Goal: Information Seeking & Learning: Find specific fact

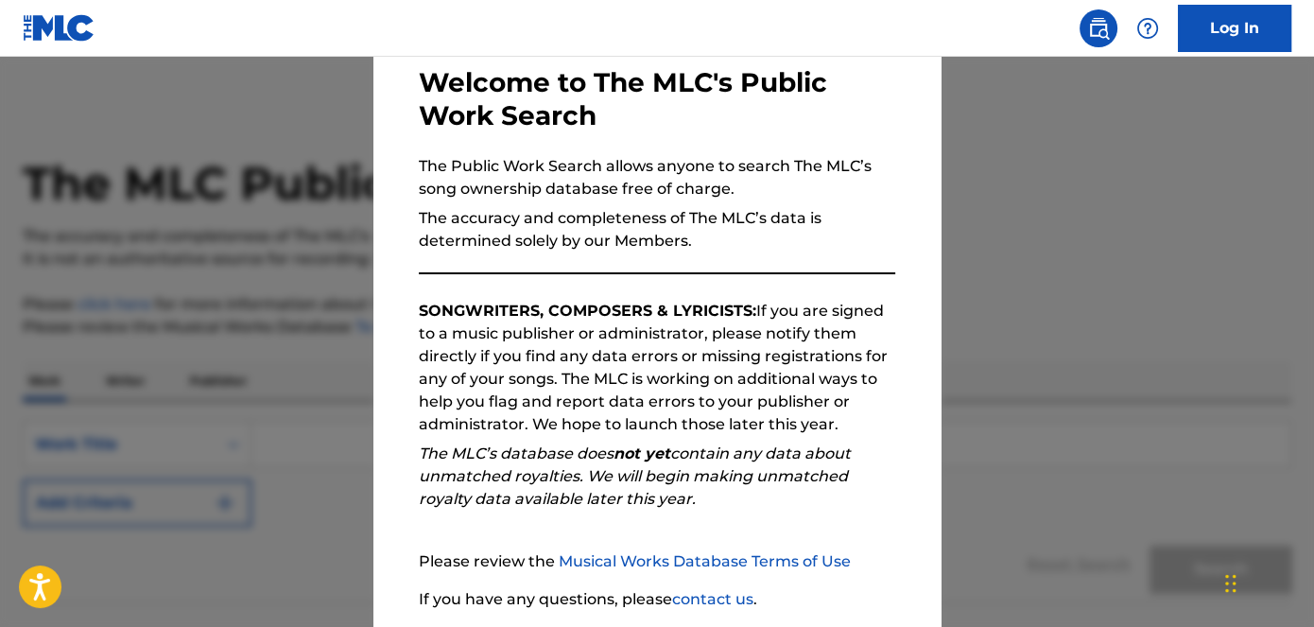
scroll to position [236, 0]
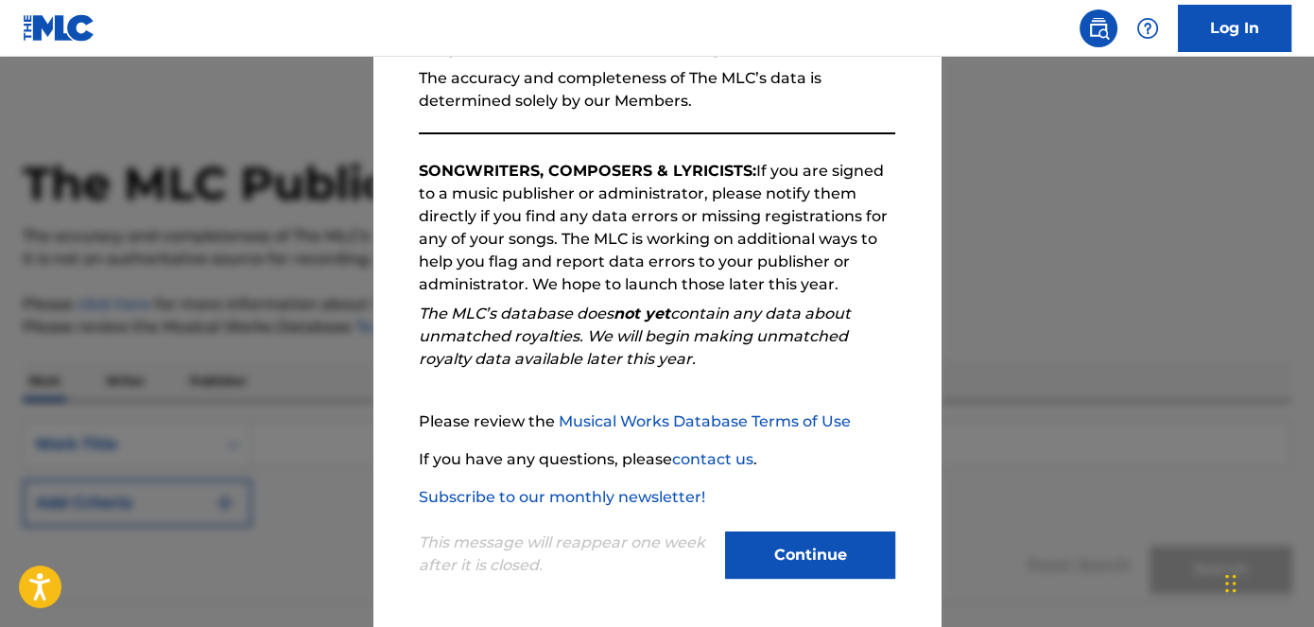
click at [824, 547] on button "Continue" at bounding box center [810, 554] width 170 height 47
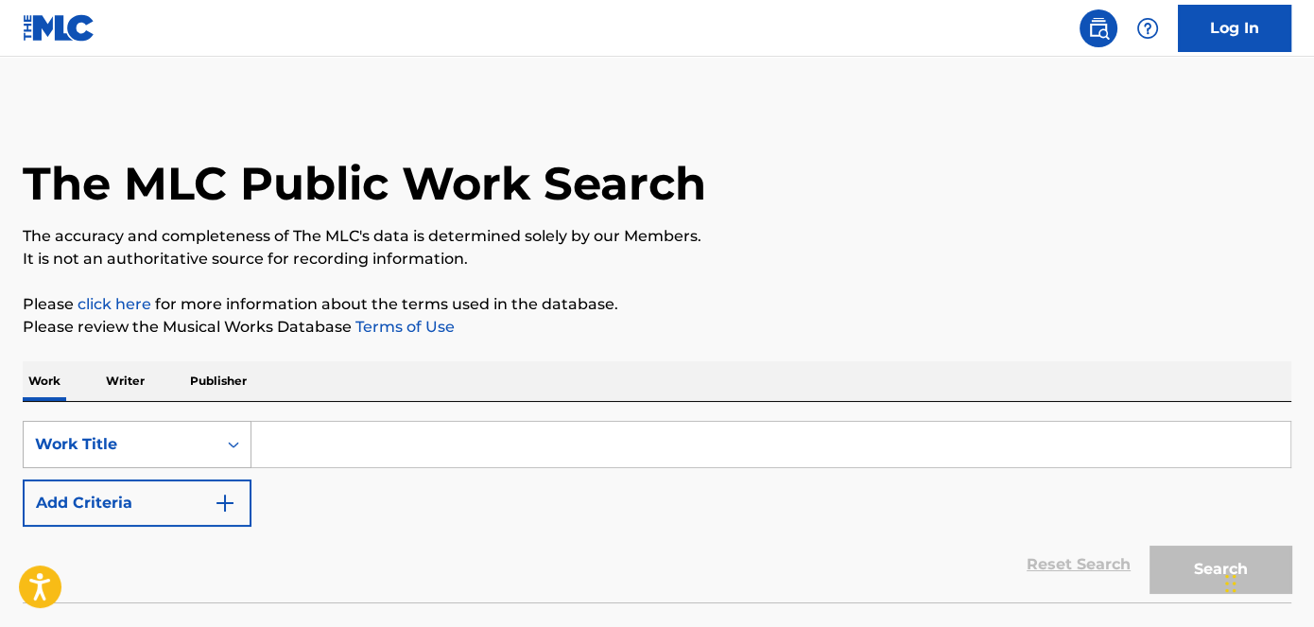
click at [235, 446] on div "Work Title" at bounding box center [137, 444] width 229 height 47
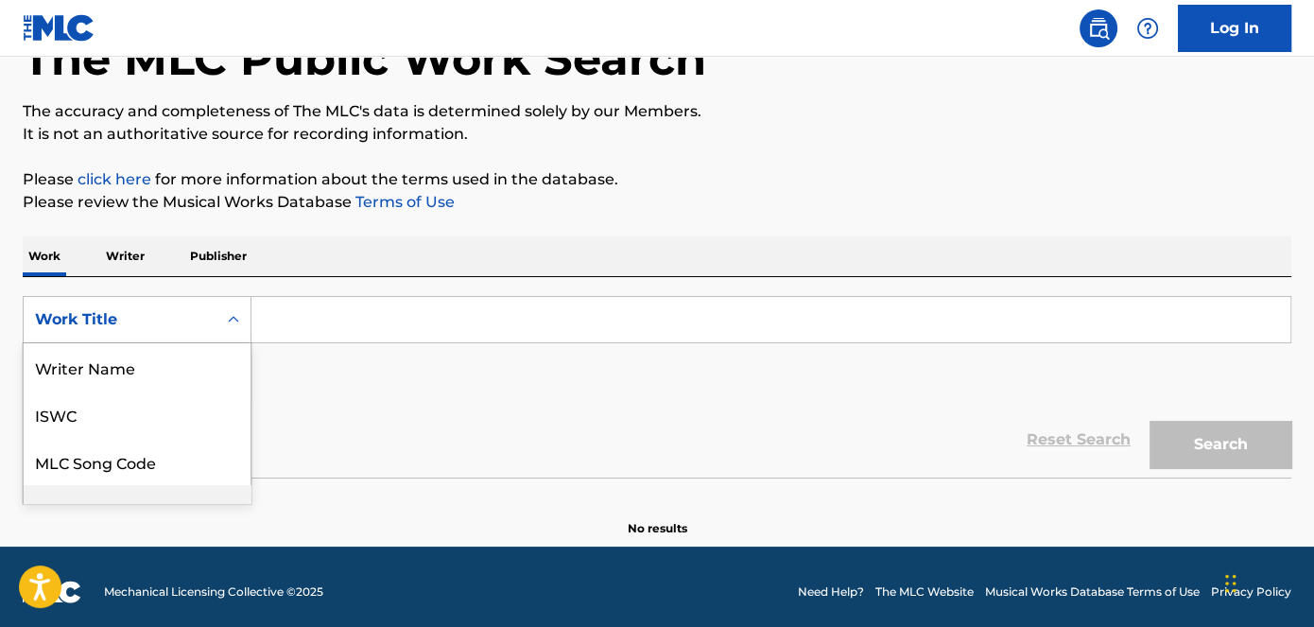
scroll to position [94, 0]
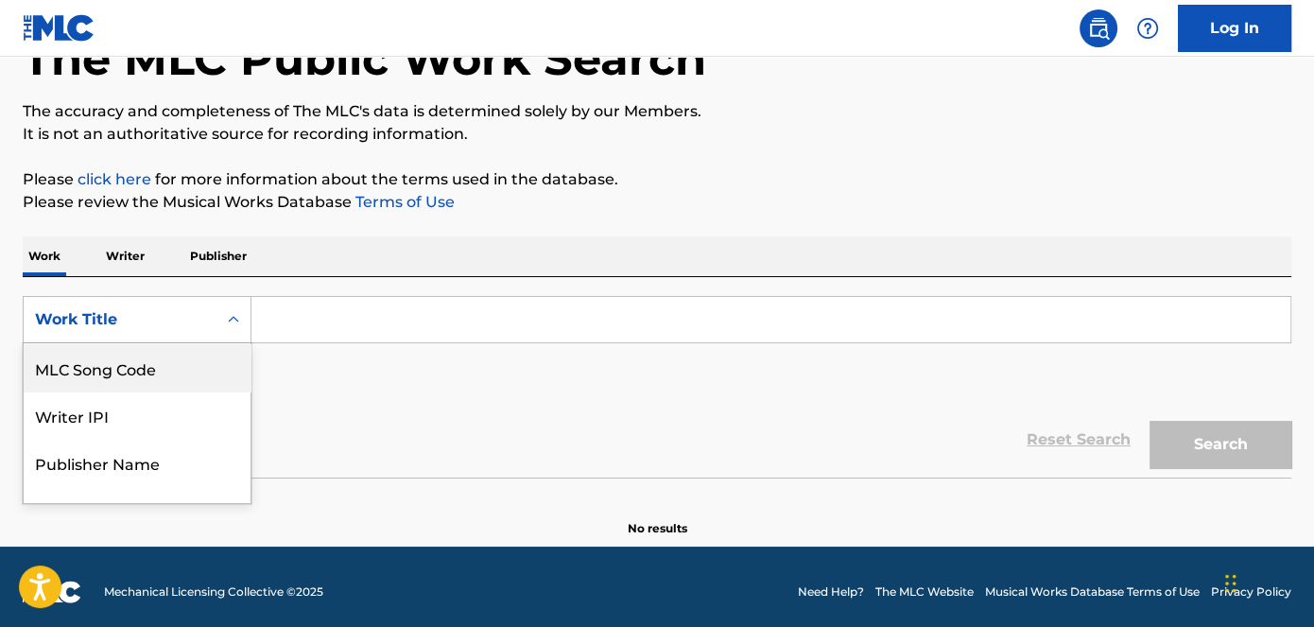
click at [168, 360] on div "MLC Song Code" at bounding box center [137, 367] width 227 height 47
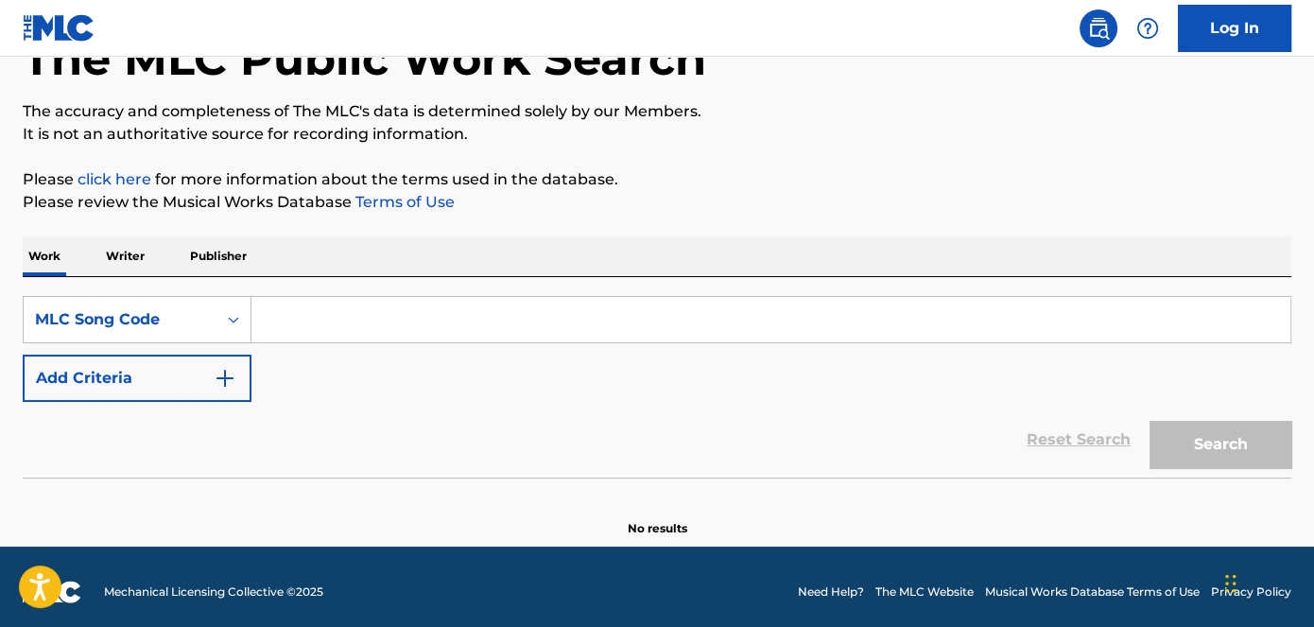
click at [432, 326] on input "Search Form" at bounding box center [771, 319] width 1039 height 45
paste input "[PERSON_NAME] Freestyle"
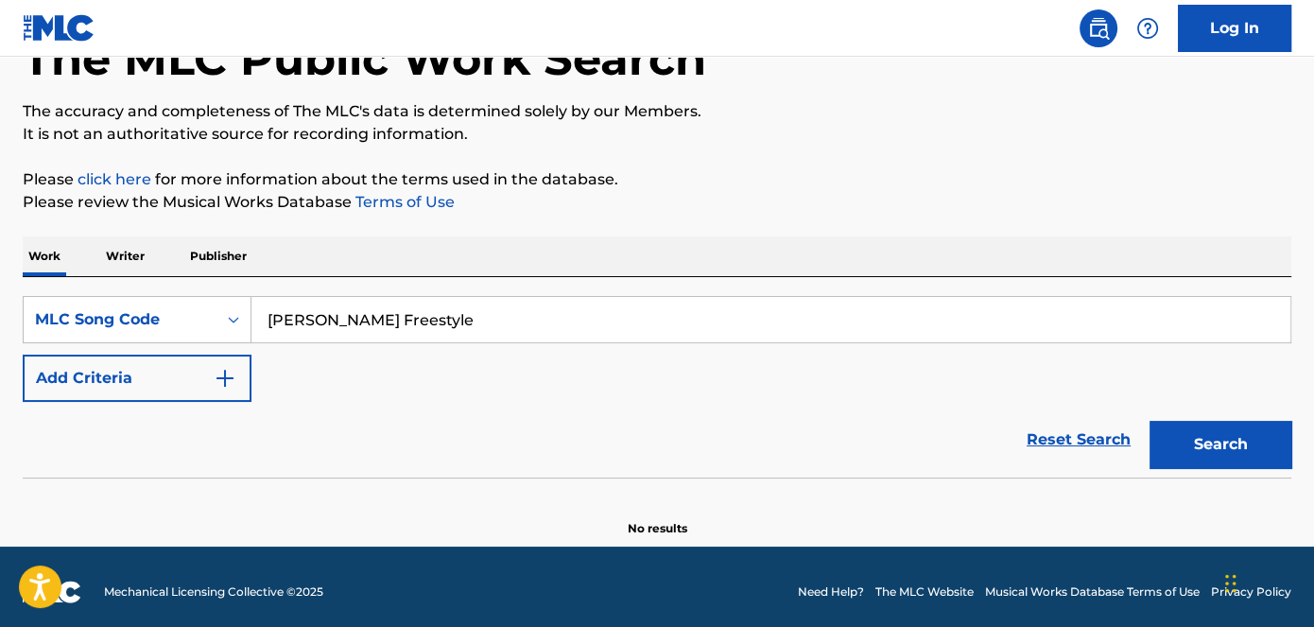
type input "[PERSON_NAME] Freestyle"
click at [224, 369] on img "Search Form" at bounding box center [225, 378] width 23 height 23
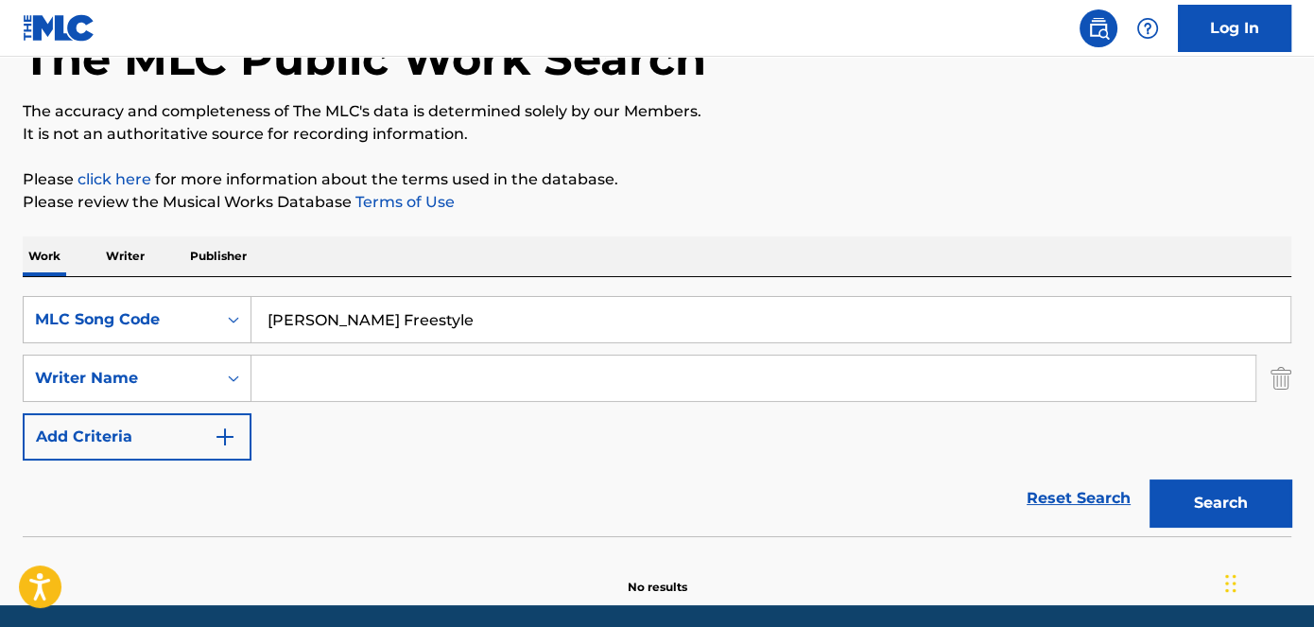
click at [340, 383] on input "Search Form" at bounding box center [754, 378] width 1004 height 45
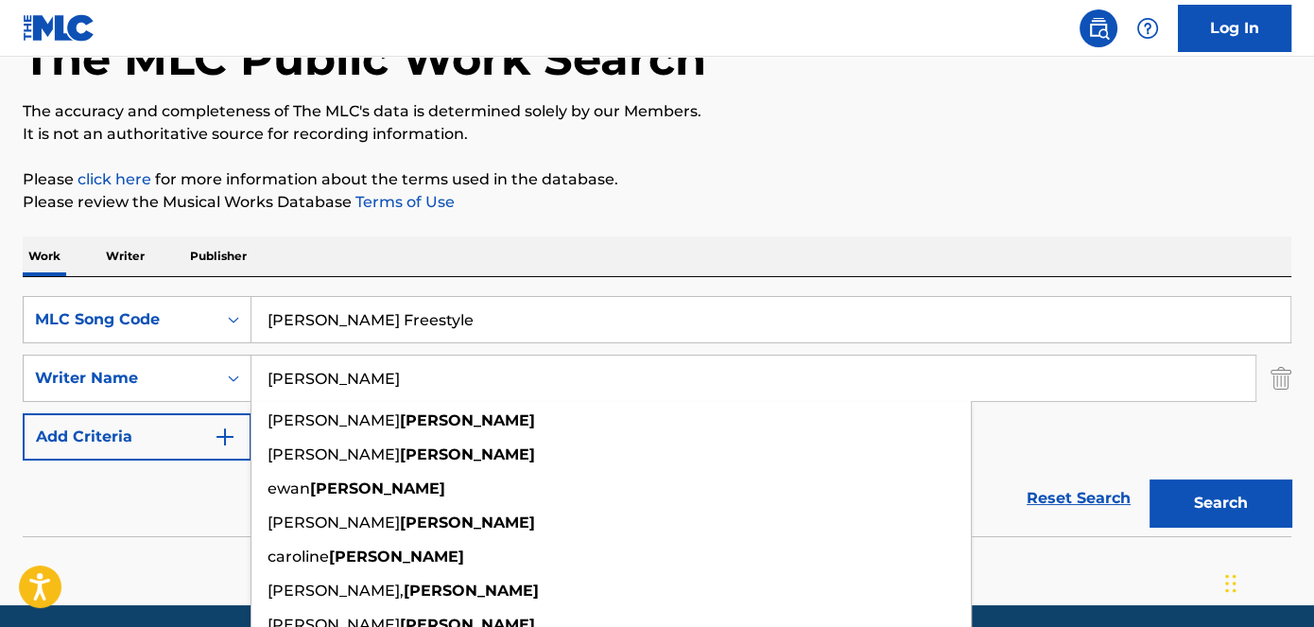
type input "[PERSON_NAME]"
click at [771, 157] on div "The MLC Public Work Search The accuracy and completeness of The MLC's data is d…" at bounding box center [657, 287] width 1314 height 617
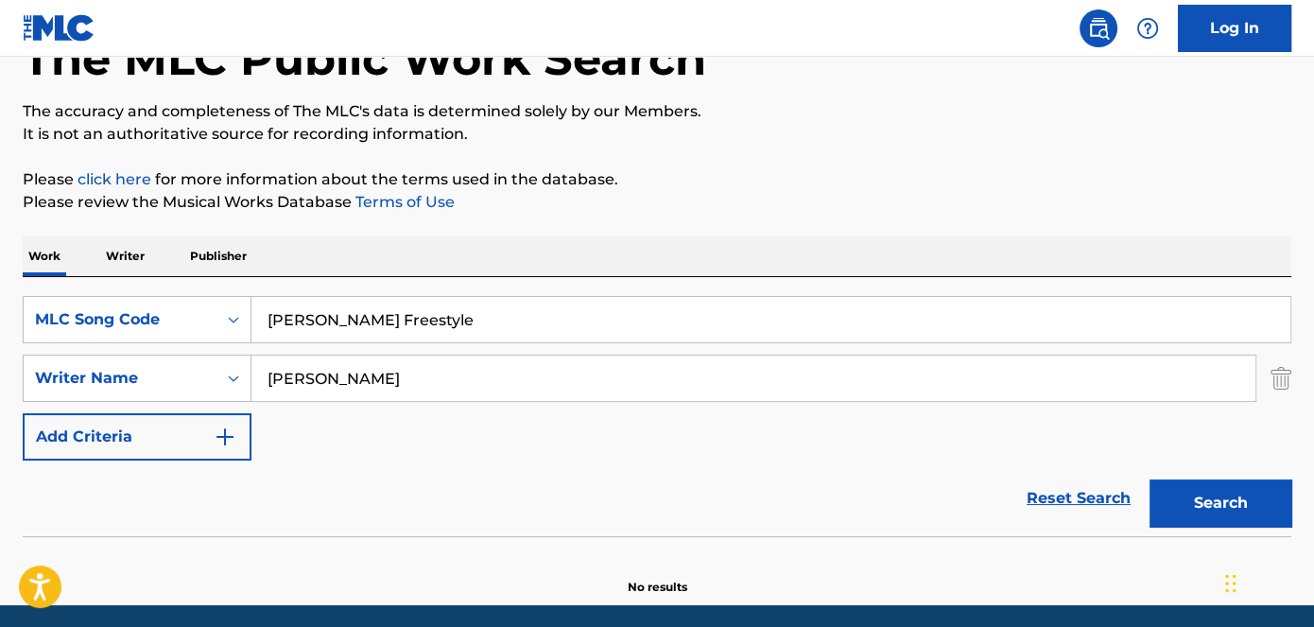
click at [905, 244] on div "Work Writer Publisher" at bounding box center [657, 256] width 1269 height 40
click at [1209, 502] on button "Search" at bounding box center [1221, 502] width 142 height 47
drag, startPoint x: 450, startPoint y: 319, endPoint x: 42, endPoint y: 313, distance: 408.5
click at [46, 316] on div "SearchWithCriteria7458264b-a01d-4ad0-8d4e-b98cad4637d6 MLC Song Code [PERSON_NA…" at bounding box center [657, 319] width 1269 height 47
paste input "Paid the Cost"
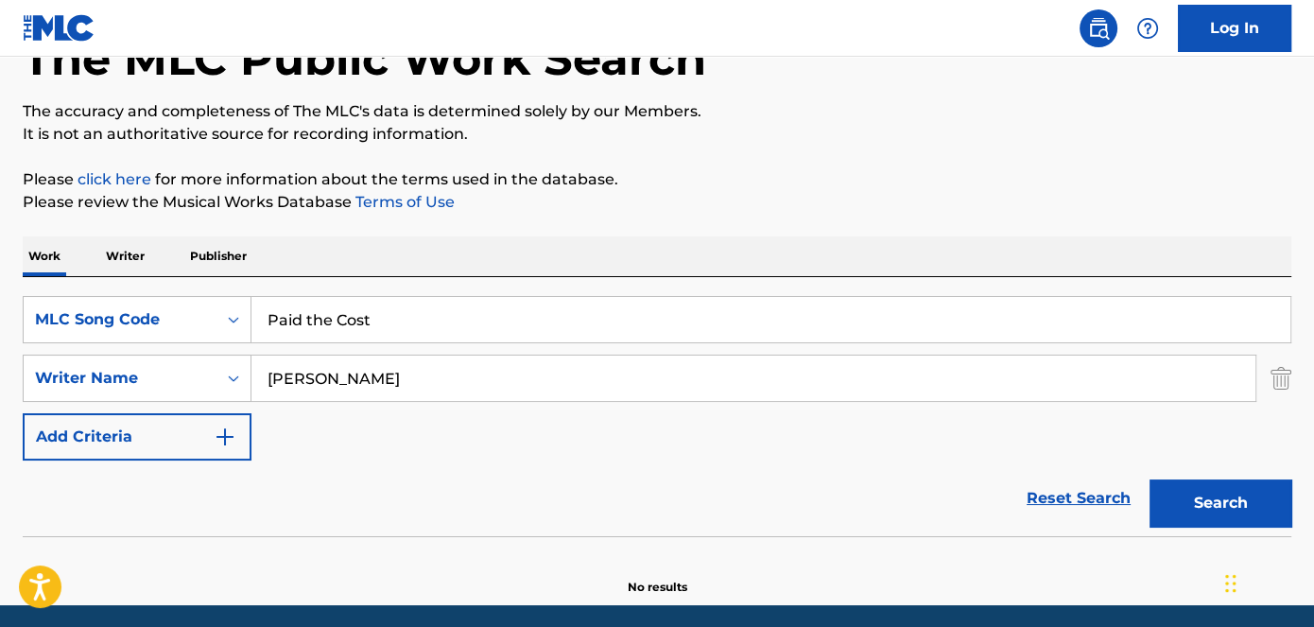
click at [1005, 239] on div "Work Writer Publisher" at bounding box center [657, 256] width 1269 height 40
click at [1248, 481] on button "Search" at bounding box center [1221, 502] width 142 height 47
drag, startPoint x: 217, startPoint y: 315, endPoint x: 171, endPoint y: 311, distance: 45.5
click at [165, 317] on div "SearchWithCriteria7458264b-a01d-4ad0-8d4e-b98cad4637d6 MLC Song Code Paid the C…" at bounding box center [657, 319] width 1269 height 47
paste input "Lil Bi"
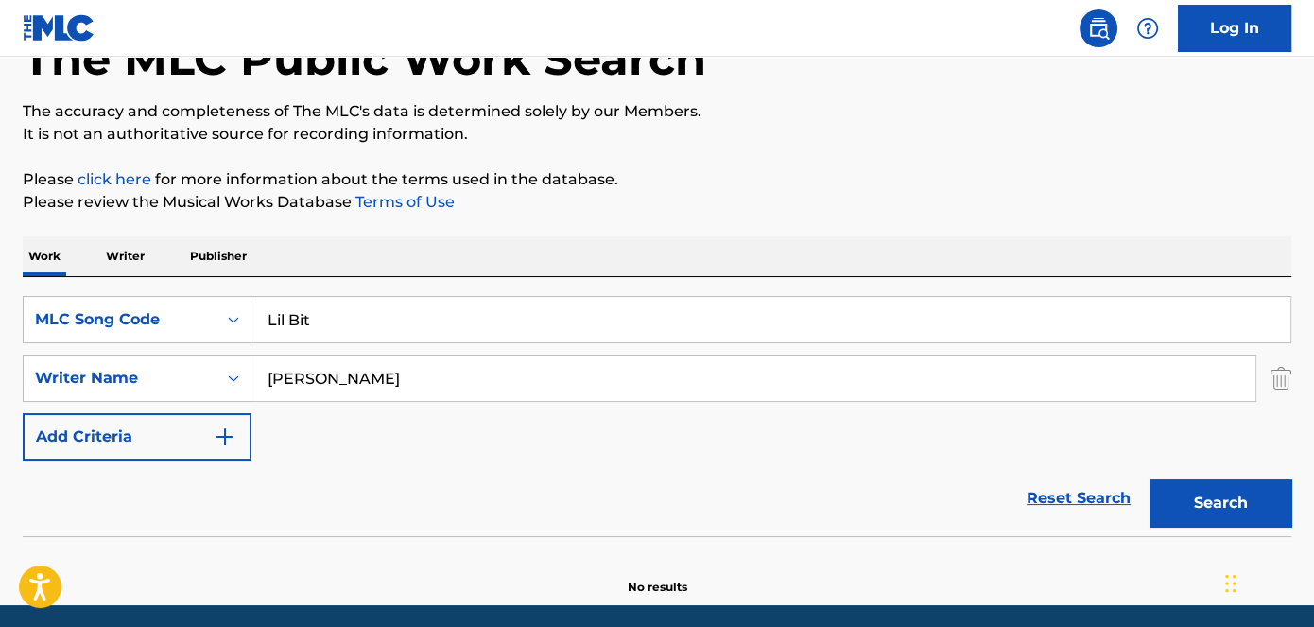
click at [772, 209] on p "Please review the Musical Works Database Terms of Use" at bounding box center [657, 202] width 1269 height 23
click at [1192, 492] on button "Search" at bounding box center [1221, 502] width 142 height 47
drag, startPoint x: 413, startPoint y: 308, endPoint x: 113, endPoint y: 310, distance: 299.8
click at [113, 310] on div "SearchWithCriteria7458264b-a01d-4ad0-8d4e-b98cad4637d6 MLC Song Code Lil Bit" at bounding box center [657, 319] width 1269 height 47
paste input "Prince Bandz"
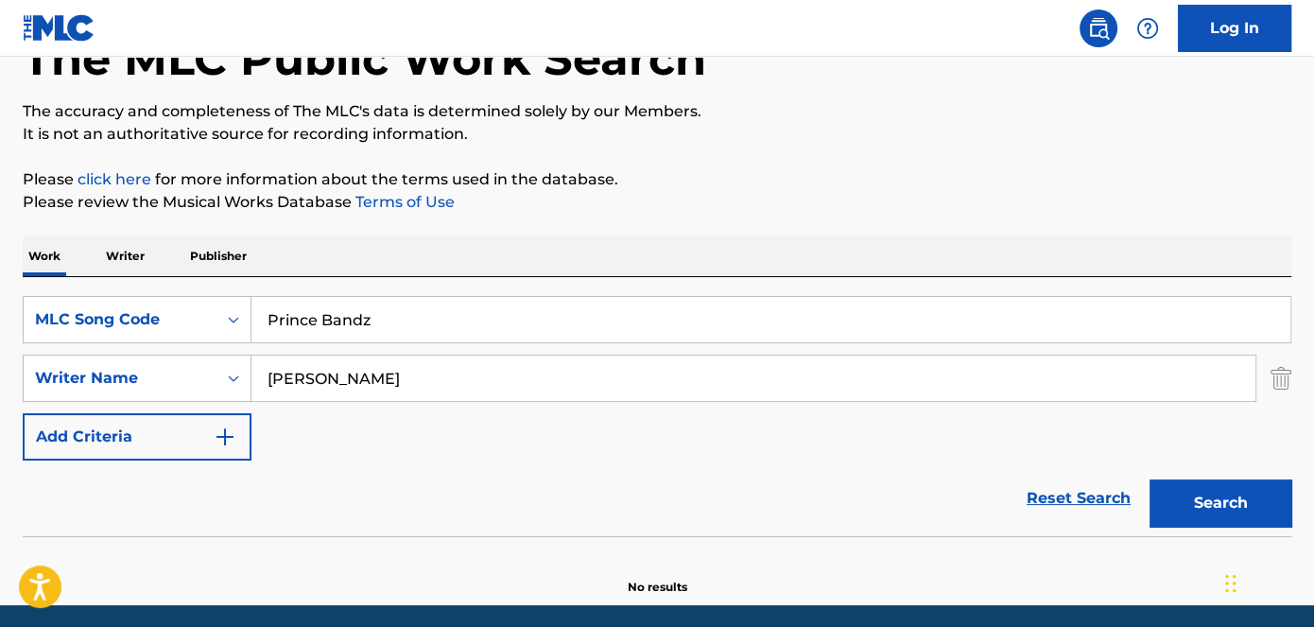
click at [872, 225] on div "The MLC Public Work Search The accuracy and completeness of The MLC's data is d…" at bounding box center [657, 287] width 1314 height 617
click at [1241, 511] on button "Search" at bounding box center [1221, 502] width 142 height 47
click at [1192, 495] on button "Search" at bounding box center [1221, 502] width 142 height 47
drag, startPoint x: 410, startPoint y: 305, endPoint x: 161, endPoint y: 305, distance: 249.6
click at [161, 305] on div "SearchWithCriteria7458264b-a01d-4ad0-8d4e-b98cad4637d6 MLC Song Code Prince Ban…" at bounding box center [657, 319] width 1269 height 47
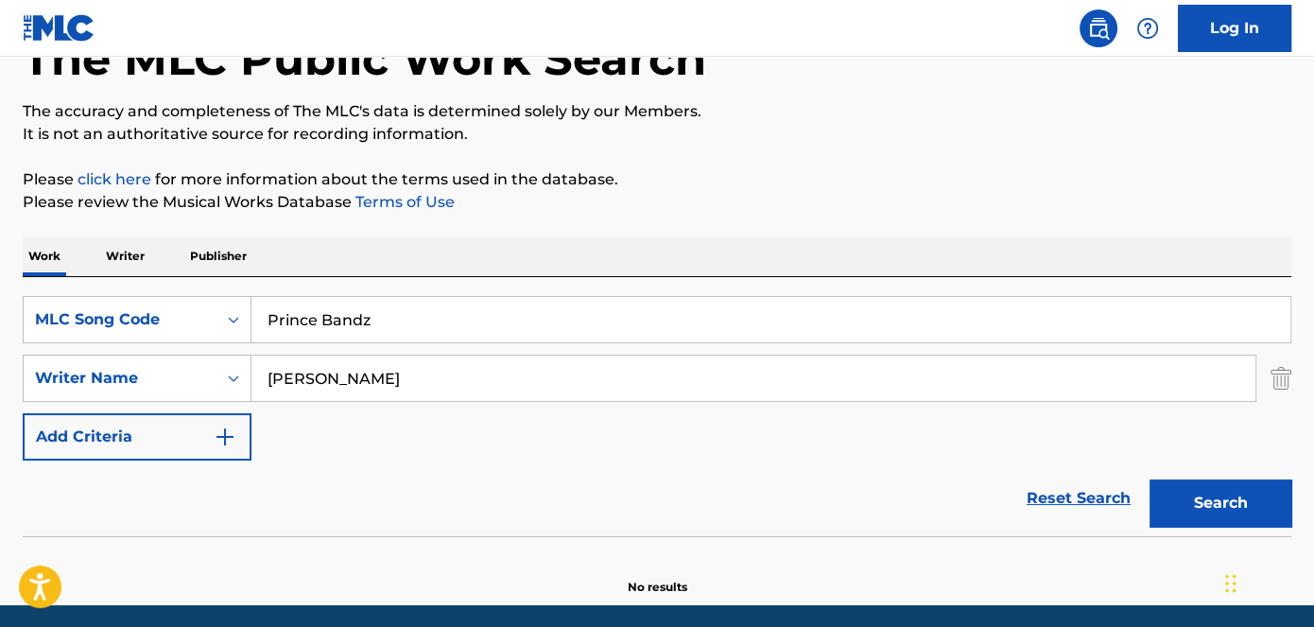
paste input "Rich Nigga Activity"
click at [1214, 477] on div "Search" at bounding box center [1215, 499] width 151 height 76
click at [1222, 497] on button "Search" at bounding box center [1221, 502] width 142 height 47
drag, startPoint x: 503, startPoint y: 321, endPoint x: 142, endPoint y: 321, distance: 361.2
click at [142, 321] on div "SearchWithCriteria7458264b-a01d-4ad0-8d4e-b98cad4637d6 MLC Song Code Rich Nigga…" at bounding box center [657, 319] width 1269 height 47
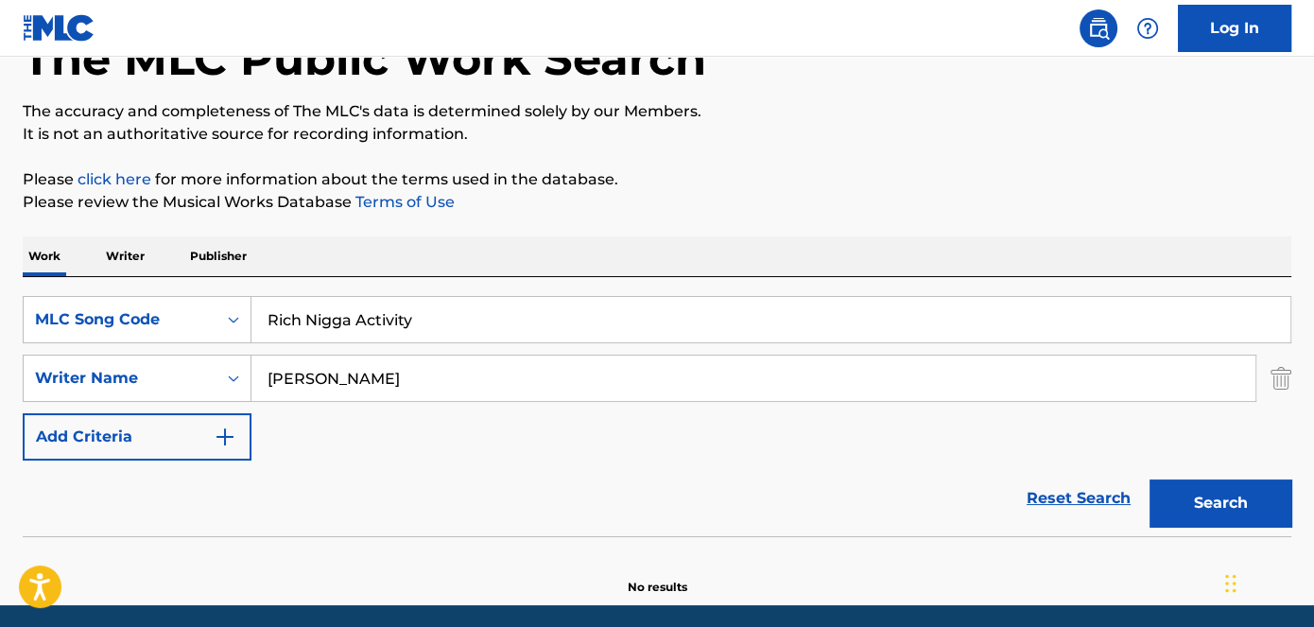
paste input "Turn Me Up"
click at [720, 199] on p "Please review the Musical Works Database Terms of Use" at bounding box center [657, 202] width 1269 height 23
click at [1214, 502] on button "Search" at bounding box center [1221, 502] width 142 height 47
drag, startPoint x: 471, startPoint y: 317, endPoint x: 171, endPoint y: 317, distance: 299.8
click at [171, 317] on div "SearchWithCriteria7458264b-a01d-4ad0-8d4e-b98cad4637d6 MLC Song Code Turn Me Up" at bounding box center [657, 319] width 1269 height 47
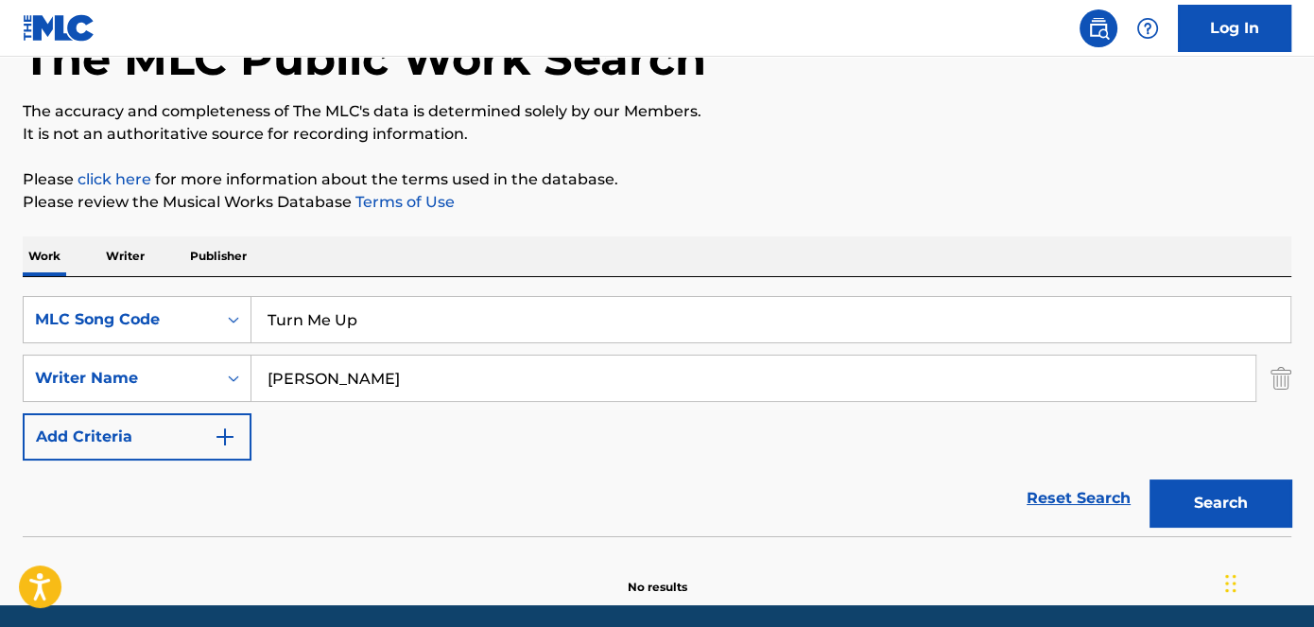
paste input "3 Strikes"
click at [1262, 523] on button "Search" at bounding box center [1221, 502] width 142 height 47
drag, startPoint x: 230, startPoint y: 306, endPoint x: 206, endPoint y: 305, distance: 23.7
click at [211, 305] on div "SearchWithCriteria7458264b-a01d-4ad0-8d4e-b98cad4637d6 MLC Song Code 3 Strikes" at bounding box center [657, 319] width 1269 height 47
paste input "Dont Crash"
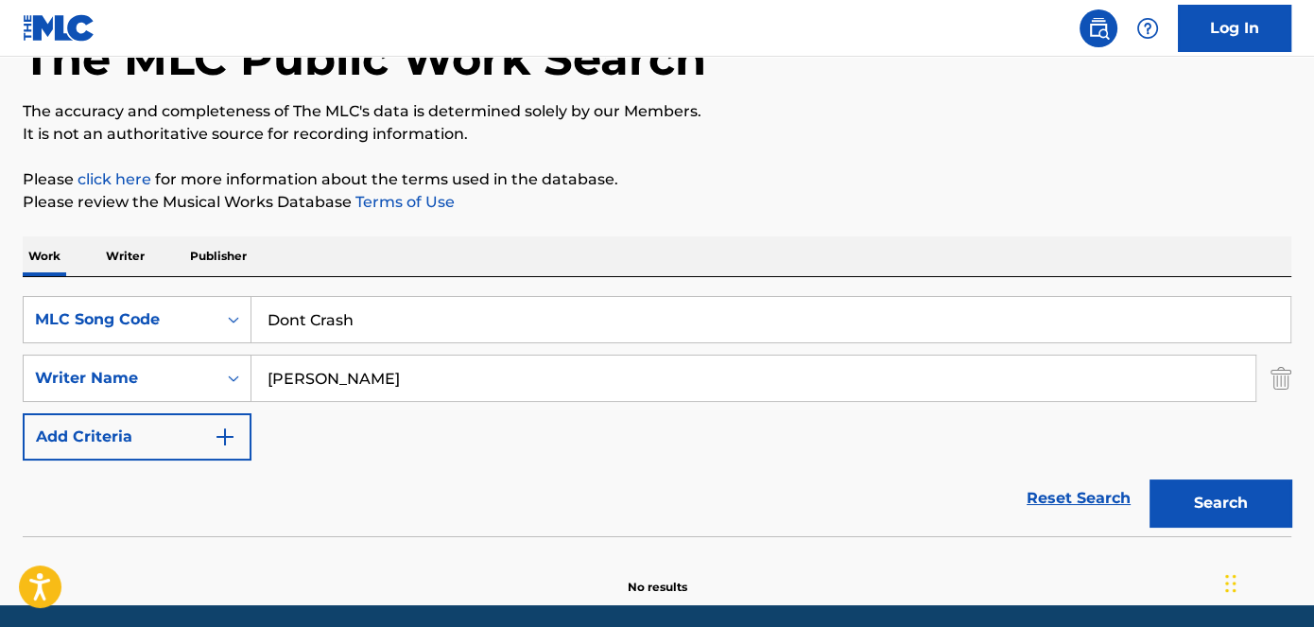
click at [1205, 483] on button "Search" at bounding box center [1221, 502] width 142 height 47
drag, startPoint x: 404, startPoint y: 313, endPoint x: 179, endPoint y: 325, distance: 225.4
click at [183, 325] on div "SearchWithCriteria7458264b-a01d-4ad0-8d4e-b98cad4637d6 MLC Song Code Dont Crash" at bounding box center [657, 319] width 1269 height 47
paste input "High Thoughts"
click at [1218, 506] on button "Search" at bounding box center [1221, 502] width 142 height 47
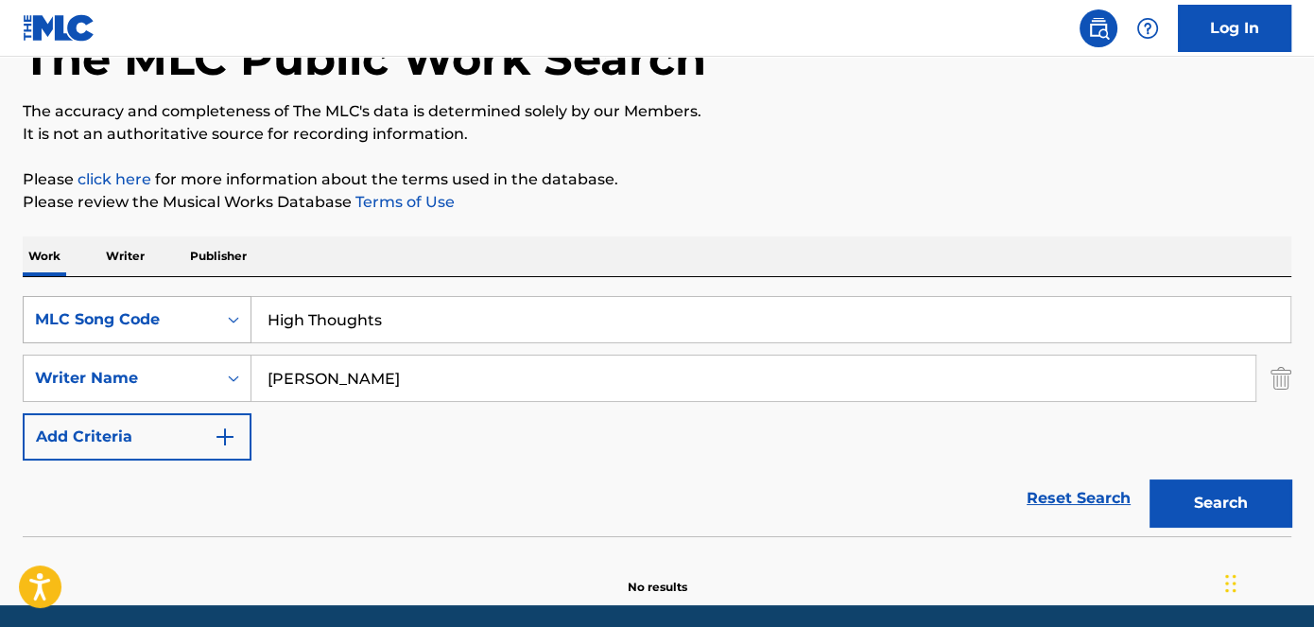
drag, startPoint x: 409, startPoint y: 332, endPoint x: 194, endPoint y: 321, distance: 215.0
click at [200, 322] on div "SearchWithCriteria7458264b-a01d-4ad0-8d4e-b98cad4637d6 MLC Song Code High Thoug…" at bounding box center [657, 319] width 1269 height 47
paste input "BandCamp Outro"
click at [1218, 493] on button "Search" at bounding box center [1221, 502] width 142 height 47
drag, startPoint x: 522, startPoint y: 316, endPoint x: 185, endPoint y: 316, distance: 336.6
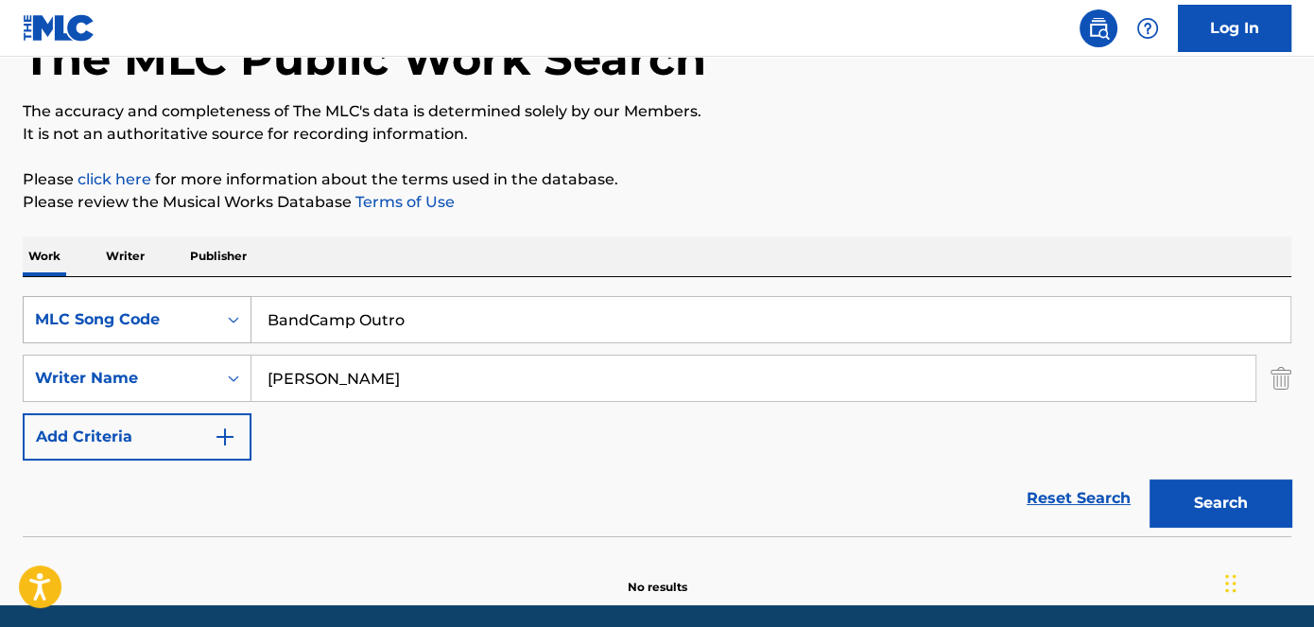
click at [185, 316] on div "SearchWithCriteria7458264b-a01d-4ad0-8d4e-b98cad4637d6 MLC Song Code BandCamp O…" at bounding box center [657, 319] width 1269 height 47
paste input "I'm [PERSON_NAME]"
type input "I'm [PERSON_NAME]"
click at [1215, 492] on button "Search" at bounding box center [1221, 502] width 142 height 47
drag, startPoint x: 356, startPoint y: 384, endPoint x: 96, endPoint y: 382, distance: 260.1
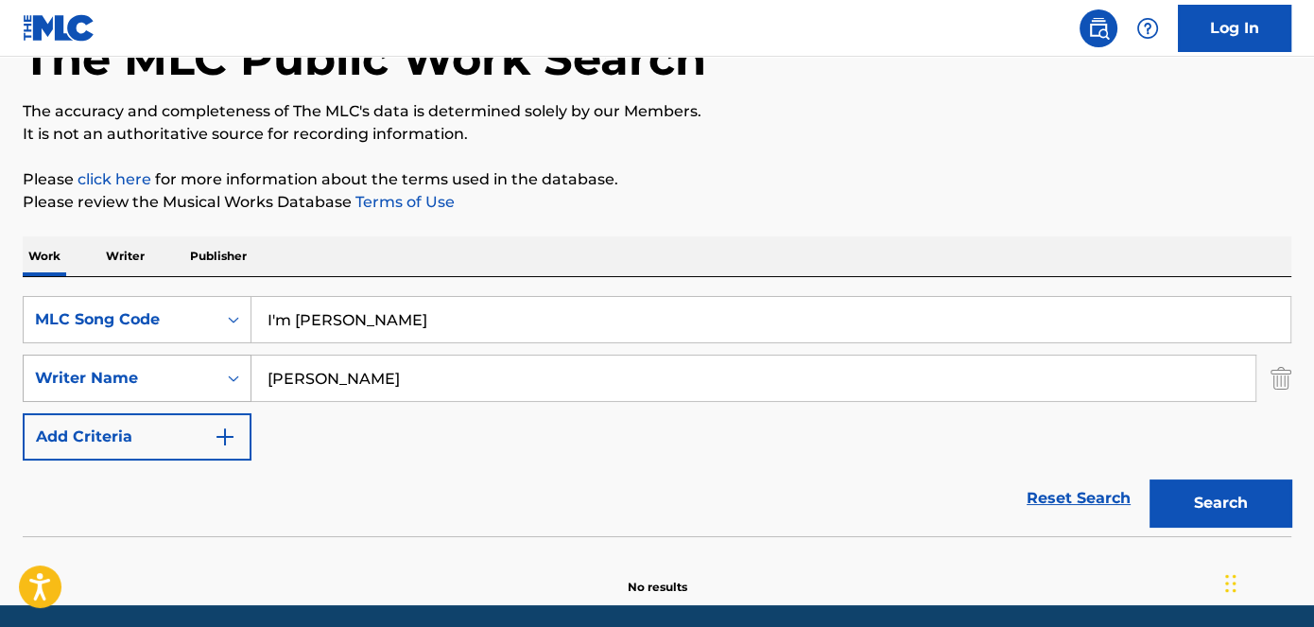
click at [96, 382] on div "SearchWithCriteriacc822749-46bf-413a-b499-740781fd586e Writer Name [PERSON_NAME]" at bounding box center [657, 378] width 1269 height 47
click at [1150, 479] on button "Search" at bounding box center [1221, 502] width 142 height 47
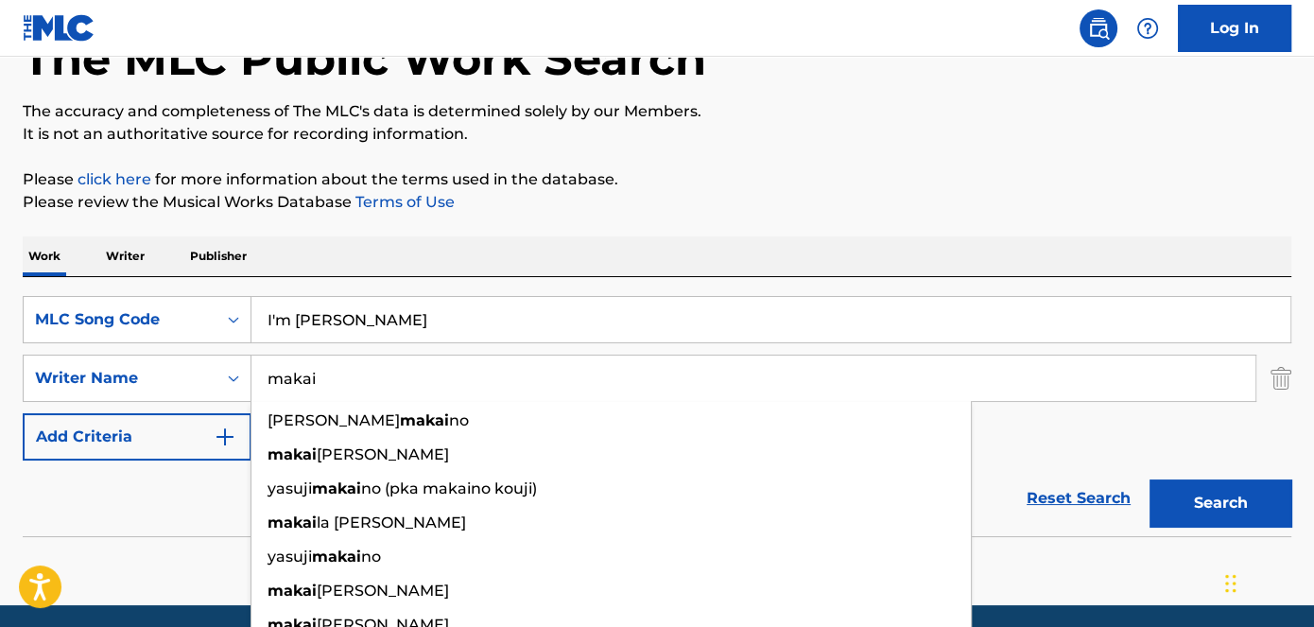
click at [1087, 209] on p "Please review the Musical Works Database Terms of Use" at bounding box center [657, 202] width 1269 height 23
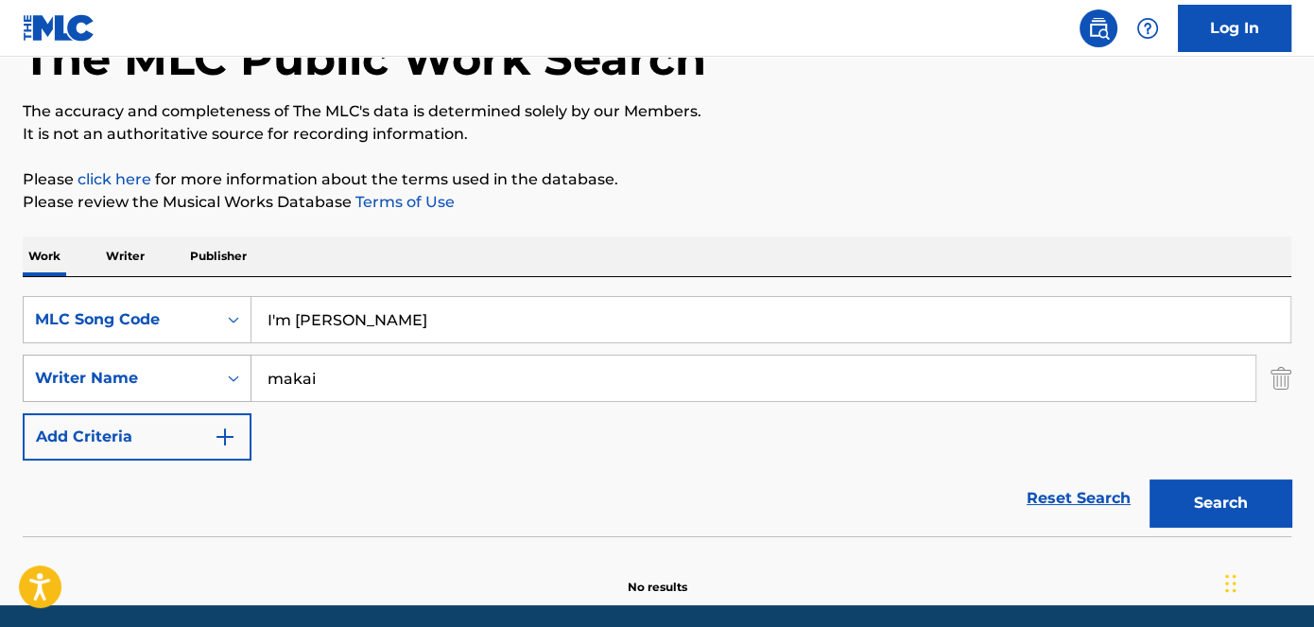
drag, startPoint x: 350, startPoint y: 382, endPoint x: 33, endPoint y: 382, distance: 316.8
click at [33, 382] on div "SearchWithCriteriacc822749-46bf-413a-b499-740781fd586e Writer Name [PERSON_NAME]" at bounding box center [657, 378] width 1269 height 47
type input "e"
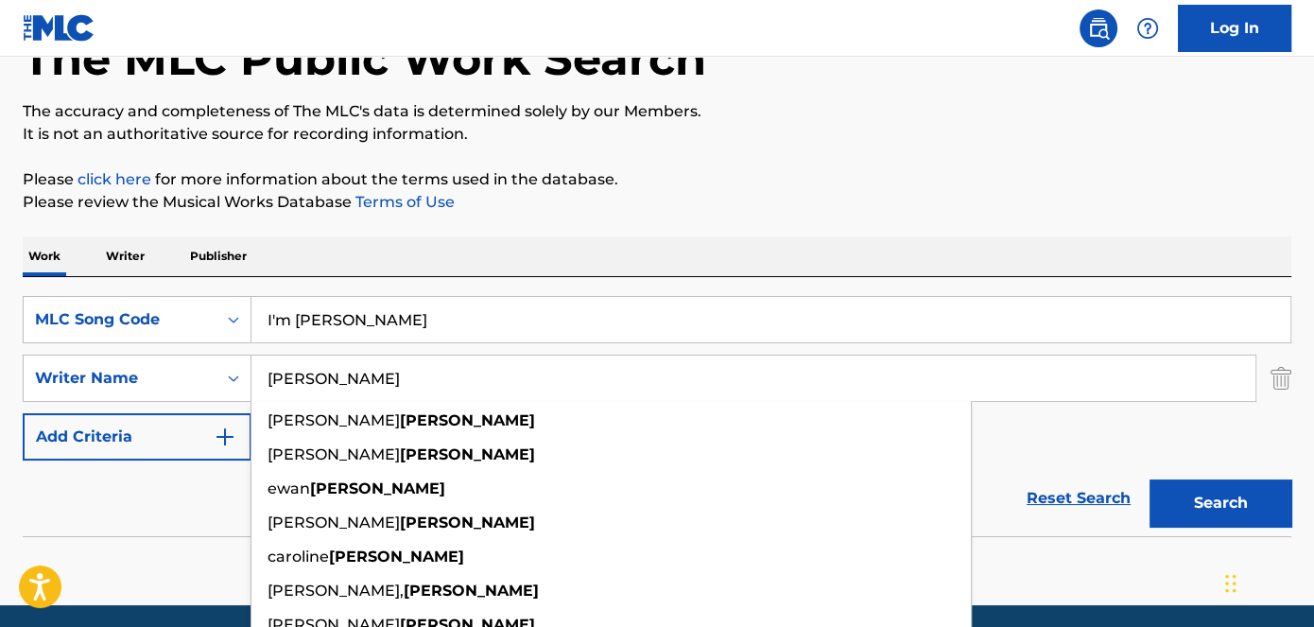
type input "[PERSON_NAME]"
click at [919, 106] on p "The accuracy and completeness of The MLC's data is determined solely by our Mem…" at bounding box center [657, 111] width 1269 height 23
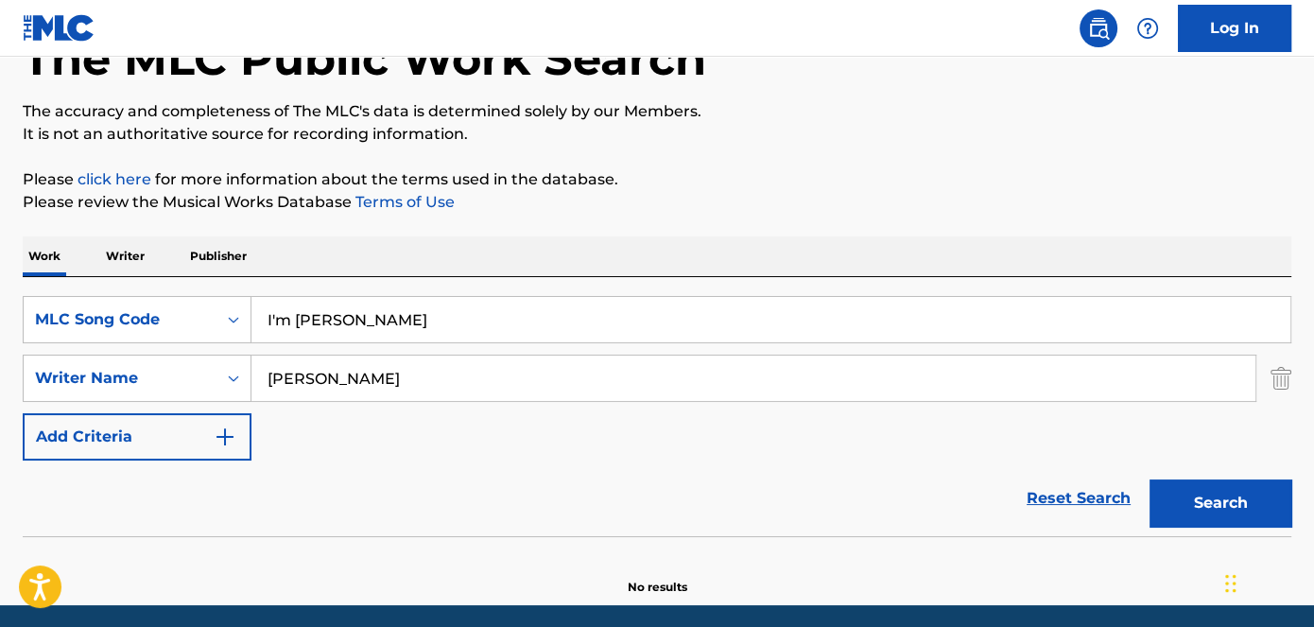
click at [1268, 500] on button "Search" at bounding box center [1221, 502] width 142 height 47
click at [1175, 503] on button "Search" at bounding box center [1221, 502] width 142 height 47
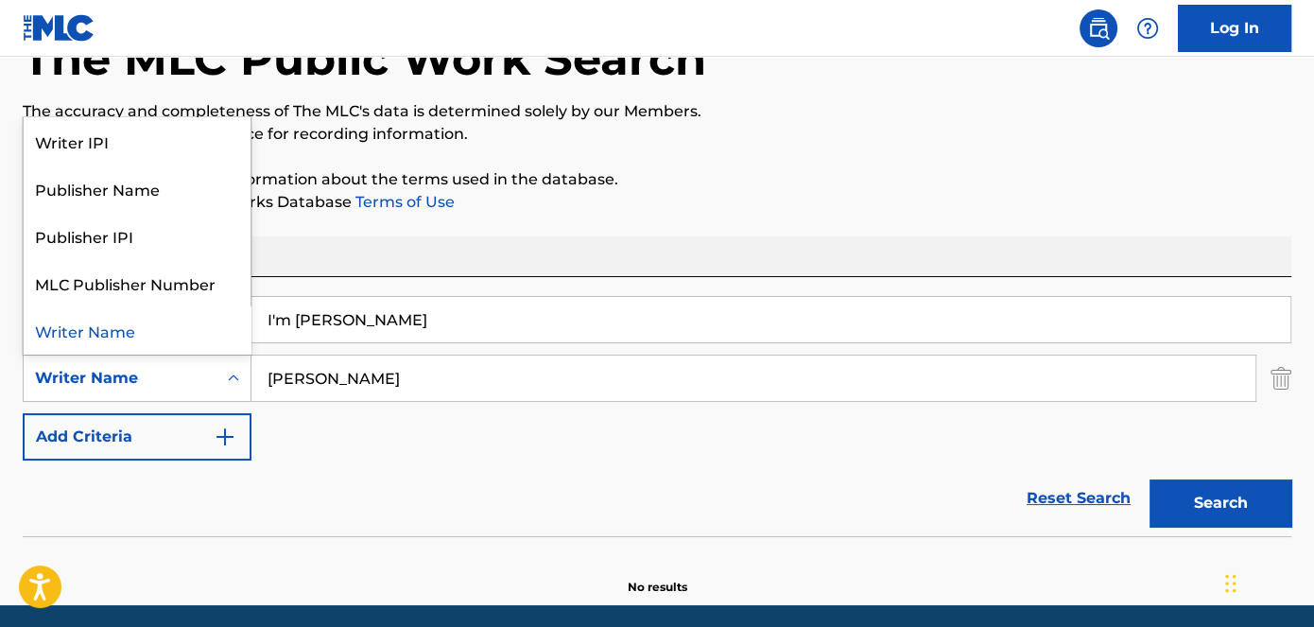
click at [235, 380] on icon "Search Form" at bounding box center [233, 378] width 19 height 19
drag, startPoint x: 235, startPoint y: 380, endPoint x: 235, endPoint y: 397, distance: 17.0
click at [235, 397] on div "Search Form" at bounding box center [234, 378] width 34 height 45
click at [166, 145] on div "Writer IPI" at bounding box center [137, 140] width 227 height 47
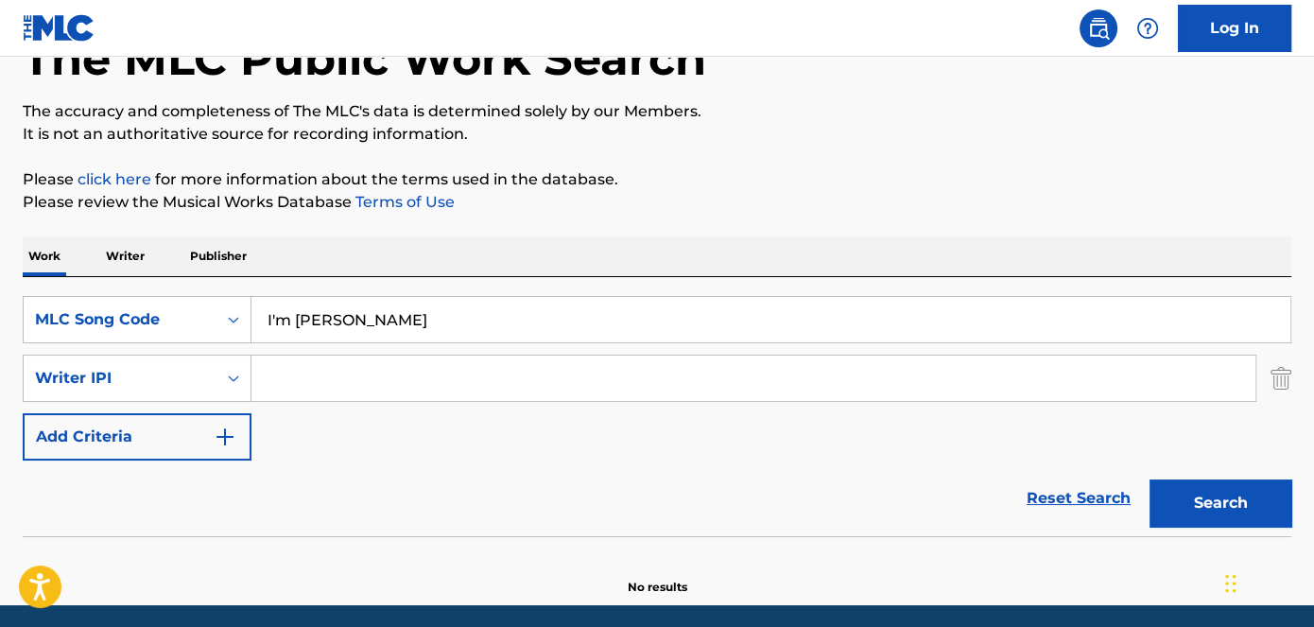
click at [1256, 480] on button "Search" at bounding box center [1221, 502] width 142 height 47
click at [217, 385] on div "Search Form" at bounding box center [234, 378] width 34 height 34
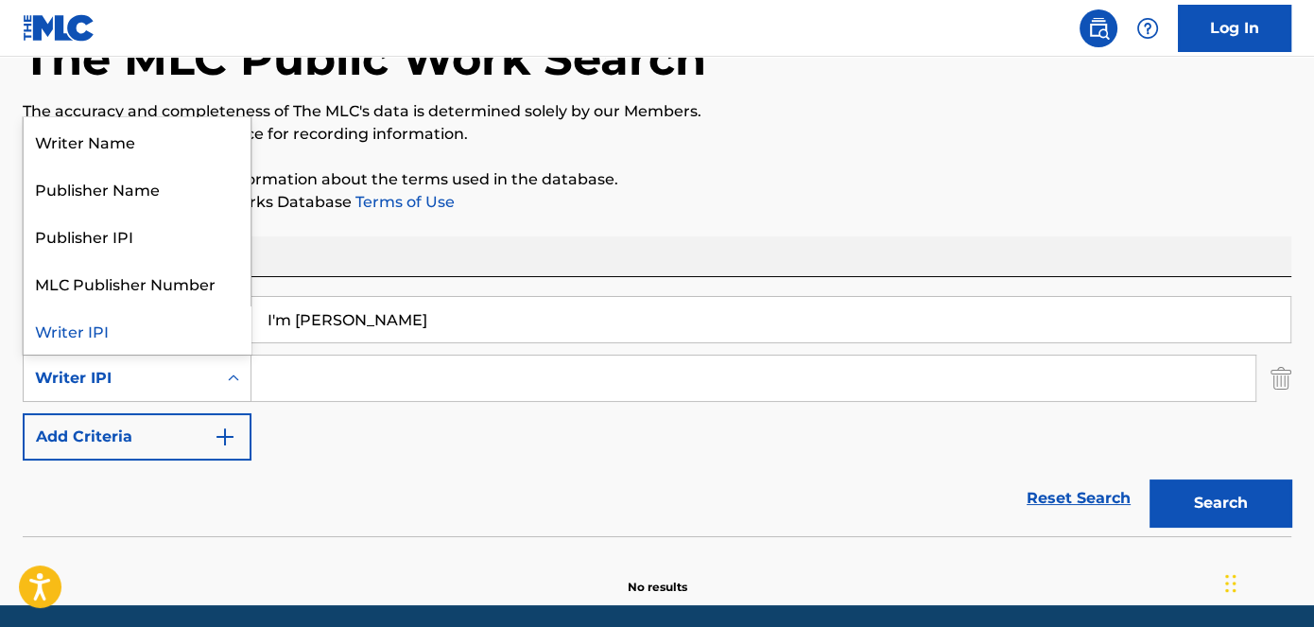
click at [413, 380] on input "Search Form" at bounding box center [754, 378] width 1004 height 45
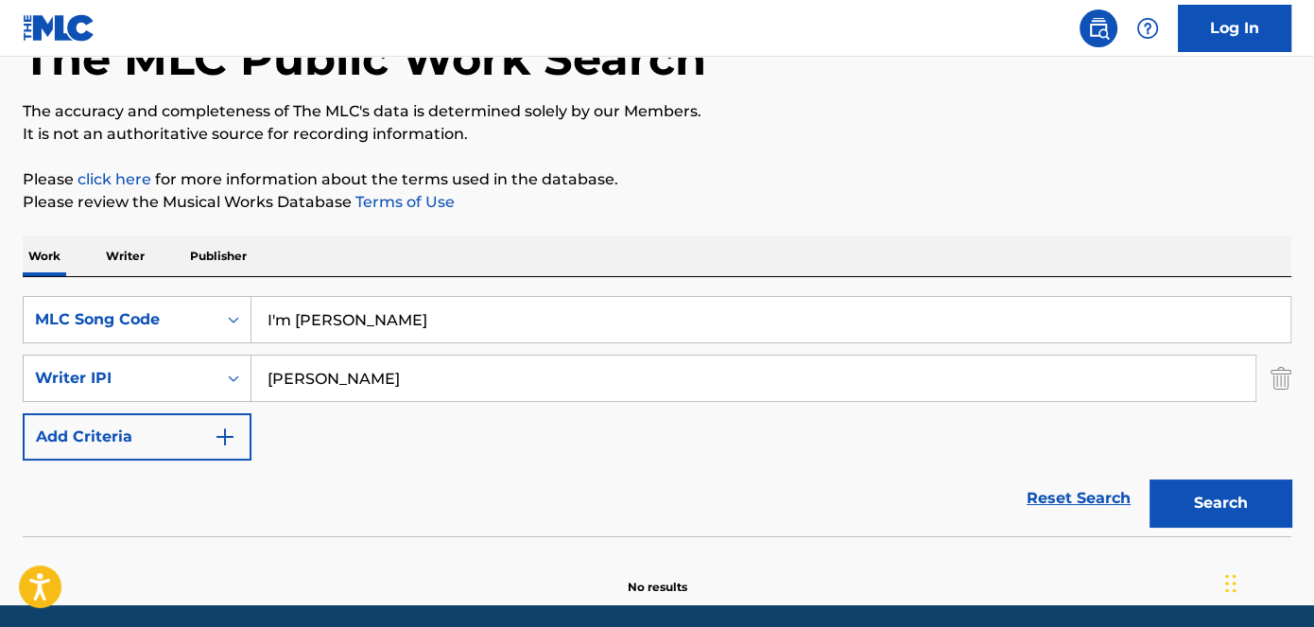
type input "[PERSON_NAME]"
click at [1278, 504] on button "Search" at bounding box center [1221, 502] width 142 height 47
click at [1244, 505] on button "Search" at bounding box center [1221, 502] width 142 height 47
click at [216, 386] on div "Writer IPI" at bounding box center [120, 378] width 193 height 36
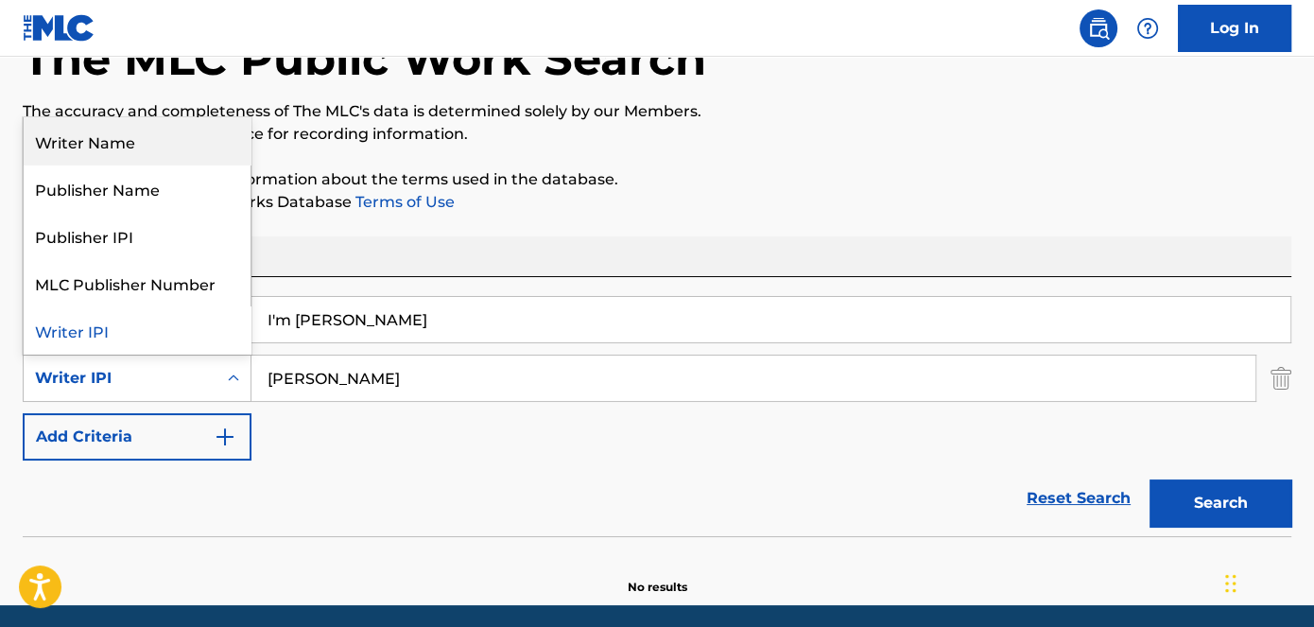
click at [142, 152] on div "Writer Name" at bounding box center [137, 140] width 227 height 47
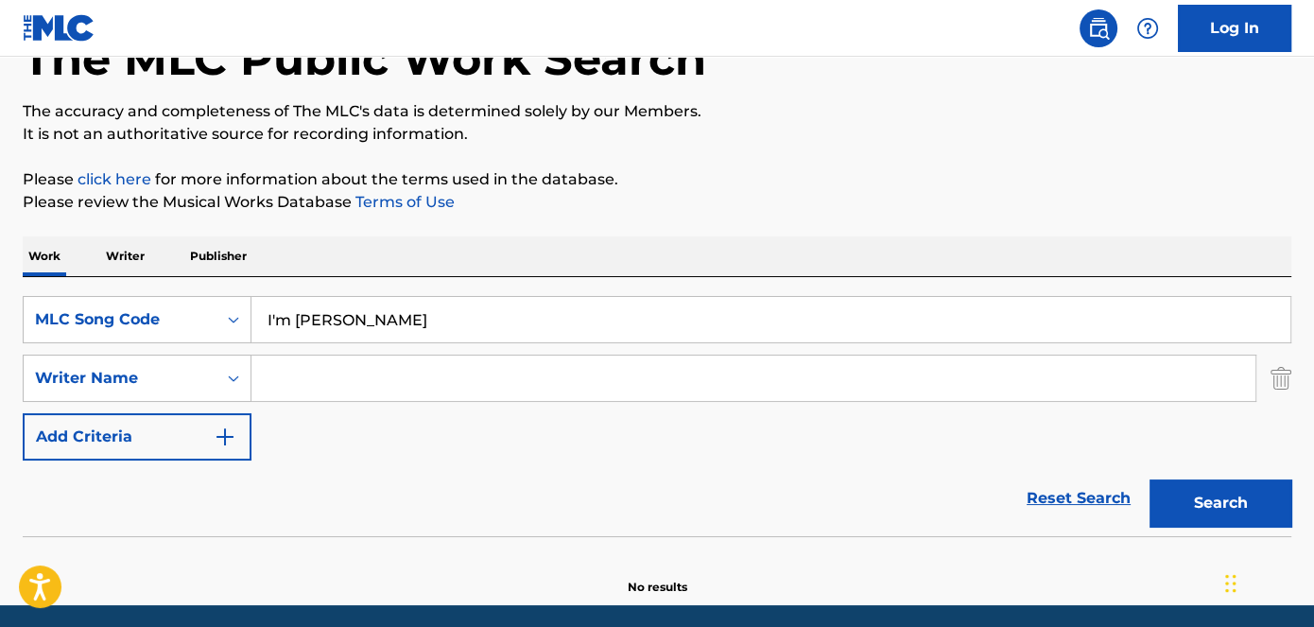
click at [1187, 490] on button "Search" at bounding box center [1221, 502] width 142 height 47
drag, startPoint x: 498, startPoint y: 308, endPoint x: 189, endPoint y: 316, distance: 309.3
click at [203, 316] on div "SearchWithCriteria7458264b-a01d-4ad0-8d4e-b98cad4637d6 MLC Song Code I'm [PERSO…" at bounding box center [657, 319] width 1269 height 47
paste input "Still Serious"
type input "Still Serious"
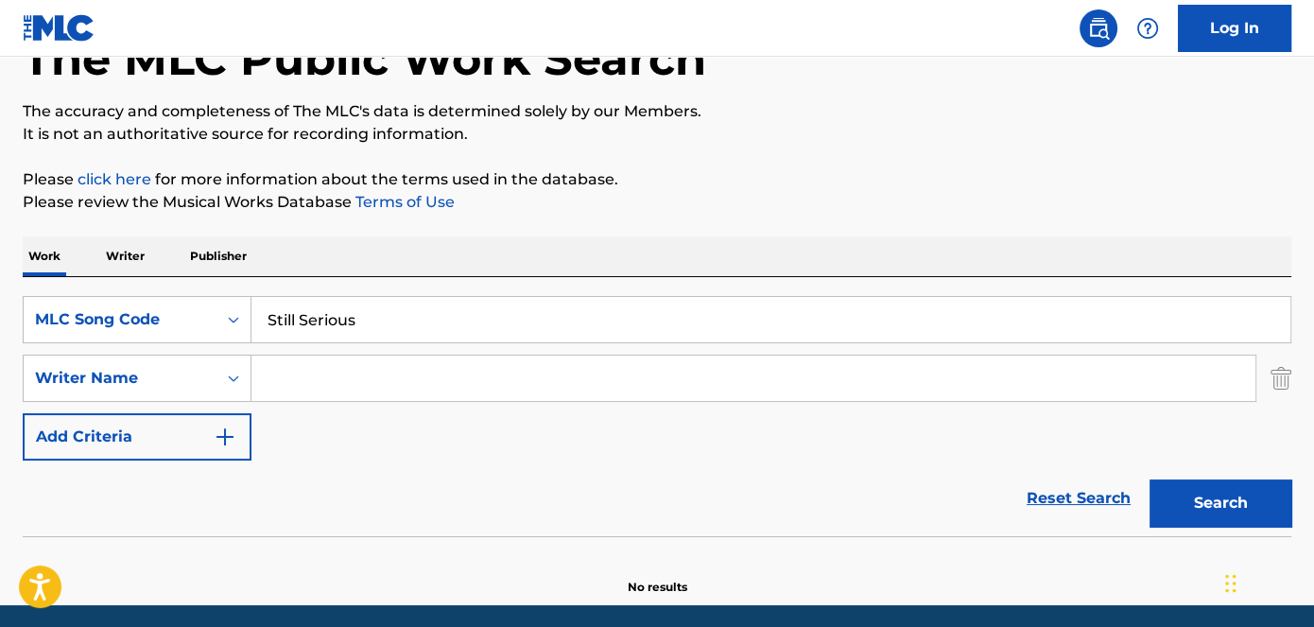
click at [1234, 497] on button "Search" at bounding box center [1221, 502] width 142 height 47
click at [461, 397] on input "Search Form" at bounding box center [754, 378] width 1004 height 45
type input "e"
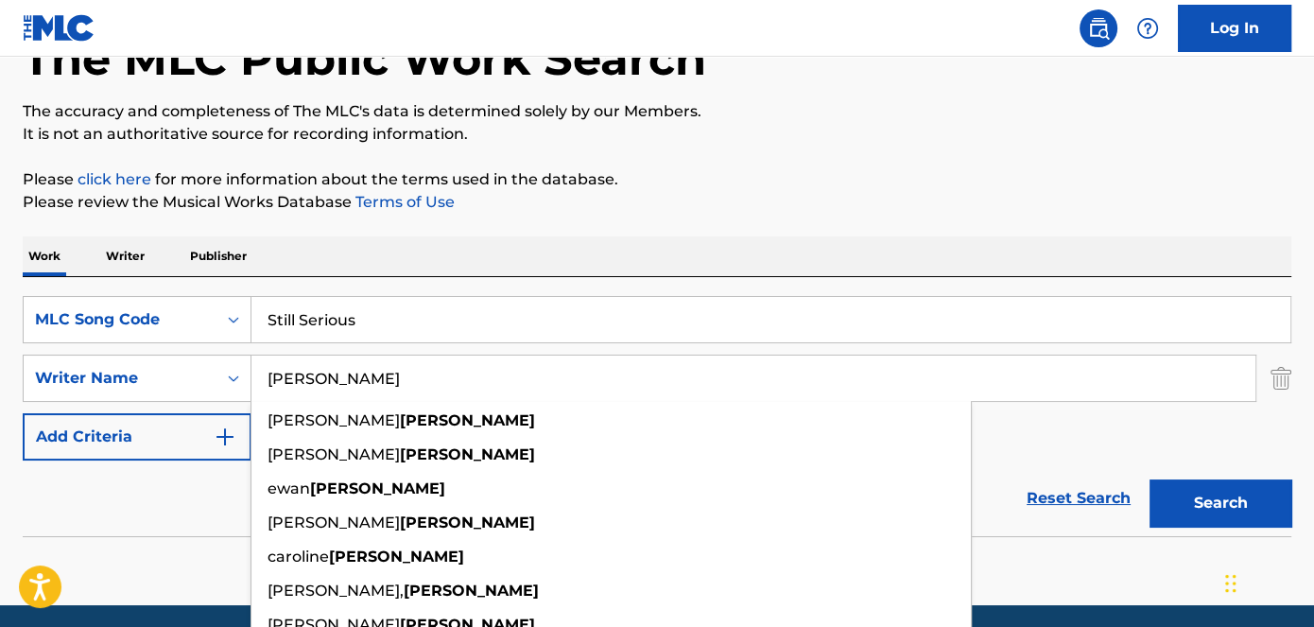
type input "[PERSON_NAME]"
click at [1084, 222] on div "The MLC Public Work Search The accuracy and completeness of The MLC's data is d…" at bounding box center [657, 287] width 1314 height 617
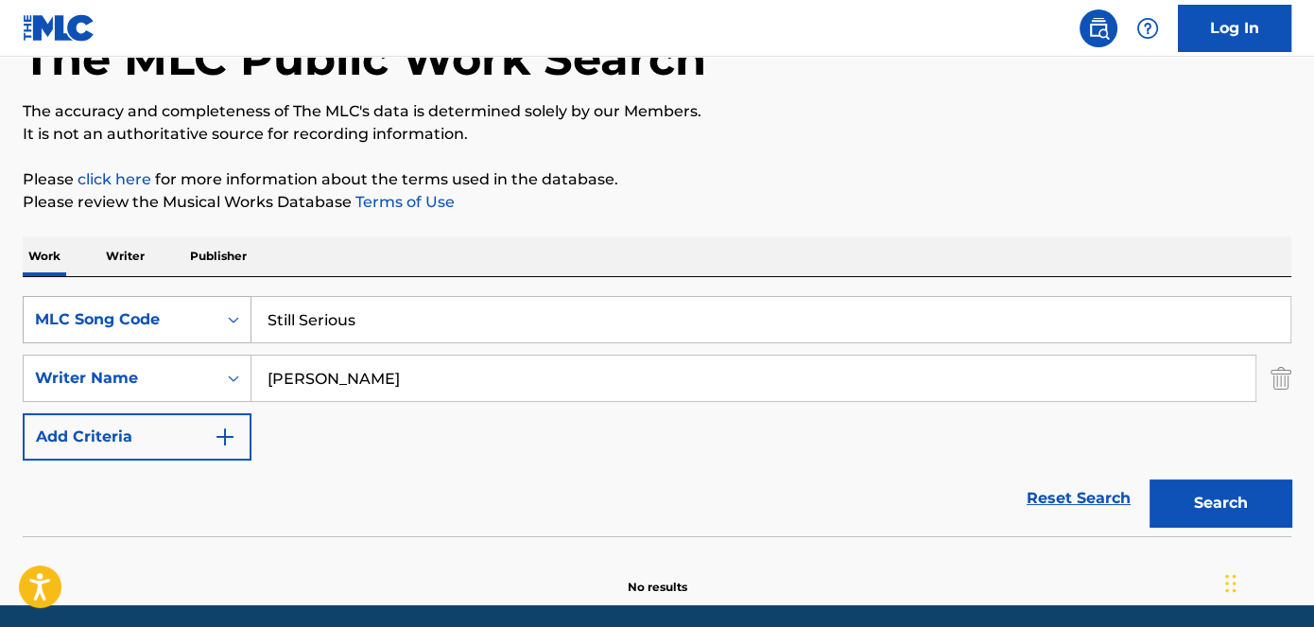
drag, startPoint x: 460, startPoint y: 340, endPoint x: 208, endPoint y: 330, distance: 251.8
click at [222, 331] on div "SearchWithCriteria7458264b-a01d-4ad0-8d4e-b98cad4637d6 MLC Song Code Still Seri…" at bounding box center [657, 319] width 1269 height 47
paste input "10K to 100K"
click at [1253, 512] on button "Search" at bounding box center [1221, 502] width 142 height 47
drag, startPoint x: 431, startPoint y: 322, endPoint x: 115, endPoint y: 316, distance: 315.9
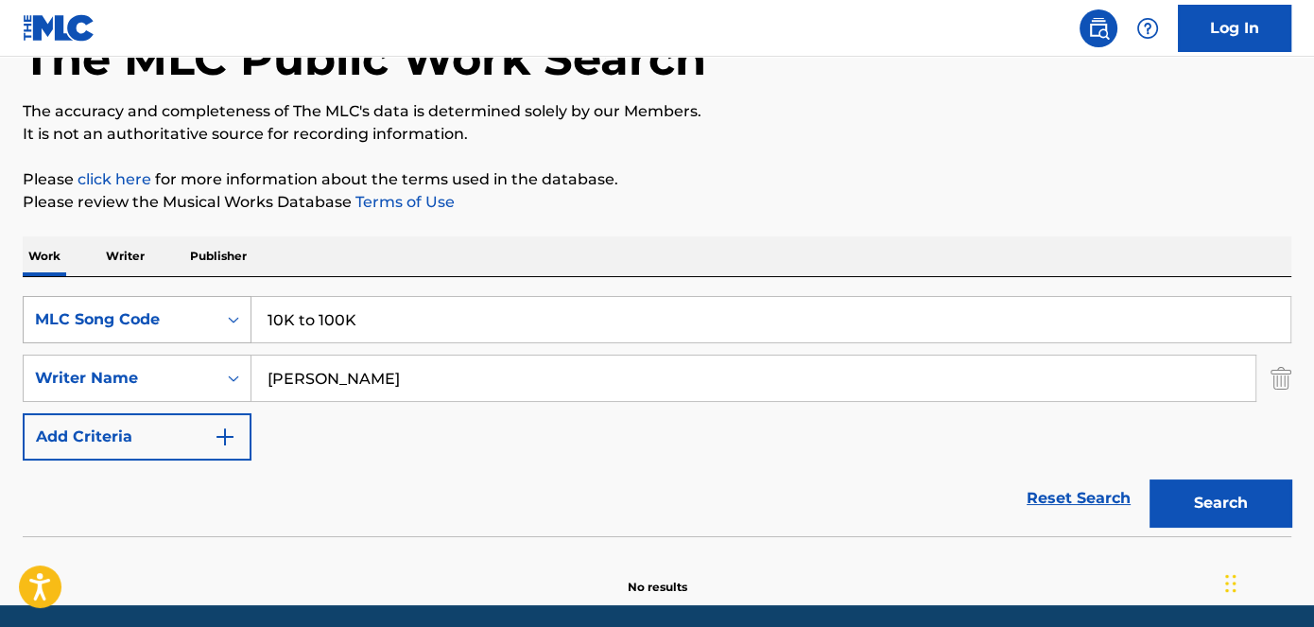
click at [115, 316] on div "SearchWithCriteria7458264b-a01d-4ad0-8d4e-b98cad4637d6 MLC Song Code 10K to 100K" at bounding box center [657, 319] width 1269 height 47
paste input "Get Money Lessons"
type input "Get Money Lessons"
click at [217, 380] on div "Search Form" at bounding box center [234, 378] width 34 height 34
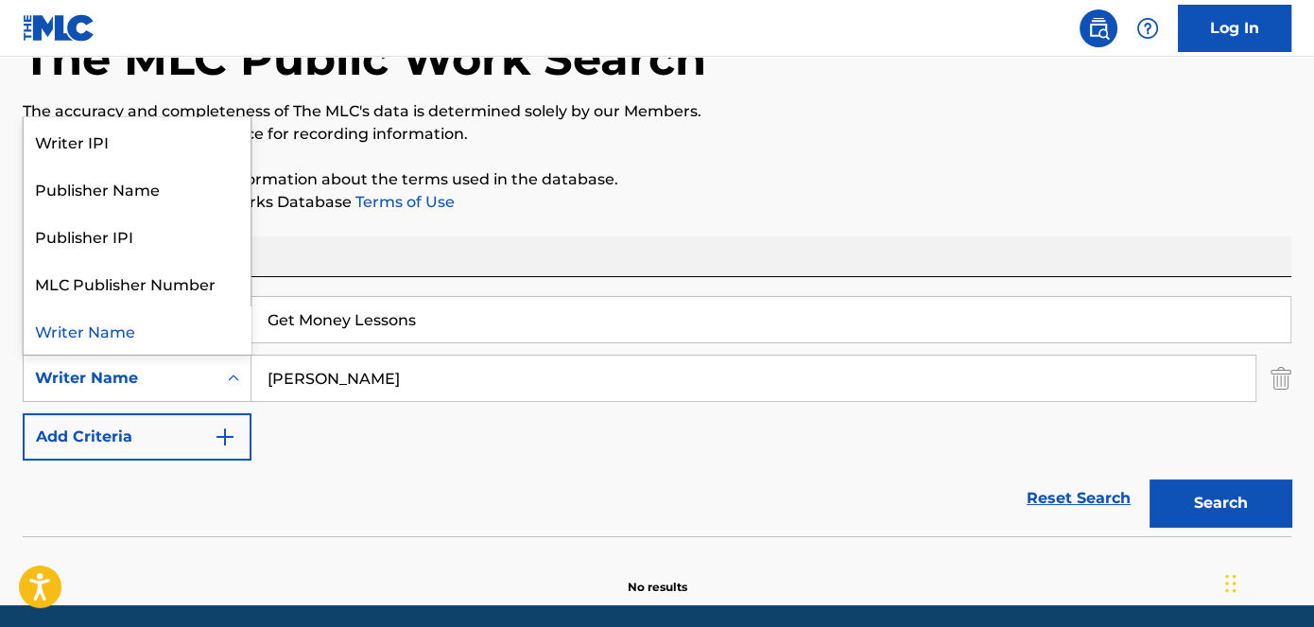
click at [234, 377] on icon "Search Form" at bounding box center [233, 378] width 19 height 19
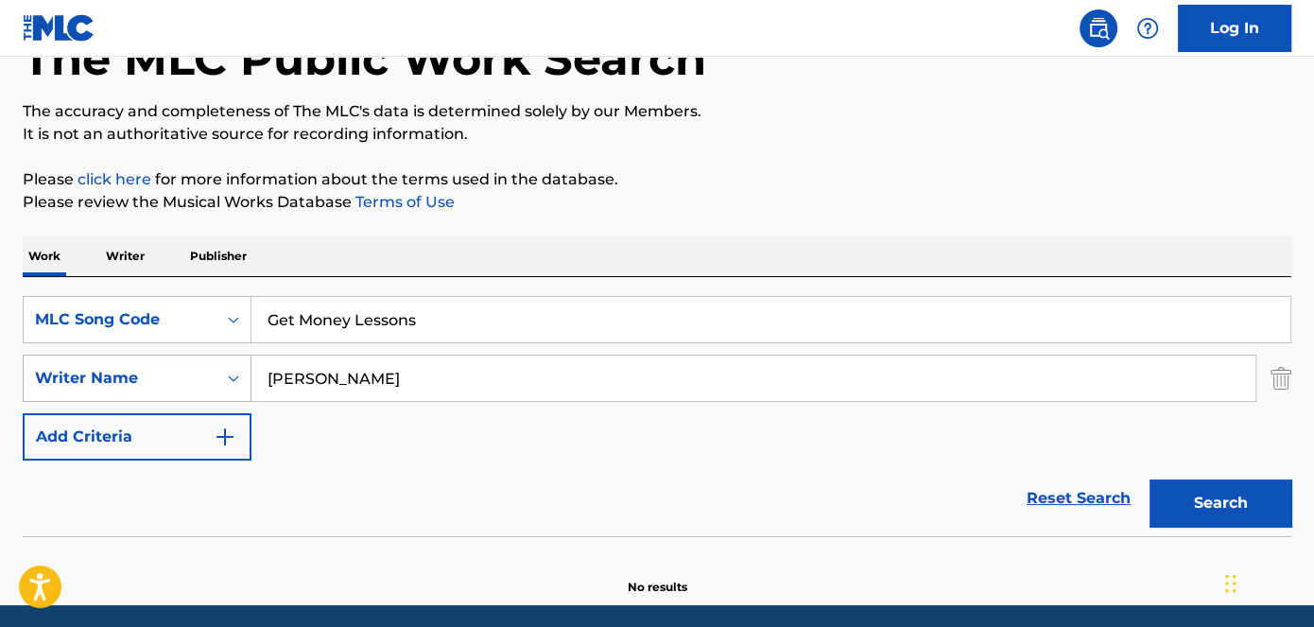
drag, startPoint x: 389, startPoint y: 377, endPoint x: 182, endPoint y: 383, distance: 207.2
click at [182, 383] on div "SearchWithCriteriaeb3390ce-48b5-4ffd-91de-88d8338efe1c Writer Name [PERSON_NAME]" at bounding box center [657, 378] width 1269 height 47
click at [1248, 505] on button "Search" at bounding box center [1221, 502] width 142 height 47
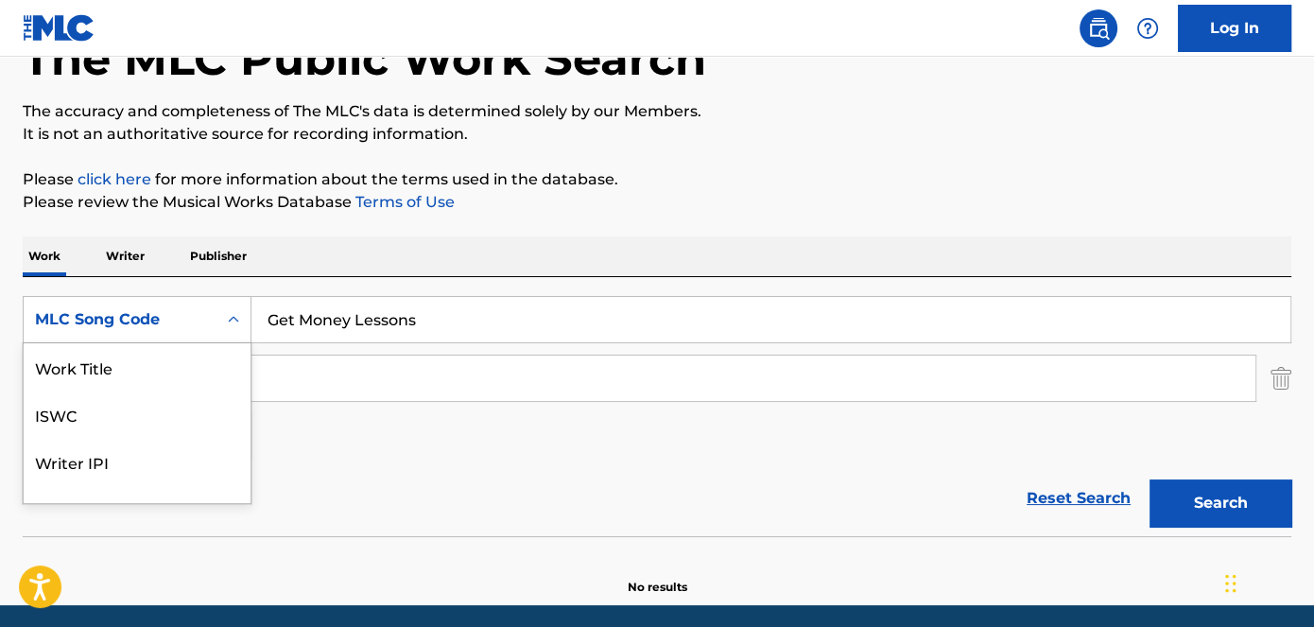
click at [235, 317] on icon "Search Form" at bounding box center [233, 319] width 19 height 19
click at [390, 467] on div "Reset Search Search" at bounding box center [657, 499] width 1269 height 76
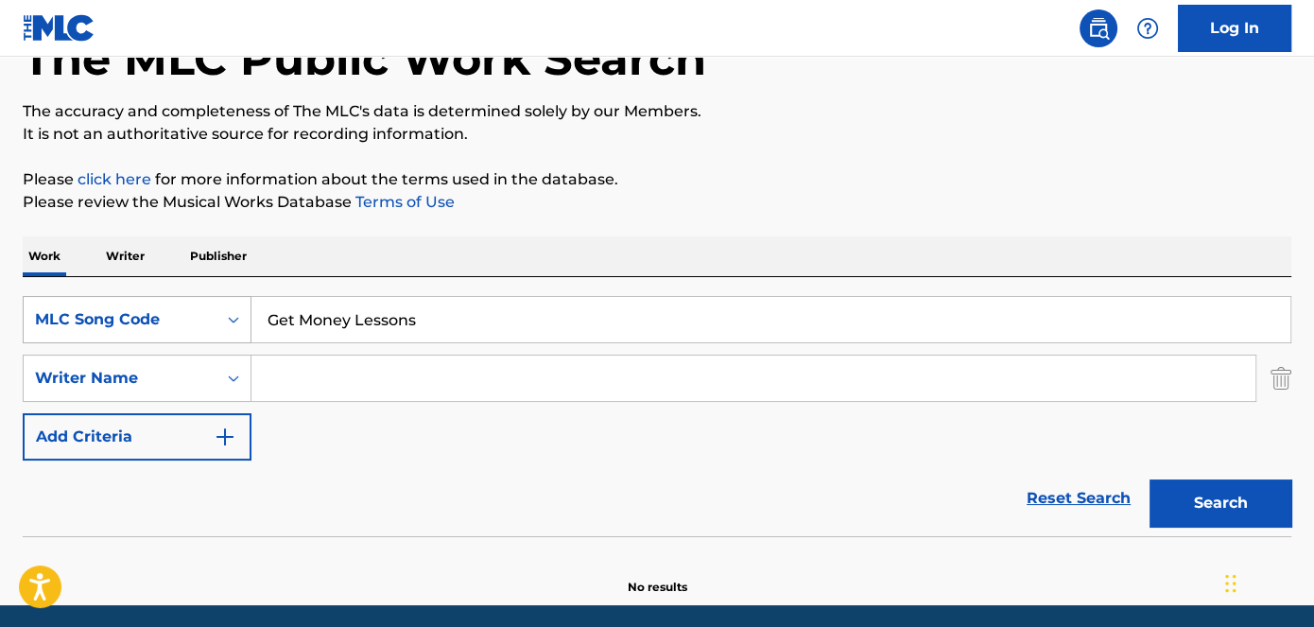
drag, startPoint x: 441, startPoint y: 318, endPoint x: 183, endPoint y: 318, distance: 258.2
click at [183, 318] on div "SearchWithCriteria7458264b-a01d-4ad0-8d4e-b98cad4637d6 MLC Song Code Get Money …" at bounding box center [657, 319] width 1269 height 47
paste input "Off The Wall"
type input "Off The Wall"
click at [1227, 487] on button "Search" at bounding box center [1221, 502] width 142 height 47
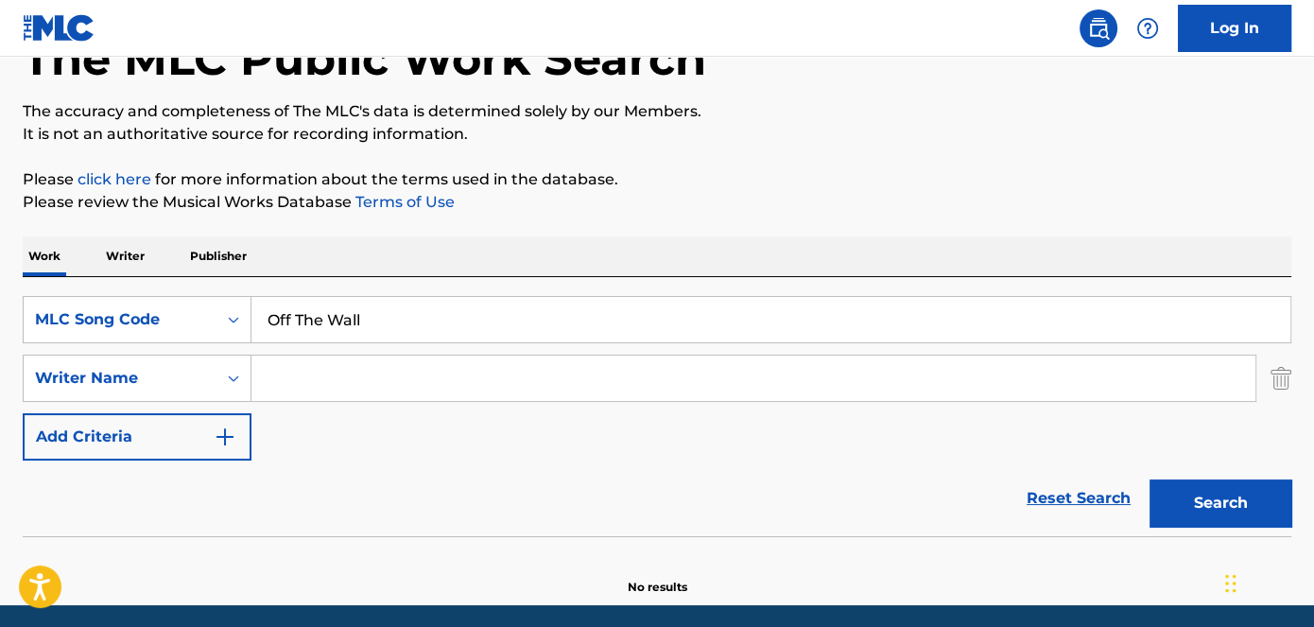
click at [350, 375] on input "Search Form" at bounding box center [754, 378] width 1004 height 45
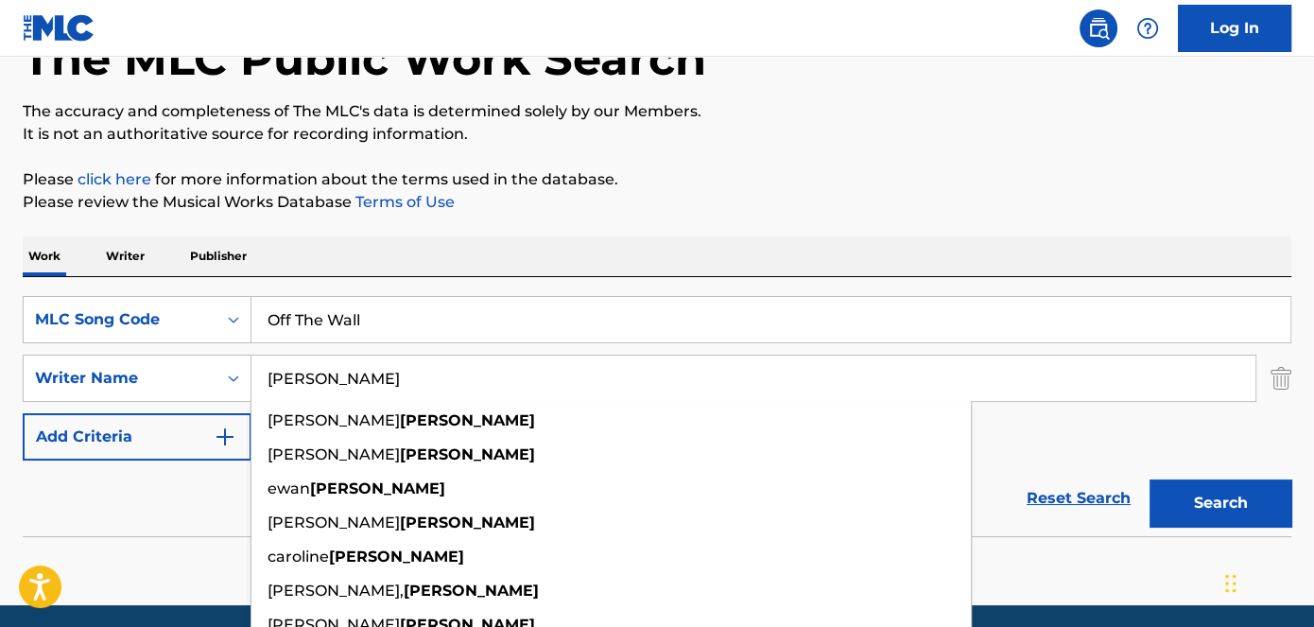
type input "[PERSON_NAME]"
click at [1050, 204] on p "Please review the Musical Works Database Terms of Use" at bounding box center [657, 202] width 1269 height 23
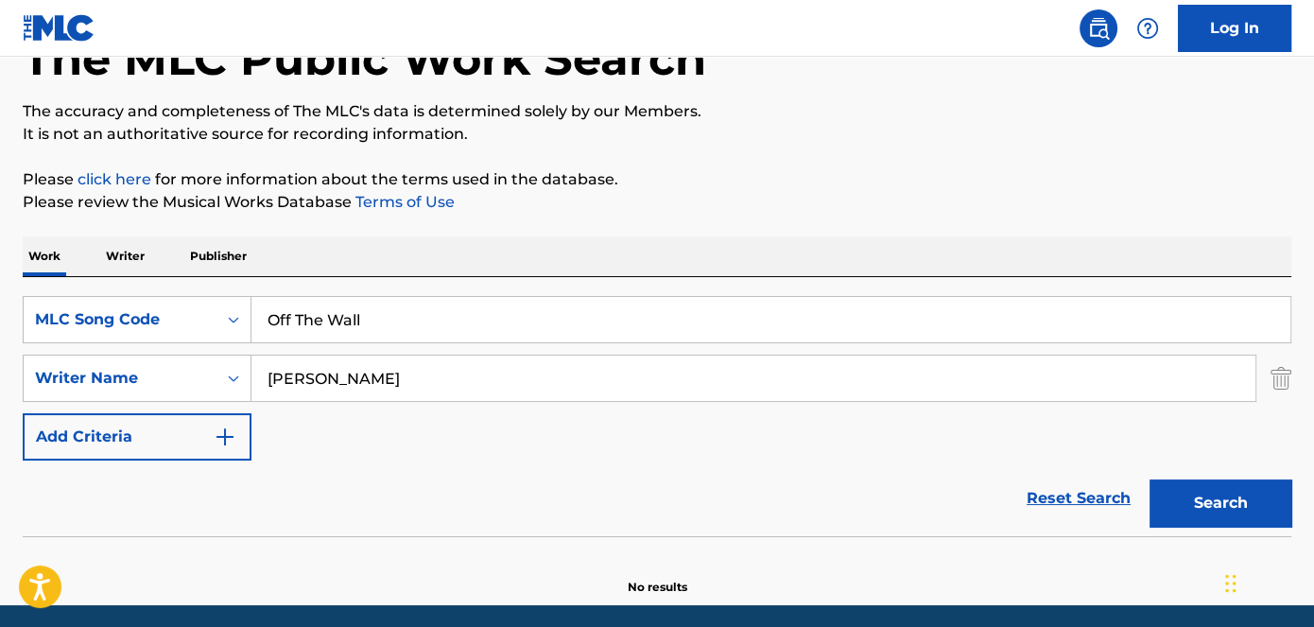
click at [1192, 496] on button "Search" at bounding box center [1221, 502] width 142 height 47
drag, startPoint x: 433, startPoint y: 313, endPoint x: 107, endPoint y: 313, distance: 326.2
click at [107, 313] on div "SearchWithCriteria7458264b-a01d-4ad0-8d4e-b98cad4637d6 MLC Song Code Off The Wa…" at bounding box center [657, 319] width 1269 height 47
paste input "Cold Man"
click at [748, 210] on p "Please review the Musical Works Database Terms of Use" at bounding box center [657, 202] width 1269 height 23
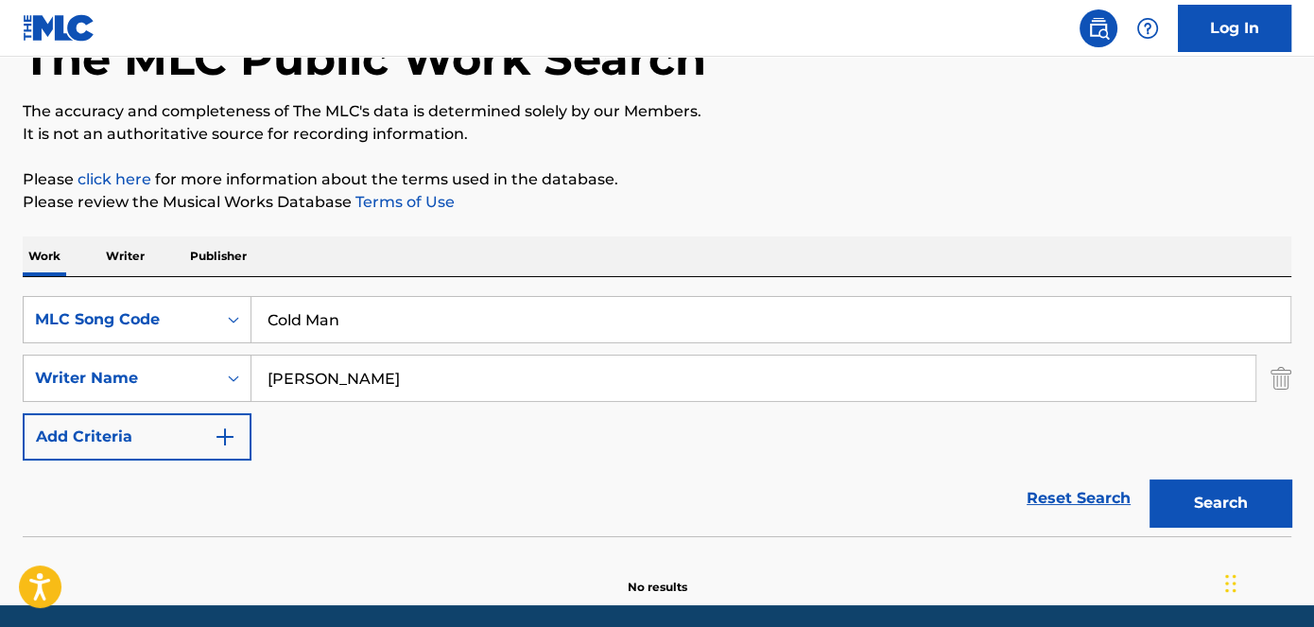
click at [1266, 485] on button "Search" at bounding box center [1221, 502] width 142 height 47
drag, startPoint x: 401, startPoint y: 322, endPoint x: 229, endPoint y: 319, distance: 172.1
click at [194, 322] on div "SearchWithCriteria7458264b-a01d-4ad0-8d4e-b98cad4637d6 MLC Song Code Cold Man" at bounding box center [657, 319] width 1269 height 47
paste input "Prada Shoes"
click at [826, 203] on p "Please review the Musical Works Database Terms of Use" at bounding box center [657, 202] width 1269 height 23
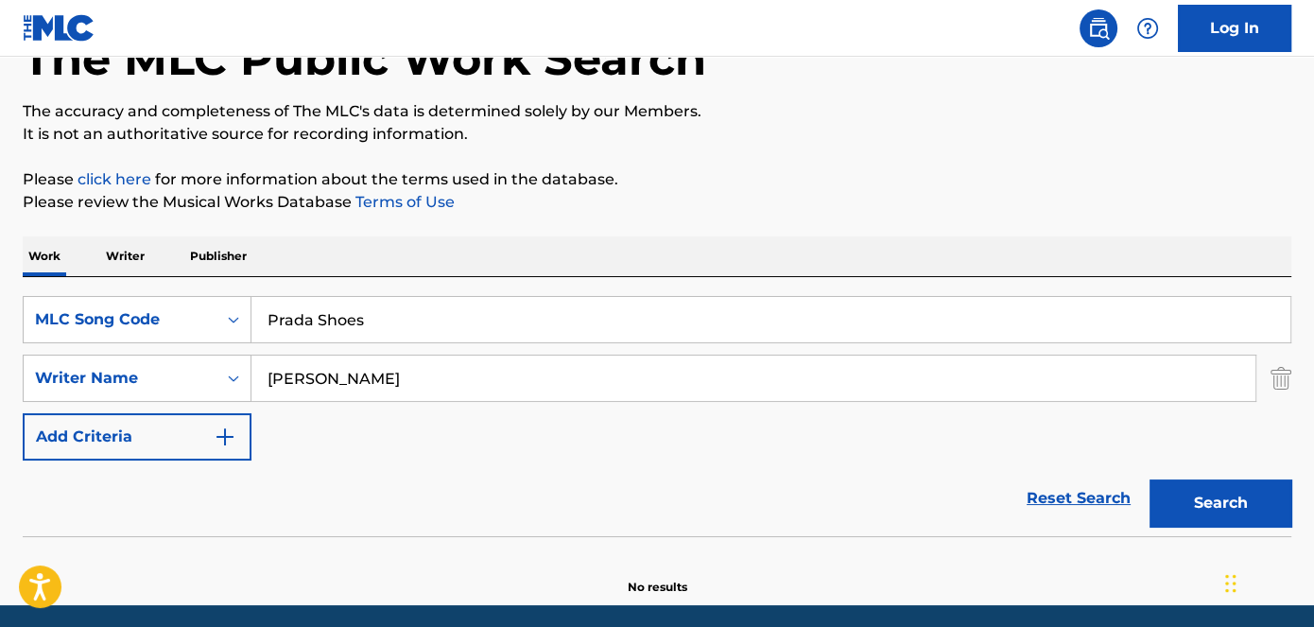
click at [1226, 503] on button "Search" at bounding box center [1221, 502] width 142 height 47
drag, startPoint x: 499, startPoint y: 306, endPoint x: 169, endPoint y: 318, distance: 330.2
click at [169, 318] on div "SearchWithCriteria7458264b-a01d-4ad0-8d4e-b98cad4637d6 MLC Song Code Prada Shoes" at bounding box center [657, 319] width 1269 height 47
paste input "Yimpin Class"
click at [1313, 523] on div "The MLC Public Work Search The accuracy and completeness of The MLC's data is d…" at bounding box center [657, 287] width 1314 height 617
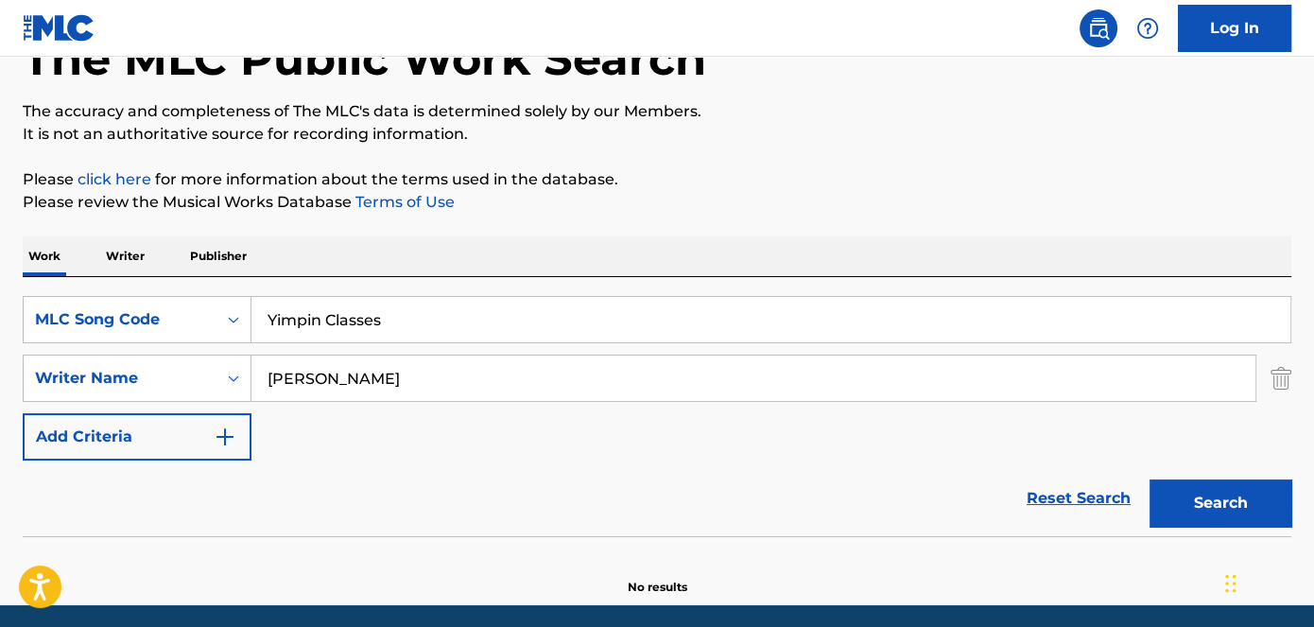
click at [1271, 515] on button "Search" at bounding box center [1221, 502] width 142 height 47
drag, startPoint x: 421, startPoint y: 322, endPoint x: 193, endPoint y: 323, distance: 227.9
click at [193, 323] on div "SearchWithCriteria7458264b-a01d-4ad0-8d4e-b98cad4637d6 MLC Song Code Yimpin Cla…" at bounding box center [657, 319] width 1269 height 47
paste input "Nike Tech Music"
click at [1195, 490] on button "Search" at bounding box center [1221, 502] width 142 height 47
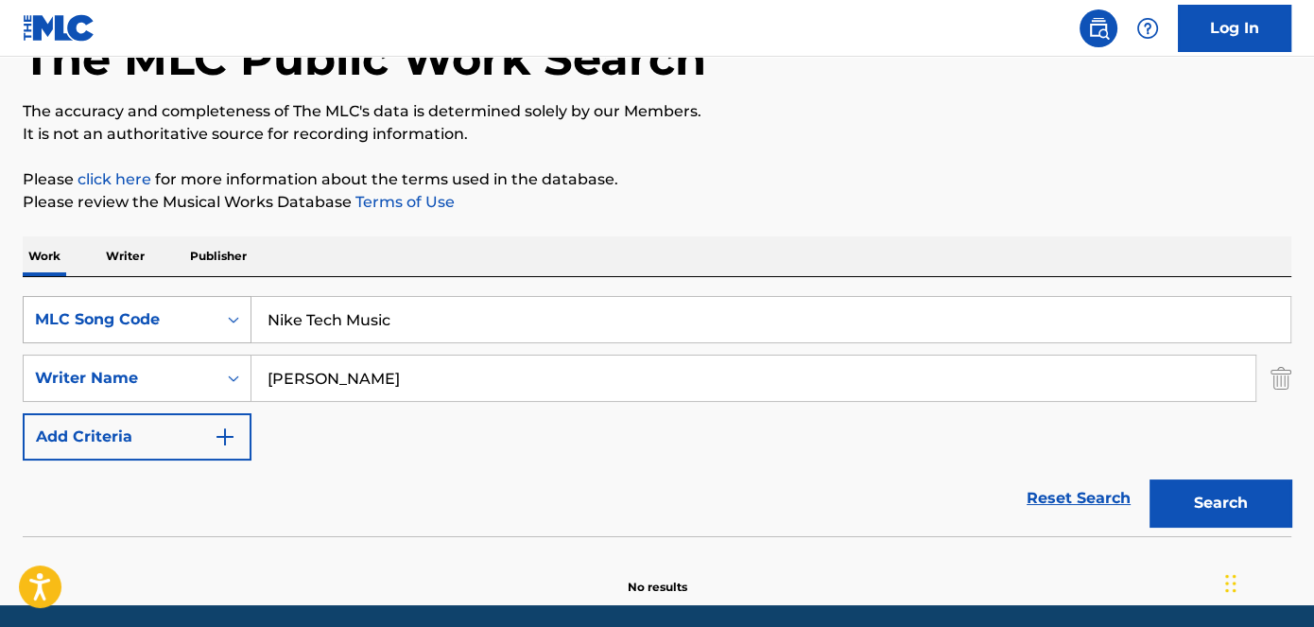
drag, startPoint x: 403, startPoint y: 314, endPoint x: 224, endPoint y: 316, distance: 178.7
click at [231, 316] on div "SearchWithCriteria7458264b-a01d-4ad0-8d4e-b98cad4637d6 MLC Song Code Nike Tech …" at bounding box center [657, 319] width 1269 height 47
paste input "OTR"
click at [1238, 496] on button "Search" at bounding box center [1221, 502] width 142 height 47
drag, startPoint x: 334, startPoint y: 326, endPoint x: 190, endPoint y: 334, distance: 143.9
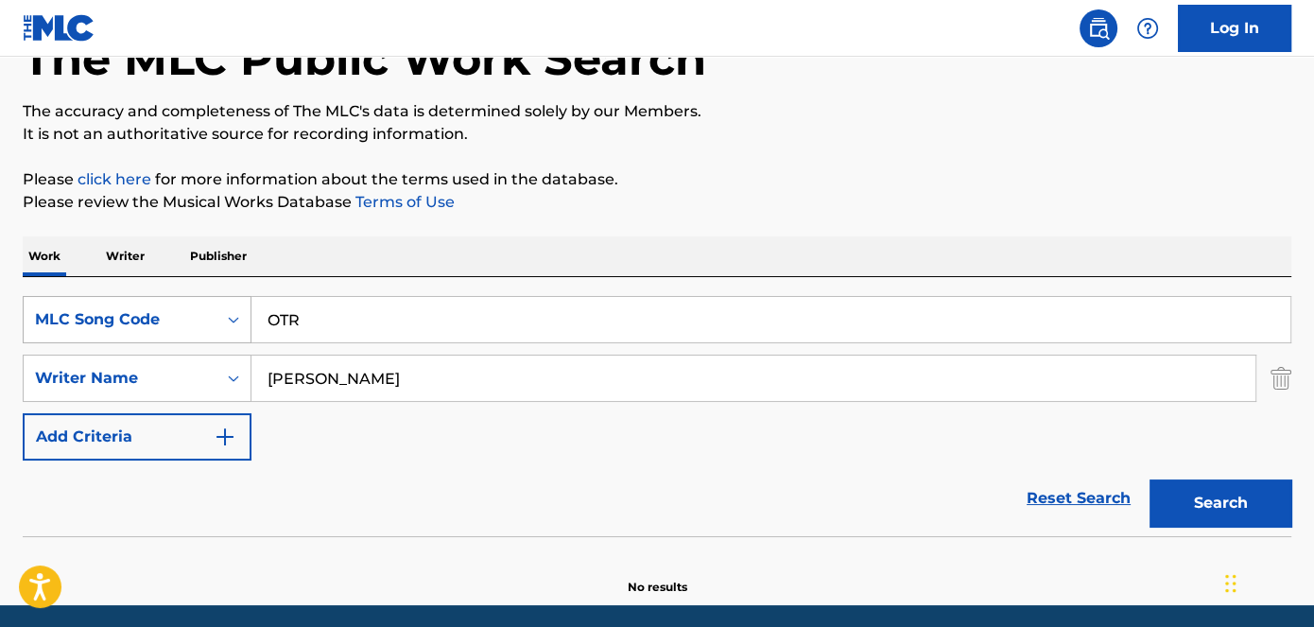
click at [190, 334] on div "SearchWithCriteria7458264b-a01d-4ad0-8d4e-b98cad4637d6 MLC Song Code OTR" at bounding box center [657, 319] width 1269 height 47
paste input "Still Swervin"
click at [1278, 526] on div "Search" at bounding box center [1215, 499] width 151 height 76
click at [1268, 513] on button "Search" at bounding box center [1221, 502] width 142 height 47
drag, startPoint x: 444, startPoint y: 325, endPoint x: 176, endPoint y: 322, distance: 268.6
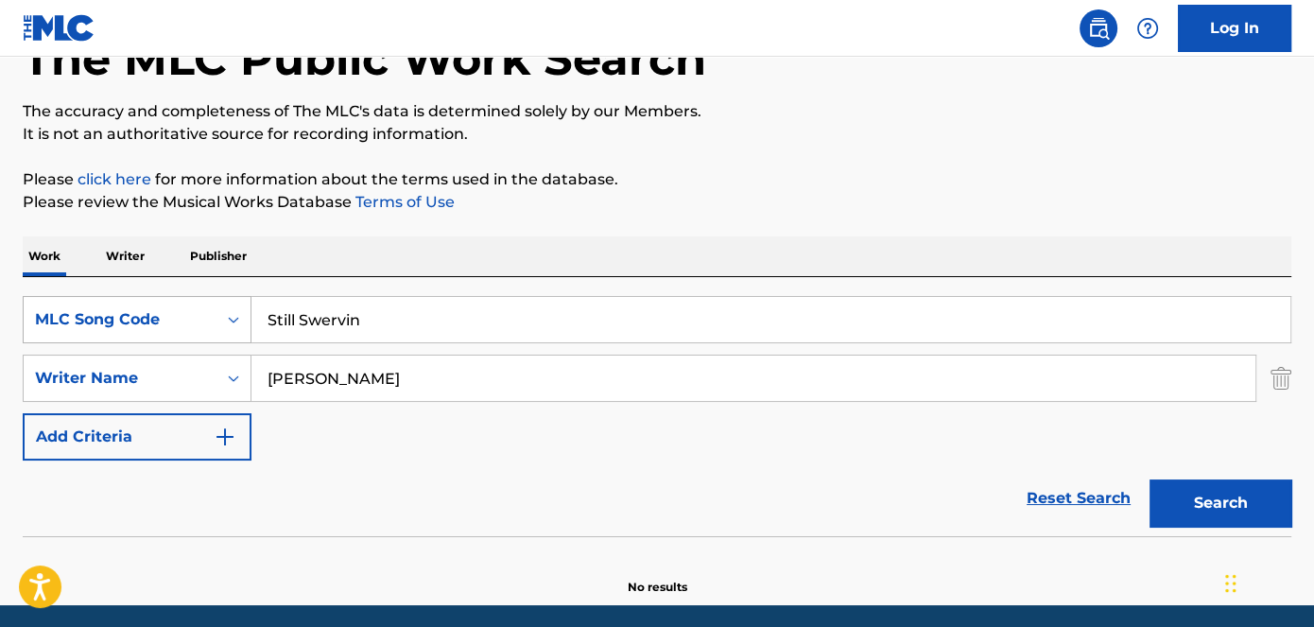
click at [218, 323] on div "SearchWithCriteria7458264b-a01d-4ad0-8d4e-b98cad4637d6 MLC Song Code Still Swer…" at bounding box center [657, 319] width 1269 height 47
paste input "No Fak"
click at [1263, 488] on button "Search" at bounding box center [1221, 502] width 142 height 47
drag, startPoint x: 411, startPoint y: 304, endPoint x: 144, endPoint y: 304, distance: 267.6
click at [150, 304] on div "SearchWithCriteria7458264b-a01d-4ad0-8d4e-b98cad4637d6 MLC Song Code No Fakin" at bounding box center [657, 319] width 1269 height 47
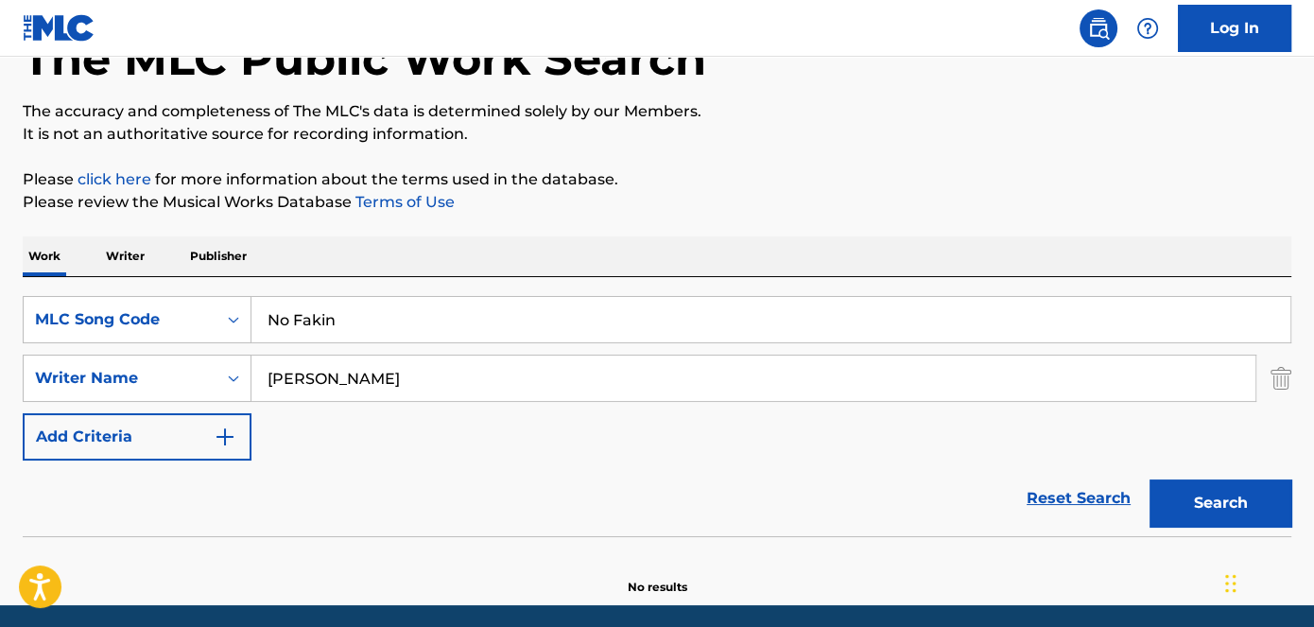
paste input "Saks 5th"
click at [861, 219] on div "The MLC Public Work Search The accuracy and completeness of The MLC's data is d…" at bounding box center [657, 287] width 1314 height 617
click at [1194, 496] on button "Search" at bounding box center [1221, 502] width 142 height 47
drag, startPoint x: 391, startPoint y: 319, endPoint x: 191, endPoint y: 326, distance: 200.6
click at [191, 326] on div "SearchWithCriteria7458264b-a01d-4ad0-8d4e-b98cad4637d6 MLC Song Code Saks 5th" at bounding box center [657, 319] width 1269 height 47
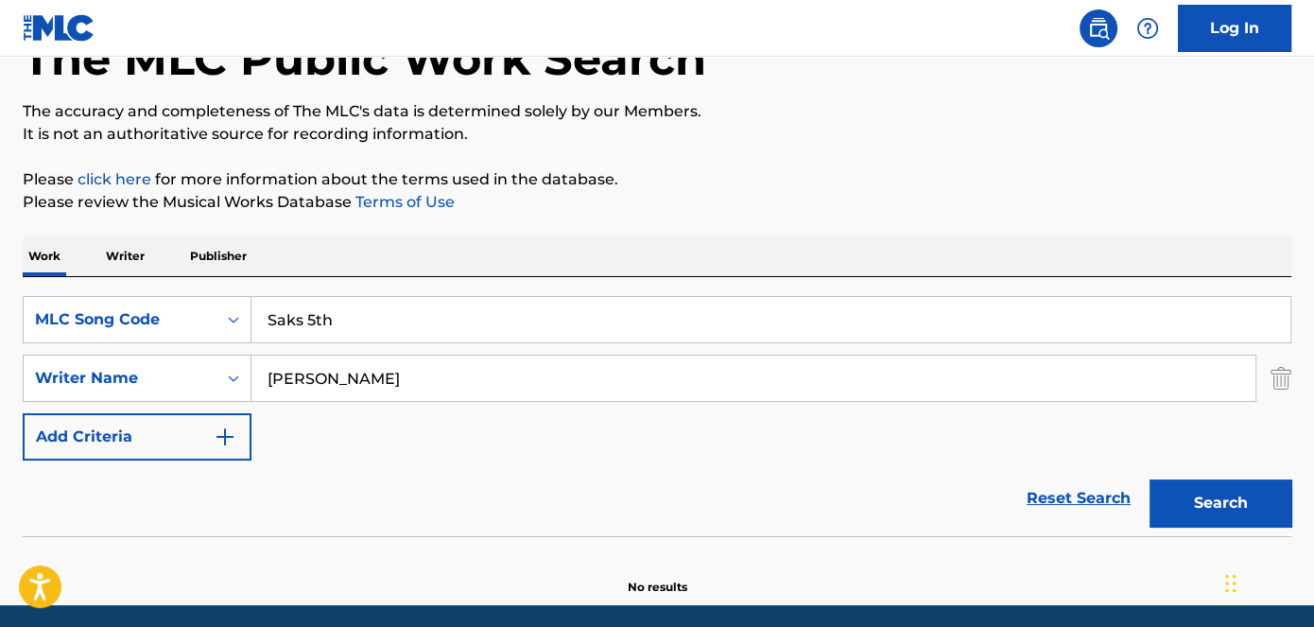
paste input "It's Serious Intro"
click at [750, 212] on p "Please review the Musical Works Database Terms of Use" at bounding box center [657, 202] width 1269 height 23
click at [1220, 484] on button "Search" at bounding box center [1221, 502] width 142 height 47
drag, startPoint x: 413, startPoint y: 321, endPoint x: 223, endPoint y: 321, distance: 190.1
click at [223, 321] on div "SearchWithCriteria7458264b-a01d-4ad0-8d4e-b98cad4637d6 MLC Song Code It's Serio…" at bounding box center [657, 319] width 1269 height 47
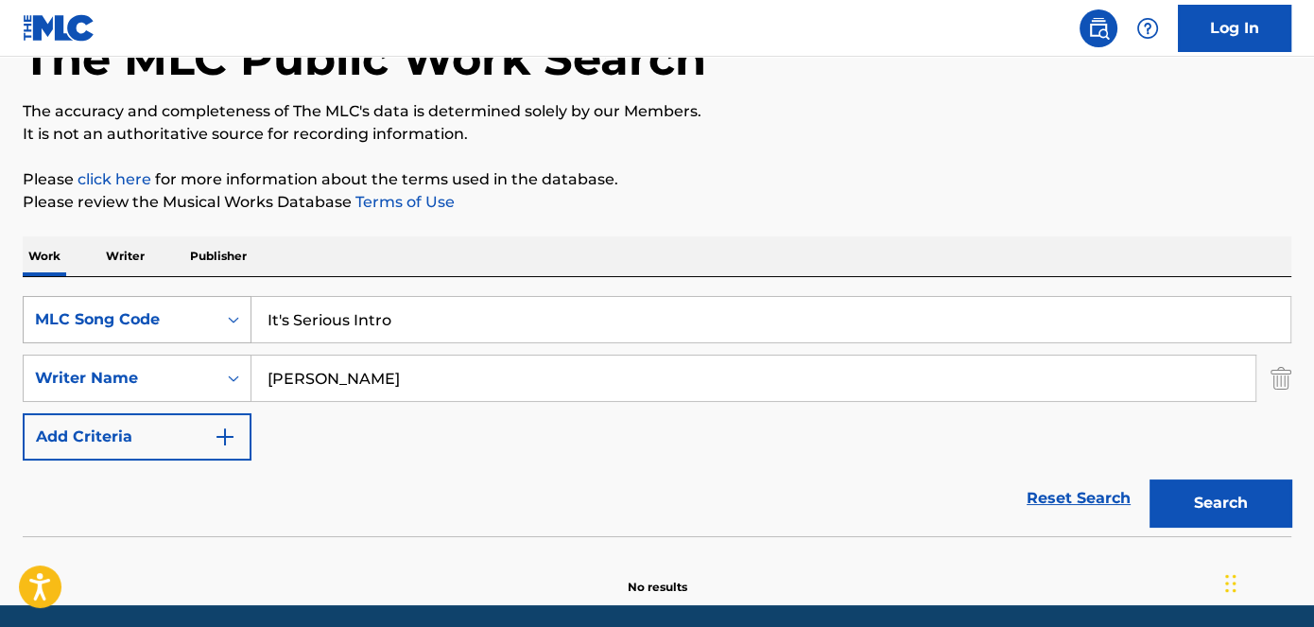
drag, startPoint x: 417, startPoint y: 325, endPoint x: 113, endPoint y: 325, distance: 304.5
click at [113, 325] on div "SearchWithCriteria7458264b-a01d-4ad0-8d4e-b98cad4637d6 MLC Song Code It's Serio…" at bounding box center [657, 319] width 1269 height 47
drag, startPoint x: 443, startPoint y: 323, endPoint x: 196, endPoint y: 323, distance: 246.8
click at [205, 323] on div "SearchWithCriteria7458264b-a01d-4ad0-8d4e-b98cad4637d6 MLC Song Code It's Serio…" at bounding box center [657, 319] width 1269 height 47
paste input "Get Money Music"
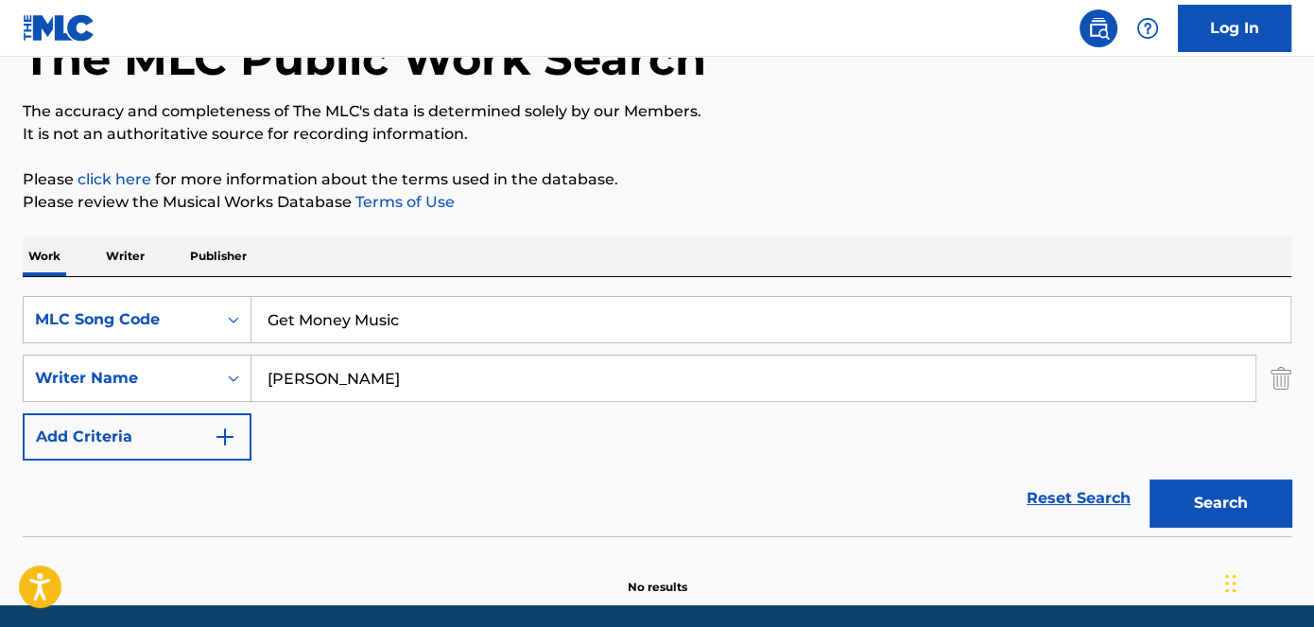
click at [810, 233] on div "The MLC Public Work Search The accuracy and completeness of The MLC's data is d…" at bounding box center [657, 287] width 1314 height 617
click at [1180, 489] on button "Search" at bounding box center [1221, 502] width 142 height 47
drag, startPoint x: 408, startPoint y: 329, endPoint x: 212, endPoint y: 329, distance: 195.7
click at [212, 329] on div "SearchWithCriteria7458264b-a01d-4ad0-8d4e-b98cad4637d6 MLC Song Code Get Money …" at bounding box center [657, 319] width 1269 height 47
paste input "Too Much Freestyle"
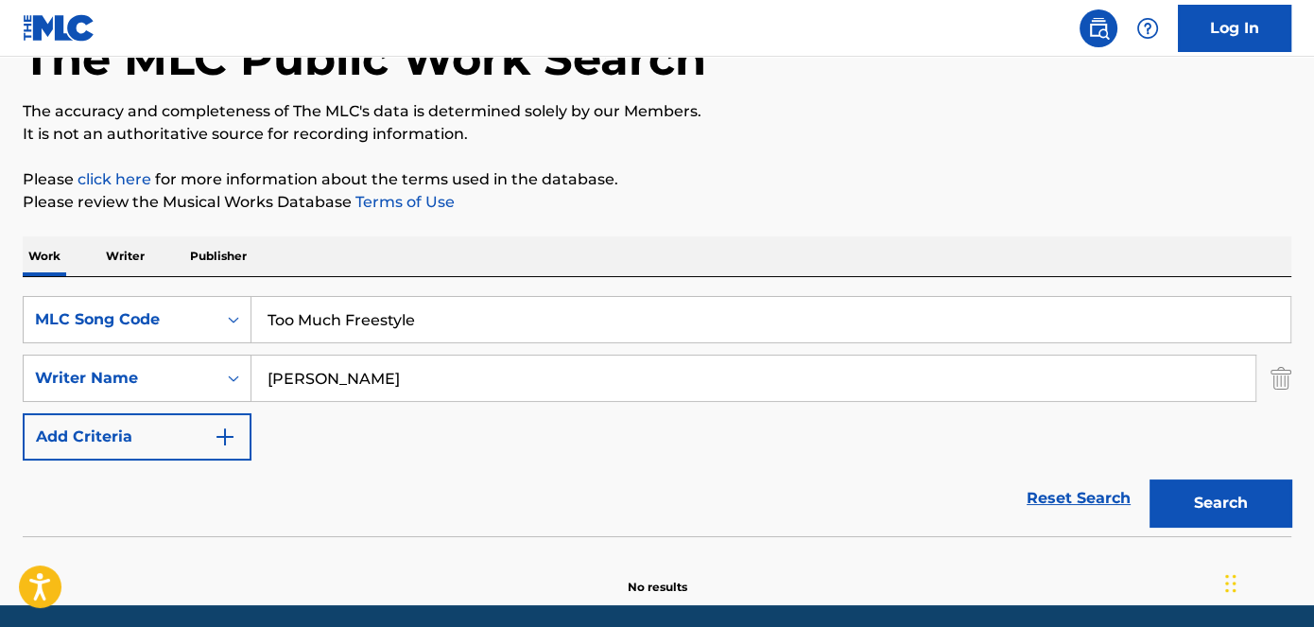
click at [1239, 504] on button "Search" at bounding box center [1221, 502] width 142 height 47
drag, startPoint x: 486, startPoint y: 319, endPoint x: 191, endPoint y: 316, distance: 295.0
click at [162, 317] on div "SearchWithCriteria7458264b-a01d-4ad0-8d4e-b98cad4637d6 MLC Song Code Too Much F…" at bounding box center [657, 319] width 1269 height 47
paste input "Cash App Glitch"
click at [991, 209] on p "Please review the Musical Works Database Terms of Use" at bounding box center [657, 202] width 1269 height 23
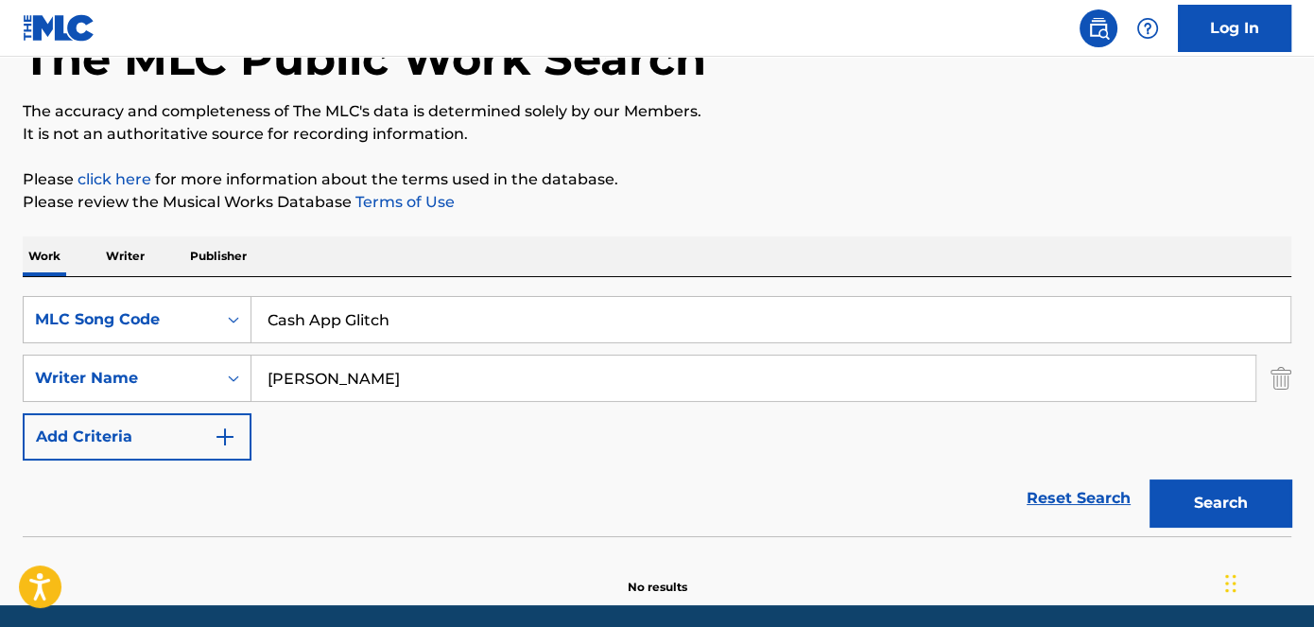
click at [1225, 490] on button "Search" at bounding box center [1221, 502] width 142 height 47
drag, startPoint x: 436, startPoint y: 332, endPoint x: 146, endPoint y: 331, distance: 290.3
click at [146, 331] on div "SearchWithCriteria7458264b-a01d-4ad0-8d4e-b98cad4637d6 MLC Song Code Cash App G…" at bounding box center [657, 319] width 1269 height 47
paste input "GTA RP"
click at [1209, 487] on button "Search" at bounding box center [1221, 502] width 142 height 47
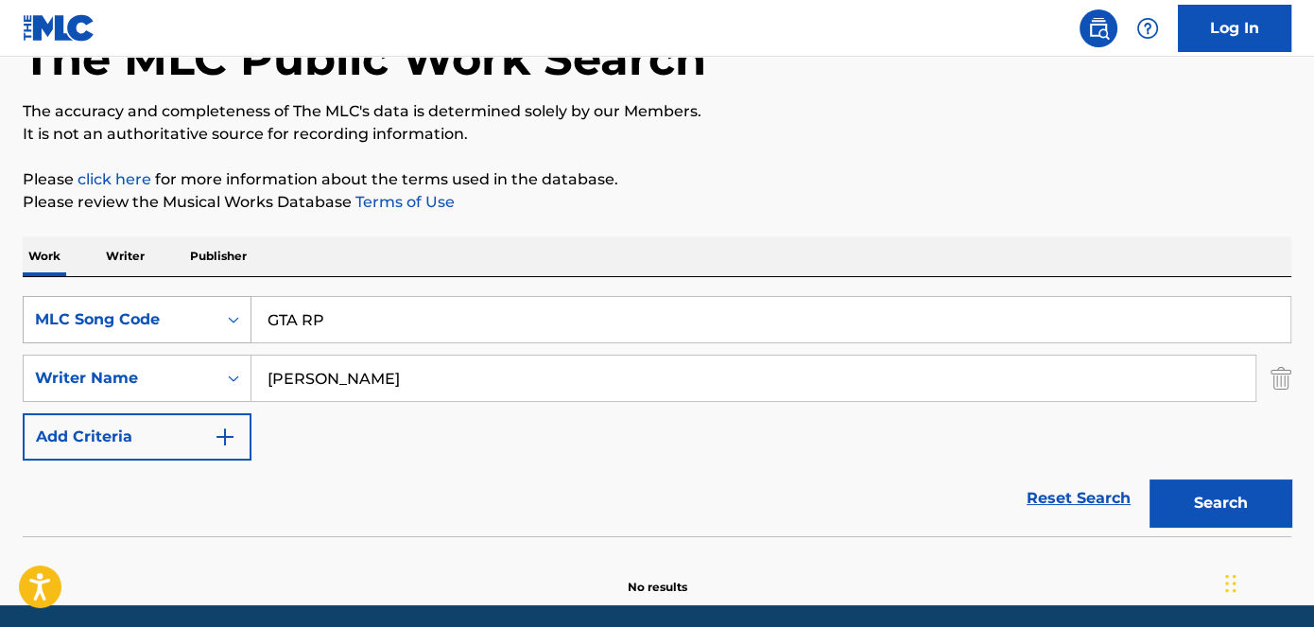
drag, startPoint x: 428, startPoint y: 331, endPoint x: 146, endPoint y: 331, distance: 282.7
click at [148, 331] on div "SearchWithCriteria7458264b-a01d-4ad0-8d4e-b98cad4637d6 MLC Song Code GTA RP" at bounding box center [657, 319] width 1269 height 47
paste input "Big Dollas"
click at [1233, 486] on button "Search" at bounding box center [1221, 502] width 142 height 47
drag, startPoint x: 448, startPoint y: 316, endPoint x: 135, endPoint y: 316, distance: 313.0
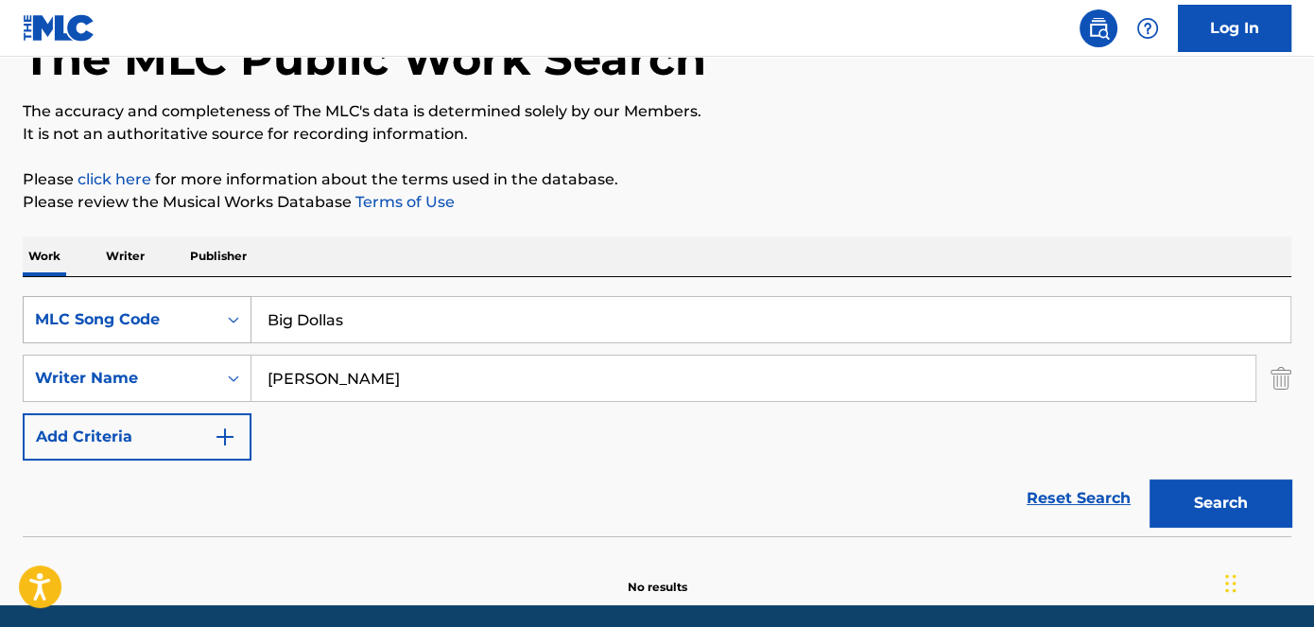
click at [135, 316] on div "SearchWithCriteria7458264b-a01d-4ad0-8d4e-b98cad4637d6 MLC Song Code Big Dollas" at bounding box center [657, 319] width 1269 height 47
paste input "Flexin On My Ex"
click at [793, 210] on p "Please review the Musical Works Database Terms of Use" at bounding box center [657, 202] width 1269 height 23
click at [1256, 514] on button "Search" at bounding box center [1221, 502] width 142 height 47
drag, startPoint x: 474, startPoint y: 314, endPoint x: 184, endPoint y: 320, distance: 289.4
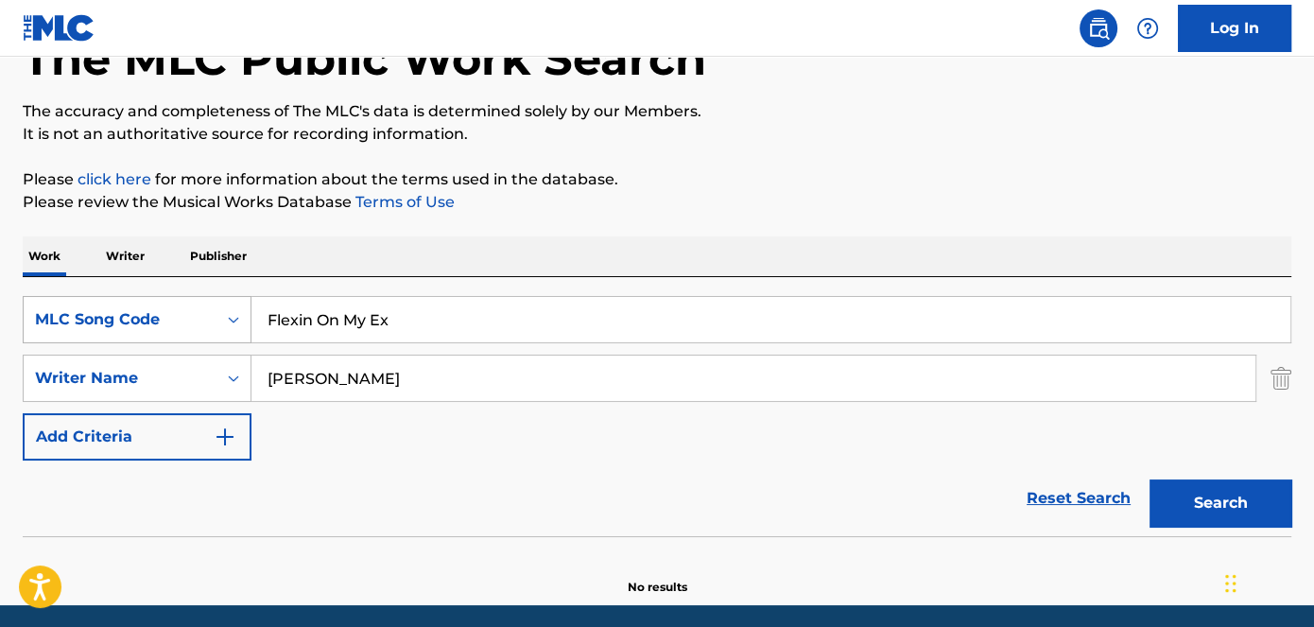
click at [196, 320] on div "SearchWithCriteria7458264b-a01d-4ad0-8d4e-b98cad4637d6 MLC Song Code Flexin On …" at bounding box center [657, 319] width 1269 height 47
paste input "Skit"
click at [1280, 497] on button "Search" at bounding box center [1221, 502] width 142 height 47
drag, startPoint x: 450, startPoint y: 327, endPoint x: 144, endPoint y: 323, distance: 306.4
click at [144, 323] on div "SearchWithCriteria7458264b-a01d-4ad0-8d4e-b98cad4637d6 MLC Song Code Skit" at bounding box center [657, 319] width 1269 height 47
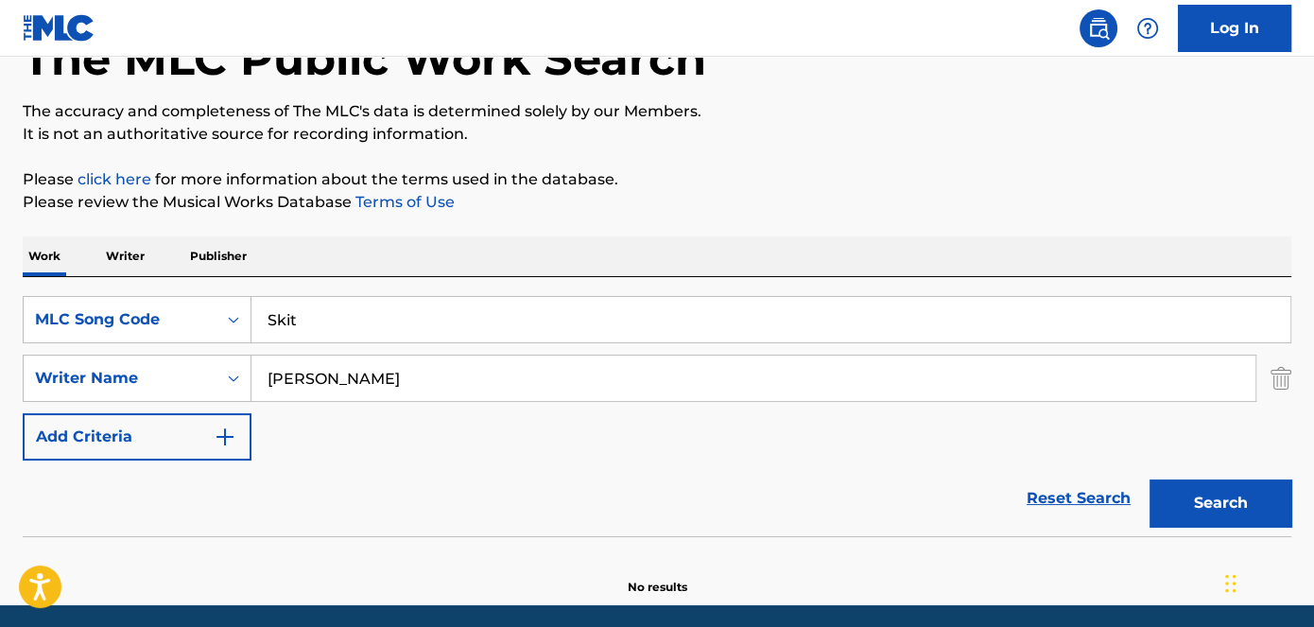
paste input "It's Serious Pt. 2"
click at [1208, 491] on button "Search" at bounding box center [1221, 502] width 142 height 47
drag, startPoint x: 445, startPoint y: 322, endPoint x: 179, endPoint y: 319, distance: 266.7
click at [179, 319] on div "SearchWithCriteria7458264b-a01d-4ad0-8d4e-b98cad4637d6 MLC Song Code It's Serio…" at bounding box center [657, 319] width 1269 height 47
paste input "Scrumptious"
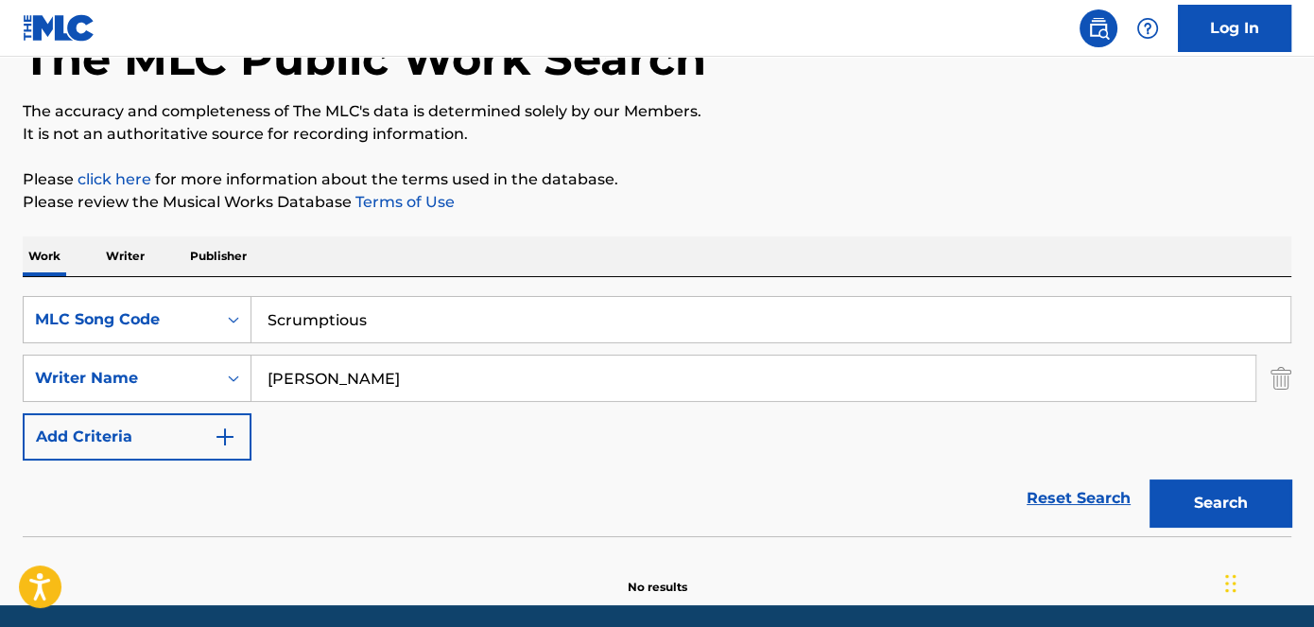
drag, startPoint x: 739, startPoint y: 183, endPoint x: 965, endPoint y: 312, distance: 259.2
click at [743, 182] on p "Please click here for more information about the terms used in the database." at bounding box center [657, 179] width 1269 height 23
click at [1263, 490] on button "Search" at bounding box center [1221, 502] width 142 height 47
drag, startPoint x: 275, startPoint y: 318, endPoint x: 198, endPoint y: 322, distance: 77.6
click at [201, 322] on div "SearchWithCriteria7458264b-a01d-4ad0-8d4e-b98cad4637d6 MLC Song Code Scrumptious" at bounding box center [657, 319] width 1269 height 47
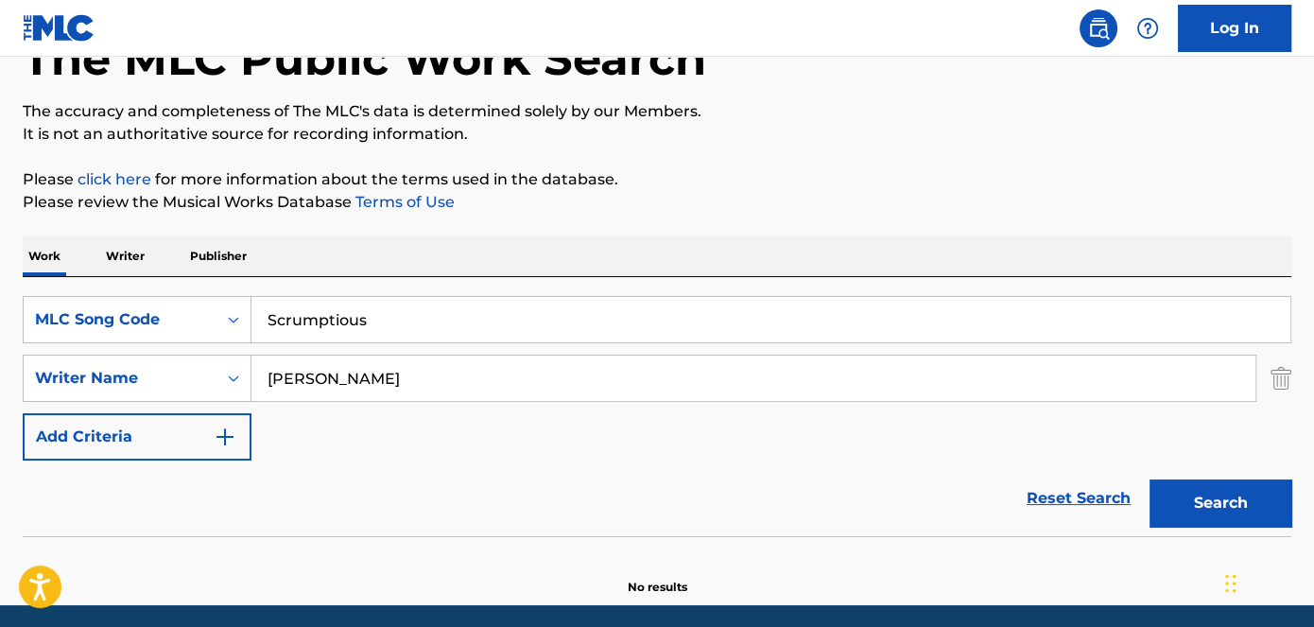
paste input "Band Dance"
drag, startPoint x: 848, startPoint y: 183, endPoint x: 867, endPoint y: 184, distance: 18.9
click at [854, 182] on p "Please click here for more information about the terms used in the database." at bounding box center [657, 179] width 1269 height 23
click at [1250, 513] on button "Search" at bounding box center [1221, 502] width 142 height 47
click at [441, 340] on div "SearchWithCriteria7458264b-a01d-4ad0-8d4e-b98cad4637d6 MLC Song Code Band Dance…" at bounding box center [657, 378] width 1269 height 165
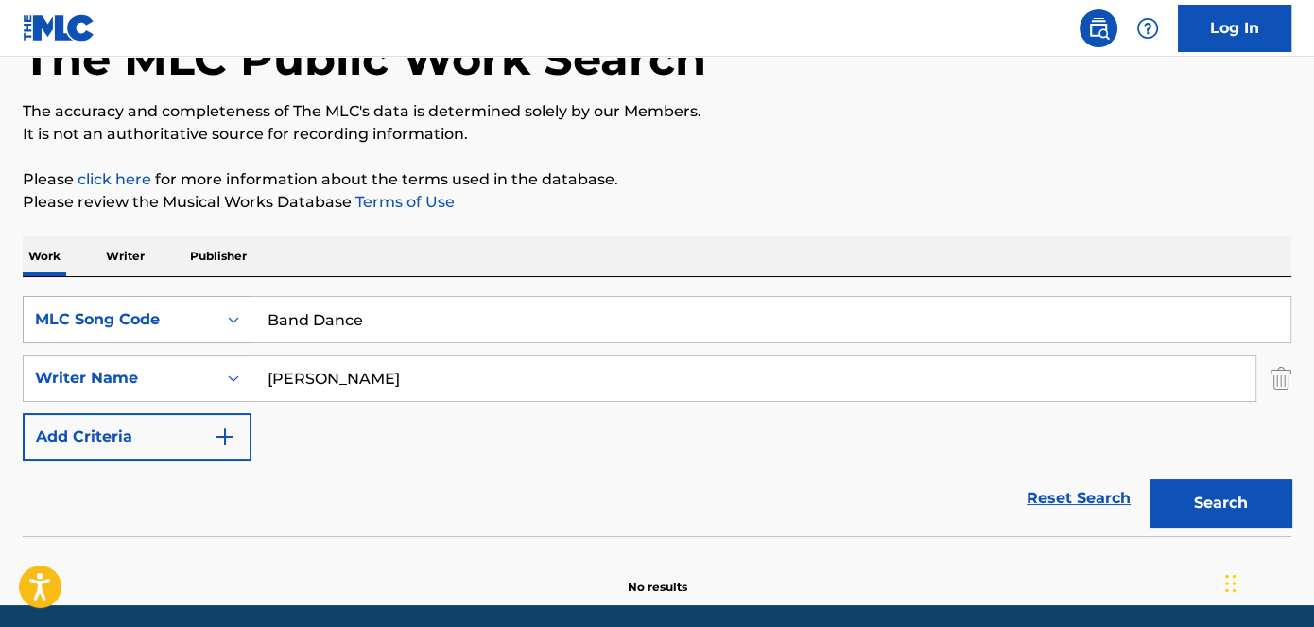
click at [209, 316] on div "SearchWithCriteria7458264b-a01d-4ad0-8d4e-b98cad4637d6 MLC Song Code Band Dance" at bounding box center [657, 319] width 1269 height 47
paste input "Mud Walkin"
click at [1261, 505] on button "Search" at bounding box center [1221, 502] width 142 height 47
drag, startPoint x: 409, startPoint y: 321, endPoint x: 235, endPoint y: 321, distance: 173.0
click at [235, 321] on div "SearchWithCriteria7458264b-a01d-4ad0-8d4e-b98cad4637d6 MLC Song Code Mud Walkin" at bounding box center [657, 319] width 1269 height 47
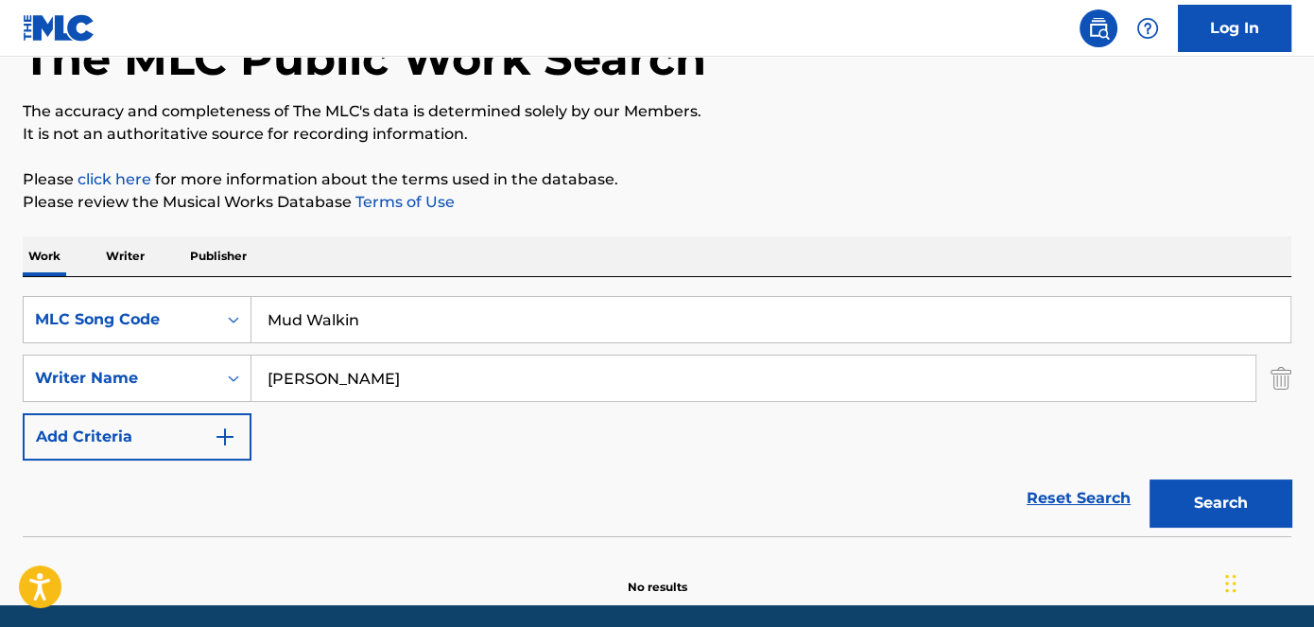
paste input "Yeah I Know"
click at [809, 195] on p "Please review the Musical Works Database Terms of Use" at bounding box center [657, 202] width 1269 height 23
click at [1224, 506] on button "Search" at bounding box center [1221, 502] width 142 height 47
drag, startPoint x: 339, startPoint y: 321, endPoint x: 209, endPoint y: 322, distance: 129.6
click at [213, 322] on div "SearchWithCriteria7458264b-a01d-4ad0-8d4e-b98cad4637d6 MLC Song Code Yeah I Know" at bounding box center [657, 319] width 1269 height 47
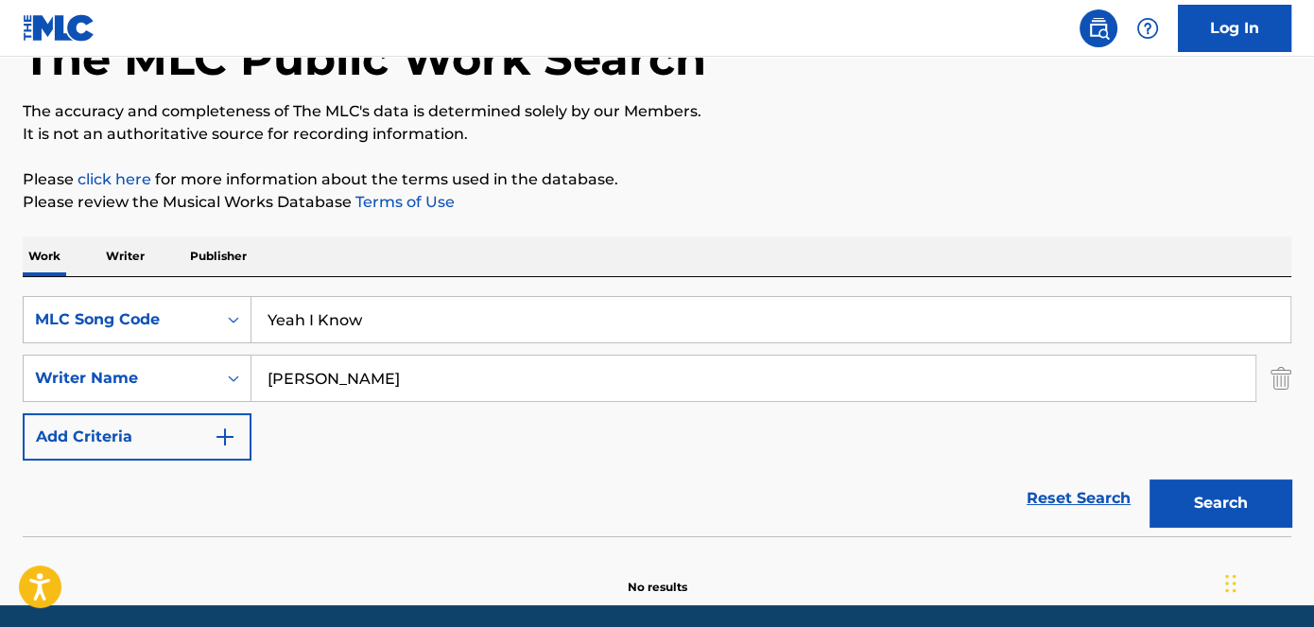
paste input "[PERSON_NAME]"
drag, startPoint x: 1064, startPoint y: 250, endPoint x: 1154, endPoint y: 363, distance: 144.7
click at [1066, 248] on div "Work Writer Publisher" at bounding box center [657, 256] width 1269 height 40
click at [1244, 482] on button "Search" at bounding box center [1221, 502] width 142 height 47
drag, startPoint x: 443, startPoint y: 317, endPoint x: 209, endPoint y: 319, distance: 234.5
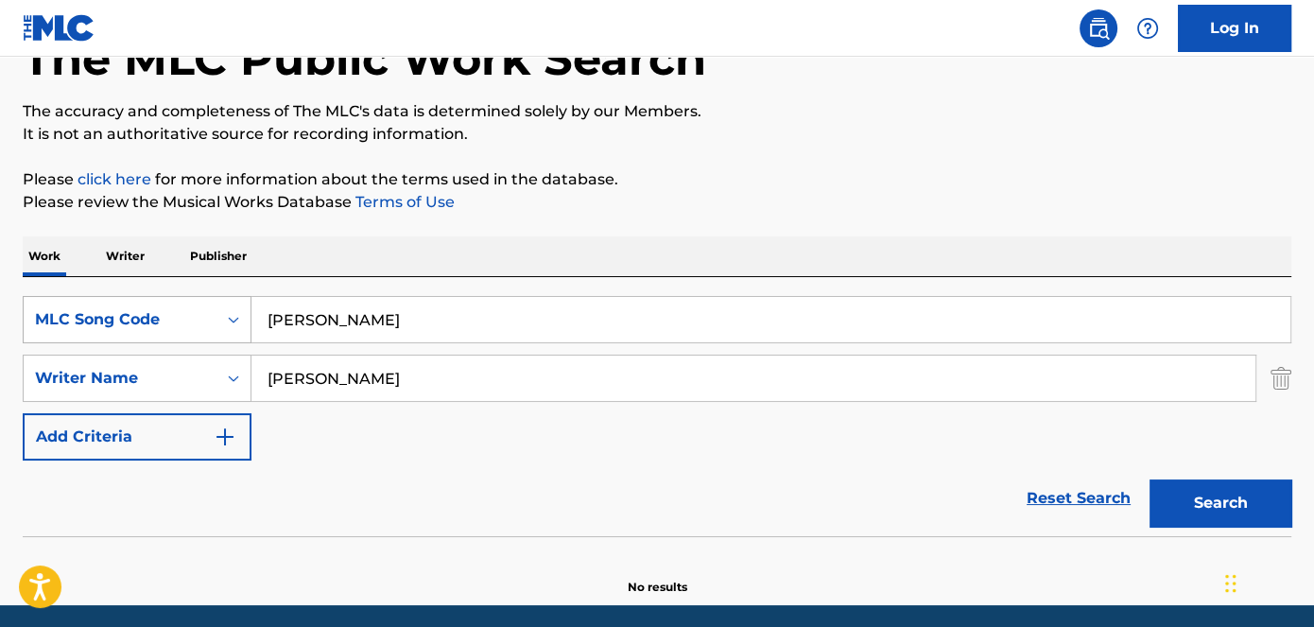
click at [209, 319] on div "SearchWithCriteria7458264b-a01d-4ad0-8d4e-b98cad4637d6 MLC Song Code [PERSON_NA…" at bounding box center [657, 319] width 1269 height 47
paste input "Real Guap"
click at [854, 183] on p "Please click here for more information about the terms used in the database." at bounding box center [657, 179] width 1269 height 23
click at [1235, 489] on button "Search" at bounding box center [1221, 502] width 142 height 47
drag, startPoint x: 448, startPoint y: 290, endPoint x: 288, endPoint y: 332, distance: 165.1
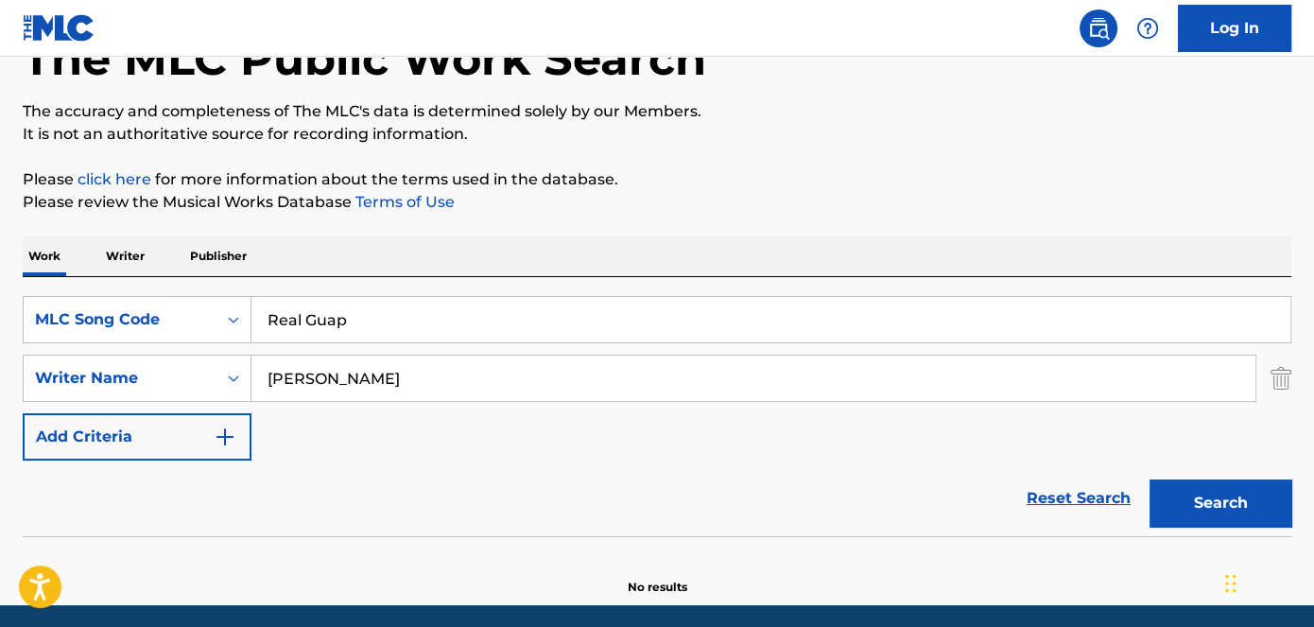
click at [288, 332] on div "SearchWithCriteria7458264b-a01d-4ad0-8d4e-b98cad4637d6 MLC Song Code Real Guap …" at bounding box center [657, 406] width 1269 height 259
drag, startPoint x: 390, startPoint y: 326, endPoint x: 206, endPoint y: 326, distance: 183.5
click at [212, 326] on div "SearchWithCriteria7458264b-a01d-4ad0-8d4e-b98cad4637d6 MLC Song Code Real Guap" at bounding box center [657, 319] width 1269 height 47
paste input "Off The Muscle"
click at [1187, 522] on button "Search" at bounding box center [1221, 502] width 142 height 47
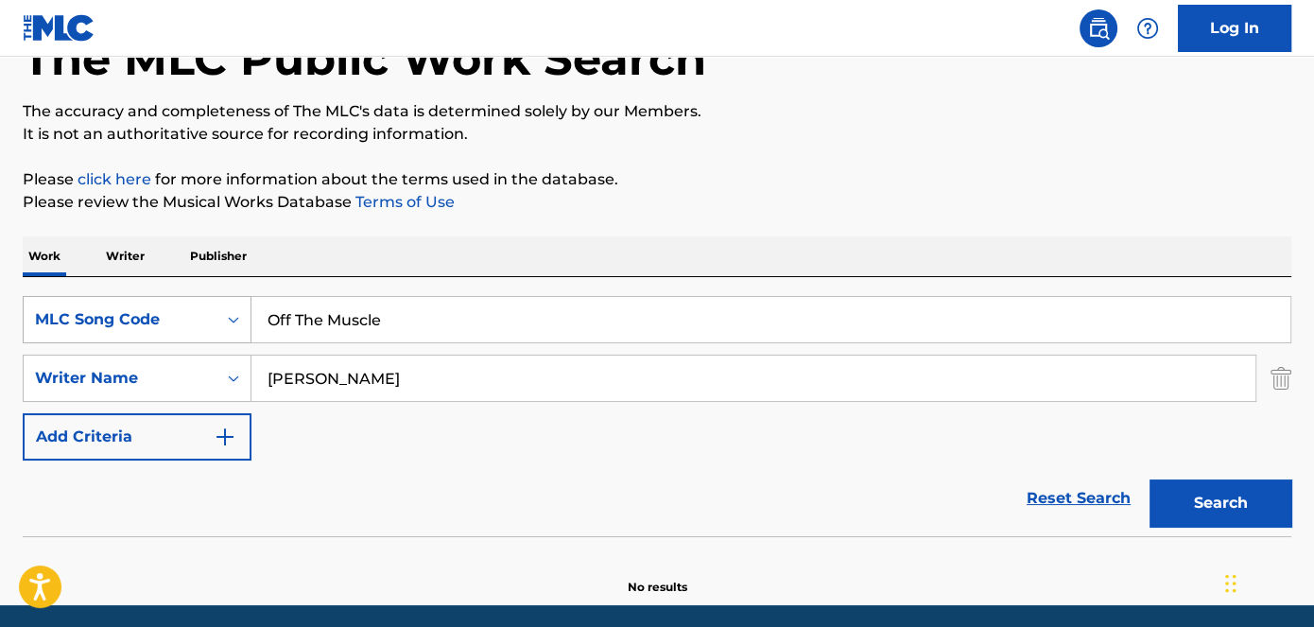
drag, startPoint x: 437, startPoint y: 310, endPoint x: 88, endPoint y: 310, distance: 348.9
click at [98, 310] on div "SearchWithCriteria7458264b-a01d-4ad0-8d4e-b98cad4637d6 MLC Song Code Off The Mu…" at bounding box center [657, 319] width 1269 height 47
paste input "Heart Cold"
click at [842, 192] on p "Please review the Musical Works Database Terms of Use" at bounding box center [657, 202] width 1269 height 23
click at [1166, 476] on div "Search" at bounding box center [1215, 499] width 151 height 76
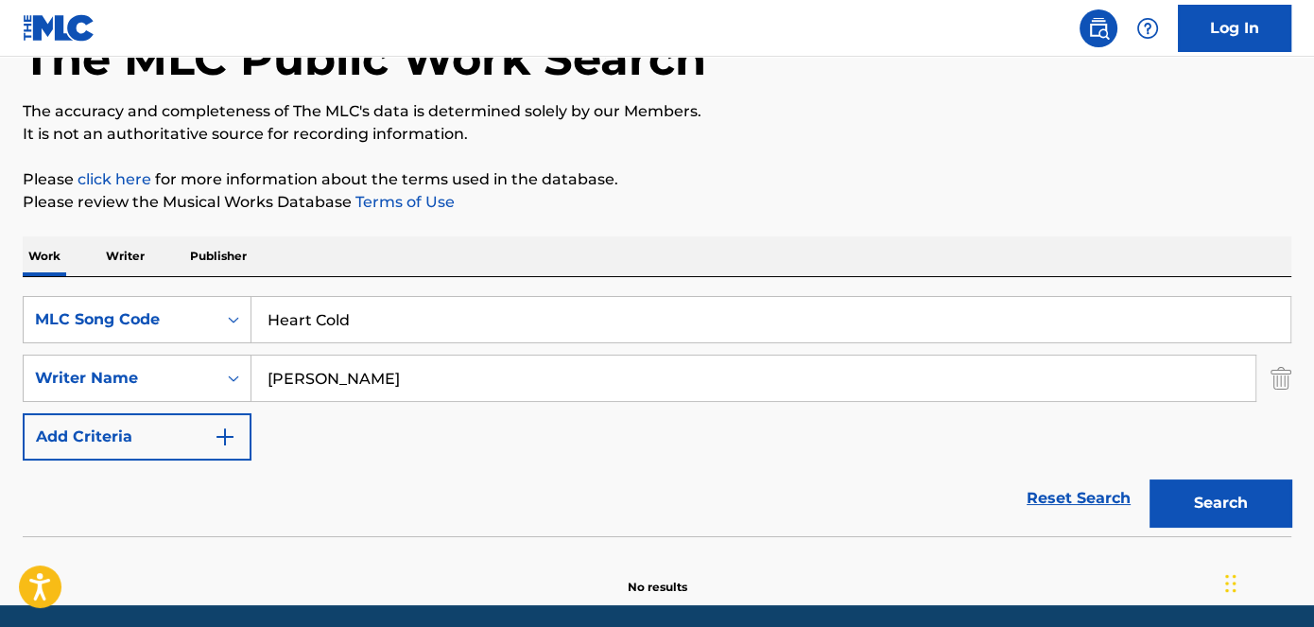
click at [1182, 493] on button "Search" at bounding box center [1221, 502] width 142 height 47
drag, startPoint x: 443, startPoint y: 331, endPoint x: 165, endPoint y: 333, distance: 278.0
click at [165, 333] on div "SearchWithCriteria7458264b-a01d-4ad0-8d4e-b98cad4637d6 MLC Song Code Heart Cold" at bounding box center [657, 319] width 1269 height 47
paste input "ow I'm Feelin"
click at [648, 212] on p "Please review the Musical Works Database Terms of Use" at bounding box center [657, 202] width 1269 height 23
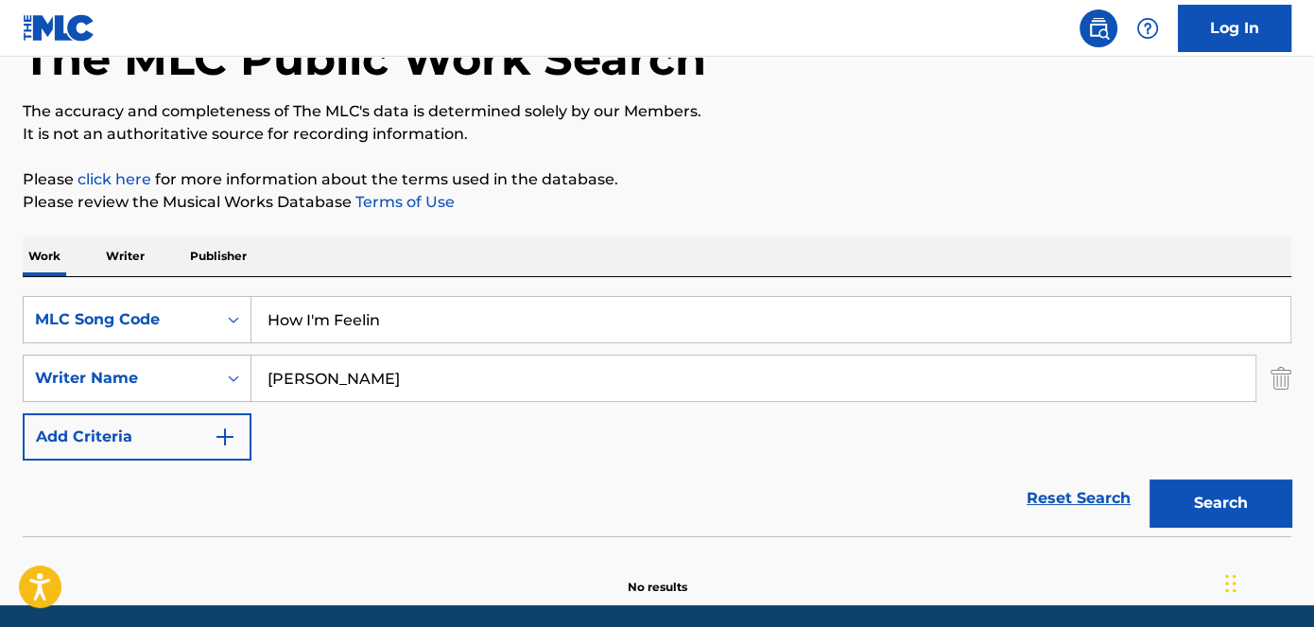
click at [1248, 490] on button "Search" at bounding box center [1221, 502] width 142 height 47
drag, startPoint x: 427, startPoint y: 313, endPoint x: 200, endPoint y: 331, distance: 227.7
click at [209, 331] on div "SearchWithCriteria7458264b-a01d-4ad0-8d4e-b98cad4637d6 MLC Song Code How I'm Fe…" at bounding box center [657, 319] width 1269 height 47
paste input "Jigga Juice"
type input "Jigga Juice"
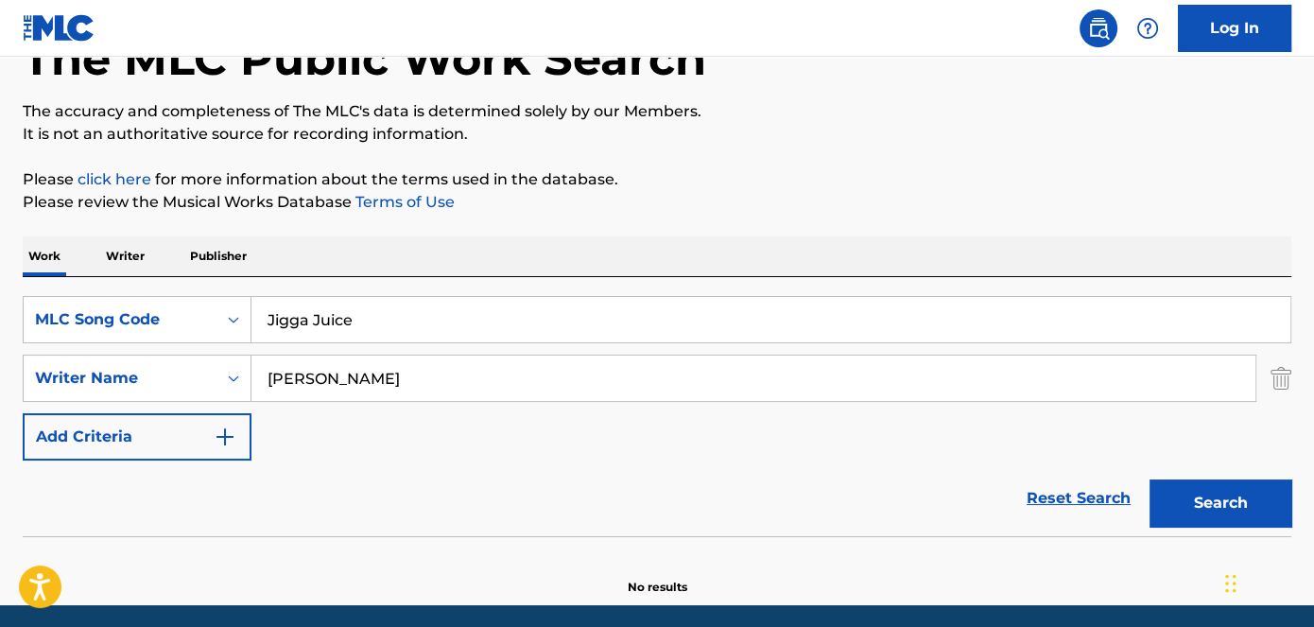
click at [827, 230] on div "The MLC Public Work Search The accuracy and completeness of The MLC's data is d…" at bounding box center [657, 287] width 1314 height 617
click at [1250, 502] on button "Search" at bounding box center [1221, 502] width 142 height 47
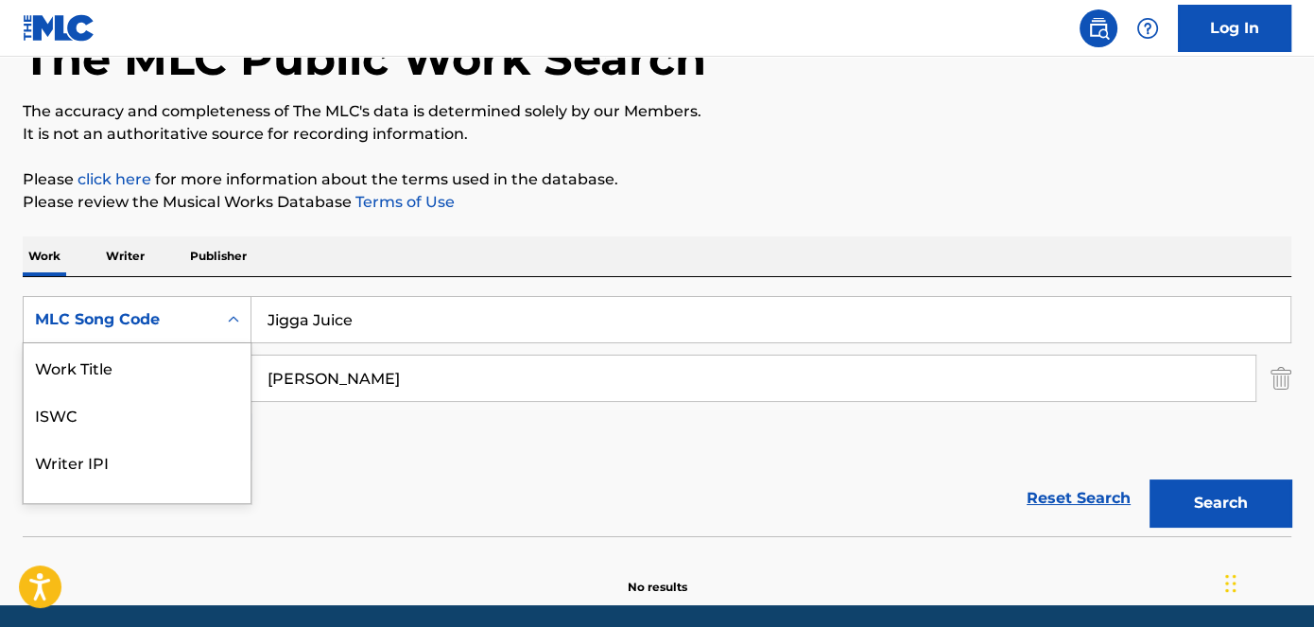
click at [232, 325] on icon "Search Form" at bounding box center [233, 319] width 19 height 19
click at [127, 369] on div "Work Title" at bounding box center [137, 366] width 227 height 47
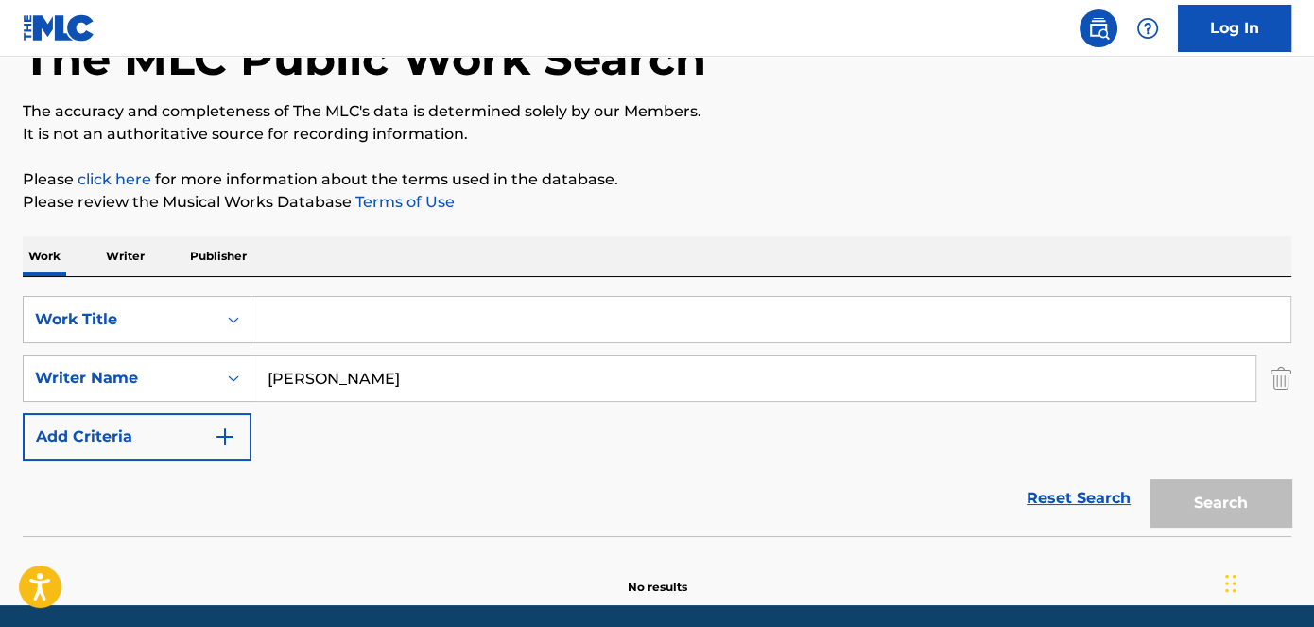
click at [355, 305] on input "Search Form" at bounding box center [771, 319] width 1039 height 45
click at [363, 318] on input "Search Form" at bounding box center [771, 319] width 1039 height 45
paste input "[PERSON_NAME] Freestyle"
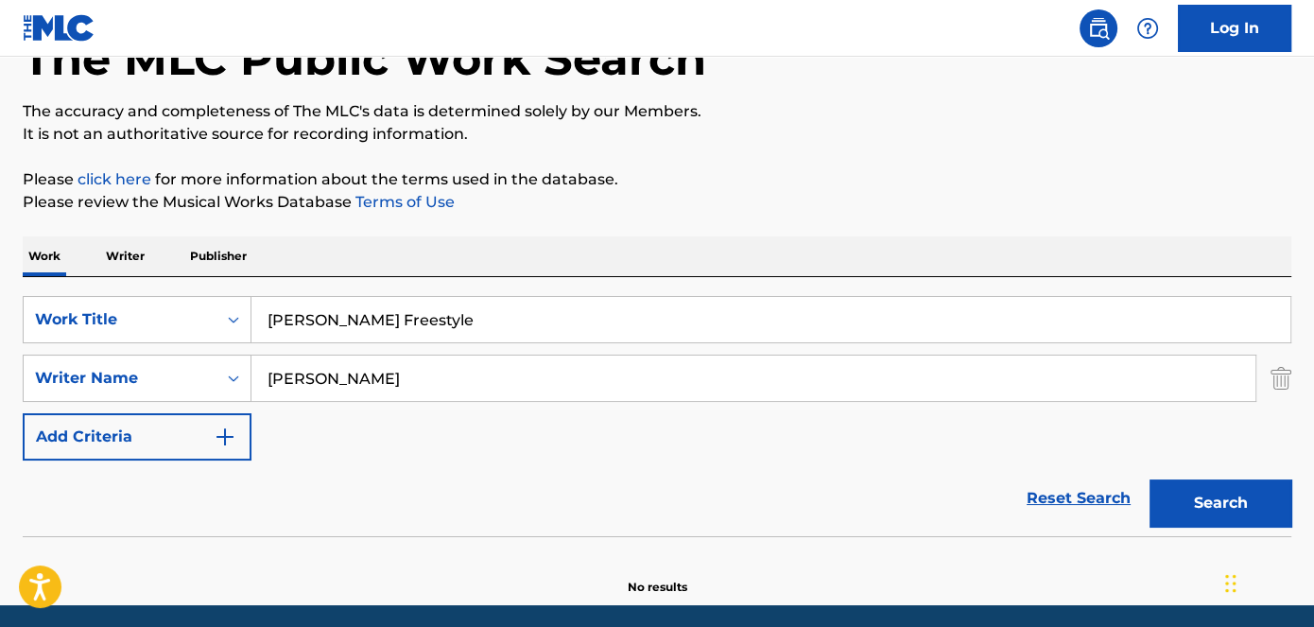
click at [702, 233] on div "The MLC Public Work Search The accuracy and completeness of The MLC's data is d…" at bounding box center [657, 287] width 1314 height 617
click at [1290, 505] on button "Search" at bounding box center [1221, 502] width 142 height 47
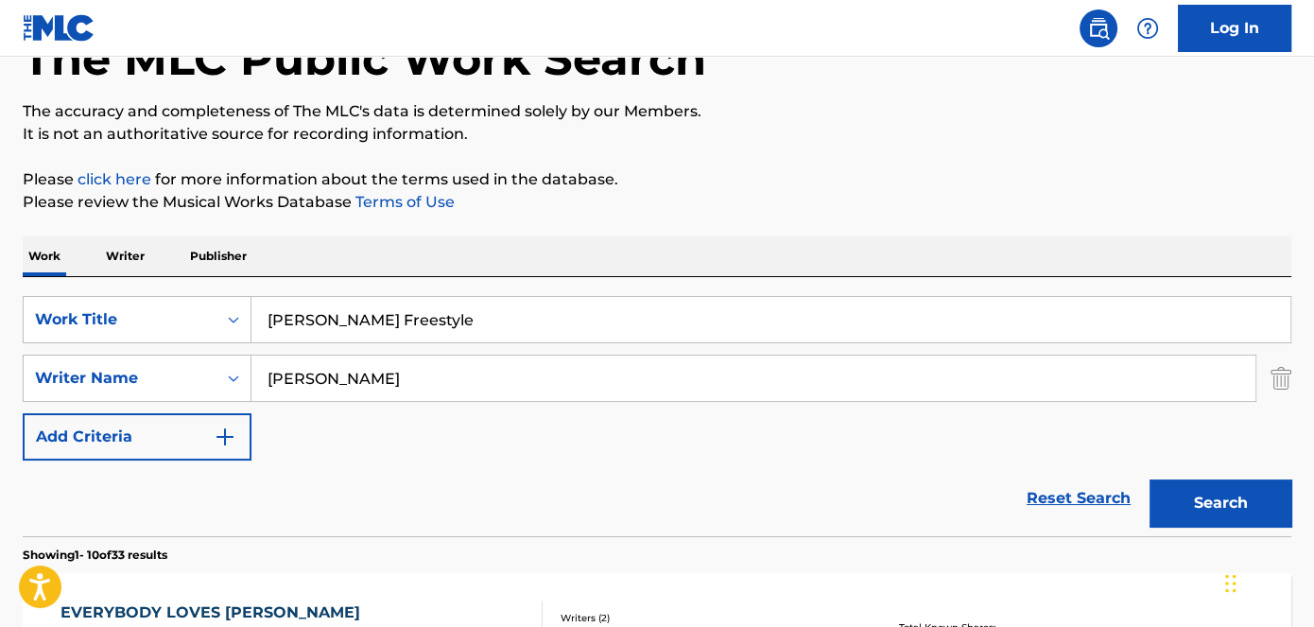
scroll to position [297, 0]
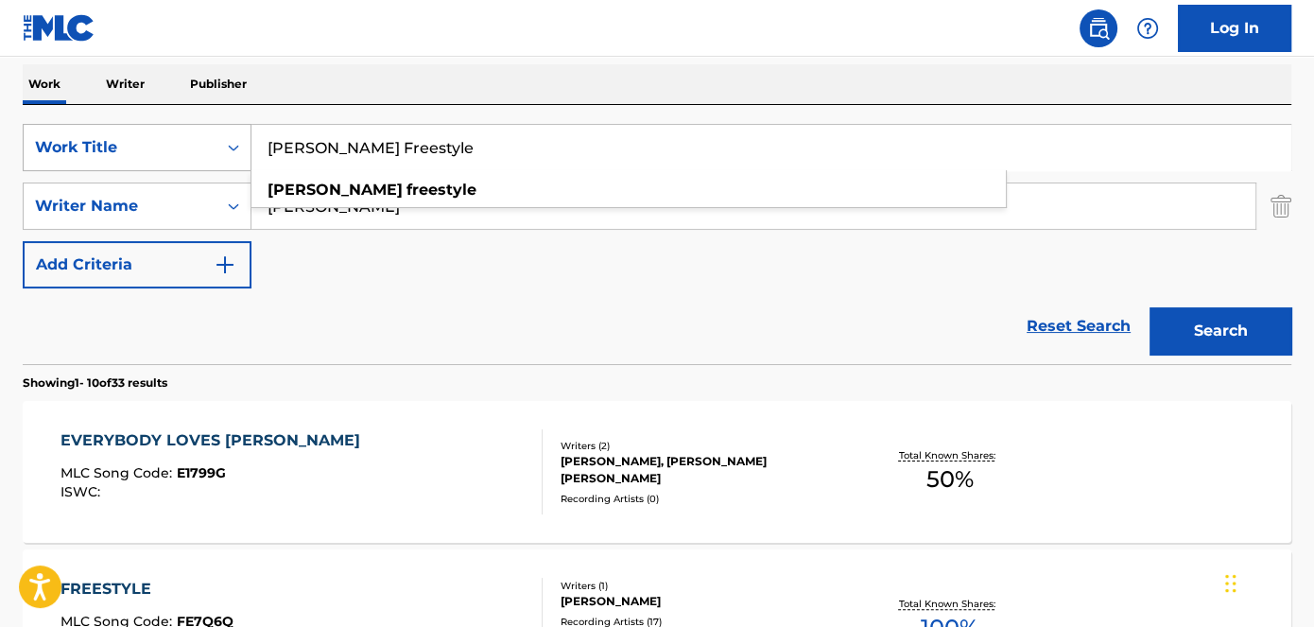
drag, startPoint x: 436, startPoint y: 136, endPoint x: 219, endPoint y: 149, distance: 217.0
click at [219, 149] on div "SearchWithCriteriad53ada31-fe2b-4a6a-85b7-f682a3fb5272 Work Title [PERSON_NAME]…" at bounding box center [657, 147] width 1269 height 47
paste input "Paid the Cost"
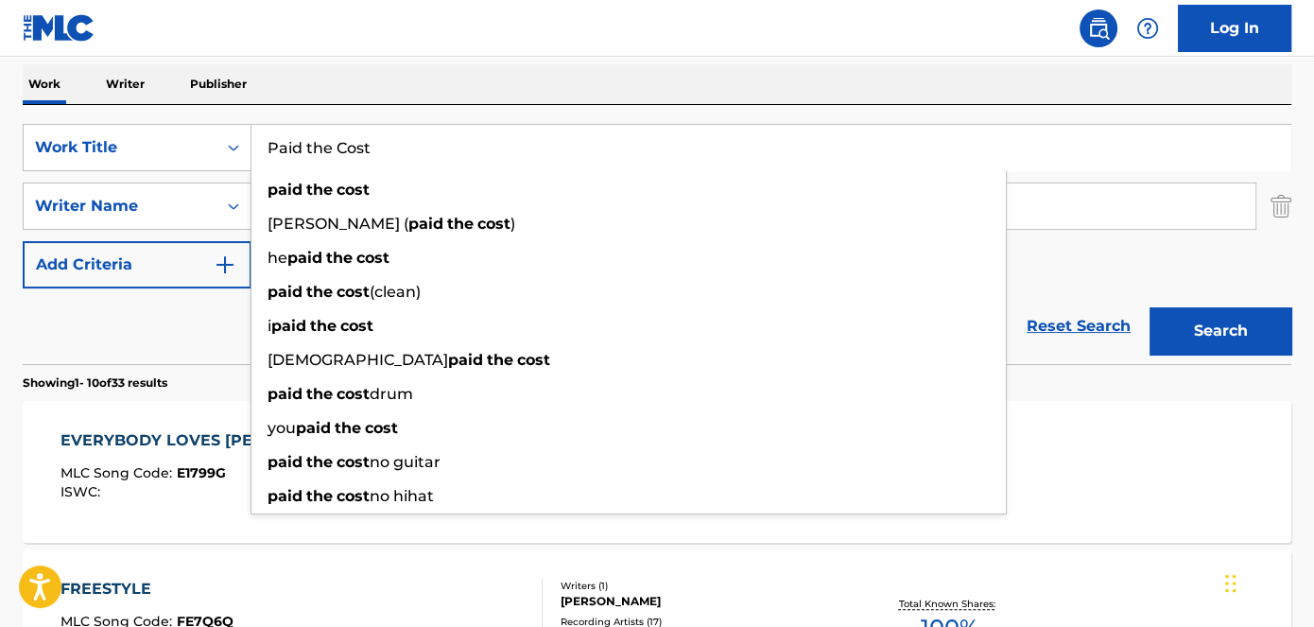
type input "Paid the Cost"
click at [1215, 331] on button "Search" at bounding box center [1221, 330] width 142 height 47
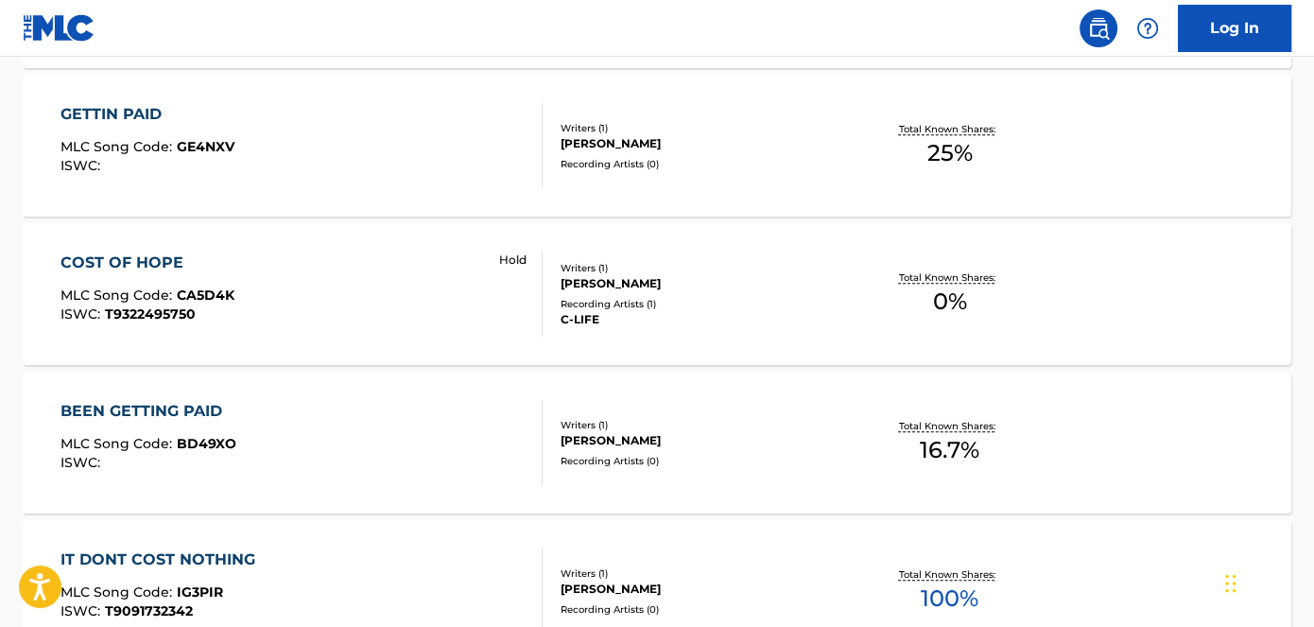
scroll to position [921, 0]
click at [605, 428] on div "Writers ( 1 )" at bounding box center [703, 424] width 284 height 14
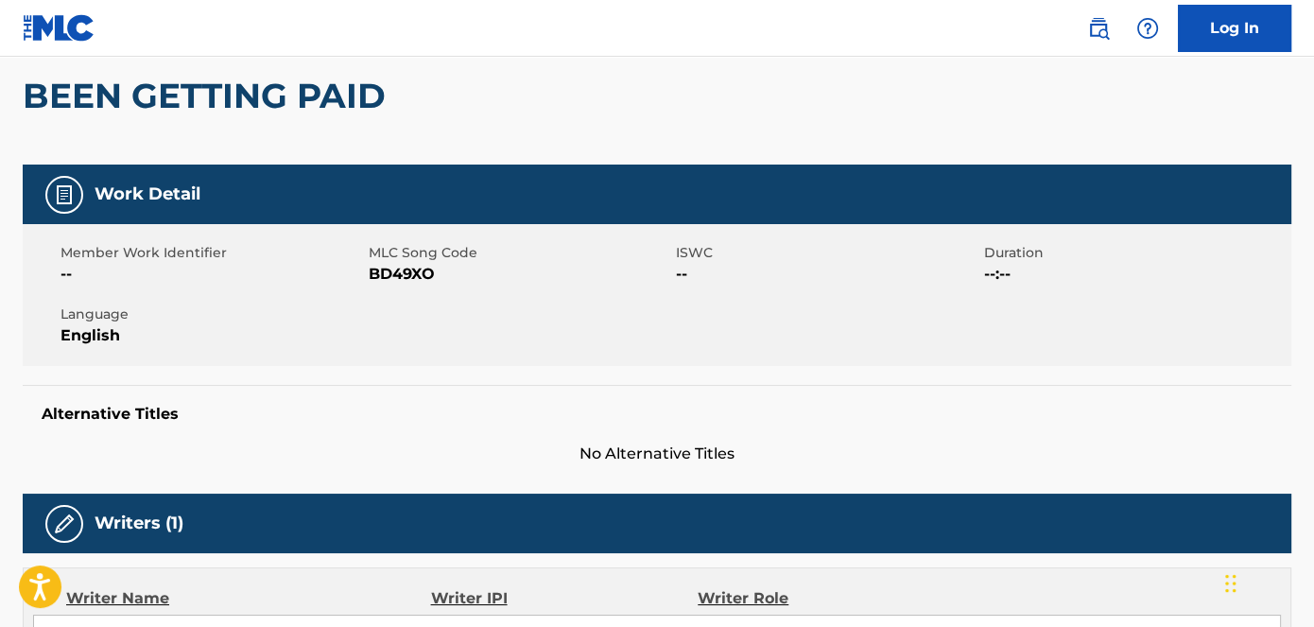
scroll to position [171, 0]
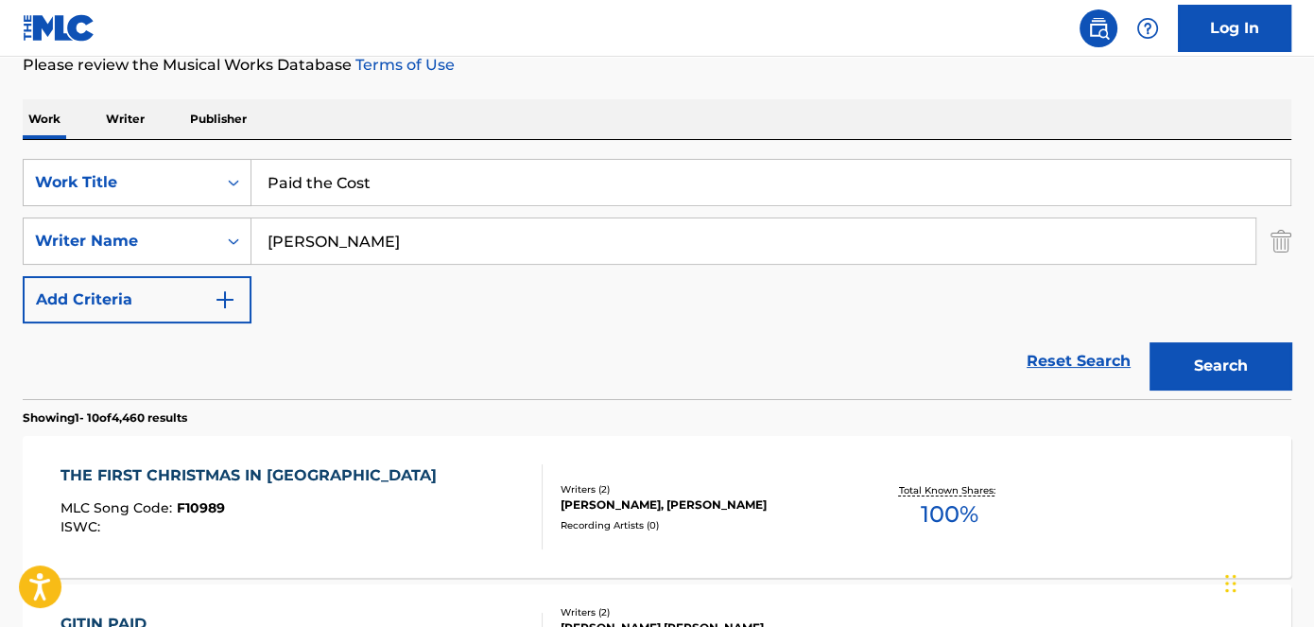
scroll to position [169, 0]
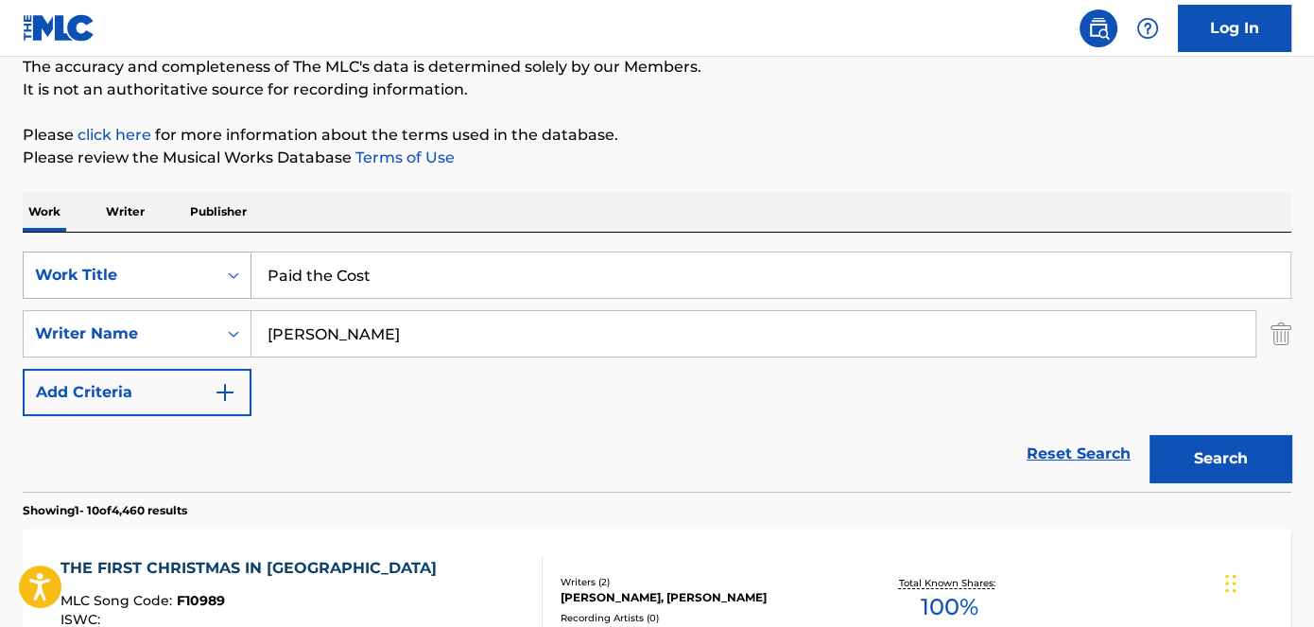
drag, startPoint x: 398, startPoint y: 278, endPoint x: 148, endPoint y: 278, distance: 250.6
click at [164, 278] on div "SearchWithCriteriad53ada31-fe2b-4a6a-85b7-f682a3fb5272 Work Title Paid the Cost" at bounding box center [657, 275] width 1269 height 47
paste input "Lil Bi"
click at [781, 136] on p "Please click here for more information about the terms used in the database." at bounding box center [657, 135] width 1269 height 23
click at [1233, 457] on button "Search" at bounding box center [1221, 458] width 142 height 47
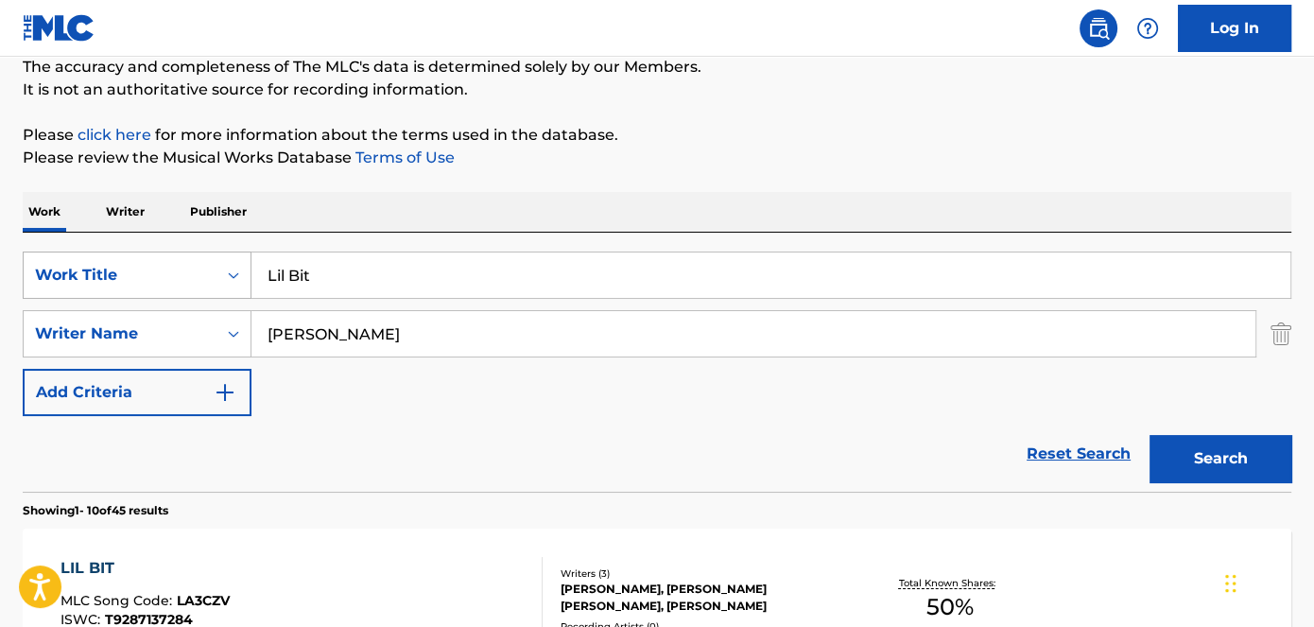
drag, startPoint x: 403, startPoint y: 275, endPoint x: 115, endPoint y: 291, distance: 287.9
click at [115, 291] on div "SearchWithCriteriad53ada31-fe2b-4a6a-85b7-f682a3fb5272 Work Title Lil Bit" at bounding box center [657, 275] width 1269 height 47
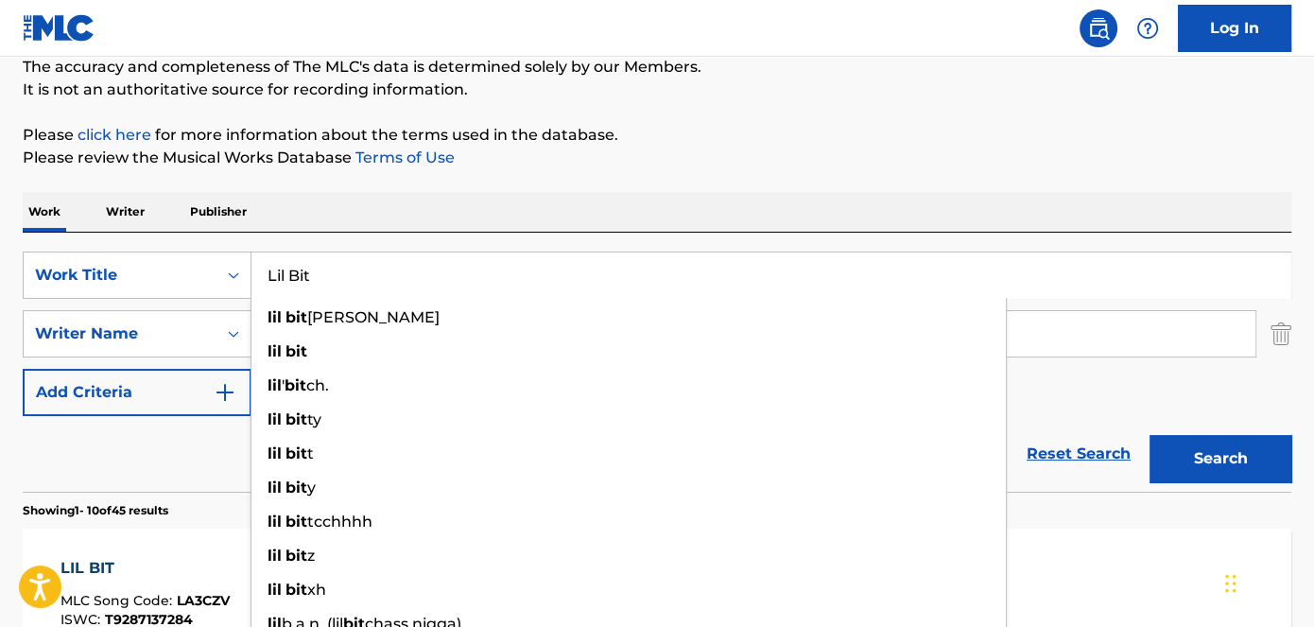
paste input "Prince Bandz"
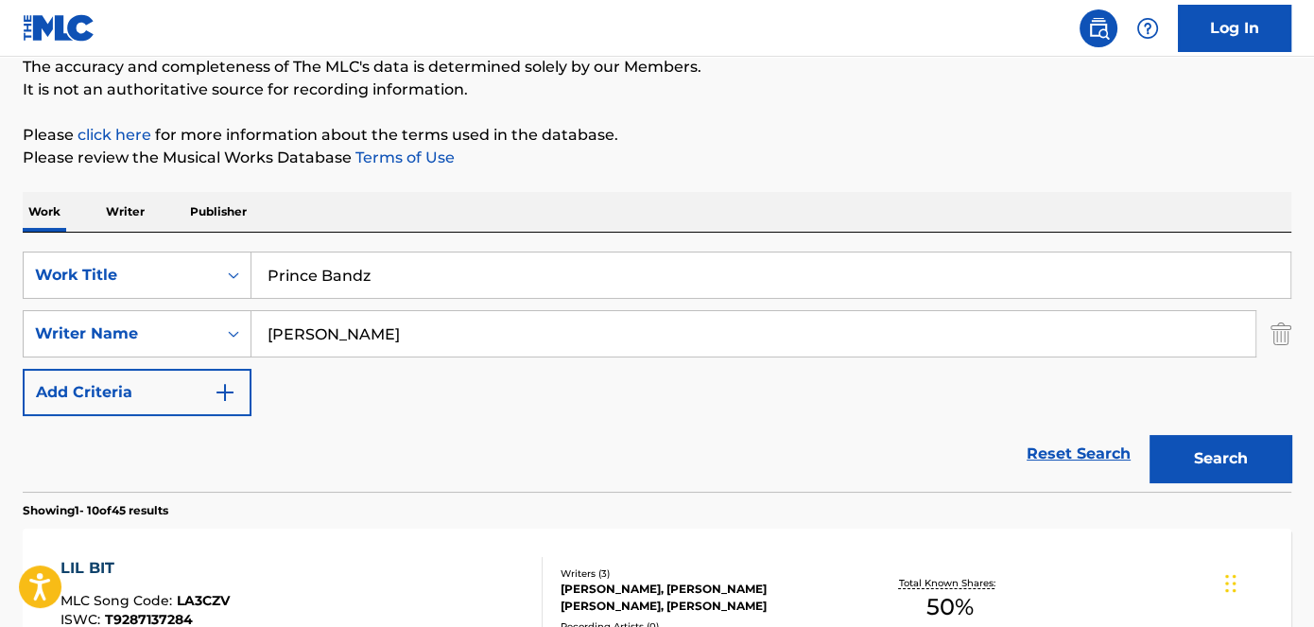
click at [761, 154] on p "Please review the Musical Works Database Terms of Use" at bounding box center [657, 158] width 1269 height 23
click at [1161, 449] on button "Search" at bounding box center [1221, 458] width 142 height 47
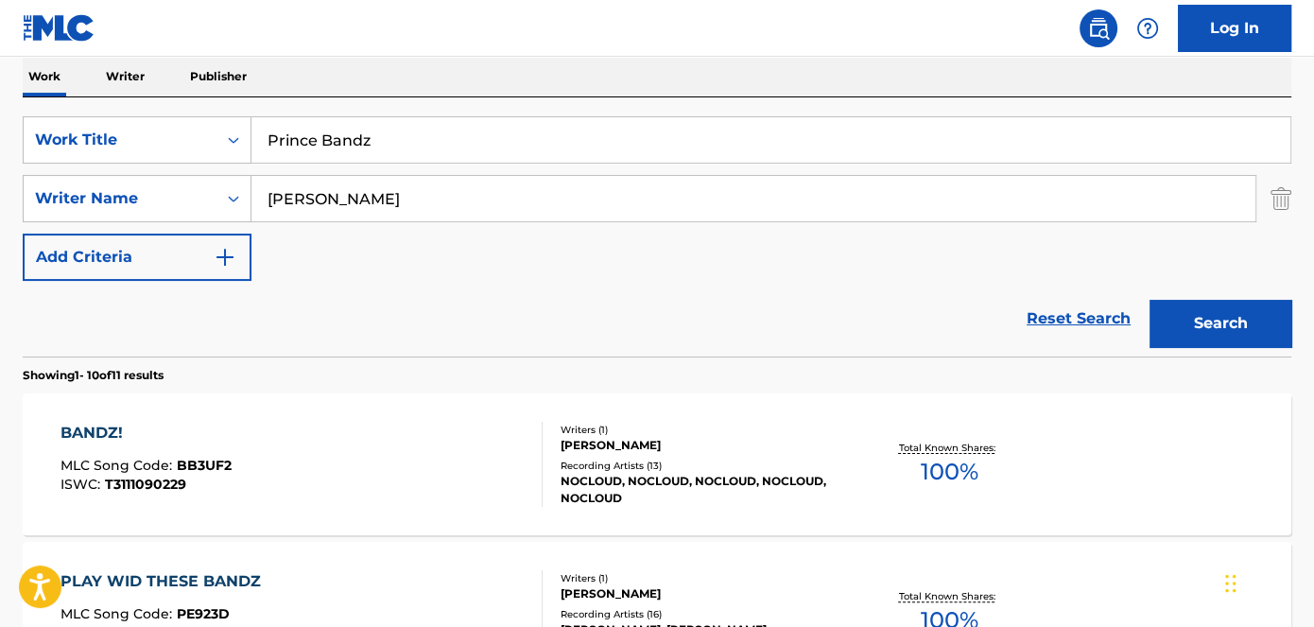
scroll to position [153, 0]
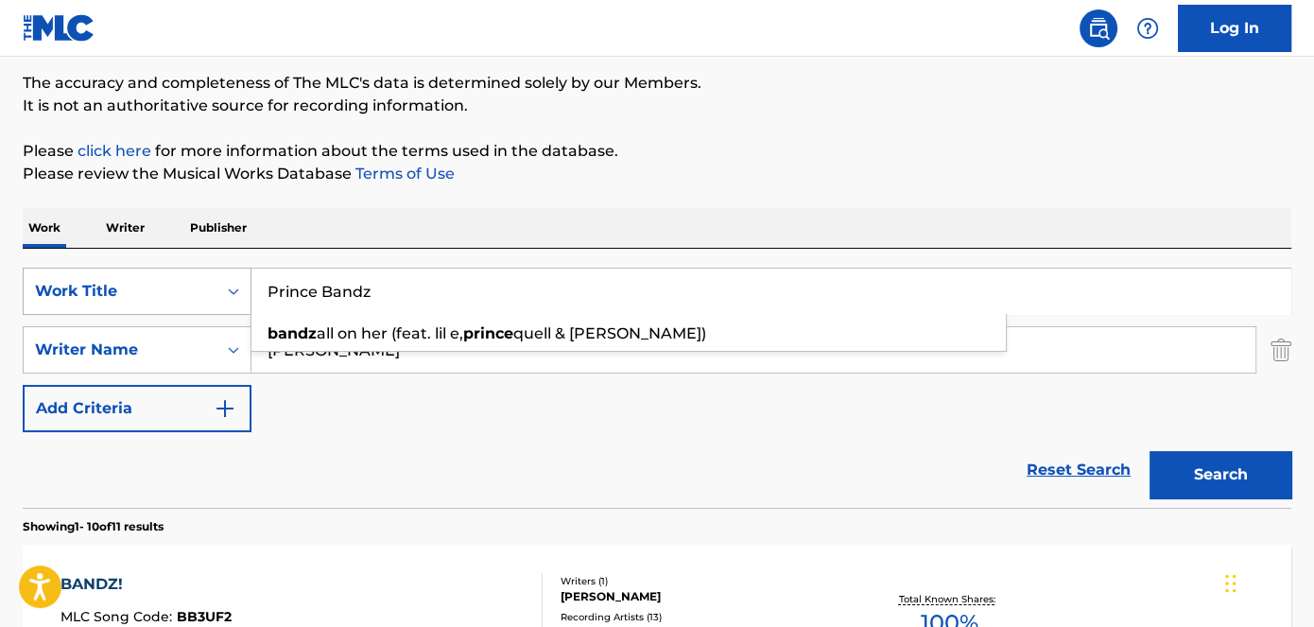
drag, startPoint x: 422, startPoint y: 284, endPoint x: 153, endPoint y: 286, distance: 268.6
click at [156, 286] on div "SearchWithCriteriad53ada31-fe2b-4a6a-85b7-f682a3fb5272 Work Title Prince Bandz …" at bounding box center [657, 291] width 1269 height 47
paste input "Rich Nigga Activity"
click at [788, 154] on p "Please click here for more information about the terms used in the database." at bounding box center [657, 151] width 1269 height 23
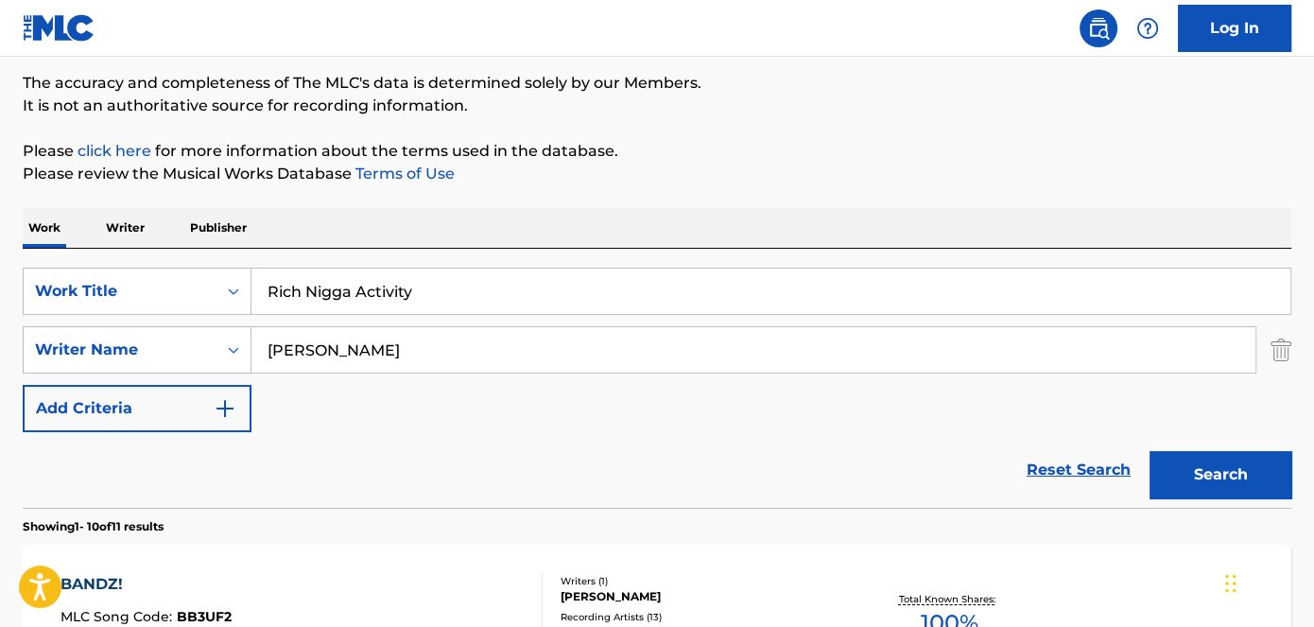
click at [1270, 469] on button "Search" at bounding box center [1221, 474] width 142 height 47
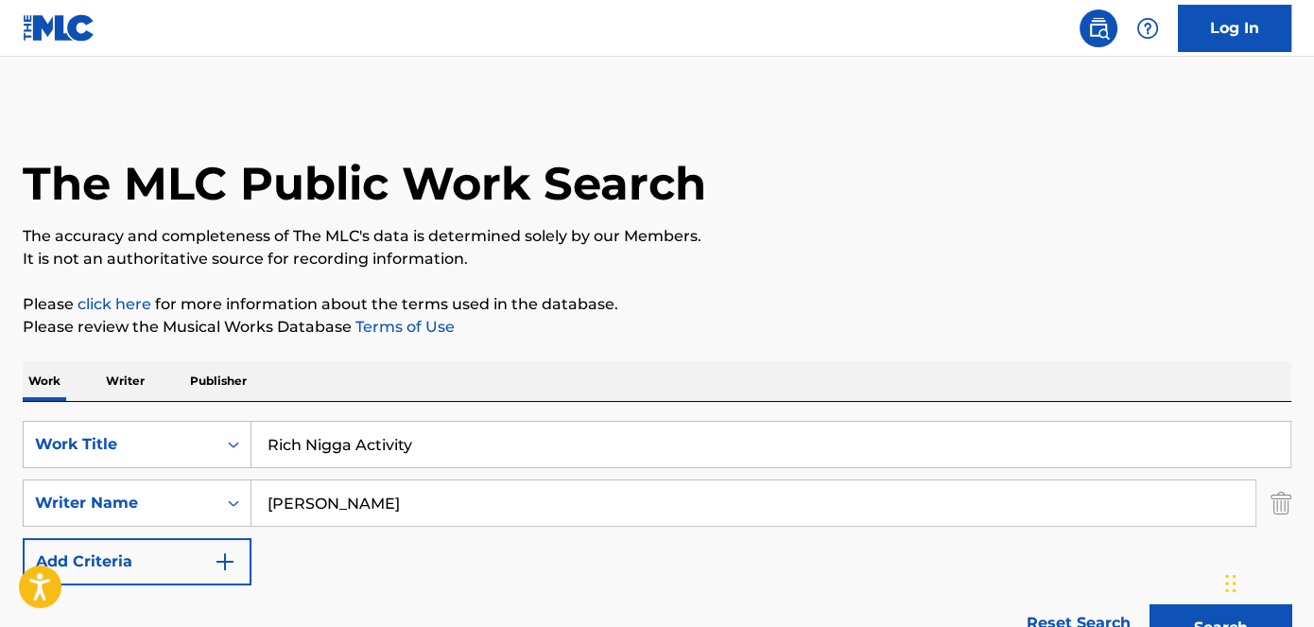
drag, startPoint x: 451, startPoint y: 434, endPoint x: 285, endPoint y: 383, distance: 174.1
click at [139, 437] on div "SearchWithCriteriad53ada31-fe2b-4a6a-85b7-f682a3fb5272 Work Title Rich Nigga Ac…" at bounding box center [657, 444] width 1269 height 47
paste input "Turn Me Up"
click at [1032, 239] on p "The accuracy and completeness of The MLC's data is determined solely by our Mem…" at bounding box center [657, 236] width 1269 height 23
click at [1185, 616] on button "Search" at bounding box center [1221, 627] width 142 height 47
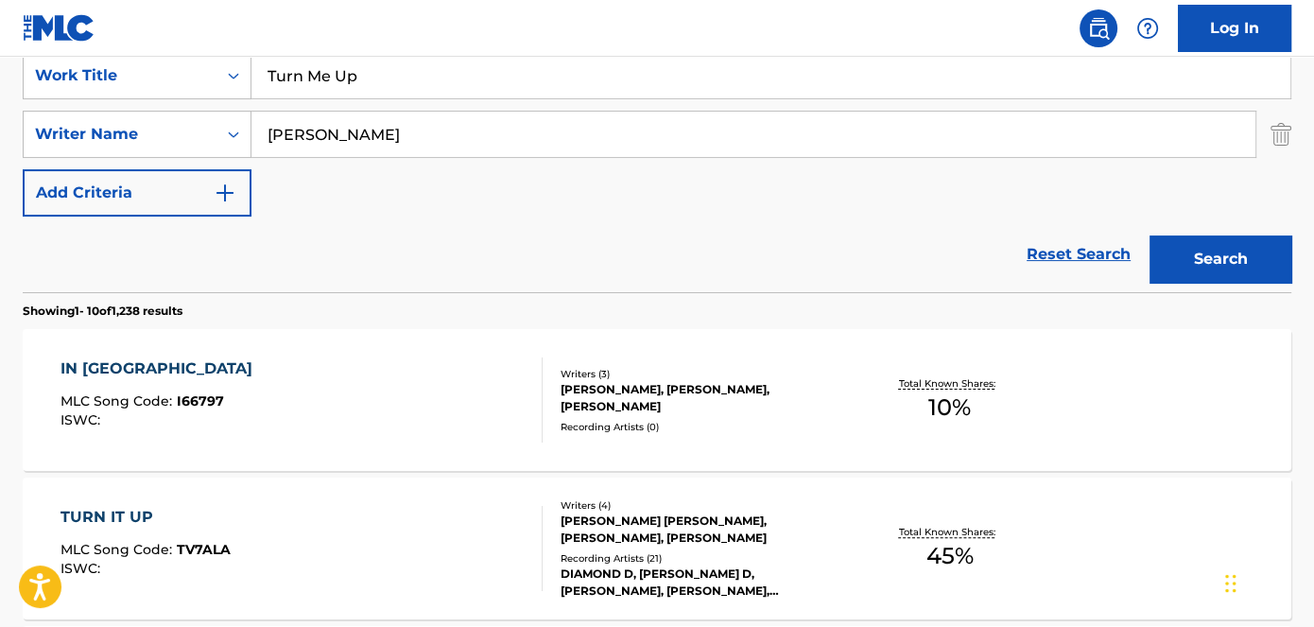
scroll to position [340, 0]
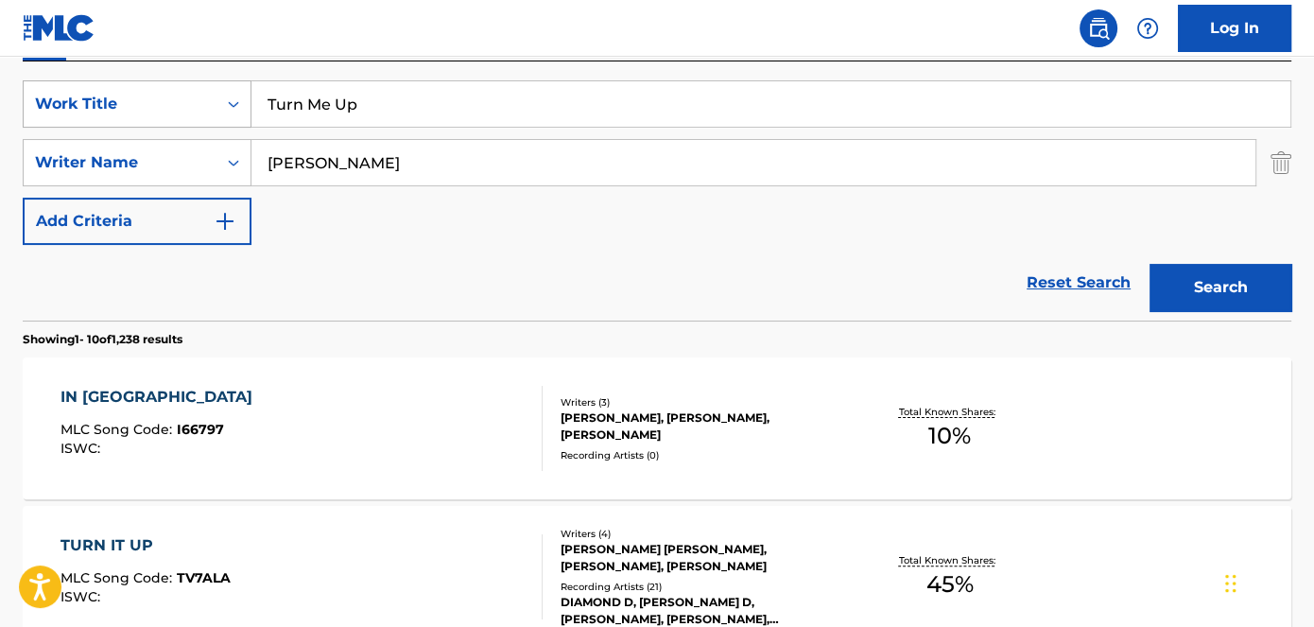
drag, startPoint x: 214, startPoint y: 101, endPoint x: 92, endPoint y: 98, distance: 122.0
click at [99, 101] on div "SearchWithCriteriad53ada31-fe2b-4a6a-85b7-f682a3fb5272 Work Title Turn Me Up" at bounding box center [657, 103] width 1269 height 47
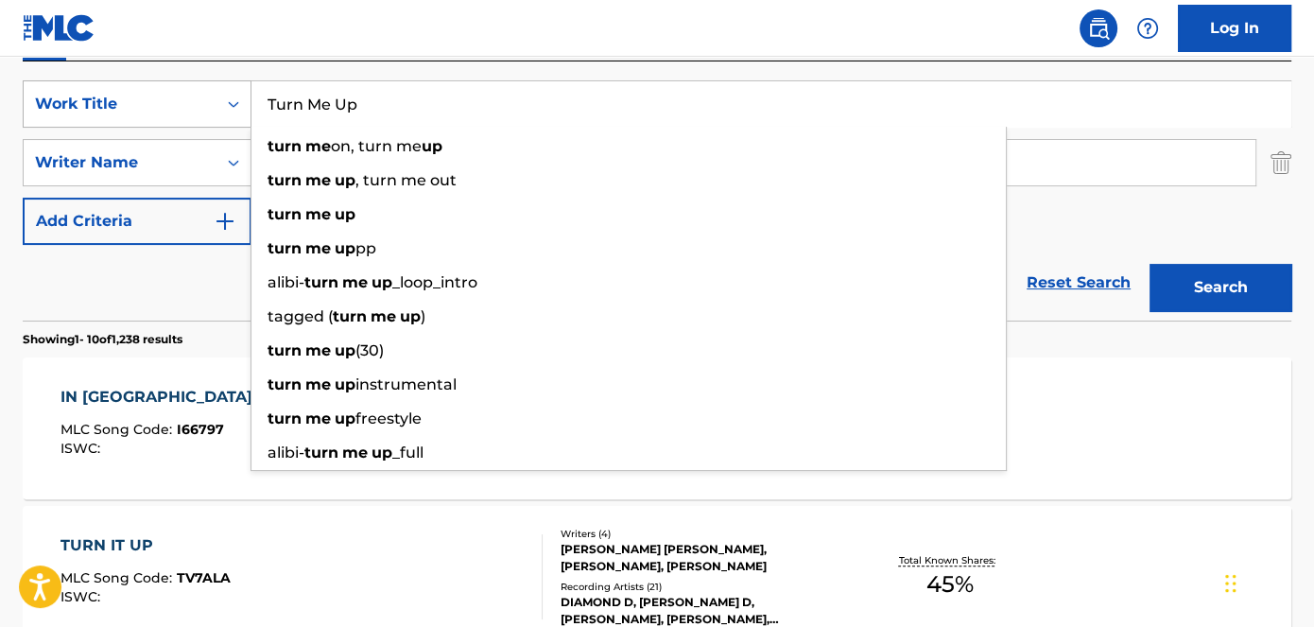
paste input "3 Strikes"
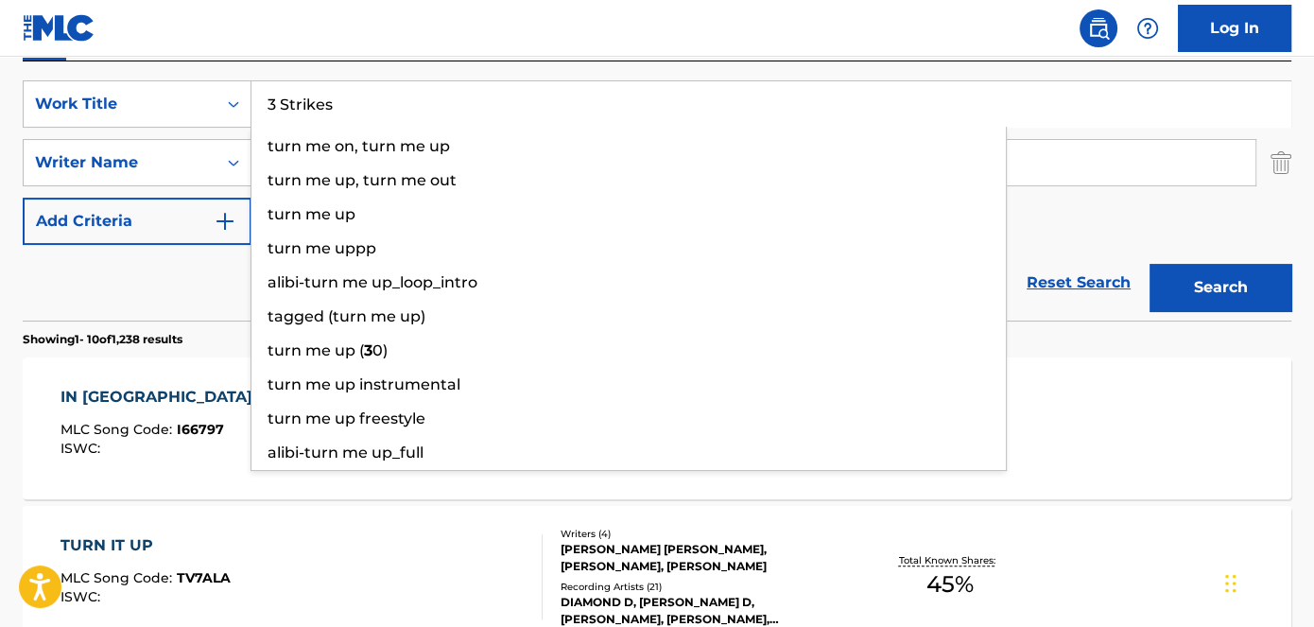
click at [505, 26] on nav "Log In" at bounding box center [657, 28] width 1314 height 57
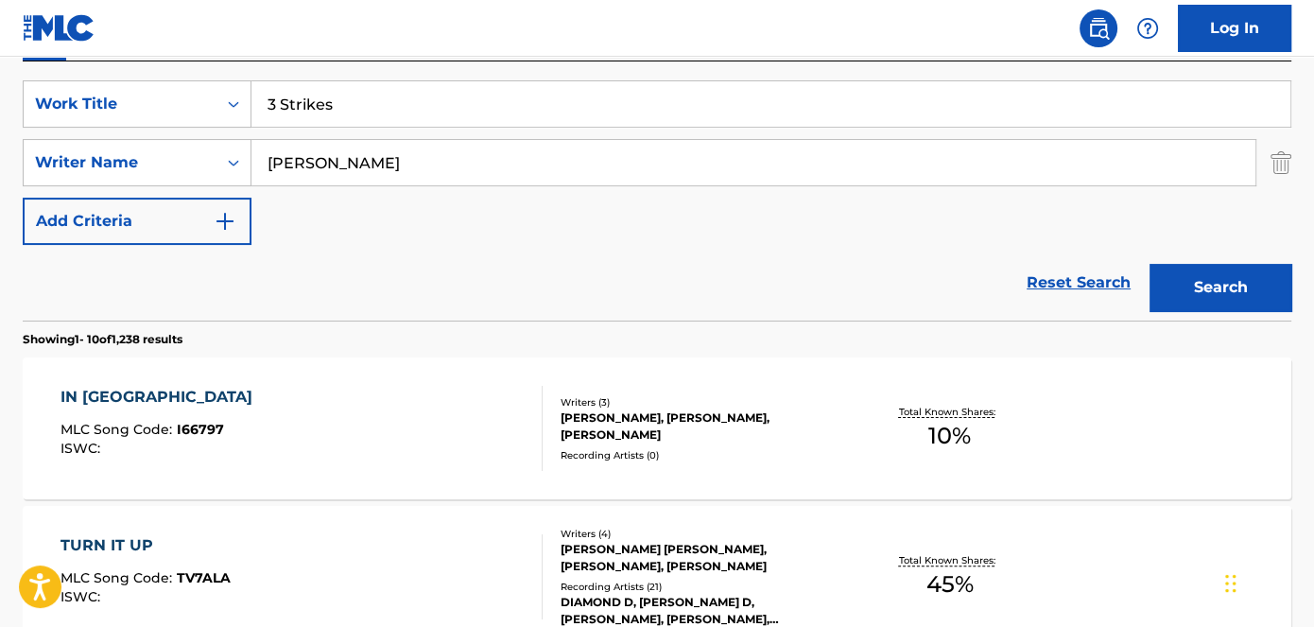
click at [1256, 276] on button "Search" at bounding box center [1221, 287] width 142 height 47
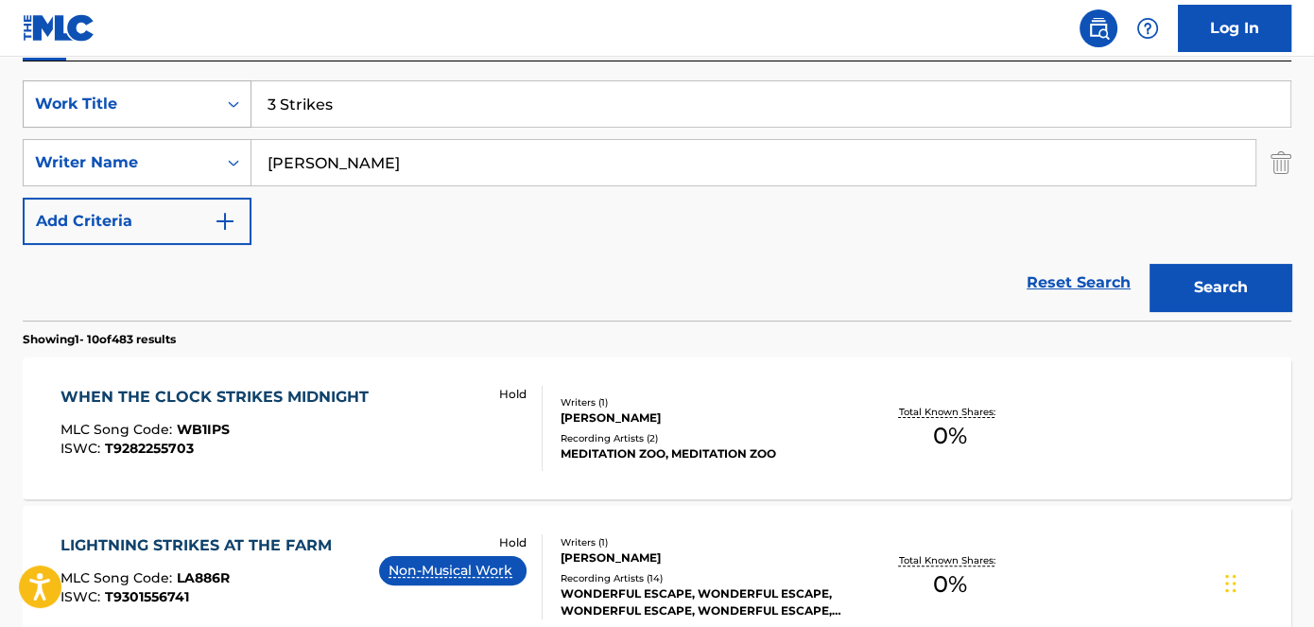
drag, startPoint x: 383, startPoint y: 106, endPoint x: 135, endPoint y: 103, distance: 247.8
click at [135, 103] on div "SearchWithCriteriad53ada31-fe2b-4a6a-85b7-f682a3fb5272 Work Title 3 Strikes" at bounding box center [657, 103] width 1269 height 47
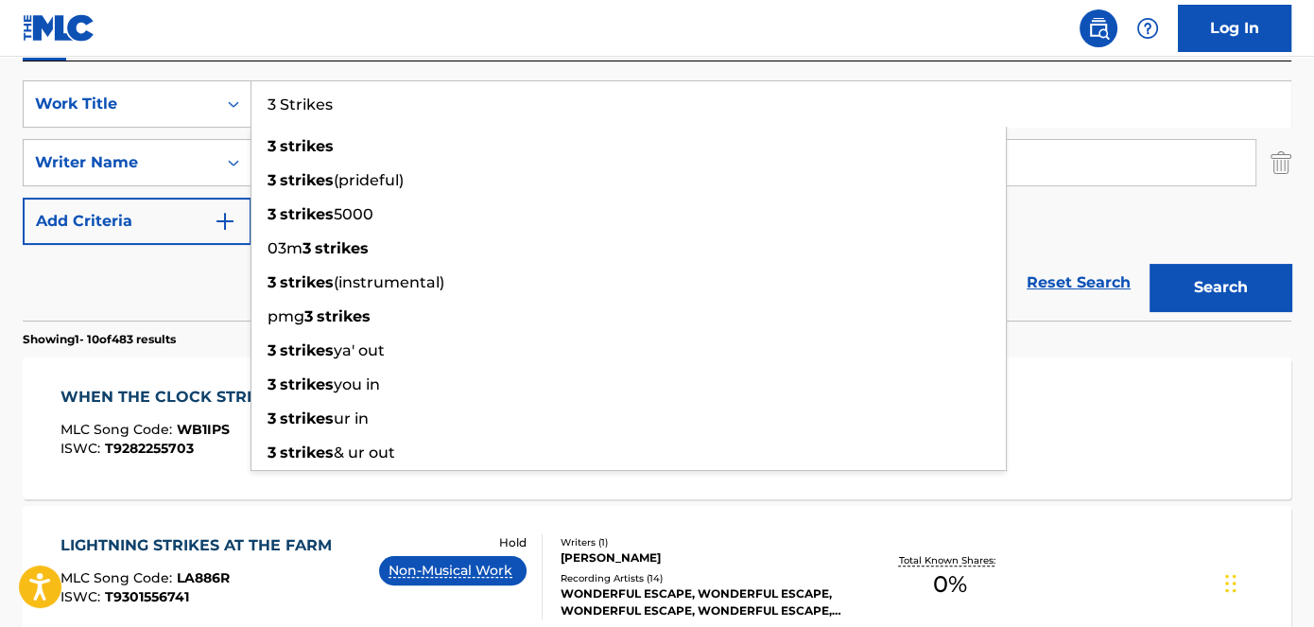
paste input "Dont Crash"
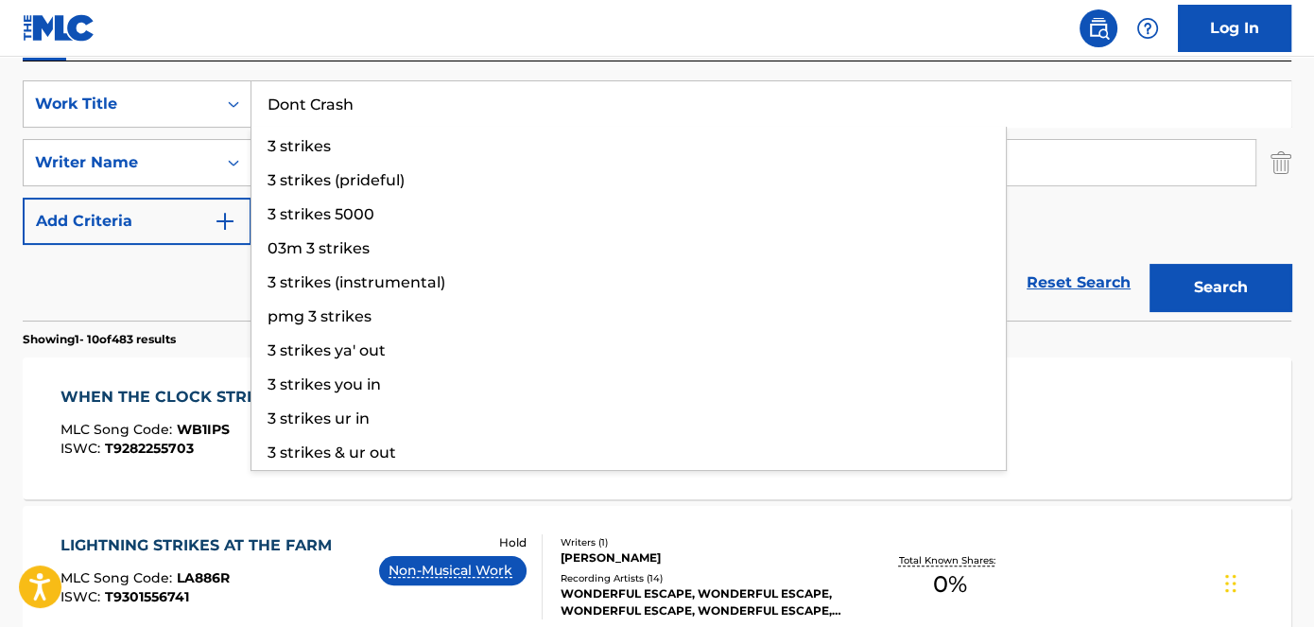
click at [428, 36] on nav "Log In" at bounding box center [657, 28] width 1314 height 57
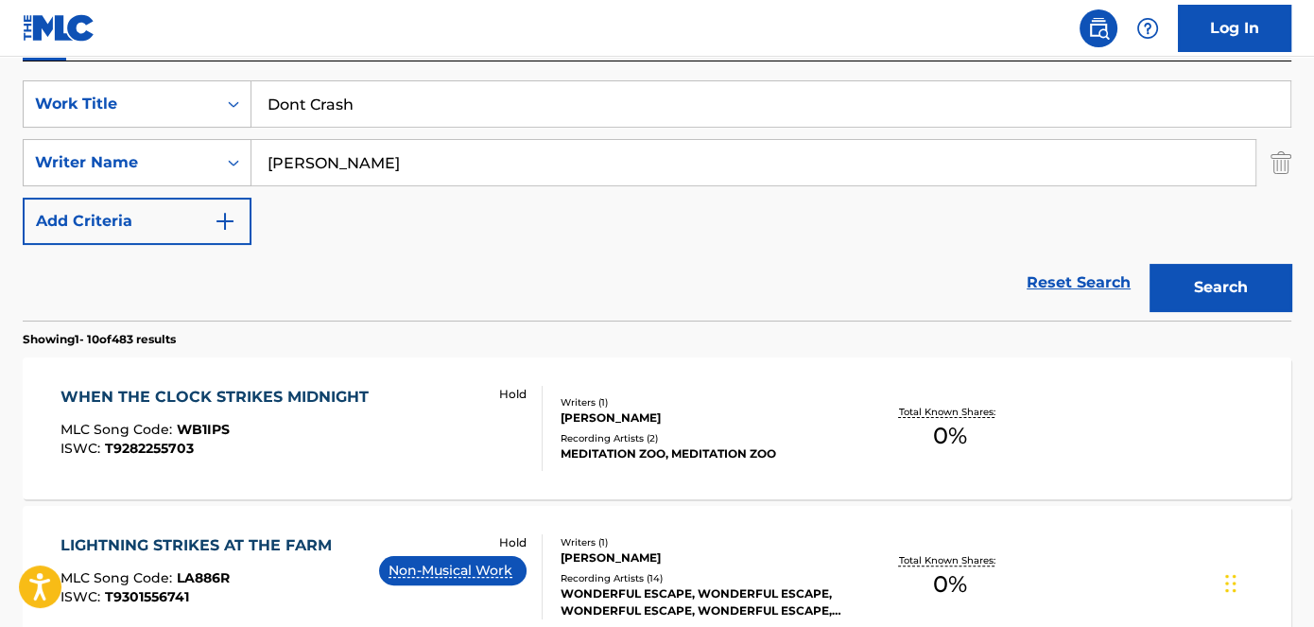
click at [1214, 256] on div "Search" at bounding box center [1215, 283] width 151 height 76
click at [1215, 270] on button "Search" at bounding box center [1221, 287] width 142 height 47
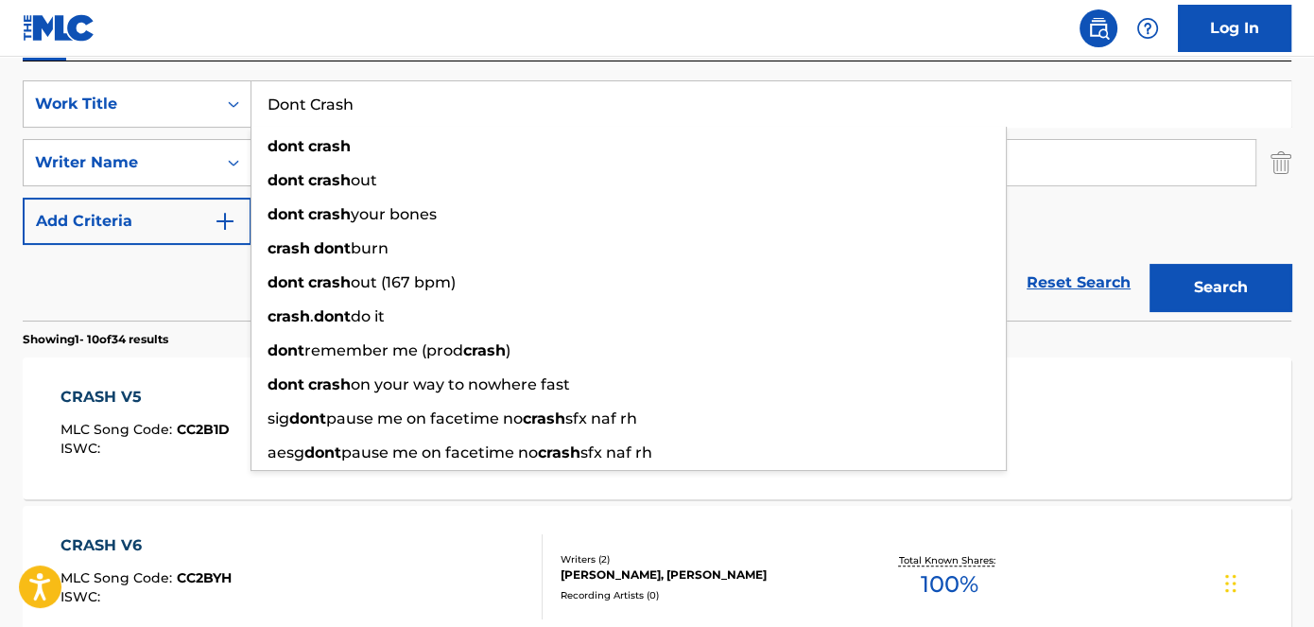
drag, startPoint x: 373, startPoint y: 106, endPoint x: 230, endPoint y: 73, distance: 146.6
click at [155, 89] on div "SearchWithCriteriad53ada31-fe2b-4a6a-85b7-f682a3fb5272 Work Title Dont Crash do…" at bounding box center [657, 103] width 1269 height 47
paste input "High Thoughts"
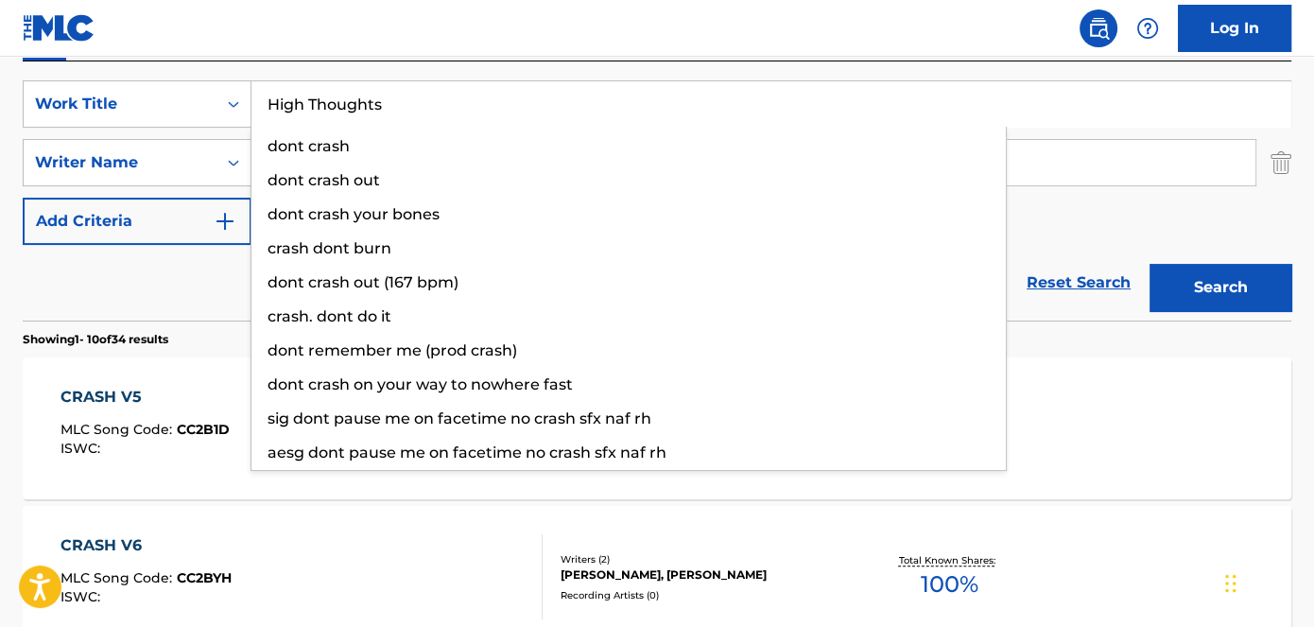
click at [438, 31] on nav "Log In" at bounding box center [657, 28] width 1314 height 57
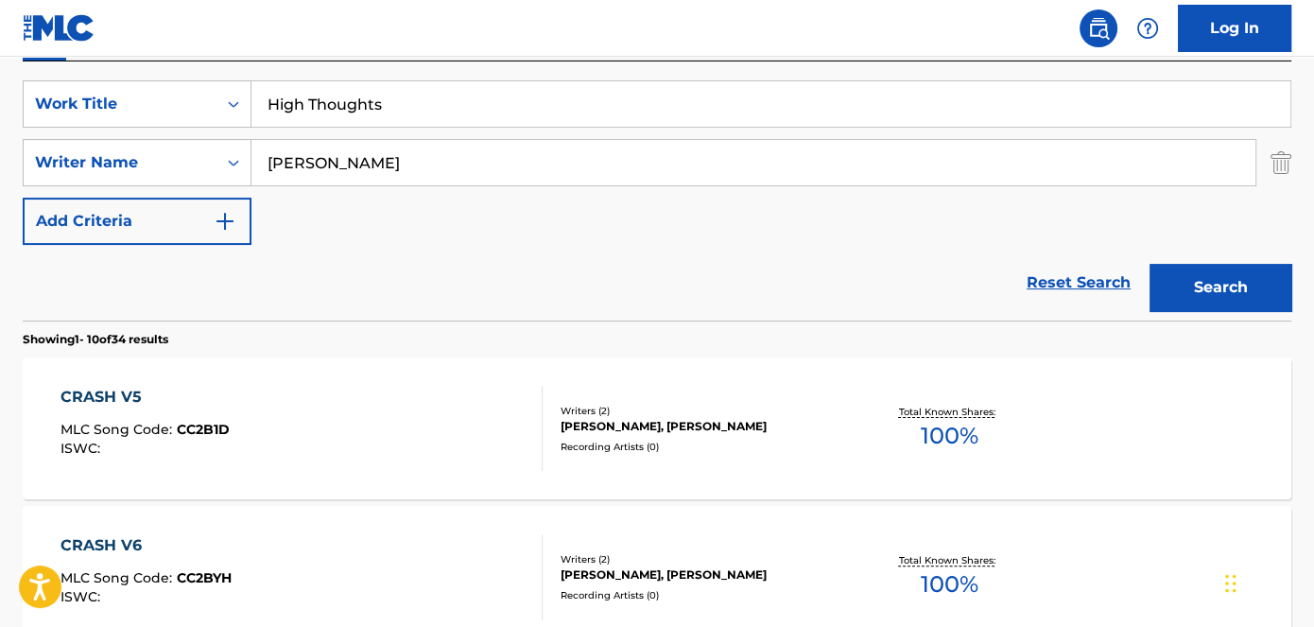
click at [1244, 287] on button "Search" at bounding box center [1221, 287] width 142 height 47
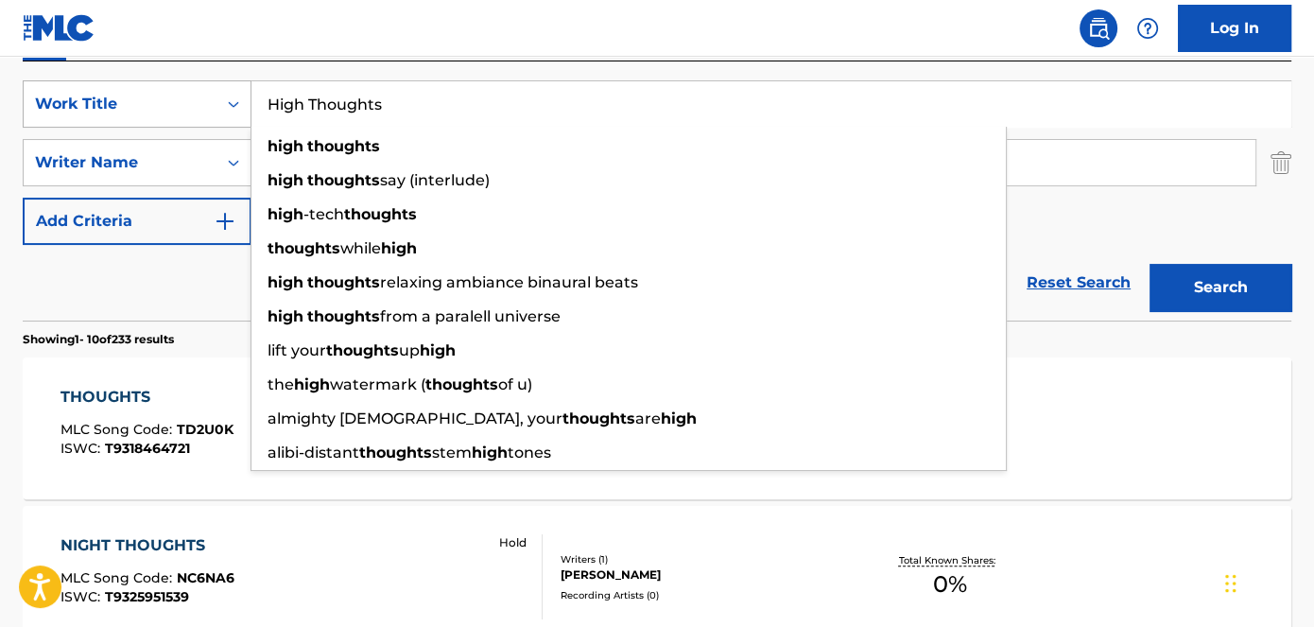
drag, startPoint x: 415, startPoint y: 110, endPoint x: 150, endPoint y: 94, distance: 265.3
click at [150, 94] on div "SearchWithCriteriad53ada31-fe2b-4a6a-85b7-f682a3fb5272 Work Title High Thoughts…" at bounding box center [657, 103] width 1269 height 47
paste input "BandCamp Outro"
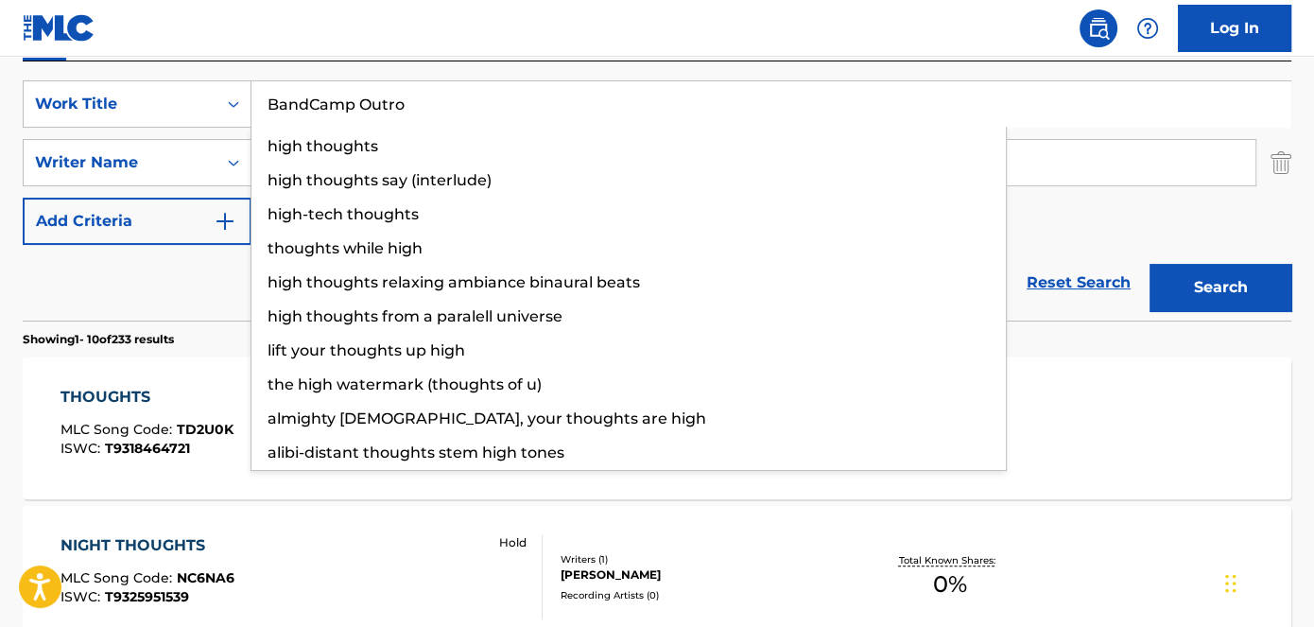
click at [336, 24] on nav "Log In" at bounding box center [657, 28] width 1314 height 57
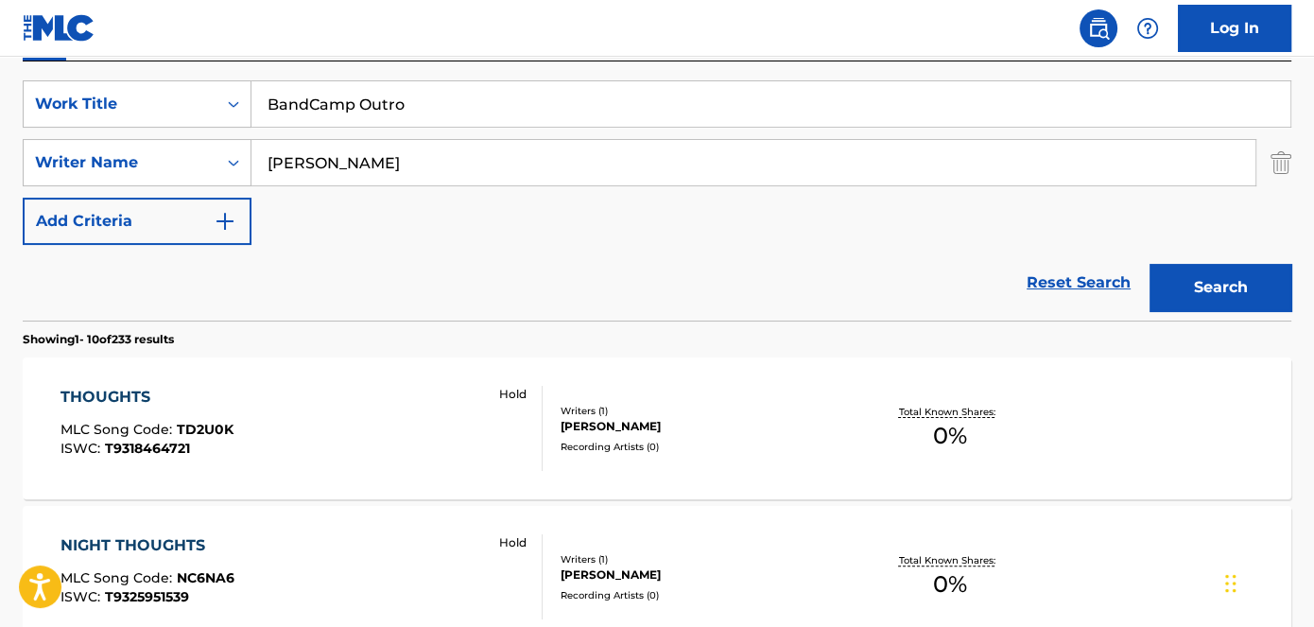
click at [1245, 305] on button "Search" at bounding box center [1221, 287] width 142 height 47
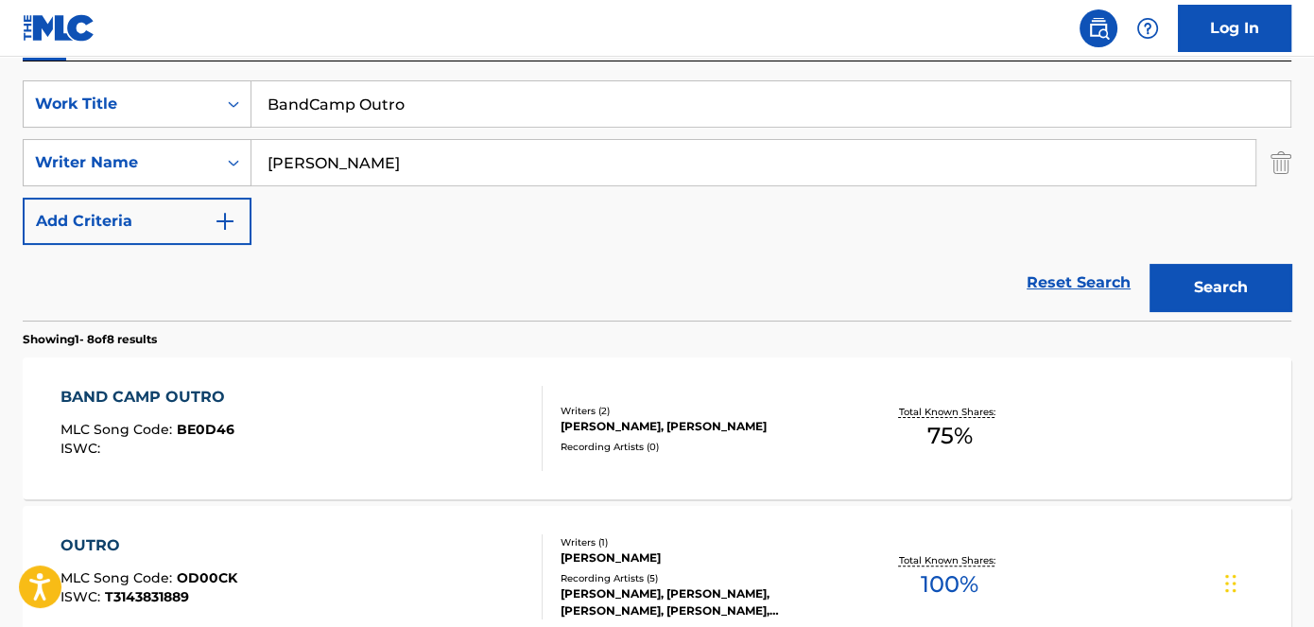
click at [312, 105] on input "BandCamp Outro" at bounding box center [771, 103] width 1039 height 45
type input "Band Camp Outro"
click at [1197, 287] on button "Search" at bounding box center [1221, 287] width 142 height 47
click at [156, 403] on div "BAND CAMP OUTRO" at bounding box center [148, 397] width 174 height 23
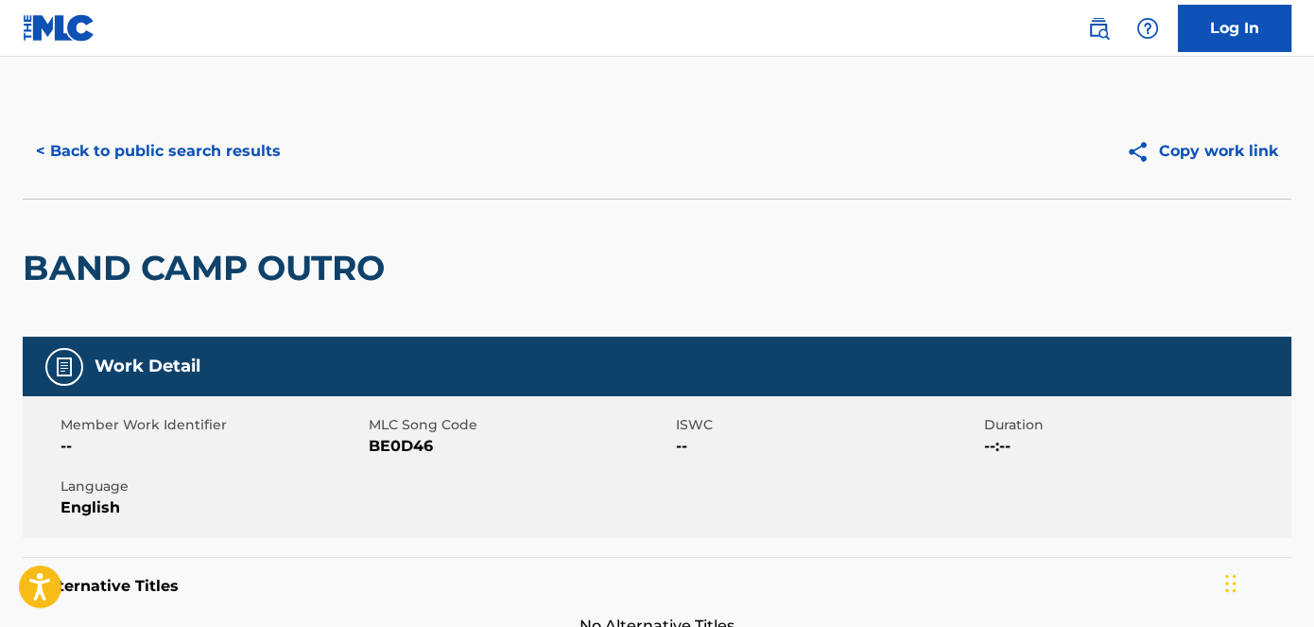
click at [393, 449] on span "BE0D46" at bounding box center [521, 446] width 304 height 23
copy span "BE0D46"
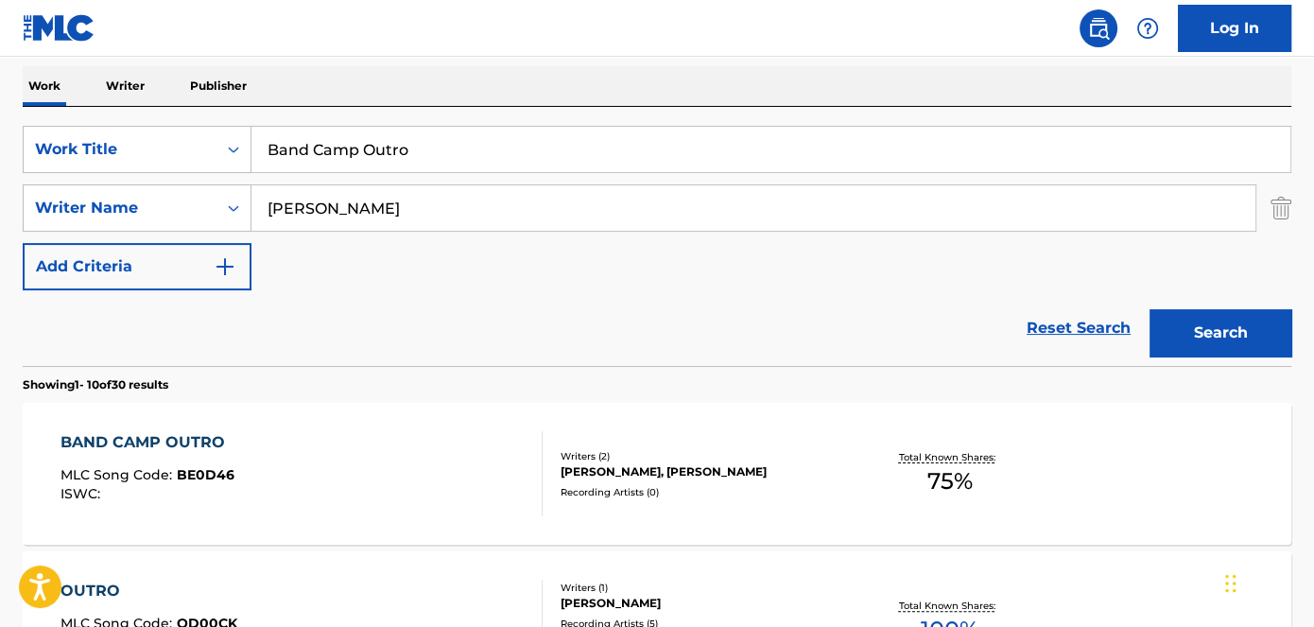
scroll to position [254, 0]
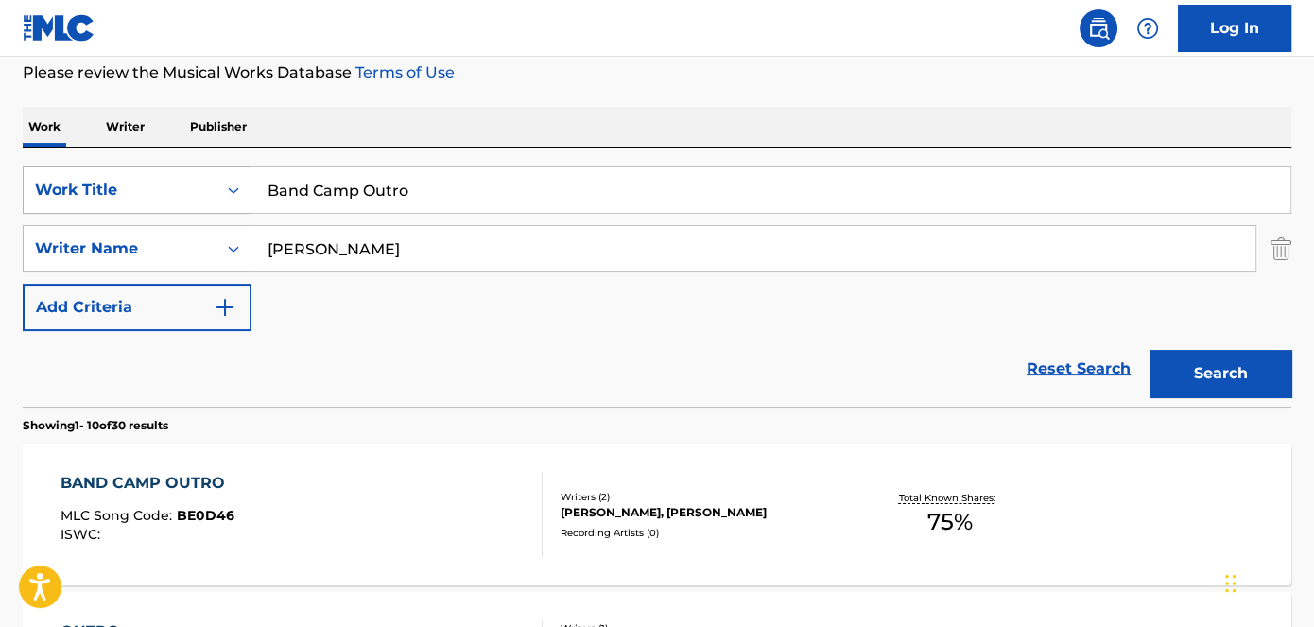
drag, startPoint x: 458, startPoint y: 200, endPoint x: 173, endPoint y: 190, distance: 284.8
click at [178, 192] on div "SearchWithCriteriad53ada31-fe2b-4a6a-85b7-f682a3fb5272 Work Title Band Camp Out…" at bounding box center [657, 189] width 1269 height 47
paste input "High Thoughts"
click at [650, 78] on p "Please review the Musical Works Database Terms of Use" at bounding box center [657, 72] width 1269 height 23
click at [1224, 376] on button "Search" at bounding box center [1221, 373] width 142 height 47
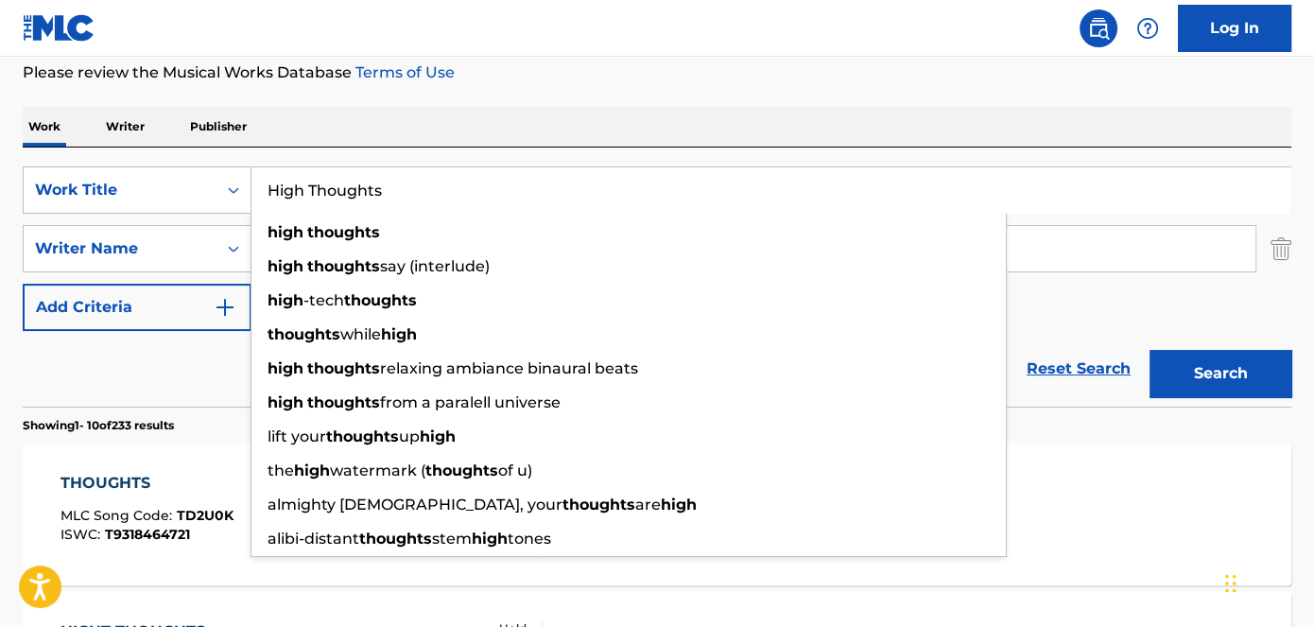
drag, startPoint x: 418, startPoint y: 179, endPoint x: 265, endPoint y: 166, distance: 153.7
click at [254, 179] on input "High Thoughts" at bounding box center [771, 189] width 1039 height 45
paste input "I'm [PERSON_NAME]"
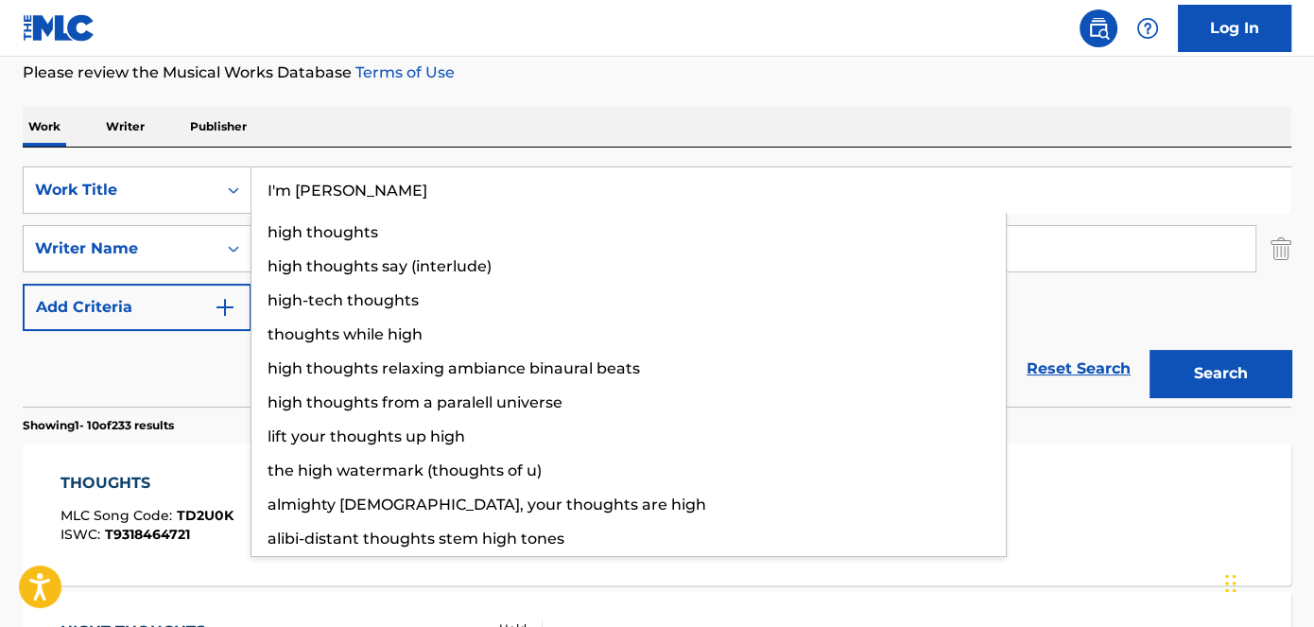
type input "I'm [PERSON_NAME]"
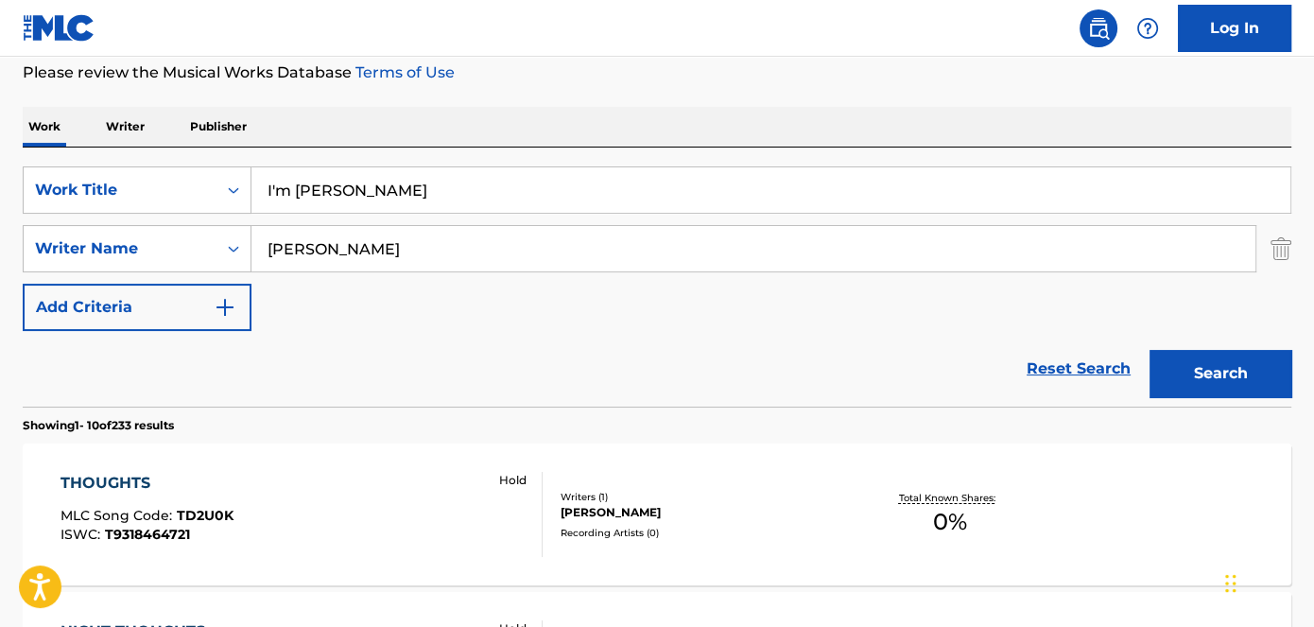
click at [1195, 354] on button "Search" at bounding box center [1221, 373] width 142 height 47
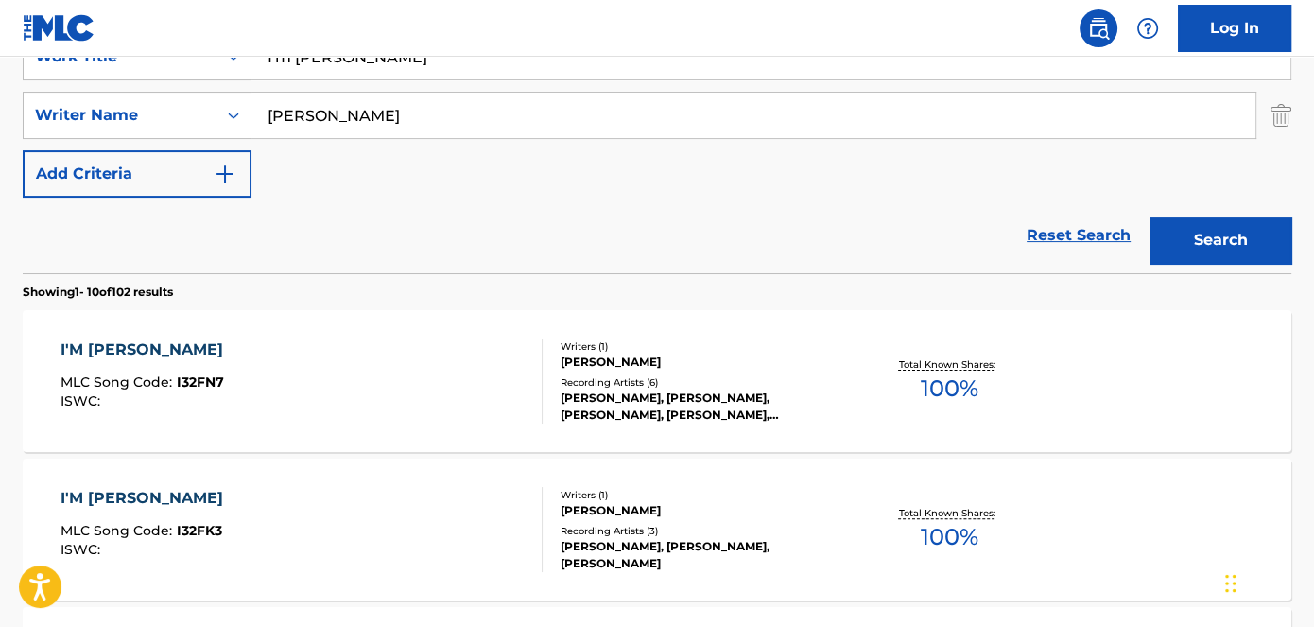
scroll to position [420, 0]
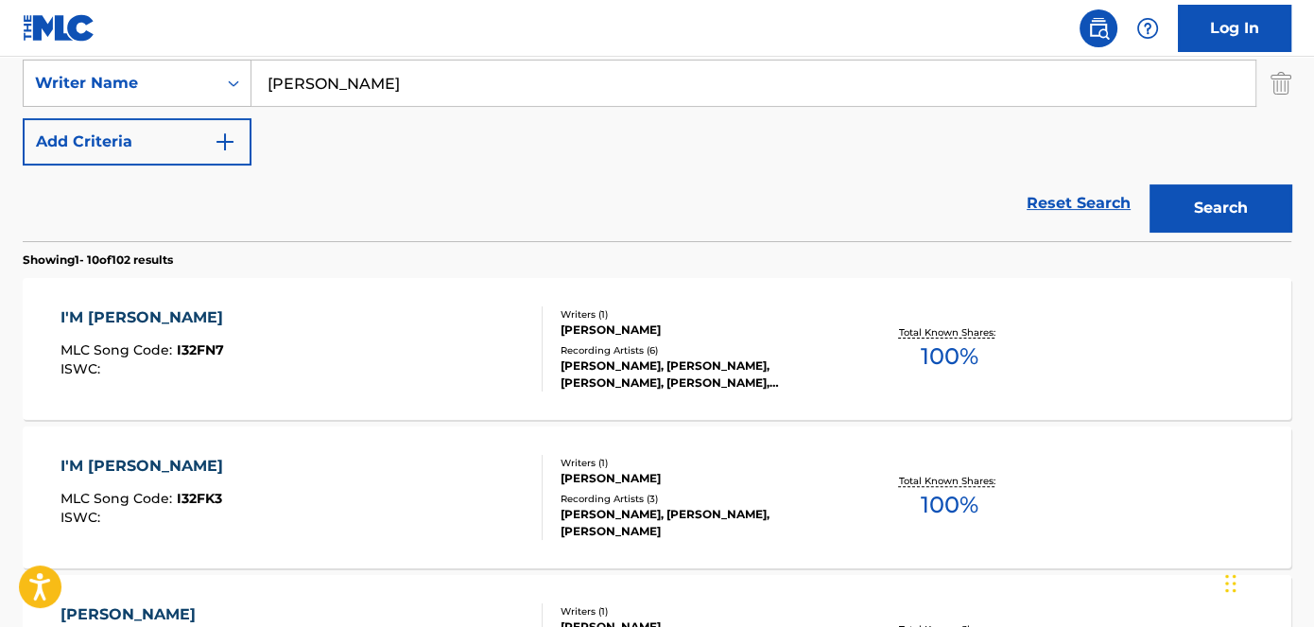
click at [181, 320] on div "I'M [PERSON_NAME]" at bounding box center [147, 317] width 172 height 23
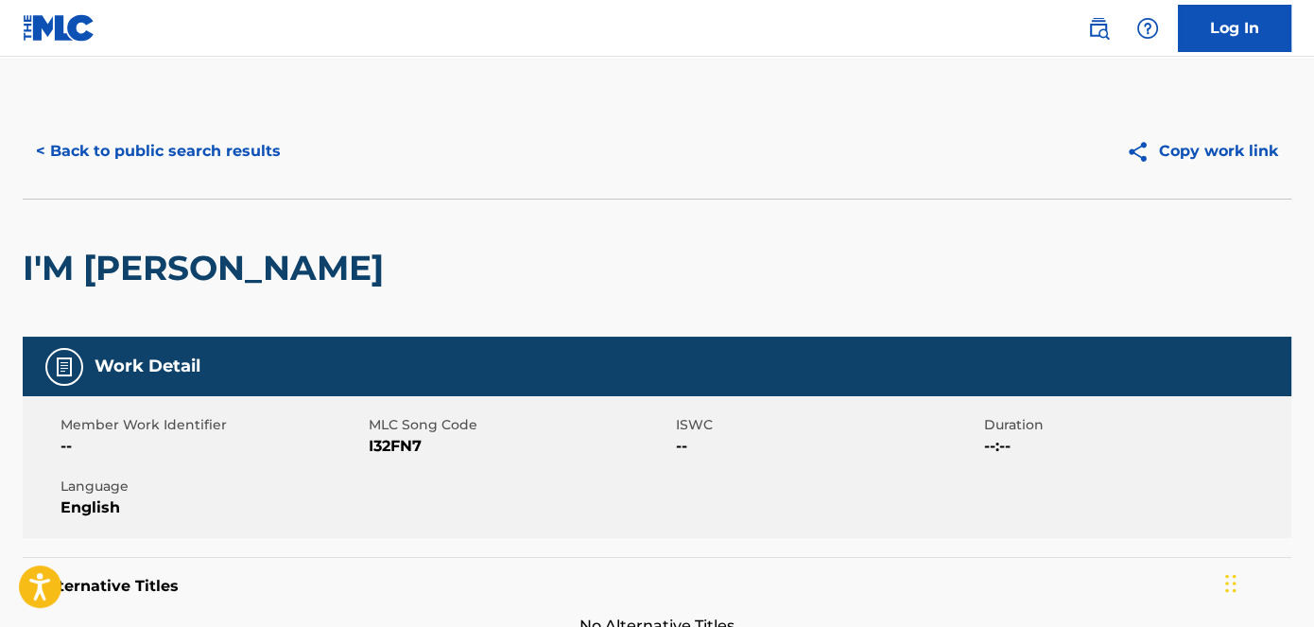
click at [393, 449] on span "I32FN7" at bounding box center [521, 446] width 304 height 23
copy span "I32FN7"
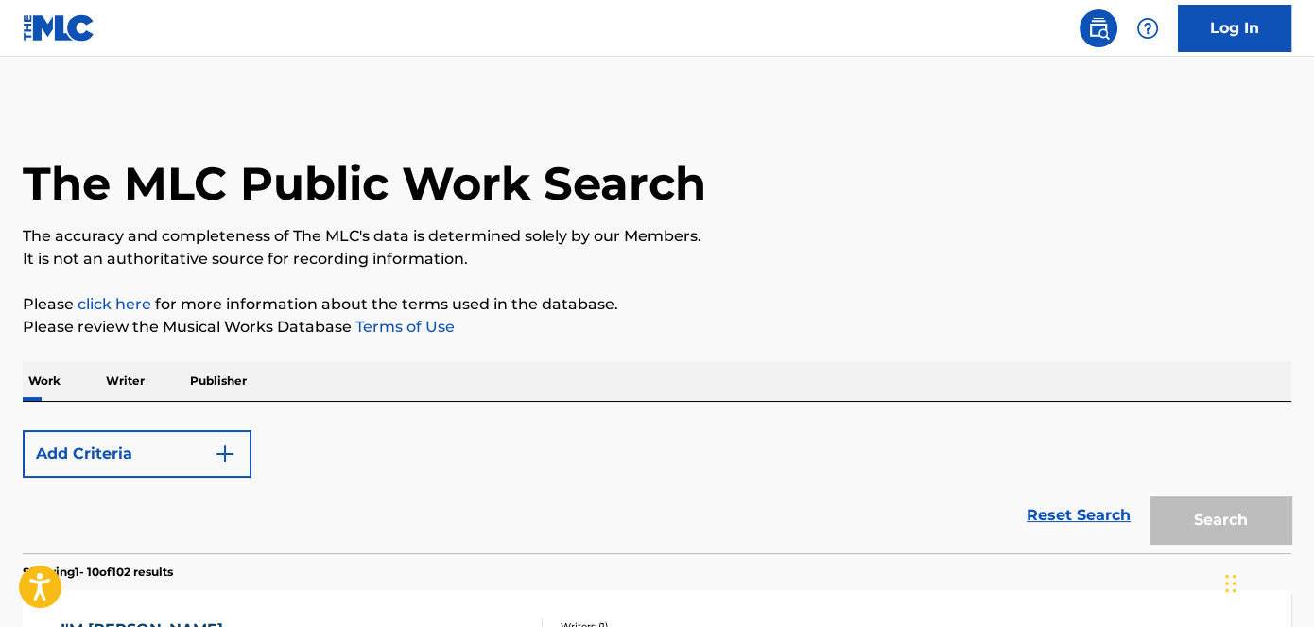
scroll to position [420, 0]
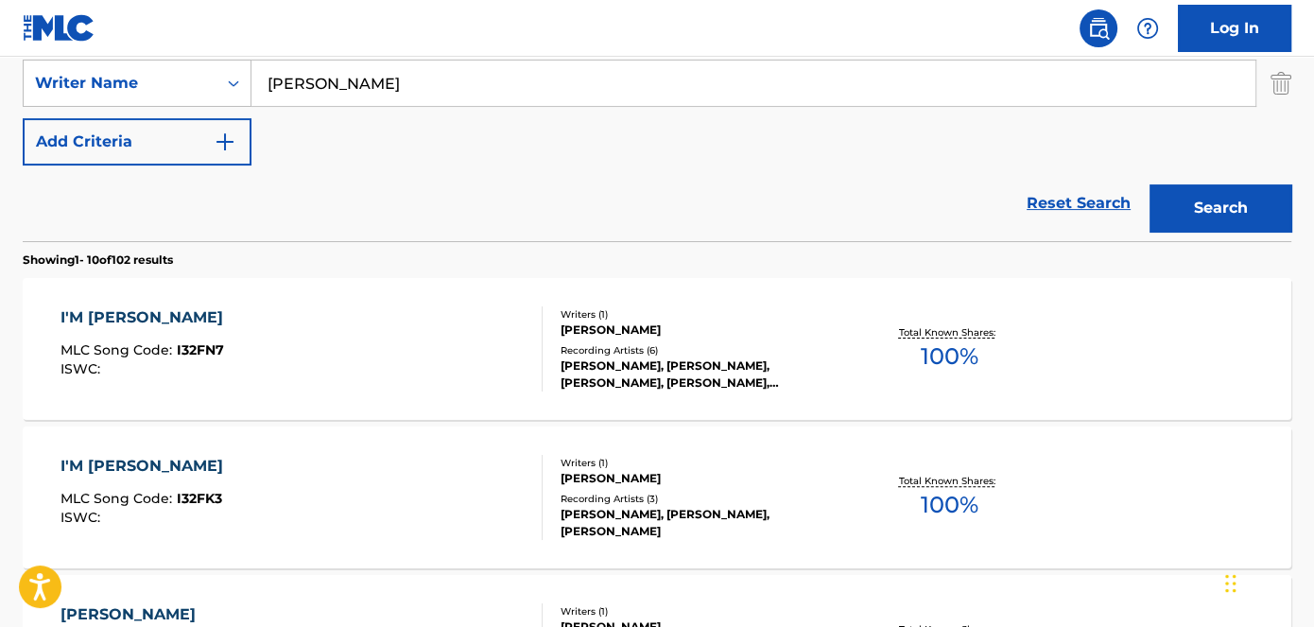
click at [149, 469] on div "I'M [PERSON_NAME]" at bounding box center [147, 466] width 172 height 23
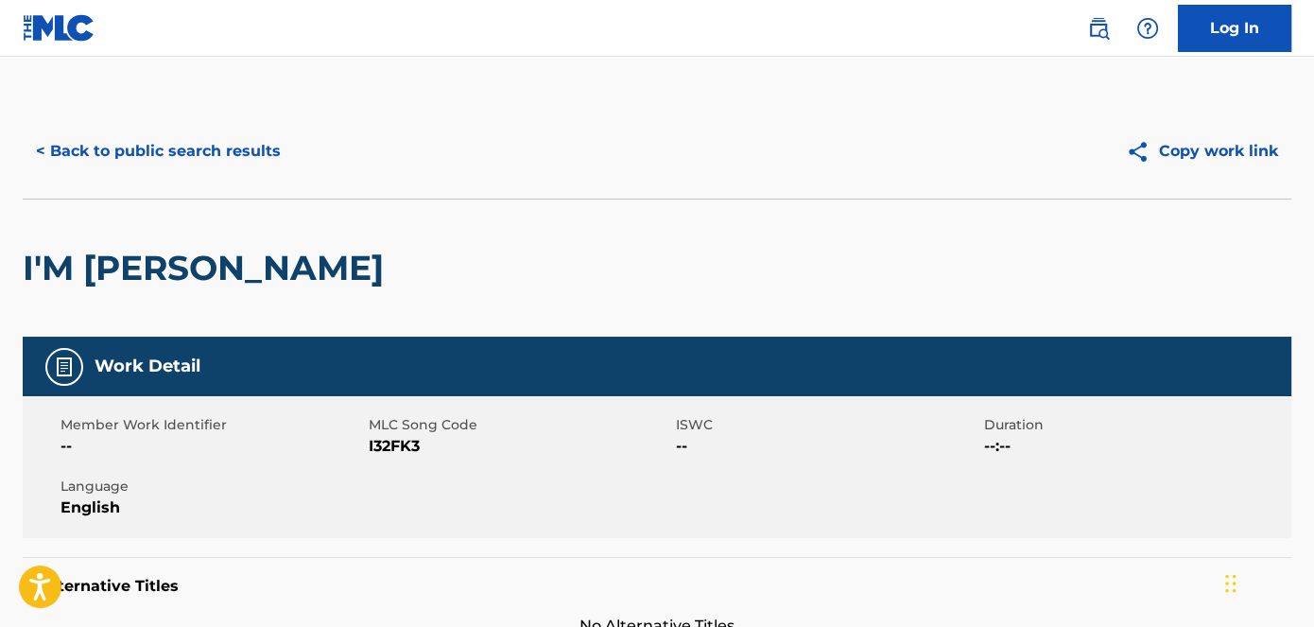
click at [394, 449] on span "I32FK3" at bounding box center [521, 446] width 304 height 23
copy span "I32FK3"
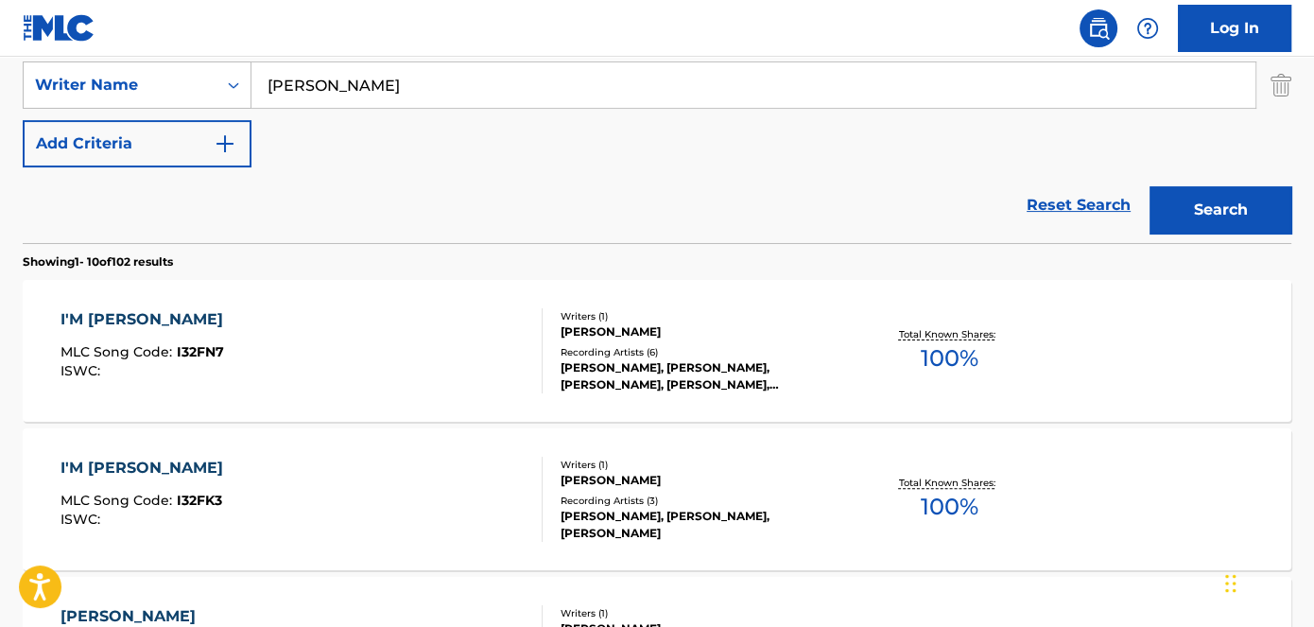
scroll to position [248, 0]
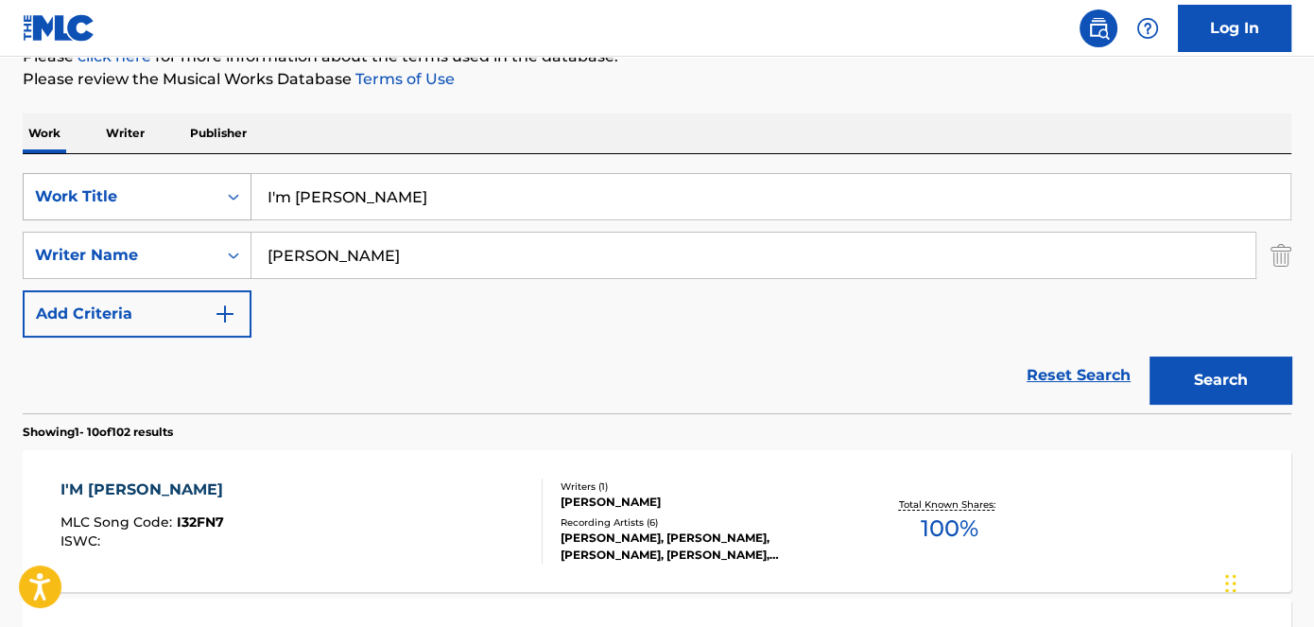
drag, startPoint x: 409, startPoint y: 198, endPoint x: 176, endPoint y: 198, distance: 232.6
click at [176, 198] on div "SearchWithCriteriad53ada31-fe2b-4a6a-85b7-f682a3fb5272 Work Title I'm [PERSON_N…" at bounding box center [657, 196] width 1269 height 47
paste input "Still Serious"
type input "Still Serious"
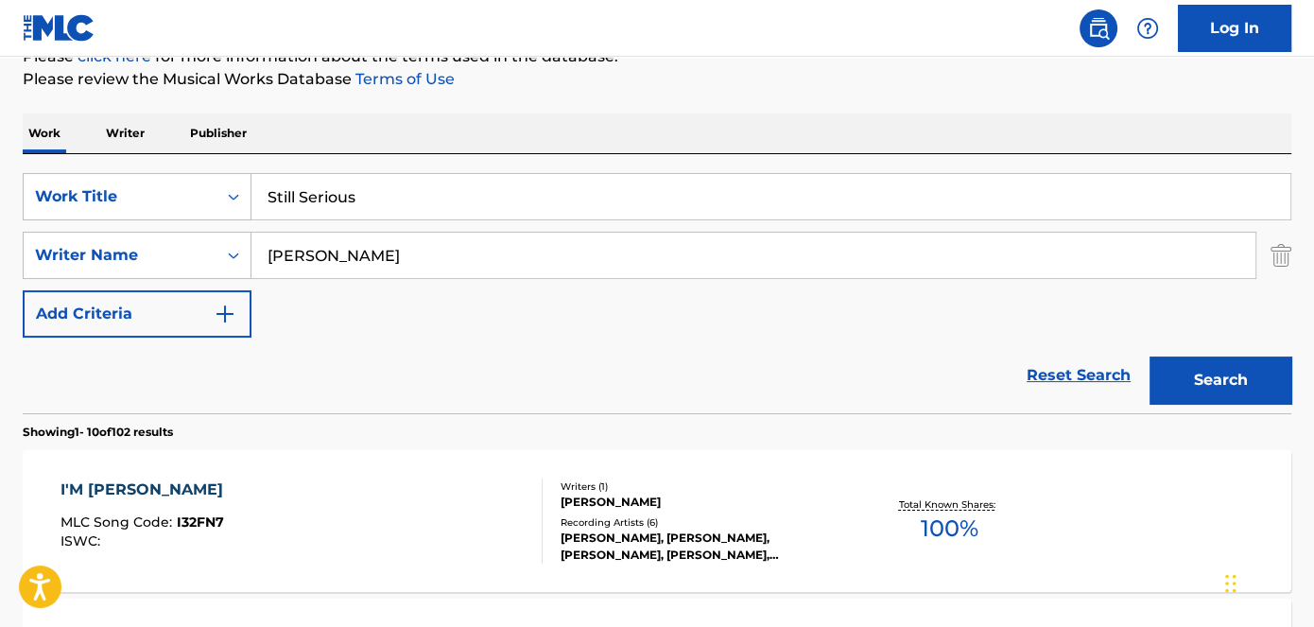
click at [1238, 379] on button "Search" at bounding box center [1221, 379] width 142 height 47
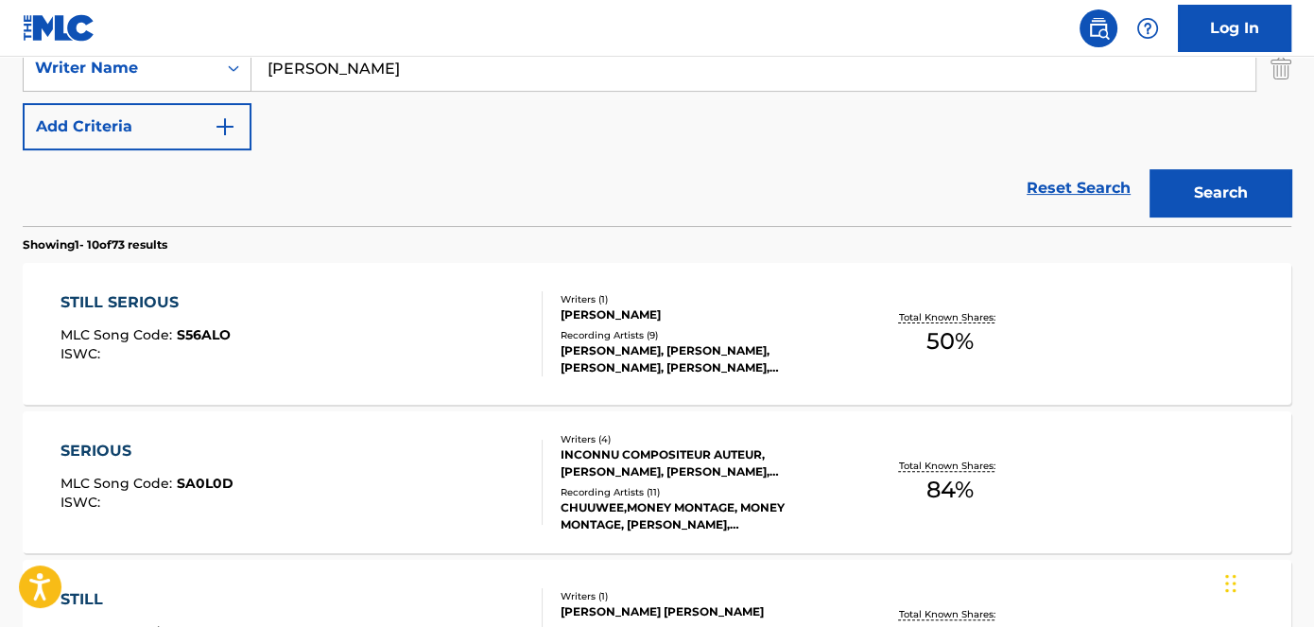
scroll to position [349, 0]
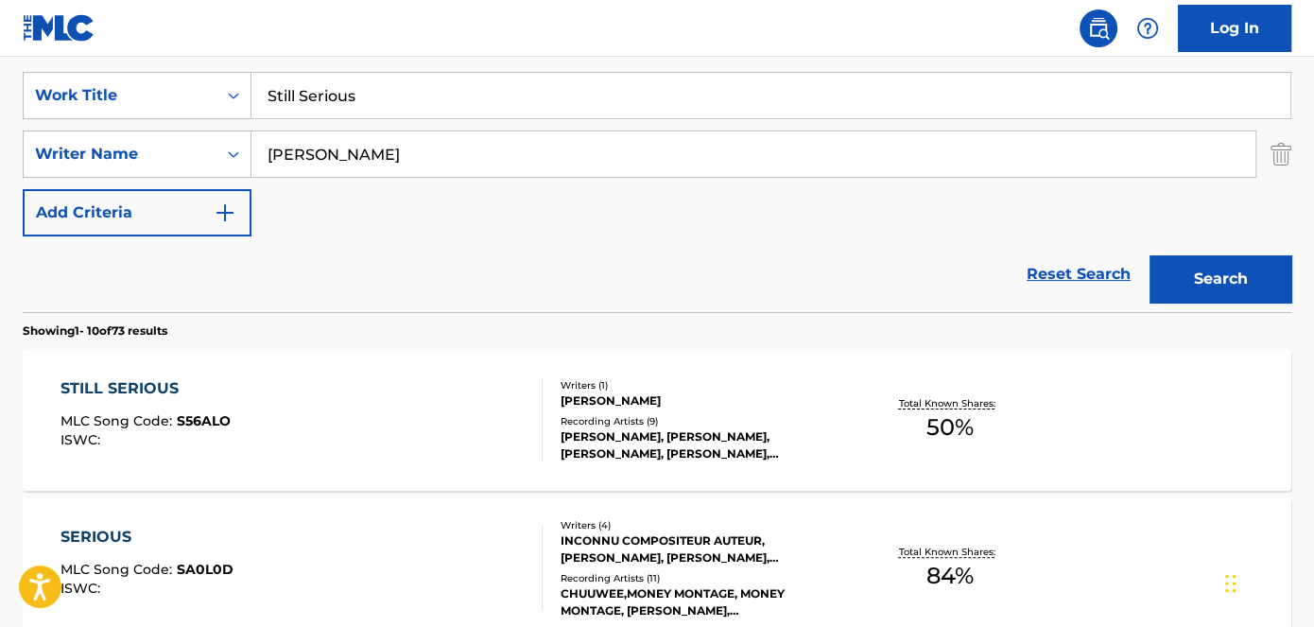
click at [203, 419] on span "S56ALO" at bounding box center [204, 420] width 54 height 17
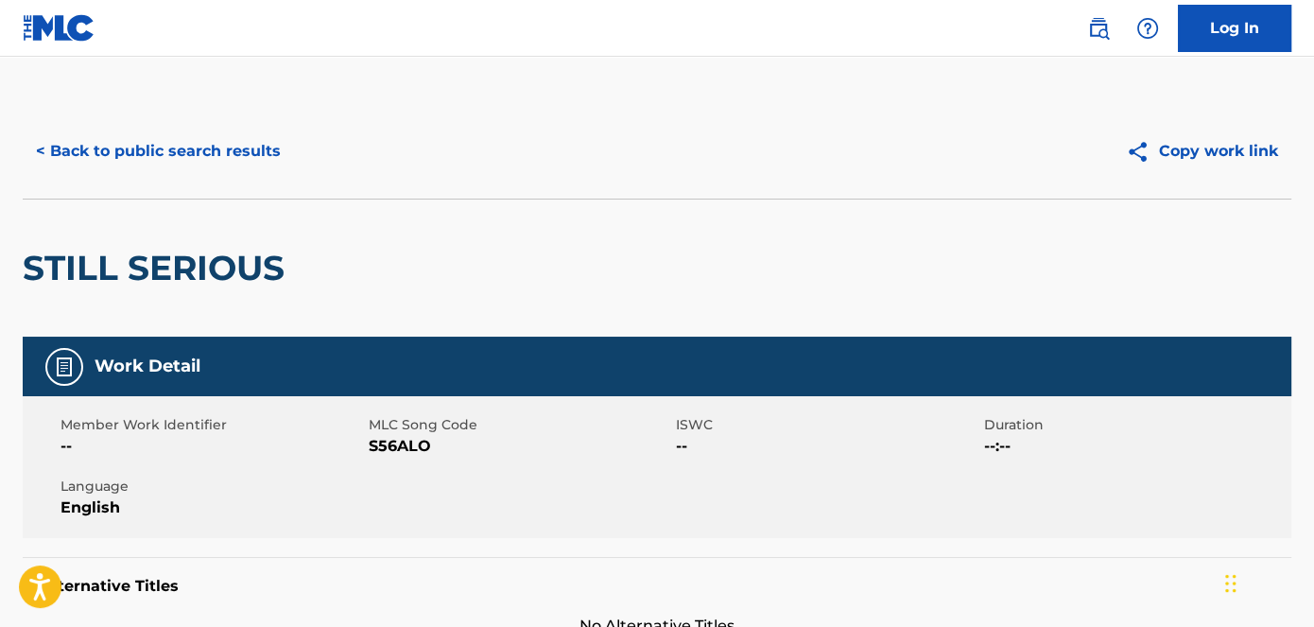
click at [377, 442] on span "S56ALO" at bounding box center [521, 446] width 304 height 23
copy span "S56ALO"
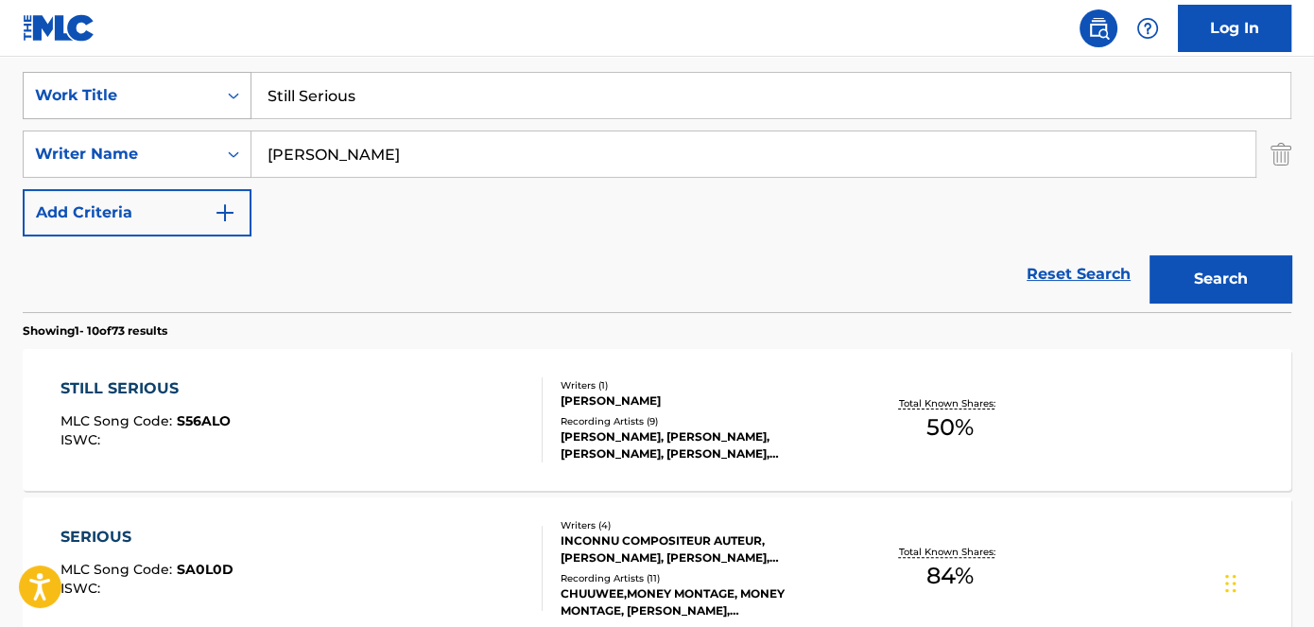
drag, startPoint x: 399, startPoint y: 89, endPoint x: 211, endPoint y: 89, distance: 188.2
click at [217, 89] on div "SearchWithCriteriad53ada31-fe2b-4a6a-85b7-f682a3fb5272 Work Title Still Serious" at bounding box center [657, 95] width 1269 height 47
paste input "10K to 100K"
type input "10K to 100K"
click at [426, 1] on nav "Log In" at bounding box center [657, 28] width 1314 height 57
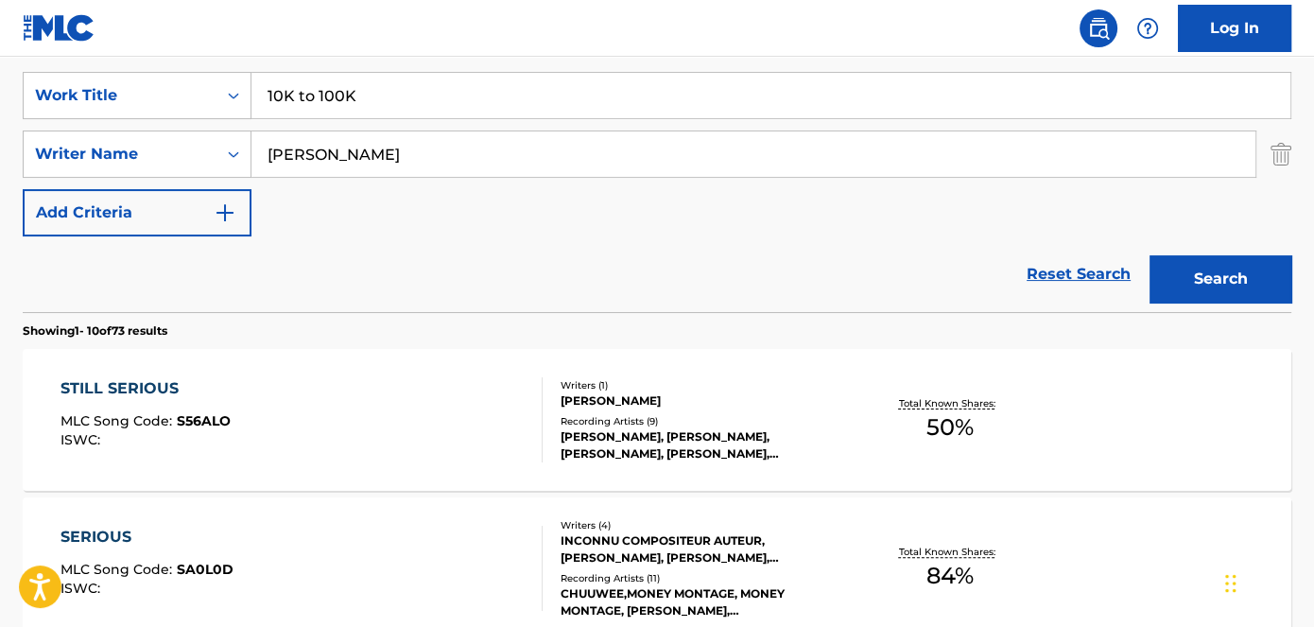
click at [1176, 257] on button "Search" at bounding box center [1221, 278] width 142 height 47
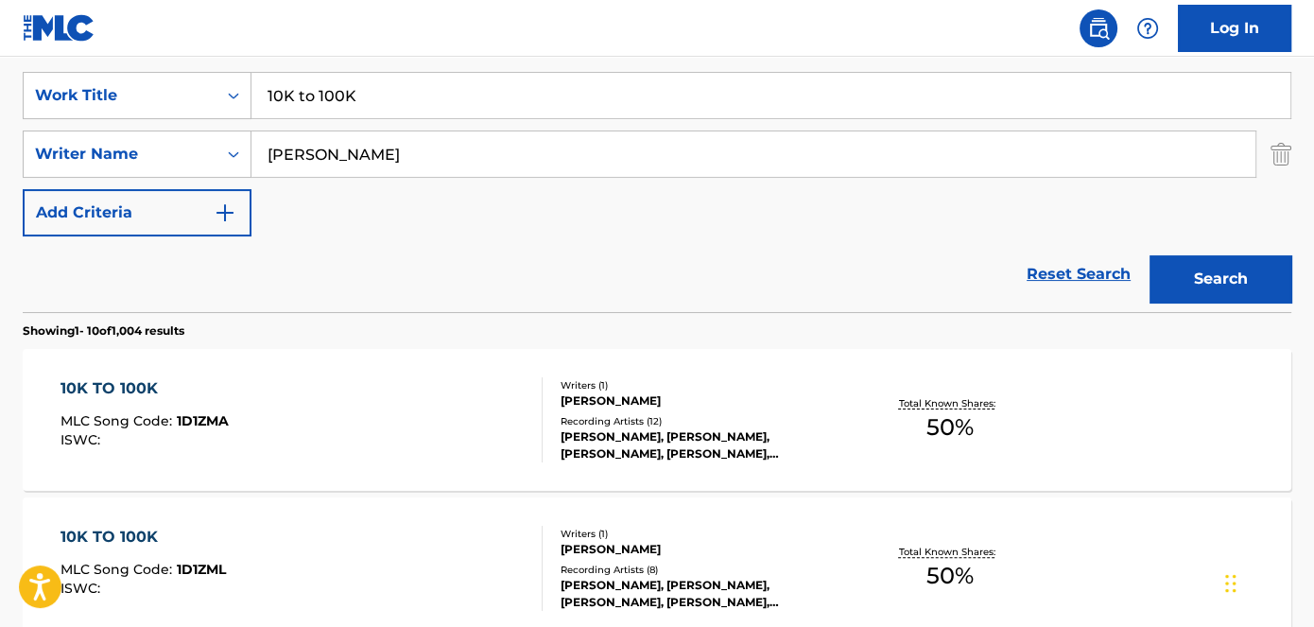
click at [201, 414] on span "1D1ZMA" at bounding box center [203, 420] width 52 height 17
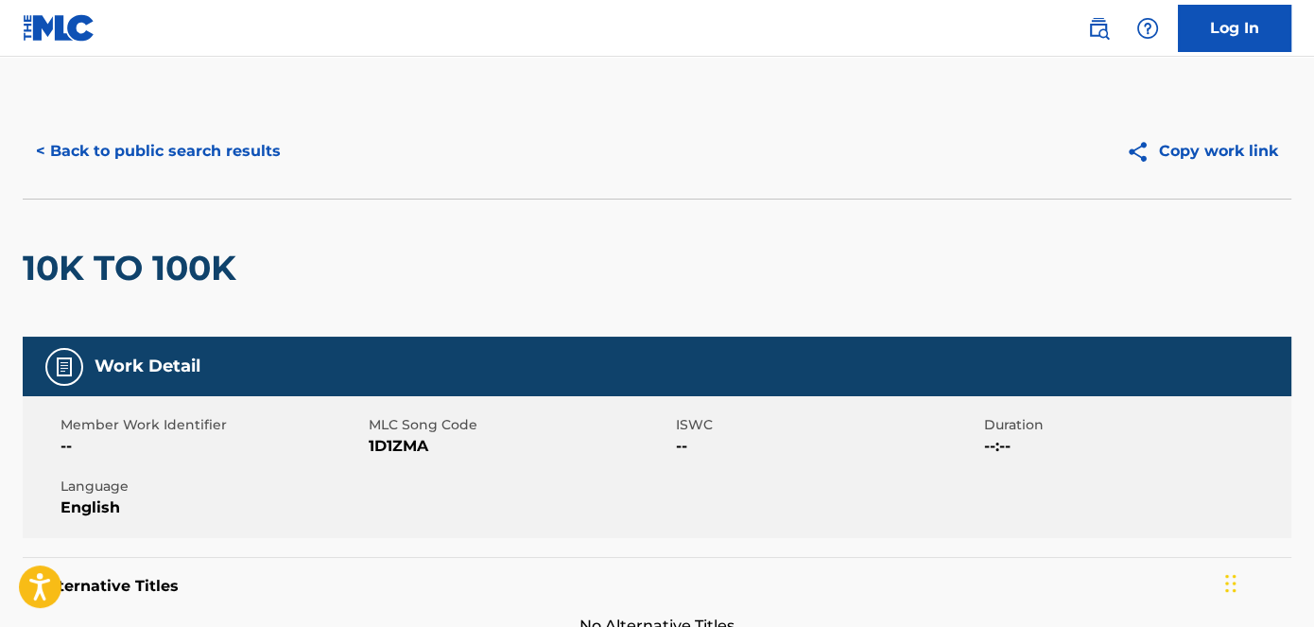
click at [403, 446] on span "1D1ZMA" at bounding box center [521, 446] width 304 height 23
copy span "1D1ZMA"
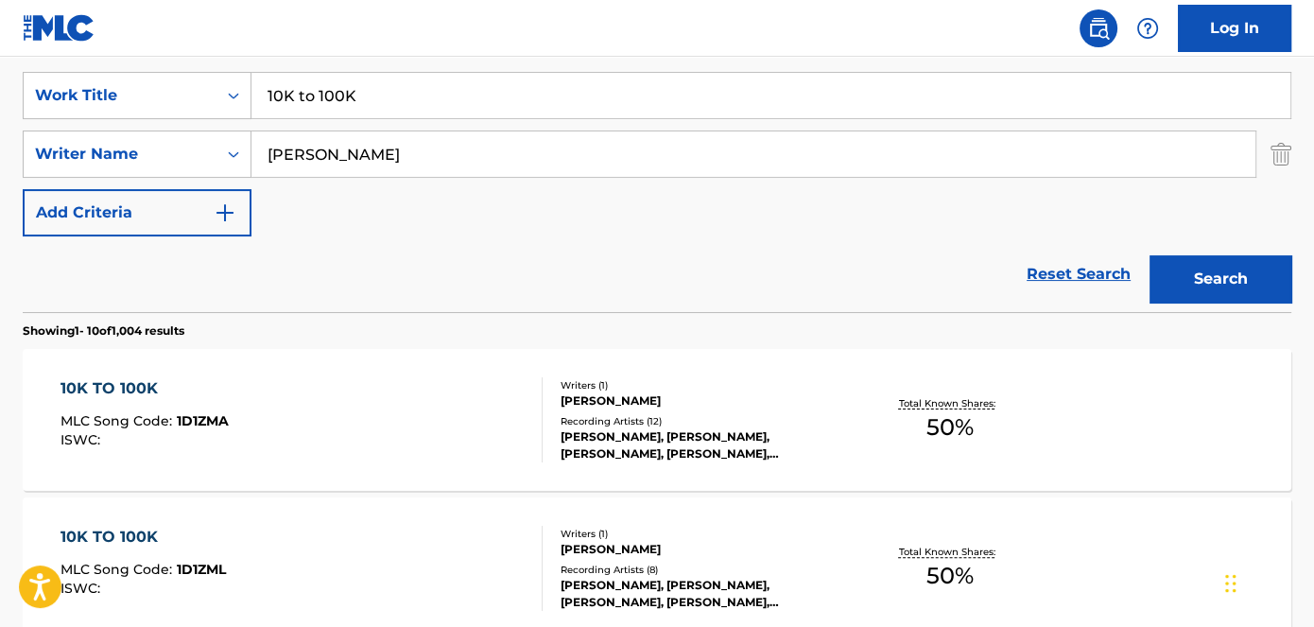
click at [137, 533] on div "10K TO 100K" at bounding box center [143, 537] width 165 height 23
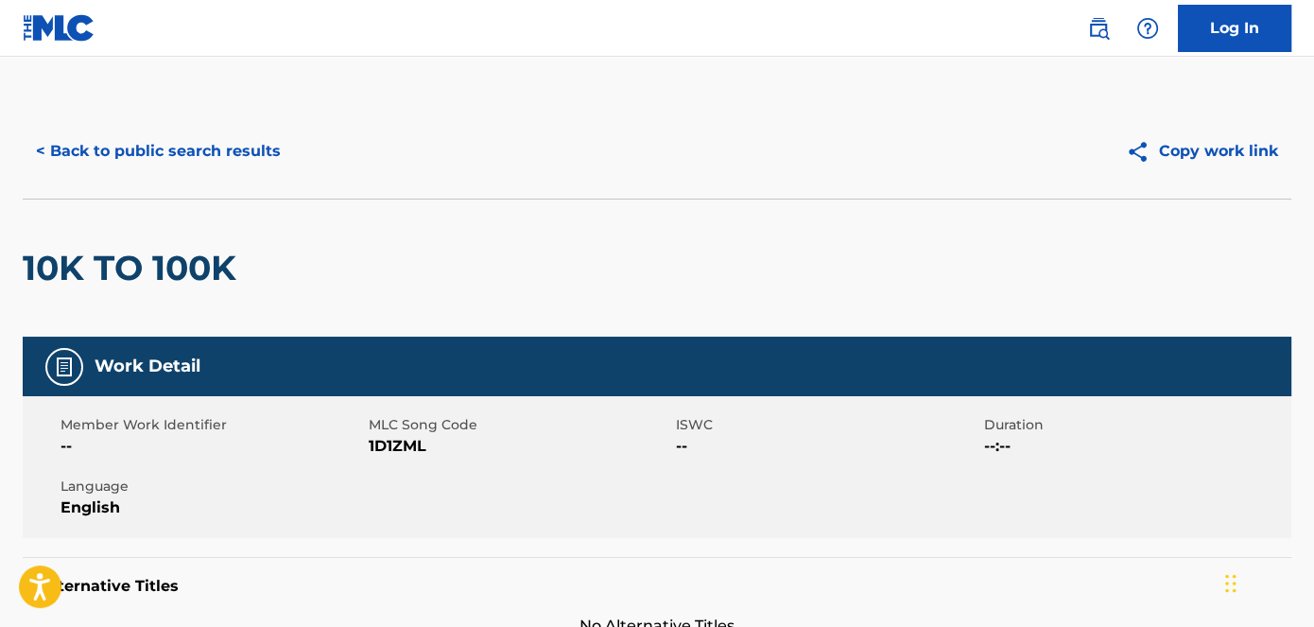
click at [407, 446] on span "1D1ZML" at bounding box center [521, 446] width 304 height 23
copy span "1D1ZML"
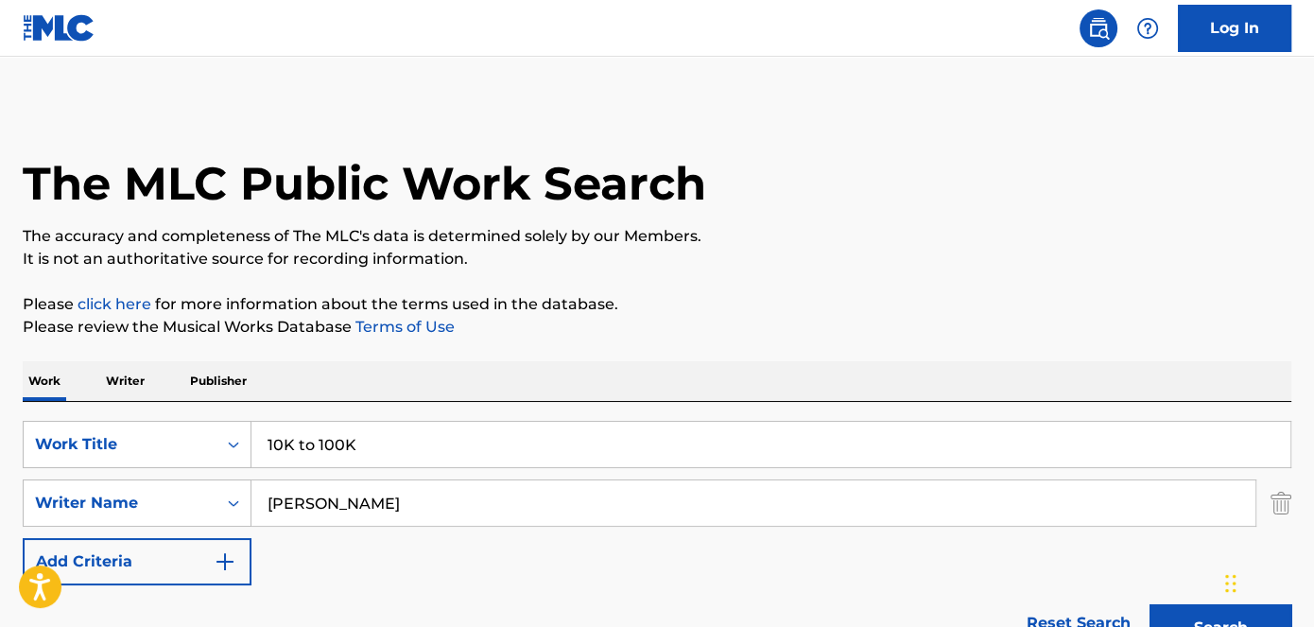
scroll to position [349, 0]
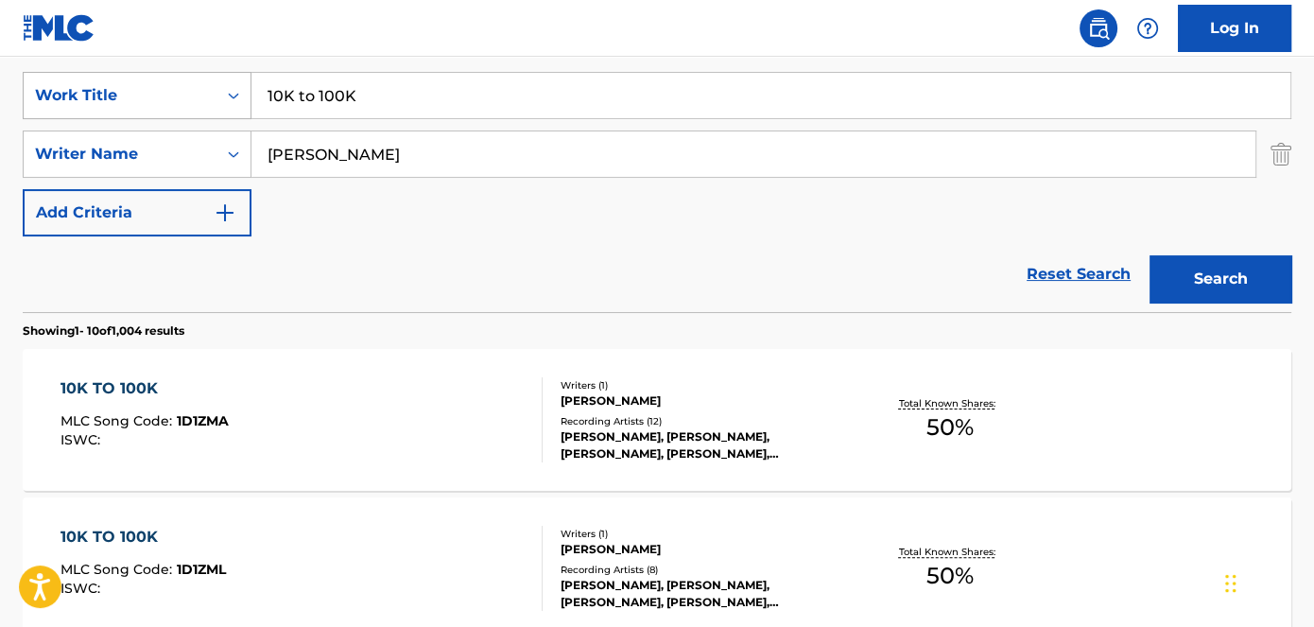
drag, startPoint x: 439, startPoint y: 109, endPoint x: 239, endPoint y: 101, distance: 199.7
click at [239, 101] on div "SearchWithCriteriad53ada31-fe2b-4a6a-85b7-f682a3fb5272 Work Title 10K to 100K" at bounding box center [657, 95] width 1269 height 47
paste input "Get Money Lessons"
type input "Get Money Lessons"
click at [502, 5] on nav "Log In" at bounding box center [657, 28] width 1314 height 57
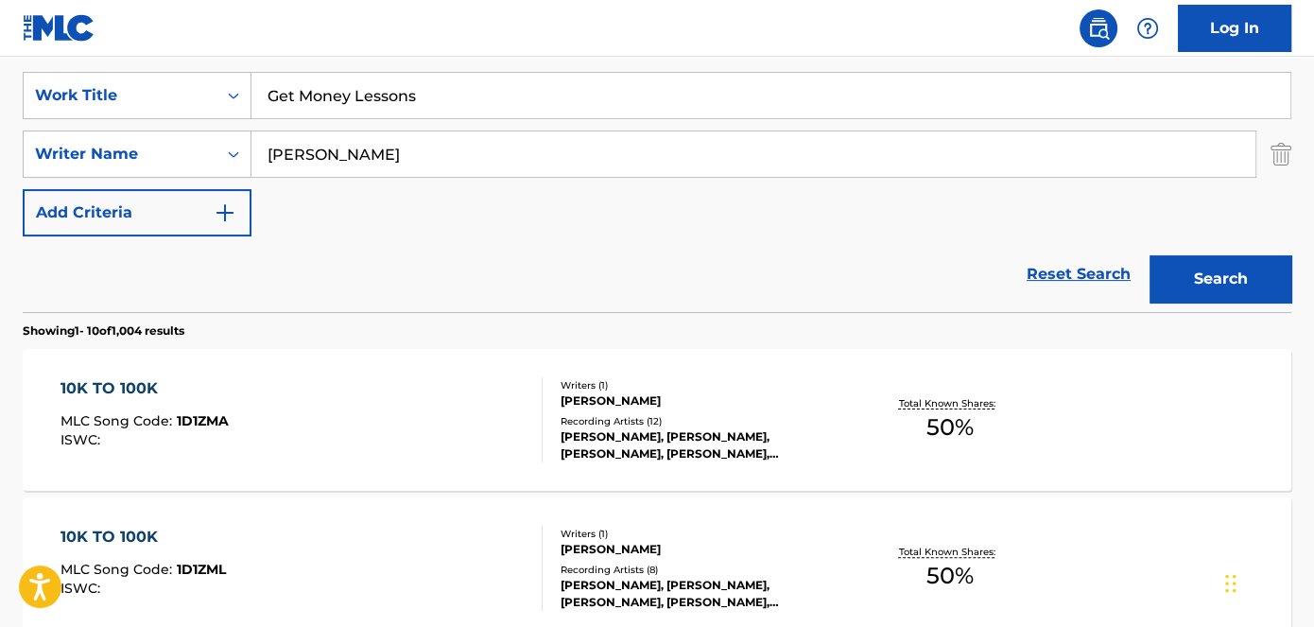
click at [1192, 250] on div "Search" at bounding box center [1215, 274] width 151 height 76
click at [1200, 271] on button "Search" at bounding box center [1221, 278] width 142 height 47
click at [183, 383] on div "GET MONEY LESSONS" at bounding box center [153, 388] width 184 height 23
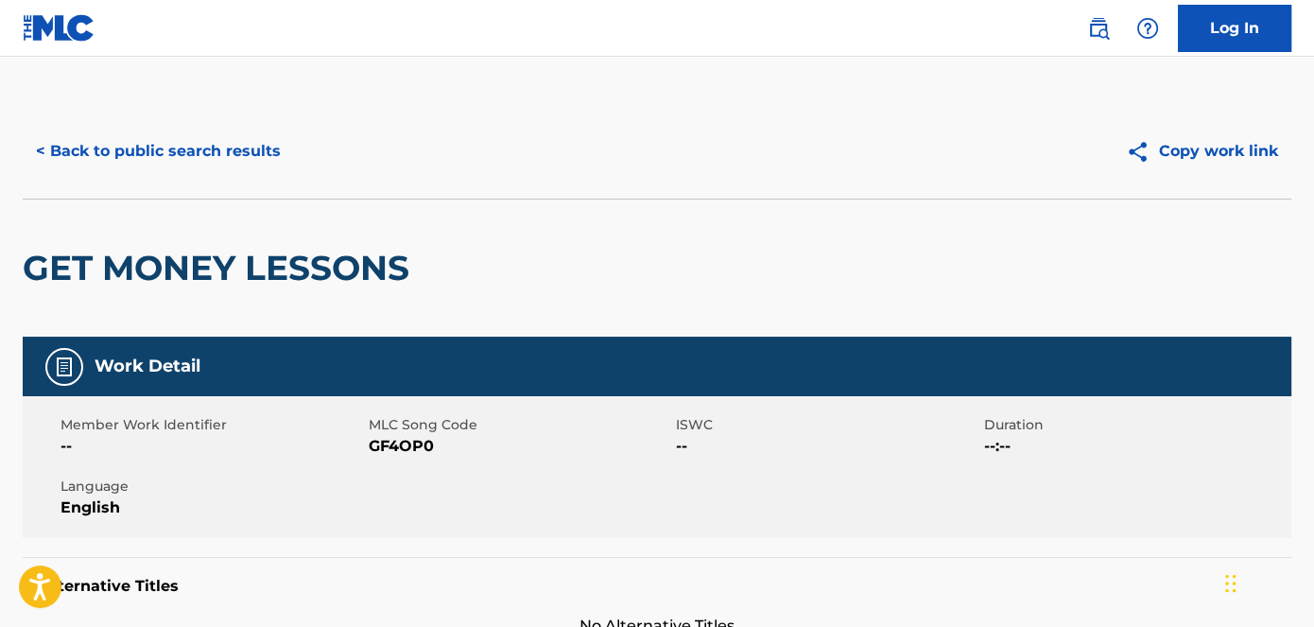
click at [400, 446] on span "GF4OP0" at bounding box center [521, 446] width 304 height 23
copy span "GF4OP0"
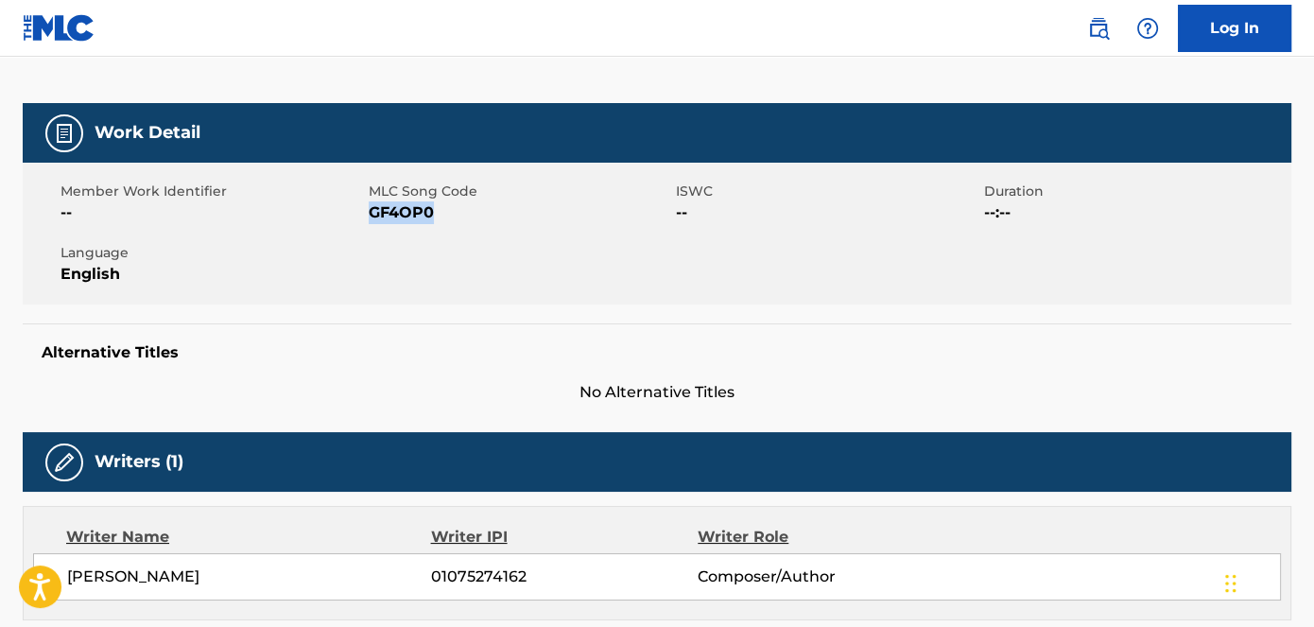
scroll to position [343, 0]
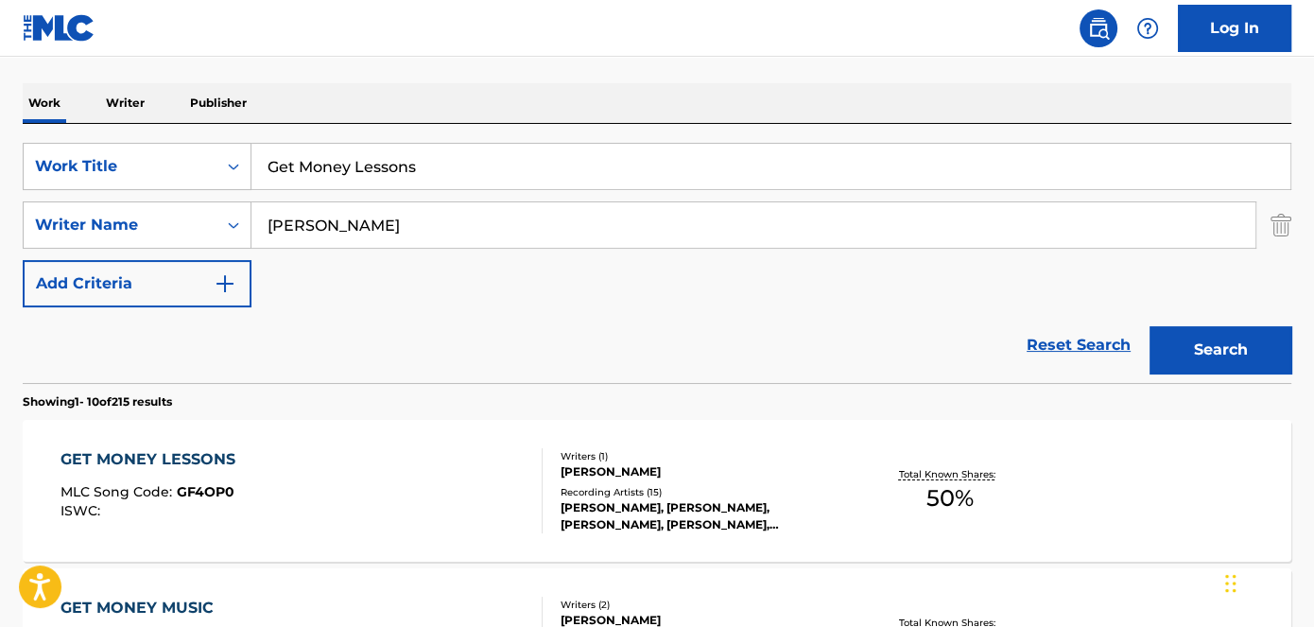
scroll to position [177, 0]
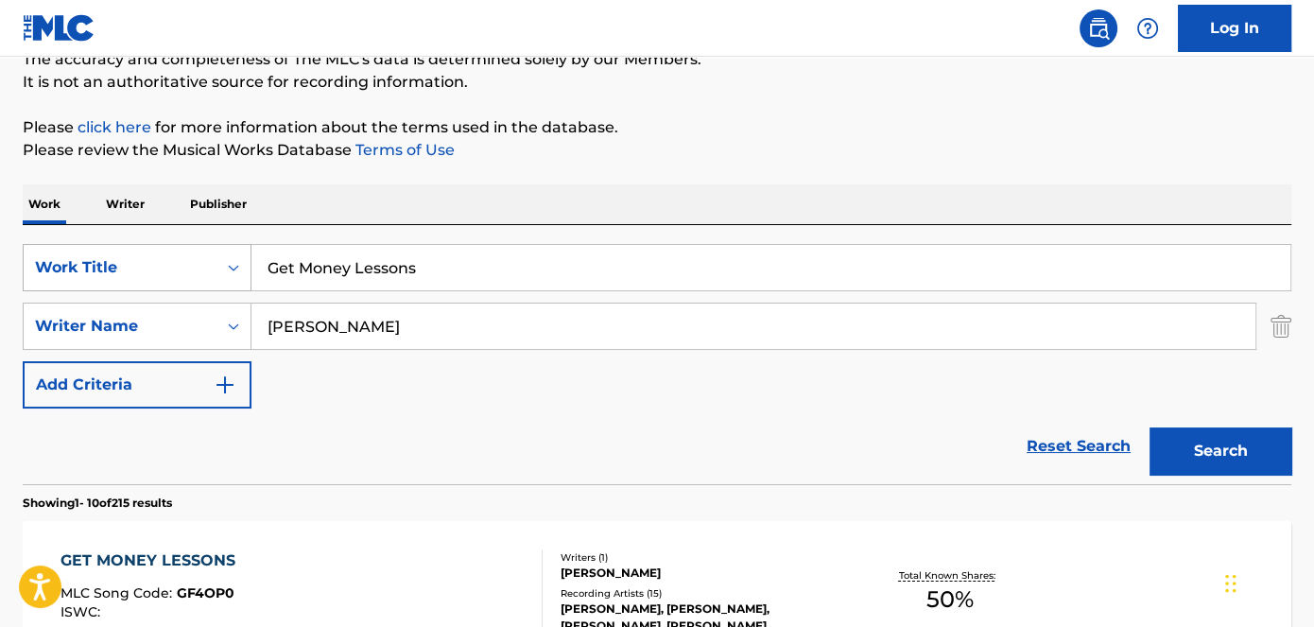
drag, startPoint x: 397, startPoint y: 270, endPoint x: 174, endPoint y: 270, distance: 223.2
click at [174, 270] on div "SearchWithCriteriad53ada31-fe2b-4a6a-85b7-f682a3fb5272 Work Title Get Money Les…" at bounding box center [657, 267] width 1269 height 47
paste input "Off The Wall"
type input "Off The Wall"
click at [740, 151] on p "Please review the Musical Works Database Terms of Use" at bounding box center [657, 150] width 1269 height 23
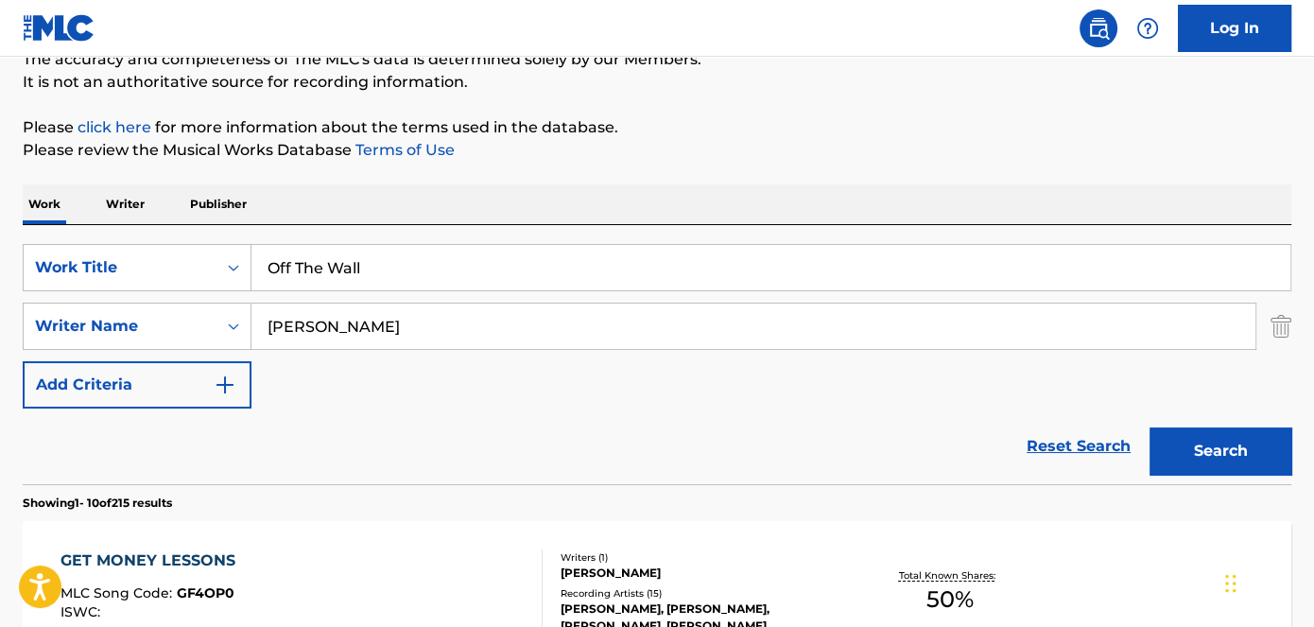
click at [1225, 458] on button "Search" at bounding box center [1221, 450] width 142 height 47
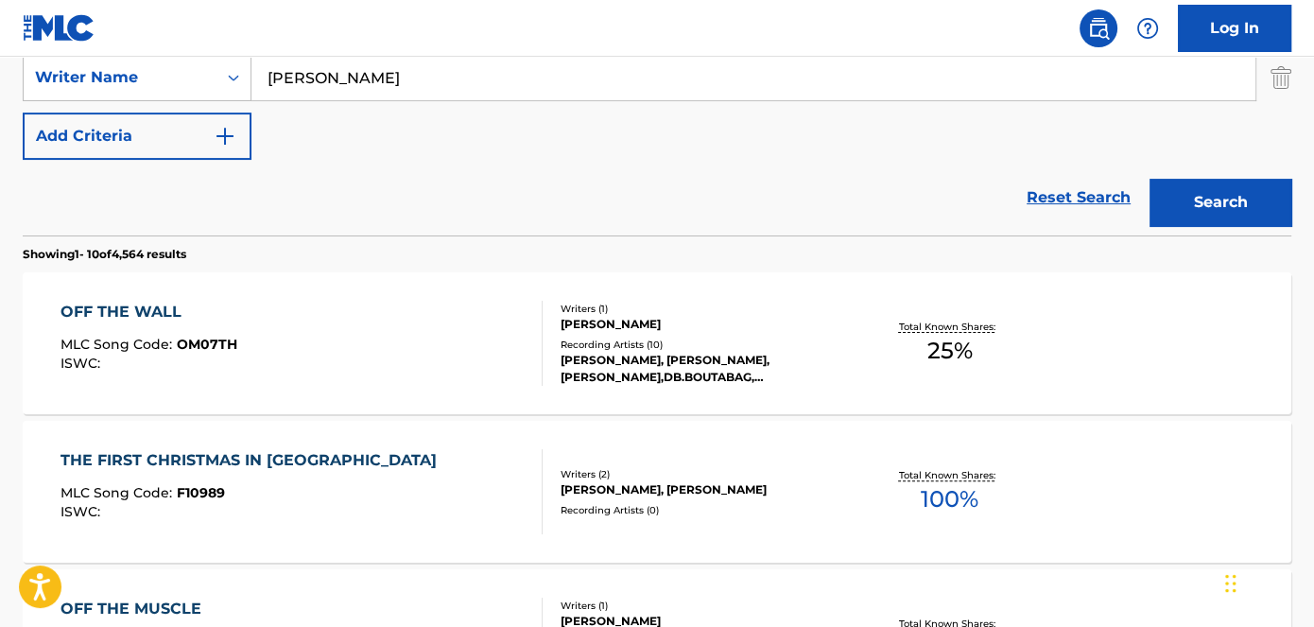
scroll to position [435, 0]
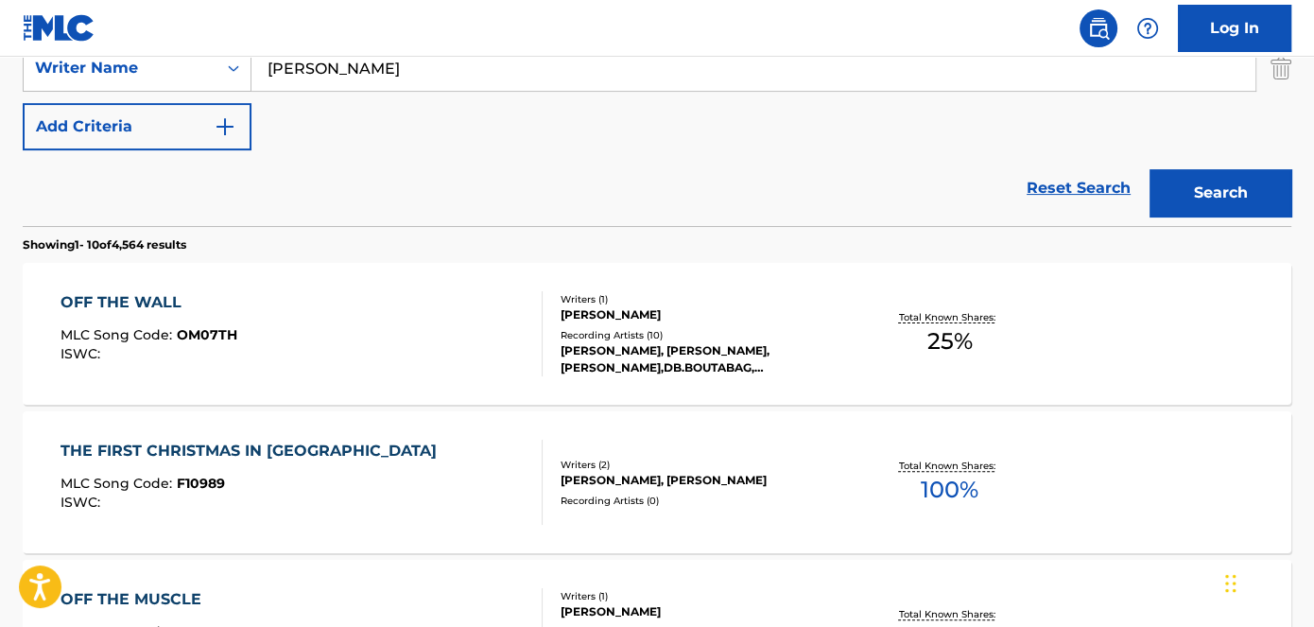
click at [214, 323] on div "OFF THE WALL MLC Song Code : OM07TH ISWC :" at bounding box center [149, 333] width 177 height 85
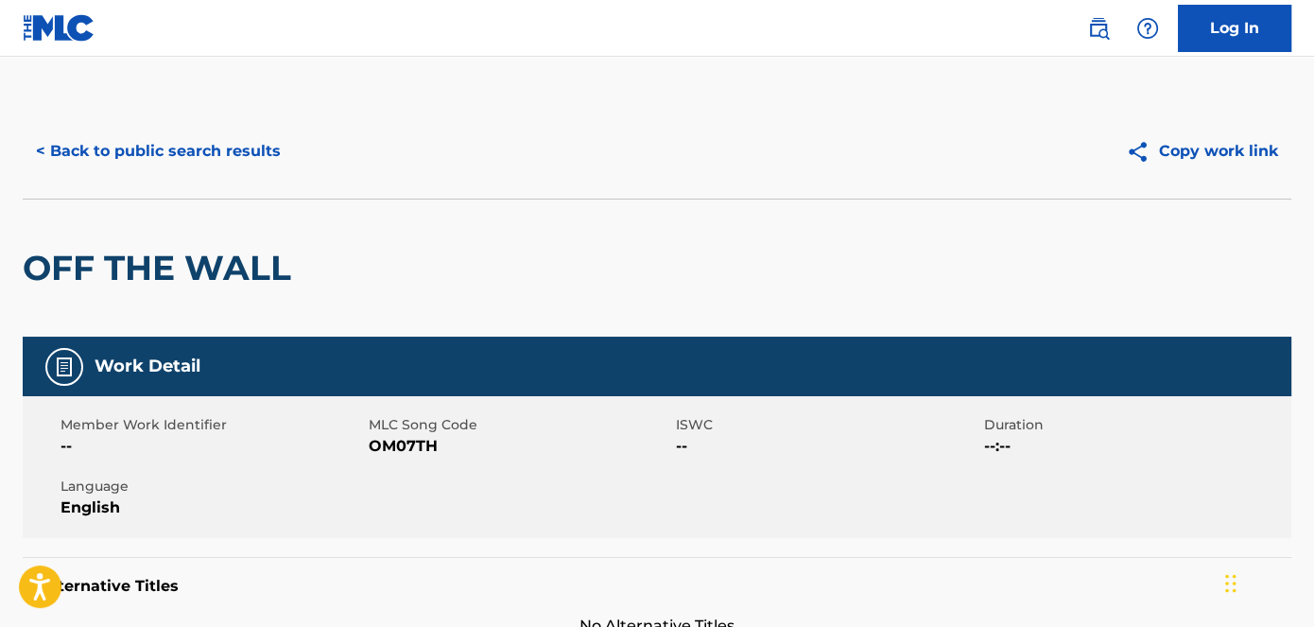
click at [400, 449] on span "OM07TH" at bounding box center [521, 446] width 304 height 23
copy span "OM07TH"
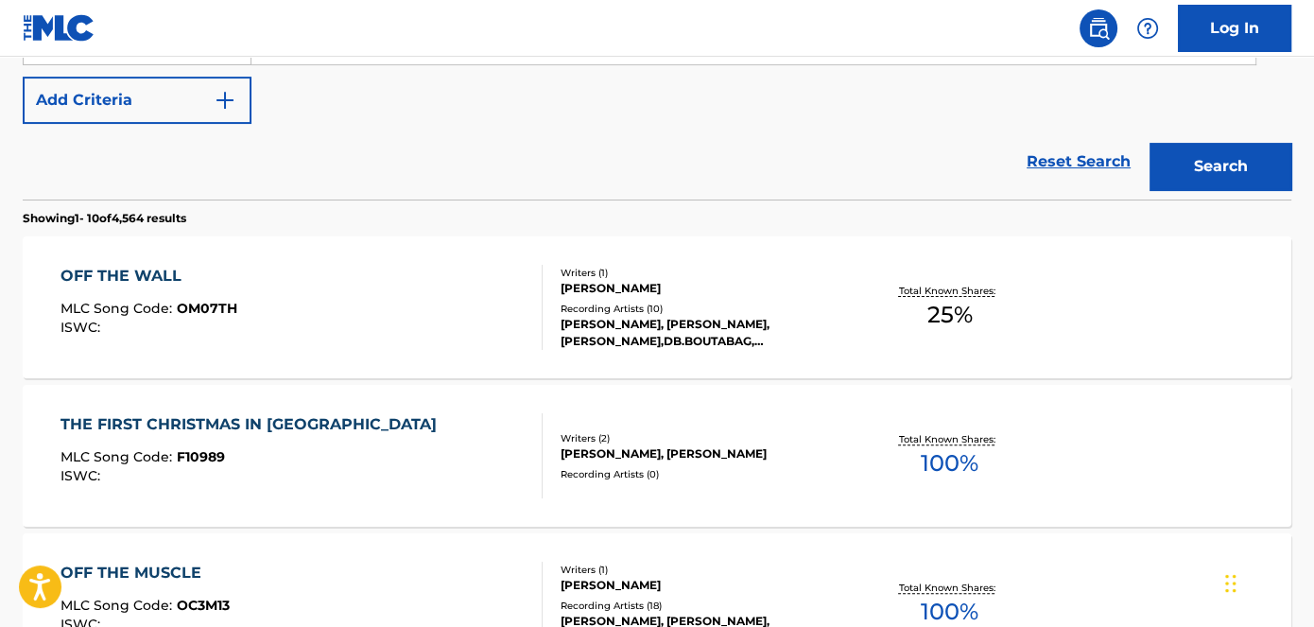
scroll to position [371, 0]
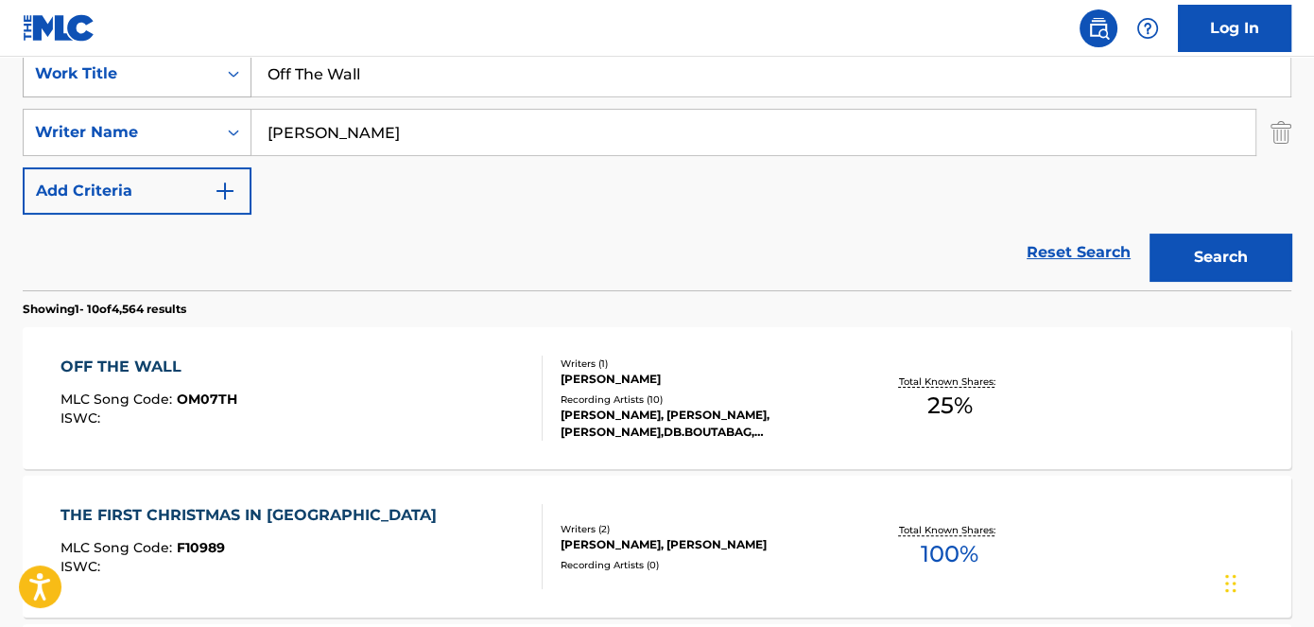
drag, startPoint x: 420, startPoint y: 74, endPoint x: 204, endPoint y: 76, distance: 215.6
click at [210, 76] on div "SearchWithCriteriad53ada31-fe2b-4a6a-85b7-f682a3fb5272 Work Title Off The Wall" at bounding box center [657, 73] width 1269 height 47
paste input "Cold Man"
type input "Cold Man"
click at [343, 5] on nav "Log In" at bounding box center [657, 28] width 1314 height 57
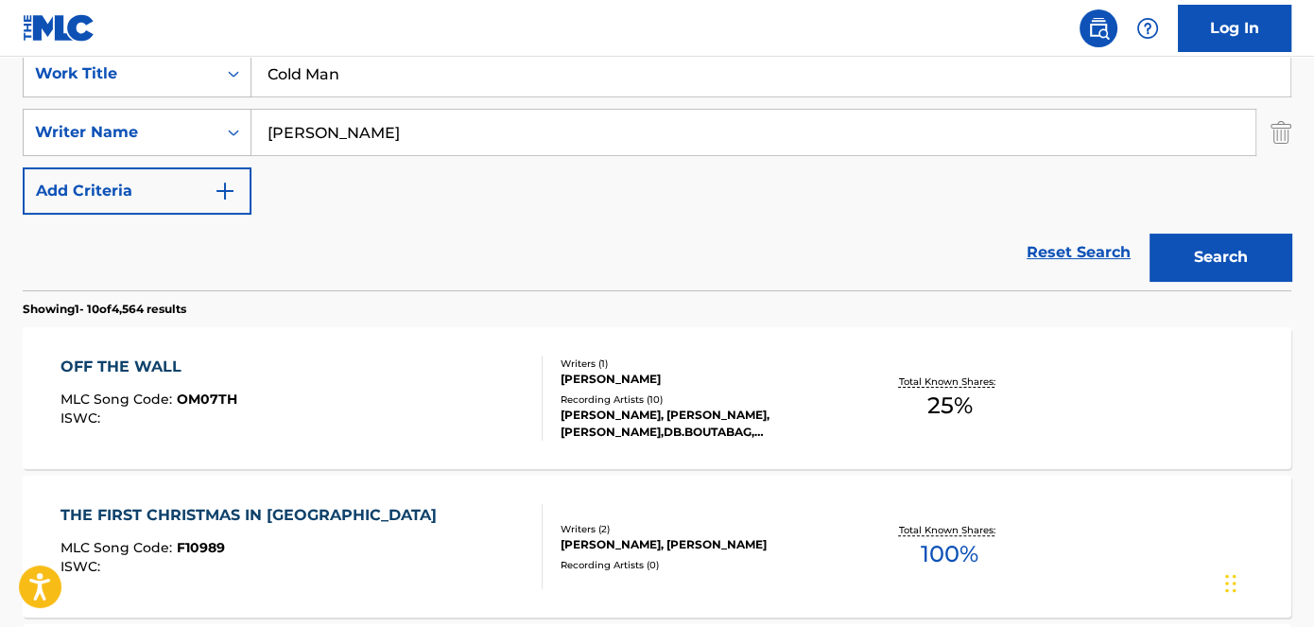
click at [1212, 236] on button "Search" at bounding box center [1221, 257] width 142 height 47
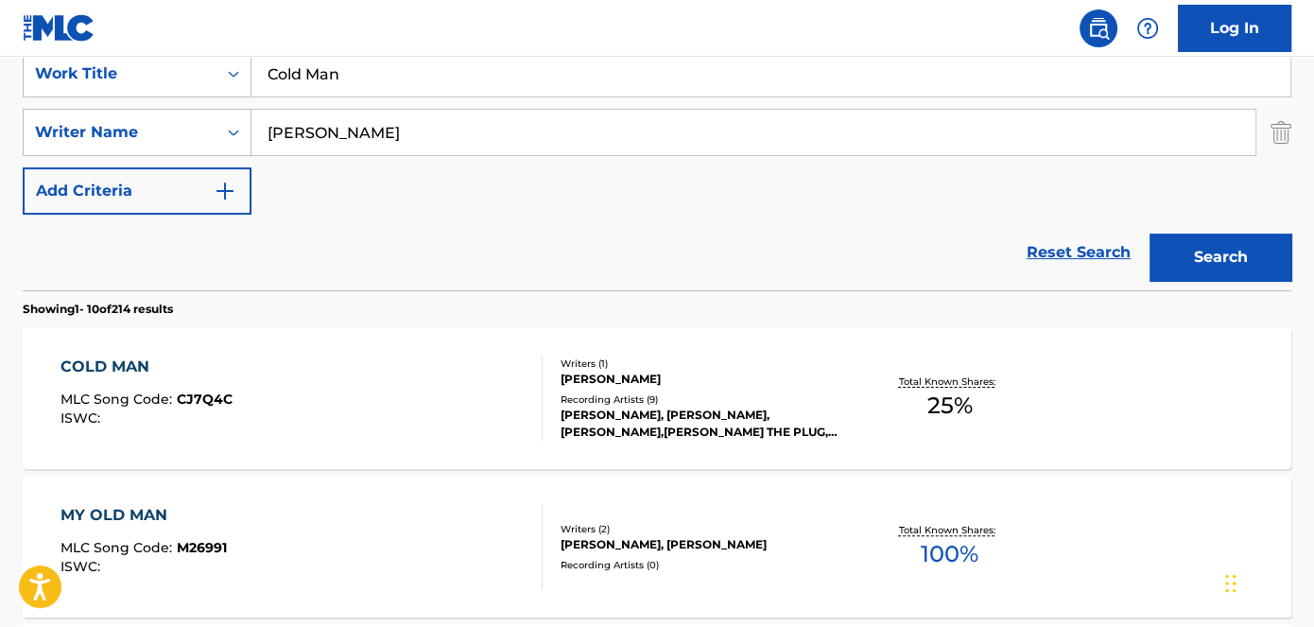
click at [209, 395] on span "CJ7Q4C" at bounding box center [205, 399] width 56 height 17
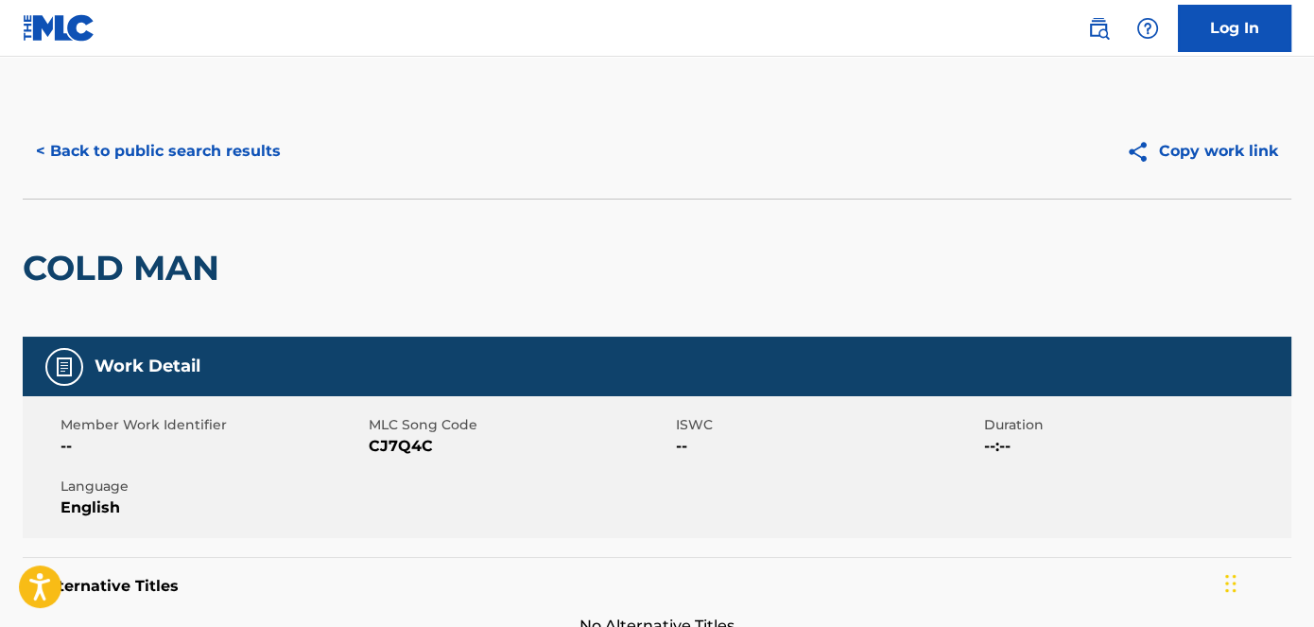
click at [392, 451] on span "CJ7Q4C" at bounding box center [521, 446] width 304 height 23
copy span "CJ7Q4C"
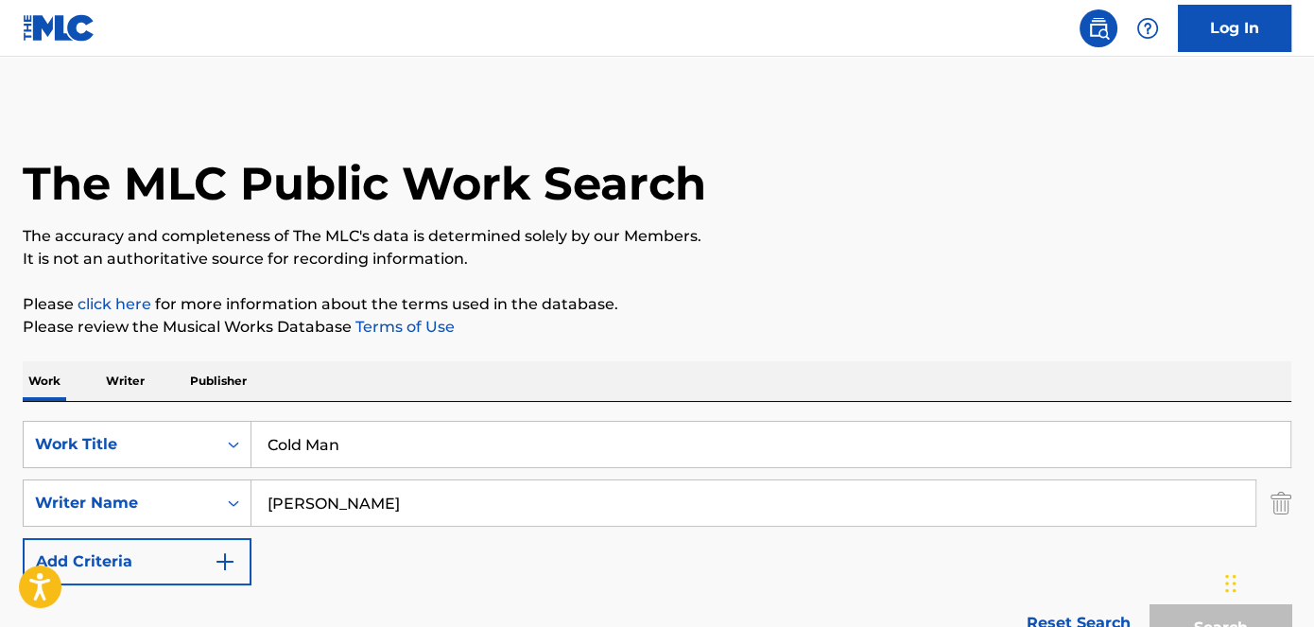
scroll to position [371, 0]
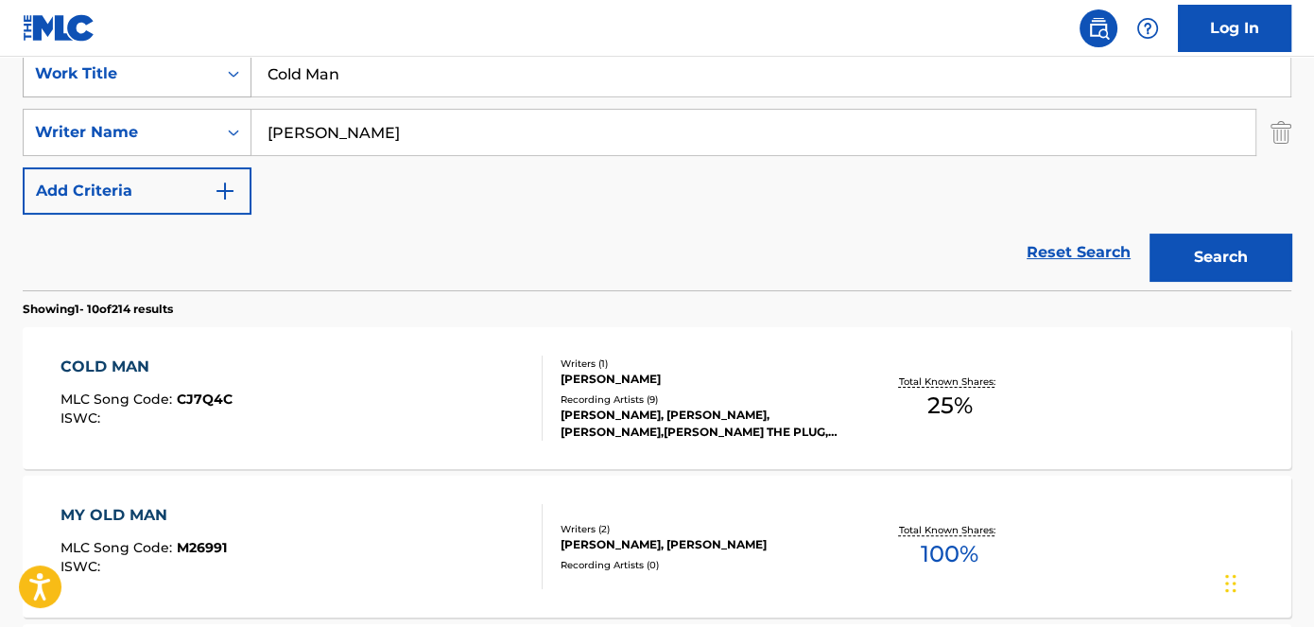
drag, startPoint x: 370, startPoint y: 68, endPoint x: 152, endPoint y: 68, distance: 217.5
click at [156, 69] on div "SearchWithCriteriad53ada31-fe2b-4a6a-85b7-f682a3fb5272 Work Title Cold Man" at bounding box center [657, 73] width 1269 height 47
paste input "Prada Shoes"
type input "Prada Shoes"
click at [416, 5] on nav "Log In" at bounding box center [657, 28] width 1314 height 57
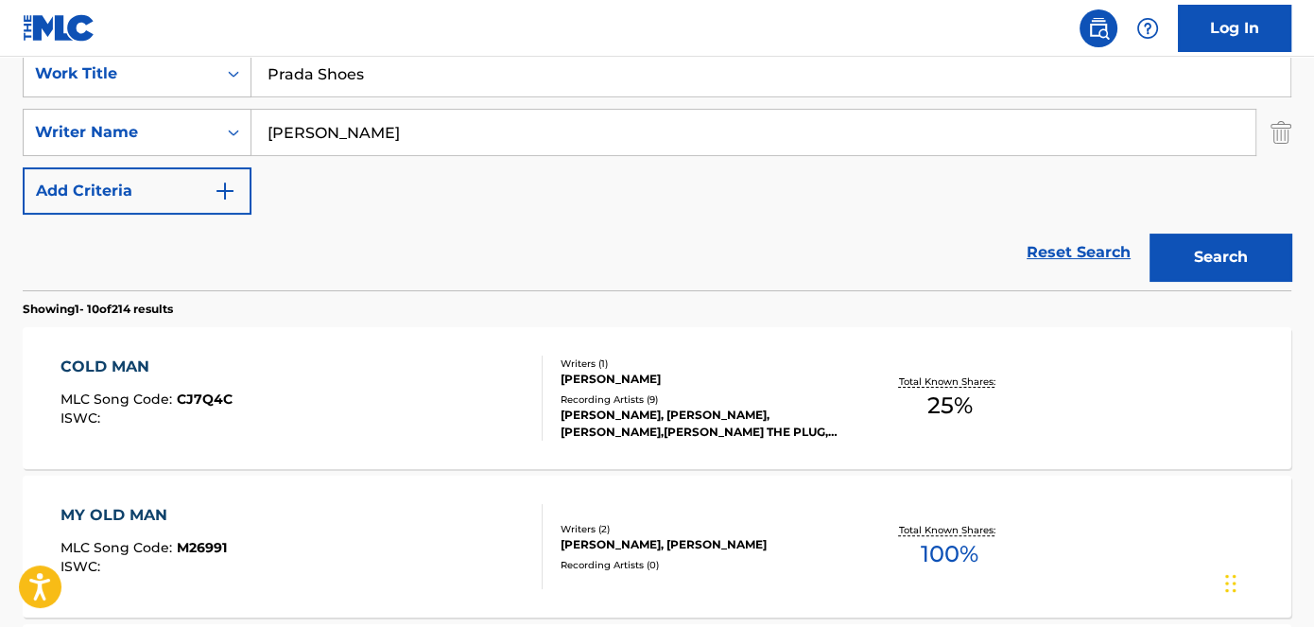
click at [1263, 272] on button "Search" at bounding box center [1221, 257] width 142 height 47
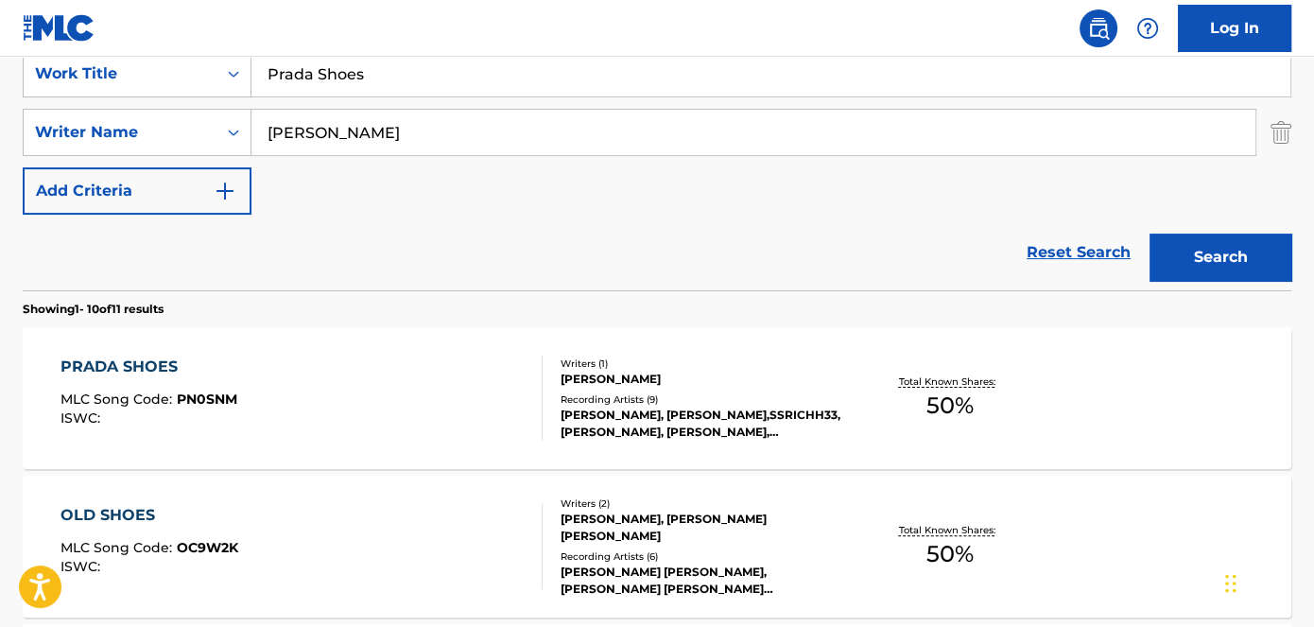
click at [199, 398] on span "PN0SNM" at bounding box center [207, 399] width 61 height 17
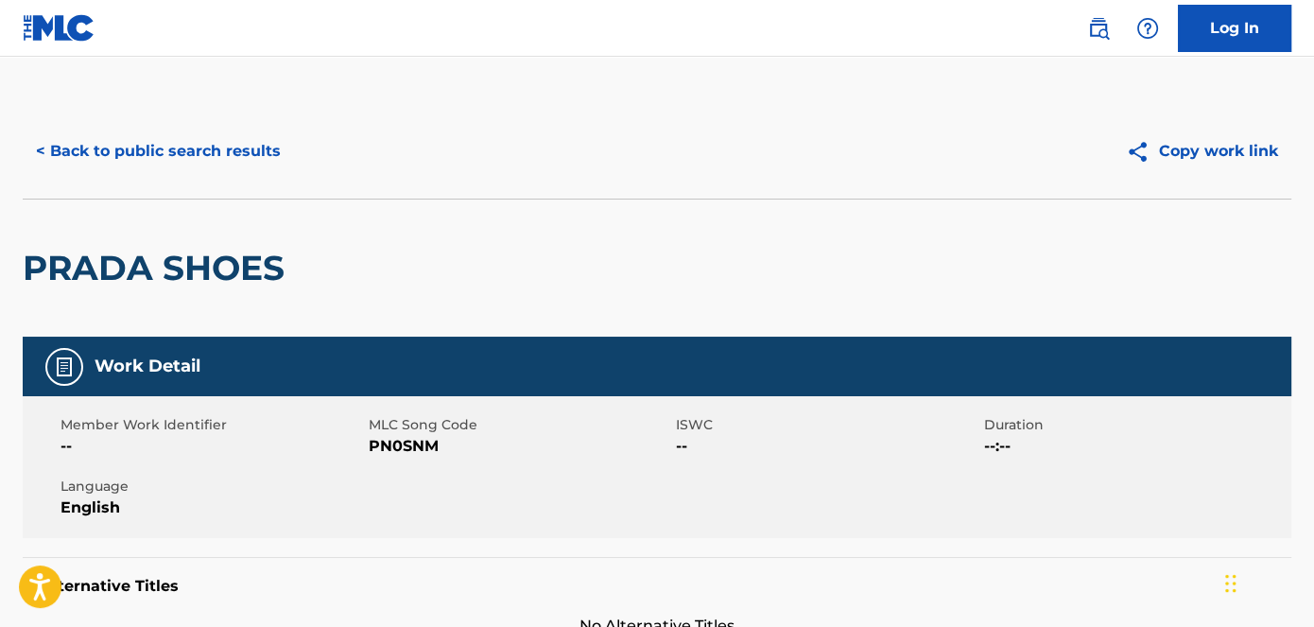
click at [409, 447] on span "PN0SNM" at bounding box center [521, 446] width 304 height 23
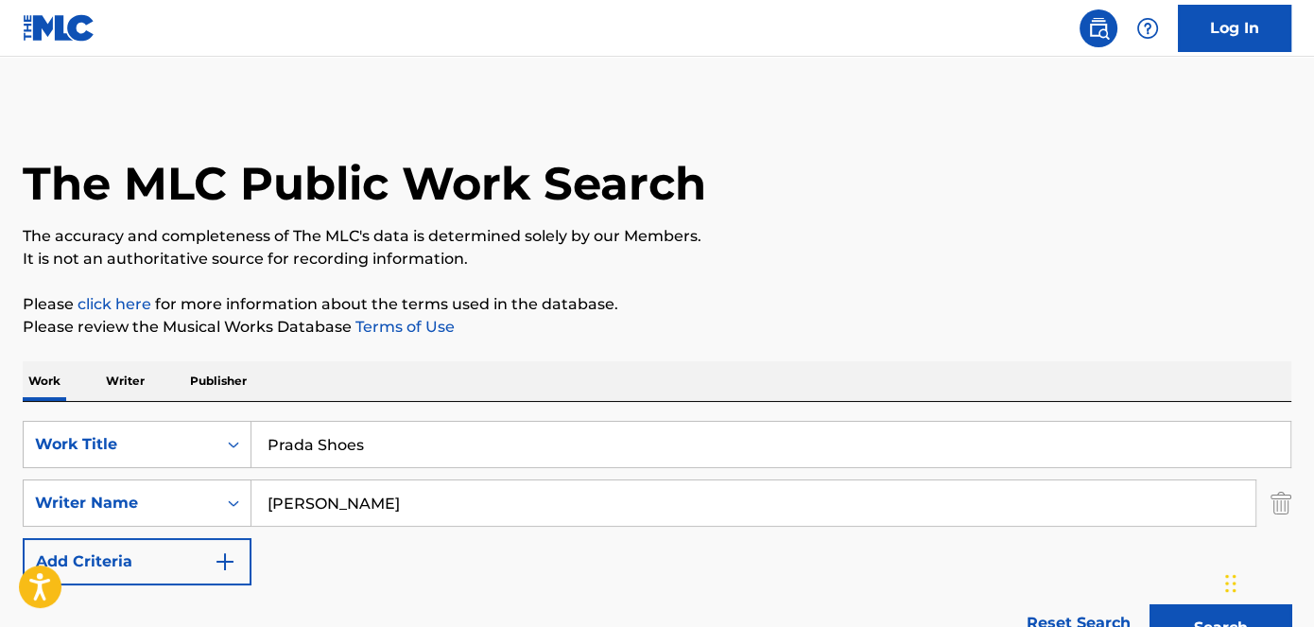
scroll to position [371, 0]
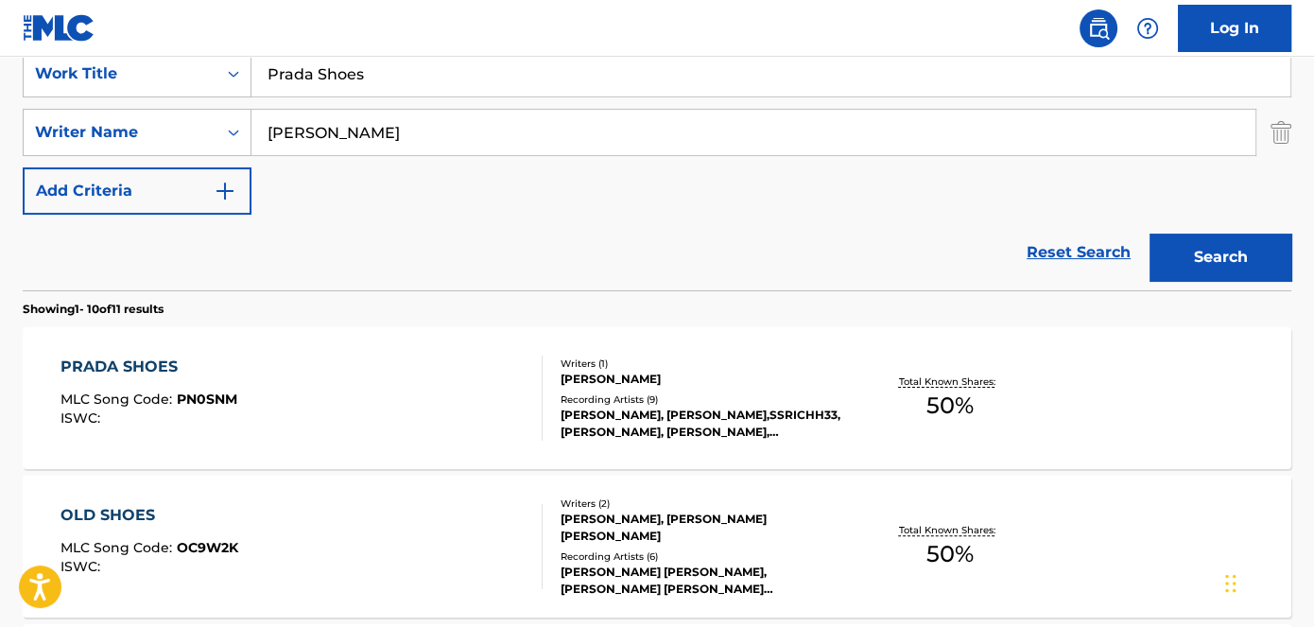
drag, startPoint x: 426, startPoint y: 79, endPoint x: 271, endPoint y: 64, distance: 155.8
click at [275, 79] on input "Prada Shoes" at bounding box center [771, 73] width 1039 height 45
paste input "Yimpin Class"
drag, startPoint x: 443, startPoint y: 81, endPoint x: 224, endPoint y: 81, distance: 219.4
click at [227, 81] on div "SearchWithCriteriad53ada31-fe2b-4a6a-85b7-f682a3fb5272 Work Title PYimpin Class…" at bounding box center [657, 73] width 1269 height 47
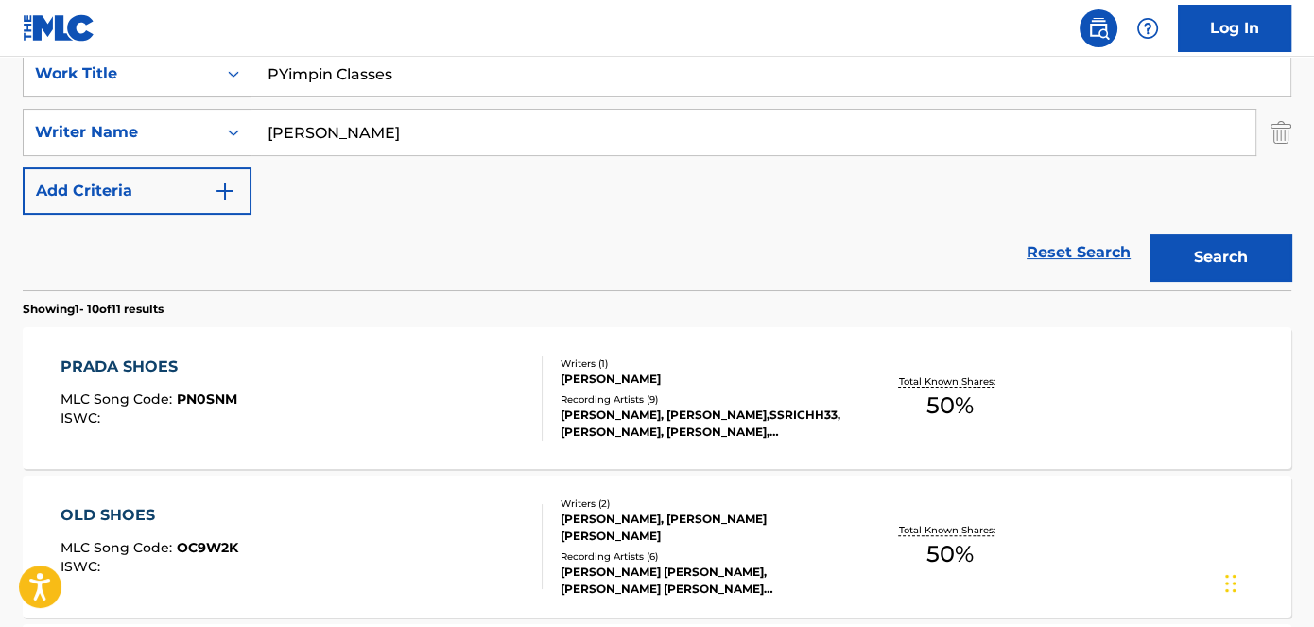
paste input "Search Form"
type input "Yimpin Classes"
click at [424, 26] on nav "Log In" at bounding box center [657, 28] width 1314 height 57
click at [1208, 237] on button "Search" at bounding box center [1221, 257] width 142 height 47
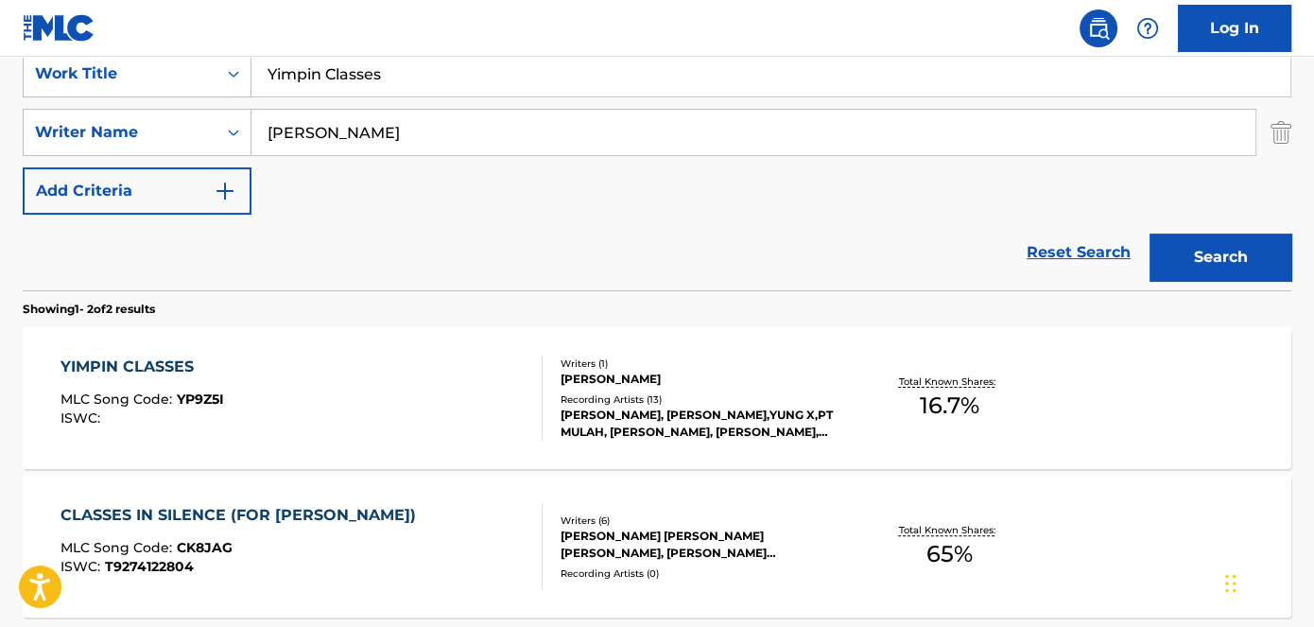
click at [189, 396] on span "YP9Z5I" at bounding box center [200, 399] width 47 height 17
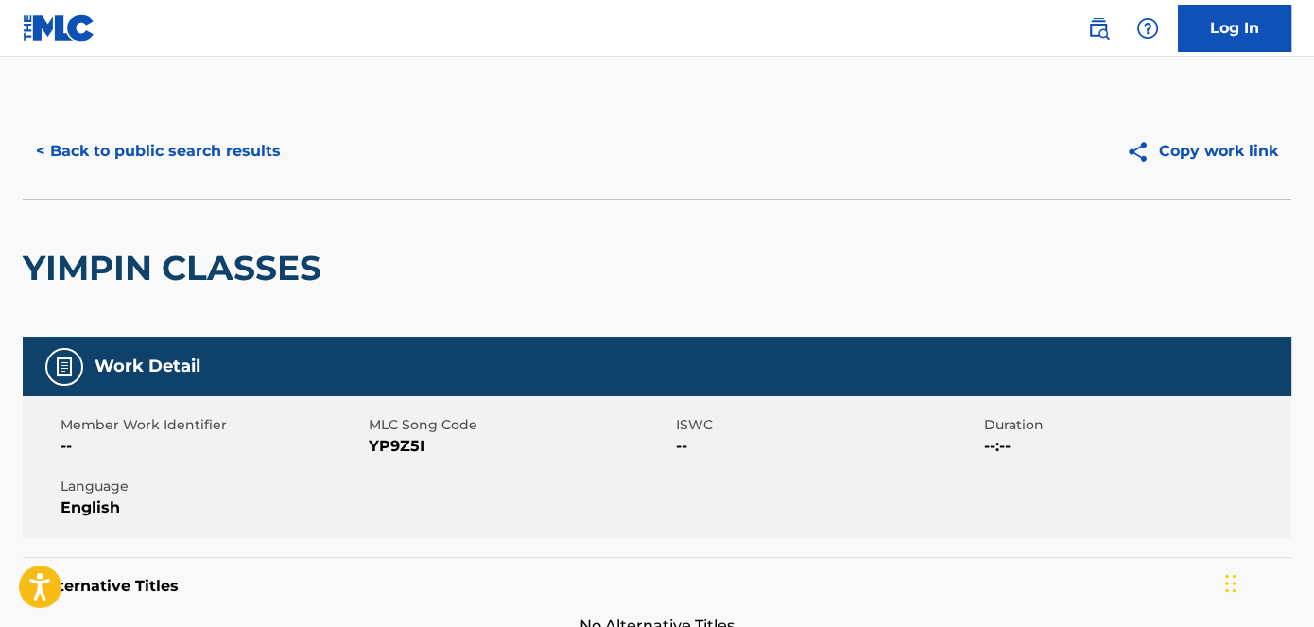
click at [409, 442] on span "YP9Z5I" at bounding box center [521, 446] width 304 height 23
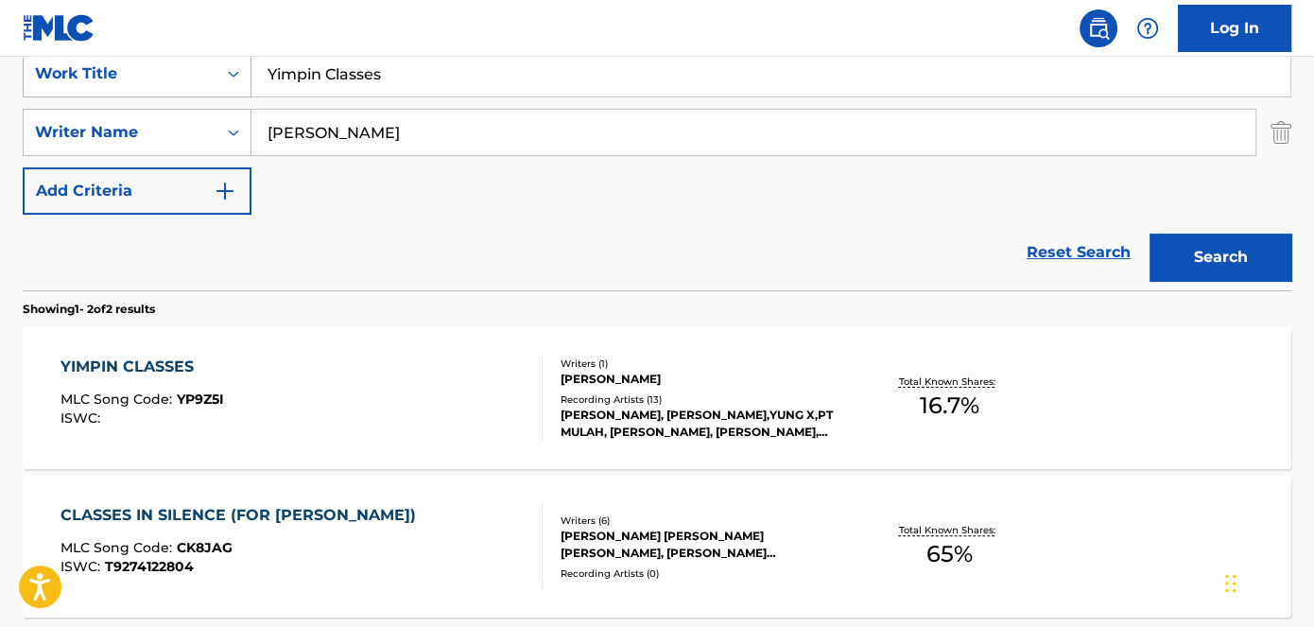
drag, startPoint x: 355, startPoint y: 67, endPoint x: 215, endPoint y: 75, distance: 140.2
click at [215, 75] on div "SearchWithCriteriad53ada31-fe2b-4a6a-85b7-f682a3fb5272 Work Title Yimpin Classes" at bounding box center [657, 73] width 1269 height 47
paste input "Nike Tech Music"
type input "Nike Tech Music"
drag, startPoint x: 405, startPoint y: 5, endPoint x: 926, endPoint y: 108, distance: 531.1
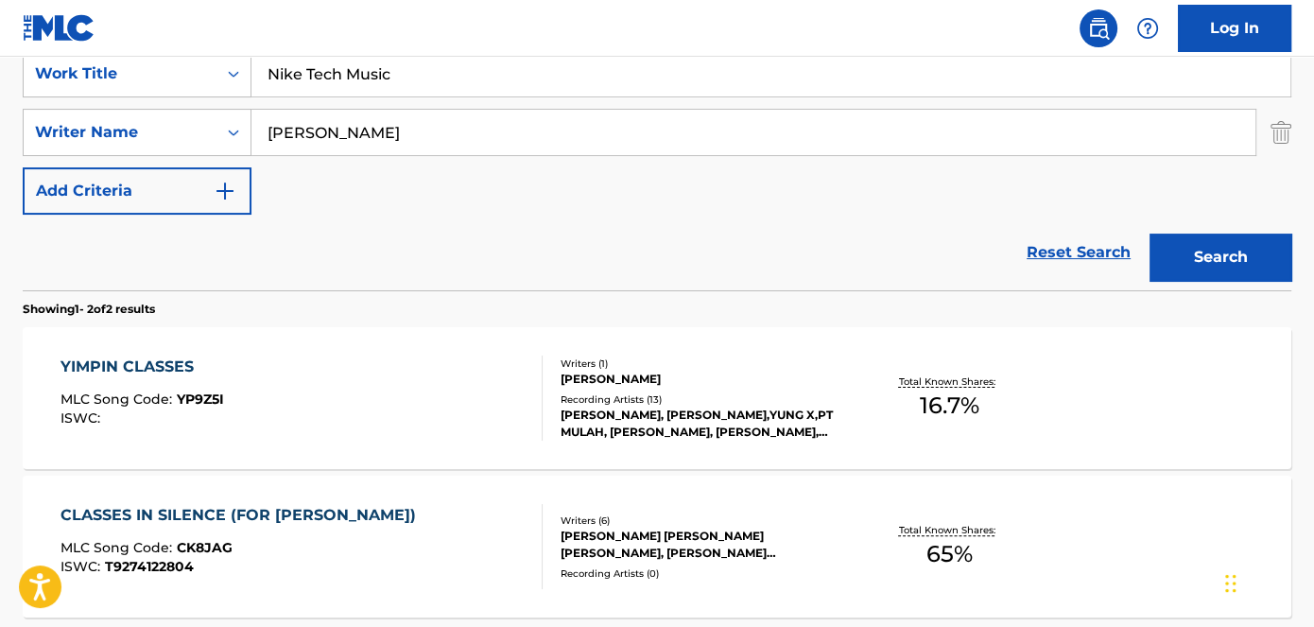
click at [409, 5] on nav "Log In" at bounding box center [657, 28] width 1314 height 57
click at [1253, 263] on button "Search" at bounding box center [1221, 257] width 142 height 47
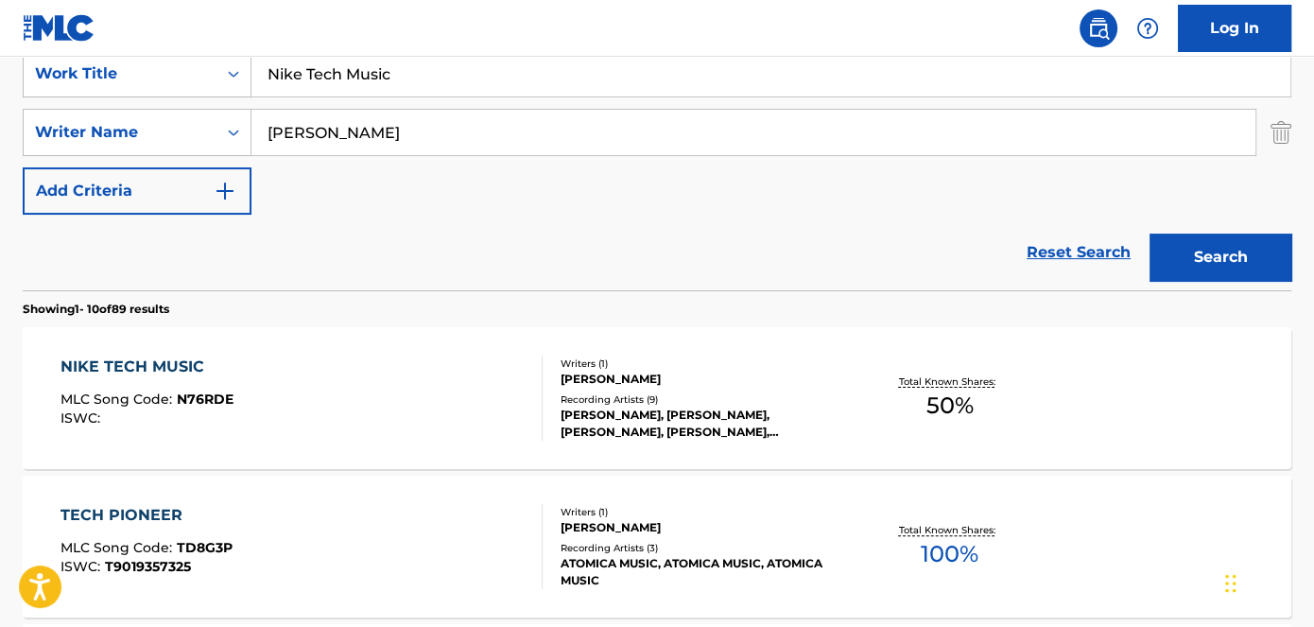
click at [189, 397] on span "N76RDE" at bounding box center [205, 399] width 57 height 17
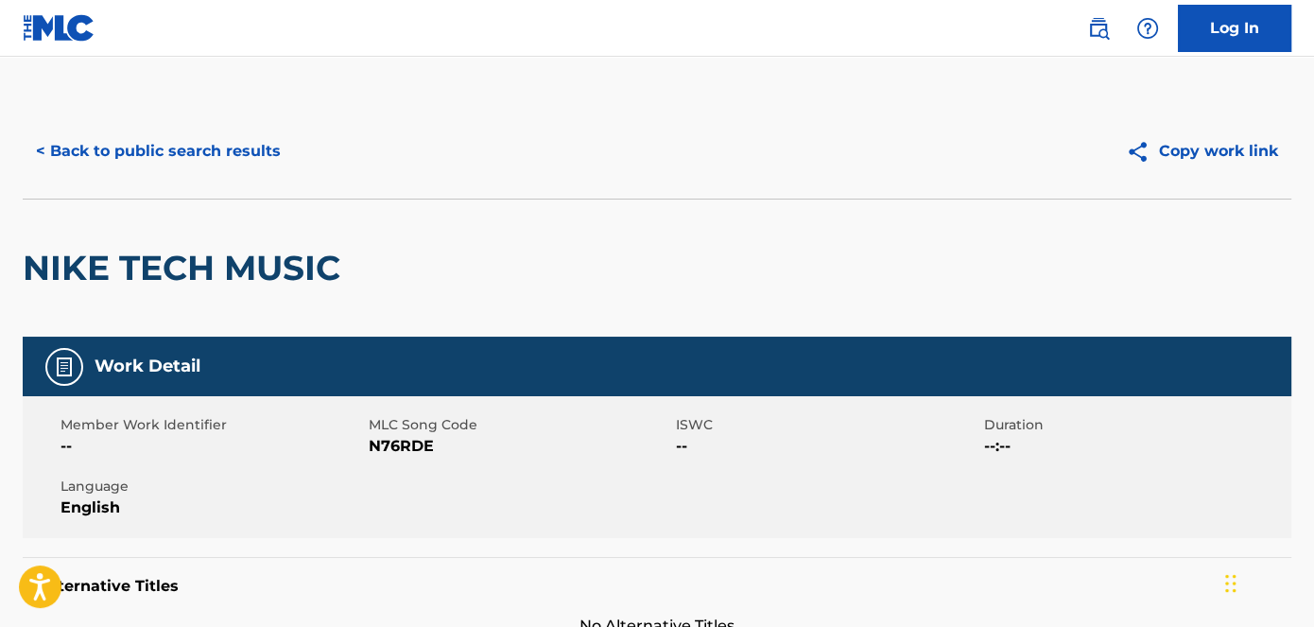
click at [413, 449] on span "N76RDE" at bounding box center [521, 446] width 304 height 23
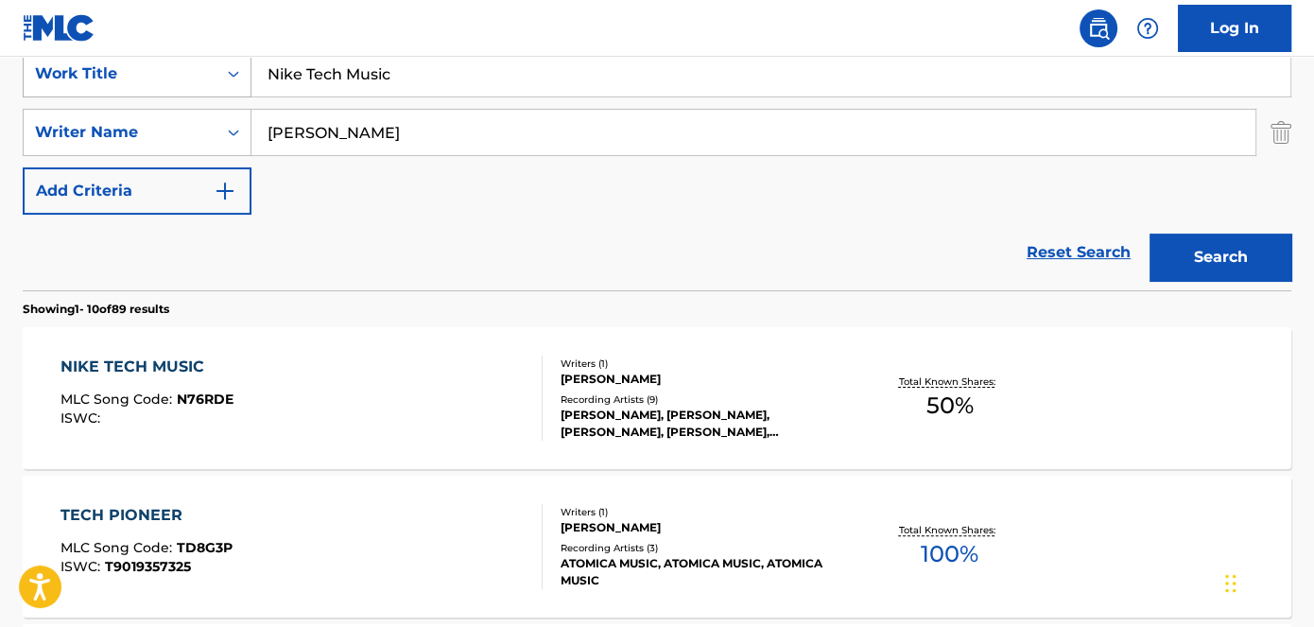
drag, startPoint x: 444, startPoint y: 70, endPoint x: 166, endPoint y: 70, distance: 278.0
click at [173, 70] on div "SearchWithCriteriad53ada31-fe2b-4a6a-85b7-f682a3fb5272 Work Title Nike Tech Mus…" at bounding box center [657, 73] width 1269 height 47
paste input "OTR"
type input "OTR"
click at [352, 15] on nav "Log In" at bounding box center [657, 28] width 1314 height 57
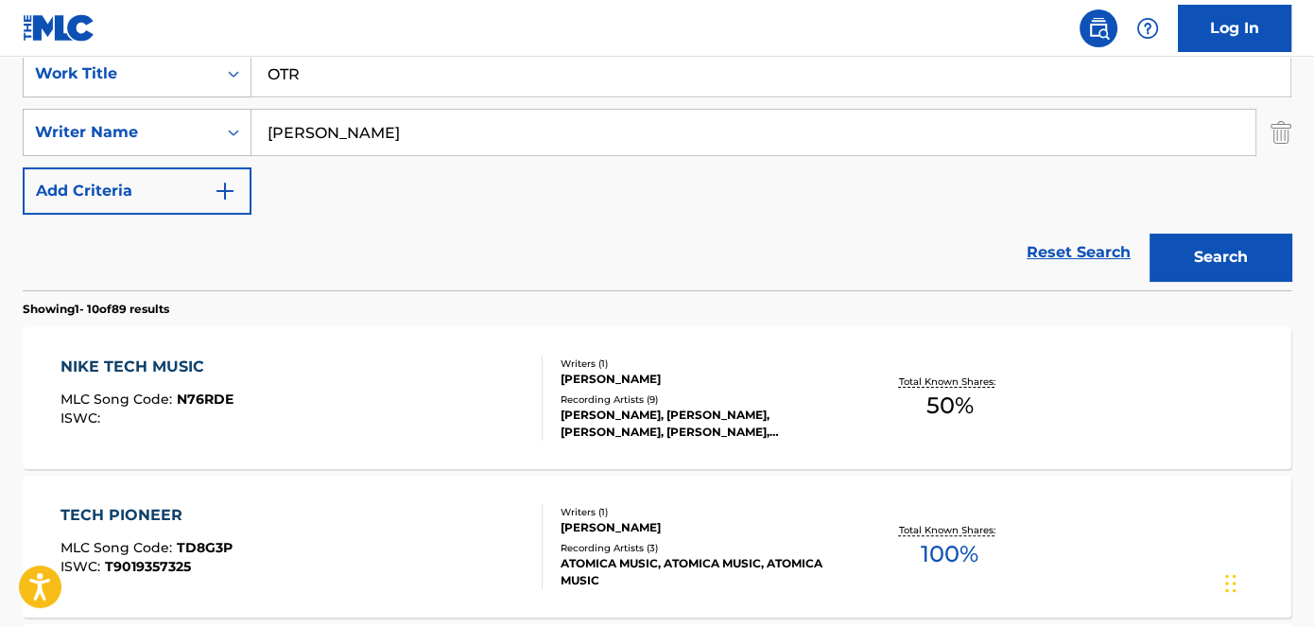
click at [1247, 246] on button "Search" at bounding box center [1221, 257] width 142 height 47
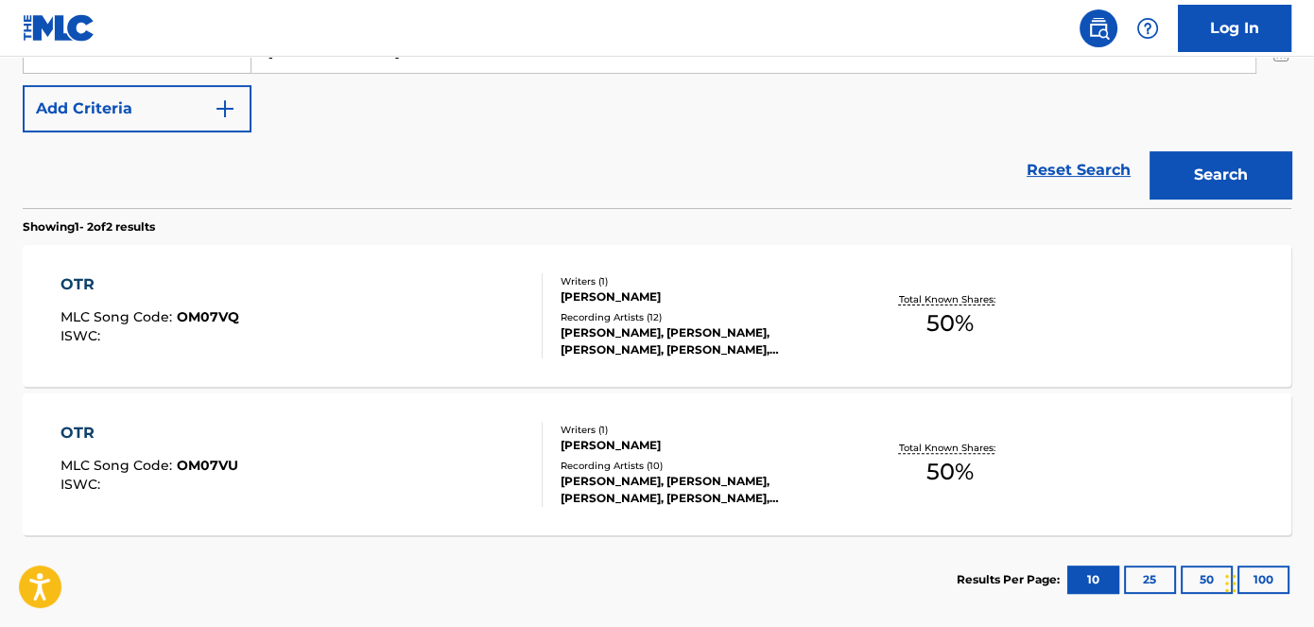
scroll to position [543, 0]
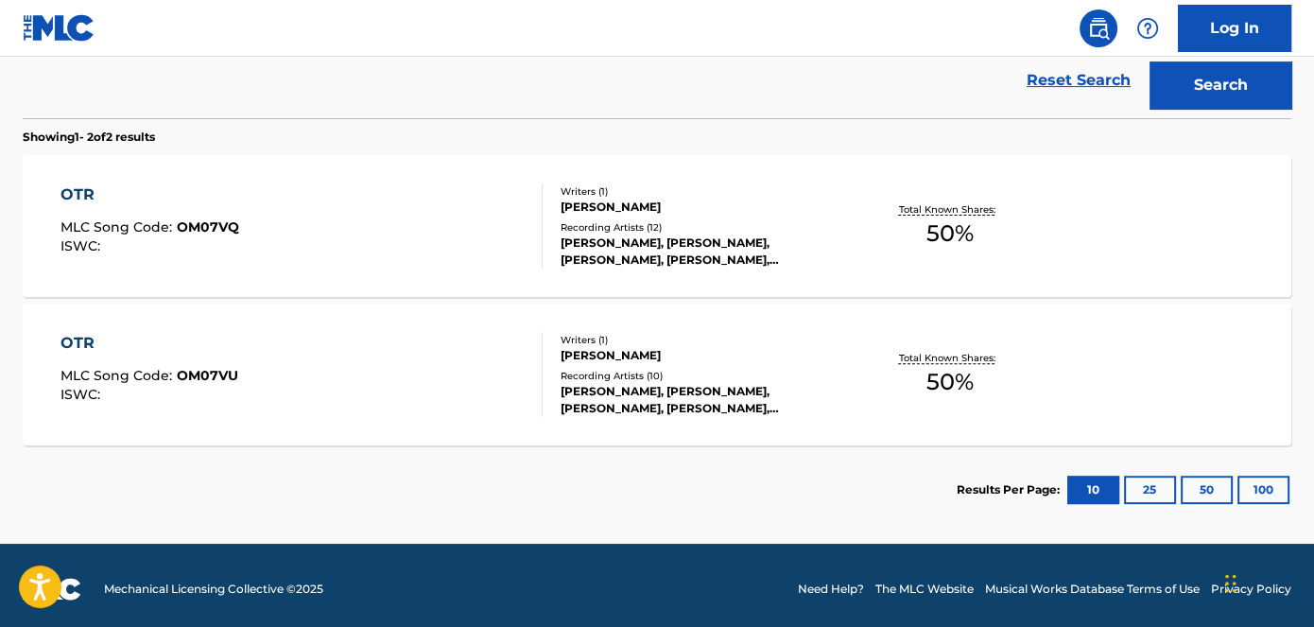
click at [275, 235] on div "OTR MLC Song Code : OM07VQ ISWC :" at bounding box center [302, 225] width 482 height 85
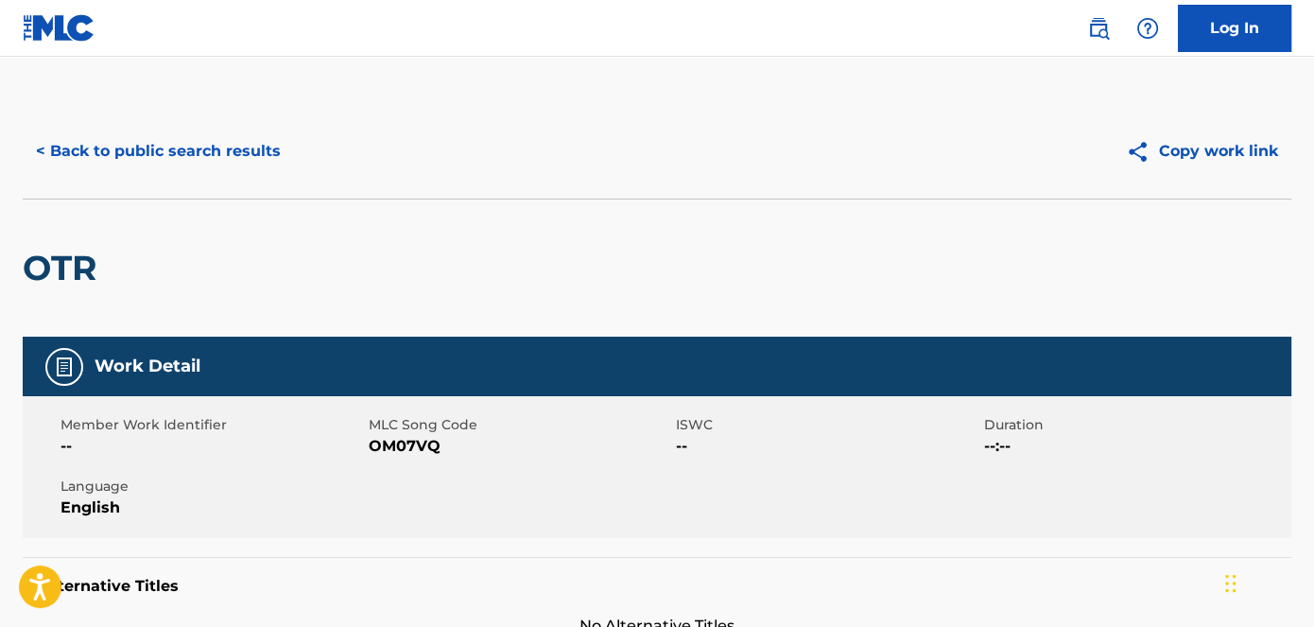
click at [45, 154] on button "< Back to public search results" at bounding box center [158, 151] width 271 height 47
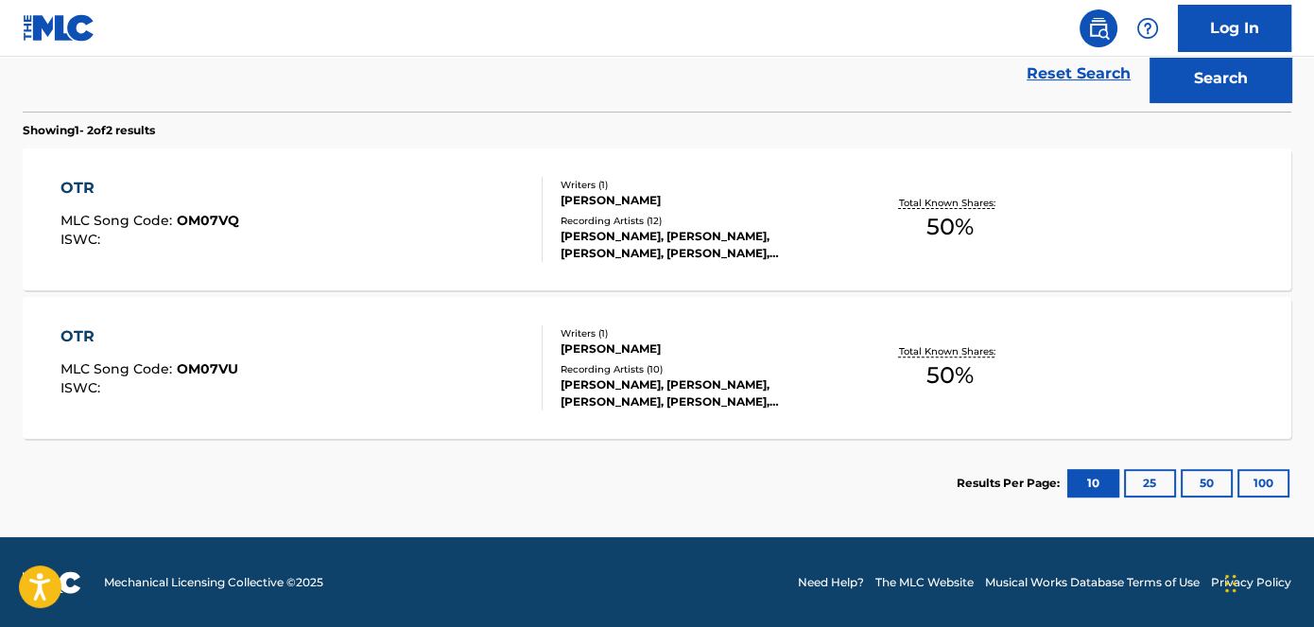
click at [212, 220] on span "OM07VQ" at bounding box center [208, 220] width 62 height 17
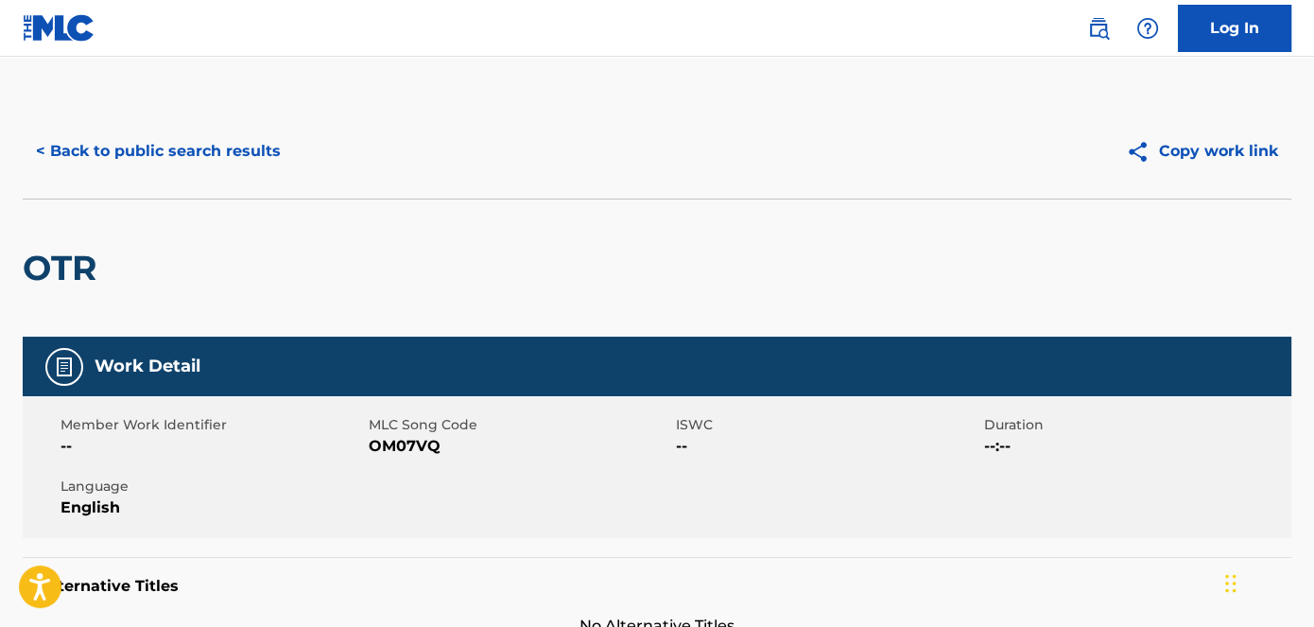
click at [413, 445] on span "OM07VQ" at bounding box center [521, 446] width 304 height 23
click at [45, 147] on button "< Back to public search results" at bounding box center [158, 151] width 271 height 47
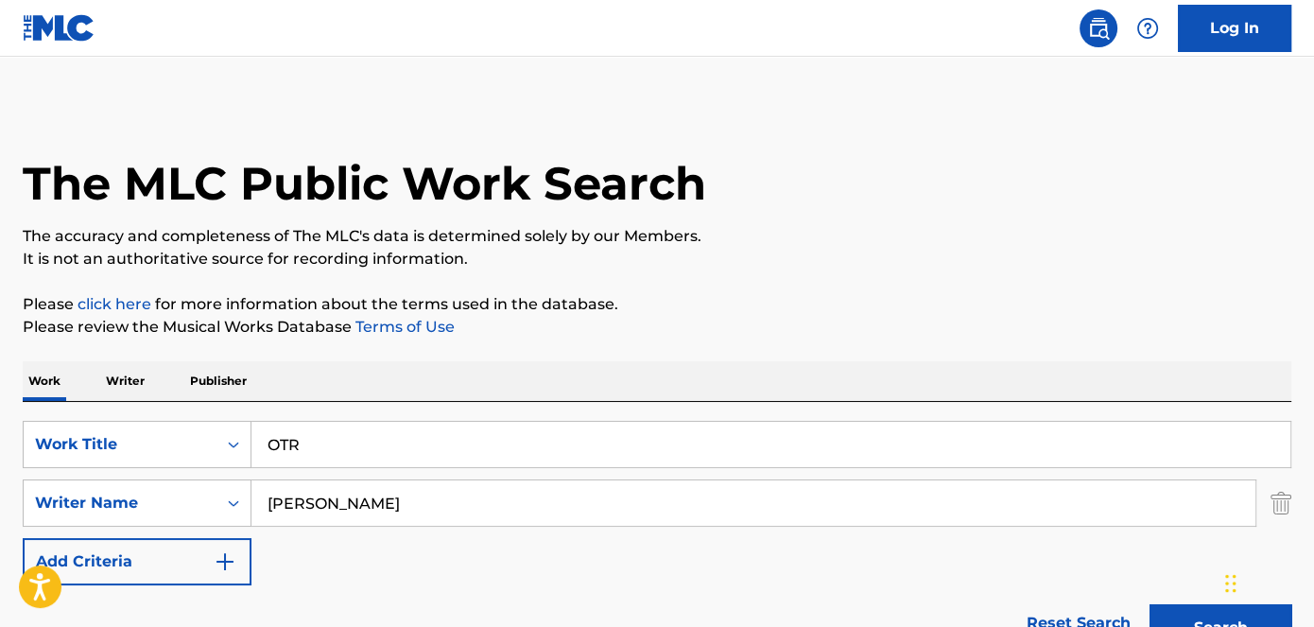
scroll to position [549, 0]
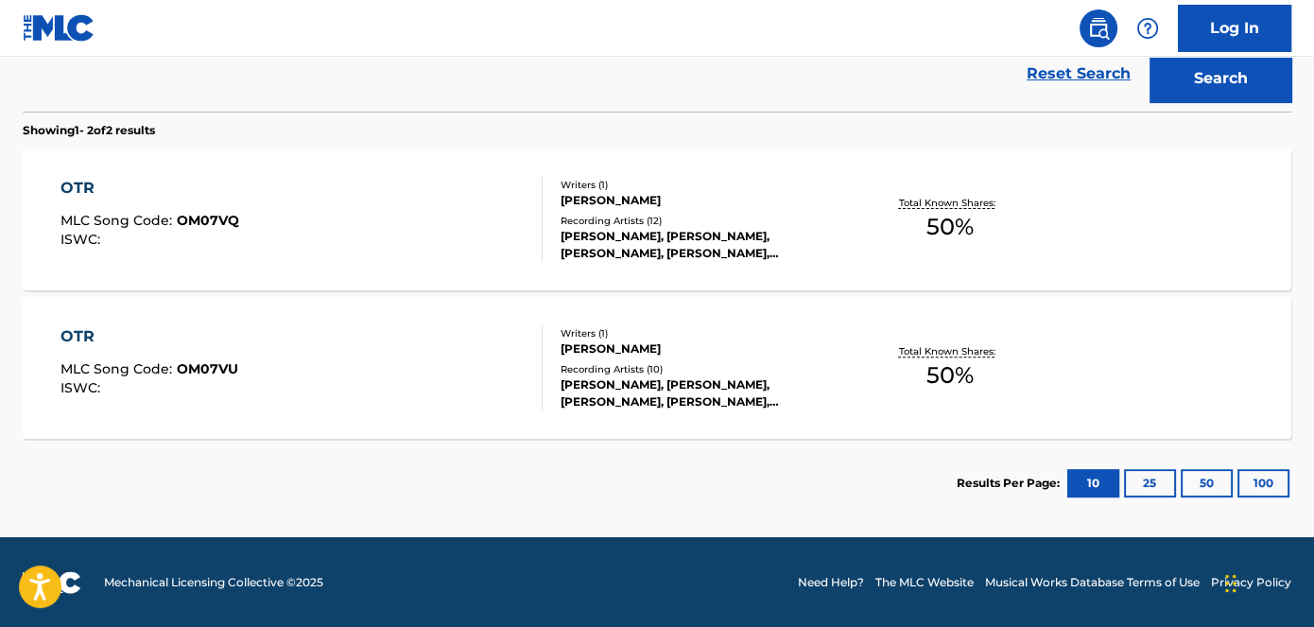
click at [214, 368] on span "OM07VU" at bounding box center [207, 368] width 61 height 17
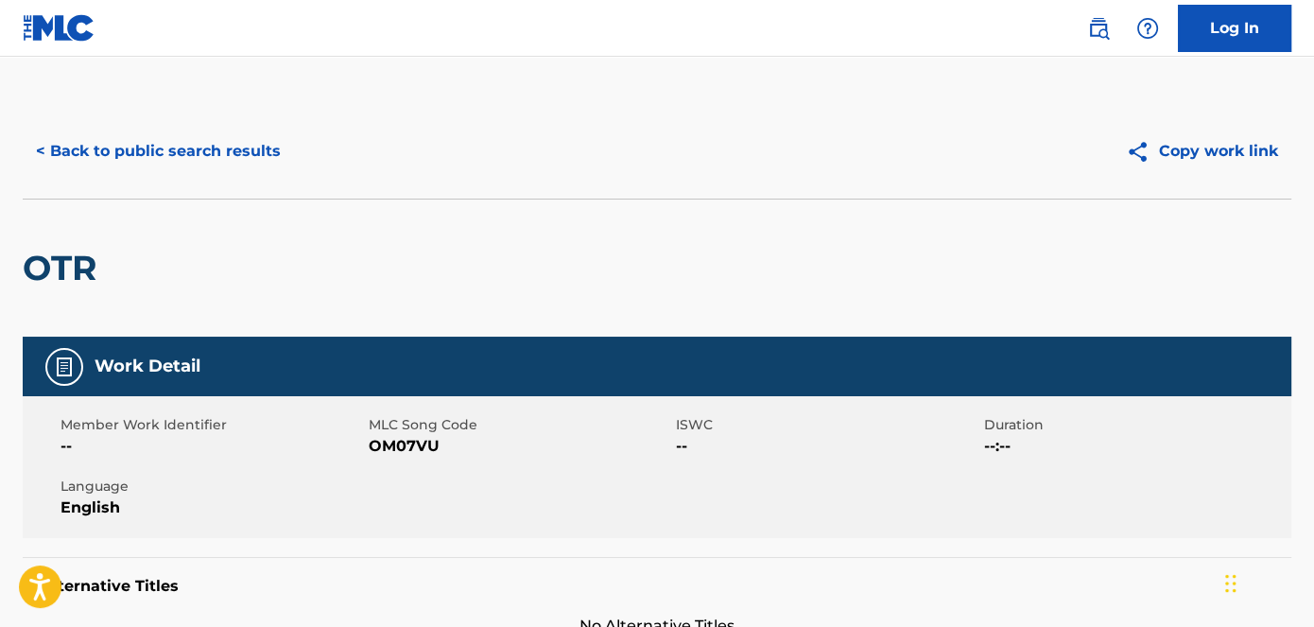
click at [421, 452] on span "OM07VU" at bounding box center [521, 446] width 304 height 23
click at [81, 162] on button "< Back to public search results" at bounding box center [158, 151] width 271 height 47
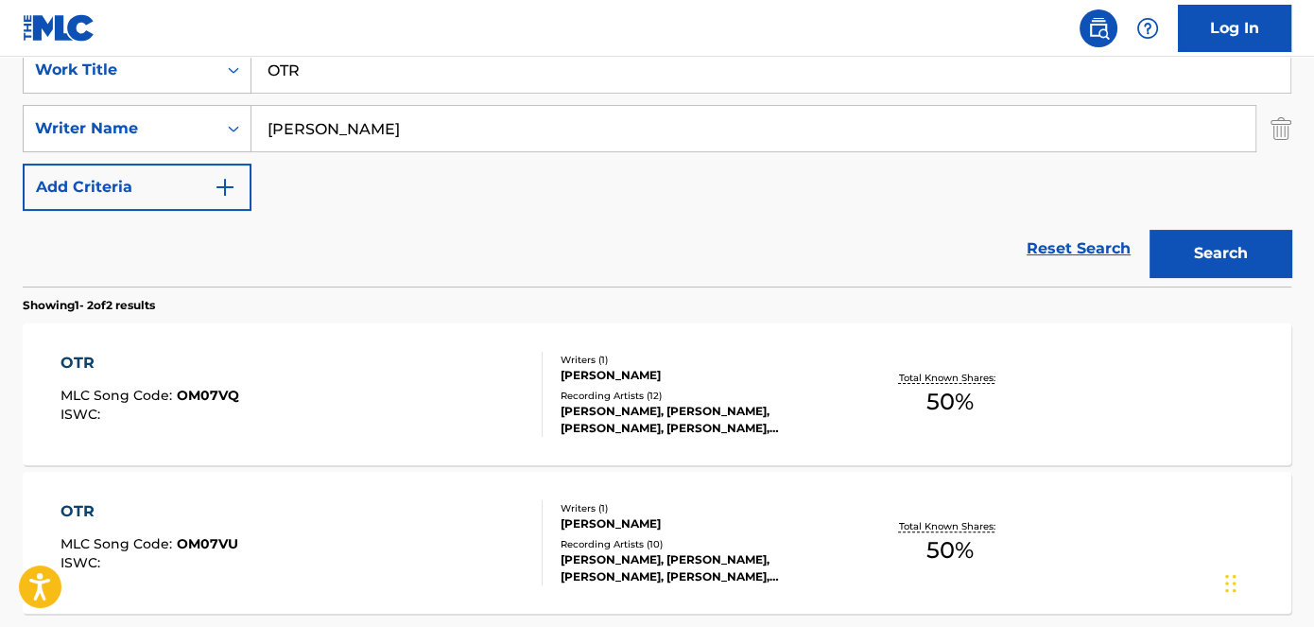
scroll to position [291, 0]
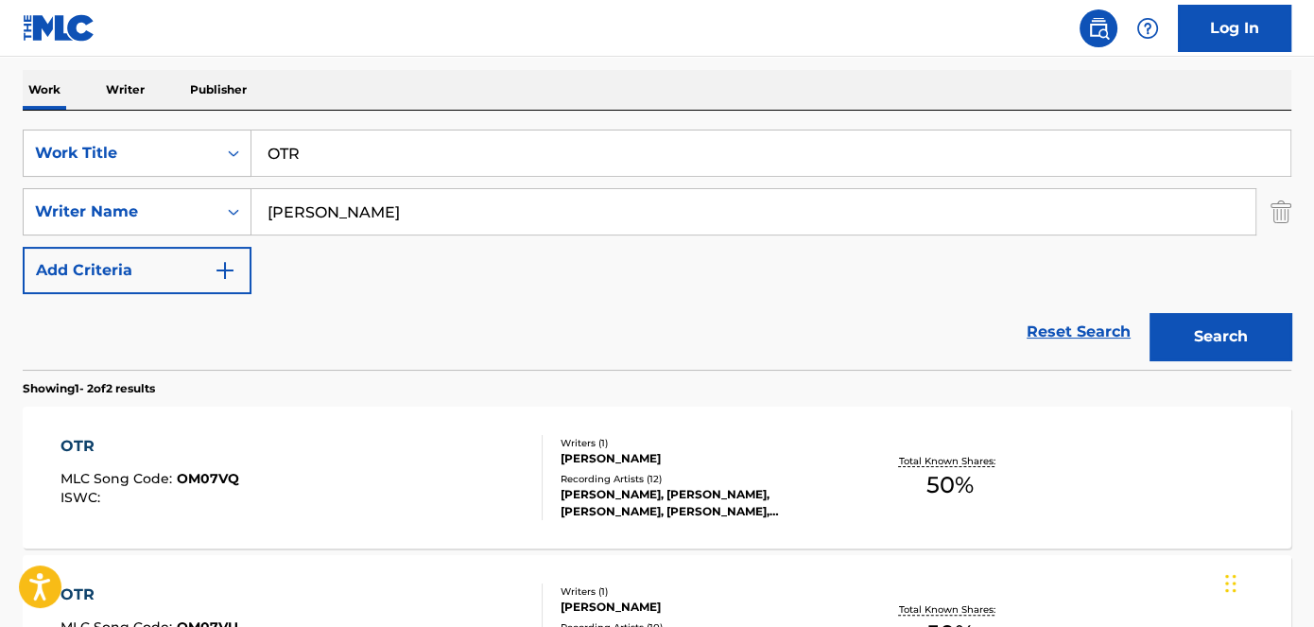
drag, startPoint x: 486, startPoint y: 149, endPoint x: 16, endPoint y: 142, distance: 470.0
click at [0, 149] on div "The MLC Public Work Search The accuracy and completeness of The MLC's data is d…" at bounding box center [657, 299] width 1314 height 973
paste input "Still Swervin"
type input "Still Swervin"
click at [433, 25] on nav "Log In" at bounding box center [657, 28] width 1314 height 57
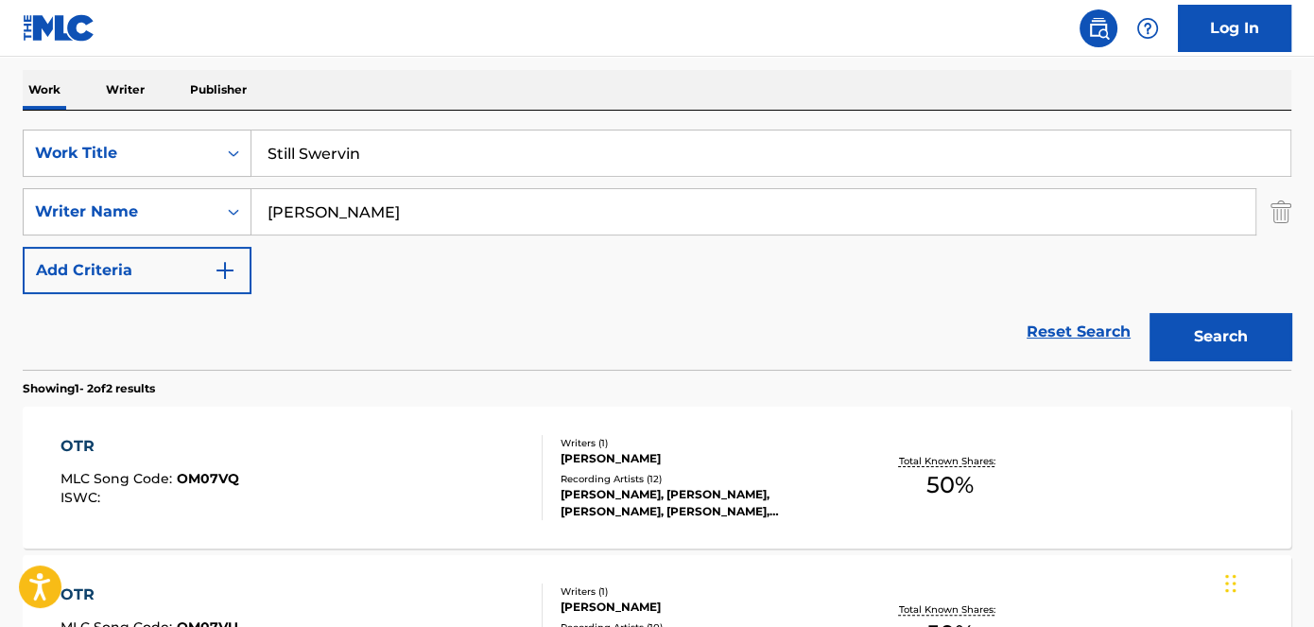
click at [1195, 323] on button "Search" at bounding box center [1221, 336] width 142 height 47
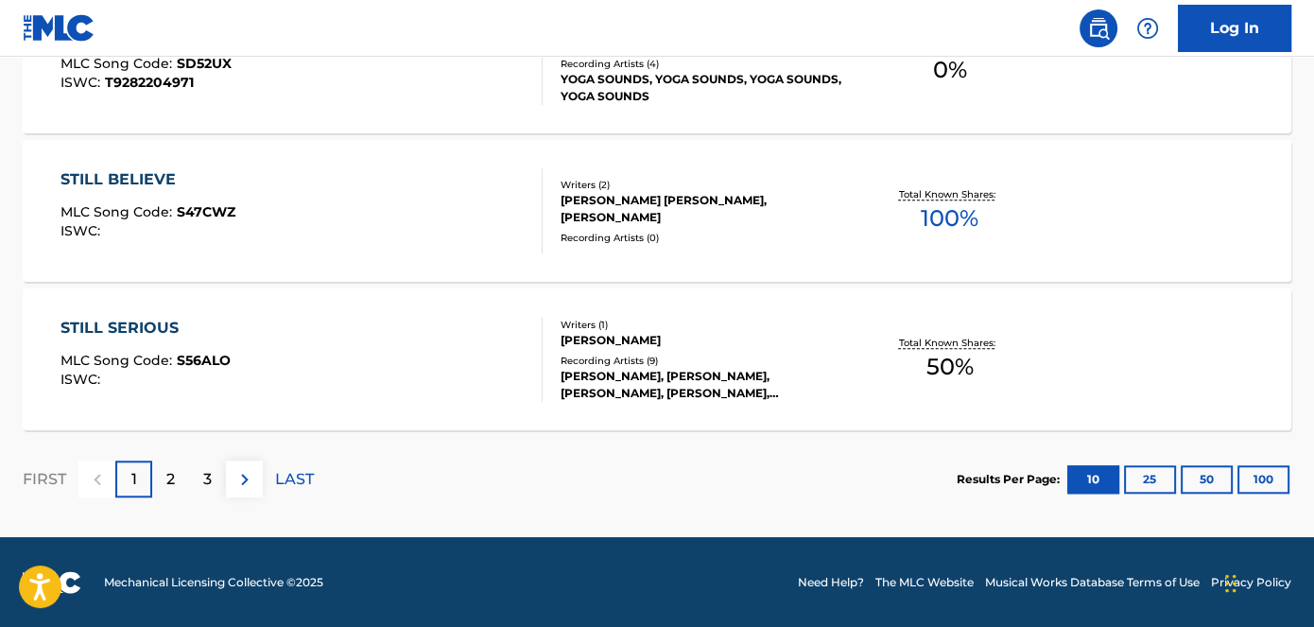
scroll to position [435, 0]
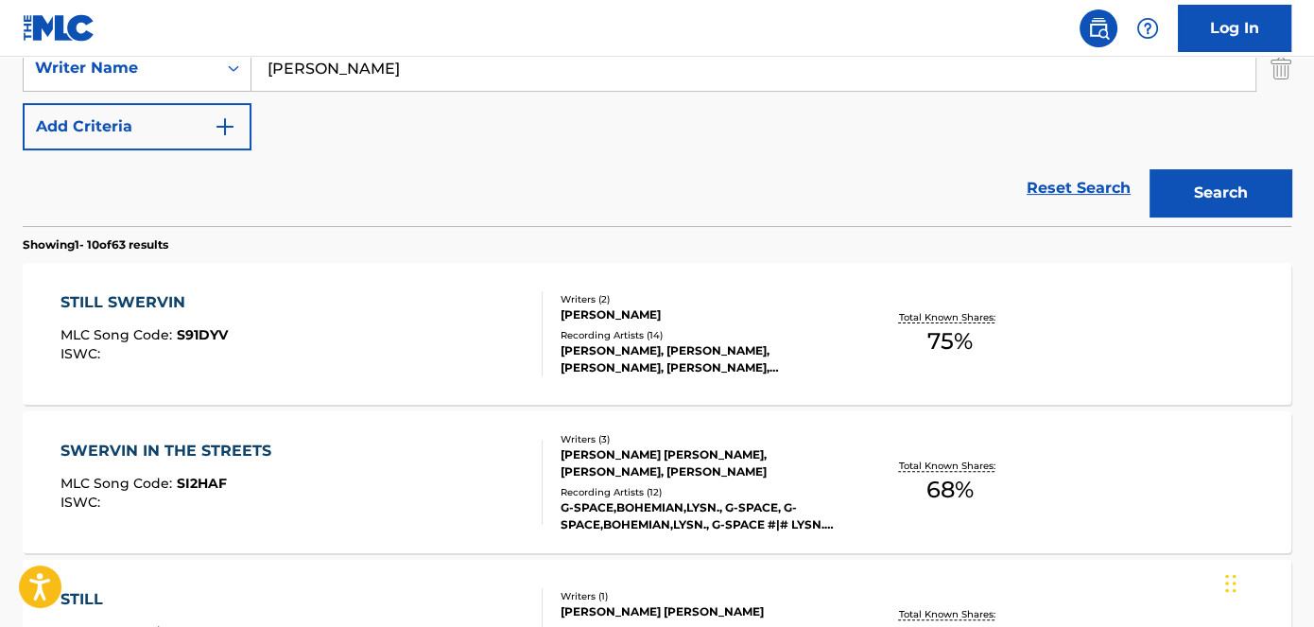
click at [201, 333] on span "S91DYV" at bounding box center [202, 334] width 51 height 17
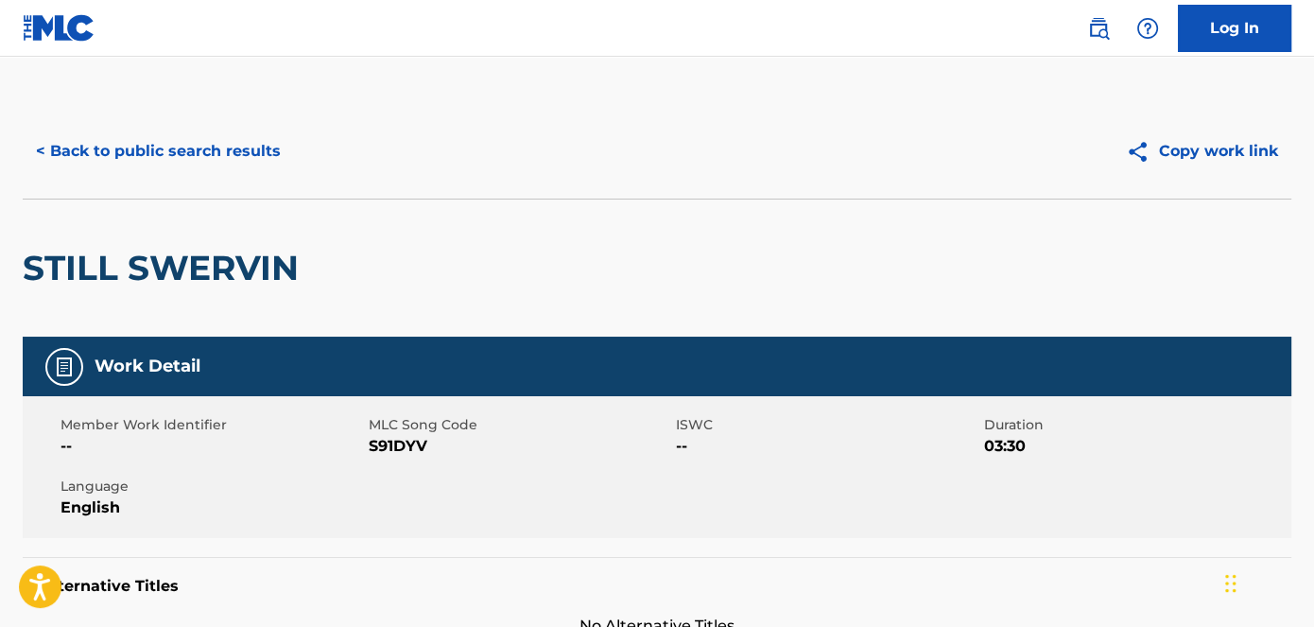
click at [409, 443] on span "S91DYV" at bounding box center [521, 446] width 304 height 23
click at [56, 151] on button "< Back to public search results" at bounding box center [158, 151] width 271 height 47
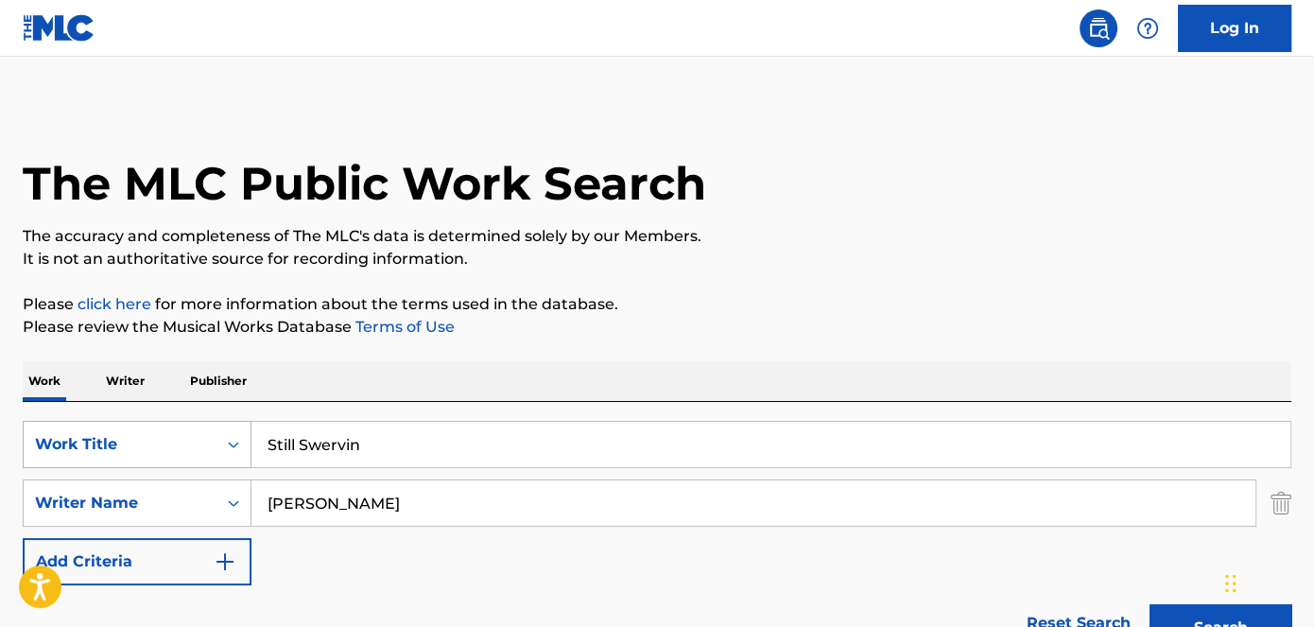
drag, startPoint x: 401, startPoint y: 439, endPoint x: 156, endPoint y: 440, distance: 244.9
click at [159, 443] on div "SearchWithCriteriad53ada31-fe2b-4a6a-85b7-f682a3fb5272 Work Title Still Swervin" at bounding box center [657, 444] width 1269 height 47
paste input "No Fak"
type input "No Fakin"
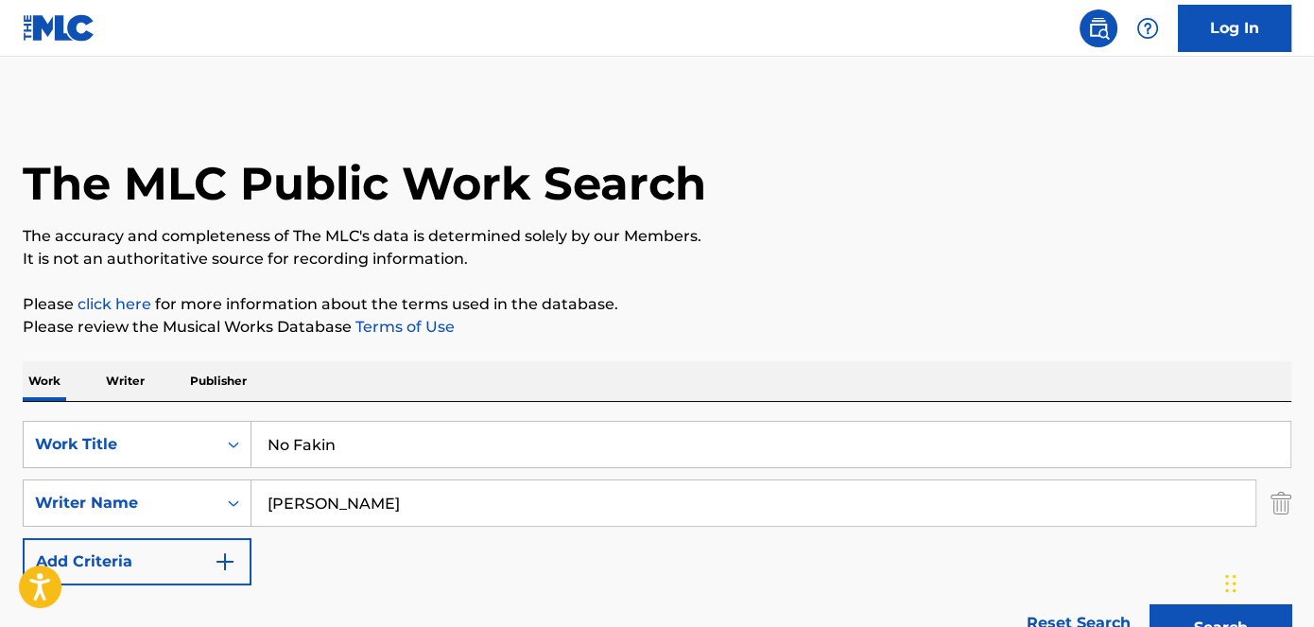
click at [1197, 608] on button "Search" at bounding box center [1221, 627] width 142 height 47
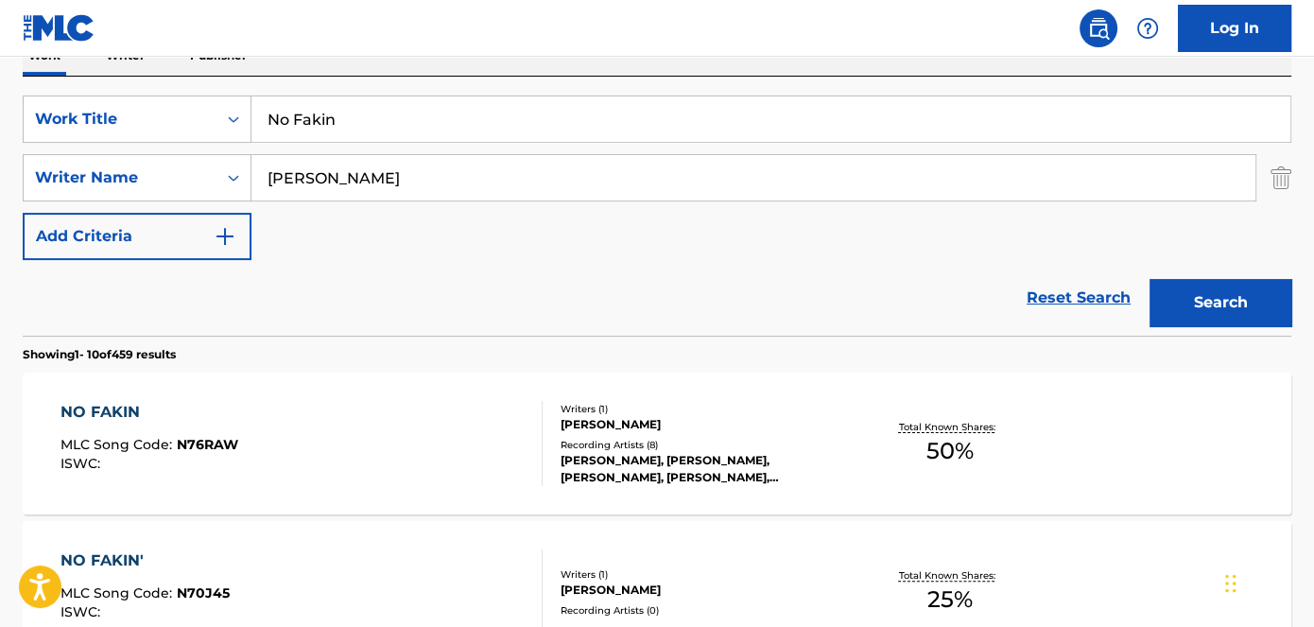
scroll to position [343, 0]
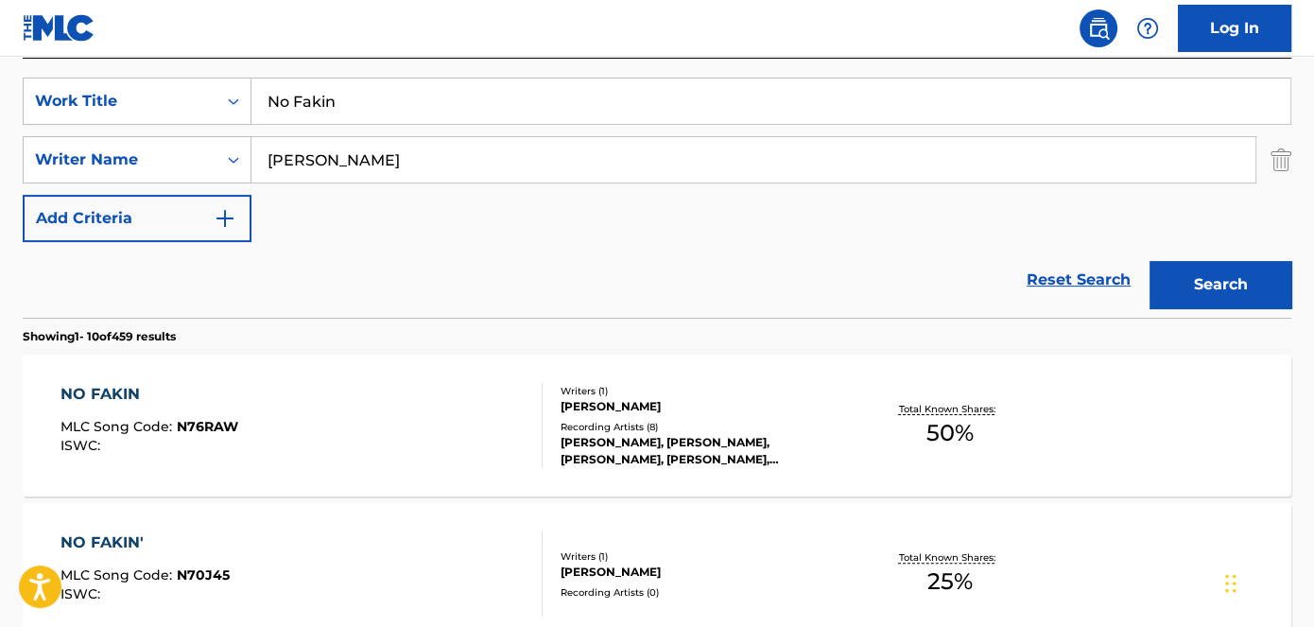
drag, startPoint x: 710, startPoint y: 245, endPoint x: 191, endPoint y: 423, distance: 548.7
click at [191, 423] on span "N76RAW" at bounding box center [207, 426] width 61 height 17
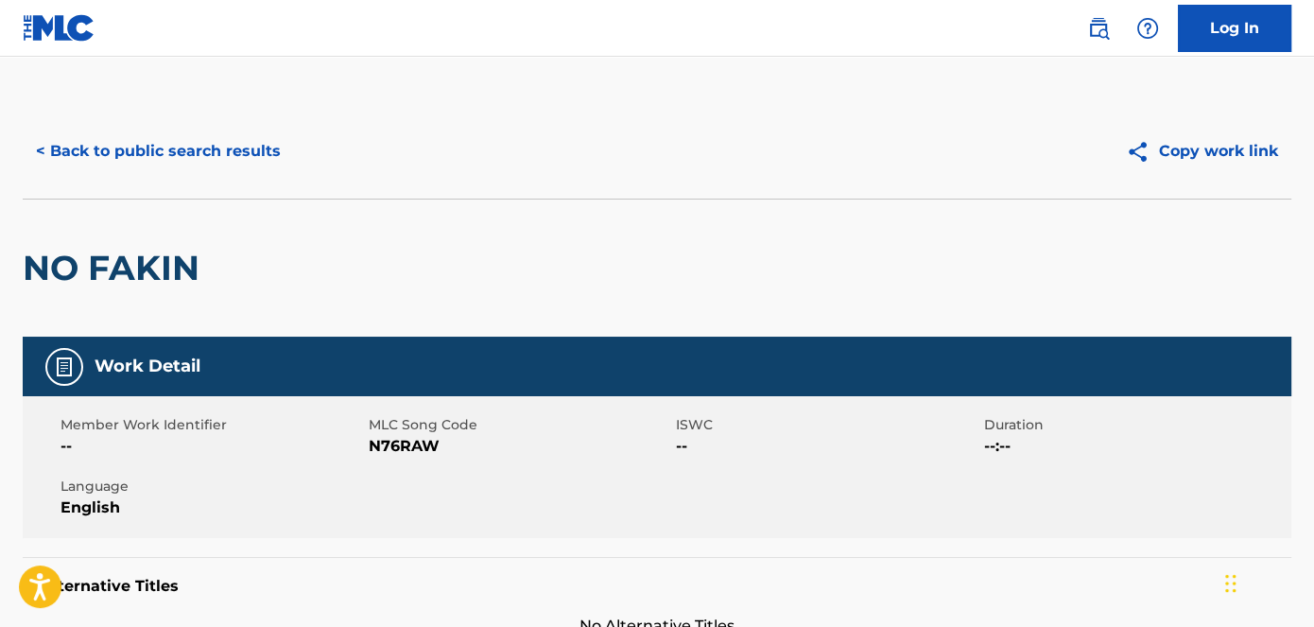
click at [431, 455] on span "N76RAW" at bounding box center [521, 446] width 304 height 23
click at [431, 448] on span "N76RAW" at bounding box center [521, 446] width 304 height 23
click at [426, 448] on span "N76RAW" at bounding box center [521, 446] width 304 height 23
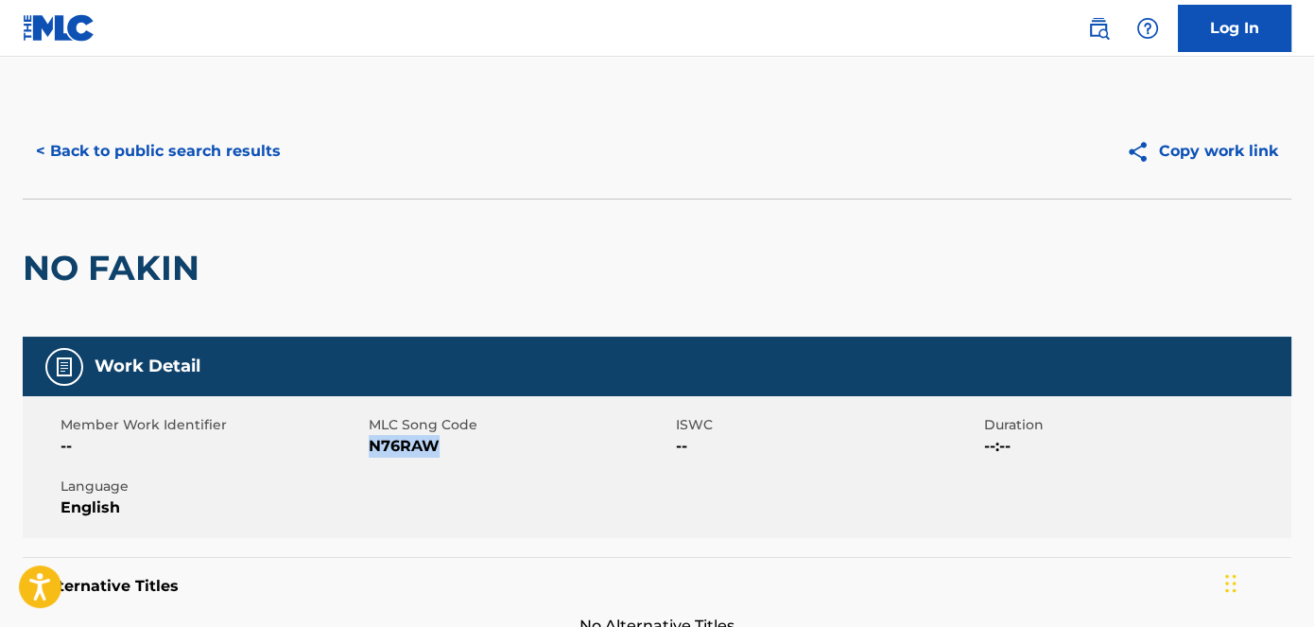
click at [426, 448] on span "N76RAW" at bounding box center [521, 446] width 304 height 23
click at [161, 148] on button "< Back to public search results" at bounding box center [158, 151] width 271 height 47
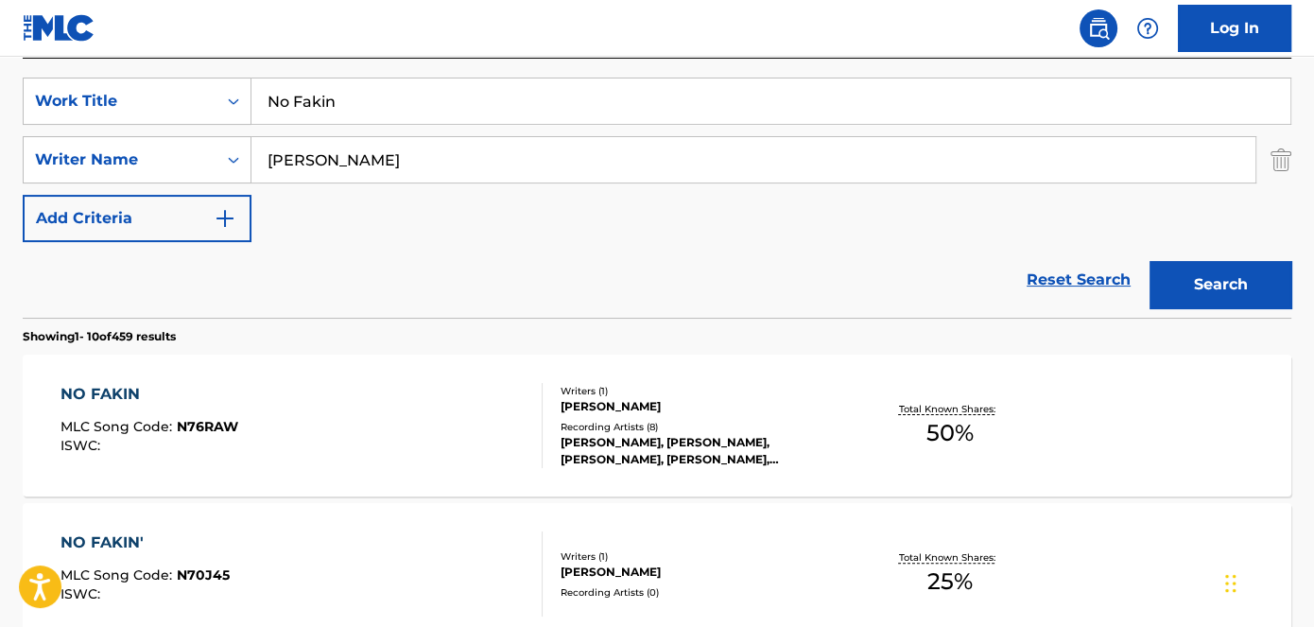
scroll to position [85, 0]
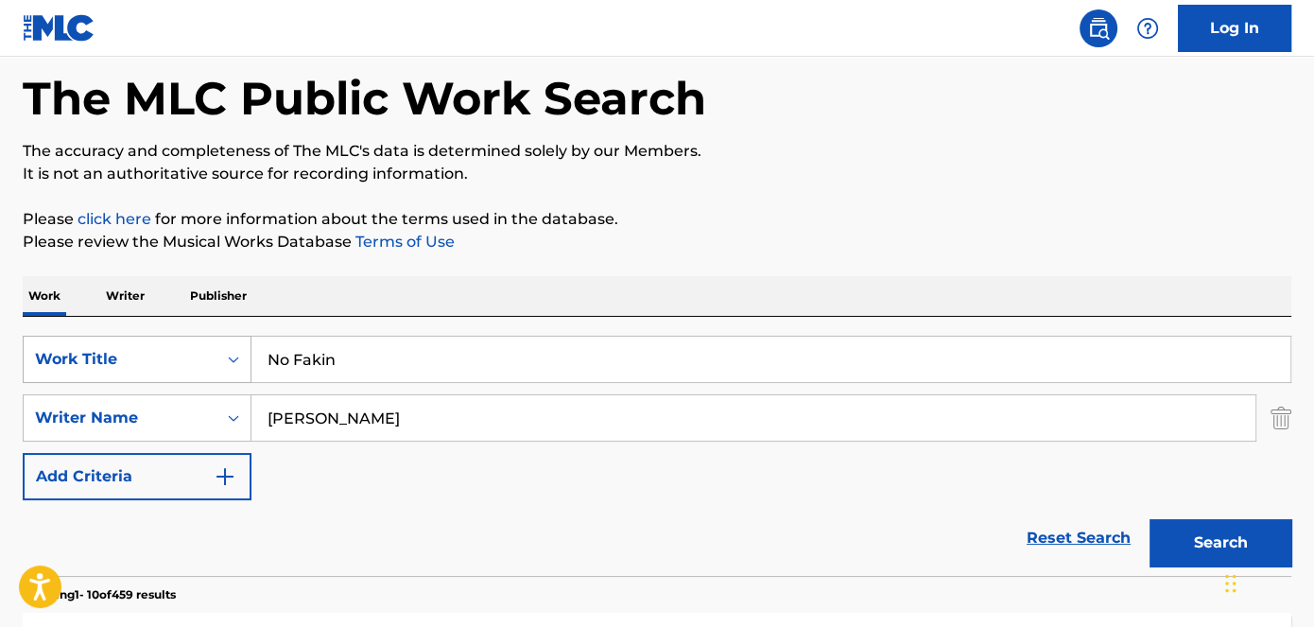
drag, startPoint x: 388, startPoint y: 369, endPoint x: 186, endPoint y: 369, distance: 201.4
click at [220, 369] on div "SearchWithCriteriad53ada31-fe2b-4a6a-85b7-f682a3fb5272 Work Title No Fakin" at bounding box center [657, 359] width 1269 height 47
paste input "Saks 5th"
type input "Saks 5th"
click at [878, 234] on p "Please review the Musical Works Database Terms of Use" at bounding box center [657, 242] width 1269 height 23
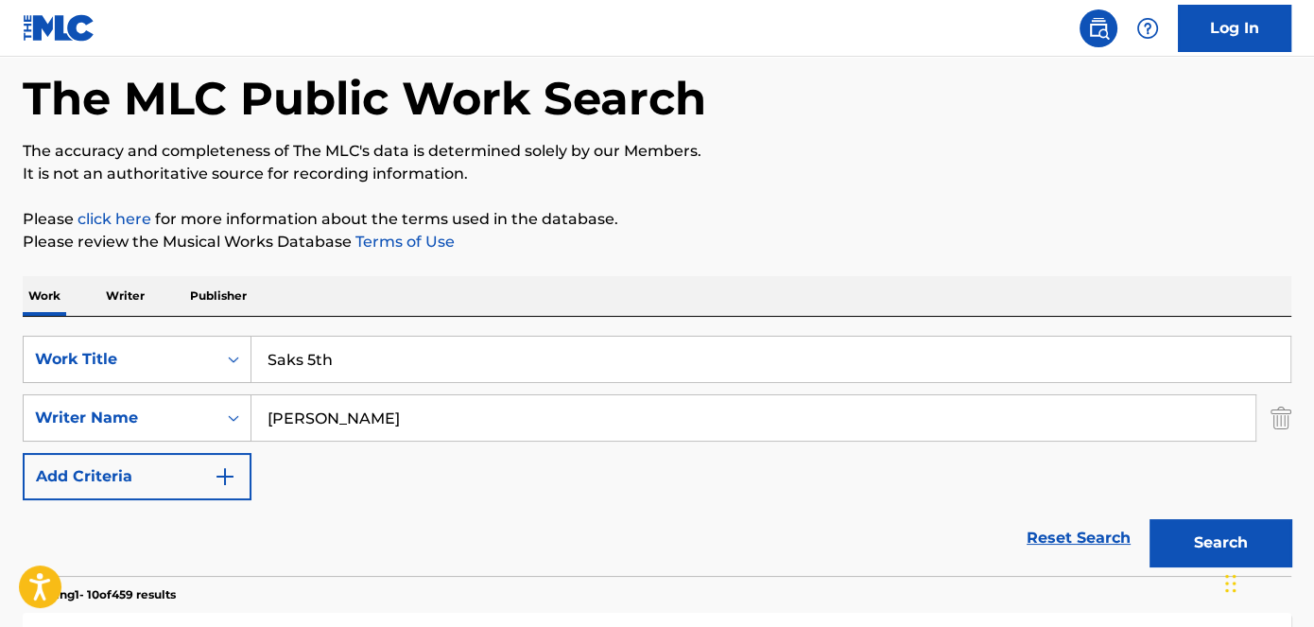
click at [1224, 530] on button "Search" at bounding box center [1221, 542] width 142 height 47
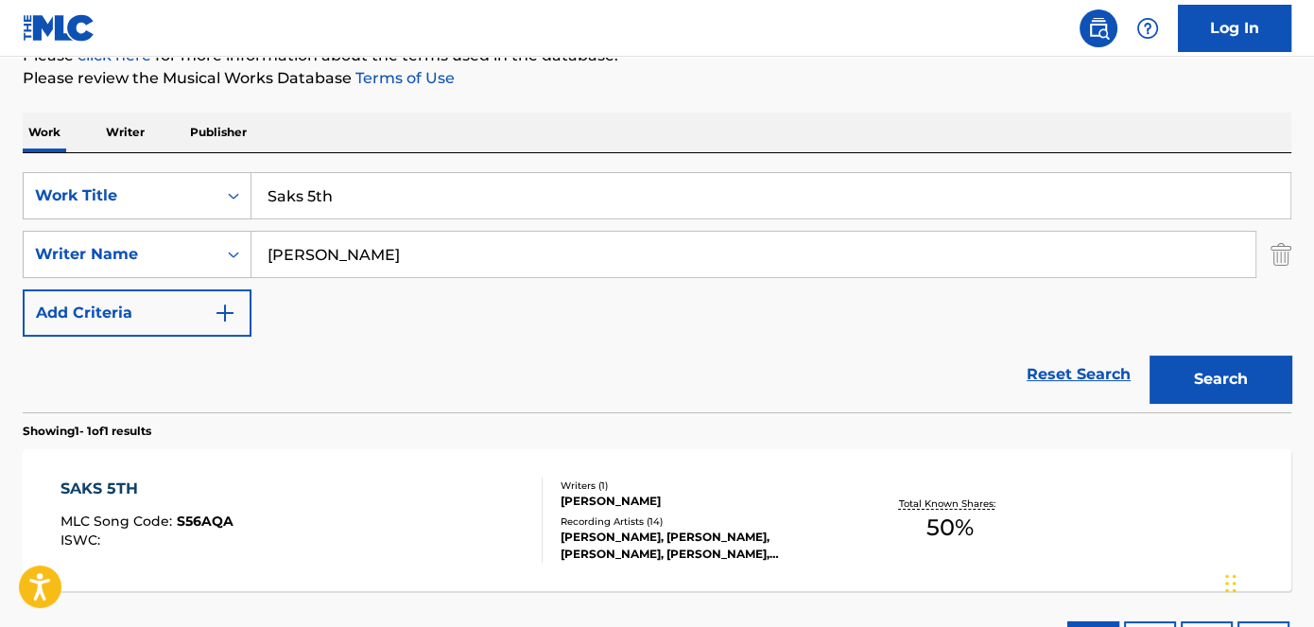
scroll to position [343, 0]
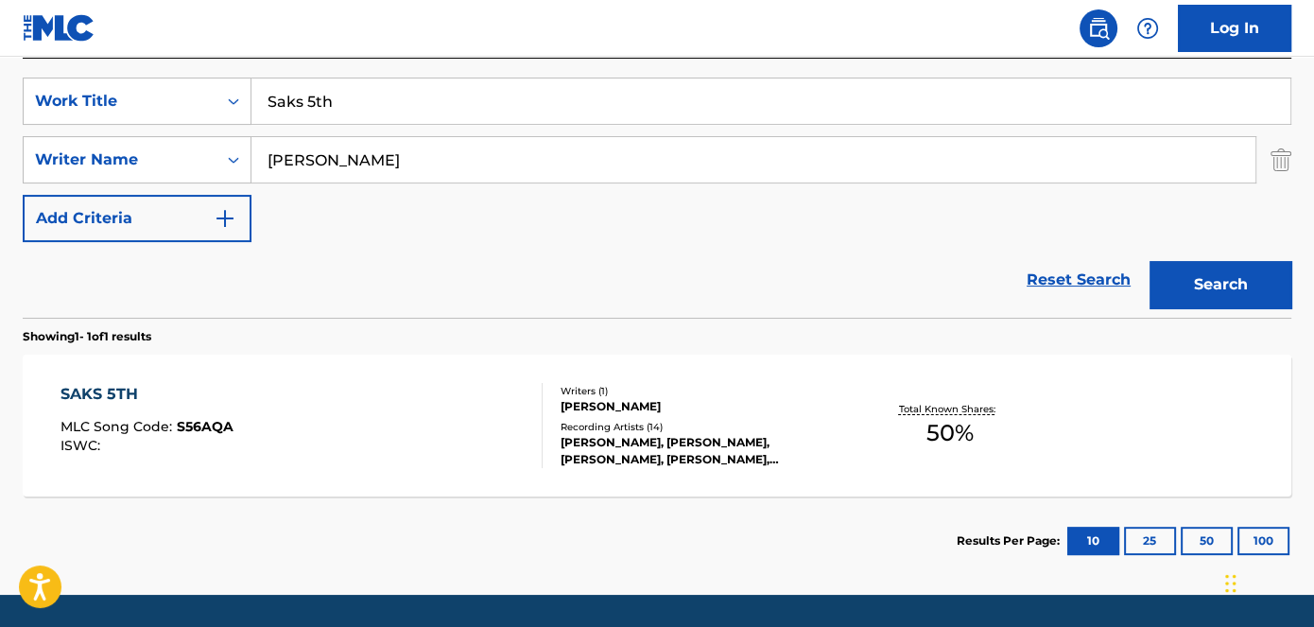
click at [217, 426] on span "S56AQA" at bounding box center [205, 426] width 57 height 17
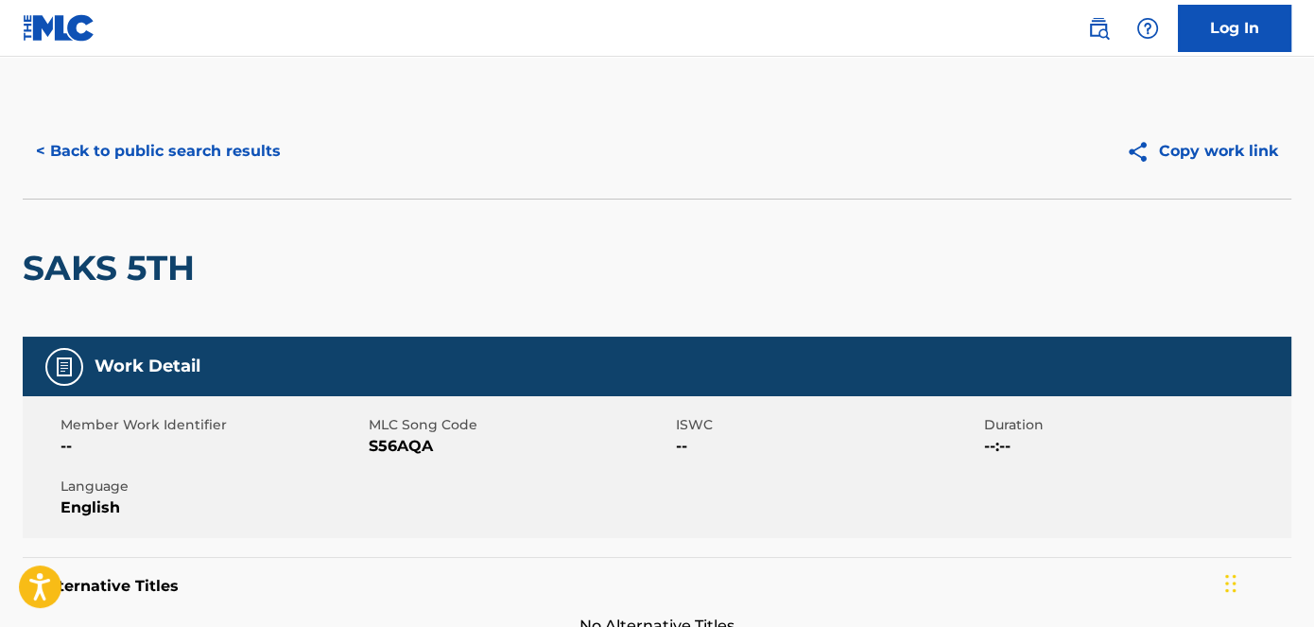
click at [402, 453] on span "S56AQA" at bounding box center [521, 446] width 304 height 23
click at [35, 151] on button "< Back to public search results" at bounding box center [158, 151] width 271 height 47
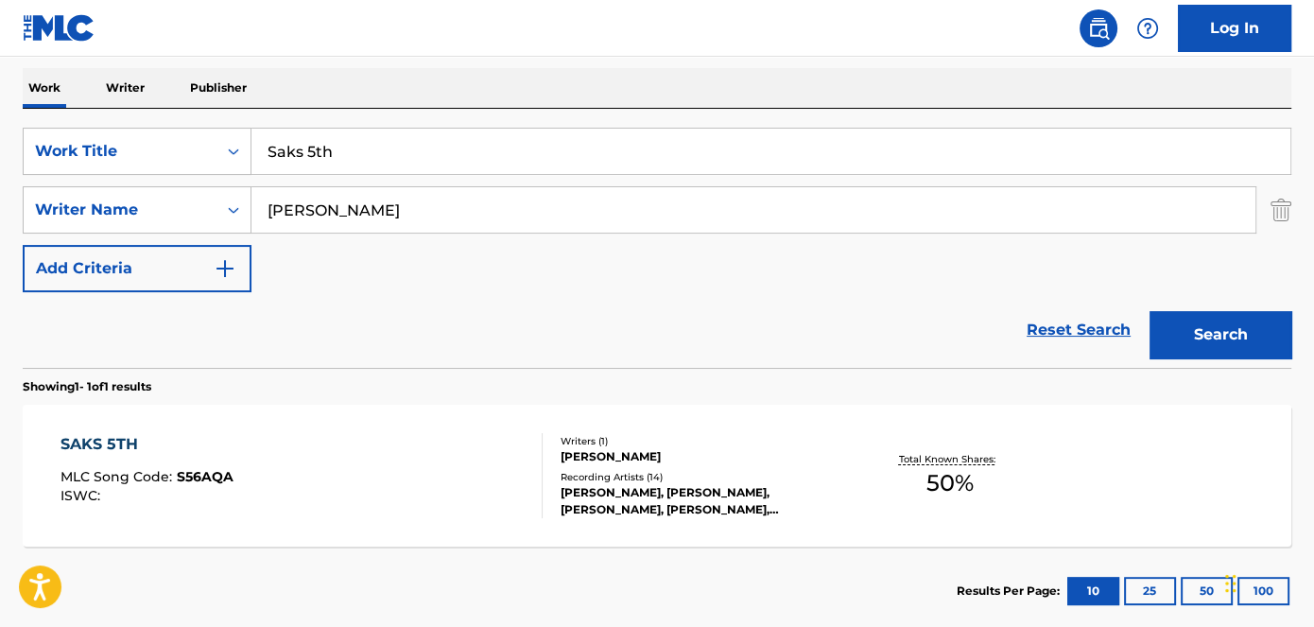
drag, startPoint x: 404, startPoint y: 157, endPoint x: 206, endPoint y: 183, distance: 199.3
click at [206, 183] on div "SearchWithCriteriad53ada31-fe2b-4a6a-85b7-f682a3fb5272 Work Title Saks 5th Sear…" at bounding box center [657, 210] width 1269 height 165
paste input "It's Serious Intro"
type input "It's Serious Intro"
click at [501, 14] on nav "Log In" at bounding box center [657, 28] width 1314 height 57
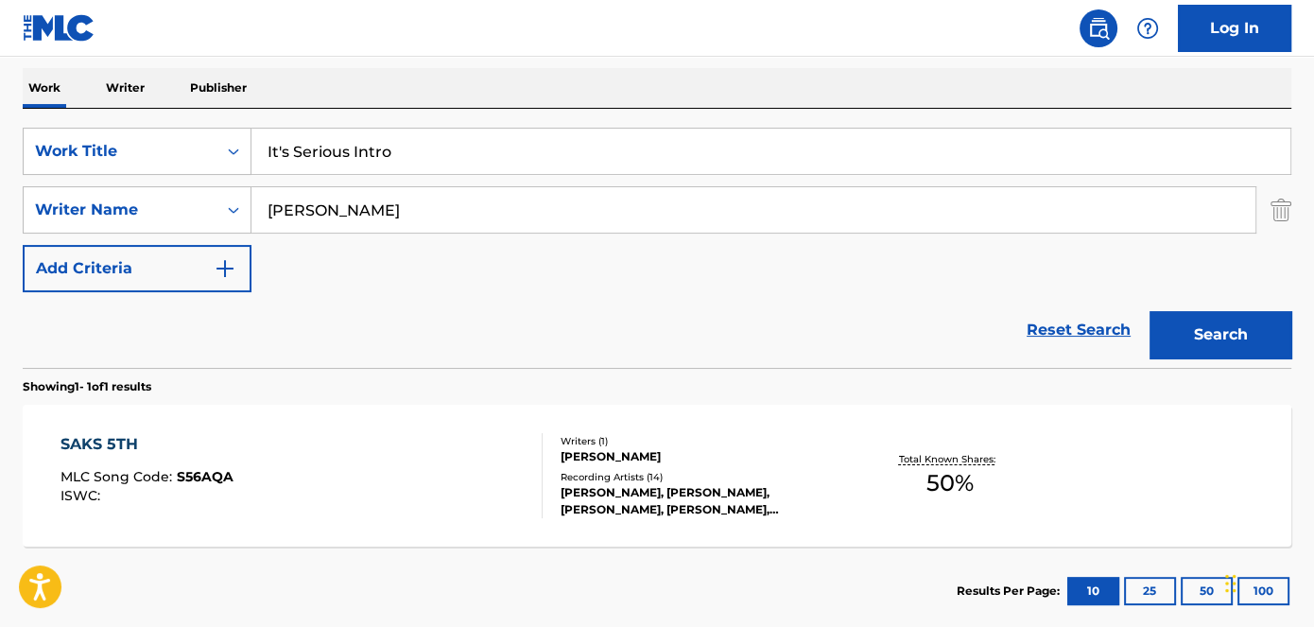
click at [1189, 336] on button "Search" at bounding box center [1221, 334] width 142 height 47
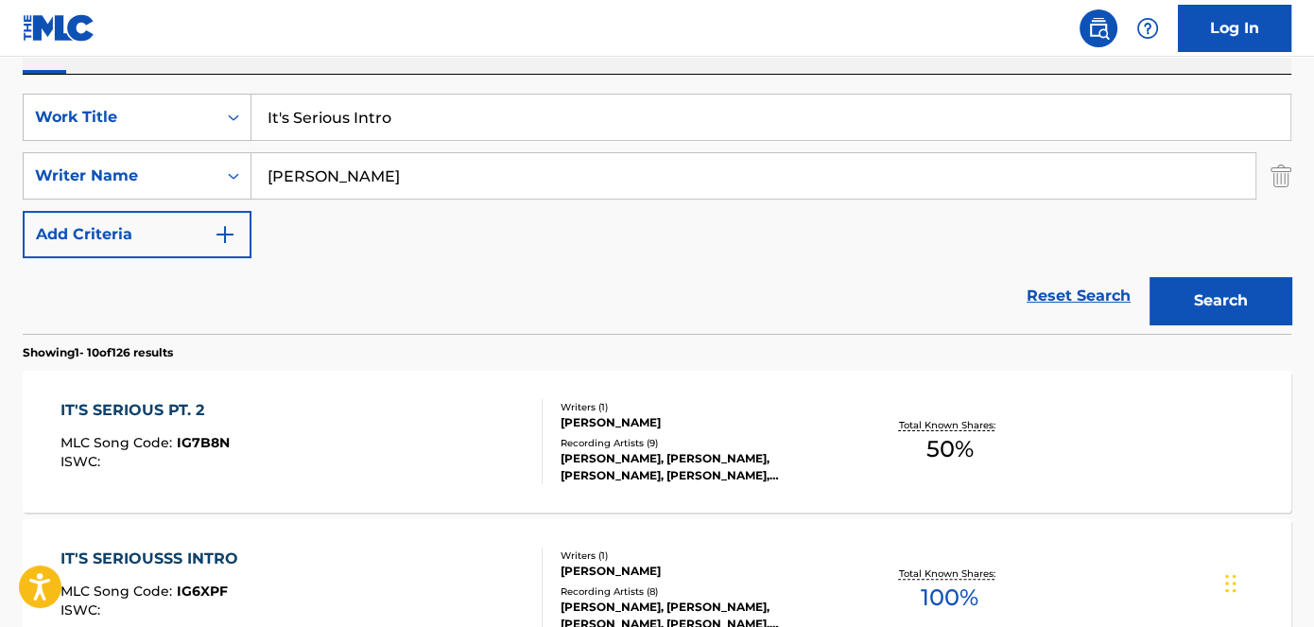
scroll to position [365, 0]
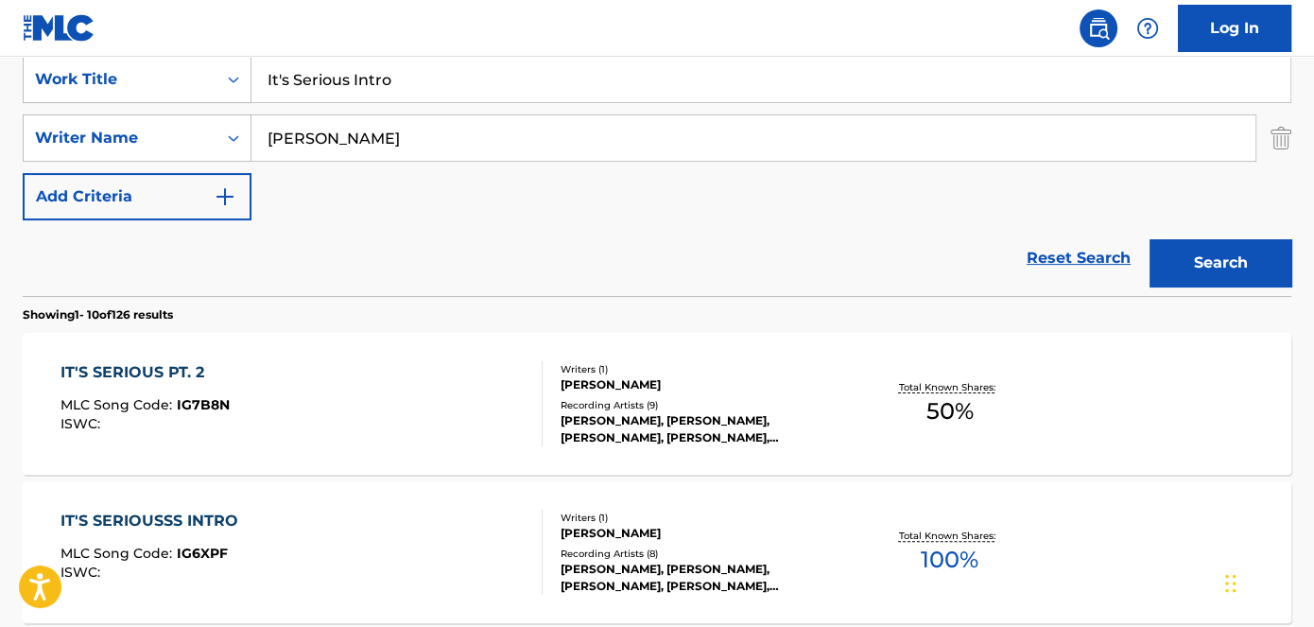
click at [217, 516] on div "IT'S SERIOUSSS INTRO" at bounding box center [154, 521] width 187 height 23
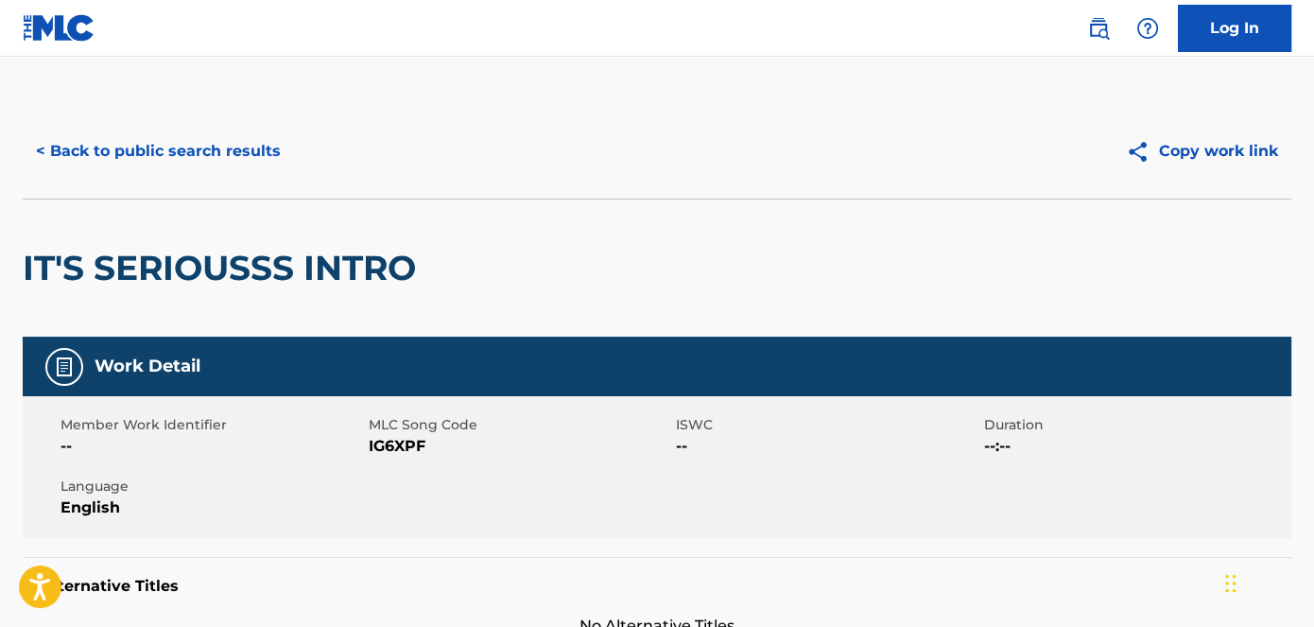
click at [383, 447] on span "IG6XPF" at bounding box center [521, 446] width 304 height 23
click at [147, 171] on button "< Back to public search results" at bounding box center [158, 151] width 271 height 47
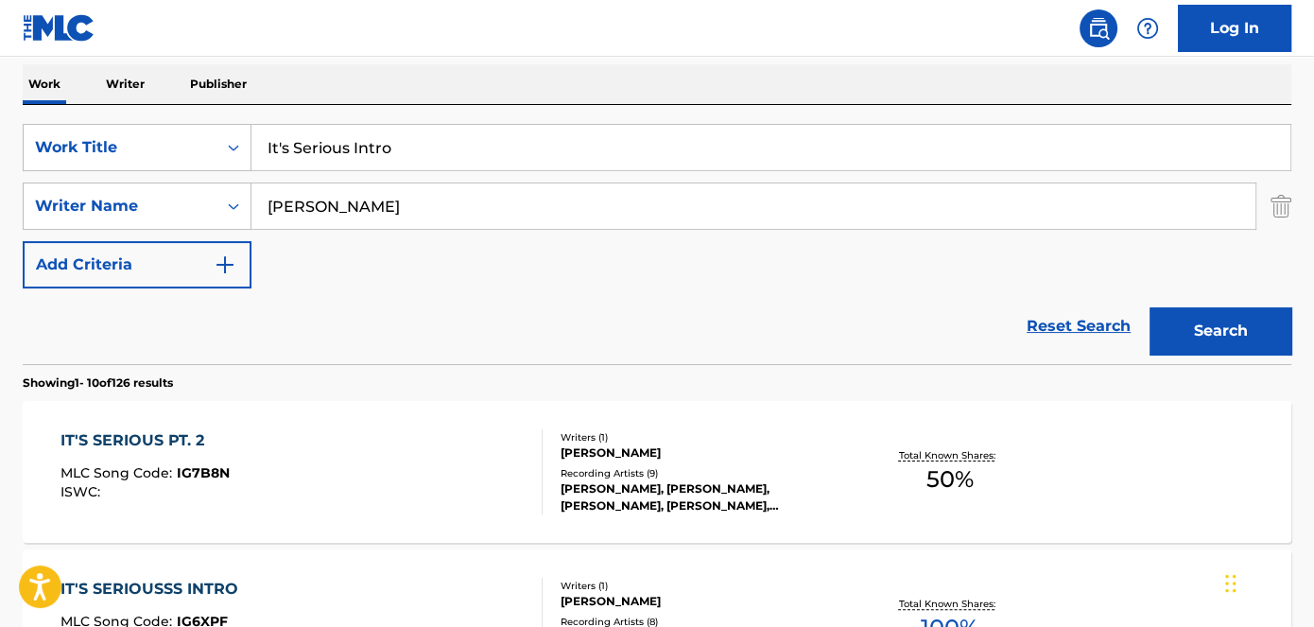
scroll to position [279, 0]
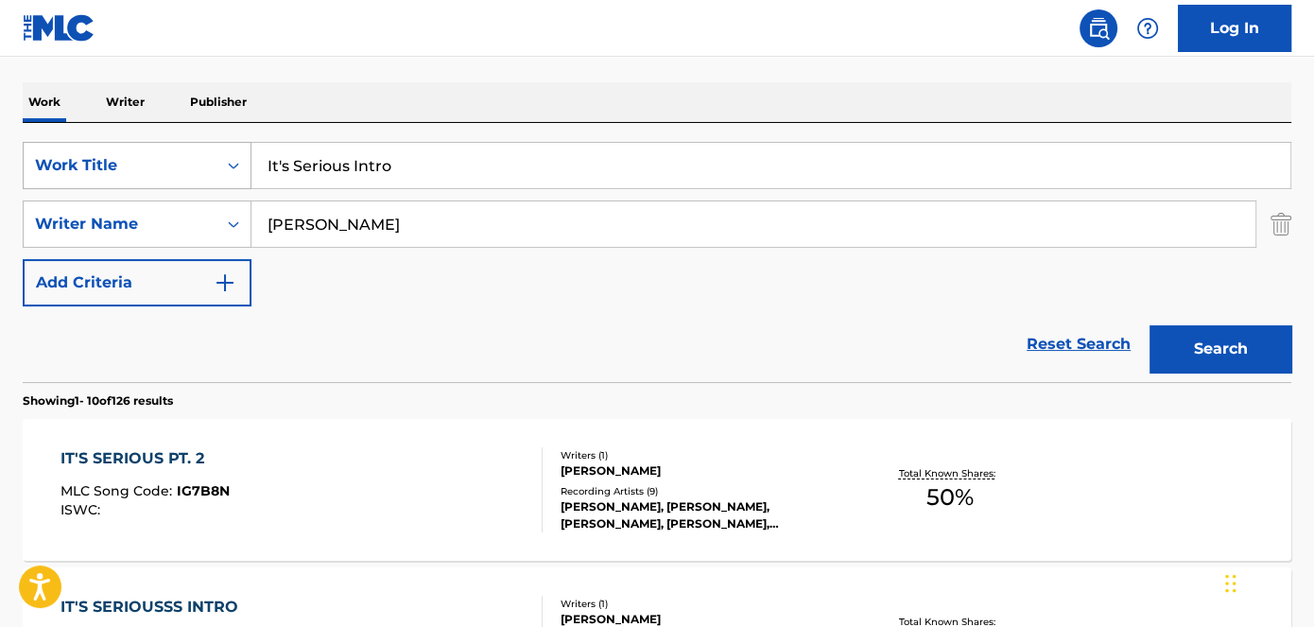
drag, startPoint x: 461, startPoint y: 165, endPoint x: 221, endPoint y: 165, distance: 240.2
click at [252, 166] on input "It's Serious Intro" at bounding box center [771, 165] width 1039 height 45
paste input "Get Money Music"
type input "Get Money Music"
drag, startPoint x: 501, startPoint y: 41, endPoint x: 514, endPoint y: 41, distance: 13.2
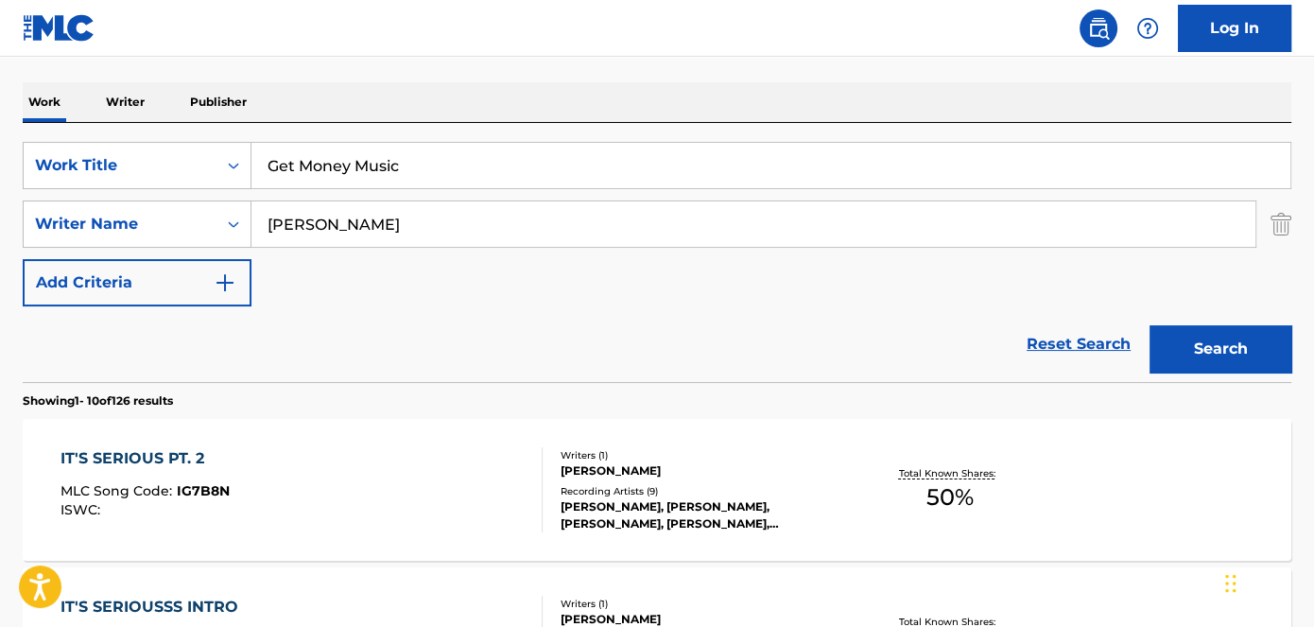
click at [504, 40] on nav "Log In" at bounding box center [657, 28] width 1314 height 57
click at [1196, 346] on button "Search" at bounding box center [1221, 348] width 142 height 47
click at [217, 489] on span "GE66GN" at bounding box center [205, 490] width 57 height 17
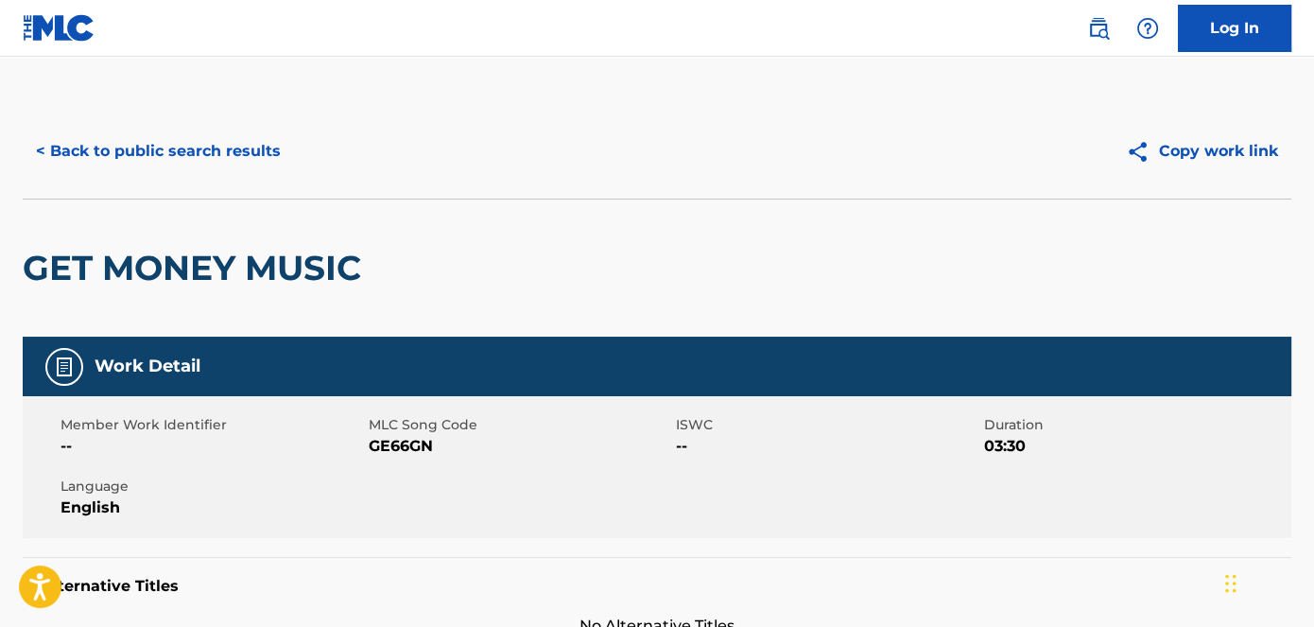
click at [410, 455] on span "GE66GN" at bounding box center [521, 446] width 304 height 23
click at [250, 160] on button "< Back to public search results" at bounding box center [158, 151] width 271 height 47
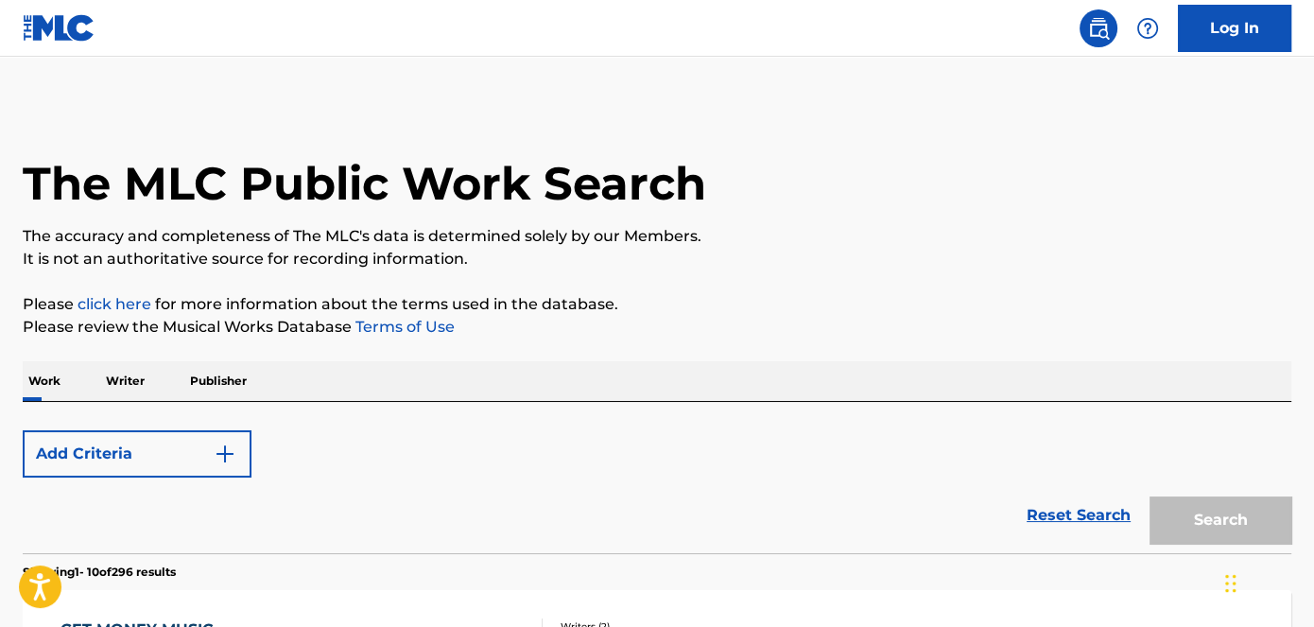
scroll to position [279, 0]
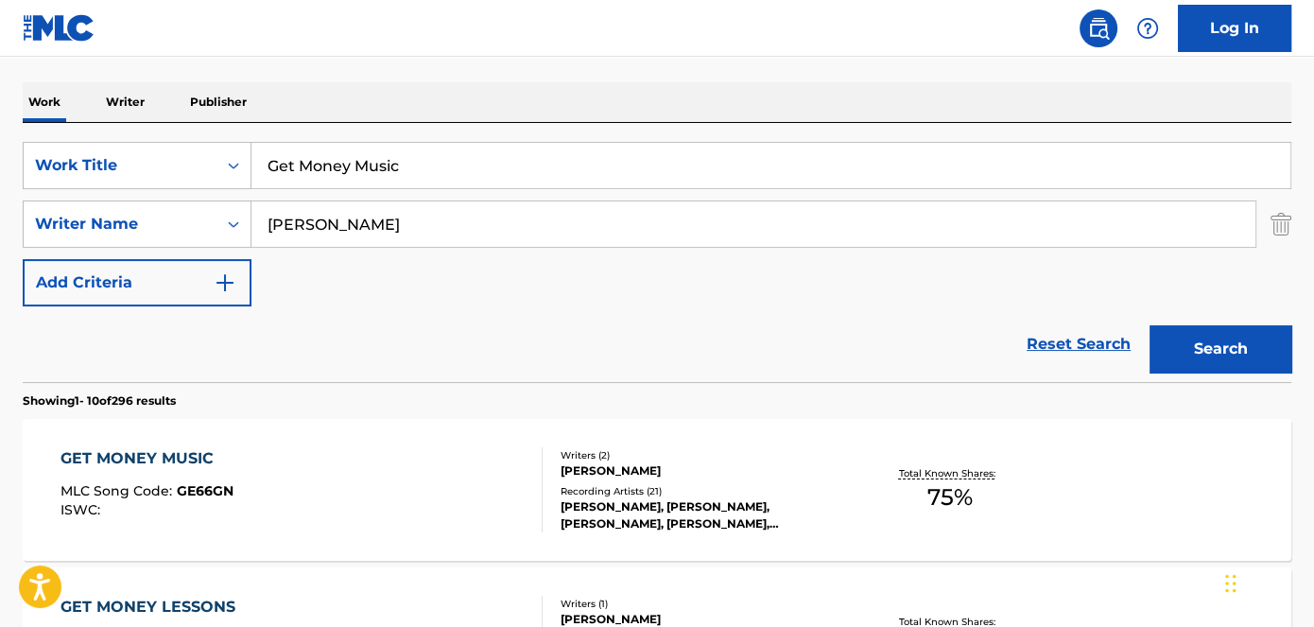
drag, startPoint x: 419, startPoint y: 172, endPoint x: 327, endPoint y: 124, distance: 103.6
click at [257, 174] on input "Get Money Music" at bounding box center [771, 165] width 1039 height 45
paste input "Too Much Freestyle"
type input "Too Much Freestyle"
click at [473, 22] on nav "Log In" at bounding box center [657, 28] width 1314 height 57
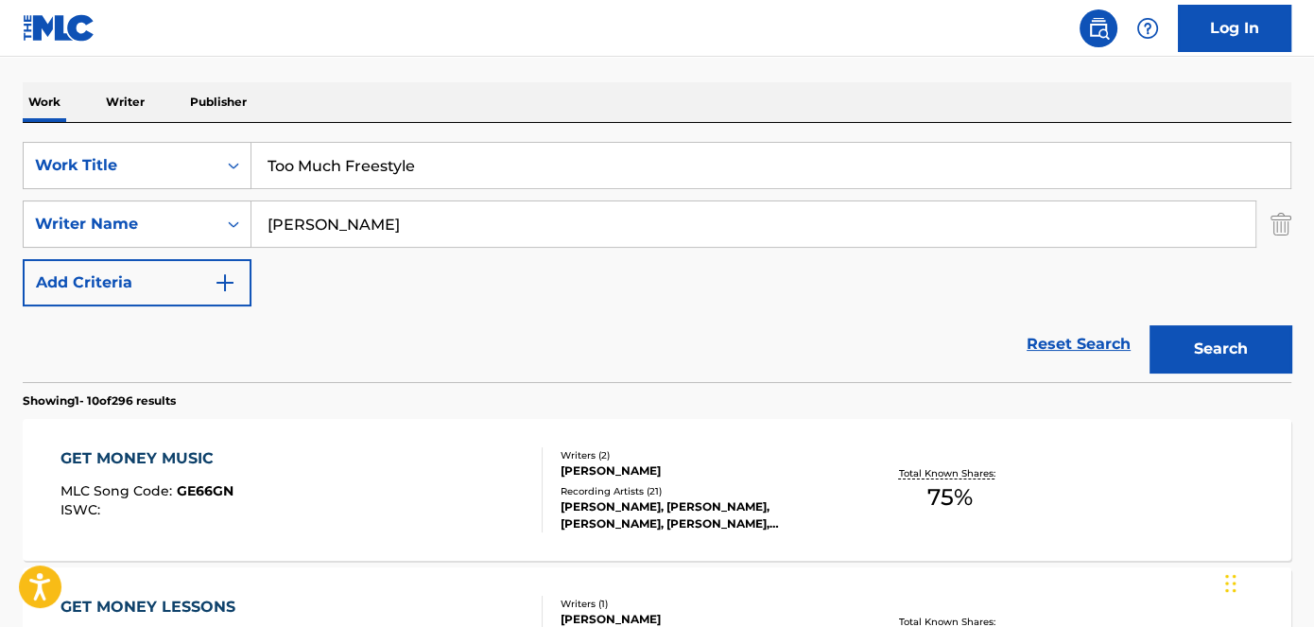
click at [1197, 337] on button "Search" at bounding box center [1221, 348] width 142 height 47
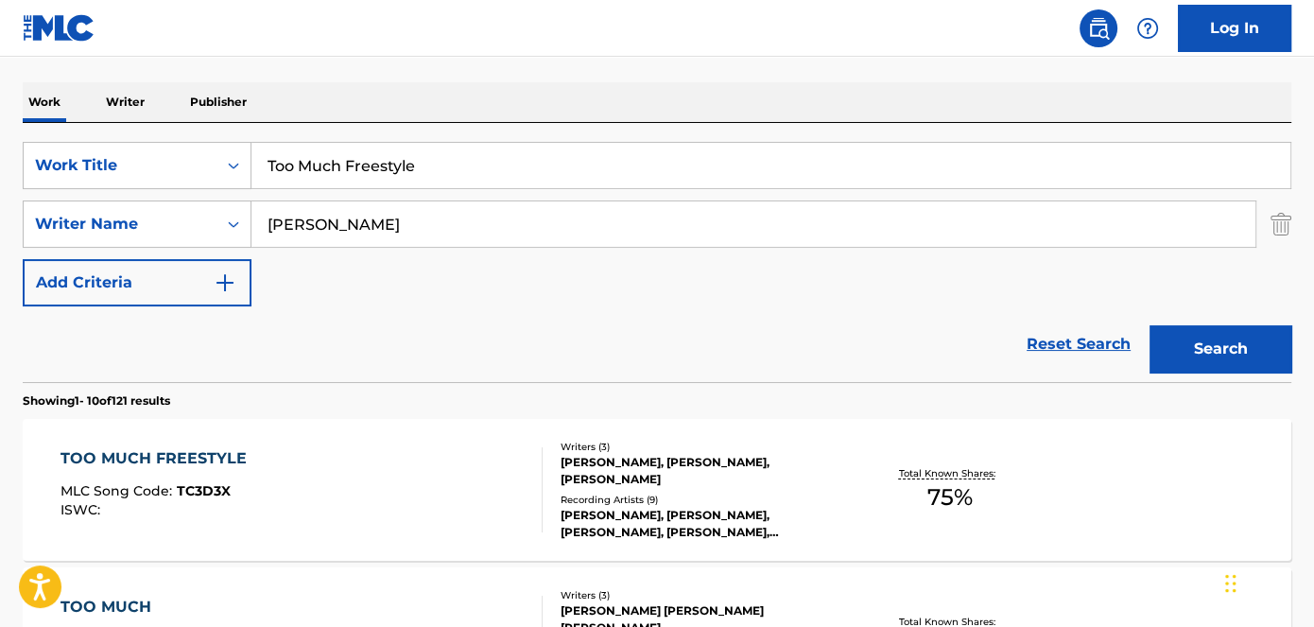
click at [201, 460] on div "TOO MUCH FREESTYLE" at bounding box center [159, 458] width 196 height 23
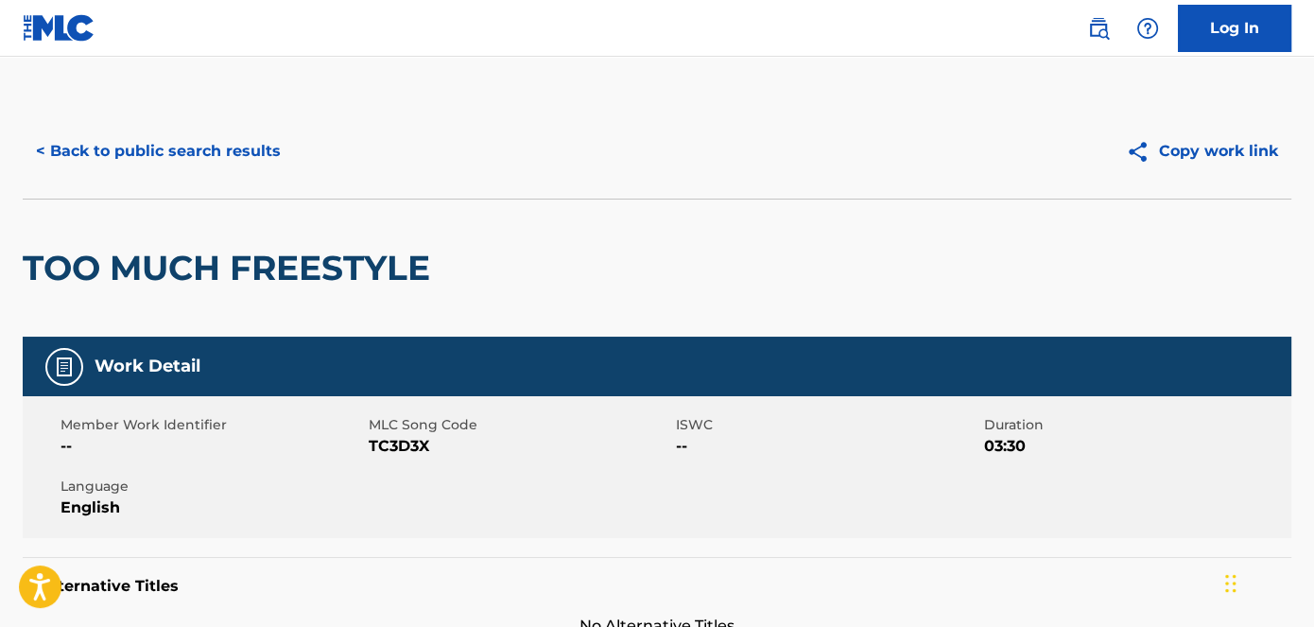
click at [401, 447] on span "TC3D3X" at bounding box center [521, 446] width 304 height 23
click at [155, 156] on button "< Back to public search results" at bounding box center [158, 151] width 271 height 47
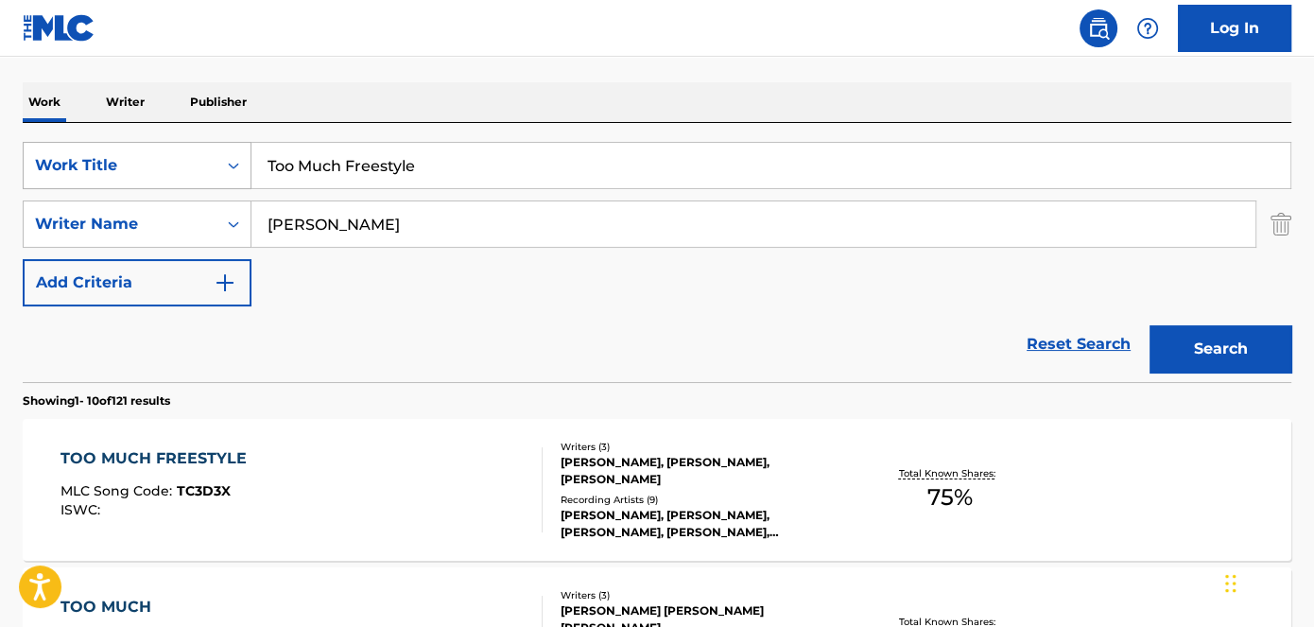
drag, startPoint x: 446, startPoint y: 169, endPoint x: 223, endPoint y: 148, distance: 224.1
click at [179, 169] on div "SearchWithCriteriad53ada31-fe2b-4a6a-85b7-f682a3fb5272 Work Title Too Much Free…" at bounding box center [657, 165] width 1269 height 47
paste input "Cash App Glitch"
type input "Cash App Glitch"
click at [409, 43] on nav "Log In" at bounding box center [657, 28] width 1314 height 57
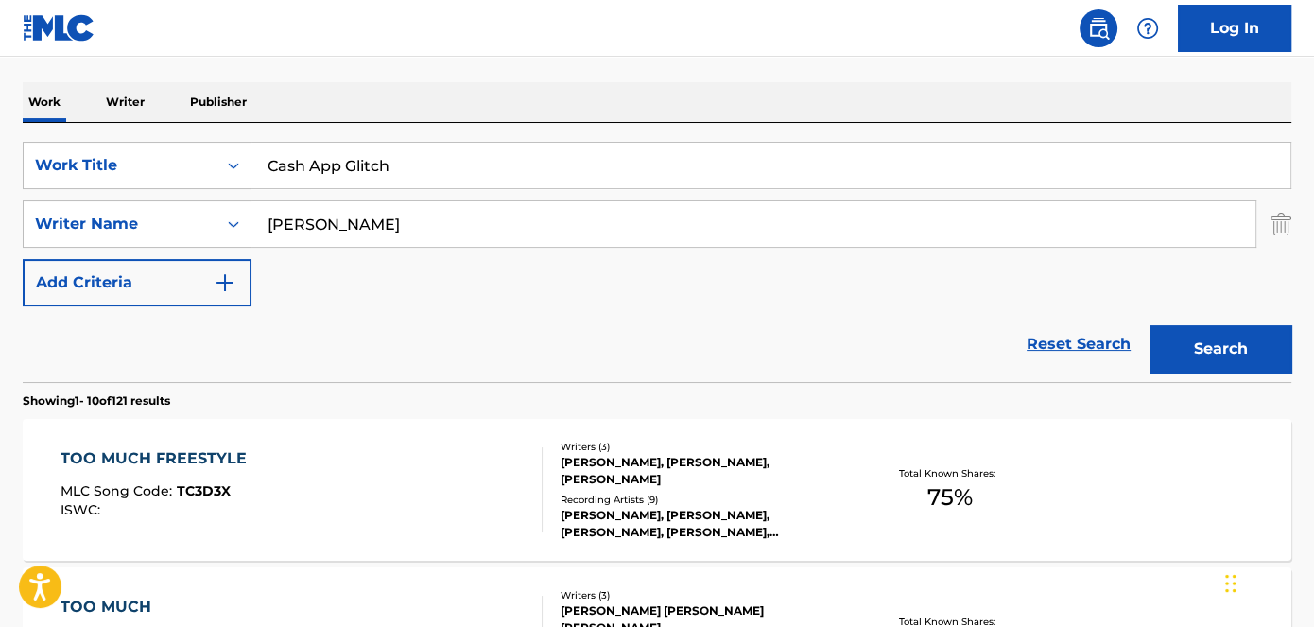
click at [1162, 322] on div "Search" at bounding box center [1215, 344] width 151 height 76
click at [1170, 334] on button "Search" at bounding box center [1221, 348] width 142 height 47
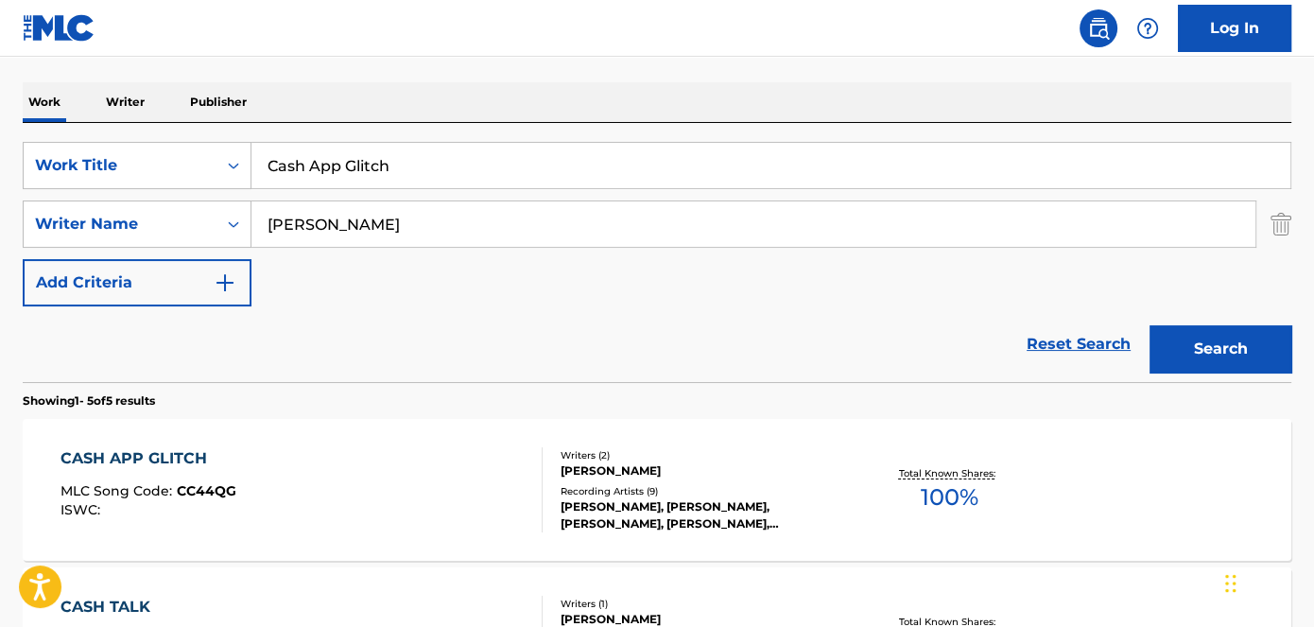
click at [208, 490] on span "CC44QG" at bounding box center [207, 490] width 60 height 17
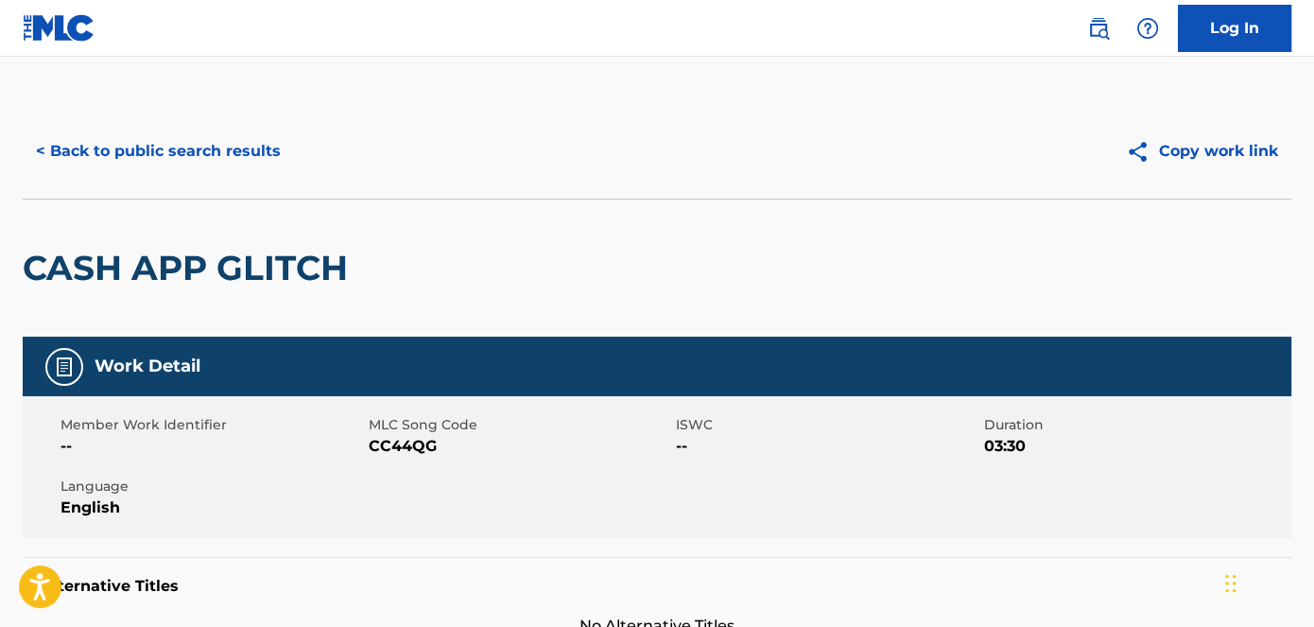
click at [407, 448] on span "CC44QG" at bounding box center [521, 446] width 304 height 23
click at [205, 150] on button "< Back to public search results" at bounding box center [158, 151] width 271 height 47
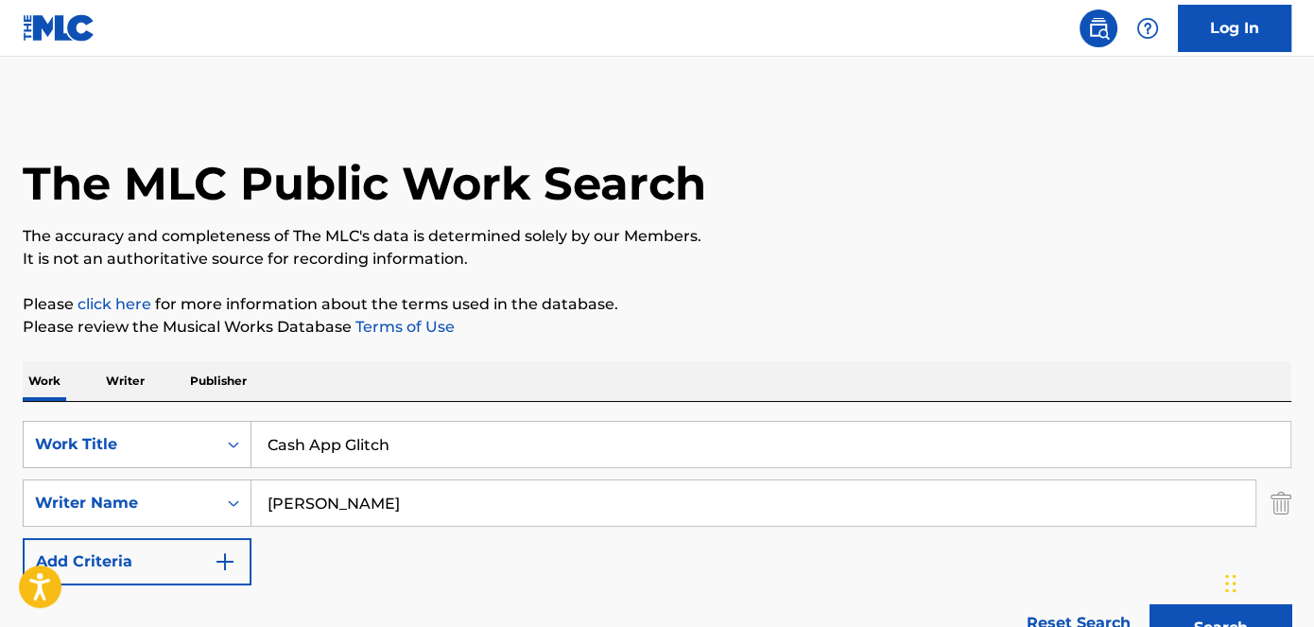
scroll to position [279, 0]
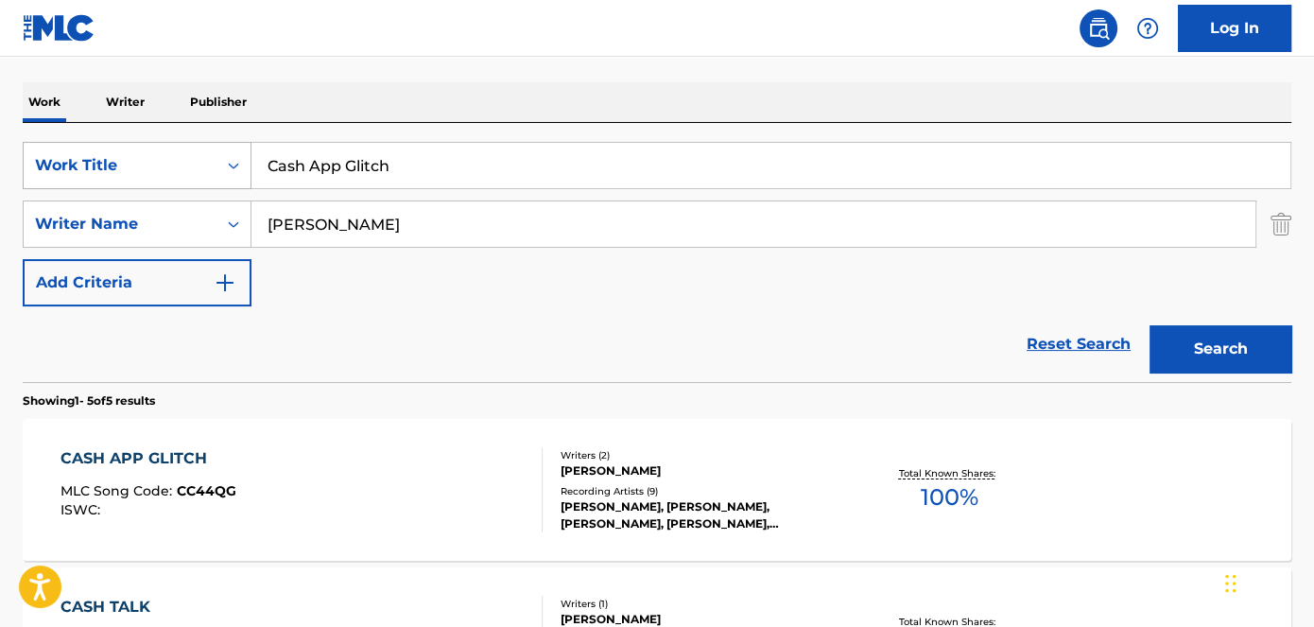
drag, startPoint x: 408, startPoint y: 169, endPoint x: 227, endPoint y: 169, distance: 180.6
click at [227, 169] on div "SearchWithCriteriad53ada31-fe2b-4a6a-85b7-f682a3fb5272 Work Title Cash App Glit…" at bounding box center [657, 165] width 1269 height 47
paste input "GTA RP"
type input "GTA RP"
click at [425, 41] on nav "Log In" at bounding box center [657, 28] width 1314 height 57
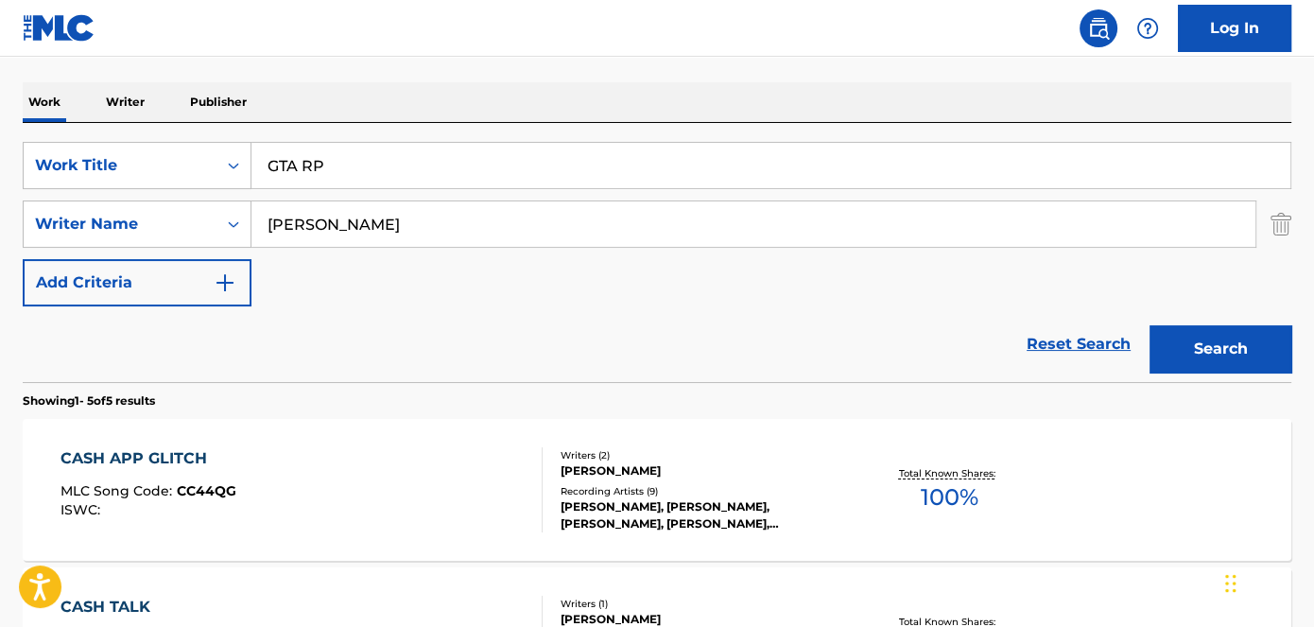
click at [1269, 347] on button "Search" at bounding box center [1221, 348] width 142 height 47
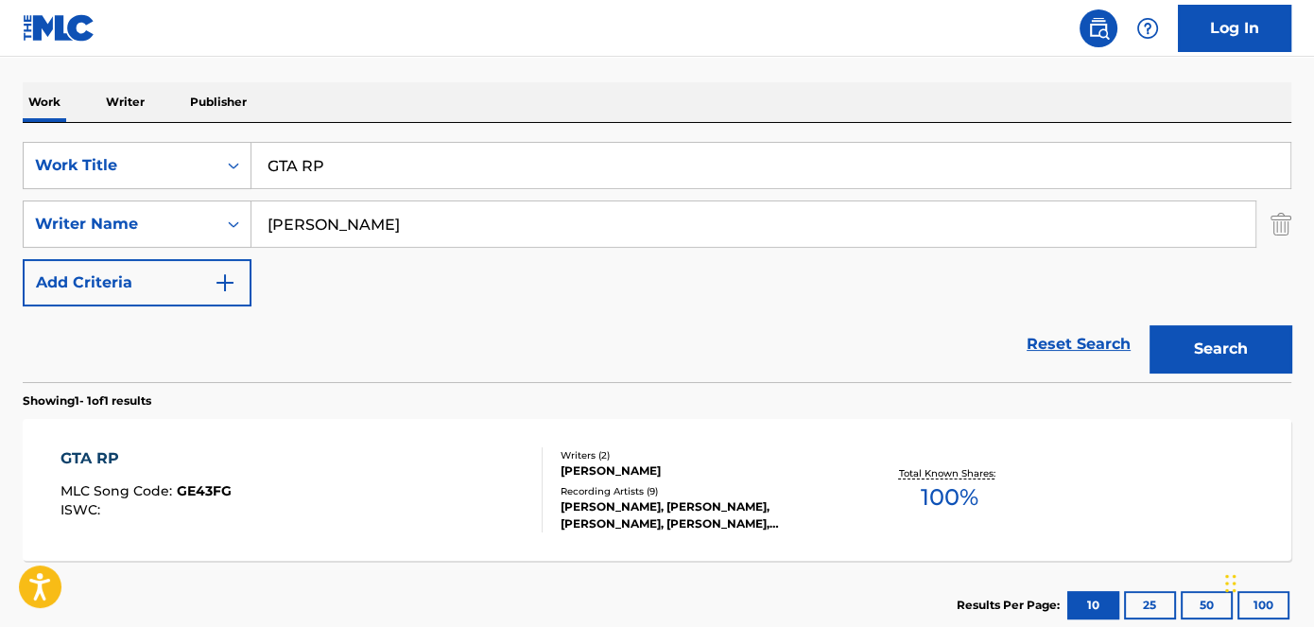
scroll to position [365, 0]
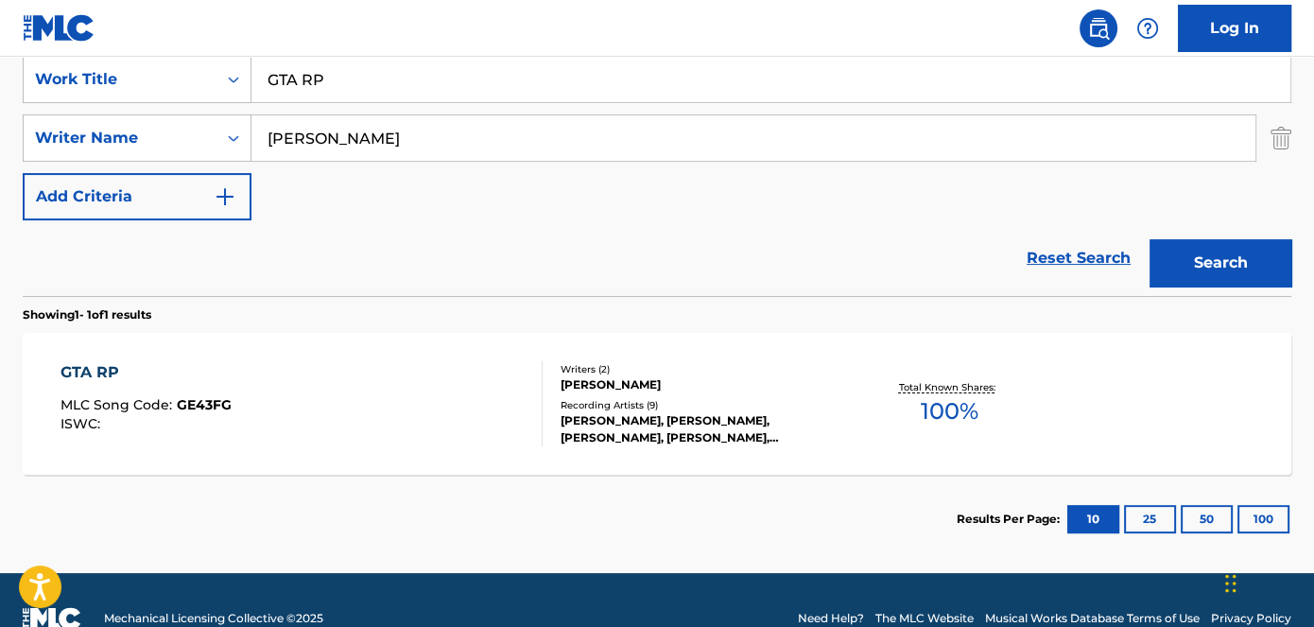
click at [177, 402] on span "GE43FG" at bounding box center [204, 404] width 55 height 17
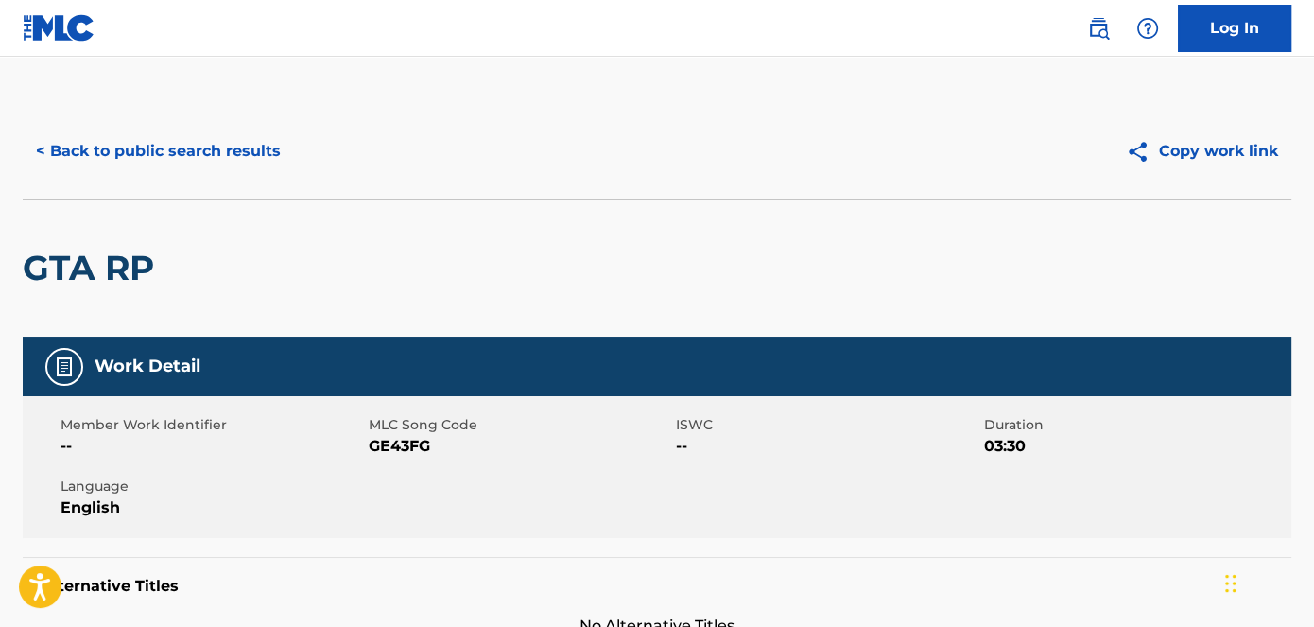
click at [398, 435] on span "GE43FG" at bounding box center [521, 446] width 304 height 23
click at [409, 442] on span "GE43FG" at bounding box center [521, 446] width 304 height 23
click at [175, 170] on button "< Back to public search results" at bounding box center [158, 151] width 271 height 47
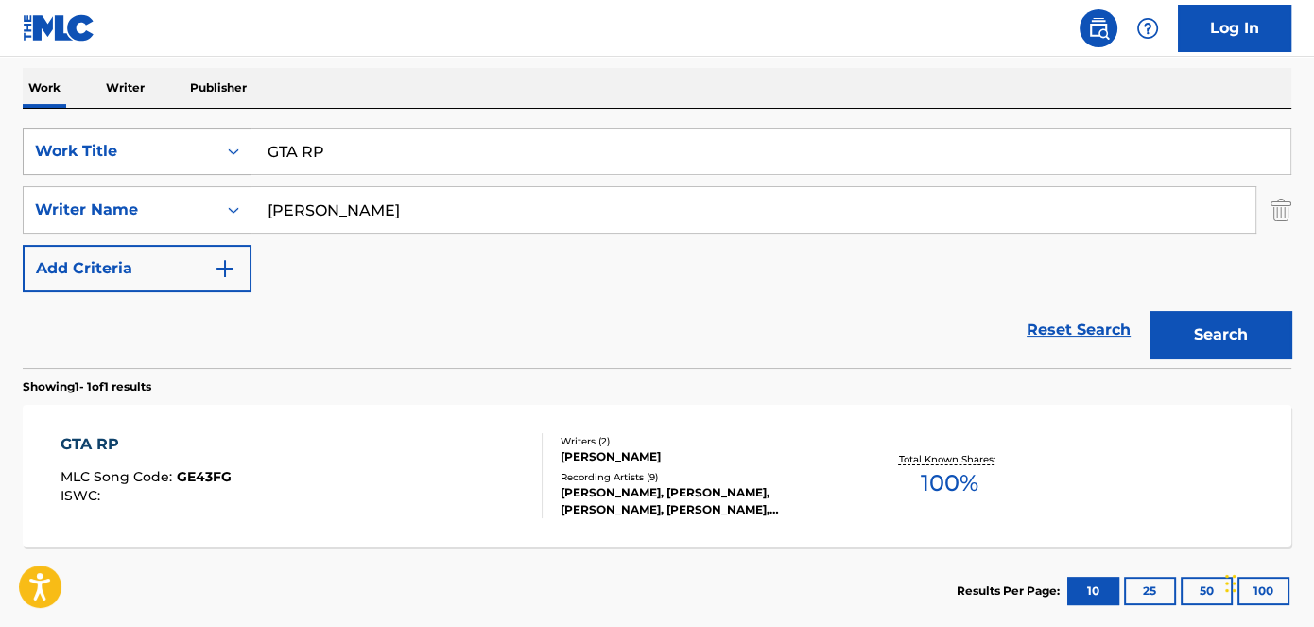
drag, startPoint x: 368, startPoint y: 144, endPoint x: 189, endPoint y: 153, distance: 179.0
click at [197, 153] on div "SearchWithCriteriad53ada31-fe2b-4a6a-85b7-f682a3fb5272 Work Title GTA RP" at bounding box center [657, 151] width 1269 height 47
paste input "Big Dollas"
type input "Big Dollas"
drag, startPoint x: 463, startPoint y: 9, endPoint x: 831, endPoint y: 139, distance: 390.3
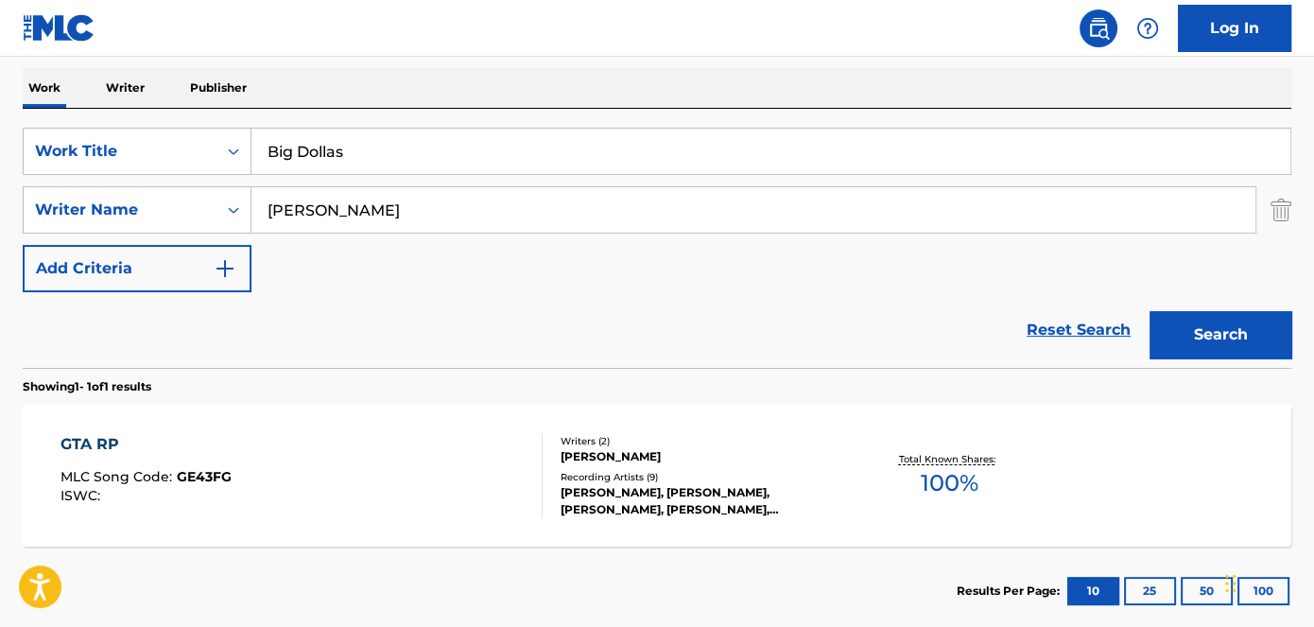
click at [469, 5] on nav "Log In" at bounding box center [657, 28] width 1314 height 57
click at [1214, 332] on button "Search" at bounding box center [1221, 334] width 142 height 47
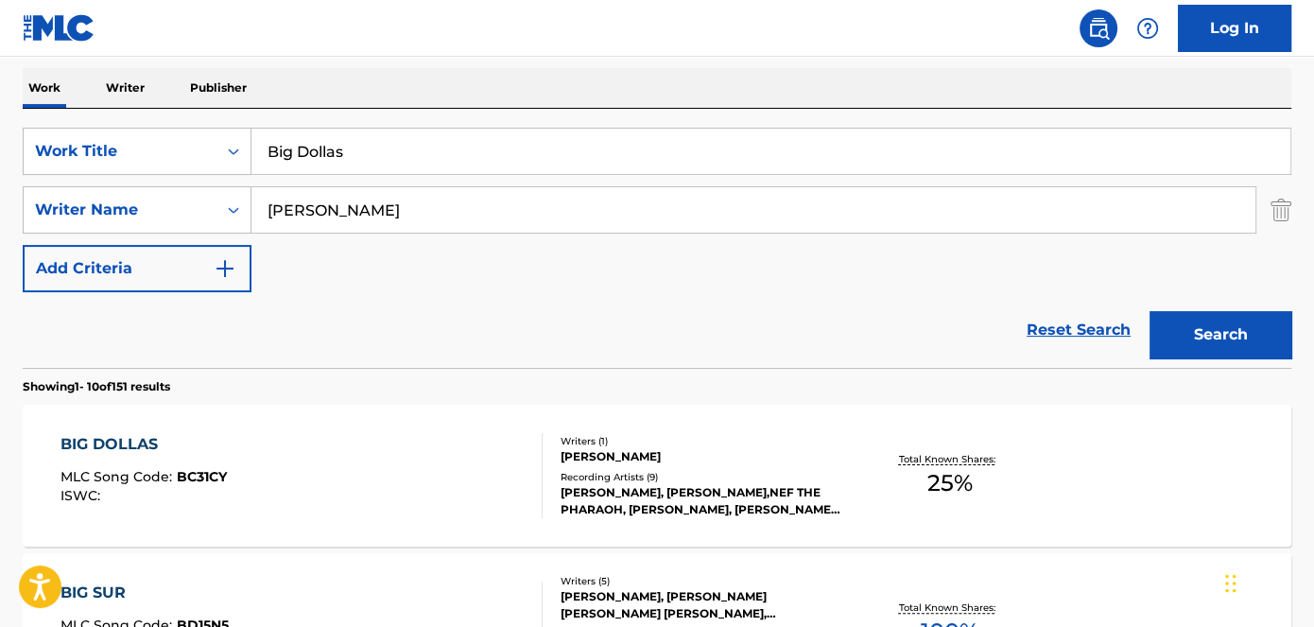
click at [220, 473] on span "BC31CY" at bounding box center [202, 476] width 50 height 17
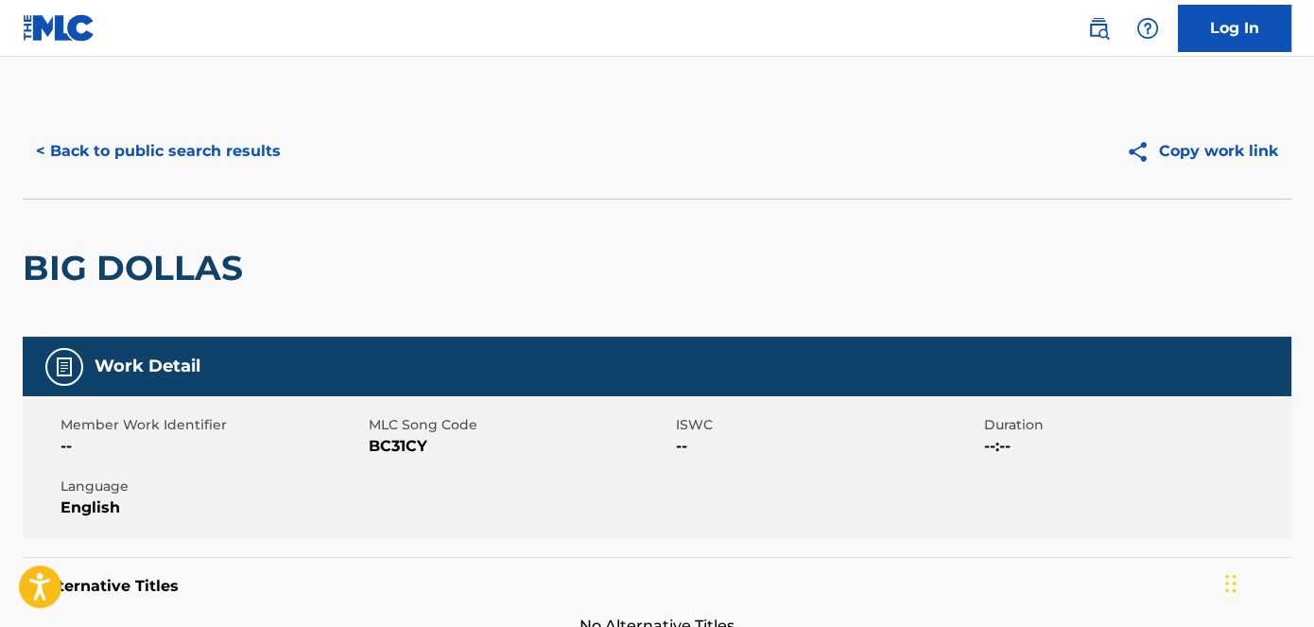
click at [374, 449] on span "BC31CY" at bounding box center [521, 446] width 304 height 23
click at [180, 134] on button "< Back to public search results" at bounding box center [158, 151] width 271 height 47
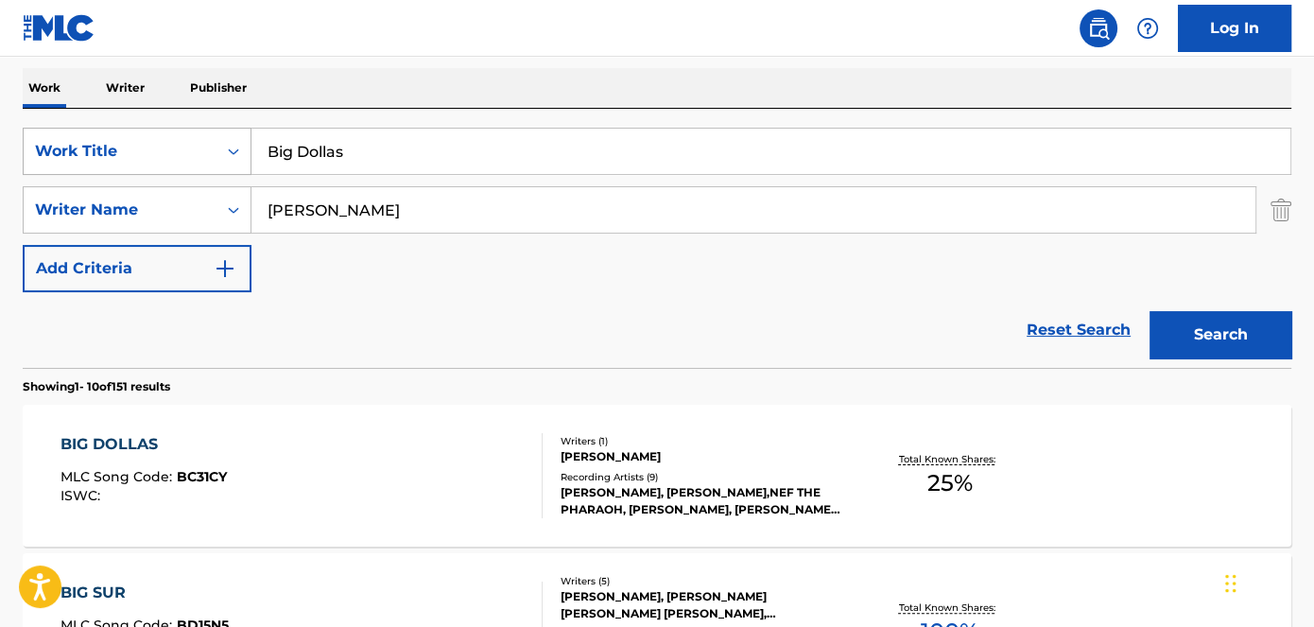
drag, startPoint x: 436, startPoint y: 148, endPoint x: 133, endPoint y: 163, distance: 303.0
click at [178, 163] on div "SearchWithCriteriad53ada31-fe2b-4a6a-85b7-f682a3fb5272 Work Title Big Dollas" at bounding box center [657, 151] width 1269 height 47
paste input "Flexin On My Ex"
type input "Flexin On My Ex"
click at [408, 33] on nav "Log In" at bounding box center [657, 28] width 1314 height 57
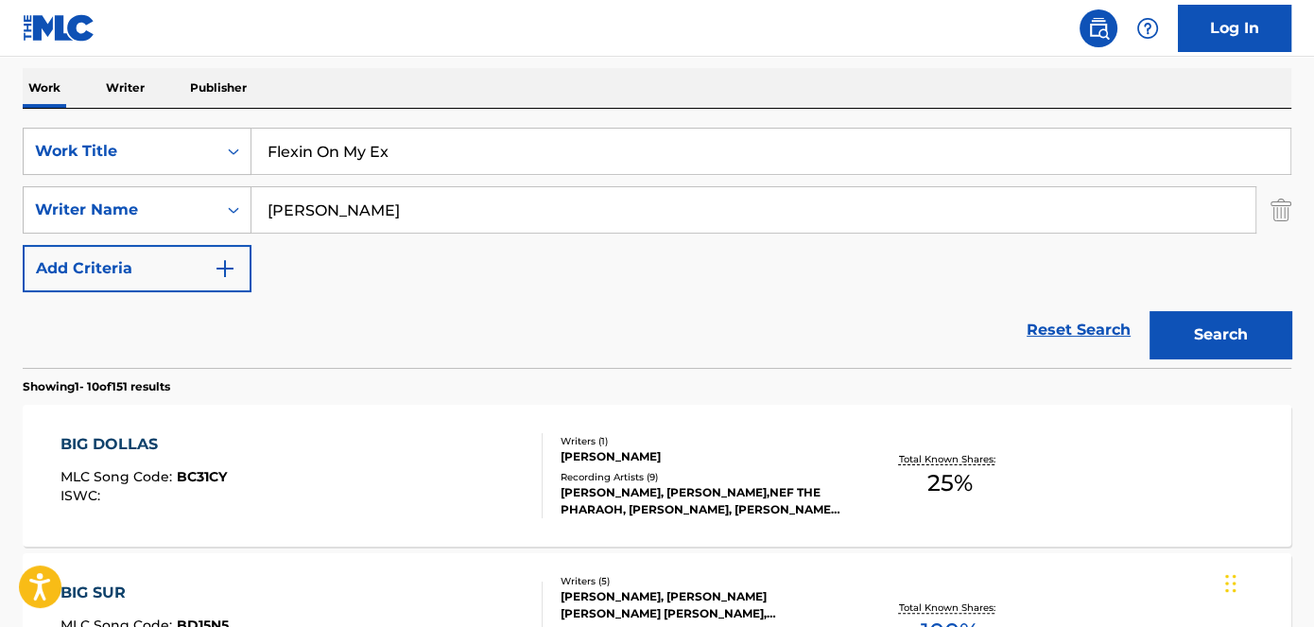
click at [1194, 326] on button "Search" at bounding box center [1221, 334] width 142 height 47
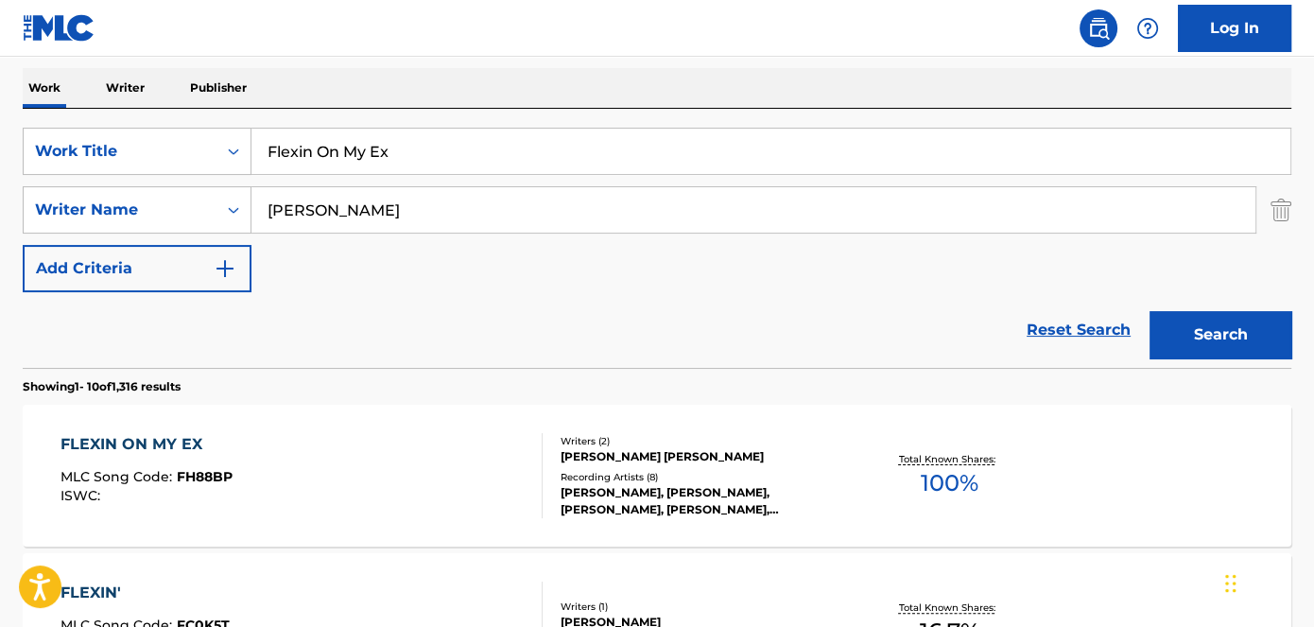
click at [219, 479] on span "FH88BP" at bounding box center [205, 476] width 56 height 17
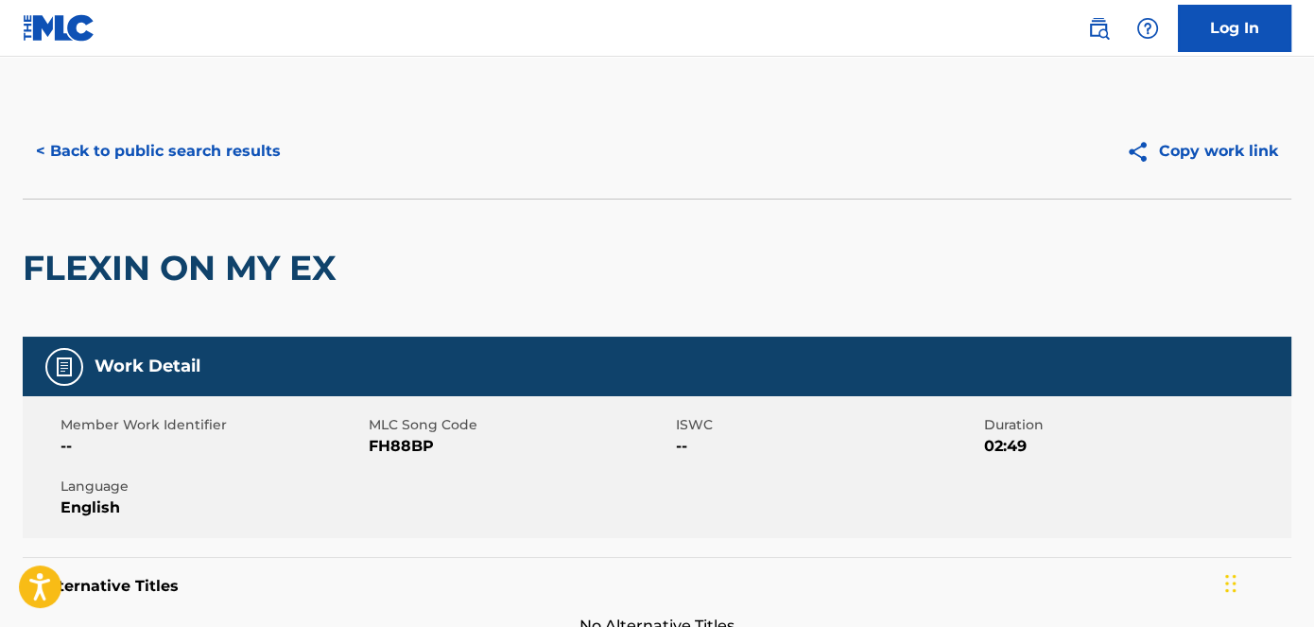
click at [379, 457] on span "FH88BP" at bounding box center [521, 446] width 304 height 23
click at [393, 444] on span "FH88BP" at bounding box center [521, 446] width 304 height 23
click at [161, 171] on button "< Back to public search results" at bounding box center [158, 151] width 271 height 47
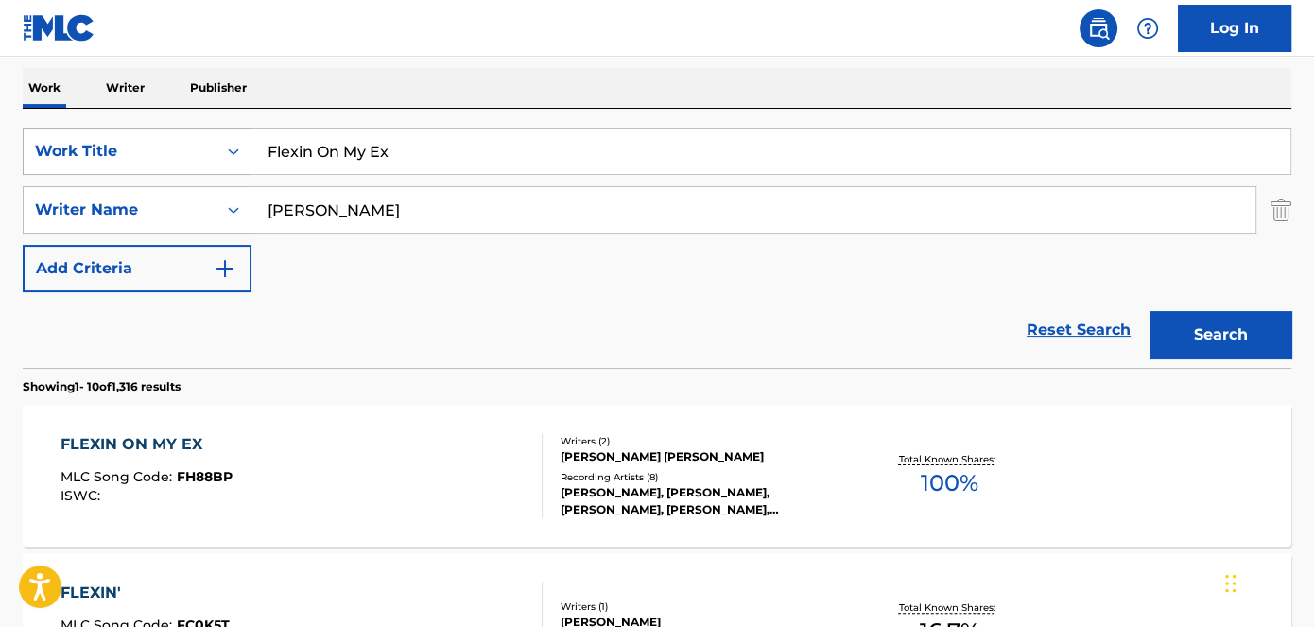
drag, startPoint x: 433, startPoint y: 154, endPoint x: 199, endPoint y: 163, distance: 234.7
click at [199, 163] on div "SearchWithCriteriad53ada31-fe2b-4a6a-85b7-f682a3fb5272 Work Title Flexin On My …" at bounding box center [657, 151] width 1269 height 47
paste input "Skit"
type input "Skit"
click at [426, 41] on nav "Log In" at bounding box center [657, 28] width 1314 height 57
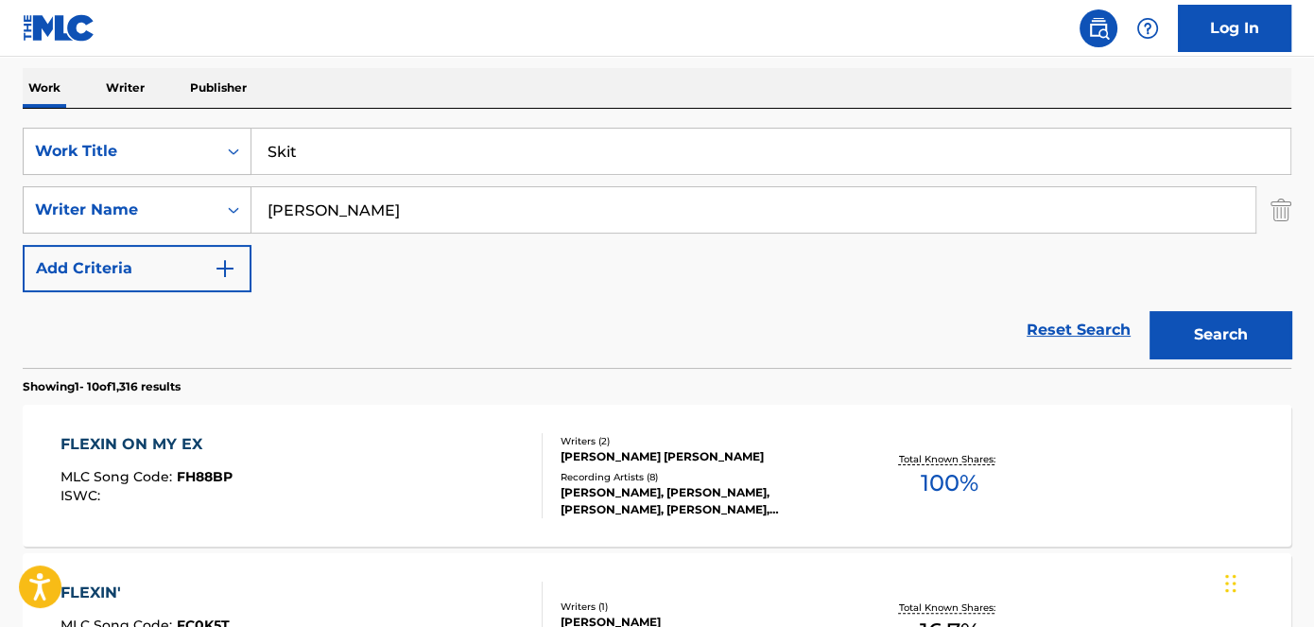
click at [1212, 339] on button "Search" at bounding box center [1221, 334] width 142 height 47
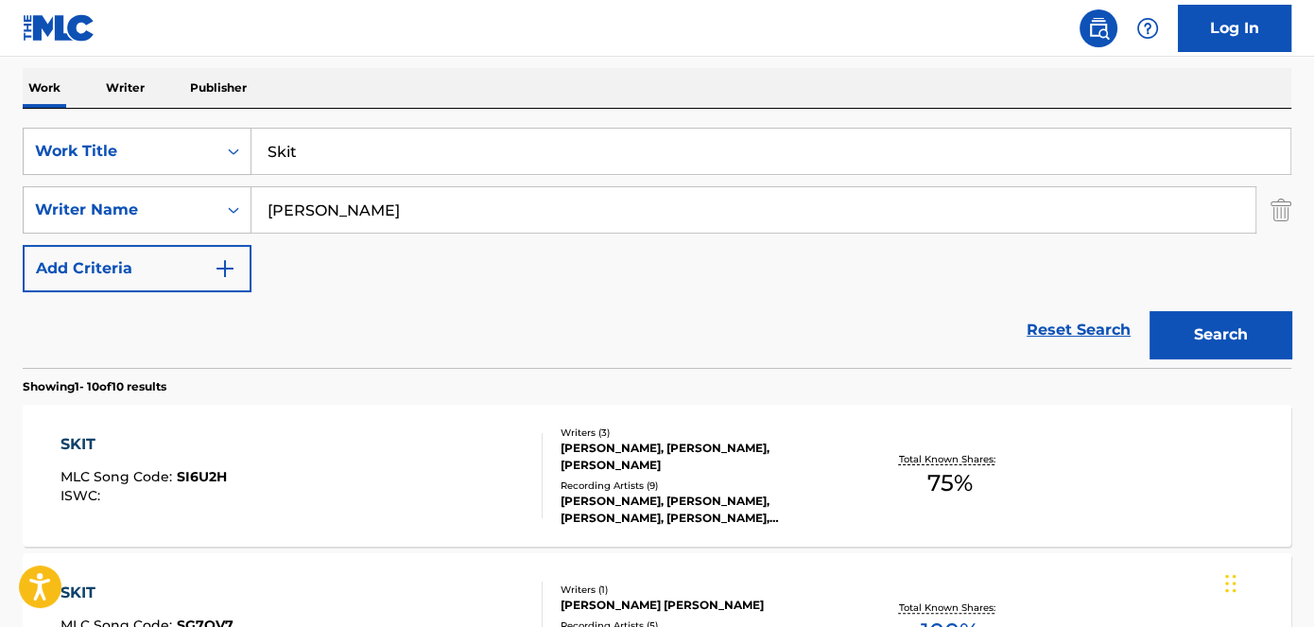
click at [202, 481] on span "SI6U2H" at bounding box center [202, 476] width 50 height 17
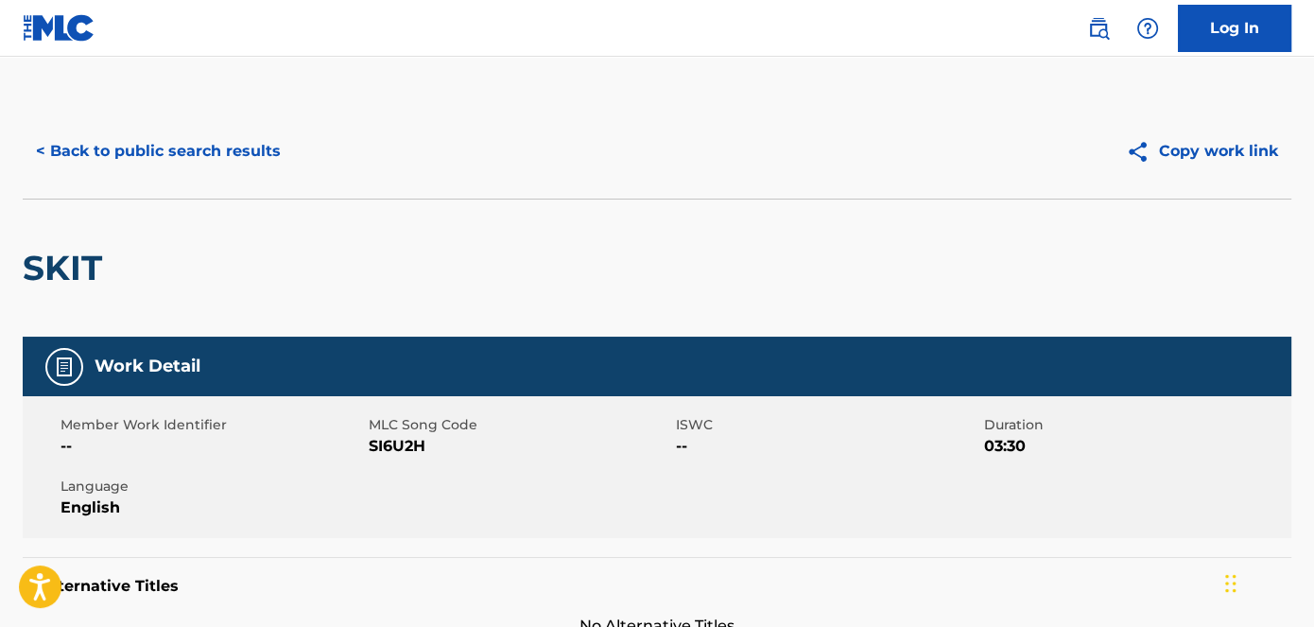
click at [412, 442] on span "SI6U2H" at bounding box center [521, 446] width 304 height 23
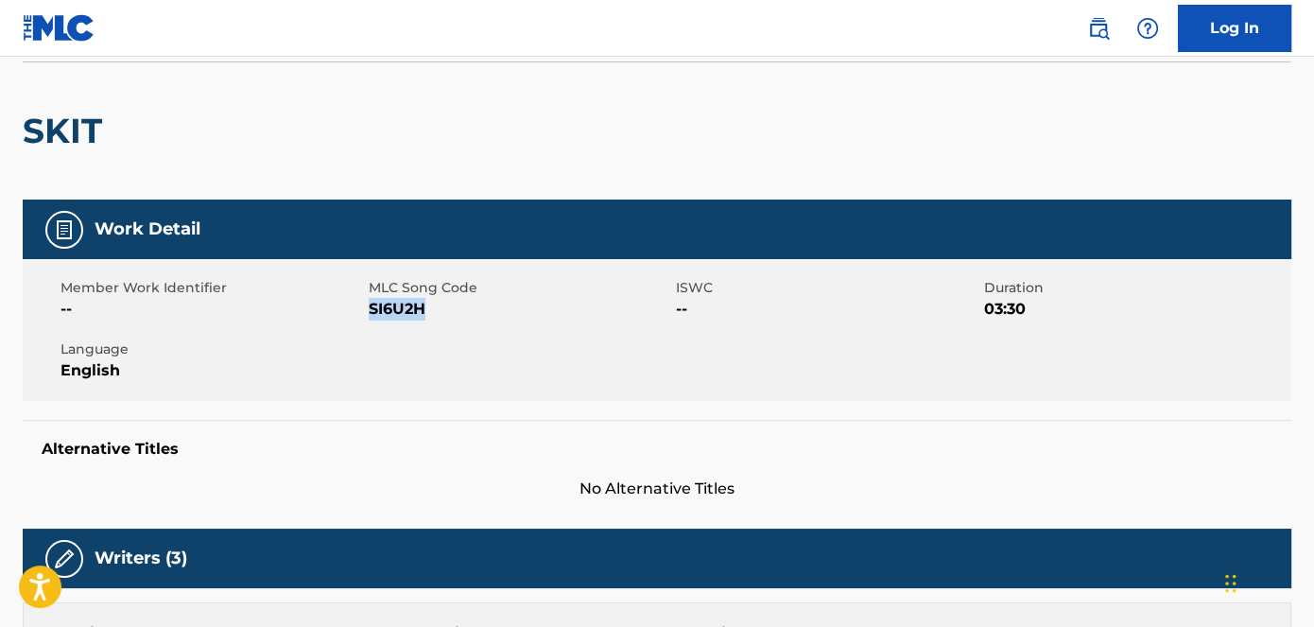
scroll to position [85, 0]
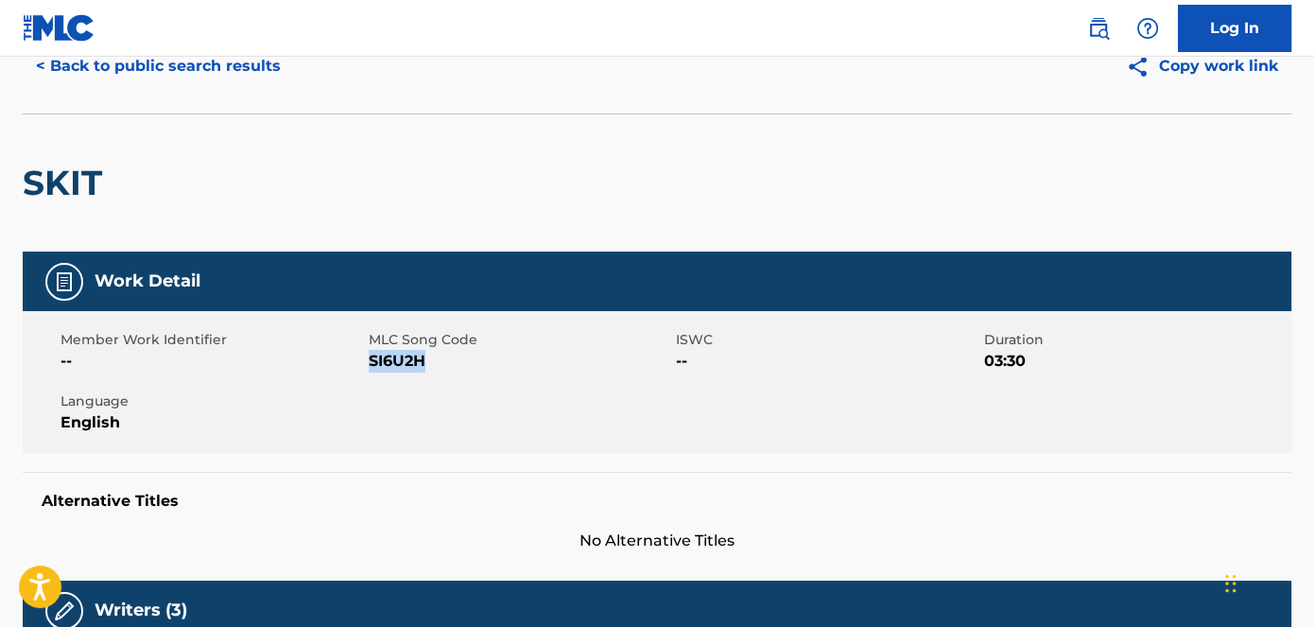
click at [164, 67] on button "< Back to public search results" at bounding box center [158, 66] width 271 height 47
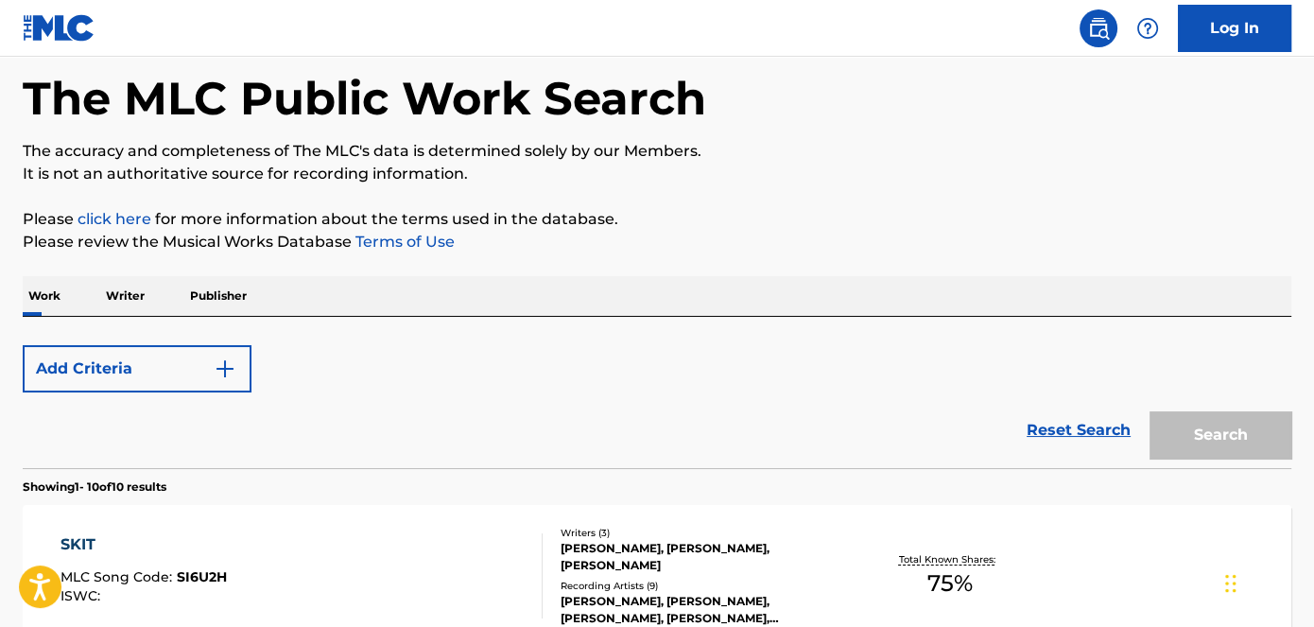
scroll to position [293, 0]
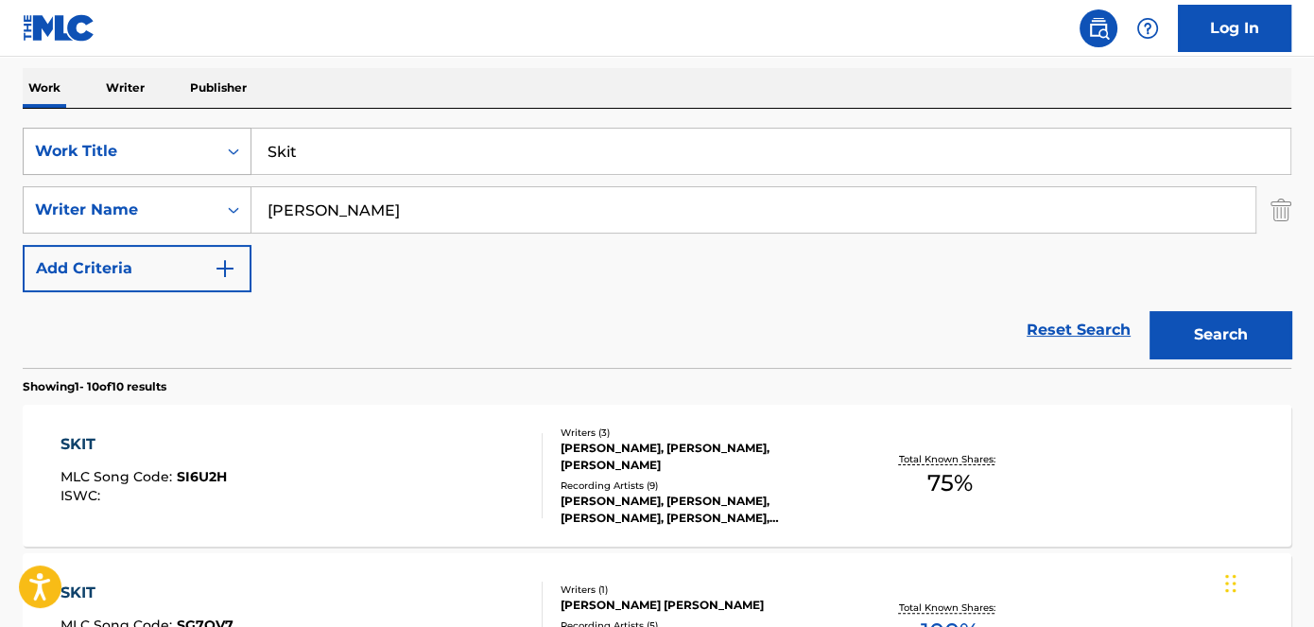
drag, startPoint x: 335, startPoint y: 136, endPoint x: 166, endPoint y: 146, distance: 168.6
click at [168, 148] on div "SearchWithCriteriad53ada31-fe2b-4a6a-85b7-f682a3fb5272 Work Title Skit" at bounding box center [657, 151] width 1269 height 47
paste input "Search Form"
click at [388, 32] on nav "Log In" at bounding box center [657, 28] width 1314 height 57
click at [387, 166] on input "Search Form" at bounding box center [771, 151] width 1039 height 45
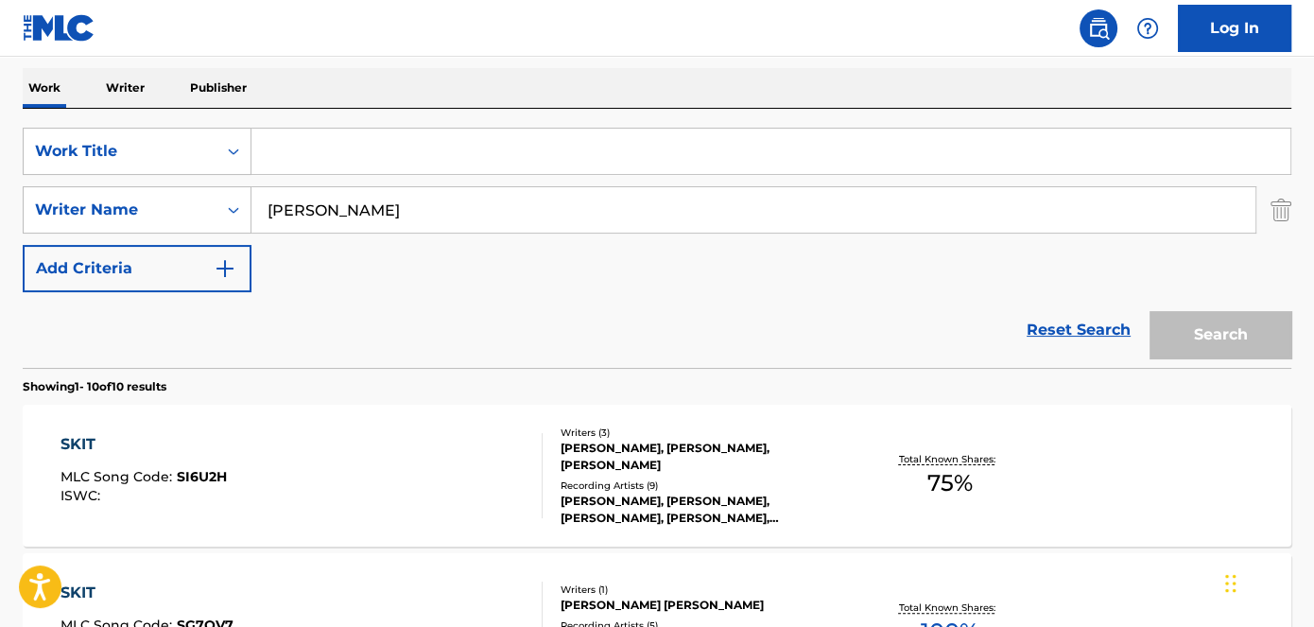
click at [415, 146] on input "Search Form" at bounding box center [771, 151] width 1039 height 45
paste input "It's Serious Pt. 2"
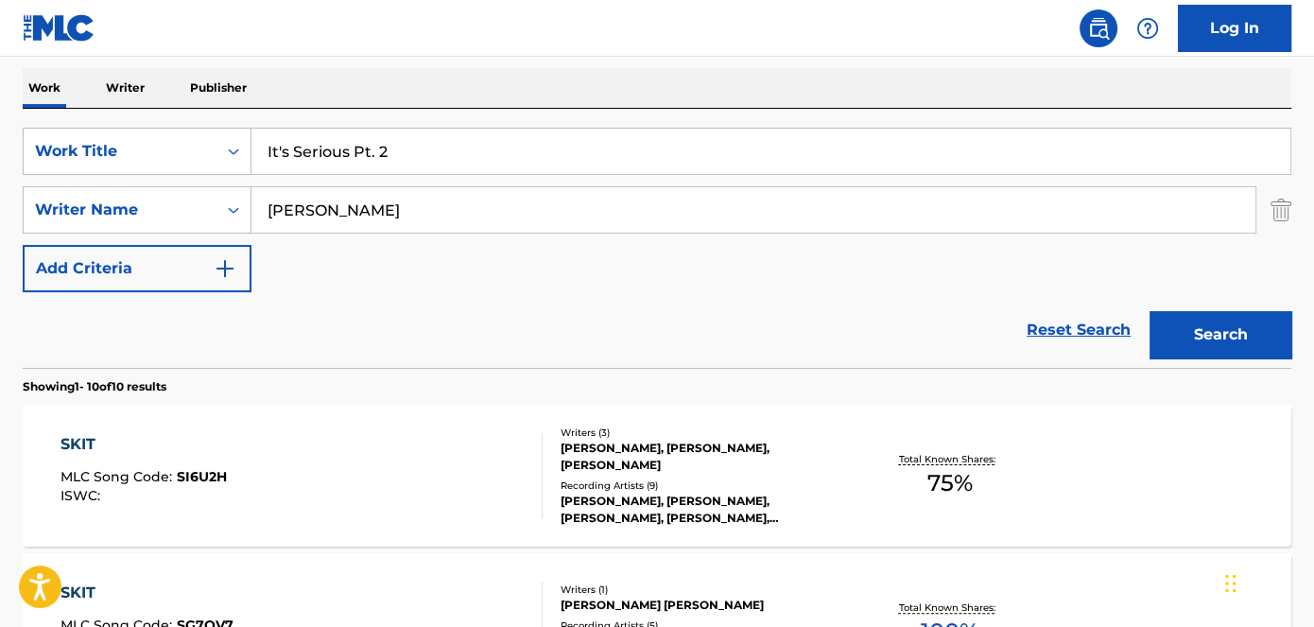
type input "It's Serious Pt. 2"
drag, startPoint x: 433, startPoint y: 83, endPoint x: 441, endPoint y: 76, distance: 10.7
click at [436, 80] on div "Work Writer Publisher" at bounding box center [657, 88] width 1269 height 40
click at [1208, 337] on button "Search" at bounding box center [1221, 334] width 142 height 47
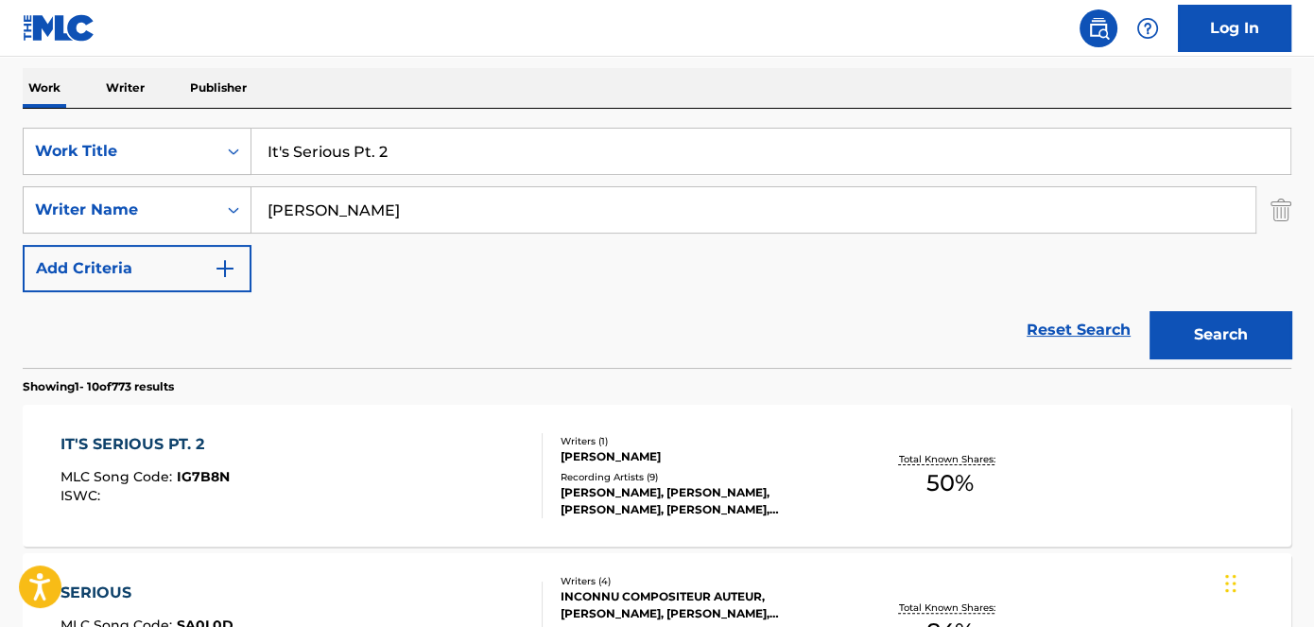
click at [196, 435] on div "IT'S SERIOUS PT. 2" at bounding box center [145, 444] width 169 height 23
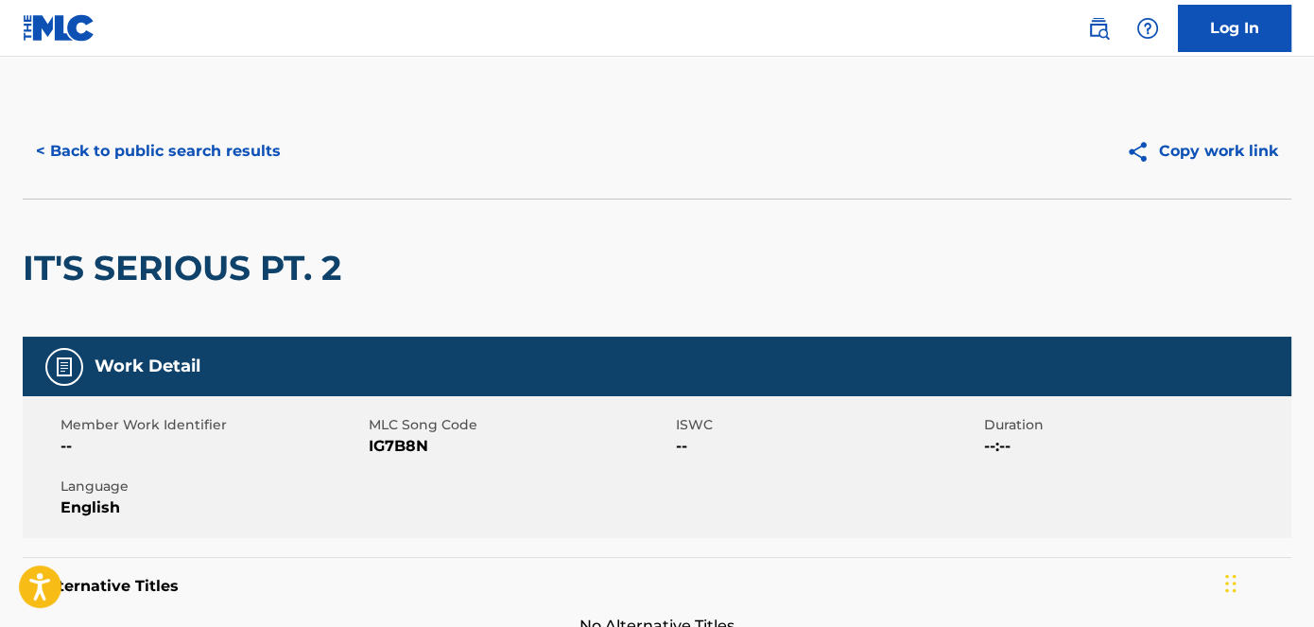
click at [412, 447] on span "IG7B8N" at bounding box center [521, 446] width 304 height 23
click at [115, 176] on div "< Back to public search results Copy work link" at bounding box center [657, 151] width 1269 height 95
click at [157, 148] on button "< Back to public search results" at bounding box center [158, 151] width 271 height 47
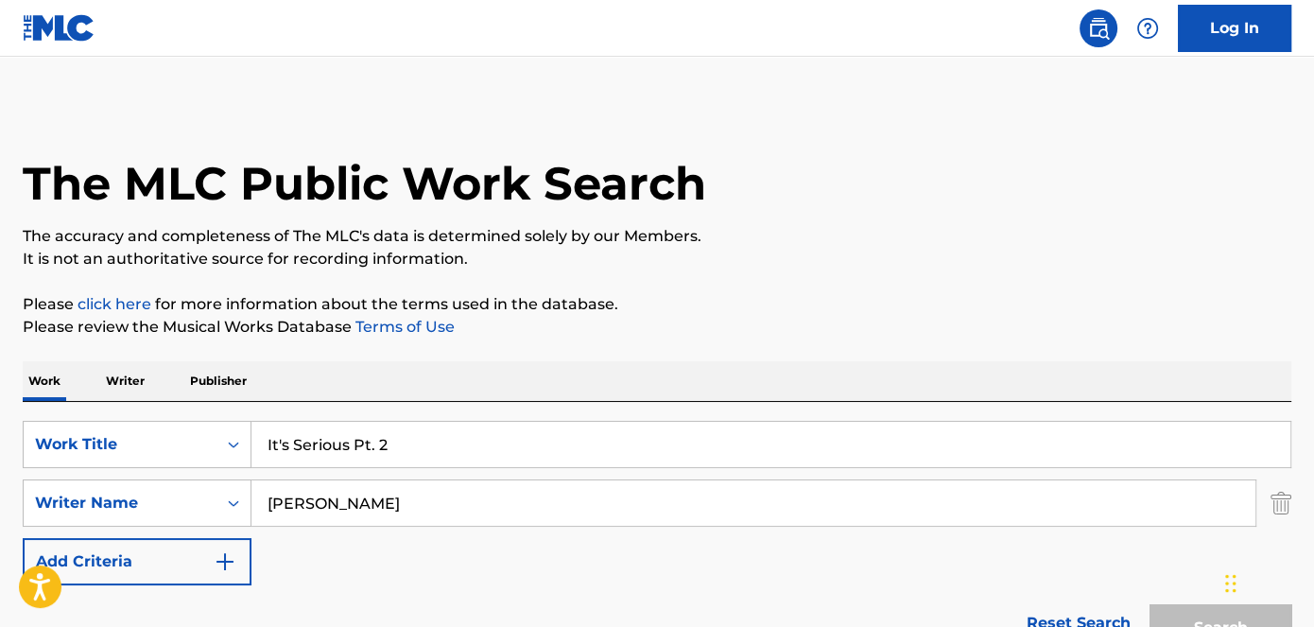
scroll to position [293, 0]
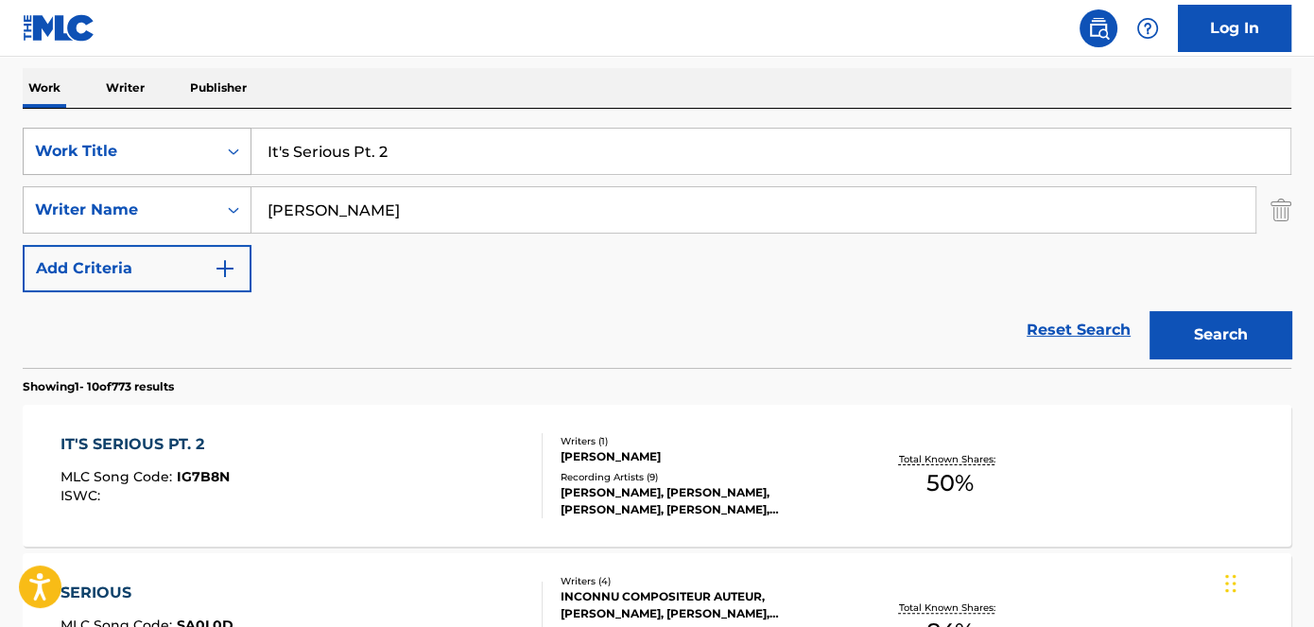
drag, startPoint x: 438, startPoint y: 158, endPoint x: 239, endPoint y: 162, distance: 198.6
click at [239, 162] on div "SearchWithCriteriad53ada31-fe2b-4a6a-85b7-f682a3fb5272 Work Title It's Serious …" at bounding box center [657, 151] width 1269 height 47
paste input "Scrumptious"
type input "Scrumptious"
click at [409, 43] on nav "Log In" at bounding box center [657, 28] width 1314 height 57
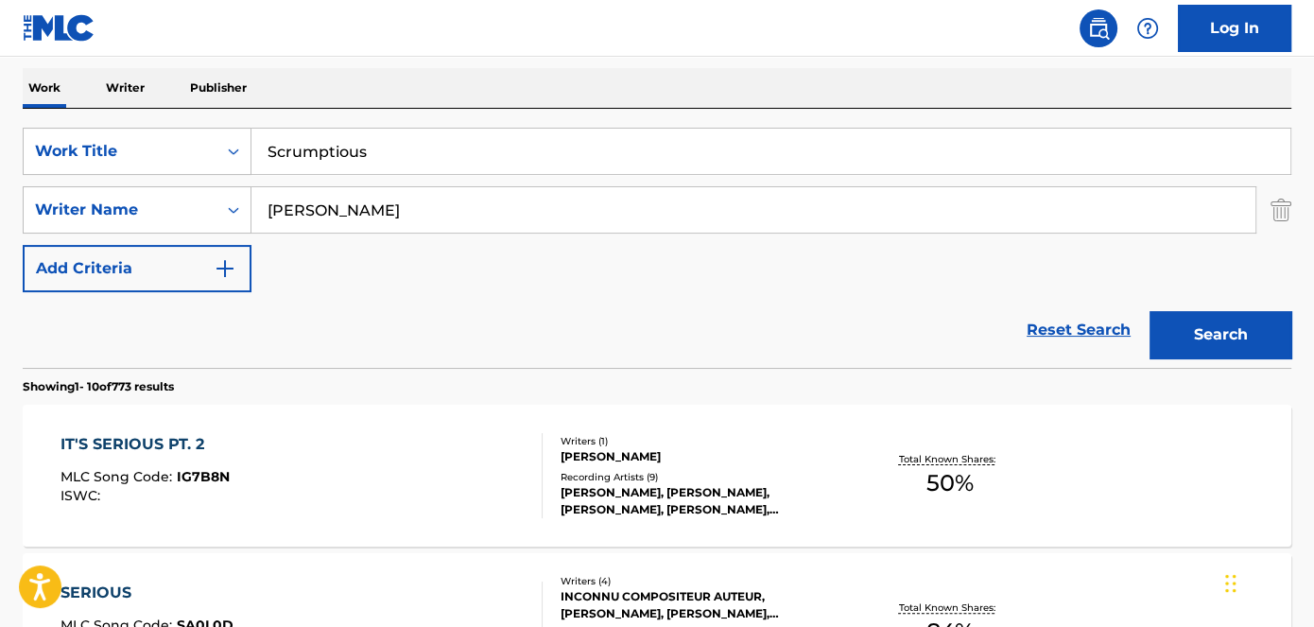
click at [1240, 333] on button "Search" at bounding box center [1221, 334] width 142 height 47
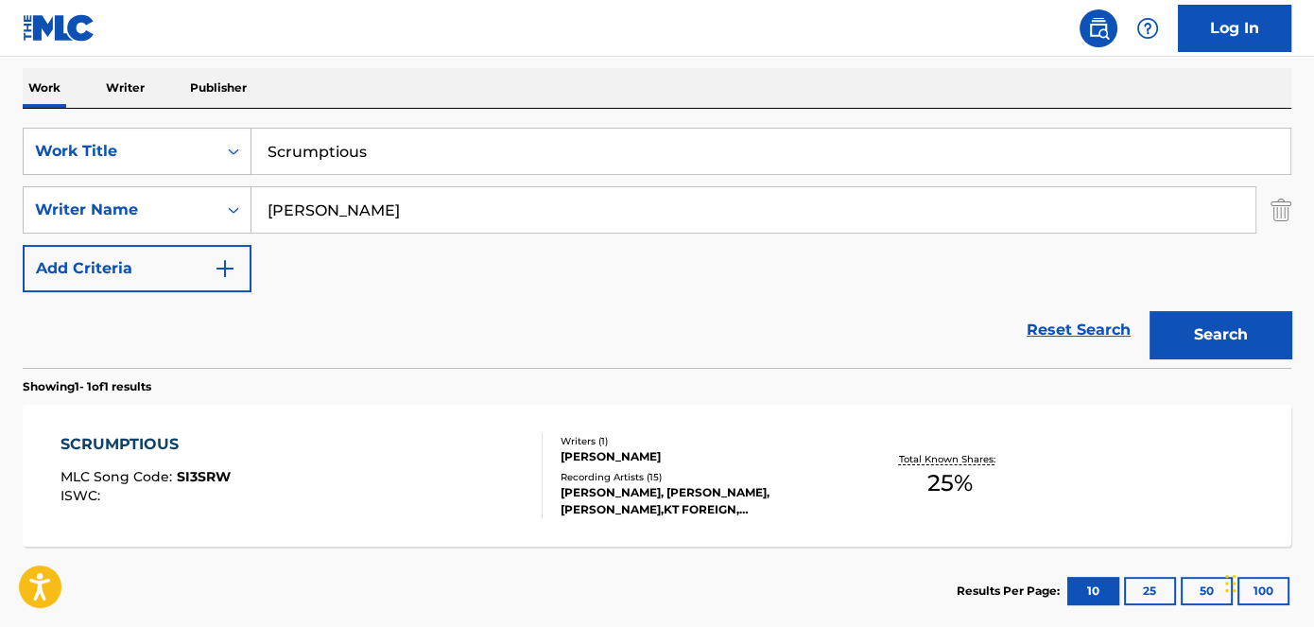
click at [209, 477] on span "SI3SRW" at bounding box center [204, 476] width 54 height 17
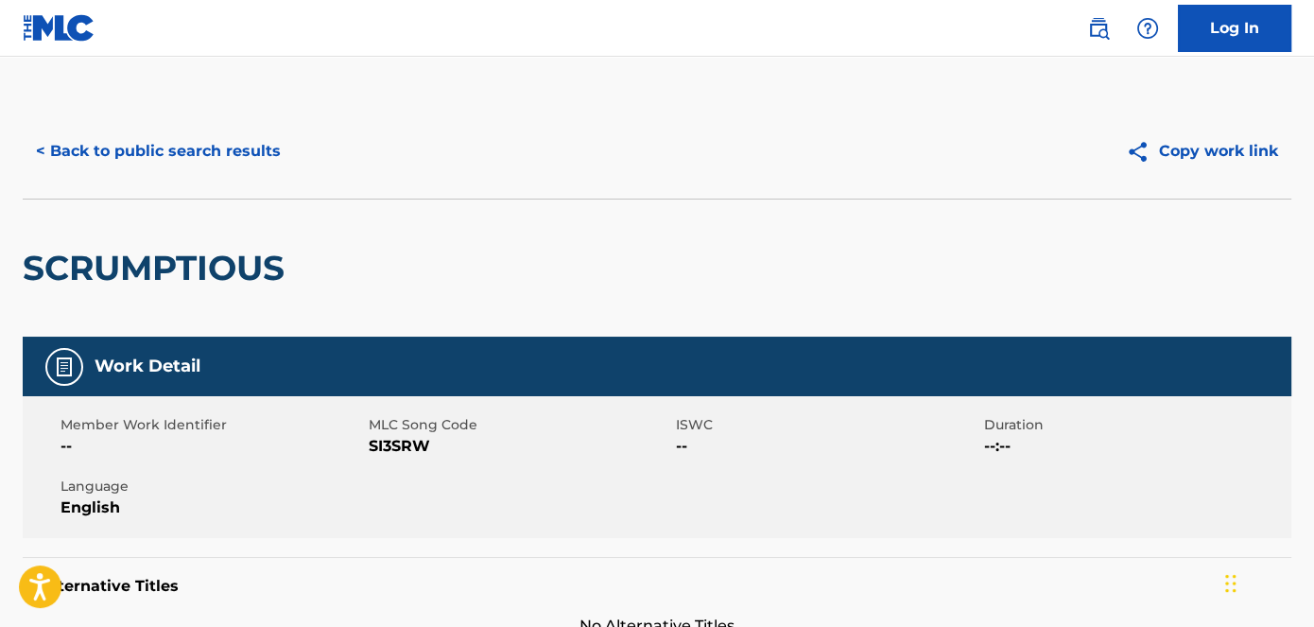
click at [406, 458] on div "Member Work Identifier -- MLC Song Code SI3SRW ISWC -- Duration --:-- Language …" at bounding box center [657, 467] width 1269 height 142
click at [412, 450] on span "SI3SRW" at bounding box center [521, 446] width 304 height 23
click at [146, 152] on button "< Back to public search results" at bounding box center [158, 151] width 271 height 47
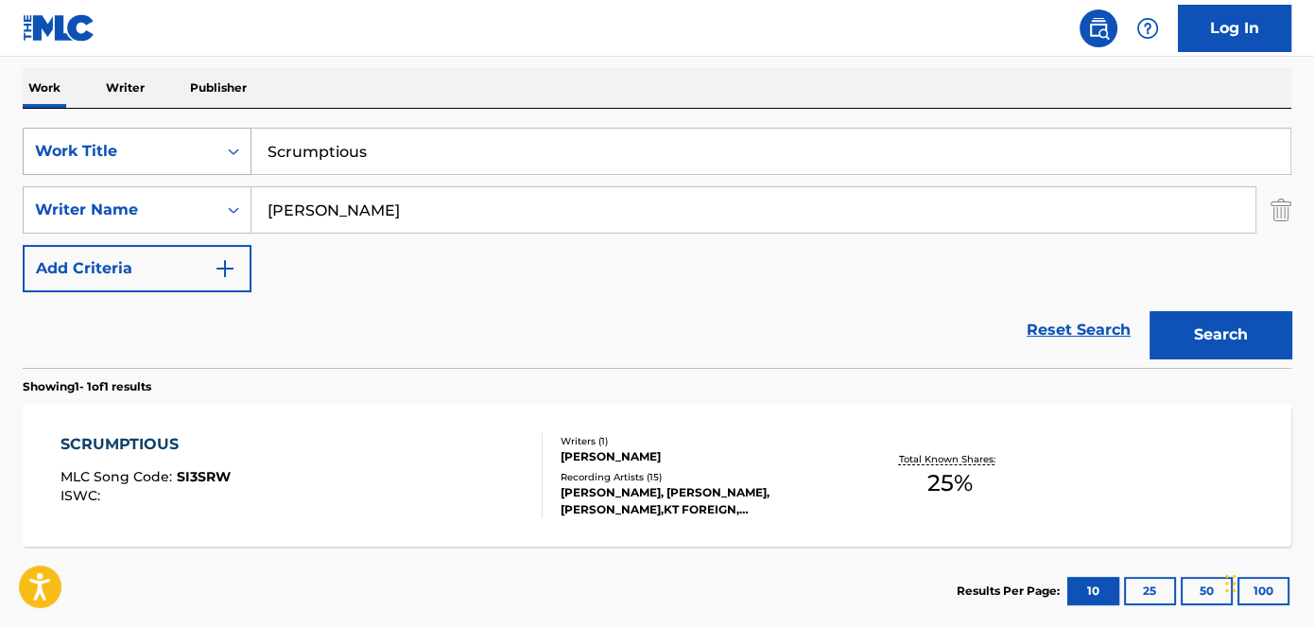
drag, startPoint x: 419, startPoint y: 149, endPoint x: 150, endPoint y: 146, distance: 268.6
click at [160, 148] on div "SearchWithCriteriad53ada31-fe2b-4a6a-85b7-f682a3fb5272 Work Title Scrumptious" at bounding box center [657, 151] width 1269 height 47
paste input "Band Dance"
type input "Band Dance"
click at [423, 27] on nav "Log In" at bounding box center [657, 28] width 1314 height 57
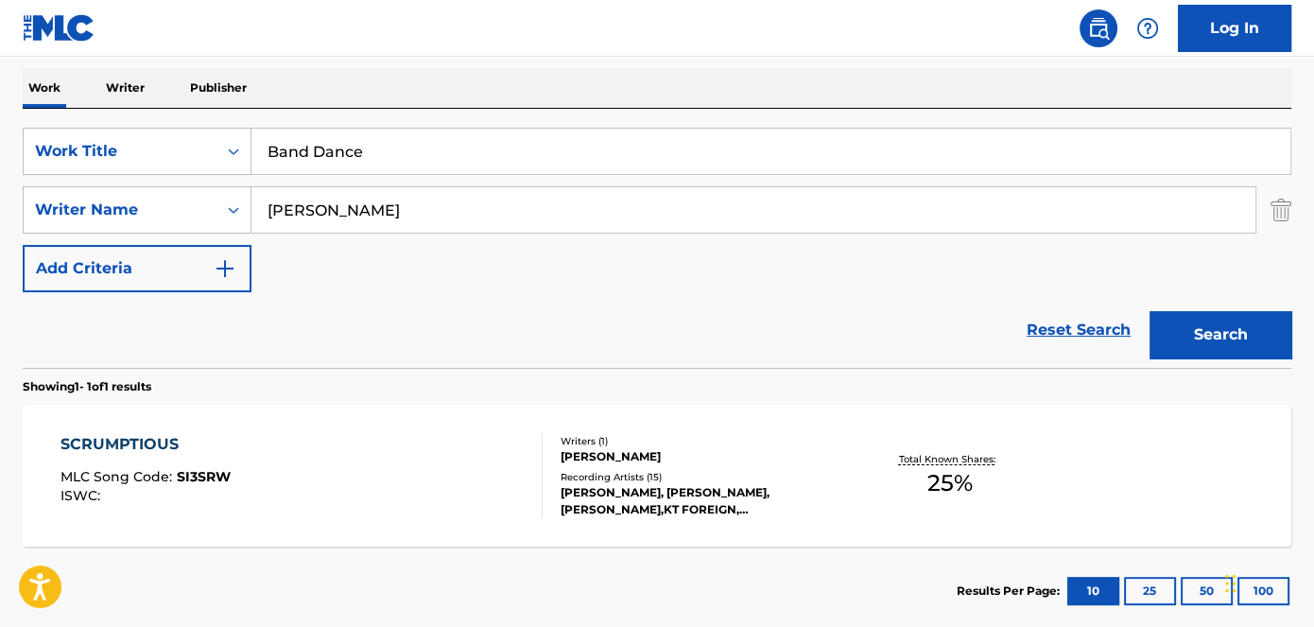
click at [1187, 343] on button "Search" at bounding box center [1221, 334] width 142 height 47
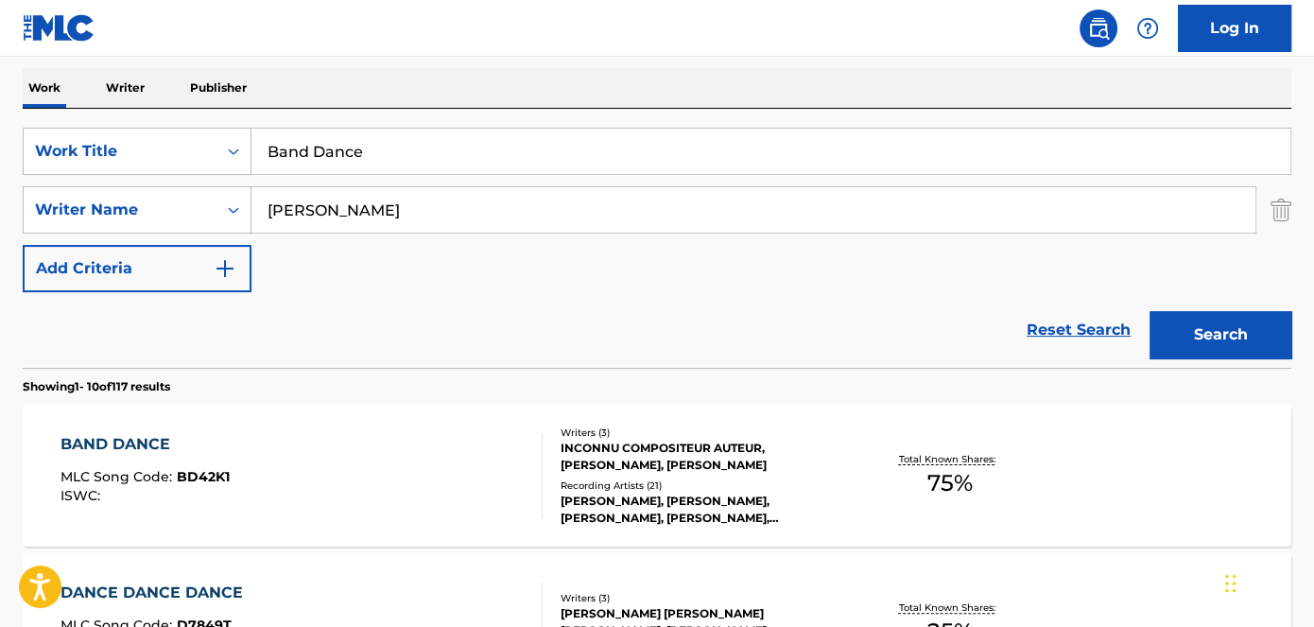
click at [204, 476] on span "BD42K1" at bounding box center [203, 476] width 53 height 17
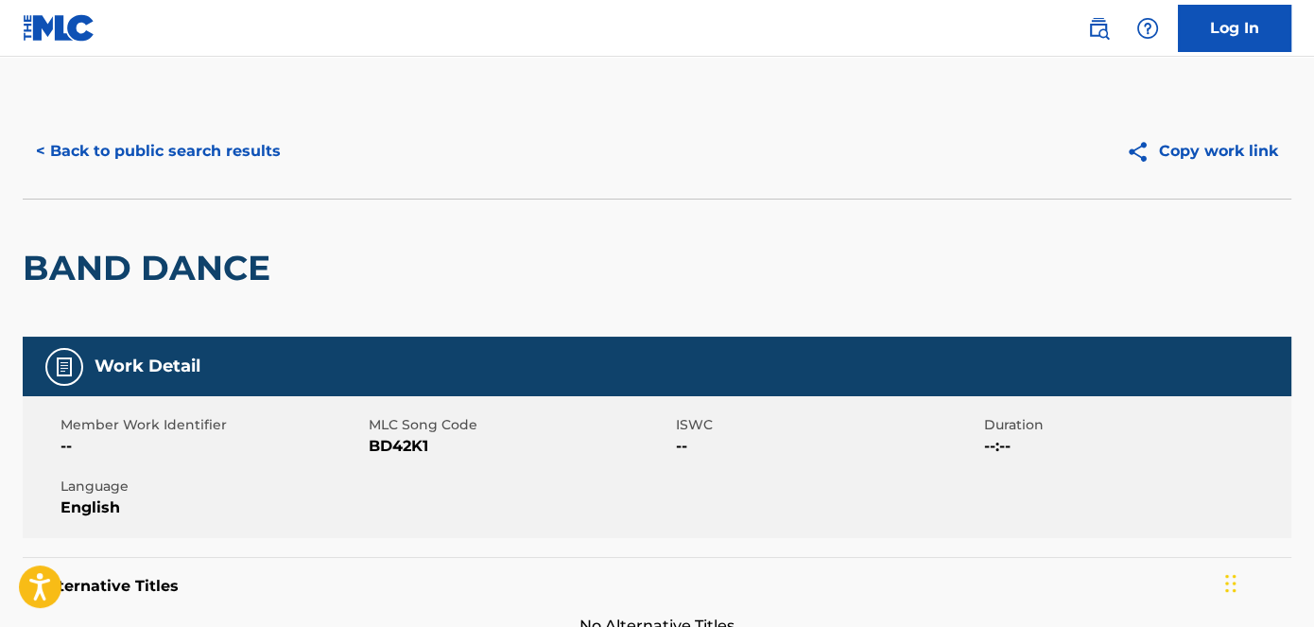
click at [403, 439] on span "BD42K1" at bounding box center [521, 446] width 304 height 23
click at [193, 180] on div "< Back to public search results Copy work link" at bounding box center [657, 151] width 1269 height 95
click at [209, 162] on button "< Back to public search results" at bounding box center [158, 151] width 271 height 47
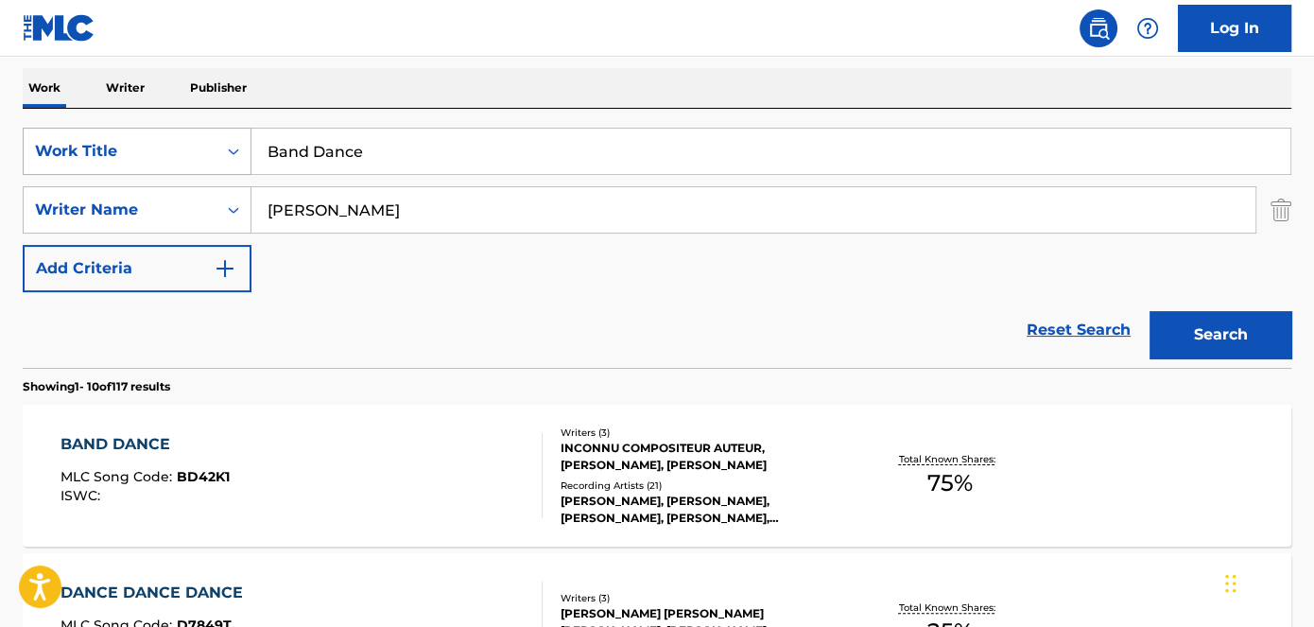
drag, startPoint x: 354, startPoint y: 163, endPoint x: 165, endPoint y: 168, distance: 188.3
click at [165, 168] on div "SearchWithCriteriad53ada31-fe2b-4a6a-85b7-f682a3fb5272 Work Title Band Dance" at bounding box center [657, 151] width 1269 height 47
paste input "Mud Walkin"
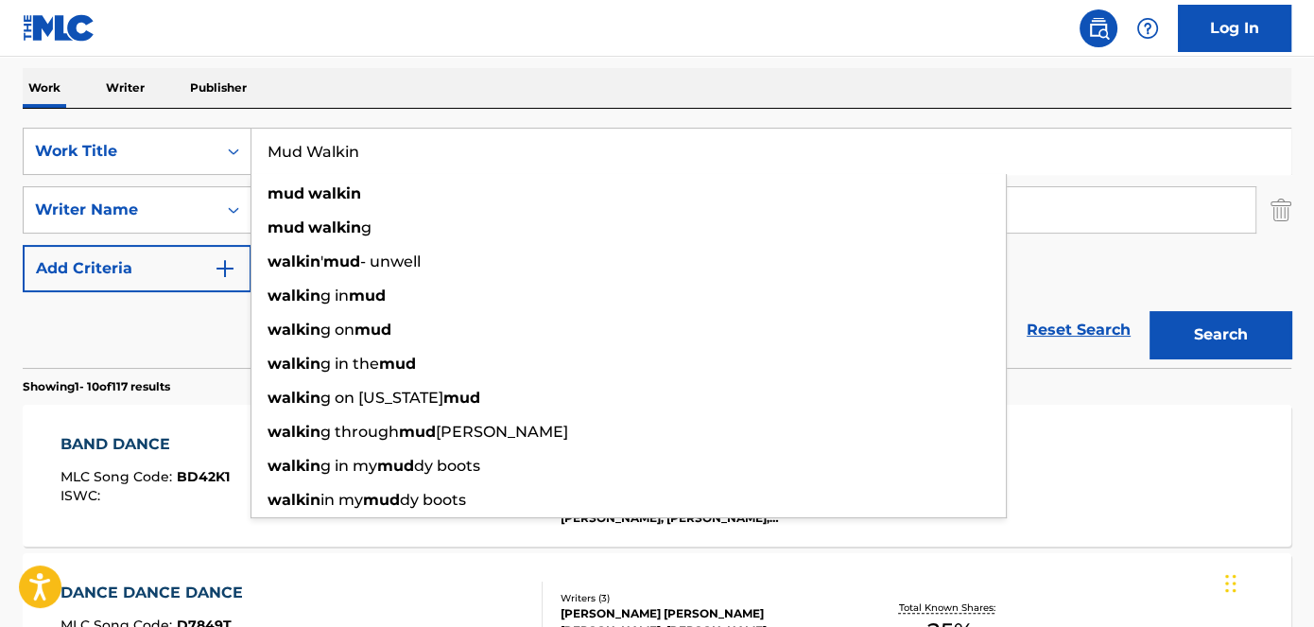
type input "Mud Walkin"
click at [1185, 349] on button "Search" at bounding box center [1221, 334] width 142 height 47
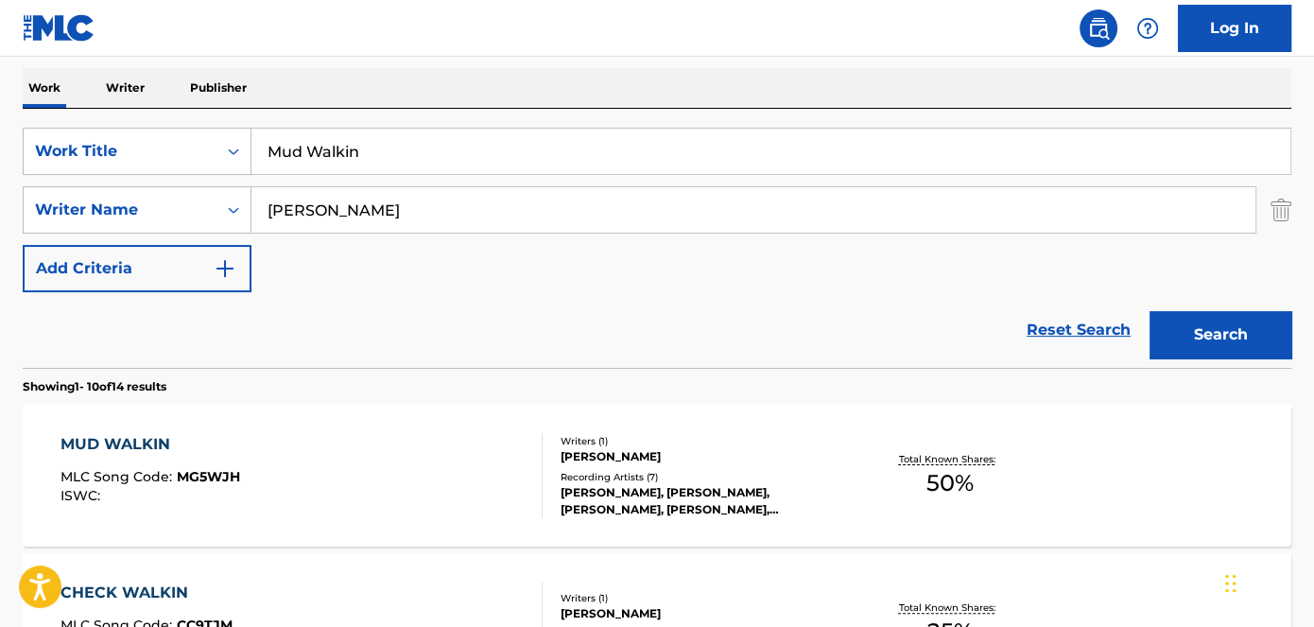
click at [196, 470] on span "MG5WJH" at bounding box center [208, 476] width 63 height 17
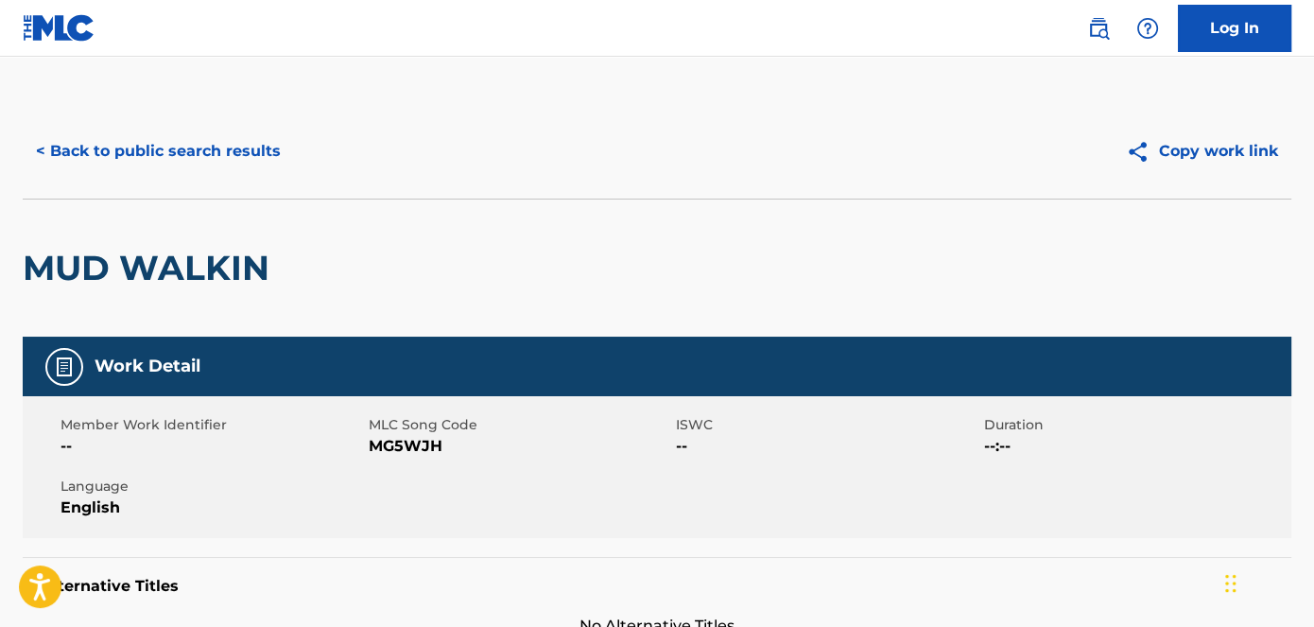
click at [420, 447] on span "MG5WJH" at bounding box center [521, 446] width 304 height 23
click at [212, 159] on button "< Back to public search results" at bounding box center [158, 151] width 271 height 47
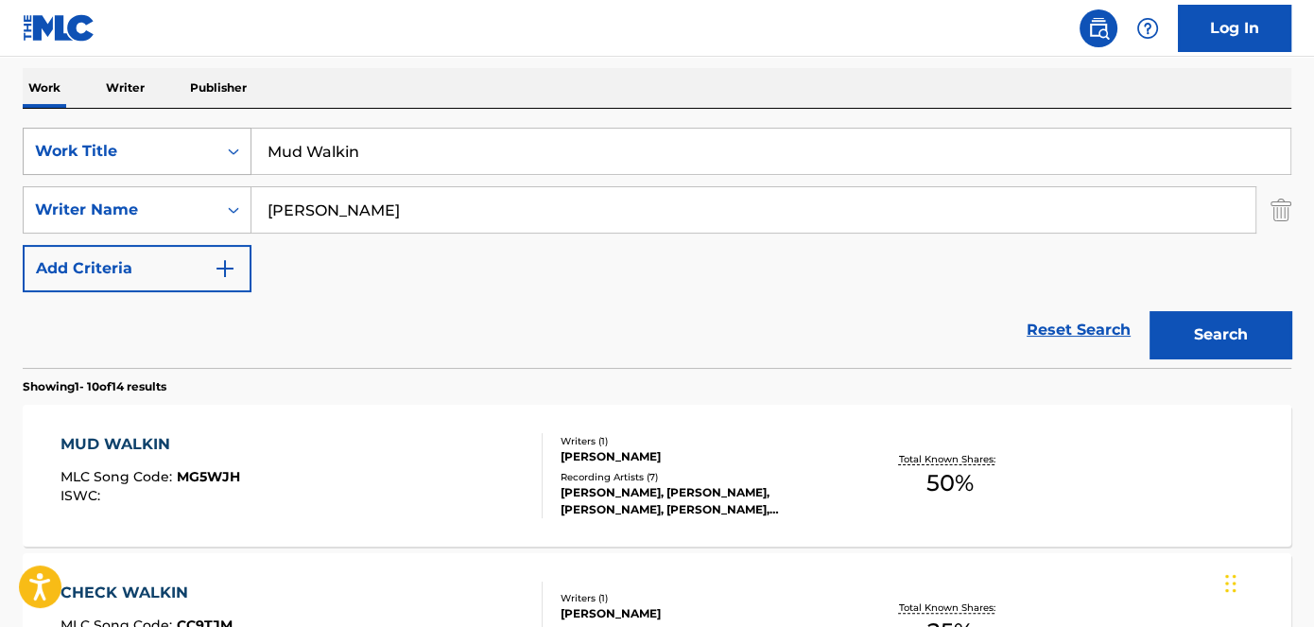
drag, startPoint x: 397, startPoint y: 151, endPoint x: 218, endPoint y: 154, distance: 178.7
click at [222, 157] on div "SearchWithCriteriad53ada31-fe2b-4a6a-85b7-f682a3fb5272 Work Title Mud Walkin" at bounding box center [657, 151] width 1269 height 47
paste input "Yeah I Know"
type input "Yeah I Know"
click at [431, 17] on nav "Log In" at bounding box center [657, 28] width 1314 height 57
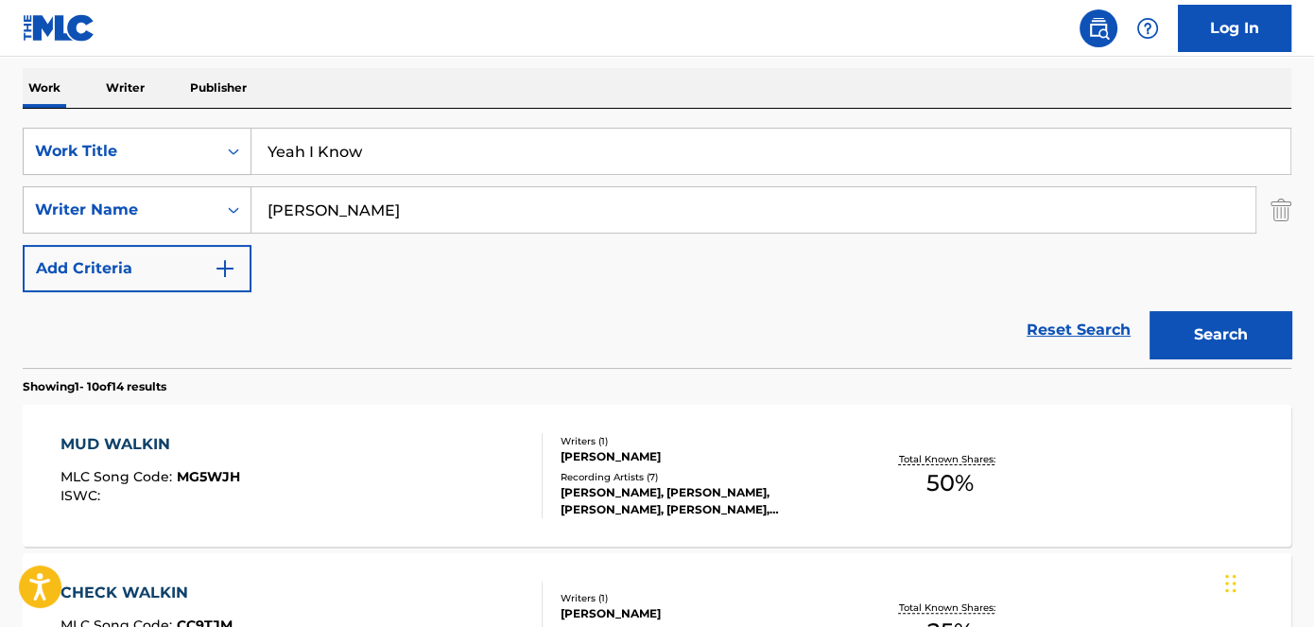
click at [1230, 318] on button "Search" at bounding box center [1221, 334] width 142 height 47
click at [234, 478] on div "YEAH I KNOW MLC Song Code : YD53O4 ISWC :" at bounding box center [302, 475] width 482 height 85
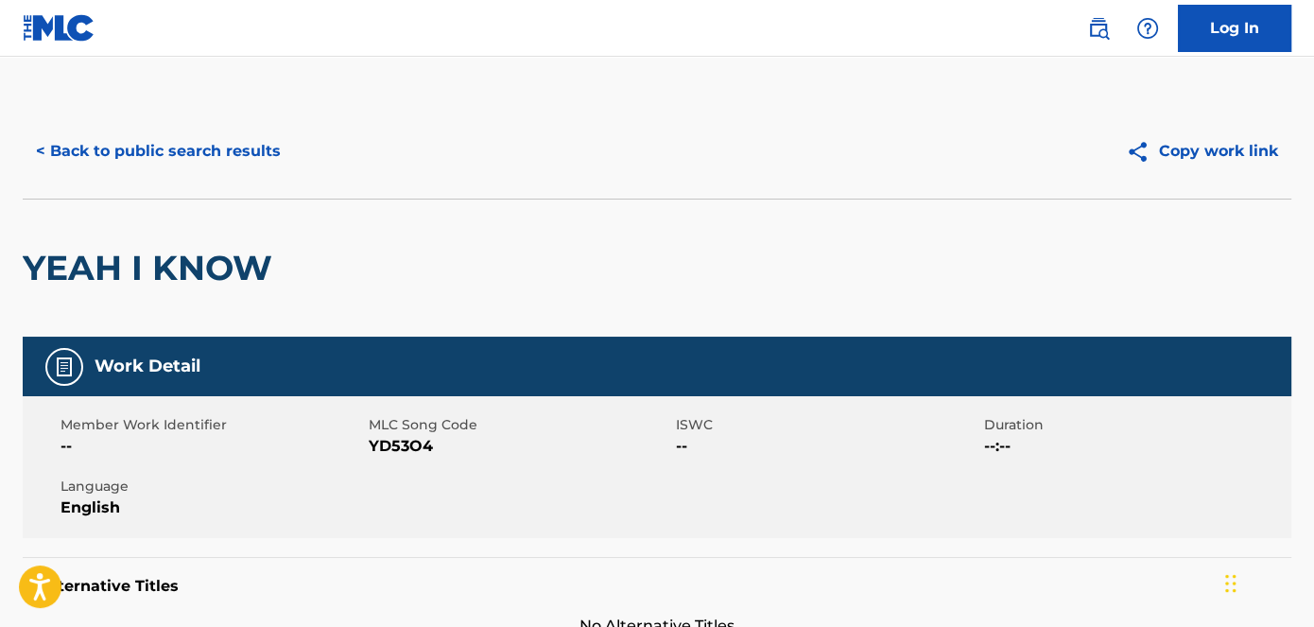
click at [416, 449] on span "YD53O4" at bounding box center [521, 446] width 304 height 23
click at [138, 154] on button "< Back to public search results" at bounding box center [158, 151] width 271 height 47
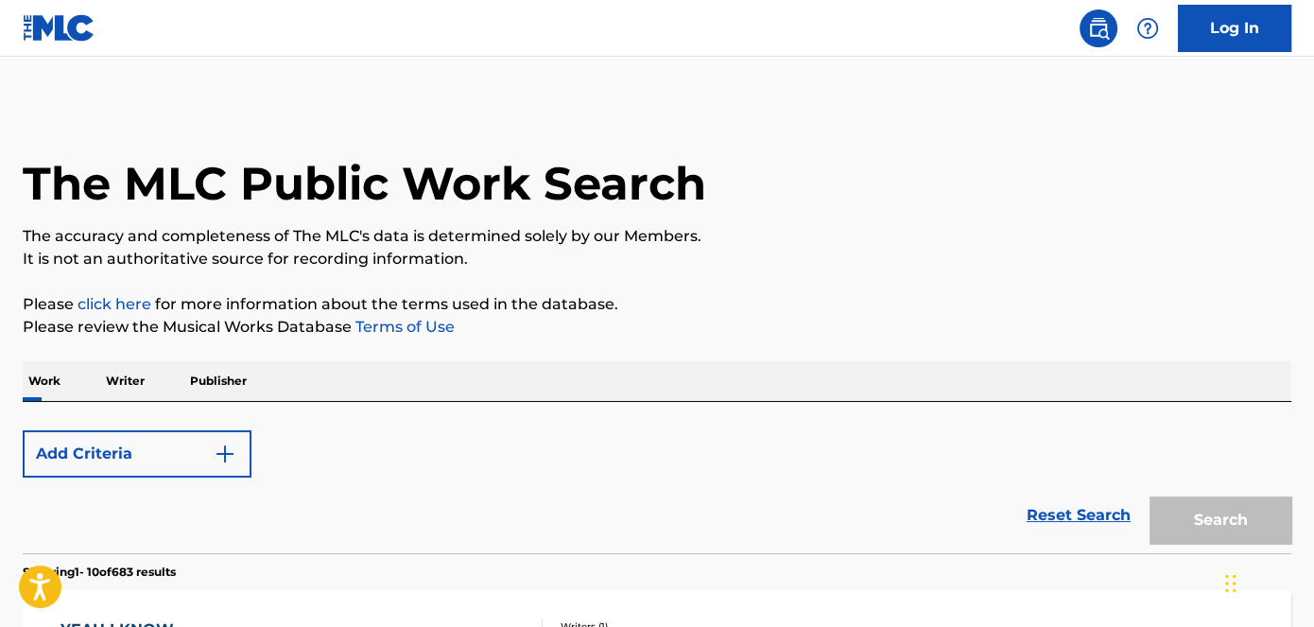
scroll to position [293, 0]
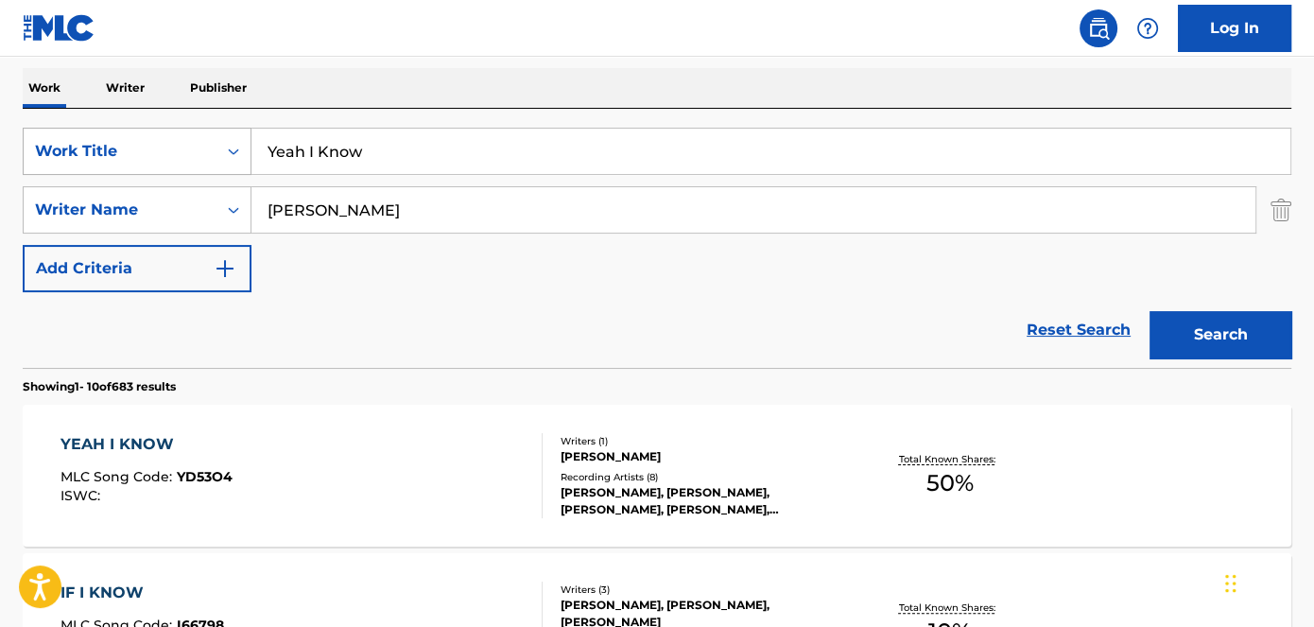
drag, startPoint x: 426, startPoint y: 151, endPoint x: 223, endPoint y: 154, distance: 202.4
click at [287, 154] on input "Yeah I Know" at bounding box center [771, 151] width 1039 height 45
paste input "[PERSON_NAME]"
drag, startPoint x: 245, startPoint y: 154, endPoint x: 239, endPoint y: 132, distance: 22.5
click at [159, 154] on div "SearchWithCriteriad53ada31-fe2b-4a6a-85b7-f682a3fb5272 Work Title YeMr. [GEOGRA…" at bounding box center [657, 151] width 1269 height 47
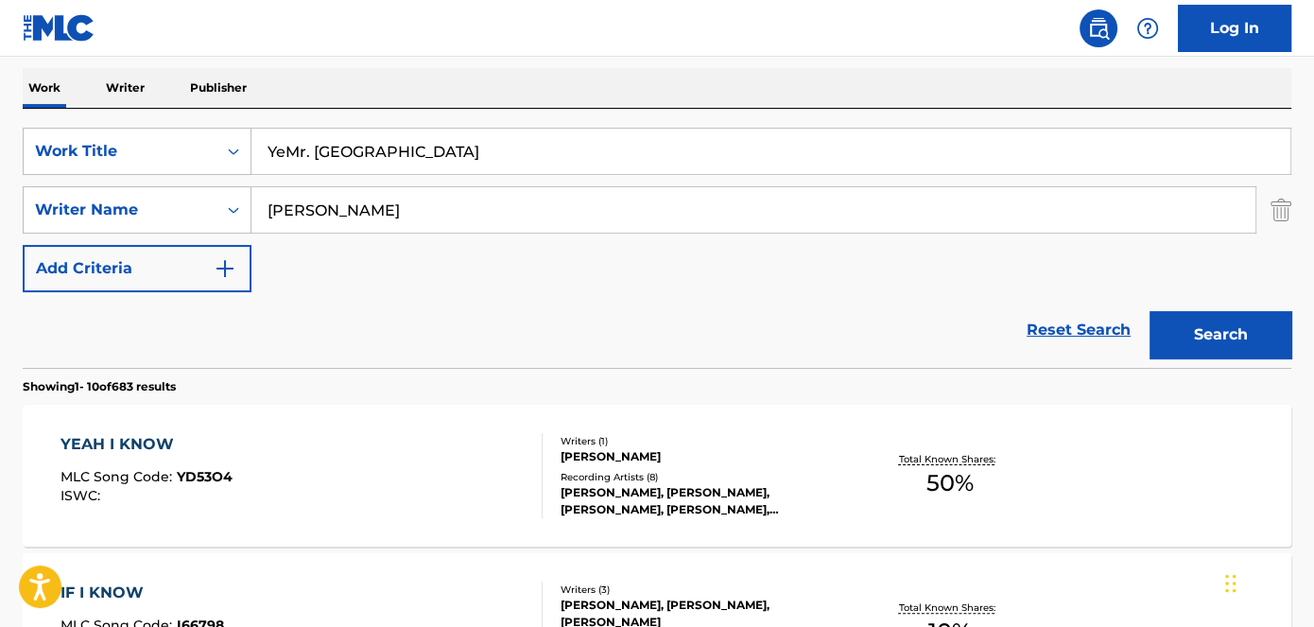
paste input "Search Form"
type input "[PERSON_NAME]"
click at [436, 9] on nav "Log In" at bounding box center [657, 28] width 1314 height 57
click at [1220, 337] on button "Search" at bounding box center [1221, 334] width 142 height 47
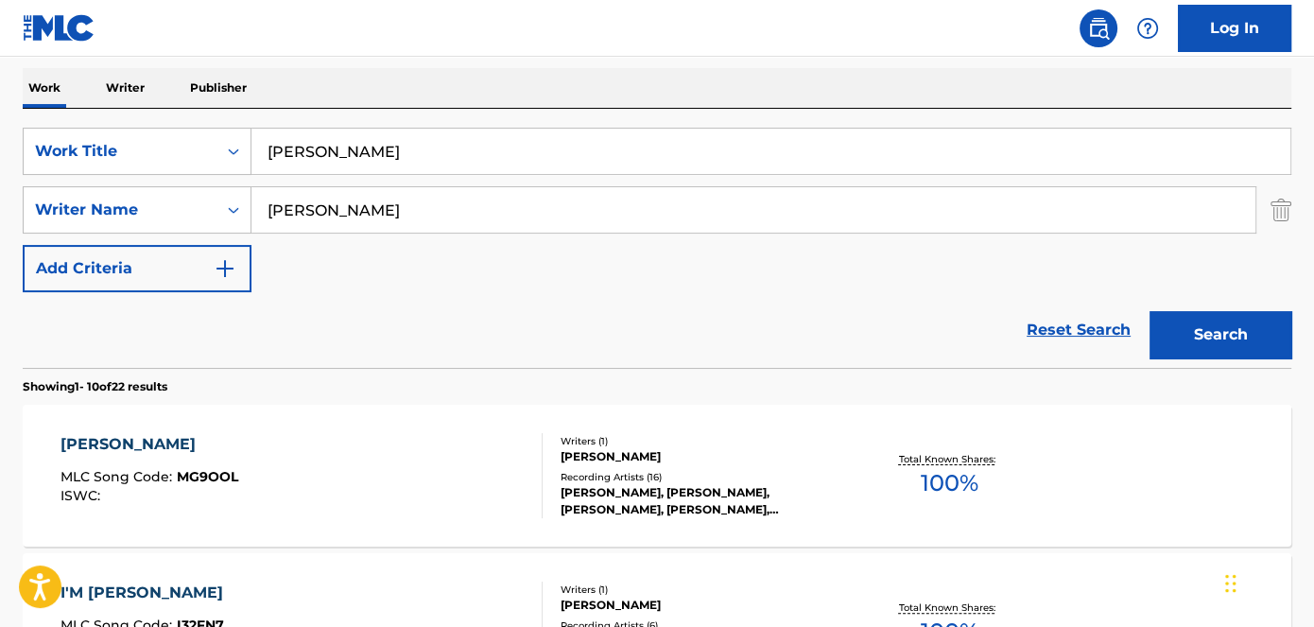
click at [213, 477] on span "MG9OOL" at bounding box center [207, 476] width 61 height 17
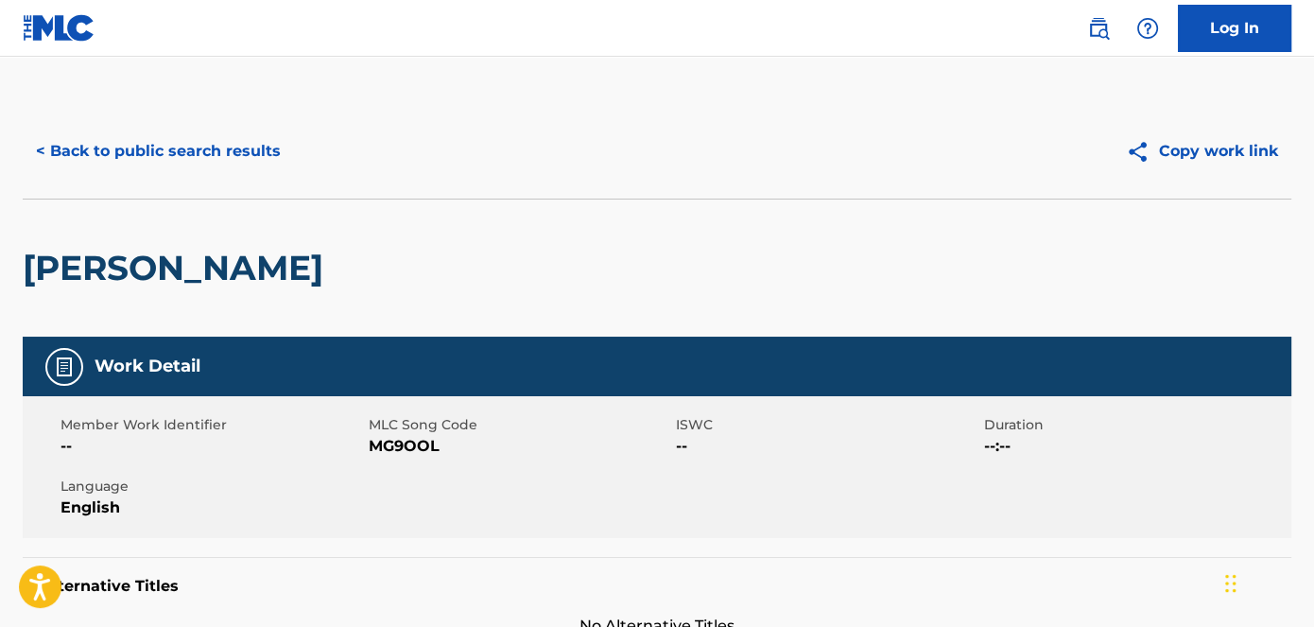
click at [400, 448] on span "MG9OOL" at bounding box center [521, 446] width 304 height 23
click at [201, 165] on button "< Back to public search results" at bounding box center [158, 151] width 271 height 47
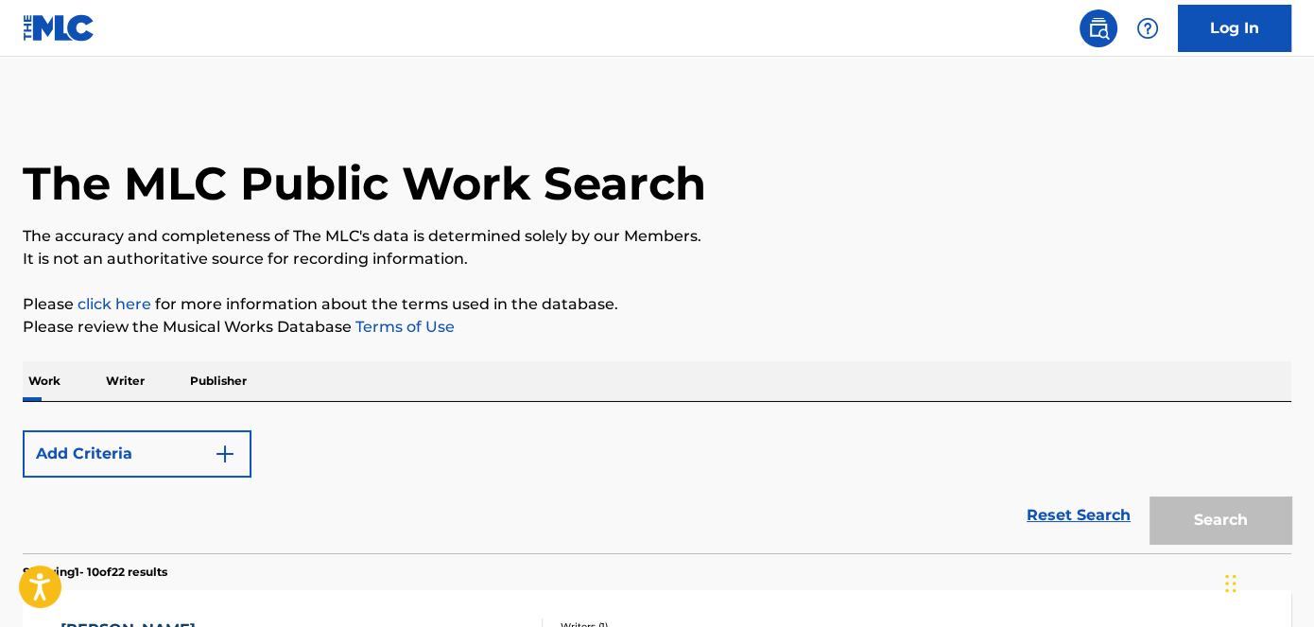
scroll to position [293, 0]
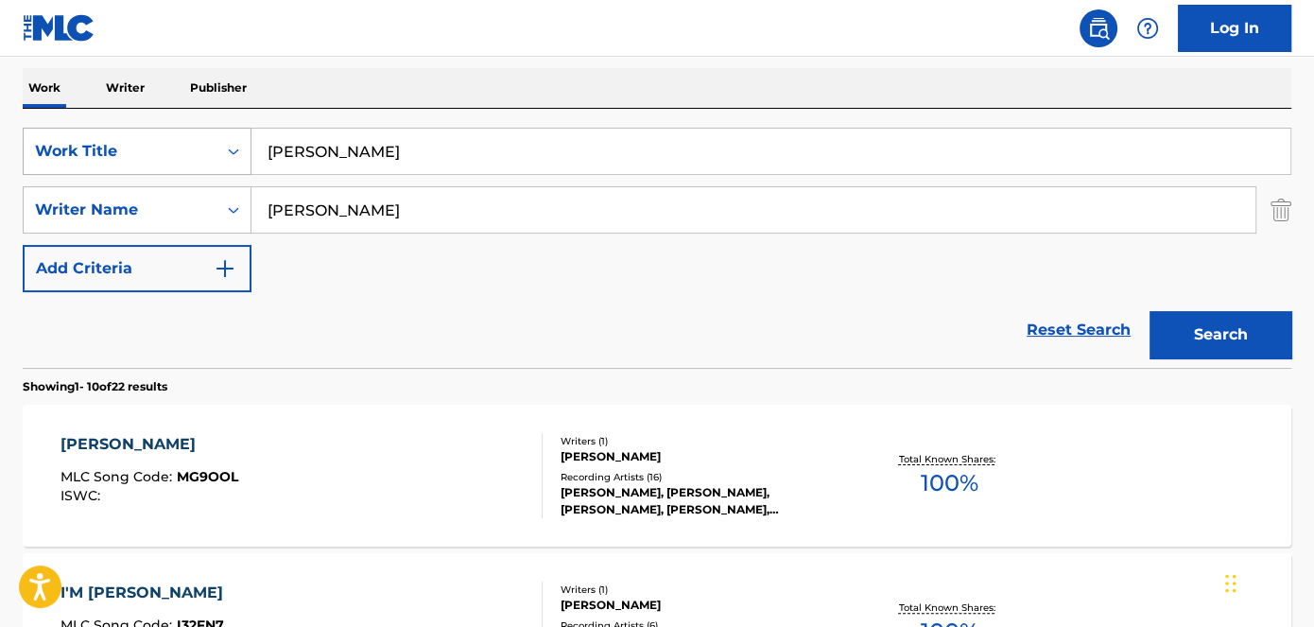
drag, startPoint x: 402, startPoint y: 150, endPoint x: 221, endPoint y: 152, distance: 180.6
click at [235, 152] on div "SearchWithCriteriad53ada31-fe2b-4a6a-85b7-f682a3fb5272 Work Title [PERSON_NAME]" at bounding box center [657, 151] width 1269 height 47
paste input "Real Guap"
type input "Real Guap"
click at [386, 30] on nav "Log In" at bounding box center [657, 28] width 1314 height 57
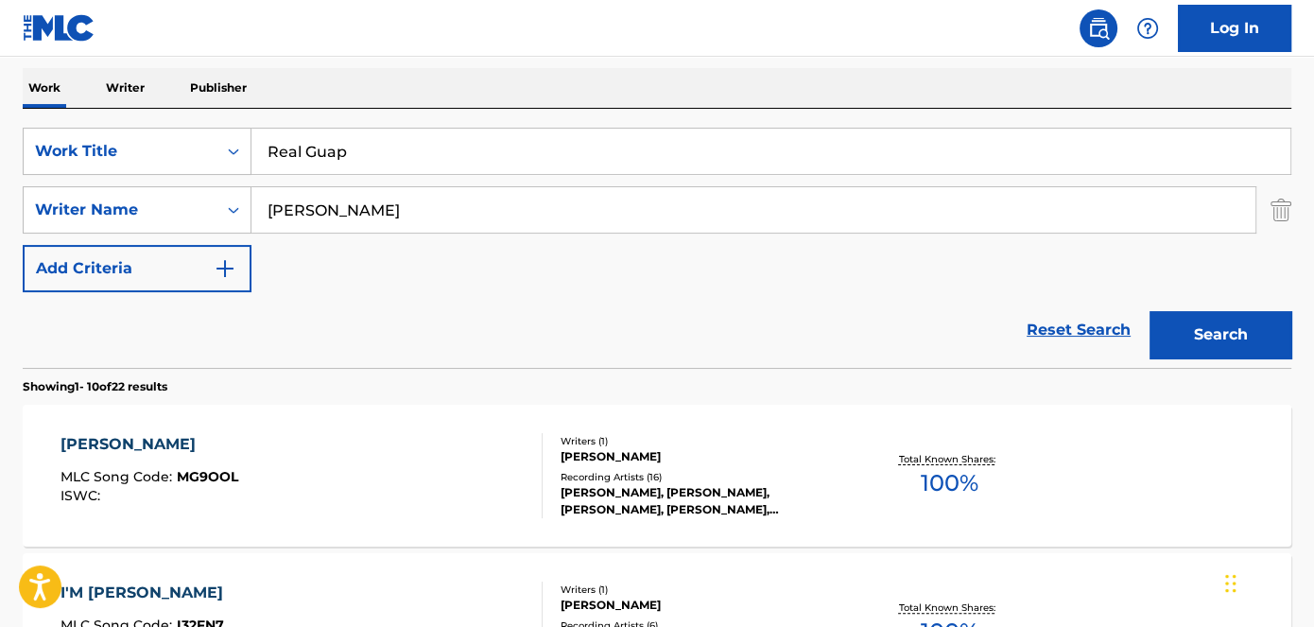
click at [1238, 326] on button "Search" at bounding box center [1221, 334] width 142 height 47
click at [204, 477] on span "RB9OAC" at bounding box center [207, 476] width 60 height 17
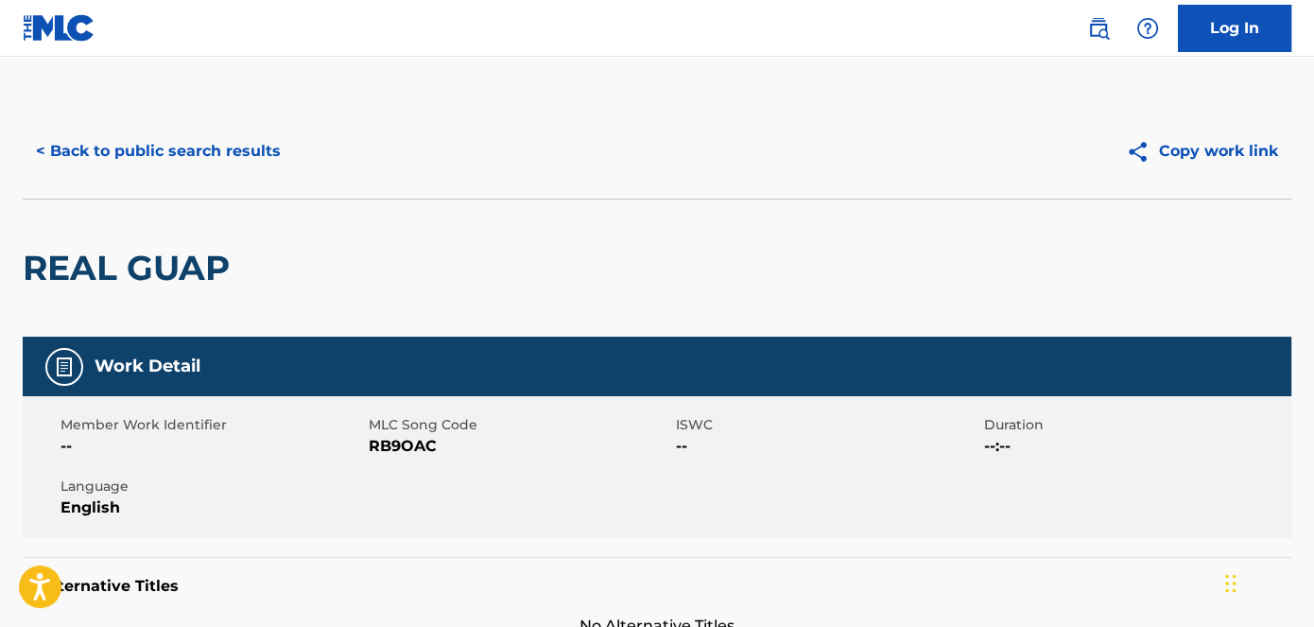
click at [407, 443] on span "RB9OAC" at bounding box center [521, 446] width 304 height 23
click at [199, 159] on button "< Back to public search results" at bounding box center [158, 151] width 271 height 47
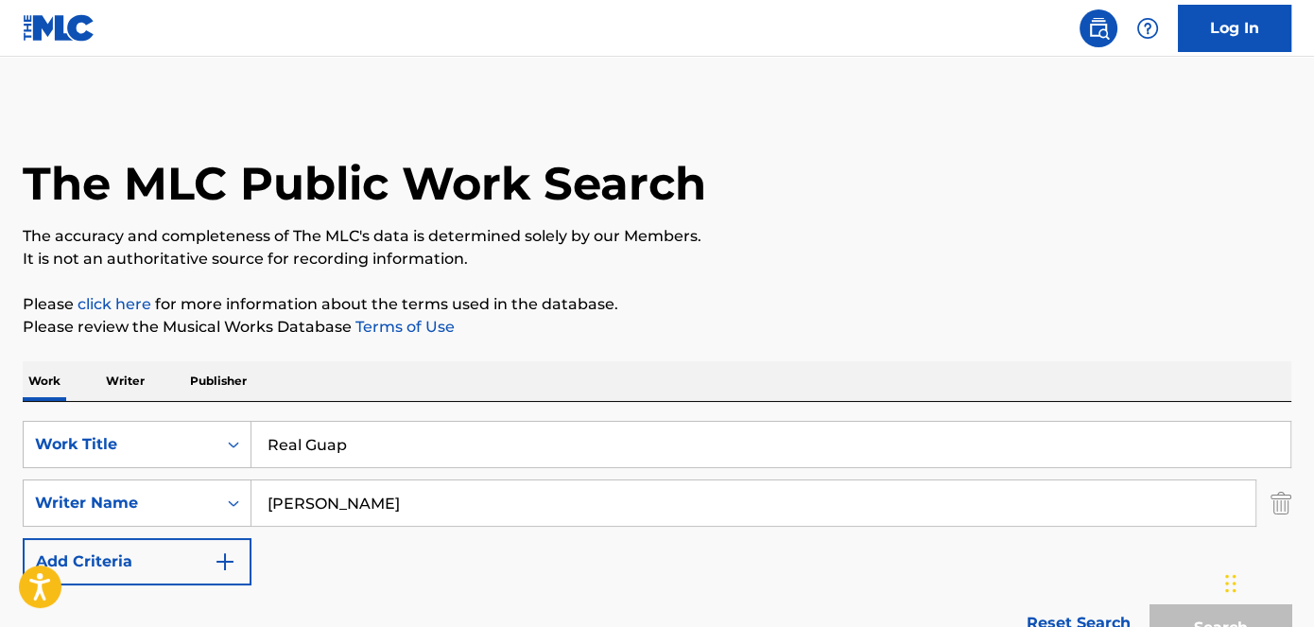
scroll to position [293, 0]
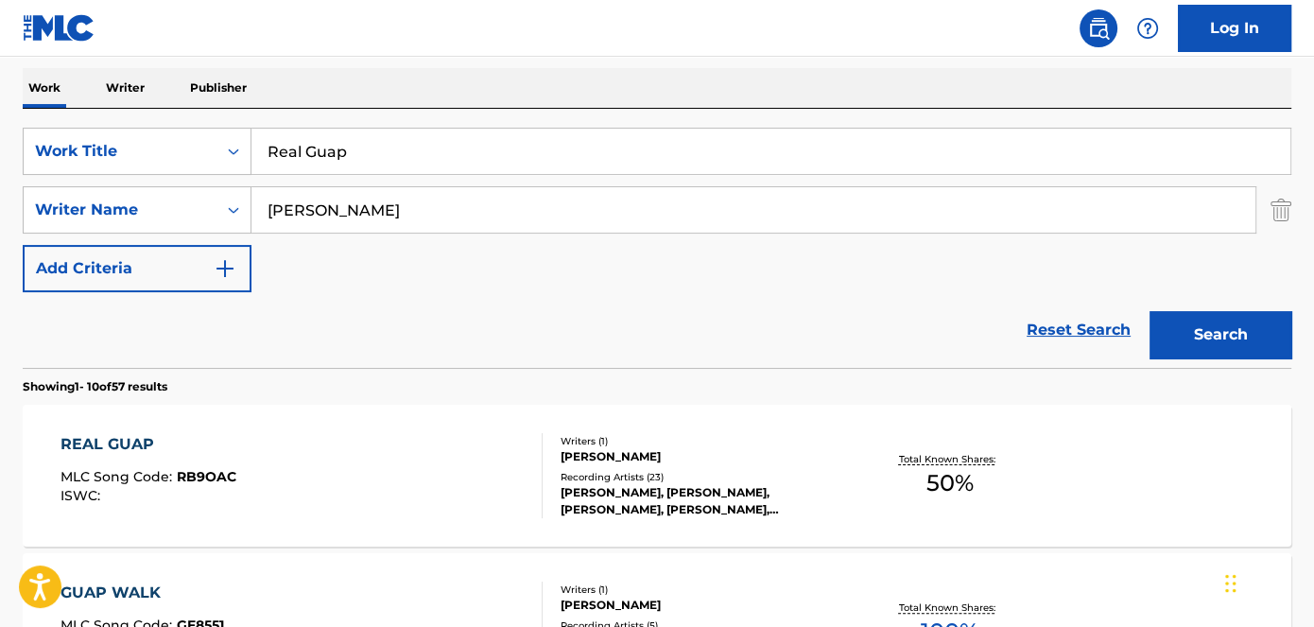
drag, startPoint x: 448, startPoint y: 154, endPoint x: 303, endPoint y: 119, distance: 149.8
click at [209, 154] on div "SearchWithCriteriad53ada31-fe2b-4a6a-85b7-f682a3fb5272 Work Title Real Guap" at bounding box center [657, 151] width 1269 height 47
paste input "Off The Muscle"
type input "Off The Muscle"
click at [471, 41] on nav "Log In" at bounding box center [657, 28] width 1314 height 57
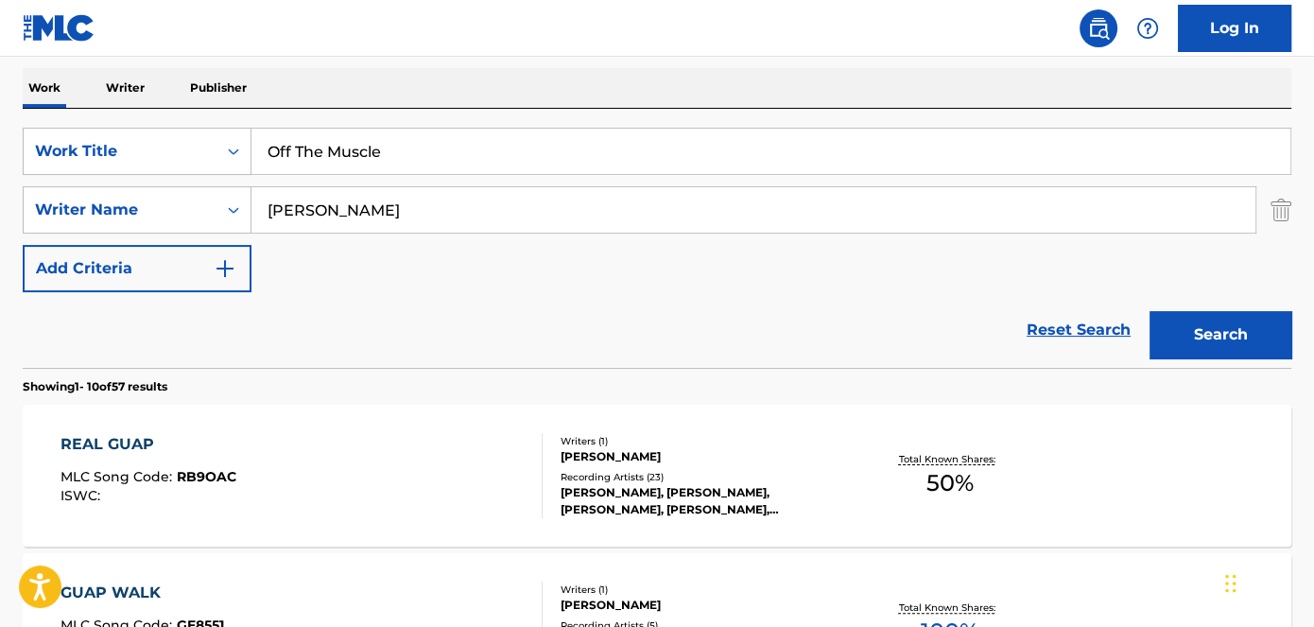
click at [1219, 348] on button "Search" at bounding box center [1221, 334] width 142 height 47
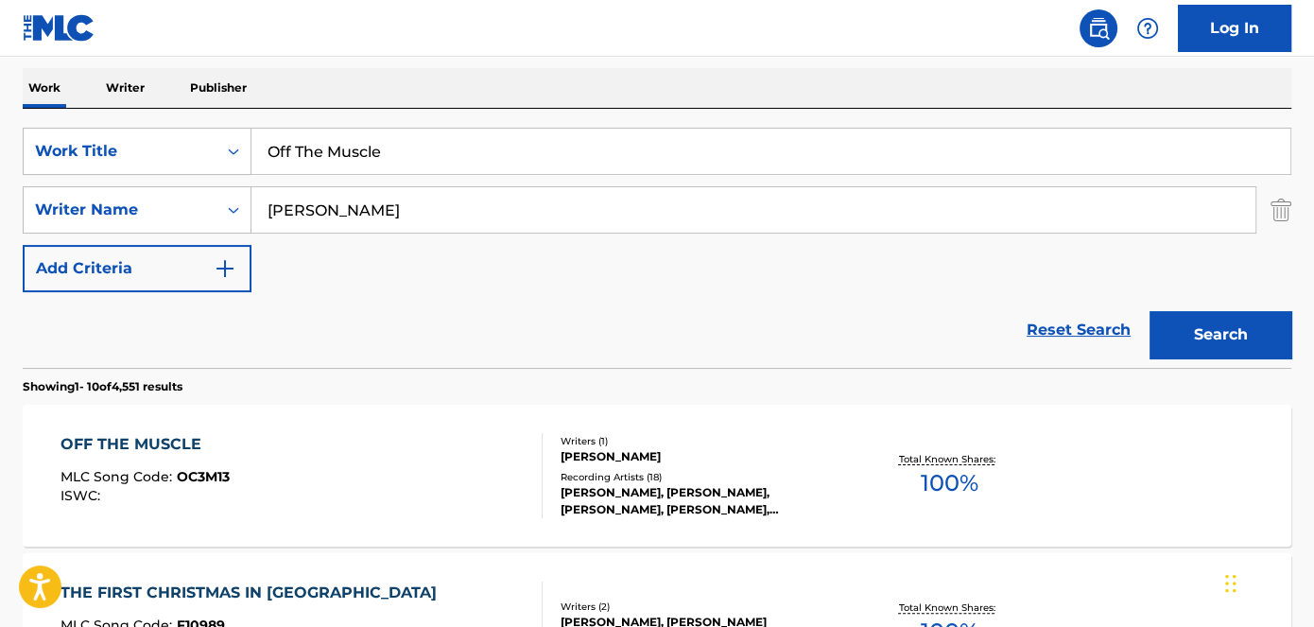
click at [148, 439] on div "OFF THE MUSCLE" at bounding box center [145, 444] width 169 height 23
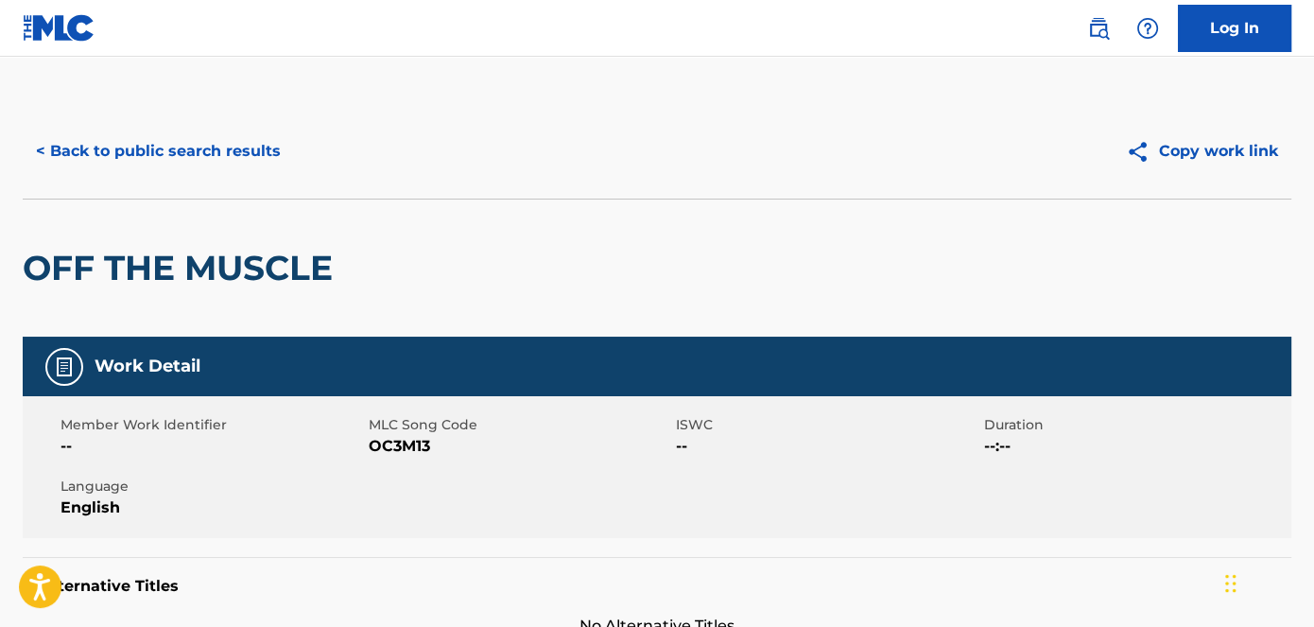
click at [418, 450] on span "OC3M13" at bounding box center [521, 446] width 304 height 23
click at [154, 152] on button "< Back to public search results" at bounding box center [158, 151] width 271 height 47
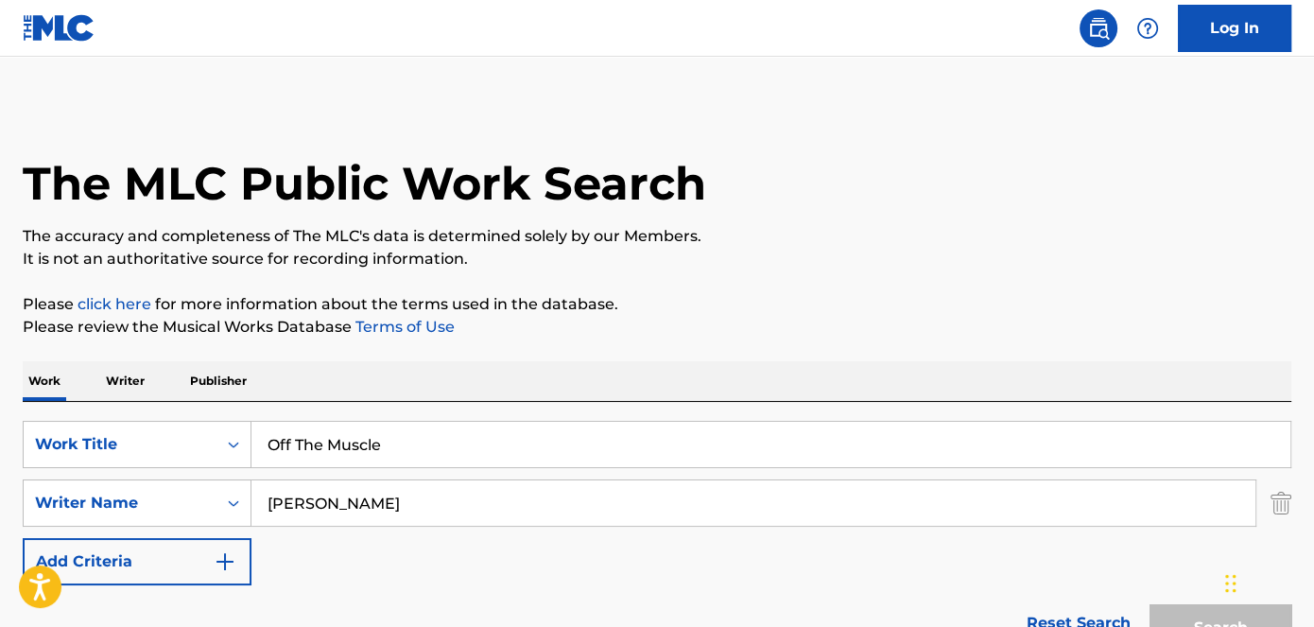
scroll to position [293, 0]
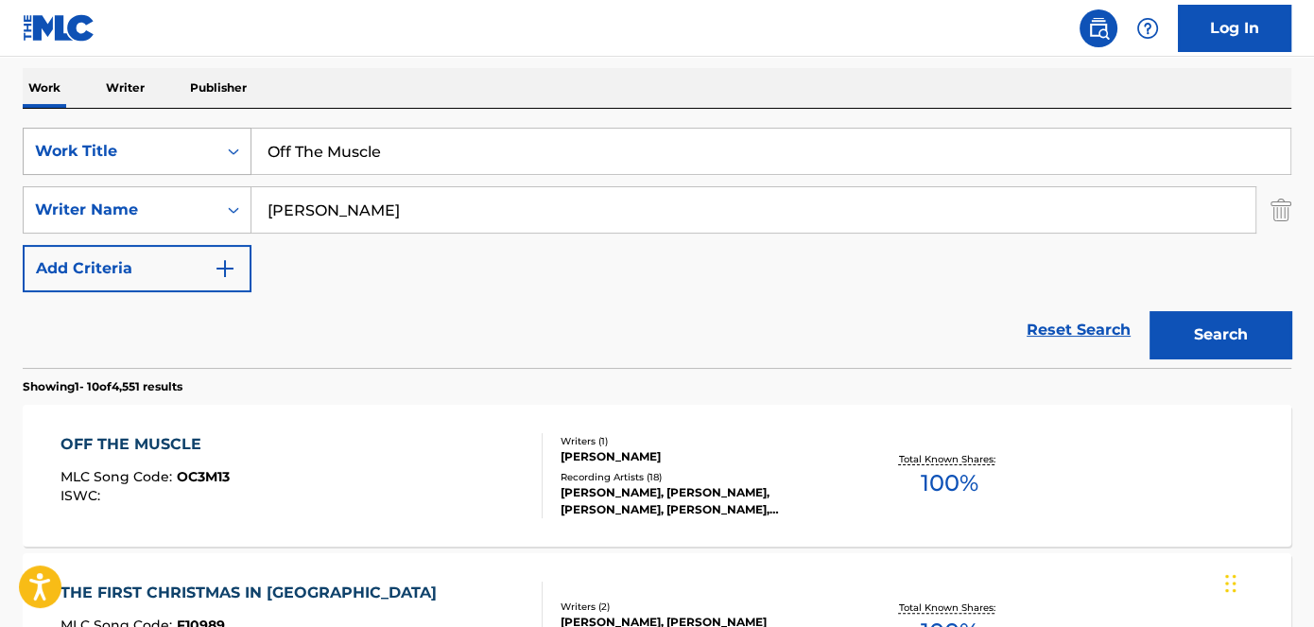
drag, startPoint x: 420, startPoint y: 154, endPoint x: 194, endPoint y: 154, distance: 226.0
click at [203, 154] on div "SearchWithCriteriad53ada31-fe2b-4a6a-85b7-f682a3fb5272 Work Title Off The Muscle" at bounding box center [657, 151] width 1269 height 47
paste input "Heart Cold"
type input "Heart Cold"
click at [395, 15] on nav "Log In" at bounding box center [657, 28] width 1314 height 57
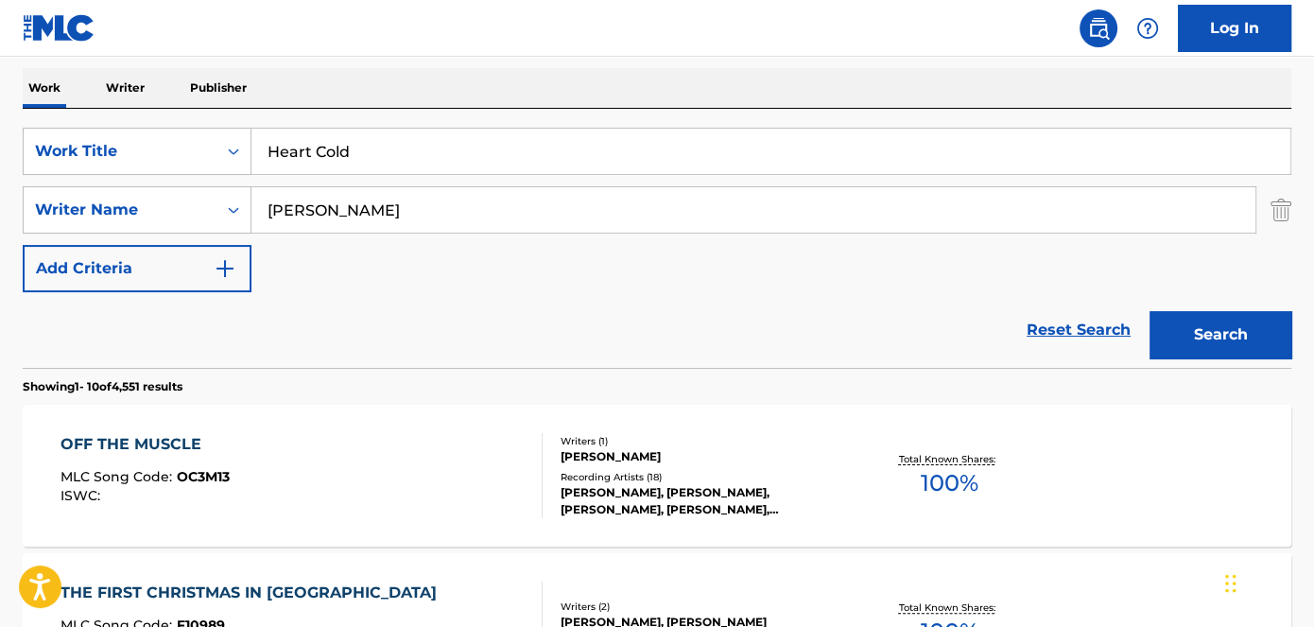
click at [1227, 328] on button "Search" at bounding box center [1221, 334] width 142 height 47
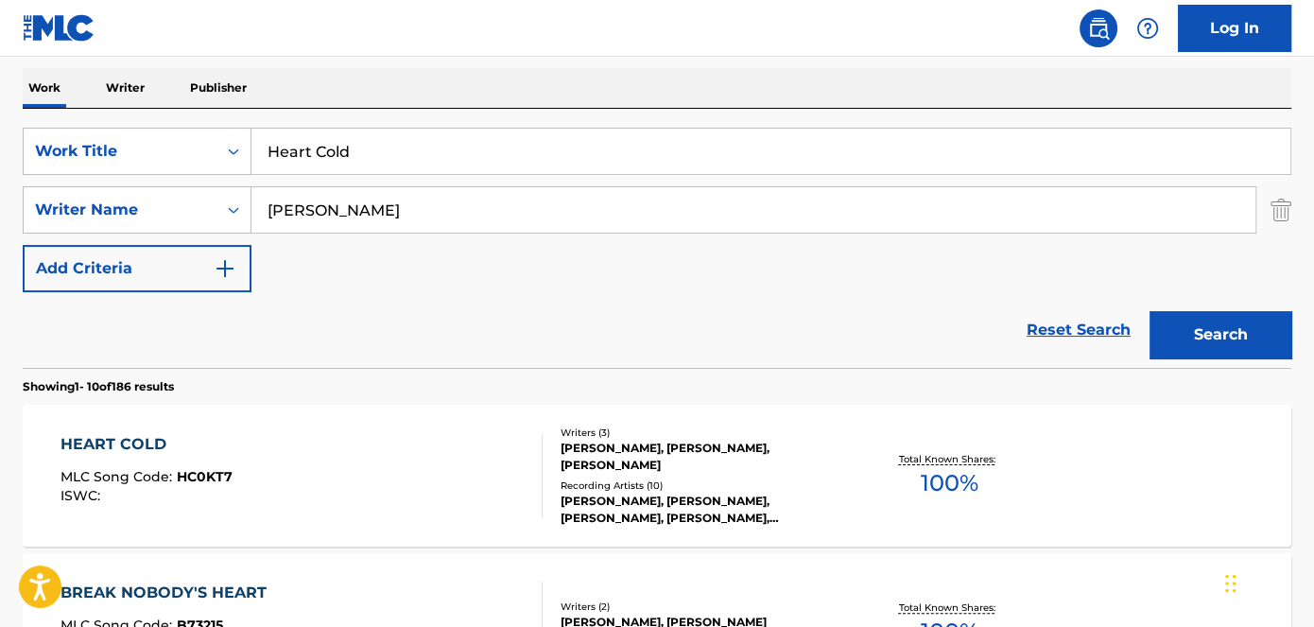
click at [212, 477] on span "HC0KT7" at bounding box center [205, 476] width 56 height 17
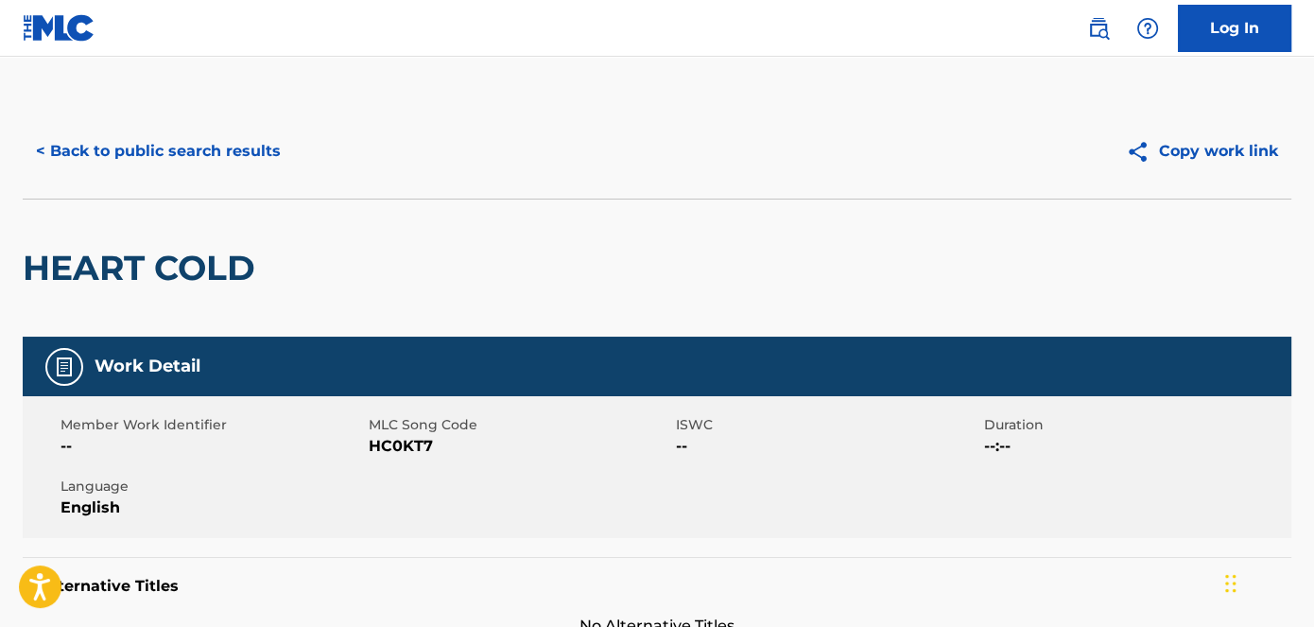
click at [412, 443] on span "HC0KT7" at bounding box center [521, 446] width 304 height 23
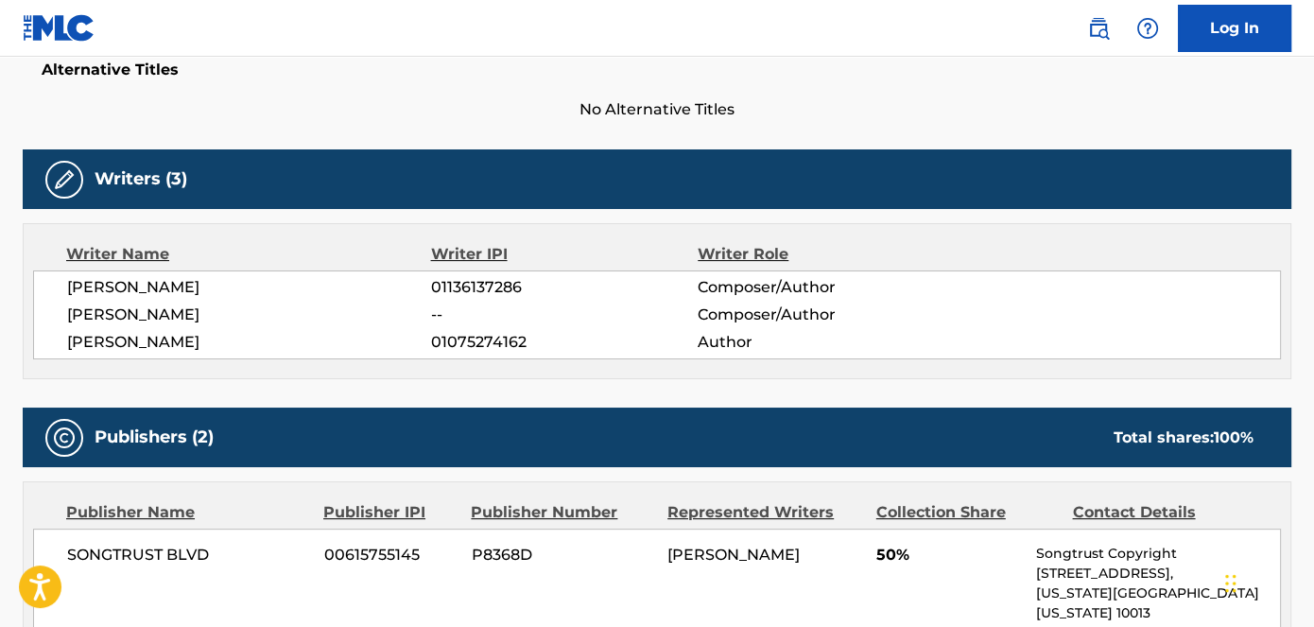
click at [214, 40] on nav "Log In" at bounding box center [657, 28] width 1314 height 57
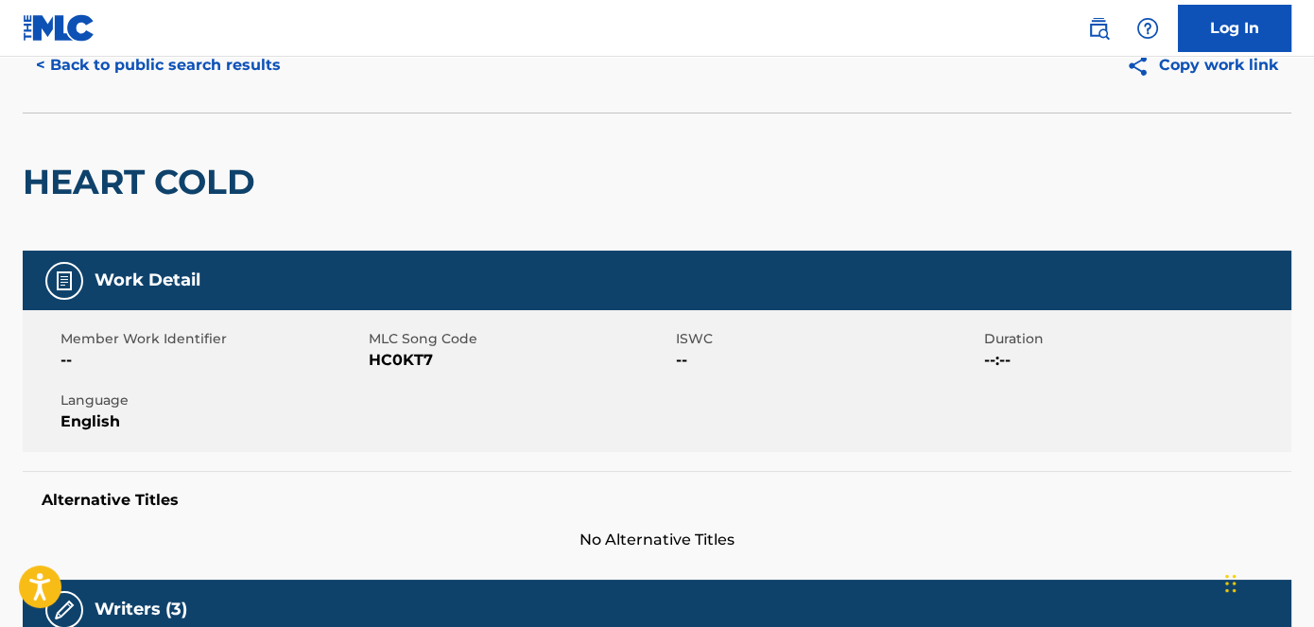
scroll to position [0, 0]
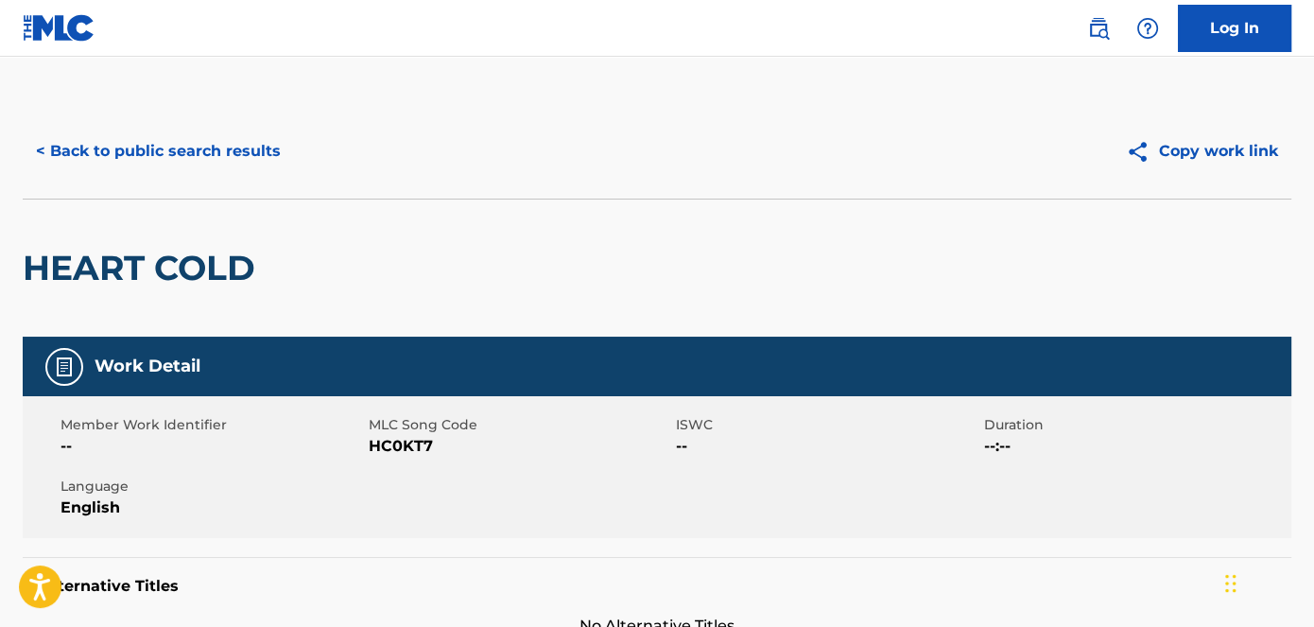
click at [171, 121] on div "< Back to public search results Copy work link" at bounding box center [657, 151] width 1269 height 95
click at [171, 131] on button "< Back to public search results" at bounding box center [158, 151] width 271 height 47
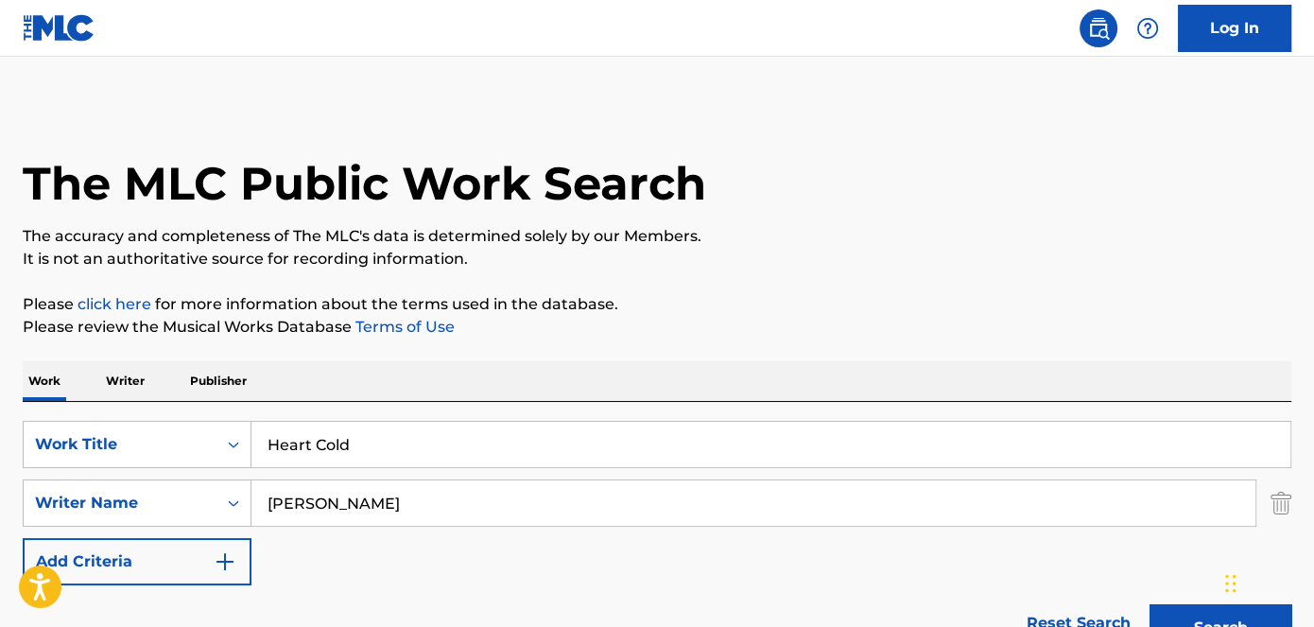
scroll to position [293, 0]
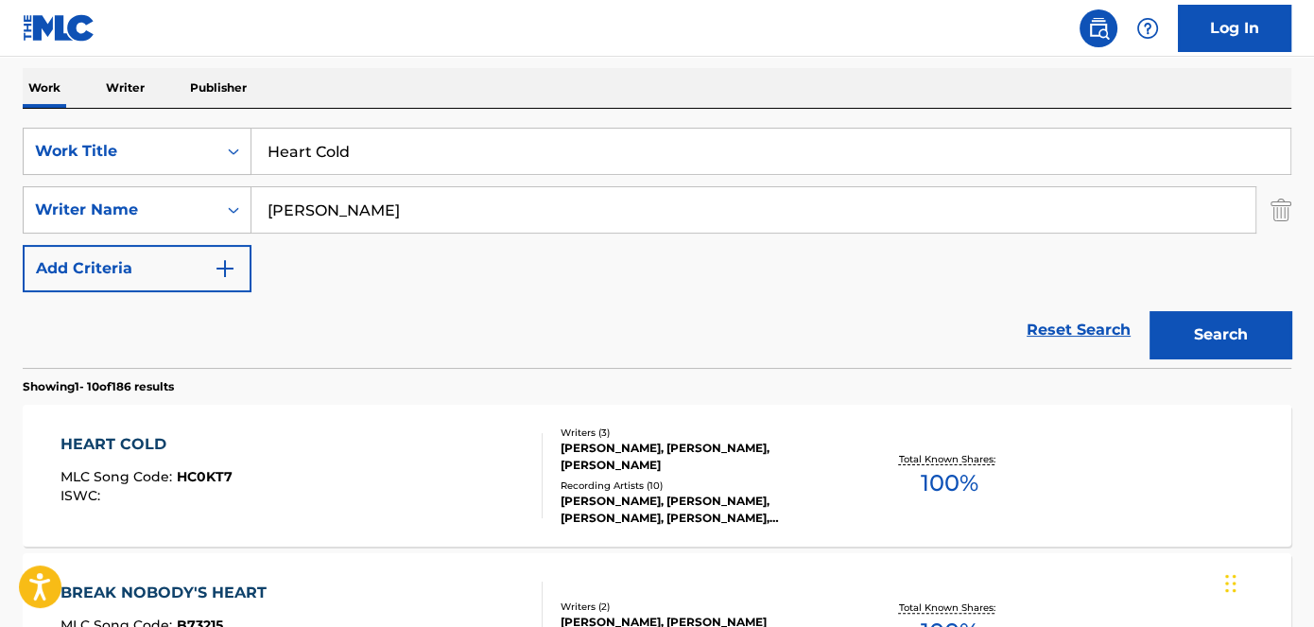
drag, startPoint x: 422, startPoint y: 129, endPoint x: 267, endPoint y: 157, distance: 157.7
click at [267, 157] on input "Heart Cold" at bounding box center [771, 151] width 1039 height 45
paste input "It's Serious Intro"
type input "It's Serious Intro"
click at [507, 13] on nav "Log In" at bounding box center [657, 28] width 1314 height 57
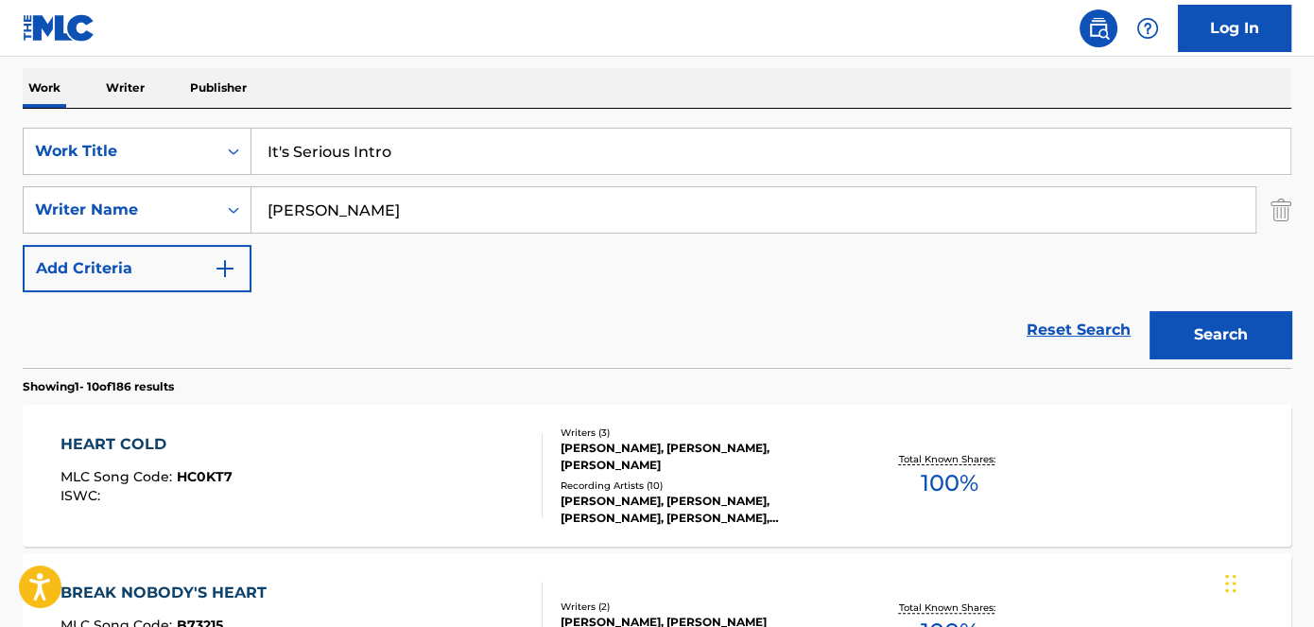
click at [1190, 339] on button "Search" at bounding box center [1221, 334] width 142 height 47
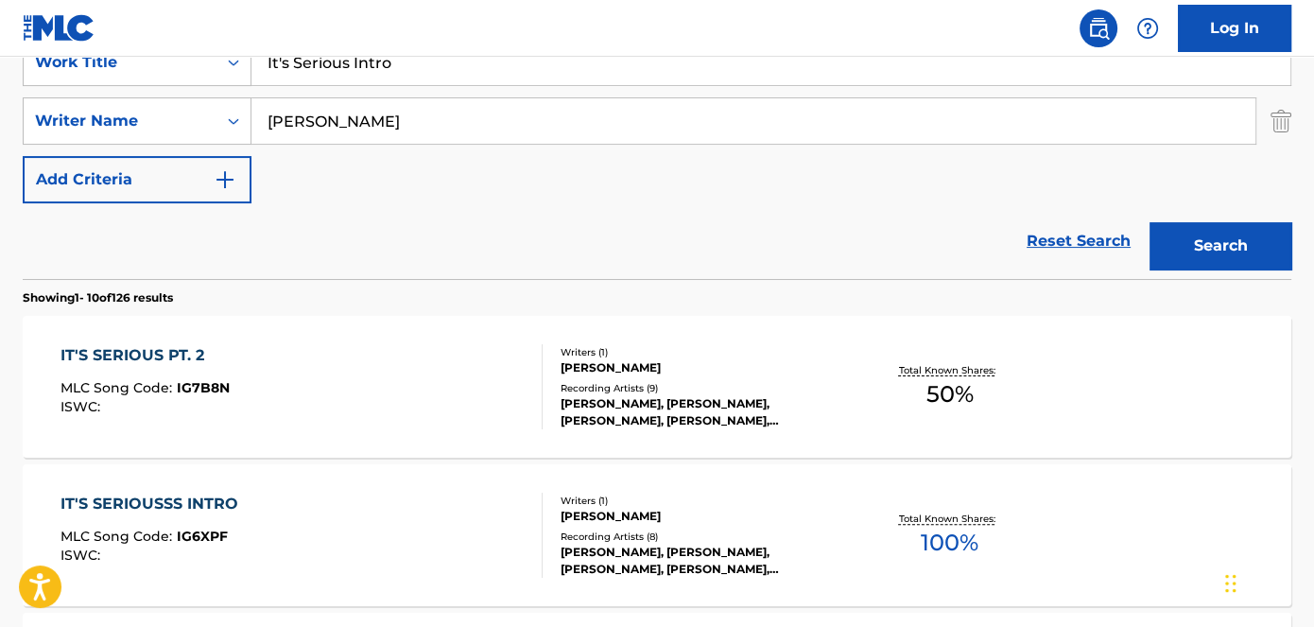
scroll to position [207, 0]
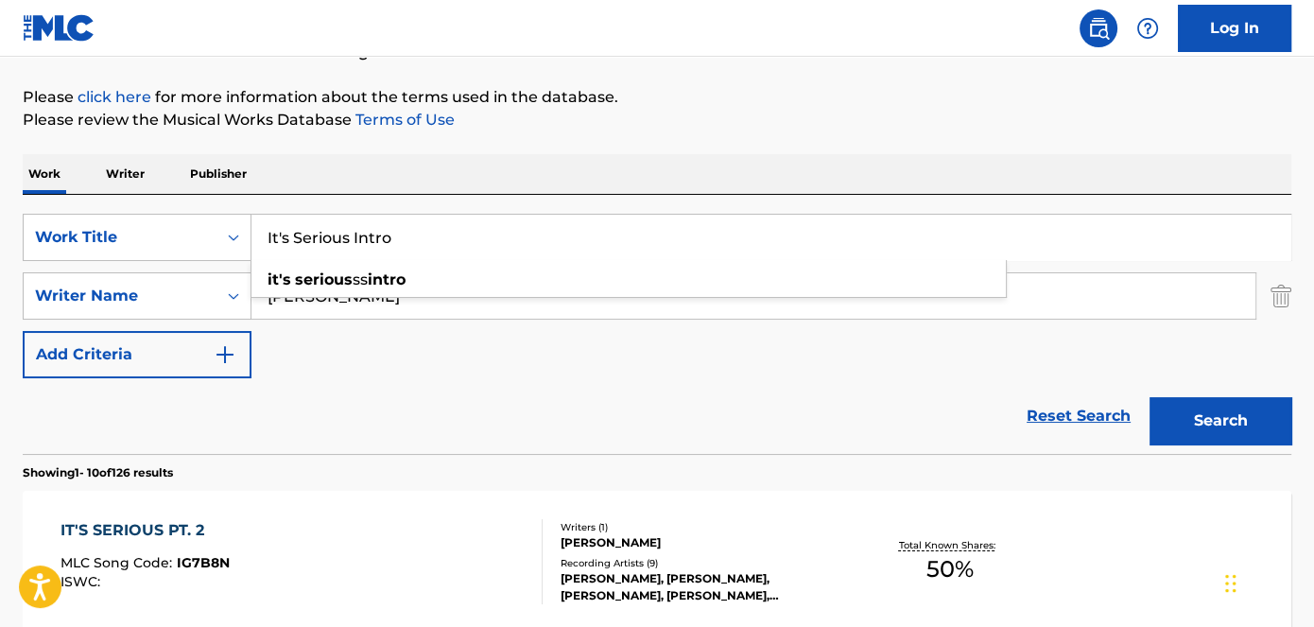
click at [350, 236] on input "It's Serious Intro" at bounding box center [771, 237] width 1039 height 45
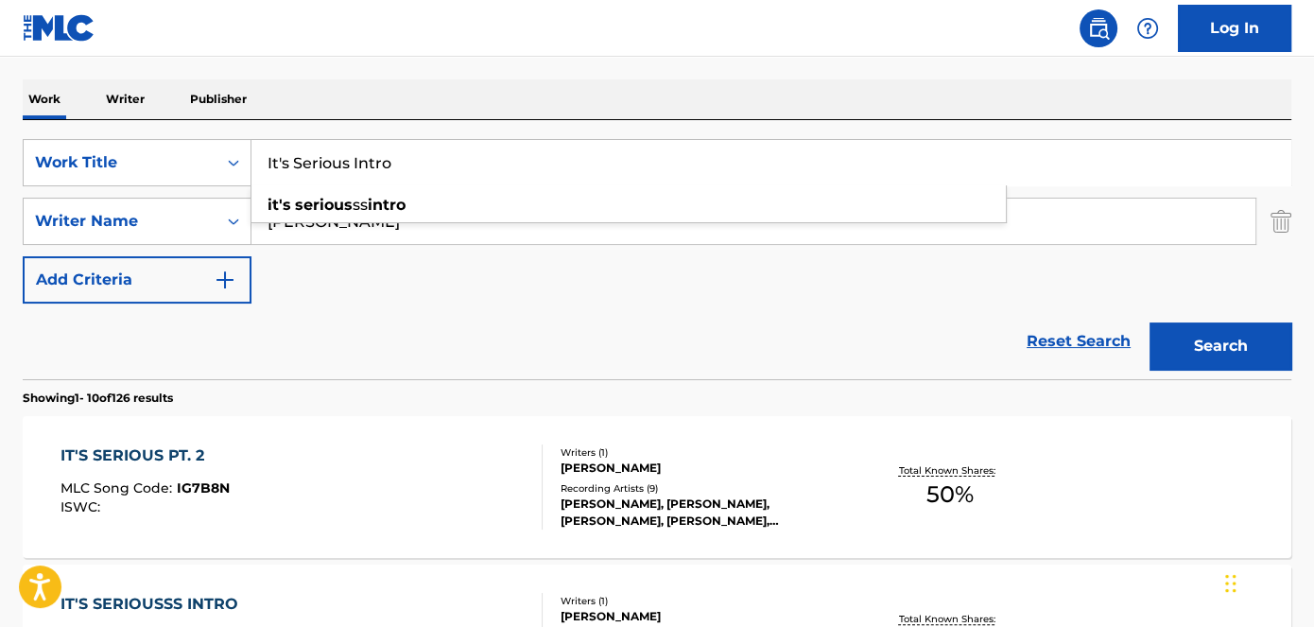
scroll to position [379, 0]
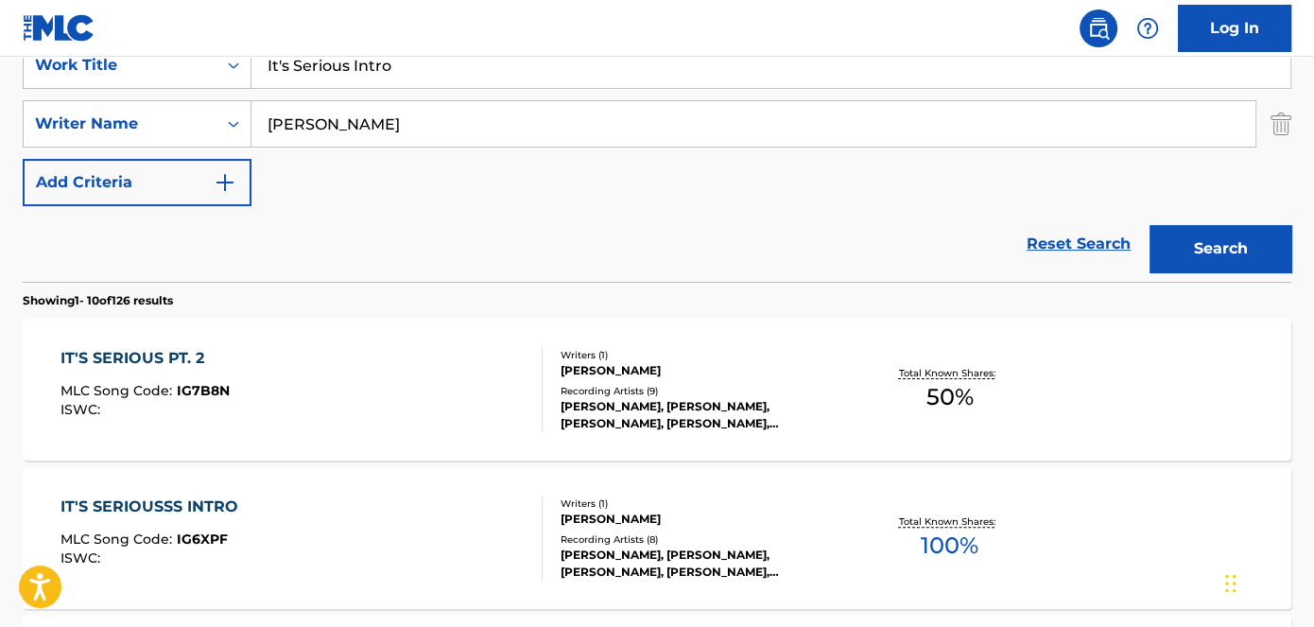
drag, startPoint x: 158, startPoint y: 499, endPoint x: 184, endPoint y: 507, distance: 27.5
click at [184, 507] on div "IT'S SERIOUSSS INTRO" at bounding box center [154, 507] width 187 height 23
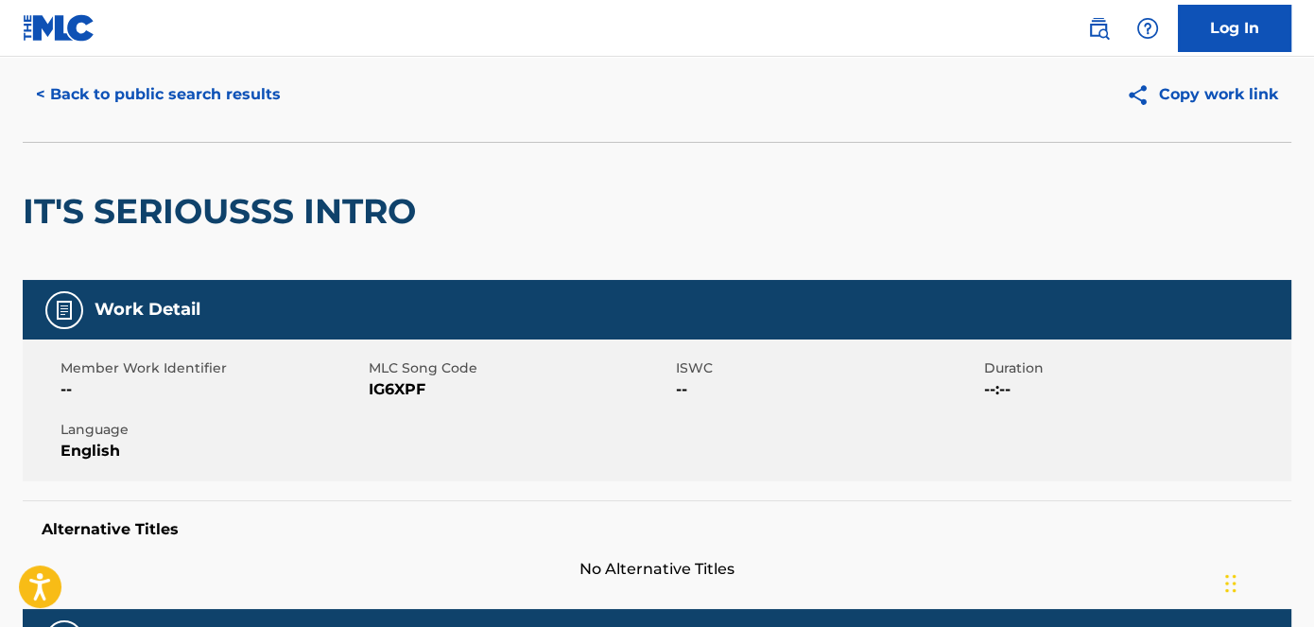
scroll to position [85, 0]
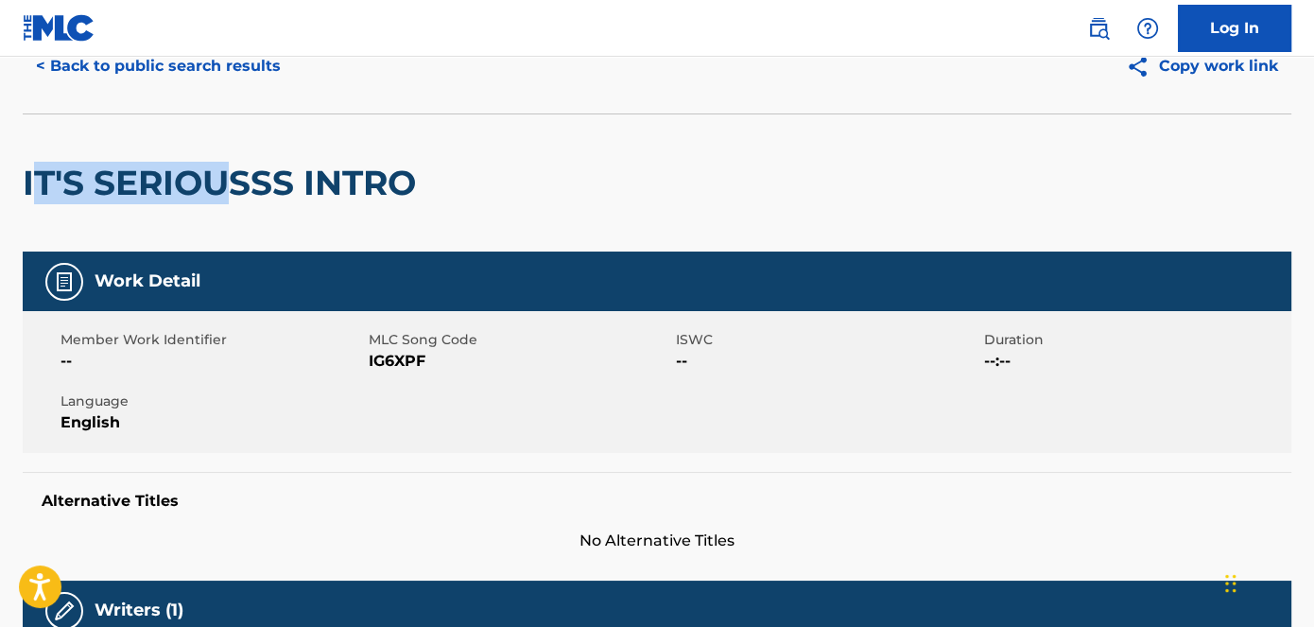
drag, startPoint x: 30, startPoint y: 169, endPoint x: 222, endPoint y: 175, distance: 192.0
click at [221, 175] on h2 "IT'S SERIOUSSS INTRO" at bounding box center [224, 183] width 403 height 43
click at [37, 133] on div "IT'S SERIOUSSS INTRO" at bounding box center [224, 182] width 403 height 137
drag, startPoint x: 22, startPoint y: 174, endPoint x: 489, endPoint y: 177, distance: 467.1
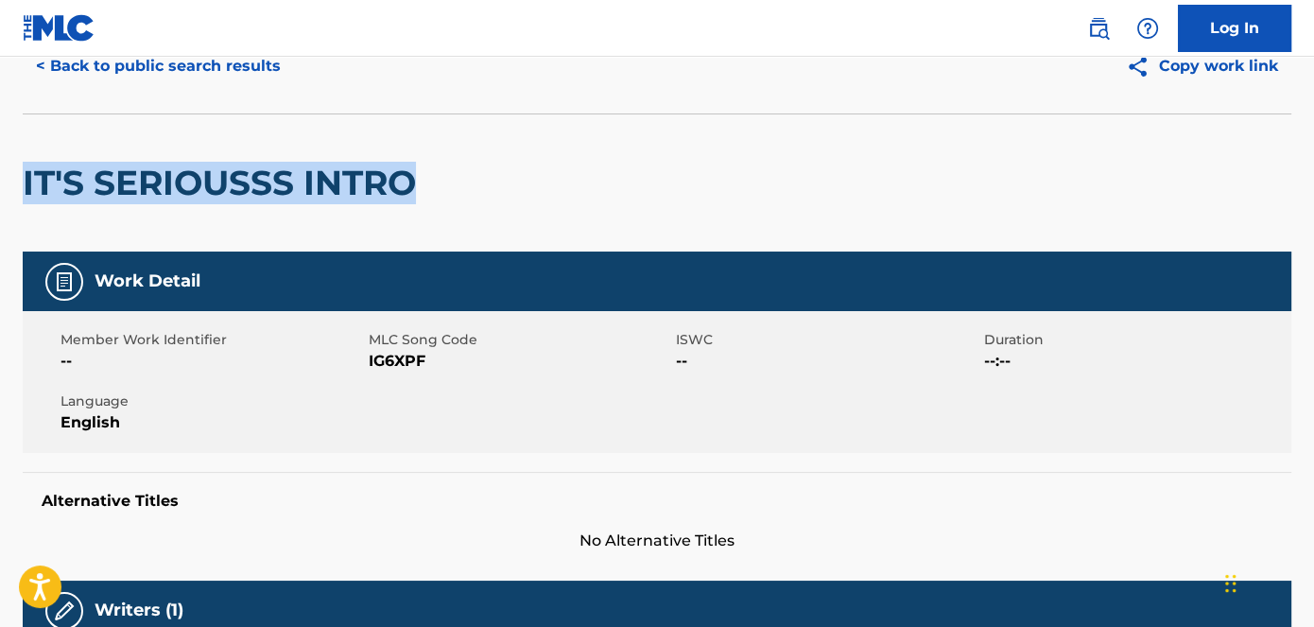
click at [47, 61] on button "< Back to public search results" at bounding box center [158, 66] width 271 height 47
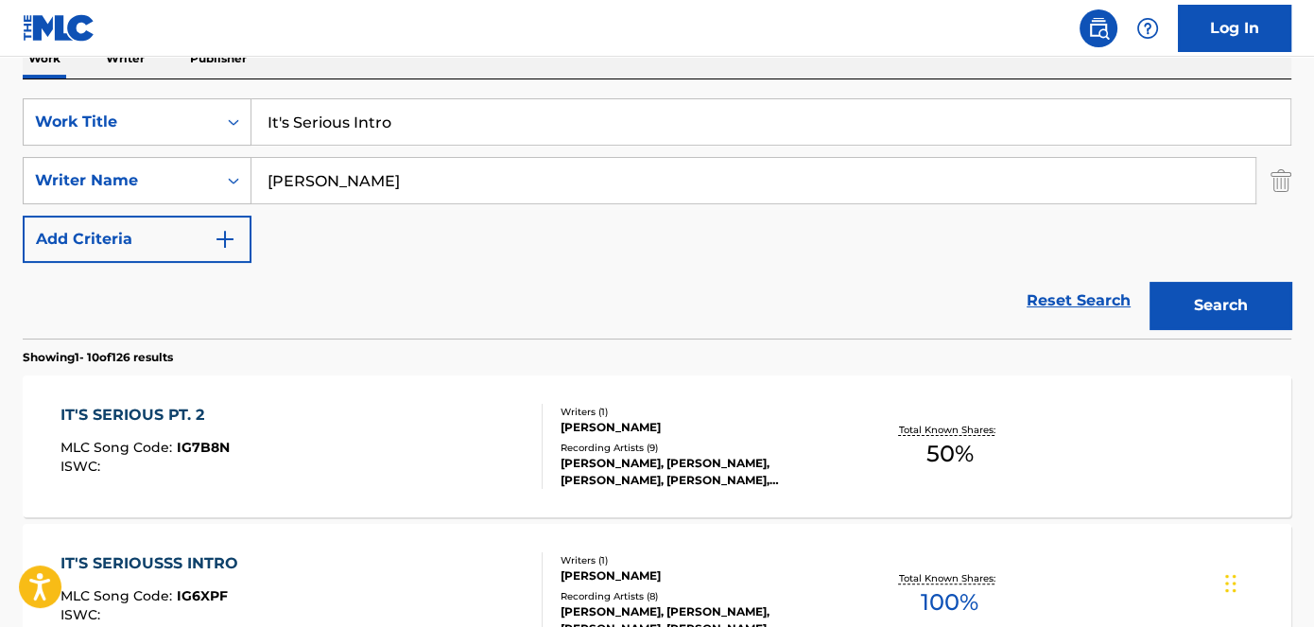
scroll to position [293, 0]
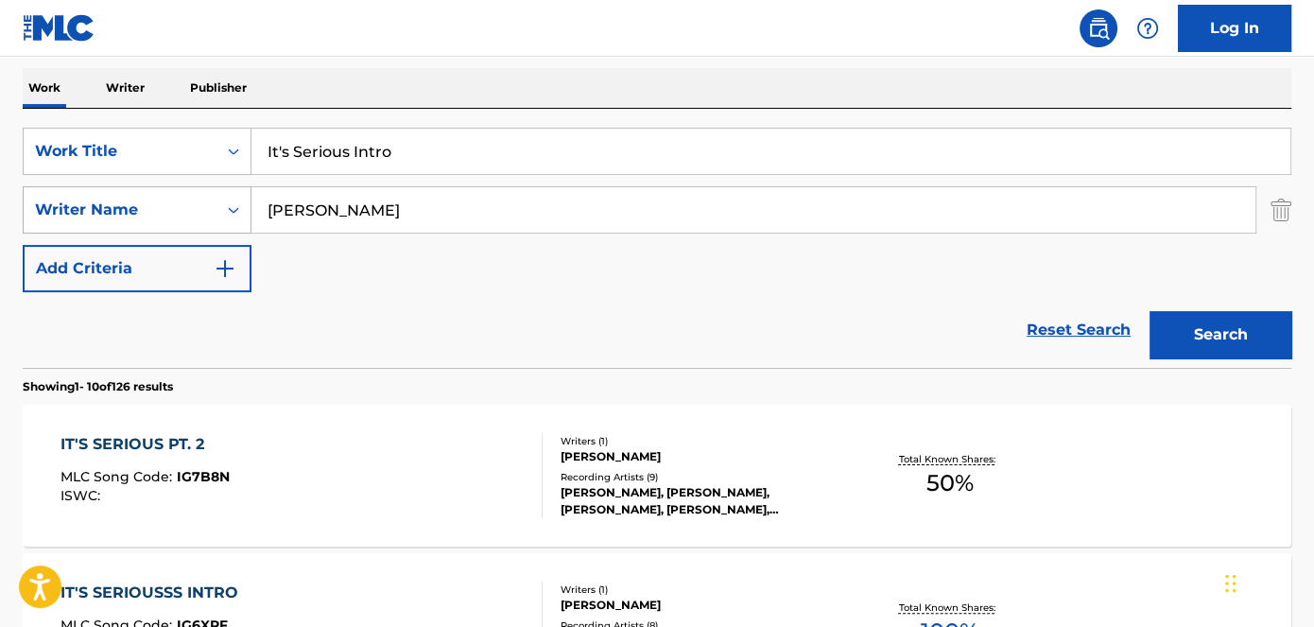
drag, startPoint x: 334, startPoint y: 162, endPoint x: 143, endPoint y: 184, distance: 192.4
click at [146, 189] on div "SearchWithCriteriad53ada31-fe2b-4a6a-85b7-f682a3fb5272 Work Title It's Serious …" at bounding box center [657, 210] width 1269 height 165
paste input "How I'm Feelin"
type input "How I'm Feelin"
drag, startPoint x: 448, startPoint y: 31, endPoint x: 908, endPoint y: 207, distance: 492.1
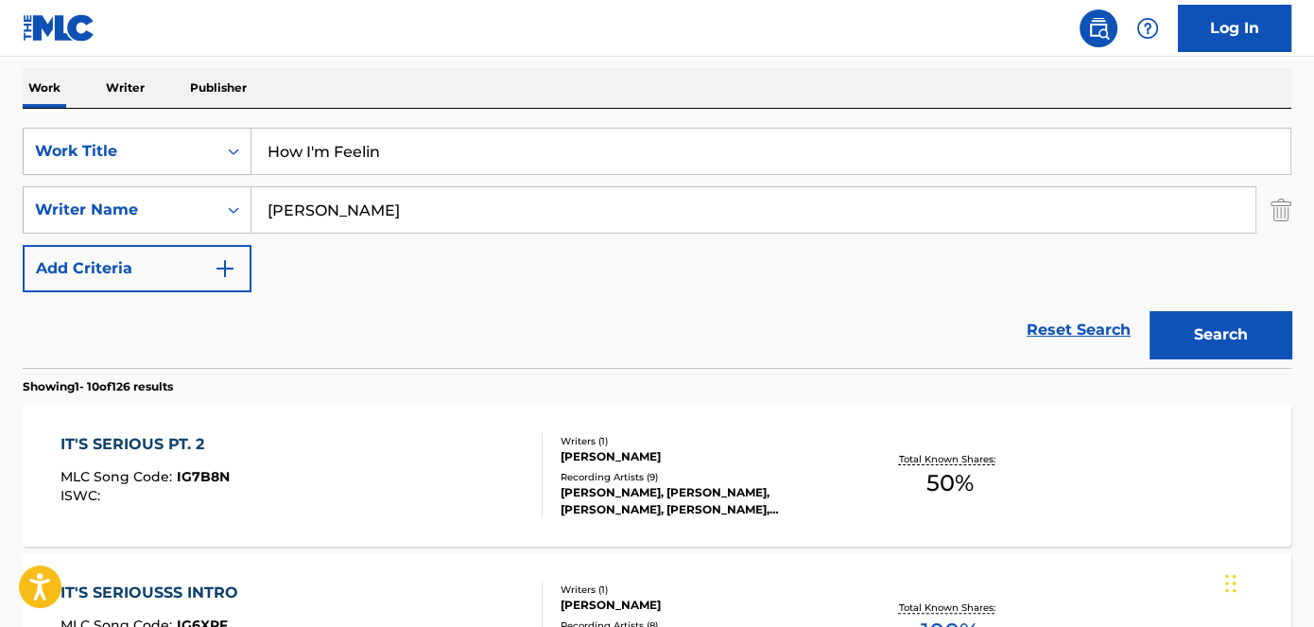
click at [450, 30] on nav "Log In" at bounding box center [657, 28] width 1314 height 57
click at [1220, 321] on button "Search" at bounding box center [1221, 334] width 142 height 47
click at [171, 450] on div "HOW IM FEELIN" at bounding box center [149, 444] width 176 height 23
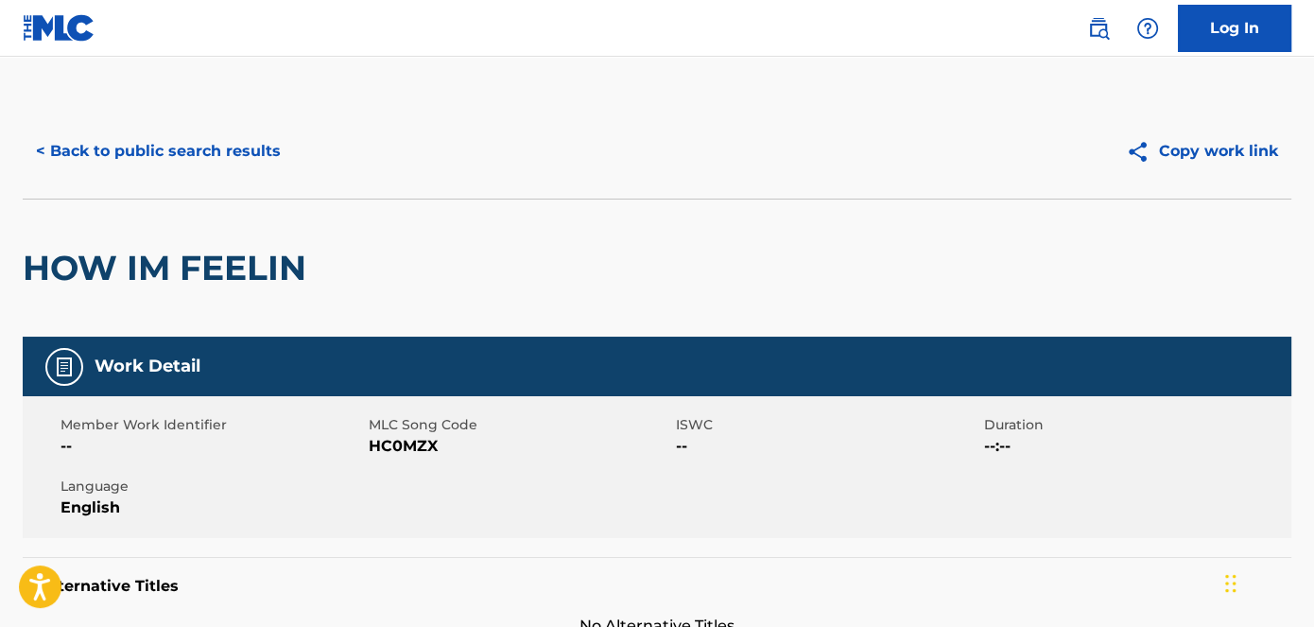
click at [413, 449] on span "HC0MZX" at bounding box center [521, 446] width 304 height 23
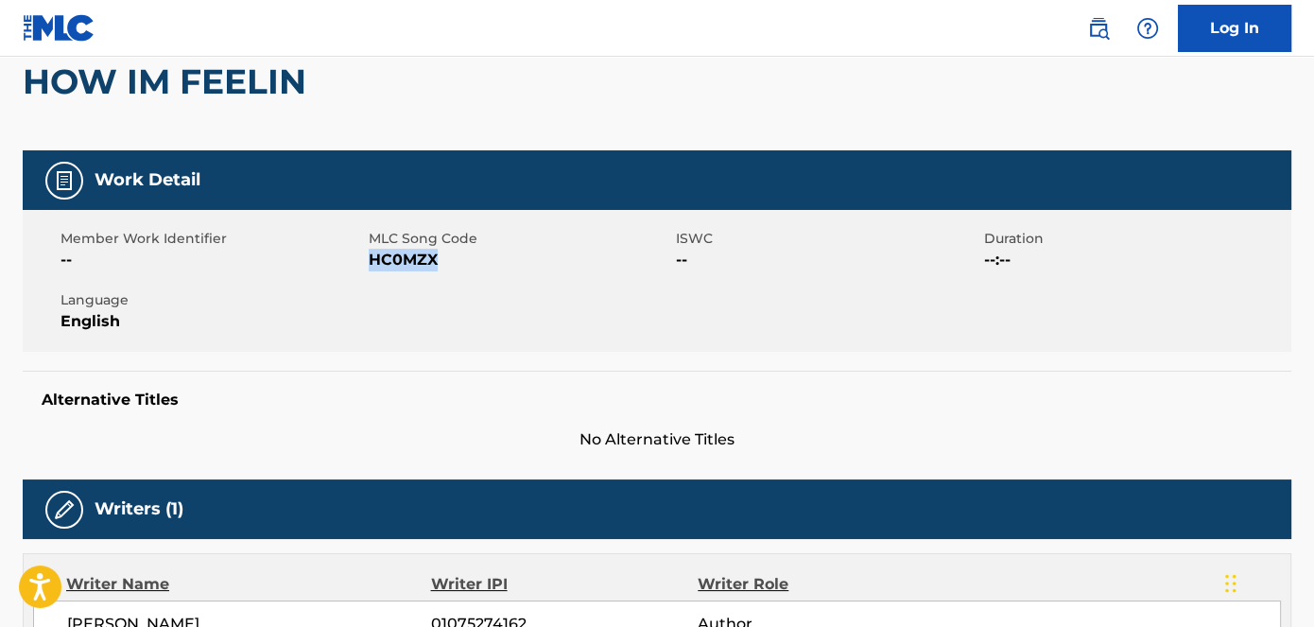
scroll to position [85, 0]
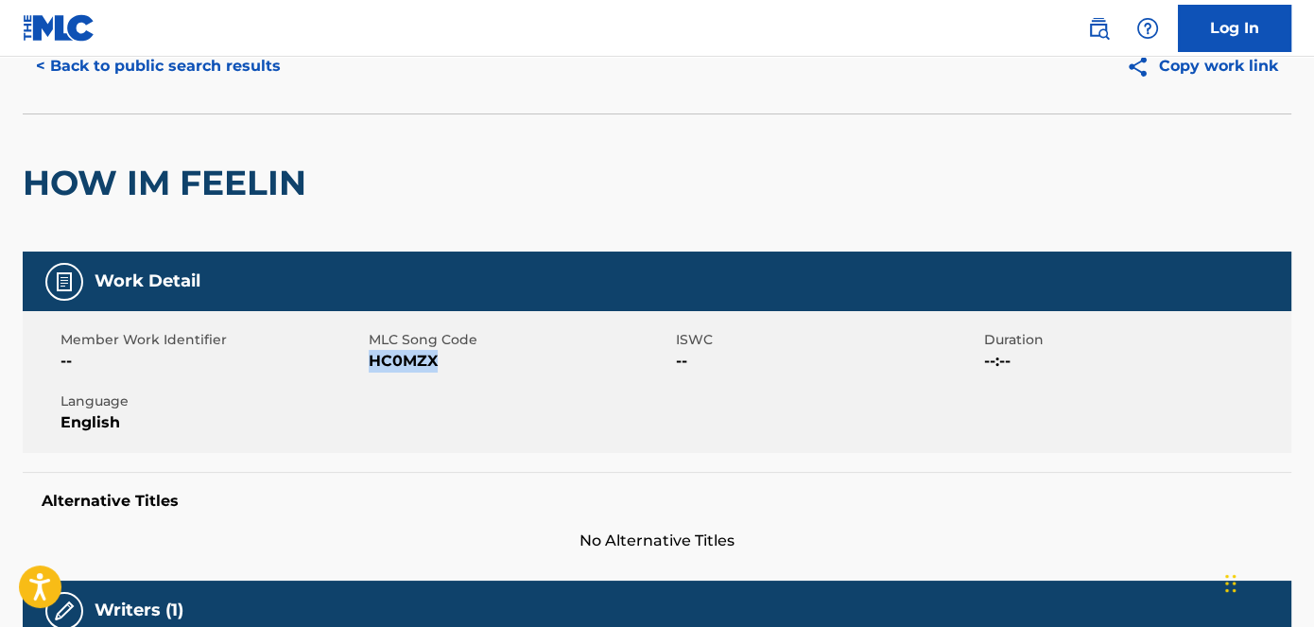
click at [153, 60] on button "< Back to public search results" at bounding box center [158, 66] width 271 height 47
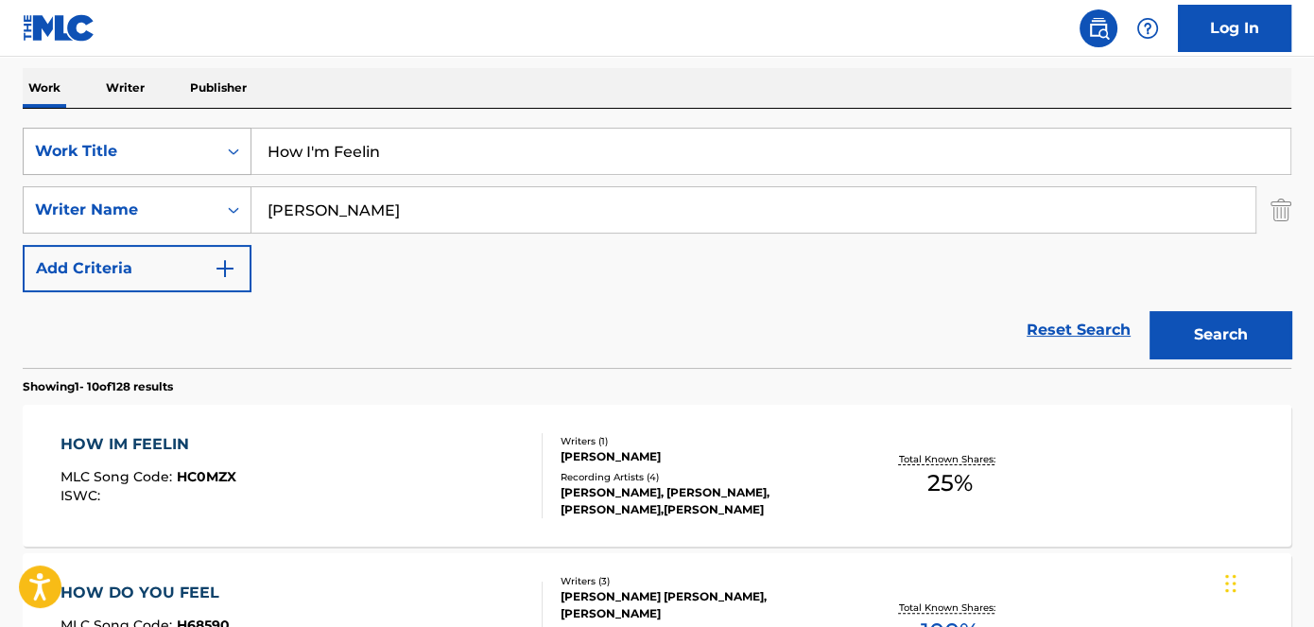
drag, startPoint x: 461, startPoint y: 151, endPoint x: 171, endPoint y: 161, distance: 290.5
click at [180, 161] on div "SearchWithCriteriad53ada31-fe2b-4a6a-85b7-f682a3fb5272 Work Title How I'm Feelin" at bounding box center [657, 151] width 1269 height 47
paste input "Jigga Juice"
type input "Jigga Juice"
drag, startPoint x: 414, startPoint y: 19, endPoint x: 741, endPoint y: 148, distance: 351.9
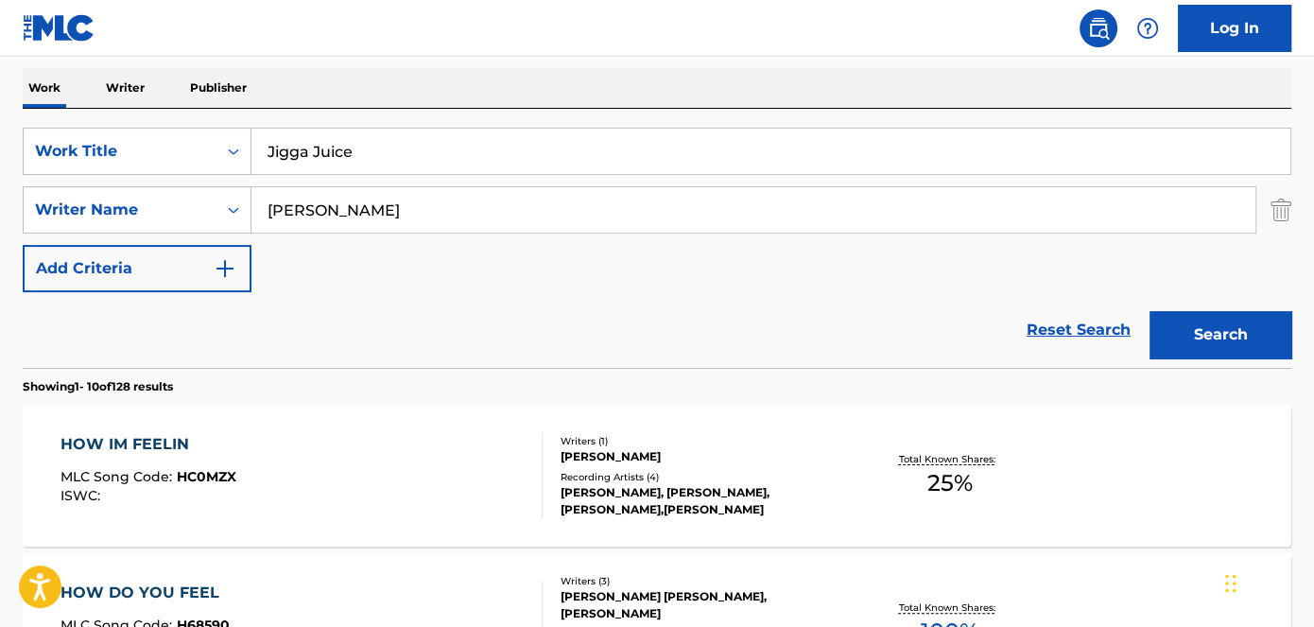
click at [415, 19] on nav "Log In" at bounding box center [657, 28] width 1314 height 57
click at [1241, 341] on button "Search" at bounding box center [1221, 334] width 142 height 47
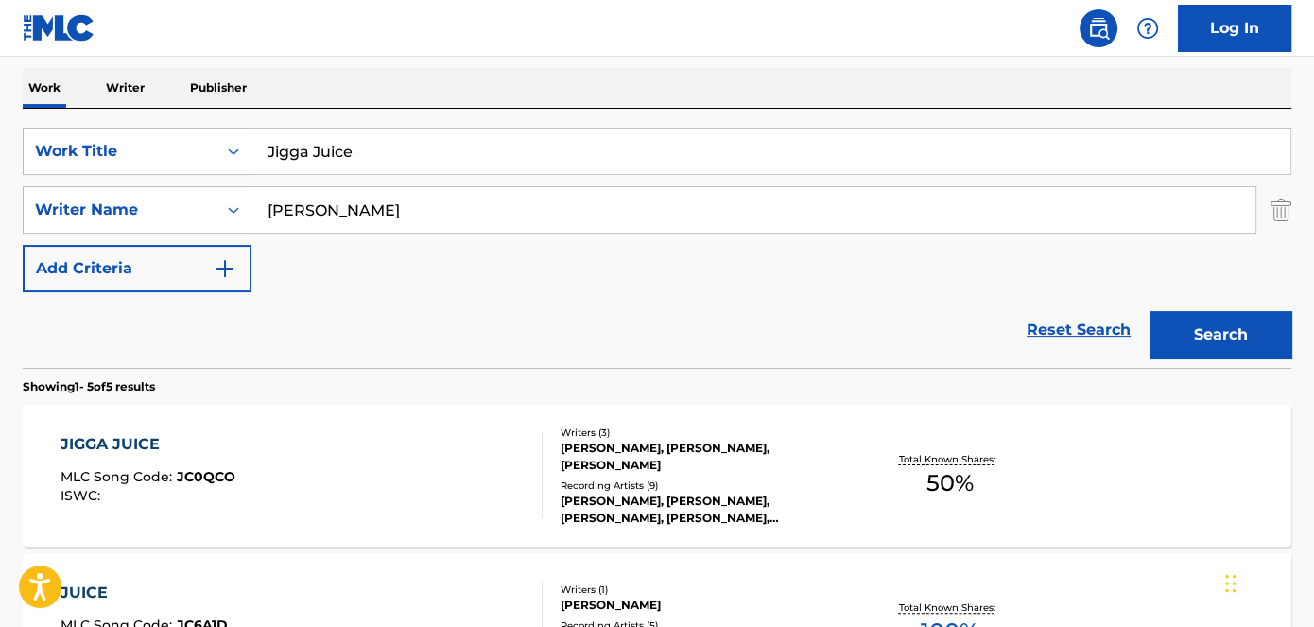
click at [203, 464] on div "JIGGA JUICE MLC Song Code : JC0QCO ISWC :" at bounding box center [148, 475] width 175 height 85
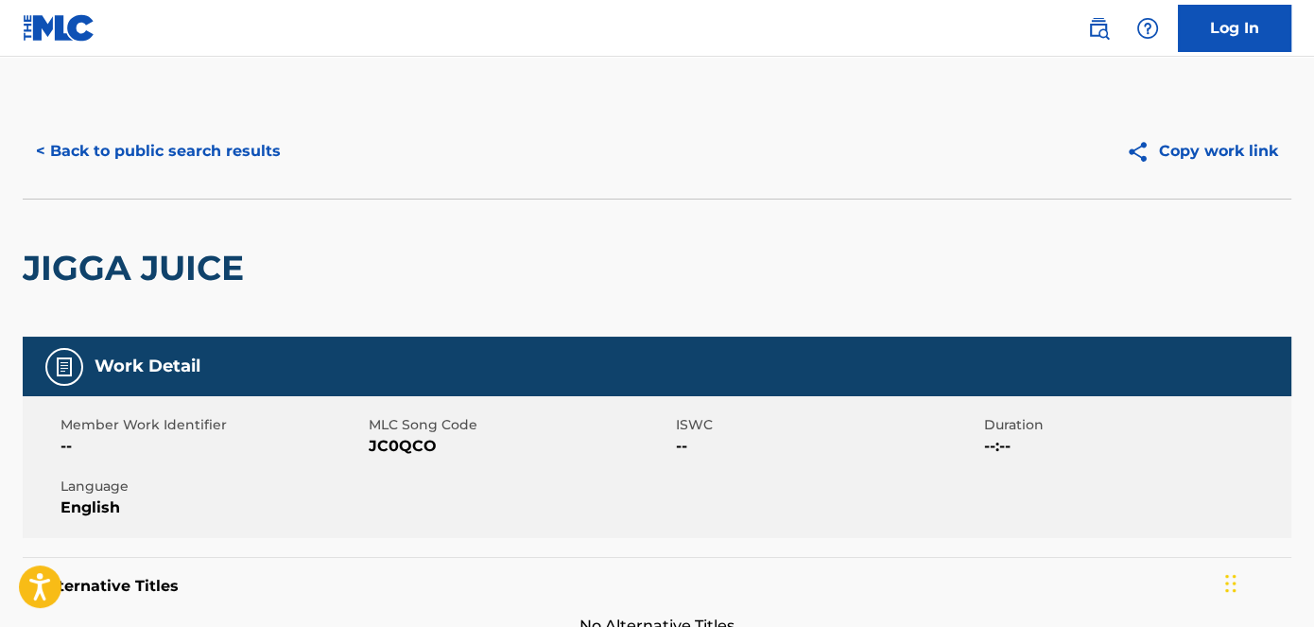
click at [424, 451] on span "JC0QCO" at bounding box center [521, 446] width 304 height 23
click at [196, 160] on button "< Back to public search results" at bounding box center [158, 151] width 271 height 47
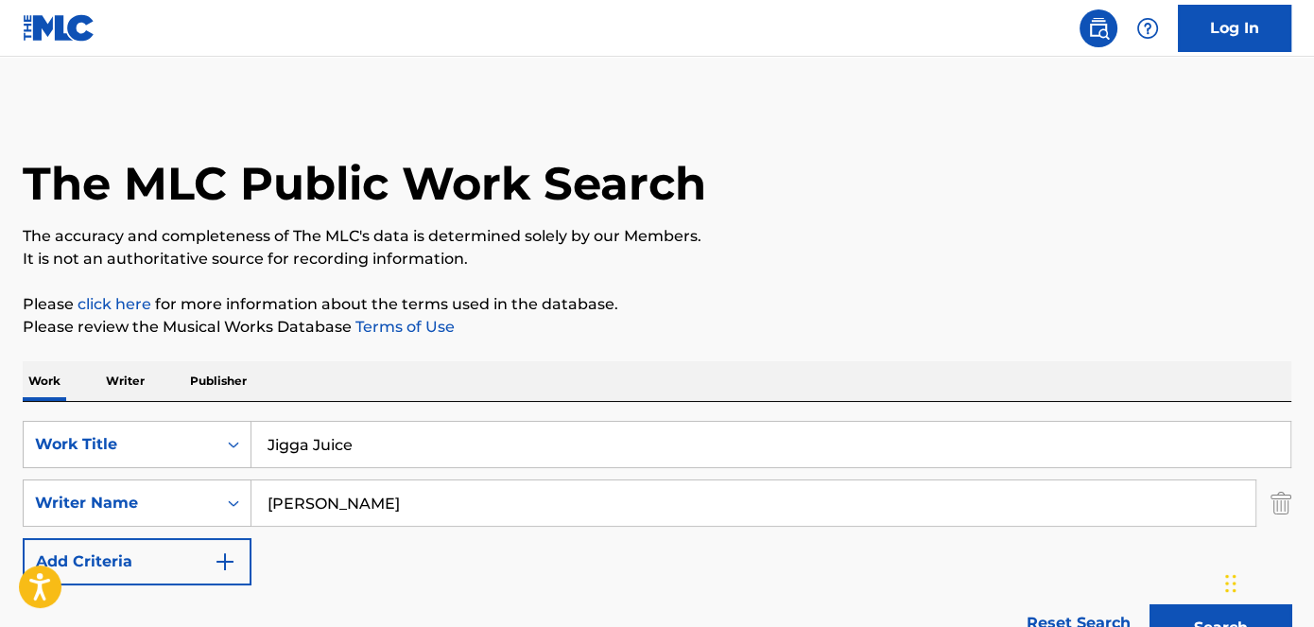
scroll to position [293, 0]
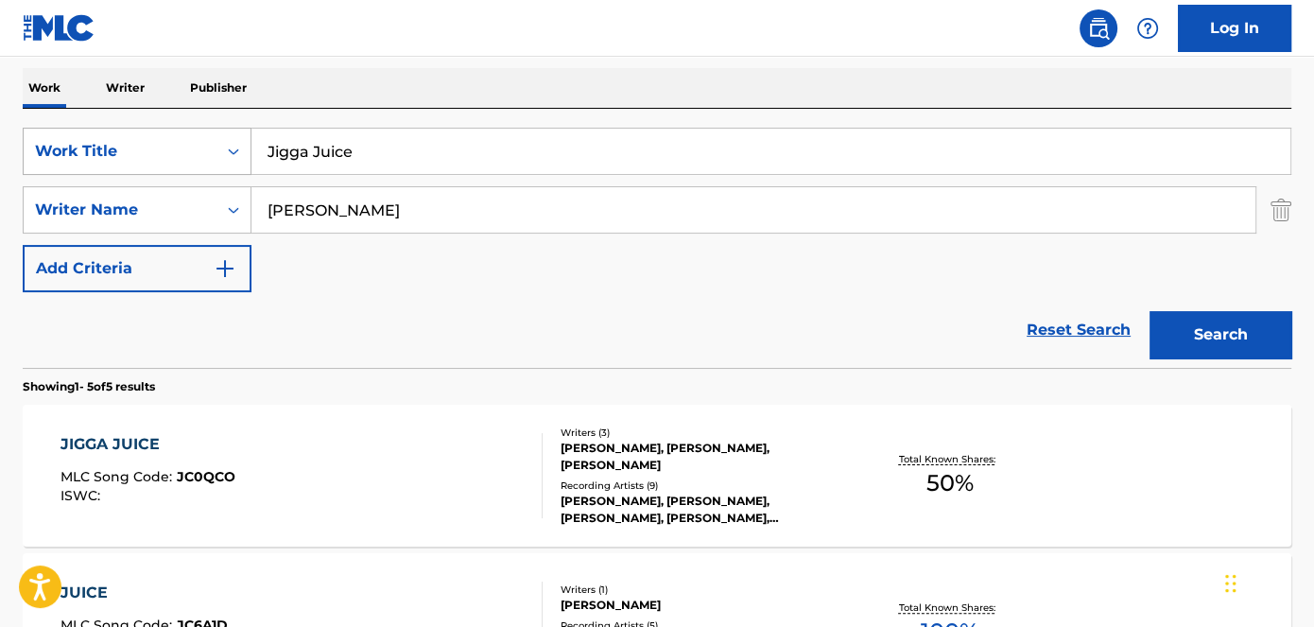
drag, startPoint x: 392, startPoint y: 142, endPoint x: 174, endPoint y: 155, distance: 218.8
click at [174, 155] on div "SearchWithCriteriad53ada31-fe2b-4a6a-85b7-f682a3fb5272 Work Title Jigga Juice" at bounding box center [657, 151] width 1269 height 47
paste input "[PERSON_NAME]"
type input "[PERSON_NAME]"
click at [406, 18] on nav "Log In" at bounding box center [657, 28] width 1314 height 57
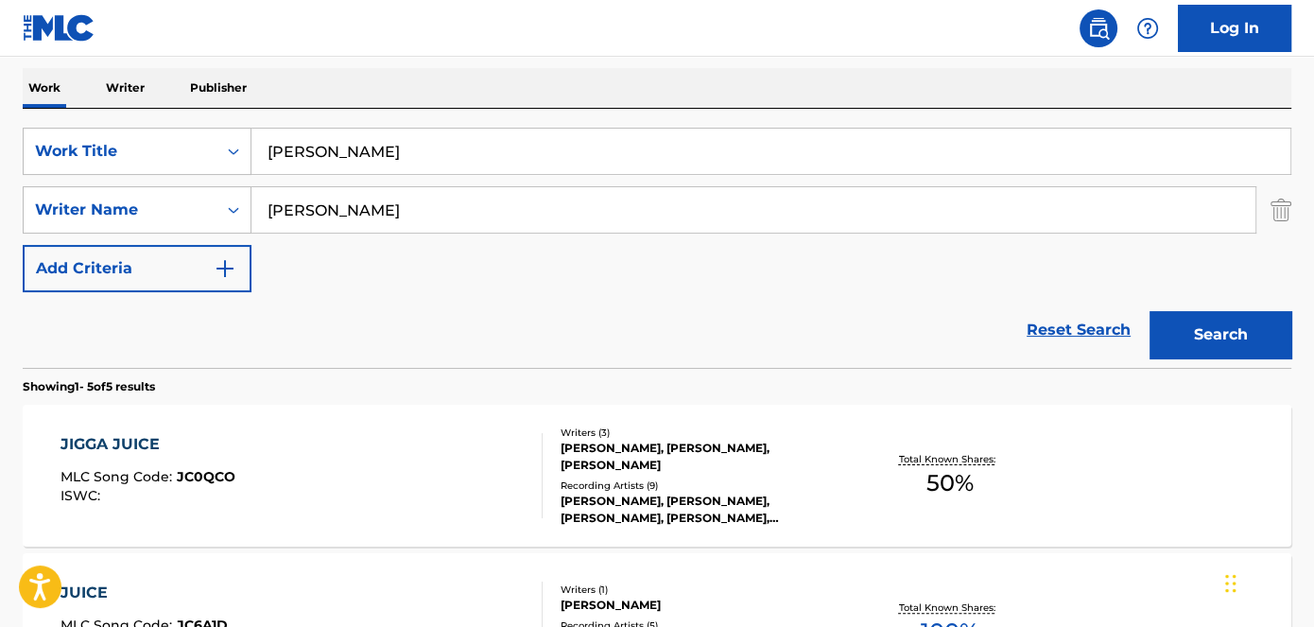
click at [1156, 343] on button "Search" at bounding box center [1221, 334] width 142 height 47
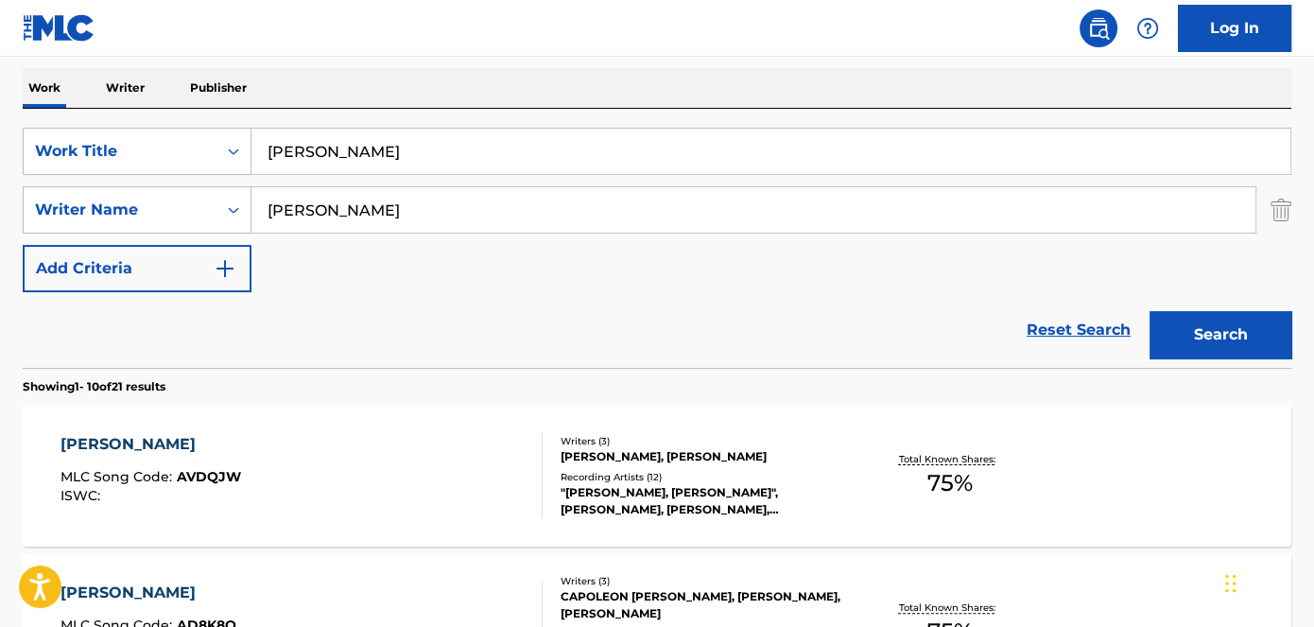
click at [604, 452] on div "[PERSON_NAME], [PERSON_NAME]" at bounding box center [703, 456] width 284 height 17
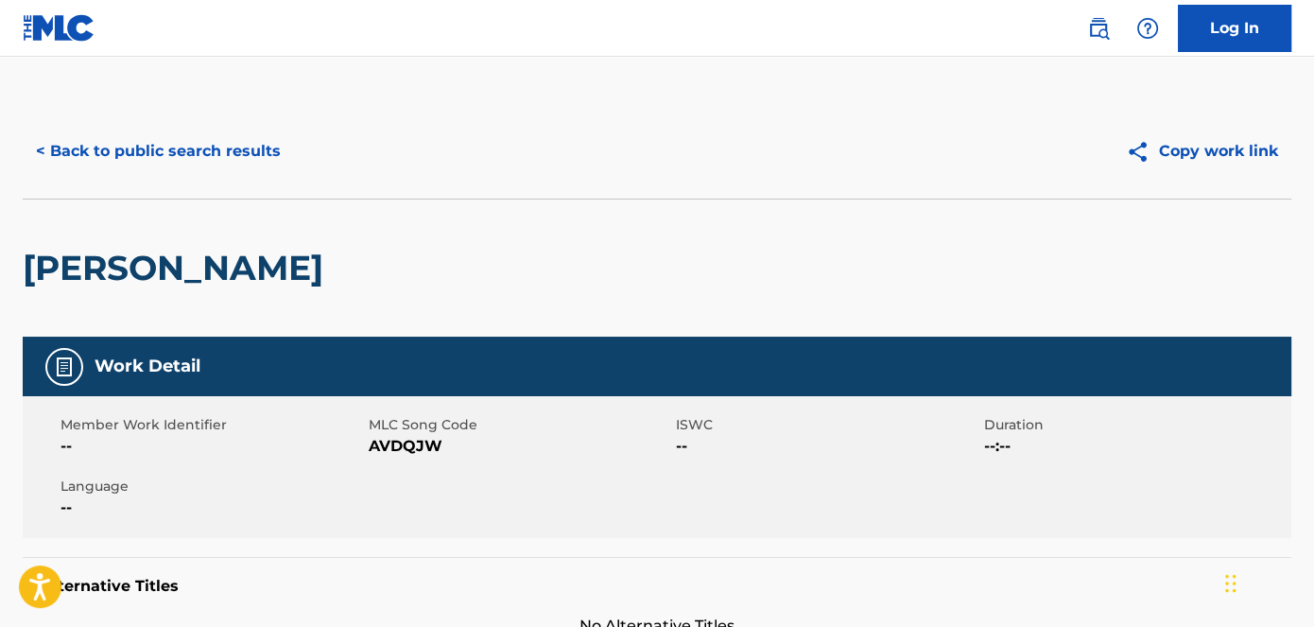
click at [158, 149] on button "< Back to public search results" at bounding box center [158, 151] width 271 height 47
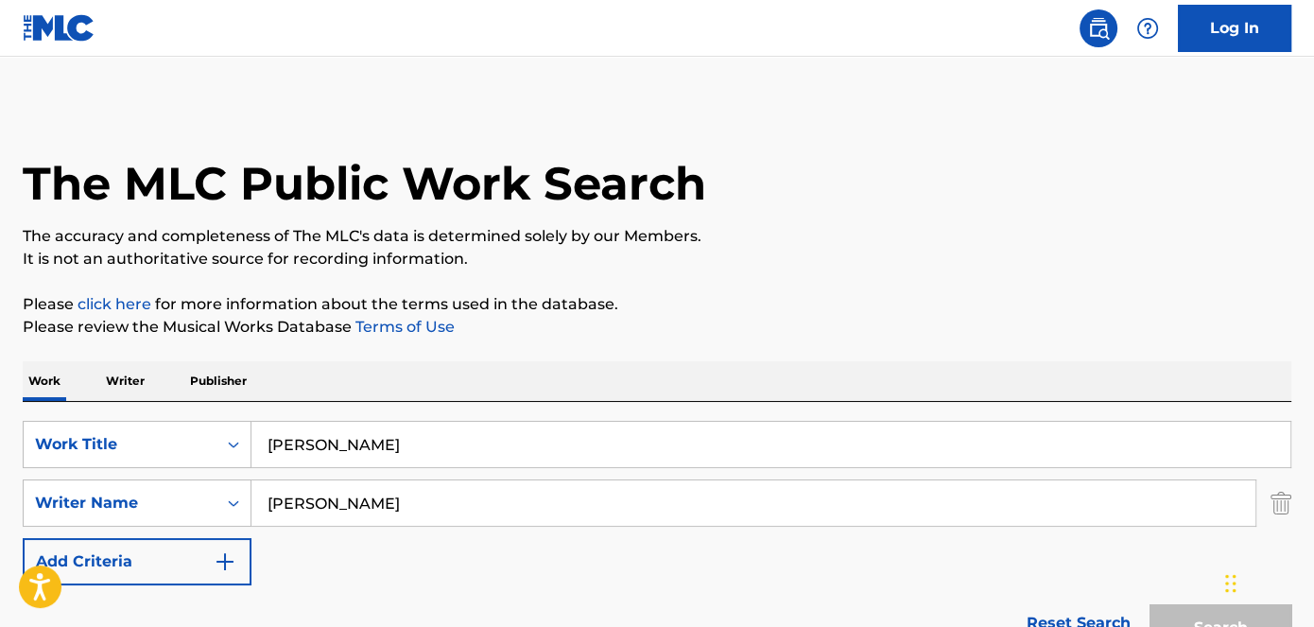
scroll to position [293, 0]
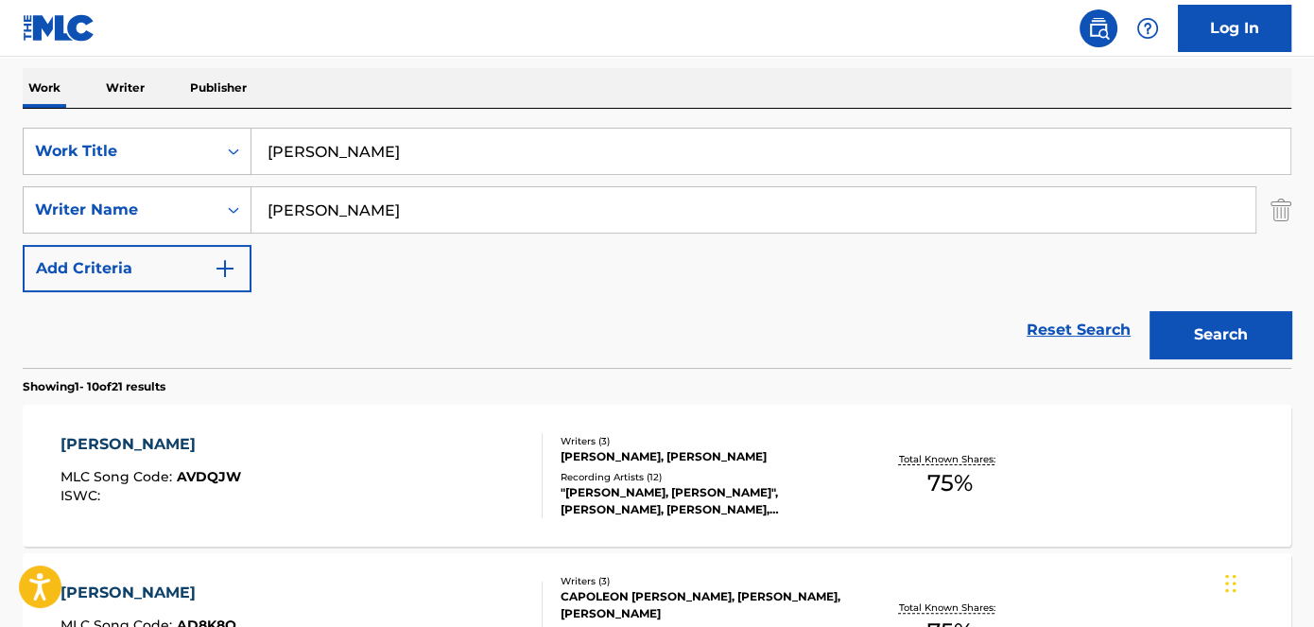
click at [442, 154] on input "[PERSON_NAME]" at bounding box center [771, 151] width 1039 height 45
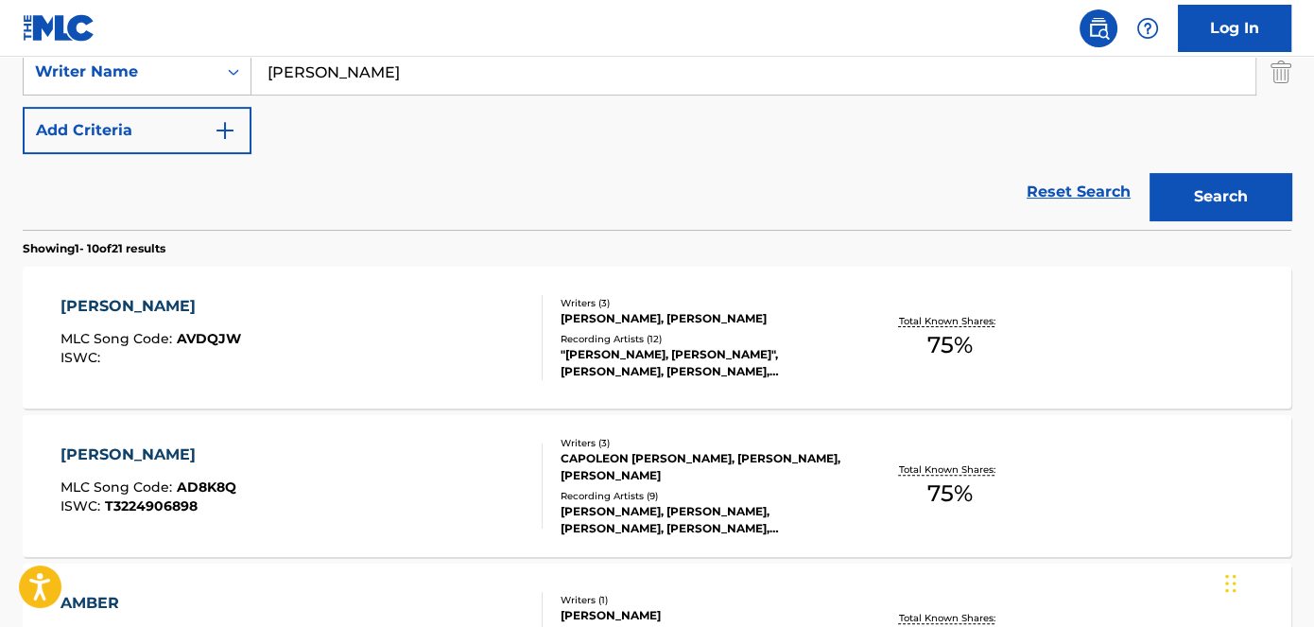
scroll to position [551, 0]
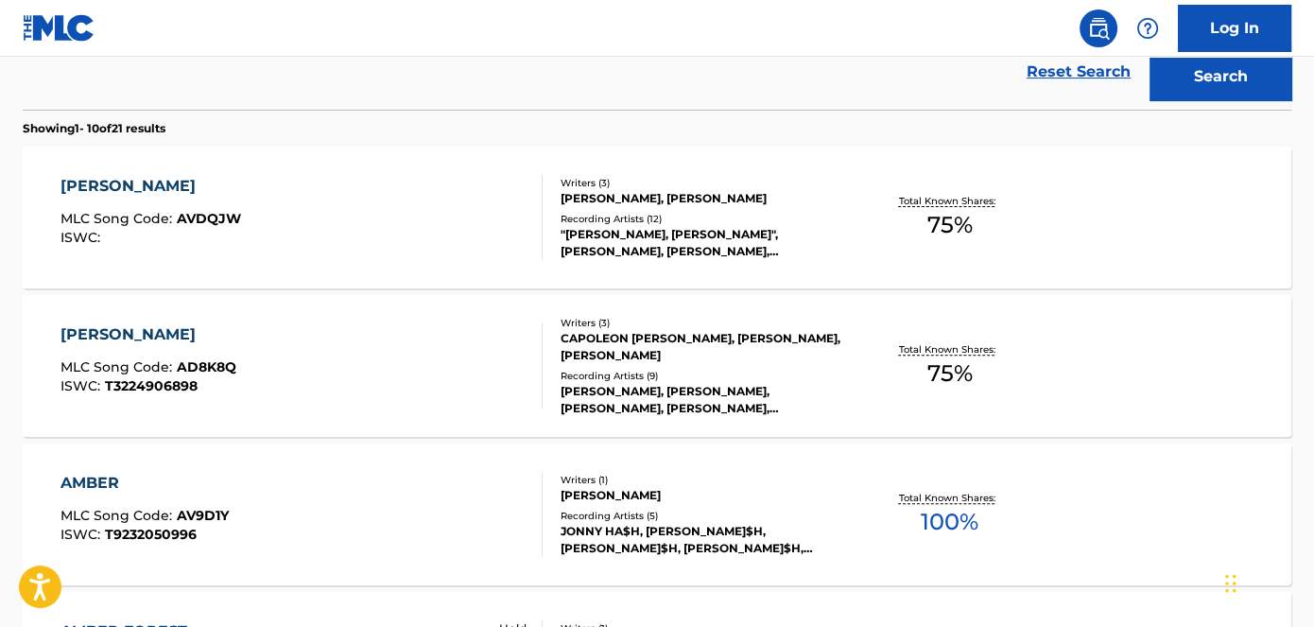
click at [210, 361] on span "AD8K8Q" at bounding box center [207, 366] width 60 height 17
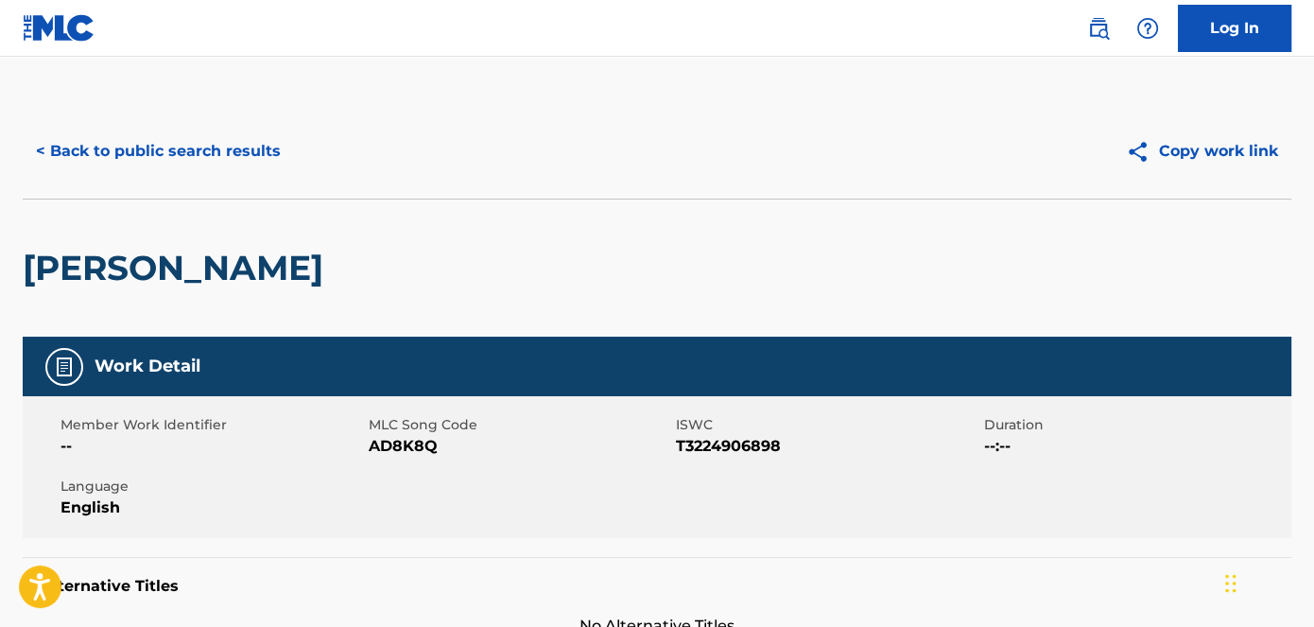
click at [386, 456] on span "AD8K8Q" at bounding box center [521, 446] width 304 height 23
click at [390, 452] on span "AD8K8Q" at bounding box center [521, 446] width 304 height 23
click at [200, 134] on button "< Back to public search results" at bounding box center [158, 151] width 271 height 47
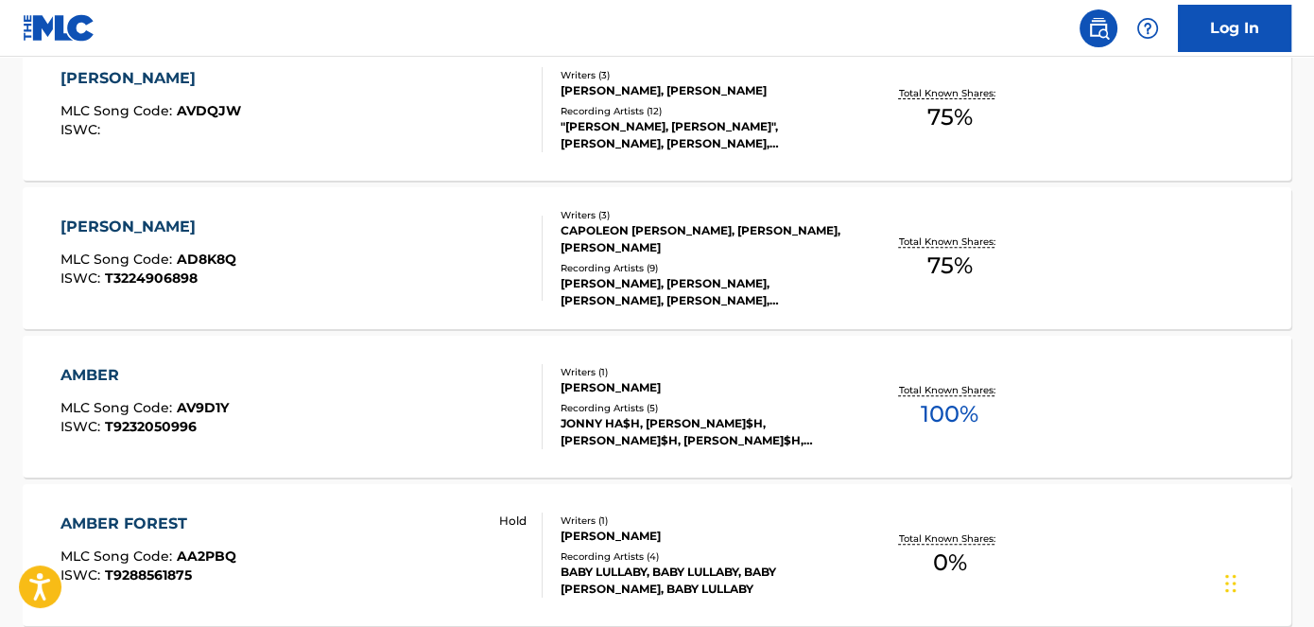
scroll to position [315, 0]
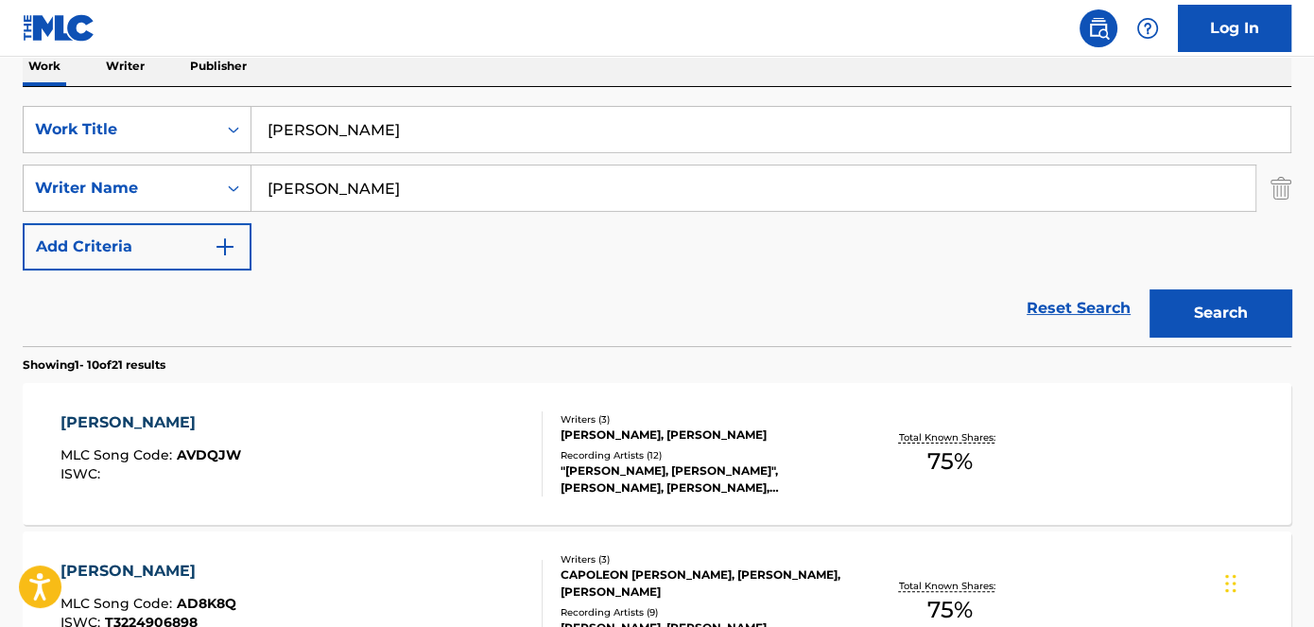
drag, startPoint x: 526, startPoint y: 130, endPoint x: 202, endPoint y: 98, distance: 325.0
click at [158, 133] on div "SearchWithCriteriad53ada31-fe2b-4a6a-85b7-f682a3fb5272 Work Title [PERSON_NAME]" at bounding box center [657, 129] width 1269 height 47
paste input "Without You"
type input "Without You"
drag, startPoint x: 400, startPoint y: 14, endPoint x: 417, endPoint y: 18, distance: 17.4
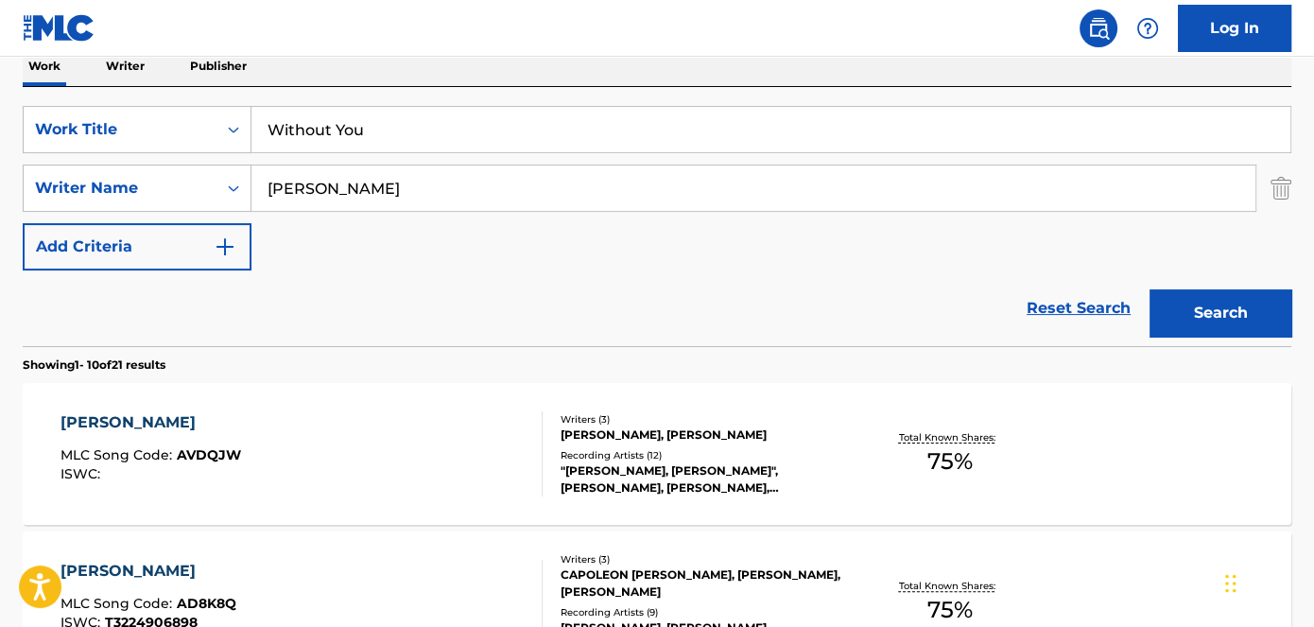
click at [401, 14] on nav "Log In" at bounding box center [657, 28] width 1314 height 57
click at [1212, 301] on button "Search" at bounding box center [1221, 312] width 142 height 47
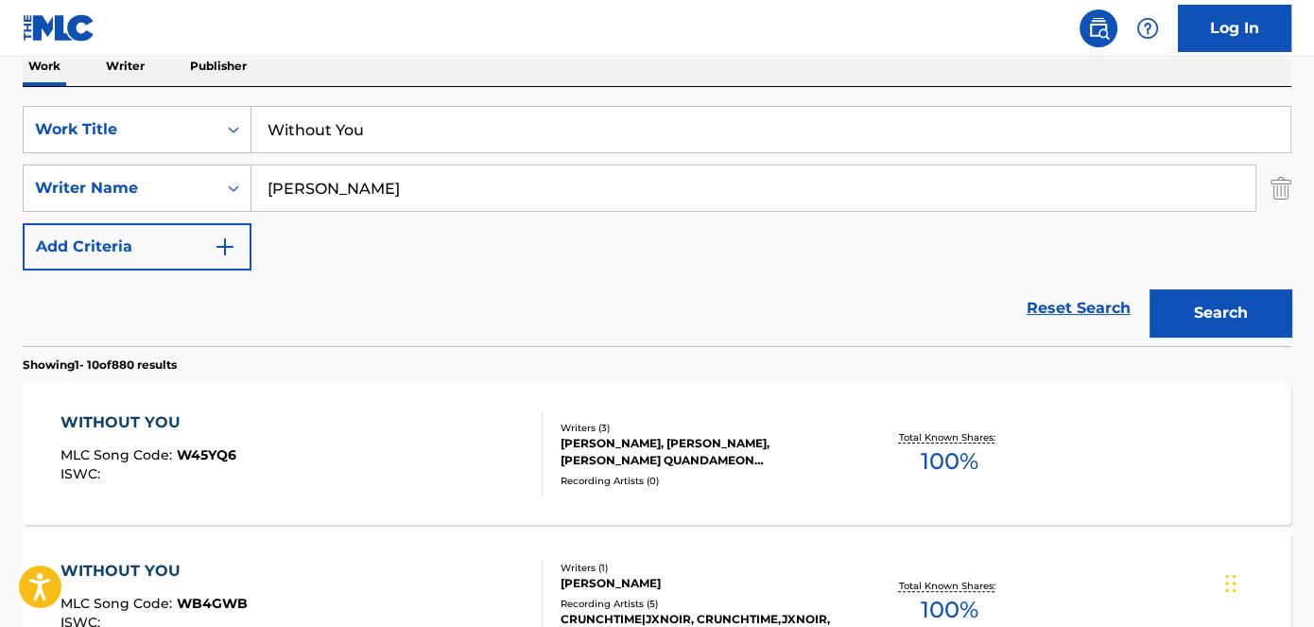
scroll to position [732, 0]
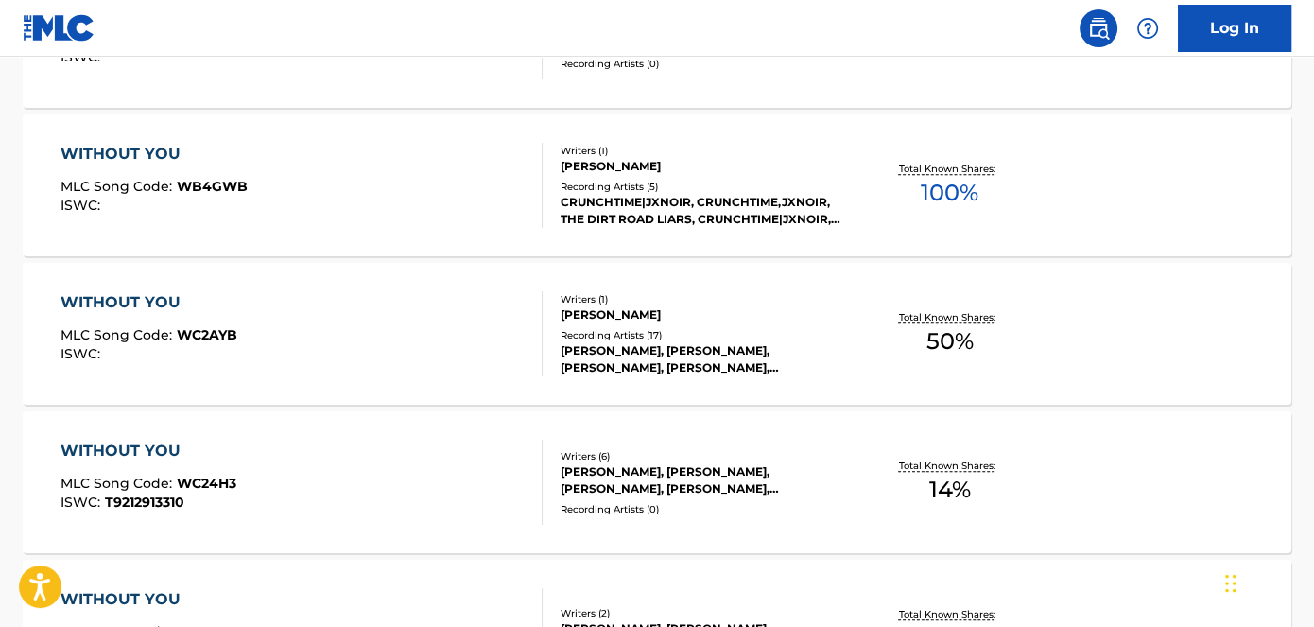
click at [214, 328] on span "WC2AYB" at bounding box center [207, 334] width 61 height 17
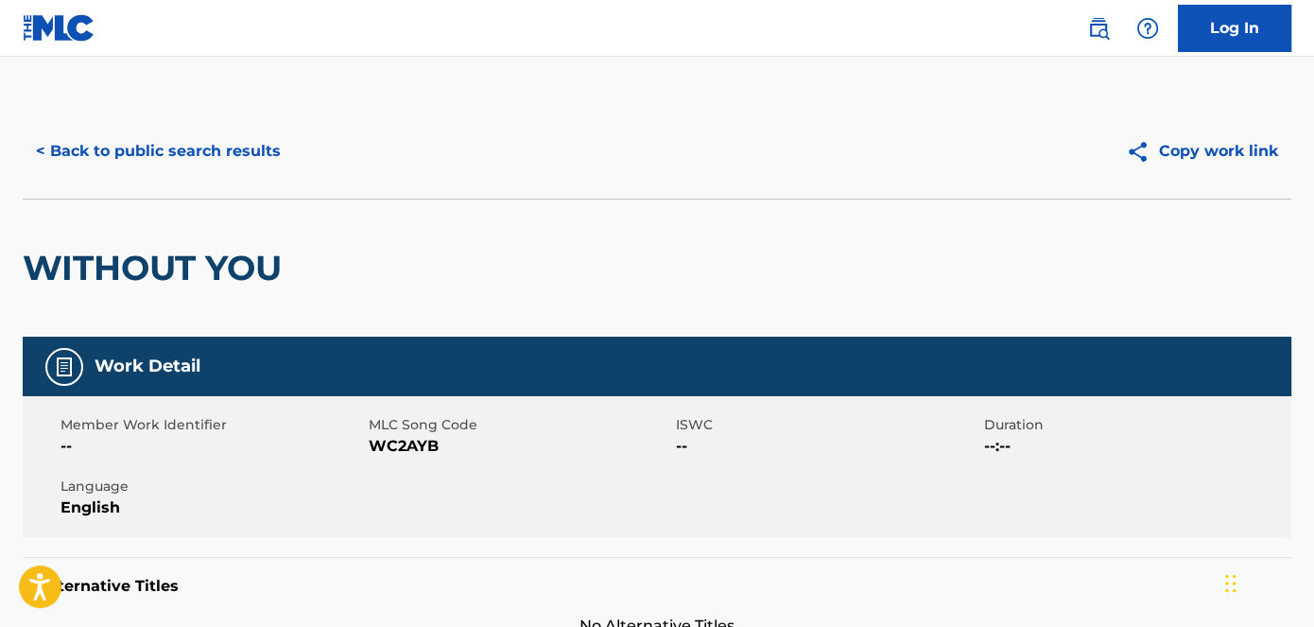
click at [409, 444] on span "WC2AYB" at bounding box center [521, 446] width 304 height 23
click at [141, 143] on button "< Back to public search results" at bounding box center [158, 151] width 271 height 47
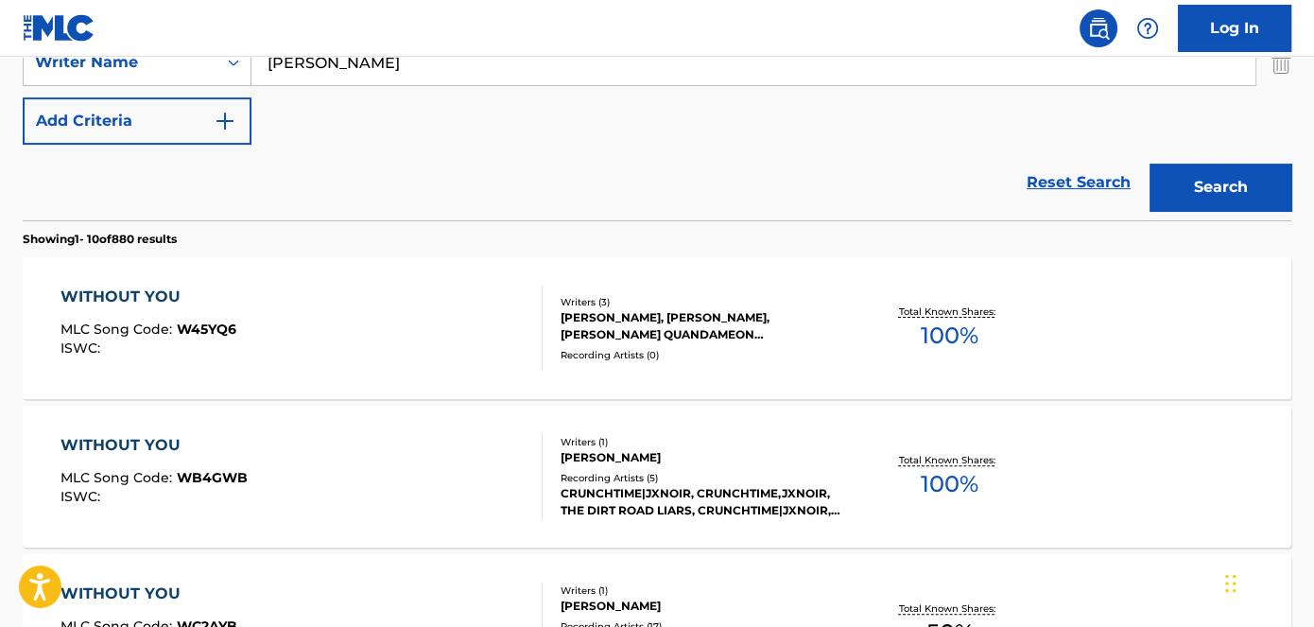
scroll to position [238, 0]
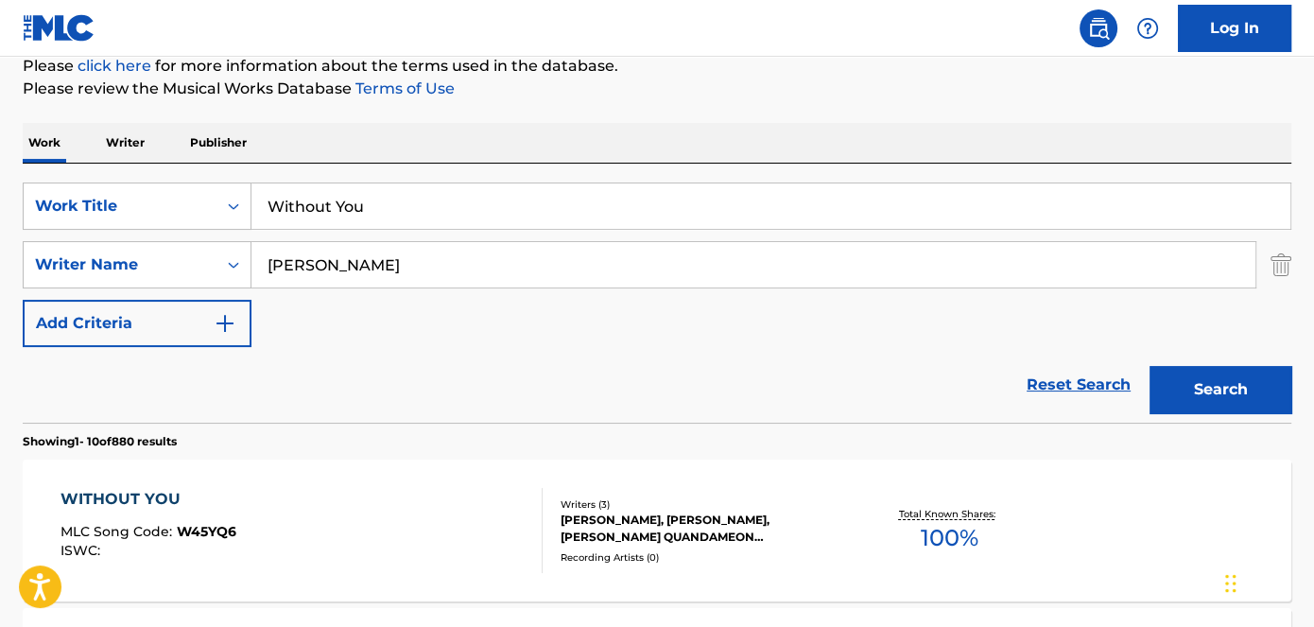
drag, startPoint x: 380, startPoint y: 190, endPoint x: 285, endPoint y: 200, distance: 96.1
click at [274, 205] on input "Without You" at bounding box center [771, 205] width 1039 height 45
paste input "In La With 50k"
type input "In La With 50k"
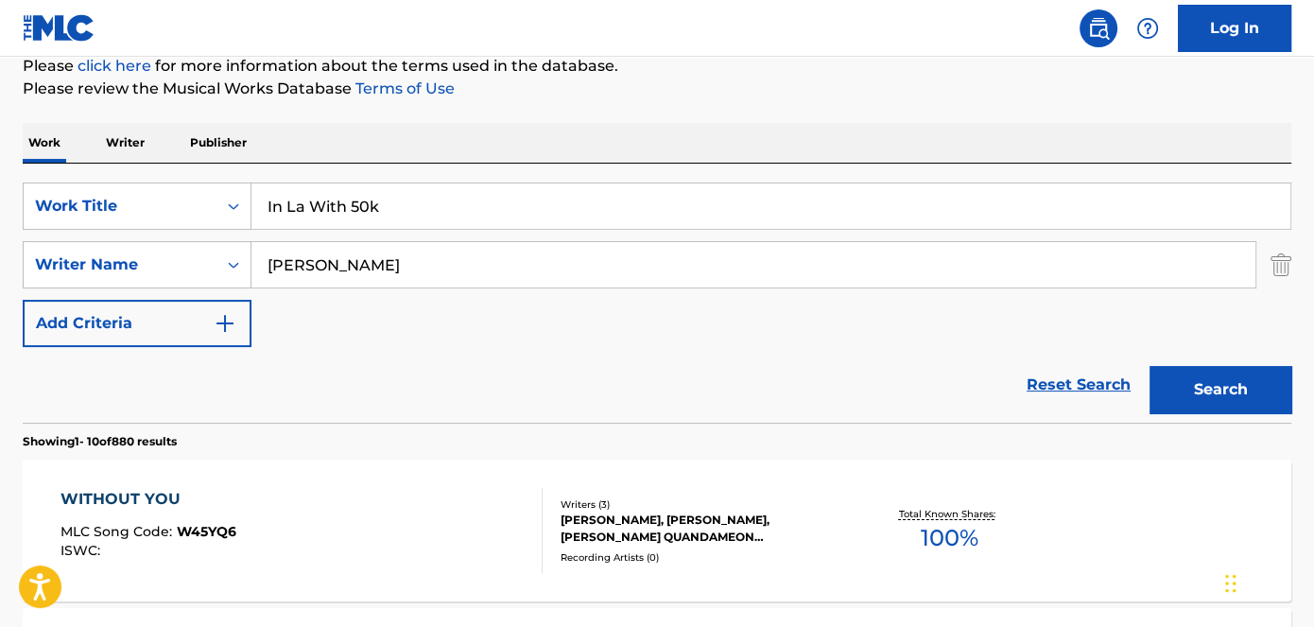
click at [1241, 393] on button "Search" at bounding box center [1221, 389] width 142 height 47
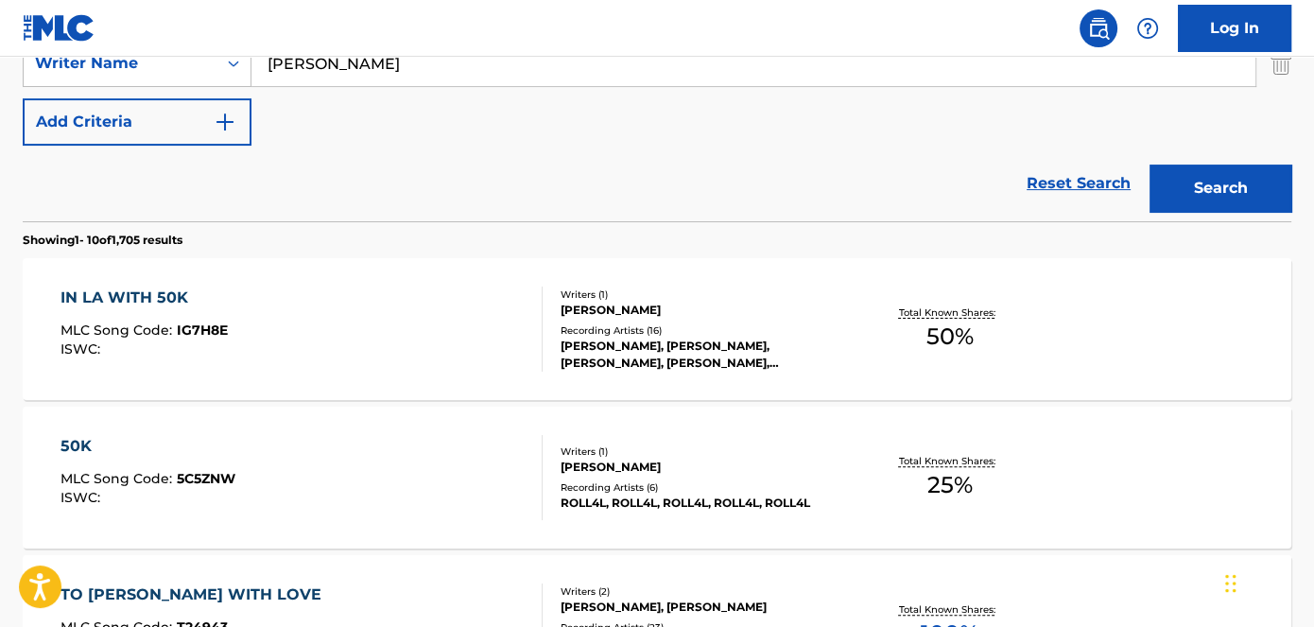
scroll to position [410, 0]
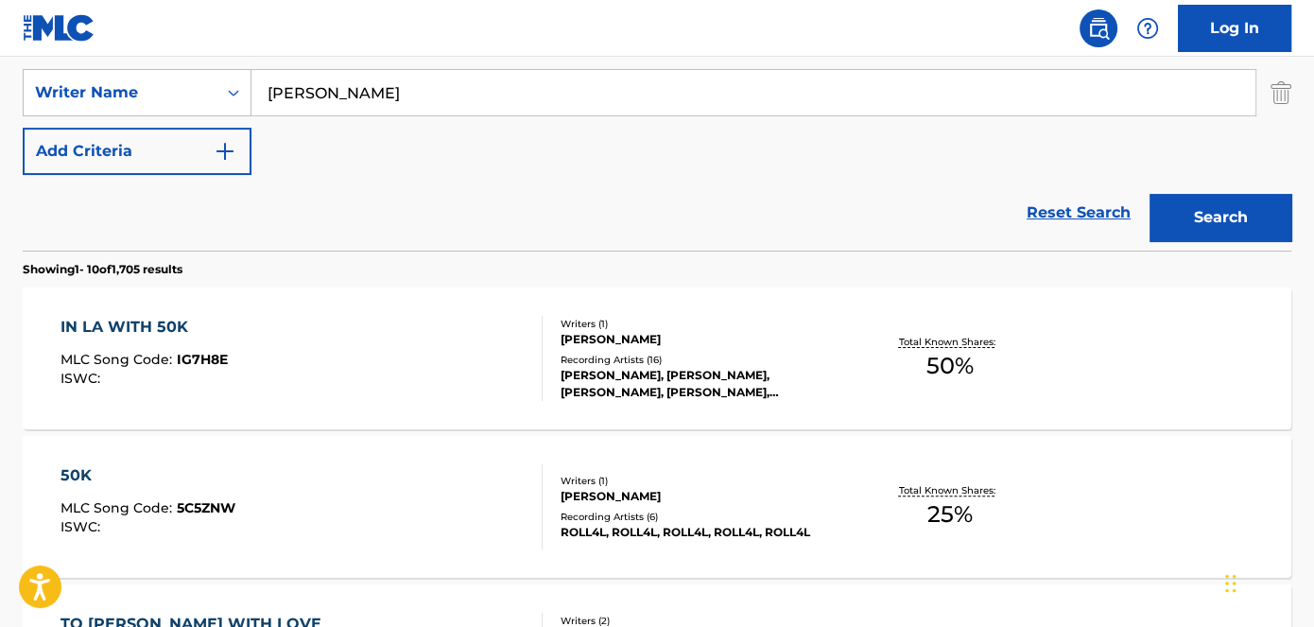
click at [198, 362] on span "IG7H8E" at bounding box center [202, 359] width 51 height 17
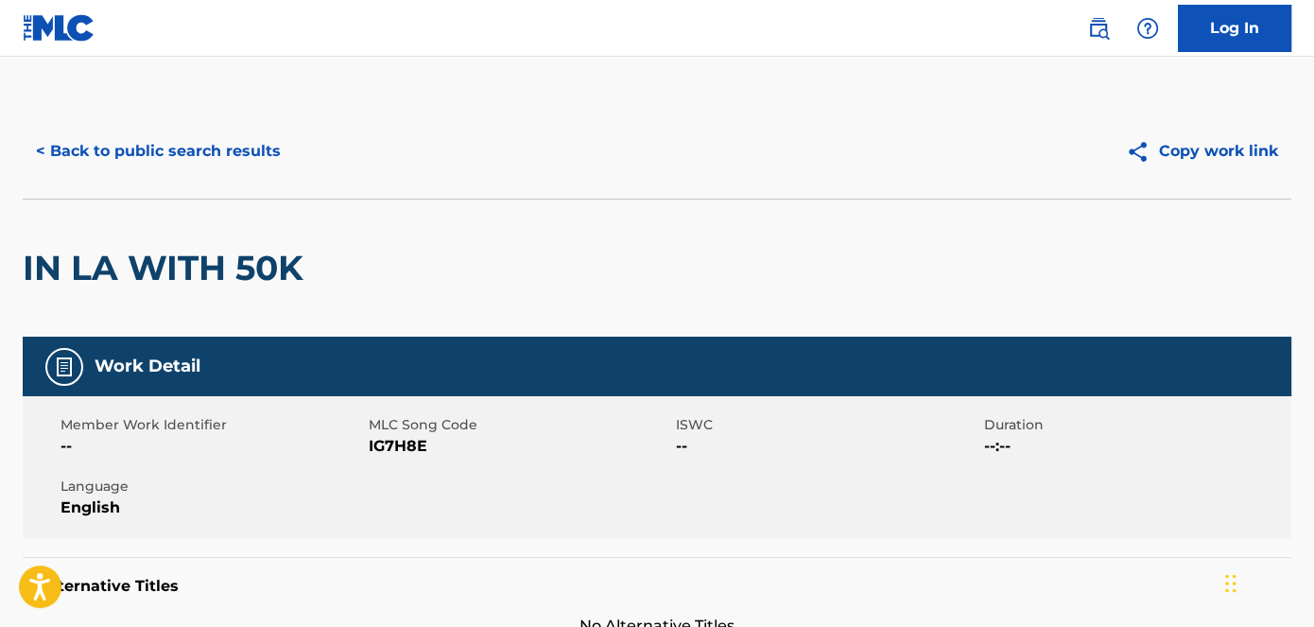
click at [410, 449] on span "IG7H8E" at bounding box center [521, 446] width 304 height 23
click at [208, 142] on button "< Back to public search results" at bounding box center [158, 151] width 271 height 47
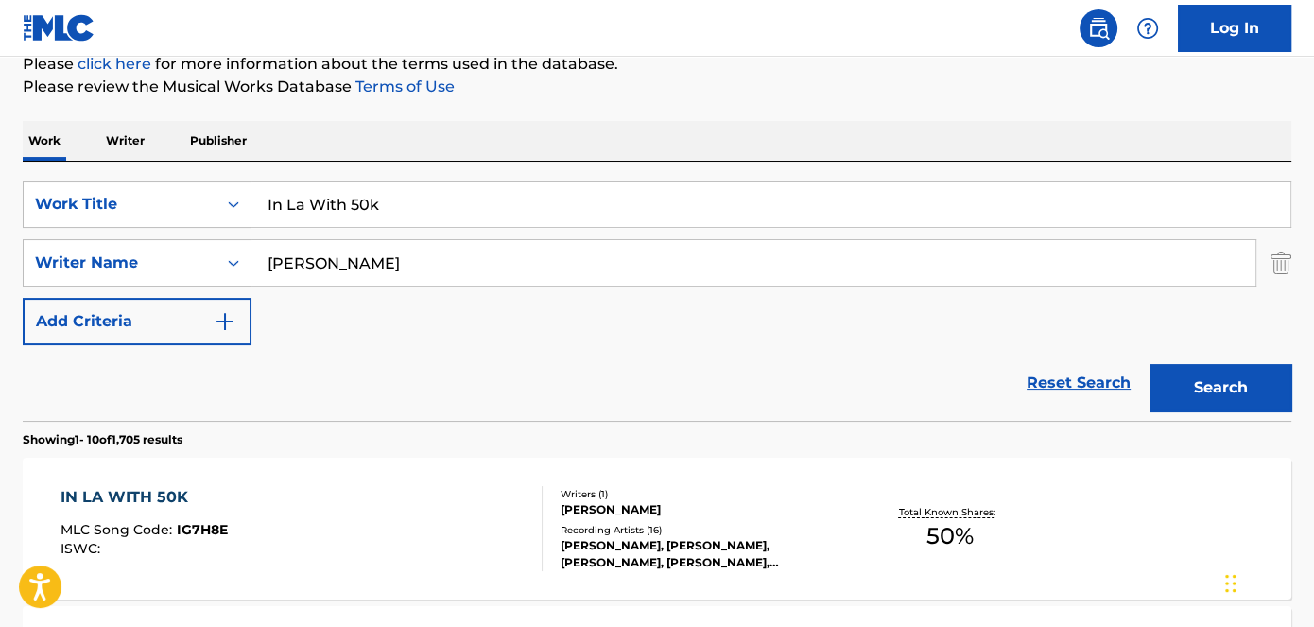
scroll to position [238, 0]
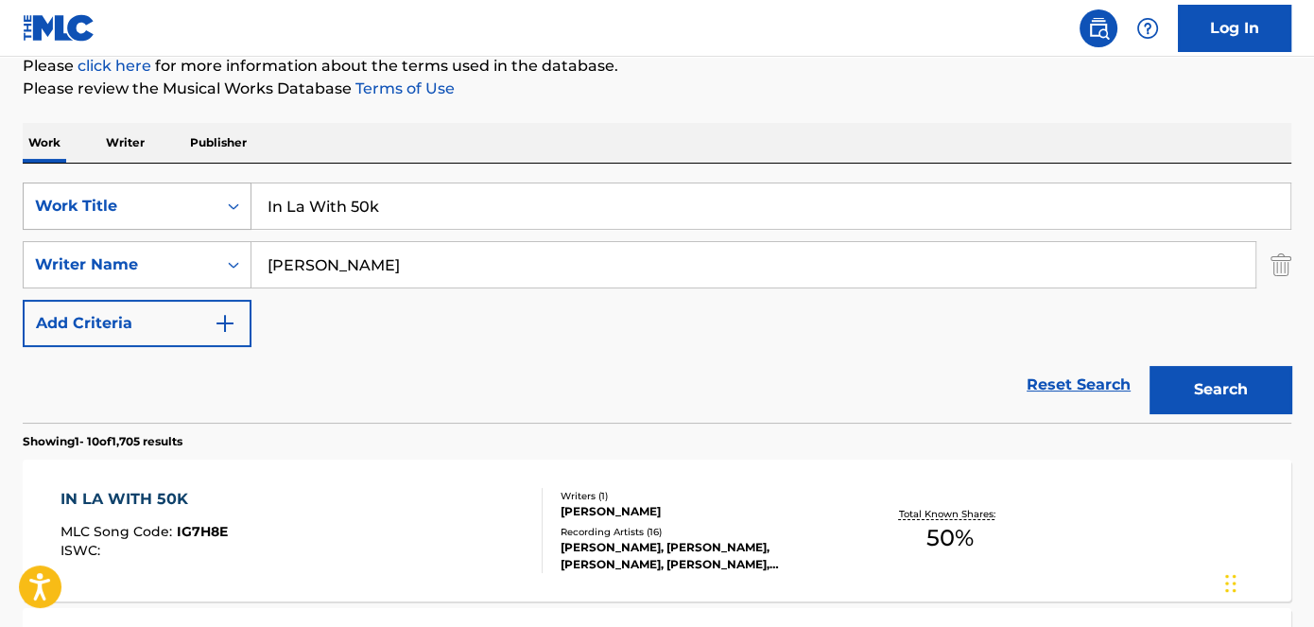
drag, startPoint x: 430, startPoint y: 197, endPoint x: 221, endPoint y: 206, distance: 209.2
click at [245, 204] on div "SearchWithCriteriad53ada31-fe2b-4a6a-85b7-f682a3fb5272 Work Title In La With 50k" at bounding box center [657, 206] width 1269 height 47
paste input "[PERSON_NAME] Flow"
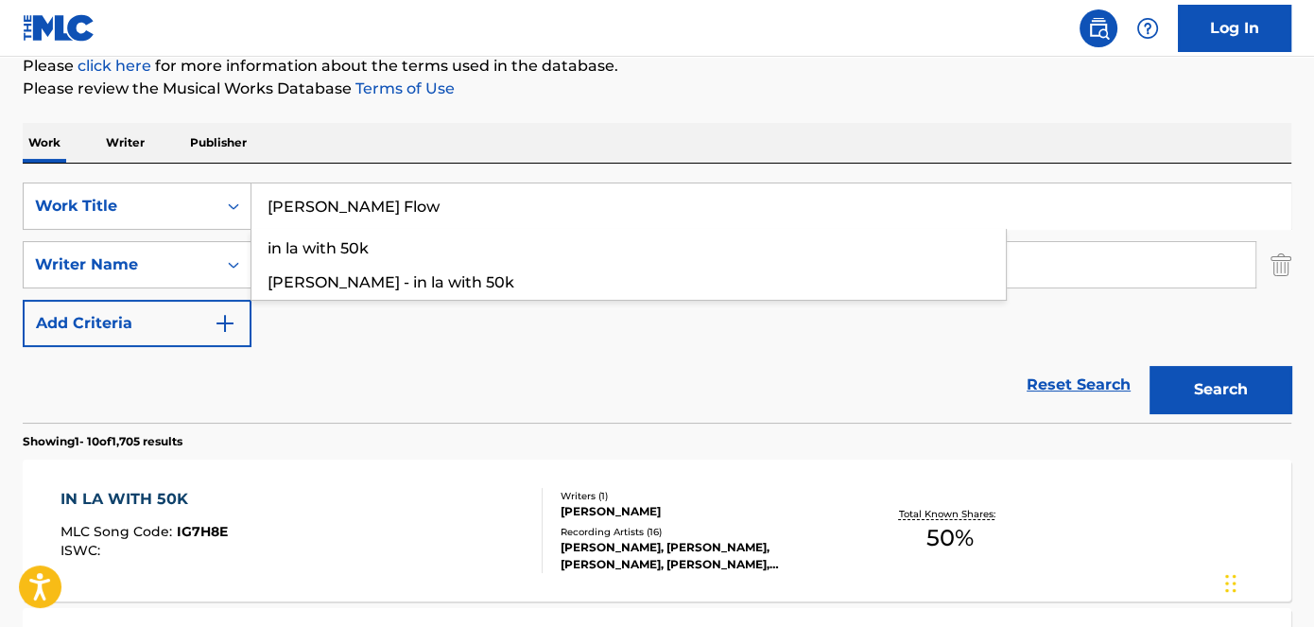
type input "[PERSON_NAME] Flow"
drag, startPoint x: 530, startPoint y: 124, endPoint x: 1082, endPoint y: 286, distance: 575.4
click at [531, 124] on div "Work Writer Publisher" at bounding box center [657, 143] width 1269 height 40
click at [1220, 407] on button "Search" at bounding box center [1221, 389] width 142 height 47
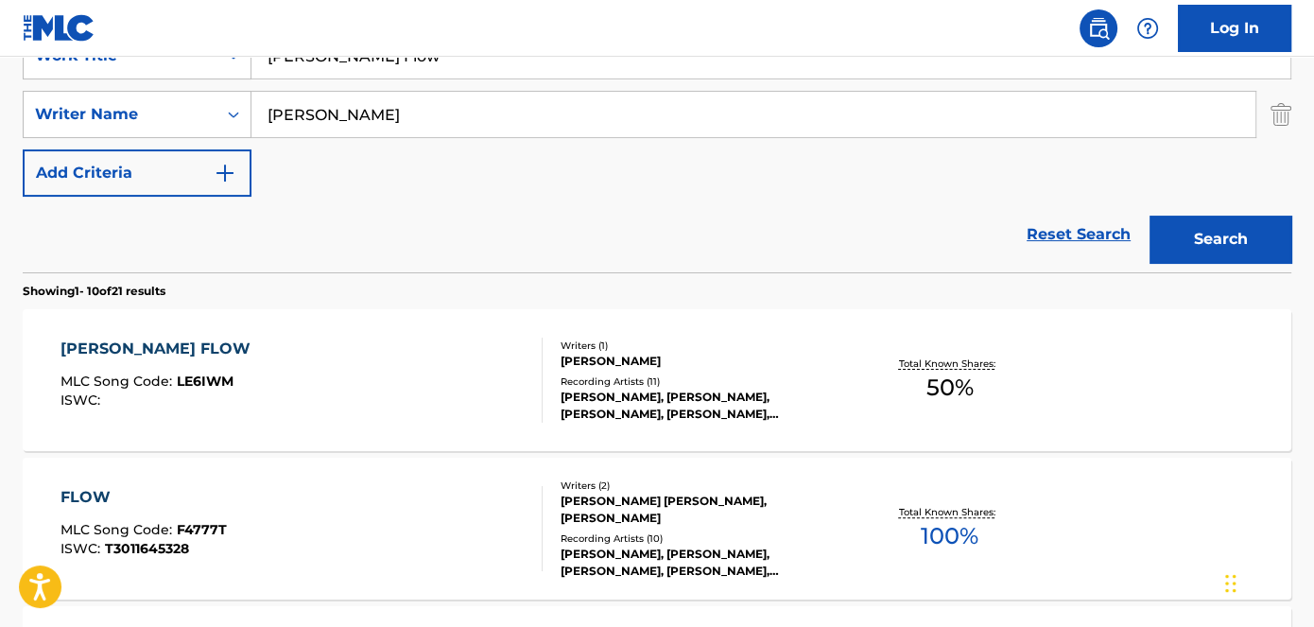
scroll to position [349, 0]
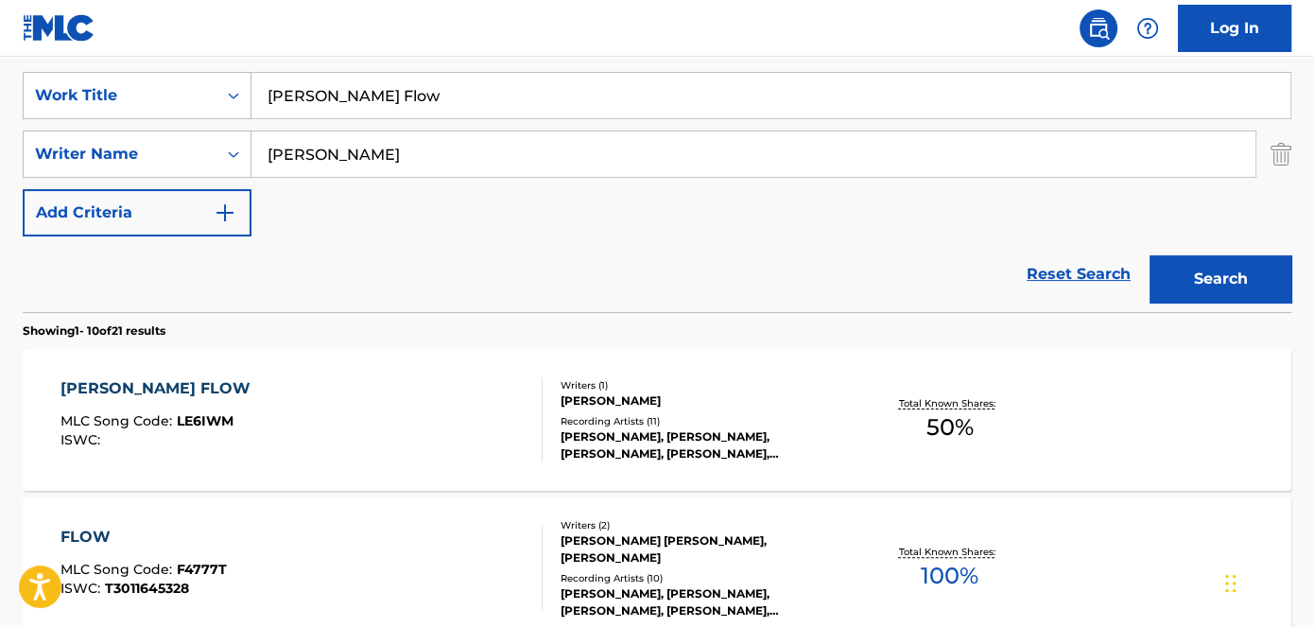
click at [218, 415] on span "LE6IWM" at bounding box center [205, 420] width 57 height 17
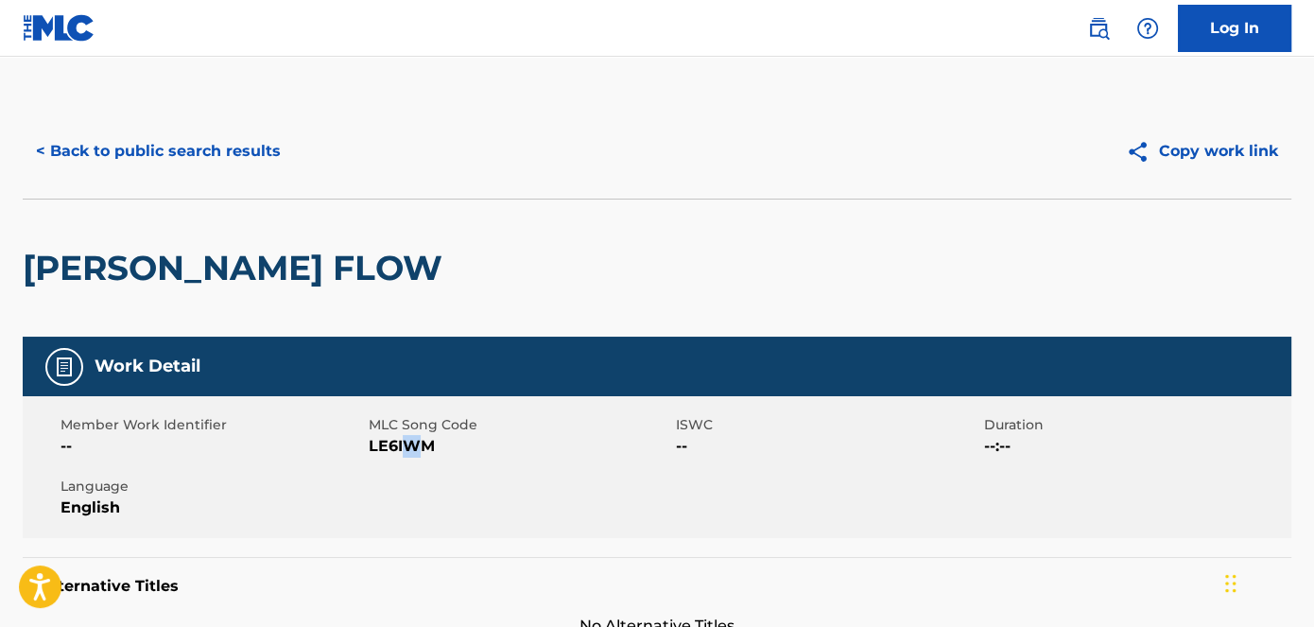
click at [410, 452] on span "LE6IWM" at bounding box center [521, 446] width 304 height 23
click at [243, 148] on button "< Back to public search results" at bounding box center [158, 151] width 271 height 47
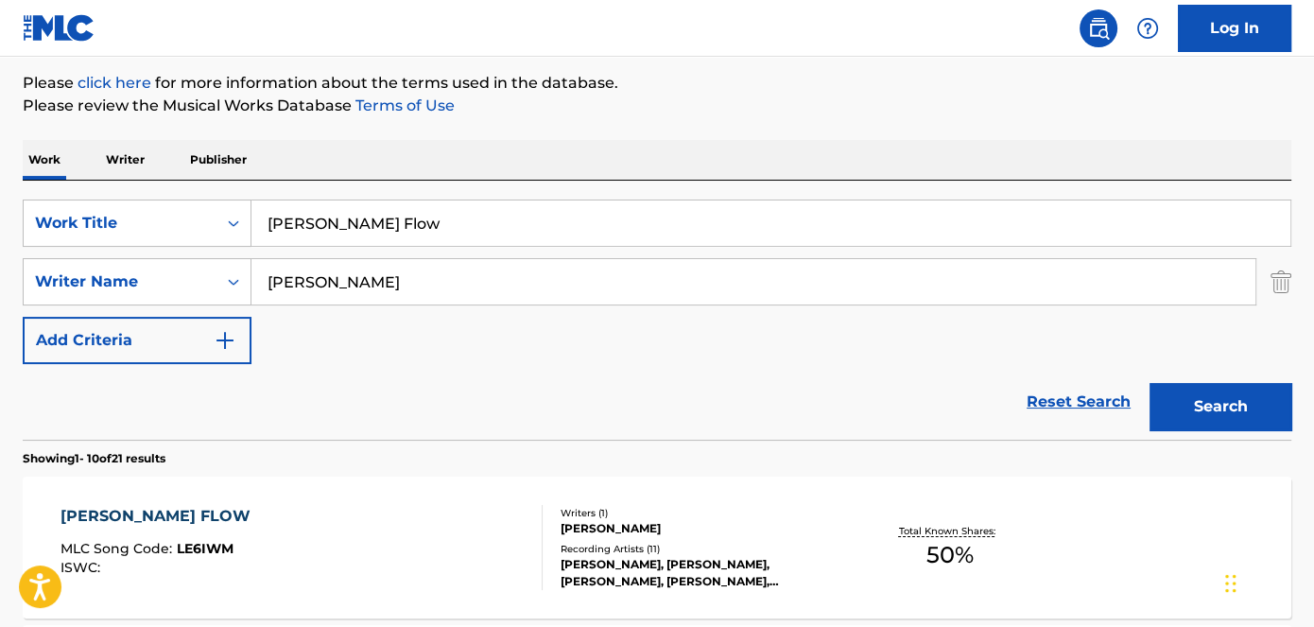
scroll to position [177, 0]
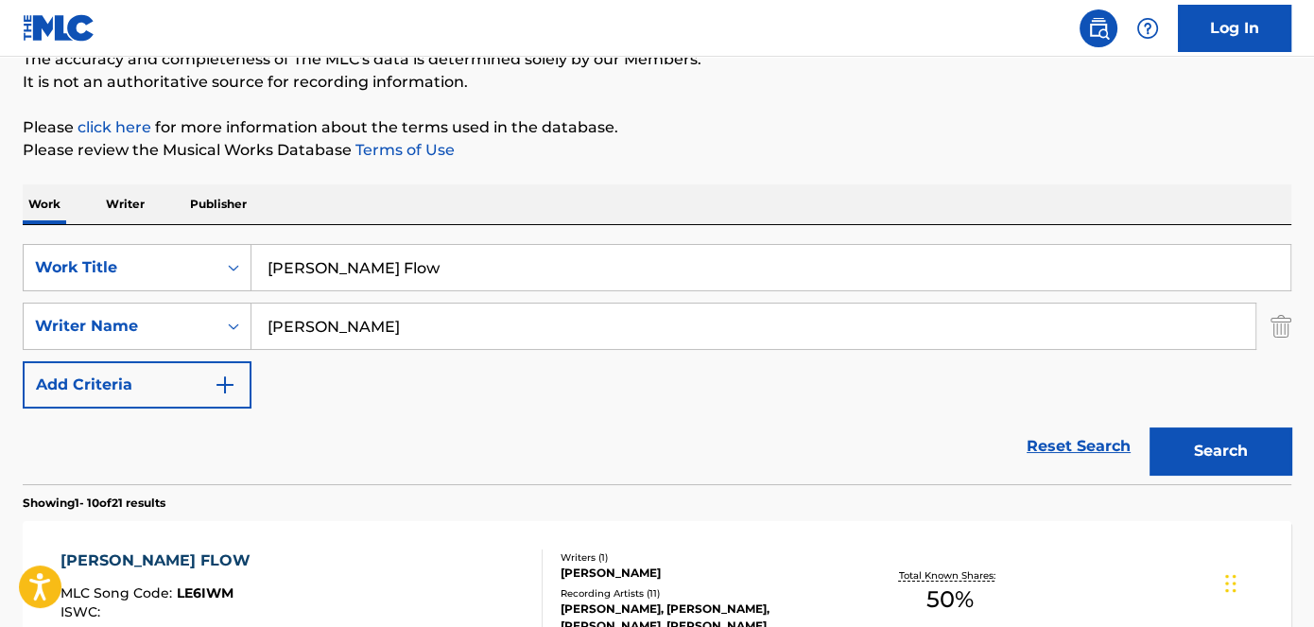
drag, startPoint x: 421, startPoint y: 268, endPoint x: 258, endPoint y: 269, distance: 162.6
click at [258, 269] on input "[PERSON_NAME] Flow" at bounding box center [771, 267] width 1039 height 45
paste input "YNOS"
type input "YNOS"
click at [1069, 149] on p "Please review the Musical Works Database Terms of Use" at bounding box center [657, 150] width 1269 height 23
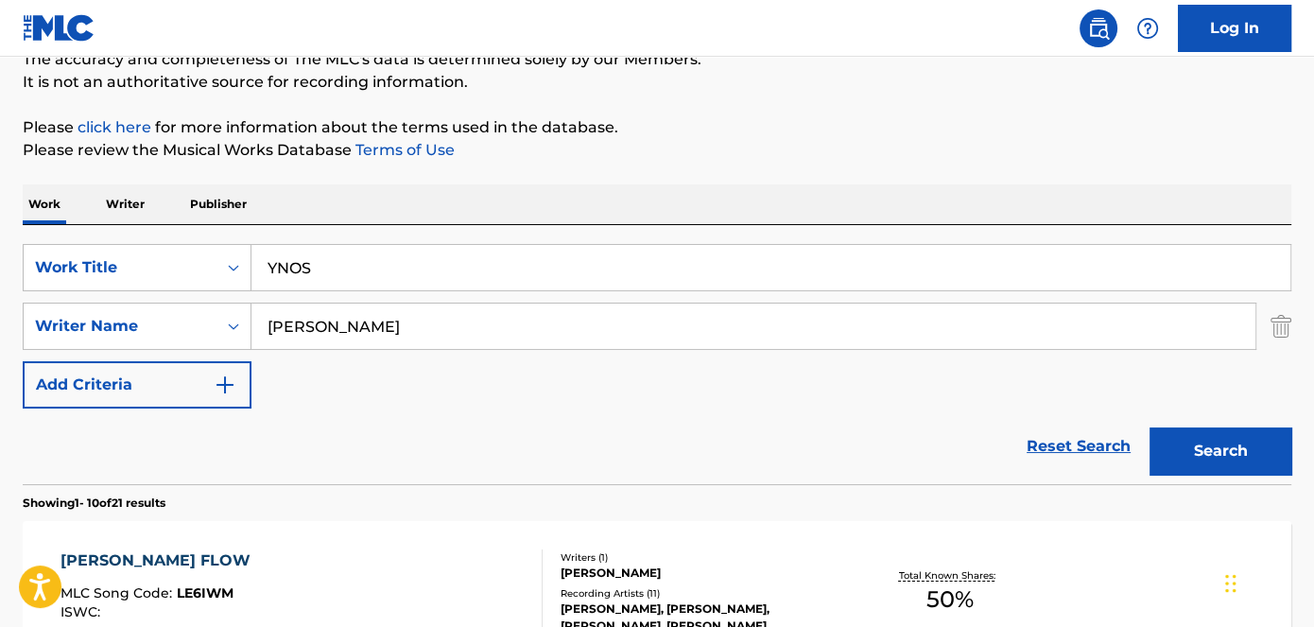
click at [1239, 457] on button "Search" at bounding box center [1221, 450] width 142 height 47
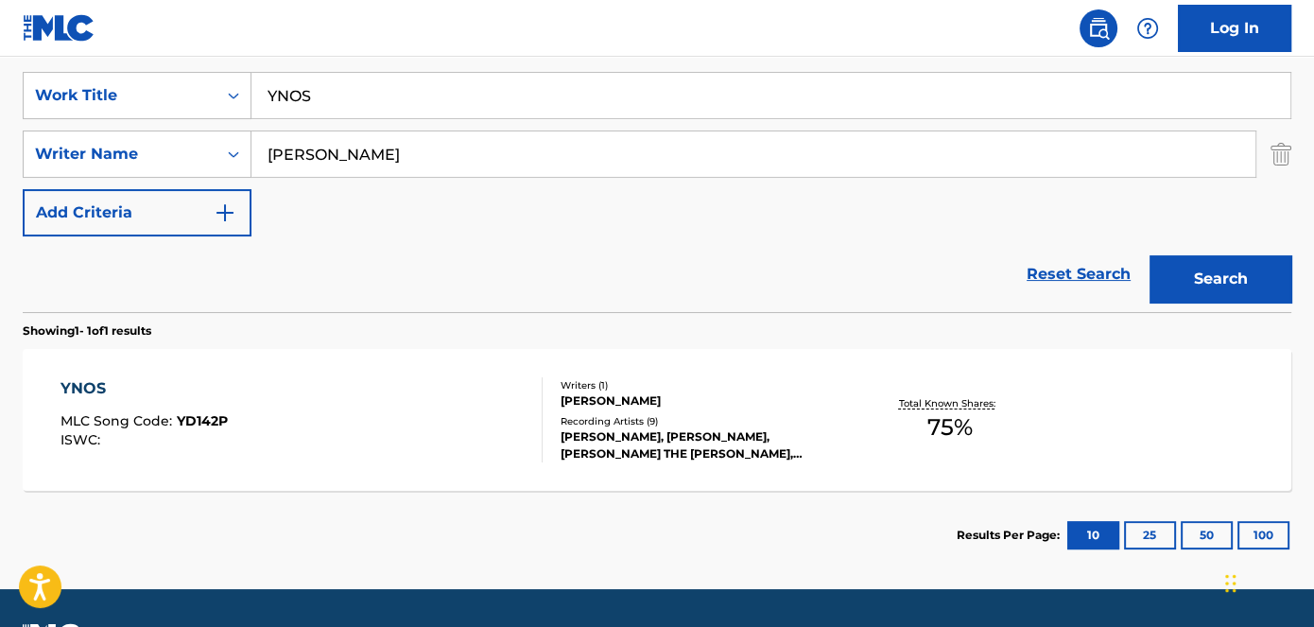
scroll to position [401, 0]
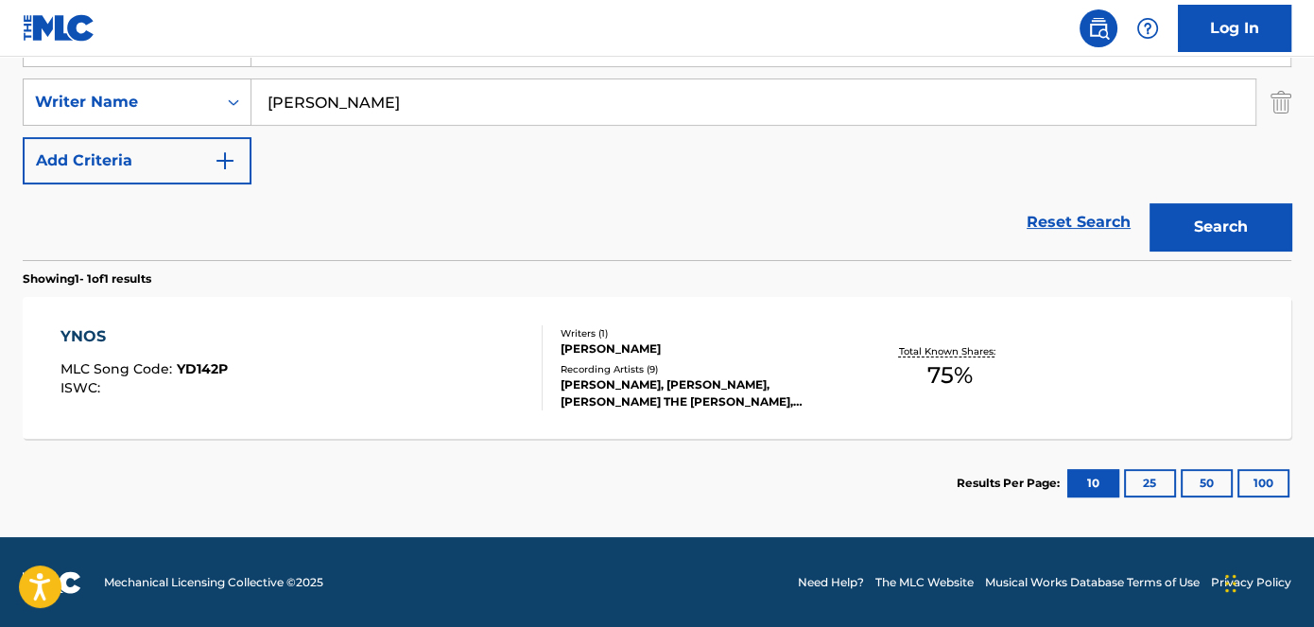
click at [222, 369] on span "YD142P" at bounding box center [202, 368] width 51 height 17
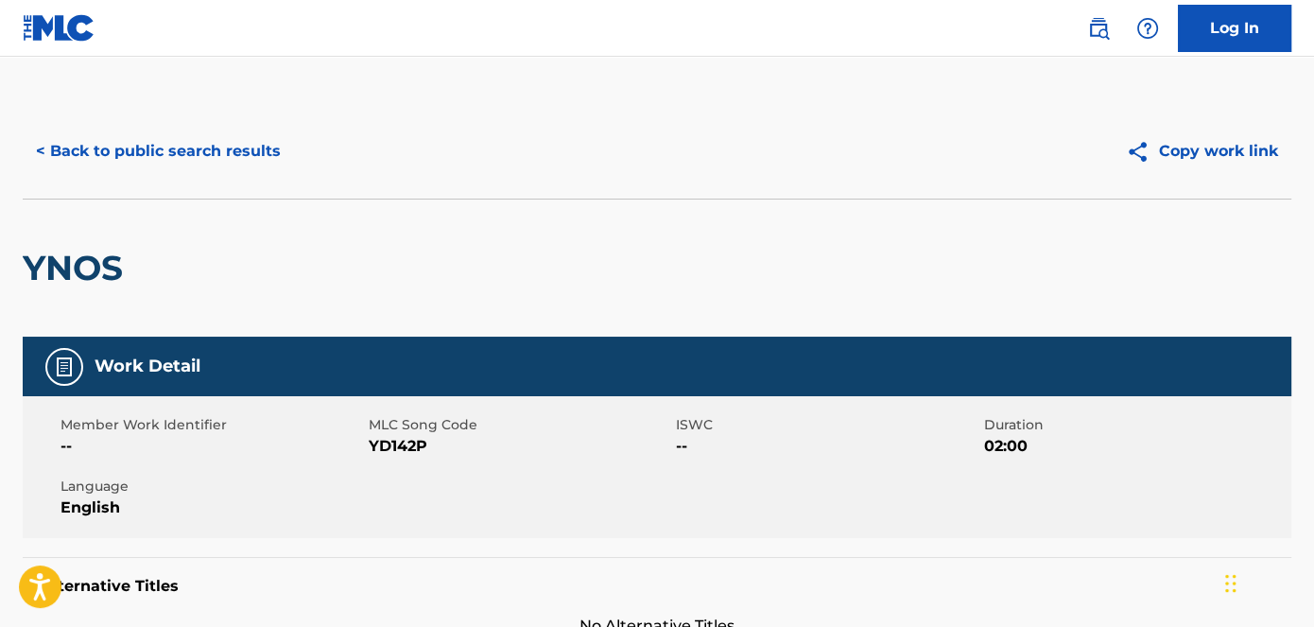
click at [388, 449] on span "YD142P" at bounding box center [521, 446] width 304 height 23
click at [235, 149] on button "< Back to public search results" at bounding box center [158, 151] width 271 height 47
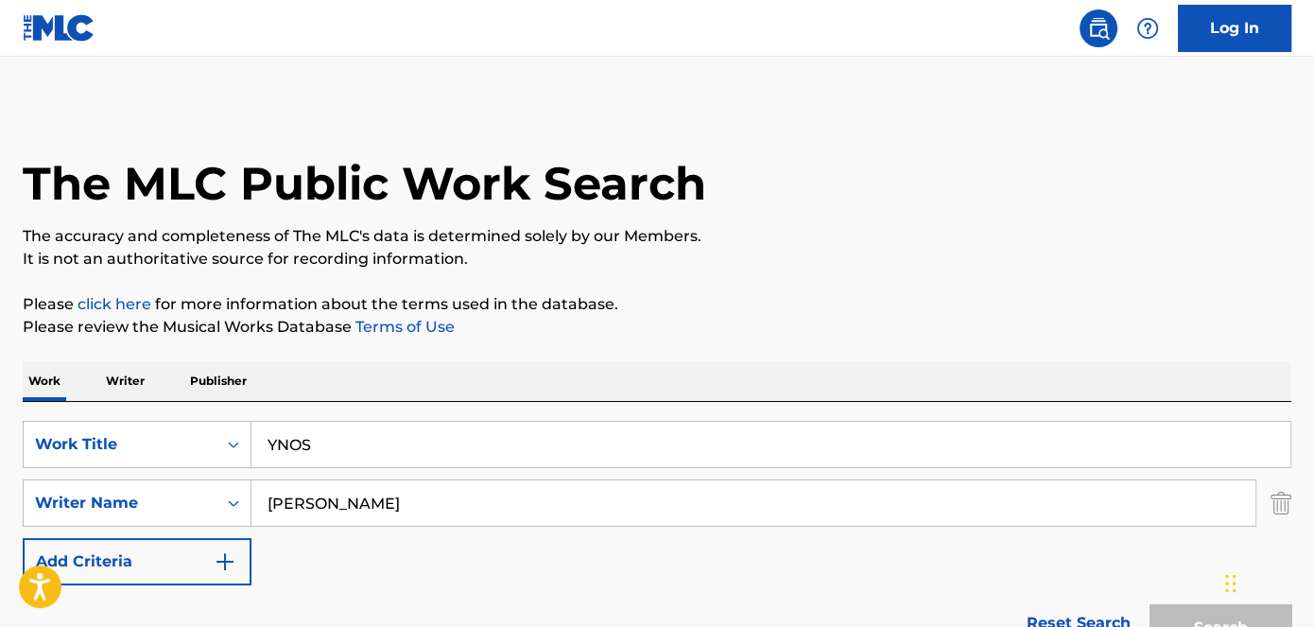
scroll to position [293, 0]
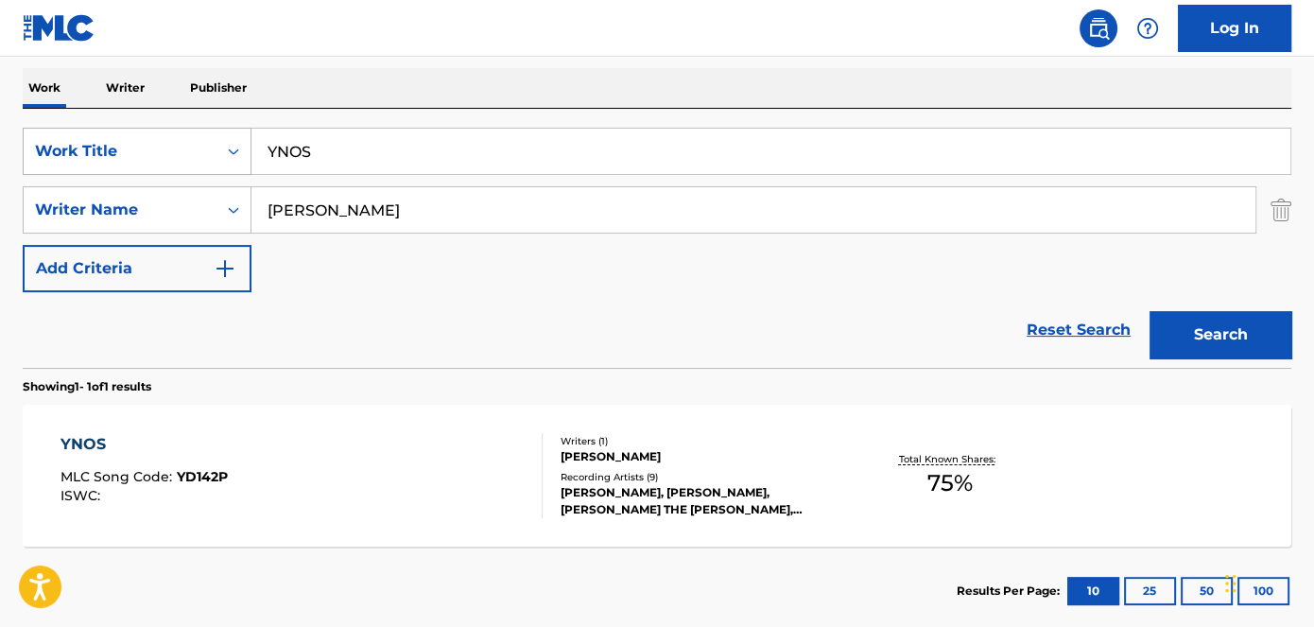
drag, startPoint x: 456, startPoint y: 163, endPoint x: 137, endPoint y: 161, distance: 318.7
click at [137, 161] on div "SearchWithCriteriad53ada31-fe2b-4a6a-85b7-f682a3fb5272 Work Title YNOS" at bounding box center [657, 151] width 1269 height 47
paste input "No Cappin"
type input "No Cappin"
click at [365, 21] on nav "Log In" at bounding box center [657, 28] width 1314 height 57
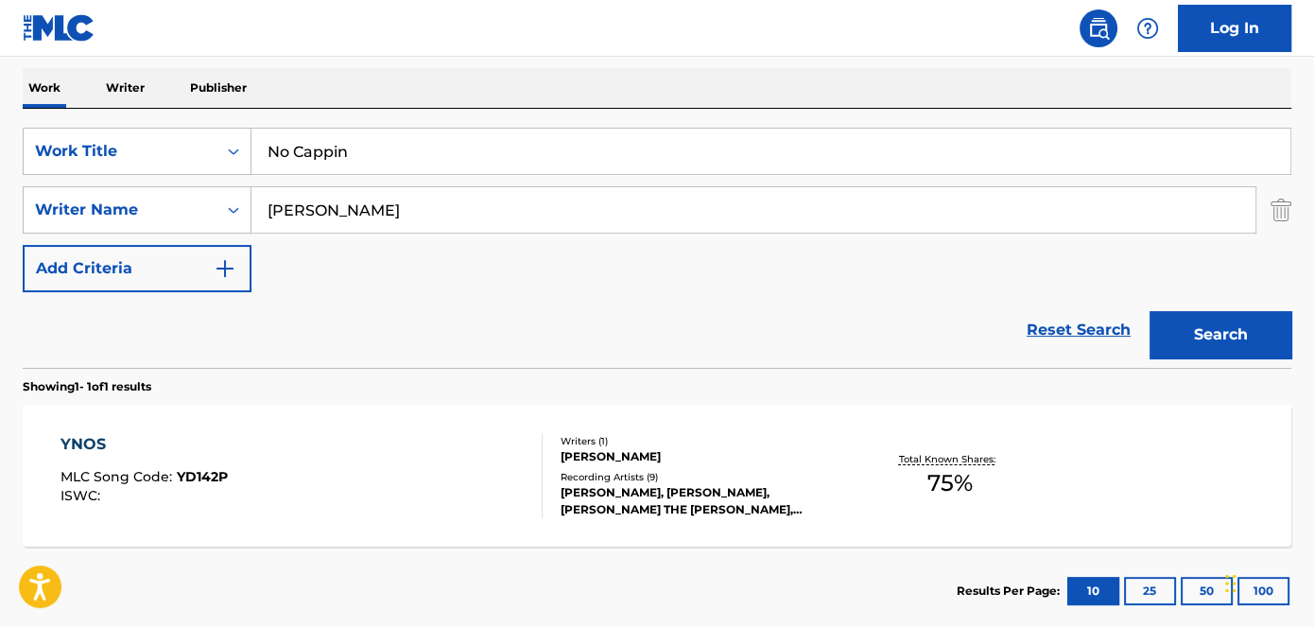
click at [1256, 337] on button "Search" at bounding box center [1221, 334] width 142 height 47
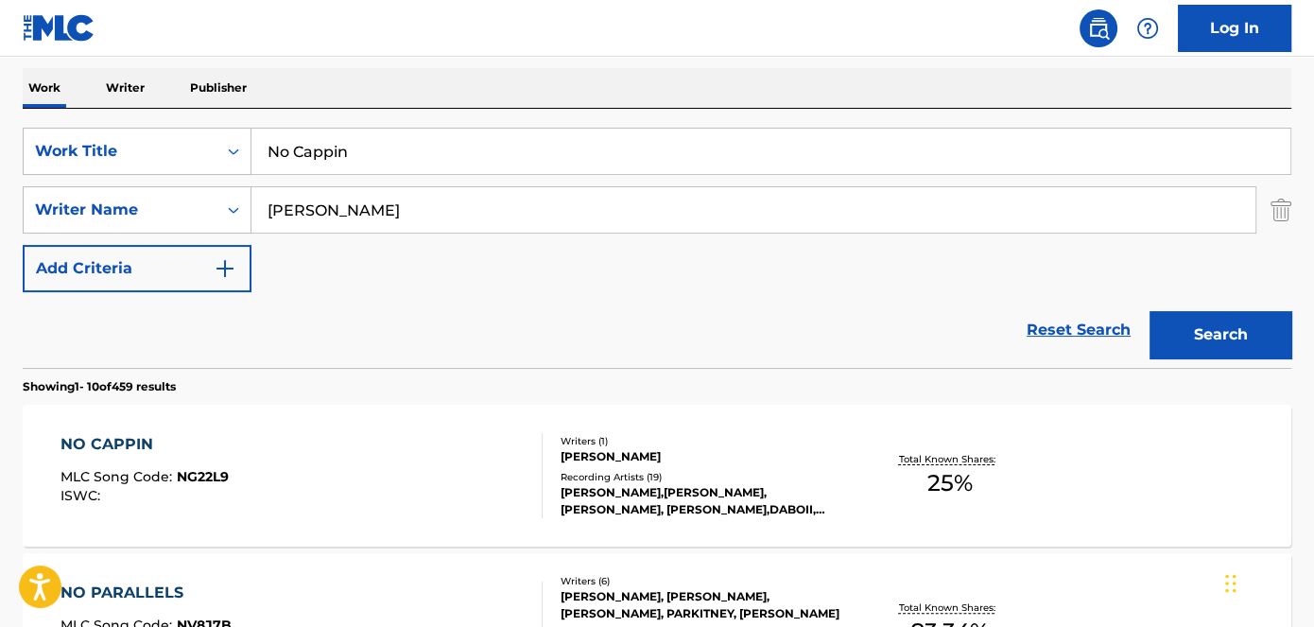
click at [189, 468] on span "NG22L9" at bounding box center [203, 476] width 52 height 17
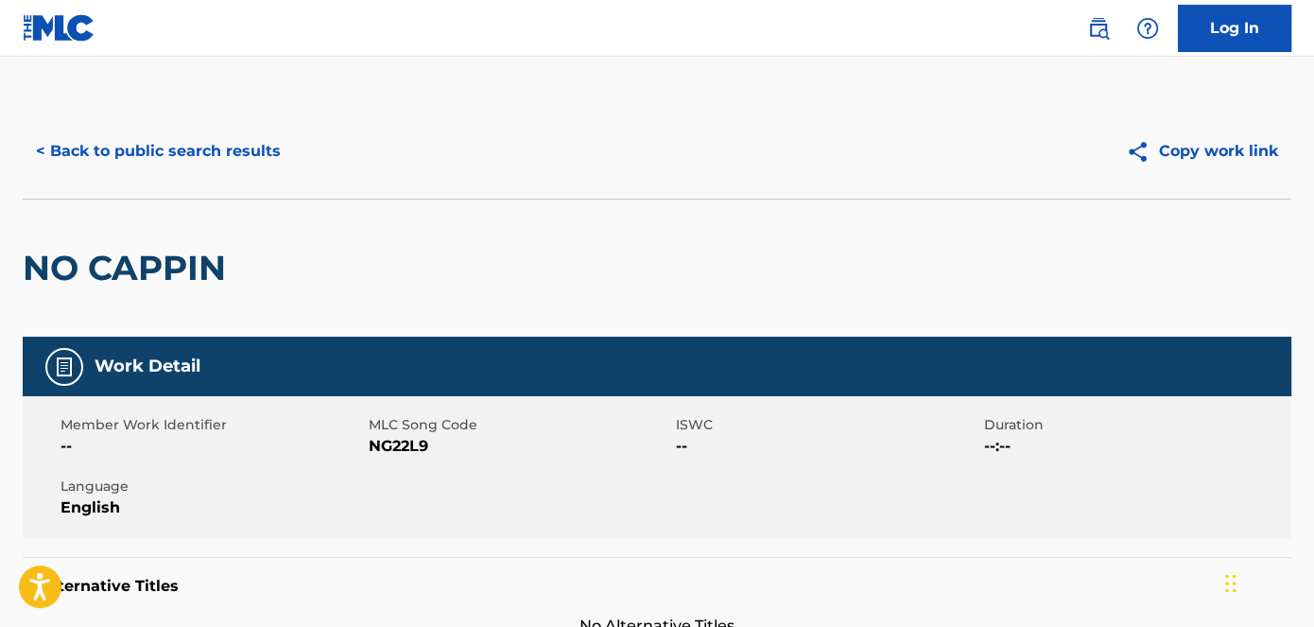
click at [393, 446] on span "NG22L9" at bounding box center [521, 446] width 304 height 23
click at [220, 147] on button "< Back to public search results" at bounding box center [158, 151] width 271 height 47
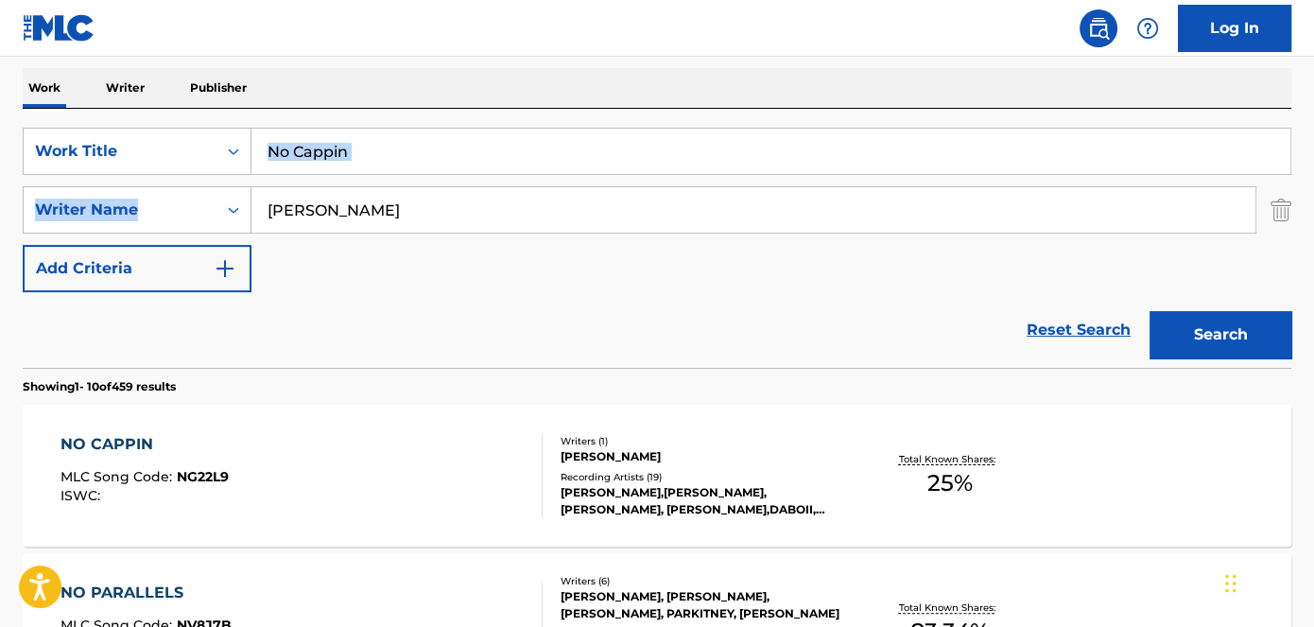
drag, startPoint x: 407, startPoint y: 174, endPoint x: 333, endPoint y: 170, distance: 73.9
click at [242, 171] on div "SearchWithCriteriad53ada31-fe2b-4a6a-85b7-f682a3fb5272 Work Title No Cappin Sea…" at bounding box center [657, 210] width 1269 height 165
click at [412, 50] on nav "Log In" at bounding box center [657, 28] width 1314 height 57
drag, startPoint x: 401, startPoint y: 165, endPoint x: 222, endPoint y: 165, distance: 178.7
click at [222, 165] on div "SearchWithCriteriad53ada31-fe2b-4a6a-85b7-f682a3fb5272 Work Title No Cappin" at bounding box center [657, 151] width 1269 height 47
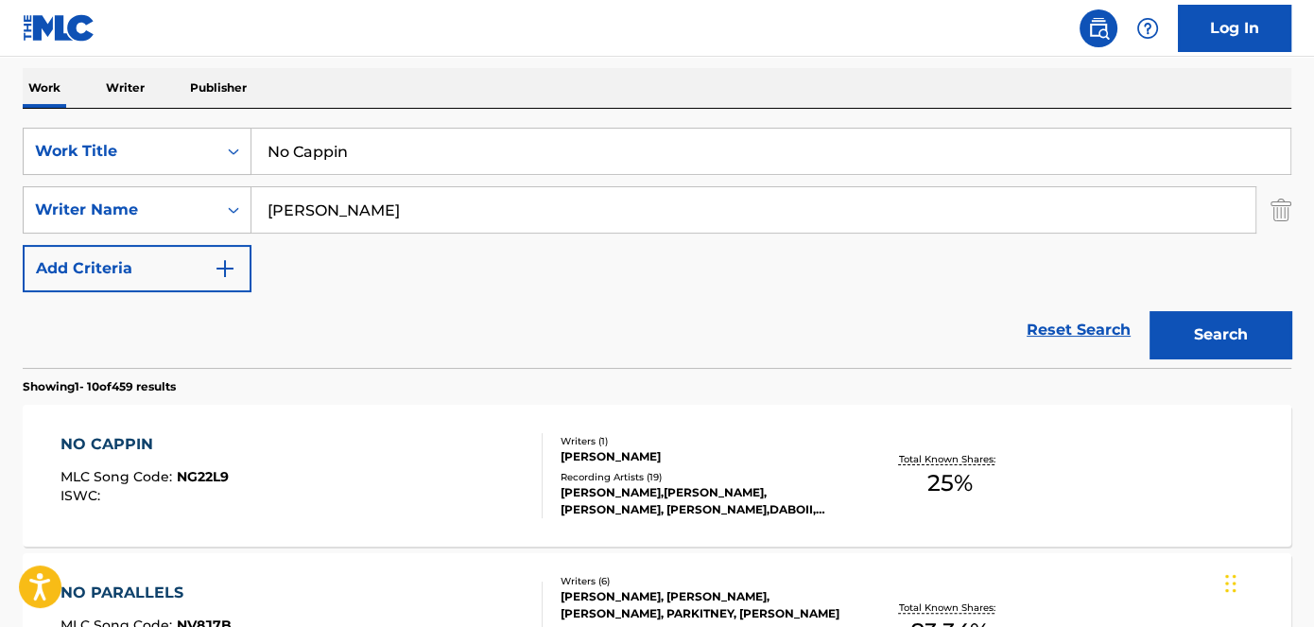
paste input "Bag A Bitch"
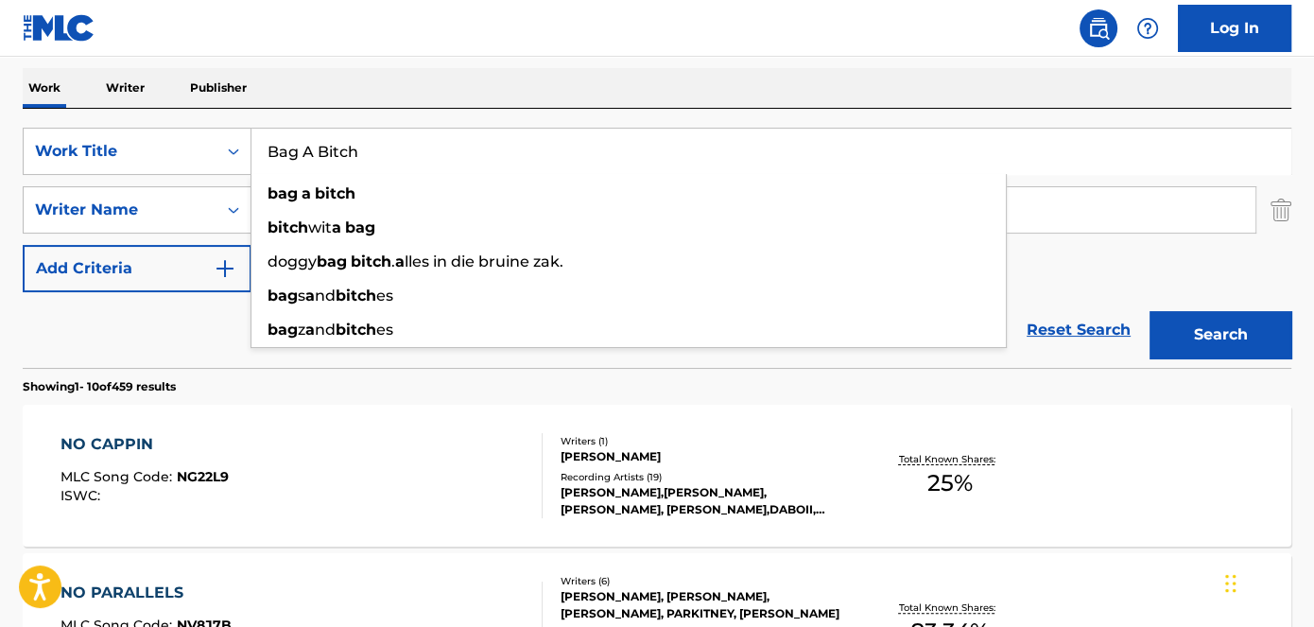
type input "Bag A Bitch"
click at [1215, 325] on button "Search" at bounding box center [1221, 334] width 142 height 47
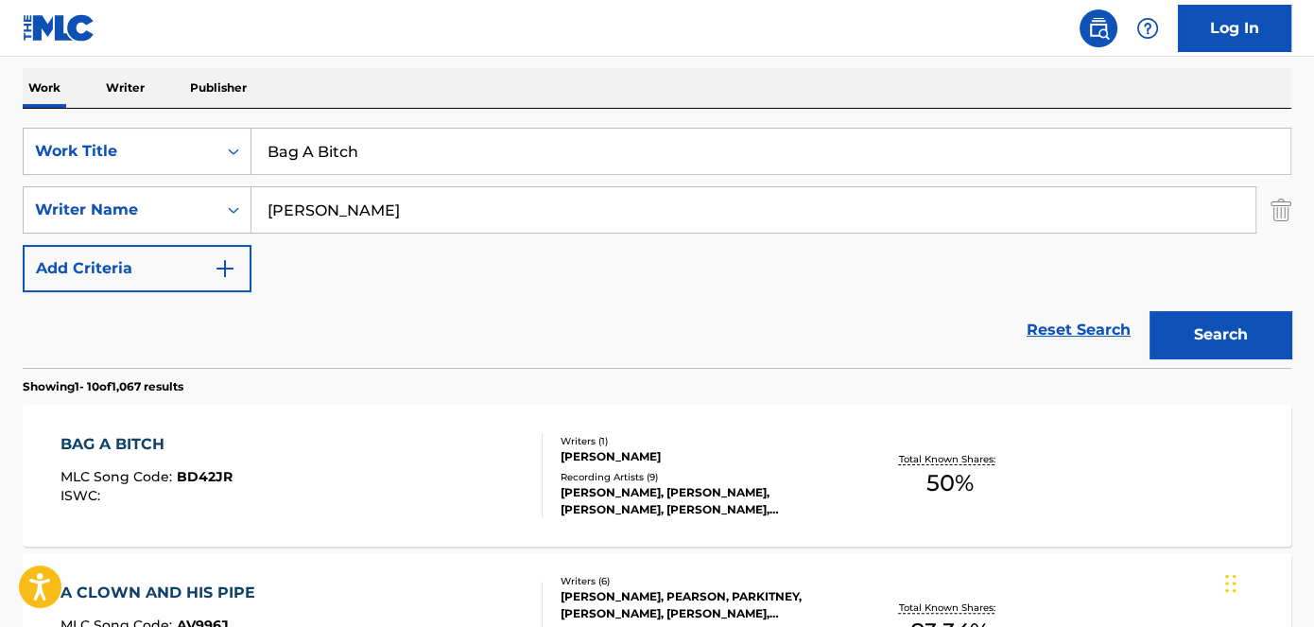
click at [216, 476] on span "BD42JR" at bounding box center [205, 476] width 56 height 17
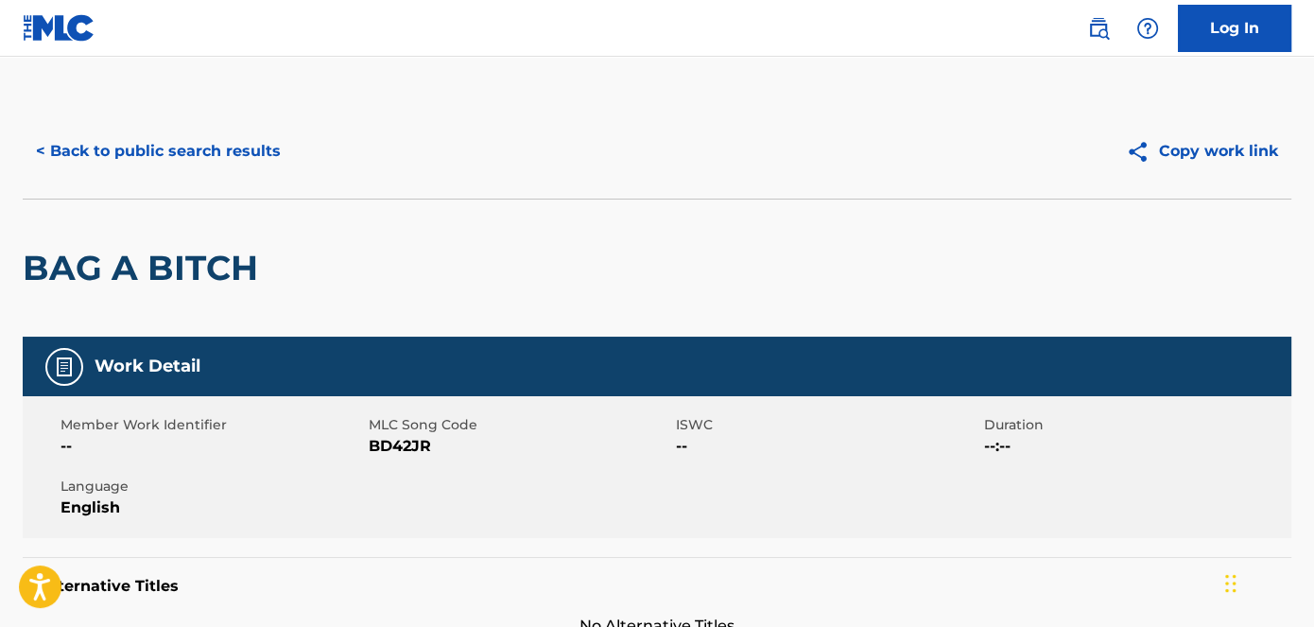
click at [403, 448] on span "BD42JR" at bounding box center [521, 446] width 304 height 23
click at [235, 160] on button "< Back to public search results" at bounding box center [158, 151] width 271 height 47
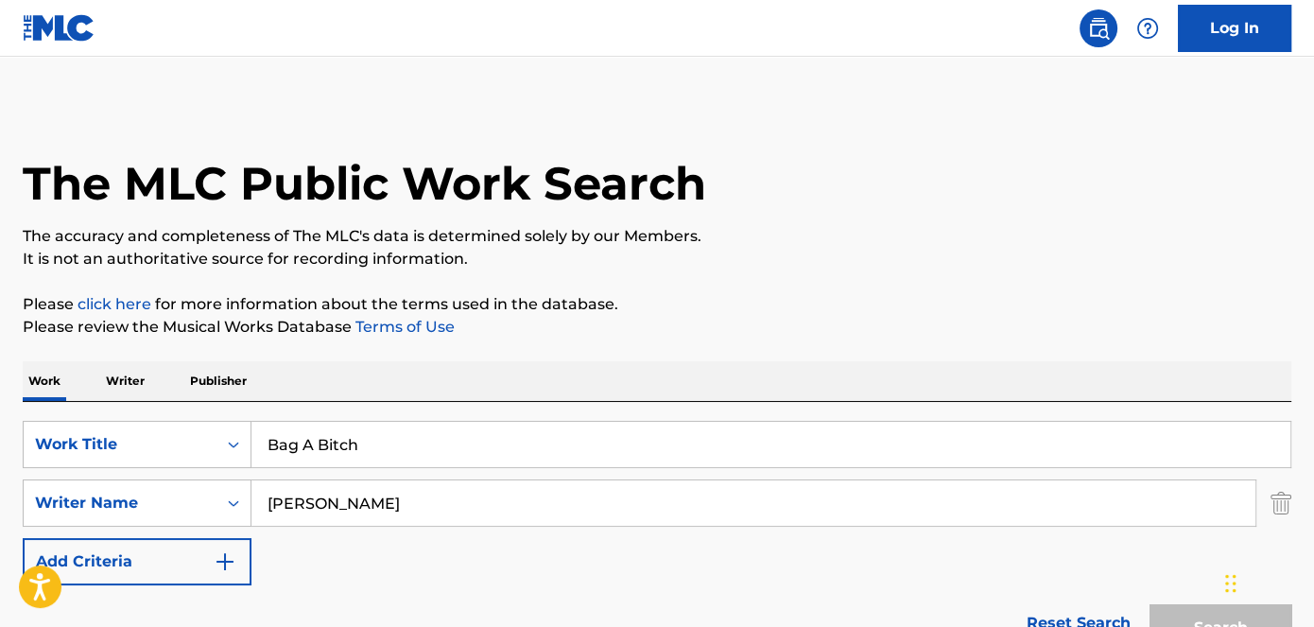
scroll to position [293, 0]
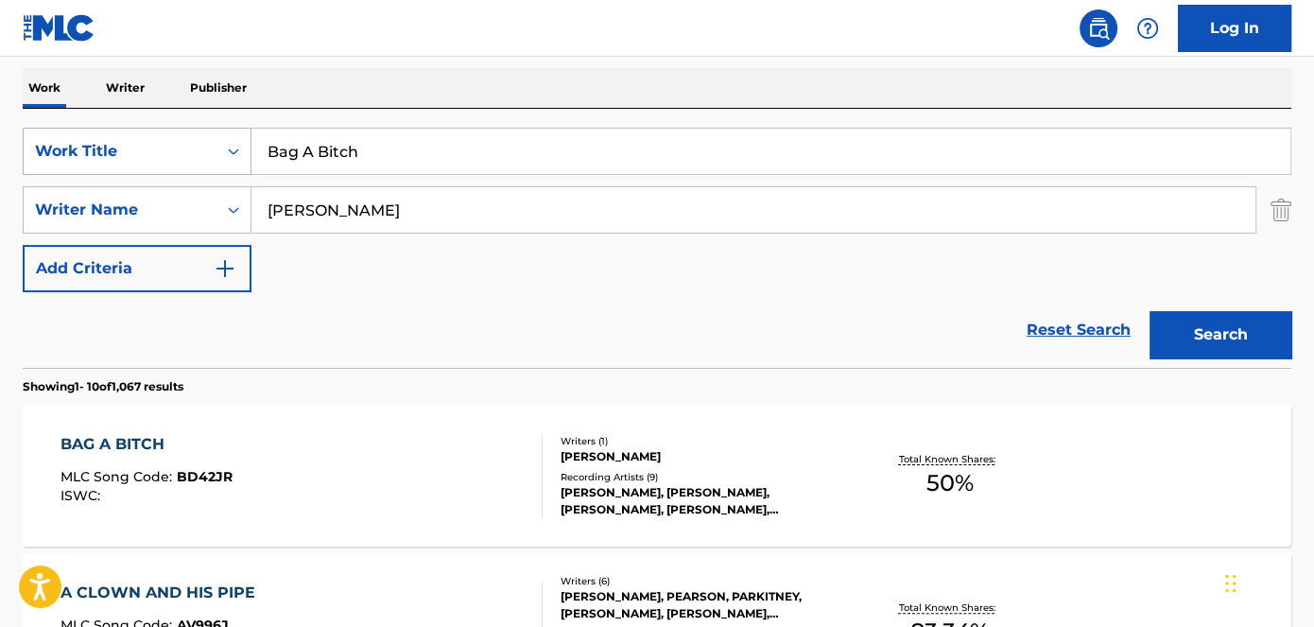
drag, startPoint x: 423, startPoint y: 154, endPoint x: 201, endPoint y: 142, distance: 221.6
click at [196, 151] on div "SearchWithCriteriad53ada31-fe2b-4a6a-85b7-f682a3fb5272 Work Title Bag A Bitch" at bounding box center [657, 151] width 1269 height 47
paste input "[DEMOGRAPHIC_DATA] Me"
type input "[DEMOGRAPHIC_DATA] Me"
click at [347, 9] on nav "Log In" at bounding box center [657, 28] width 1314 height 57
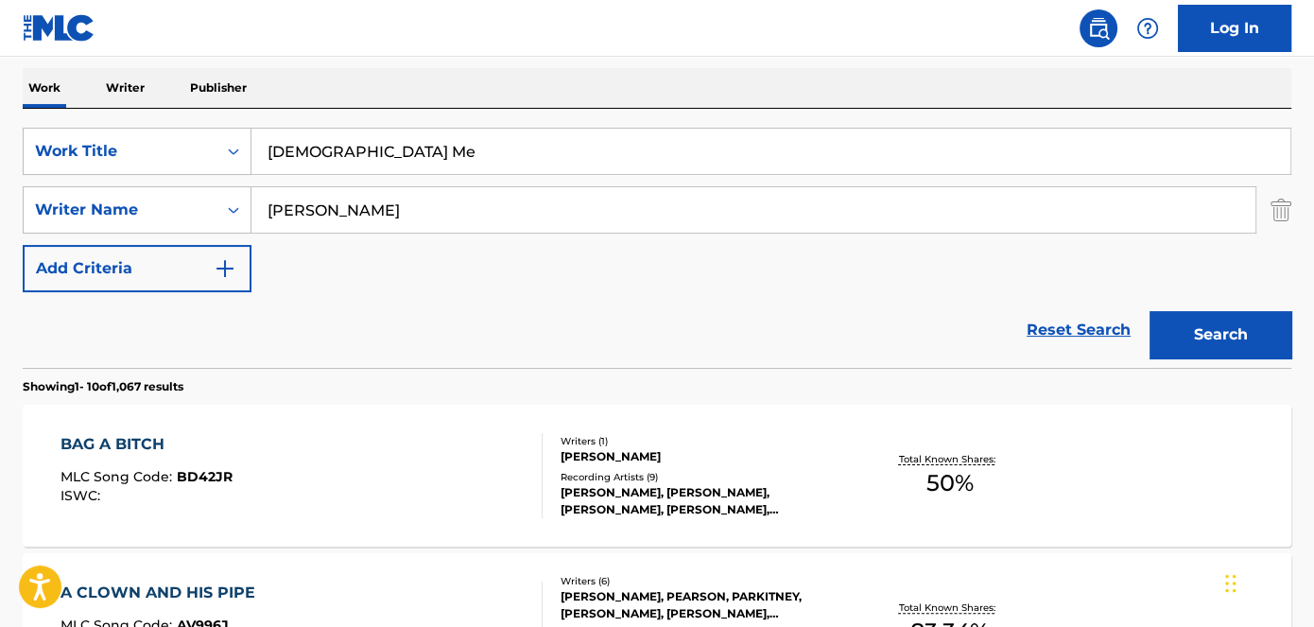
click at [1157, 325] on button "Search" at bounding box center [1221, 334] width 142 height 47
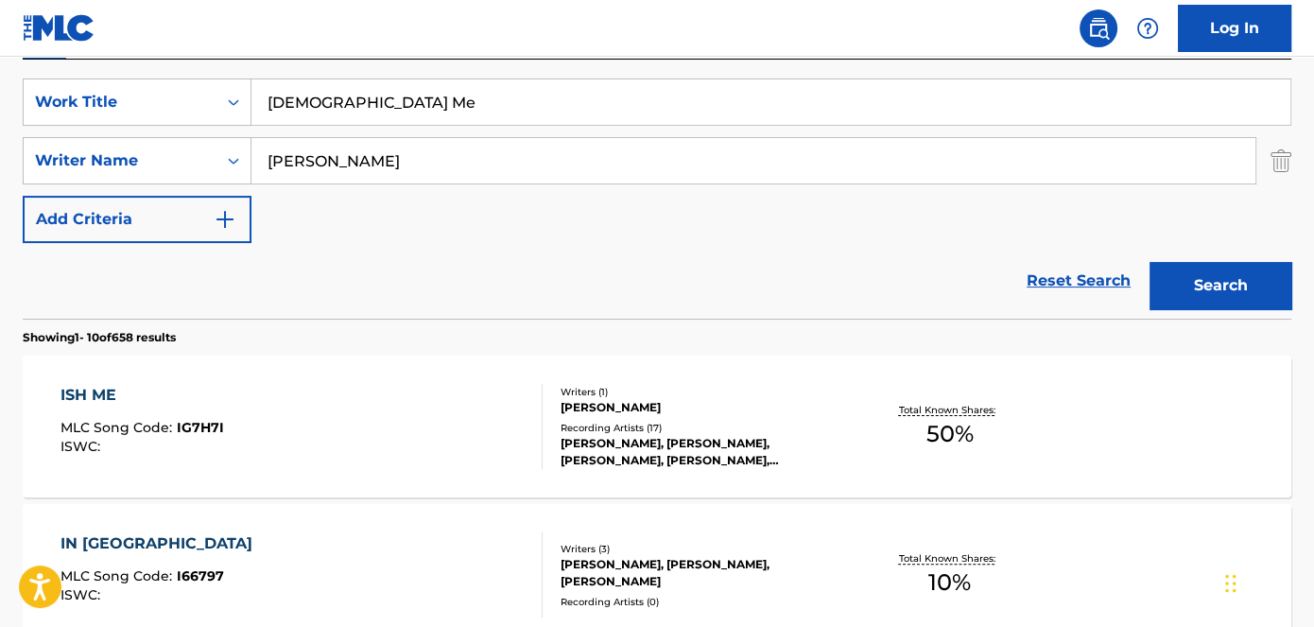
scroll to position [379, 0]
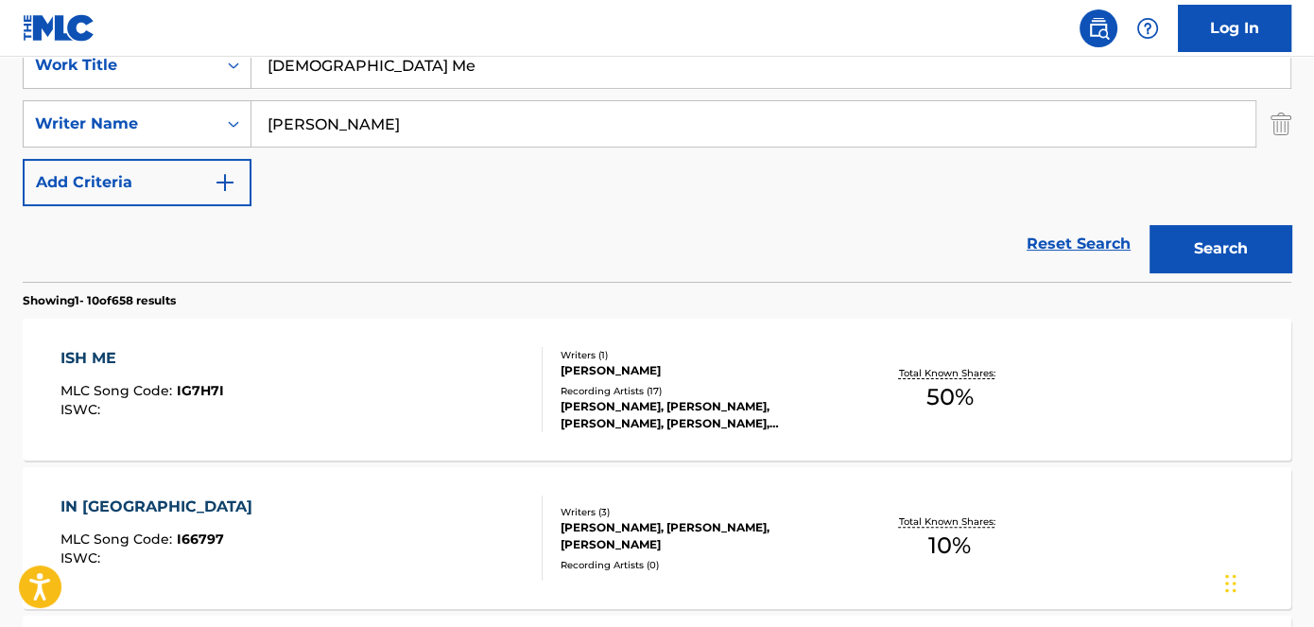
click at [218, 391] on span "IG7H7I" at bounding box center [200, 390] width 47 height 17
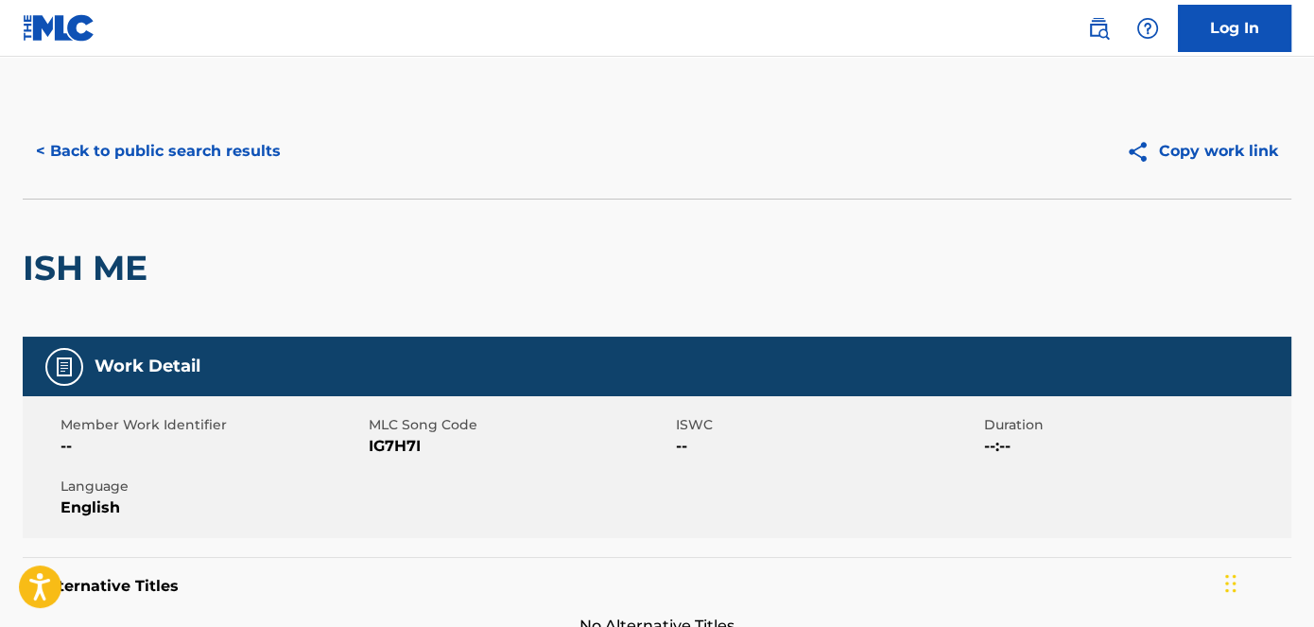
click at [391, 443] on span "IG7H7I" at bounding box center [521, 446] width 304 height 23
click at [228, 151] on button "< Back to public search results" at bounding box center [158, 151] width 271 height 47
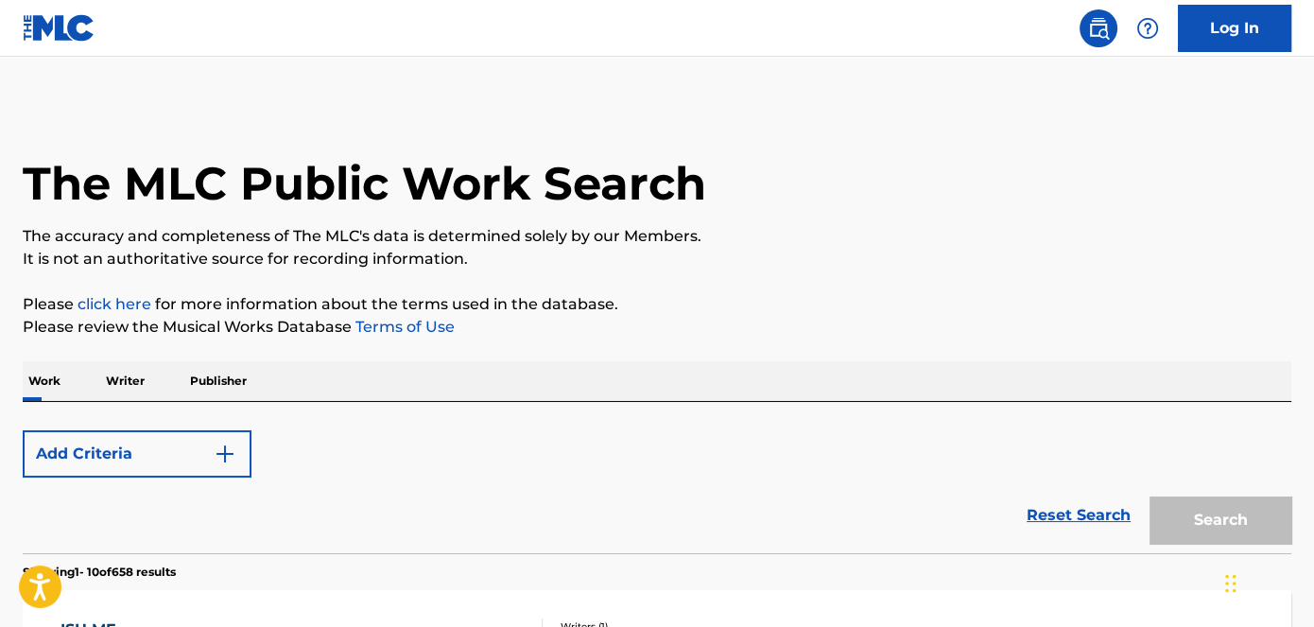
scroll to position [379, 0]
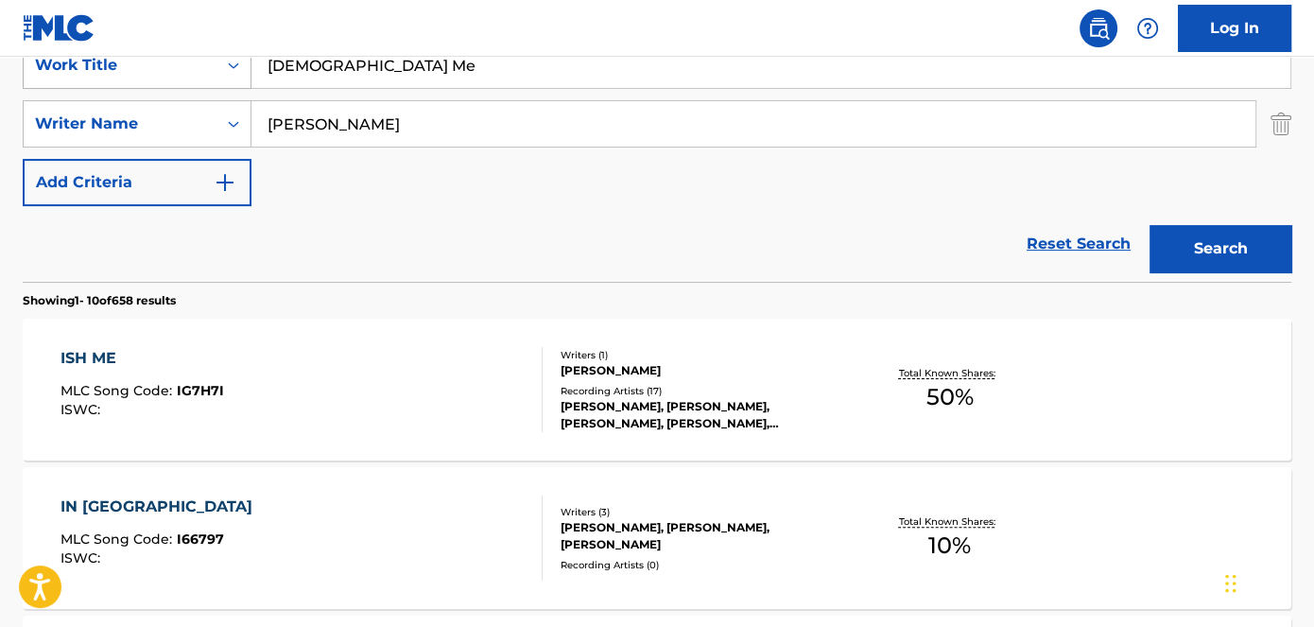
drag, startPoint x: 405, startPoint y: 70, endPoint x: 156, endPoint y: 66, distance: 248.7
click at [156, 66] on div "SearchWithCriteriad53ada31-fe2b-4a6a-85b7-f682a3fb5272 Work Title Ish Me" at bounding box center [657, 65] width 1269 height 47
paste input "Toxic"
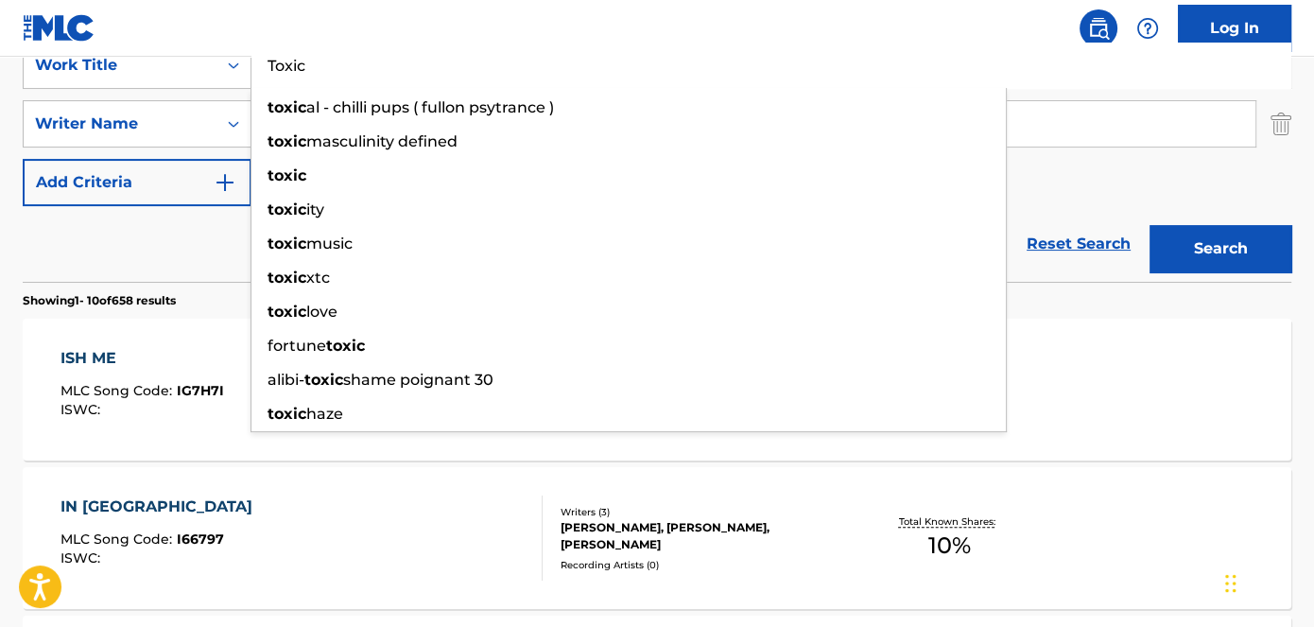
type input "Toxic"
click at [1163, 250] on button "Search" at bounding box center [1221, 248] width 142 height 47
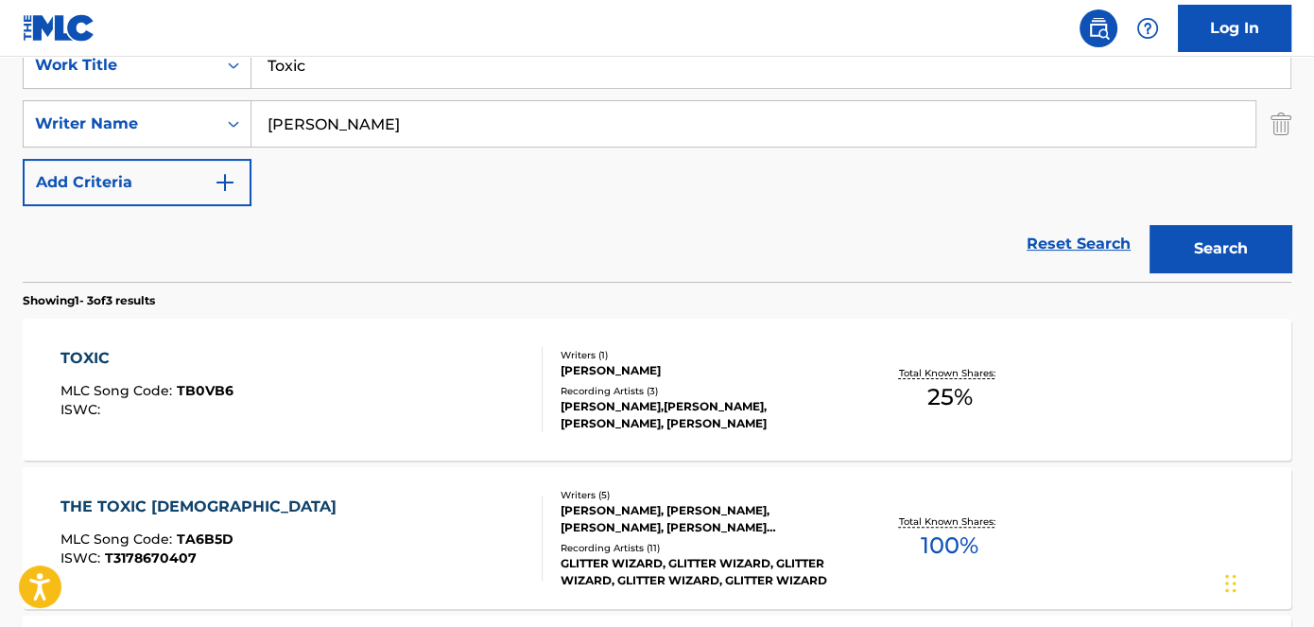
click at [217, 392] on span "TB0VB6" at bounding box center [205, 390] width 57 height 17
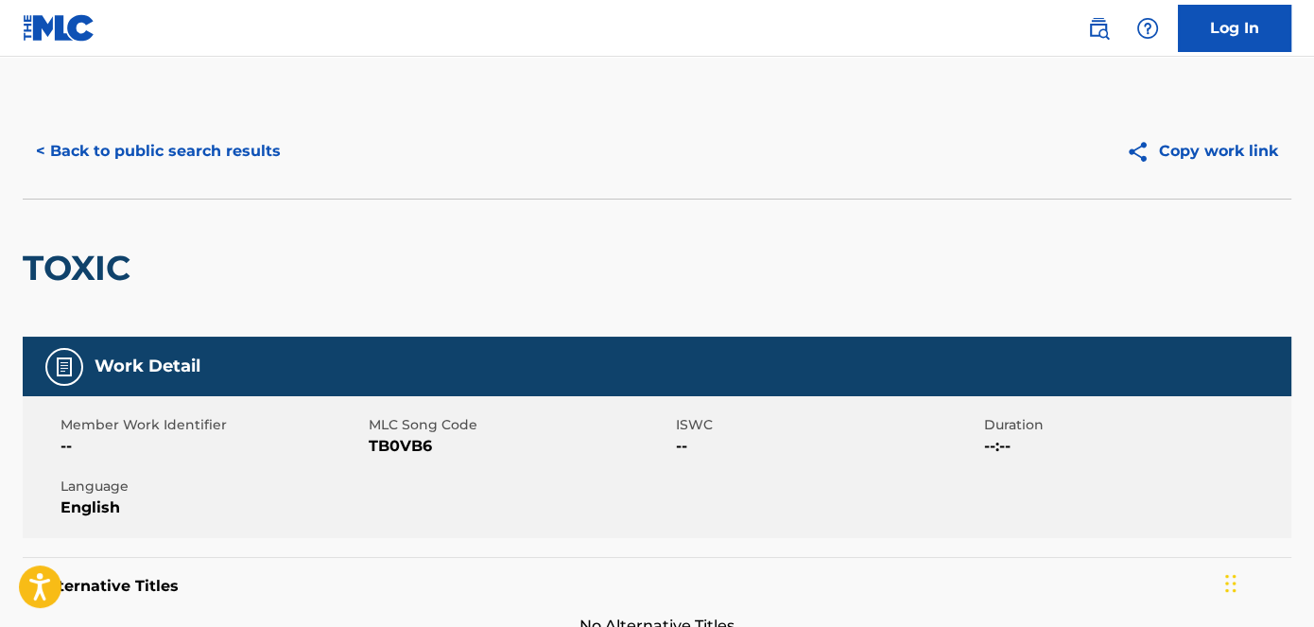
click at [415, 446] on span "TB0VB6" at bounding box center [521, 446] width 304 height 23
click at [197, 157] on button "< Back to public search results" at bounding box center [158, 151] width 271 height 47
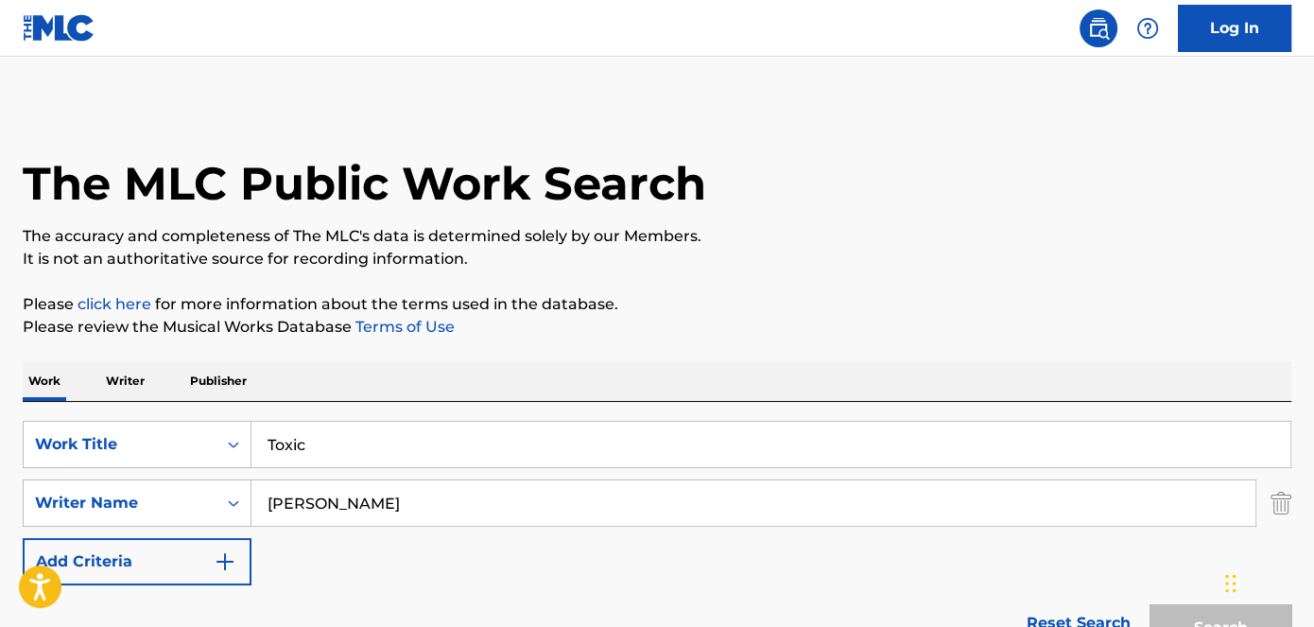
scroll to position [379, 0]
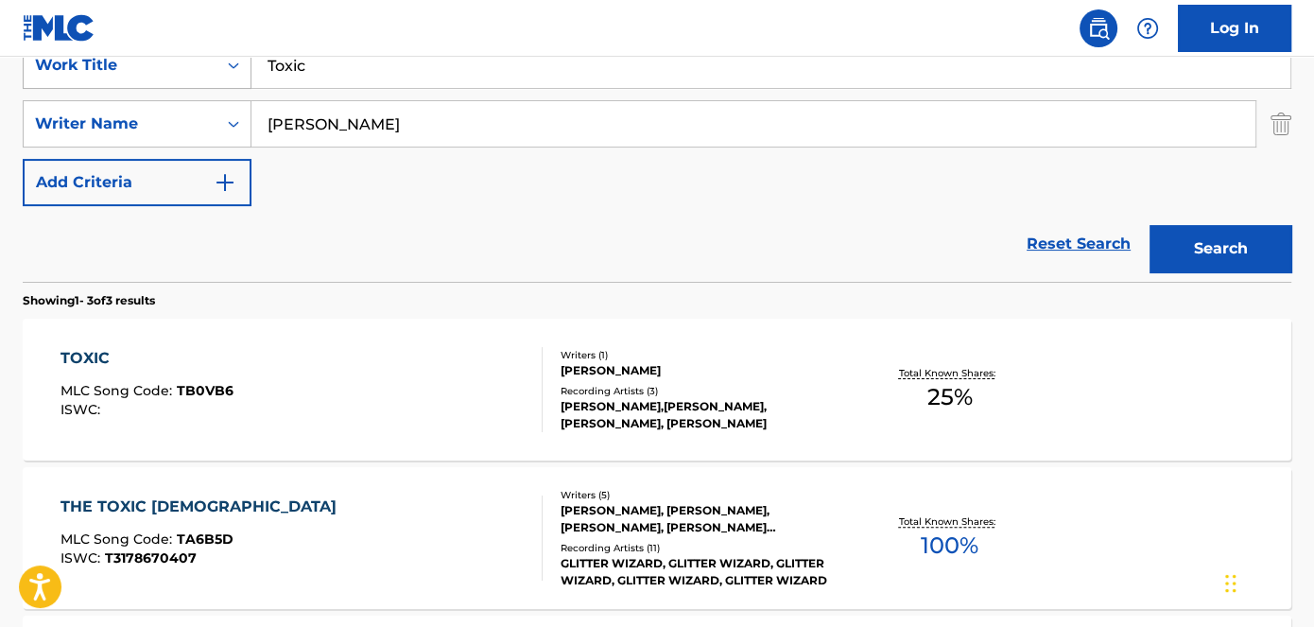
drag, startPoint x: 433, startPoint y: 61, endPoint x: 204, endPoint y: 74, distance: 229.2
click at [191, 78] on div "SearchWithCriteriad53ada31-fe2b-4a6a-85b7-f682a3fb5272 Work Title Toxic" at bounding box center [657, 65] width 1269 height 47
paste input "rappin On The Road"
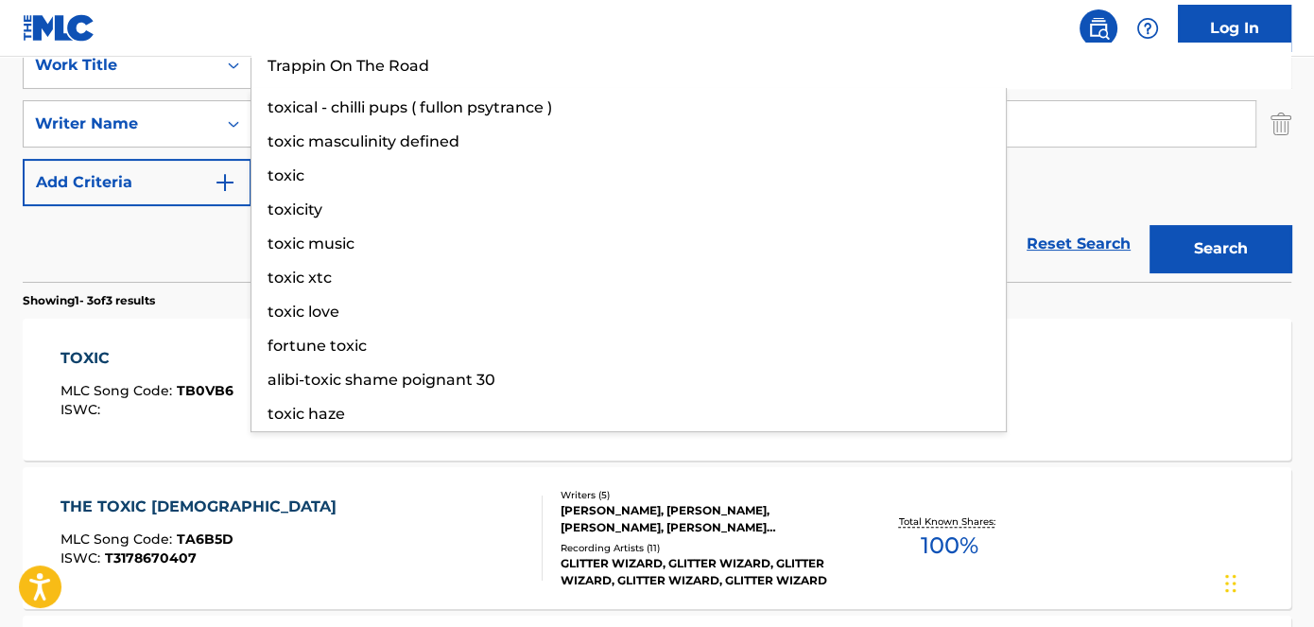
type input "Trappin On The Road"
click at [1258, 269] on button "Search" at bounding box center [1221, 248] width 142 height 47
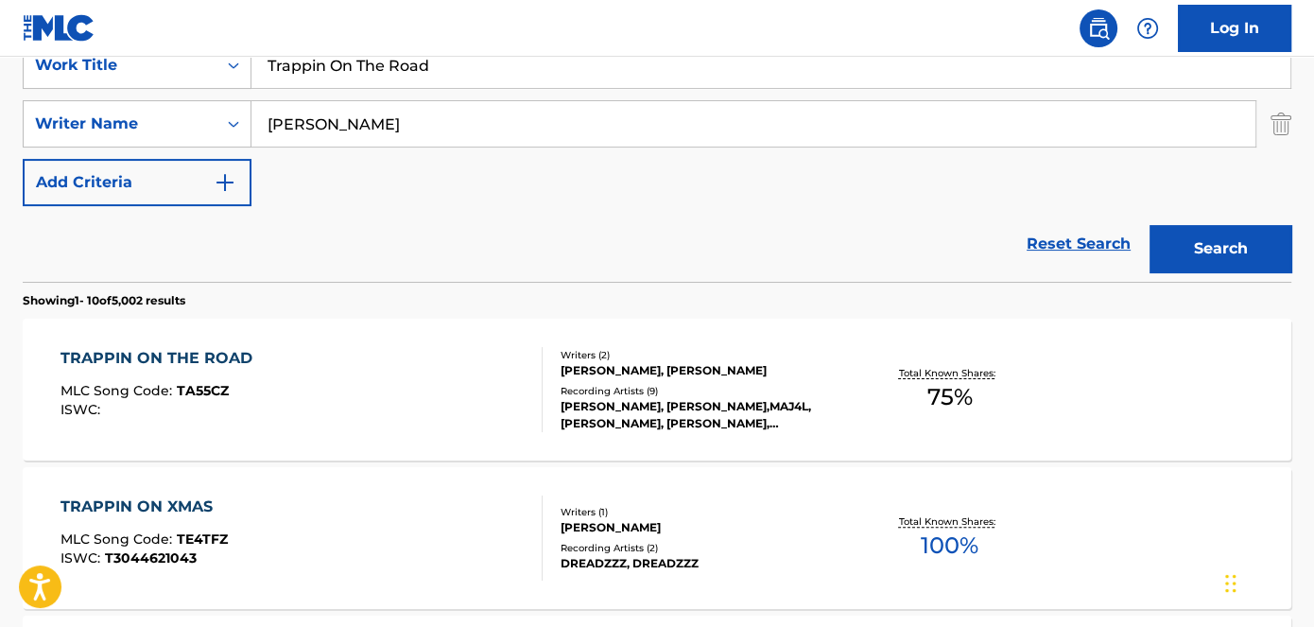
click at [220, 388] on span "TA55CZ" at bounding box center [203, 390] width 52 height 17
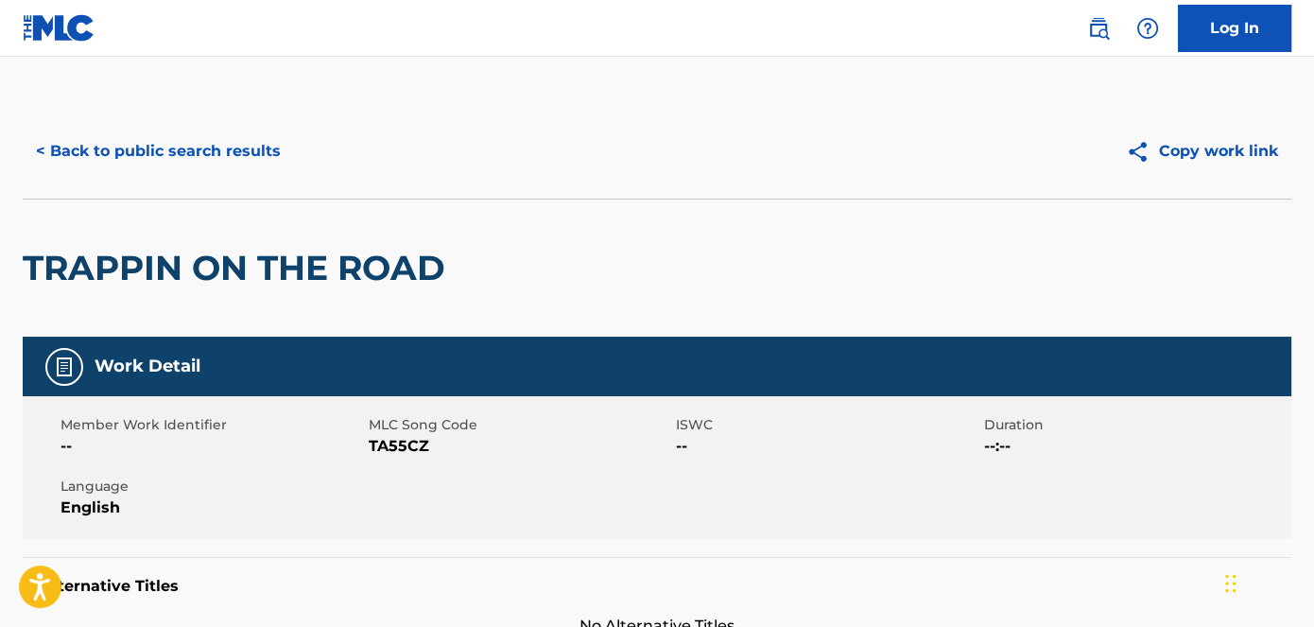
click at [409, 444] on span "TA55CZ" at bounding box center [521, 446] width 304 height 23
click at [179, 157] on button "< Back to public search results" at bounding box center [158, 151] width 271 height 47
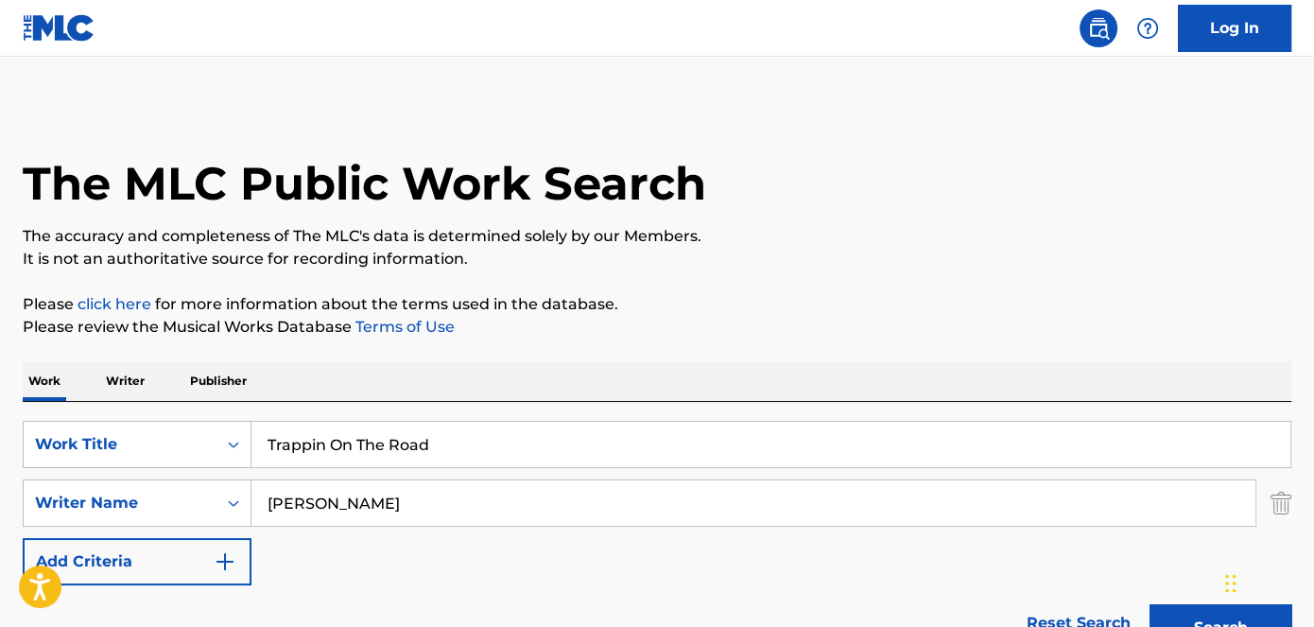
scroll to position [379, 0]
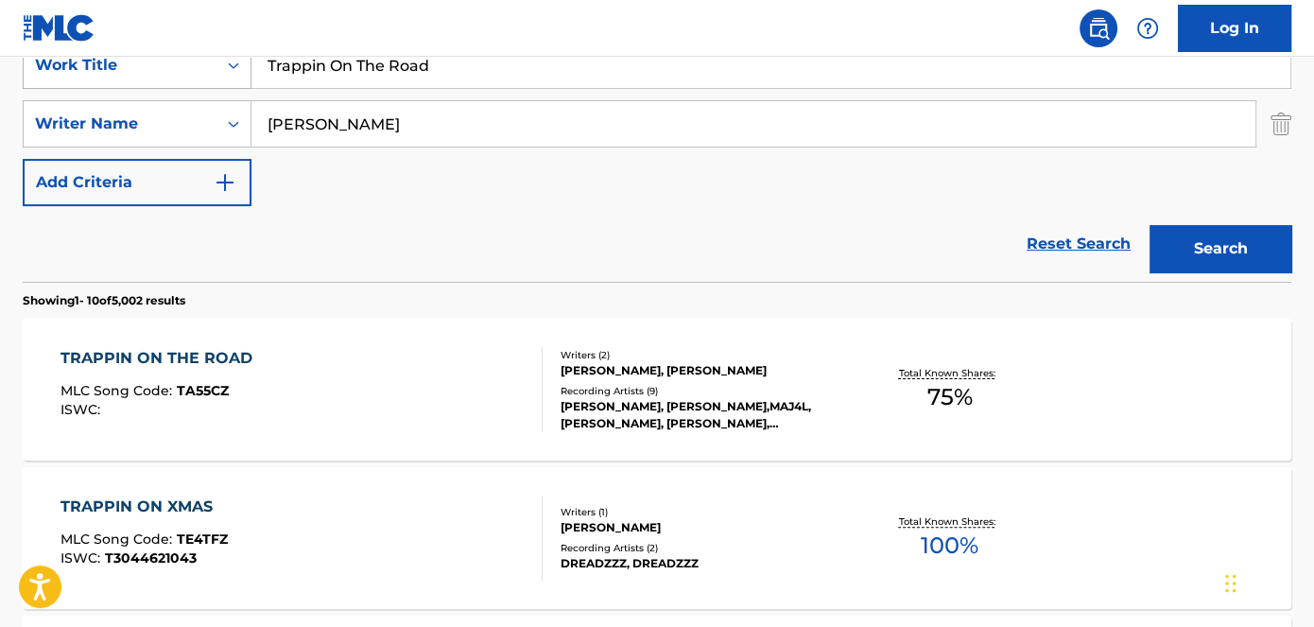
drag, startPoint x: 467, startPoint y: 69, endPoint x: 209, endPoint y: 69, distance: 258.2
click at [209, 69] on div "SearchWithCriteriad53ada31-fe2b-4a6a-85b7-f682a3fb5272 Work Title Trappin On Th…" at bounding box center [657, 65] width 1269 height 47
paste input "Blue Strips"
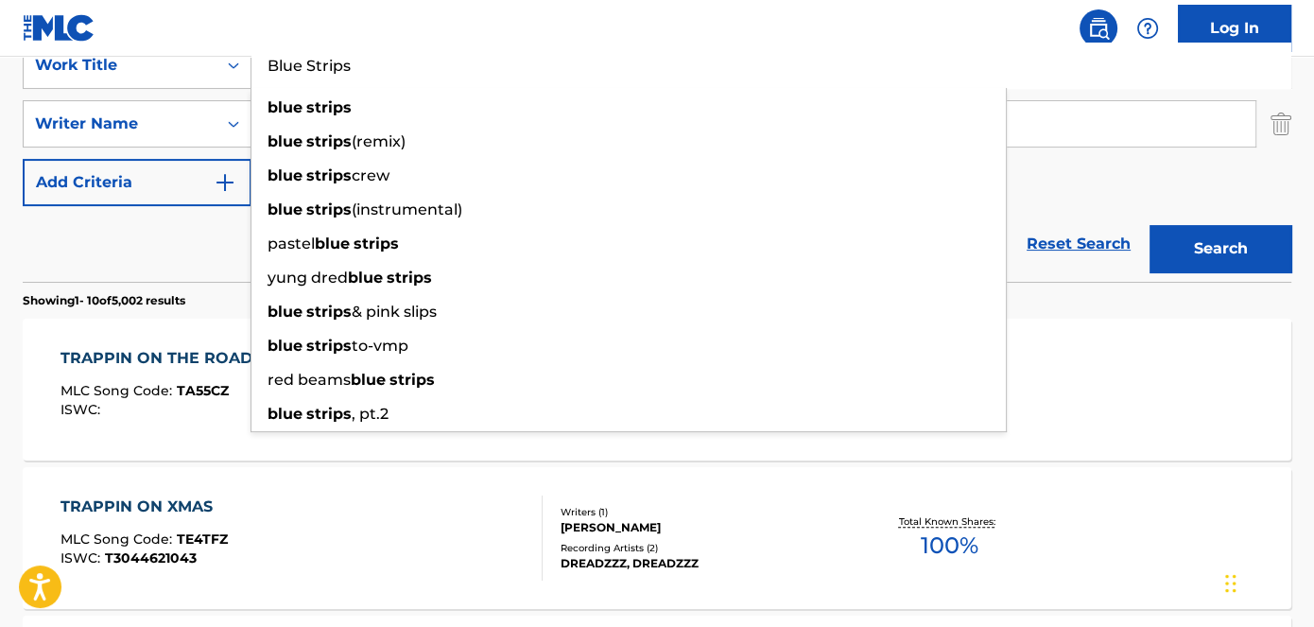
type input "Blue Strips"
click at [1190, 240] on button "Search" at bounding box center [1221, 248] width 142 height 47
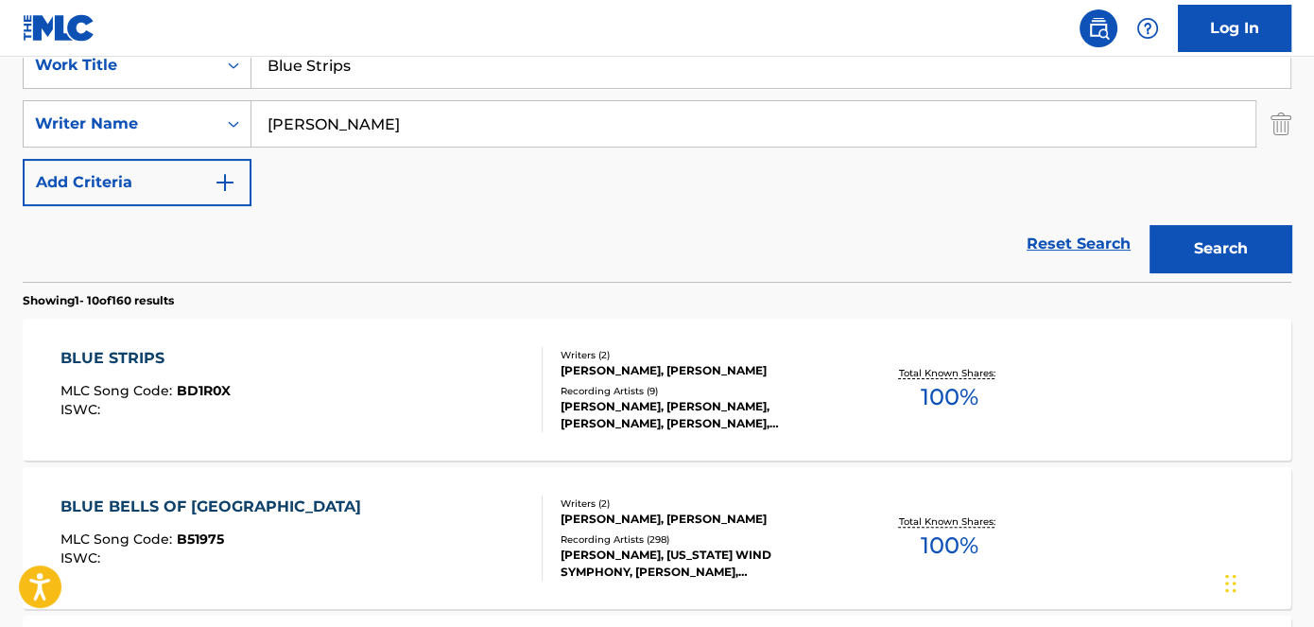
click at [212, 390] on span "BD1R0X" at bounding box center [204, 390] width 54 height 17
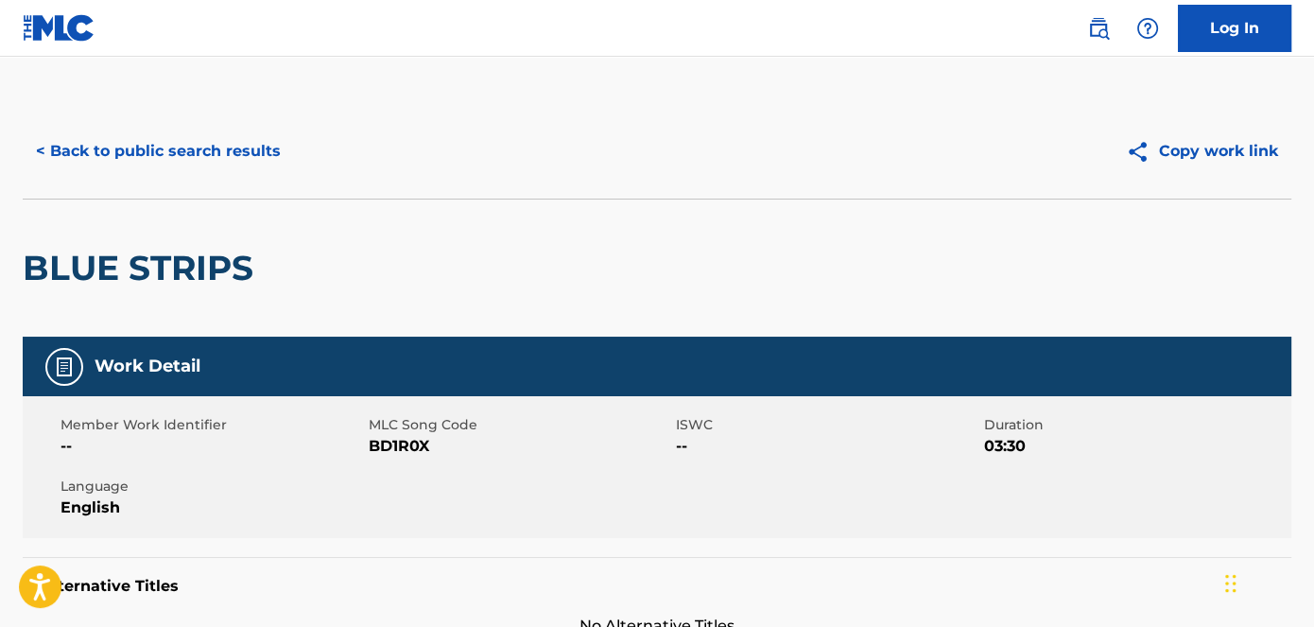
click at [409, 451] on span "BD1R0X" at bounding box center [521, 446] width 304 height 23
click at [217, 161] on button "< Back to public search results" at bounding box center [158, 151] width 271 height 47
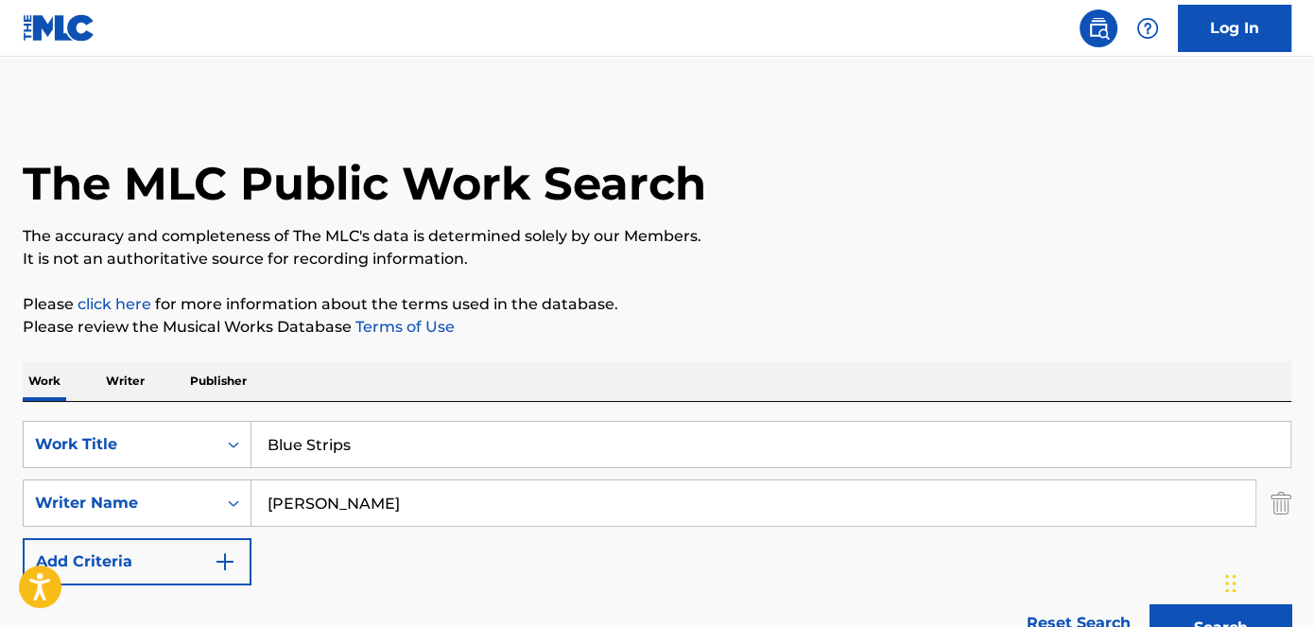
scroll to position [379, 0]
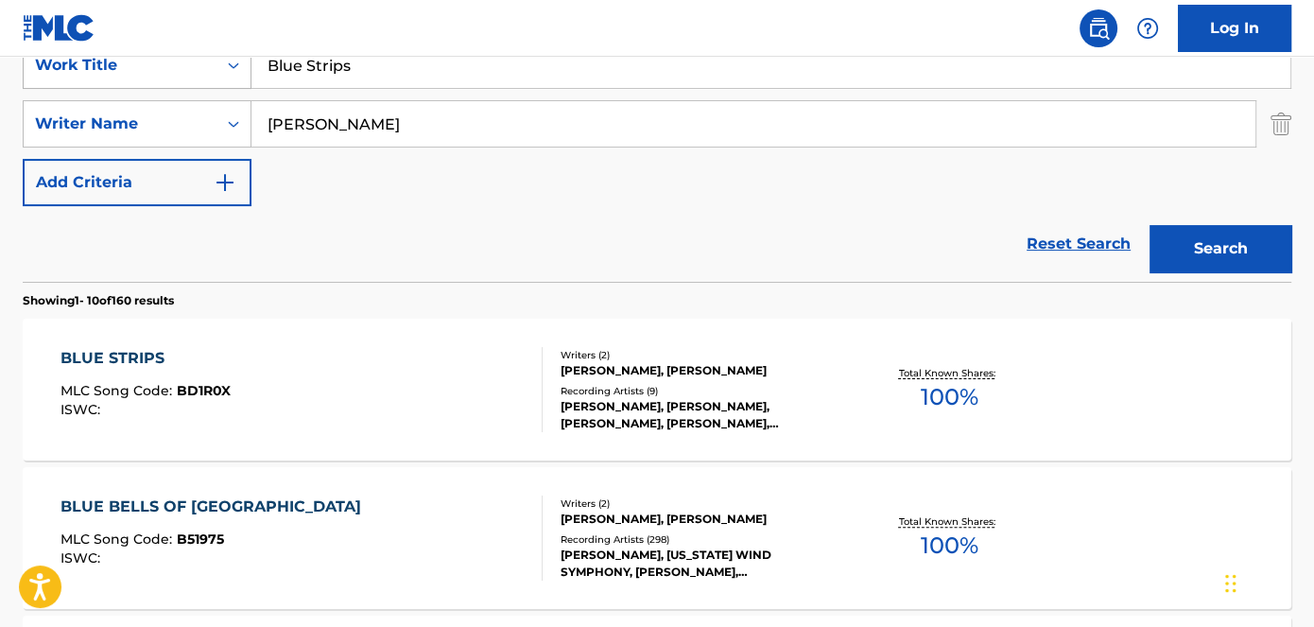
drag, startPoint x: 424, startPoint y: 63, endPoint x: 114, endPoint y: 67, distance: 309.2
click at [122, 67] on div "SearchWithCriteriad53ada31-fe2b-4a6a-85b7-f682a3fb5272 Work Title Blue Strips" at bounding box center [657, 65] width 1269 height 47
paste
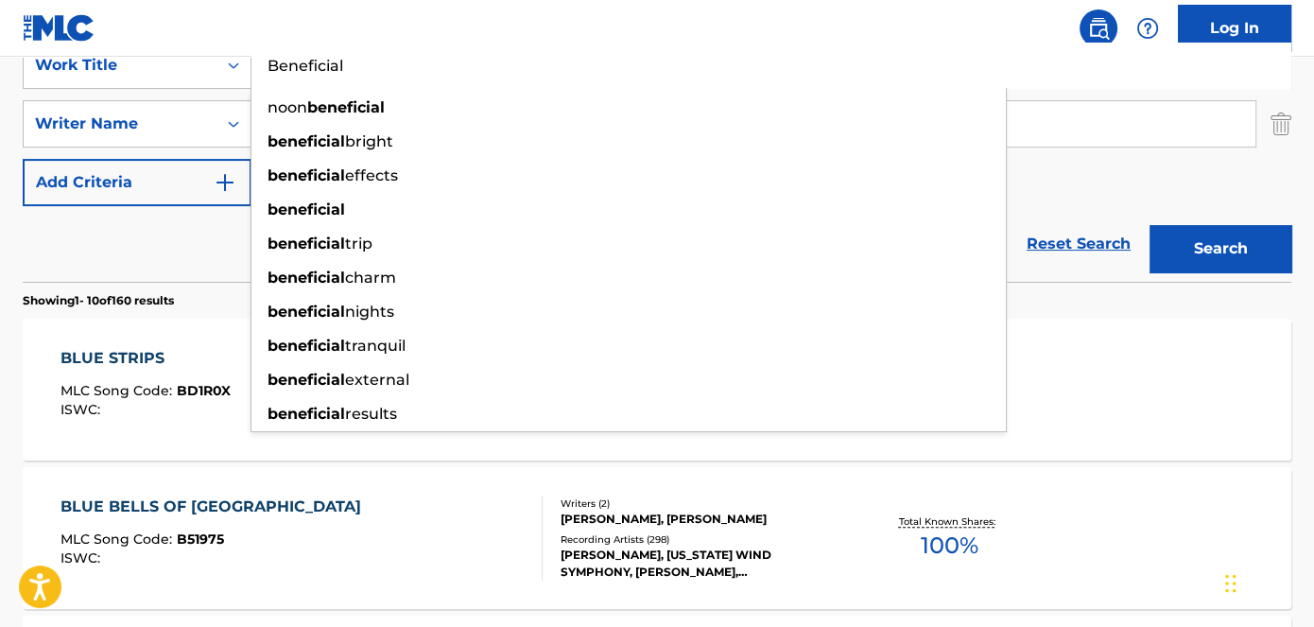
type input "Beneficial"
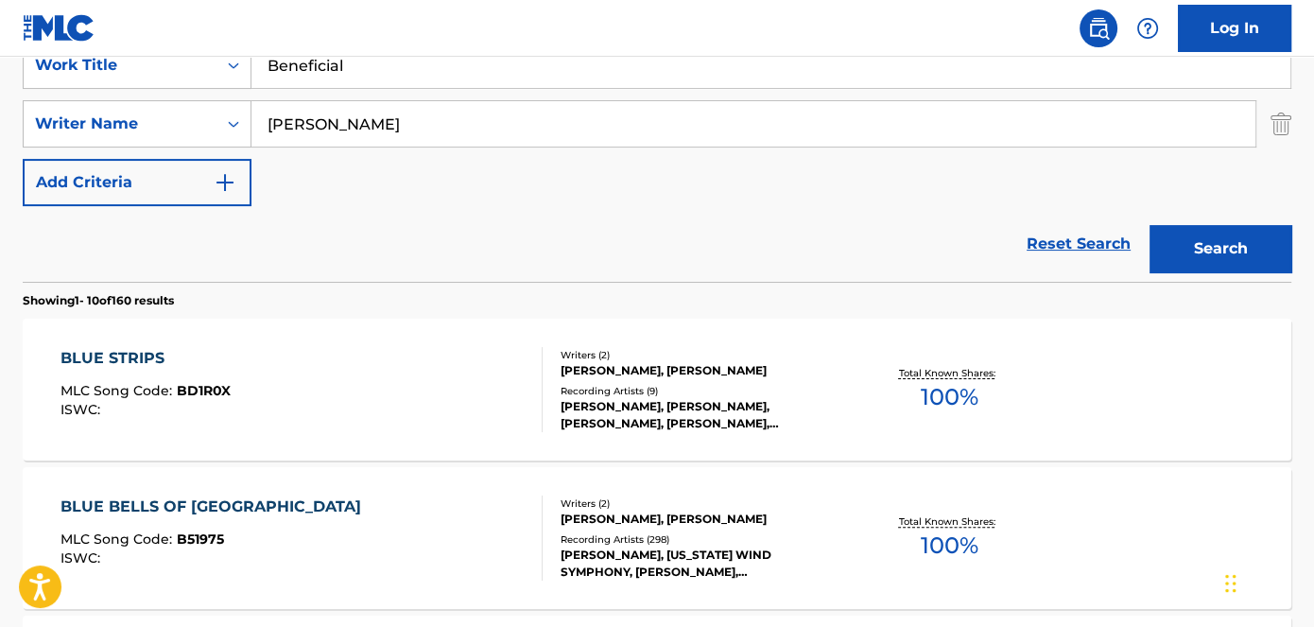
click at [1203, 245] on button "Search" at bounding box center [1221, 248] width 142 height 47
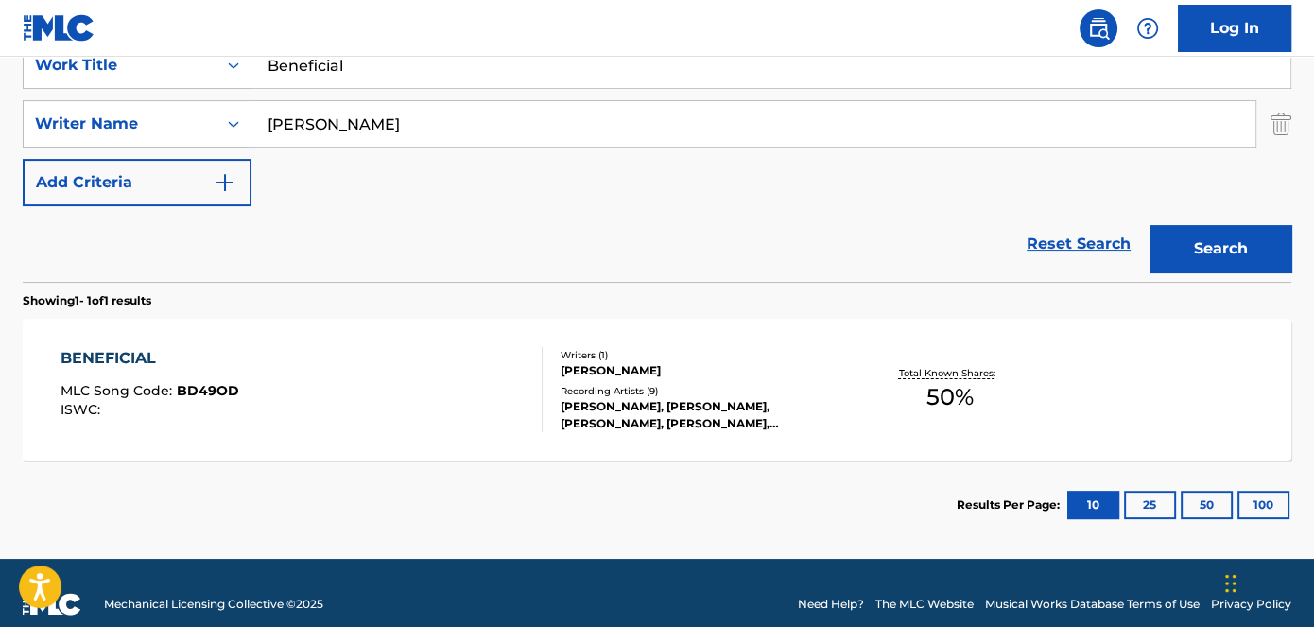
click at [209, 393] on span "BD49OD" at bounding box center [208, 390] width 62 height 17
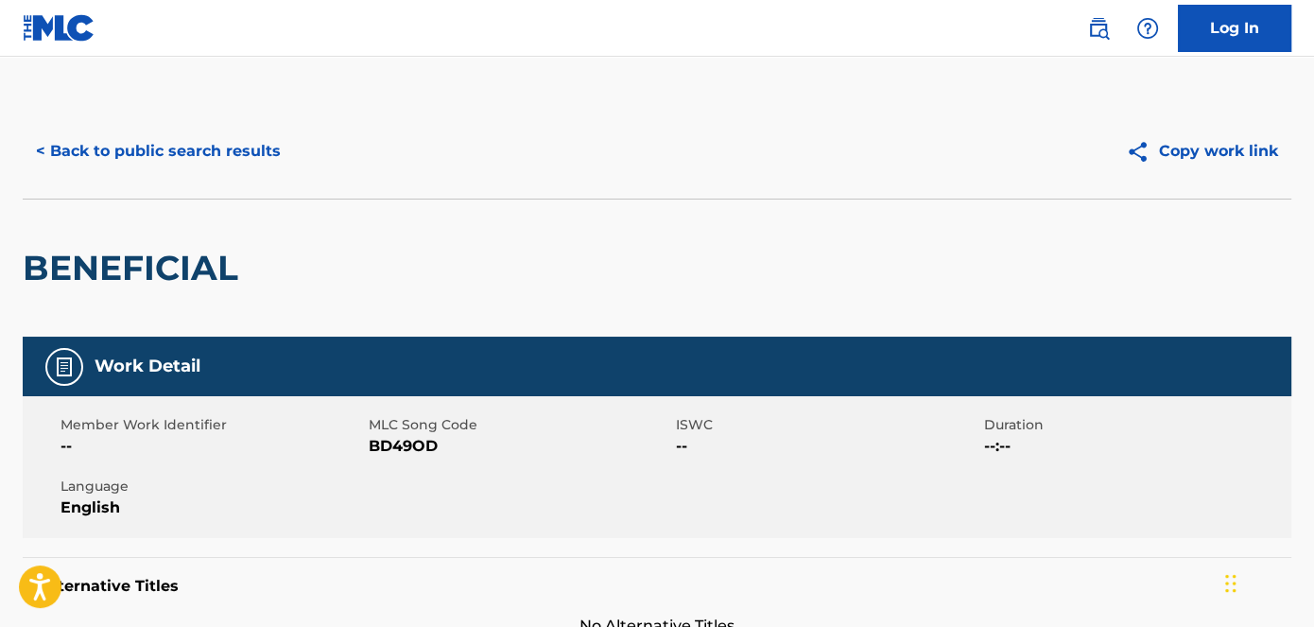
click at [413, 446] on span "BD49OD" at bounding box center [521, 446] width 304 height 23
click at [402, 444] on span "BD49OD" at bounding box center [521, 446] width 304 height 23
click at [415, 447] on span "BD49OD" at bounding box center [521, 446] width 304 height 23
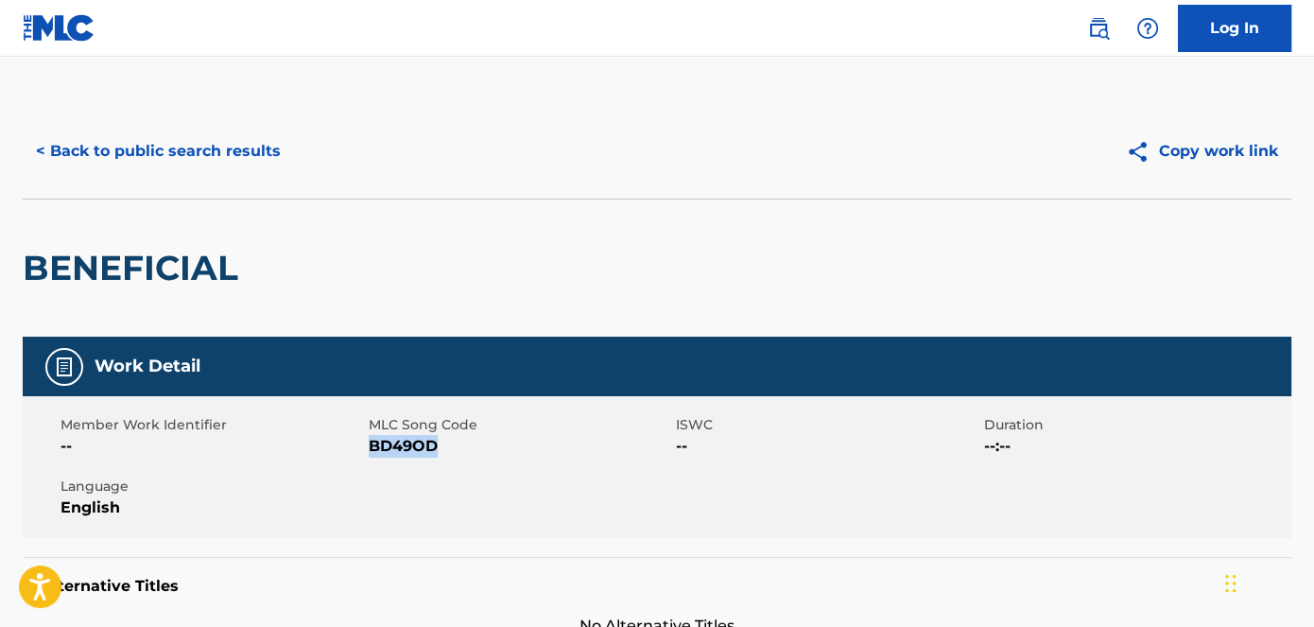
click at [226, 152] on button "< Back to public search results" at bounding box center [158, 151] width 271 height 47
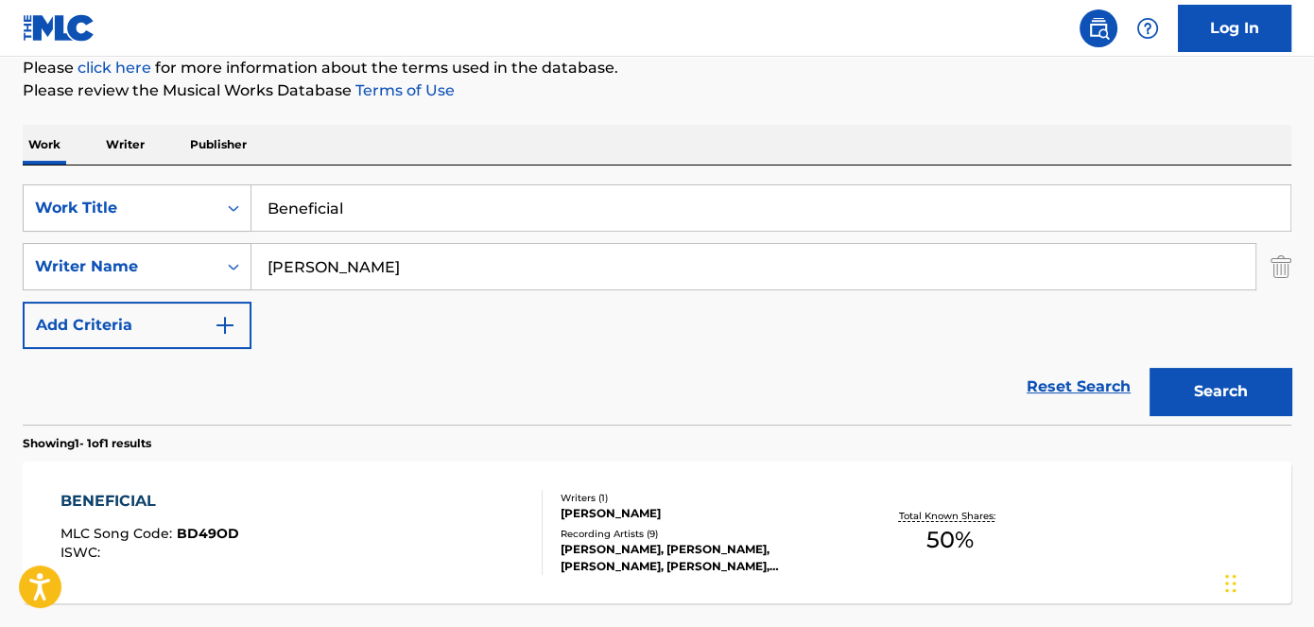
scroll to position [207, 0]
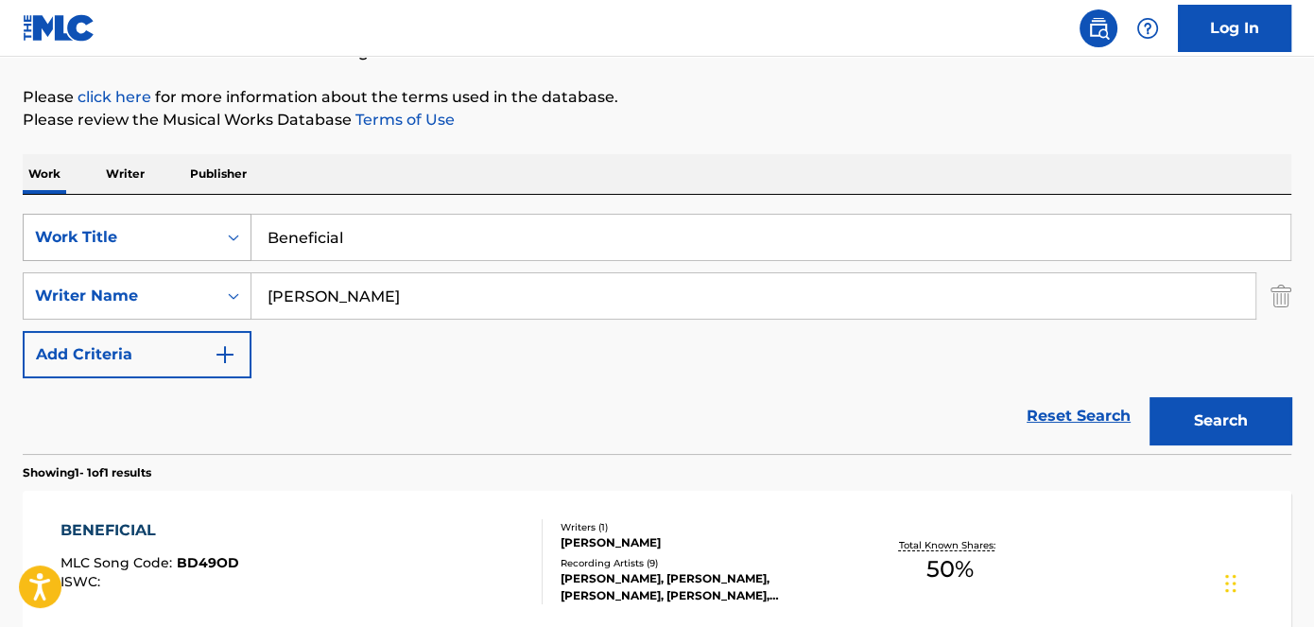
drag, startPoint x: 409, startPoint y: 235, endPoint x: 119, endPoint y: 245, distance: 290.5
click at [125, 245] on div "SearchWithCriteriad53ada31-fe2b-4a6a-85b7-f682a3fb5272 Work Title Beneficial" at bounding box center [657, 237] width 1269 height 47
type input "Fake Love"
click at [642, 157] on div "Work Writer Publisher" at bounding box center [657, 174] width 1269 height 40
click at [1237, 401] on button "Search" at bounding box center [1221, 420] width 142 height 47
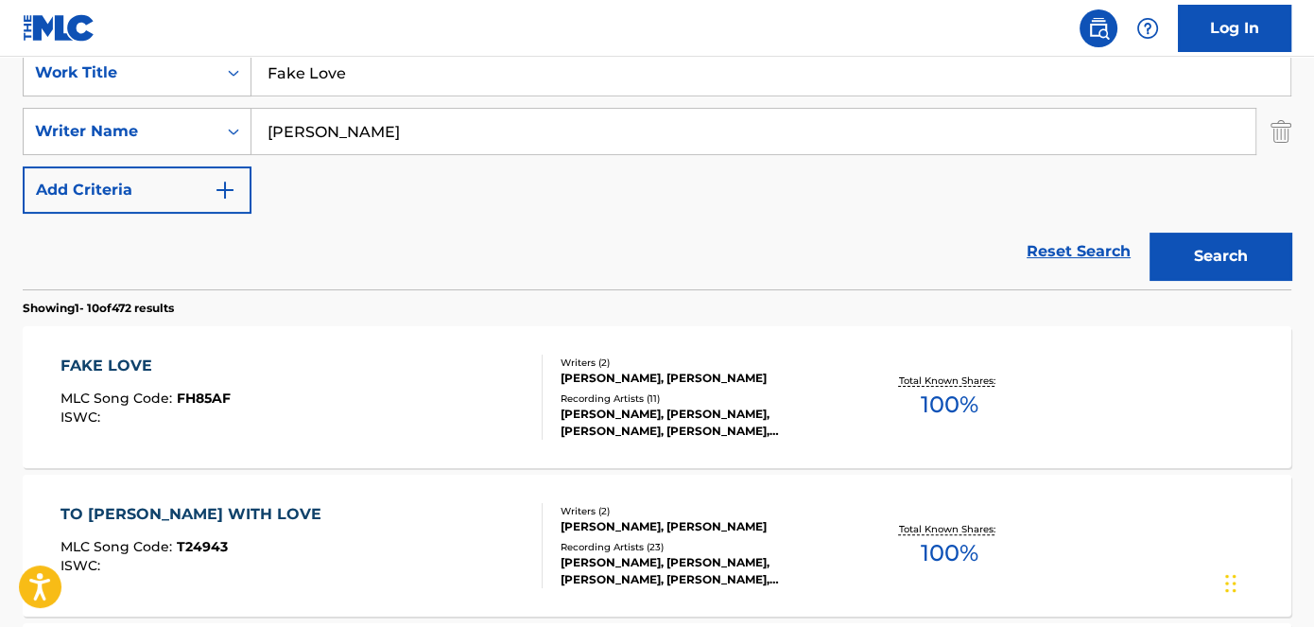
scroll to position [379, 0]
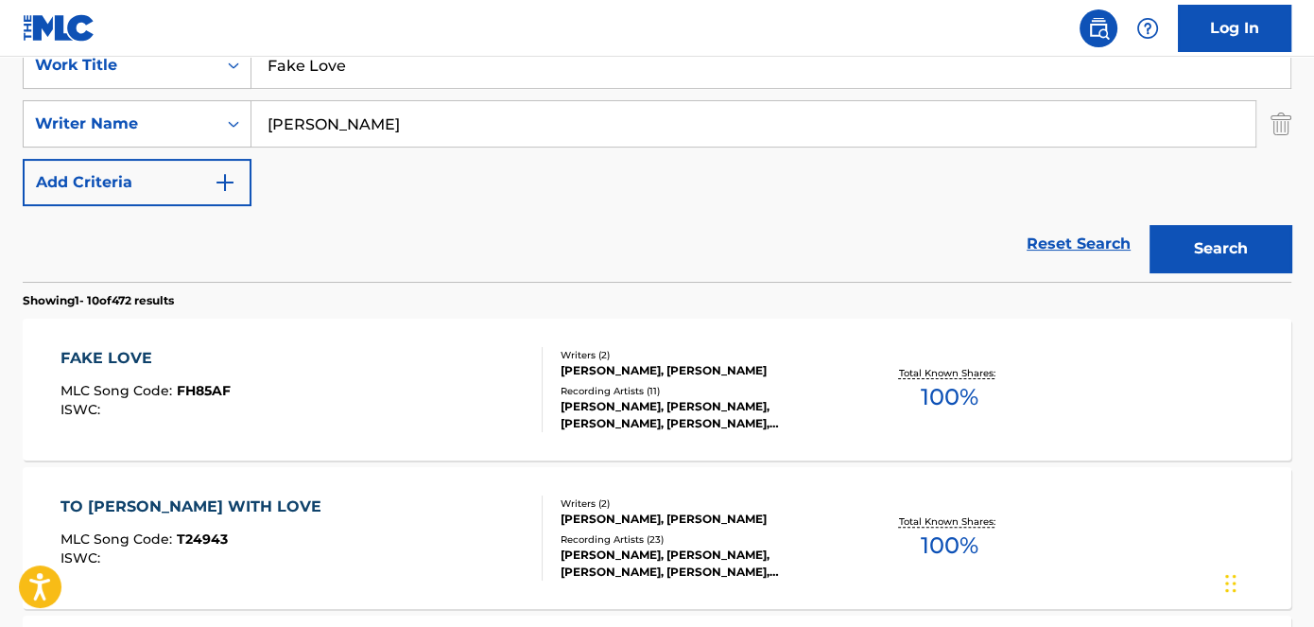
click at [196, 391] on span "FH85AF" at bounding box center [204, 390] width 54 height 17
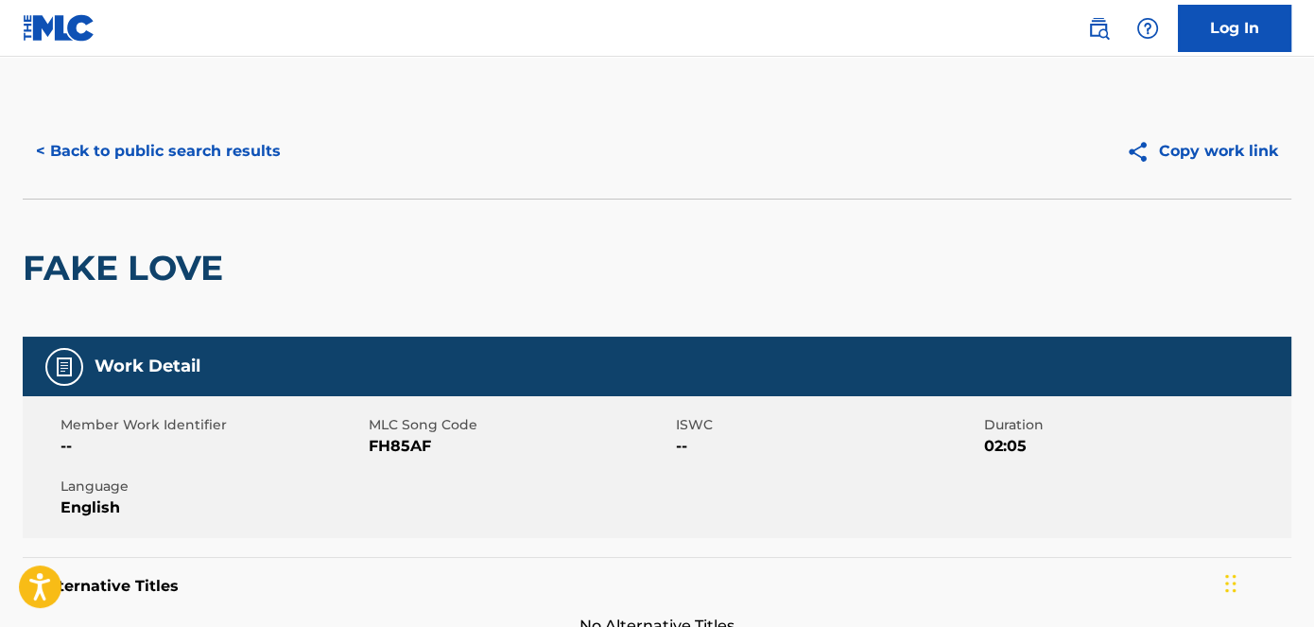
click at [405, 455] on span "FH85AF" at bounding box center [521, 446] width 304 height 23
click at [404, 447] on span "FH85AF" at bounding box center [521, 446] width 304 height 23
click at [226, 154] on button "< Back to public search results" at bounding box center [158, 151] width 271 height 47
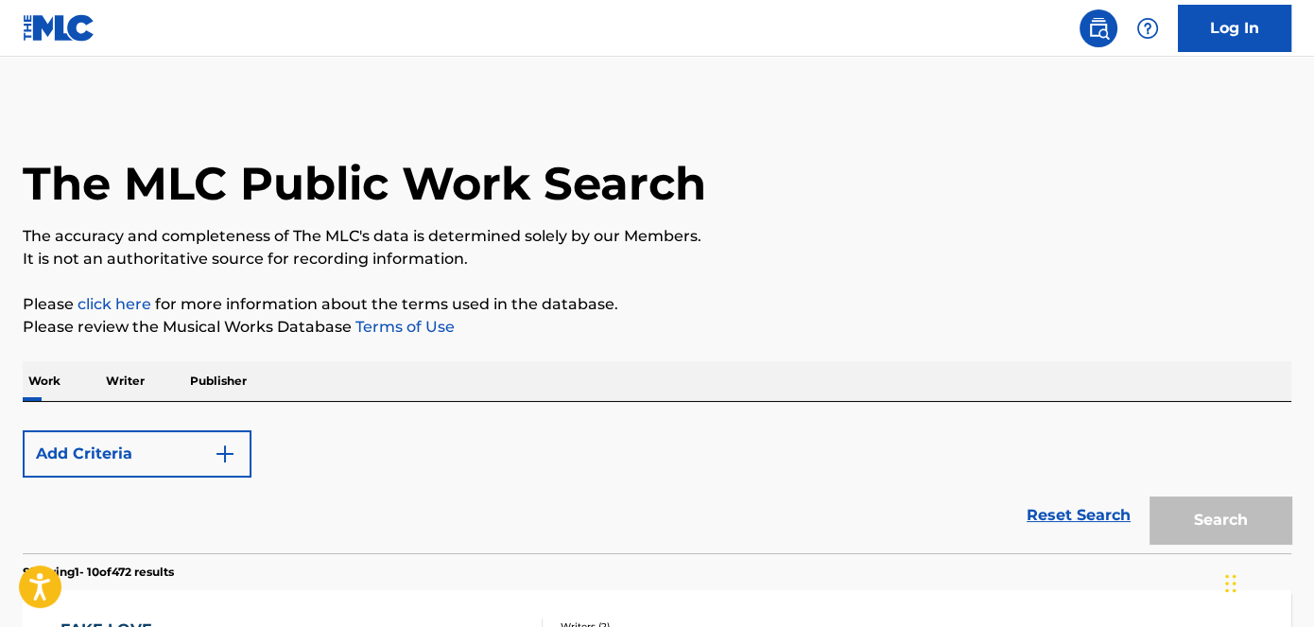
scroll to position [379, 0]
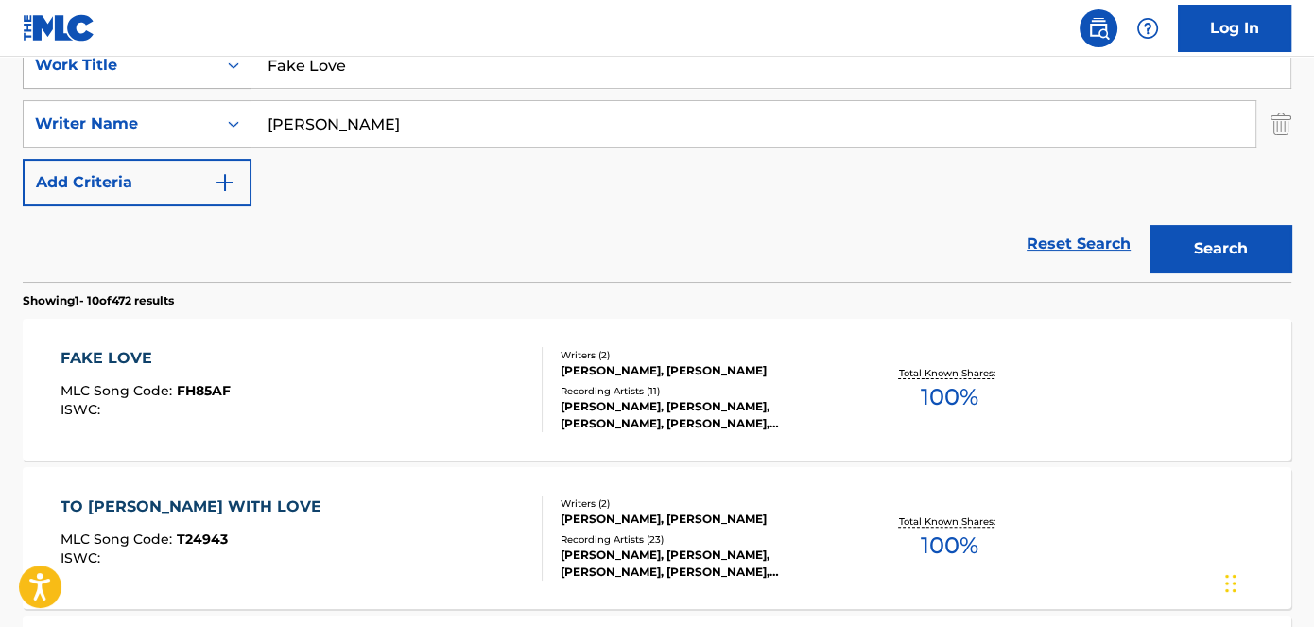
drag, startPoint x: 388, startPoint y: 63, endPoint x: 227, endPoint y: 61, distance: 160.8
click at [245, 61] on div "SearchWithCriteriad53ada31-fe2b-4a6a-85b7-f682a3fb5272 Work Title Fake Love" at bounding box center [657, 65] width 1269 height 47
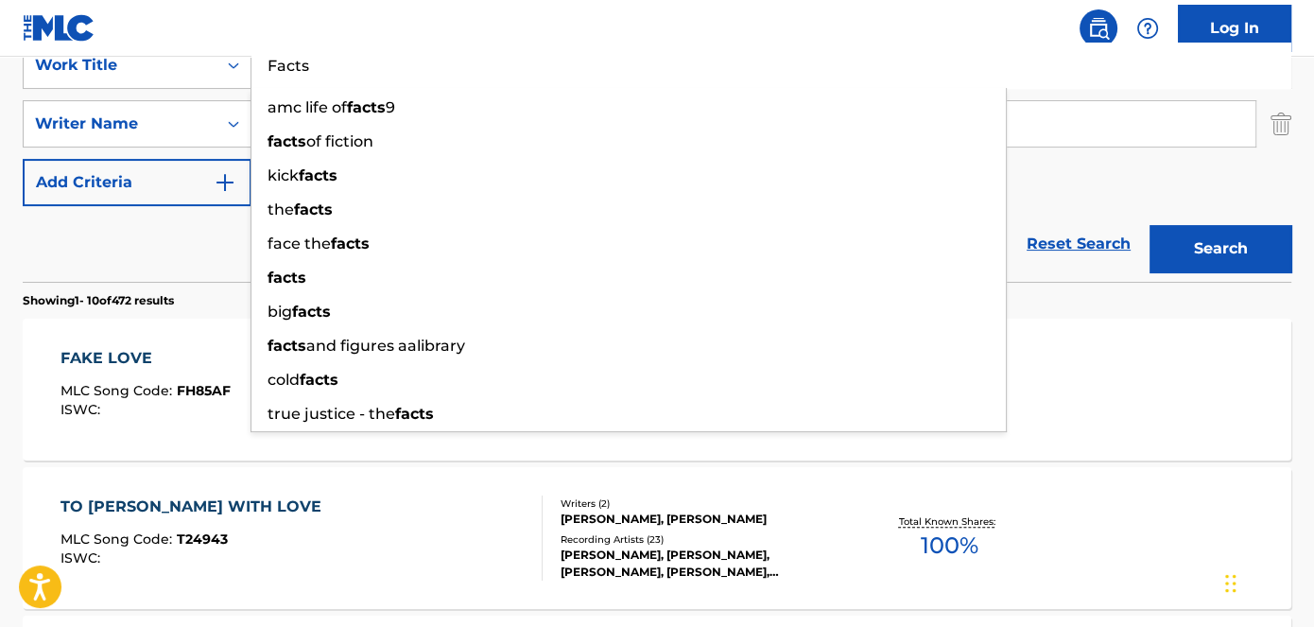
type input "Facts"
click at [1161, 262] on button "Search" at bounding box center [1221, 248] width 142 height 47
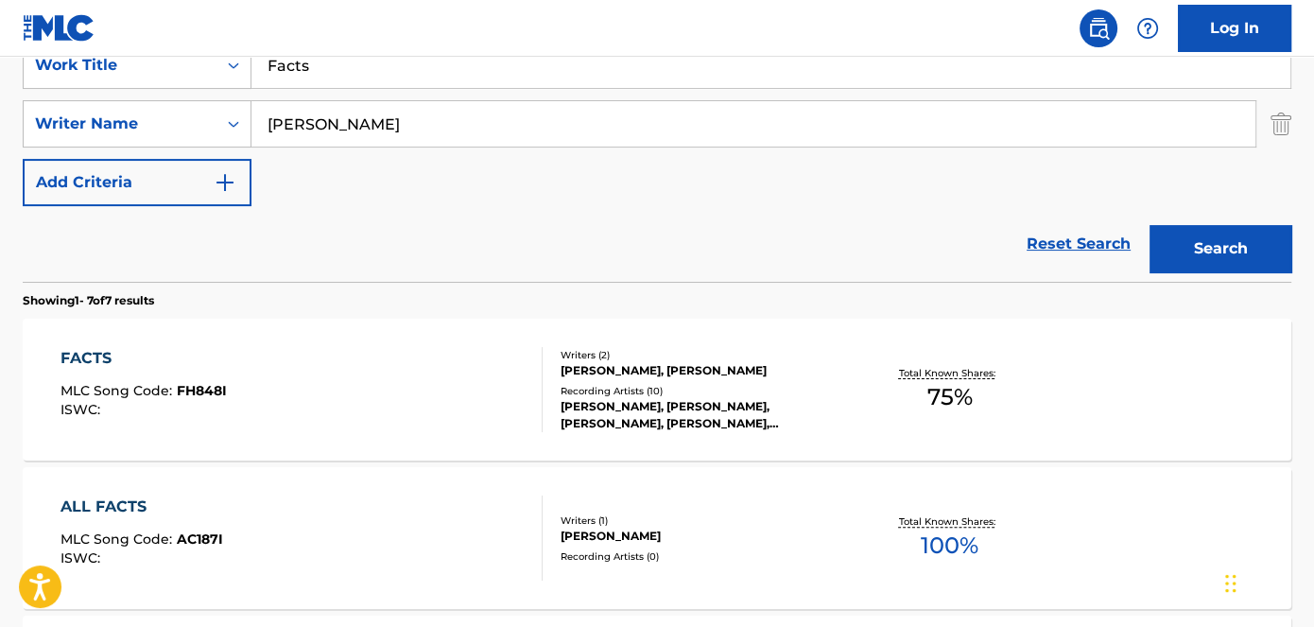
click at [196, 391] on span "FH848I" at bounding box center [202, 390] width 50 height 17
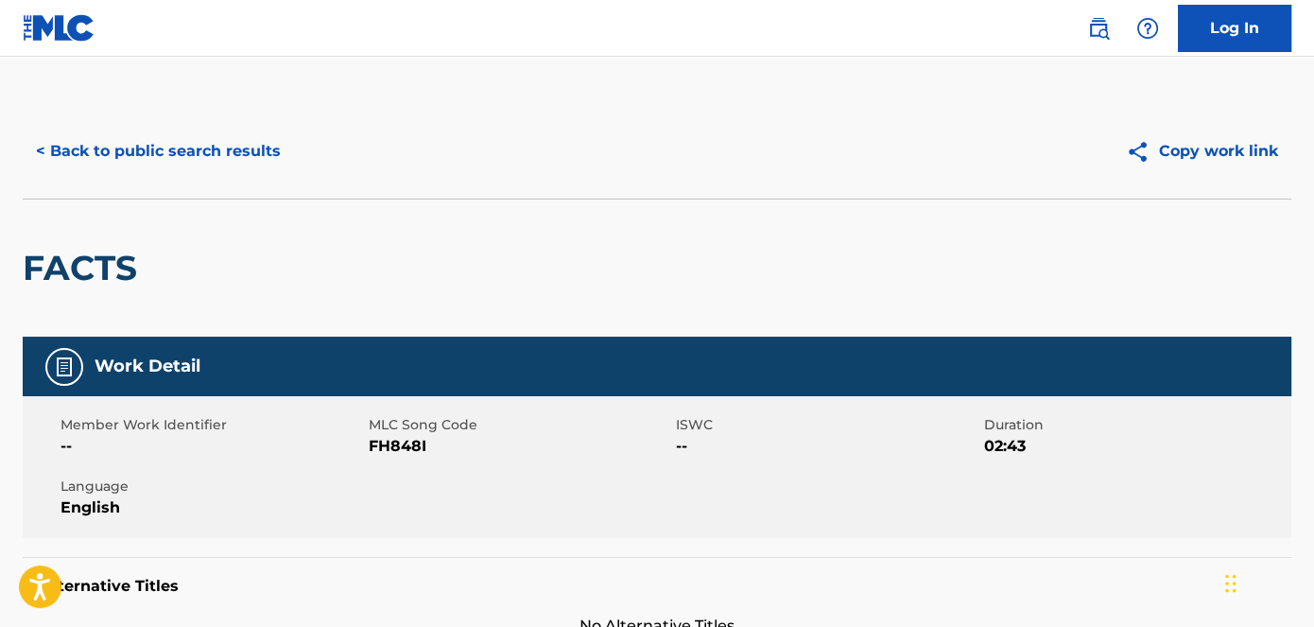
click at [390, 443] on span "FH848I" at bounding box center [521, 446] width 304 height 23
click at [221, 163] on button "< Back to public search results" at bounding box center [158, 151] width 271 height 47
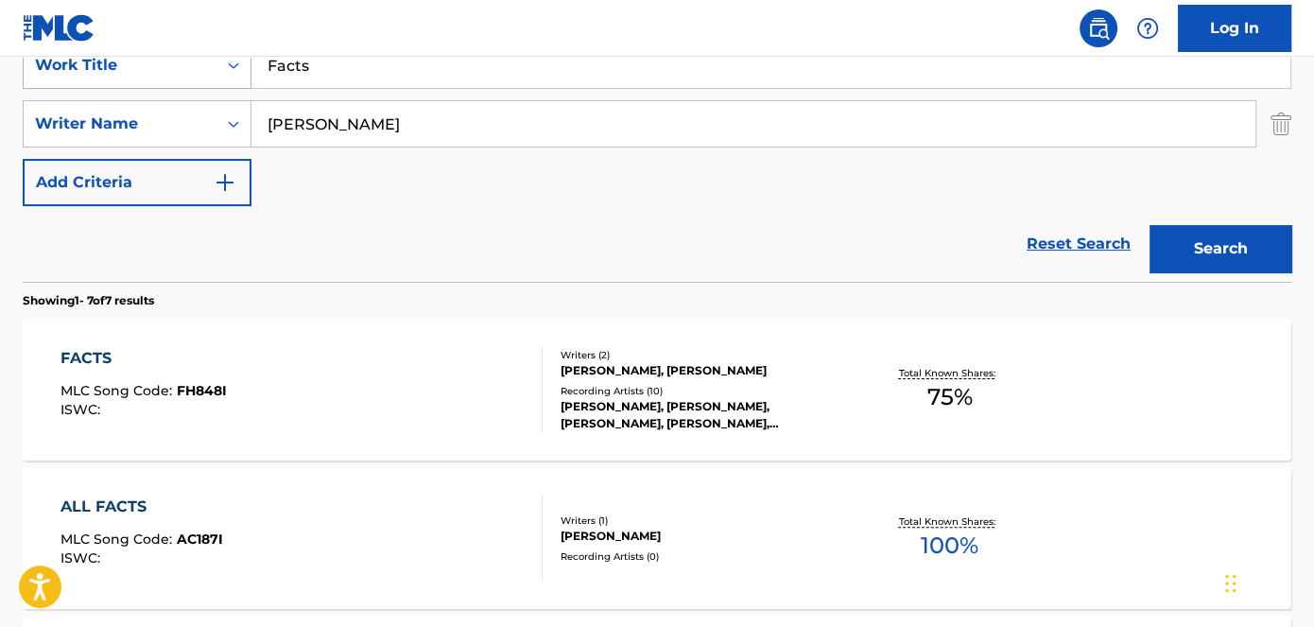
drag, startPoint x: 407, startPoint y: 69, endPoint x: 145, endPoint y: 68, distance: 261.9
click at [152, 68] on div "SearchWithCriteriad53ada31-fe2b-4a6a-85b7-f682a3fb5272 Work Title Facts" at bounding box center [657, 65] width 1269 height 47
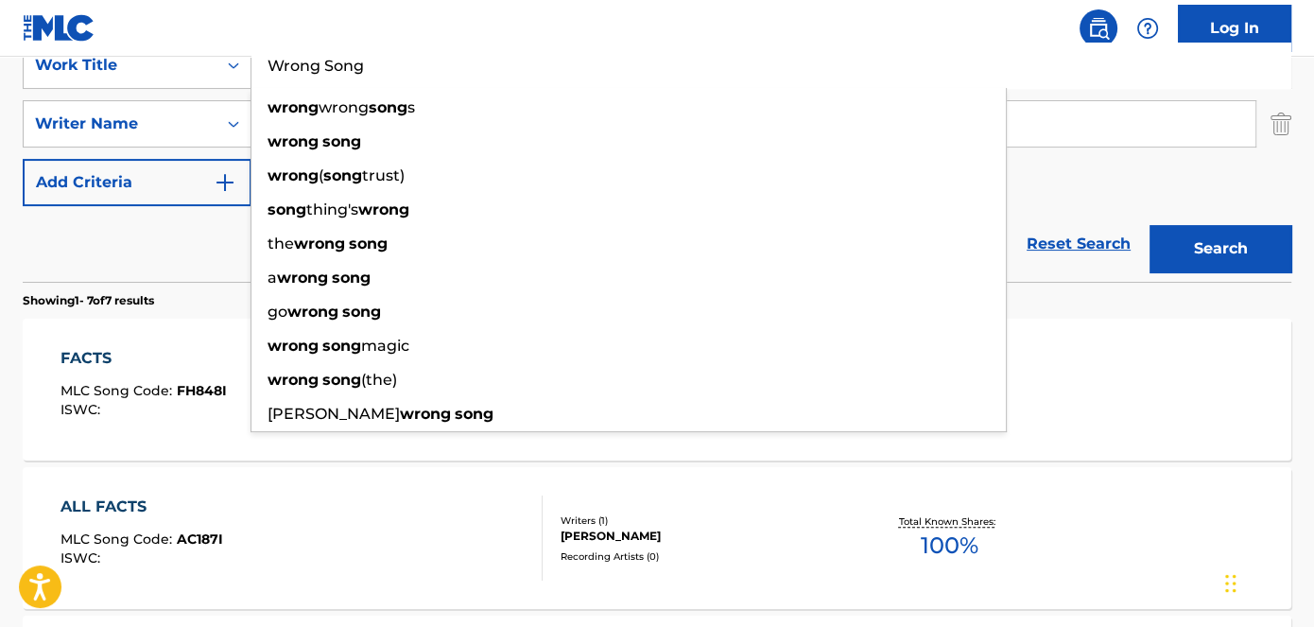
type input "Wrong Song"
drag, startPoint x: 1165, startPoint y: 250, endPoint x: 1168, endPoint y: 259, distance: 9.9
click at [1169, 251] on button "Search" at bounding box center [1221, 248] width 142 height 47
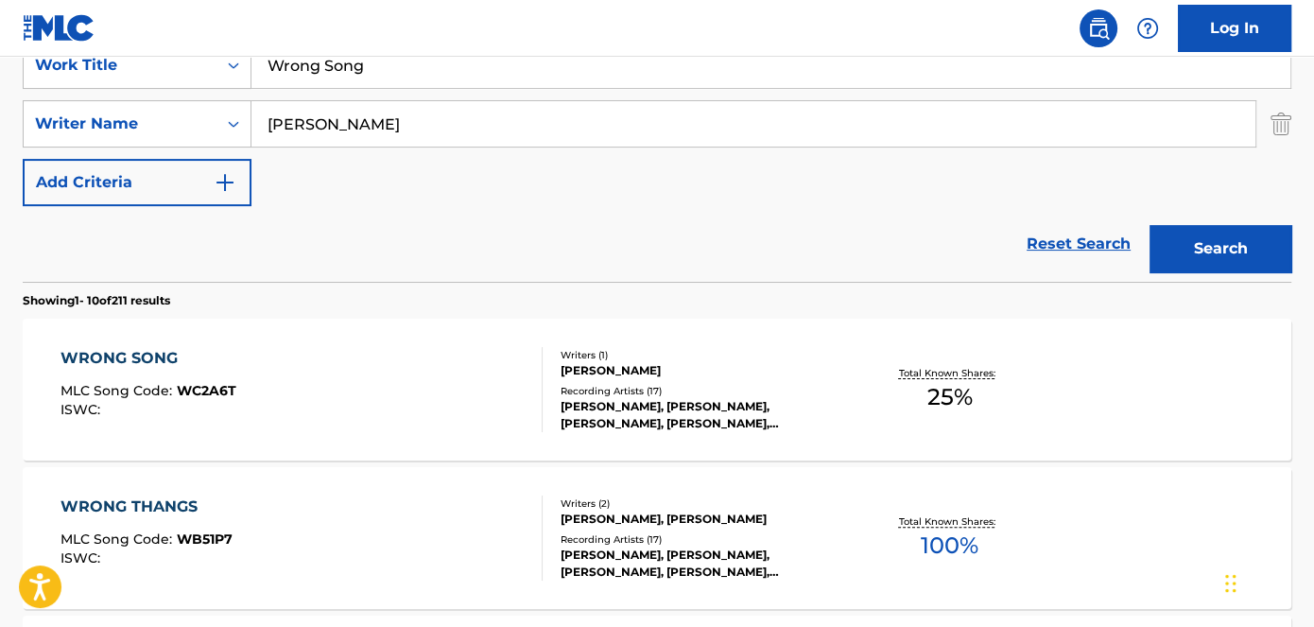
click at [193, 386] on span "WC2A6T" at bounding box center [207, 390] width 60 height 17
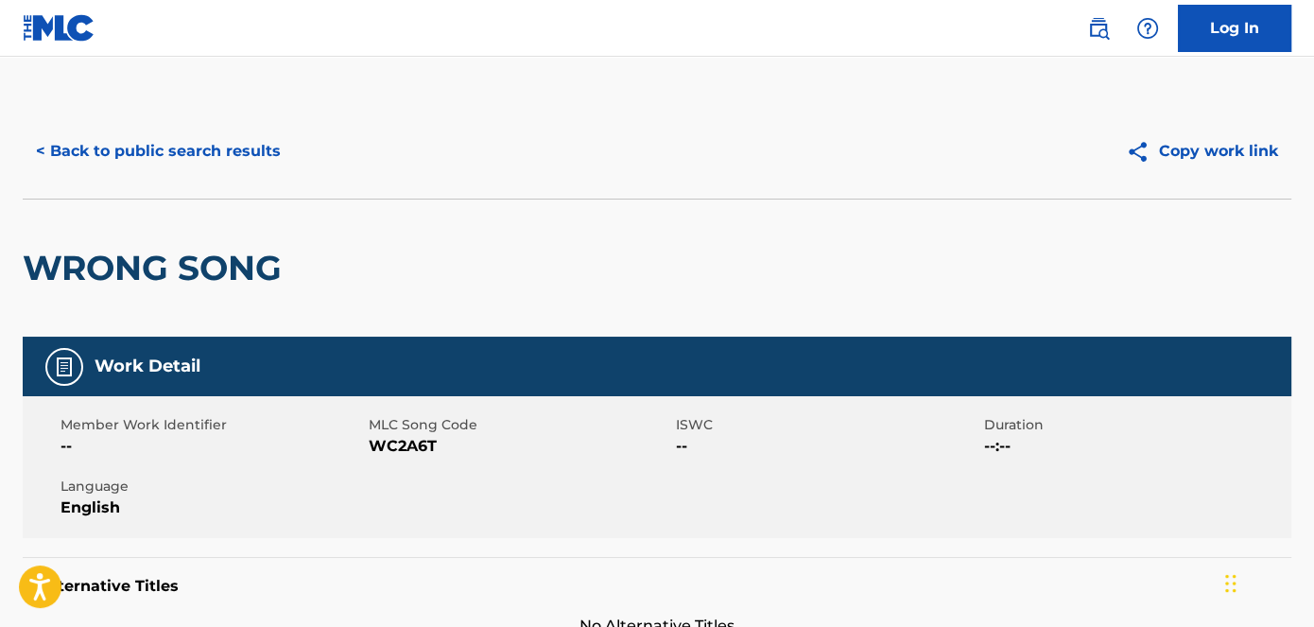
click at [406, 435] on span "WC2A6T" at bounding box center [521, 446] width 304 height 23
click at [409, 449] on span "WC2A6T" at bounding box center [521, 446] width 304 height 23
click at [179, 160] on button "< Back to public search results" at bounding box center [158, 151] width 271 height 47
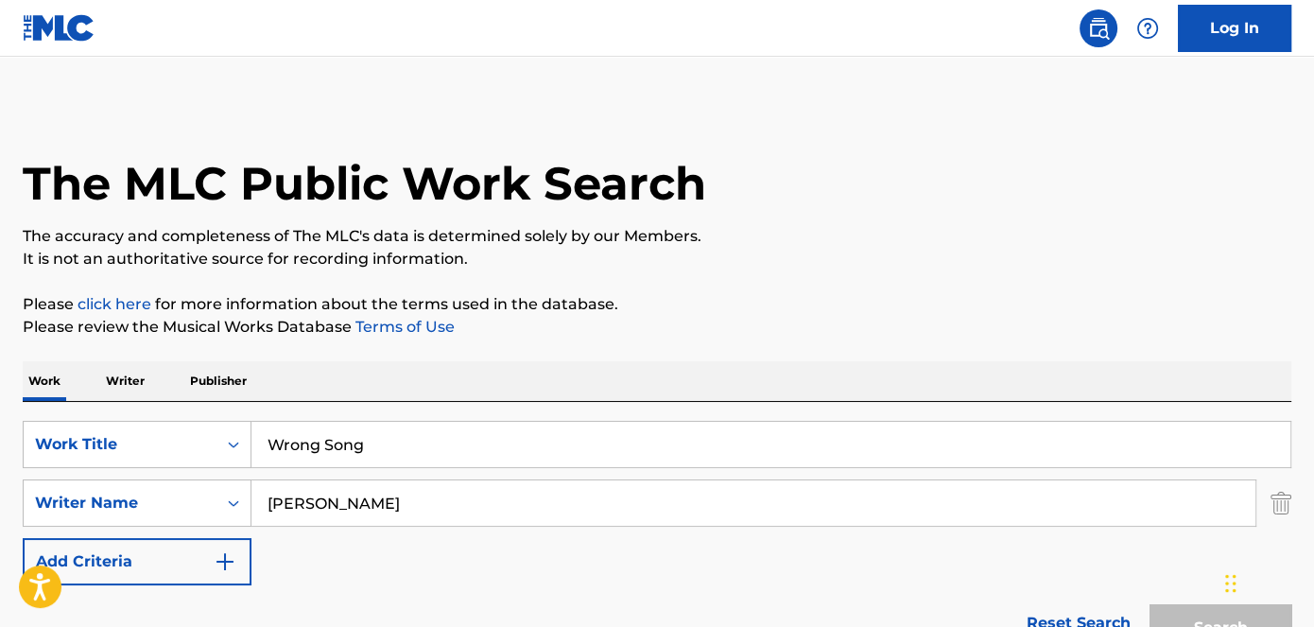
scroll to position [379, 0]
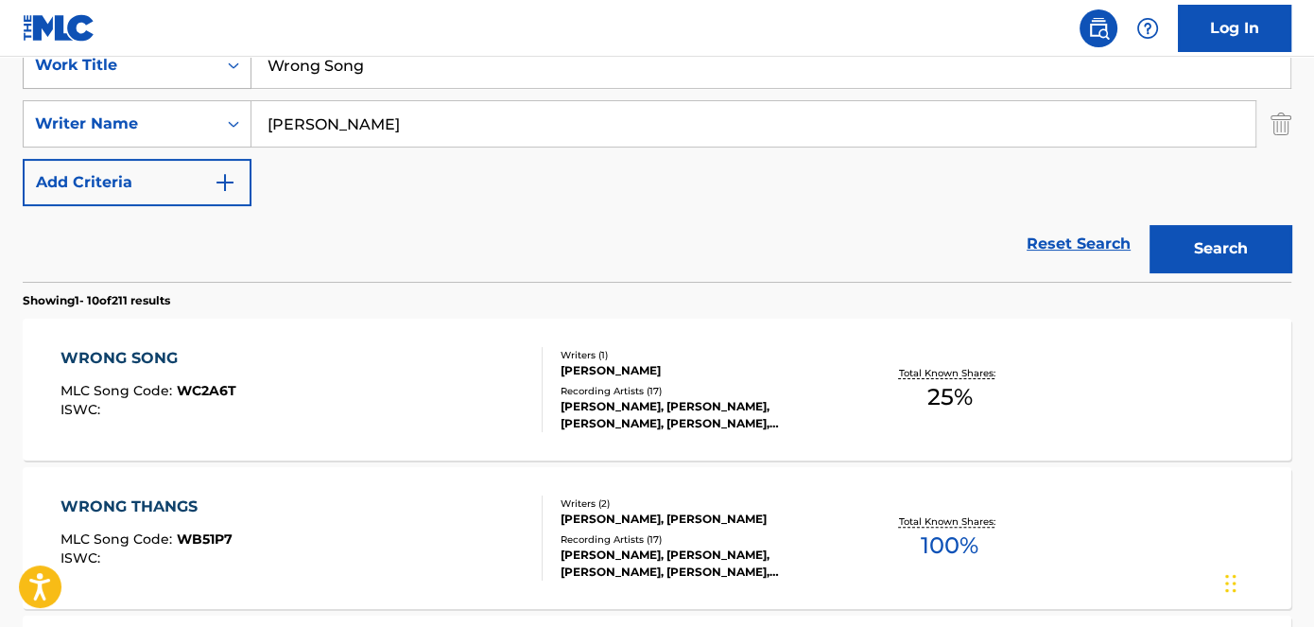
drag, startPoint x: 409, startPoint y: 62, endPoint x: 168, endPoint y: 61, distance: 240.2
click at [191, 61] on div "SearchWithCriteriad53ada31-fe2b-4a6a-85b7-f682a3fb5272 Work Title Wrong Song" at bounding box center [657, 65] width 1269 height 47
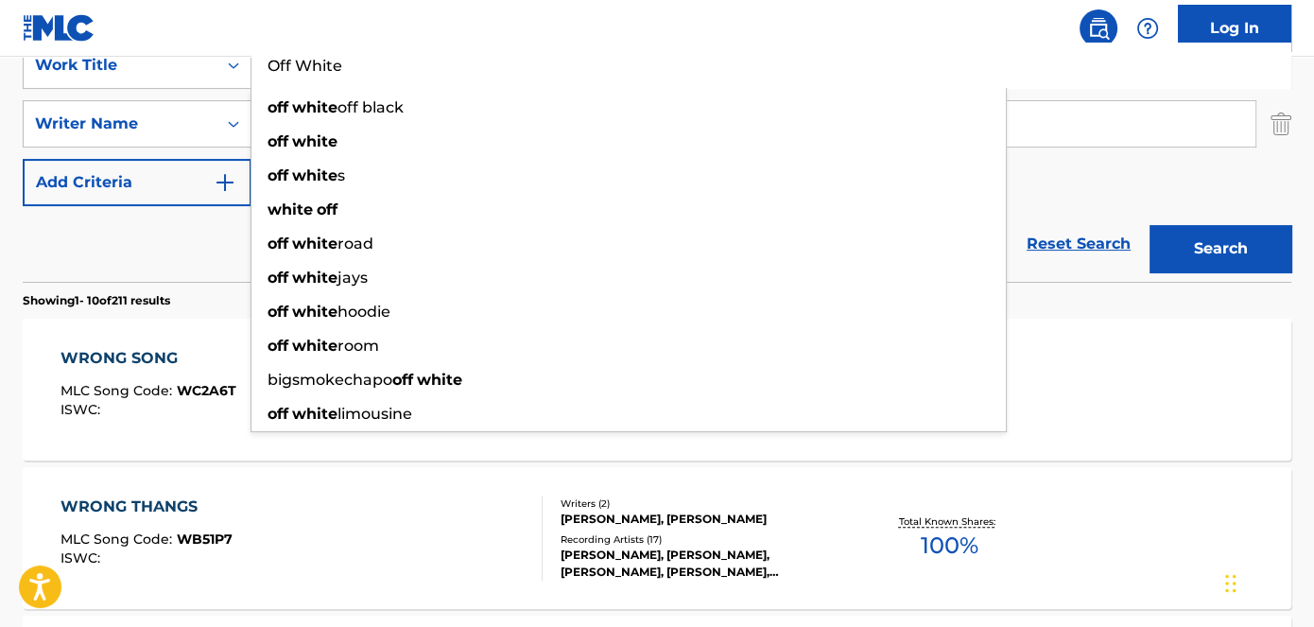
type input "Off White"
click at [1253, 249] on button "Search" at bounding box center [1221, 248] width 142 height 47
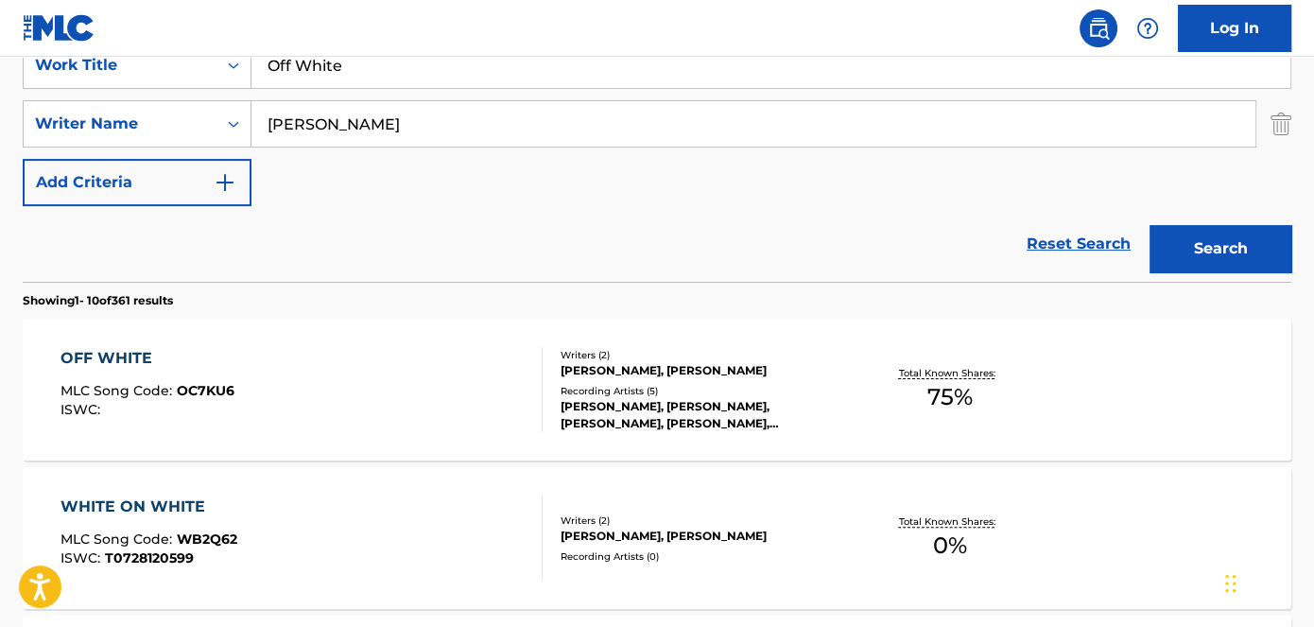
click at [208, 390] on span "OC7KU6" at bounding box center [206, 390] width 58 height 17
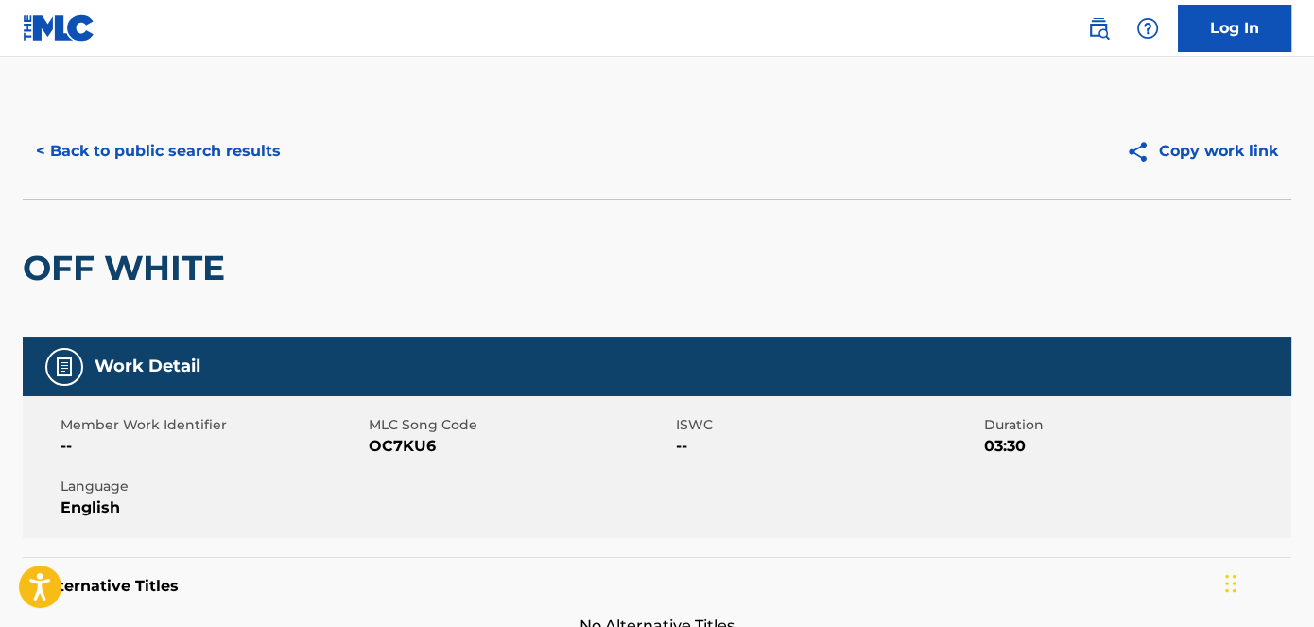
click at [404, 446] on span "OC7KU6" at bounding box center [521, 446] width 304 height 23
click at [212, 157] on button "< Back to public search results" at bounding box center [158, 151] width 271 height 47
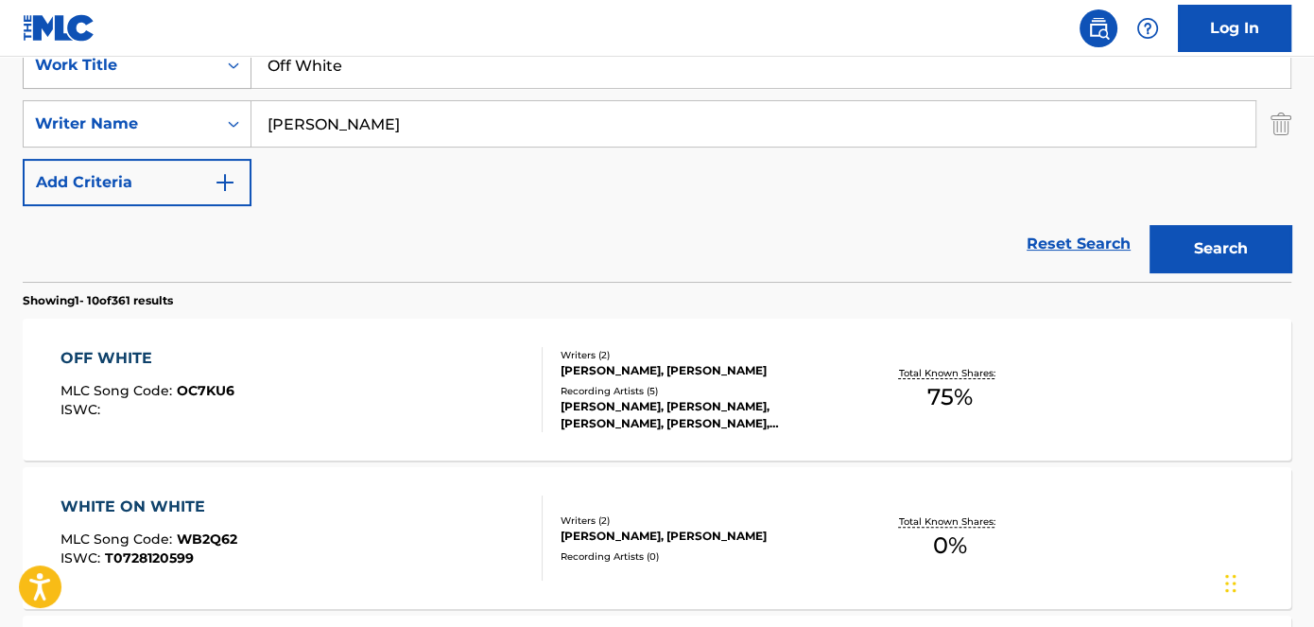
drag, startPoint x: 380, startPoint y: 67, endPoint x: 167, endPoint y: 67, distance: 212.8
click at [216, 67] on div "SearchWithCriteriad53ada31-fe2b-4a6a-85b7-f682a3fb5272 Work Title Off White" at bounding box center [657, 65] width 1269 height 47
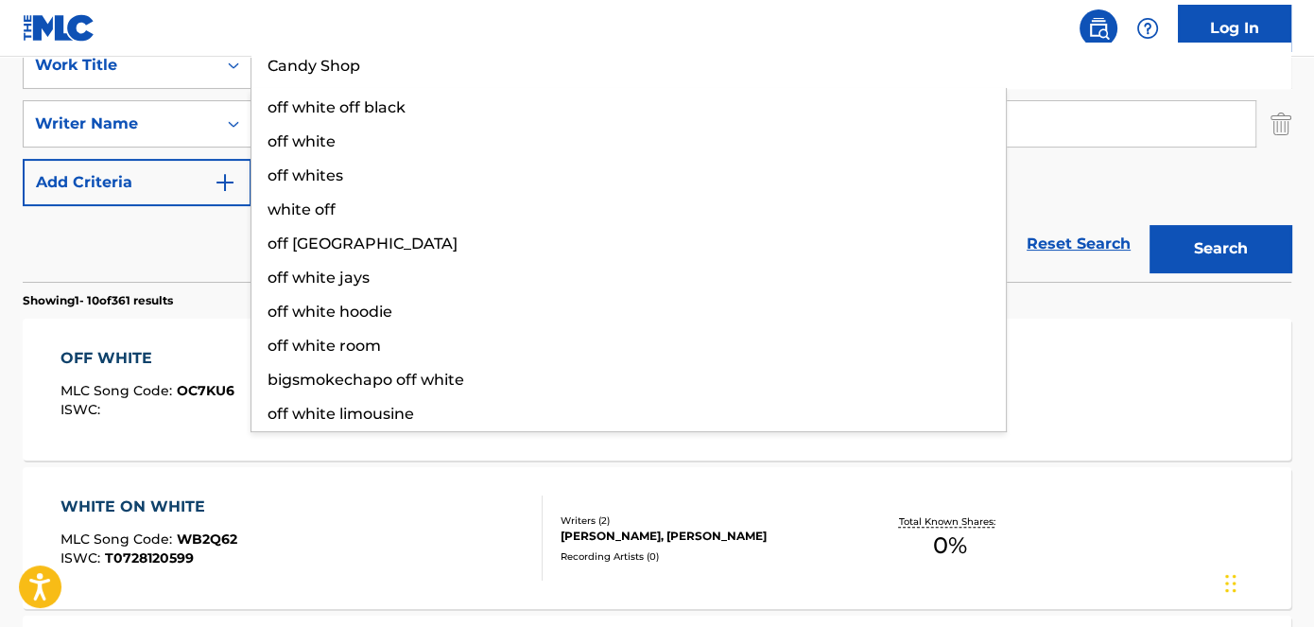
type input "Candy Shop"
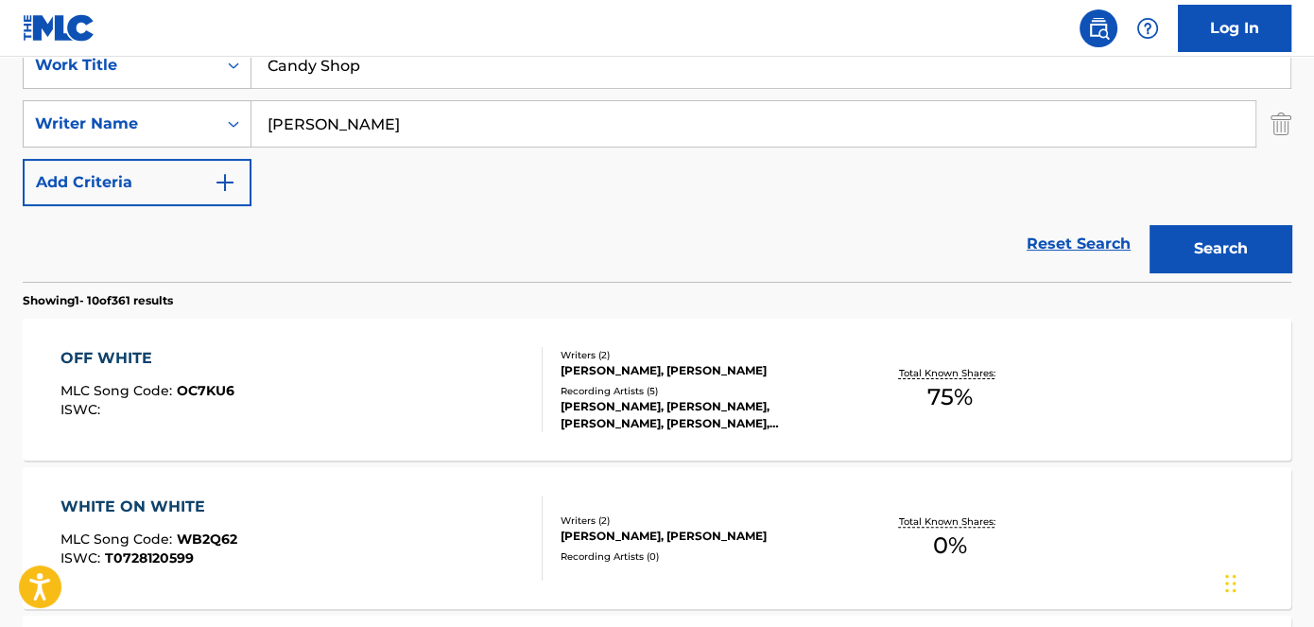
click at [1250, 233] on button "Search" at bounding box center [1221, 248] width 142 height 47
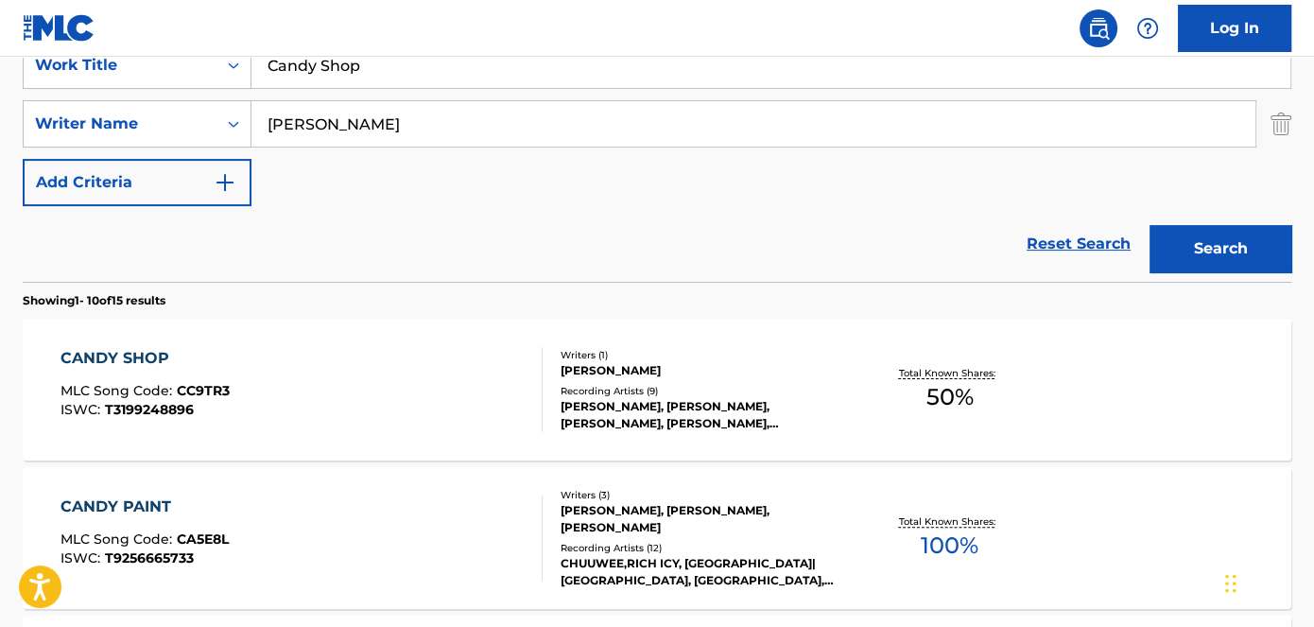
click at [206, 388] on span "CC9TR3" at bounding box center [203, 390] width 53 height 17
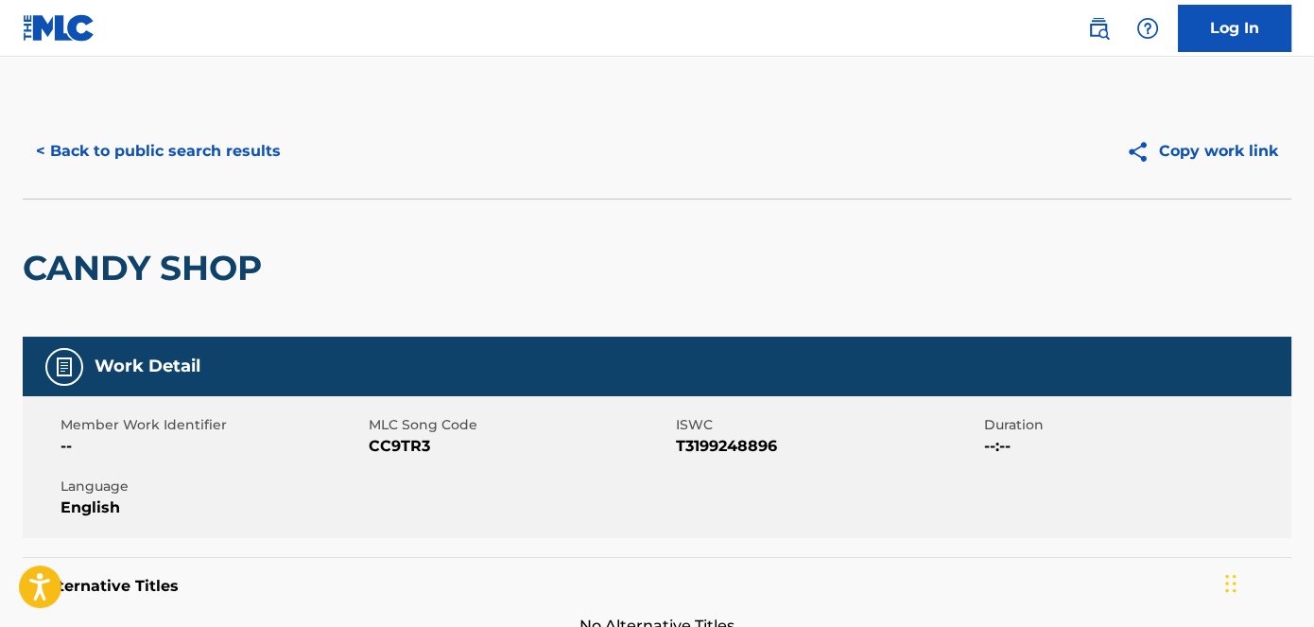
click at [400, 445] on span "CC9TR3" at bounding box center [521, 446] width 304 height 23
click at [221, 139] on button "< Back to public search results" at bounding box center [158, 151] width 271 height 47
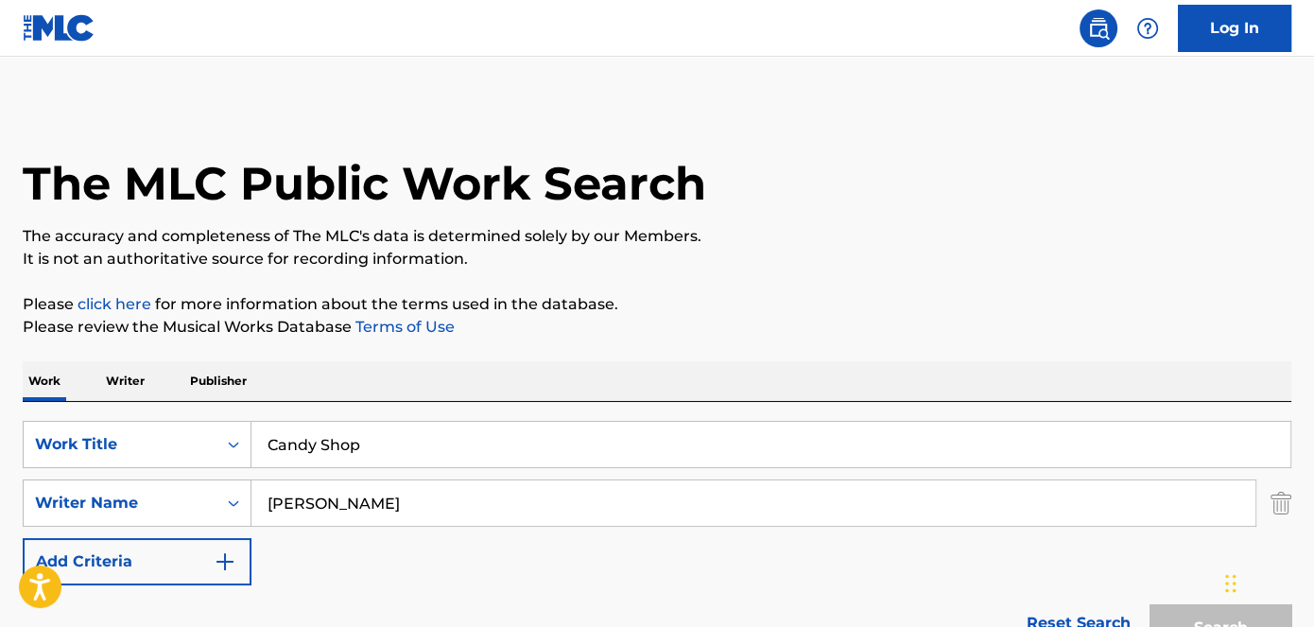
scroll to position [379, 0]
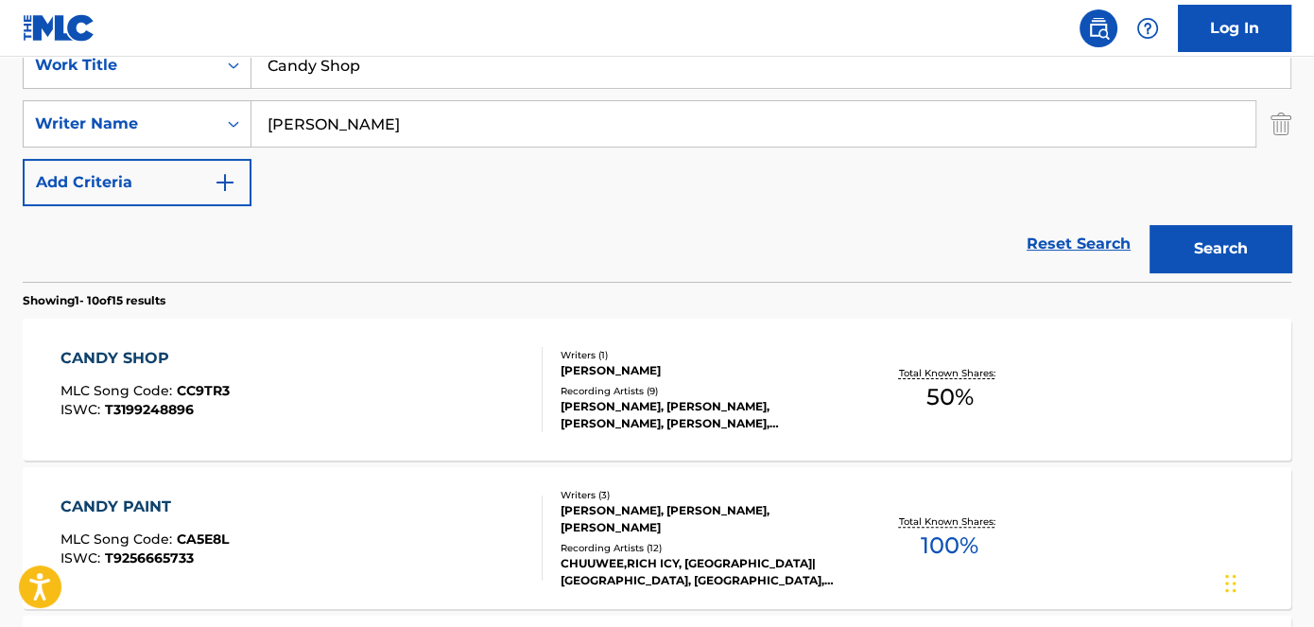
drag, startPoint x: 326, startPoint y: 63, endPoint x: 282, endPoint y: 46, distance: 47.6
click at [184, 65] on div "SearchWithCriteriad53ada31-fe2b-4a6a-85b7-f682a3fb5272 Work Title Candy Shop" at bounding box center [657, 65] width 1269 height 47
type input "Rockstar Lifestyle"
click at [454, 6] on nav "Log In" at bounding box center [657, 28] width 1314 height 57
click at [1250, 238] on button "Search" at bounding box center [1221, 248] width 142 height 47
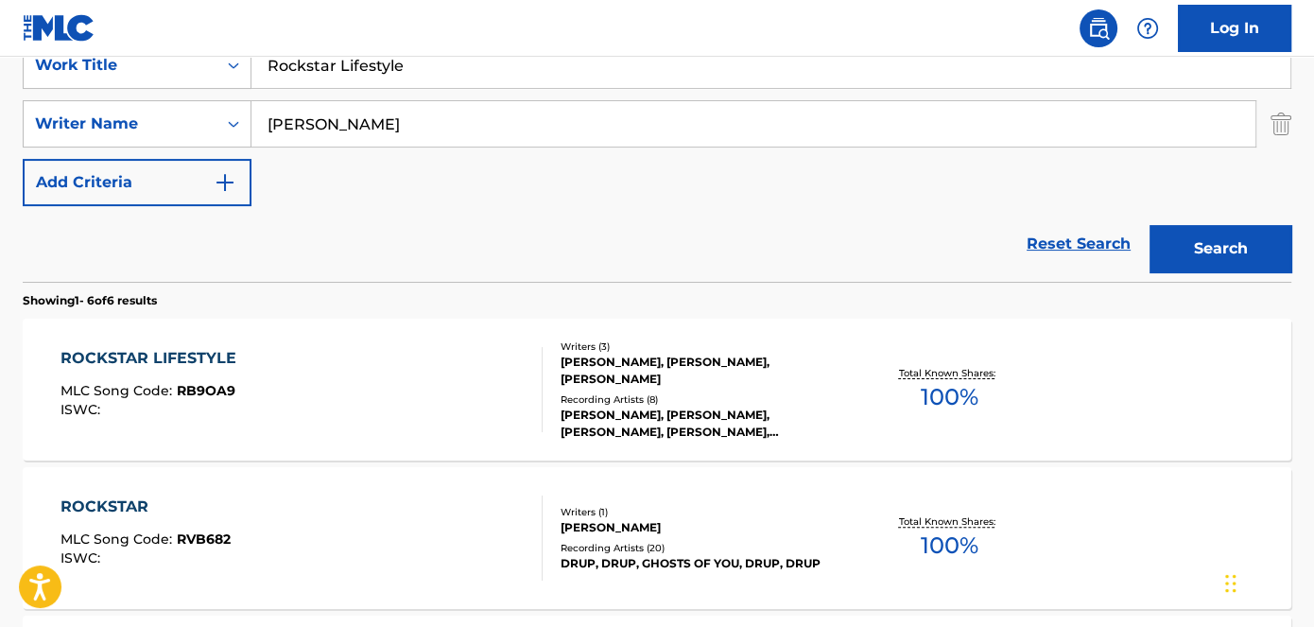
click at [198, 404] on div "ISWC :" at bounding box center [153, 410] width 185 height 14
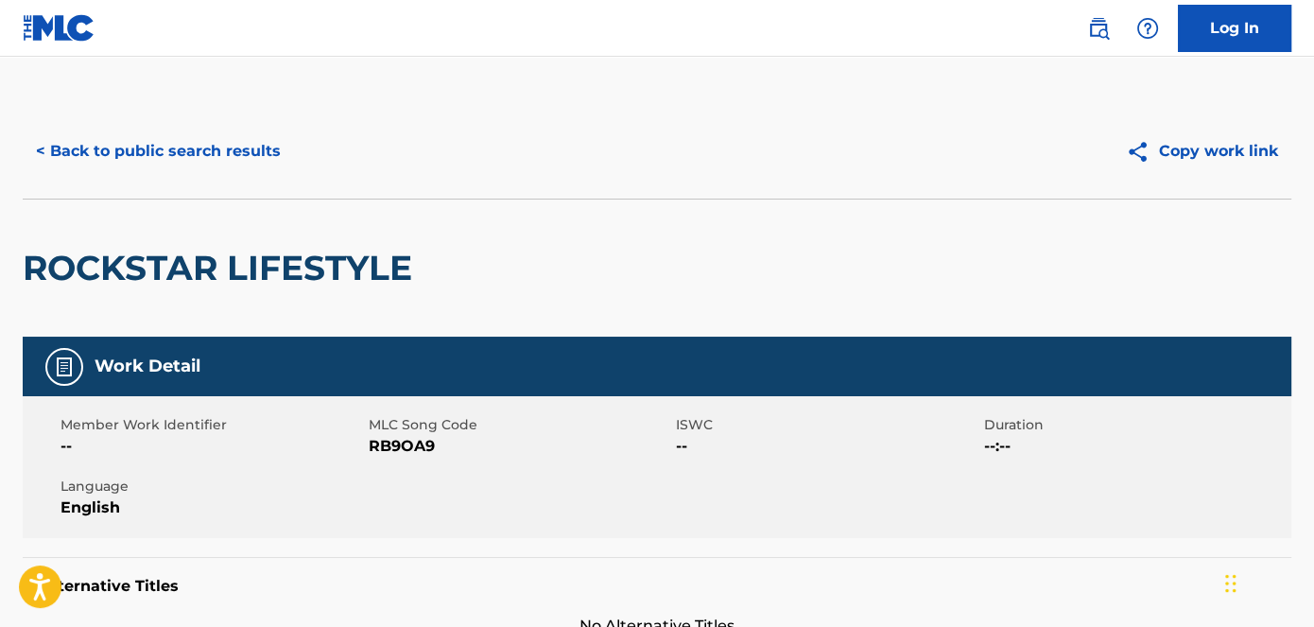
click at [389, 450] on span "RB9OA9" at bounding box center [521, 446] width 304 height 23
click at [270, 162] on button "< Back to public search results" at bounding box center [158, 151] width 271 height 47
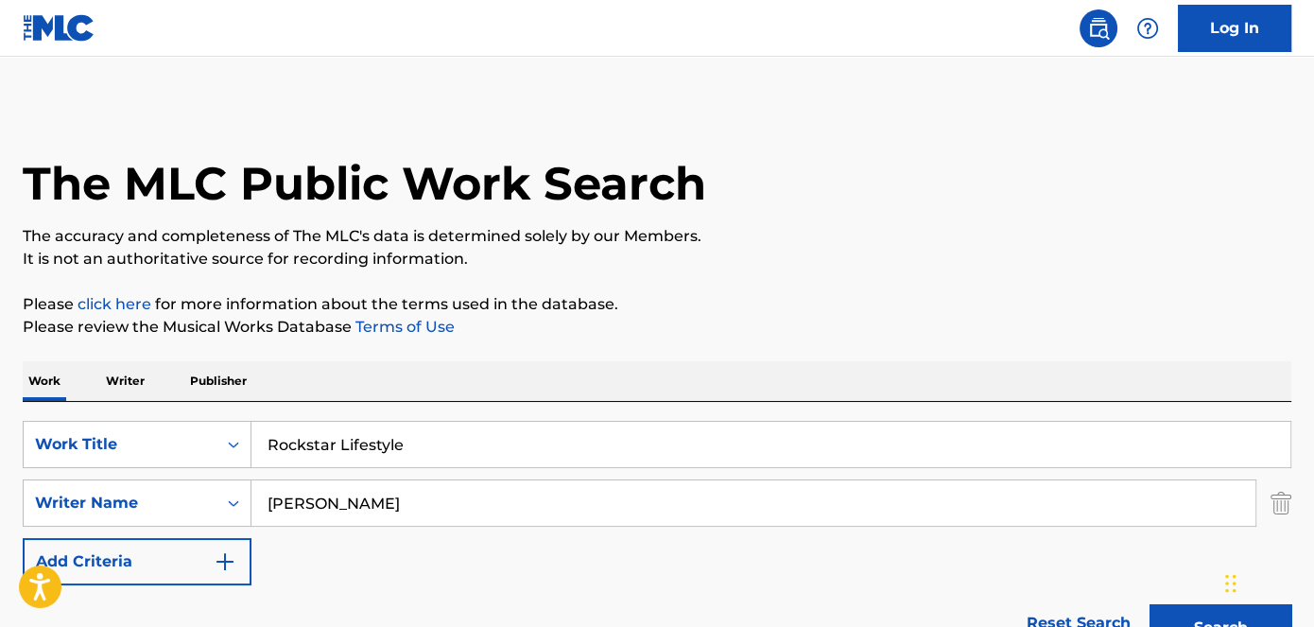
scroll to position [379, 0]
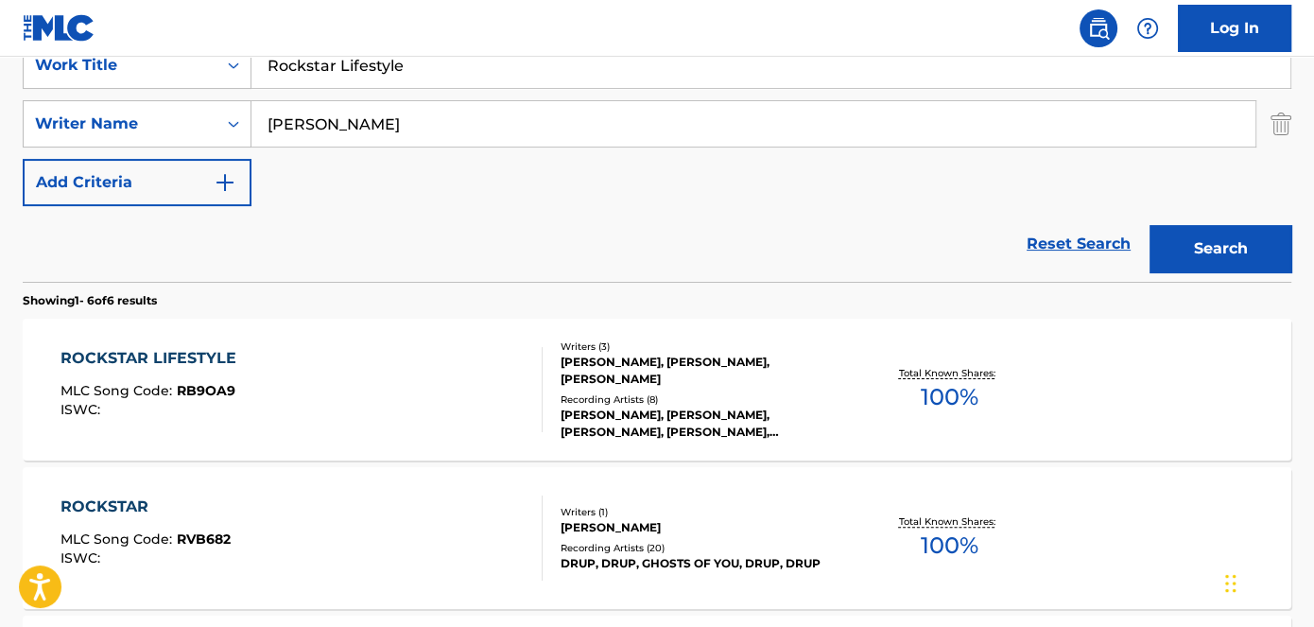
click at [425, 46] on nav "Log In" at bounding box center [657, 28] width 1314 height 57
drag, startPoint x: 441, startPoint y: 76, endPoint x: 193, endPoint y: 78, distance: 247.8
click at [193, 78] on div "SearchWithCriteriad53ada31-fe2b-4a6a-85b7-f682a3fb5272 Work Title Rockstar Life…" at bounding box center [657, 65] width 1269 height 47
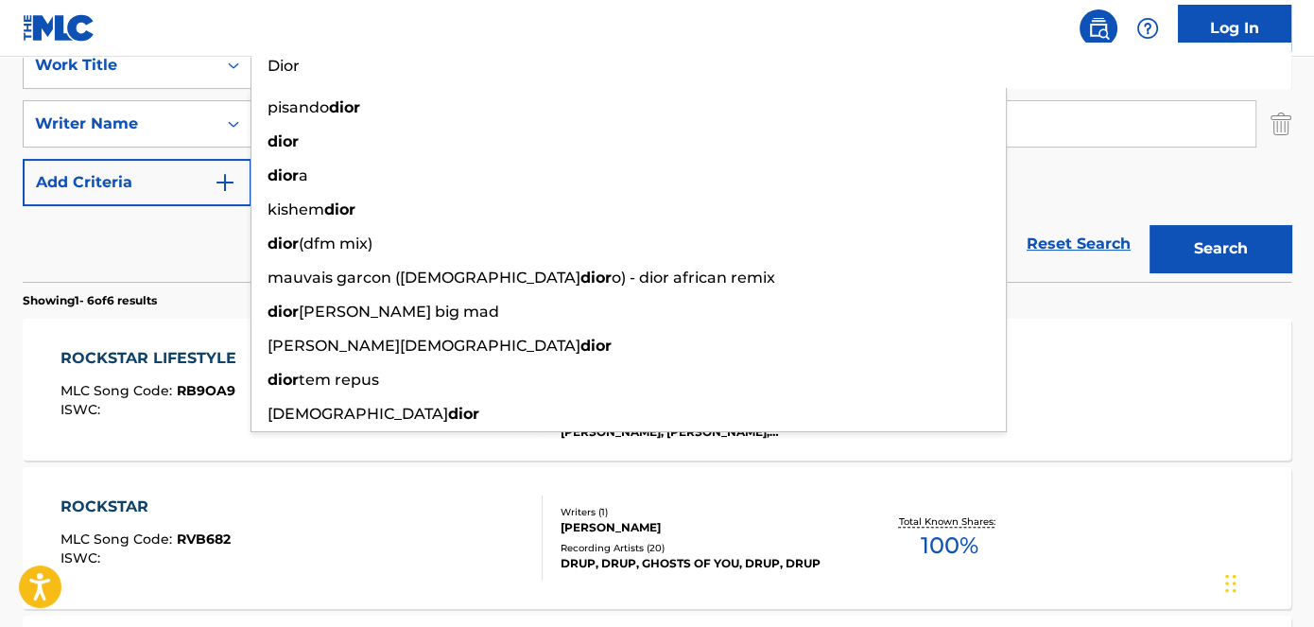
type input "Dior"
click at [1241, 237] on button "Search" at bounding box center [1221, 248] width 142 height 47
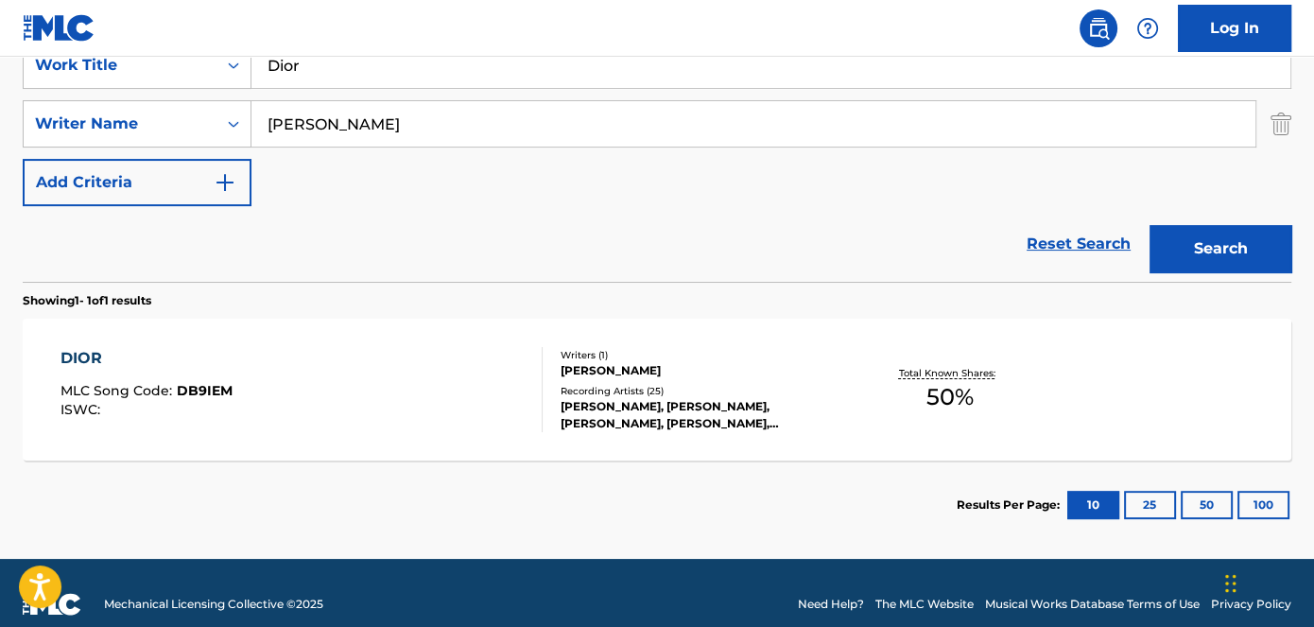
click at [201, 391] on span "DB9IEM" at bounding box center [205, 390] width 56 height 17
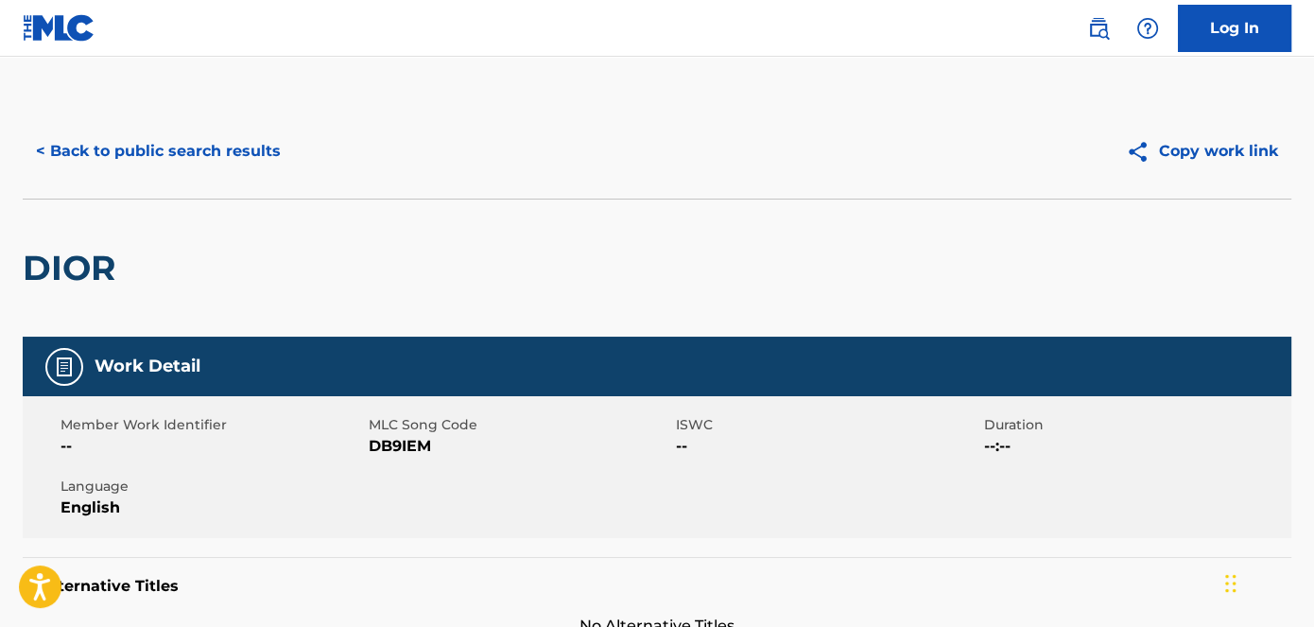
click at [397, 438] on span "DB9IEM" at bounding box center [521, 446] width 304 height 23
click at [397, 444] on span "DB9IEM" at bounding box center [521, 446] width 304 height 23
click at [185, 158] on button "< Back to public search results" at bounding box center [158, 151] width 271 height 47
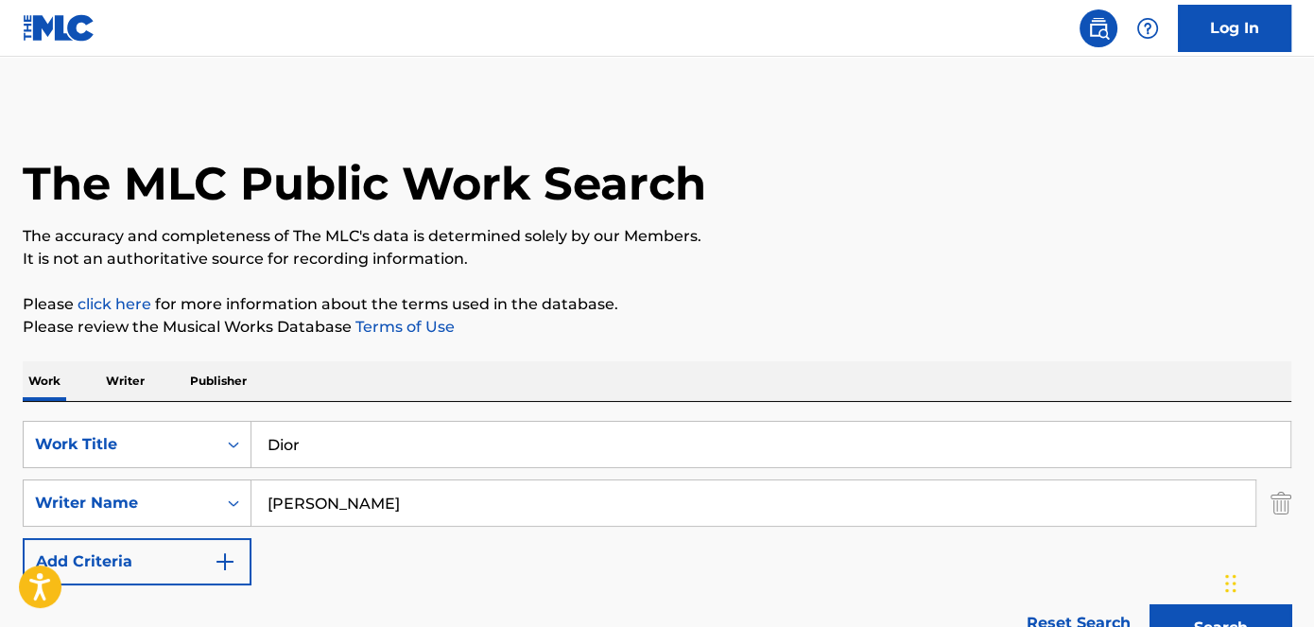
scroll to position [293, 0]
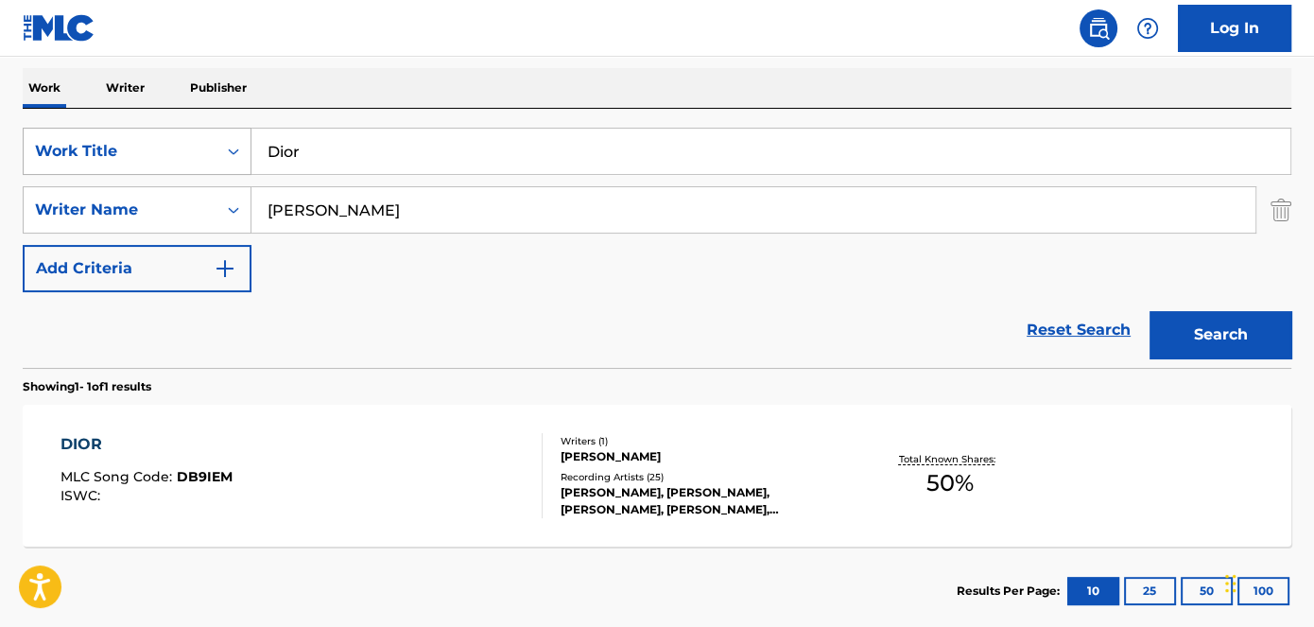
drag, startPoint x: 401, startPoint y: 154, endPoint x: 216, endPoint y: 151, distance: 185.4
click at [206, 154] on div "SearchWithCriteriad53ada31-fe2b-4a6a-85b7-f682a3fb5272 Work Title Dior" at bounding box center [657, 151] width 1269 height 47
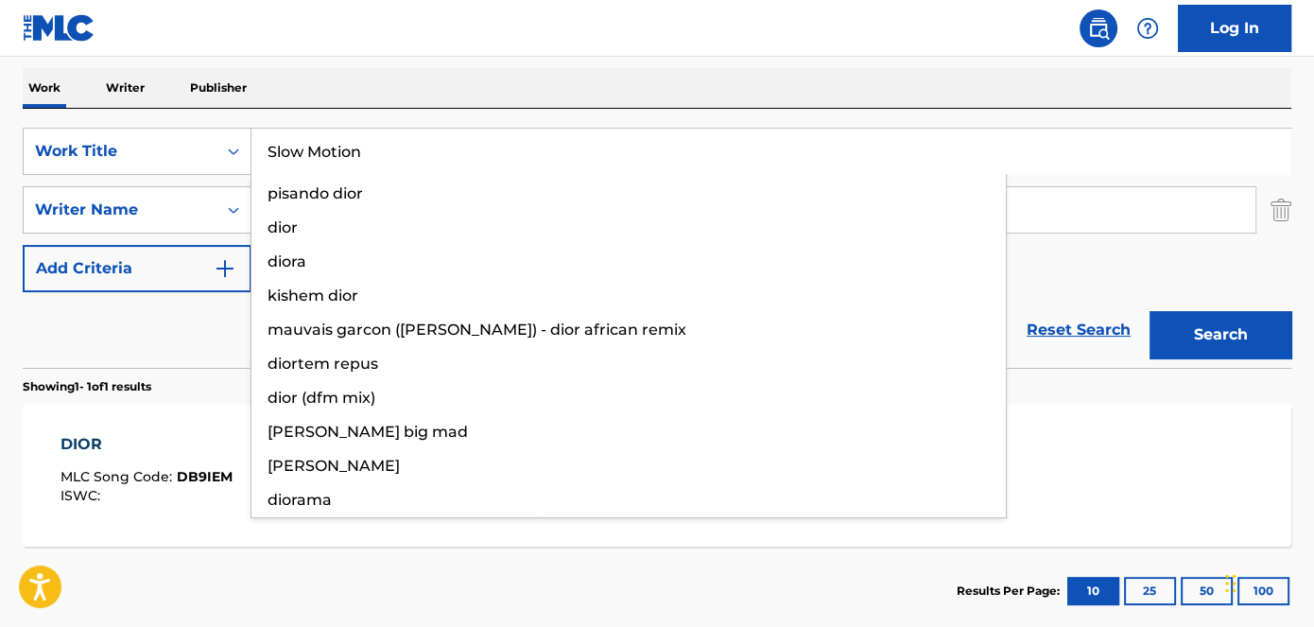
type input "Slow Motion"
click at [467, 22] on nav "Log In" at bounding box center [657, 28] width 1314 height 57
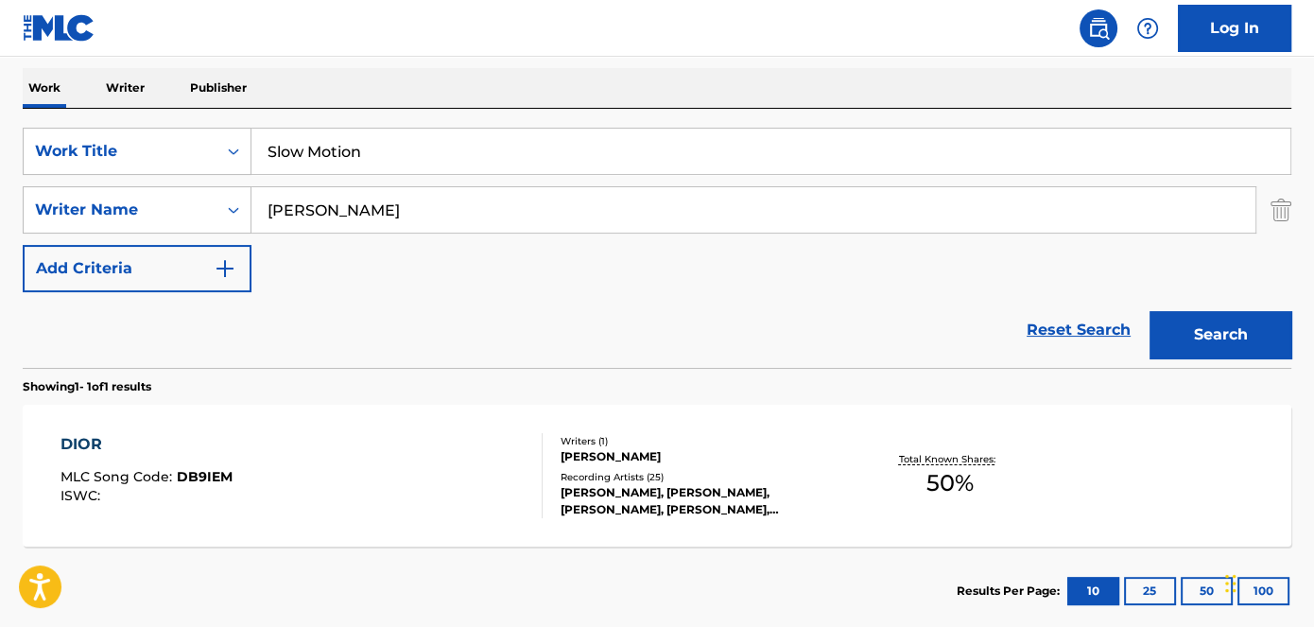
click at [1241, 351] on button "Search" at bounding box center [1221, 334] width 142 height 47
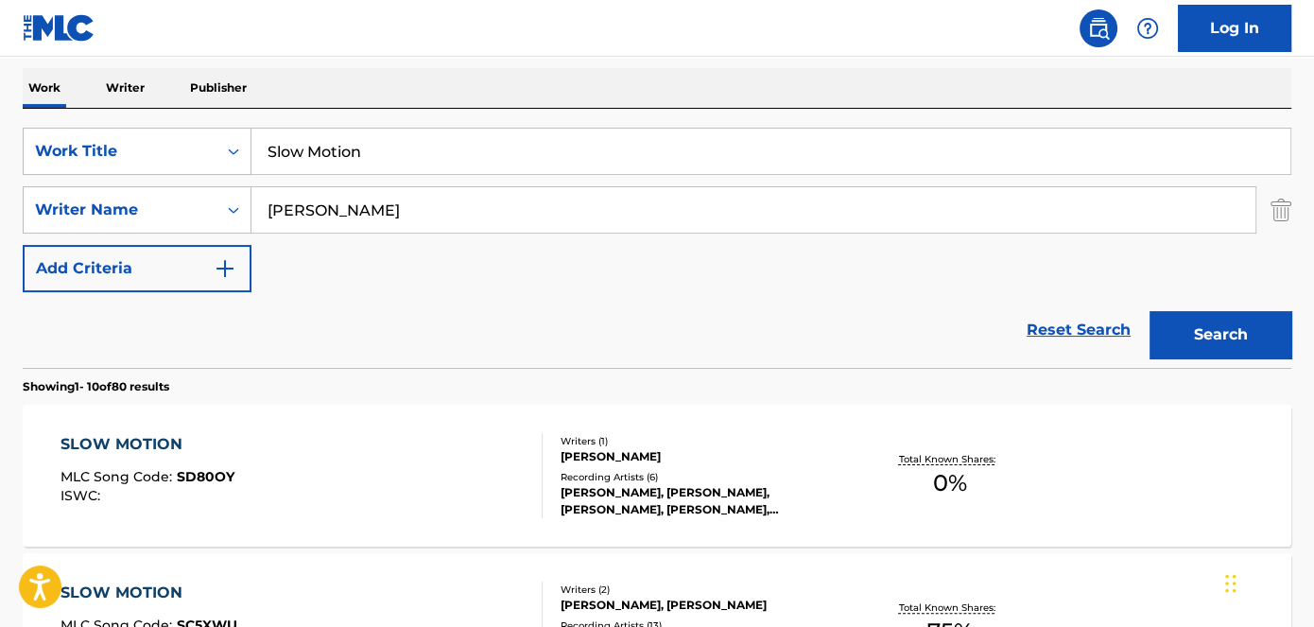
scroll to position [379, 0]
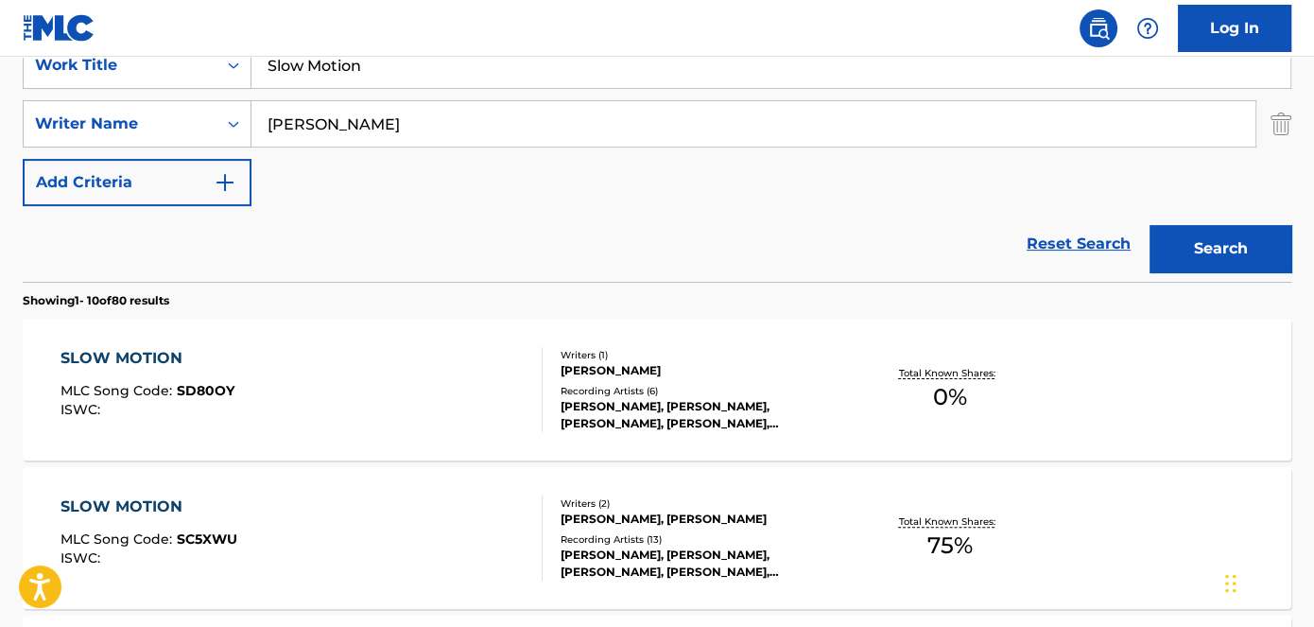
click at [200, 536] on span "SC5XWU" at bounding box center [207, 538] width 61 height 17
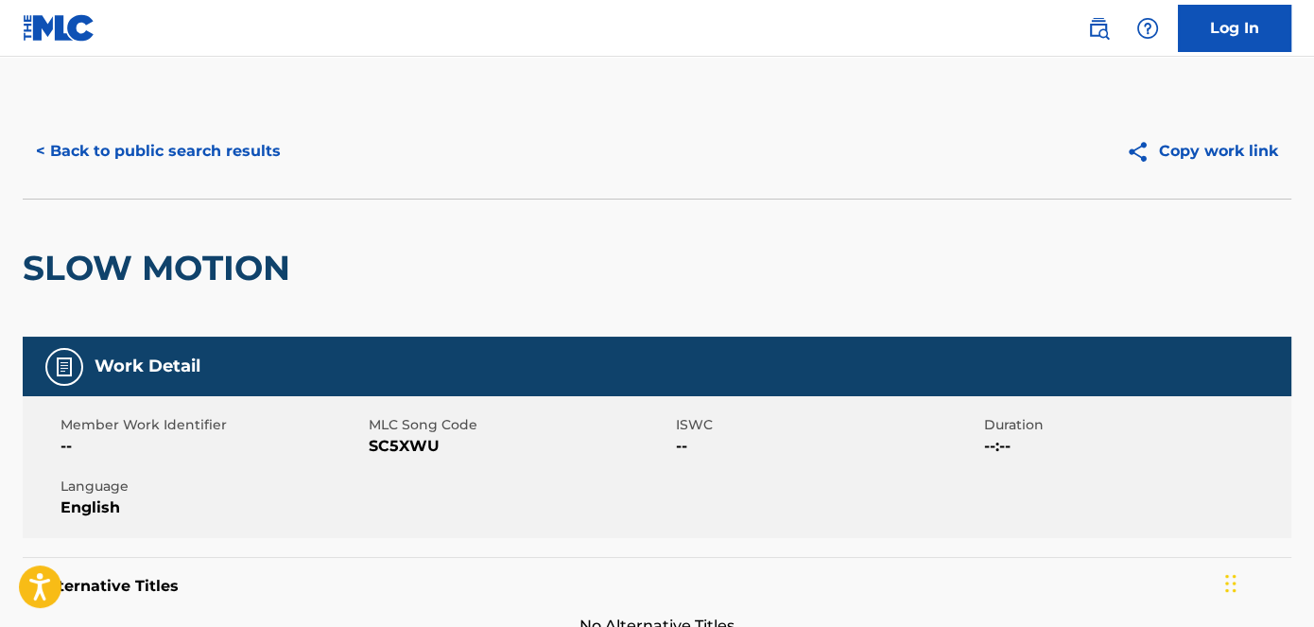
click at [414, 444] on span "SC5XWU" at bounding box center [521, 446] width 304 height 23
click at [156, 163] on button "< Back to public search results" at bounding box center [158, 151] width 271 height 47
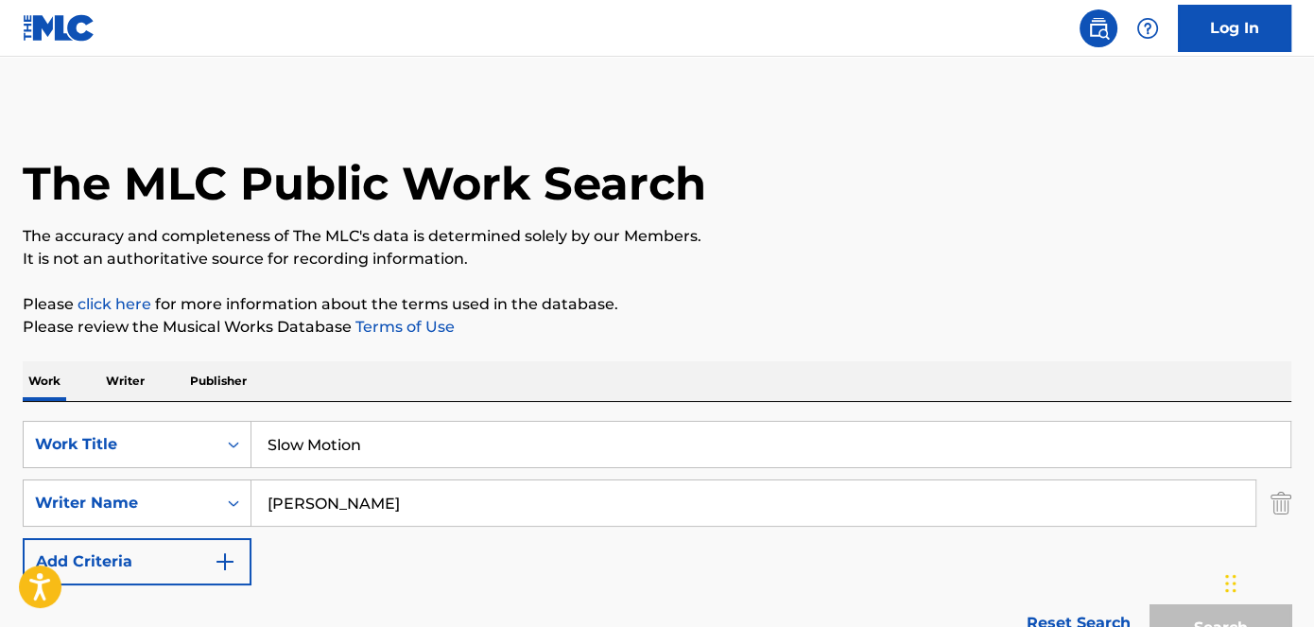
scroll to position [379, 0]
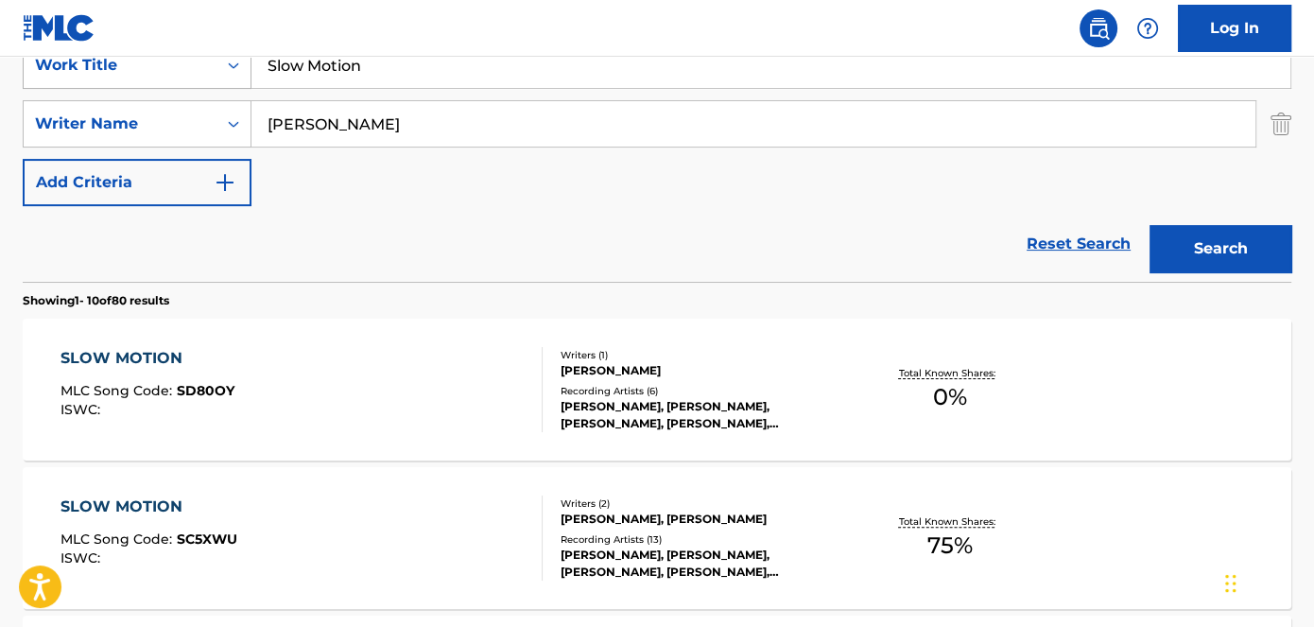
drag, startPoint x: 402, startPoint y: 61, endPoint x: 166, endPoint y: 60, distance: 235.5
click at [169, 60] on div "SearchWithCriteriad53ada31-fe2b-4a6a-85b7-f682a3fb5272 Work Title Slow Motion" at bounding box center [657, 65] width 1269 height 47
type input "Ass Shakin"
click at [342, 6] on nav "Log In" at bounding box center [657, 28] width 1314 height 57
click at [1188, 260] on button "Search" at bounding box center [1221, 248] width 142 height 47
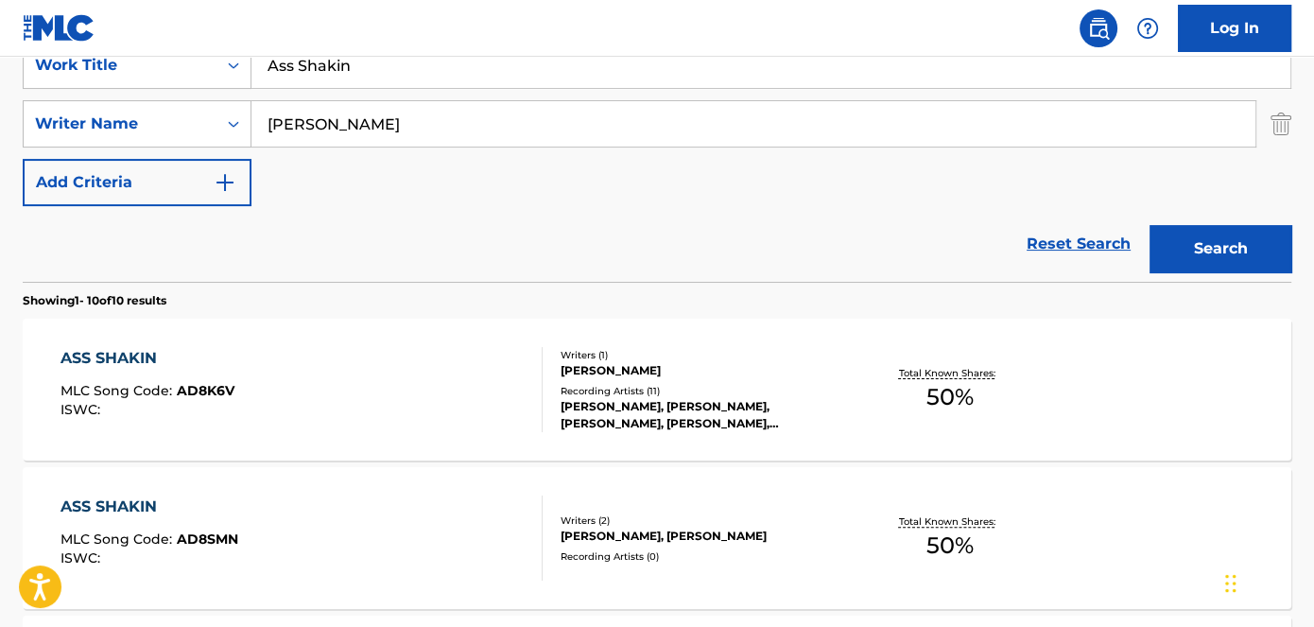
click at [204, 385] on span "AD8K6V" at bounding box center [206, 390] width 58 height 17
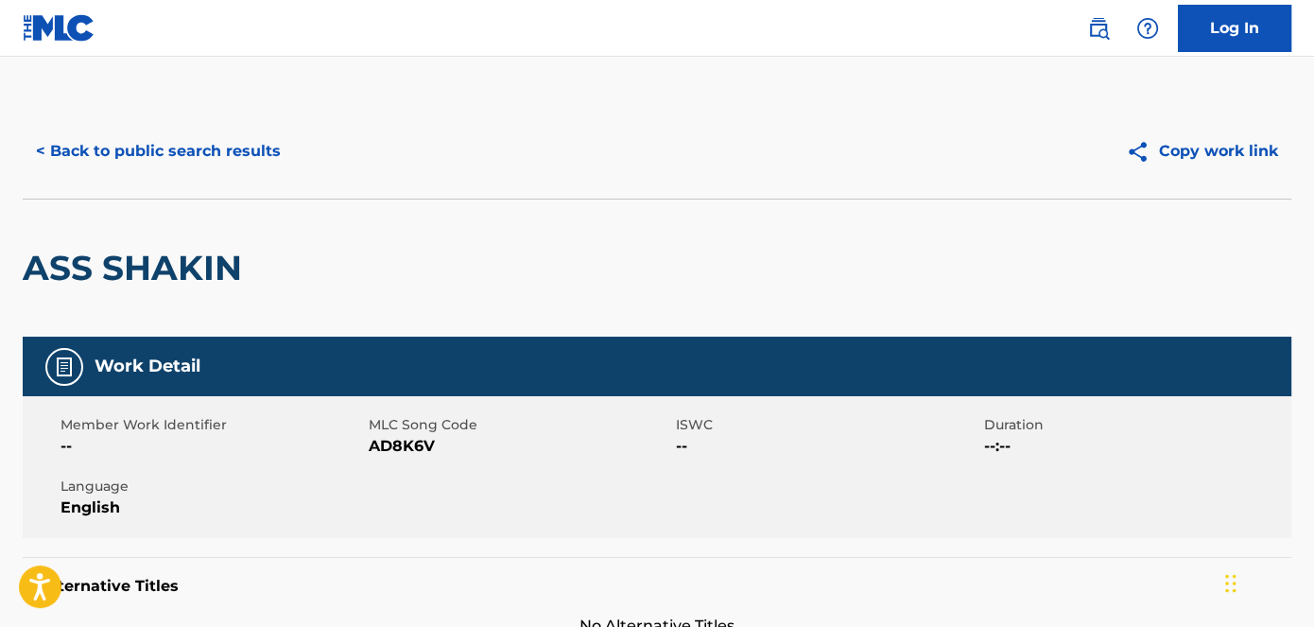
click at [418, 446] on span "AD8K6V" at bounding box center [521, 446] width 304 height 23
click at [188, 159] on button "< Back to public search results" at bounding box center [158, 151] width 271 height 47
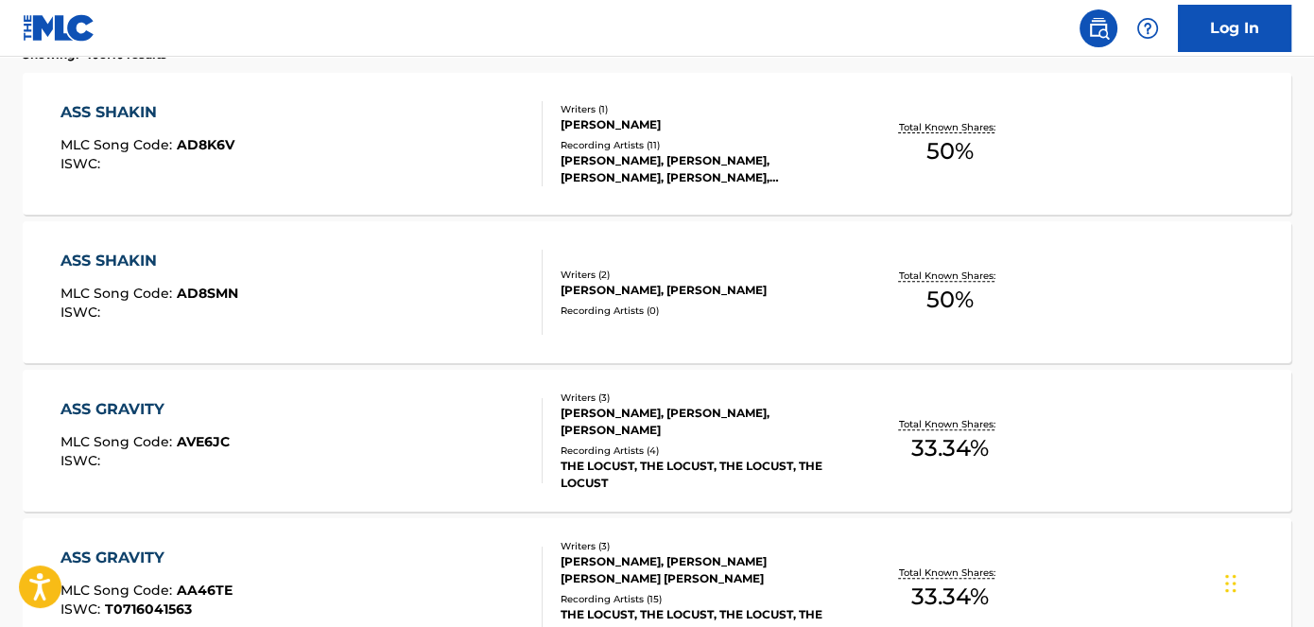
scroll to position [637, 0]
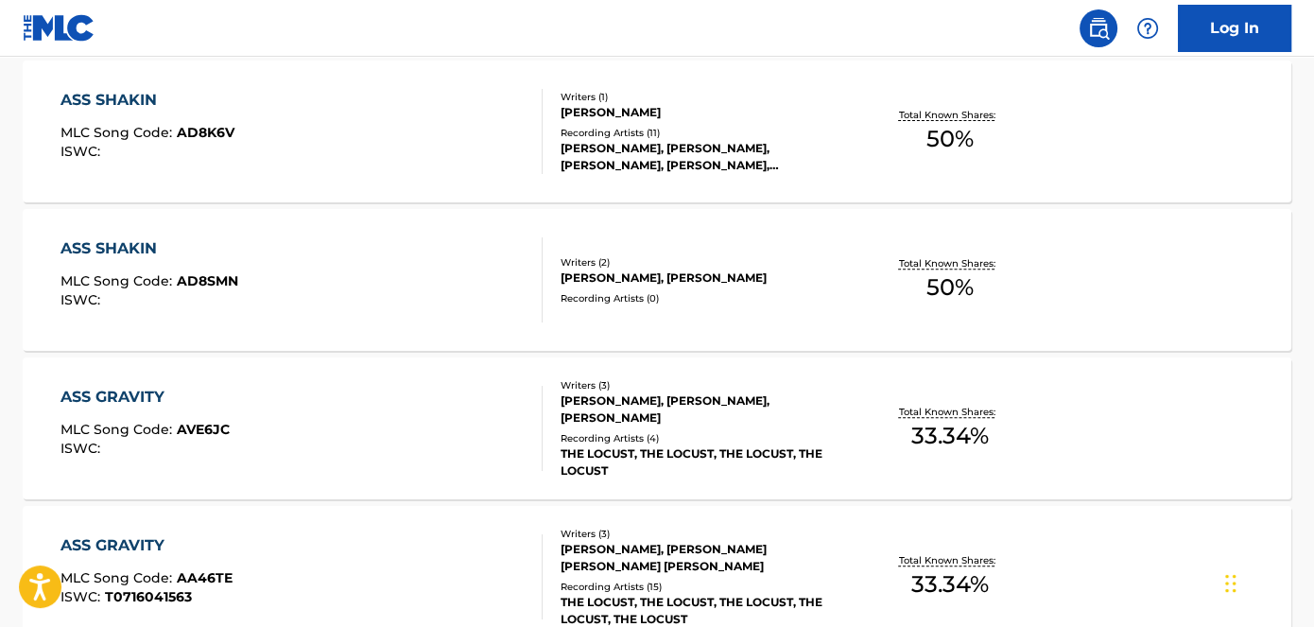
click at [215, 279] on span "AD8SMN" at bounding box center [207, 280] width 61 height 17
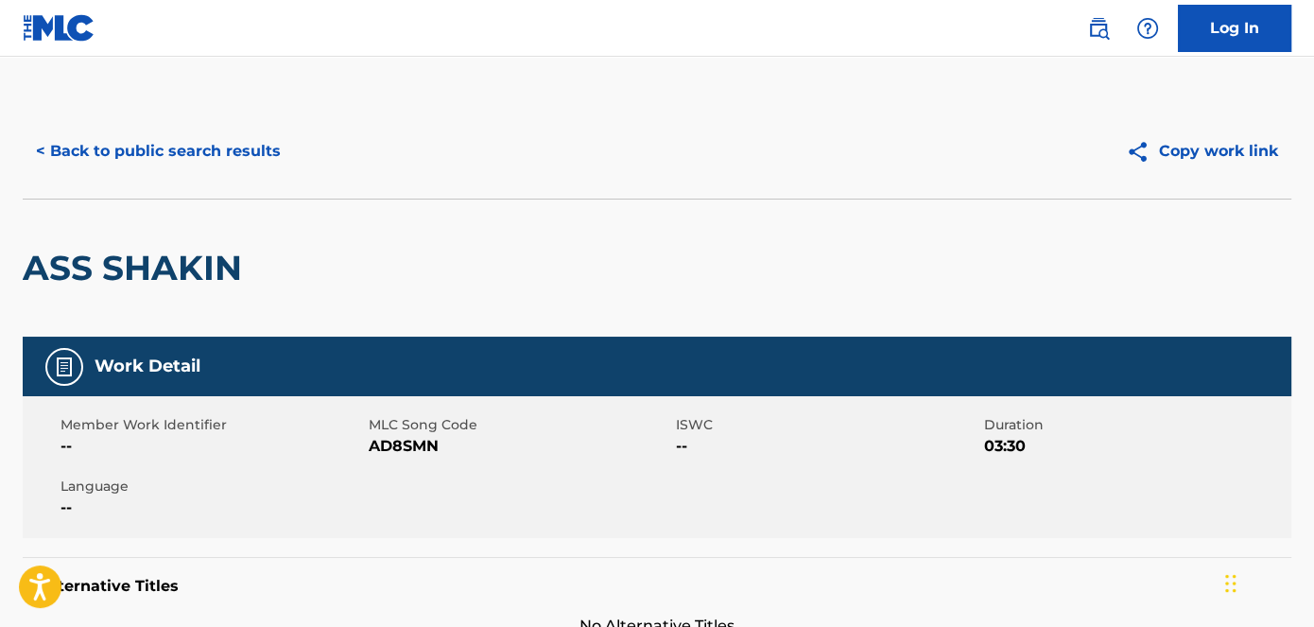
click at [433, 446] on span "AD8SMN" at bounding box center [521, 446] width 304 height 23
click at [426, 446] on span "AD8SMN" at bounding box center [521, 446] width 304 height 23
click at [145, 156] on button "< Back to public search results" at bounding box center [158, 151] width 271 height 47
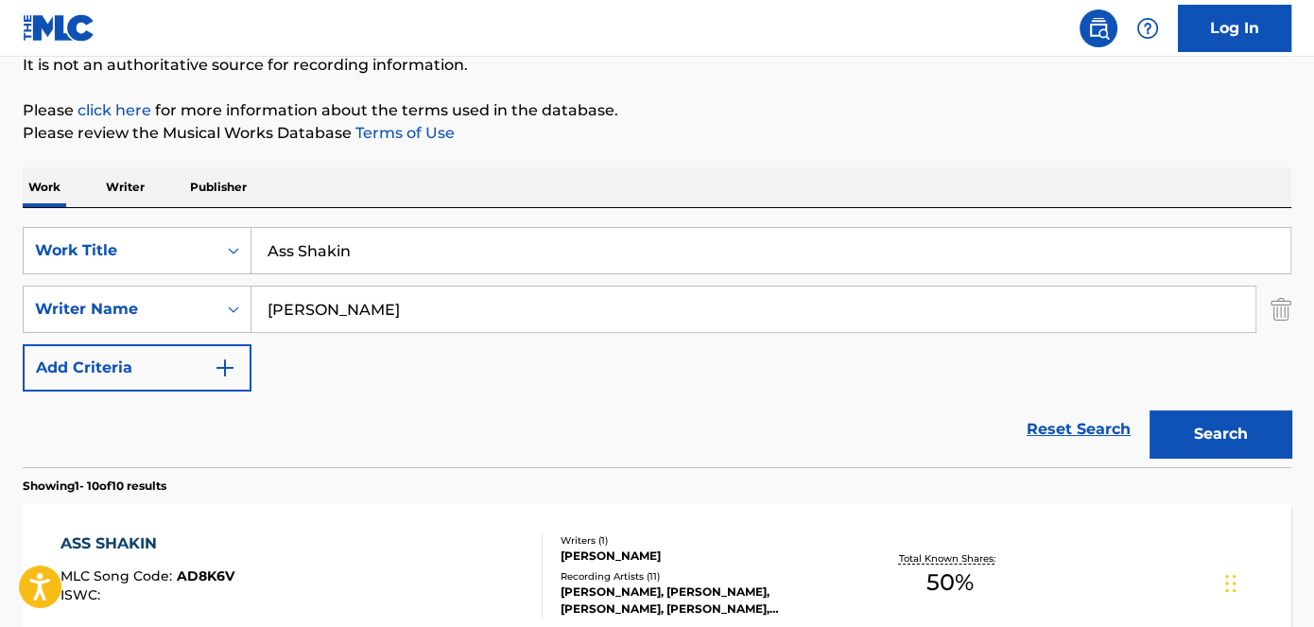
scroll to position [57, 0]
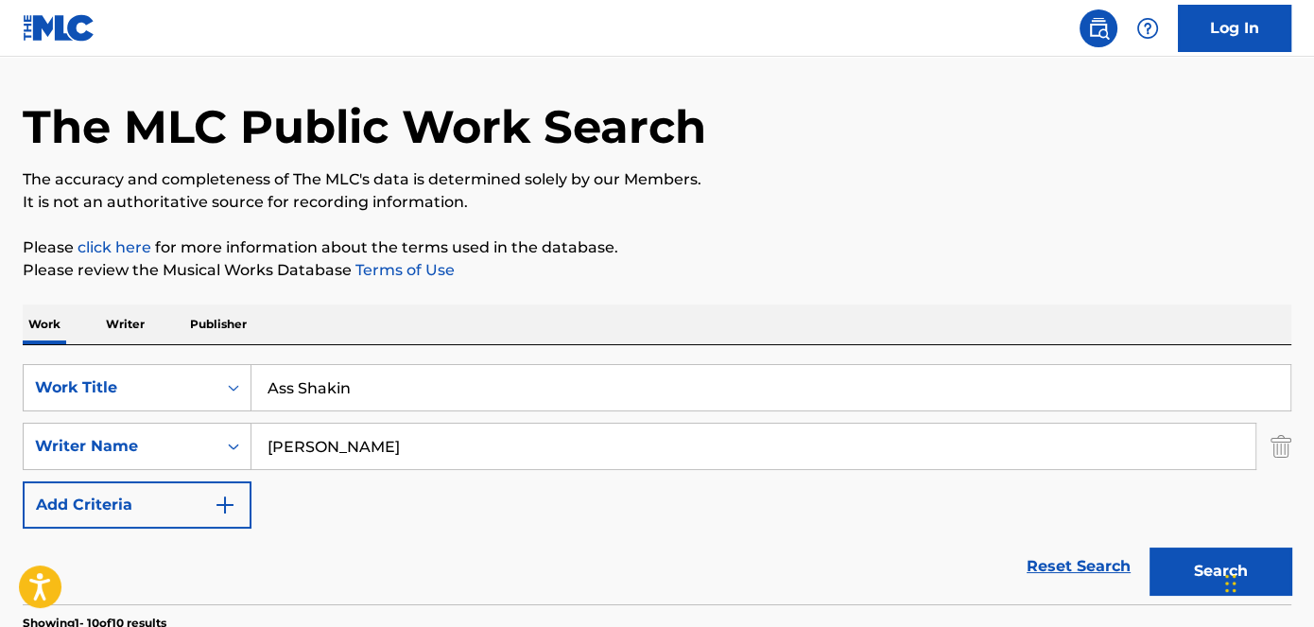
drag, startPoint x: 383, startPoint y: 396, endPoint x: 301, endPoint y: 381, distance: 83.6
click at [183, 397] on div "SearchWithCriteriad53ada31-fe2b-4a6a-85b7-f682a3fb5272 Work Title Ass Shakin" at bounding box center [657, 387] width 1269 height 47
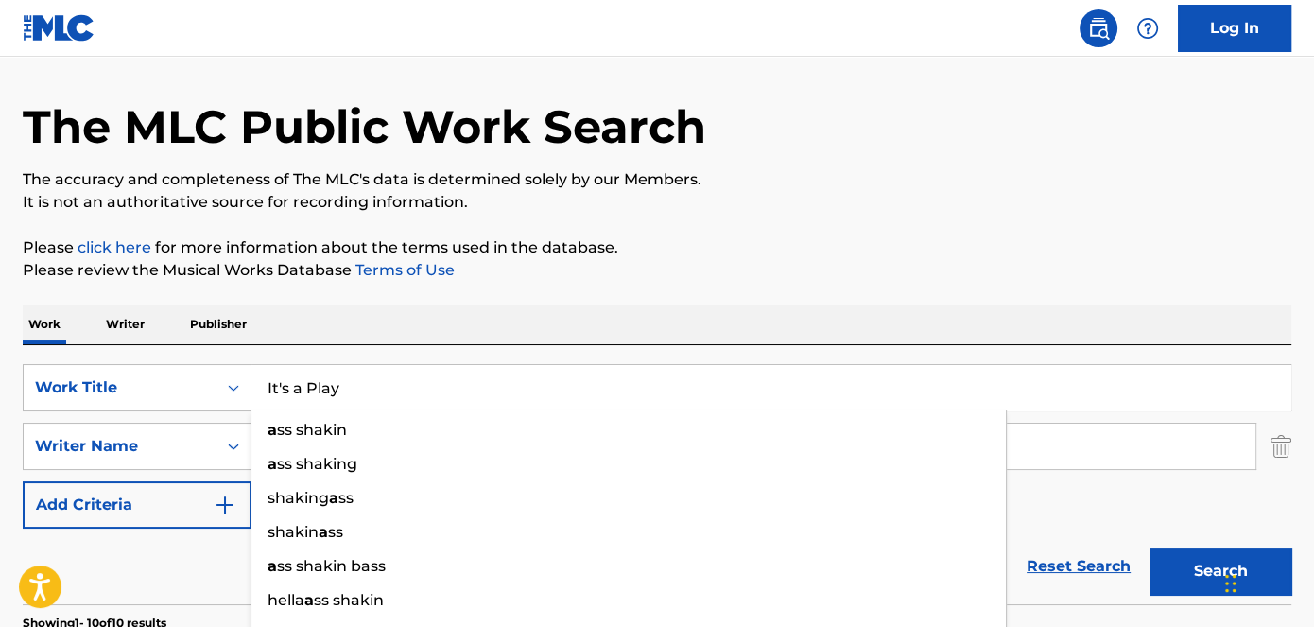
click at [848, 236] on p "Please click here for more information about the terms used in the database." at bounding box center [657, 247] width 1269 height 23
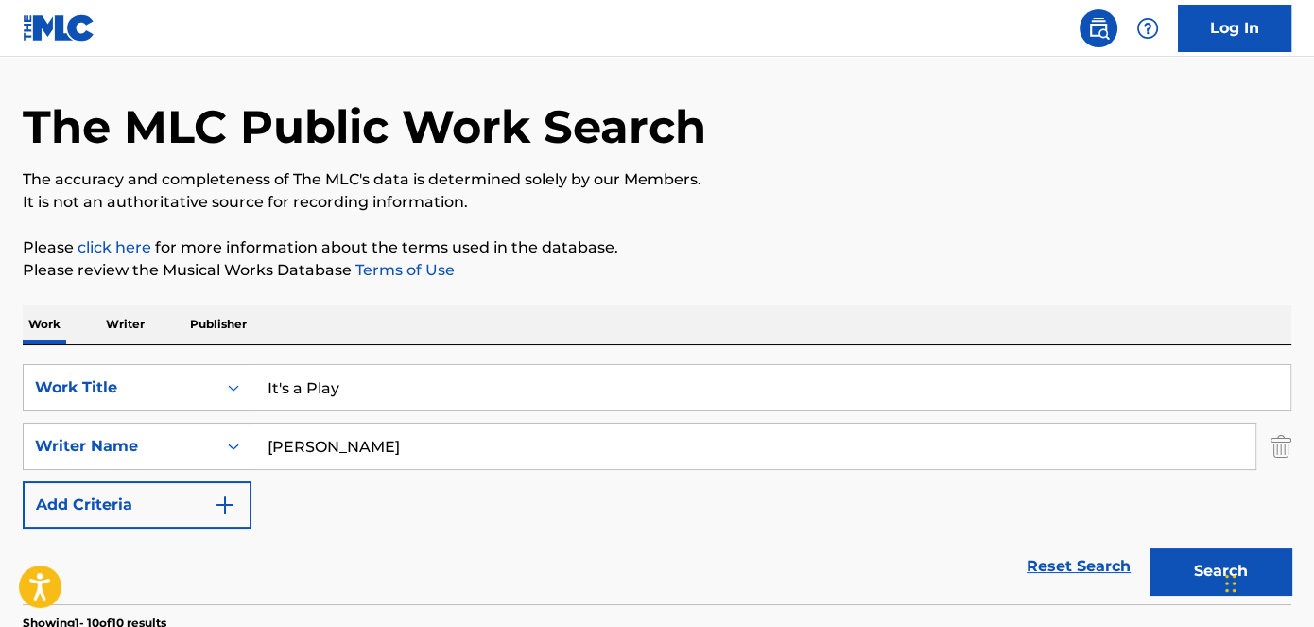
click at [1200, 570] on button "Search" at bounding box center [1221, 571] width 142 height 47
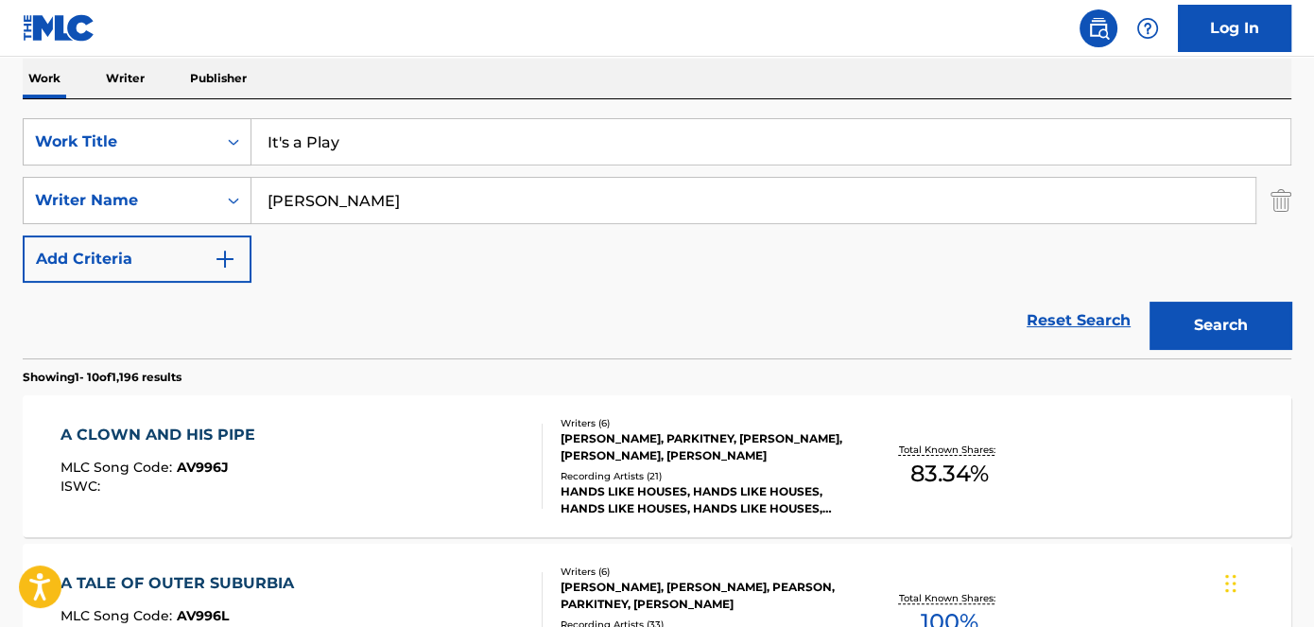
scroll to position [315, 0]
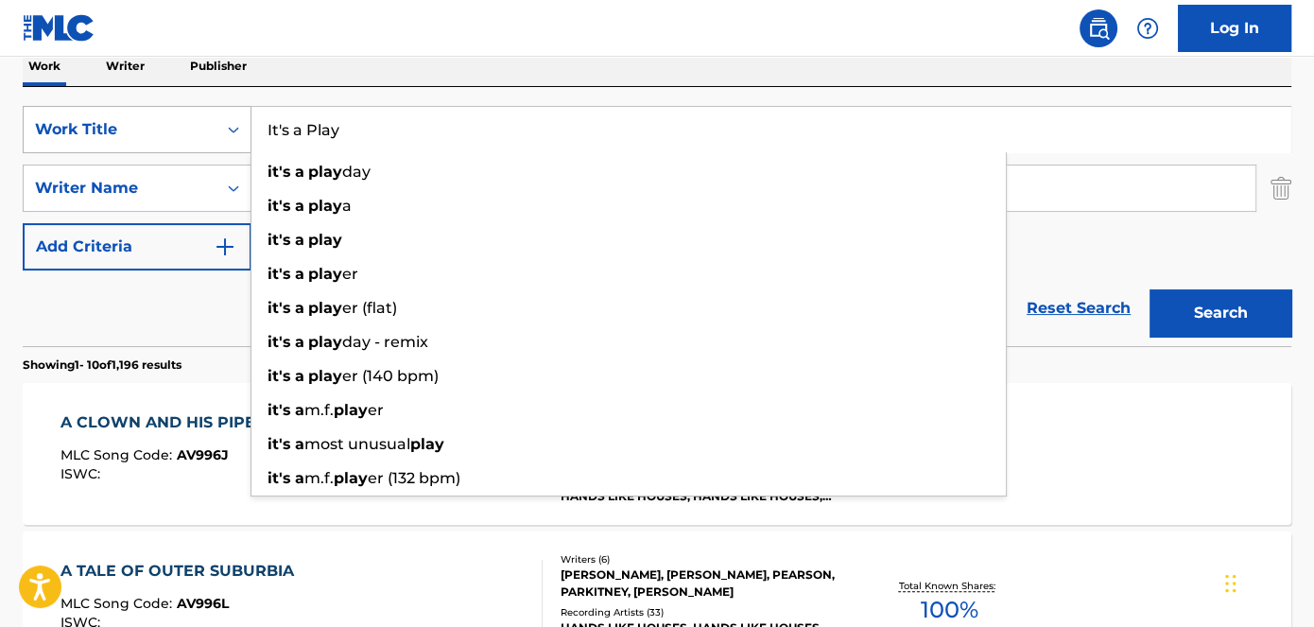
drag, startPoint x: 367, startPoint y: 121, endPoint x: 148, endPoint y: 141, distance: 220.3
click at [156, 141] on div "SearchWithCriteriad53ada31-fe2b-4a6a-85b7-f682a3fb5272 Work Title It's a Play i…" at bounding box center [657, 129] width 1269 height 47
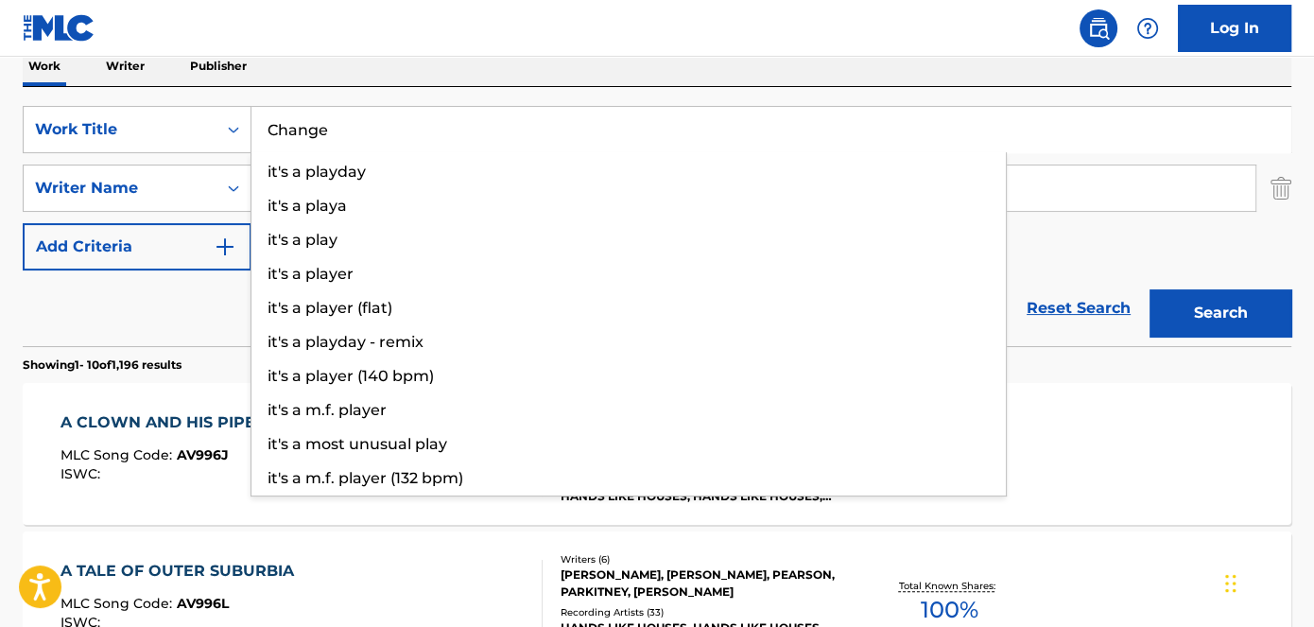
type input "Change"
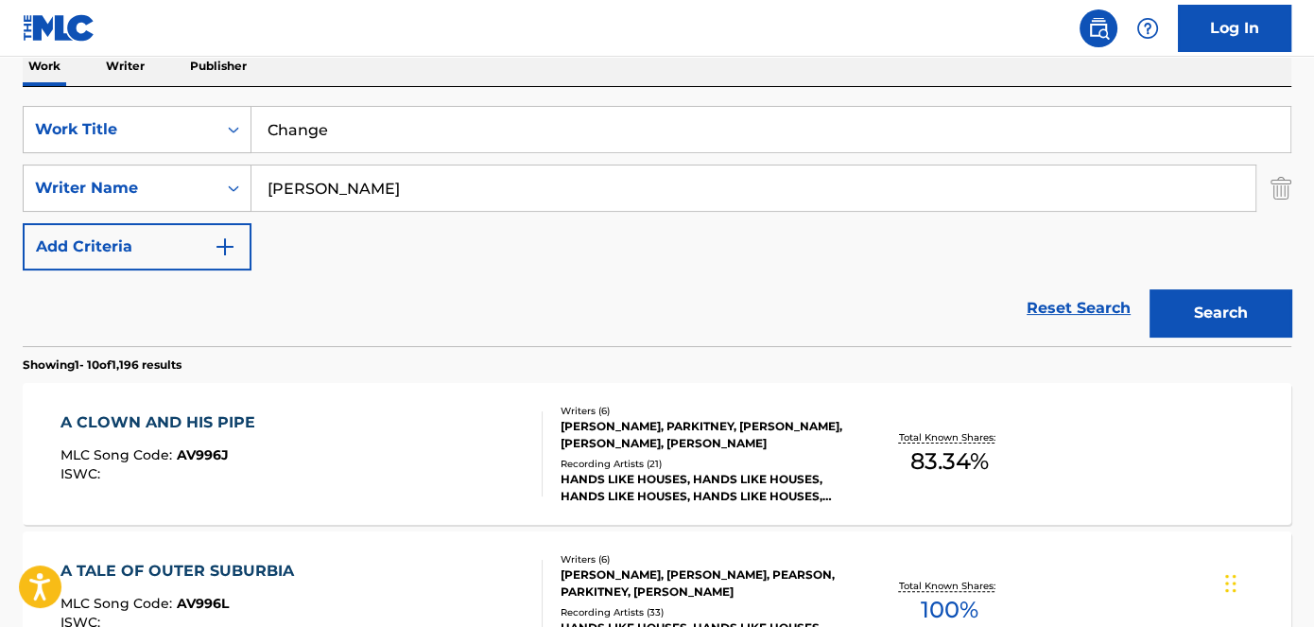
click at [356, 33] on nav "Log In" at bounding box center [657, 28] width 1314 height 57
click at [1178, 283] on div "Search" at bounding box center [1215, 308] width 151 height 76
click at [1191, 304] on button "Search" at bounding box center [1221, 312] width 142 height 47
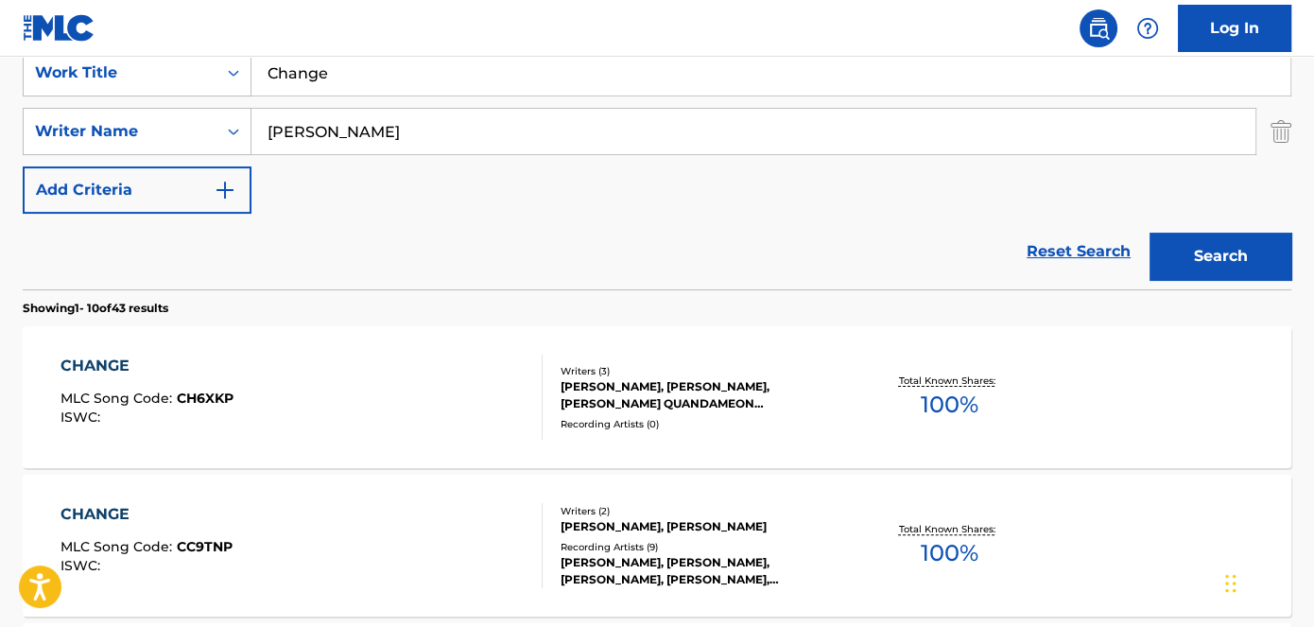
scroll to position [401, 0]
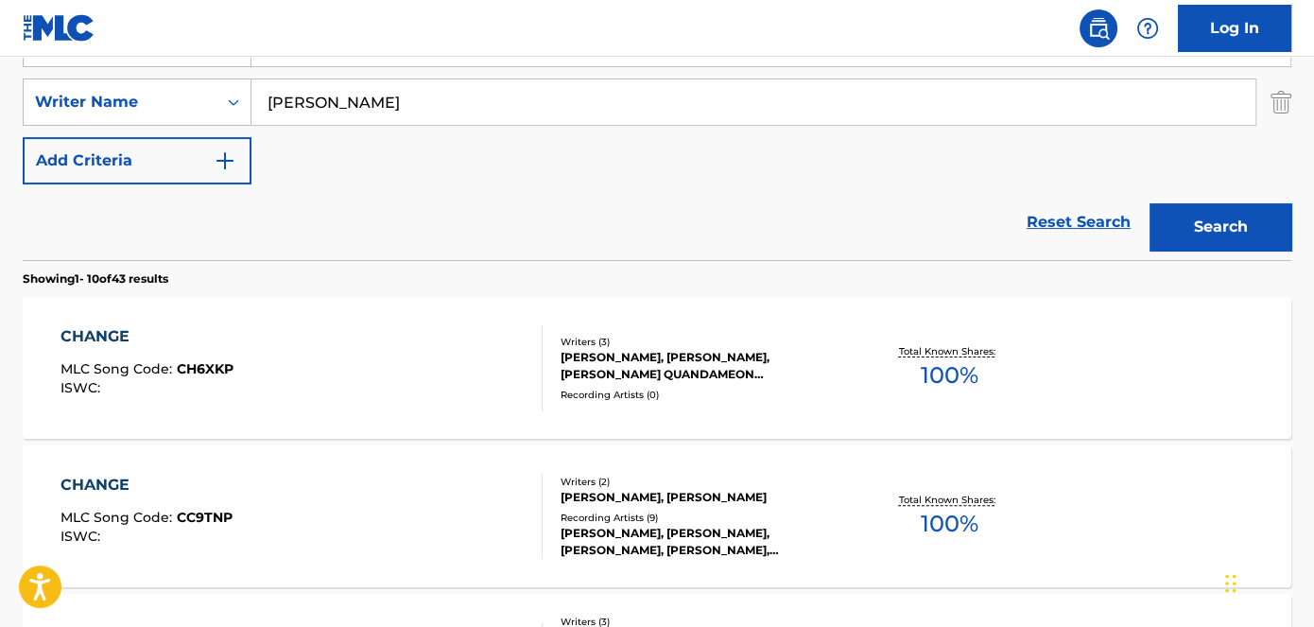
click at [203, 521] on span "CC9TNP" at bounding box center [205, 517] width 56 height 17
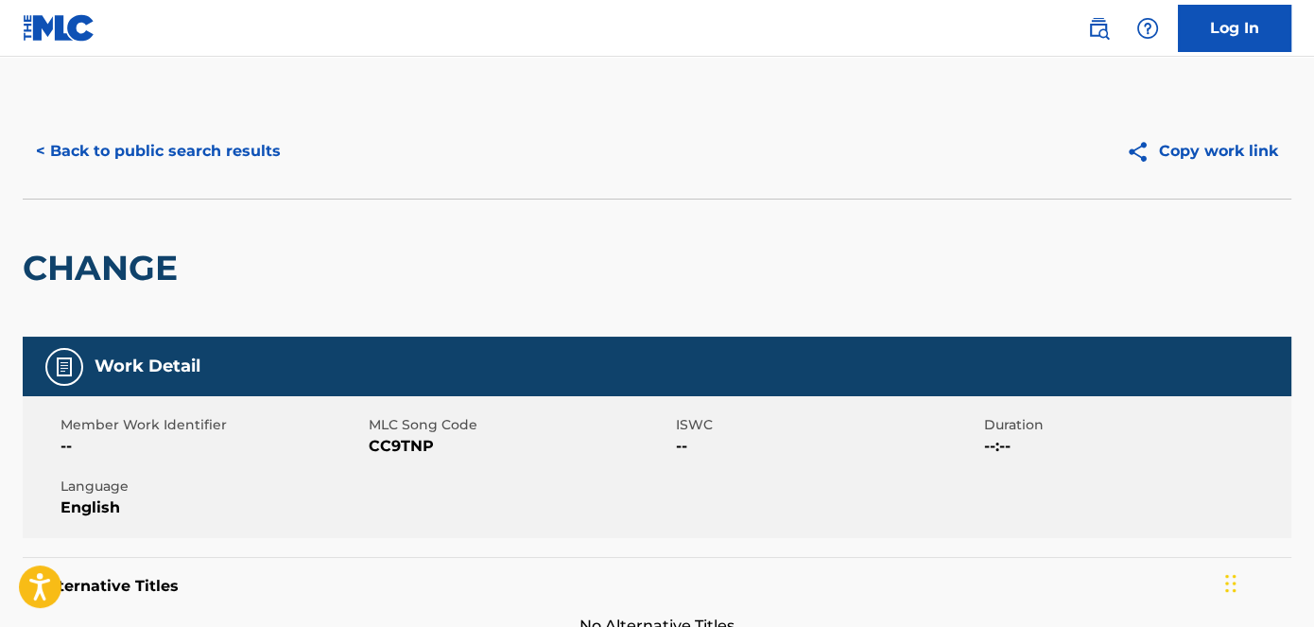
click at [409, 457] on span "CC9TNP" at bounding box center [521, 446] width 304 height 23
click at [416, 448] on span "CC9TNP" at bounding box center [521, 446] width 304 height 23
click at [250, 152] on button "< Back to public search results" at bounding box center [158, 151] width 271 height 47
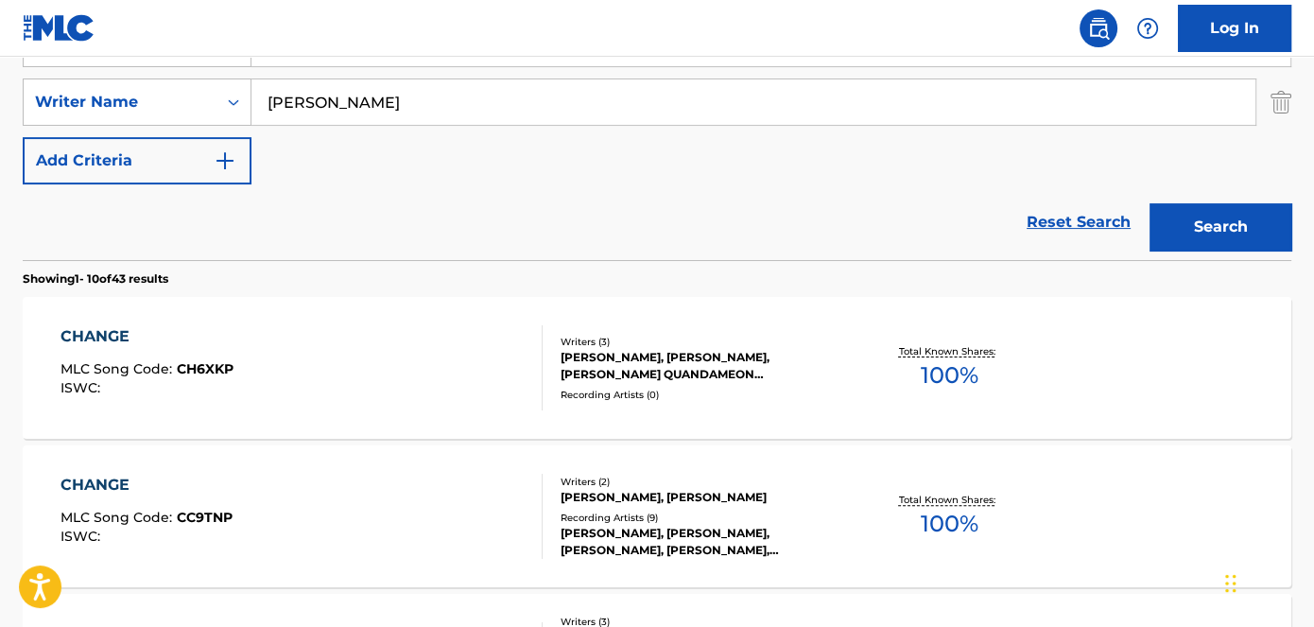
scroll to position [315, 0]
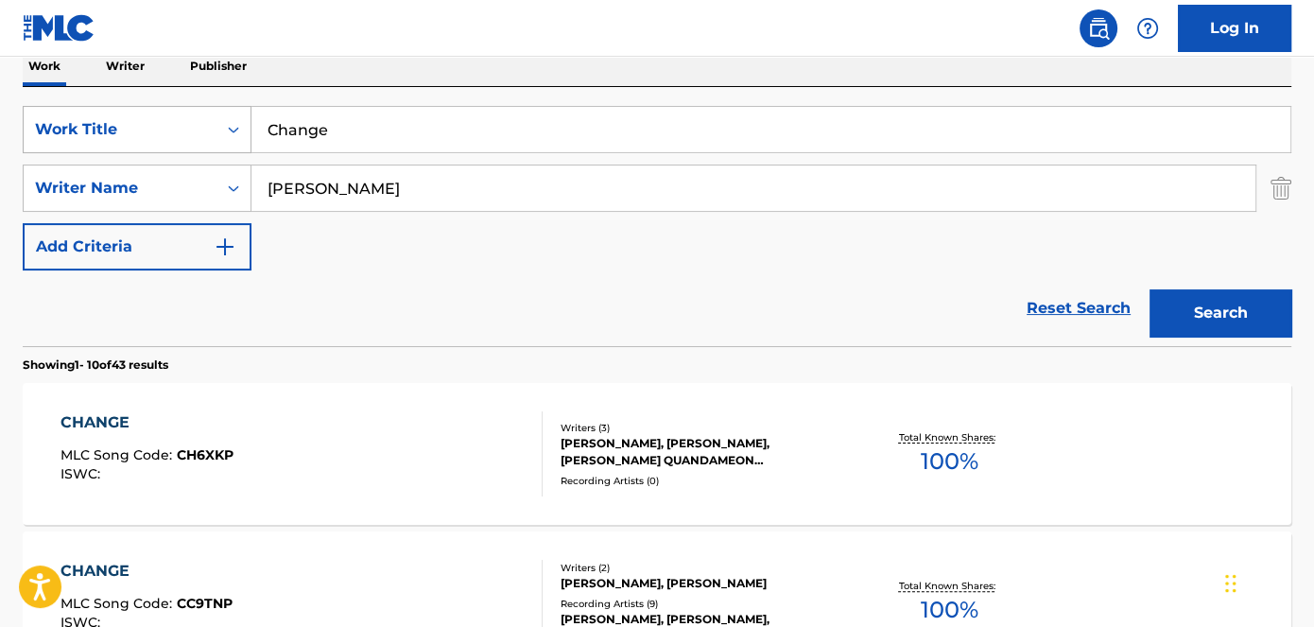
drag, startPoint x: 371, startPoint y: 140, endPoint x: 192, endPoint y: 133, distance: 178.8
click at [192, 140] on div "SearchWithCriteriad53ada31-fe2b-4a6a-85b7-f682a3fb5272 Work Title Change" at bounding box center [657, 129] width 1269 height 47
type input "Waffle House"
click at [445, 12] on nav "Log In" at bounding box center [657, 28] width 1314 height 57
click at [1222, 321] on button "Search" at bounding box center [1221, 312] width 142 height 47
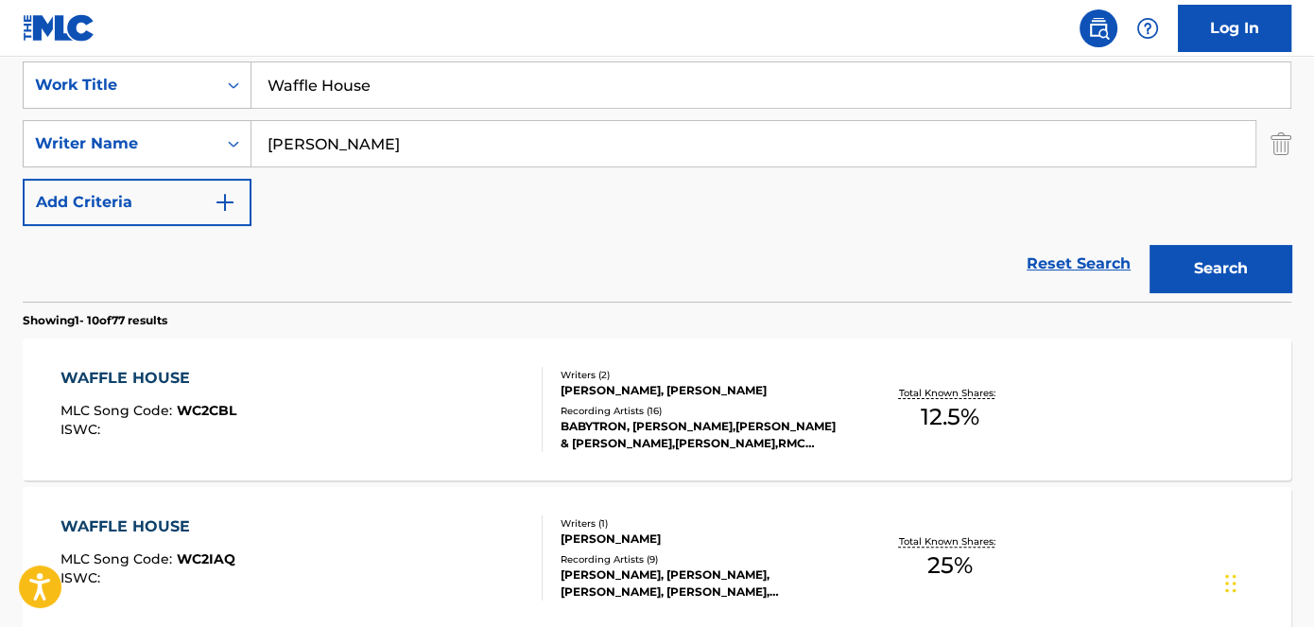
scroll to position [401, 0]
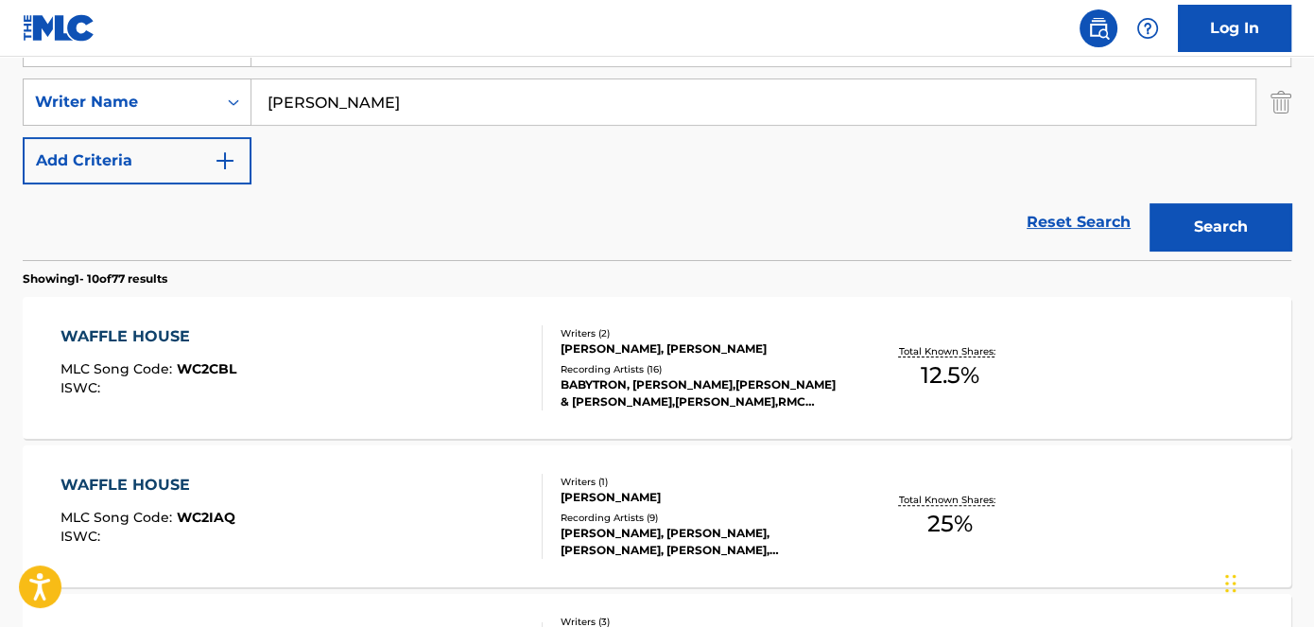
click at [211, 520] on span "WC2IAQ" at bounding box center [206, 517] width 59 height 17
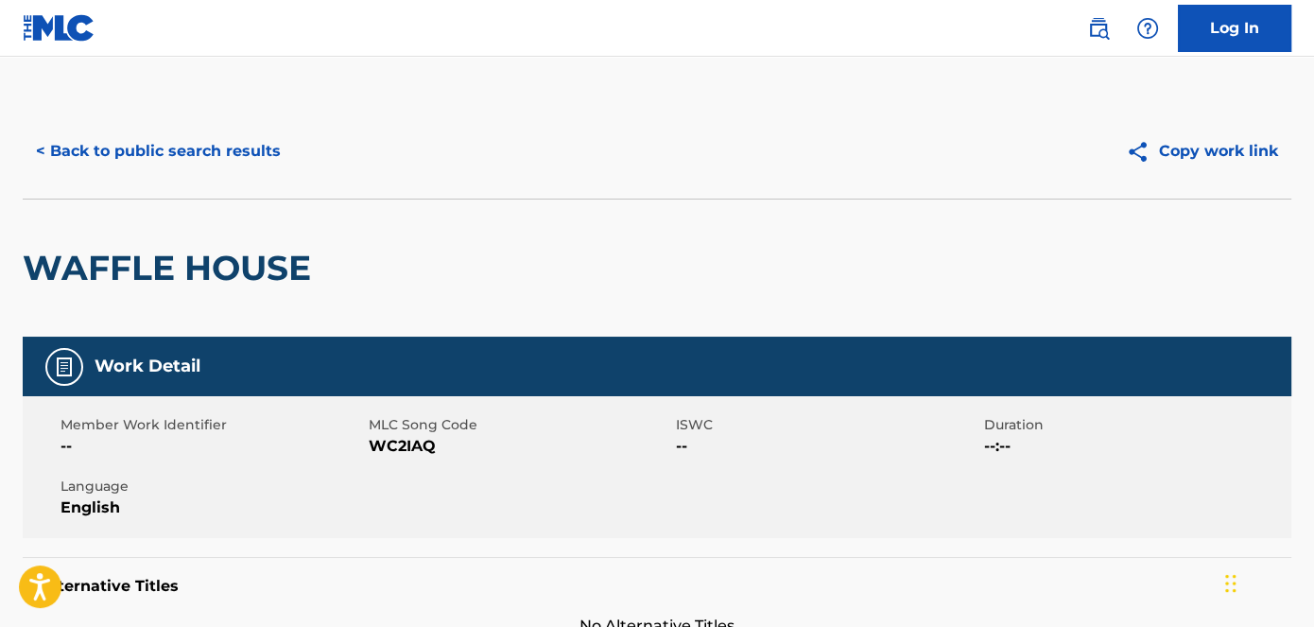
click at [406, 452] on span "WC2IAQ" at bounding box center [521, 446] width 304 height 23
click at [213, 165] on button "< Back to public search results" at bounding box center [158, 151] width 271 height 47
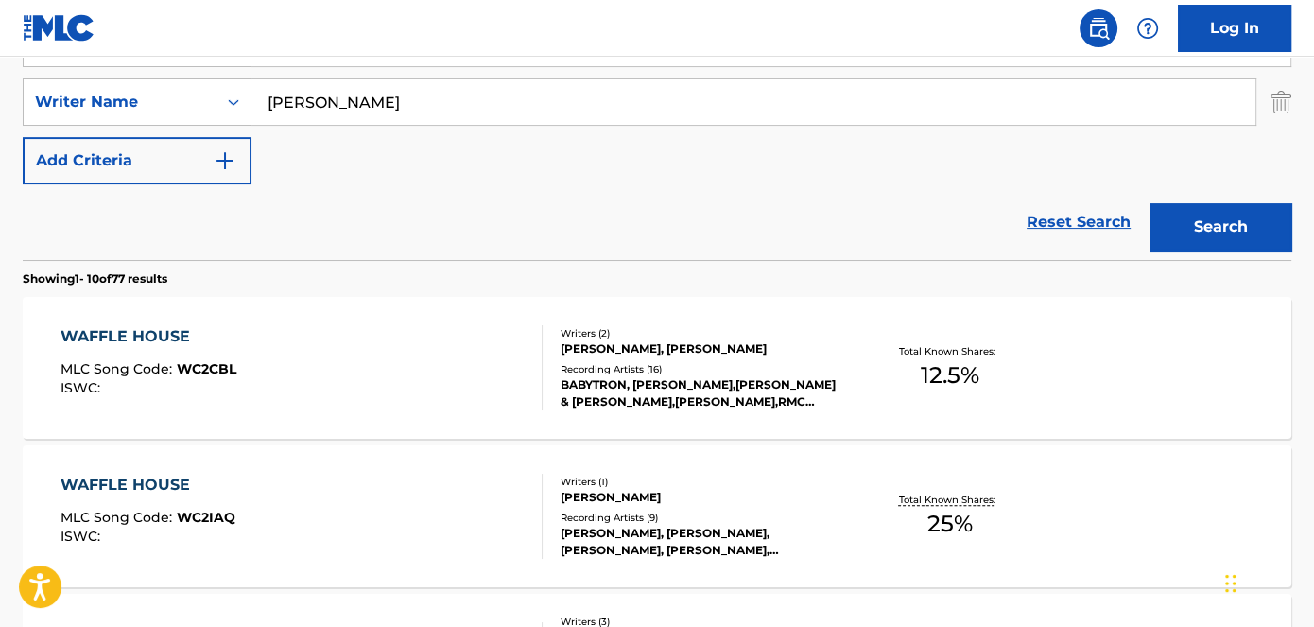
scroll to position [315, 0]
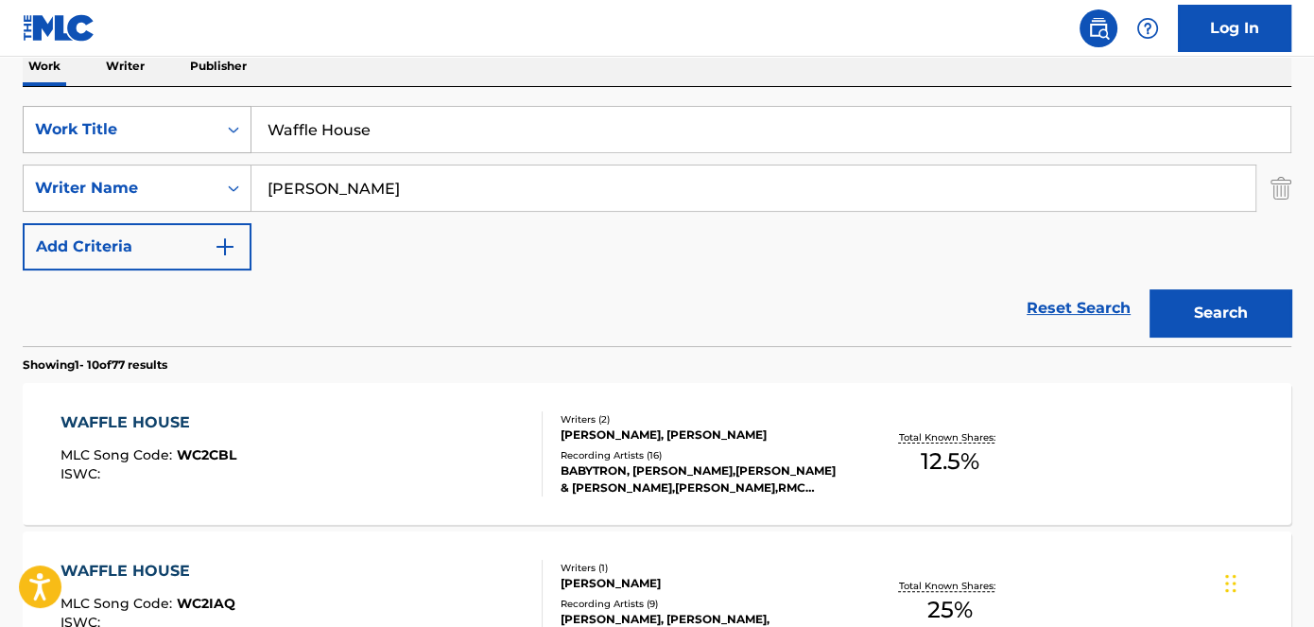
drag, startPoint x: 447, startPoint y: 144, endPoint x: 183, endPoint y: 142, distance: 263.8
click at [187, 142] on div "SearchWithCriteriad53ada31-fe2b-4a6a-85b7-f682a3fb5272 Work Title Waffle House" at bounding box center [657, 129] width 1269 height 47
type input "Like Ouuu"
drag, startPoint x: 371, startPoint y: 10, endPoint x: 678, endPoint y: 29, distance: 307.9
click at [374, 8] on nav "Log In" at bounding box center [657, 28] width 1314 height 57
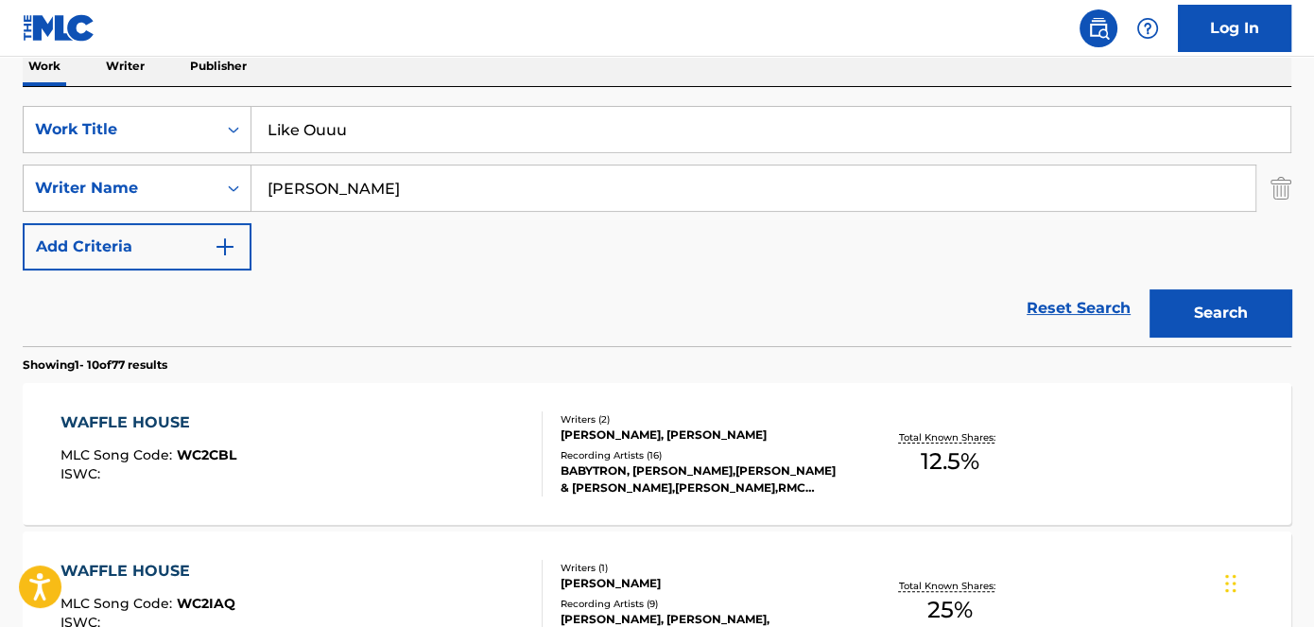
click at [1223, 299] on button "Search" at bounding box center [1221, 312] width 142 height 47
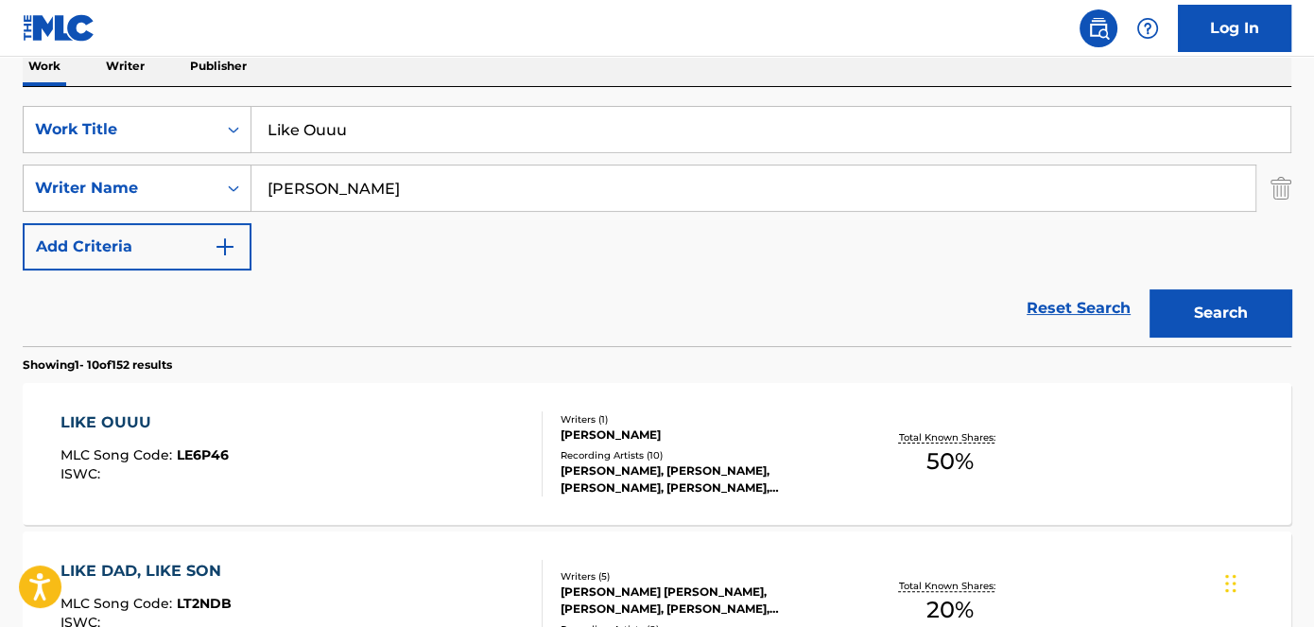
click at [200, 454] on span "LE6P46" at bounding box center [203, 454] width 52 height 17
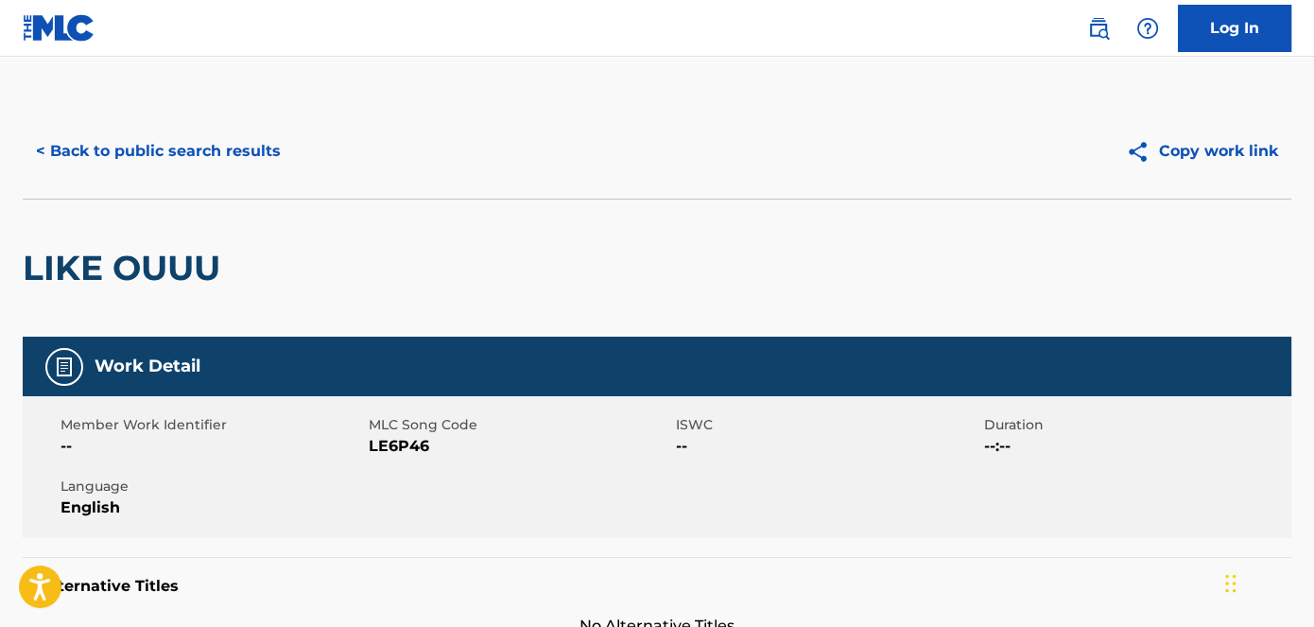
click at [399, 442] on span "LE6P46" at bounding box center [521, 446] width 304 height 23
click at [234, 152] on button "< Back to public search results" at bounding box center [158, 151] width 271 height 47
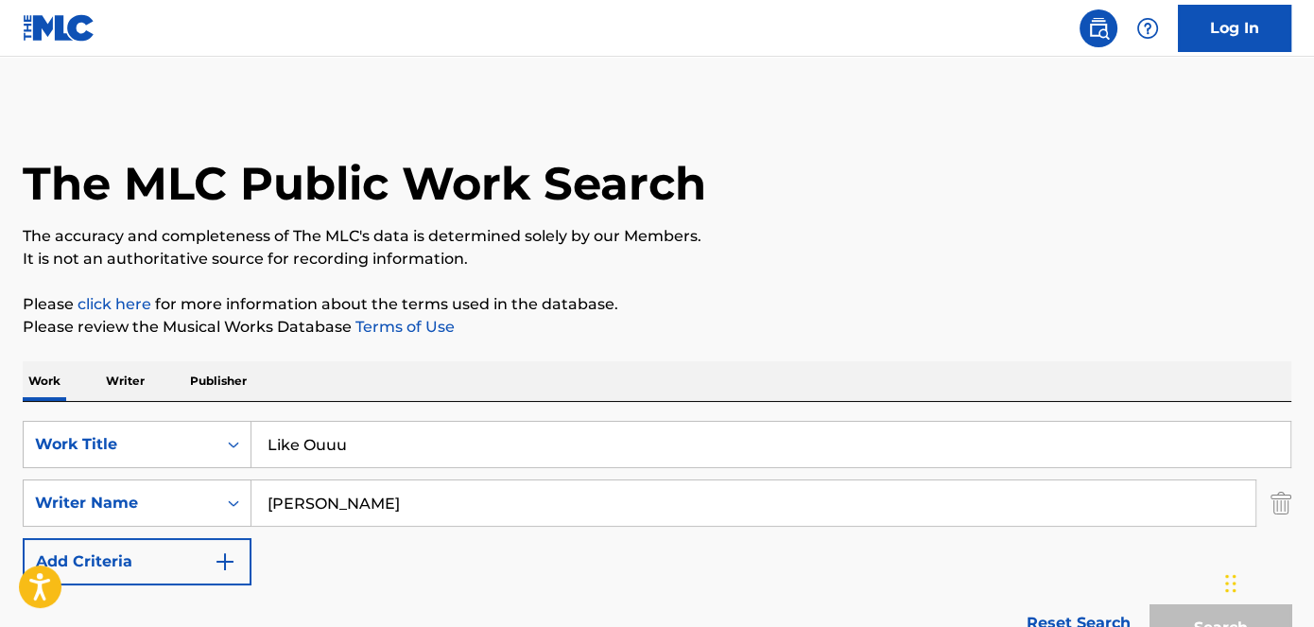
scroll to position [315, 0]
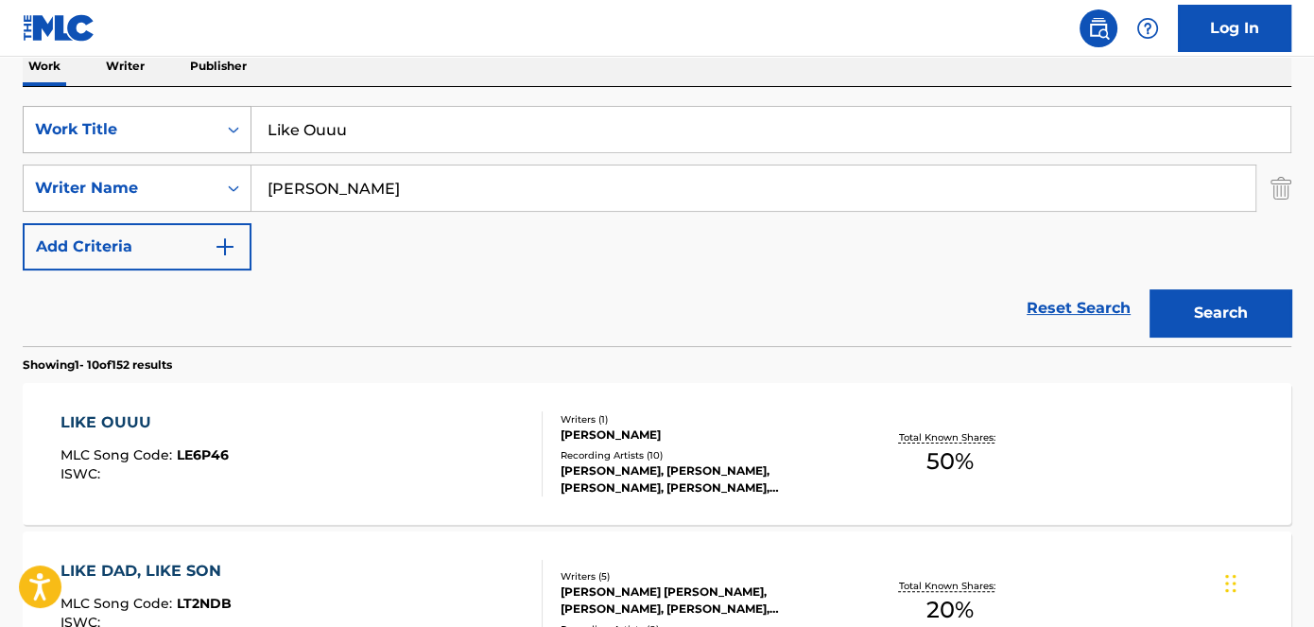
drag, startPoint x: 390, startPoint y: 127, endPoint x: 221, endPoint y: 138, distance: 168.7
click at [252, 136] on input "Like Ouuu" at bounding box center [771, 129] width 1039 height 45
type input "Boogers In The Bezel"
click at [467, 16] on nav "Log In" at bounding box center [657, 28] width 1314 height 57
click at [1167, 316] on button "Search" at bounding box center [1221, 312] width 142 height 47
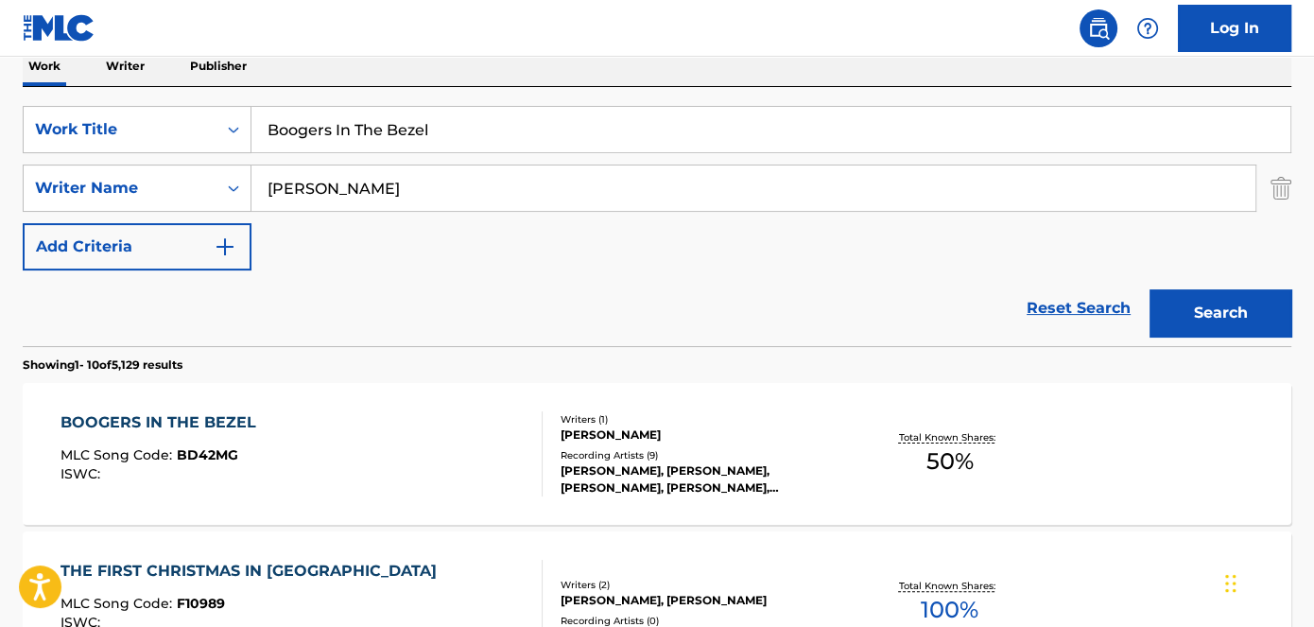
click at [217, 454] on span "BD42MG" at bounding box center [207, 454] width 61 height 17
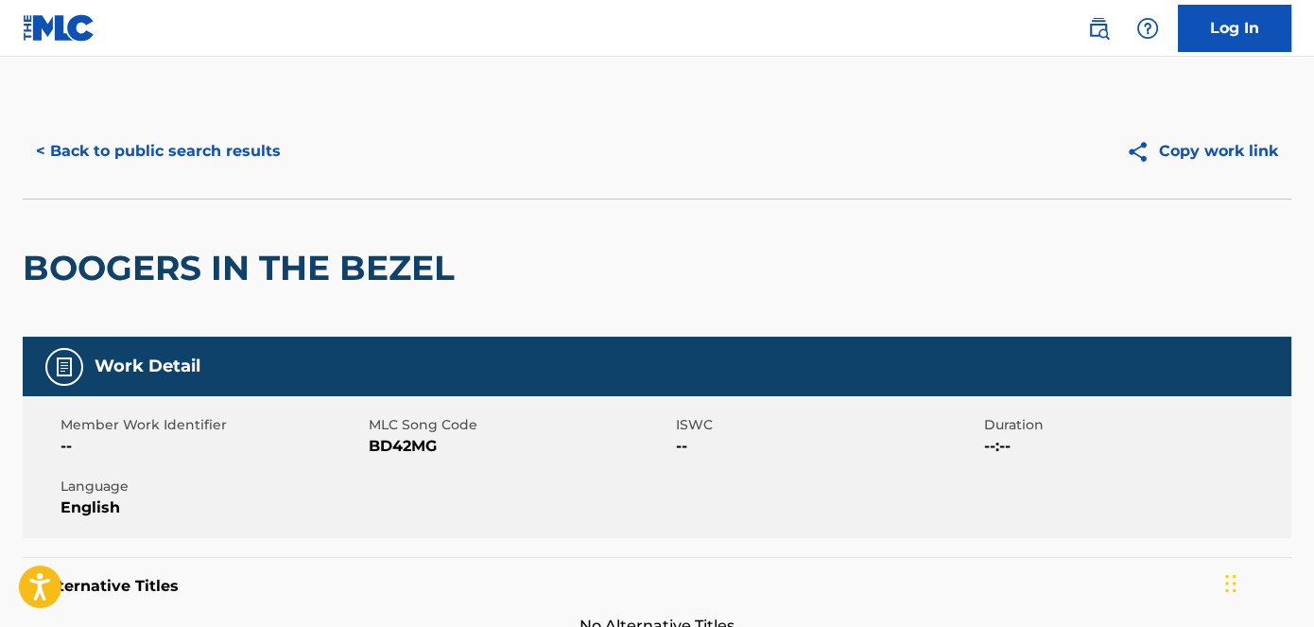
click at [413, 449] on span "BD42MG" at bounding box center [521, 446] width 304 height 23
click at [413, 448] on span "BD42MG" at bounding box center [521, 446] width 304 height 23
click at [184, 132] on button "< Back to public search results" at bounding box center [158, 151] width 271 height 47
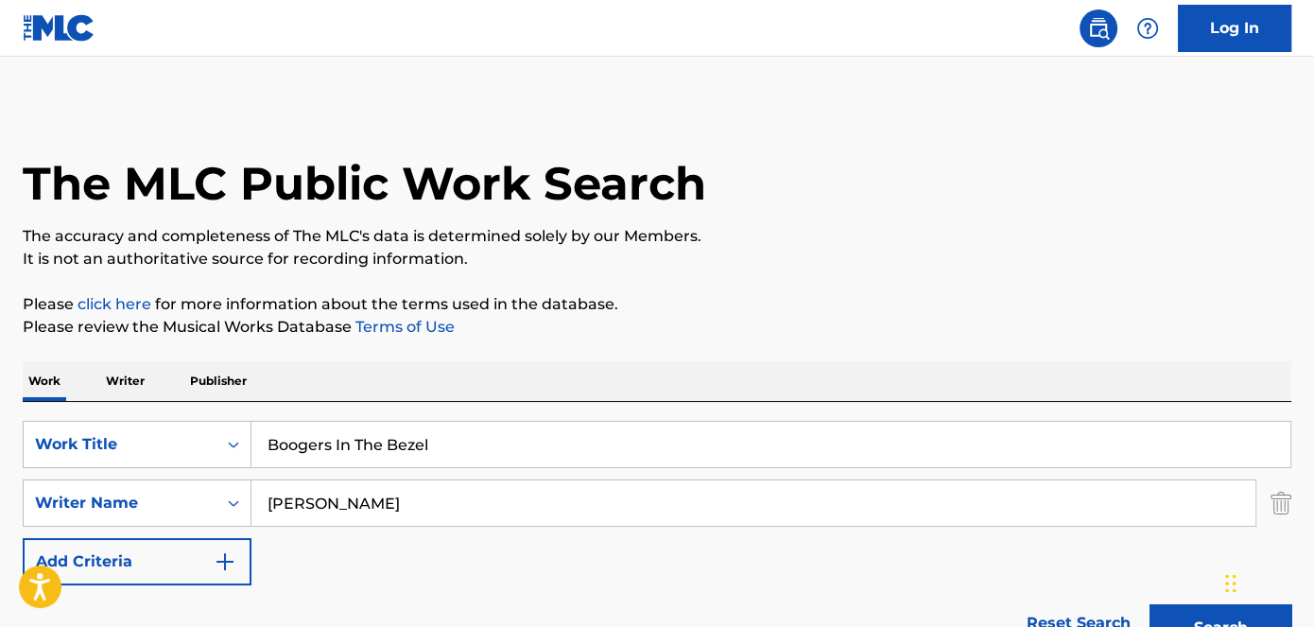
scroll to position [315, 0]
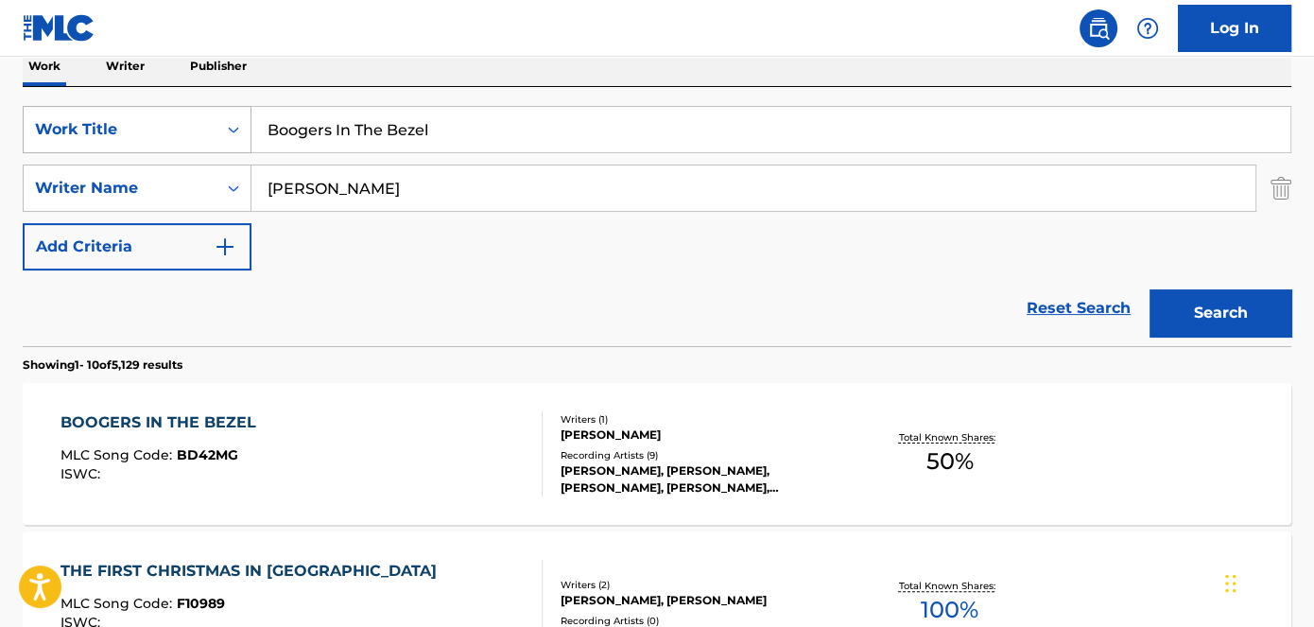
drag, startPoint x: 453, startPoint y: 139, endPoint x: 240, endPoint y: 137, distance: 212.8
click at [240, 137] on div "SearchWithCriteriad53ada31-fe2b-4a6a-85b7-f682a3fb5272 Work Title Boogers In Th…" at bounding box center [657, 129] width 1269 height 47
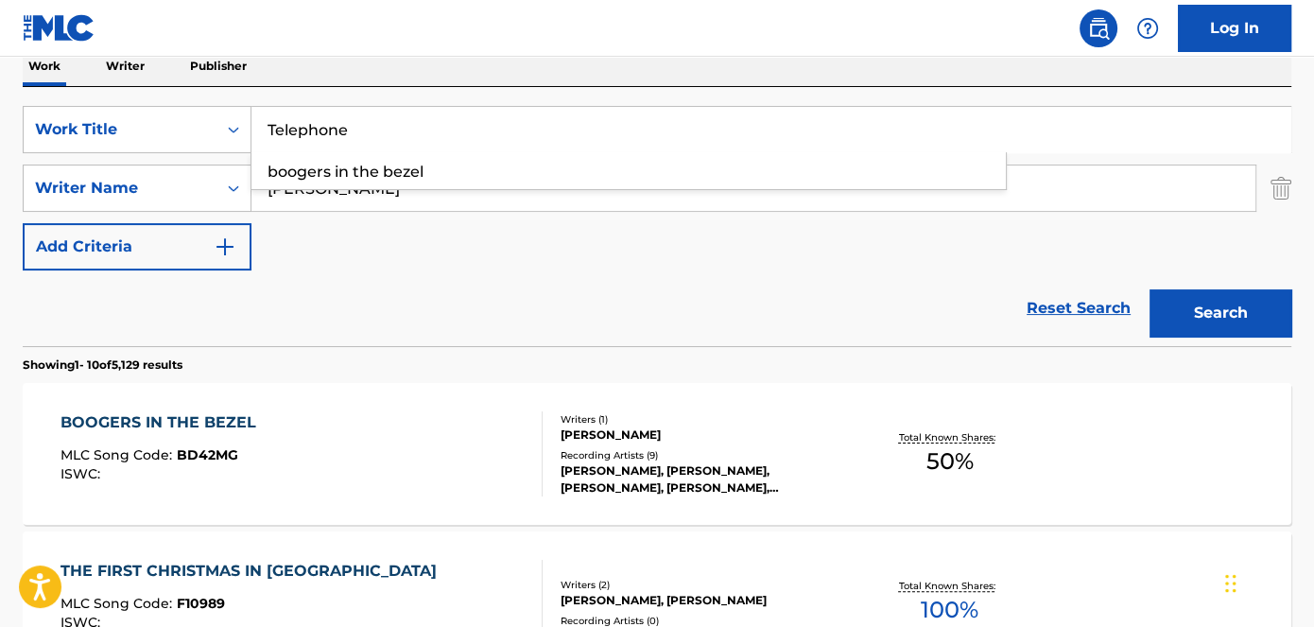
type input "Telephone"
drag, startPoint x: 386, startPoint y: 9, endPoint x: 974, endPoint y: 154, distance: 605.7
click at [387, 8] on nav "Log In" at bounding box center [657, 28] width 1314 height 57
click at [1207, 296] on button "Search" at bounding box center [1221, 312] width 142 height 47
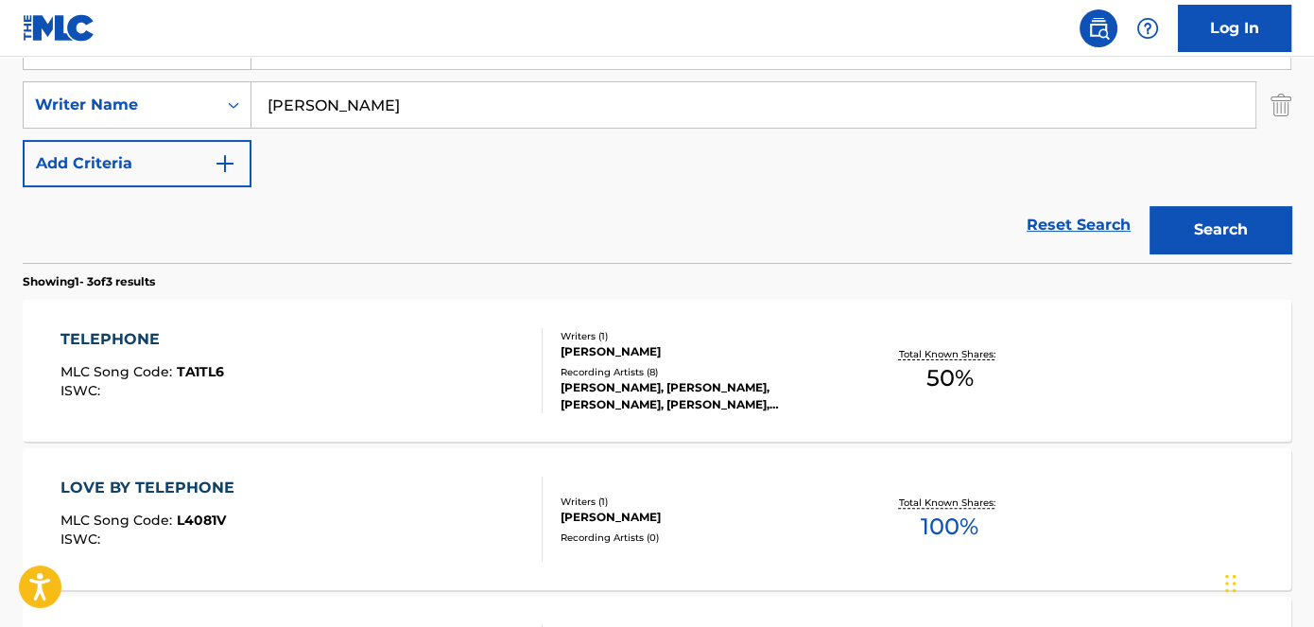
scroll to position [486, 0]
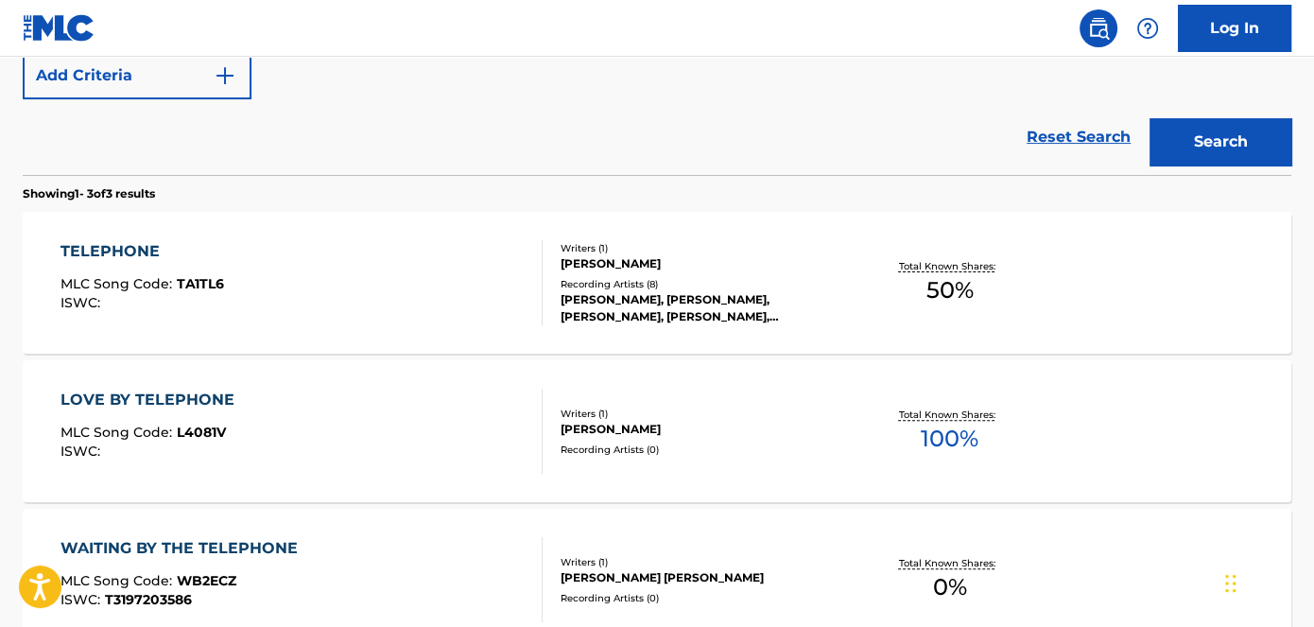
click at [209, 284] on span "TA1TL6" at bounding box center [200, 283] width 47 height 17
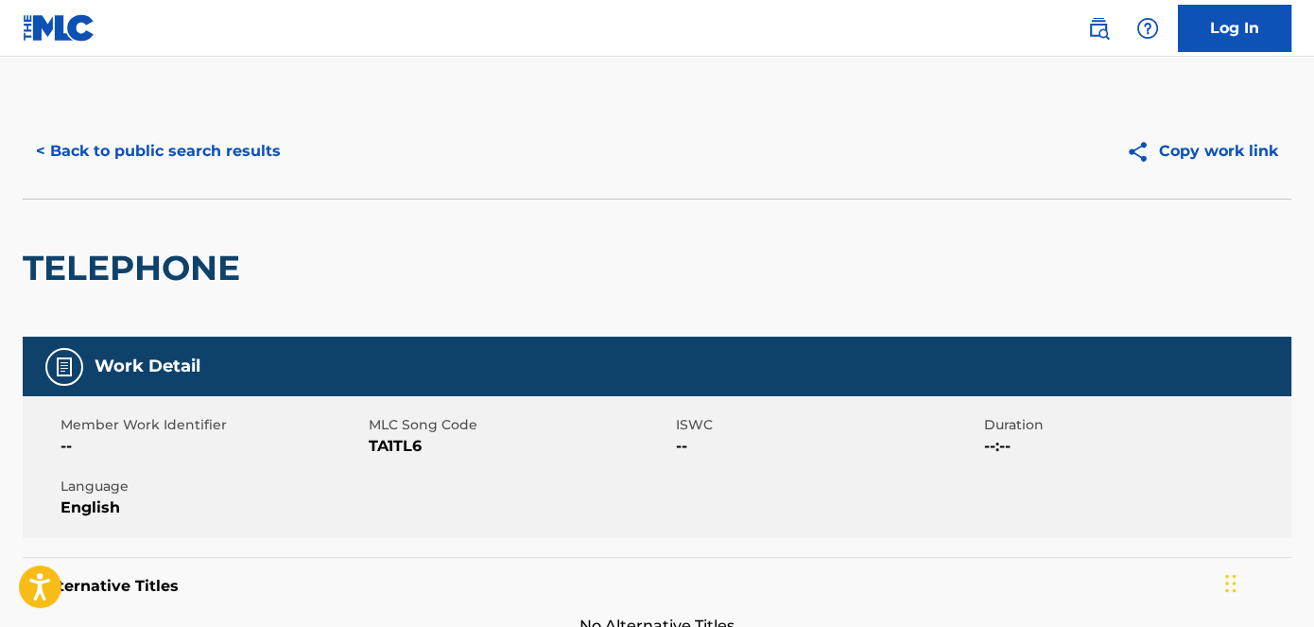
click at [410, 449] on span "TA1TL6" at bounding box center [521, 446] width 304 height 23
click at [210, 149] on button "< Back to public search results" at bounding box center [158, 151] width 271 height 47
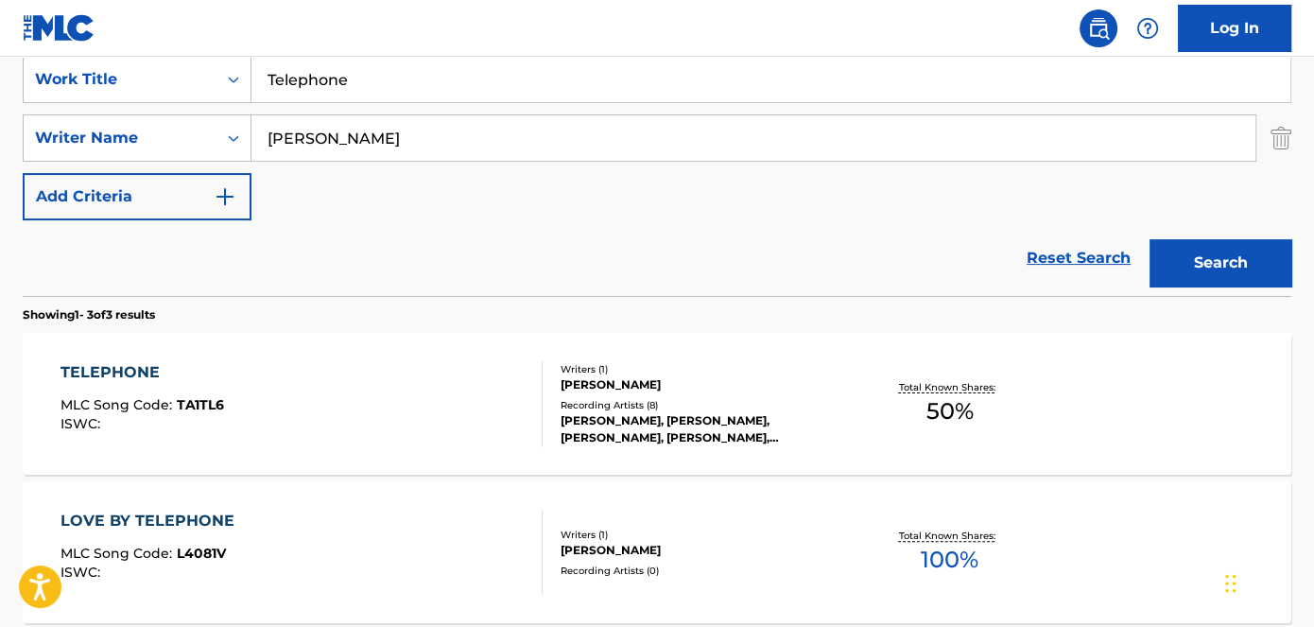
scroll to position [337, 0]
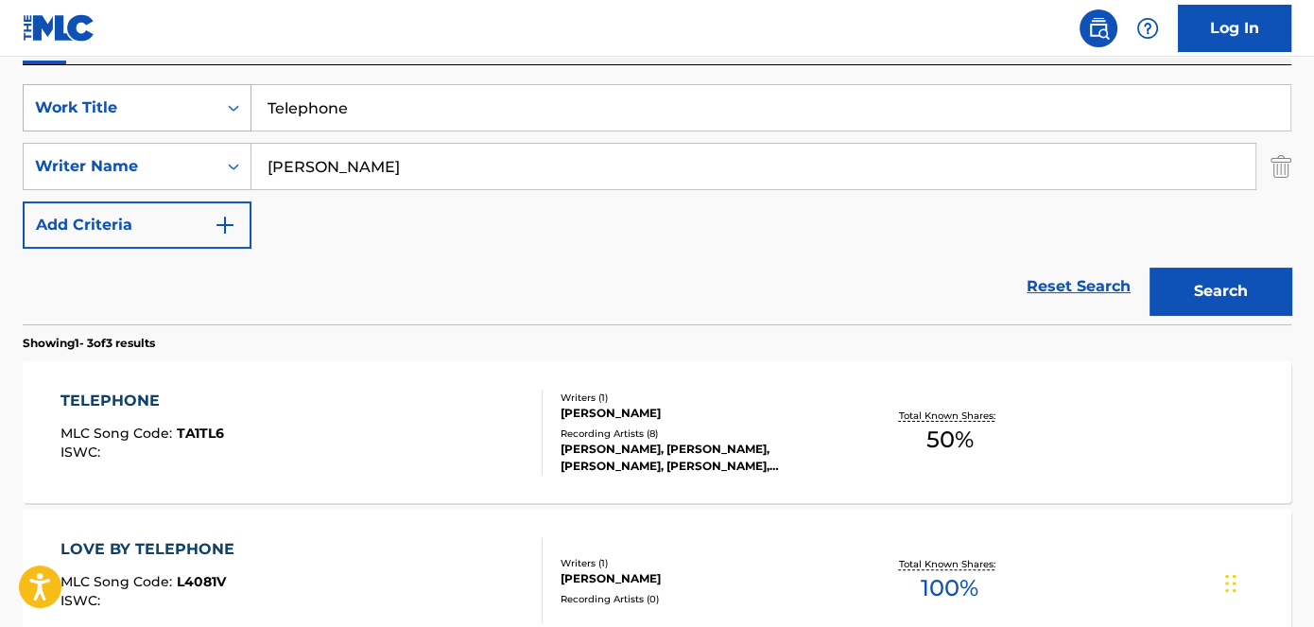
drag, startPoint x: 401, startPoint y: 112, endPoint x: 227, endPoint y: 121, distance: 174.3
click at [233, 121] on div "SearchWithCriteriad53ada31-fe2b-4a6a-85b7-f682a3fb5272 Work Title Telephone" at bounding box center [657, 107] width 1269 height 47
type input "48 Bars Pt. 2"
click at [408, 18] on nav "Log In" at bounding box center [657, 28] width 1314 height 57
click at [1271, 279] on button "Search" at bounding box center [1221, 291] width 142 height 47
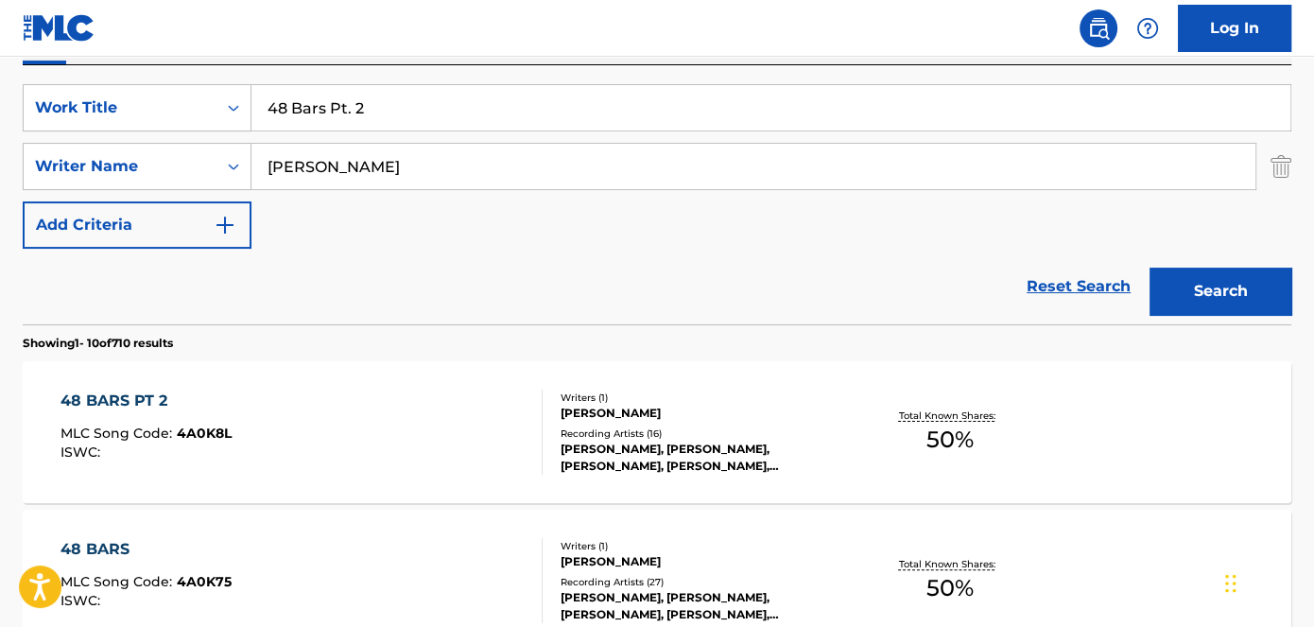
click at [208, 438] on span "4A0K8L" at bounding box center [204, 433] width 55 height 17
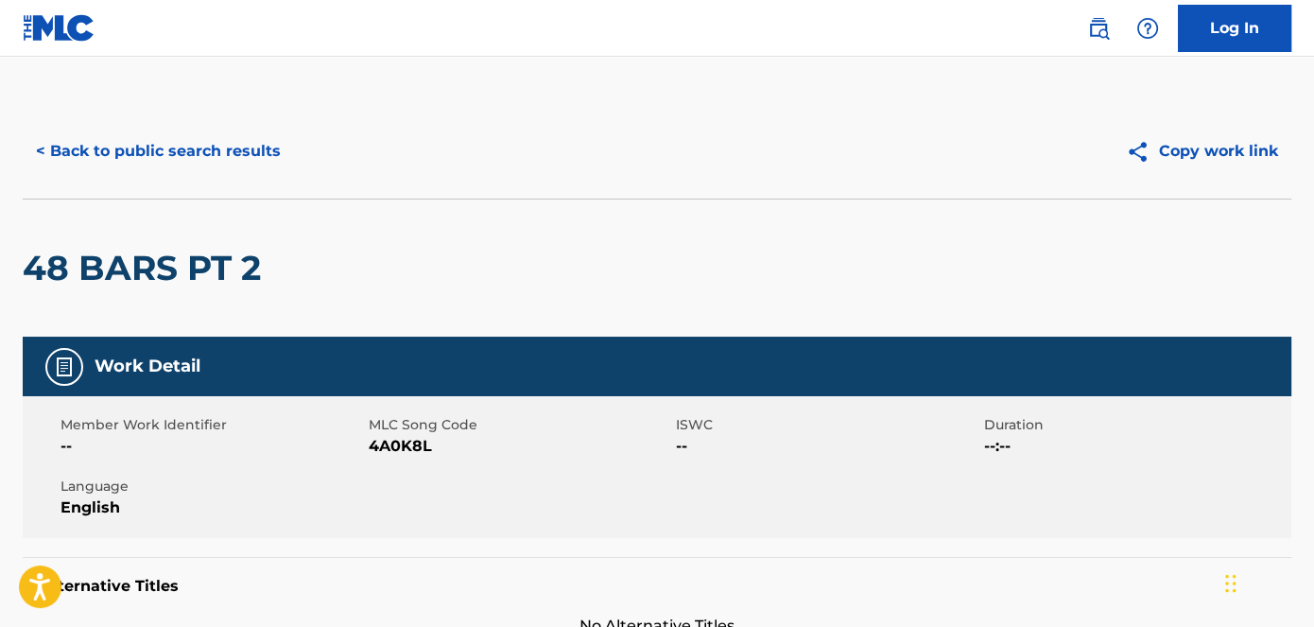
click at [405, 448] on span "4A0K8L" at bounding box center [521, 446] width 304 height 23
click at [235, 158] on button "< Back to public search results" at bounding box center [158, 151] width 271 height 47
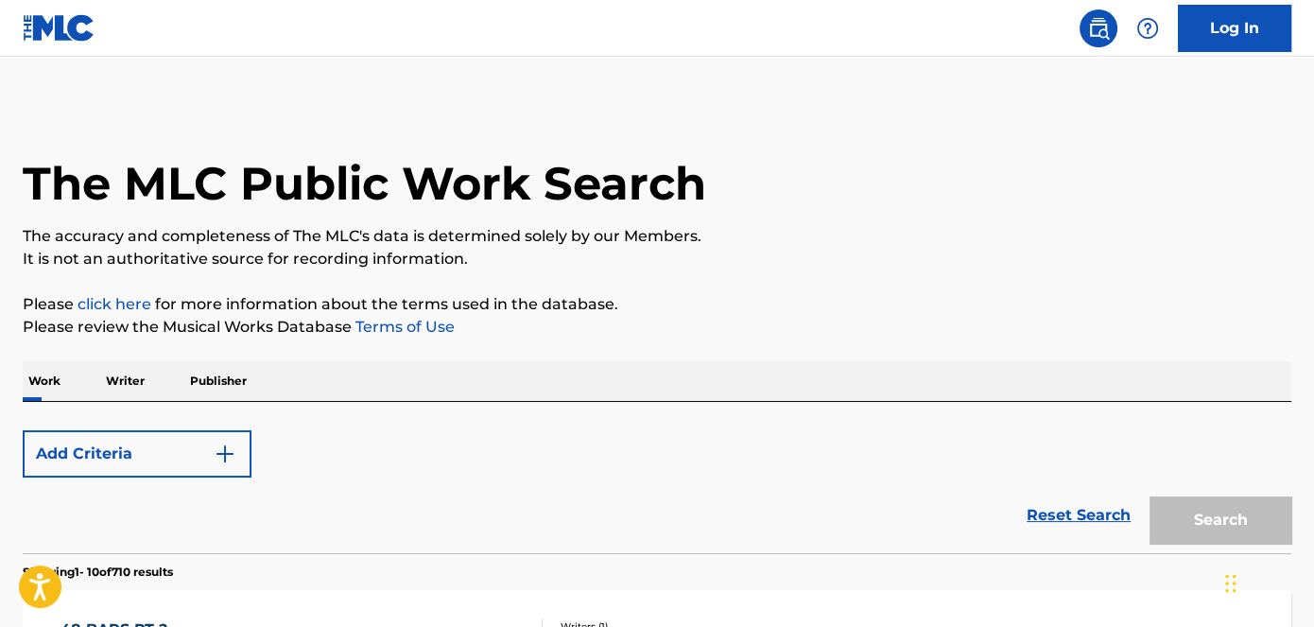
scroll to position [337, 0]
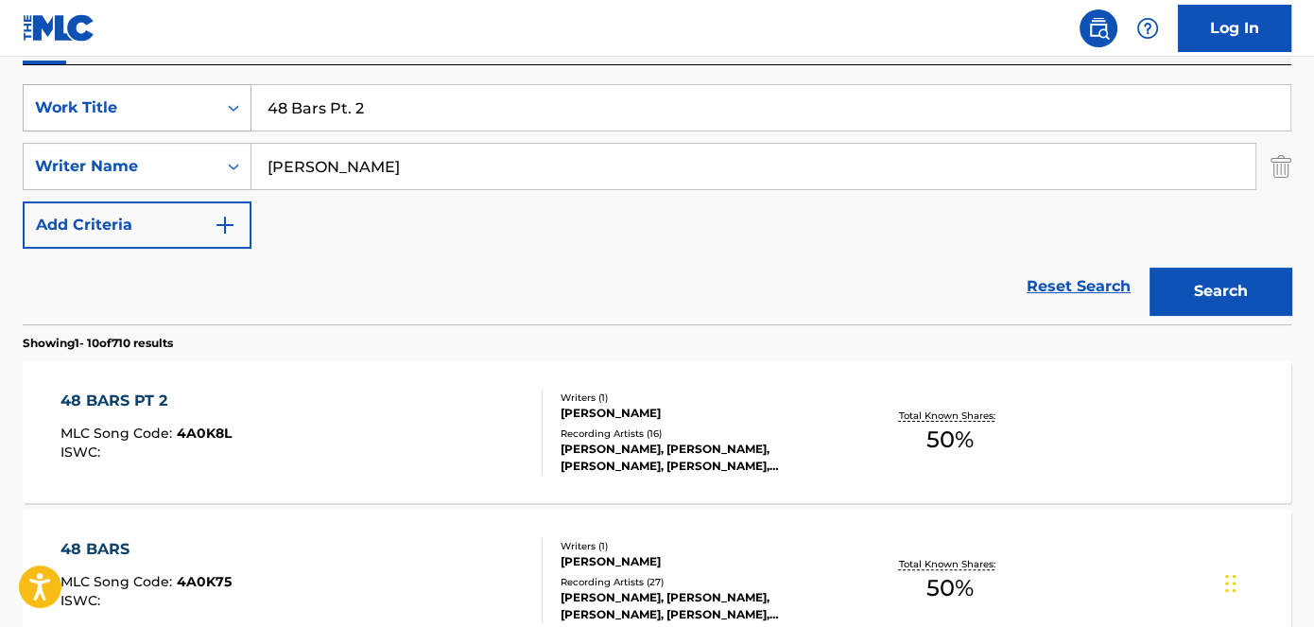
drag, startPoint x: 421, startPoint y: 108, endPoint x: 209, endPoint y: 108, distance: 211.8
click at [209, 108] on div "SearchWithCriteriad53ada31-fe2b-4a6a-85b7-f682a3fb5272 Work Title 48 Bars Pt. 2" at bounding box center [657, 107] width 1269 height 47
type input "Life A Movie"
click at [429, 37] on nav "Log In" at bounding box center [657, 28] width 1314 height 57
click at [1256, 303] on button "Search" at bounding box center [1221, 291] width 142 height 47
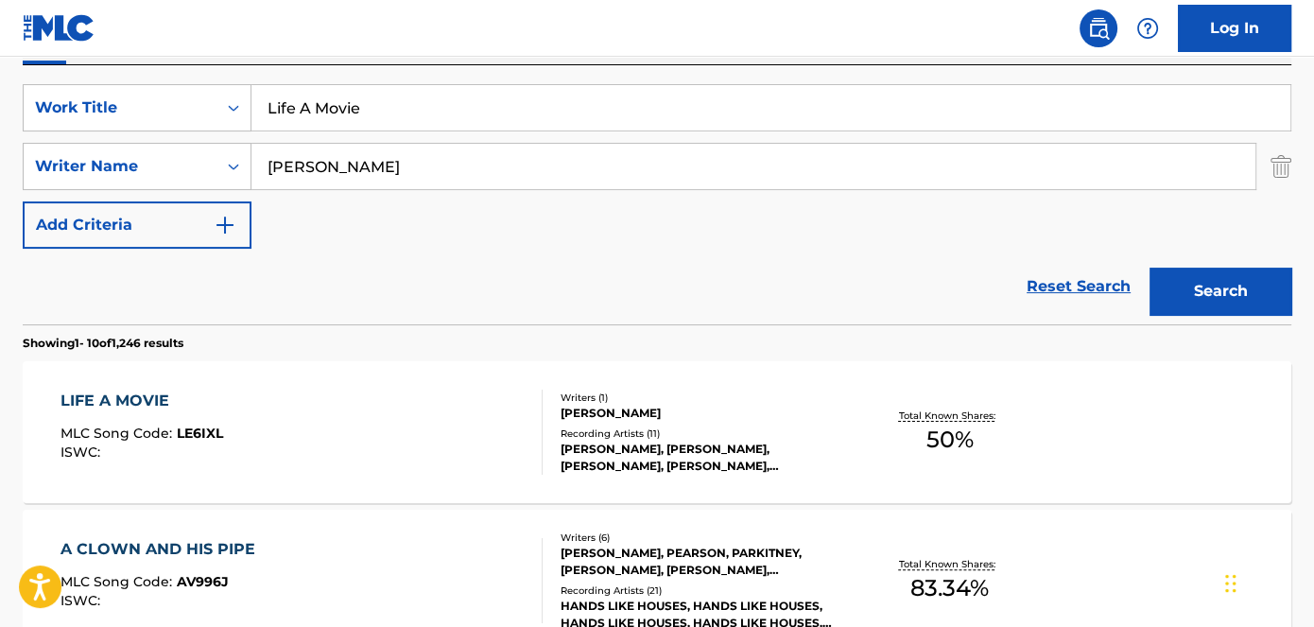
click at [209, 431] on span "LE6IXL" at bounding box center [200, 433] width 46 height 17
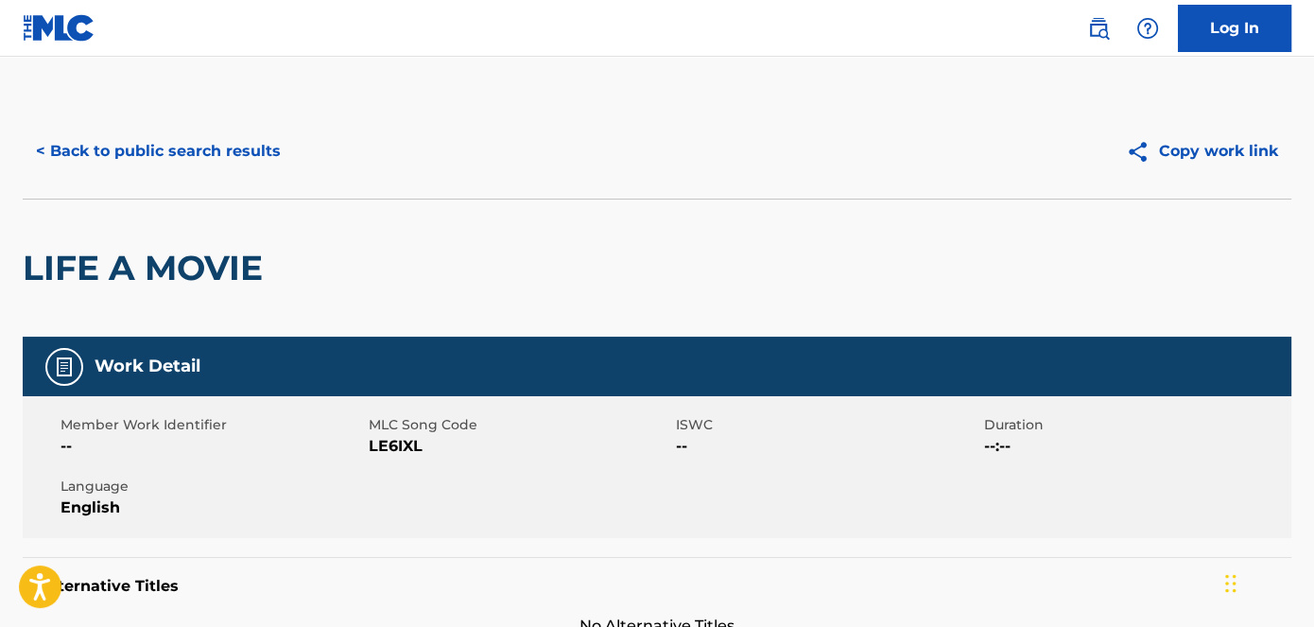
click at [390, 450] on span "LE6IXL" at bounding box center [521, 446] width 304 height 23
click at [256, 157] on button "< Back to public search results" at bounding box center [158, 151] width 271 height 47
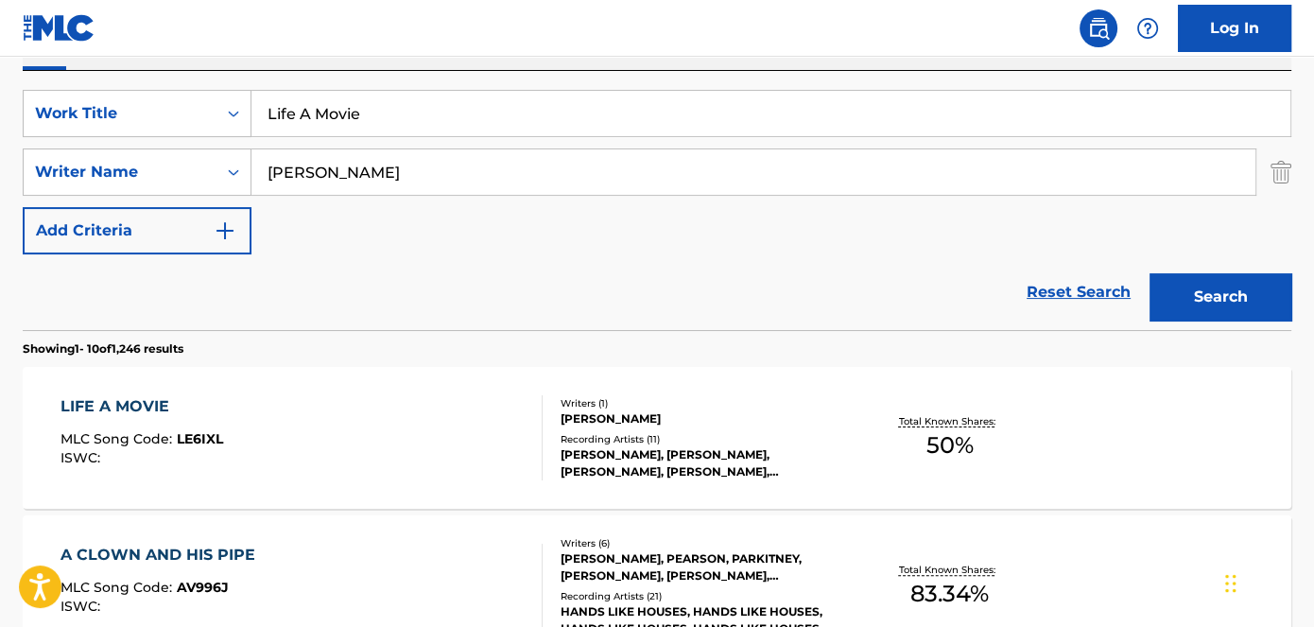
scroll to position [165, 0]
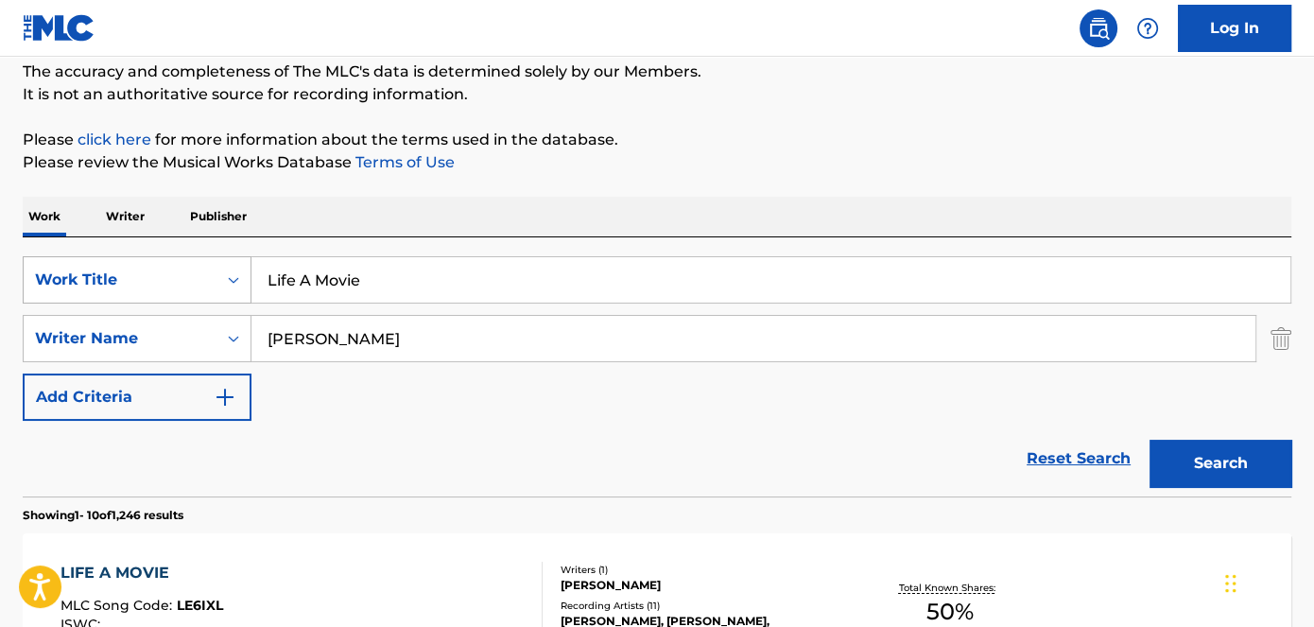
drag, startPoint x: 413, startPoint y: 260, endPoint x: 189, endPoint y: 272, distance: 224.4
click at [197, 272] on div "SearchWithCriteriad53ada31-fe2b-4a6a-85b7-f682a3fb5272 Work Title Life A Movie" at bounding box center [657, 279] width 1269 height 47
type input "Bag"
drag, startPoint x: 652, startPoint y: 175, endPoint x: 682, endPoint y: 177, distance: 29.4
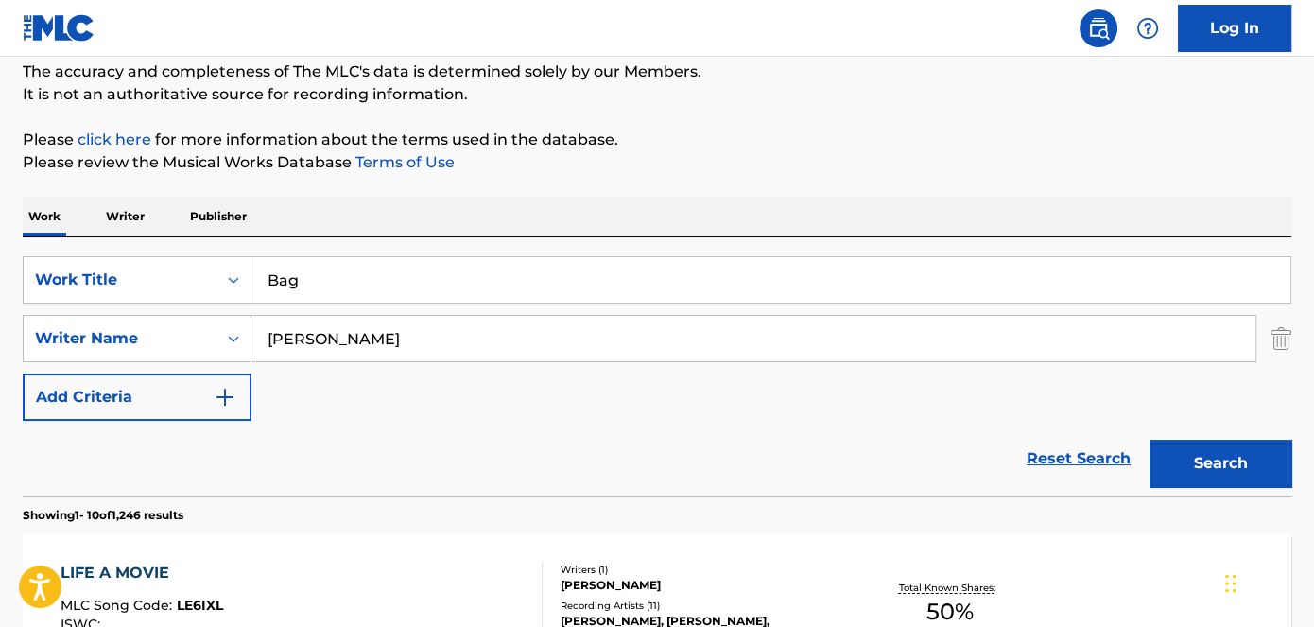
click at [1189, 484] on button "Search" at bounding box center [1221, 463] width 142 height 47
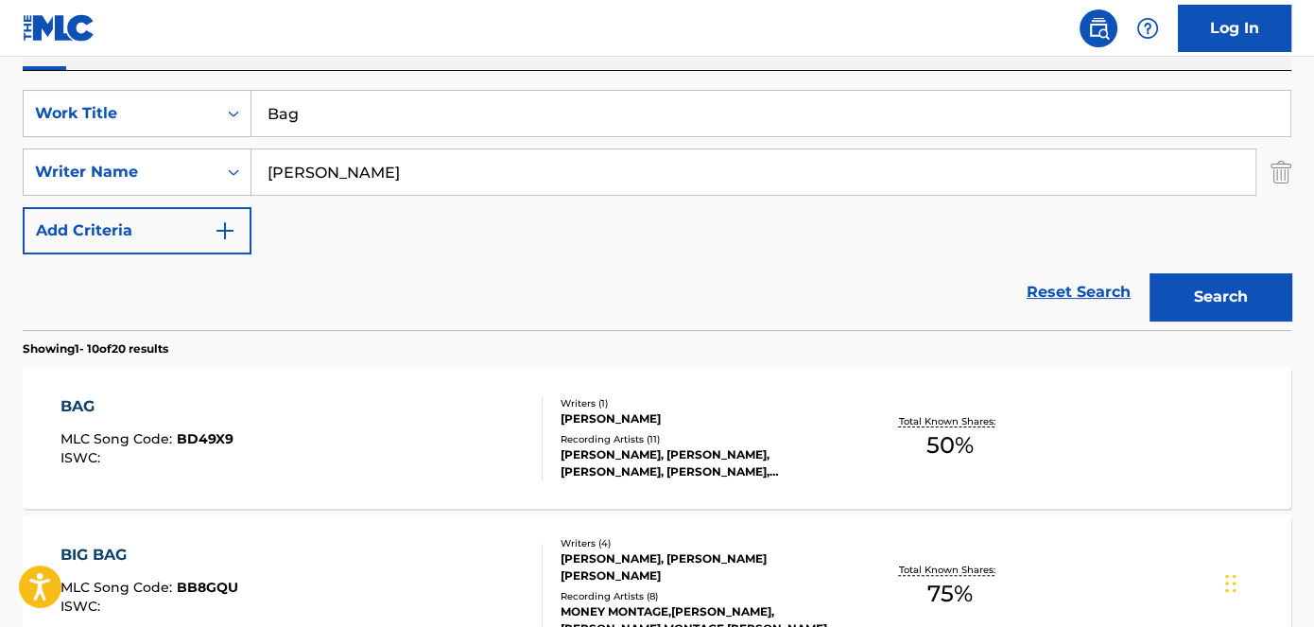
scroll to position [423, 0]
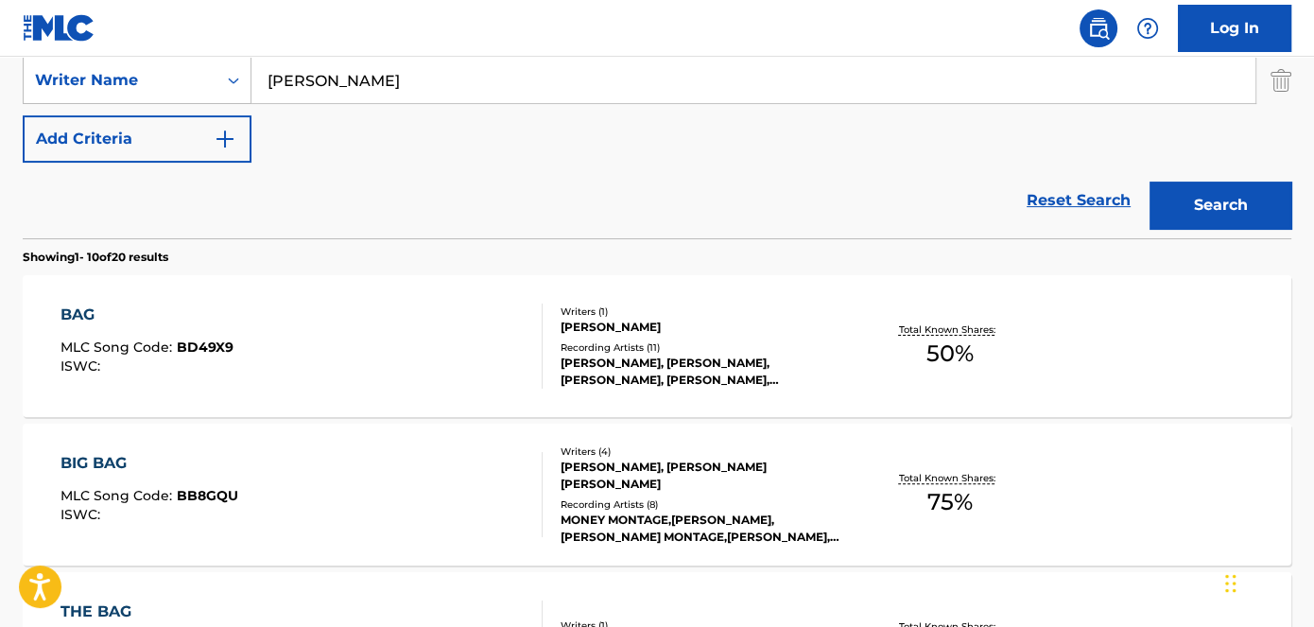
click at [224, 346] on span "BD49X9" at bounding box center [205, 347] width 57 height 17
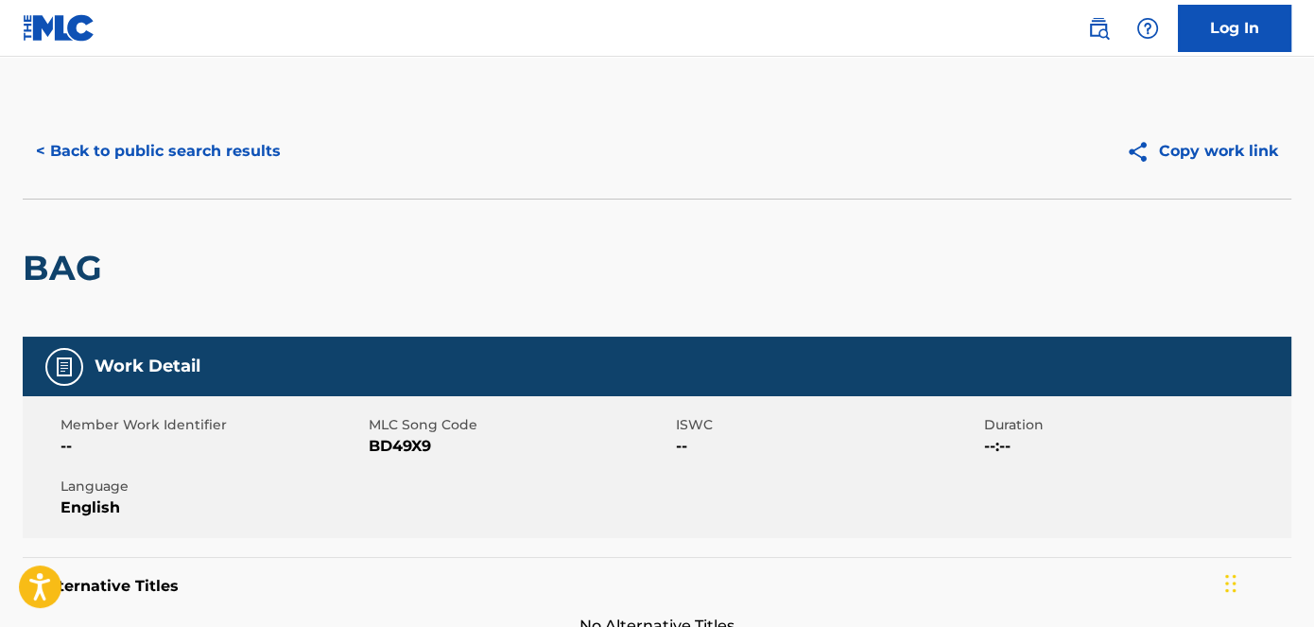
click at [409, 452] on span "BD49X9" at bounding box center [521, 446] width 304 height 23
click at [179, 159] on button "< Back to public search results" at bounding box center [158, 151] width 271 height 47
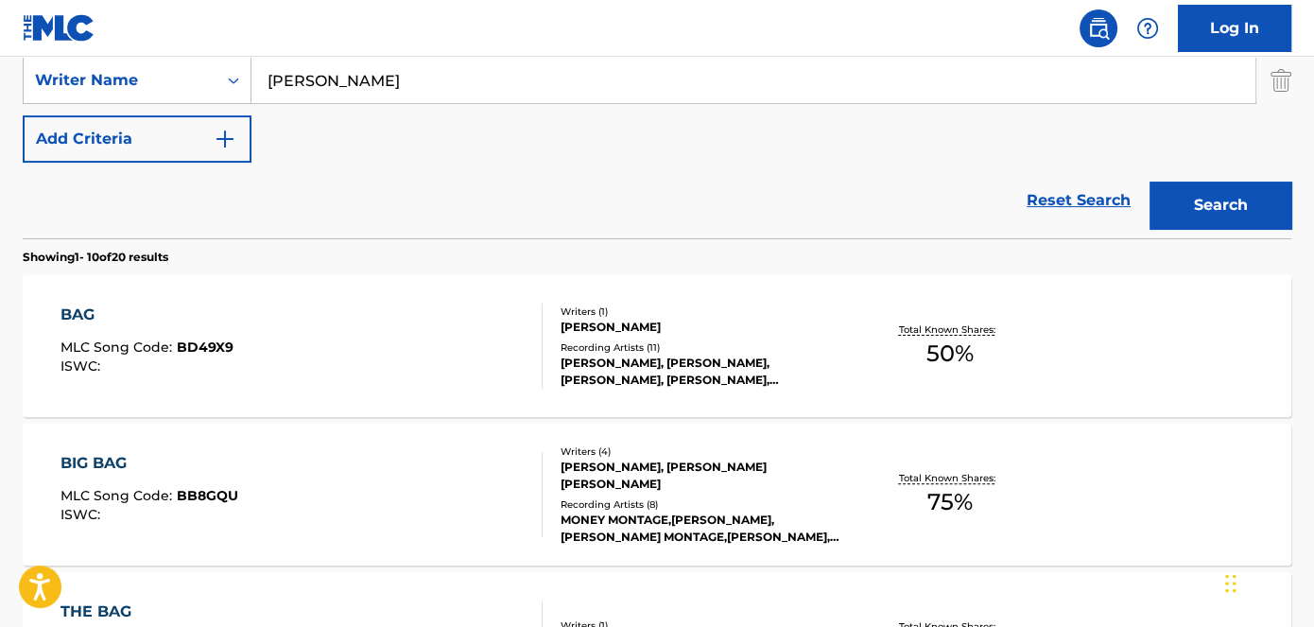
scroll to position [413, 0]
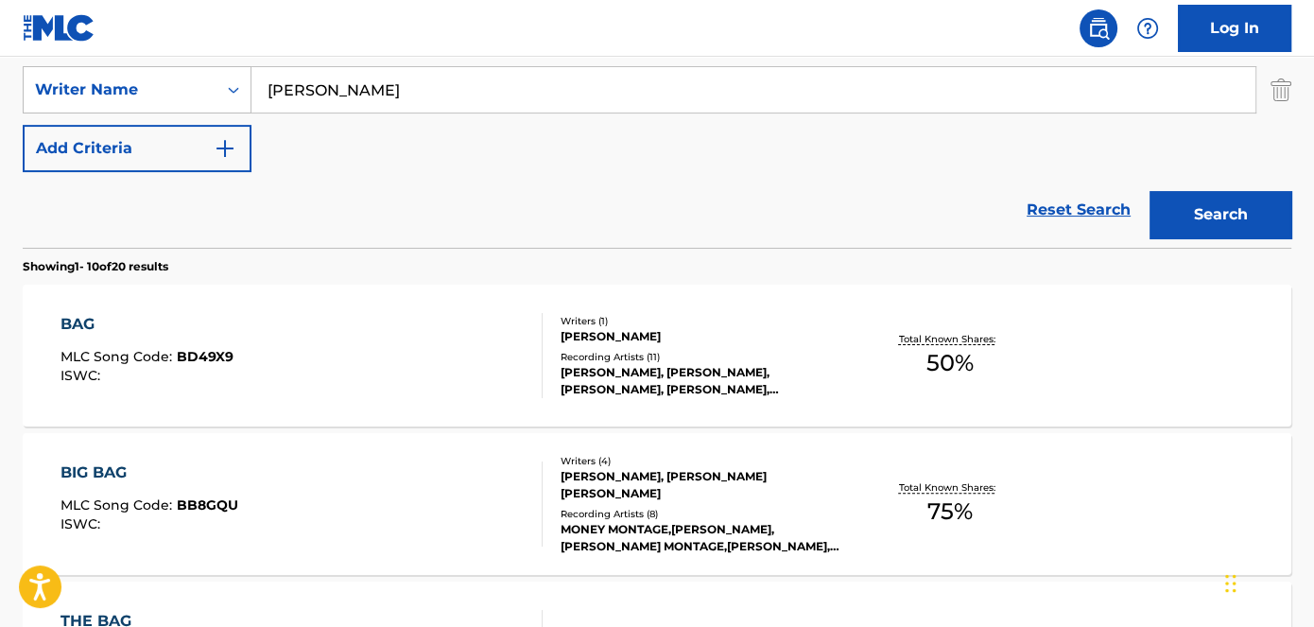
drag, startPoint x: 418, startPoint y: 85, endPoint x: 371, endPoint y: 129, distance: 64.2
click at [348, 88] on input "[PERSON_NAME]" at bounding box center [754, 89] width 1004 height 45
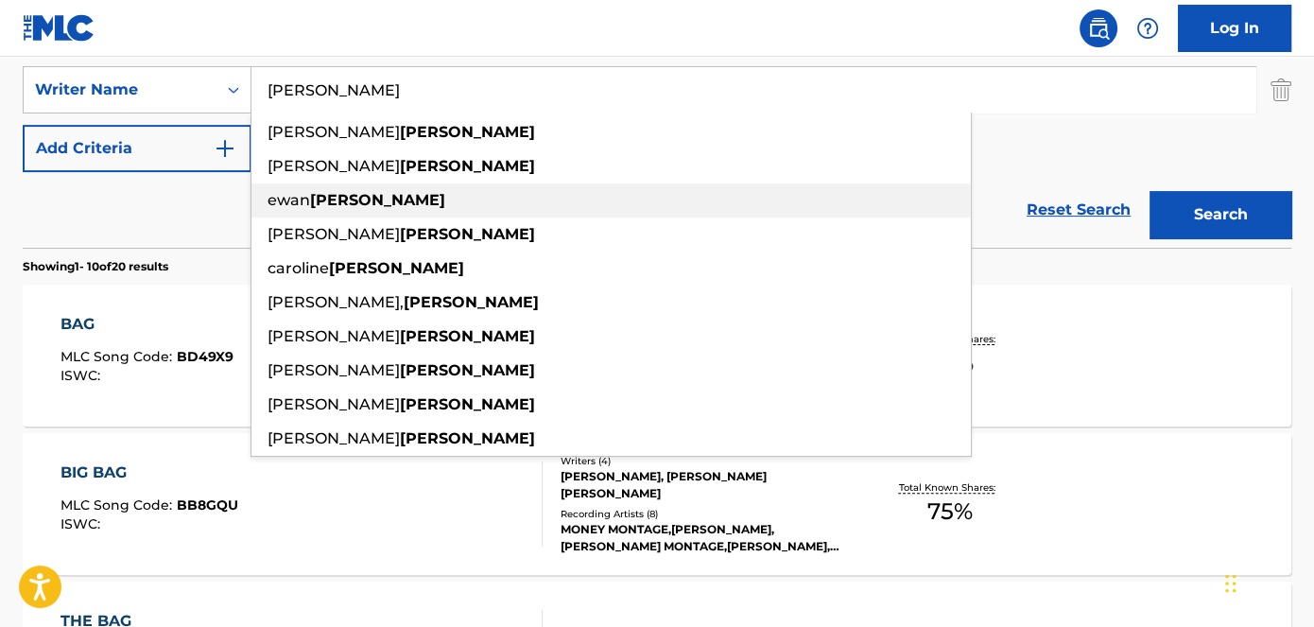
click at [379, 193] on div "[PERSON_NAME]" at bounding box center [612, 200] width 720 height 34
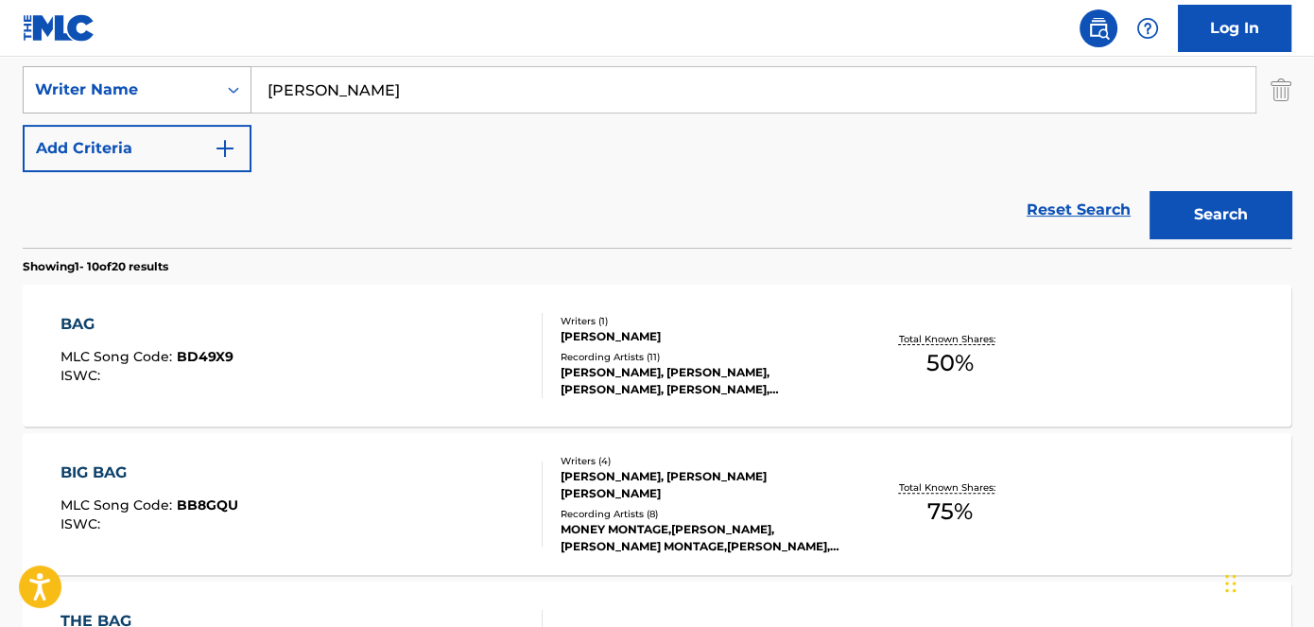
drag, startPoint x: 439, startPoint y: 91, endPoint x: 115, endPoint y: 92, distance: 323.4
click at [142, 92] on div "SearchWithCriteriaeb3390ce-48b5-4ffd-91de-88d8338efe1c Writer Name [PERSON_NAME]" at bounding box center [657, 89] width 1269 height 47
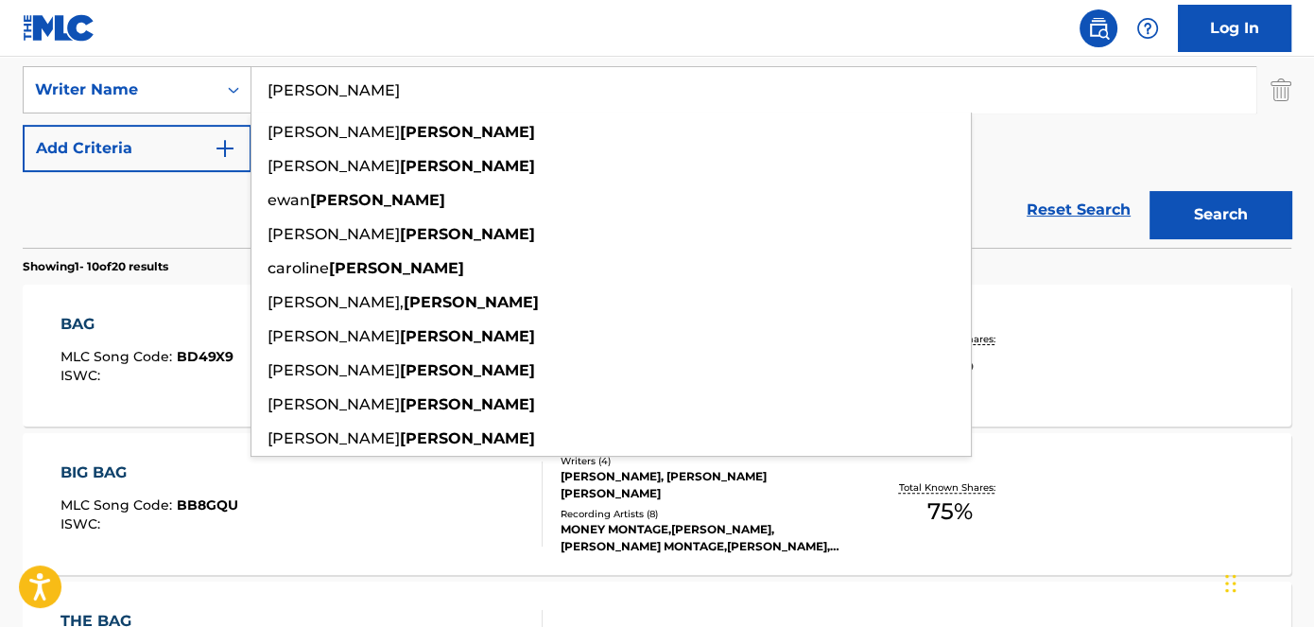
type input "[PERSON_NAME]"
click at [338, 41] on nav "Log In" at bounding box center [657, 28] width 1314 height 57
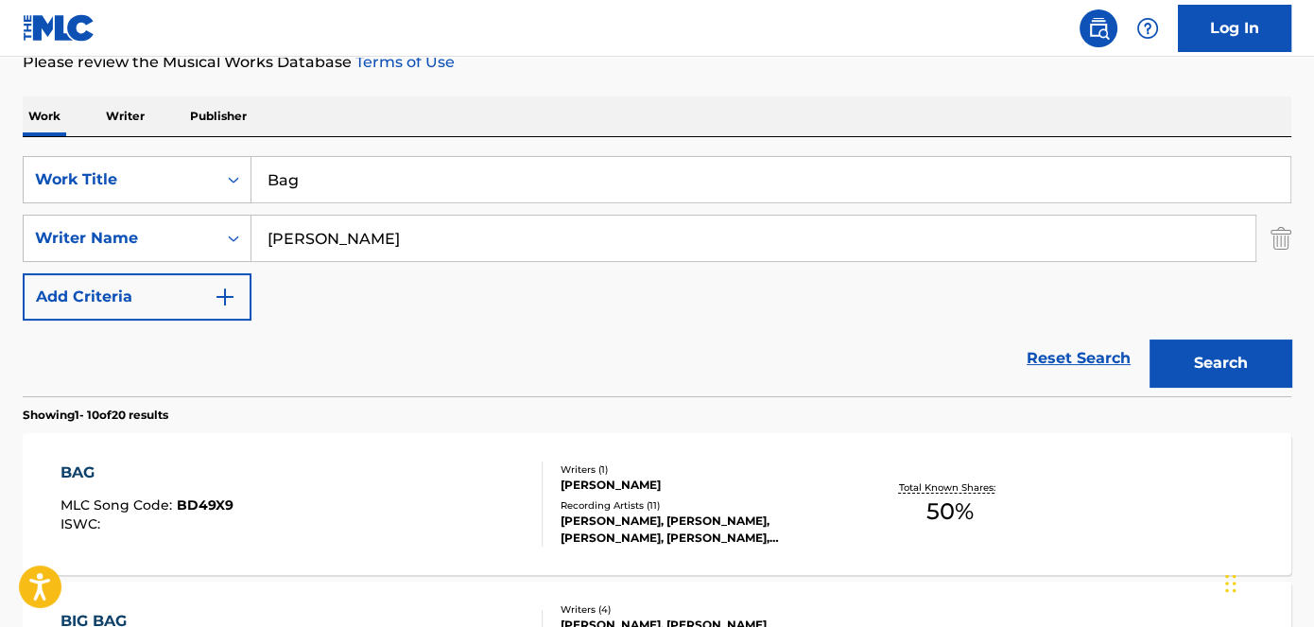
scroll to position [242, 0]
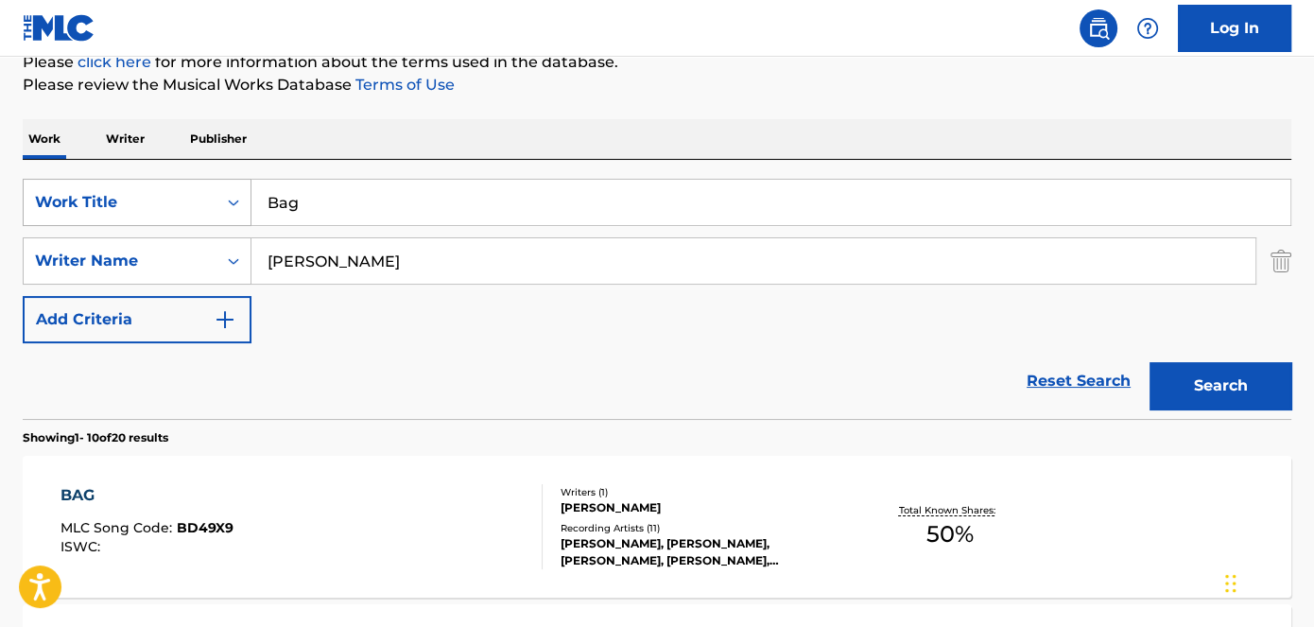
drag, startPoint x: 369, startPoint y: 192, endPoint x: 221, endPoint y: 221, distance: 150.4
click at [221, 221] on div "SearchWithCriteriad53ada31-fe2b-4a6a-85b7-f682a3fb5272 Work Title Bag" at bounding box center [657, 202] width 1269 height 47
type input "Where You Been"
click at [1223, 388] on button "Search" at bounding box center [1221, 385] width 142 height 47
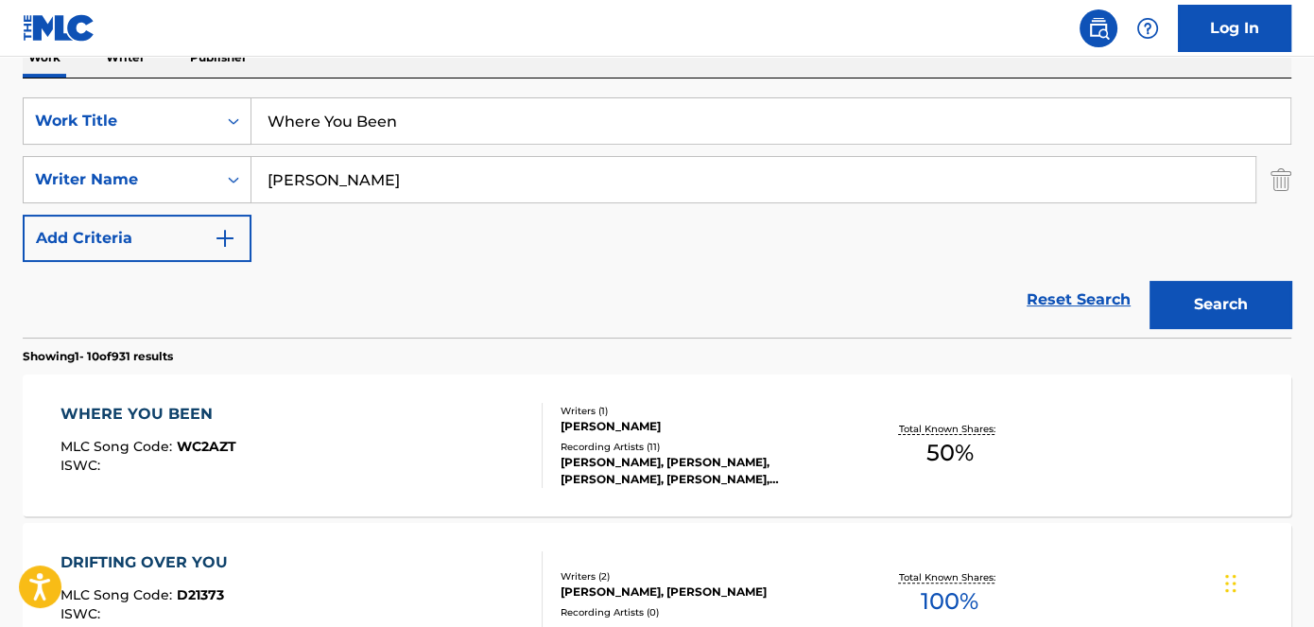
scroll to position [413, 0]
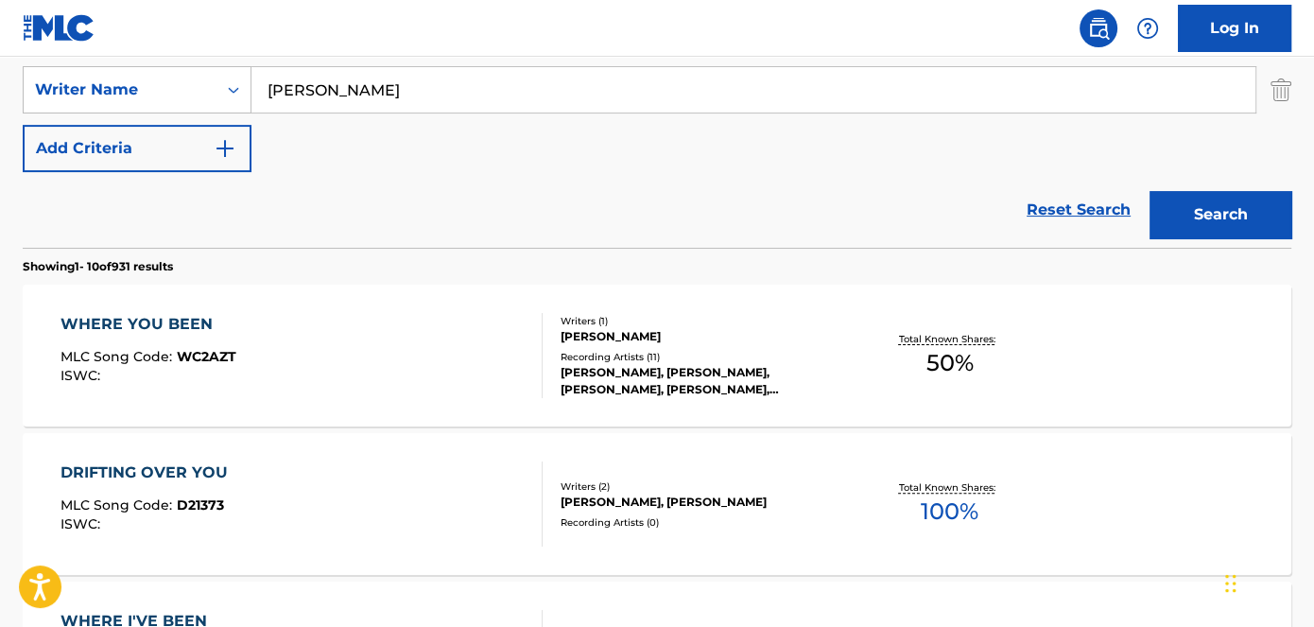
click at [221, 352] on span "WC2AZT" at bounding box center [207, 356] width 60 height 17
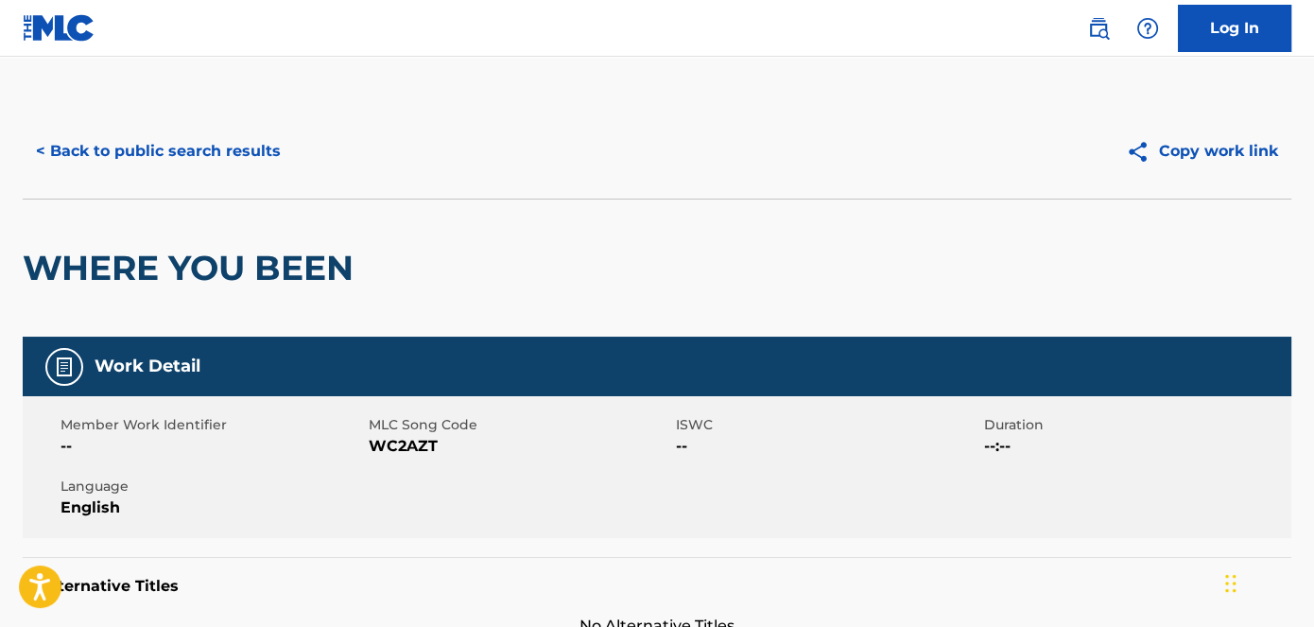
click at [409, 446] on span "WC2AZT" at bounding box center [521, 446] width 304 height 23
click at [235, 149] on button "< Back to public search results" at bounding box center [158, 151] width 271 height 47
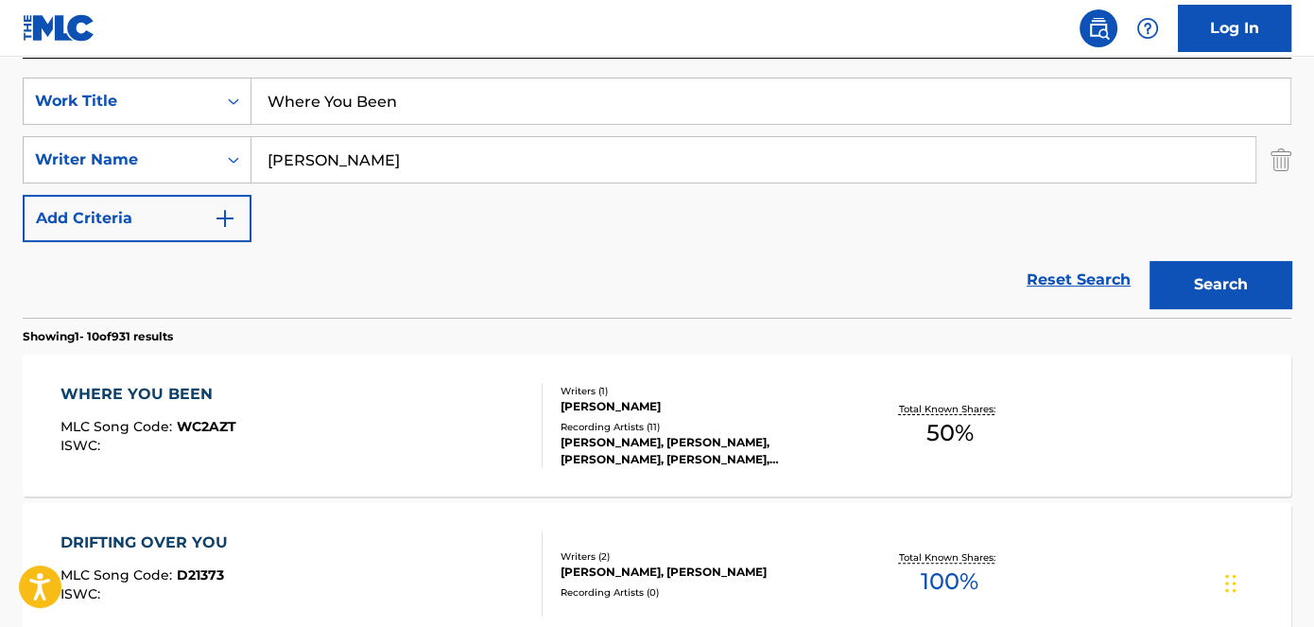
scroll to position [242, 0]
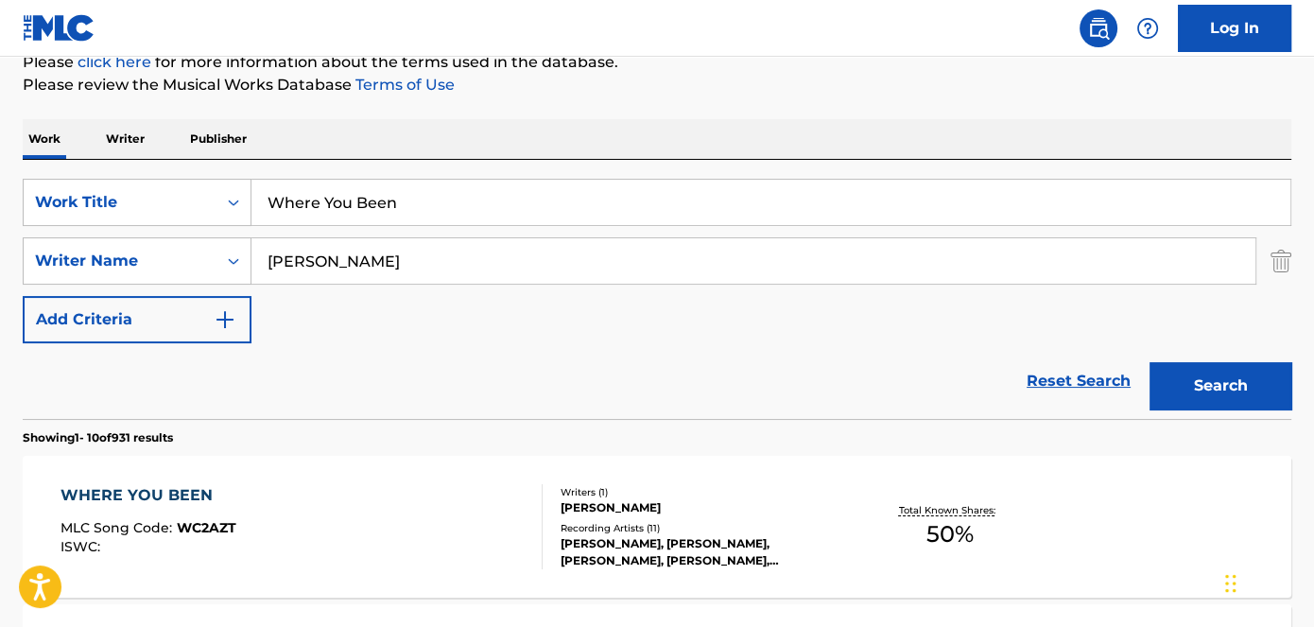
drag, startPoint x: 417, startPoint y: 202, endPoint x: 311, endPoint y: 192, distance: 106.4
click at [220, 202] on div "SearchWithCriteriad53ada31-fe2b-4a6a-85b7-f682a3fb5272 Work Title Where You Been" at bounding box center [657, 202] width 1269 height 47
type input "If You Aint 100"
click at [688, 132] on div "Work Writer Publisher" at bounding box center [657, 139] width 1269 height 40
click at [1189, 350] on div "Search" at bounding box center [1215, 381] width 151 height 76
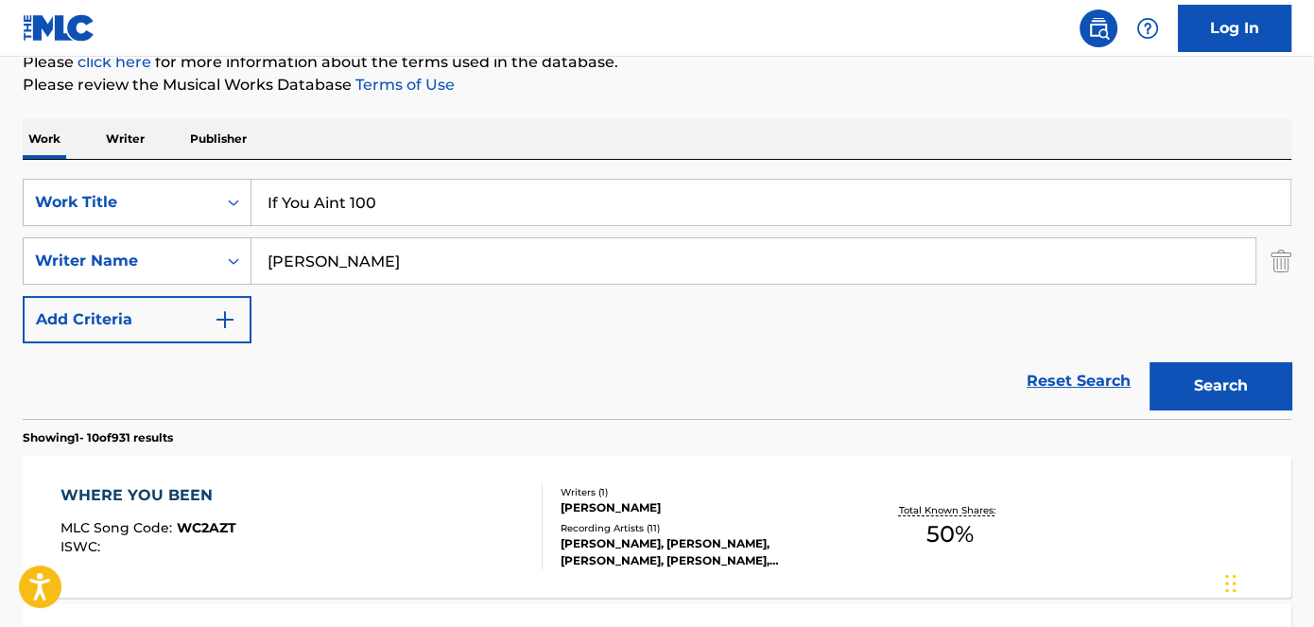
click at [1218, 370] on button "Search" at bounding box center [1221, 385] width 142 height 47
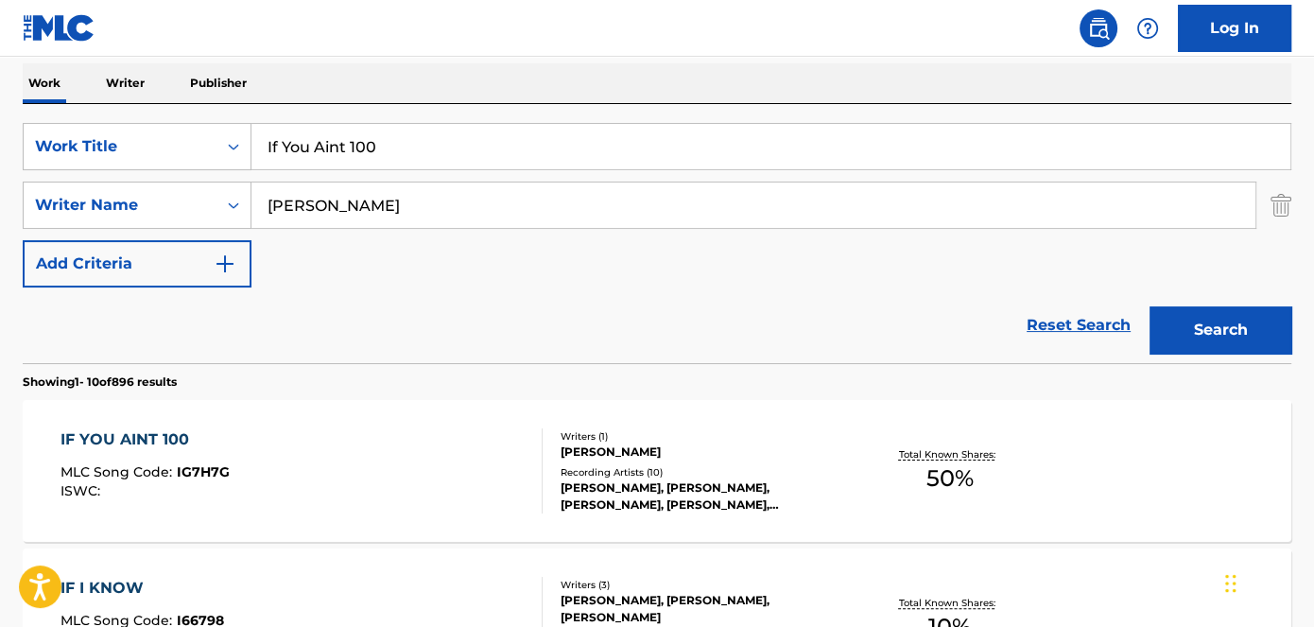
scroll to position [327, 0]
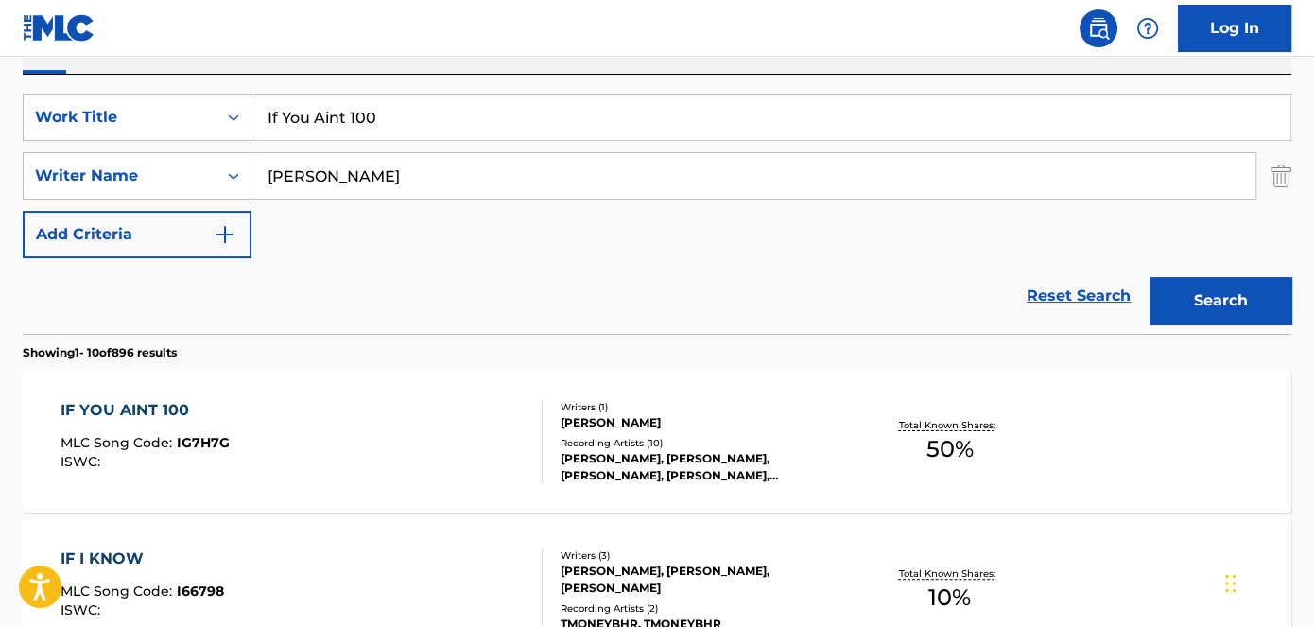
click at [194, 442] on span "IG7H7G" at bounding box center [203, 442] width 53 height 17
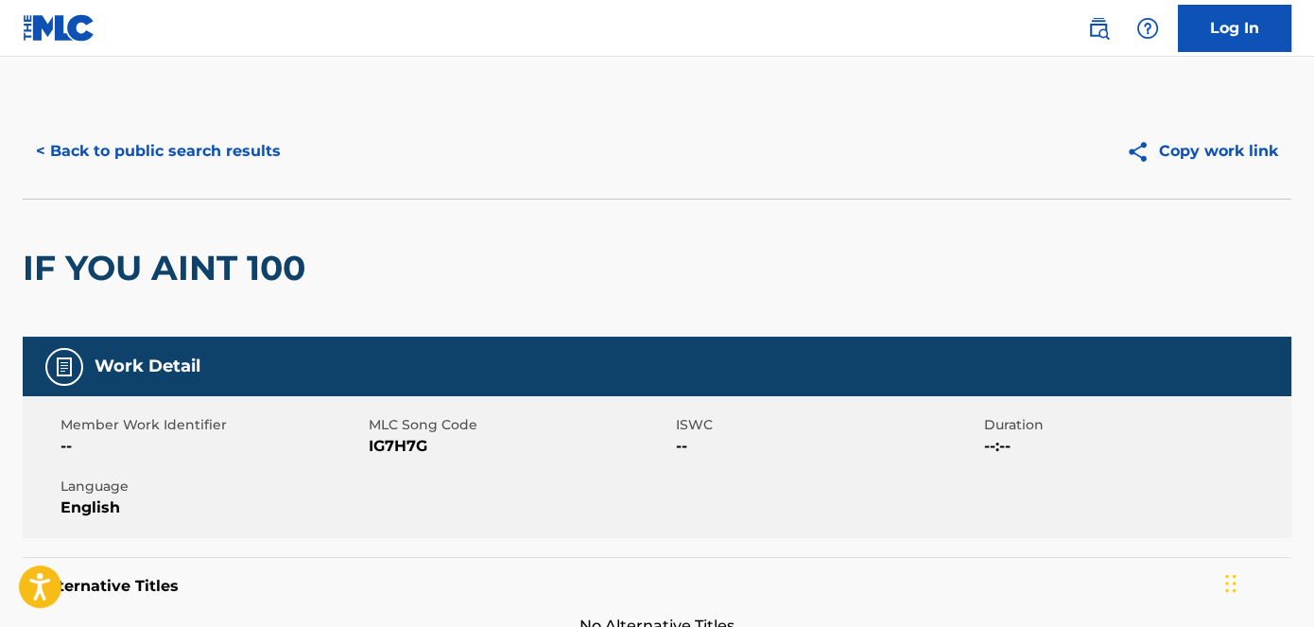
click at [393, 442] on span "IG7H7G" at bounding box center [521, 446] width 304 height 23
click at [156, 150] on button "< Back to public search results" at bounding box center [158, 151] width 271 height 47
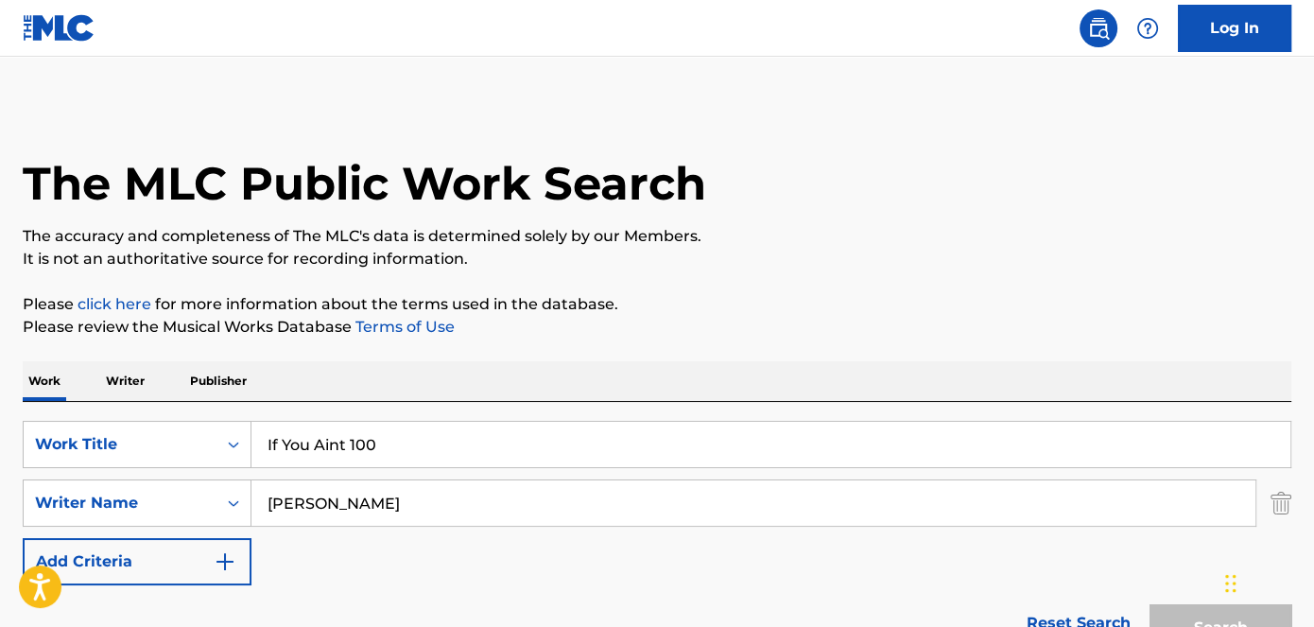
scroll to position [327, 0]
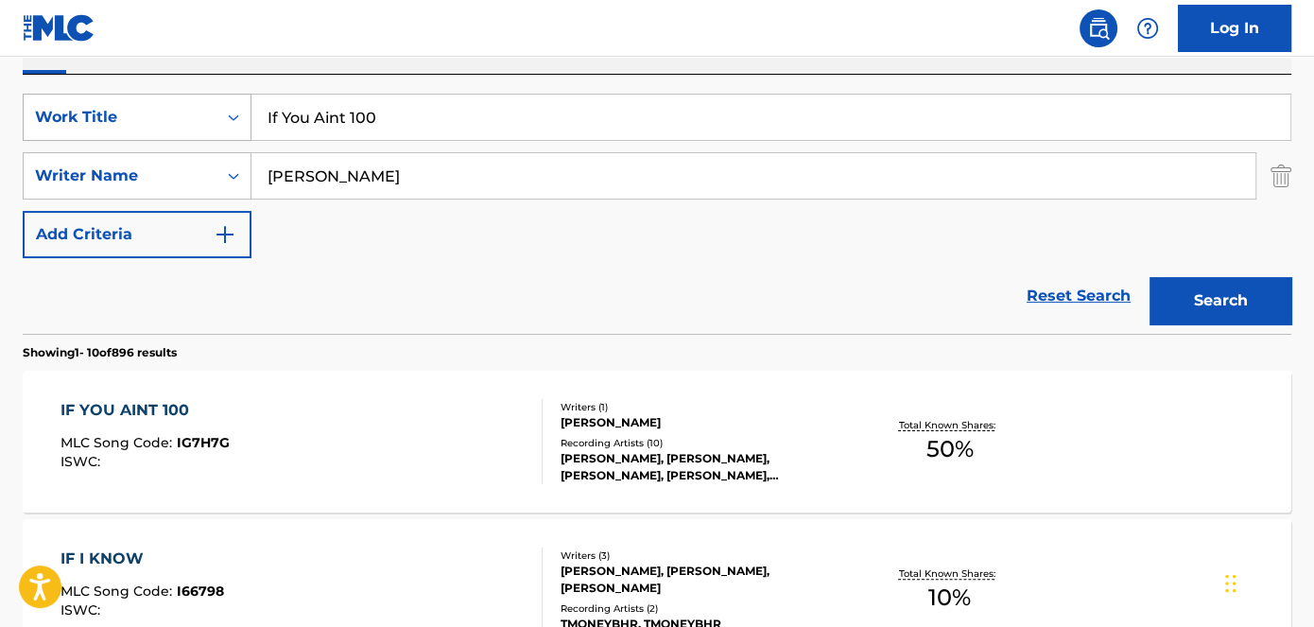
drag, startPoint x: 440, startPoint y: 106, endPoint x: 191, endPoint y: 120, distance: 249.1
click at [197, 120] on div "SearchWithCriteriad53ada31-fe2b-4a6a-85b7-f682a3fb5272 Work Title If You Aint 1…" at bounding box center [657, 117] width 1269 height 47
type input "48 Bars"
drag, startPoint x: 509, startPoint y: 26, endPoint x: 519, endPoint y: 26, distance: 10.4
click at [511, 26] on nav "Log In" at bounding box center [657, 28] width 1314 height 57
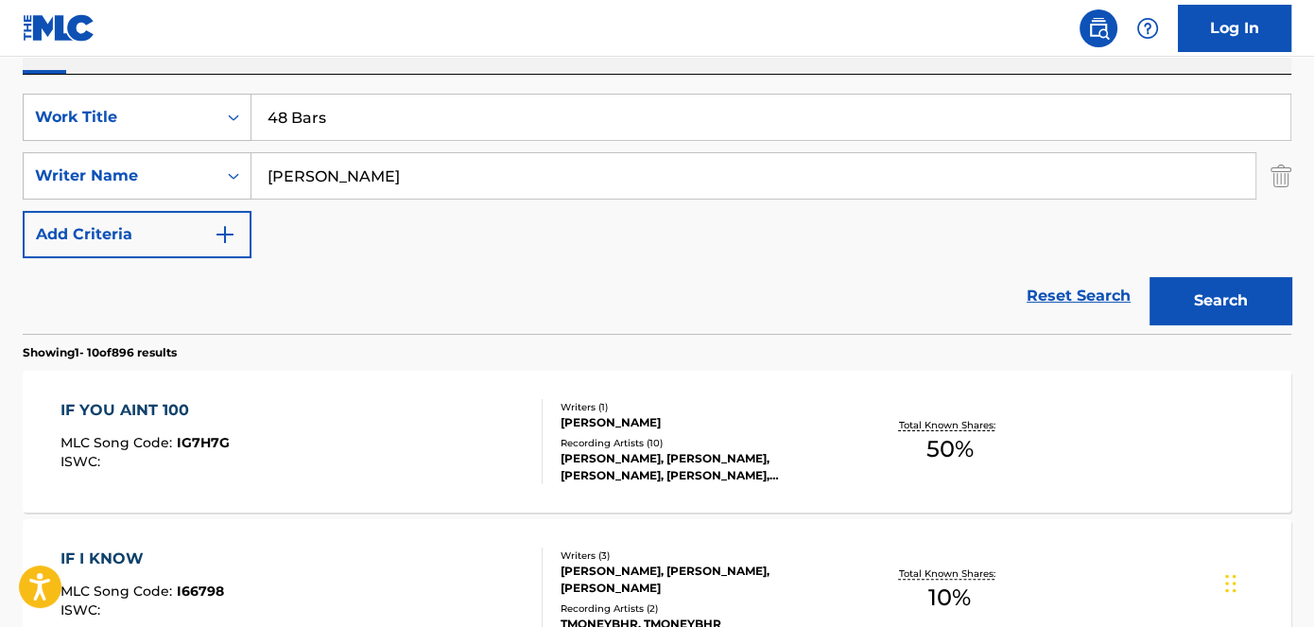
click at [1170, 303] on button "Search" at bounding box center [1221, 300] width 142 height 47
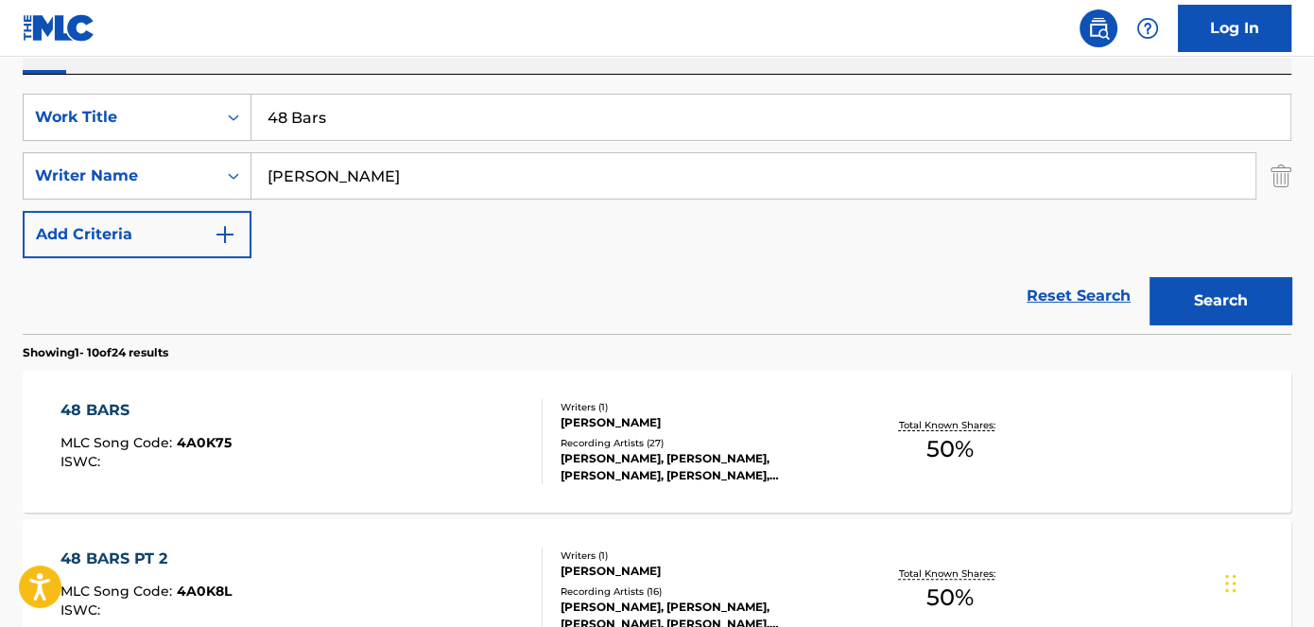
click at [212, 442] on span "4A0K75" at bounding box center [204, 442] width 55 height 17
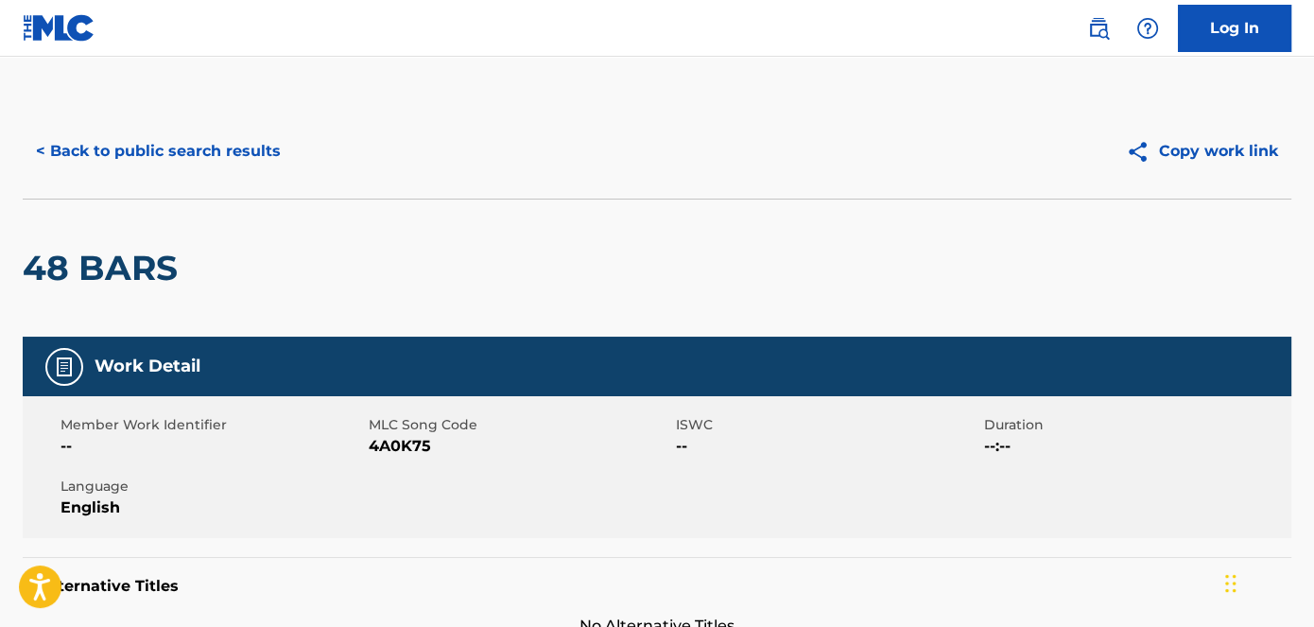
click at [398, 449] on span "4A0K75" at bounding box center [521, 446] width 304 height 23
click at [205, 138] on button "< Back to public search results" at bounding box center [158, 151] width 271 height 47
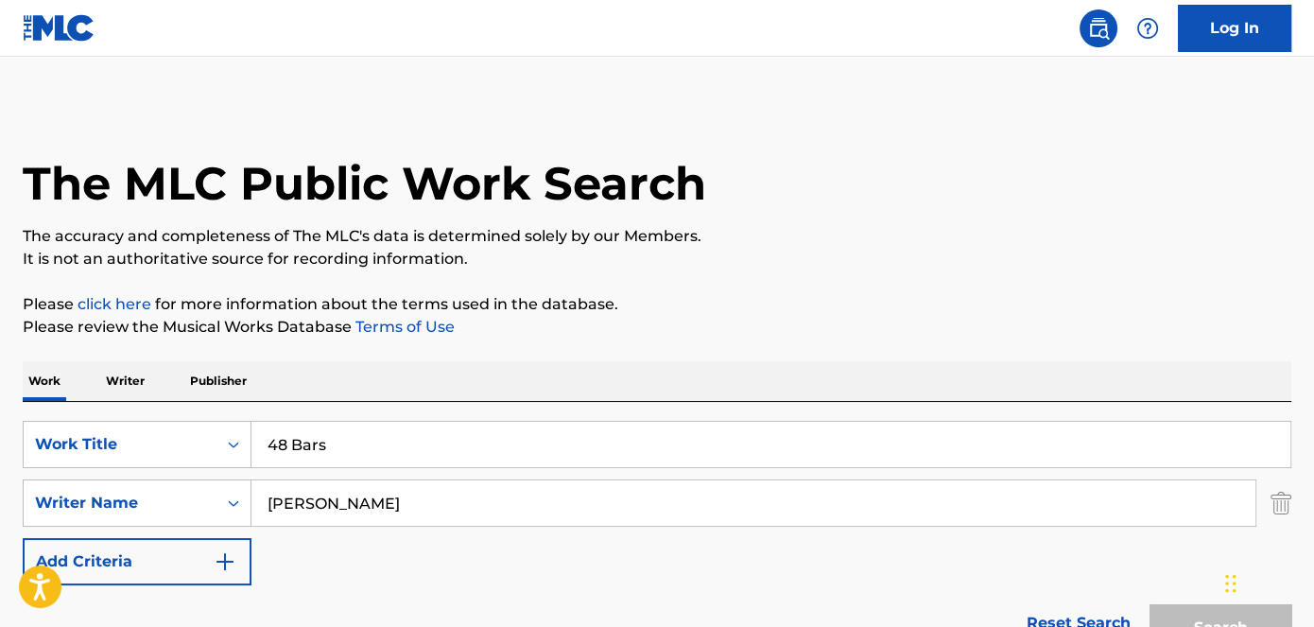
scroll to position [327, 0]
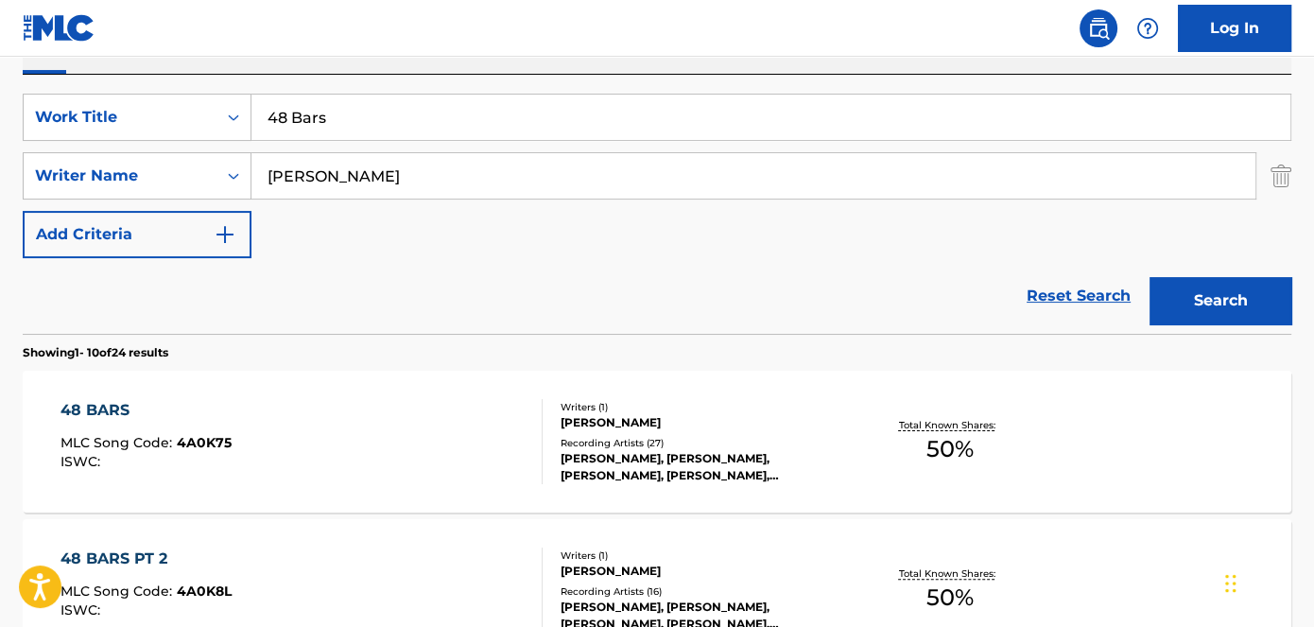
drag, startPoint x: 410, startPoint y: 116, endPoint x: 297, endPoint y: 95, distance: 115.5
click at [252, 127] on input "48 Bars" at bounding box center [771, 117] width 1039 height 45
type input "Risk Taker"
drag, startPoint x: 391, startPoint y: 43, endPoint x: 590, endPoint y: 63, distance: 200.6
click at [393, 41] on nav "Log In" at bounding box center [657, 28] width 1314 height 57
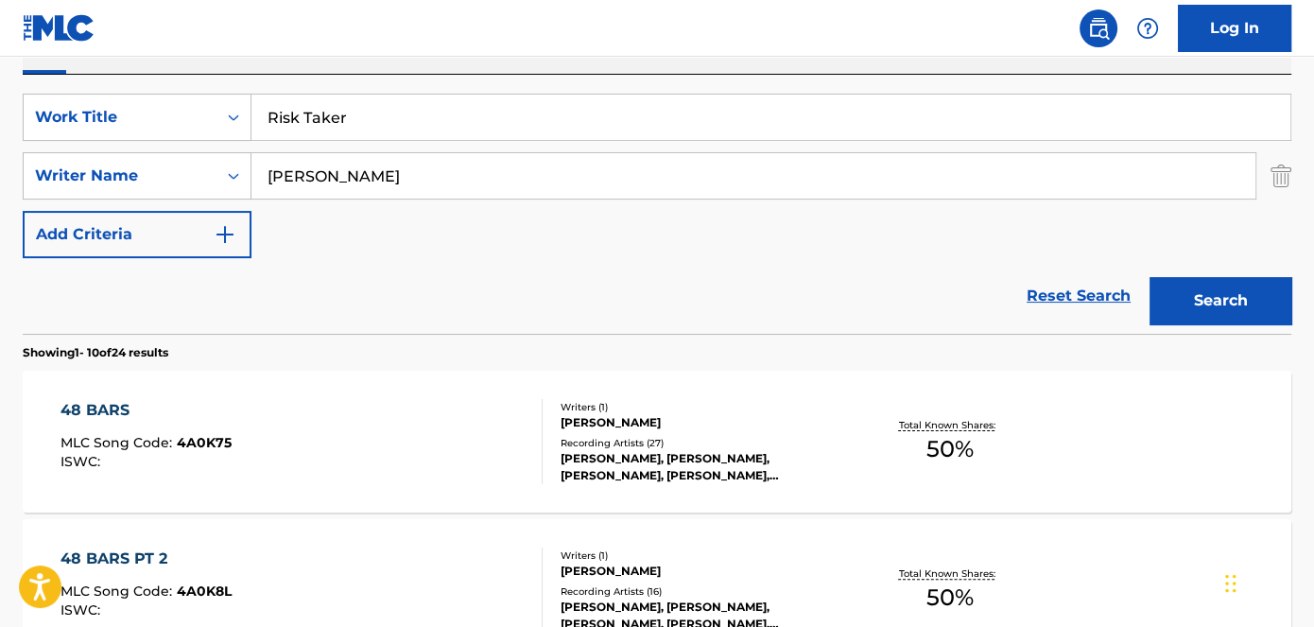
click at [1212, 283] on button "Search" at bounding box center [1221, 300] width 142 height 47
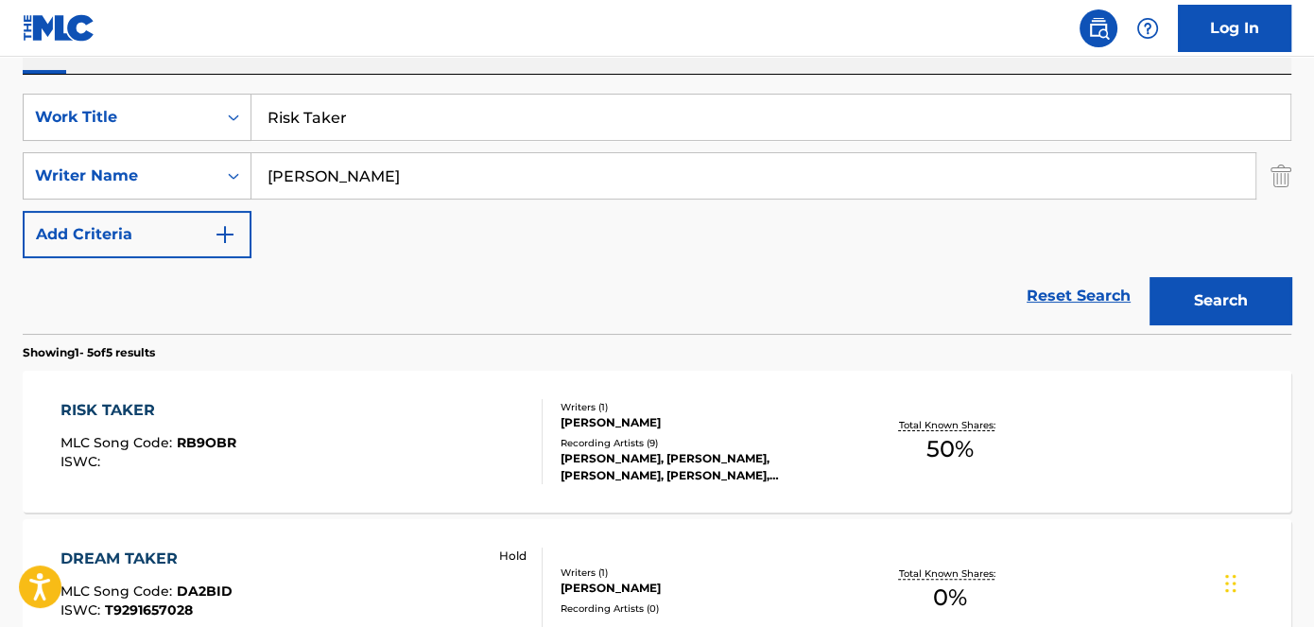
click at [193, 444] on span "RB9OBR" at bounding box center [207, 442] width 60 height 17
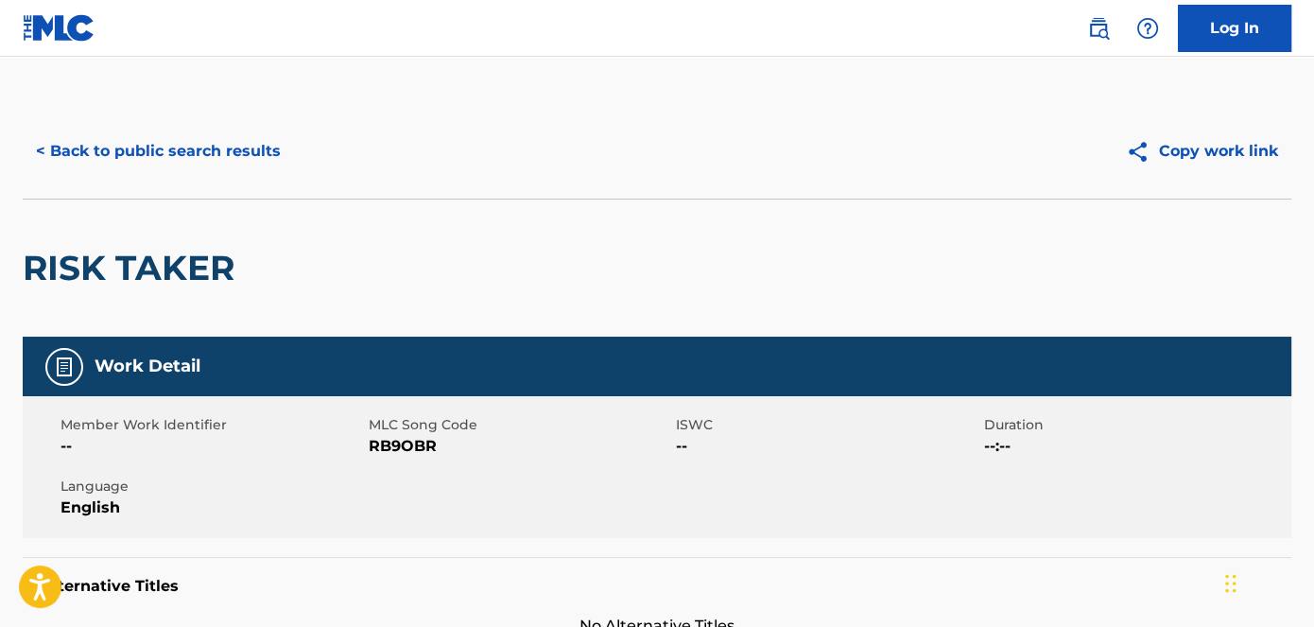
click at [415, 453] on span "RB9OBR" at bounding box center [521, 446] width 304 height 23
click at [187, 149] on button "< Back to public search results" at bounding box center [158, 151] width 271 height 47
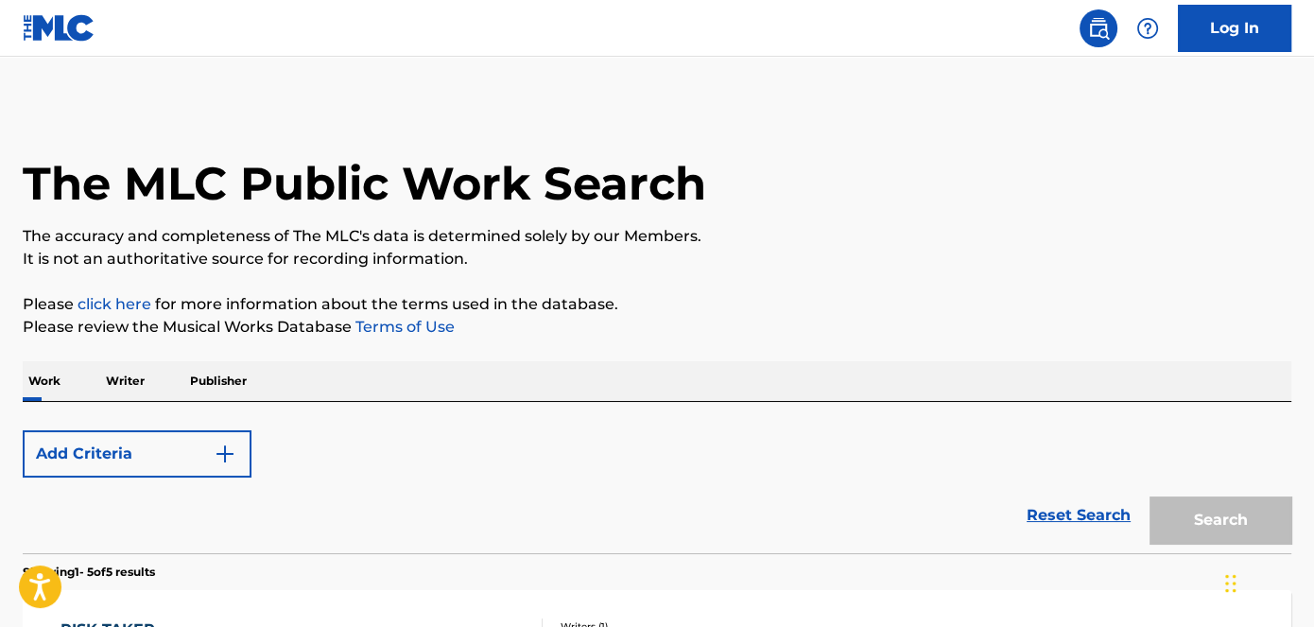
scroll to position [327, 0]
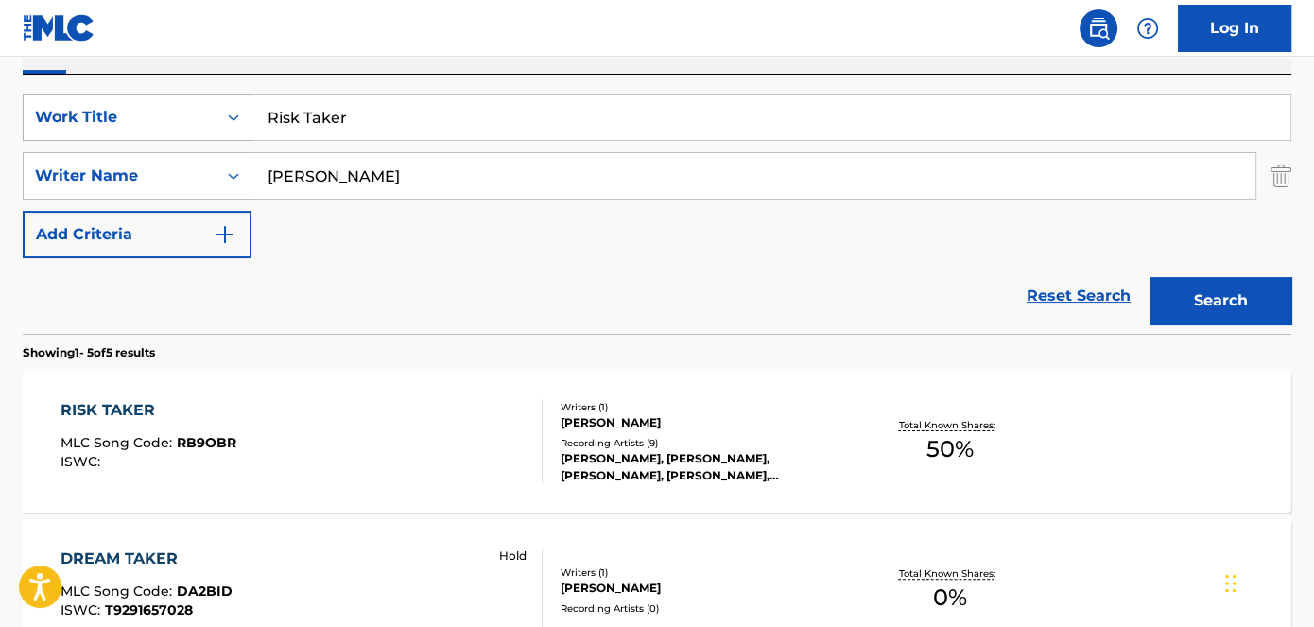
drag, startPoint x: 390, startPoint y: 124, endPoint x: 201, endPoint y: 118, distance: 188.3
click at [209, 124] on div "SearchWithCriteriad53ada31-fe2b-4a6a-85b7-f682a3fb5272 Work Title Risk Taker" at bounding box center [657, 117] width 1269 height 47
type input "Lay Low"
click at [422, 14] on nav "Log In" at bounding box center [657, 28] width 1314 height 57
click at [1191, 304] on button "Search" at bounding box center [1221, 300] width 142 height 47
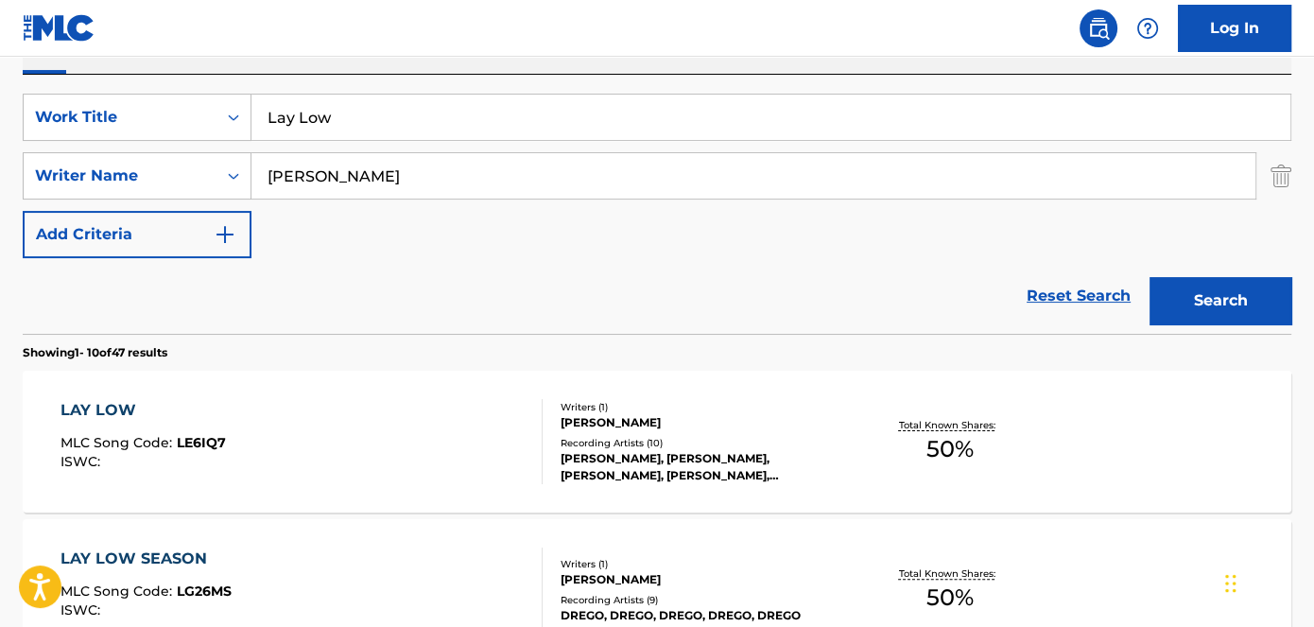
click at [206, 437] on span "LE6IQ7" at bounding box center [201, 442] width 49 height 17
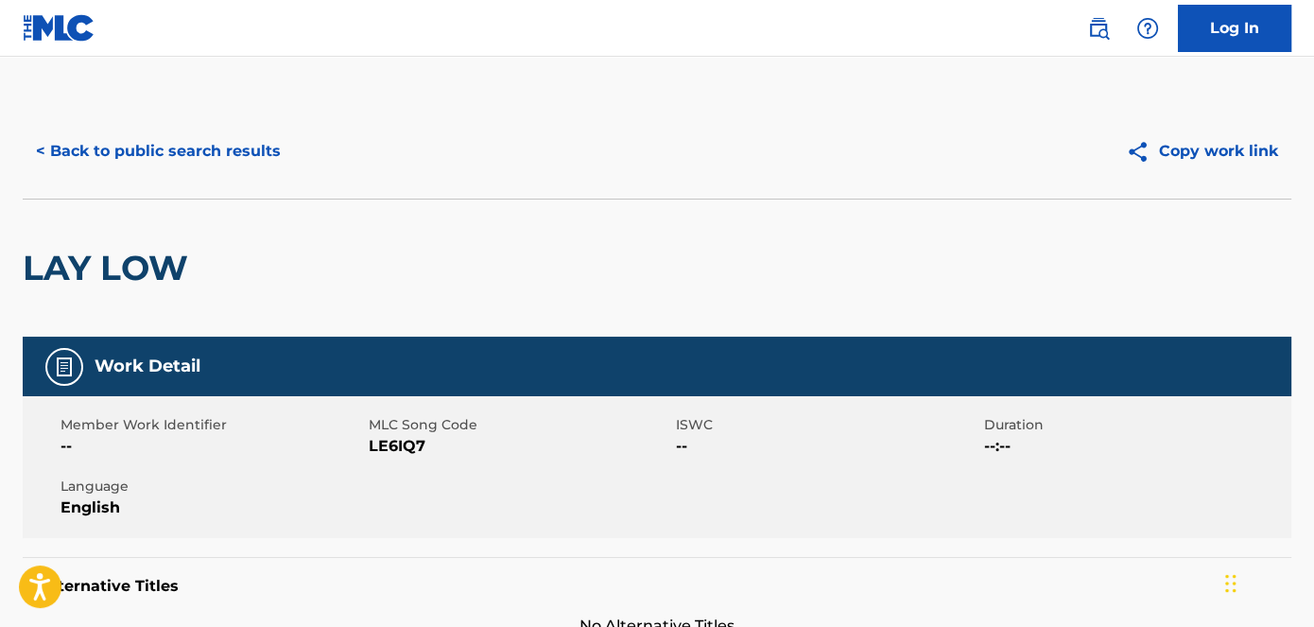
click at [403, 452] on span "LE6IQ7" at bounding box center [521, 446] width 304 height 23
click at [274, 168] on button "< Back to public search results" at bounding box center [158, 151] width 271 height 47
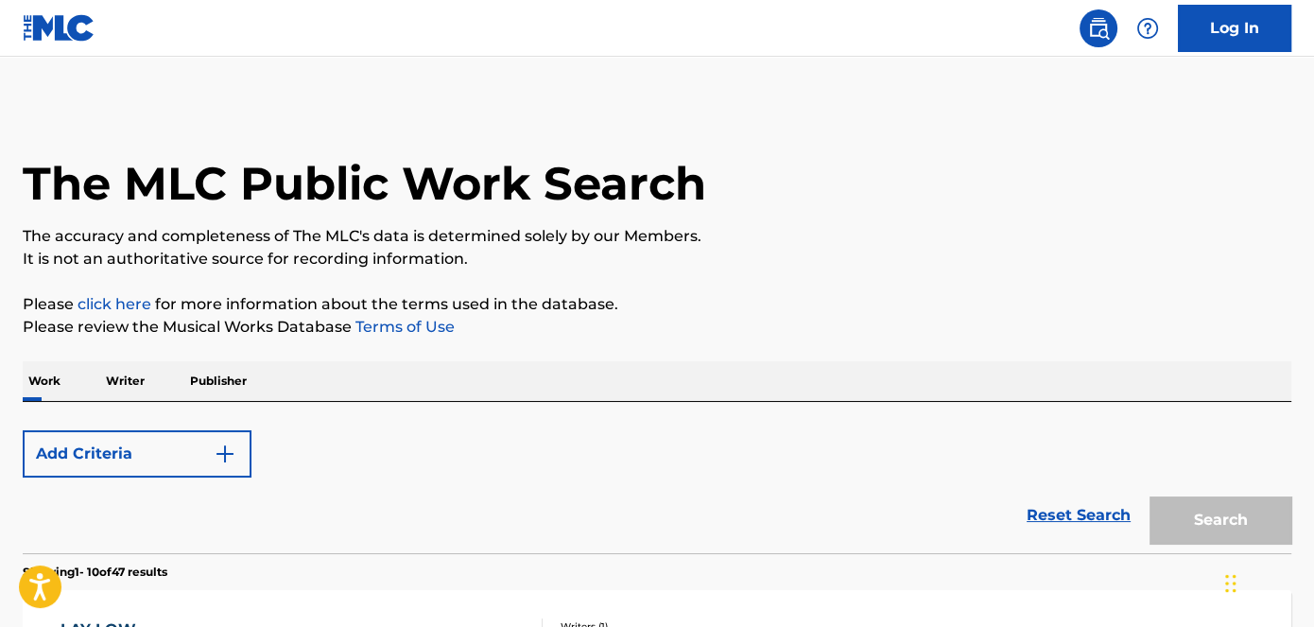
scroll to position [327, 0]
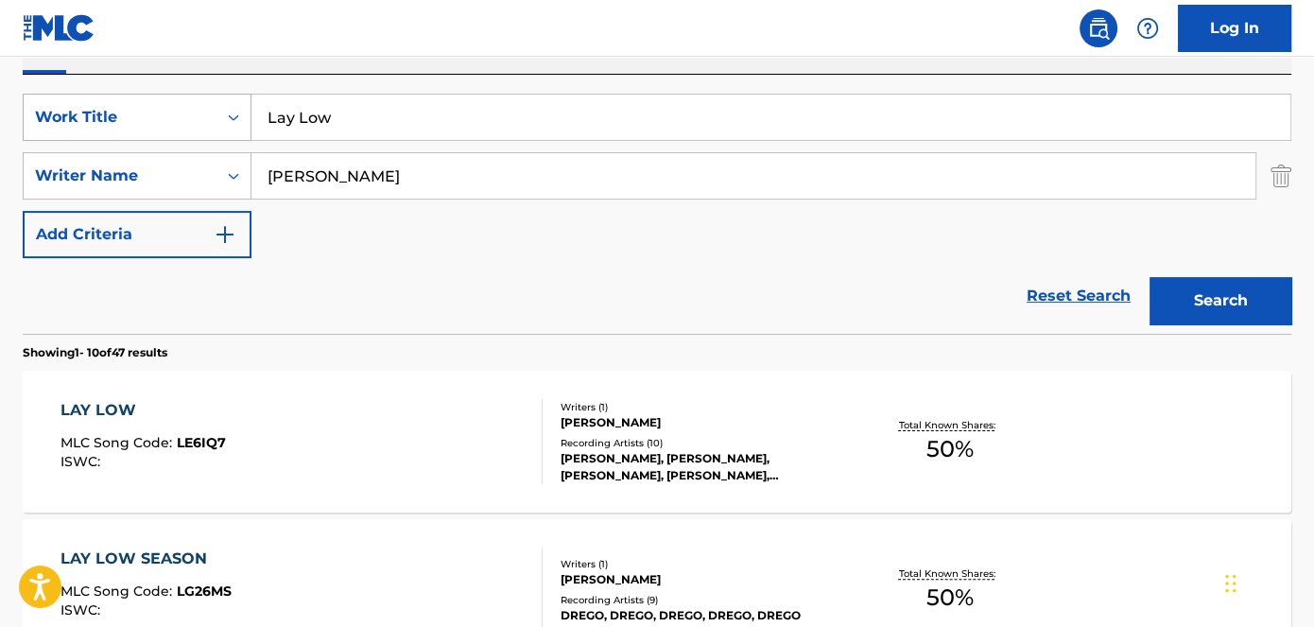
drag, startPoint x: 373, startPoint y: 104, endPoint x: 232, endPoint y: 104, distance: 140.9
click at [153, 115] on div "SearchWithCriteriad53ada31-fe2b-4a6a-85b7-f682a3fb5272 Work Title Lay Low" at bounding box center [657, 117] width 1269 height 47
type input "Walk Em Down"
click at [411, 38] on nav "Log In" at bounding box center [657, 28] width 1314 height 57
click at [1232, 291] on button "Search" at bounding box center [1221, 300] width 142 height 47
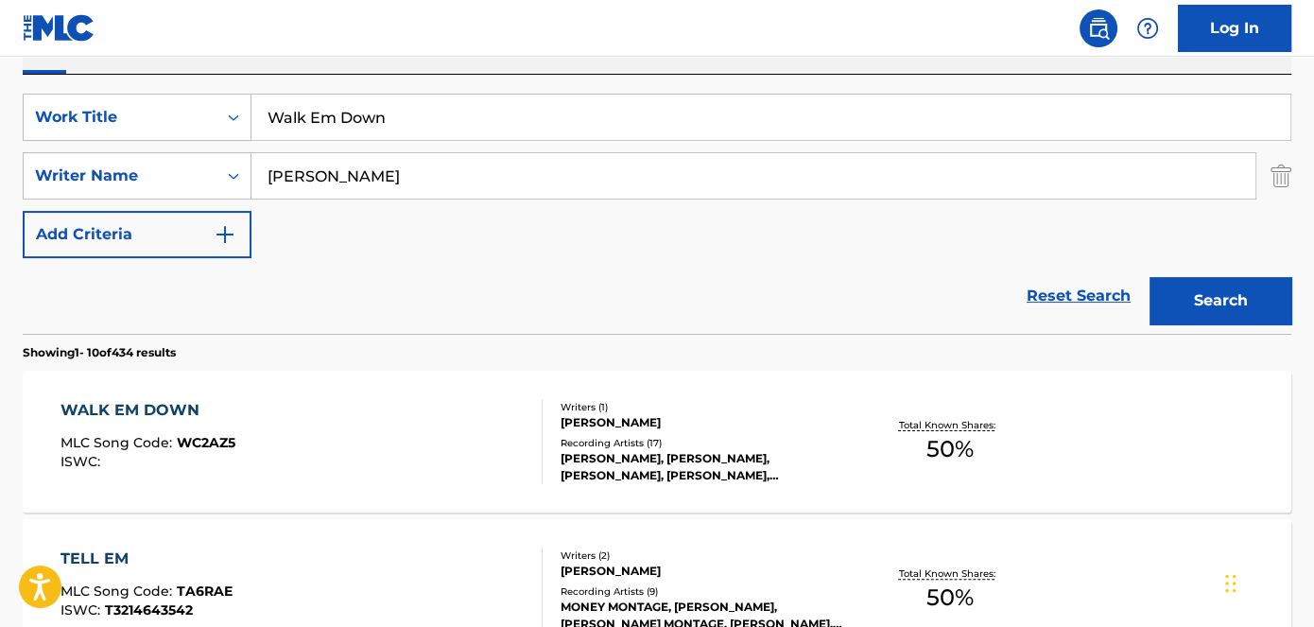
click at [224, 438] on span "WC2AZ5" at bounding box center [206, 442] width 59 height 17
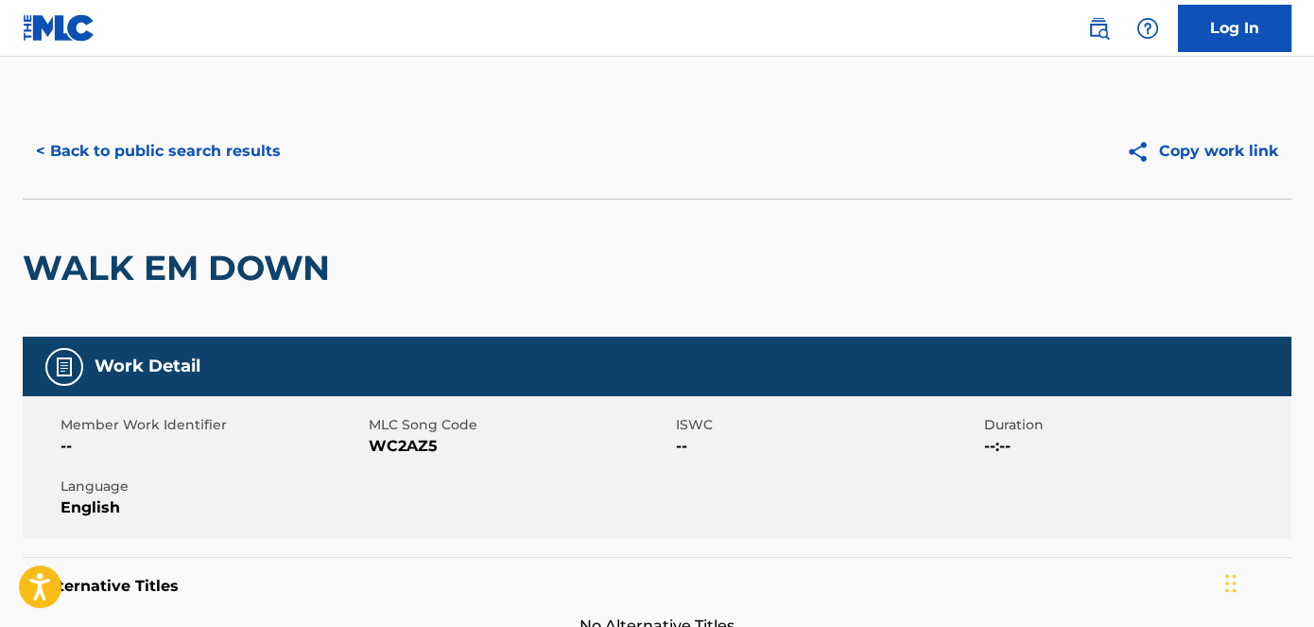
click at [399, 446] on span "WC2AZ5" at bounding box center [521, 446] width 304 height 23
click at [176, 149] on button "< Back to public search results" at bounding box center [158, 151] width 271 height 47
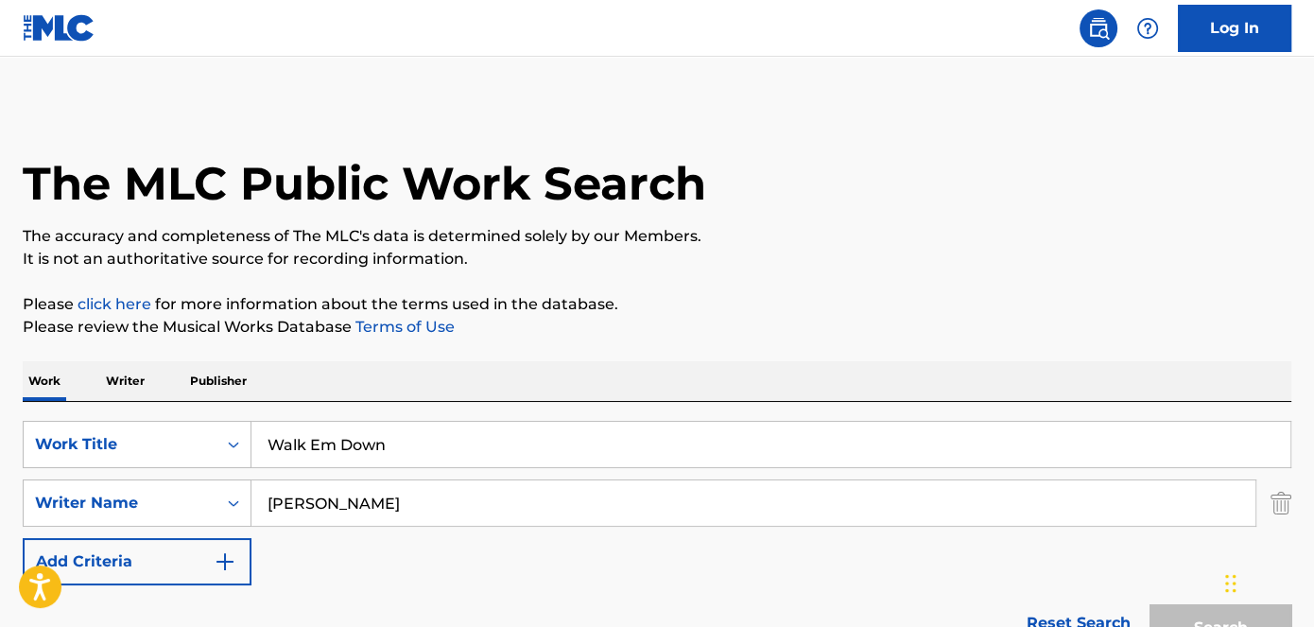
scroll to position [327, 0]
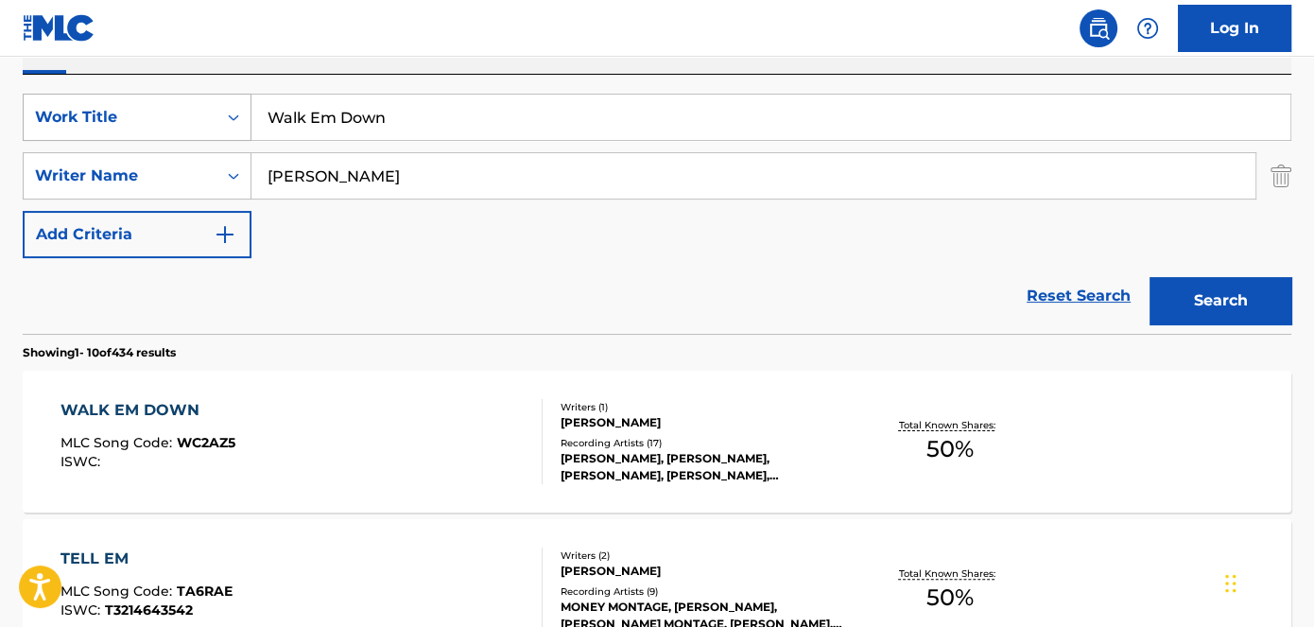
drag, startPoint x: 406, startPoint y: 113, endPoint x: 247, endPoint y: 114, distance: 158.9
click at [253, 114] on input "Walk Em Down" at bounding box center [771, 117] width 1039 height 45
type input "On Melrose"
click at [388, 25] on nav "Log In" at bounding box center [657, 28] width 1314 height 57
click at [1243, 293] on button "Search" at bounding box center [1221, 300] width 142 height 47
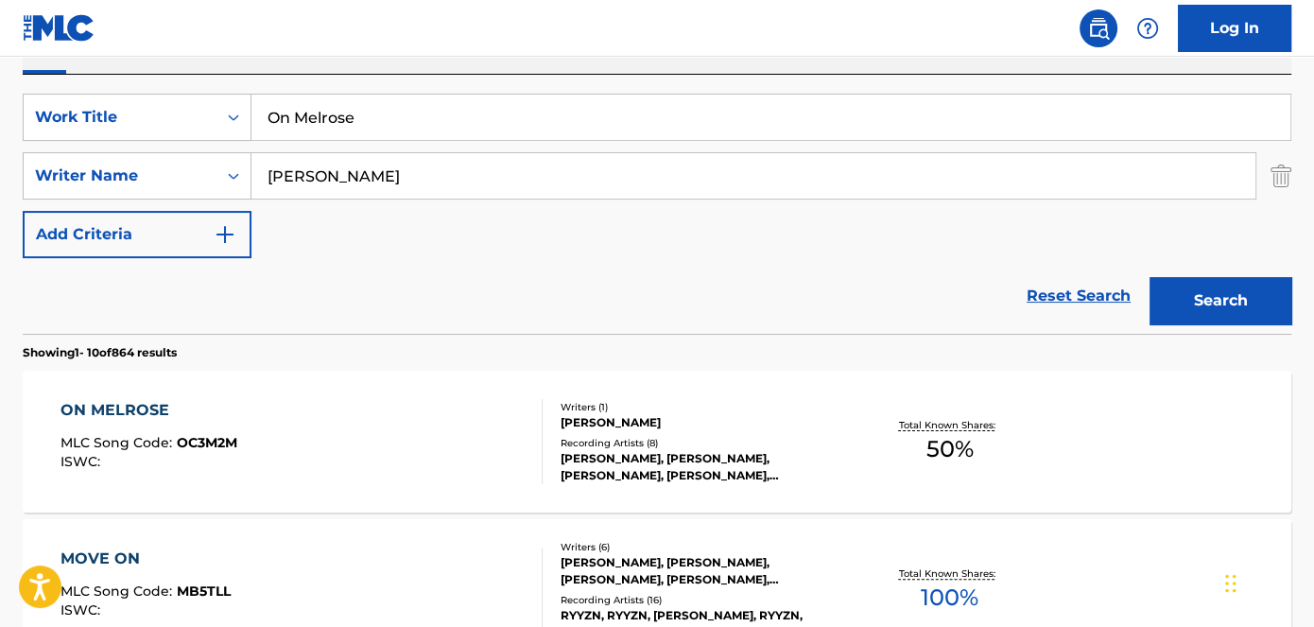
click at [204, 439] on span "OC3M2M" at bounding box center [207, 442] width 61 height 17
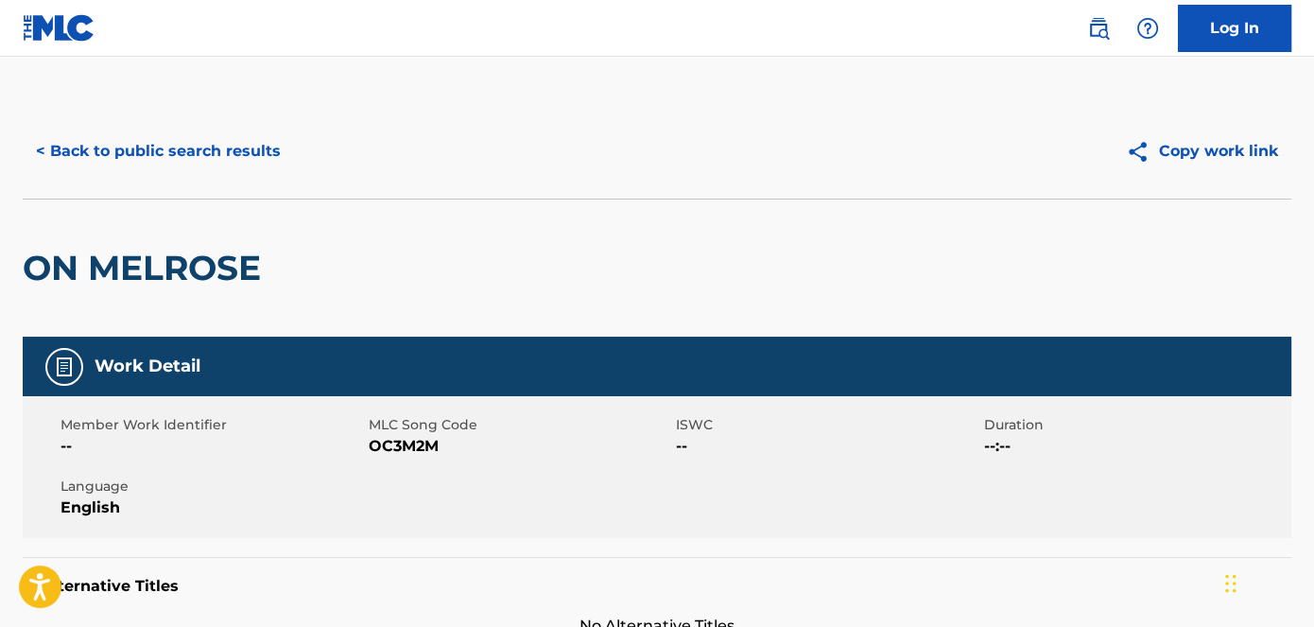
click at [416, 446] on span "OC3M2M" at bounding box center [521, 446] width 304 height 23
click at [415, 446] on span "OC3M2M" at bounding box center [521, 446] width 304 height 23
click at [167, 145] on button "< Back to public search results" at bounding box center [158, 151] width 271 height 47
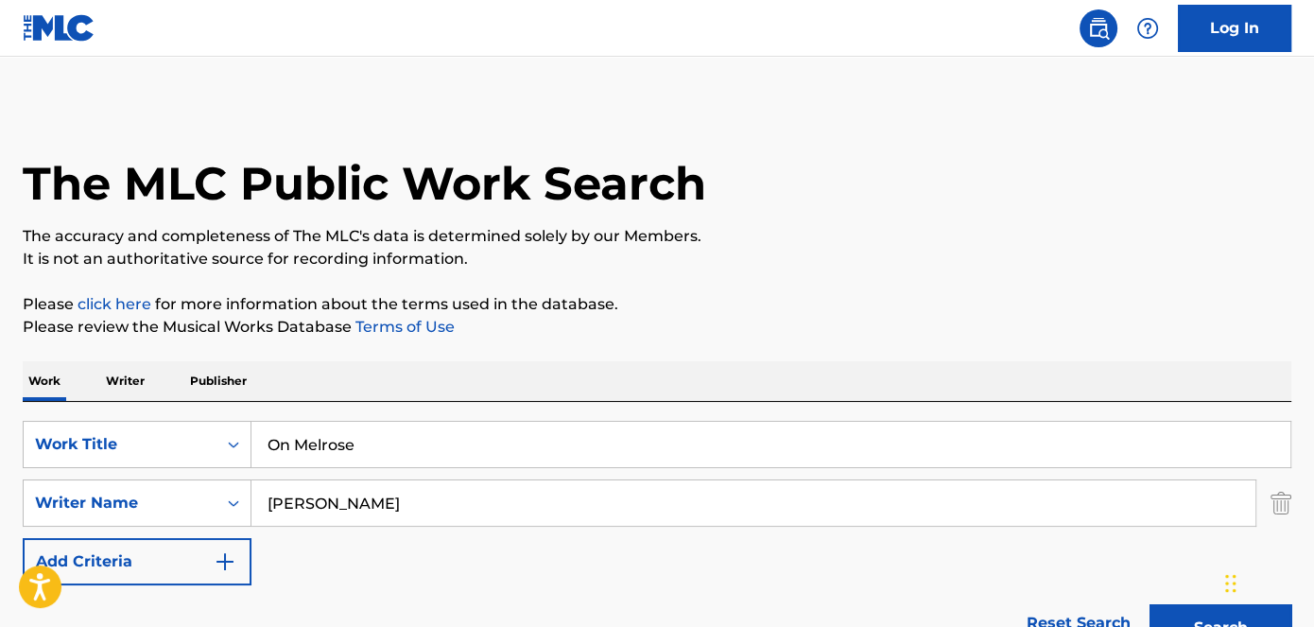
scroll to position [327, 0]
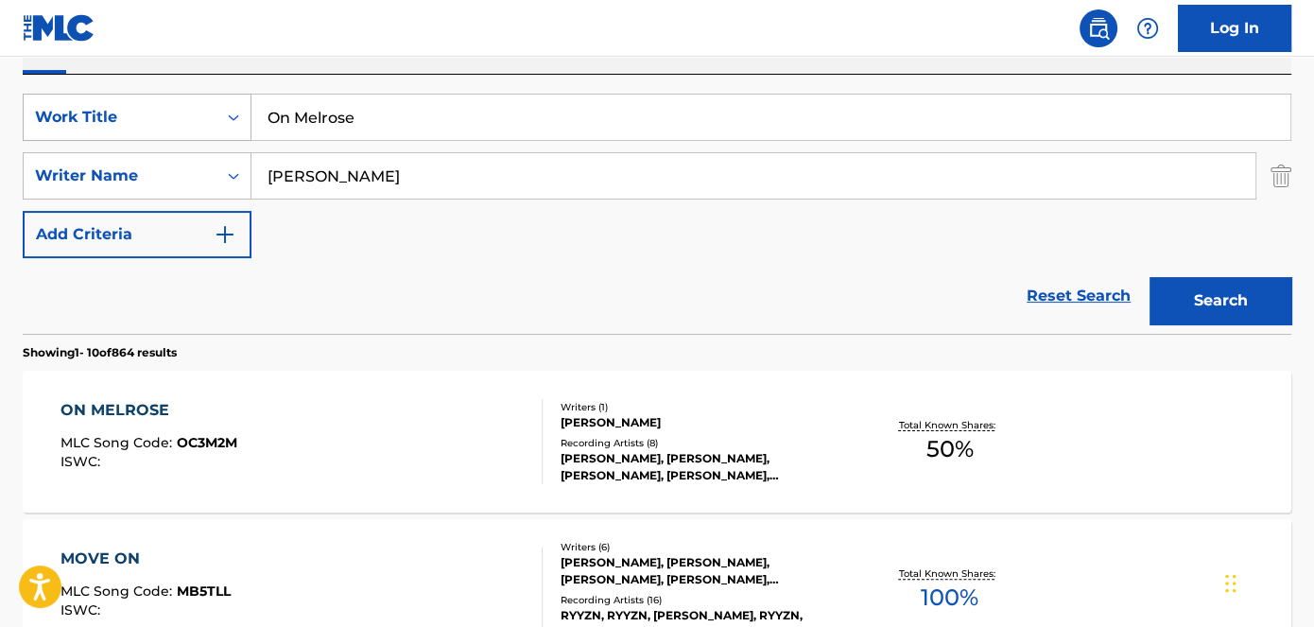
drag, startPoint x: 372, startPoint y: 113, endPoint x: 217, endPoint y: 112, distance: 154.1
click at [211, 119] on div "SearchWithCriteriad53ada31-fe2b-4a6a-85b7-f682a3fb5272 Work Title On Melrose" at bounding box center [657, 117] width 1269 height 47
type input "Out The Way"
click at [370, 12] on nav "Log In" at bounding box center [657, 28] width 1314 height 57
click at [1239, 290] on button "Search" at bounding box center [1221, 300] width 142 height 47
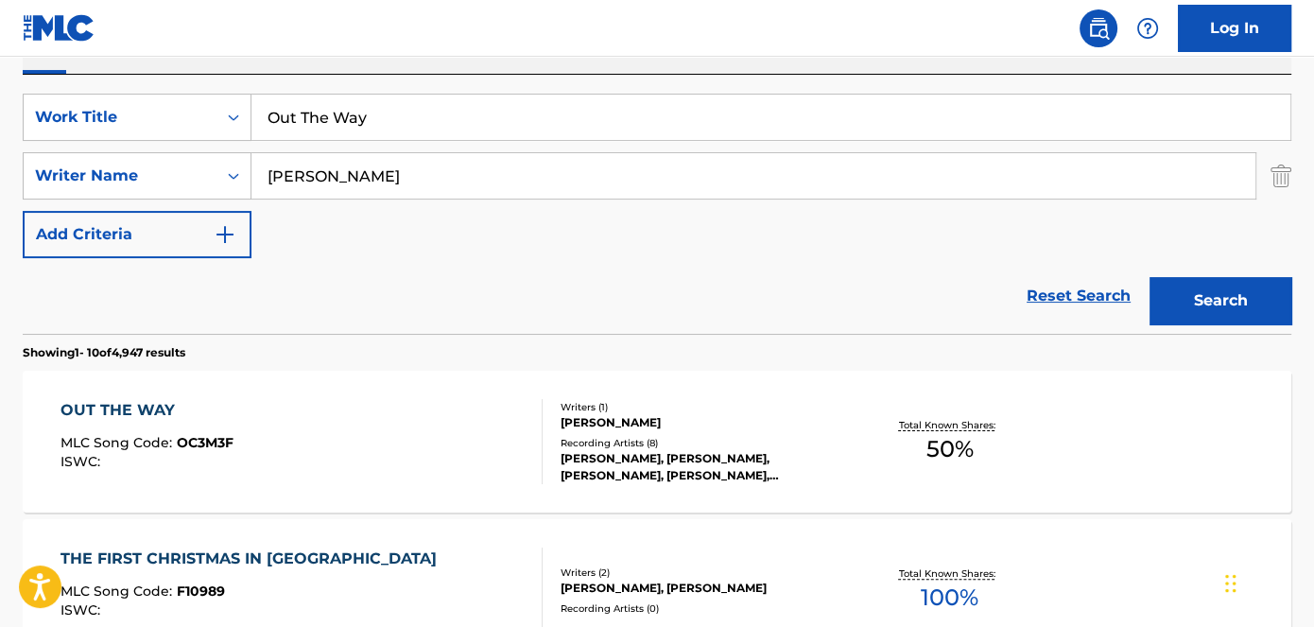
click at [208, 442] on span "OC3M3F" at bounding box center [205, 442] width 57 height 17
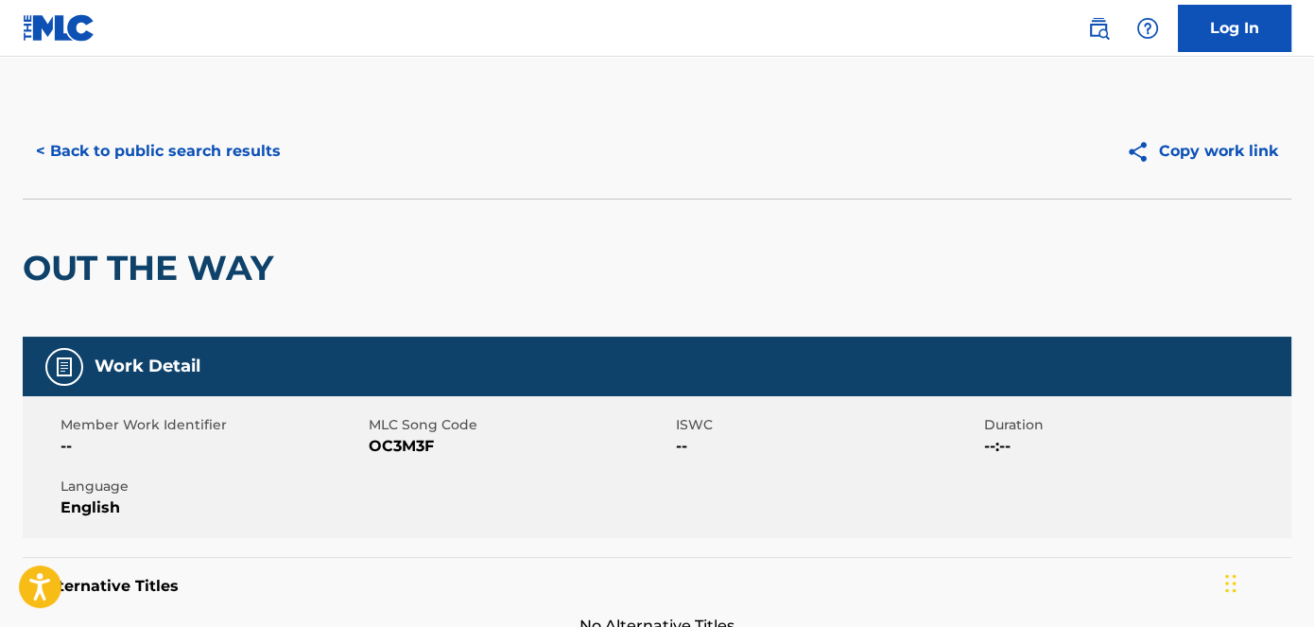
click at [412, 443] on span "OC3M3F" at bounding box center [521, 446] width 304 height 23
click at [410, 443] on span "OC3M3F" at bounding box center [521, 446] width 304 height 23
click at [233, 161] on button "< Back to public search results" at bounding box center [158, 151] width 271 height 47
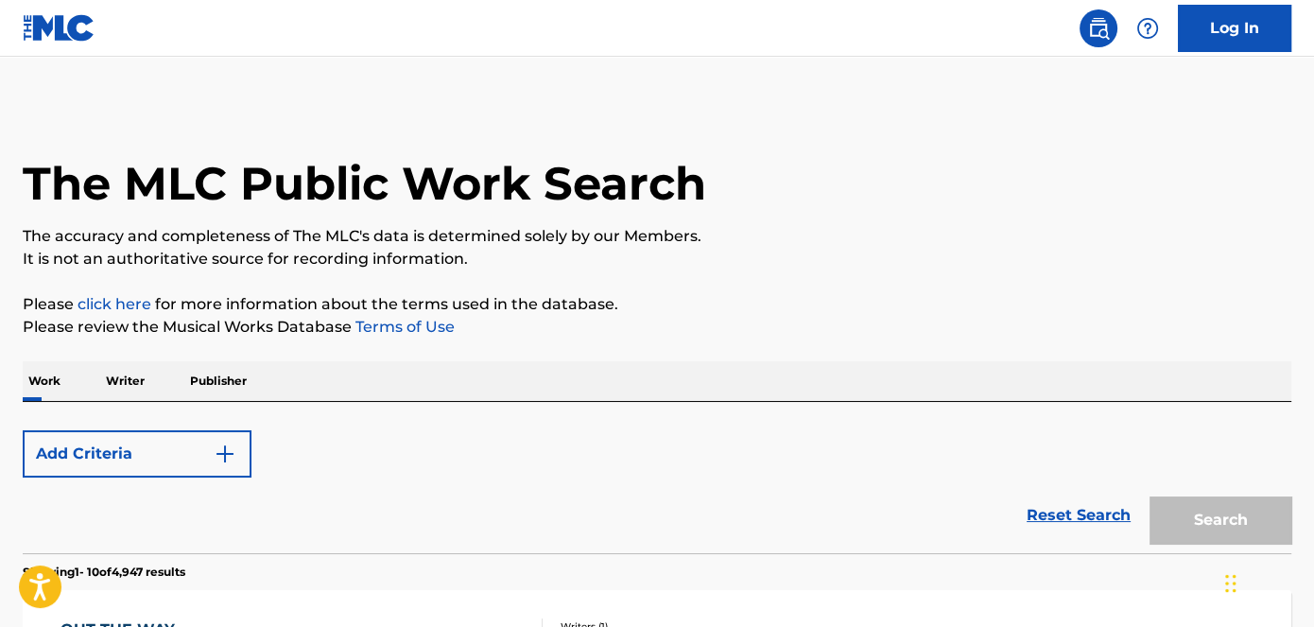
scroll to position [327, 0]
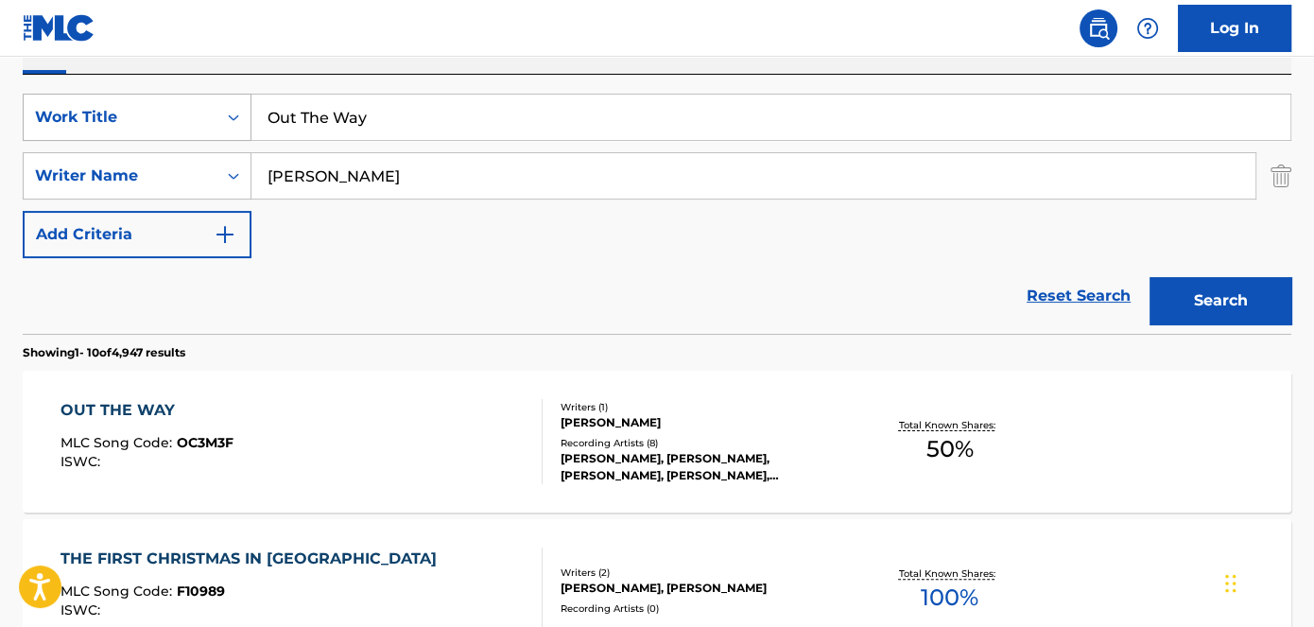
drag, startPoint x: 443, startPoint y: 109, endPoint x: 179, endPoint y: 119, distance: 264.0
click at [230, 120] on div "SearchWithCriteriad53ada31-fe2b-4a6a-85b7-f682a3fb5272 Work Title Out The Way" at bounding box center [657, 117] width 1269 height 47
type input "Intro, Pt. 1"
click at [375, 23] on nav "Log In" at bounding box center [657, 28] width 1314 height 57
click at [1238, 287] on button "Search" at bounding box center [1221, 300] width 142 height 47
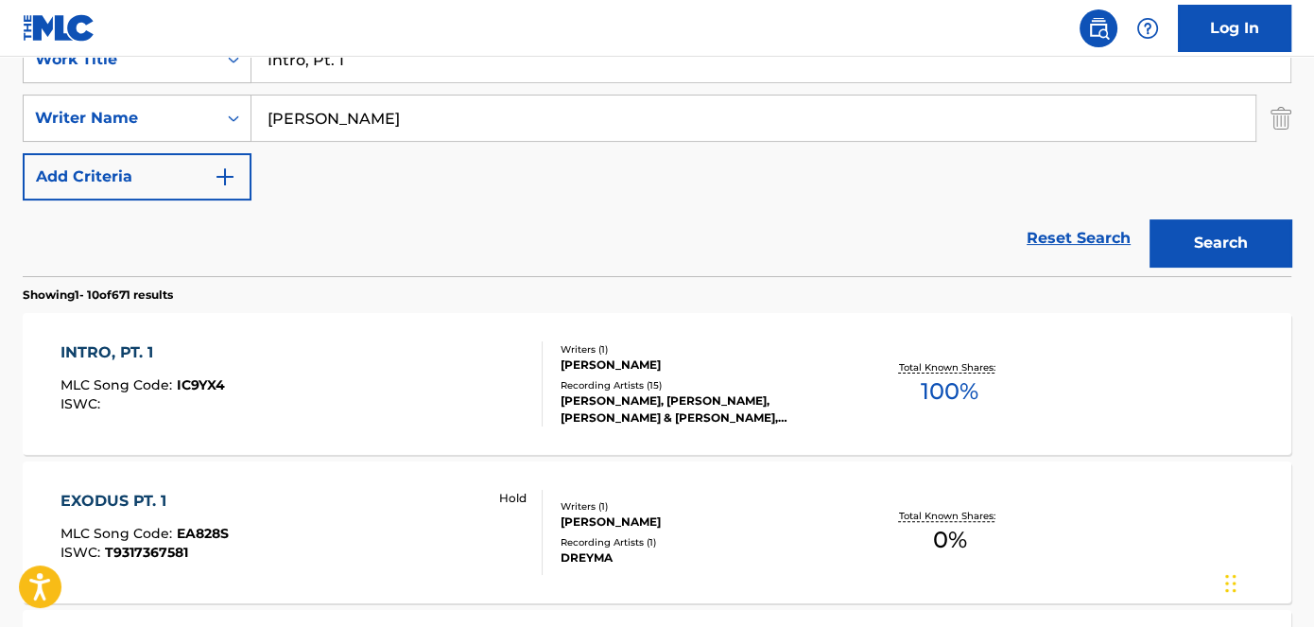
scroll to position [413, 0]
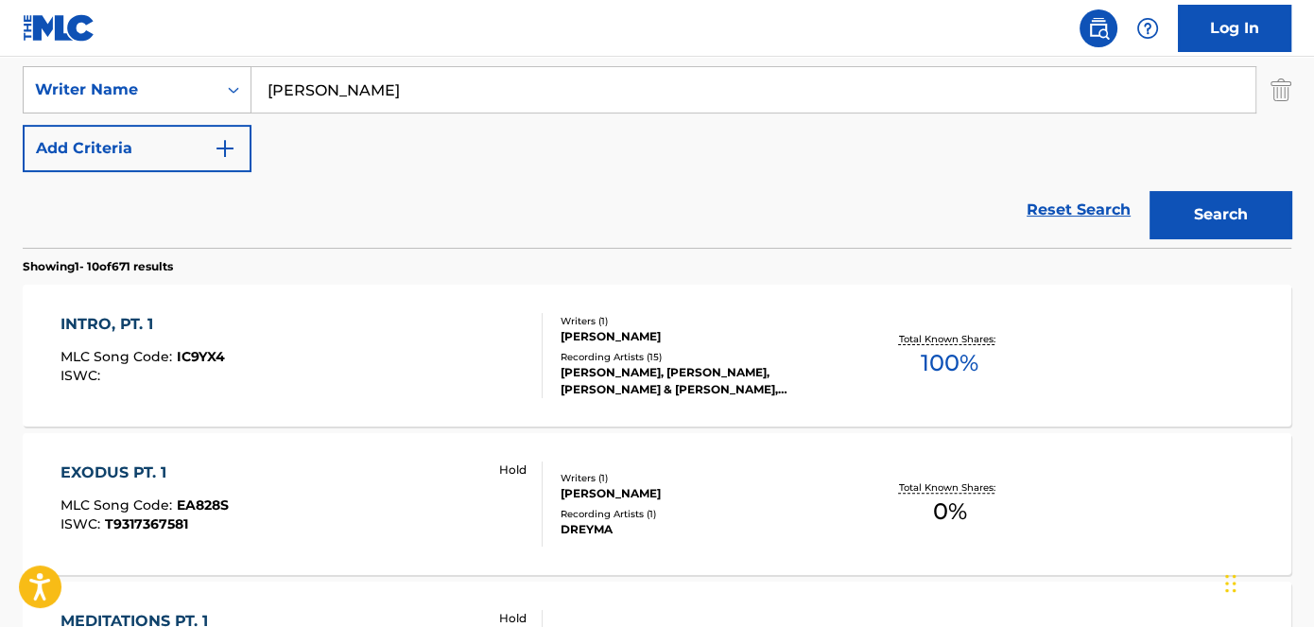
click at [199, 357] on span "IC9YX4" at bounding box center [201, 356] width 48 height 17
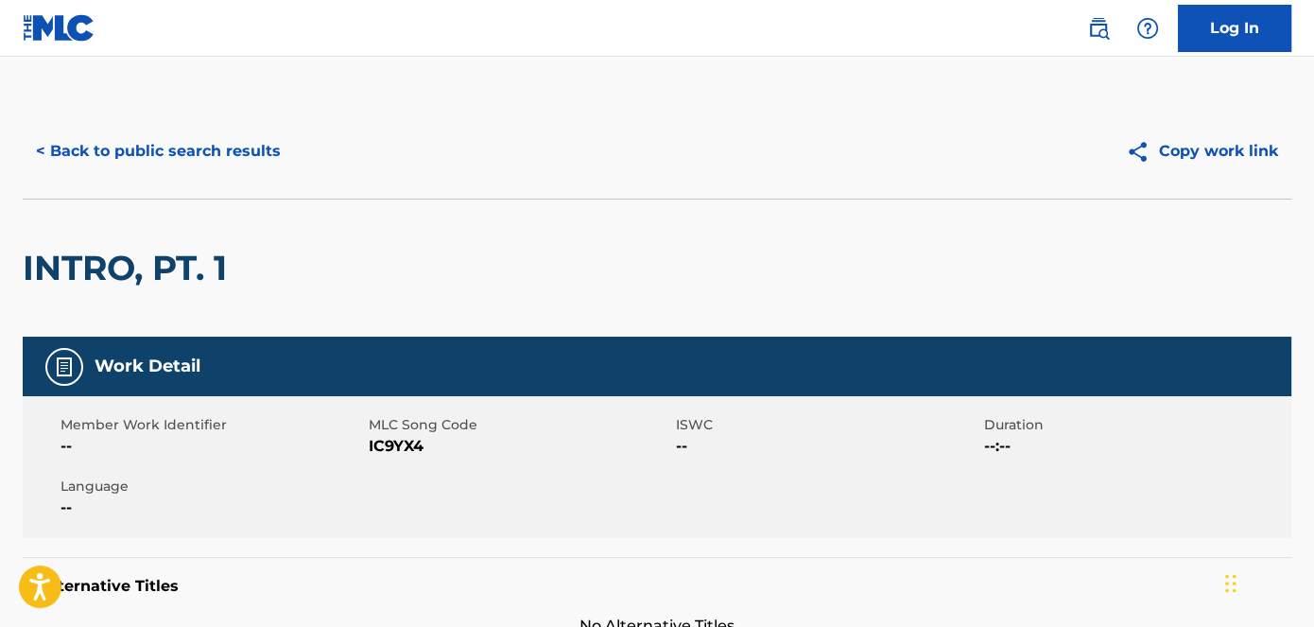
click at [408, 446] on span "IC9YX4" at bounding box center [521, 446] width 304 height 23
click at [180, 154] on button "< Back to public search results" at bounding box center [158, 151] width 271 height 47
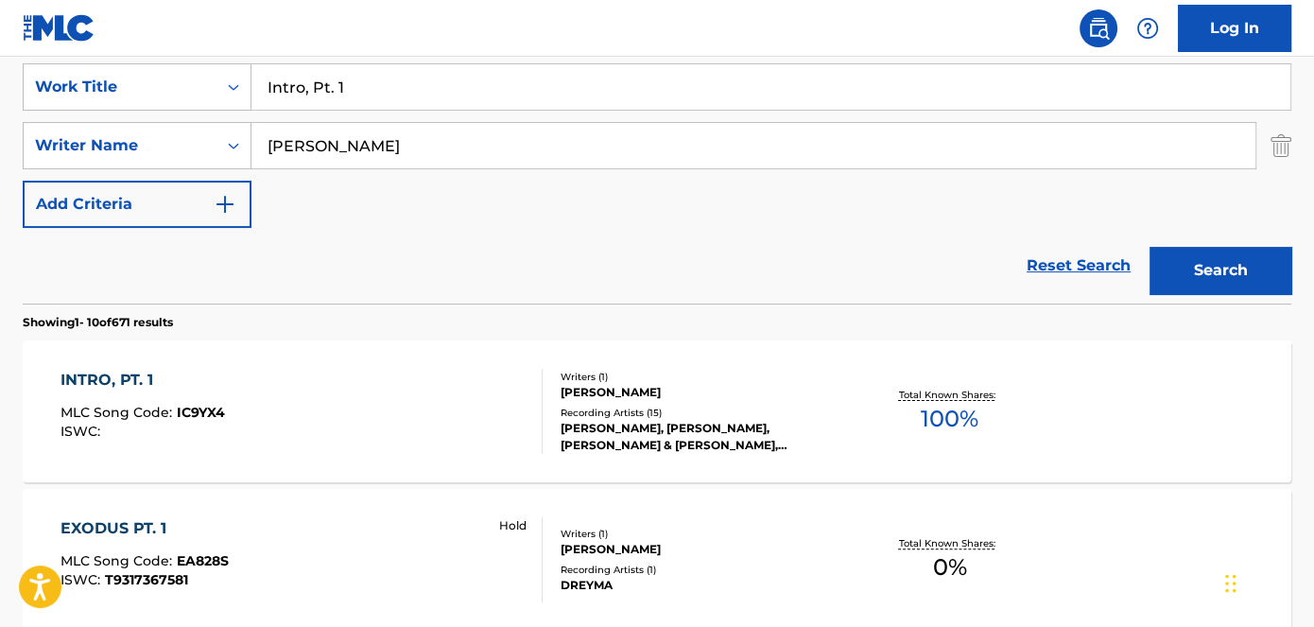
scroll to position [327, 0]
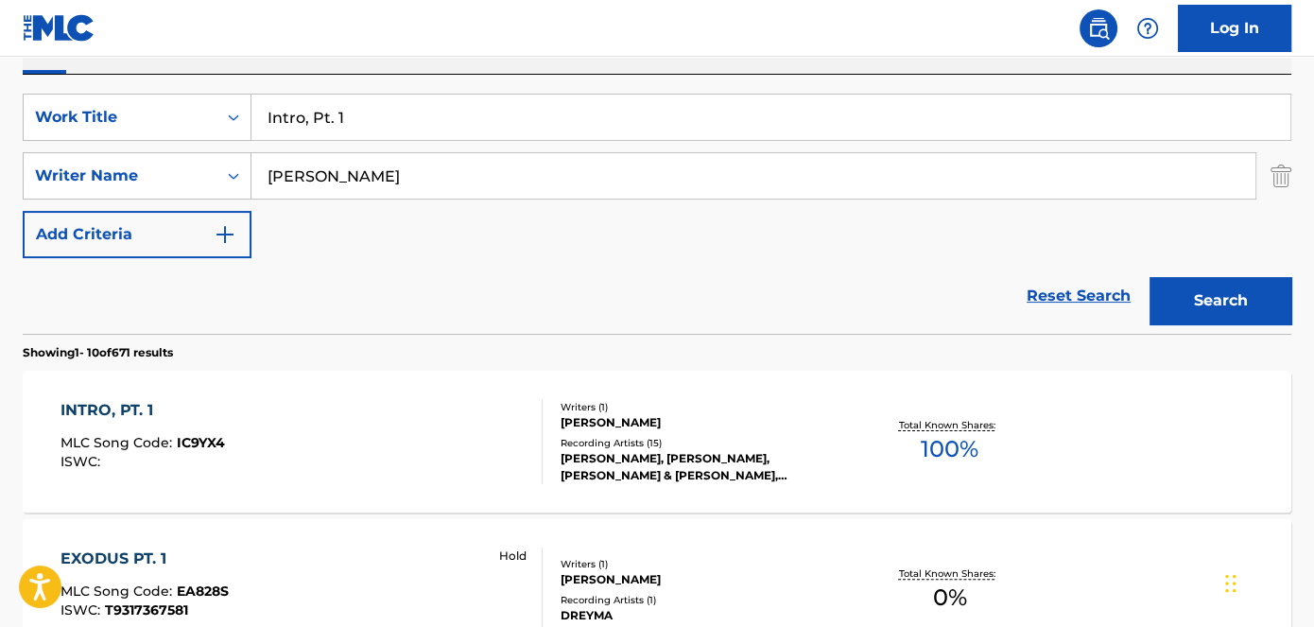
drag, startPoint x: 353, startPoint y: 125, endPoint x: 307, endPoint y: 61, distance: 78.7
click at [148, 125] on div "SearchWithCriteriad53ada31-fe2b-4a6a-85b7-f682a3fb5272 Work Title Intro, Pt. 1" at bounding box center [657, 117] width 1269 height 47
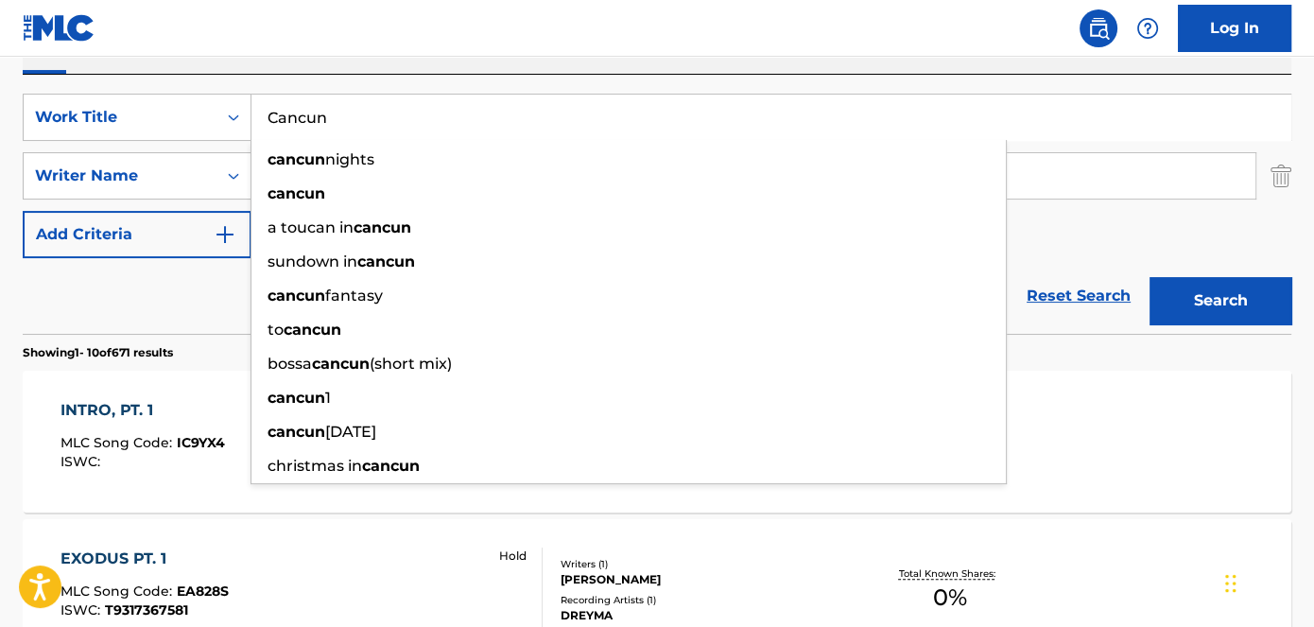
type input "Cancun"
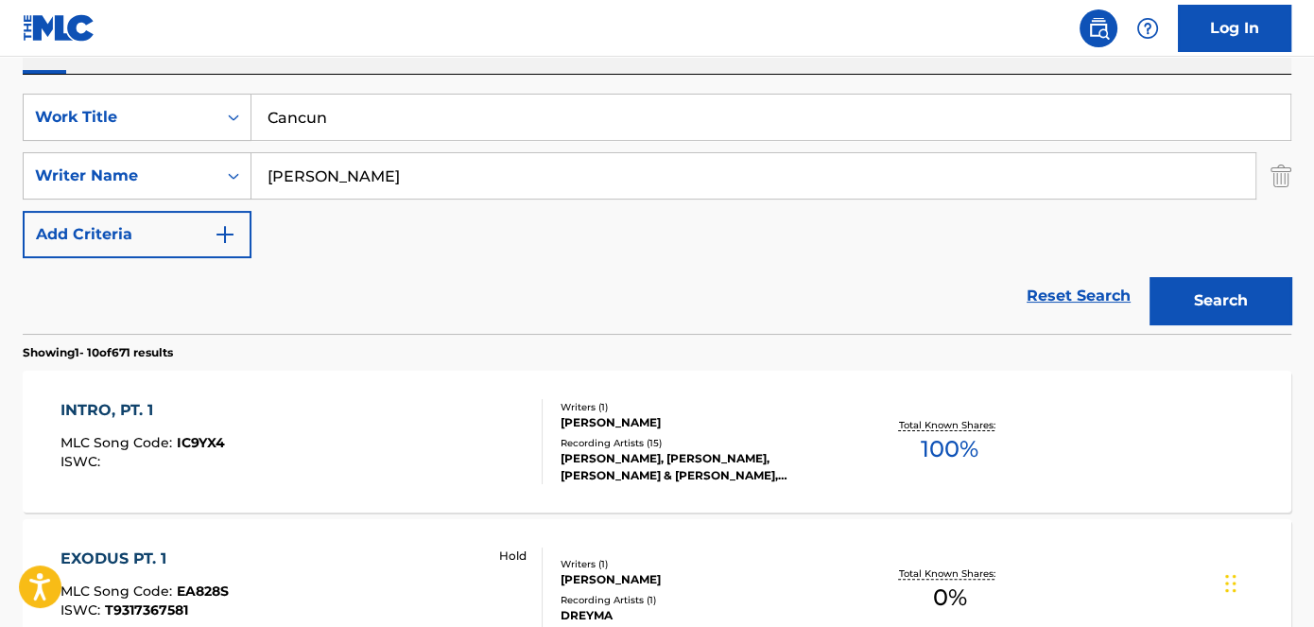
click at [1217, 296] on button "Search" at bounding box center [1221, 300] width 142 height 47
click at [214, 446] on span "CB7GKG" at bounding box center [206, 442] width 58 height 17
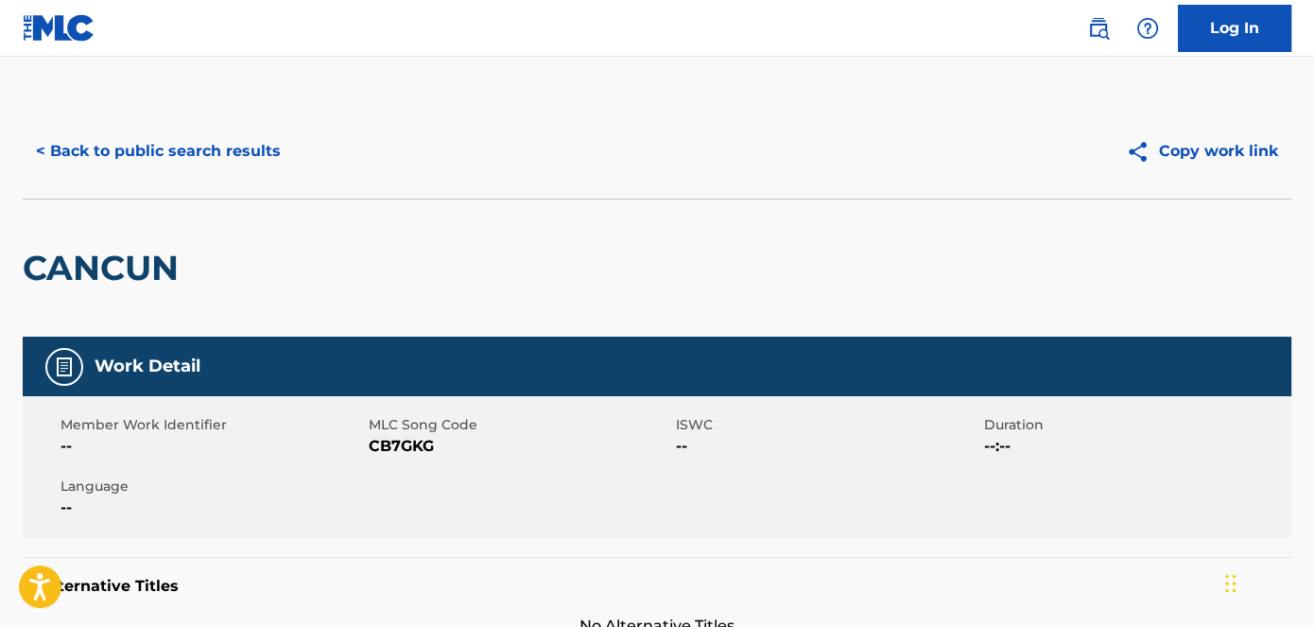
click at [383, 446] on span "CB7GKG" at bounding box center [521, 446] width 304 height 23
click at [195, 147] on button "< Back to public search results" at bounding box center [158, 151] width 271 height 47
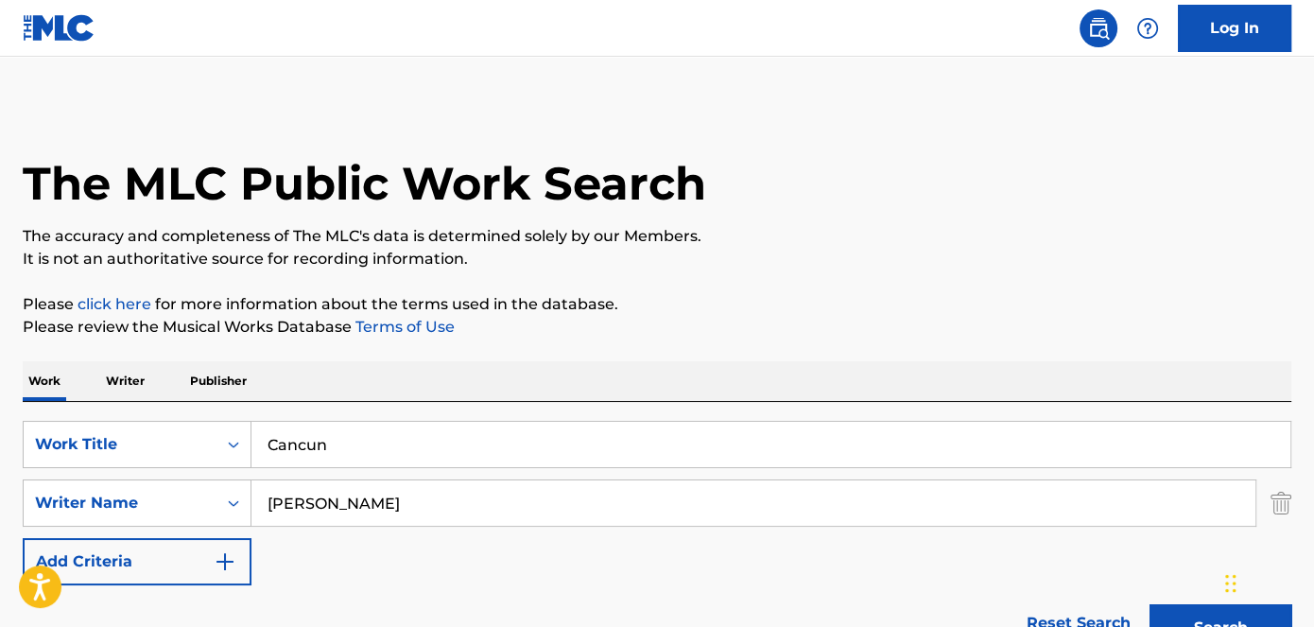
scroll to position [327, 0]
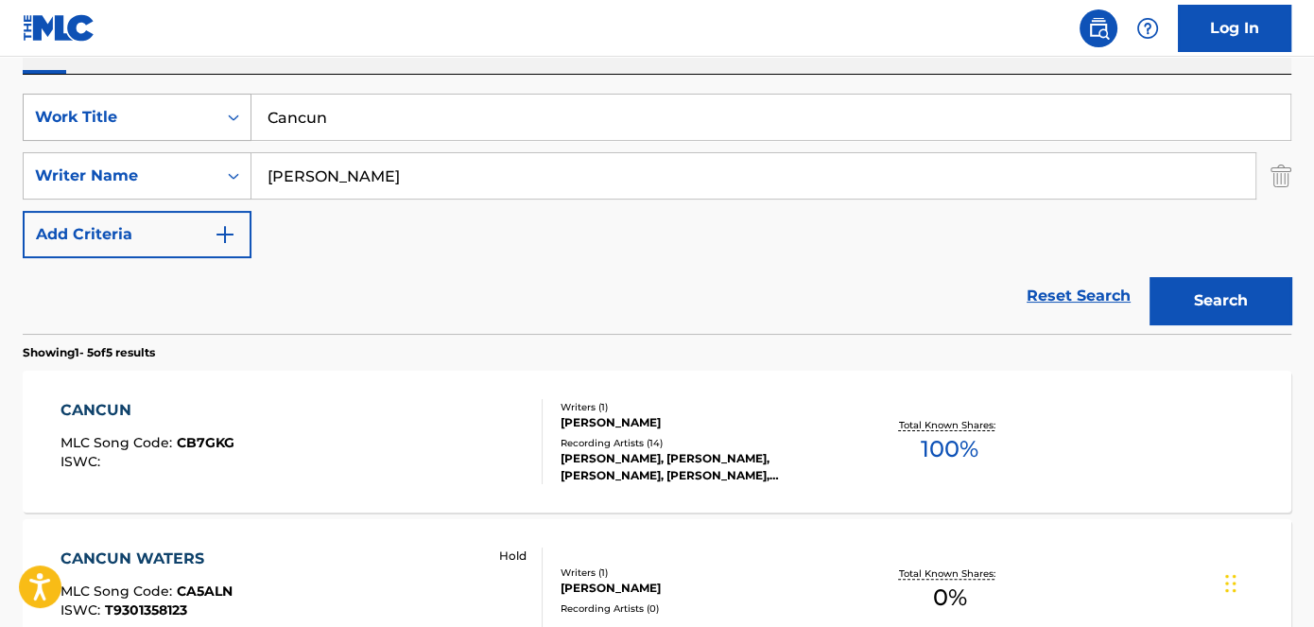
drag, startPoint x: 348, startPoint y: 115, endPoint x: 186, endPoint y: 113, distance: 161.7
click at [189, 115] on div "SearchWithCriteriad53ada31-fe2b-4a6a-85b7-f682a3fb5272 Work Title Cancun" at bounding box center [657, 117] width 1269 height 47
type input "Deep End"
click at [353, 43] on nav "Log In" at bounding box center [657, 28] width 1314 height 57
click at [1212, 280] on button "Search" at bounding box center [1221, 300] width 142 height 47
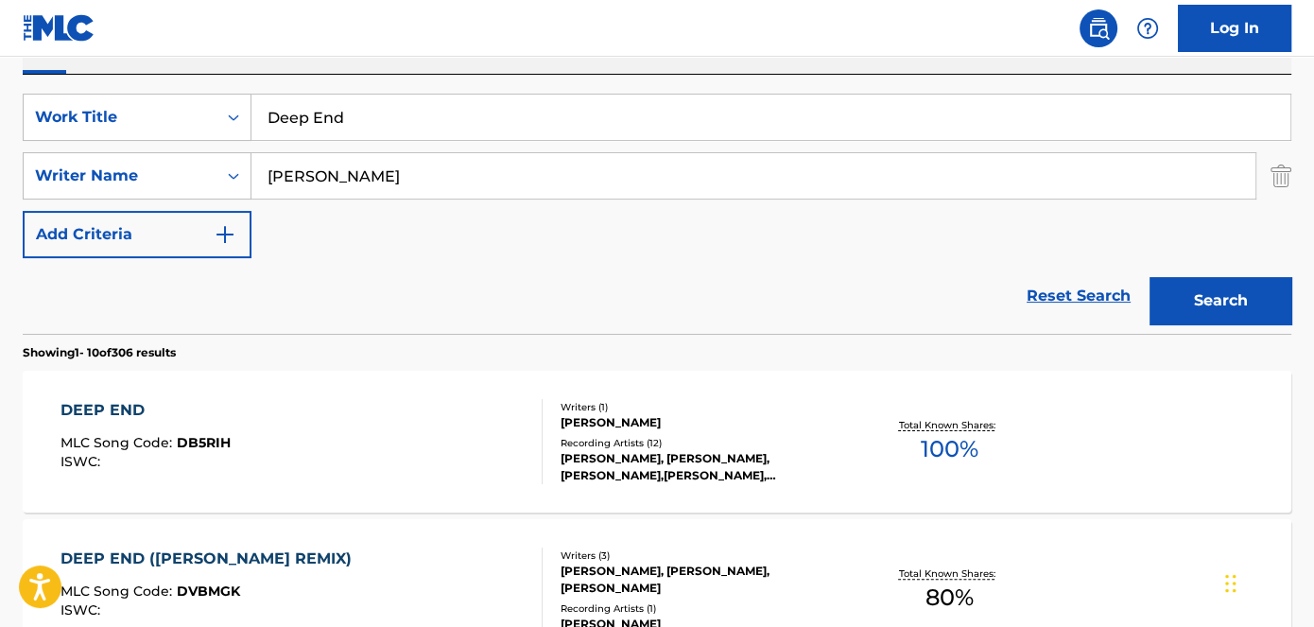
click at [224, 444] on span "DB5RIH" at bounding box center [204, 442] width 54 height 17
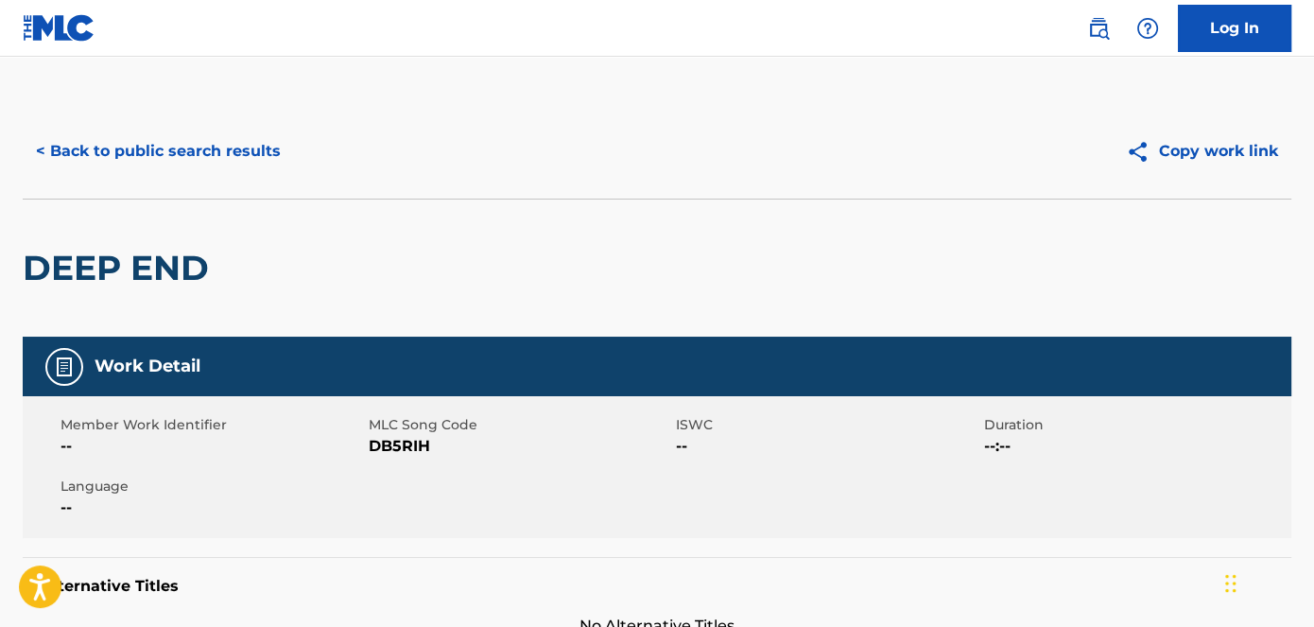
click at [386, 444] on span "DB5RIH" at bounding box center [521, 446] width 304 height 23
click at [243, 136] on button "< Back to public search results" at bounding box center [158, 151] width 271 height 47
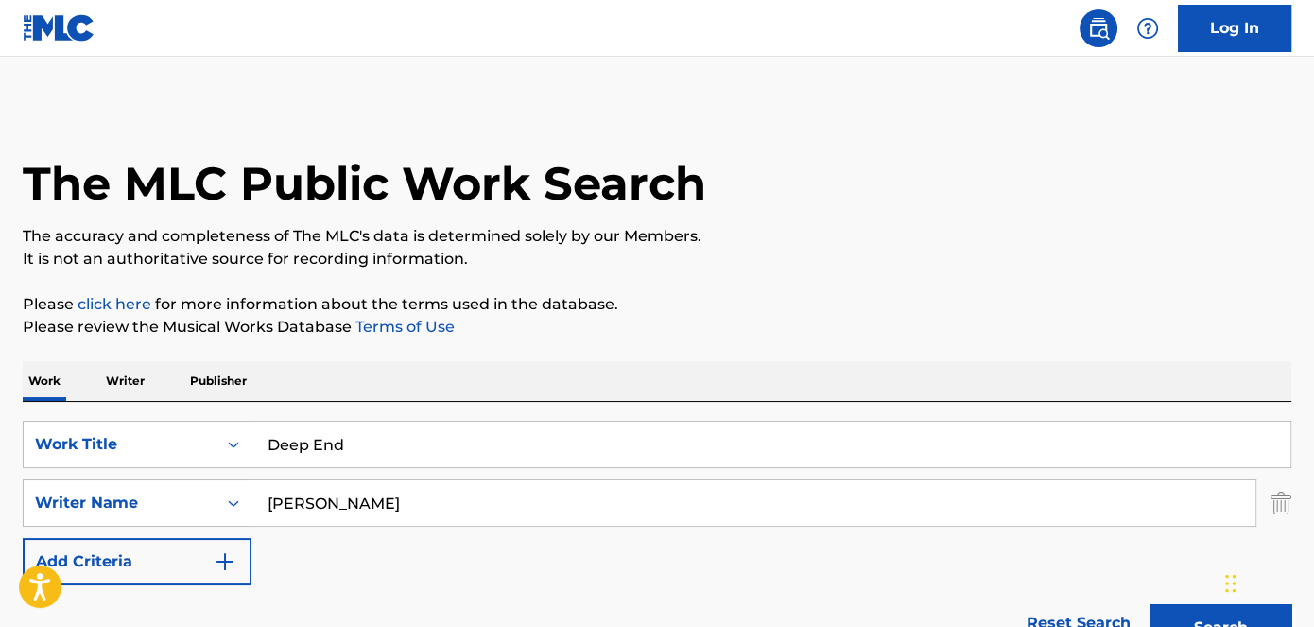
scroll to position [327, 0]
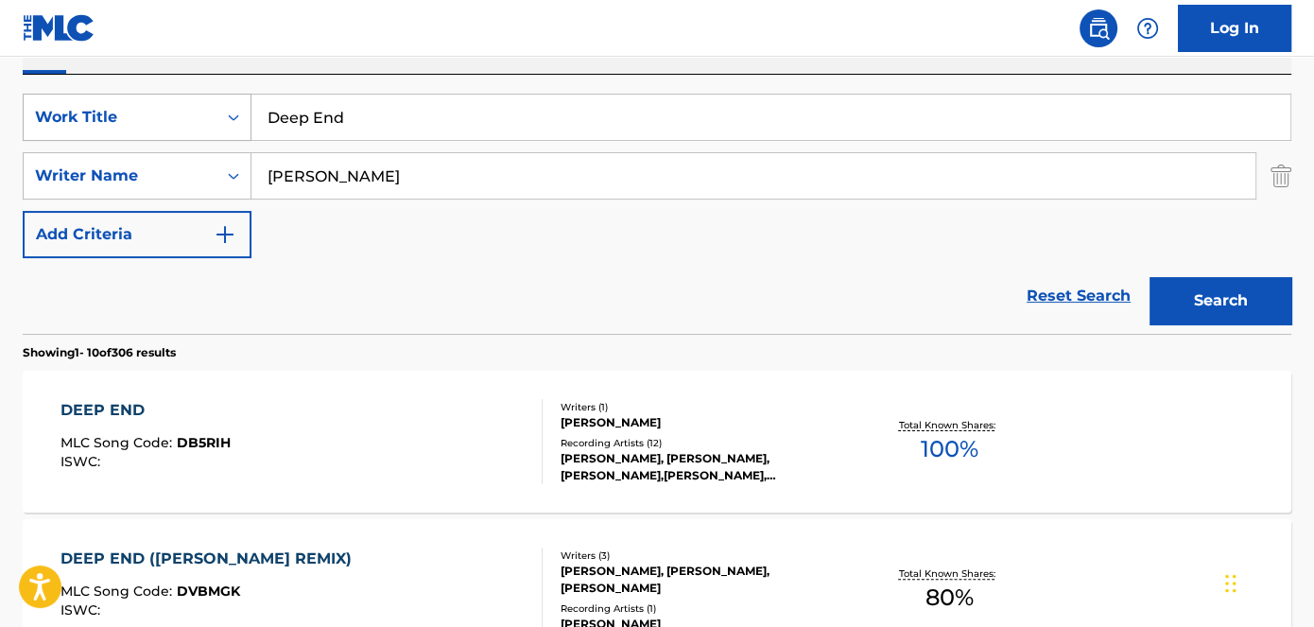
drag, startPoint x: 421, startPoint y: 113, endPoint x: 183, endPoint y: 127, distance: 237.8
click at [193, 125] on div "SearchWithCriteriad53ada31-fe2b-4a6a-85b7-f682a3fb5272 Work Title Deep End" at bounding box center [657, 117] width 1269 height 47
type input "Oh You Fancy Huh"
click at [473, 48] on nav "Log In" at bounding box center [657, 28] width 1314 height 57
click at [1208, 307] on button "Search" at bounding box center [1221, 300] width 142 height 47
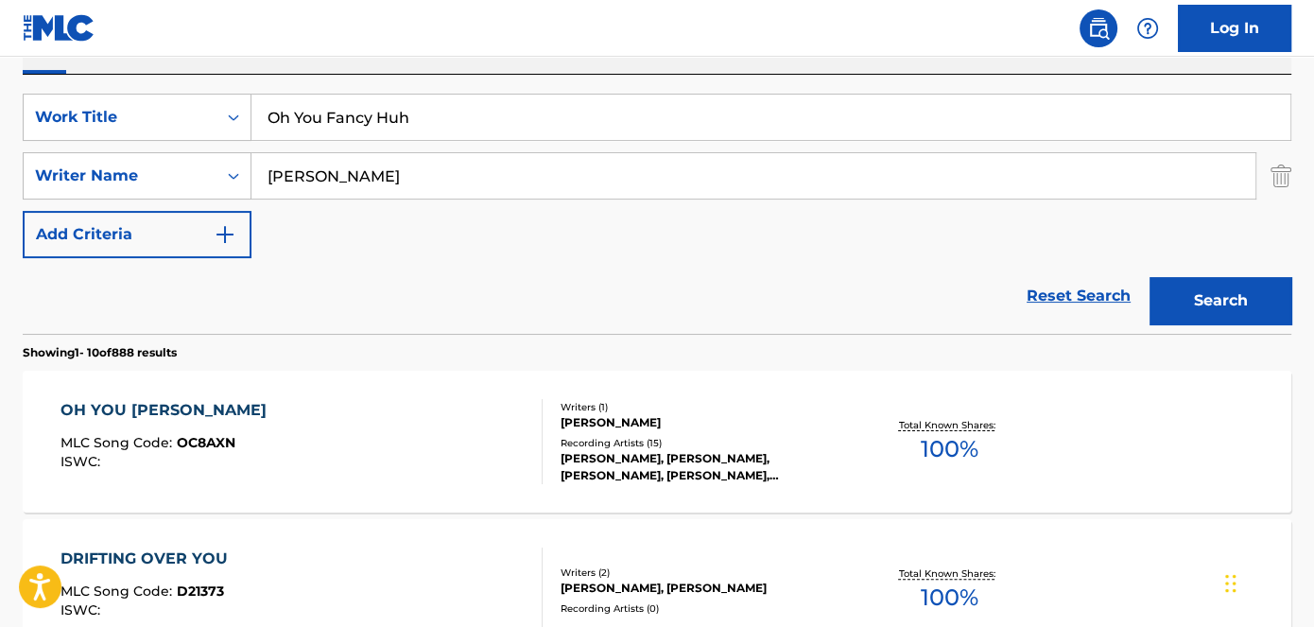
click at [214, 440] on span "OC8AXN" at bounding box center [206, 442] width 59 height 17
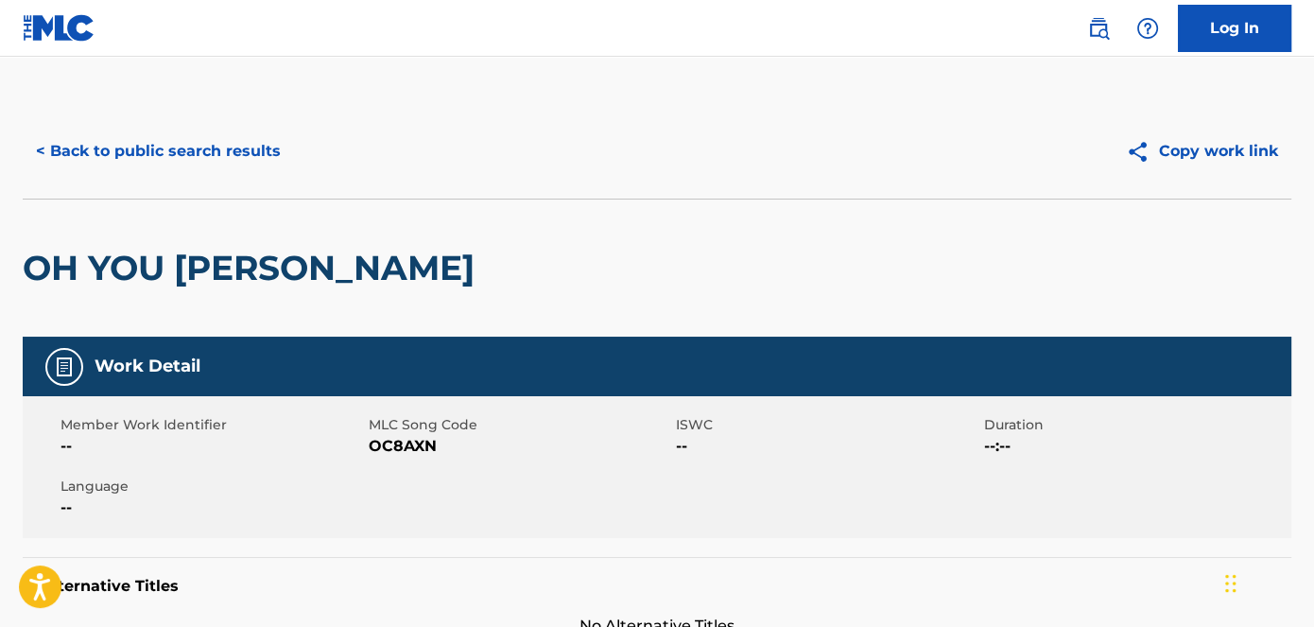
click at [419, 445] on span "OC8AXN" at bounding box center [521, 446] width 304 height 23
click at [241, 138] on button "< Back to public search results" at bounding box center [158, 151] width 271 height 47
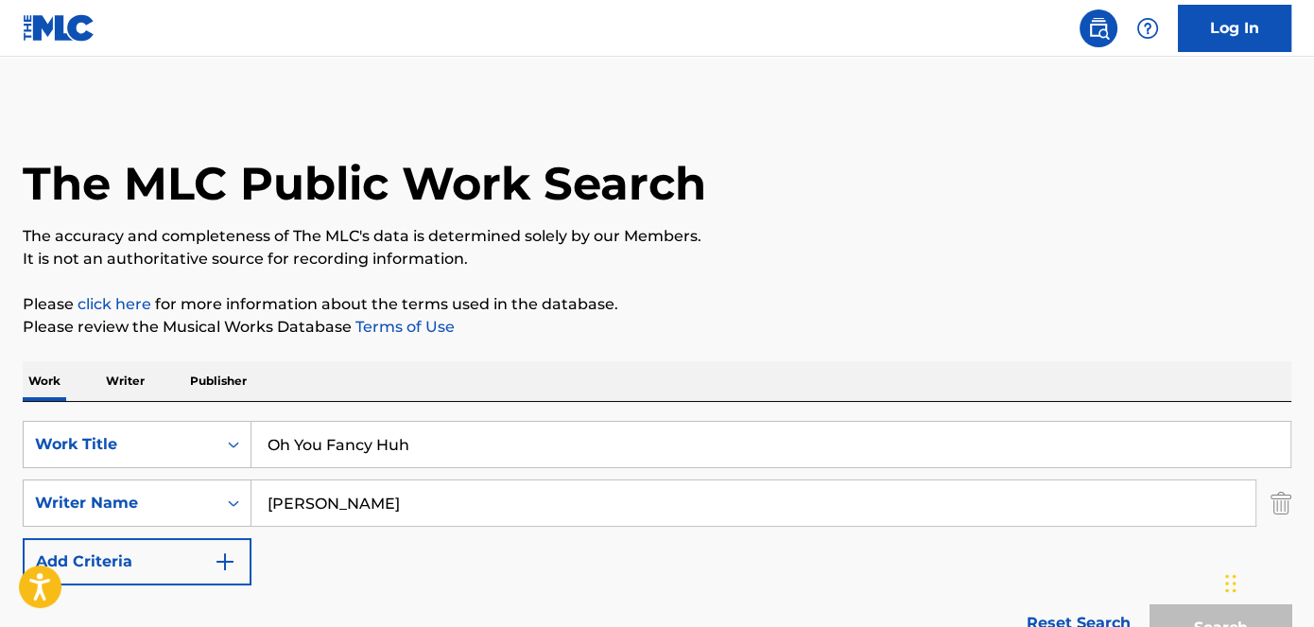
scroll to position [327, 0]
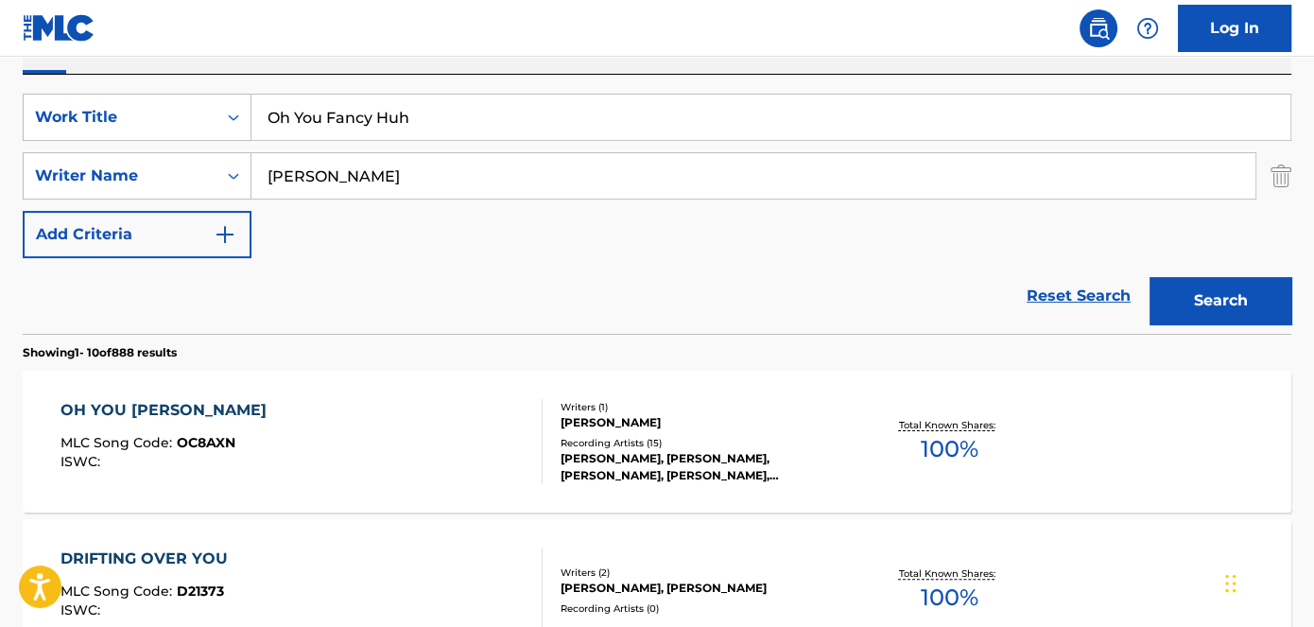
drag, startPoint x: 437, startPoint y: 121, endPoint x: 348, endPoint y: 56, distance: 110.3
click at [227, 121] on div "SearchWithCriteriad53ada31-fe2b-4a6a-85b7-f682a3fb5272 Work Title Oh You Fancy …" at bounding box center [657, 117] width 1269 height 47
type input "Pray 4 Me"
click at [381, 25] on nav "Log In" at bounding box center [657, 28] width 1314 height 57
click at [1208, 289] on button "Search" at bounding box center [1221, 300] width 142 height 47
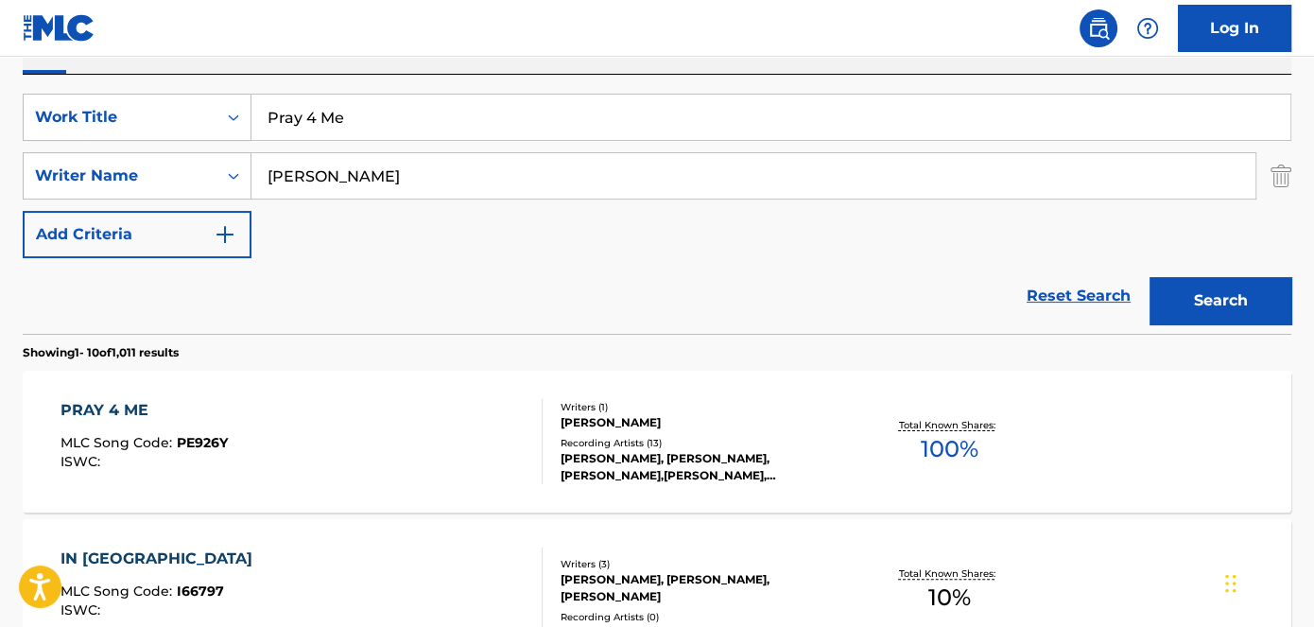
click at [204, 446] on span "PE926Y" at bounding box center [202, 442] width 51 height 17
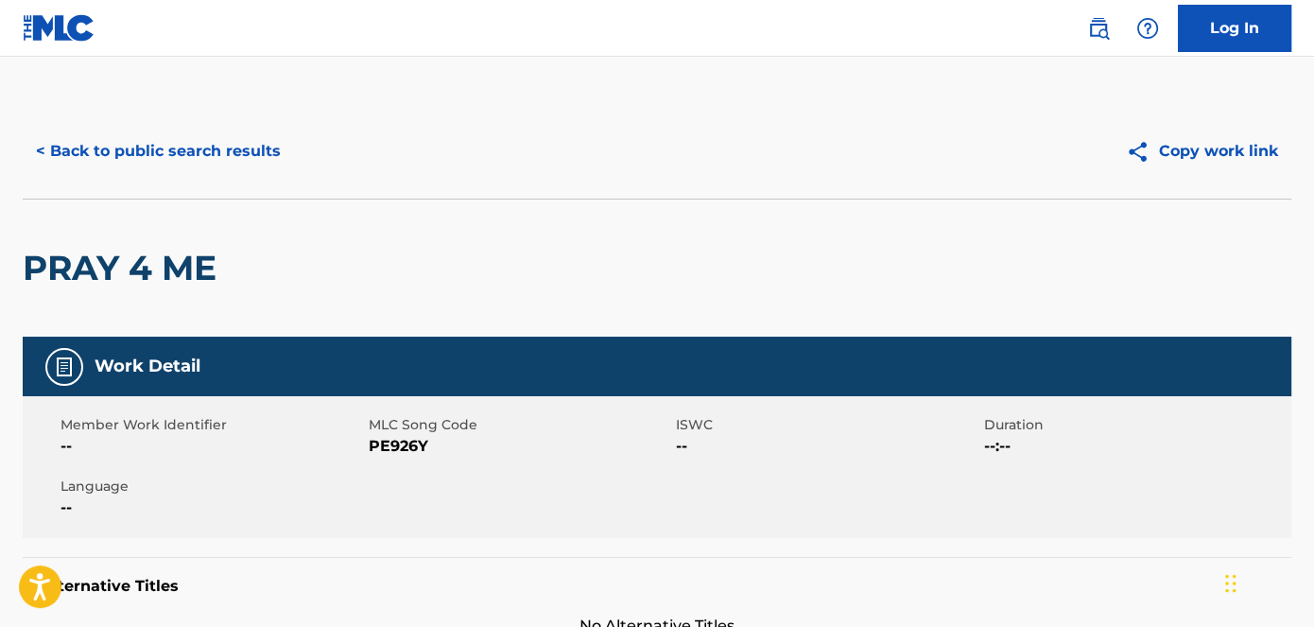
click at [390, 444] on span "PE926Y" at bounding box center [521, 446] width 304 height 23
click at [232, 149] on button "< Back to public search results" at bounding box center [158, 151] width 271 height 47
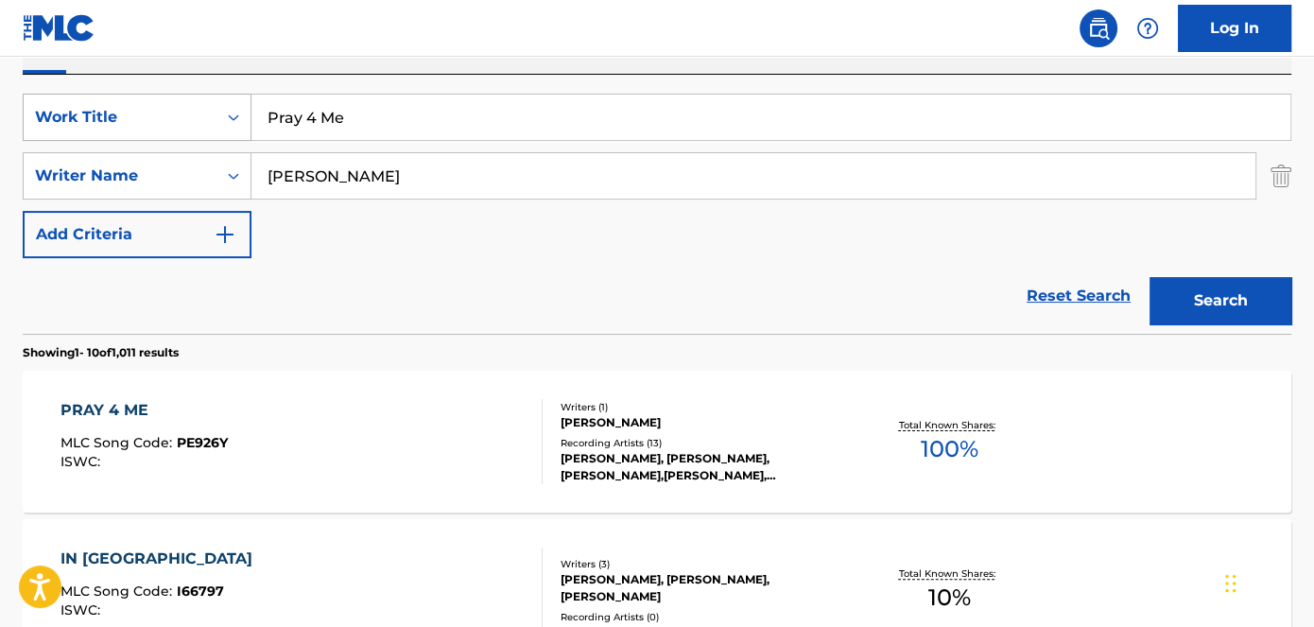
drag, startPoint x: 414, startPoint y: 115, endPoint x: 186, endPoint y: 118, distance: 227.9
click at [193, 118] on div "SearchWithCriteriad53ada31-fe2b-4a6a-85b7-f682a3fb5272 Work Title Pray 4 Me" at bounding box center [657, 117] width 1269 height 47
type input "Play Wid These Bandz"
drag, startPoint x: 362, startPoint y: 25, endPoint x: 375, endPoint y: 24, distance: 13.3
click at [367, 24] on nav "Log In" at bounding box center [657, 28] width 1314 height 57
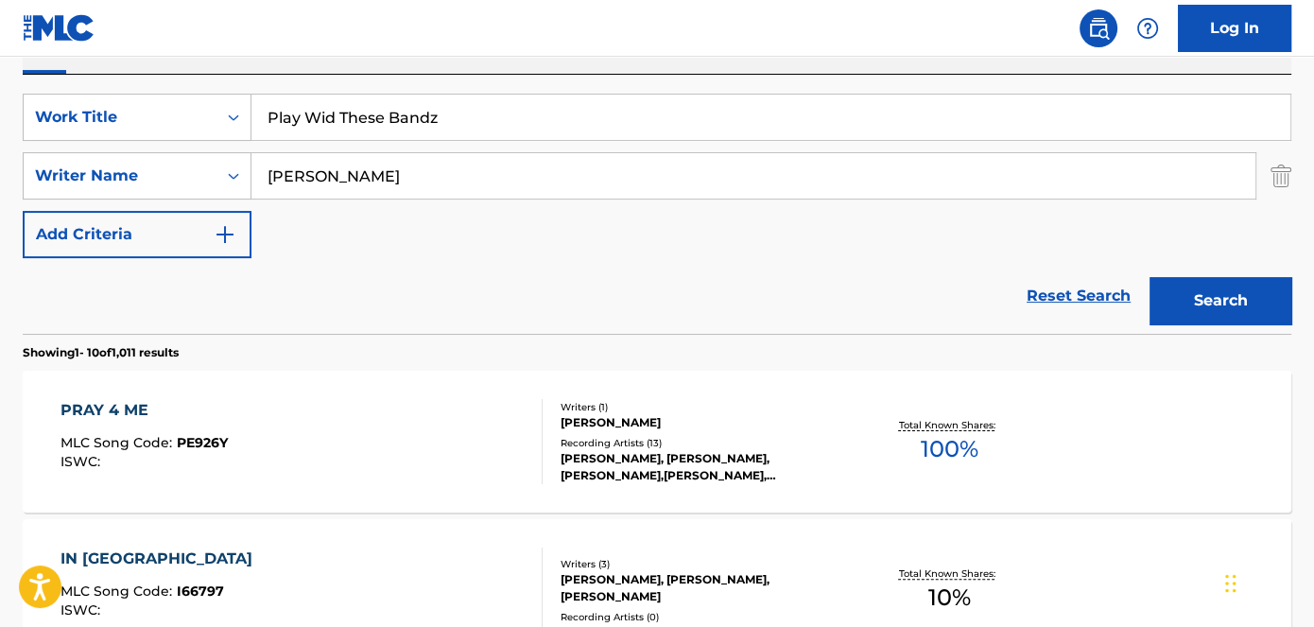
click at [1193, 294] on button "Search" at bounding box center [1221, 300] width 142 height 47
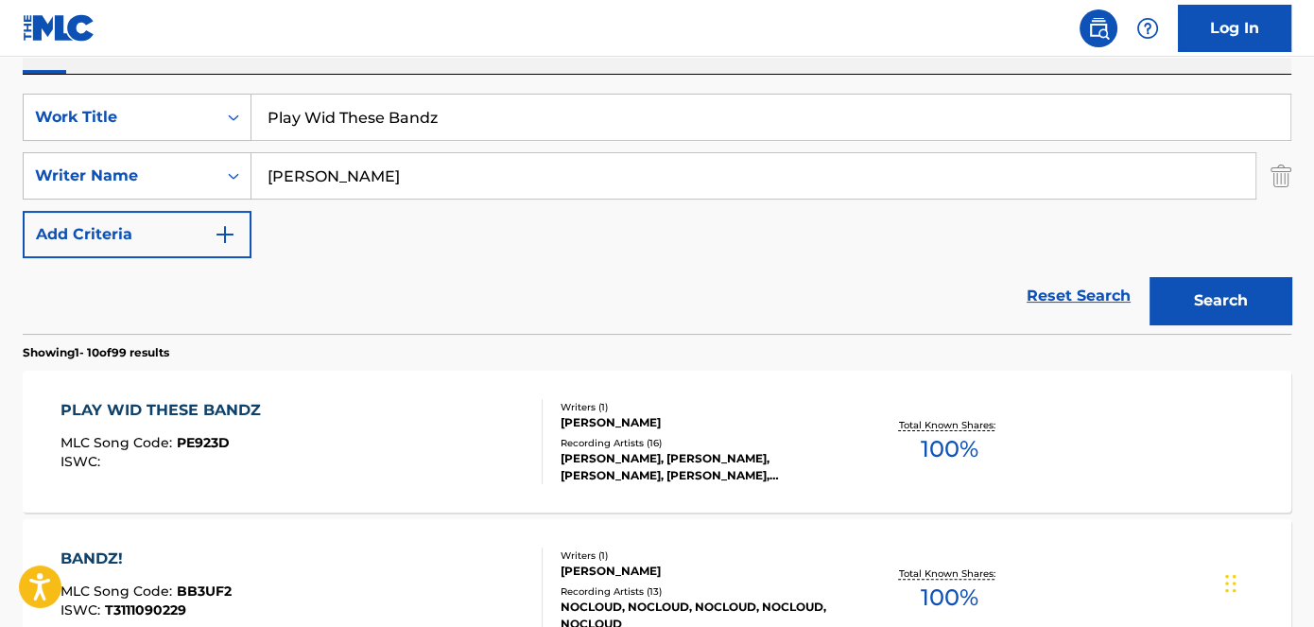
click at [199, 440] on span "PE923D" at bounding box center [203, 442] width 53 height 17
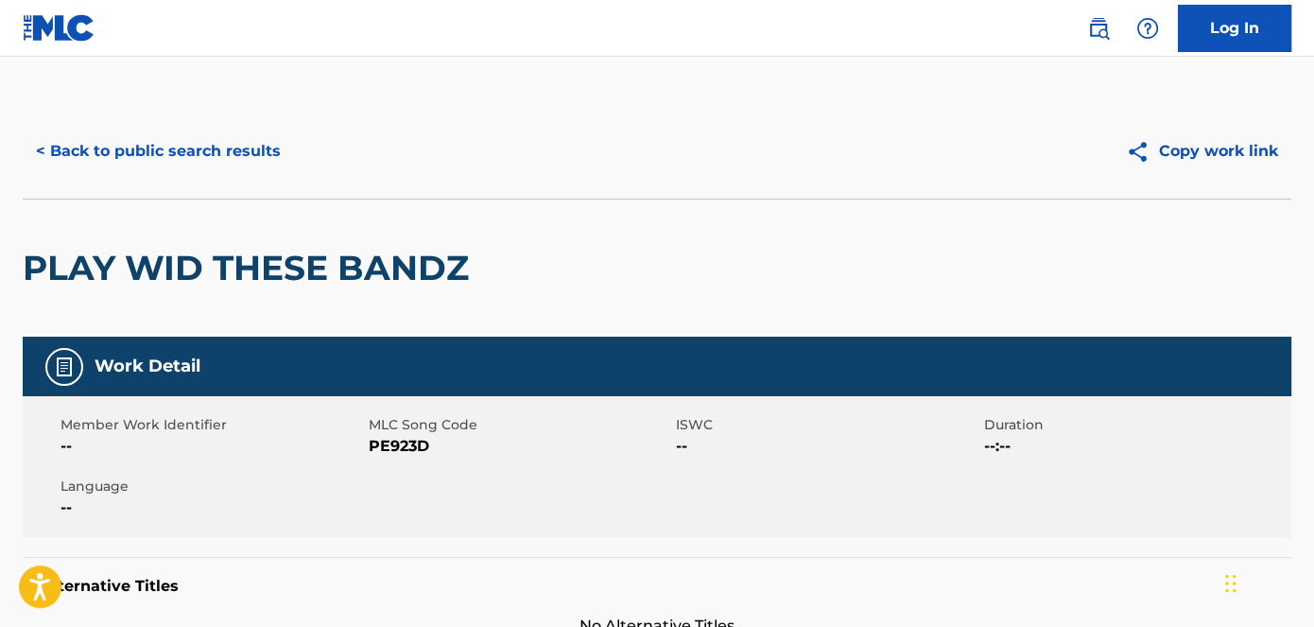
click at [395, 446] on span "PE923D" at bounding box center [521, 446] width 304 height 23
click at [415, 451] on span "PE923D" at bounding box center [521, 446] width 304 height 23
click at [171, 147] on button "< Back to public search results" at bounding box center [158, 151] width 271 height 47
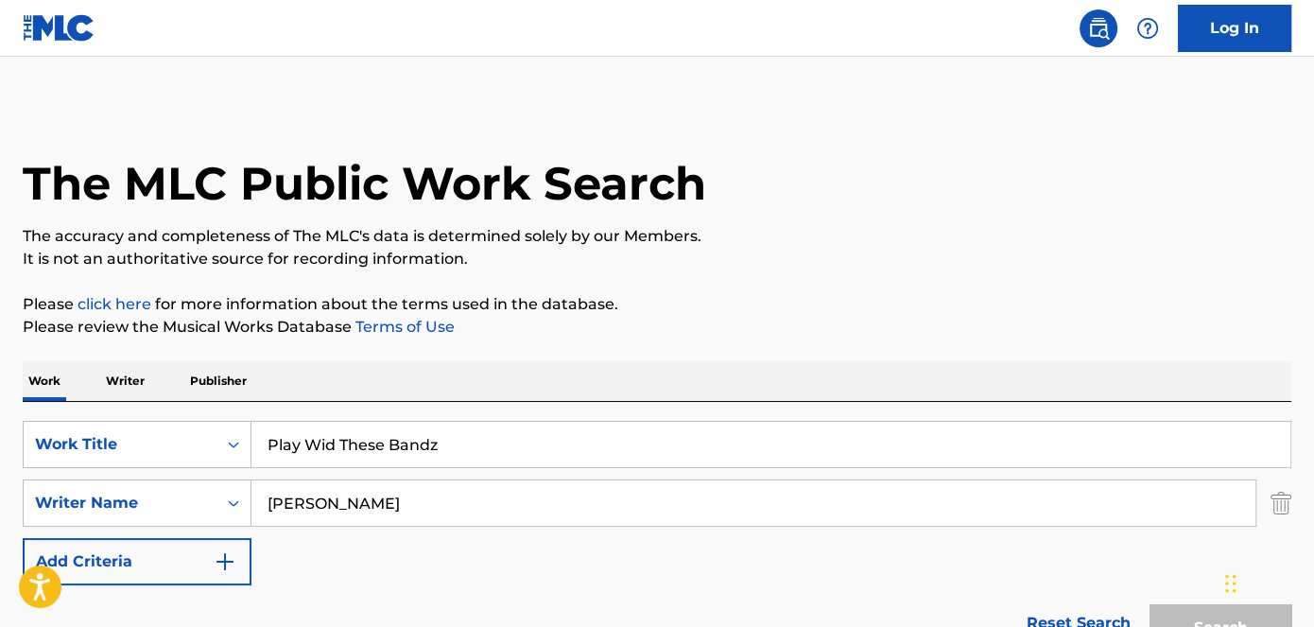
scroll to position [327, 0]
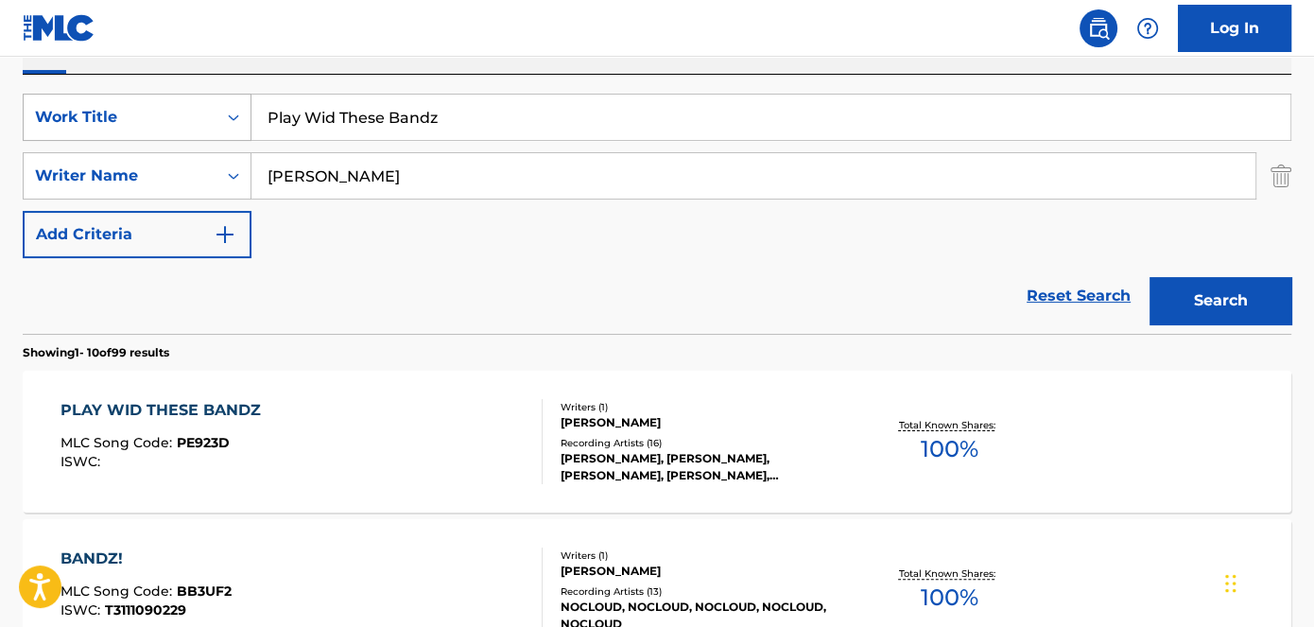
drag, startPoint x: 471, startPoint y: 106, endPoint x: 189, endPoint y: 106, distance: 281.8
click at [195, 106] on div "SearchWithCriteriad53ada31-fe2b-4a6a-85b7-f682a3fb5272 Work Title Play Wid Thes…" at bounding box center [657, 117] width 1269 height 47
type input "Love You Too"
click at [378, 8] on nav "Log In" at bounding box center [657, 28] width 1314 height 57
click at [1253, 307] on button "Search" at bounding box center [1221, 300] width 142 height 47
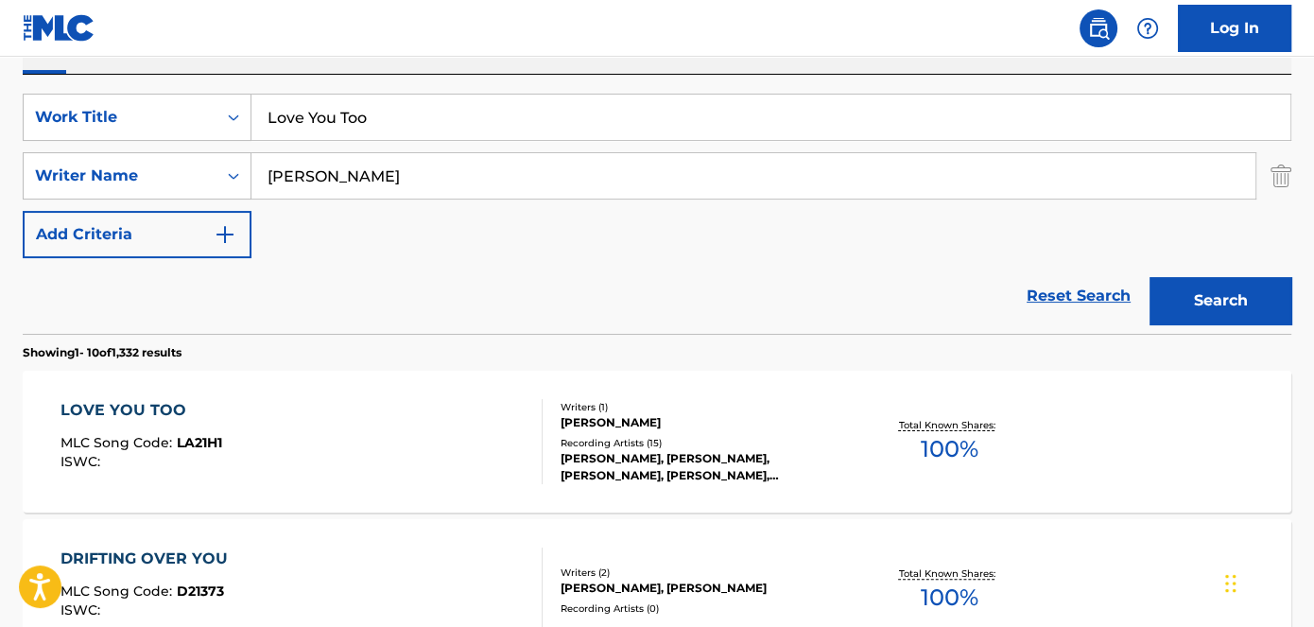
click at [212, 443] on span "LA21H1" at bounding box center [199, 442] width 45 height 17
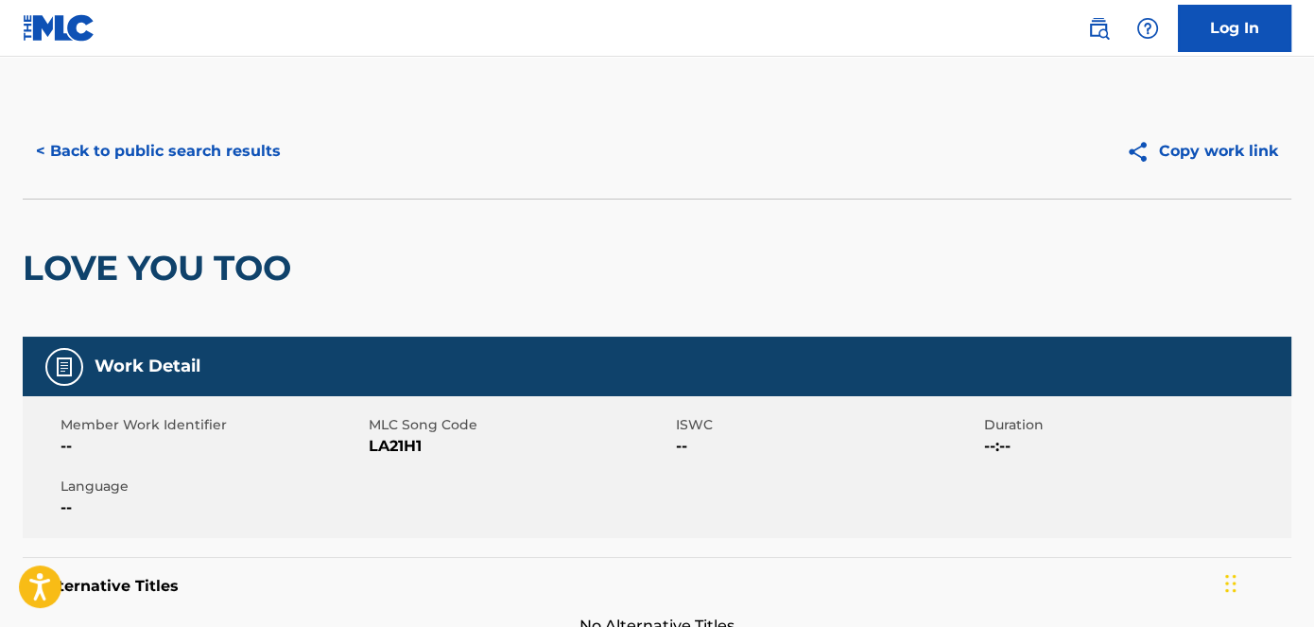
click at [390, 446] on span "LA21H1" at bounding box center [521, 446] width 304 height 23
click at [200, 148] on button "< Back to public search results" at bounding box center [158, 151] width 271 height 47
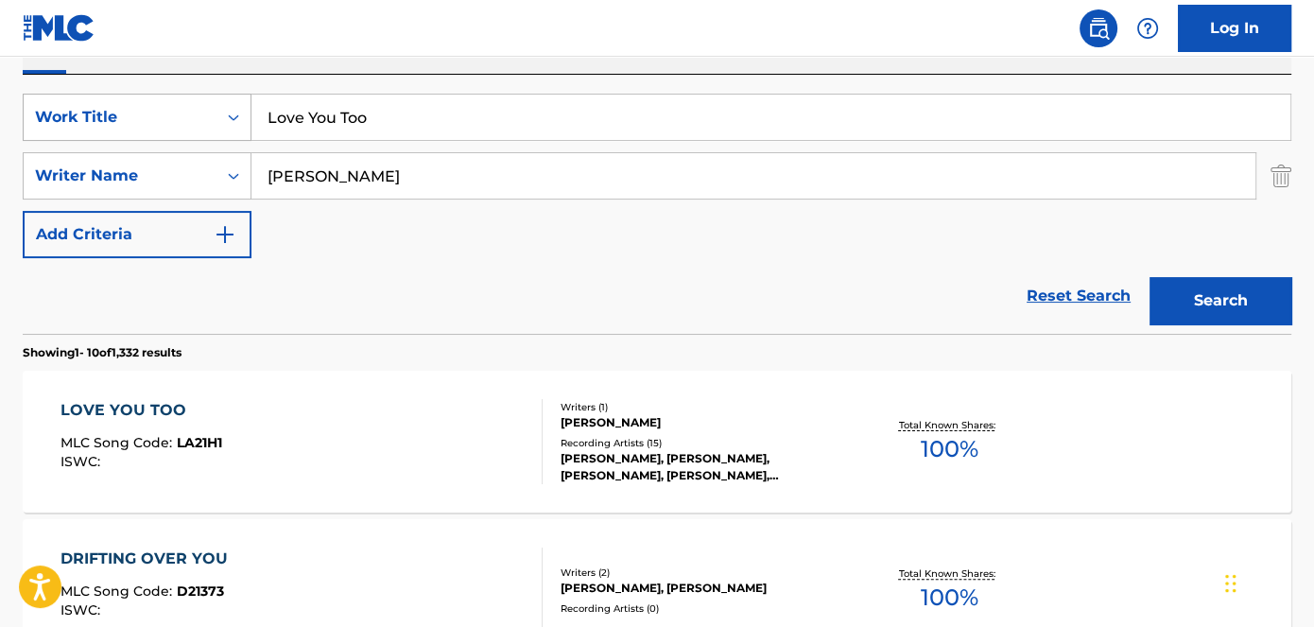
drag, startPoint x: 471, startPoint y: 115, endPoint x: 203, endPoint y: 113, distance: 267.6
click at [249, 115] on div "SearchWithCriteriad53ada31-fe2b-4a6a-85b7-f682a3fb5272 Work Title Love You Too" at bounding box center [657, 117] width 1269 height 47
type input "3 Peat"
drag, startPoint x: 345, startPoint y: 30, endPoint x: 1124, endPoint y: 184, distance: 794.3
click at [349, 30] on nav "Log In" at bounding box center [657, 28] width 1314 height 57
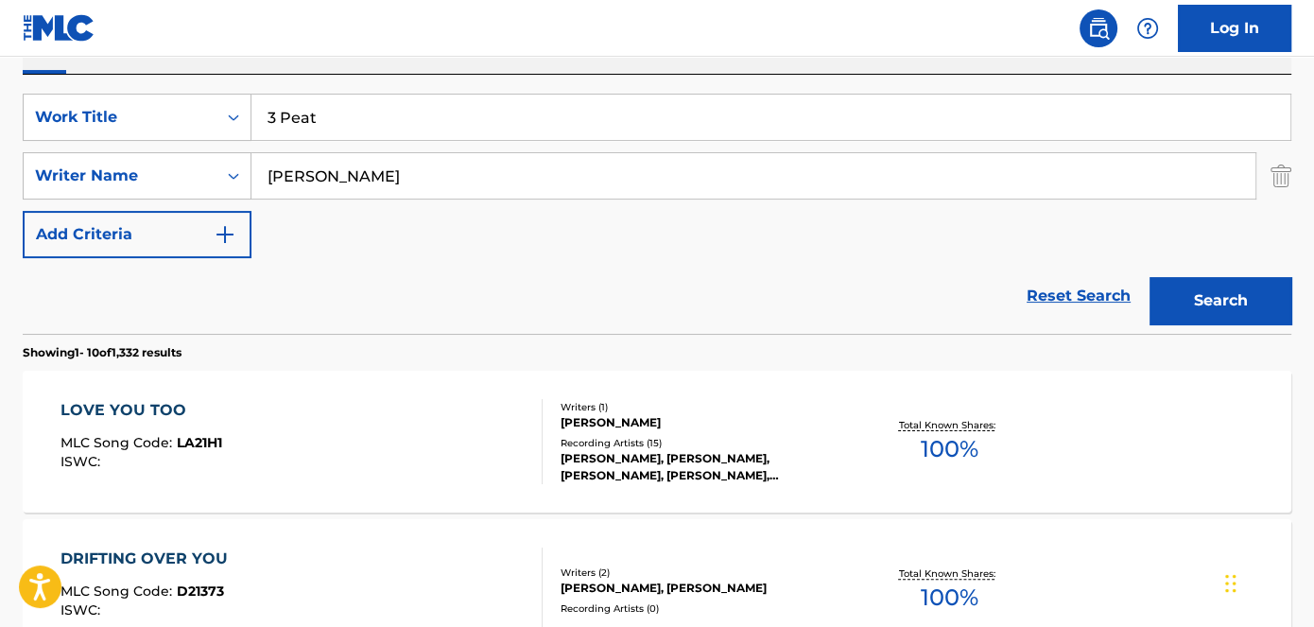
click at [1213, 318] on button "Search" at bounding box center [1221, 300] width 142 height 47
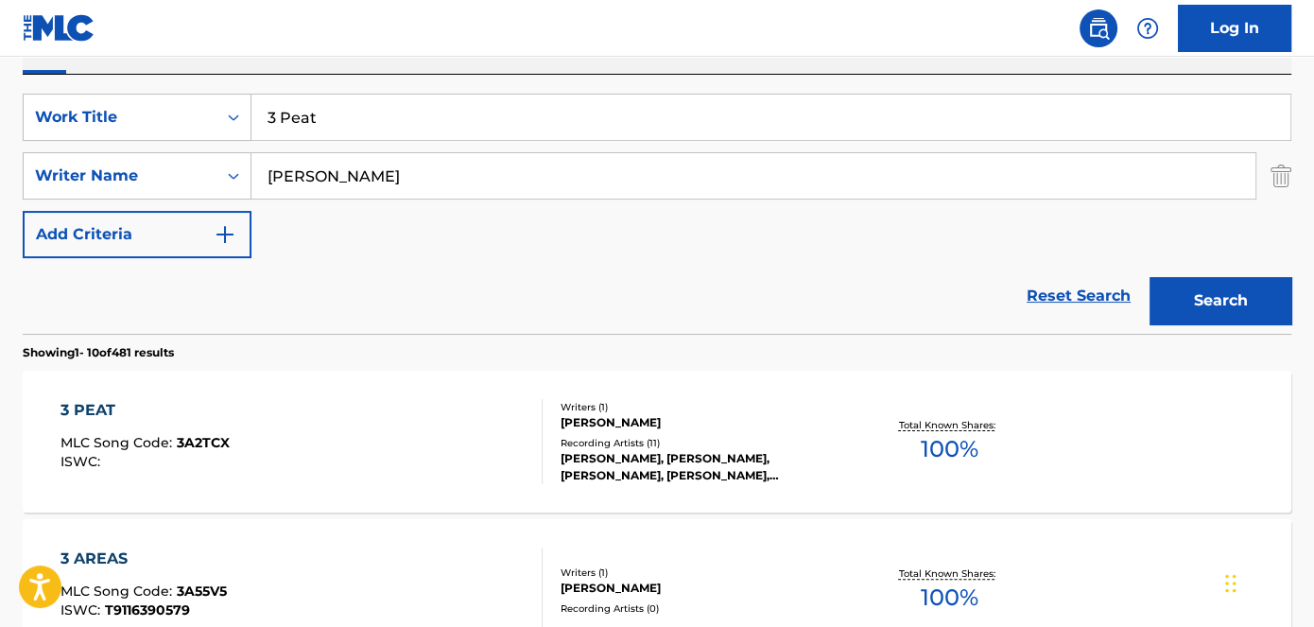
click at [201, 439] on span "3A2TCX" at bounding box center [203, 442] width 53 height 17
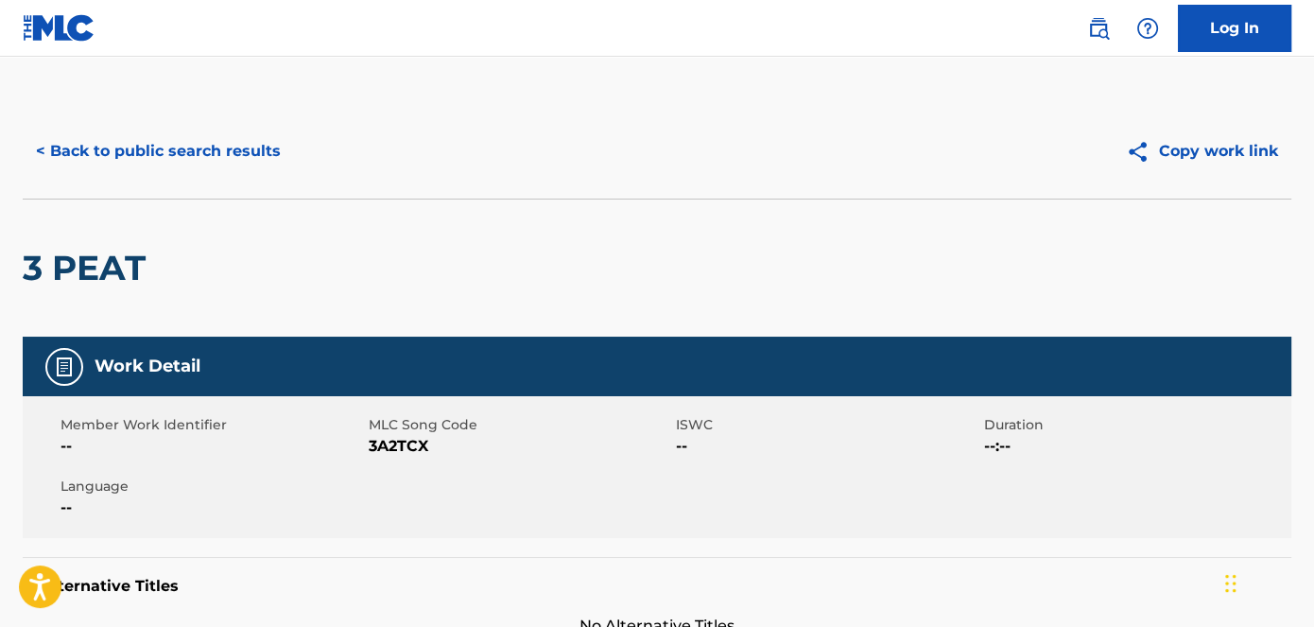
click at [418, 441] on span "3A2TCX" at bounding box center [521, 446] width 304 height 23
click at [206, 157] on button "< Back to public search results" at bounding box center [158, 151] width 271 height 47
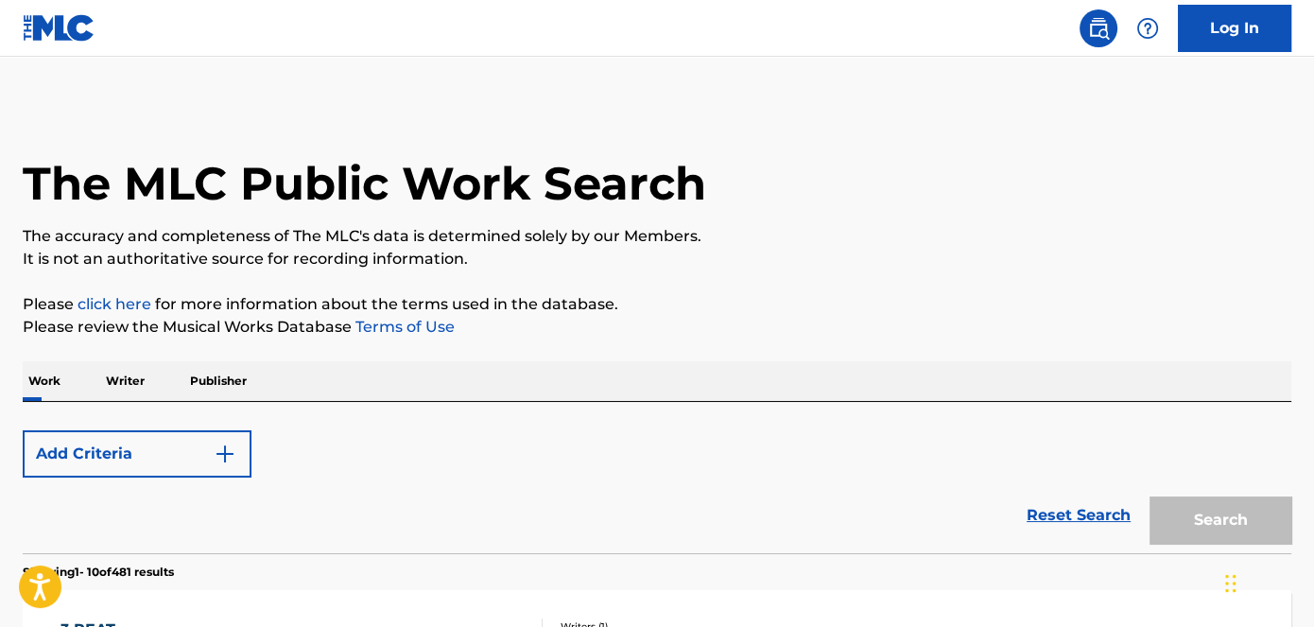
scroll to position [327, 0]
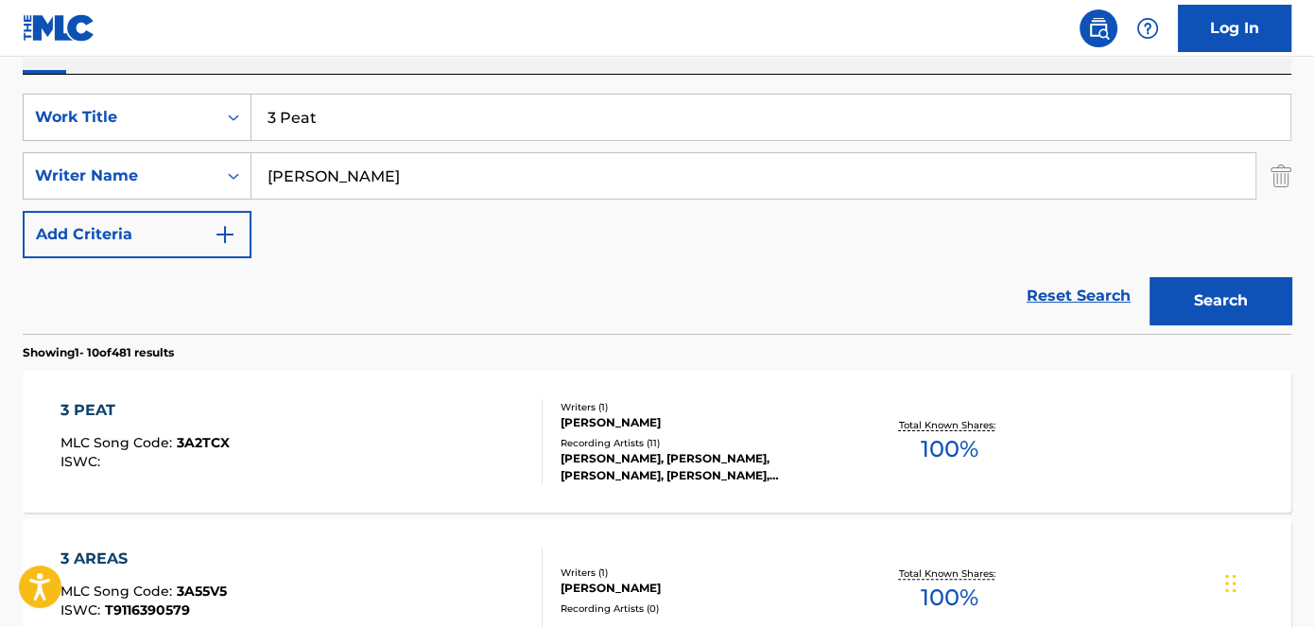
drag, startPoint x: 393, startPoint y: 127, endPoint x: 463, endPoint y: 15, distance: 131.7
click at [217, 131] on div "SearchWithCriteriad53ada31-fe2b-4a6a-85b7-f682a3fb5272 Work Title 3 Peat" at bounding box center [657, 117] width 1269 height 47
type input "Actin up (Remix)"
drag, startPoint x: 468, startPoint y: 10, endPoint x: 531, endPoint y: 21, distance: 64.2
click at [471, 9] on nav "Log In" at bounding box center [657, 28] width 1314 height 57
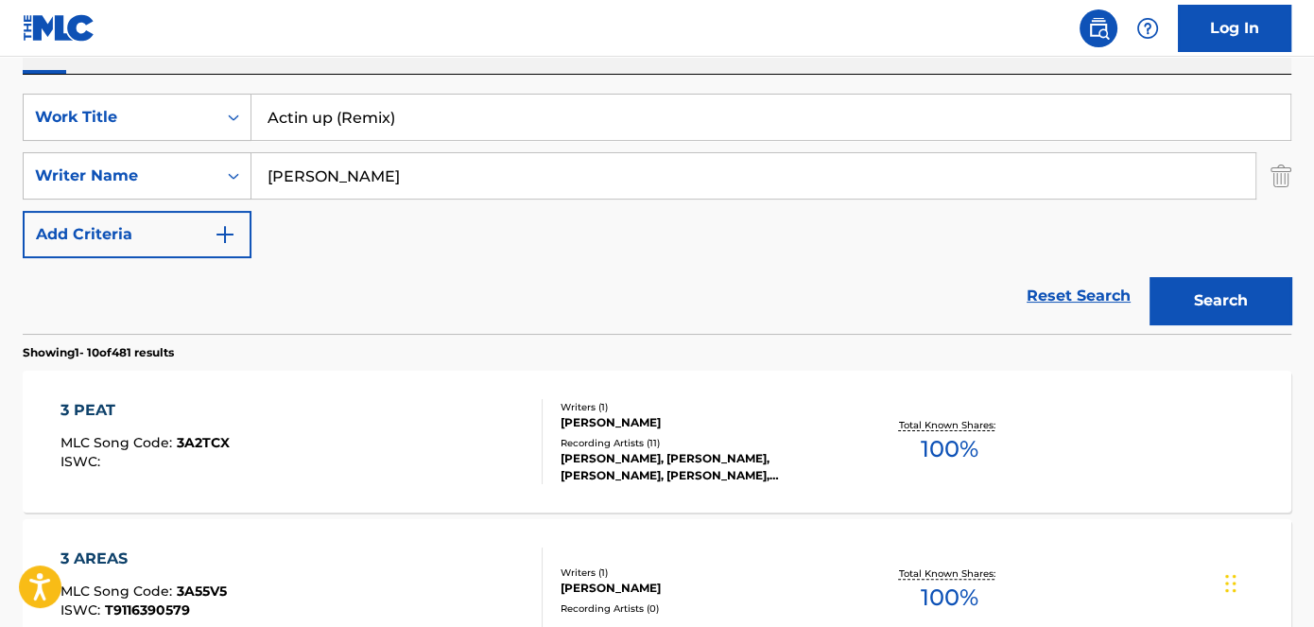
click at [1209, 300] on button "Search" at bounding box center [1221, 300] width 142 height 47
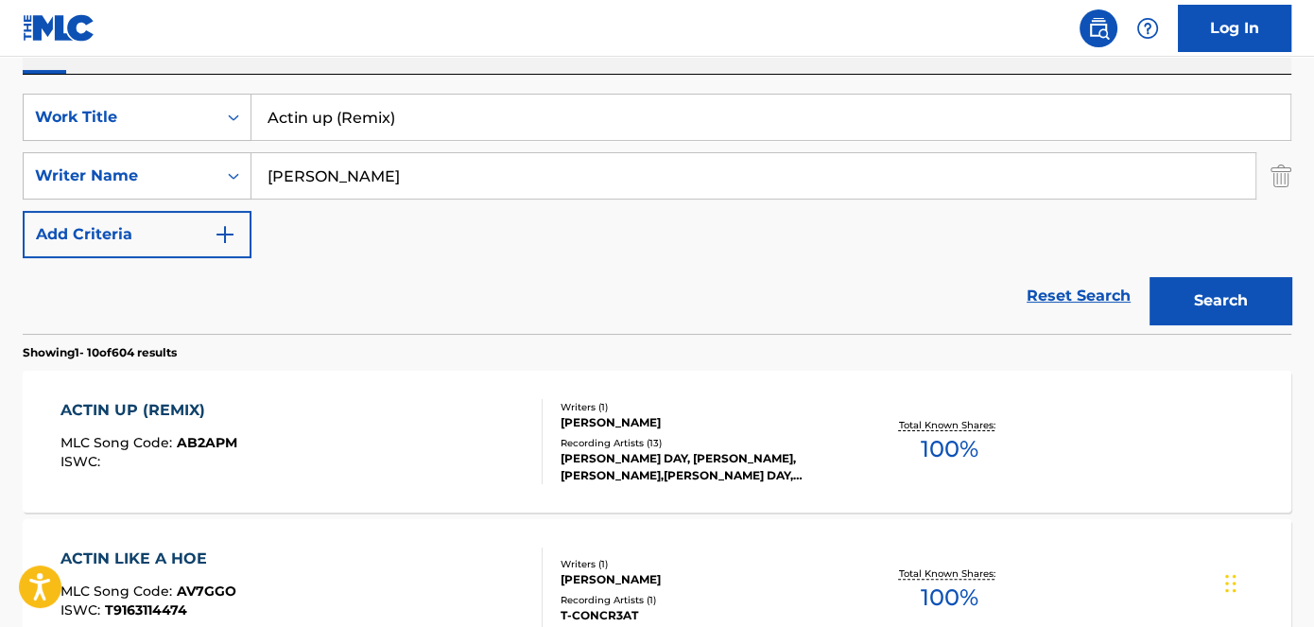
click at [212, 441] on span "AB2APM" at bounding box center [207, 442] width 61 height 17
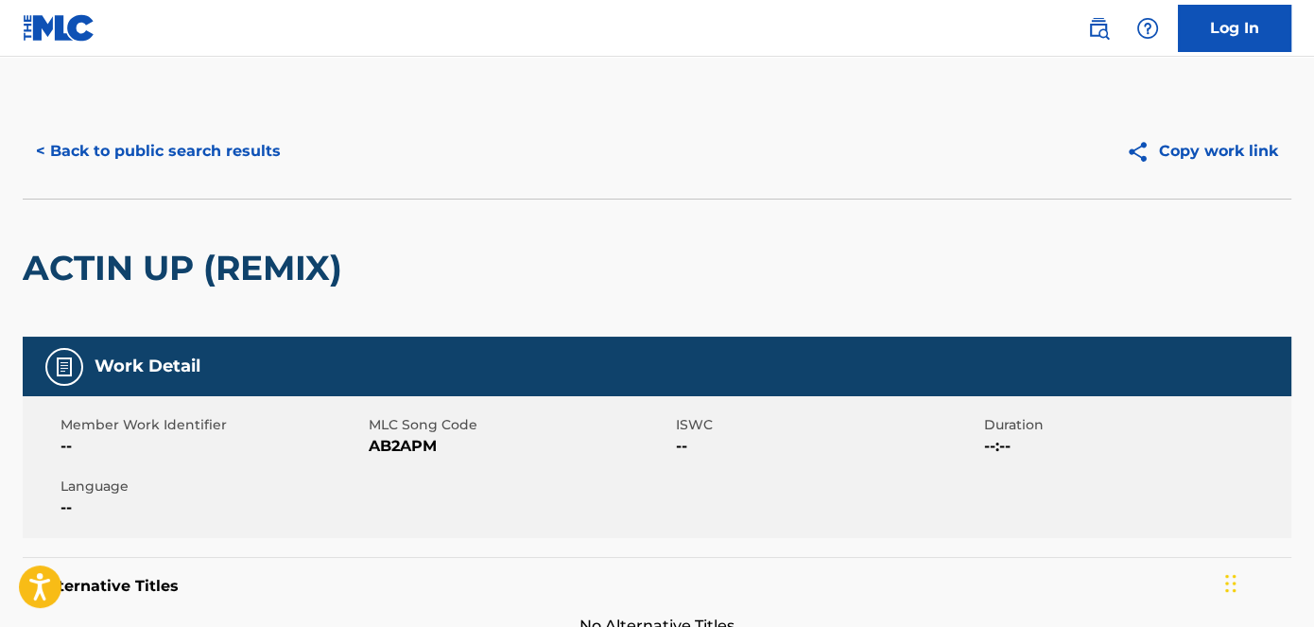
click at [410, 444] on span "AB2APM" at bounding box center [521, 446] width 304 height 23
click at [219, 162] on button "< Back to public search results" at bounding box center [158, 151] width 271 height 47
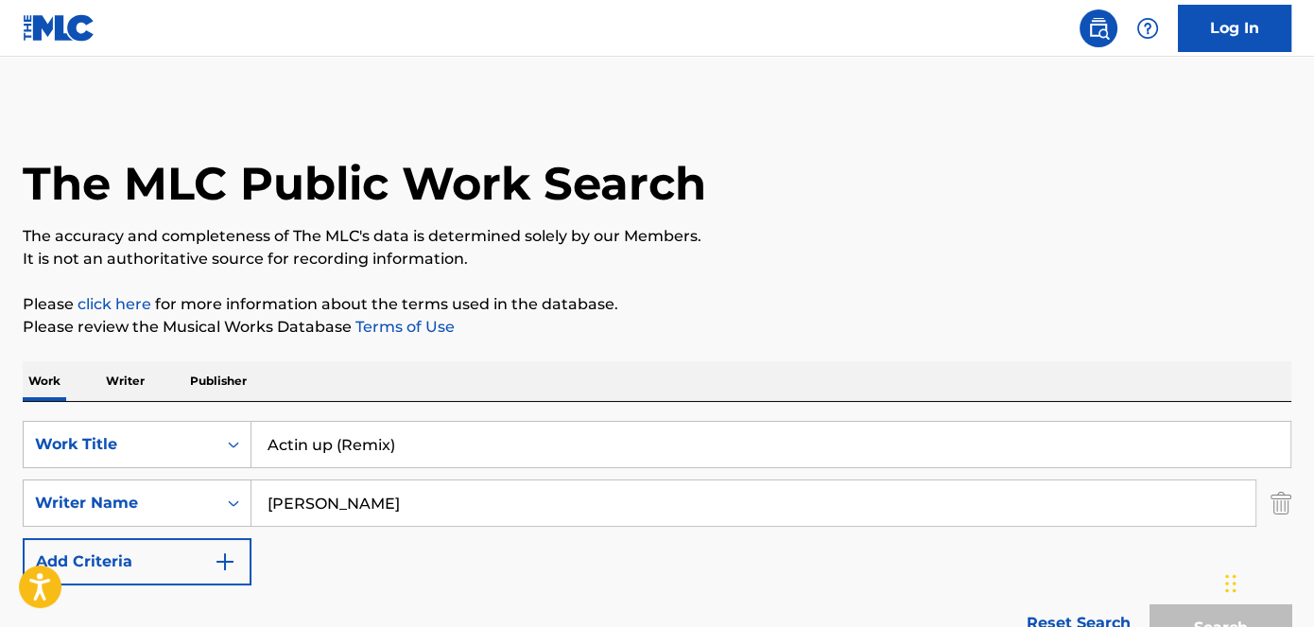
scroll to position [327, 0]
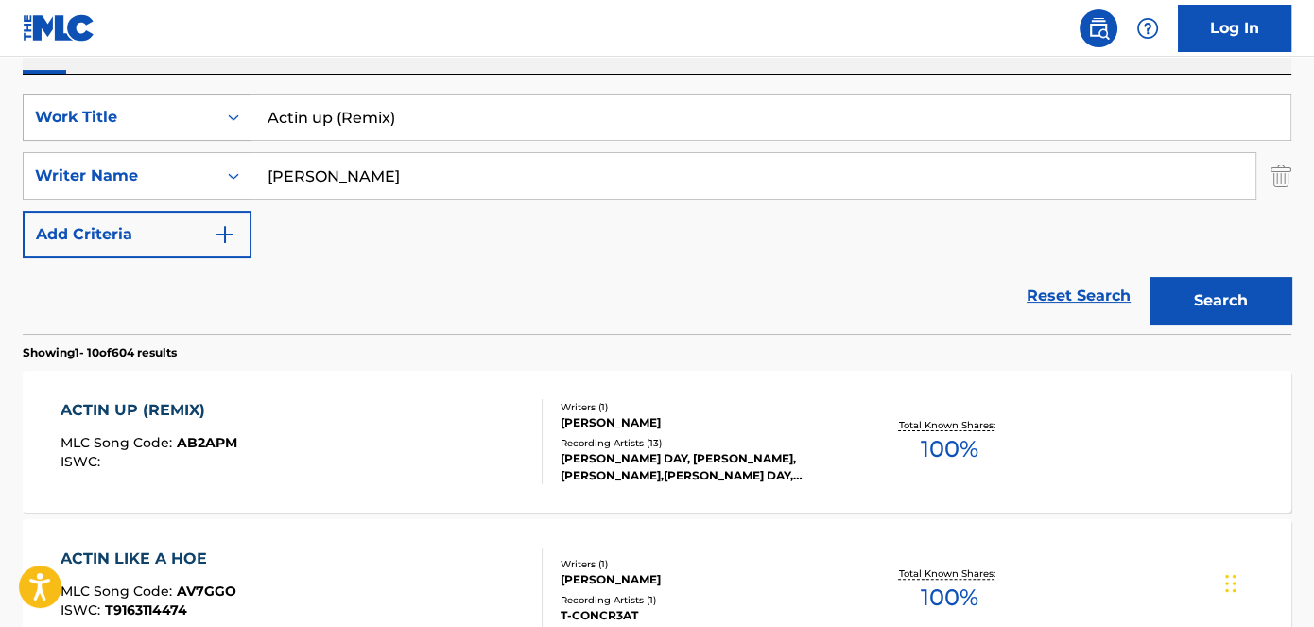
drag, startPoint x: 443, startPoint y: 130, endPoint x: 221, endPoint y: 127, distance: 222.2
click at [227, 128] on div "SearchWithCriteriad53ada31-fe2b-4a6a-85b7-f682a3fb5272 Work Title Actin up (Rem…" at bounding box center [657, 117] width 1269 height 47
type input "Kick Start"
drag, startPoint x: 412, startPoint y: 12, endPoint x: 531, endPoint y: 37, distance: 121.7
click at [418, 10] on nav "Log In" at bounding box center [657, 28] width 1314 height 57
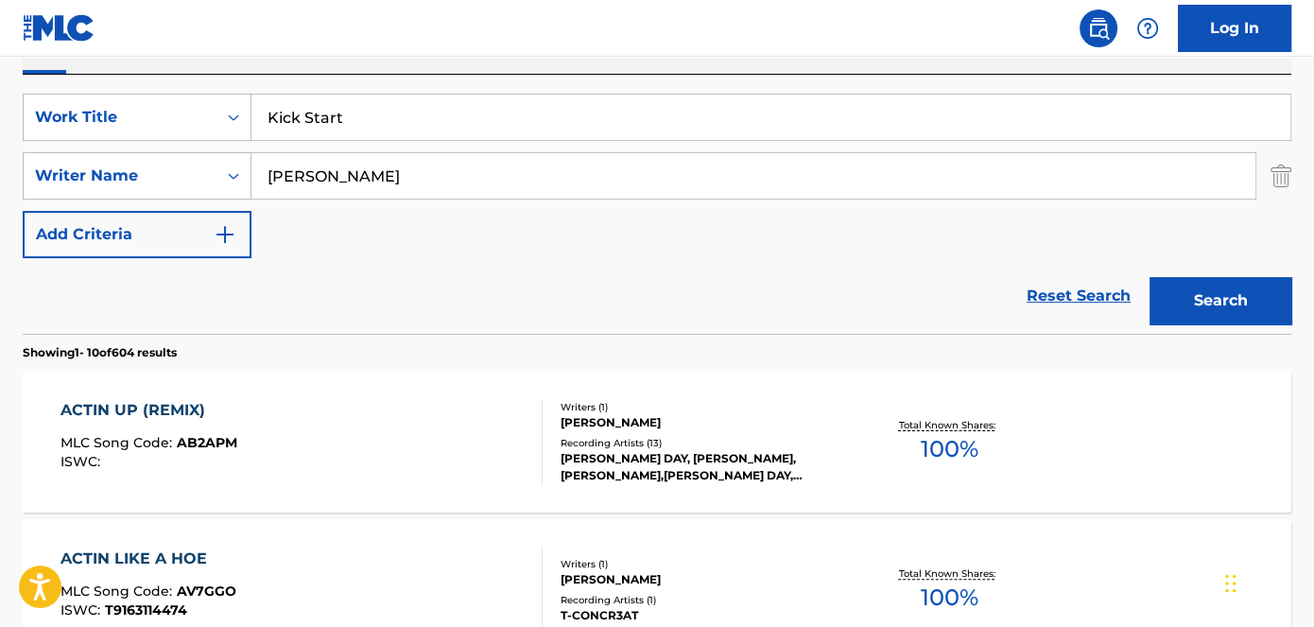
click at [1209, 298] on button "Search" at bounding box center [1221, 300] width 142 height 47
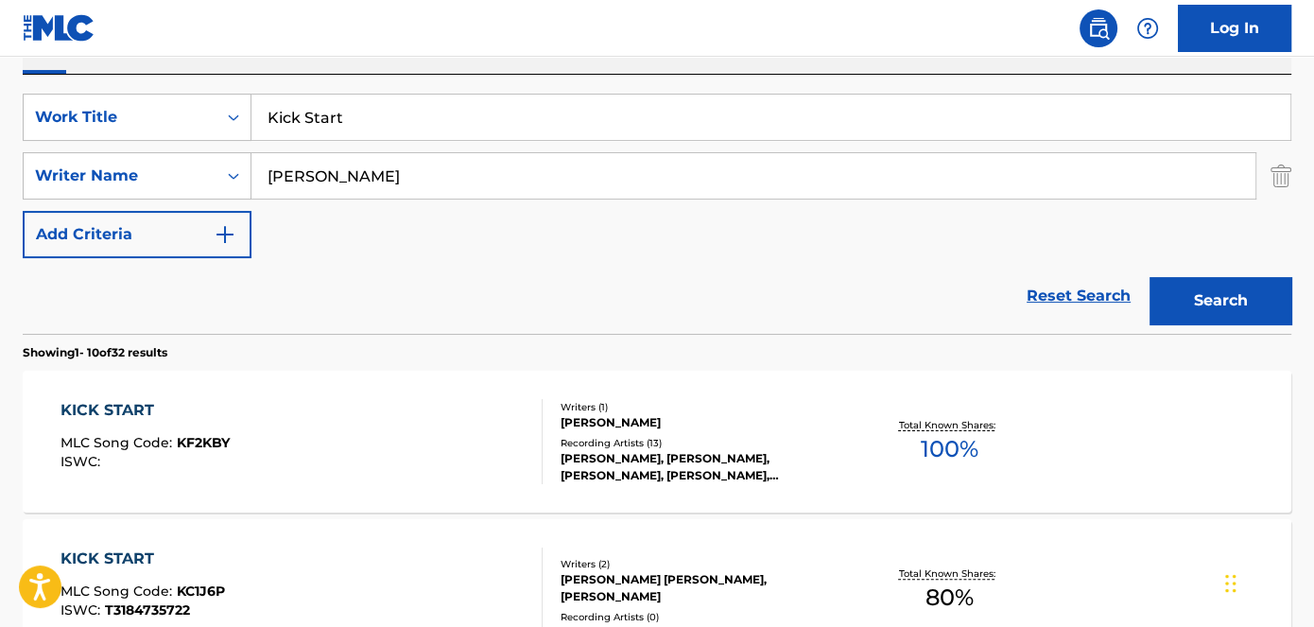
click at [194, 440] on span "KF2KBY" at bounding box center [203, 442] width 53 height 17
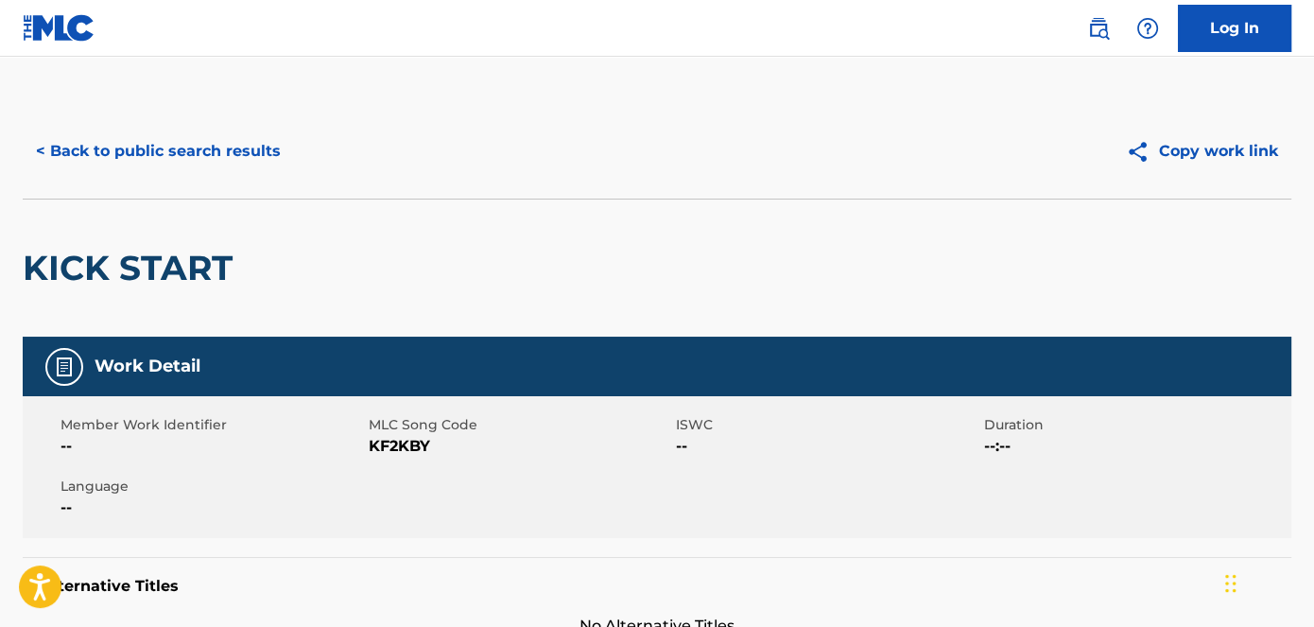
click at [384, 446] on span "KF2KBY" at bounding box center [521, 446] width 304 height 23
click at [385, 446] on span "KF2KBY" at bounding box center [521, 446] width 304 height 23
click at [259, 167] on button "< Back to public search results" at bounding box center [158, 151] width 271 height 47
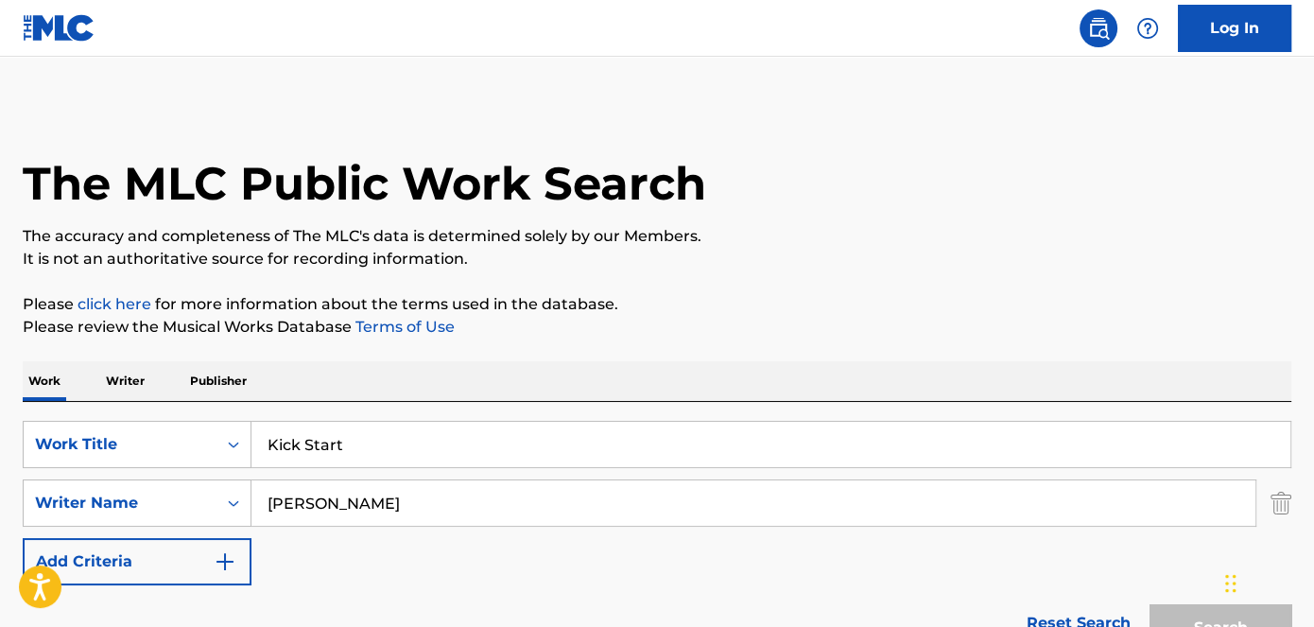
scroll to position [327, 0]
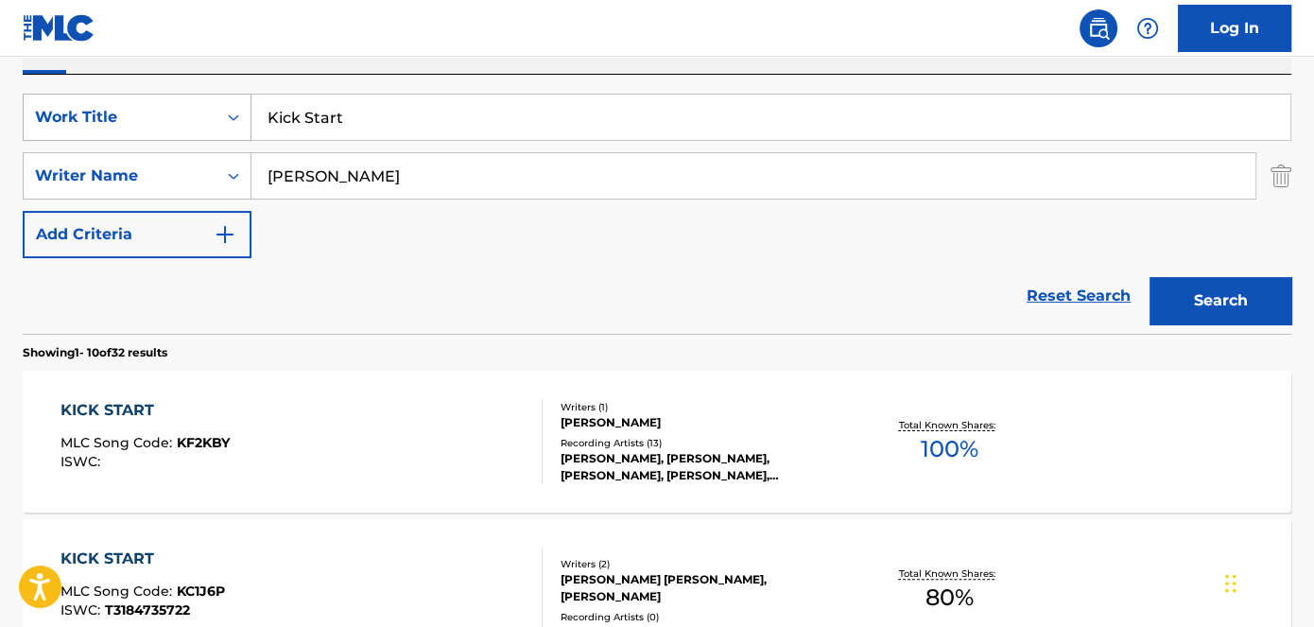
drag, startPoint x: 391, startPoint y: 122, endPoint x: 191, endPoint y: 131, distance: 200.7
click at [194, 131] on div "SearchWithCriteriad53ada31-fe2b-4a6a-85b7-f682a3fb5272 Work Title Kick Start" at bounding box center [657, 117] width 1269 height 47
type input "Onda Road"
click at [395, 39] on nav "Log In" at bounding box center [657, 28] width 1314 height 57
click at [1280, 320] on button "Search" at bounding box center [1221, 300] width 142 height 47
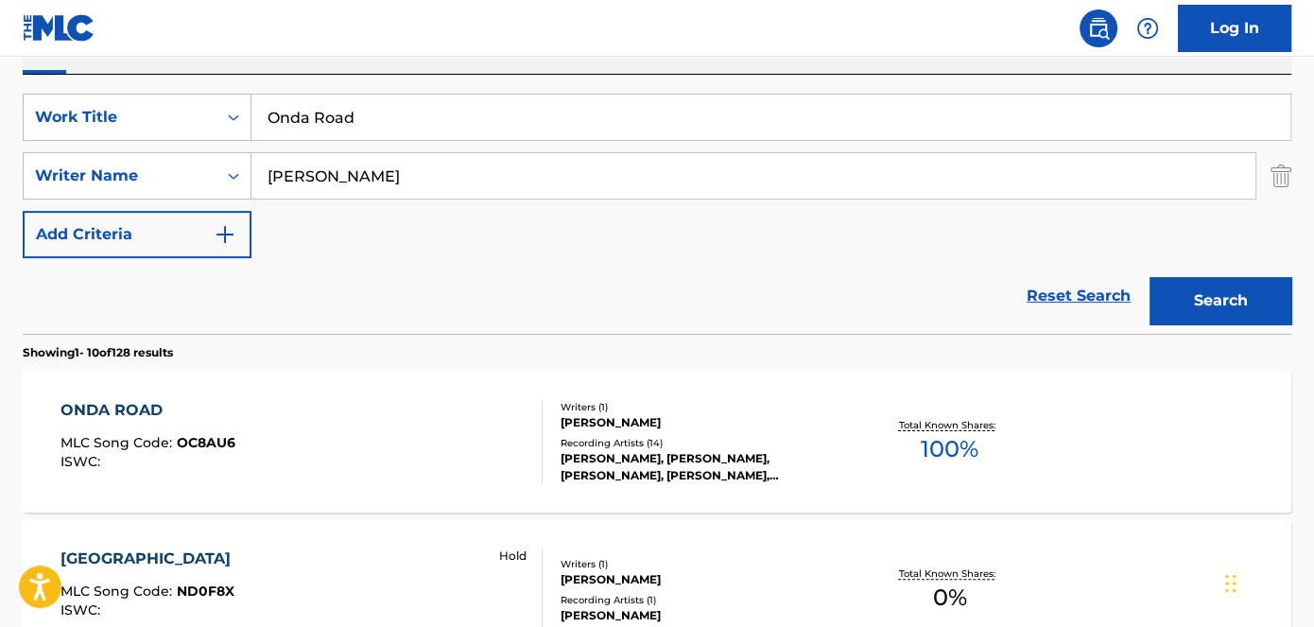
click at [211, 440] on span "OC8AU6" at bounding box center [206, 442] width 59 height 17
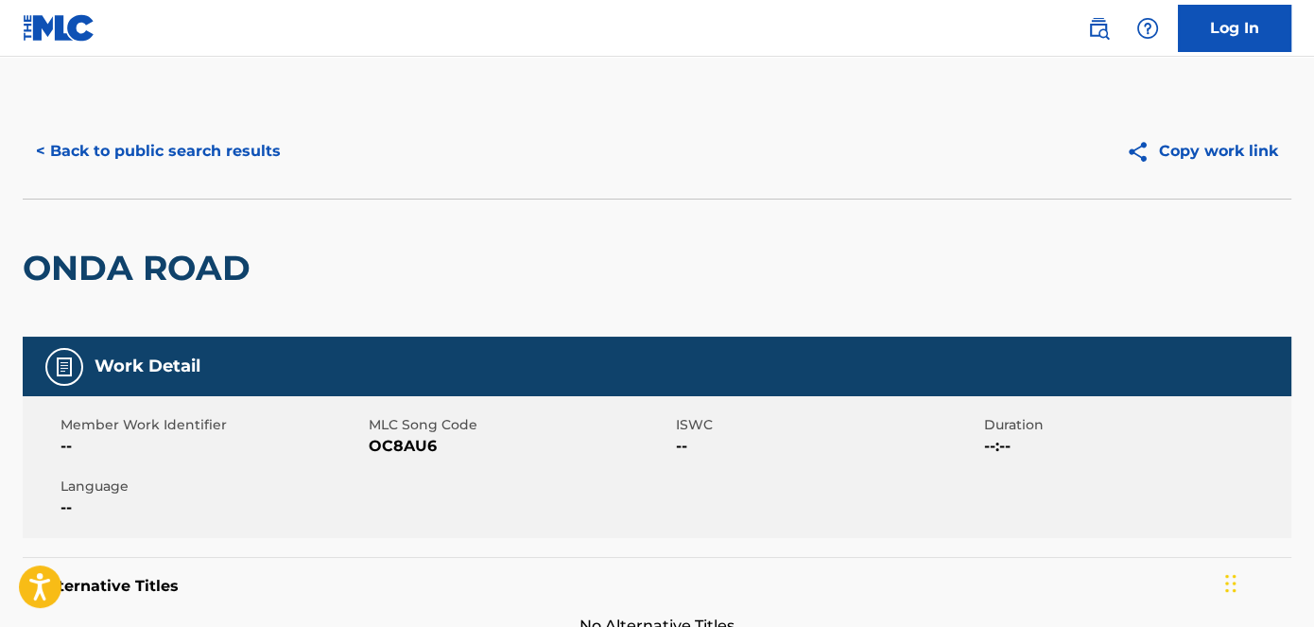
click at [401, 443] on span "OC8AU6" at bounding box center [521, 446] width 304 height 23
click at [47, 159] on button "< Back to public search results" at bounding box center [158, 151] width 271 height 47
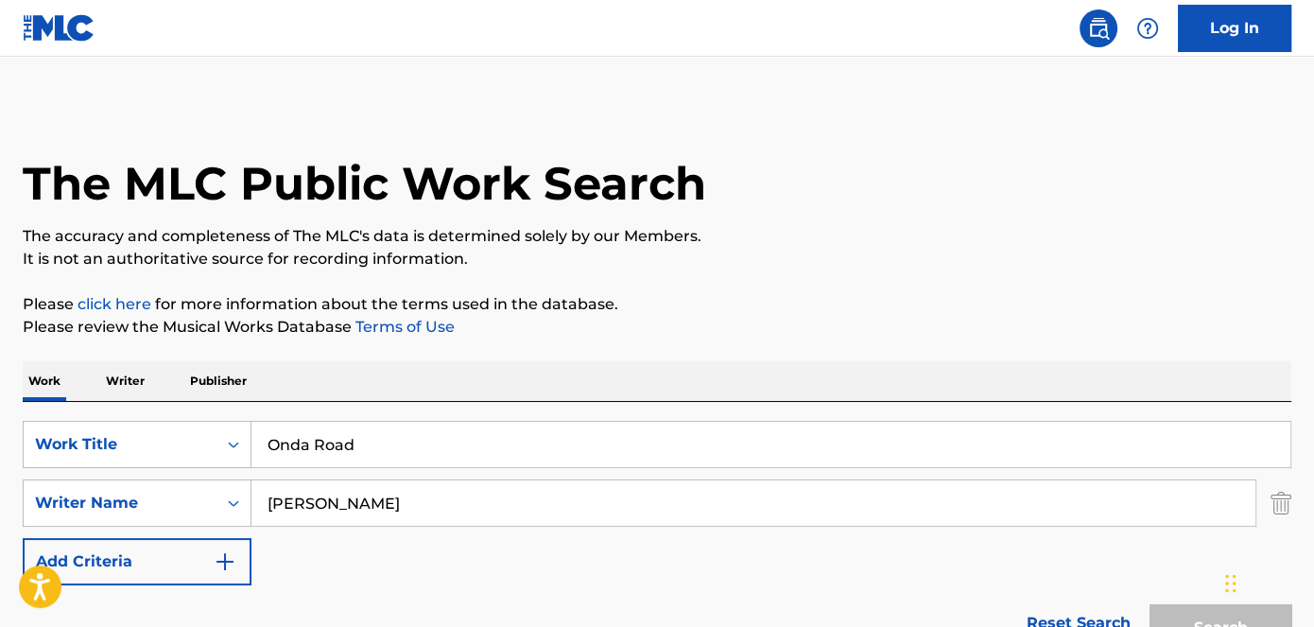
scroll to position [327, 0]
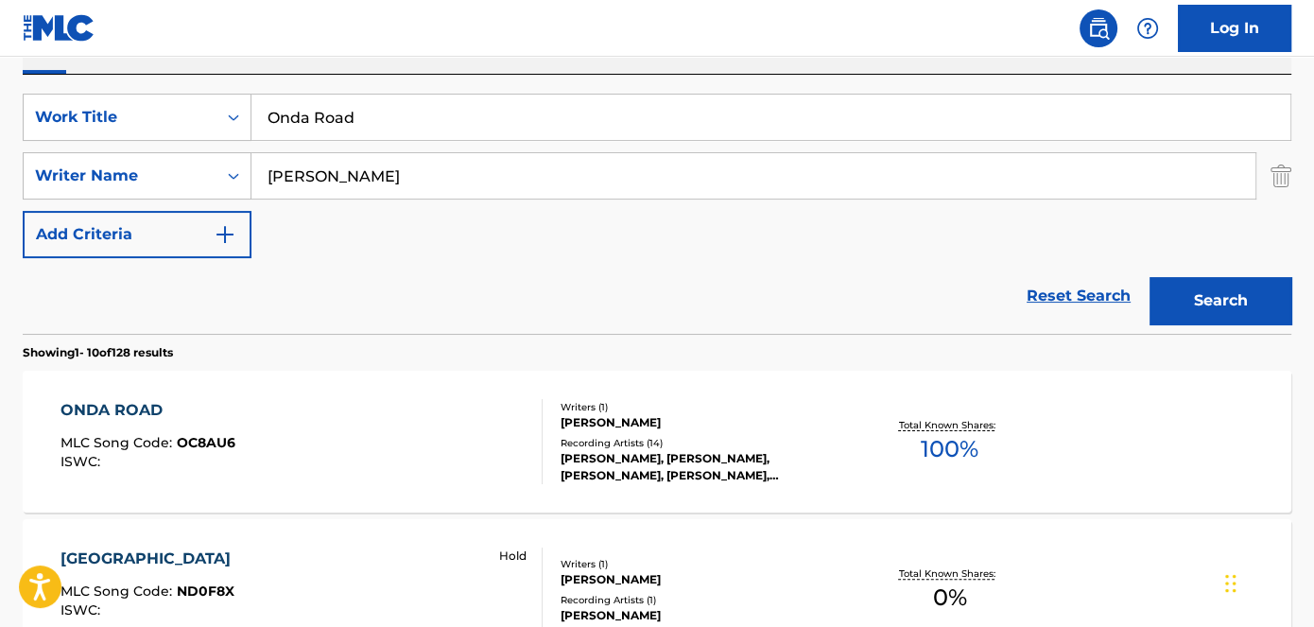
drag, startPoint x: 415, startPoint y: 115, endPoint x: 279, endPoint y: 99, distance: 137.1
click at [258, 113] on input "Onda Road" at bounding box center [771, 117] width 1039 height 45
type input "Lamborghini"
click at [455, 18] on nav "Log In" at bounding box center [657, 28] width 1314 height 57
click at [1252, 315] on button "Search" at bounding box center [1221, 300] width 142 height 47
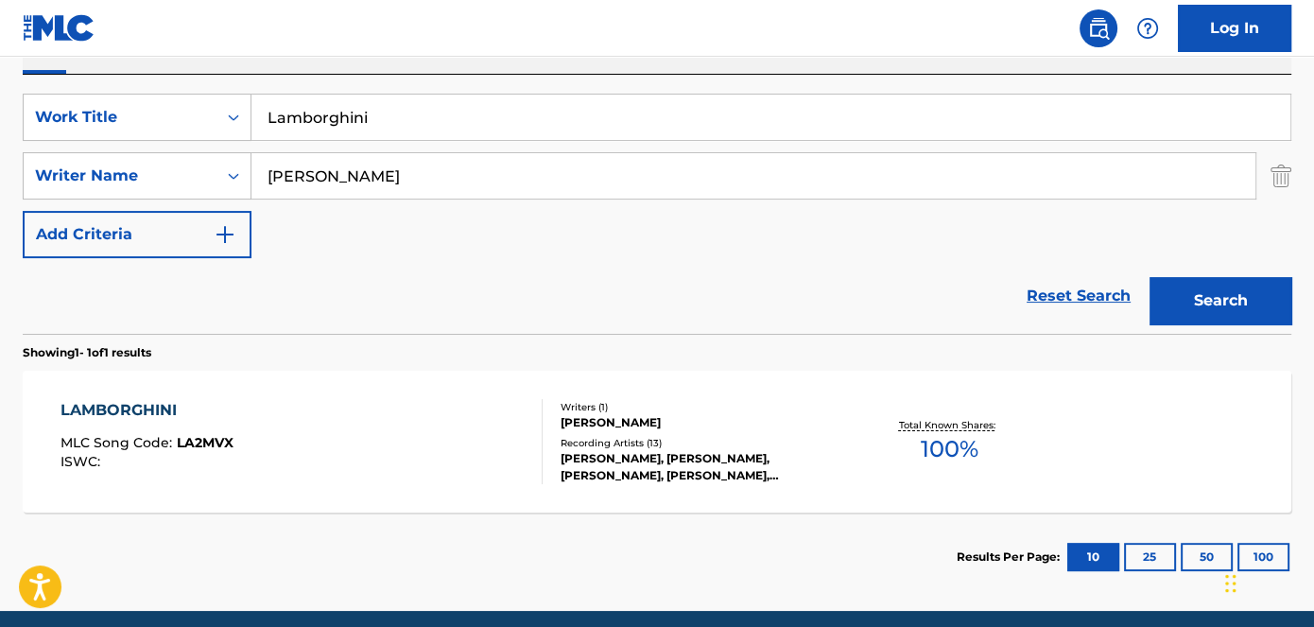
click at [212, 443] on span "LA2MVX" at bounding box center [205, 442] width 57 height 17
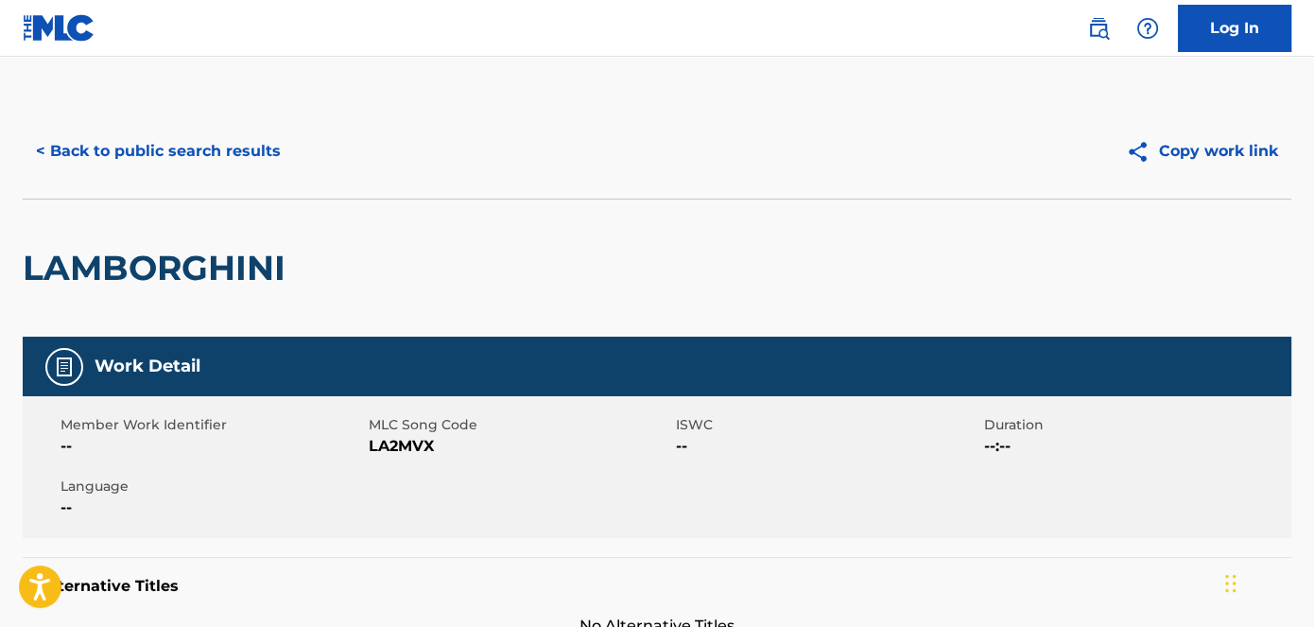
click at [392, 444] on span "LA2MVX" at bounding box center [521, 446] width 304 height 23
click at [247, 144] on button "< Back to public search results" at bounding box center [158, 151] width 271 height 47
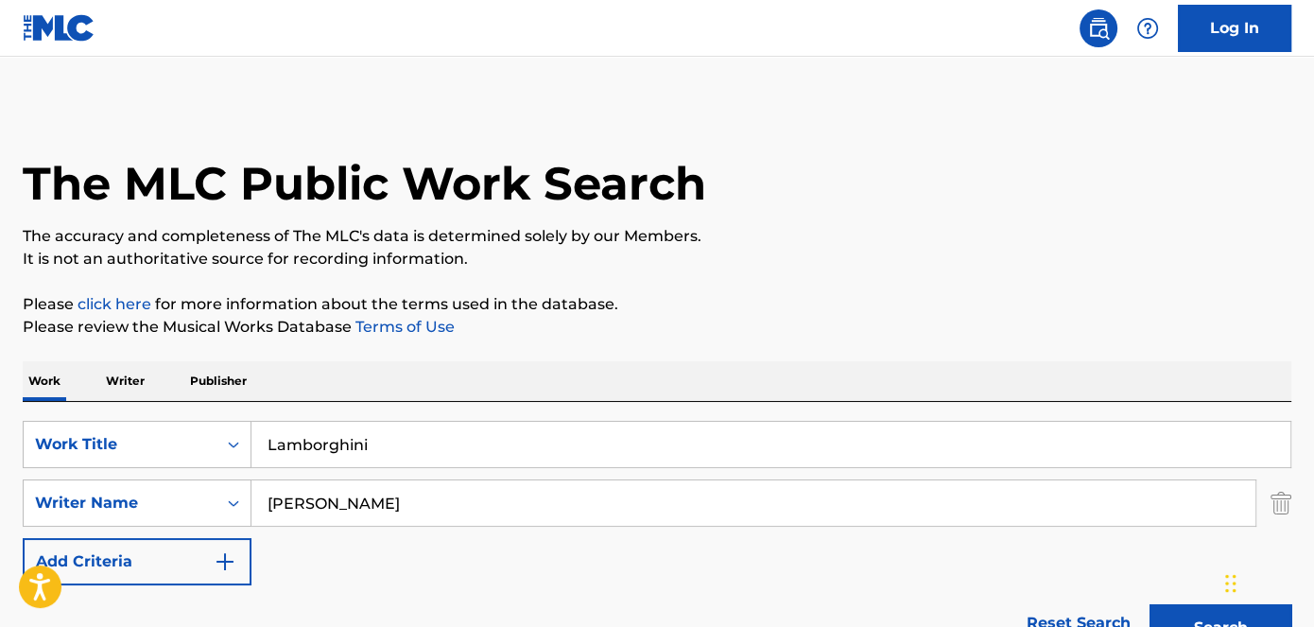
scroll to position [293, 0]
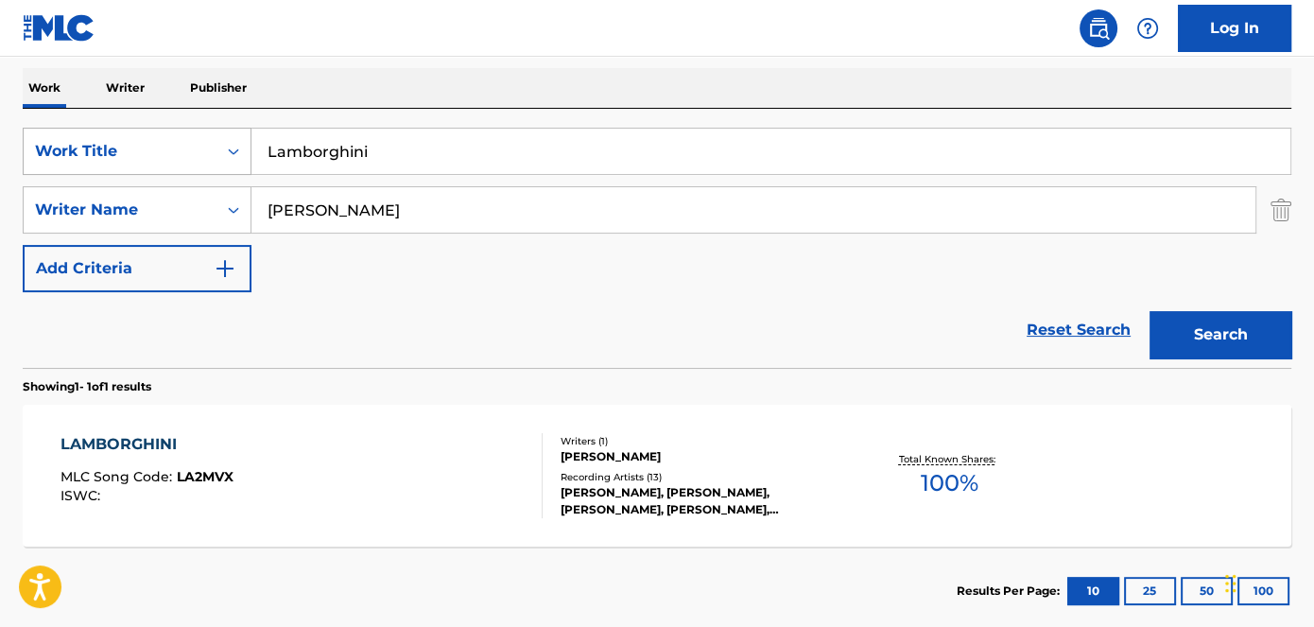
drag, startPoint x: 398, startPoint y: 147, endPoint x: 210, endPoint y: 148, distance: 188.2
click at [216, 148] on div "SearchWithCriteriad53ada31-fe2b-4a6a-85b7-f682a3fb5272 Work Title Lamborghini" at bounding box center [657, 151] width 1269 height 47
type input "Interview"
drag, startPoint x: 373, startPoint y: 45, endPoint x: 401, endPoint y: 45, distance: 28.4
click at [375, 43] on nav "Log In" at bounding box center [657, 28] width 1314 height 57
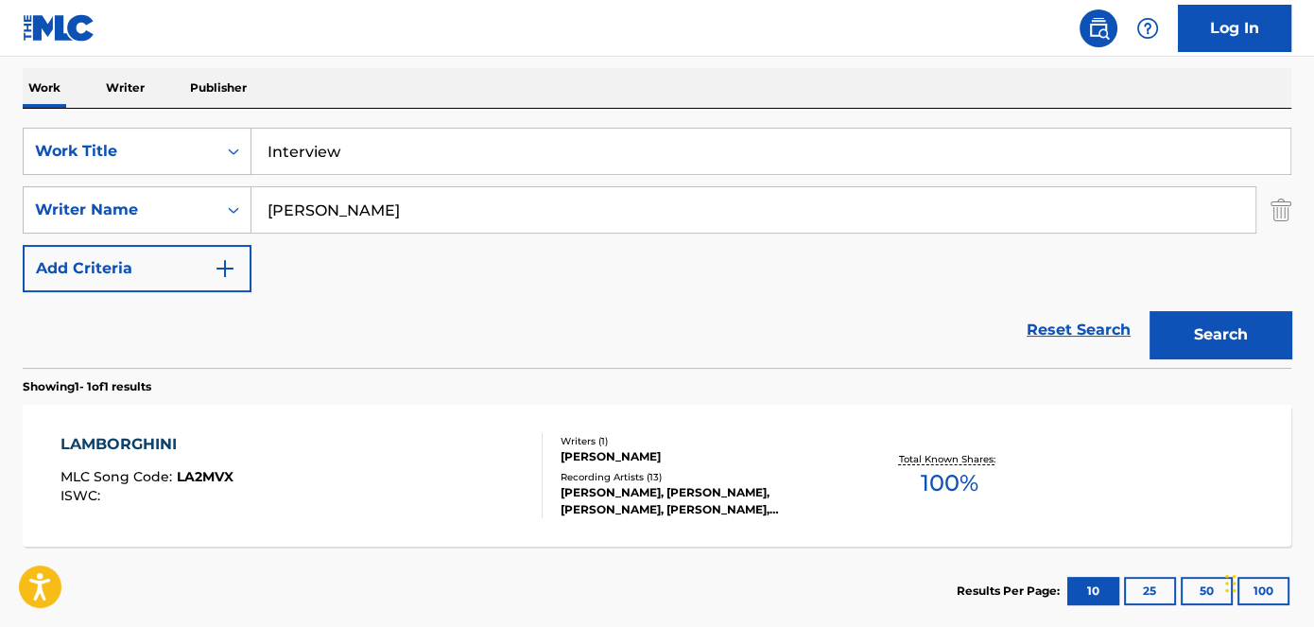
click at [1220, 332] on button "Search" at bounding box center [1221, 334] width 142 height 47
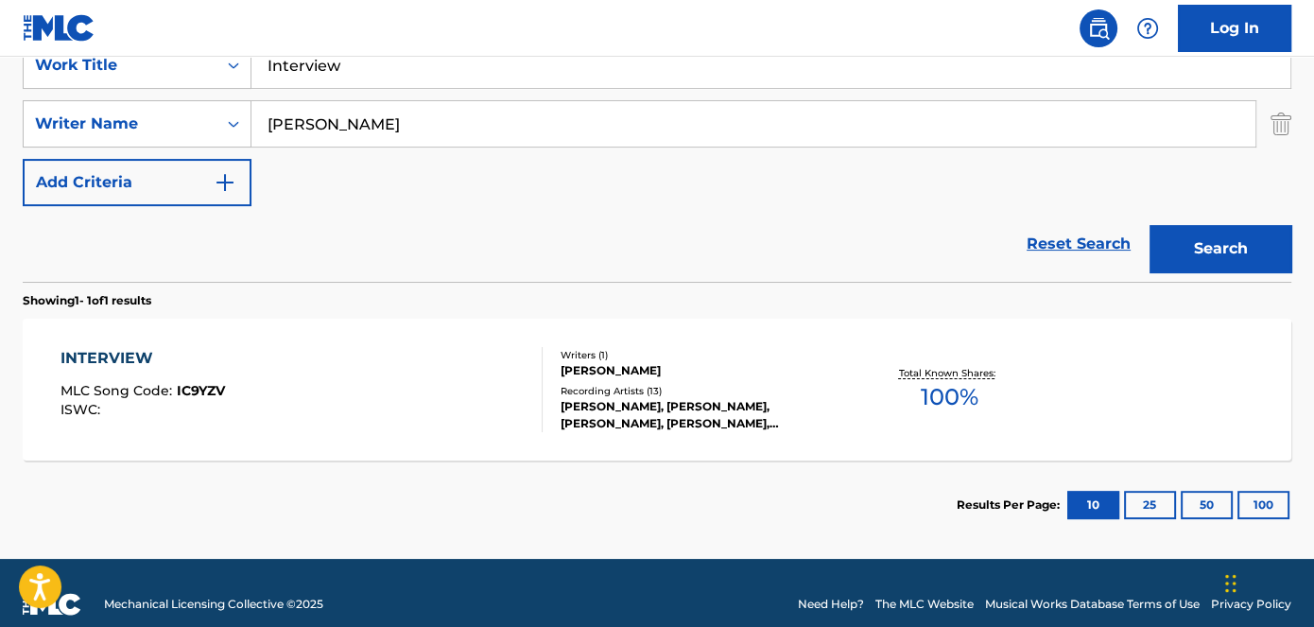
click at [206, 385] on span "IC9YZV" at bounding box center [201, 390] width 48 height 17
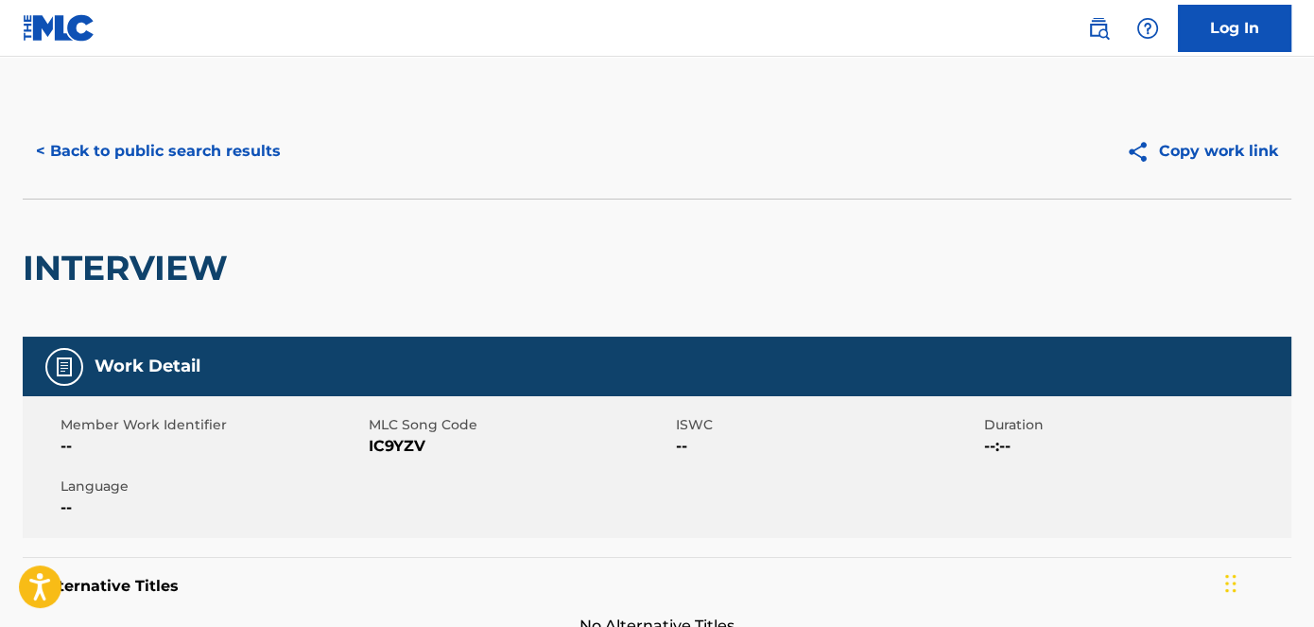
click at [383, 442] on span "IC9YZV" at bounding box center [521, 446] width 304 height 23
click at [252, 164] on button "< Back to public search results" at bounding box center [158, 151] width 271 height 47
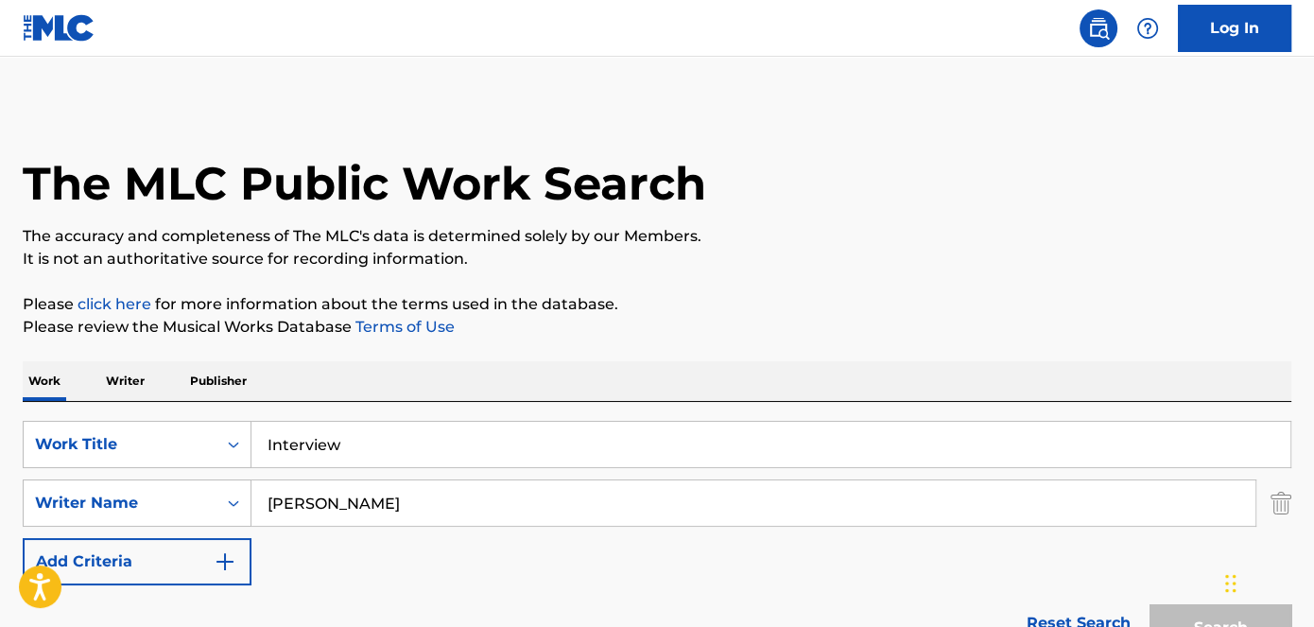
scroll to position [293, 0]
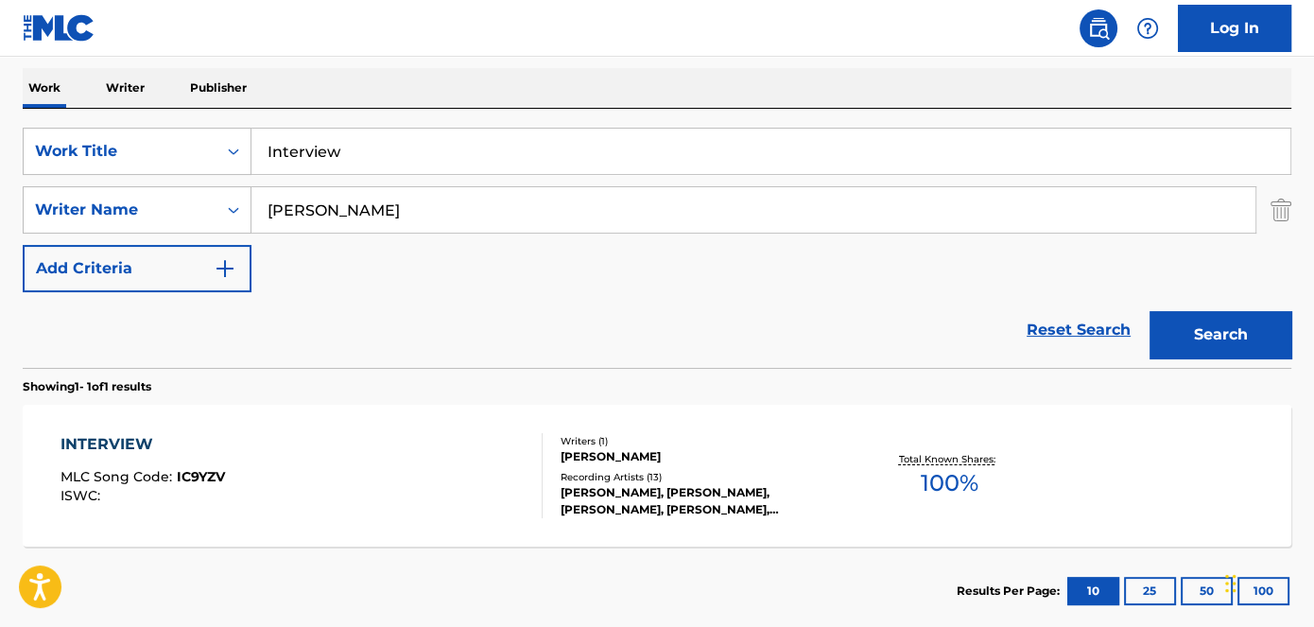
drag, startPoint x: 393, startPoint y: 176, endPoint x: 243, endPoint y: 176, distance: 150.4
click at [243, 176] on div "SearchWithCriteriad53ada31-fe2b-4a6a-85b7-f682a3fb5272 Work Title Interview Sea…" at bounding box center [657, 210] width 1269 height 165
drag, startPoint x: 369, startPoint y: 155, endPoint x: 254, endPoint y: 152, distance: 114.5
click at [256, 155] on input "Interview" at bounding box center [771, 151] width 1039 height 45
type input "Wake Up"
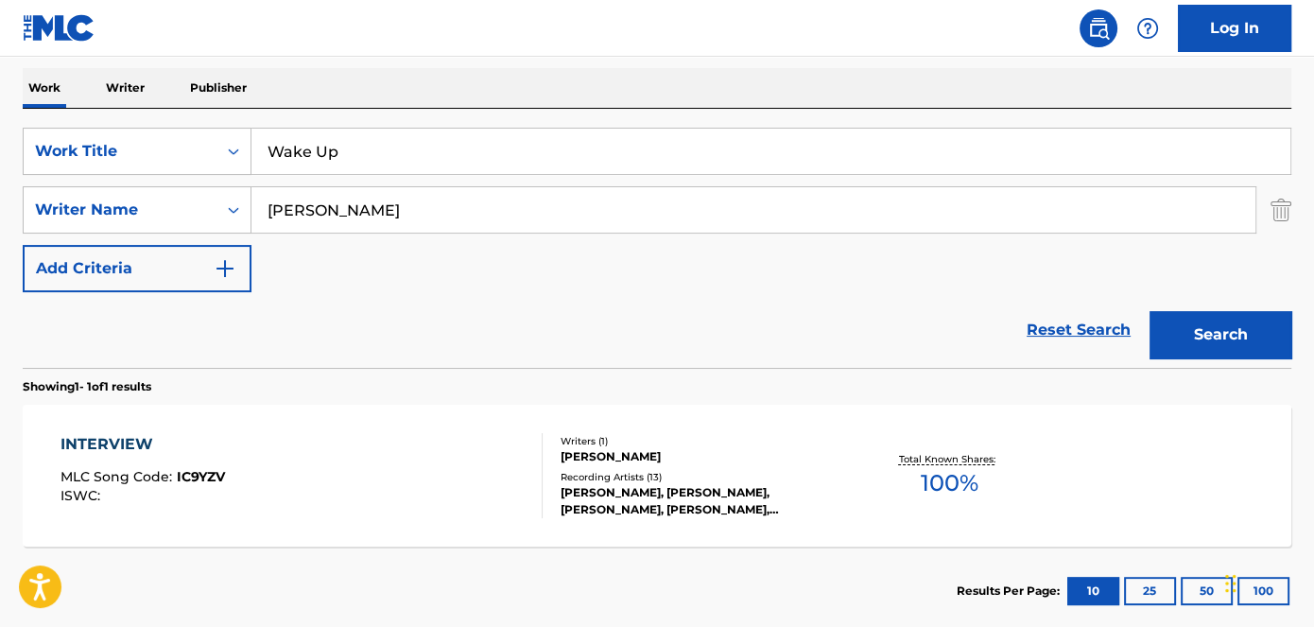
click at [455, 15] on nav "Log In" at bounding box center [657, 28] width 1314 height 57
click at [1197, 321] on button "Search" at bounding box center [1221, 334] width 142 height 47
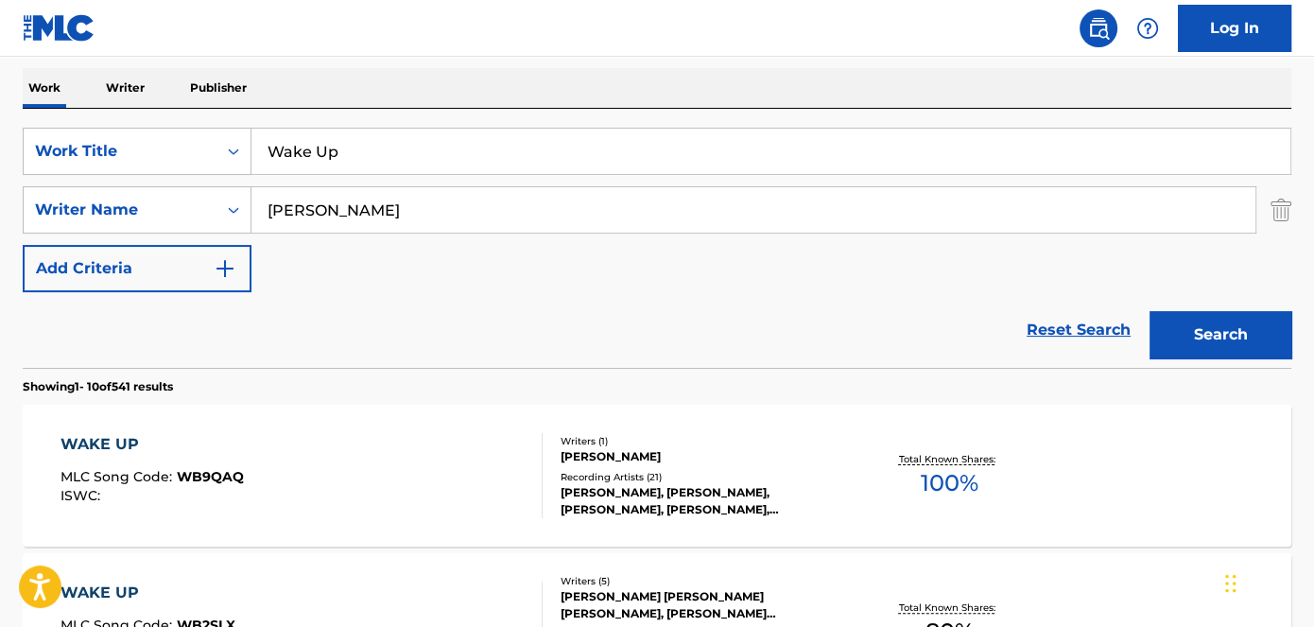
scroll to position [379, 0]
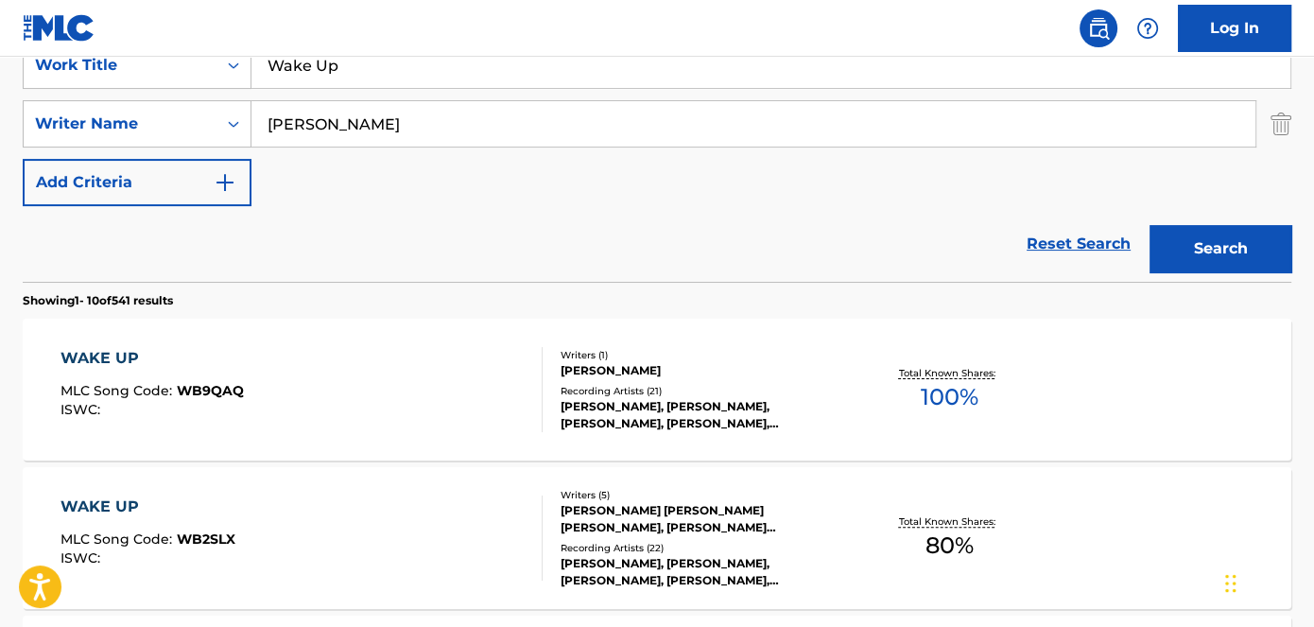
click at [202, 385] on span "WB9QAQ" at bounding box center [210, 390] width 67 height 17
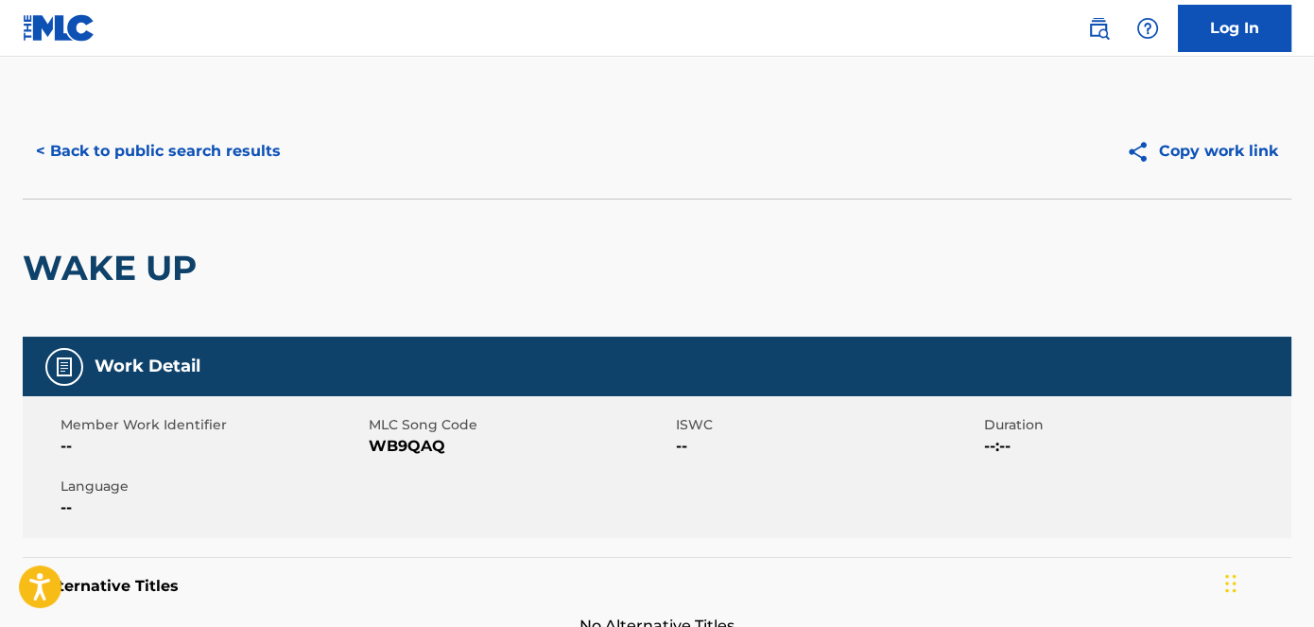
click at [427, 448] on span "WB9QAQ" at bounding box center [521, 446] width 304 height 23
click at [192, 149] on button "< Back to public search results" at bounding box center [158, 151] width 271 height 47
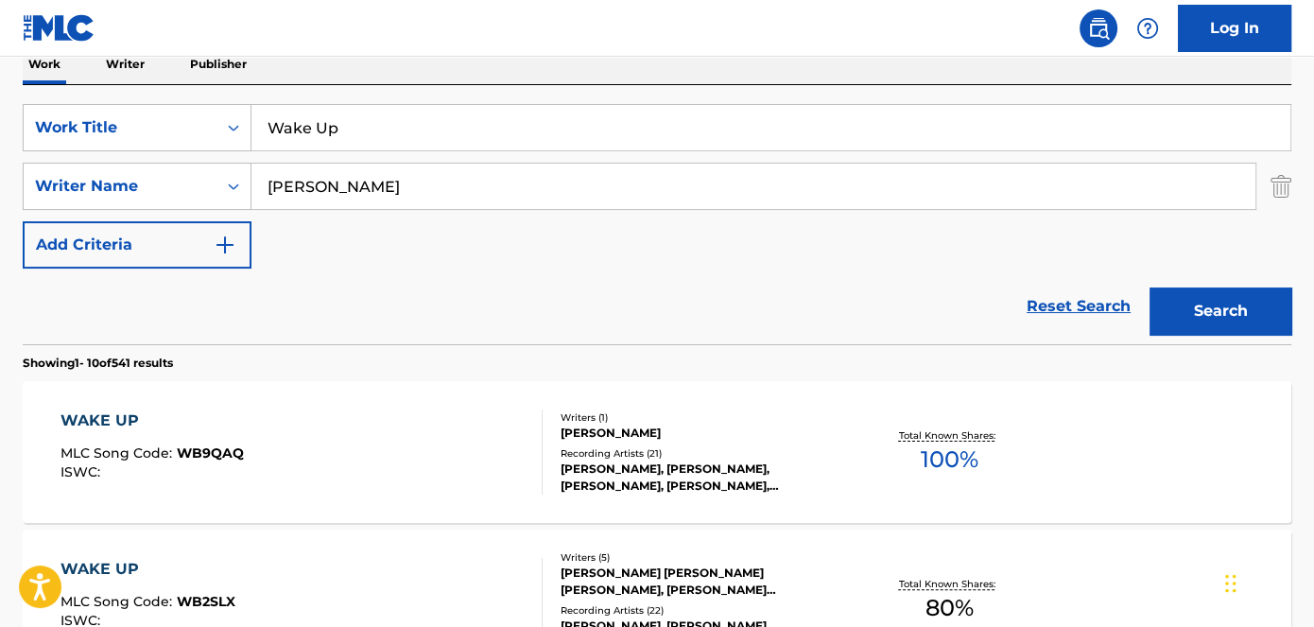
scroll to position [293, 0]
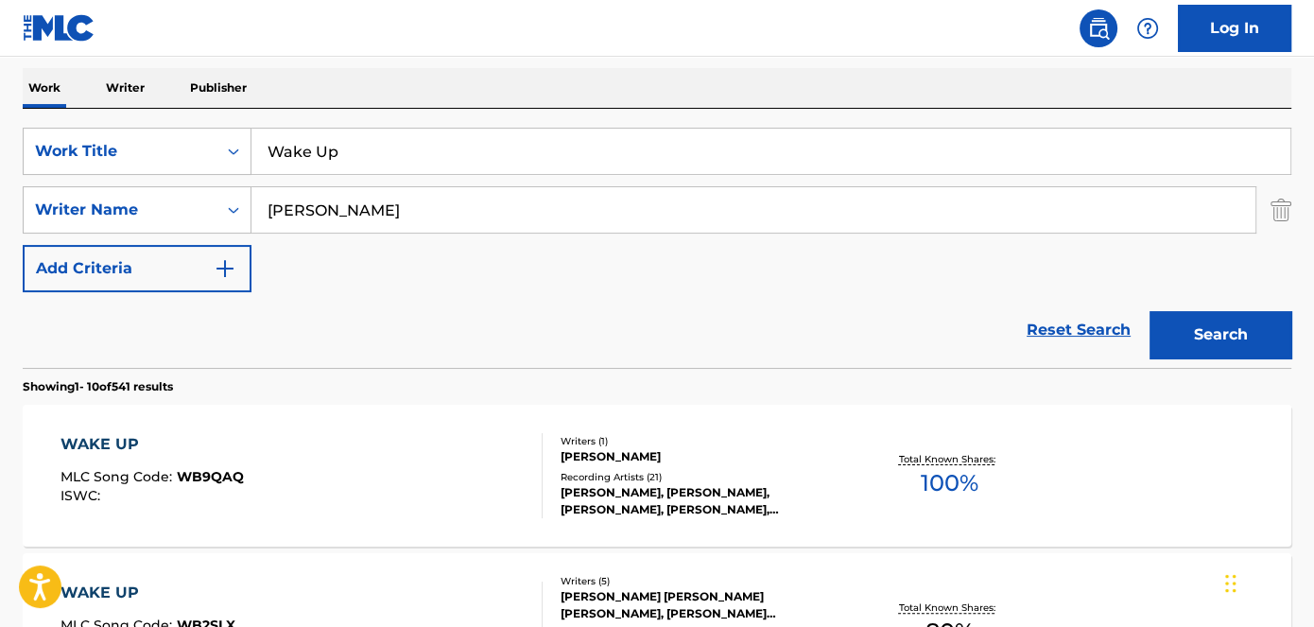
drag, startPoint x: 297, startPoint y: 149, endPoint x: 352, endPoint y: 105, distance: 70.6
click at [239, 149] on div "SearchWithCriteriad53ada31-fe2b-4a6a-85b7-f682a3fb5272 Work Title Wake Up" at bounding box center [657, 151] width 1269 height 47
type input "I Ain't Stressin"
drag, startPoint x: 518, startPoint y: 5, endPoint x: 581, endPoint y: 39, distance: 71.1
click at [519, 4] on nav "Log In" at bounding box center [657, 28] width 1314 height 57
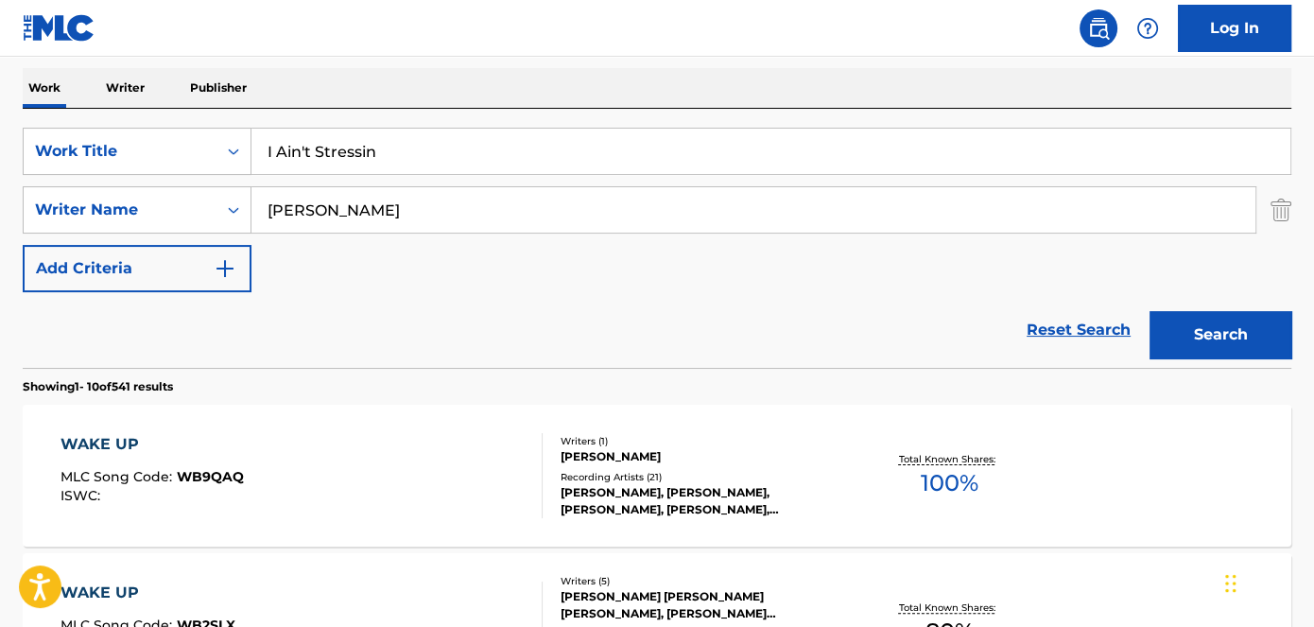
click at [1205, 309] on div "Search" at bounding box center [1215, 330] width 151 height 76
click at [1214, 323] on button "Search" at bounding box center [1221, 334] width 142 height 47
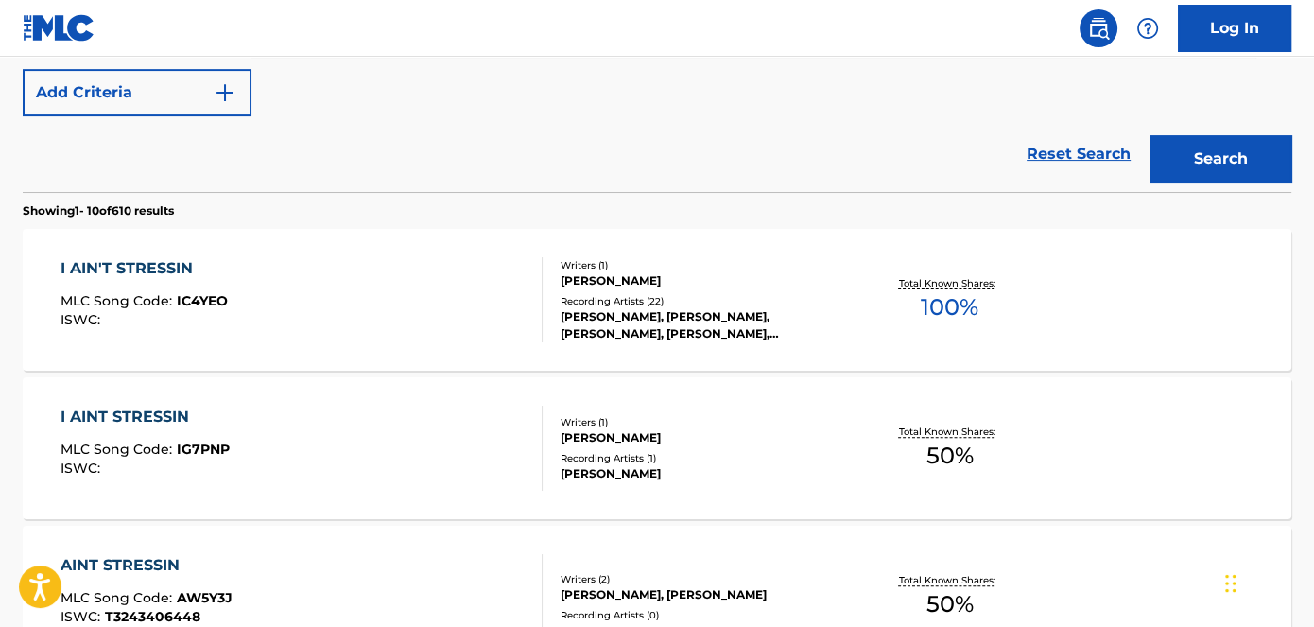
scroll to position [465, 0]
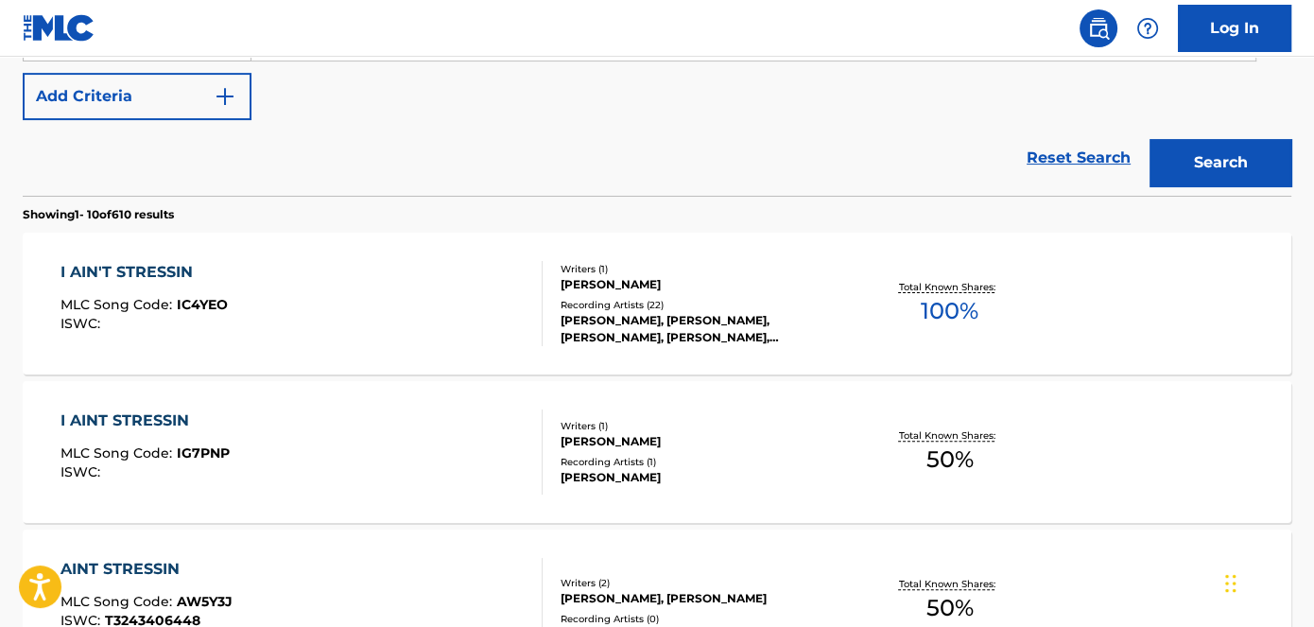
click at [208, 302] on span "IC4YEO" at bounding box center [202, 304] width 51 height 17
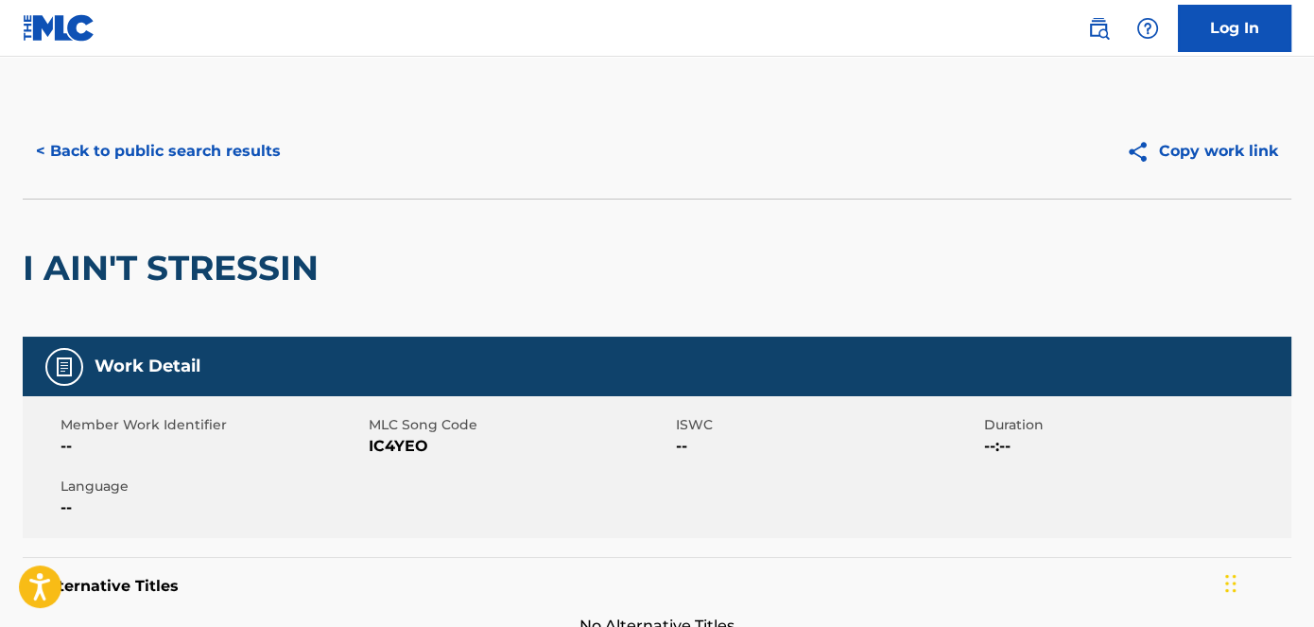
click at [418, 441] on span "IC4YEO" at bounding box center [521, 446] width 304 height 23
click at [160, 154] on button "< Back to public search results" at bounding box center [158, 151] width 271 height 47
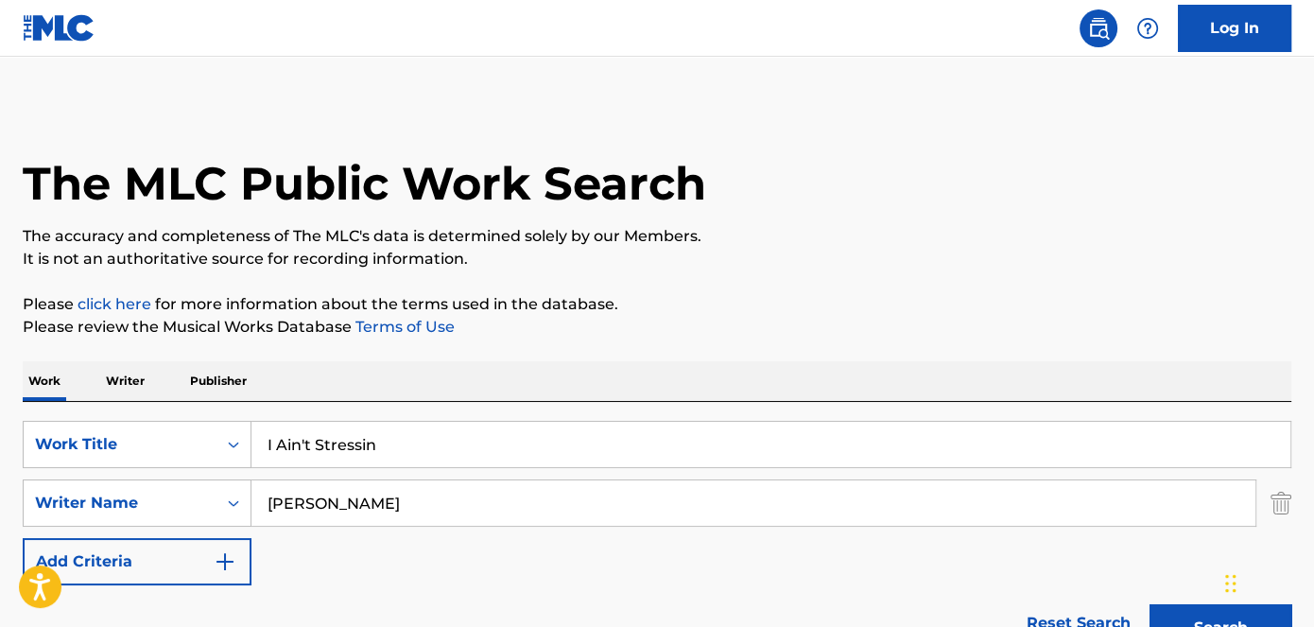
scroll to position [573, 0]
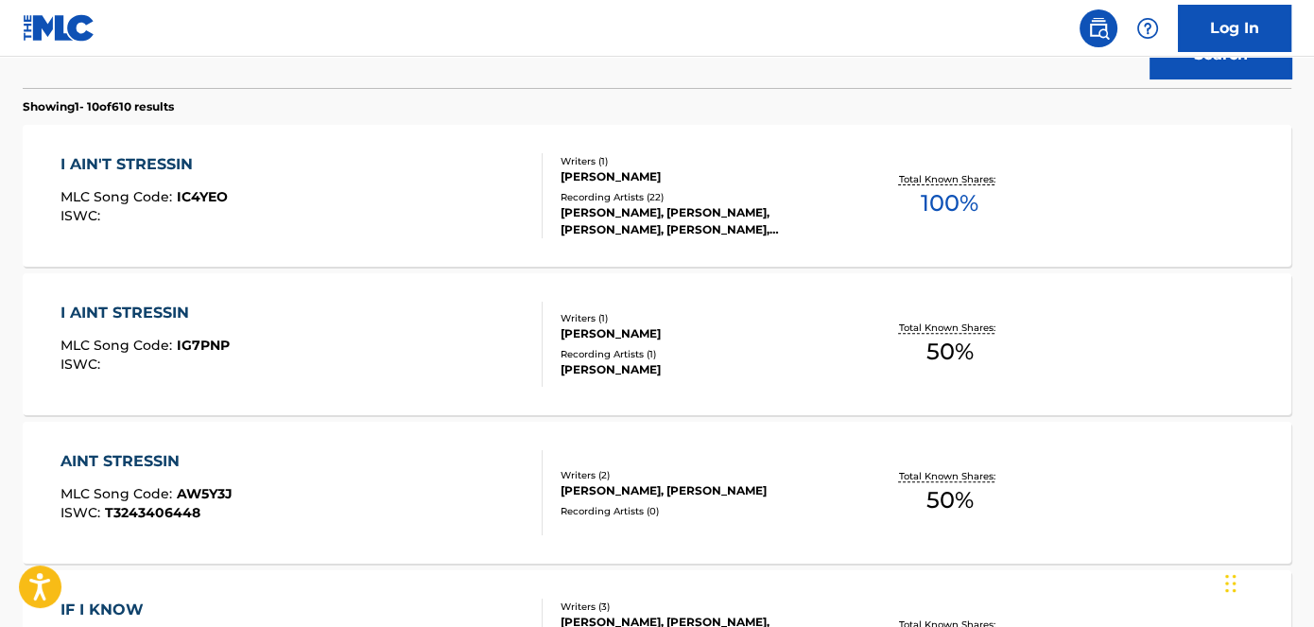
click at [214, 339] on span "IG7PNP" at bounding box center [203, 345] width 53 height 17
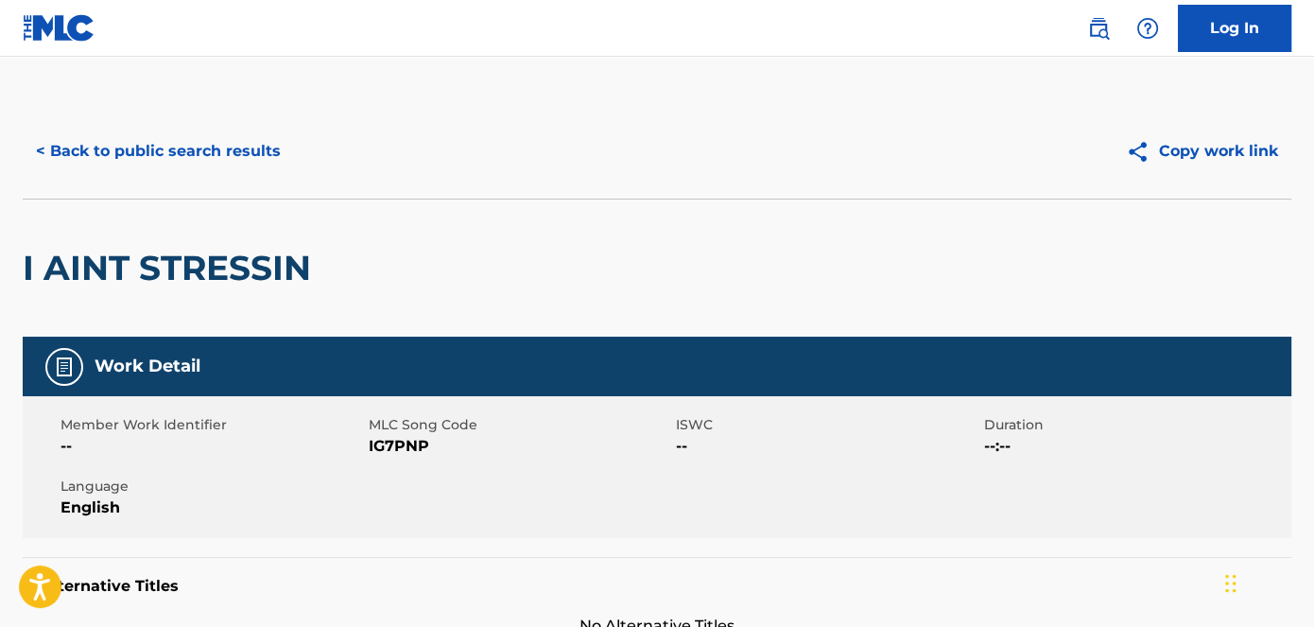
click at [404, 450] on span "IG7PNP" at bounding box center [521, 446] width 304 height 23
click at [166, 142] on button "< Back to public search results" at bounding box center [158, 151] width 271 height 47
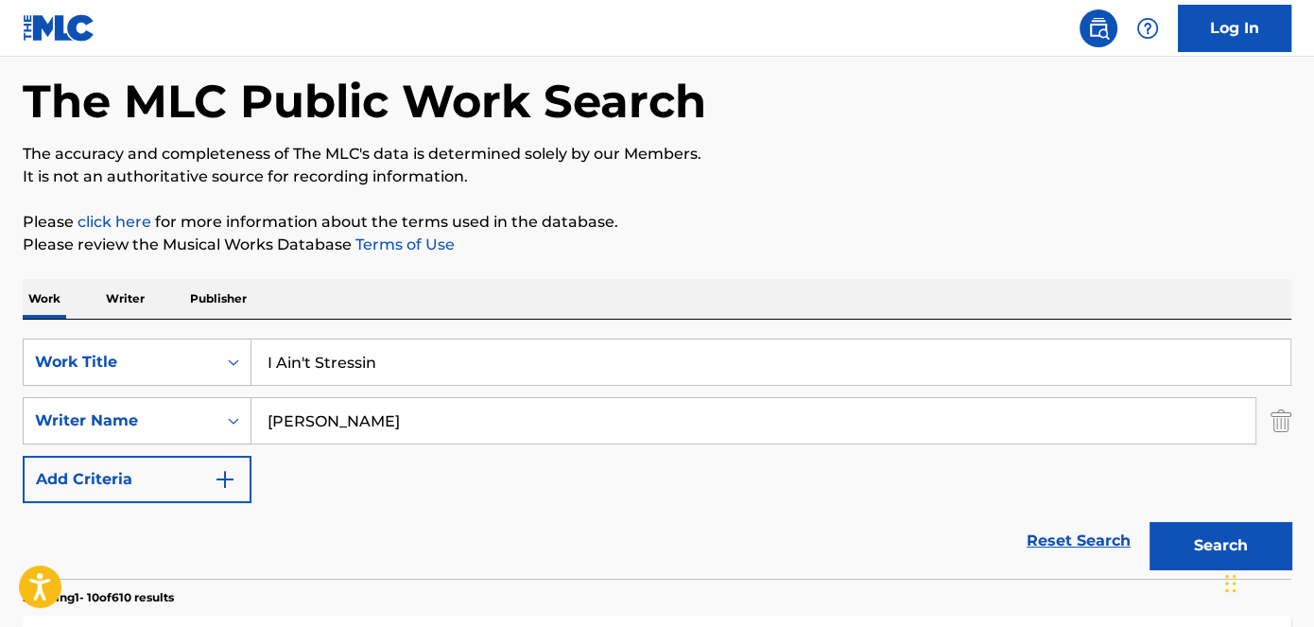
scroll to position [79, 0]
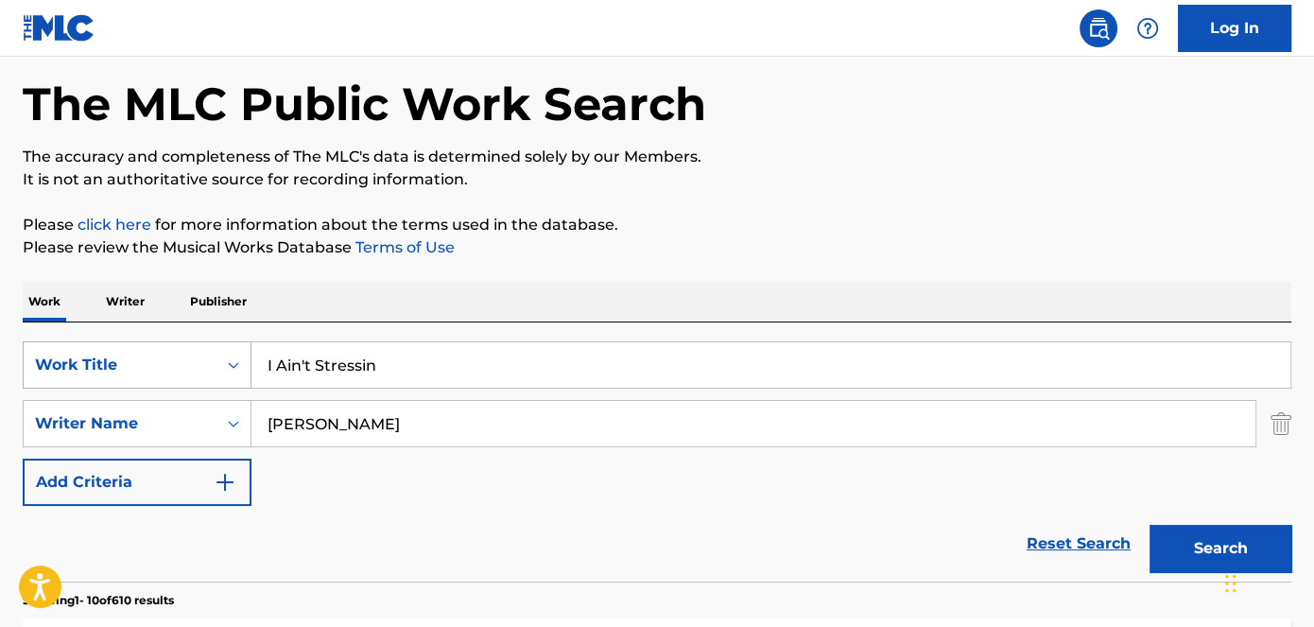
drag, startPoint x: 408, startPoint y: 359, endPoint x: 182, endPoint y: 363, distance: 226.0
click at [187, 363] on div "SearchWithCriteriad53ada31-fe2b-4a6a-85b7-f682a3fb5272 Work Title I Ain't Stres…" at bounding box center [657, 364] width 1269 height 47
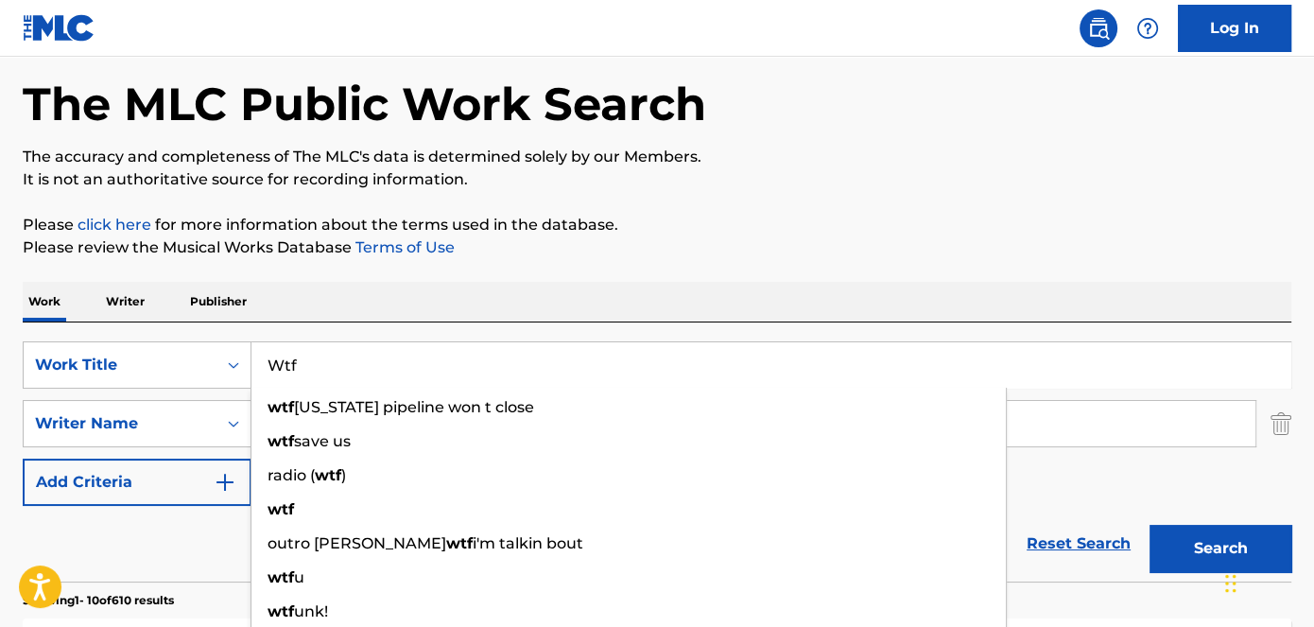
type input "Wtf"
click at [1188, 545] on button "Search" at bounding box center [1221, 548] width 142 height 47
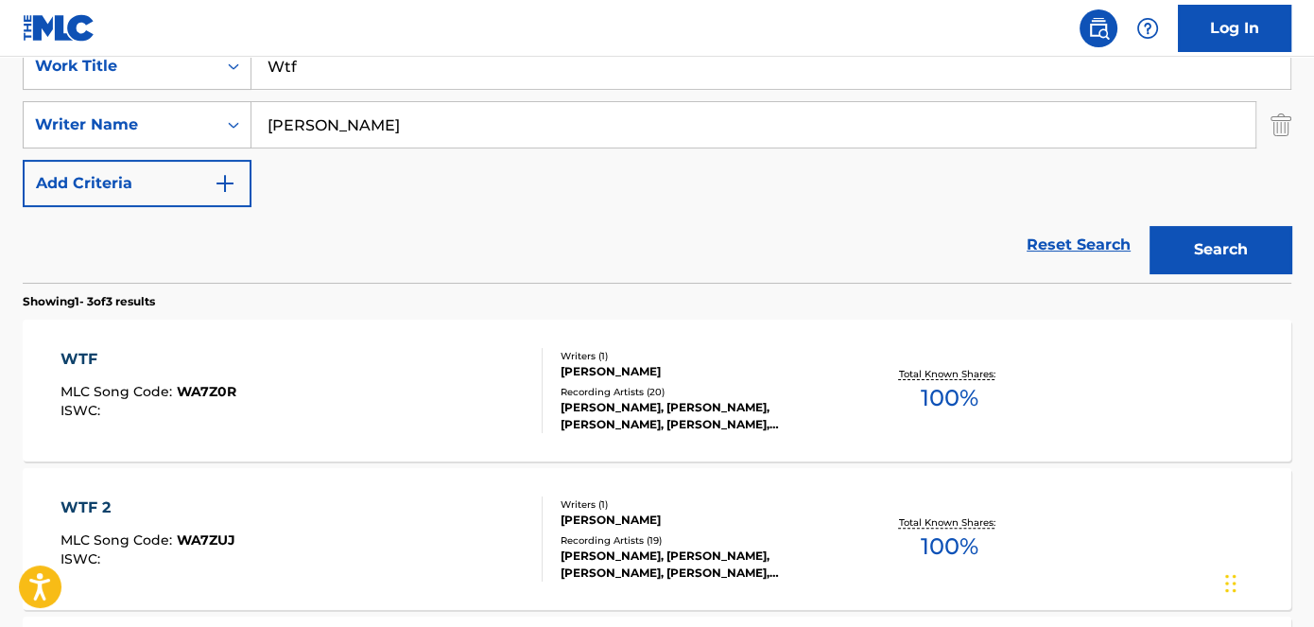
scroll to position [338, 0]
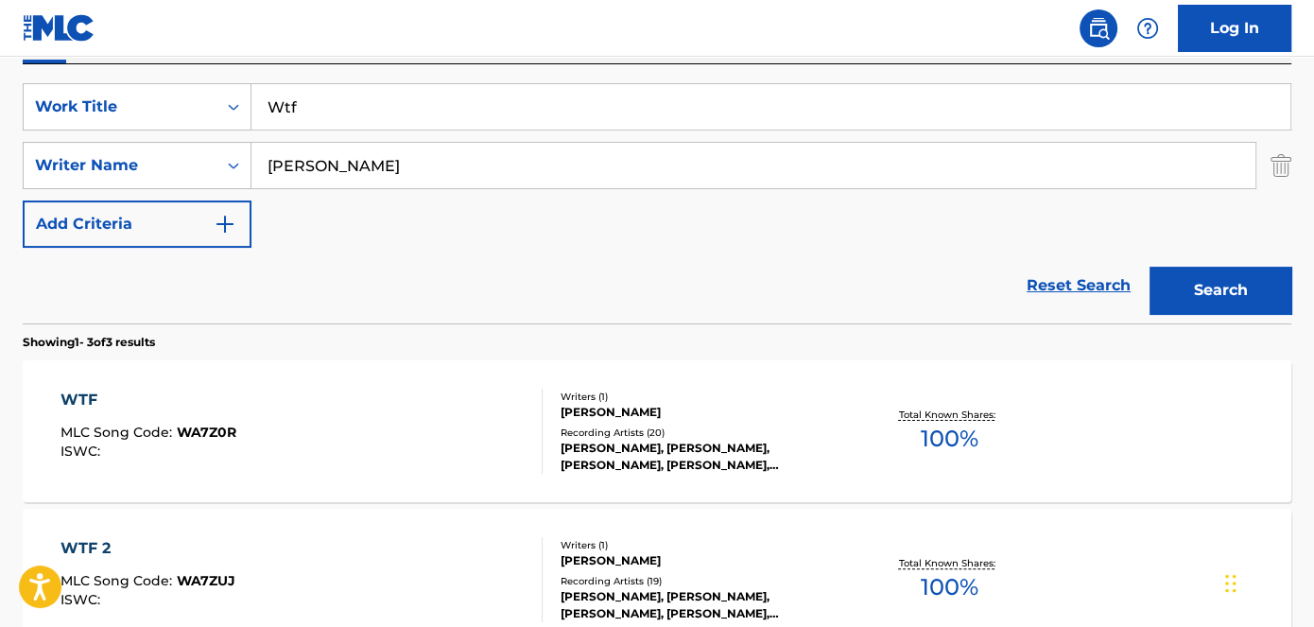
click at [221, 430] on span "WA7Z0R" at bounding box center [207, 432] width 60 height 17
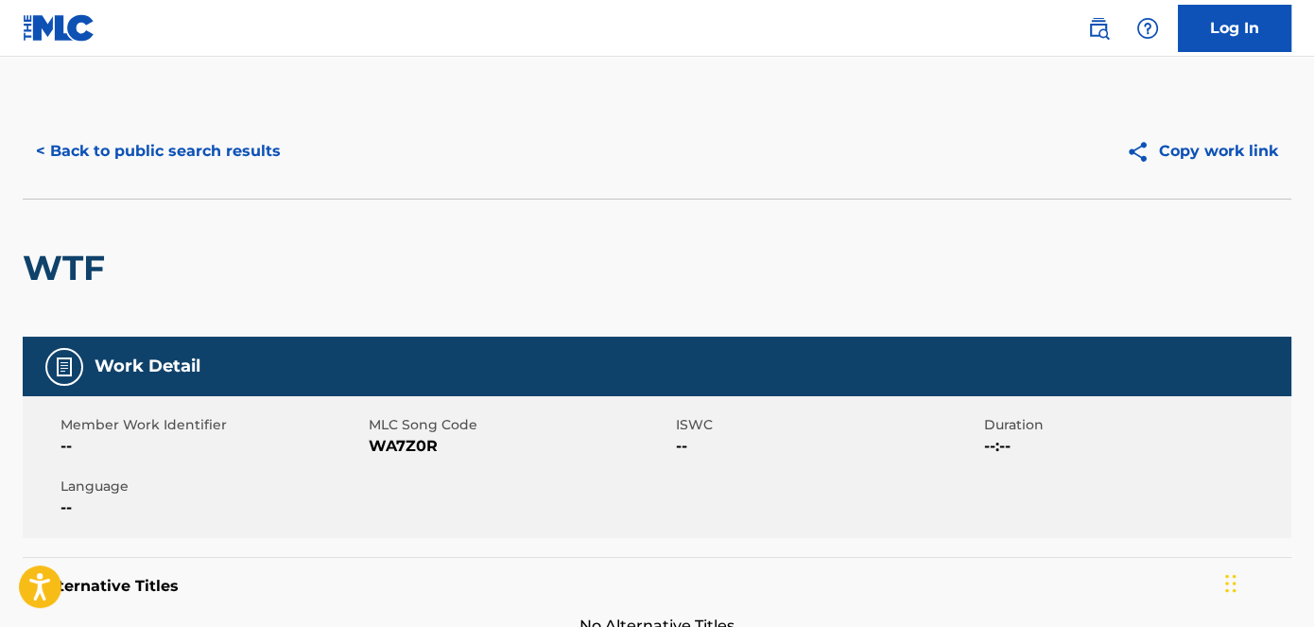
click at [415, 449] on span "WA7Z0R" at bounding box center [521, 446] width 304 height 23
click at [687, 127] on div "< Back to public search results Copy work link" at bounding box center [657, 151] width 1269 height 95
click at [170, 129] on button "< Back to public search results" at bounding box center [158, 151] width 271 height 47
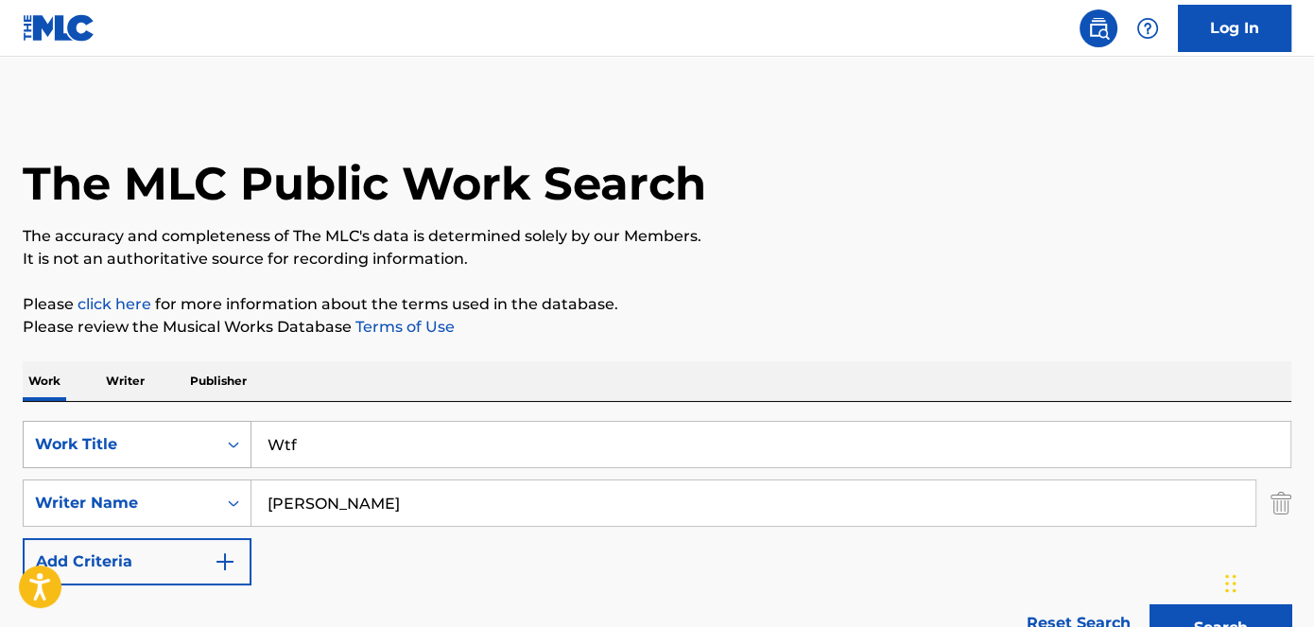
drag, startPoint x: 359, startPoint y: 441, endPoint x: 216, endPoint y: 439, distance: 143.7
click at [214, 445] on div "SearchWithCriteriad53ada31-fe2b-4a6a-85b7-f682a3fb5272 Work Title Wtf" at bounding box center [657, 444] width 1269 height 47
type input "Switch It Up"
click at [844, 311] on p "Please click here for more information about the terms used in the database." at bounding box center [657, 304] width 1269 height 23
click at [1204, 611] on button "Search" at bounding box center [1221, 627] width 142 height 47
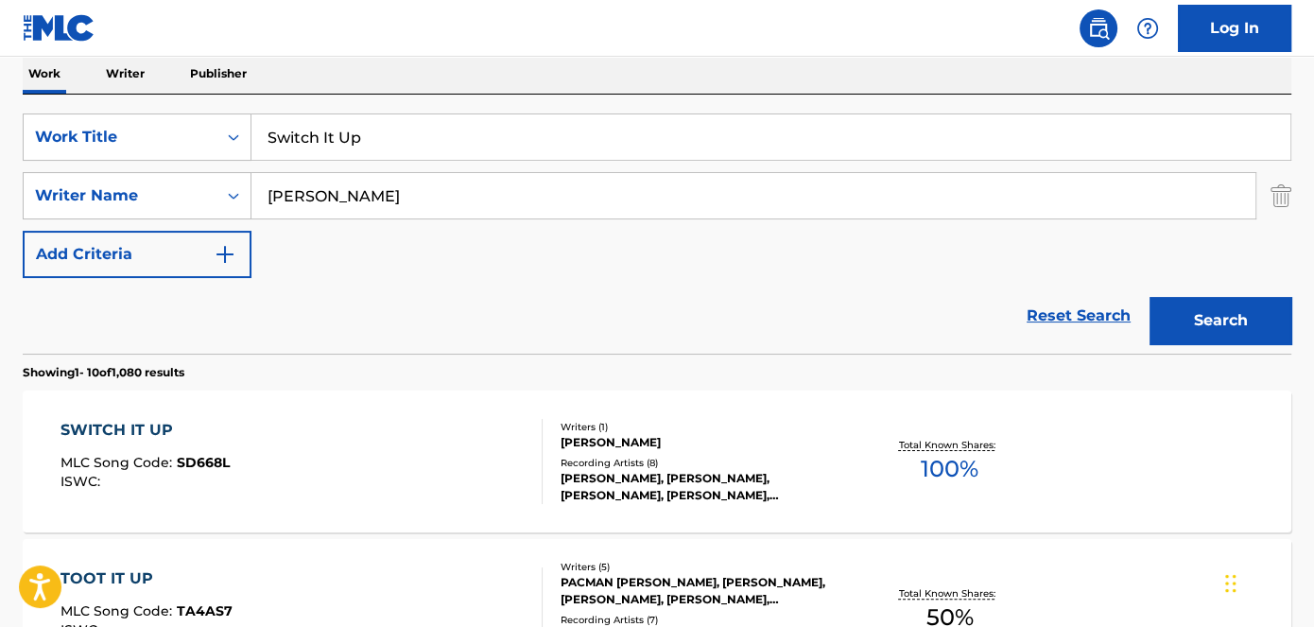
scroll to position [426, 0]
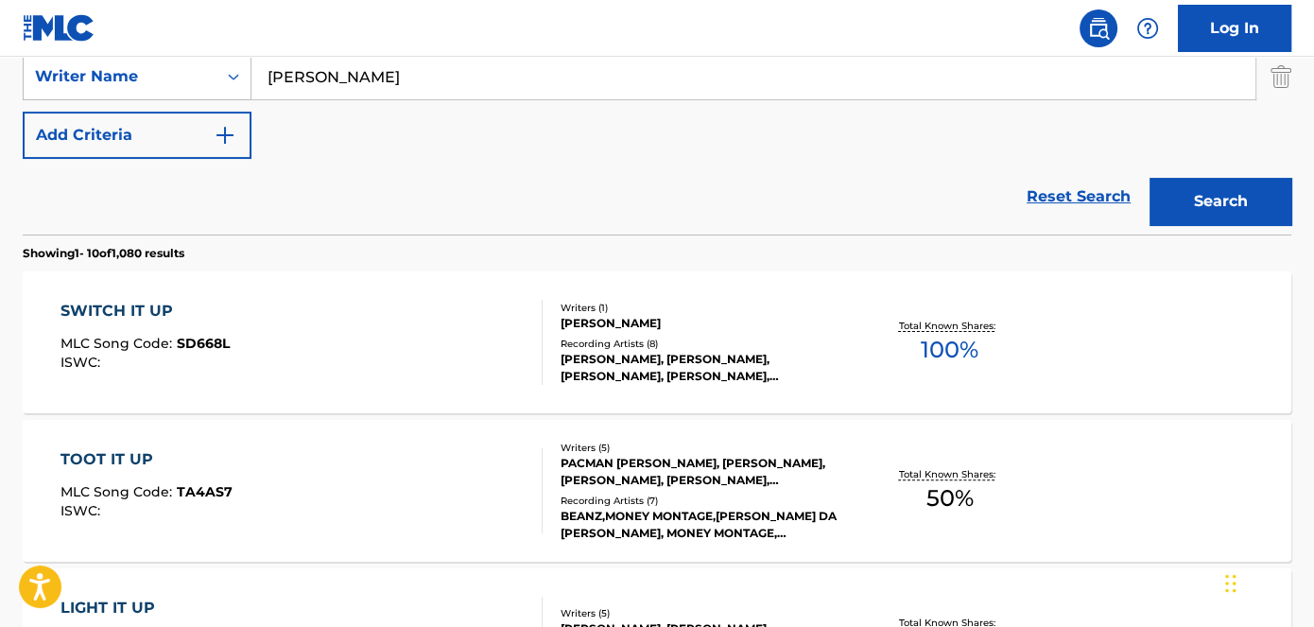
click at [194, 342] on span "SD668L" at bounding box center [203, 343] width 53 height 17
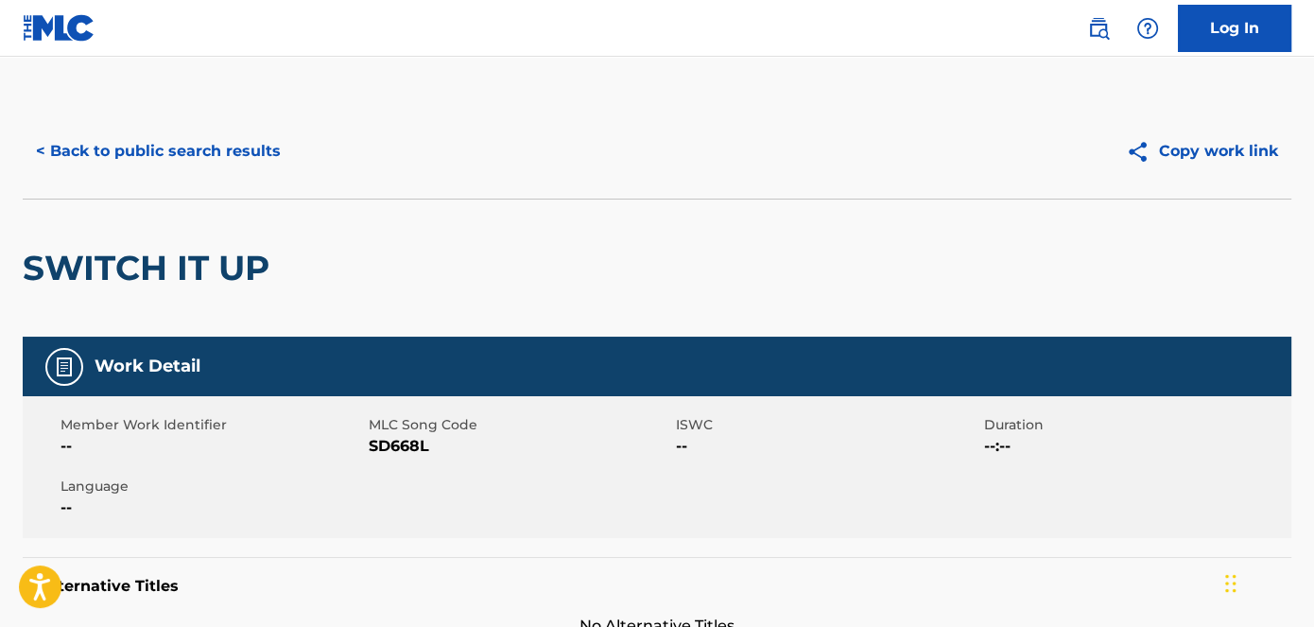
click at [395, 446] on span "SD668L" at bounding box center [521, 446] width 304 height 23
click at [203, 163] on button "< Back to public search results" at bounding box center [158, 151] width 271 height 47
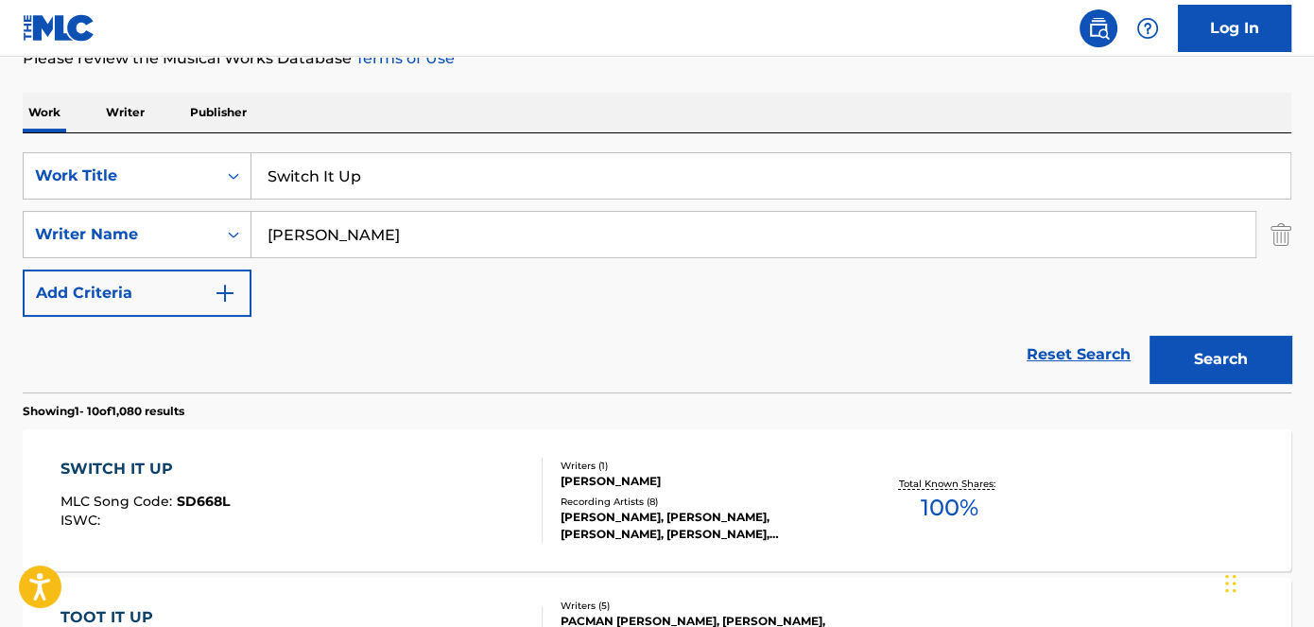
scroll to position [246, 0]
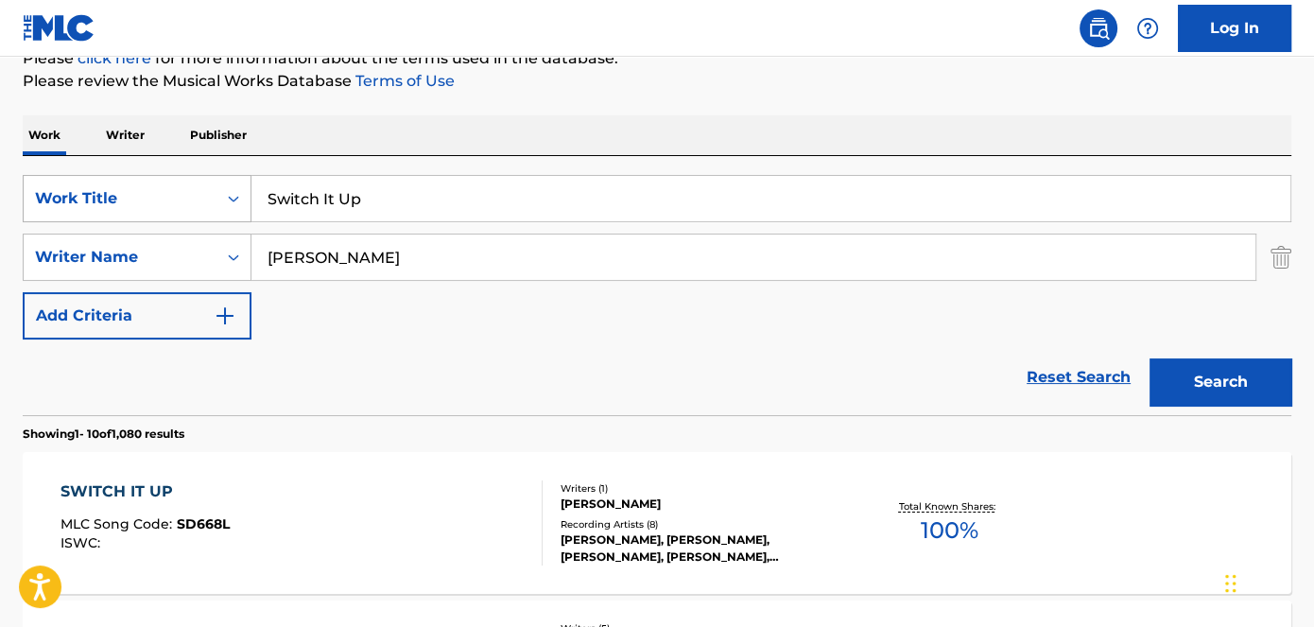
drag, startPoint x: 421, startPoint y: 191, endPoint x: 249, endPoint y: 204, distance: 172.6
click at [250, 203] on div "SearchWithCriteriad53ada31-fe2b-4a6a-85b7-f682a3fb5272 Work Title Switch It Up" at bounding box center [657, 198] width 1269 height 47
type input "[PERSON_NAME]"
click at [1188, 404] on button "Search" at bounding box center [1221, 381] width 142 height 47
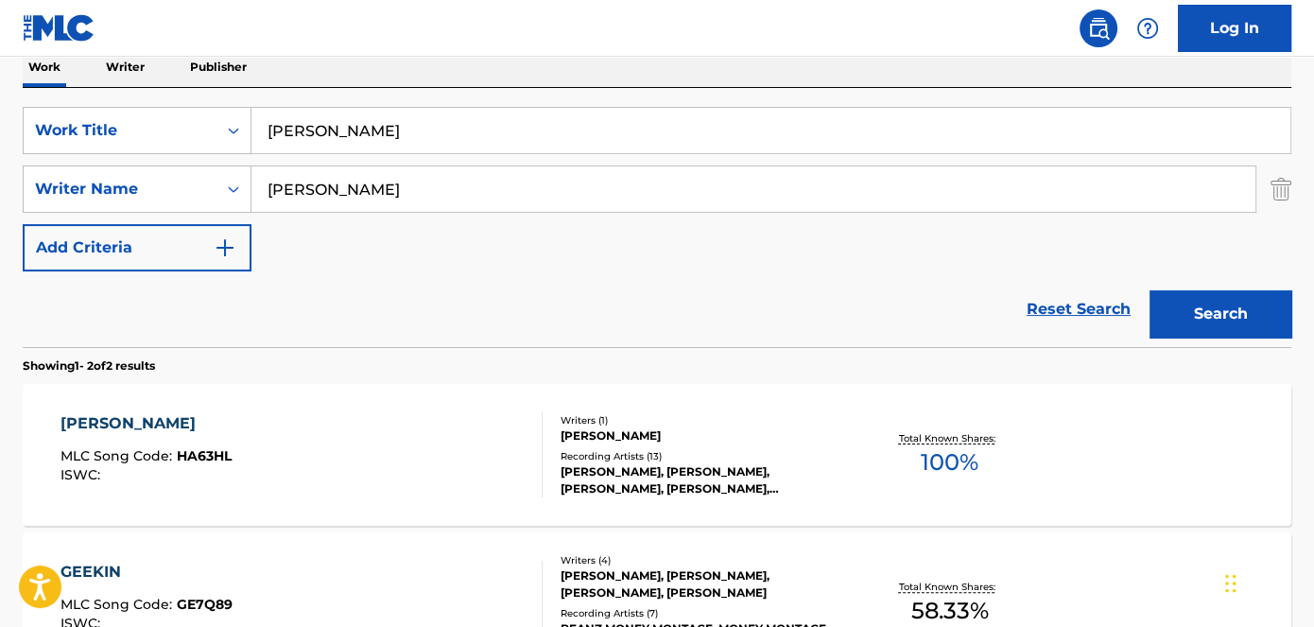
scroll to position [332, 0]
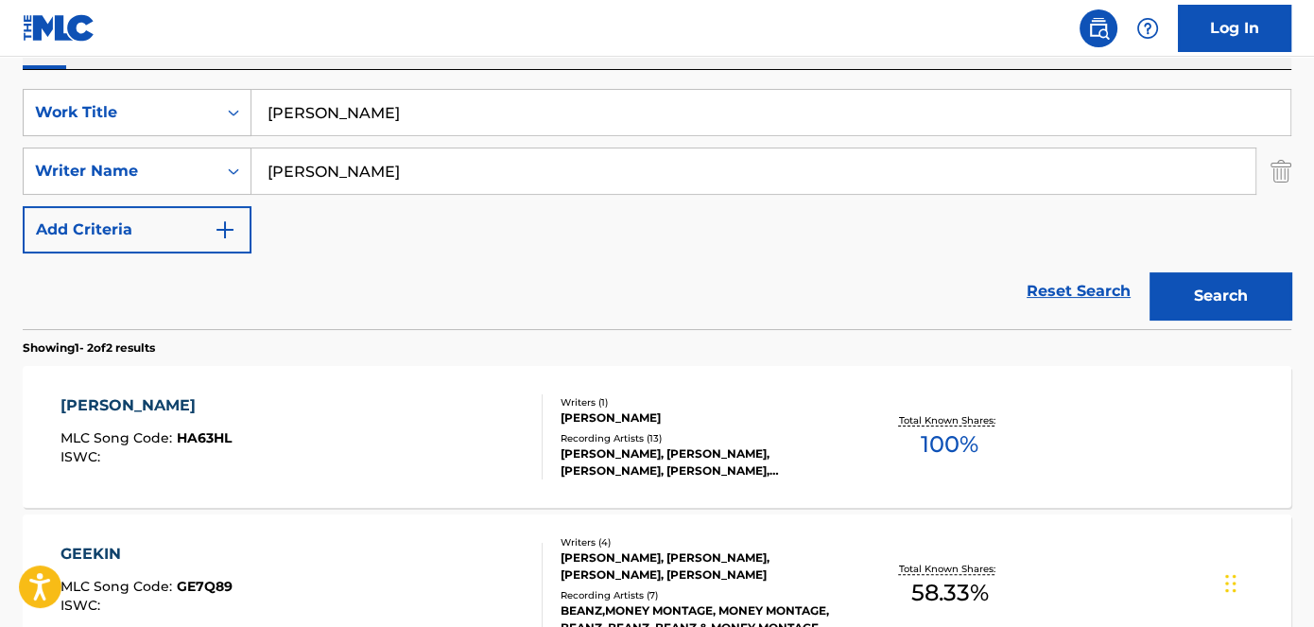
click at [217, 437] on span "HA63HL" at bounding box center [204, 437] width 55 height 17
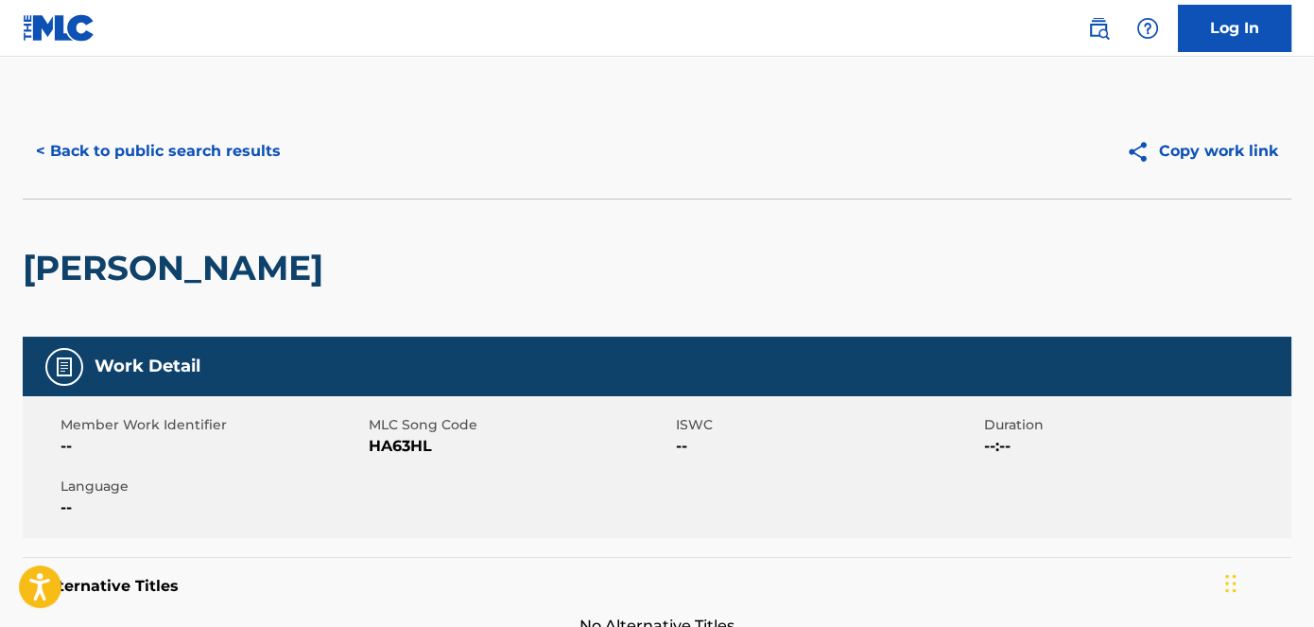
click at [394, 452] on span "HA63HL" at bounding box center [521, 446] width 304 height 23
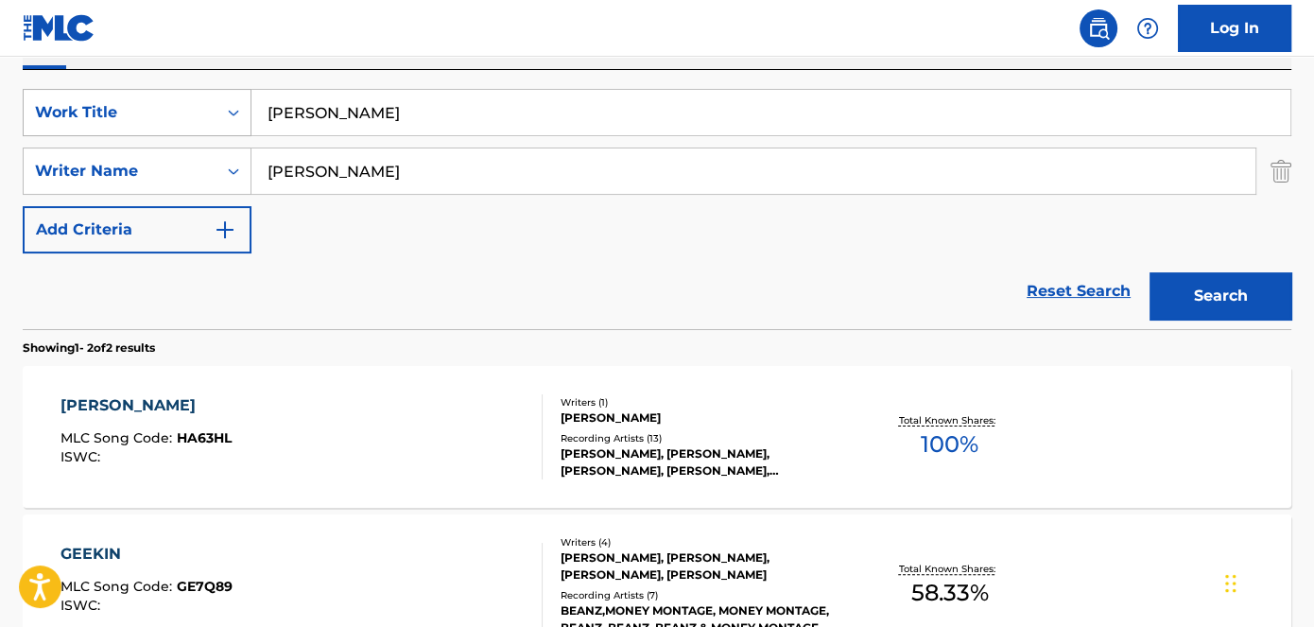
drag, startPoint x: 386, startPoint y: 109, endPoint x: 218, endPoint y: 116, distance: 167.5
click at [219, 119] on div "SearchWithCriteriad53ada31-fe2b-4a6a-85b7-f682a3fb5272 Work Title Hella Geekin" at bounding box center [657, 112] width 1269 height 47
type input "Wtf 2"
click at [400, 24] on nav "Log In" at bounding box center [657, 28] width 1314 height 57
click at [1188, 290] on button "Search" at bounding box center [1221, 295] width 142 height 47
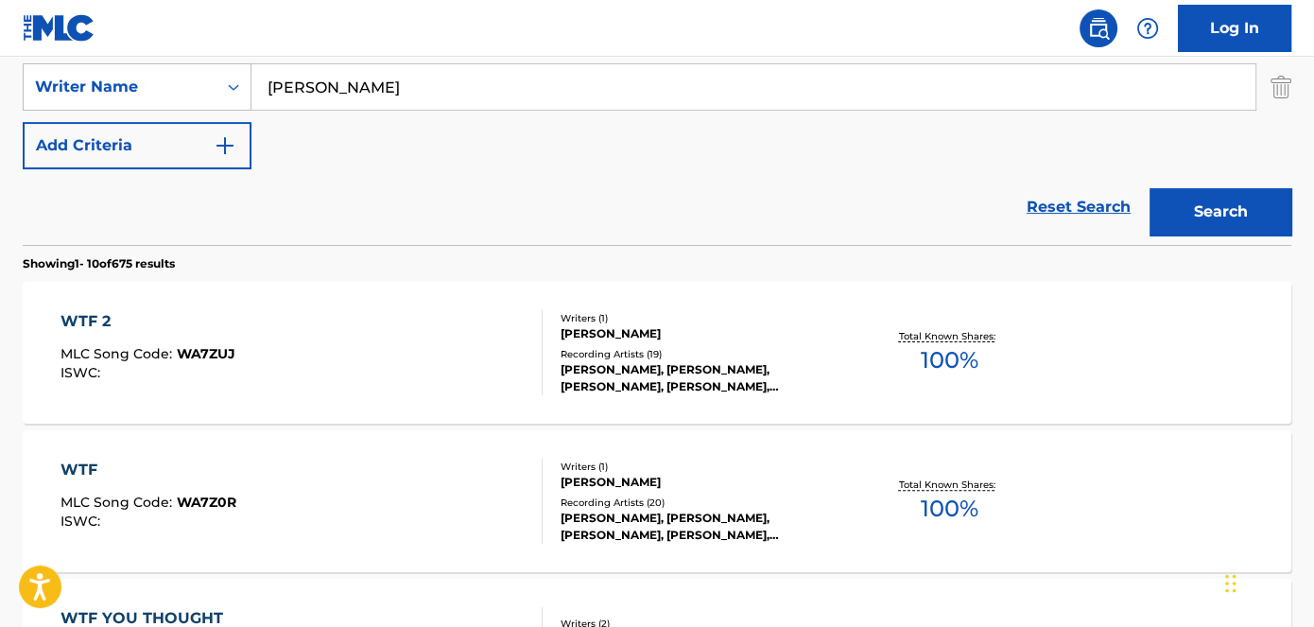
scroll to position [418, 0]
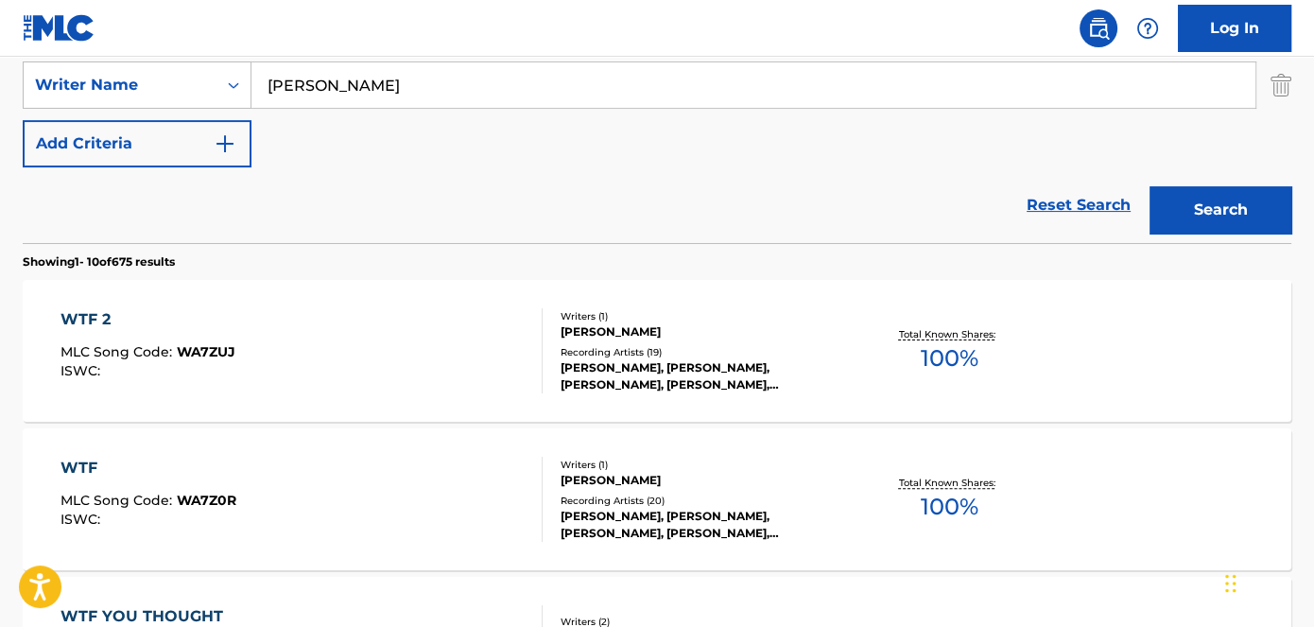
click at [182, 352] on span "WA7ZUJ" at bounding box center [206, 351] width 59 height 17
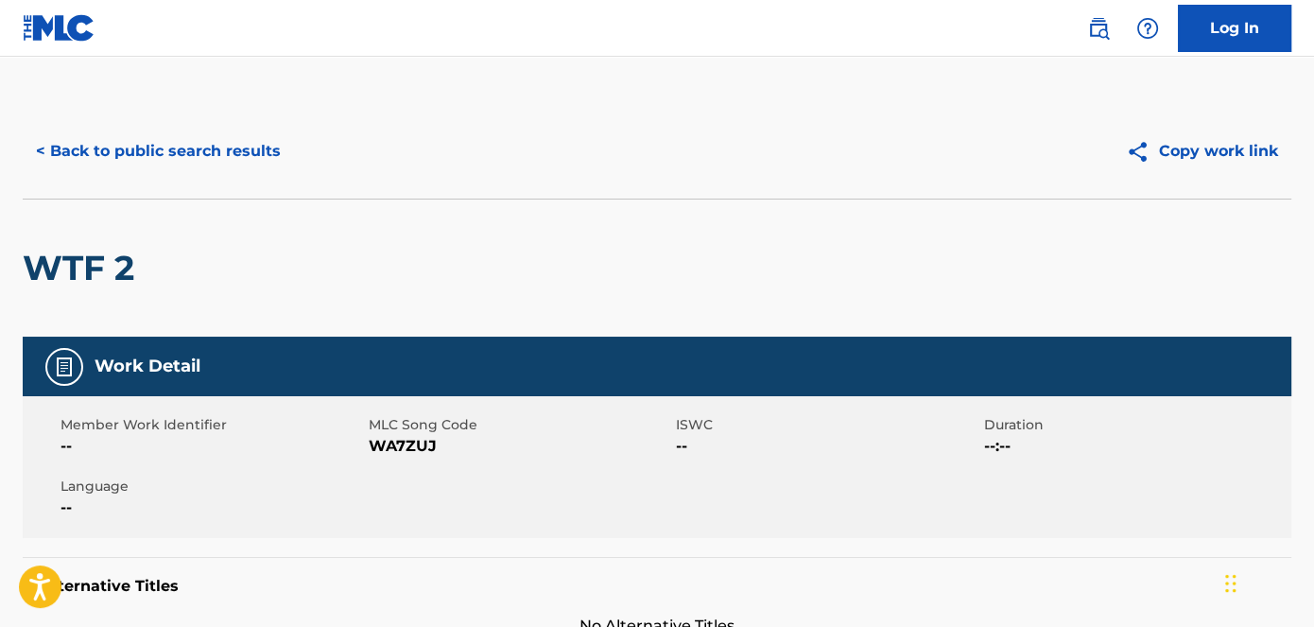
click at [409, 444] on span "WA7ZUJ" at bounding box center [521, 446] width 304 height 23
click at [100, 144] on button "< Back to public search results" at bounding box center [158, 151] width 271 height 47
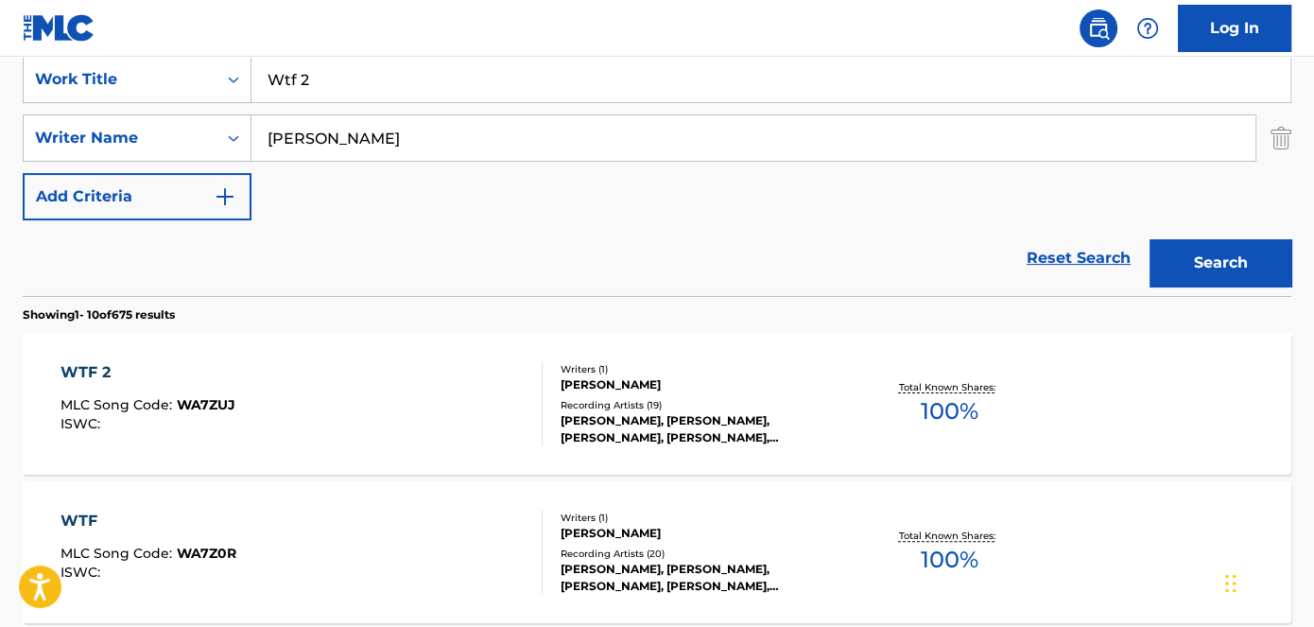
scroll to position [332, 0]
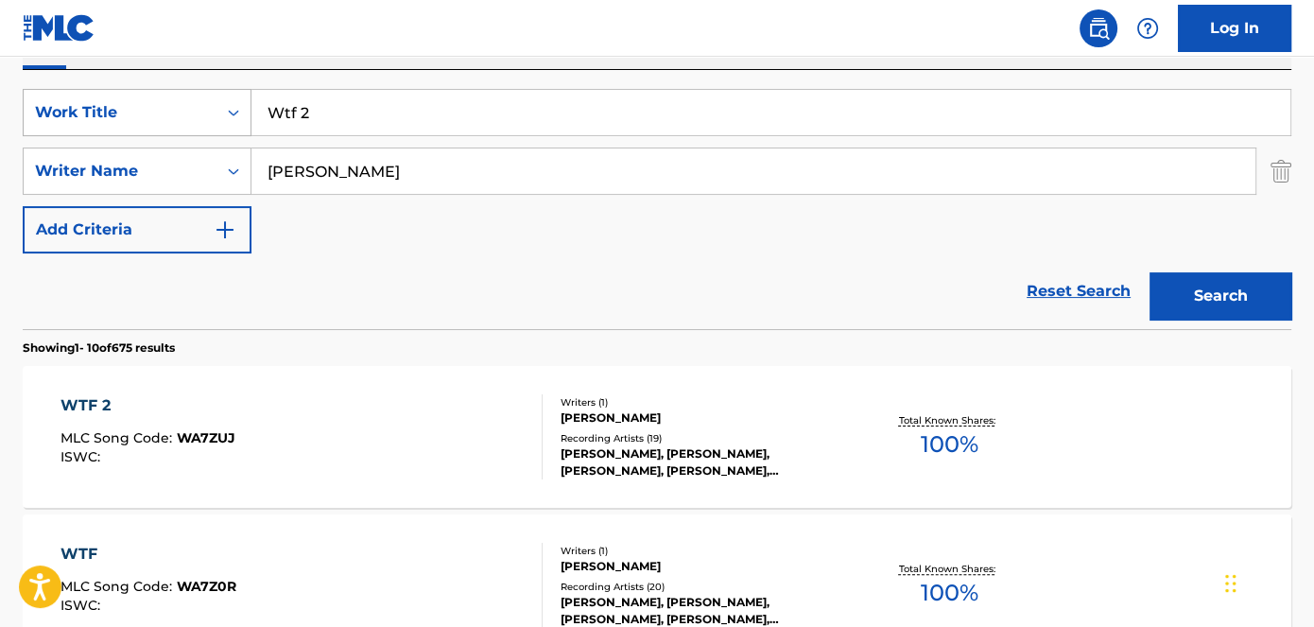
drag, startPoint x: 362, startPoint y: 116, endPoint x: 130, endPoint y: 128, distance: 232.0
click at [141, 128] on div "SearchWithCriteriad53ada31-fe2b-4a6a-85b7-f682a3fb5272 Work Title Wtf 2" at bounding box center [657, 112] width 1269 height 47
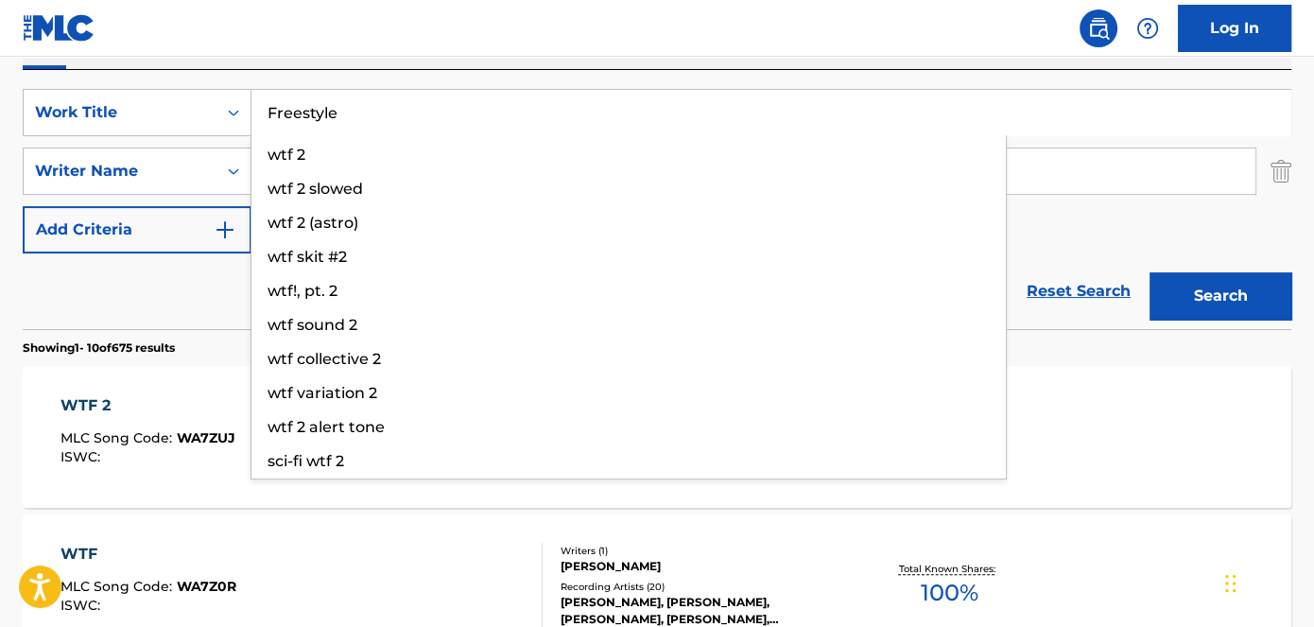
type input "Freestyle"
click at [1192, 288] on button "Search" at bounding box center [1221, 295] width 142 height 47
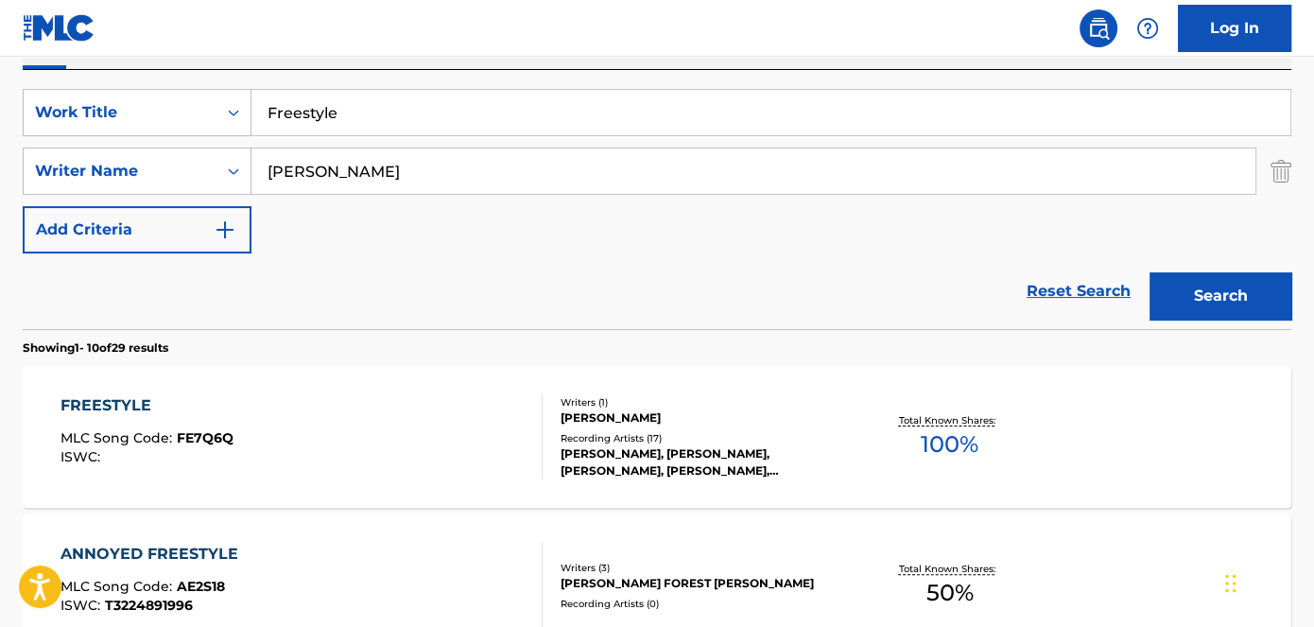
scroll to position [418, 0]
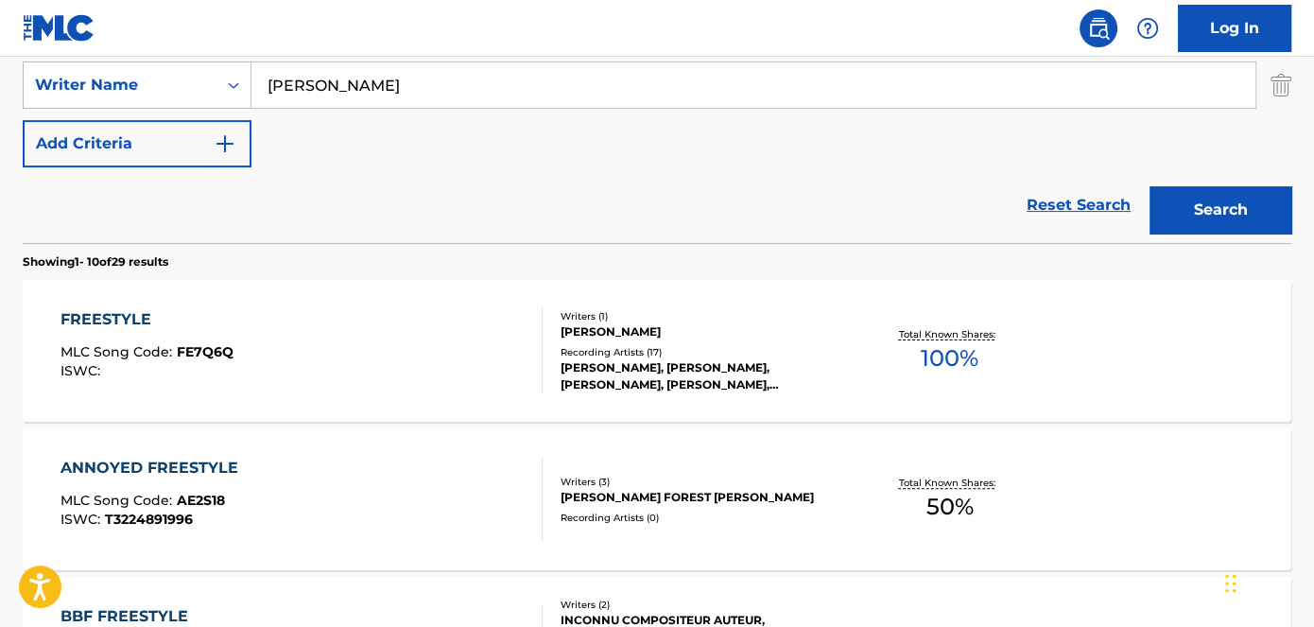
click at [204, 349] on span "FE7Q6Q" at bounding box center [205, 351] width 57 height 17
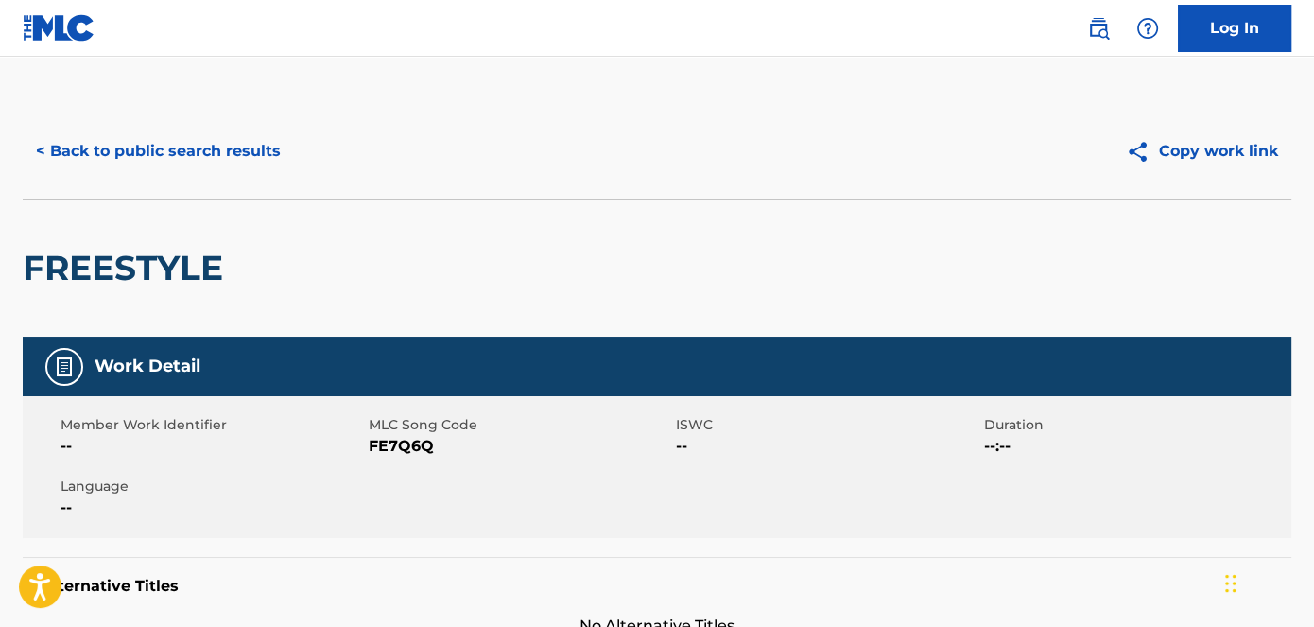
click at [415, 451] on span "FE7Q6Q" at bounding box center [521, 446] width 304 height 23
click at [176, 163] on button "< Back to public search results" at bounding box center [158, 151] width 271 height 47
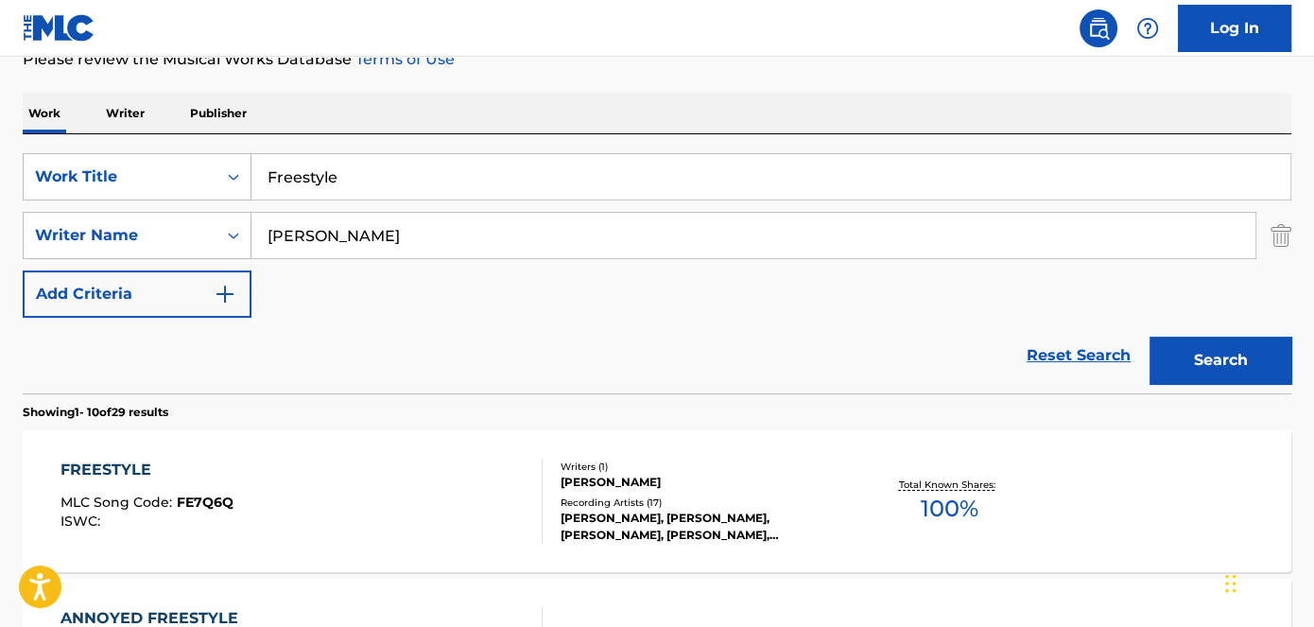
scroll to position [246, 0]
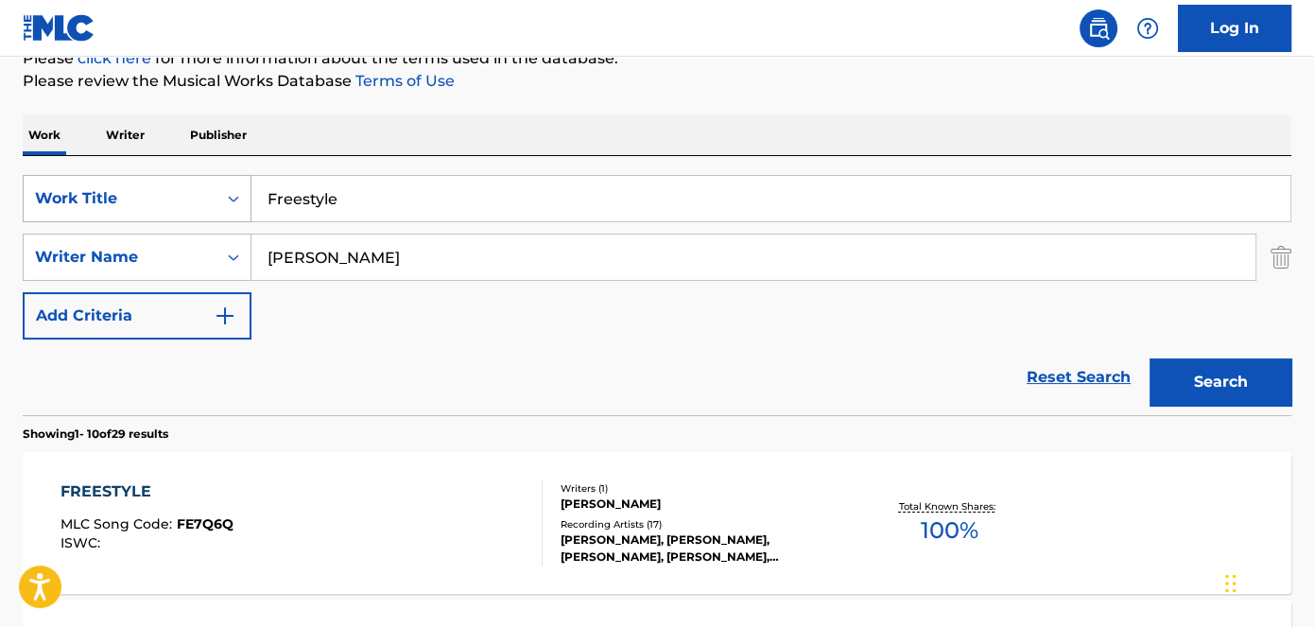
drag, startPoint x: 375, startPoint y: 195, endPoint x: 196, endPoint y: 204, distance: 179.9
click at [191, 205] on div "SearchWithCriteriad53ada31-fe2b-4a6a-85b7-f682a3fb5272 Work Title Freestyle" at bounding box center [657, 198] width 1269 height 47
type input "Know What It Is"
click at [542, 124] on div "Work Writer Publisher" at bounding box center [657, 135] width 1269 height 40
click at [1261, 363] on button "Search" at bounding box center [1221, 381] width 142 height 47
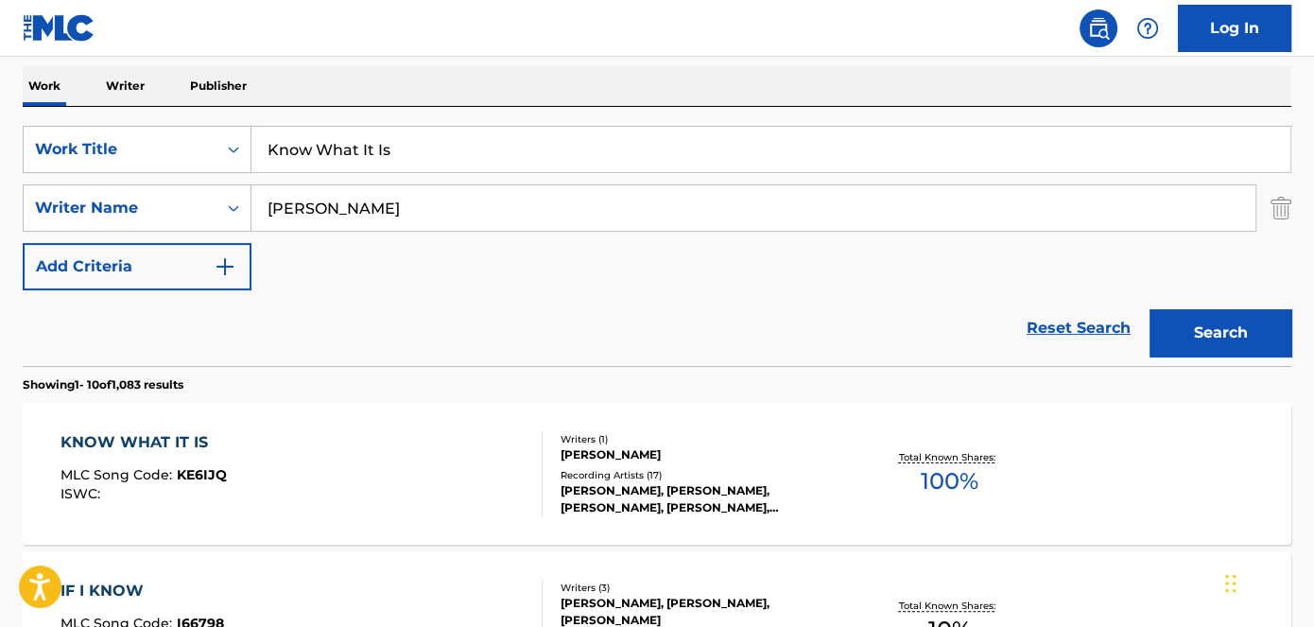
scroll to position [418, 0]
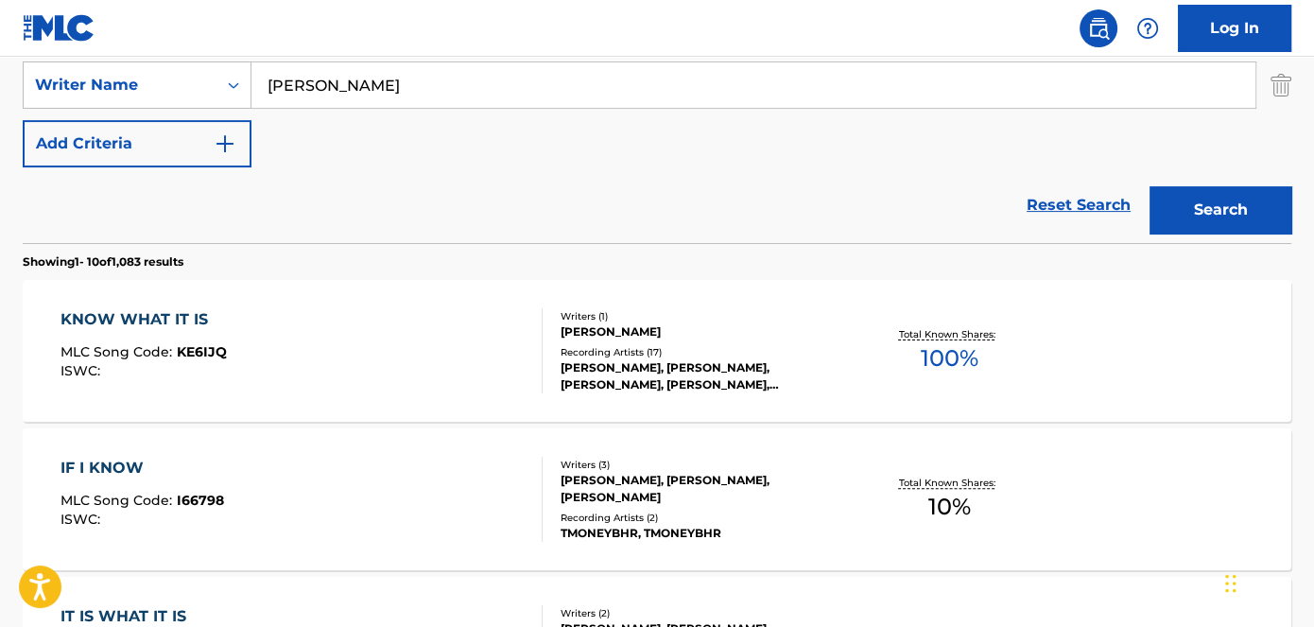
click at [194, 351] on span "KE6IJQ" at bounding box center [202, 351] width 50 height 17
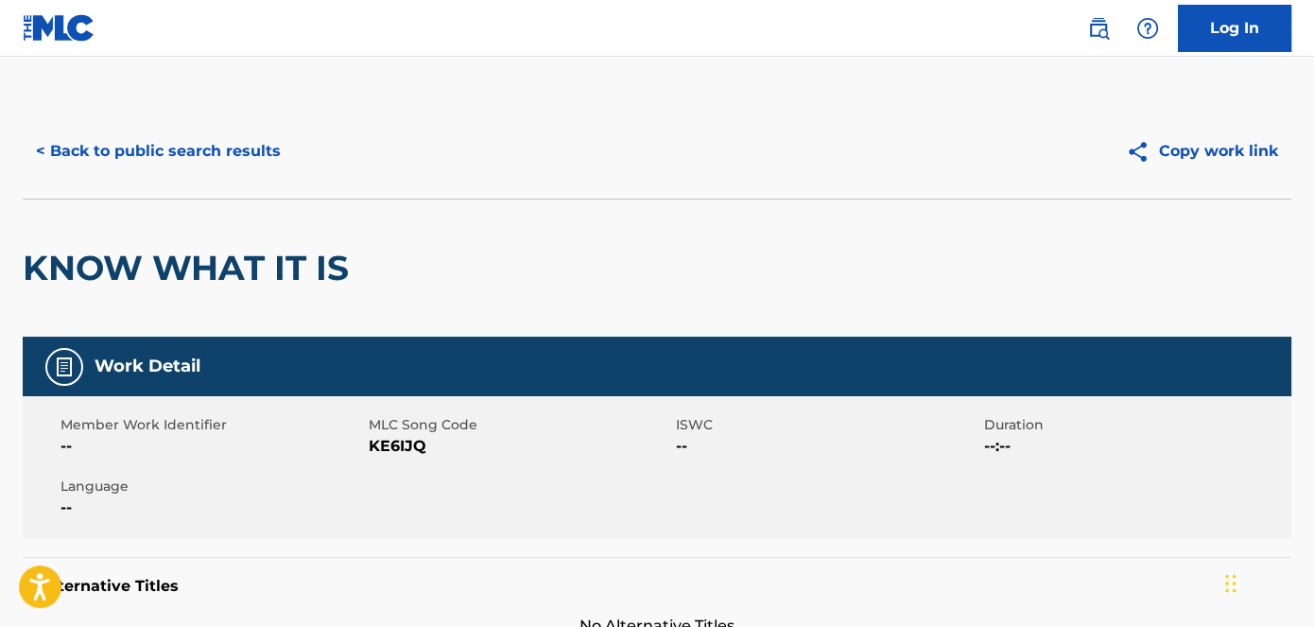
click at [406, 447] on span "KE6IJQ" at bounding box center [521, 446] width 304 height 23
click at [407, 449] on span "KE6IJQ" at bounding box center [521, 446] width 304 height 23
click at [236, 153] on button "< Back to public search results" at bounding box center [158, 151] width 271 height 47
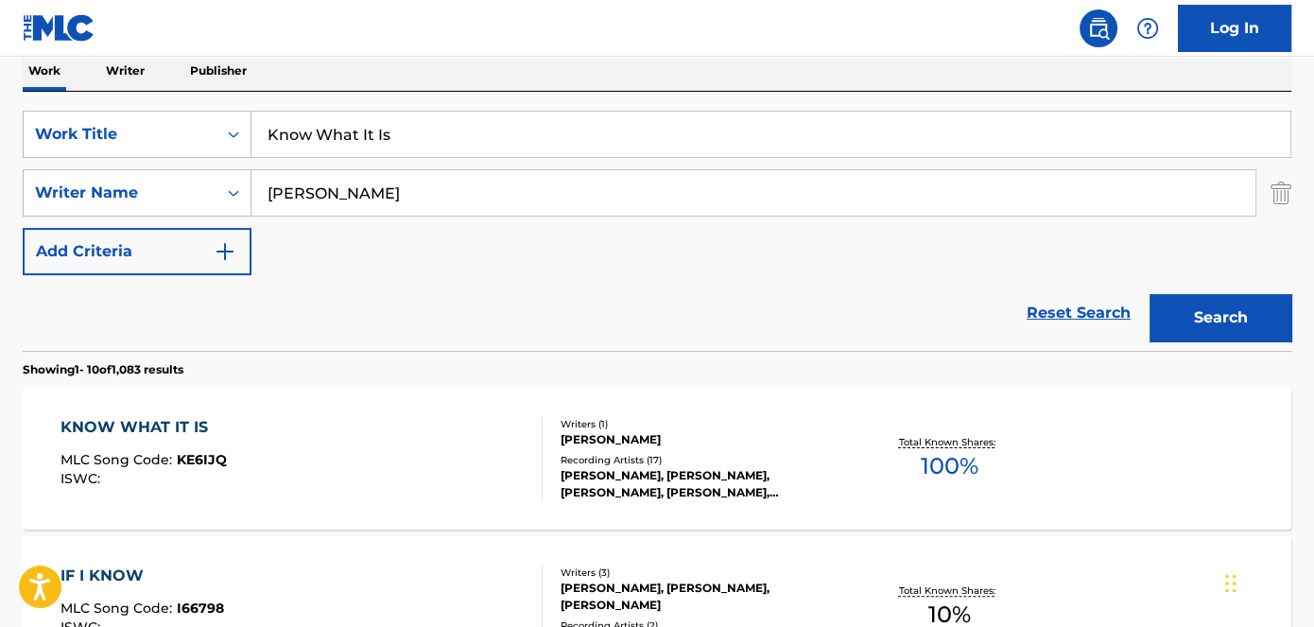
scroll to position [246, 0]
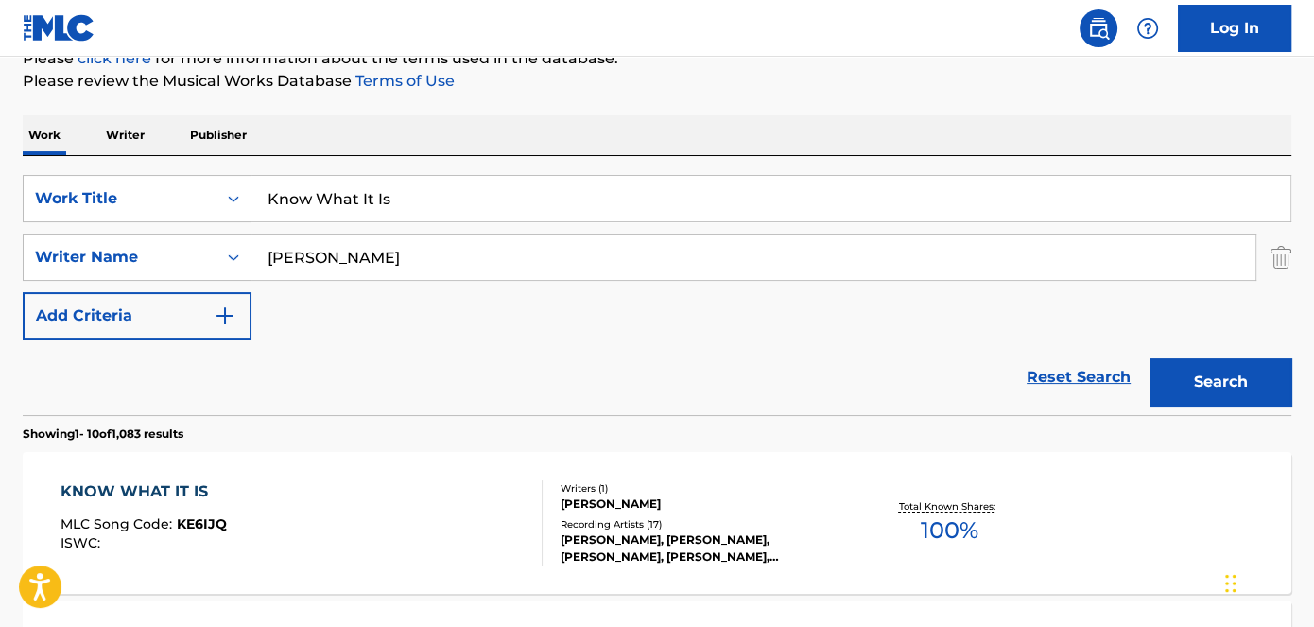
drag, startPoint x: 370, startPoint y: 205, endPoint x: 282, endPoint y: 222, distance: 89.6
click at [282, 222] on div "SearchWithCriteriad53ada31-fe2b-4a6a-85b7-f682a3fb5272 Work Title Know What It …" at bounding box center [657, 257] width 1269 height 165
drag, startPoint x: 442, startPoint y: 206, endPoint x: 244, endPoint y: 194, distance: 198.0
click at [190, 205] on div "SearchWithCriteriad53ada31-fe2b-4a6a-85b7-f682a3fb5272 Work Title KBussins" at bounding box center [657, 198] width 1269 height 47
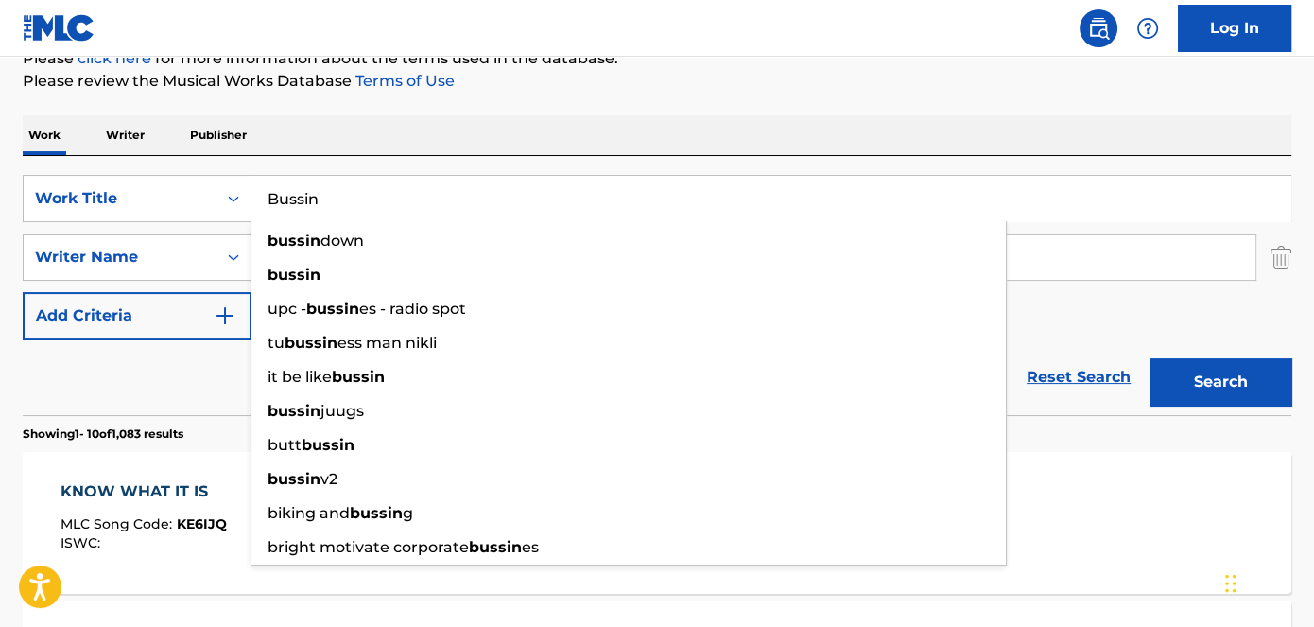
type input "Bussin"
click at [716, 91] on p "Please review the Musical Works Database Terms of Use" at bounding box center [657, 81] width 1269 height 23
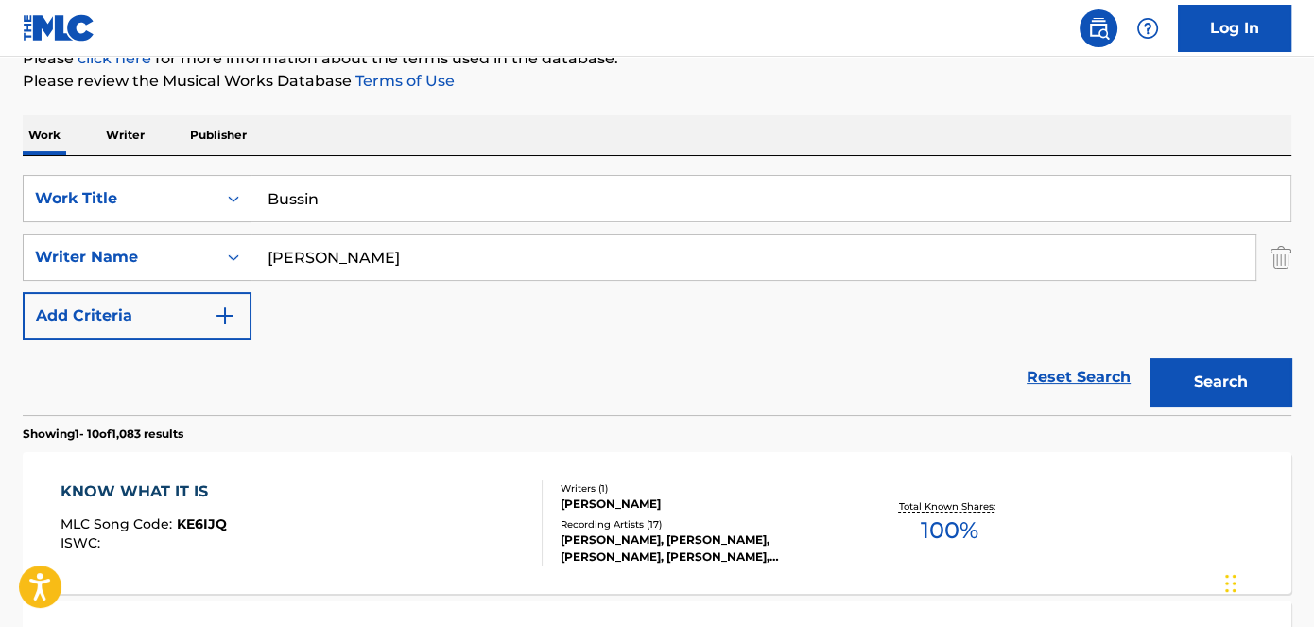
click at [1220, 395] on button "Search" at bounding box center [1221, 381] width 142 height 47
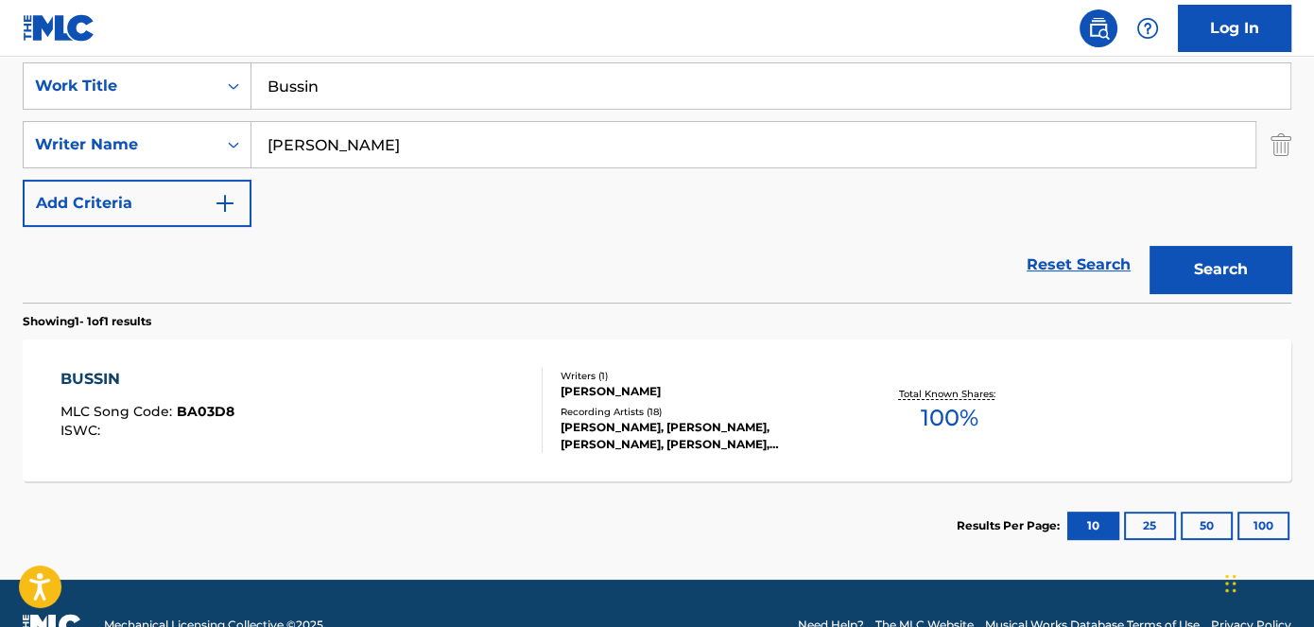
scroll to position [401, 0]
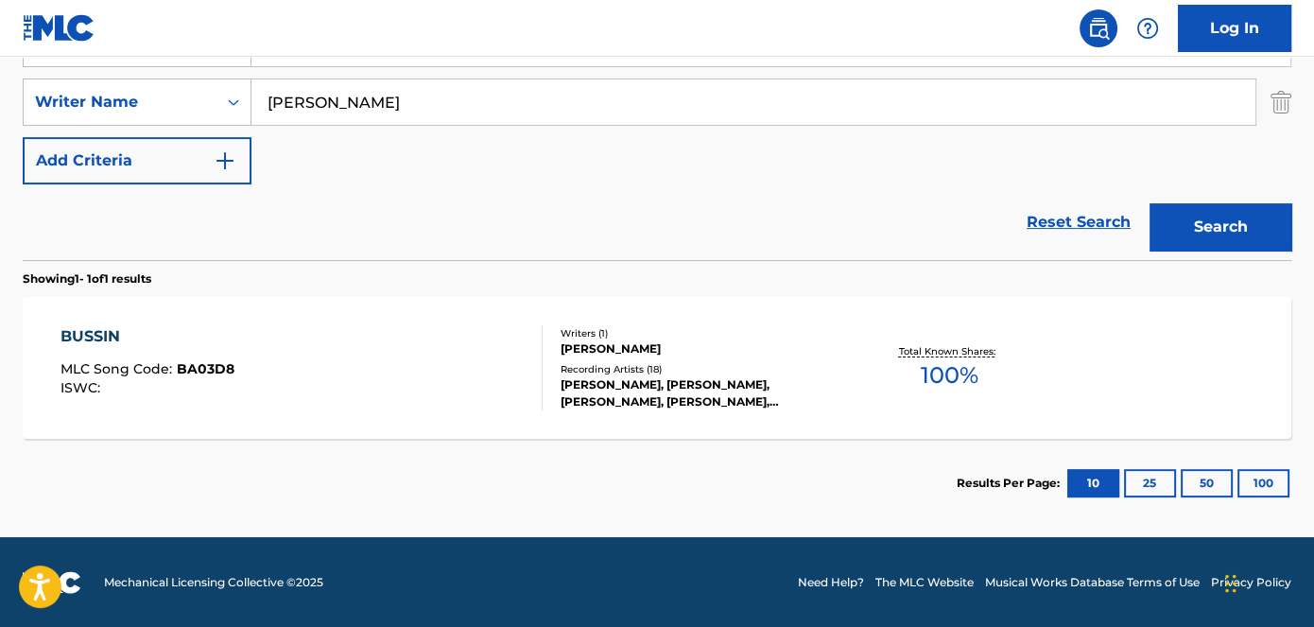
click at [230, 368] on span "BA03D8" at bounding box center [206, 368] width 58 height 17
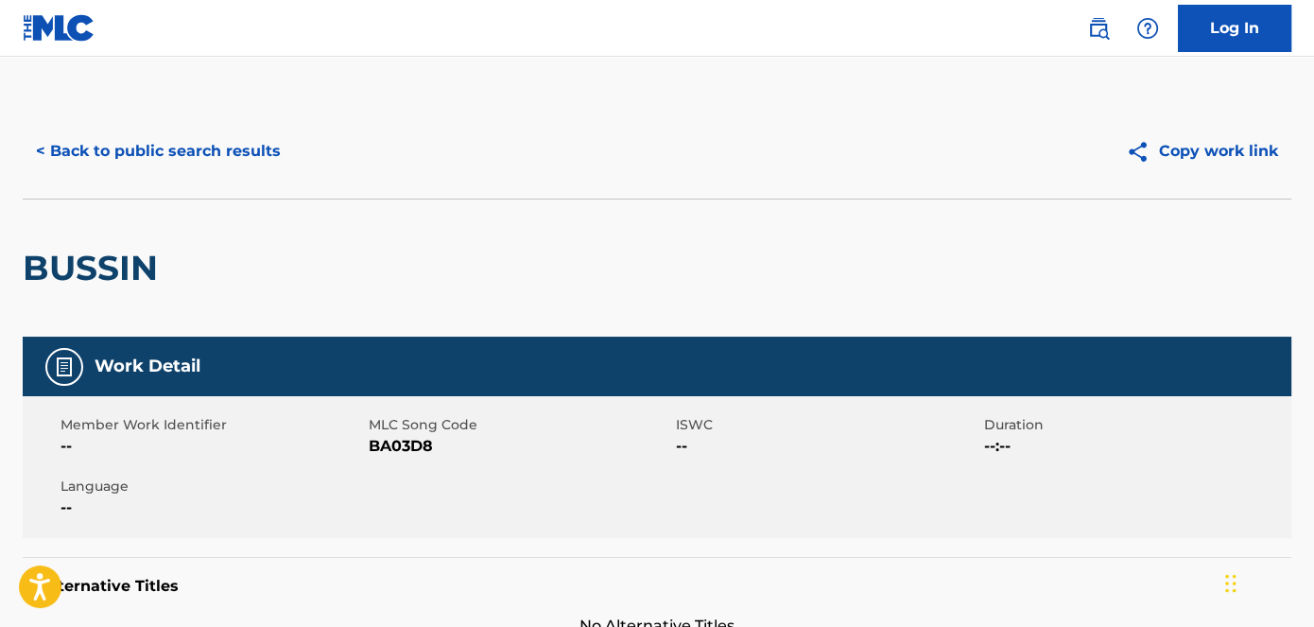
click at [398, 444] on span "BA03D8" at bounding box center [521, 446] width 304 height 23
click at [204, 162] on button "< Back to public search results" at bounding box center [158, 151] width 271 height 47
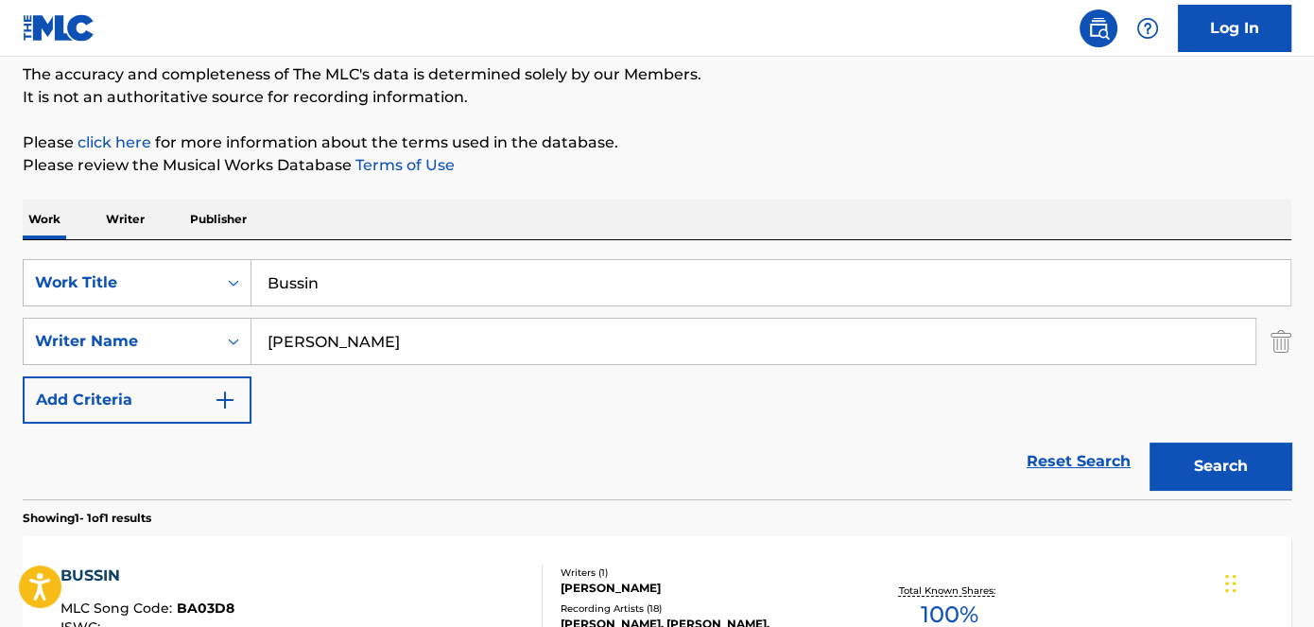
scroll to position [121, 0]
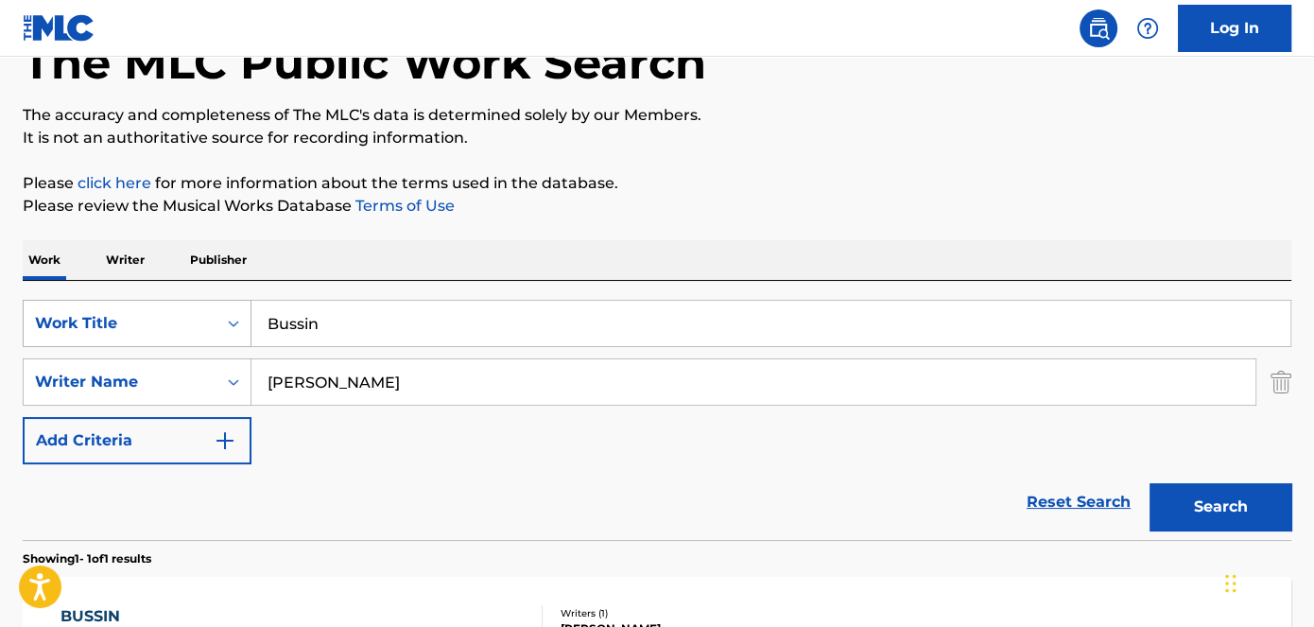
drag, startPoint x: 395, startPoint y: 313, endPoint x: 156, endPoint y: 318, distance: 239.3
click at [156, 318] on div "SearchWithCriteriad53ada31-fe2b-4a6a-85b7-f682a3fb5272 Work Title Bussin" at bounding box center [657, 323] width 1269 height 47
type input "Push Start"
click at [928, 235] on div "The MLC Public Work Search The accuracy and completeness of The MLC's data is d…" at bounding box center [657, 395] width 1314 height 825
click at [1229, 523] on button "Search" at bounding box center [1221, 506] width 142 height 47
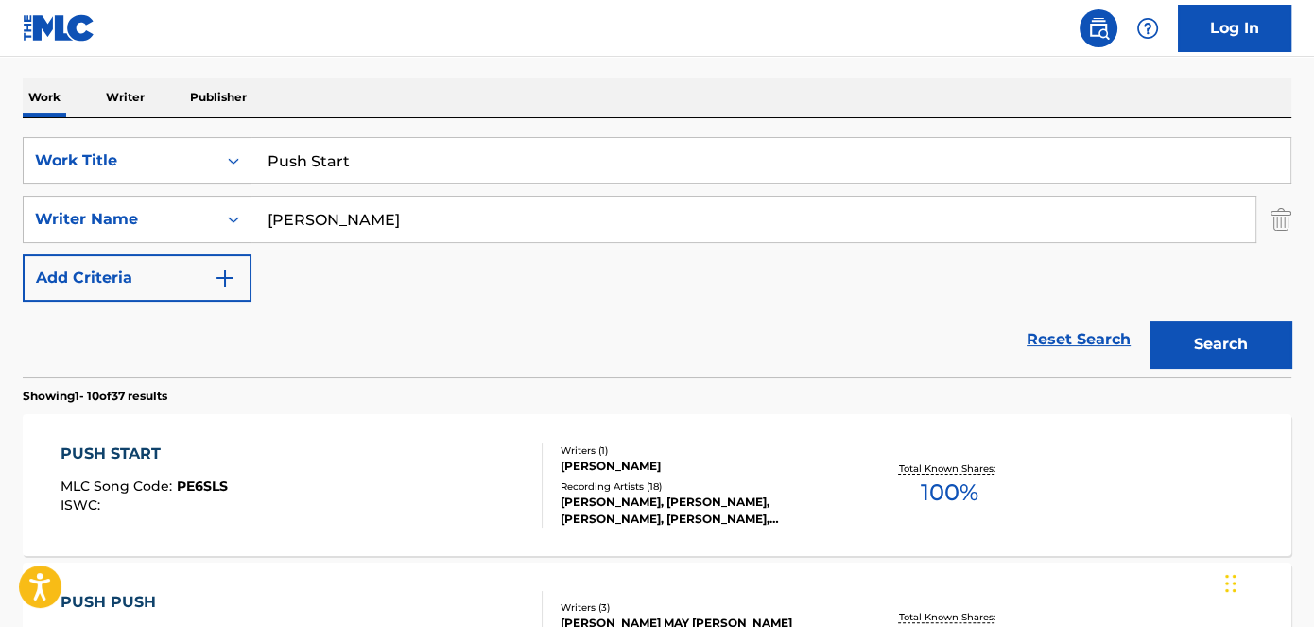
scroll to position [293, 0]
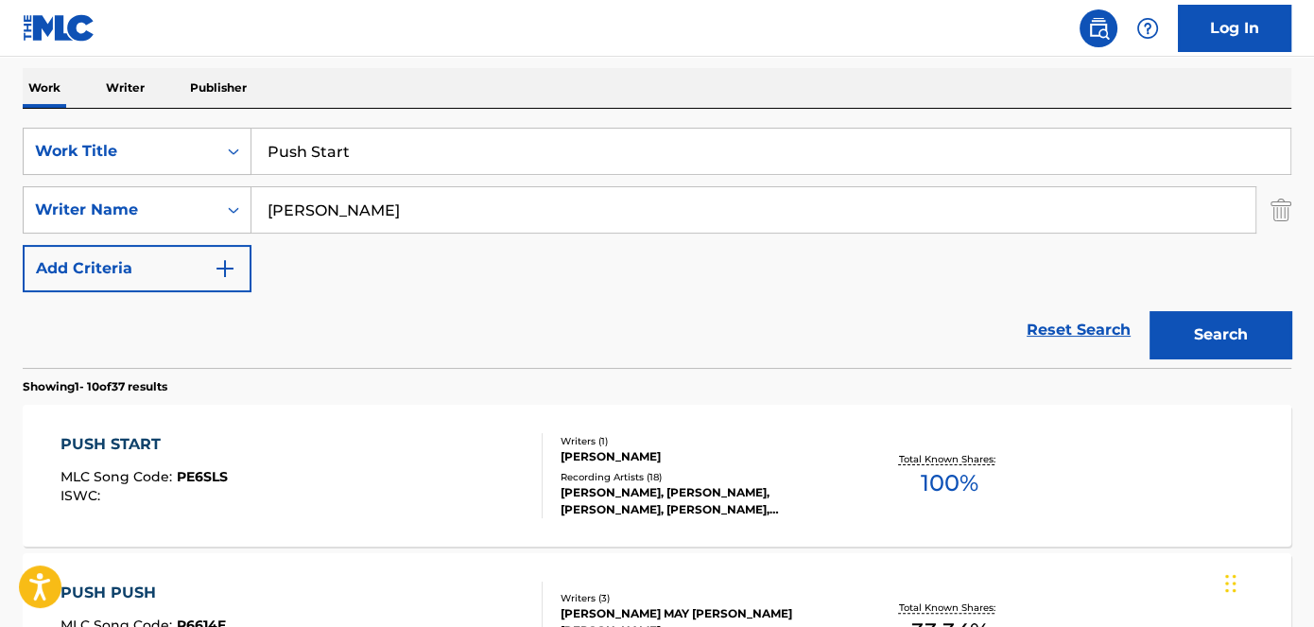
click at [192, 475] on span "PE6SLS" at bounding box center [202, 476] width 51 height 17
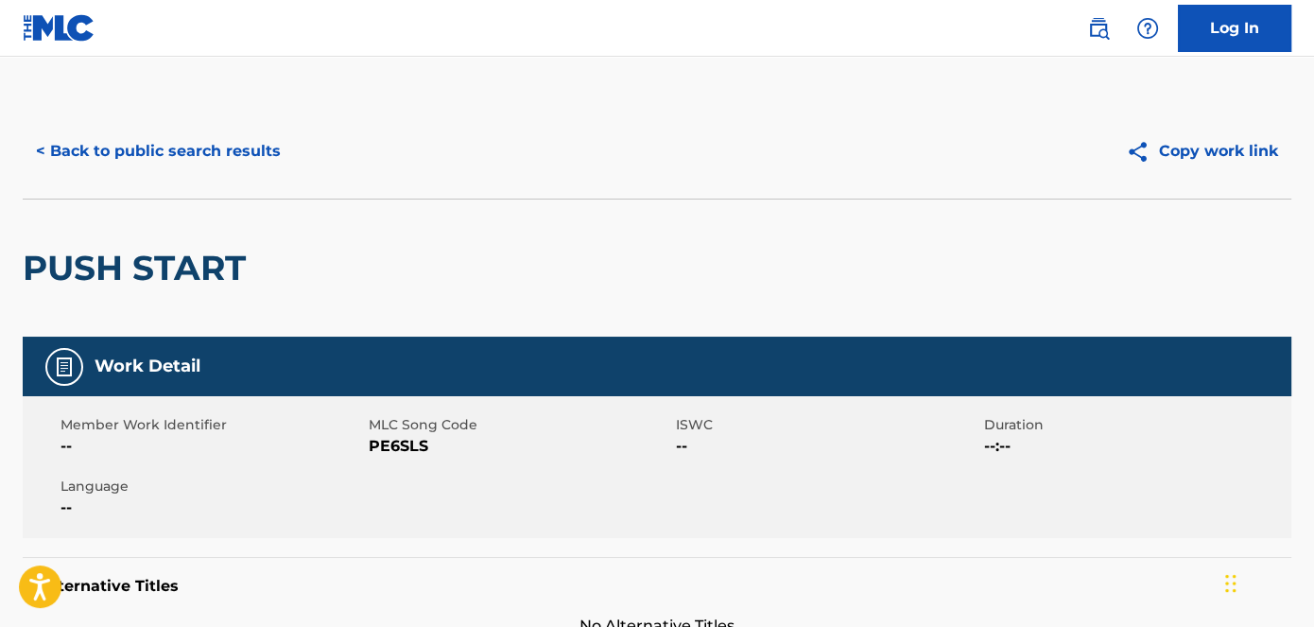
click at [401, 450] on span "PE6SLS" at bounding box center [521, 446] width 304 height 23
click at [212, 149] on button "< Back to public search results" at bounding box center [158, 151] width 271 height 47
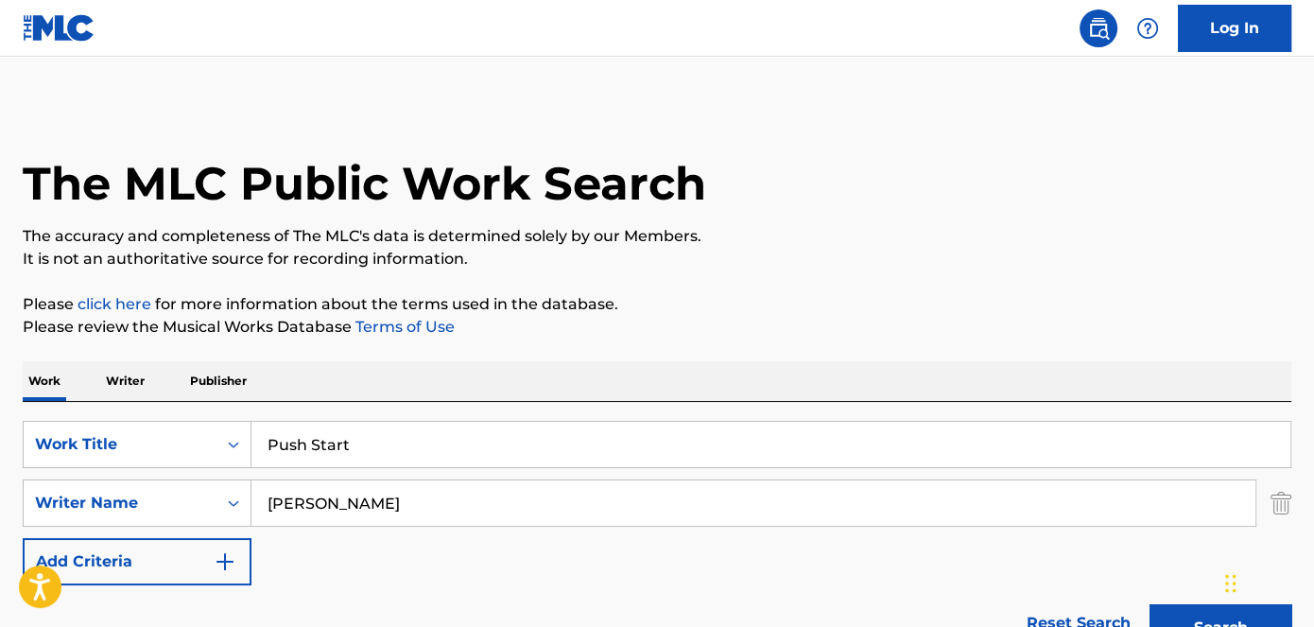
scroll to position [293, 0]
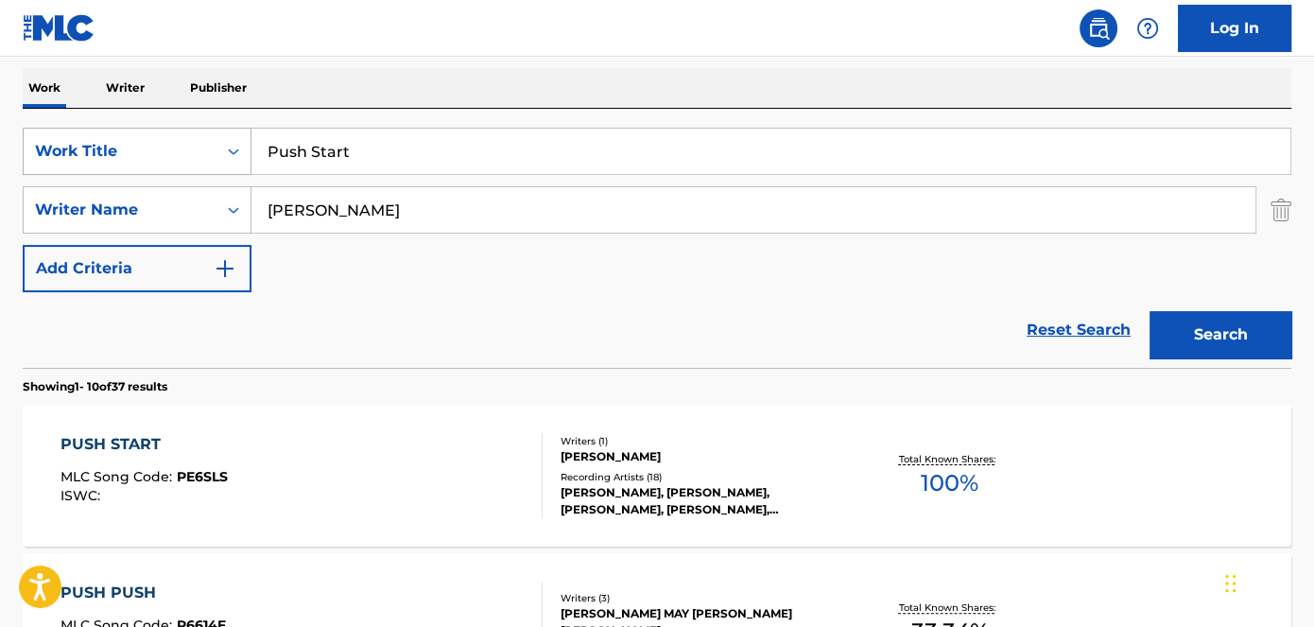
drag, startPoint x: 436, startPoint y: 159, endPoint x: 205, endPoint y: 142, distance: 231.4
click at [169, 159] on div "SearchWithCriteriad53ada31-fe2b-4a6a-85b7-f682a3fb5272 Work Title Push Start" at bounding box center [657, 151] width 1269 height 47
type input "Big Dough"
drag, startPoint x: 377, startPoint y: 74, endPoint x: 1177, endPoint y: 252, distance: 819.5
click at [378, 74] on div "Work Writer Publisher" at bounding box center [657, 88] width 1269 height 40
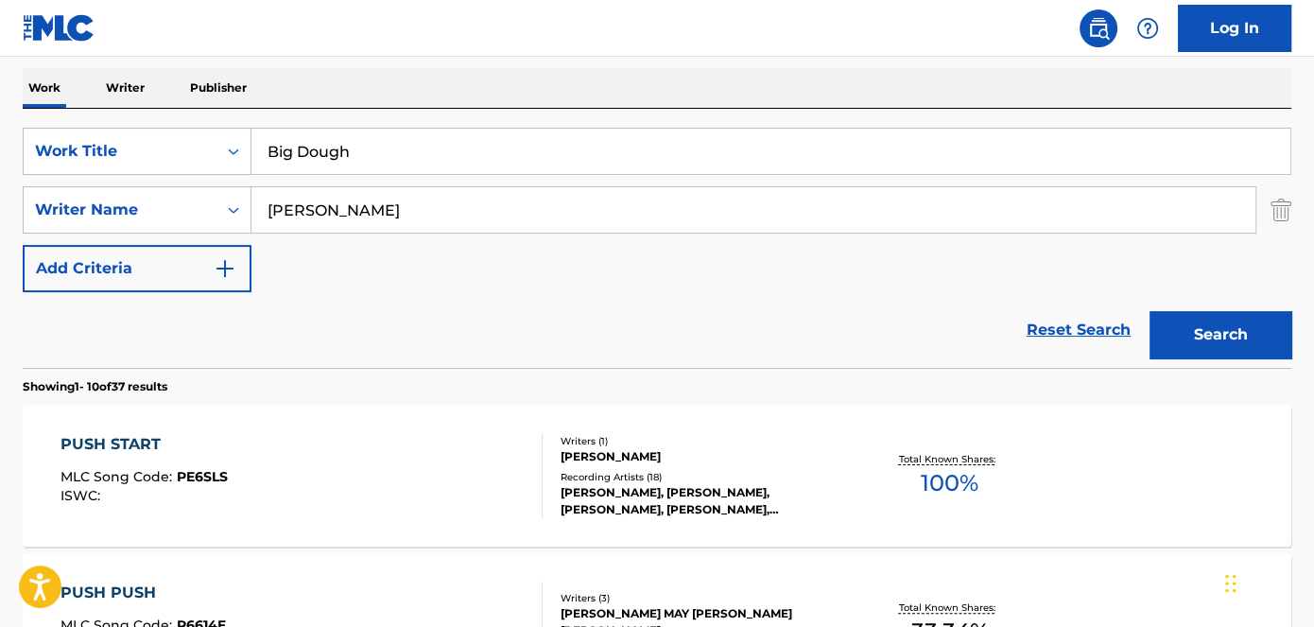
click at [1237, 333] on button "Search" at bounding box center [1221, 334] width 142 height 47
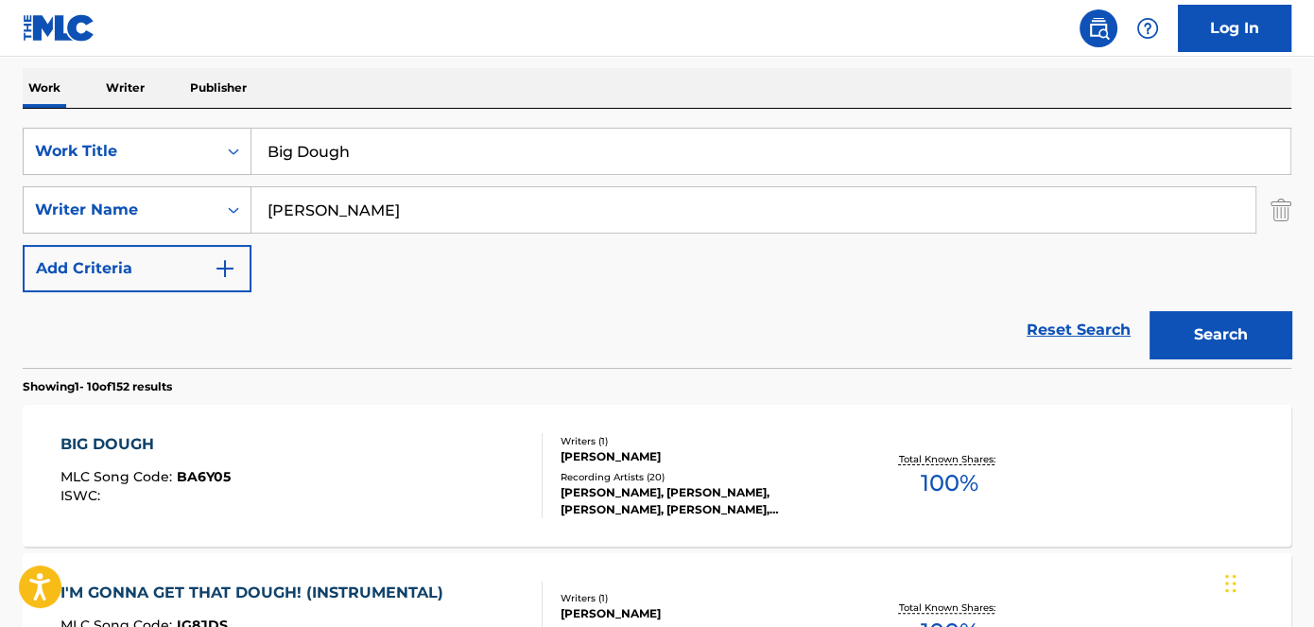
click at [212, 469] on span "BA6Y05" at bounding box center [204, 476] width 54 height 17
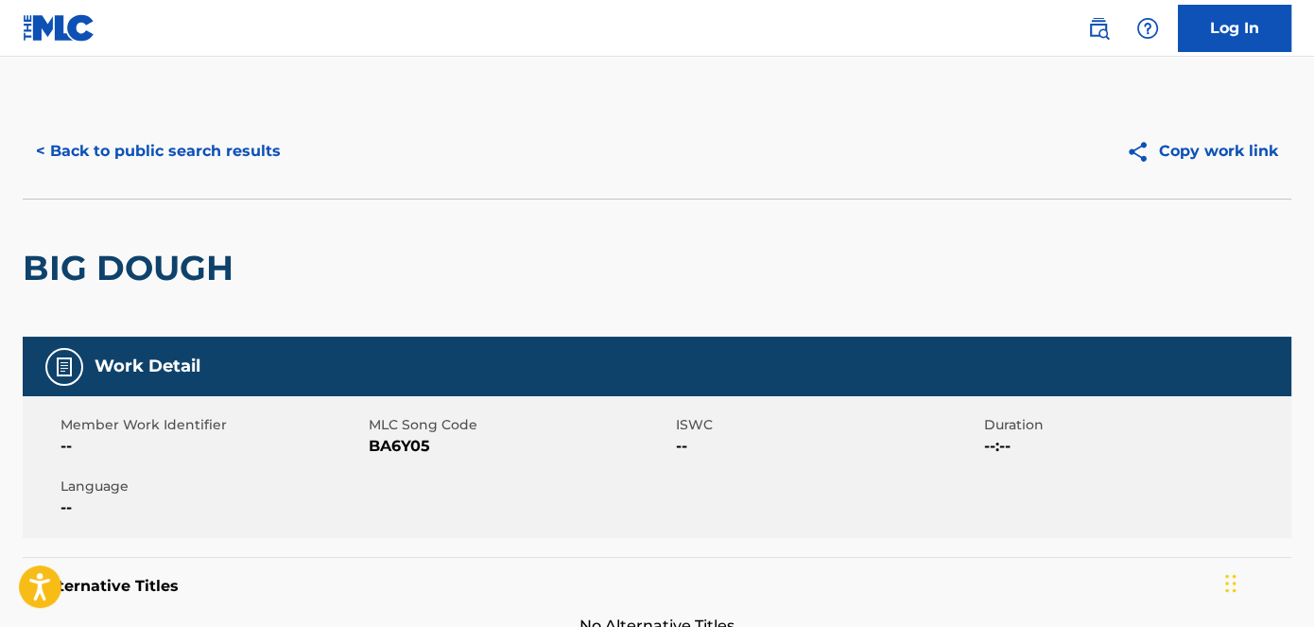
click at [412, 443] on span "BA6Y05" at bounding box center [521, 446] width 304 height 23
click at [169, 156] on button "< Back to public search results" at bounding box center [158, 151] width 271 height 47
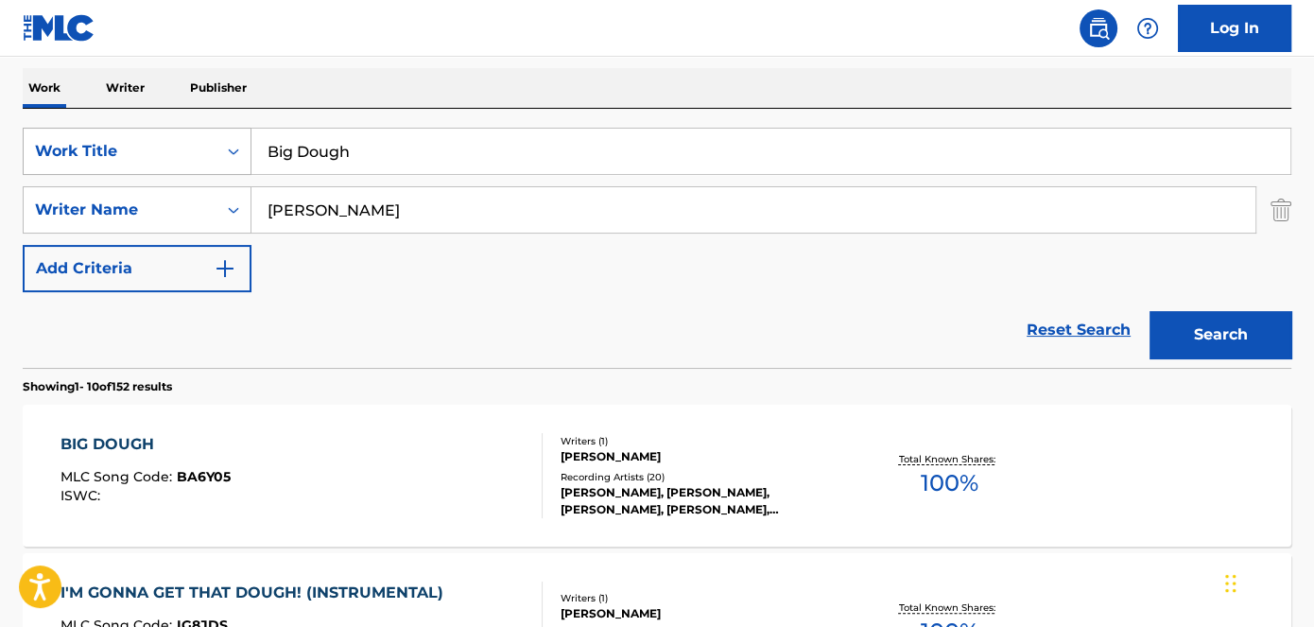
drag, startPoint x: 383, startPoint y: 151, endPoint x: 161, endPoint y: 151, distance: 222.2
click at [167, 151] on div "SearchWithCriteriad53ada31-fe2b-4a6a-85b7-f682a3fb5272 Work Title Big Dough" at bounding box center [657, 151] width 1269 height 47
type input "Big Boss Status"
click at [431, 51] on nav "Log In" at bounding box center [657, 28] width 1314 height 57
click at [1230, 325] on button "Search" at bounding box center [1221, 334] width 142 height 47
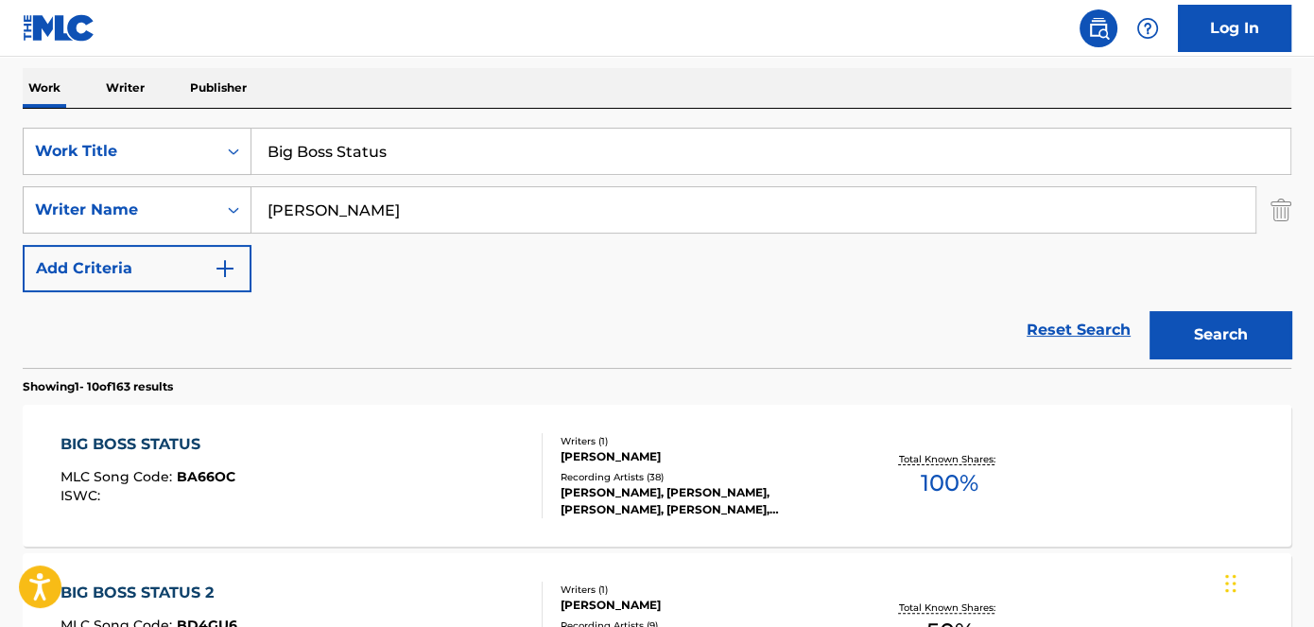
click at [198, 475] on span "BA66OC" at bounding box center [206, 476] width 59 height 17
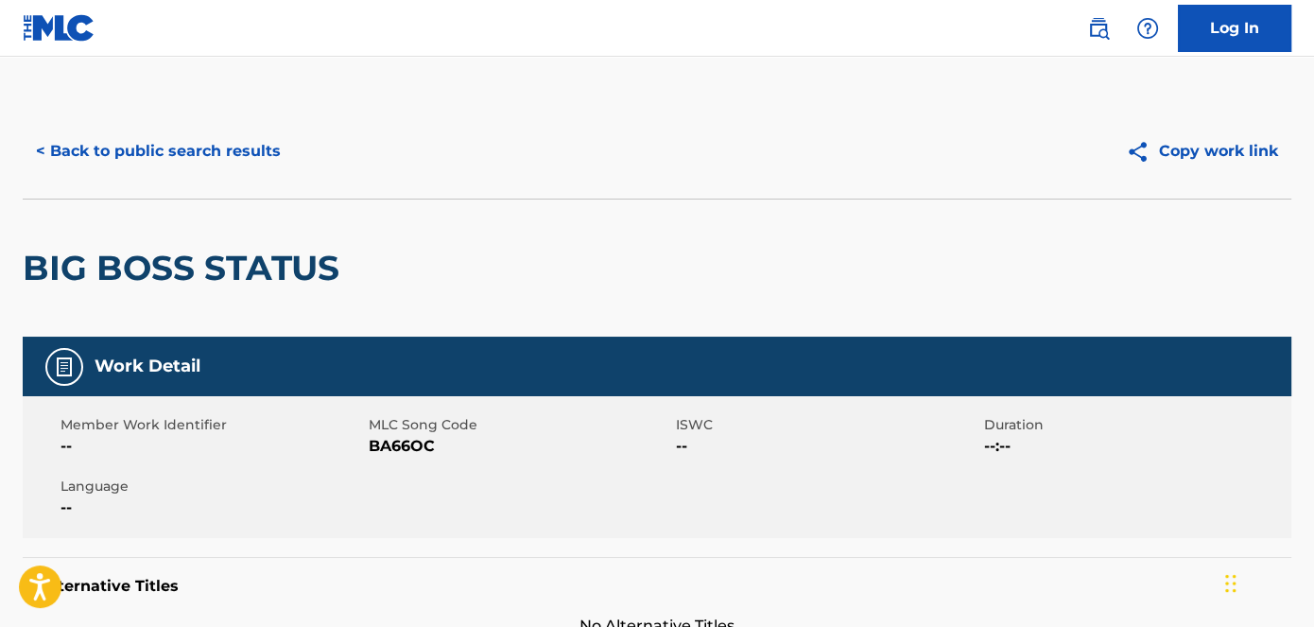
click at [397, 448] on span "BA66OC" at bounding box center [521, 446] width 304 height 23
click at [396, 448] on span "BA66OC" at bounding box center [521, 446] width 304 height 23
click at [229, 148] on button "< Back to public search results" at bounding box center [158, 151] width 271 height 47
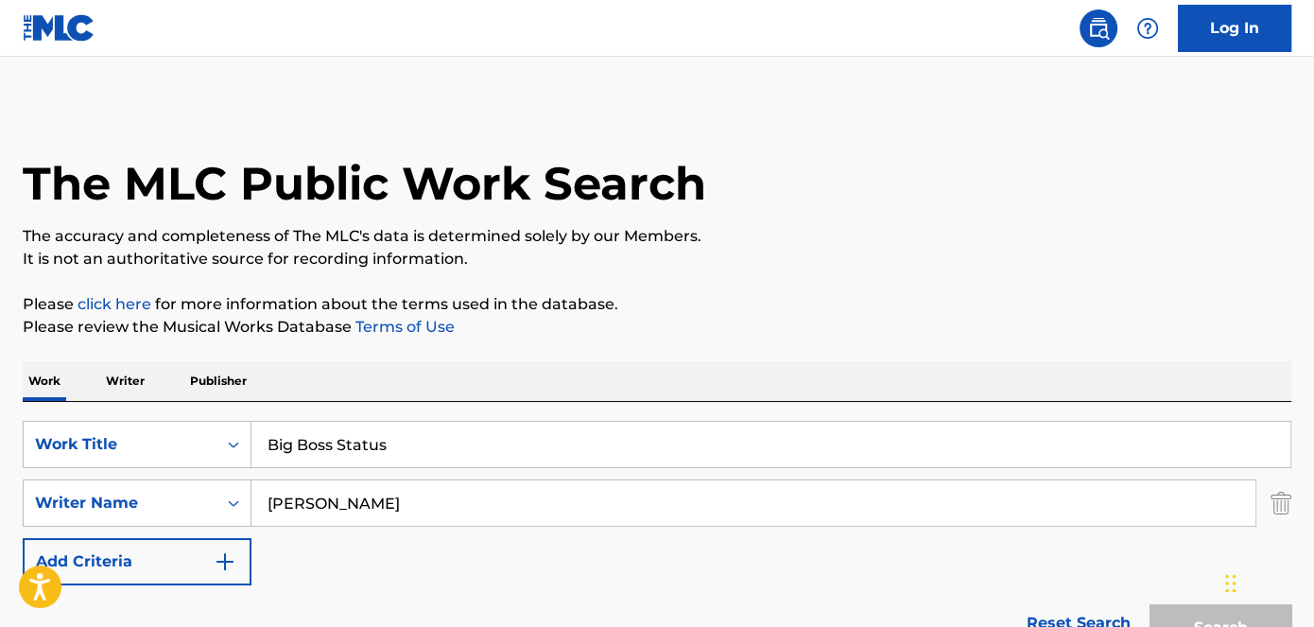
scroll to position [293, 0]
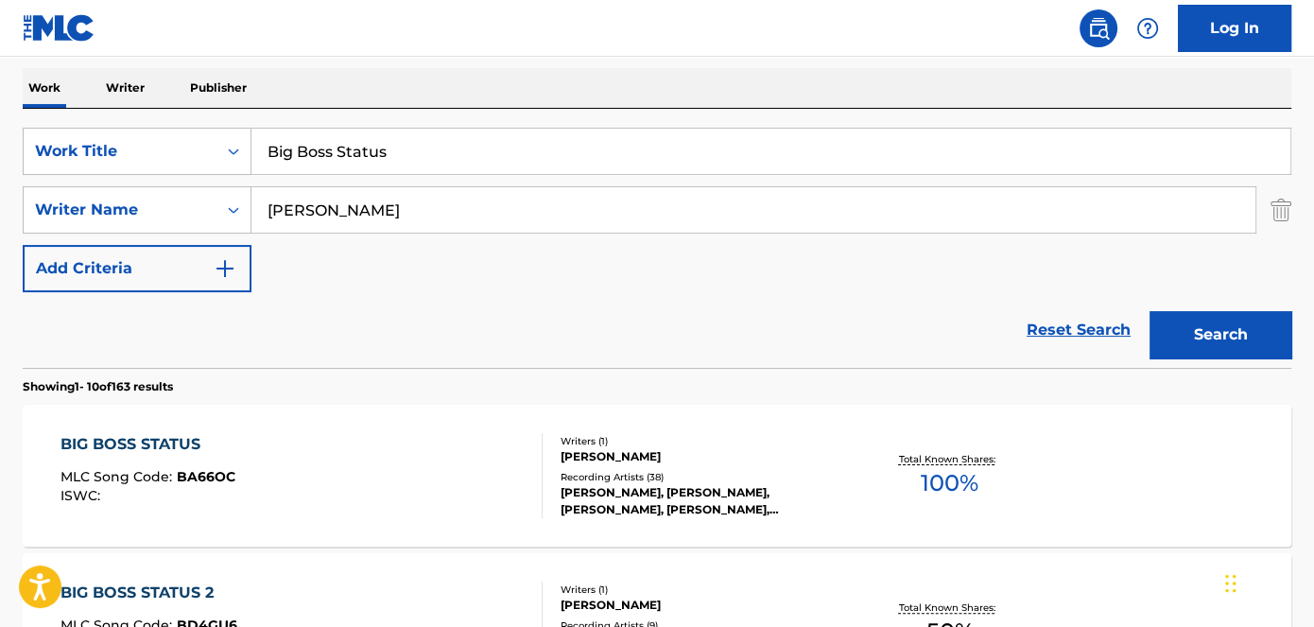
drag, startPoint x: 433, startPoint y: 155, endPoint x: 293, endPoint y: 113, distance: 146.3
click at [167, 155] on div "SearchWithCriteriad53ada31-fe2b-4a6a-85b7-f682a3fb5272 Work Title Big Boss Stat…" at bounding box center [657, 151] width 1269 height 47
type input "Live Like This"
drag, startPoint x: 410, startPoint y: 35, endPoint x: 496, endPoint y: 37, distance: 86.1
click at [412, 33] on nav "Log In" at bounding box center [657, 28] width 1314 height 57
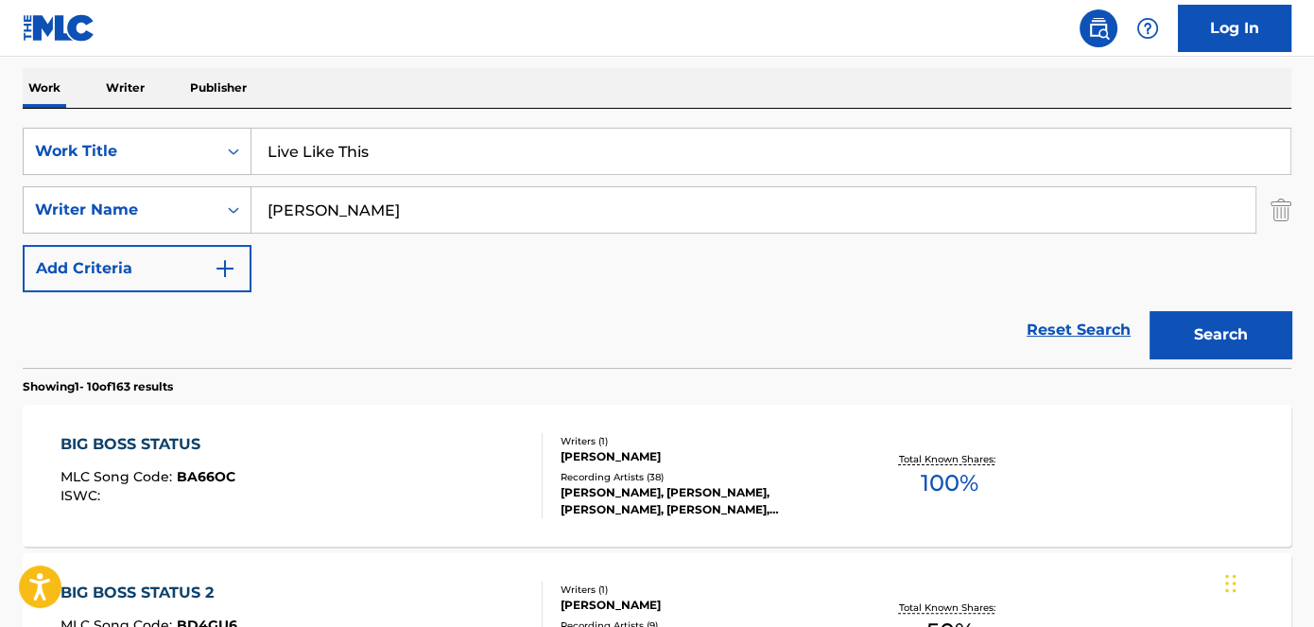
click at [1273, 340] on button "Search" at bounding box center [1221, 334] width 142 height 47
click at [212, 474] on span "LA1SEJ" at bounding box center [200, 476] width 46 height 17
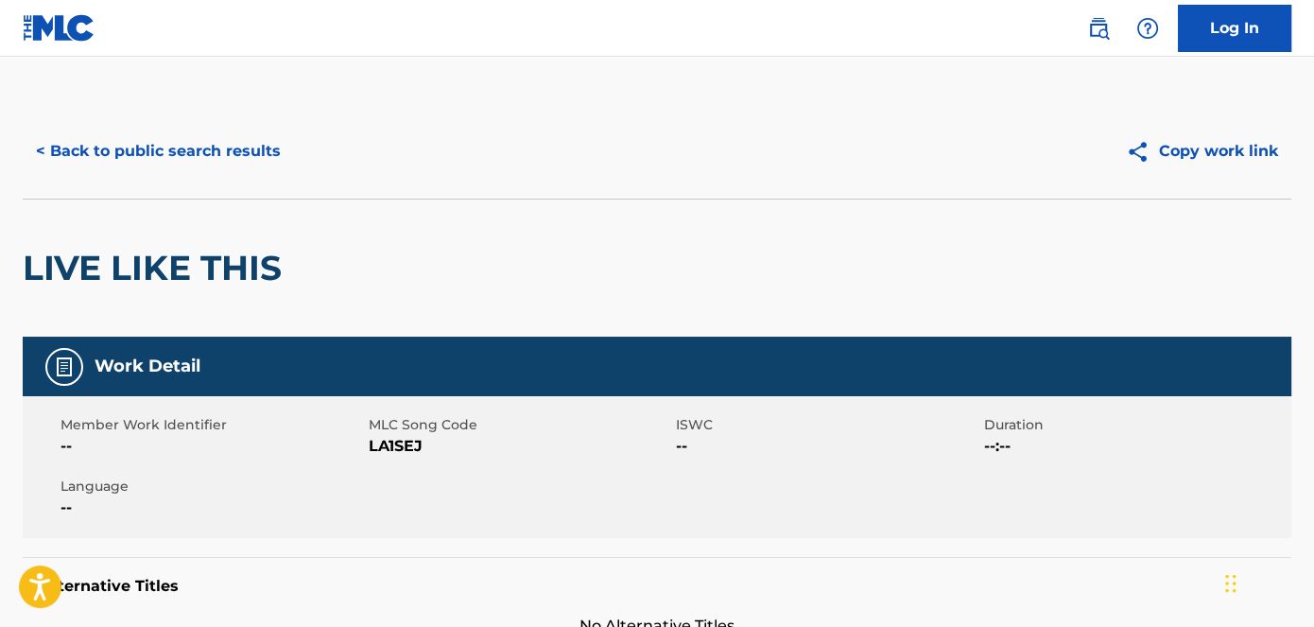
click at [409, 449] on span "LA1SEJ" at bounding box center [521, 446] width 304 height 23
click at [227, 159] on button "< Back to public search results" at bounding box center [158, 151] width 271 height 47
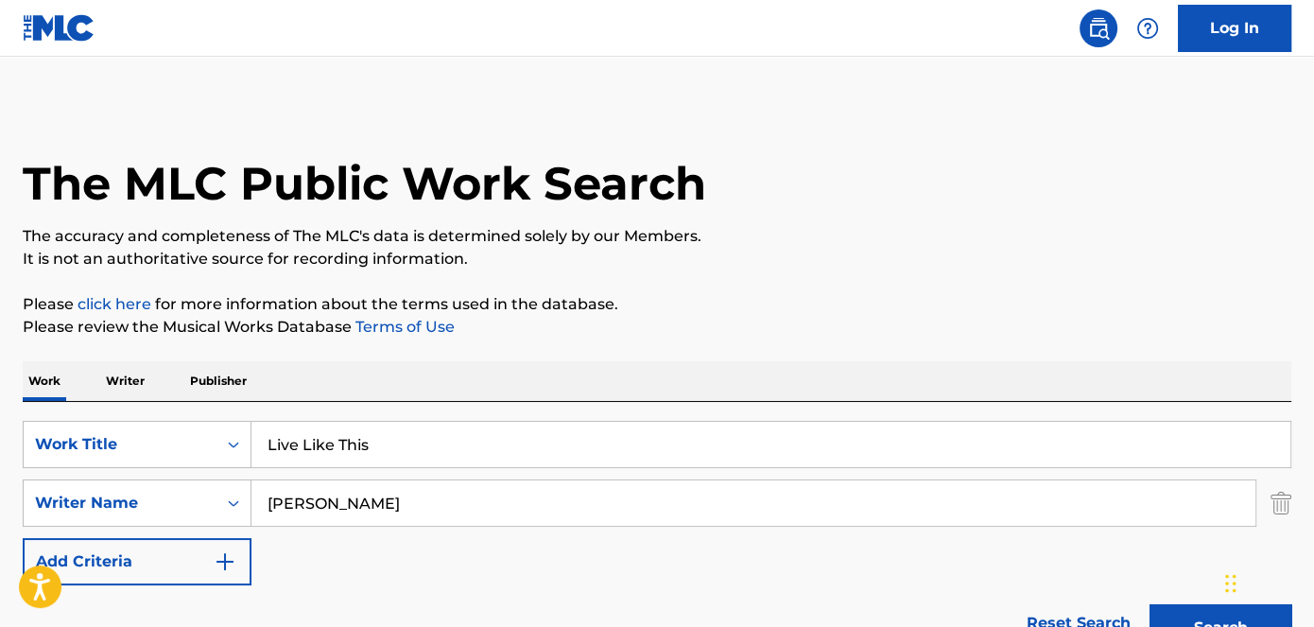
scroll to position [293, 0]
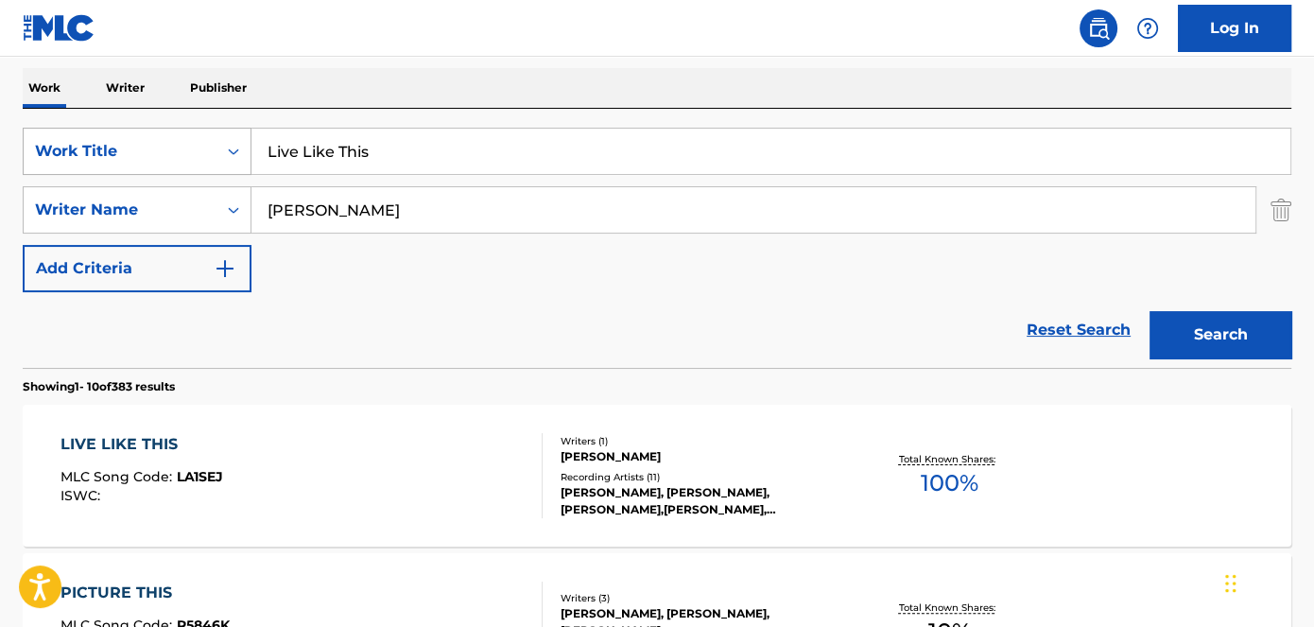
drag, startPoint x: 247, startPoint y: 163, endPoint x: 164, endPoint y: 157, distance: 83.4
click at [164, 163] on div "SearchWithCriteriad53ada31-fe2b-4a6a-85b7-f682a3fb5272 Work Title Live Like This" at bounding box center [657, 151] width 1269 height 47
type input "Ran Another Play"
click at [416, 25] on nav "Log In" at bounding box center [657, 28] width 1314 height 57
click at [1218, 317] on button "Search" at bounding box center [1221, 334] width 142 height 47
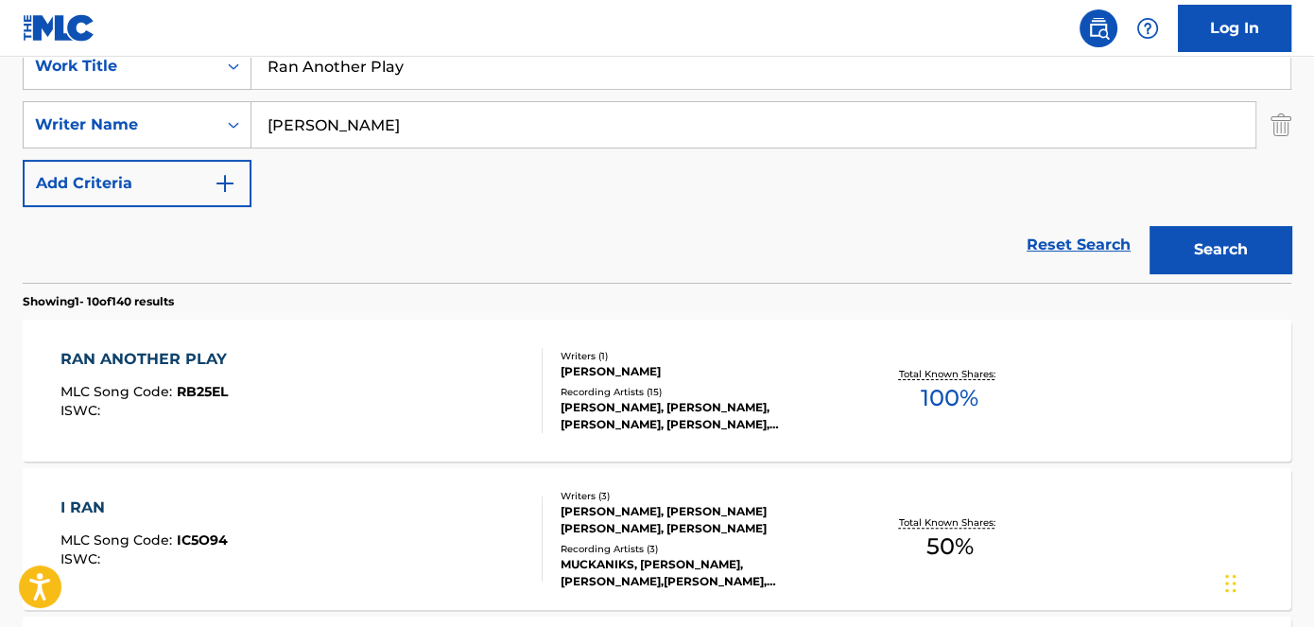
scroll to position [379, 0]
click at [202, 383] on span "RB25EL" at bounding box center [202, 390] width 51 height 17
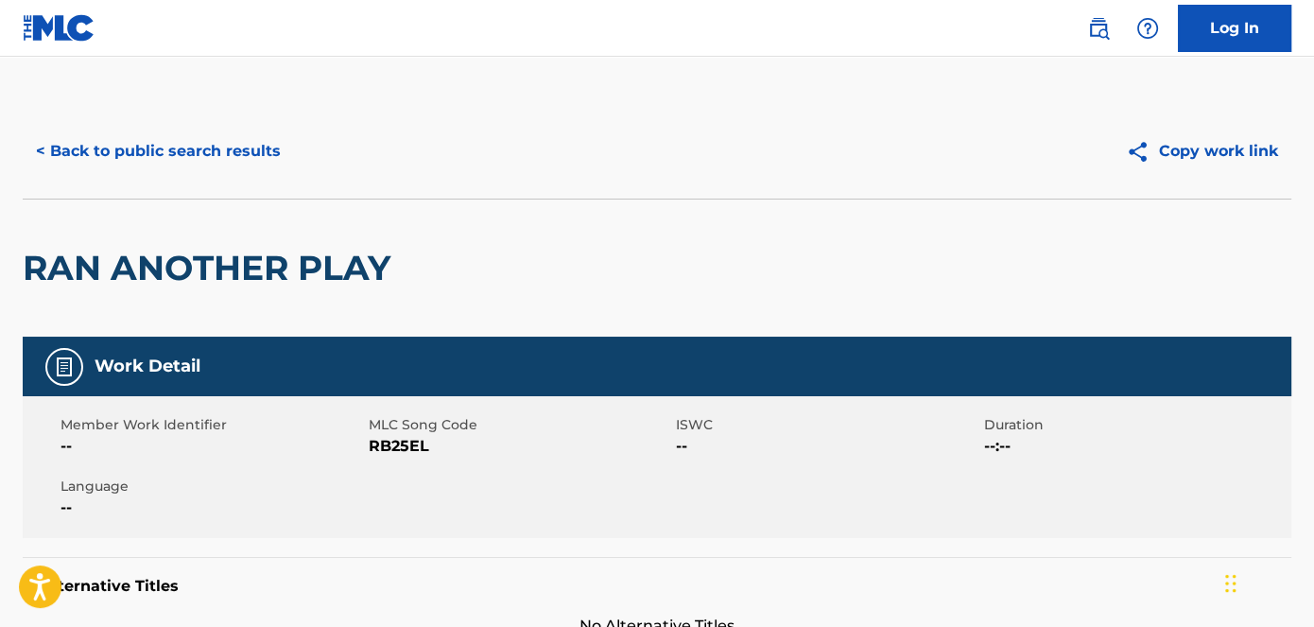
click at [401, 444] on span "RB25EL" at bounding box center [521, 446] width 304 height 23
click at [176, 149] on button "< Back to public search results" at bounding box center [158, 151] width 271 height 47
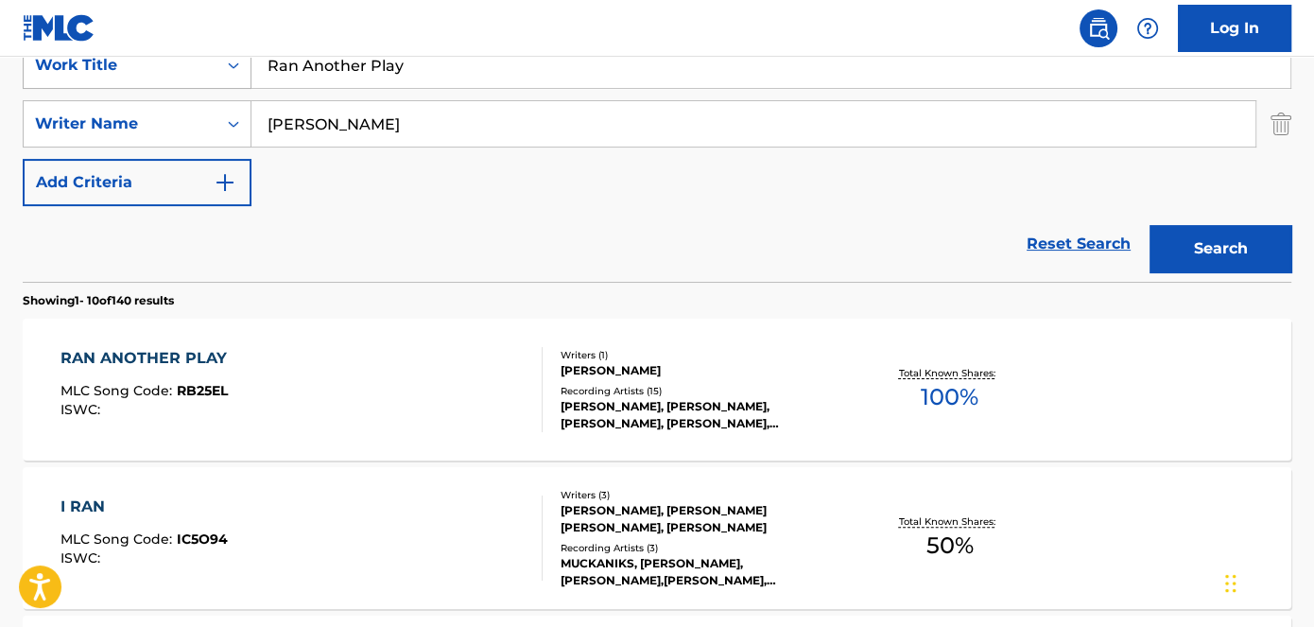
drag, startPoint x: 444, startPoint y: 64, endPoint x: 194, endPoint y: 74, distance: 250.8
click at [214, 71] on div "SearchWithCriteriad53ada31-fe2b-4a6a-85b7-f682a3fb5272 Work Title Ran Another P…" at bounding box center [657, 65] width 1269 height 47
type input "Big Boss Status 2"
click at [345, 13] on nav "Log In" at bounding box center [657, 28] width 1314 height 57
click at [1208, 237] on button "Search" at bounding box center [1221, 248] width 142 height 47
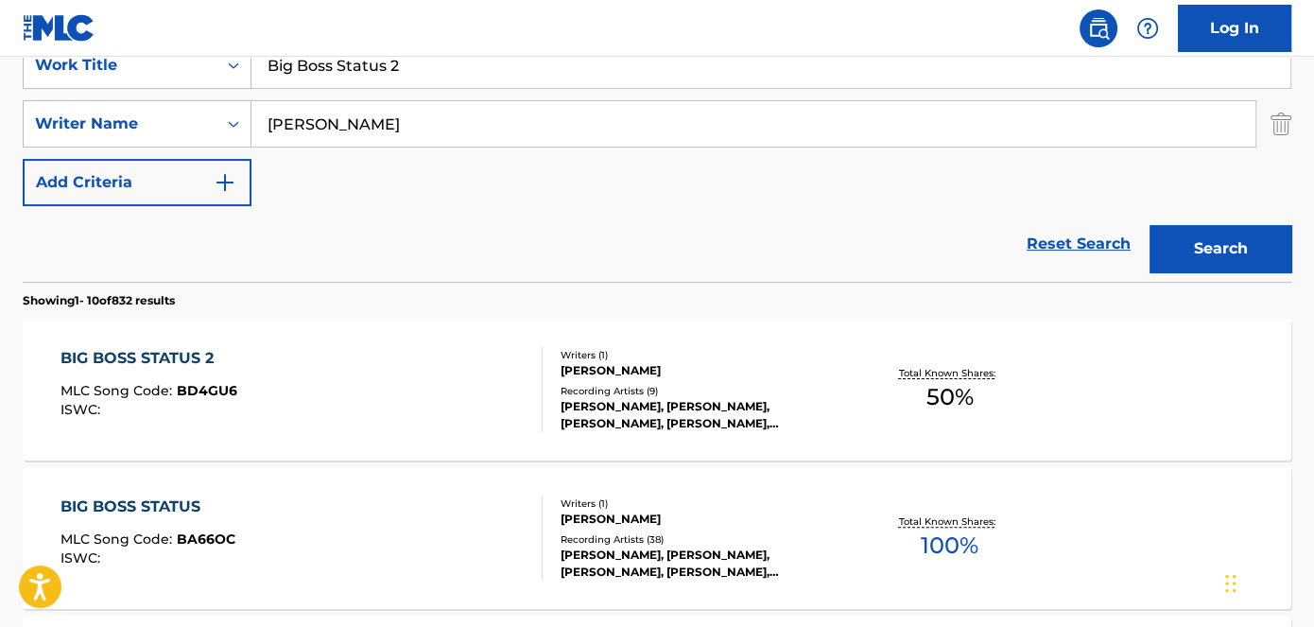
click at [200, 387] on span "BD4GU6" at bounding box center [207, 390] width 61 height 17
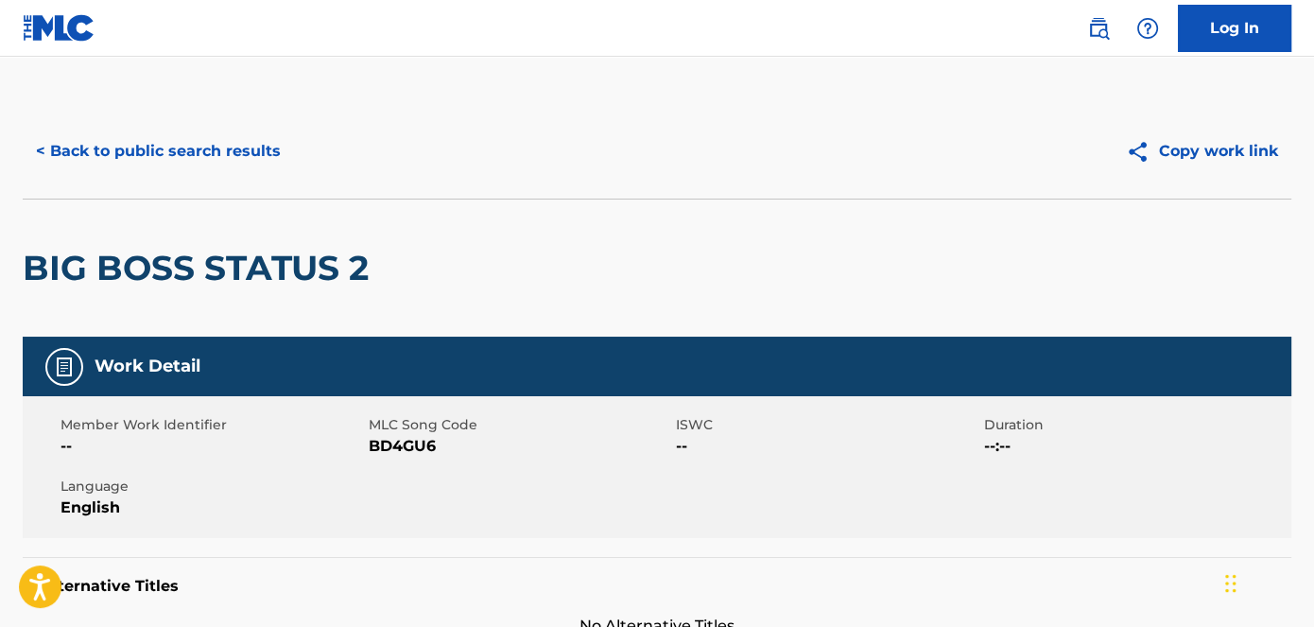
click at [406, 443] on span "BD4GU6" at bounding box center [521, 446] width 304 height 23
click at [218, 155] on button "< Back to public search results" at bounding box center [158, 151] width 271 height 47
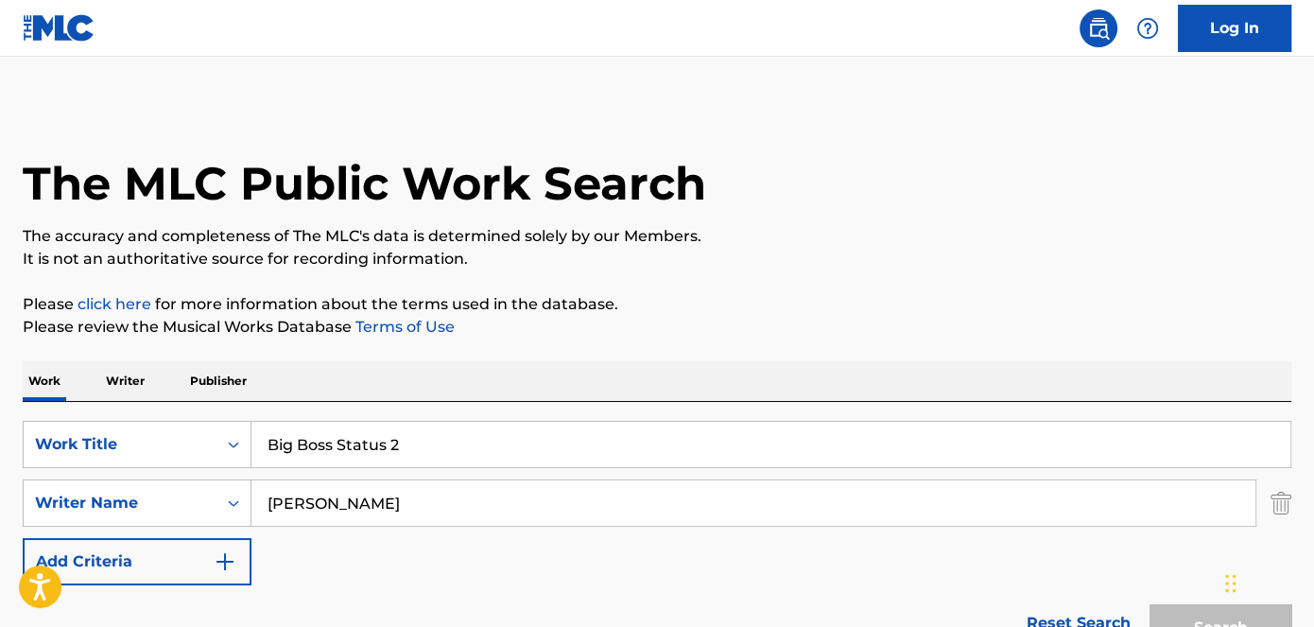
scroll to position [379, 0]
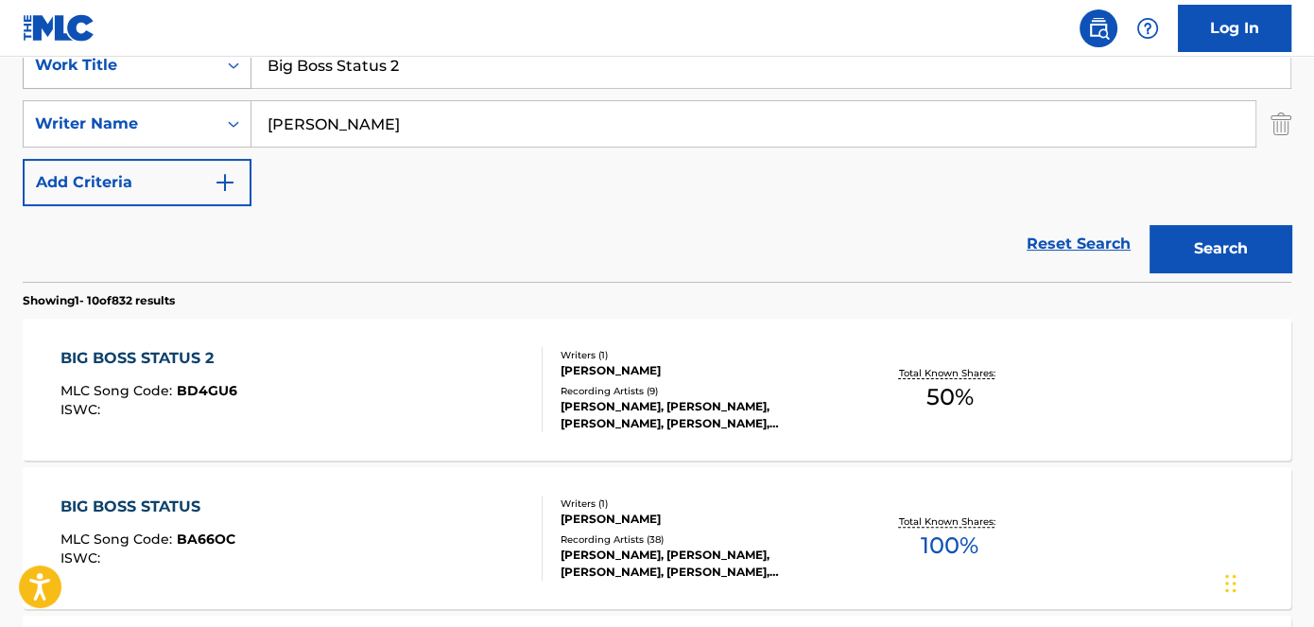
drag, startPoint x: 423, startPoint y: 72, endPoint x: 181, endPoint y: 69, distance: 242.1
click at [204, 69] on div "SearchWithCriteriad53ada31-fe2b-4a6a-85b7-f682a3fb5272 Work Title Big Boss Stat…" at bounding box center [657, 65] width 1269 height 47
type input "Did [PERSON_NAME]"
click at [414, 16] on nav "Log In" at bounding box center [657, 28] width 1314 height 57
click at [1176, 248] on button "Search" at bounding box center [1221, 248] width 142 height 47
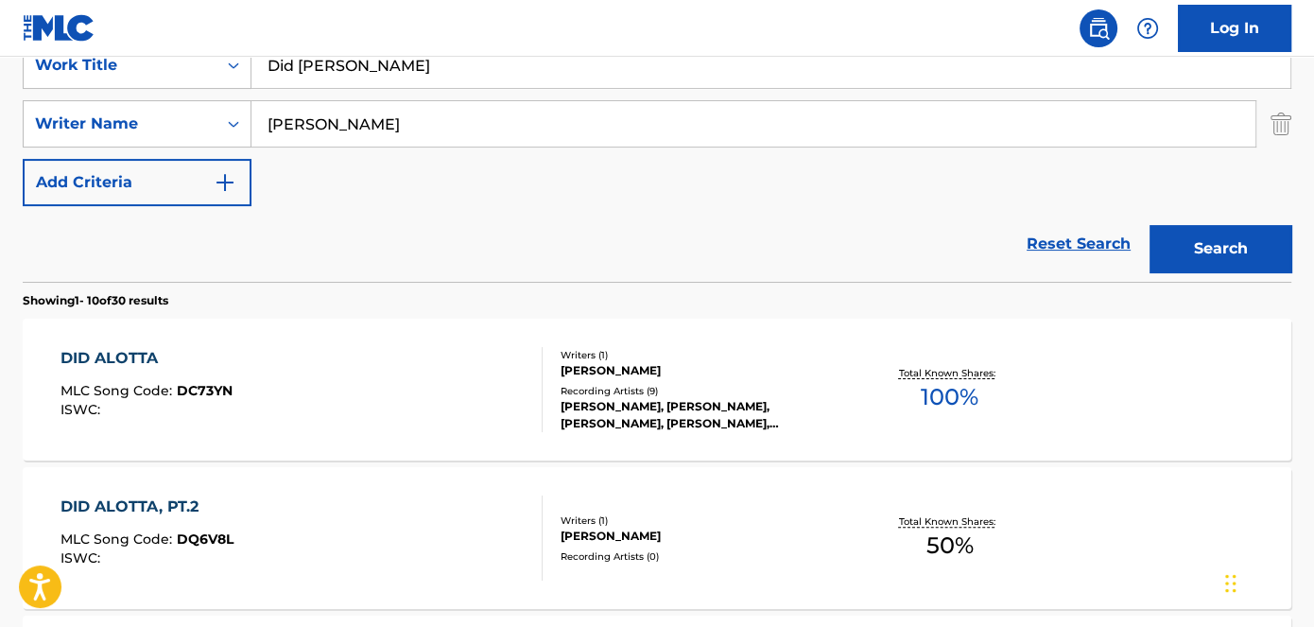
click at [219, 392] on span "DC73YN" at bounding box center [205, 390] width 56 height 17
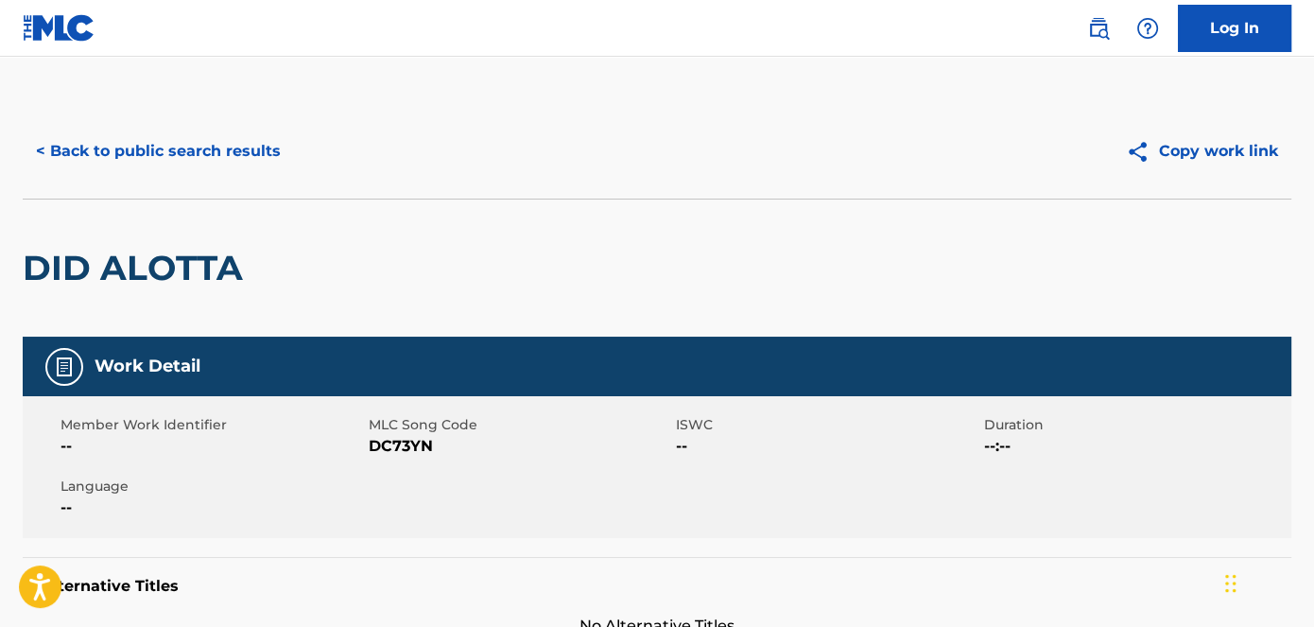
click at [394, 445] on span "DC73YN" at bounding box center [521, 446] width 304 height 23
click at [204, 180] on div "< Back to public search results Copy work link" at bounding box center [657, 151] width 1269 height 95
click at [226, 165] on button "< Back to public search results" at bounding box center [158, 151] width 271 height 47
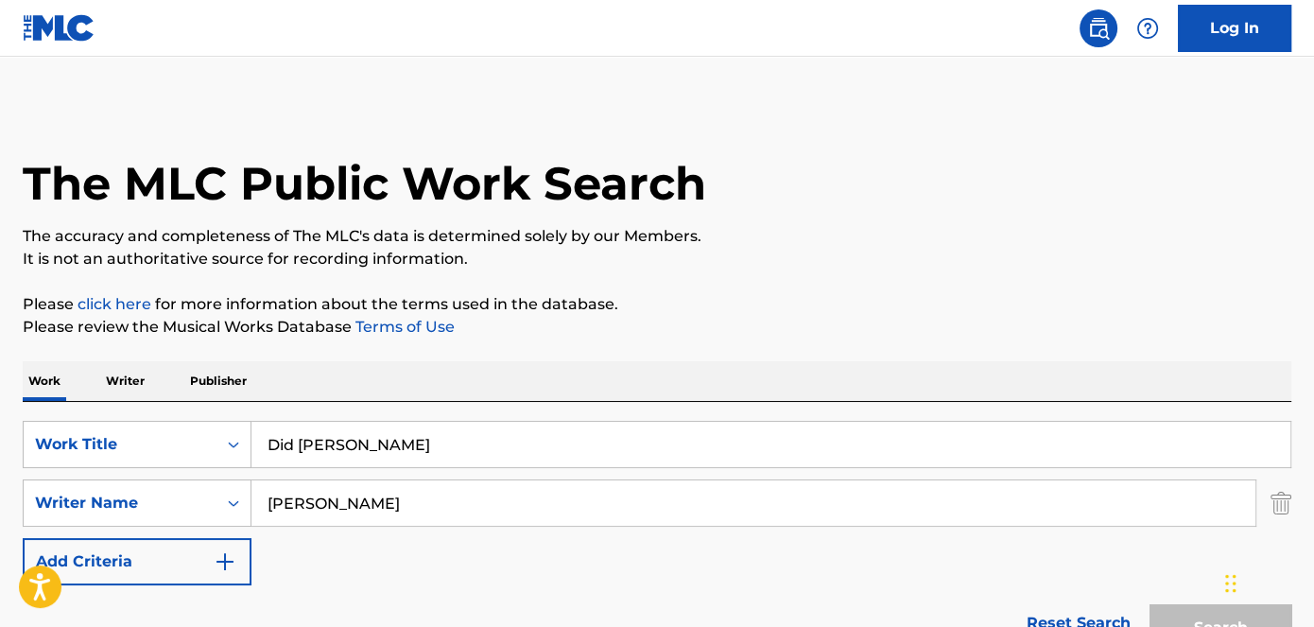
scroll to position [379, 0]
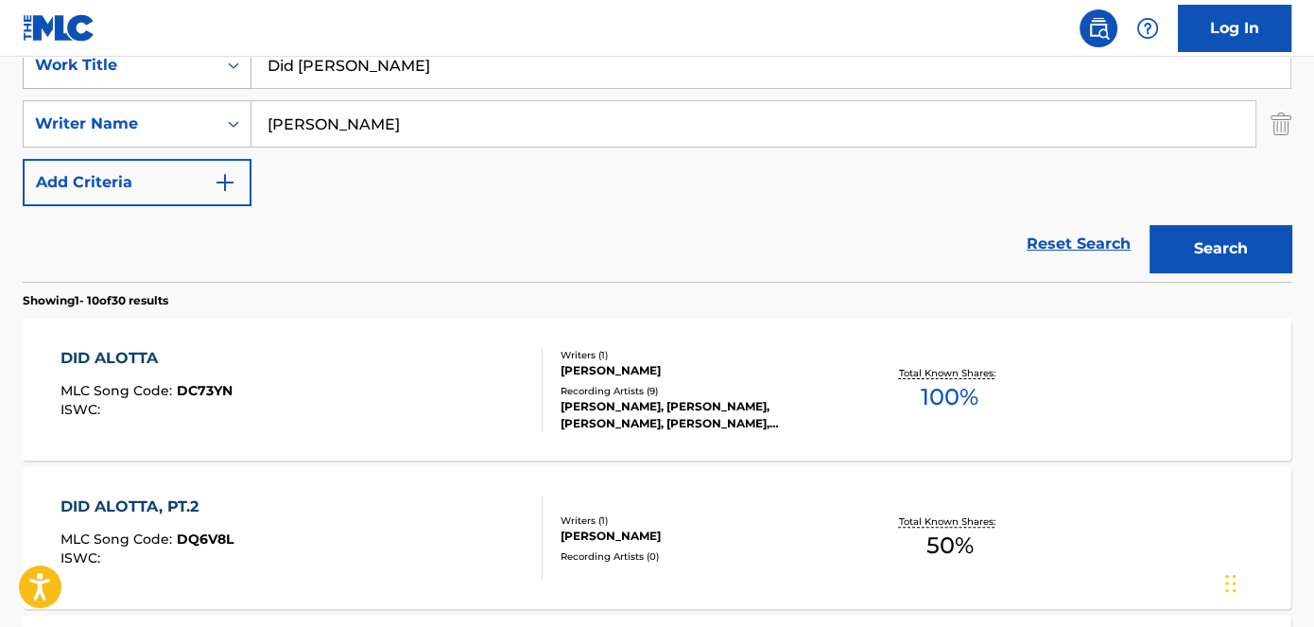
drag, startPoint x: 380, startPoint y: 73, endPoint x: 242, endPoint y: 70, distance: 138.1
click at [246, 71] on div "SearchWithCriteriad53ada31-fe2b-4a6a-85b7-f682a3fb5272 Work Title Did [PERSON_N…" at bounding box center [657, 65] width 1269 height 47
type input "12 [PERSON_NAME]"
drag, startPoint x: 400, startPoint y: 13, endPoint x: 409, endPoint y: 10, distance: 9.9
click at [403, 12] on nav "Log In" at bounding box center [657, 28] width 1314 height 57
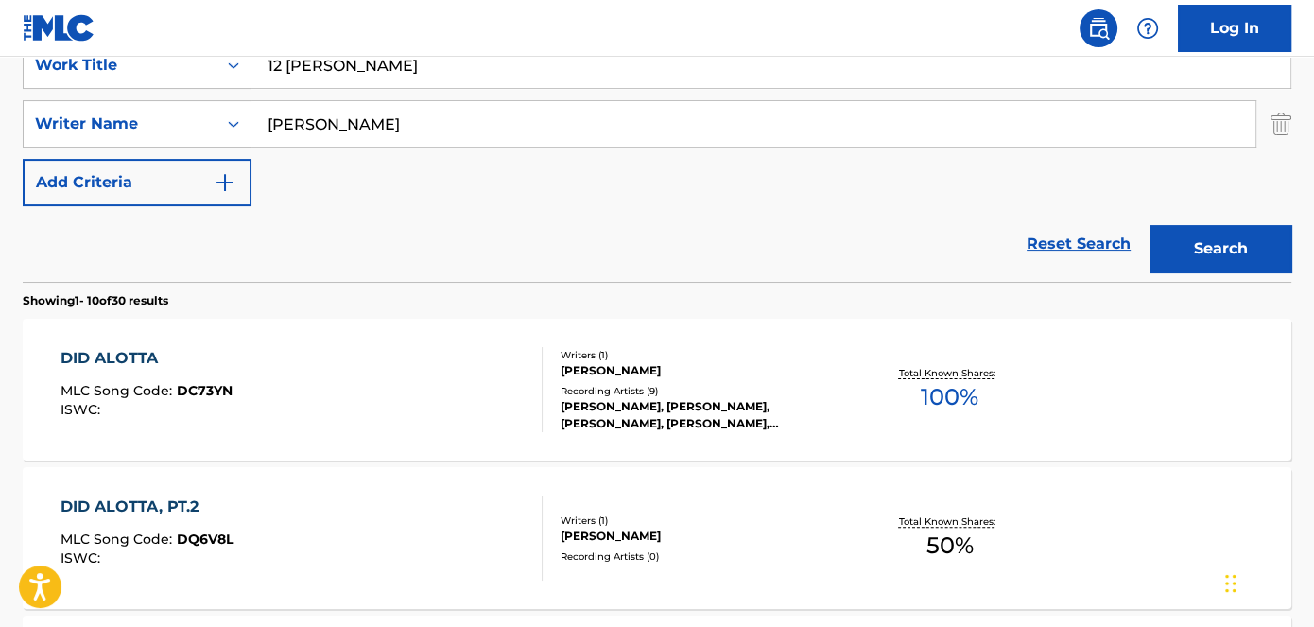
click at [1241, 252] on button "Search" at bounding box center [1221, 248] width 142 height 47
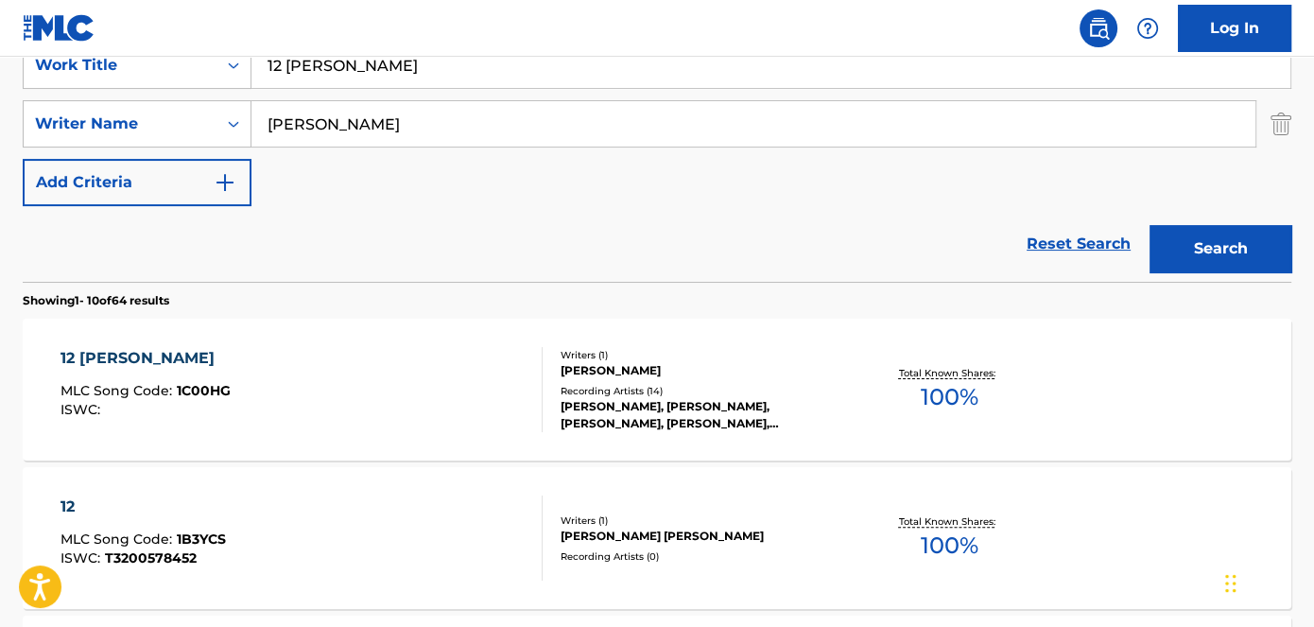
click at [217, 386] on span "1C00HG" at bounding box center [204, 390] width 54 height 17
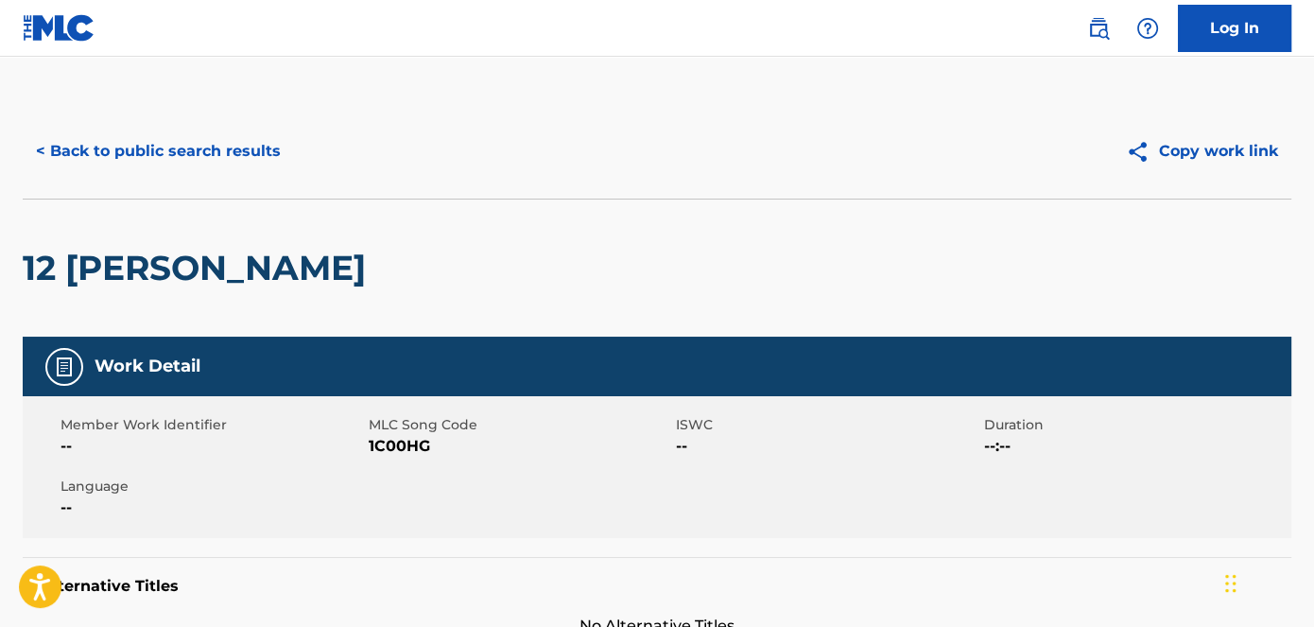
click at [409, 446] on span "1C00HG" at bounding box center [521, 446] width 304 height 23
click at [183, 157] on button "< Back to public search results" at bounding box center [158, 151] width 271 height 47
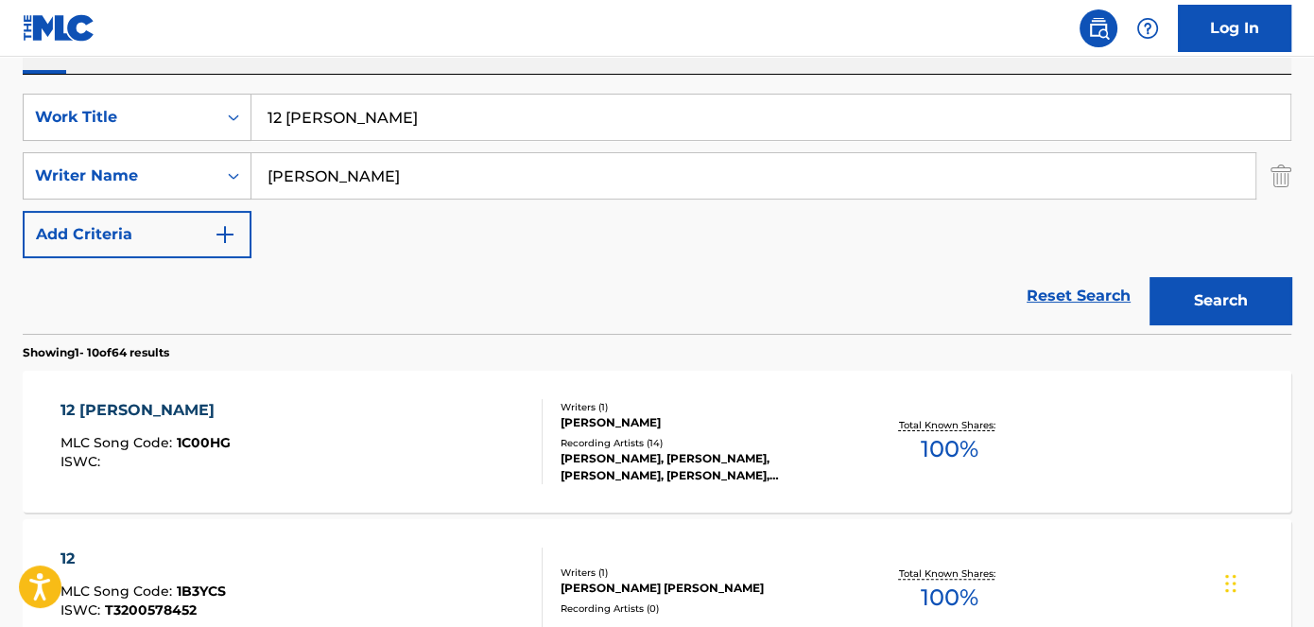
scroll to position [293, 0]
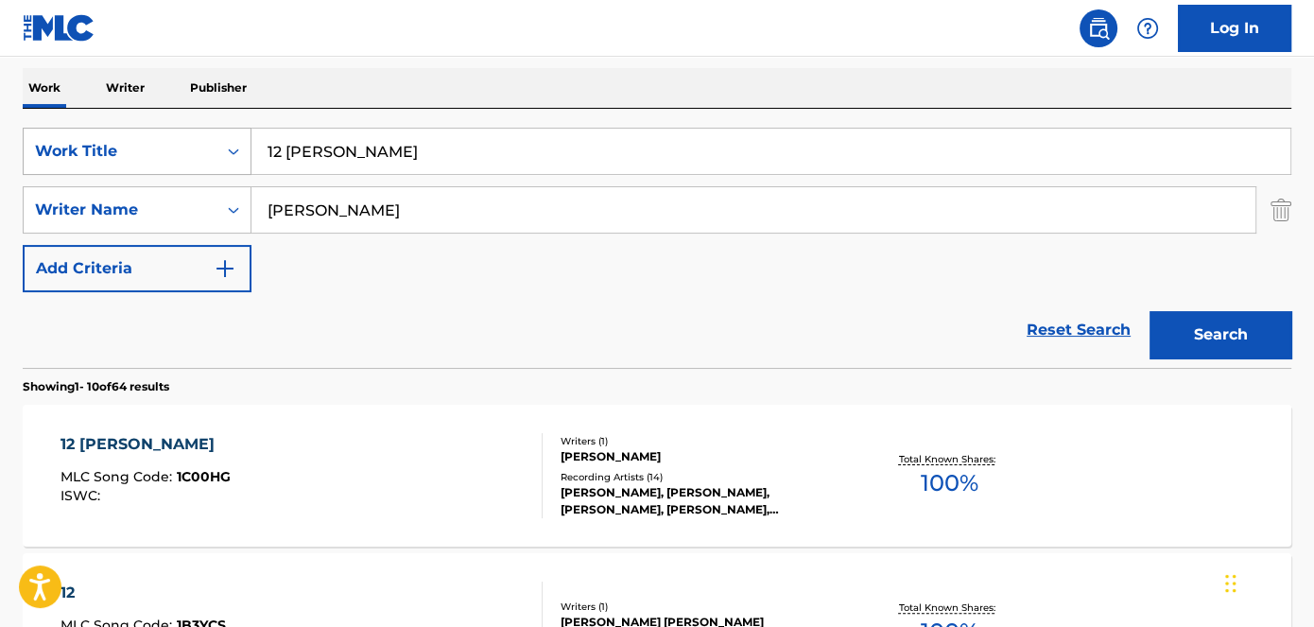
drag, startPoint x: 396, startPoint y: 172, endPoint x: 224, endPoint y: 159, distance: 172.6
click at [215, 169] on div "SearchWithCriteriad53ada31-fe2b-4a6a-85b7-f682a3fb5272 Work Title 12 [PERSON_NA…" at bounding box center [657, 151] width 1269 height 47
type input "If You Ask Me"
click at [428, 42] on nav "Log In" at bounding box center [657, 28] width 1314 height 57
click at [1251, 322] on button "Search" at bounding box center [1221, 334] width 142 height 47
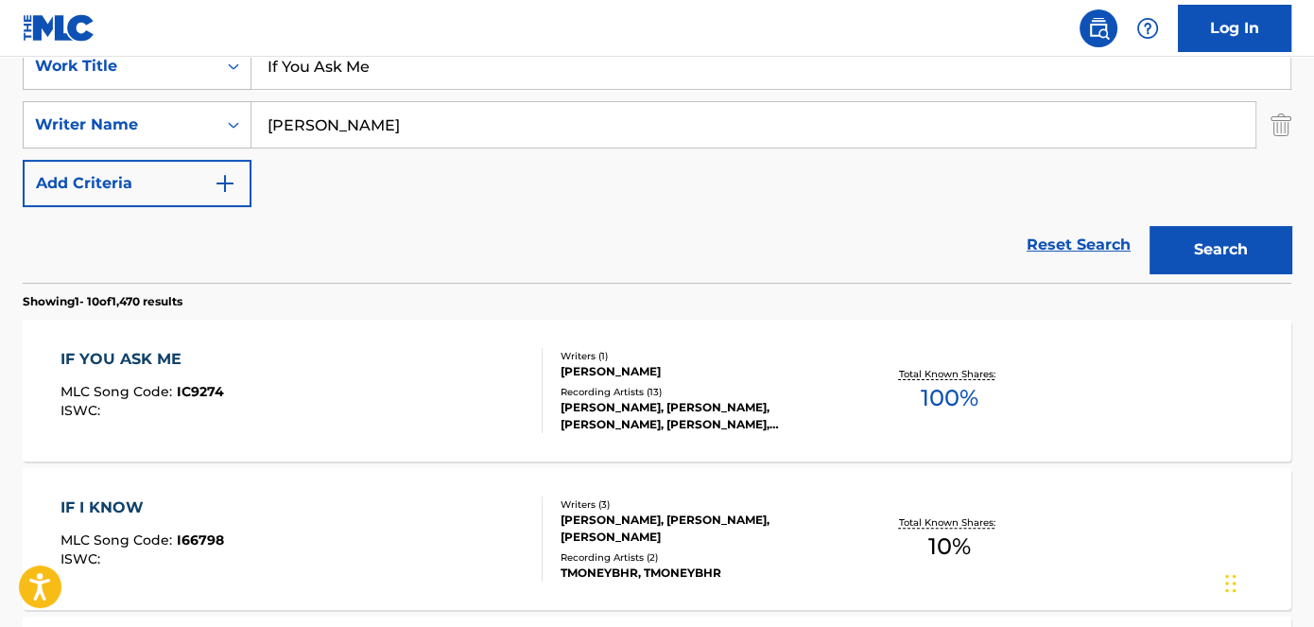
scroll to position [379, 0]
click at [186, 398] on div "MLC Song Code : IC9274" at bounding box center [143, 393] width 164 height 19
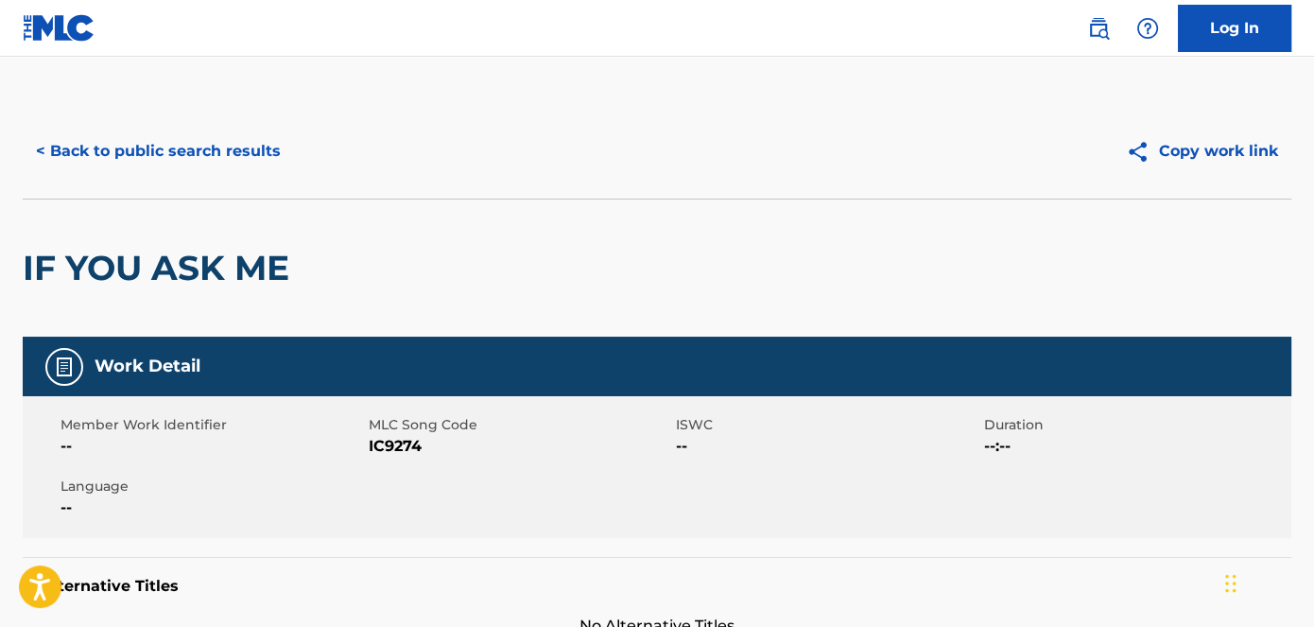
click at [393, 449] on span "IC9274" at bounding box center [521, 446] width 304 height 23
click at [185, 150] on button "< Back to public search results" at bounding box center [158, 151] width 271 height 47
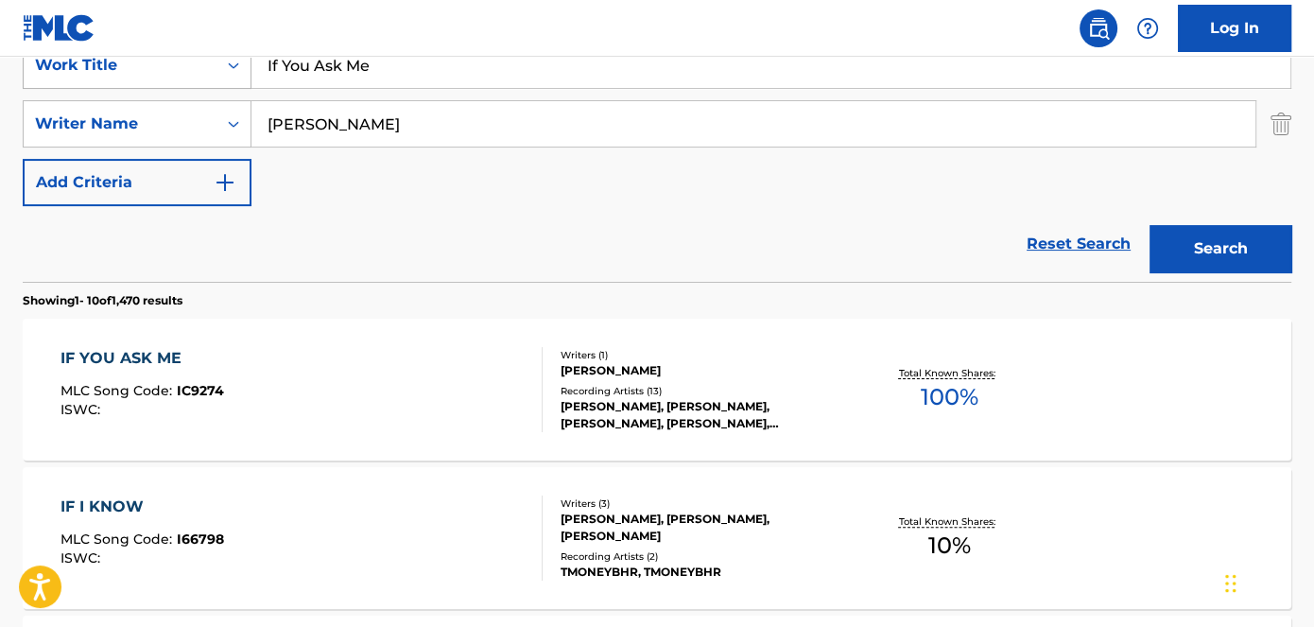
drag, startPoint x: 394, startPoint y: 71, endPoint x: 194, endPoint y: 69, distance: 200.5
click at [200, 69] on div "SearchWithCriteriad53ada31-fe2b-4a6a-85b7-f682a3fb5272 Work Title If You Ask Me" at bounding box center [657, 65] width 1269 height 47
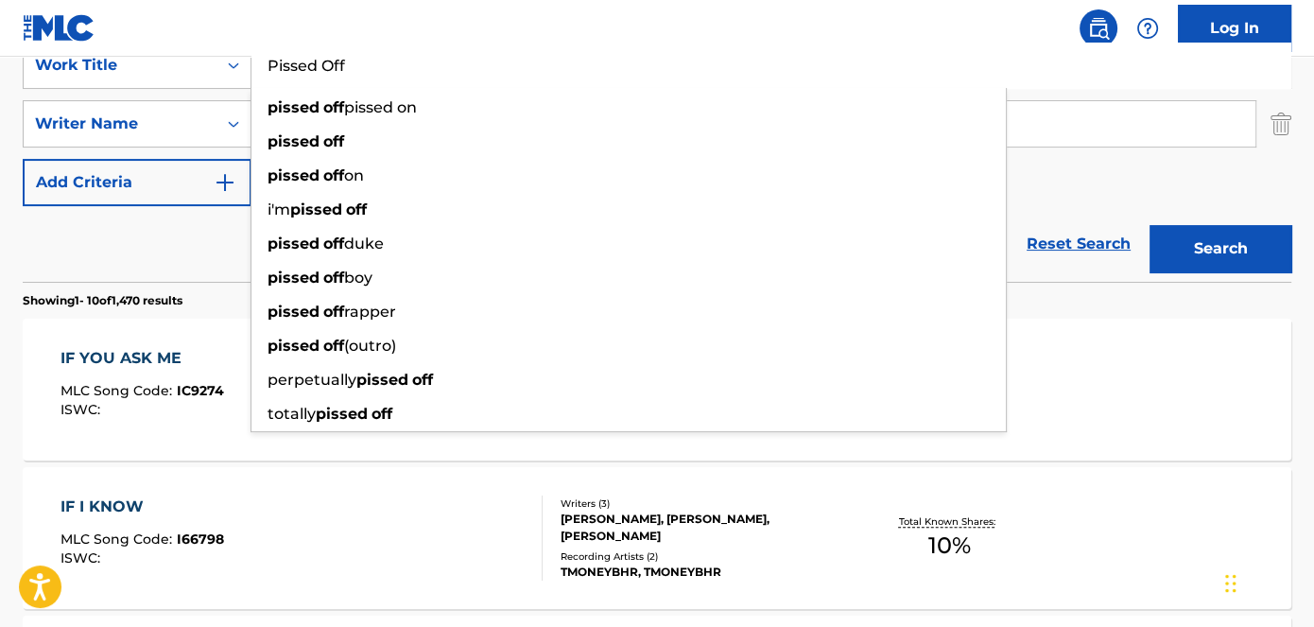
type input "Pissed Off"
click at [1243, 227] on button "Search" at bounding box center [1221, 248] width 142 height 47
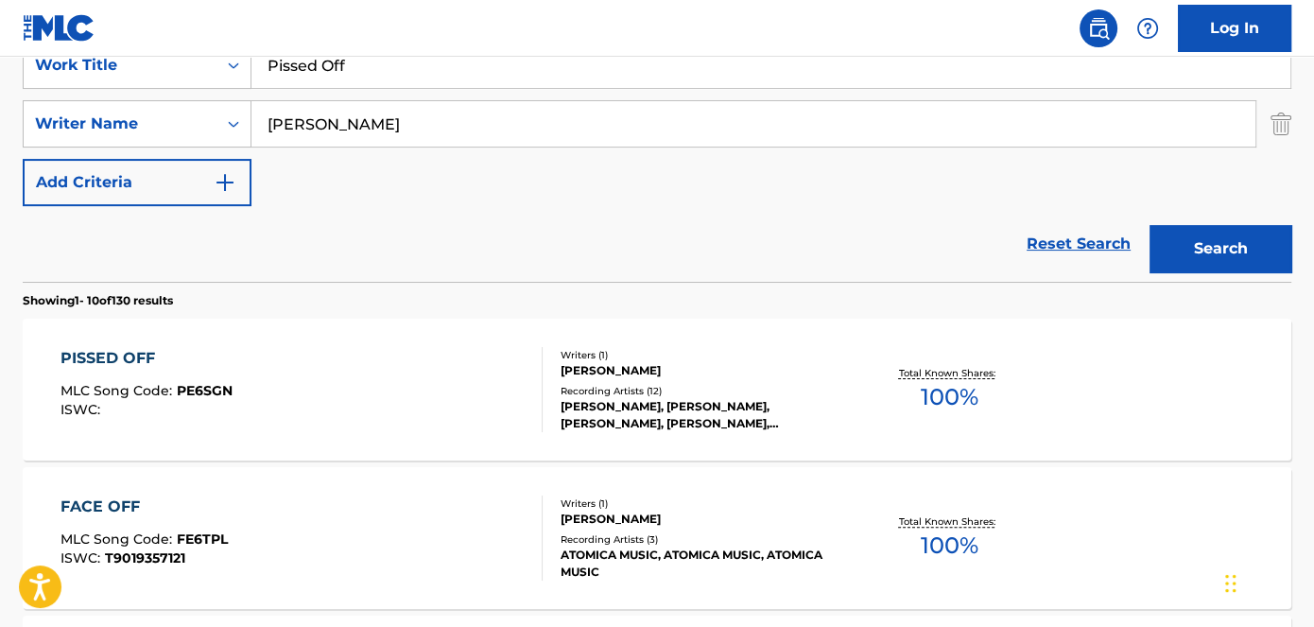
click at [214, 399] on div "MLC Song Code : PE6SGN" at bounding box center [147, 393] width 172 height 19
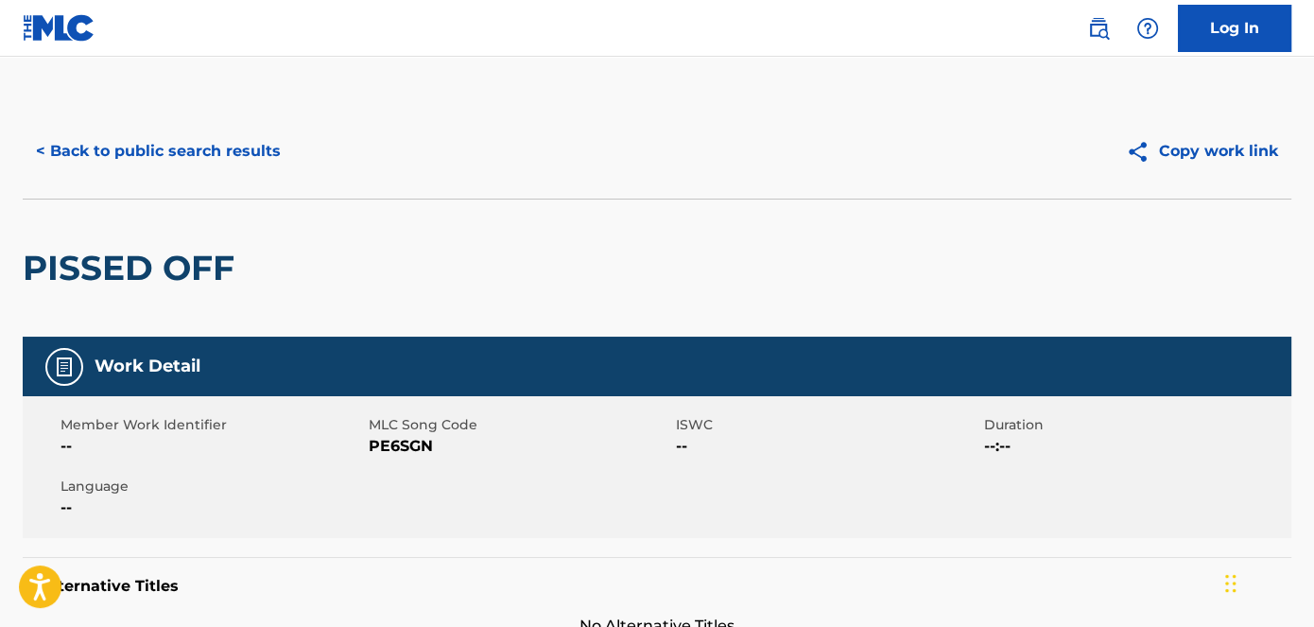
click at [399, 437] on span "PE6SGN" at bounding box center [521, 446] width 304 height 23
click at [252, 154] on button "< Back to public search results" at bounding box center [158, 151] width 271 height 47
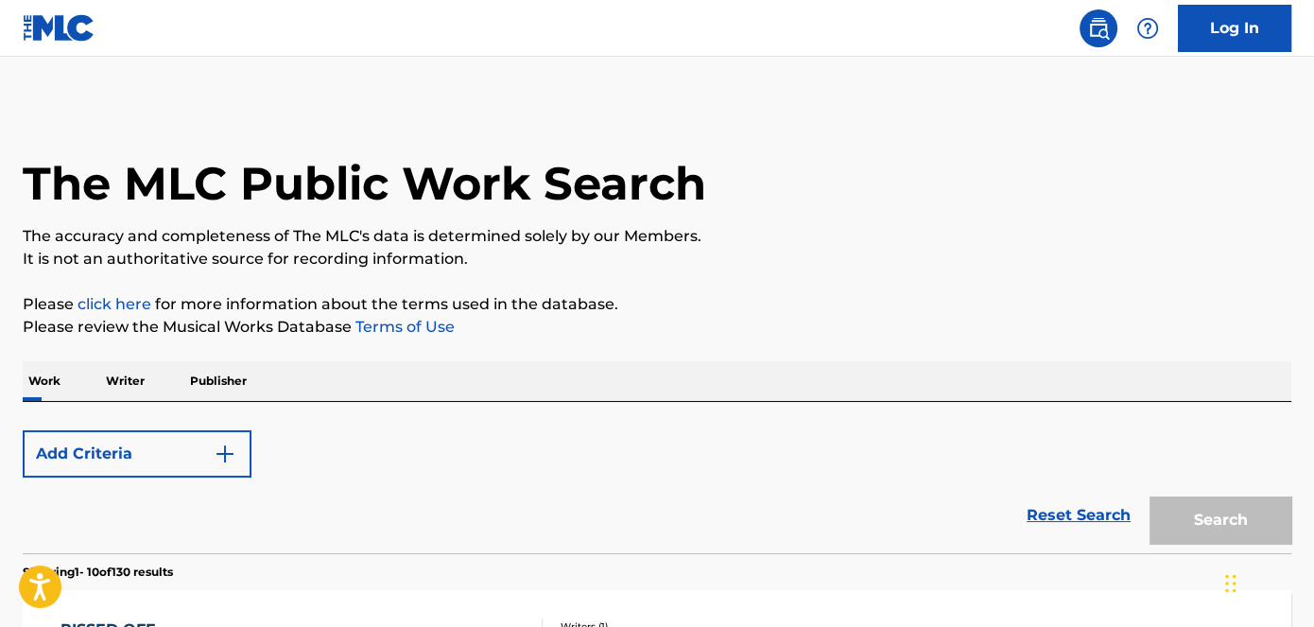
scroll to position [379, 0]
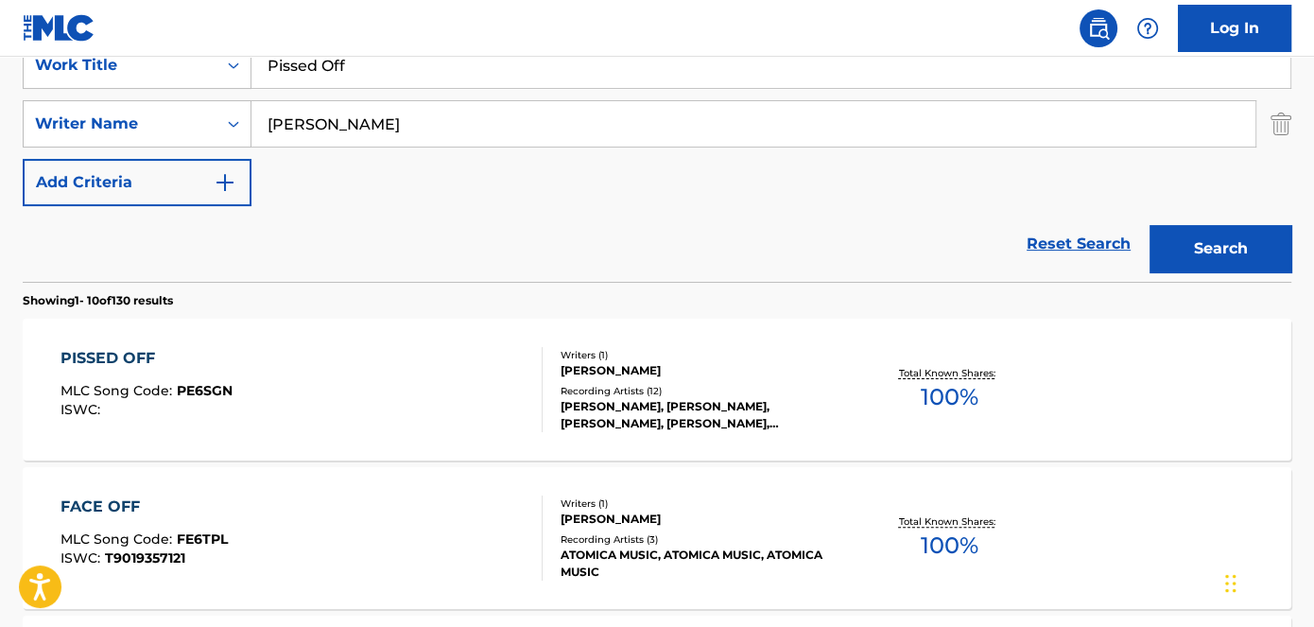
drag, startPoint x: 320, startPoint y: 73, endPoint x: 355, endPoint y: 44, distance: 45.0
click at [235, 73] on div "SearchWithCriteriad53ada31-fe2b-4a6a-85b7-f682a3fb5272 Work Title Pissed Off" at bounding box center [657, 65] width 1269 height 47
type input "So Wealthy"
drag, startPoint x: 421, startPoint y: 4, endPoint x: 431, endPoint y: 3, distance: 10.4
click at [423, 3] on nav "Log In" at bounding box center [657, 28] width 1314 height 57
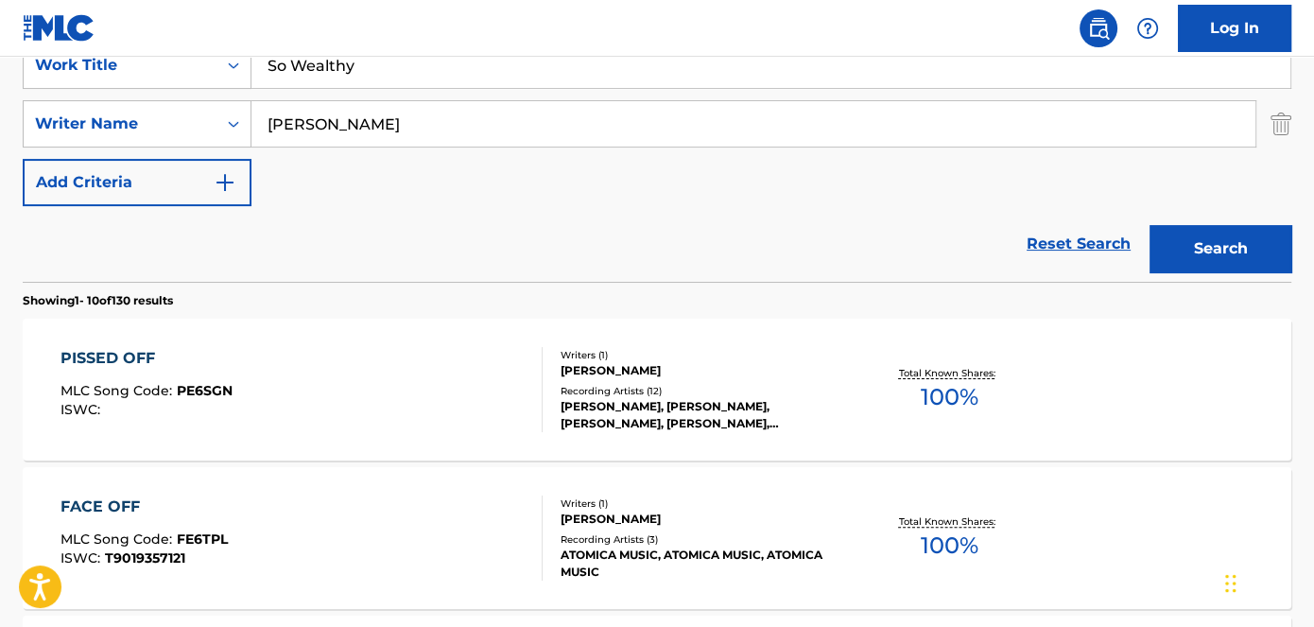
click at [1227, 258] on button "Search" at bounding box center [1221, 248] width 142 height 47
click at [213, 391] on span "SH0GEX" at bounding box center [205, 390] width 57 height 17
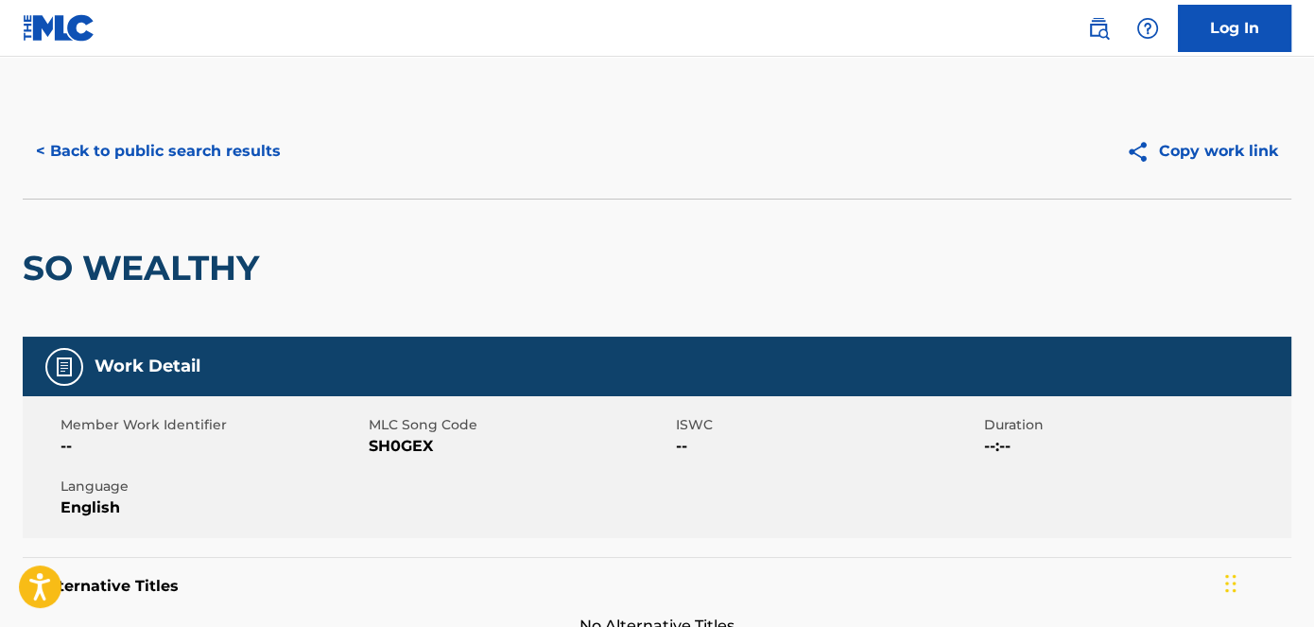
click at [403, 442] on span "SH0GEX" at bounding box center [521, 446] width 304 height 23
click at [108, 151] on button "< Back to public search results" at bounding box center [158, 151] width 271 height 47
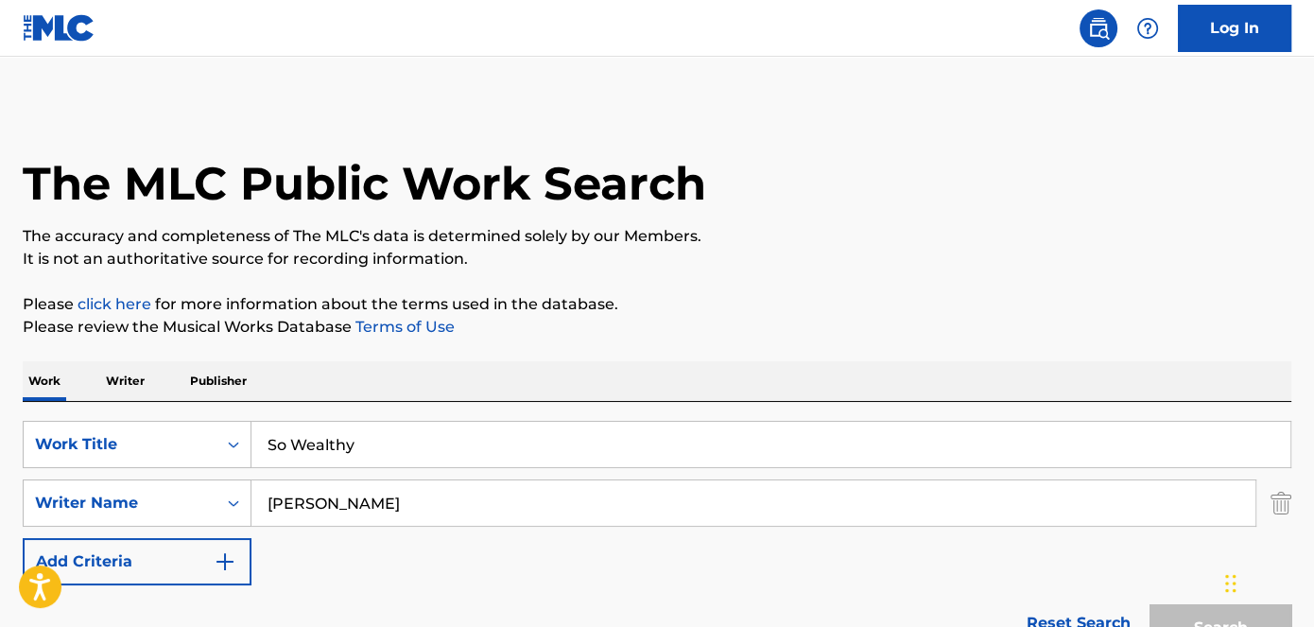
scroll to position [379, 0]
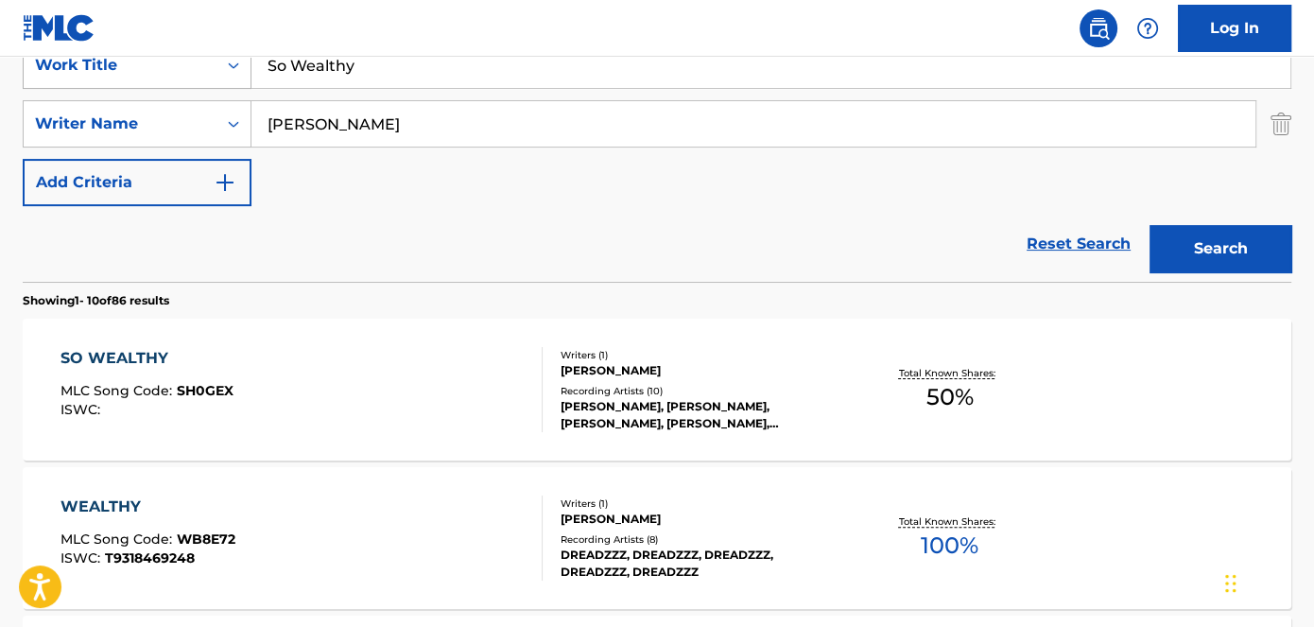
drag, startPoint x: 381, startPoint y: 73, endPoint x: 174, endPoint y: 66, distance: 207.2
click at [176, 71] on div "SearchWithCriteriad53ada31-fe2b-4a6a-85b7-f682a3fb5272 Work Title So Wealthy" at bounding box center [657, 65] width 1269 height 47
type input "Cha Cha"
click at [298, 34] on nav "Log In" at bounding box center [657, 28] width 1314 height 57
click at [1245, 233] on button "Search" at bounding box center [1221, 248] width 142 height 47
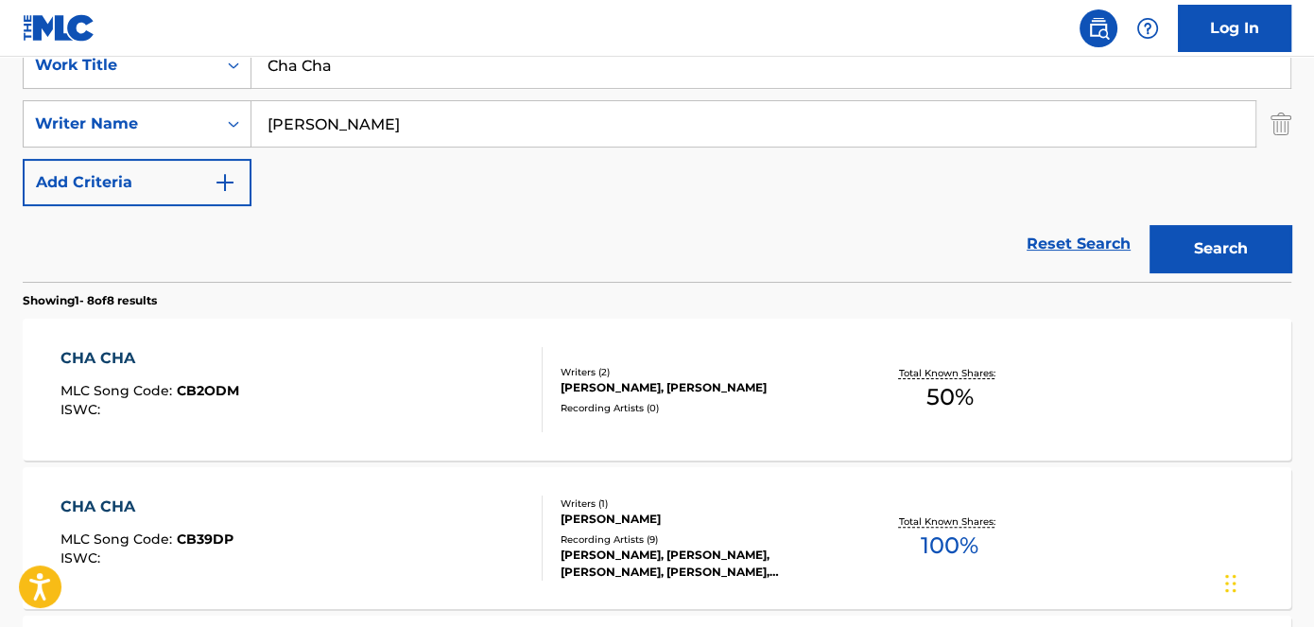
click at [207, 382] on span "CB2ODM" at bounding box center [208, 390] width 62 height 17
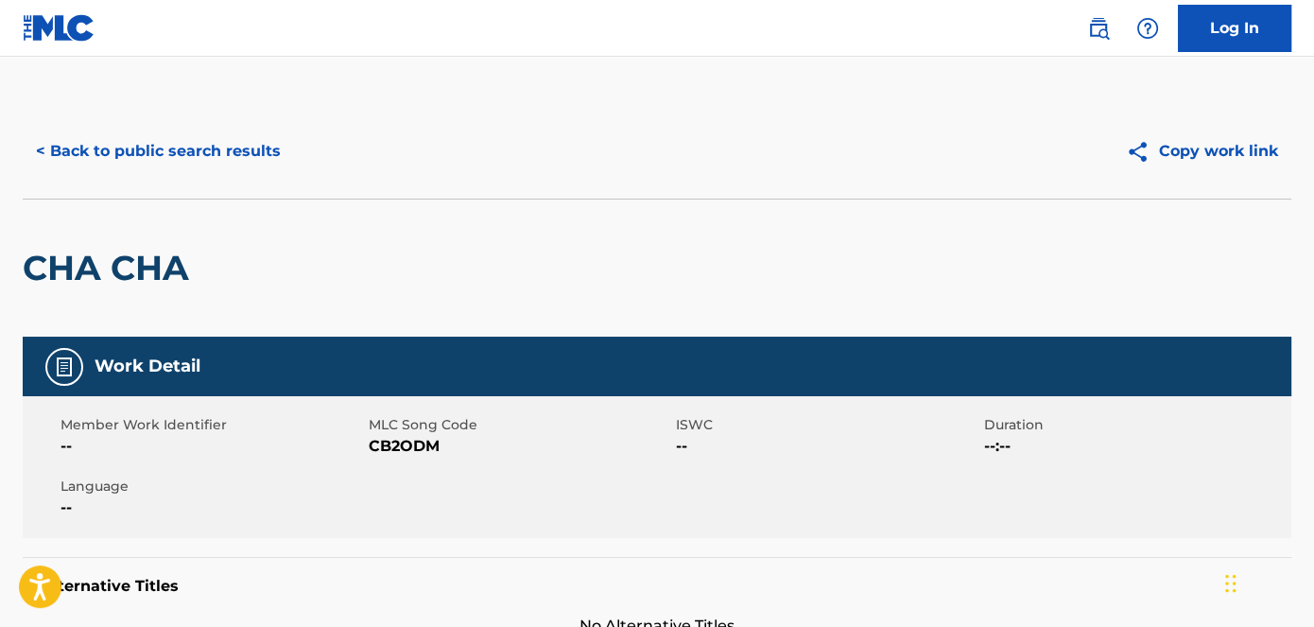
click at [405, 442] on span "CB2ODM" at bounding box center [521, 446] width 304 height 23
click at [134, 145] on button "< Back to public search results" at bounding box center [158, 151] width 271 height 47
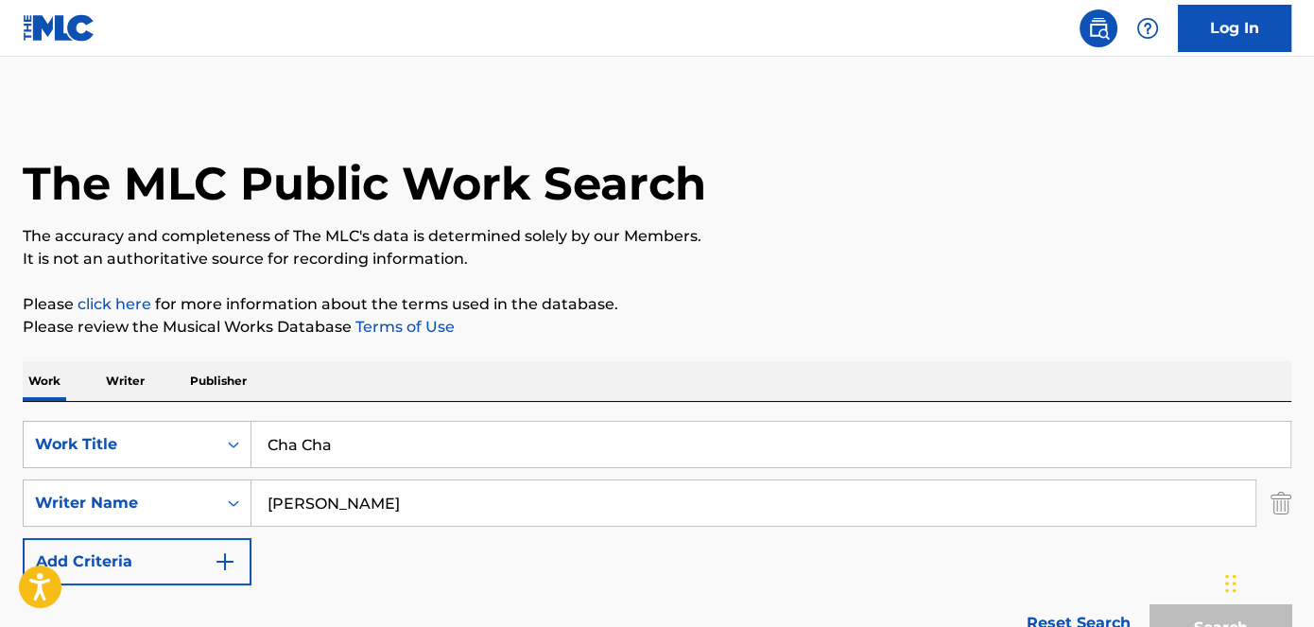
scroll to position [379, 0]
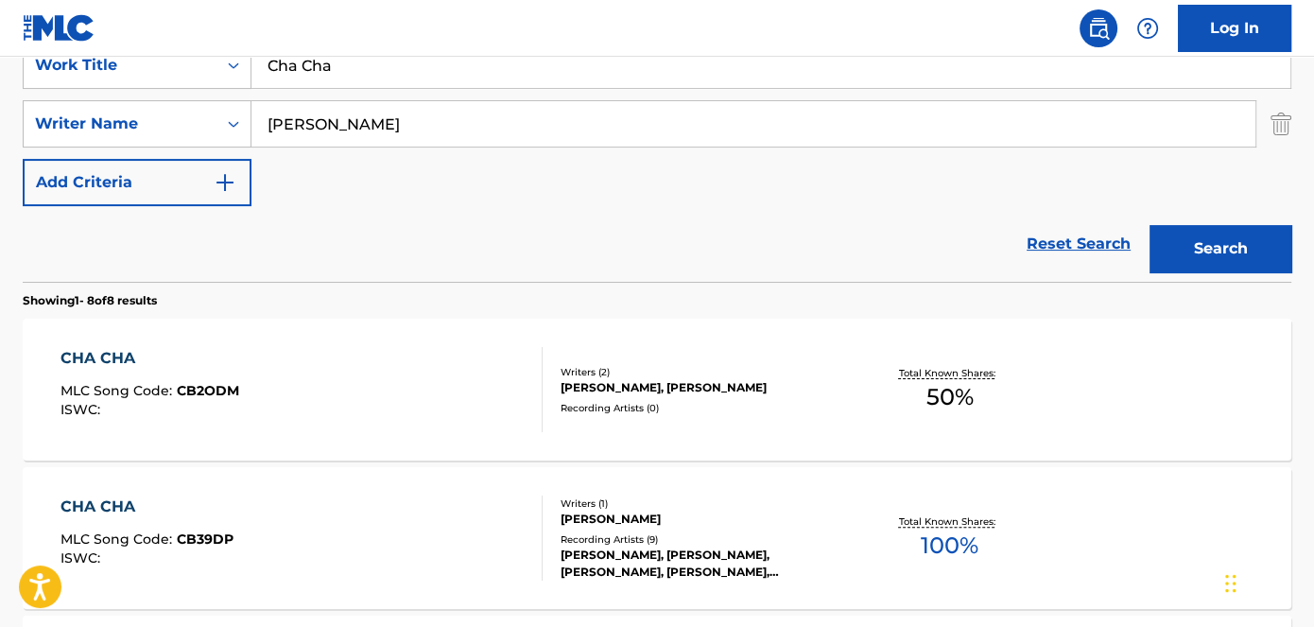
click at [201, 535] on span "CB39DP" at bounding box center [205, 538] width 57 height 17
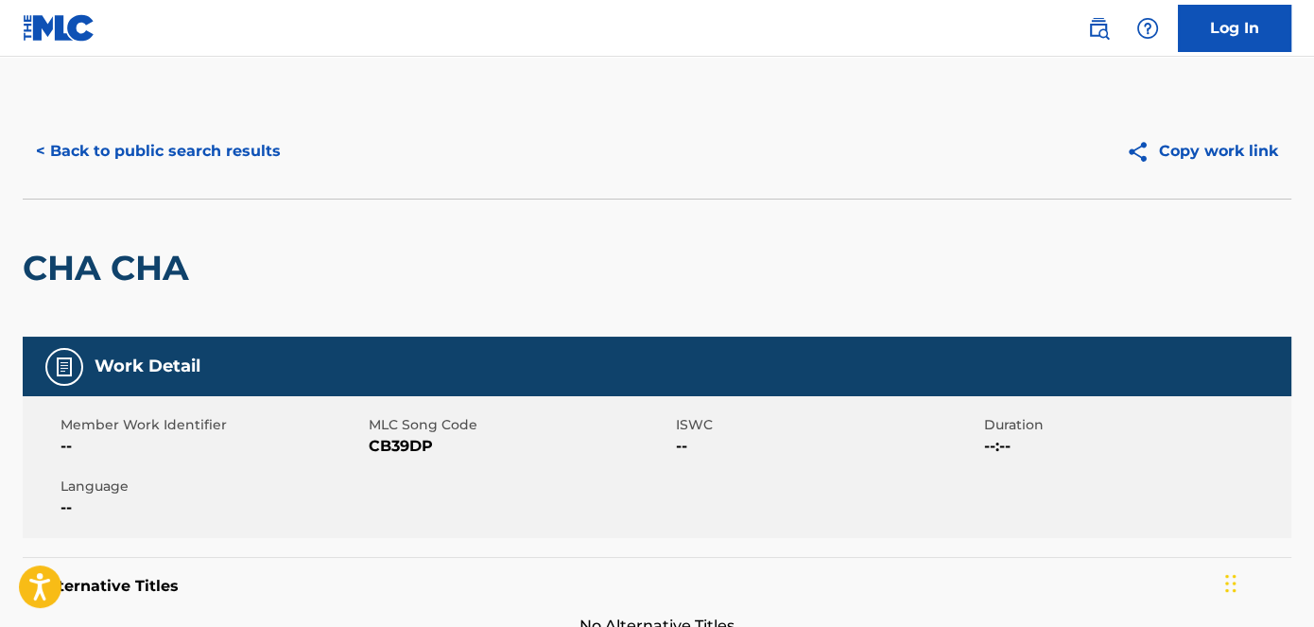
click at [415, 442] on span "CB39DP" at bounding box center [521, 446] width 304 height 23
click at [168, 162] on button "< Back to public search results" at bounding box center [158, 151] width 271 height 47
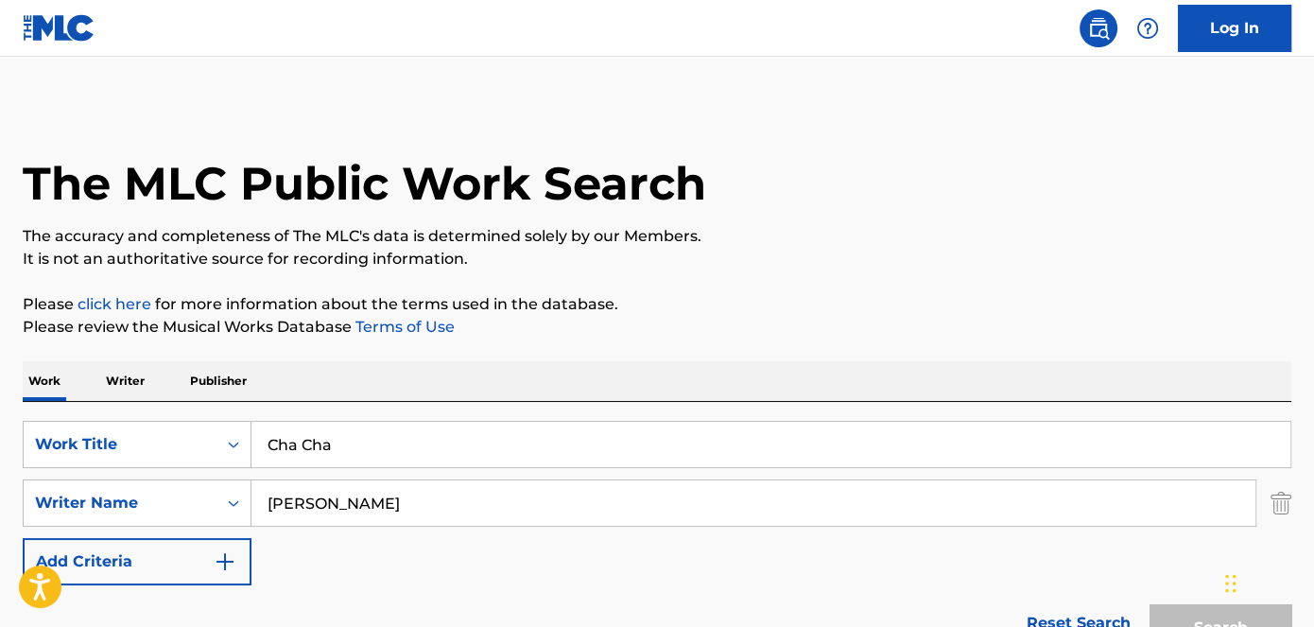
scroll to position [379, 0]
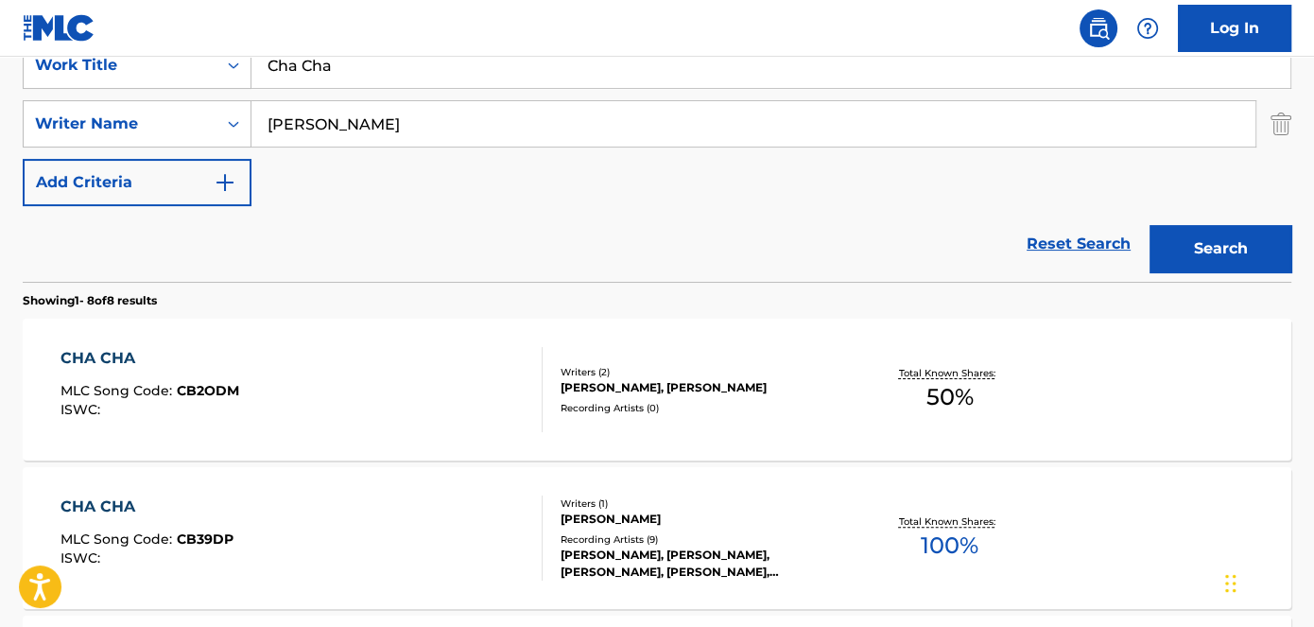
drag, startPoint x: 380, startPoint y: 67, endPoint x: 365, endPoint y: 18, distance: 51.4
click at [274, 67] on input "Cha Cha" at bounding box center [771, 65] width 1039 height 45
drag, startPoint x: 237, startPoint y: 78, endPoint x: 200, endPoint y: 78, distance: 36.9
click at [204, 78] on div "SearchWithCriteriad53ada31-fe2b-4a6a-85b7-f682a3fb5272 Work Title CShake That M…" at bounding box center [657, 65] width 1269 height 47
type input "Shake That Monkey"
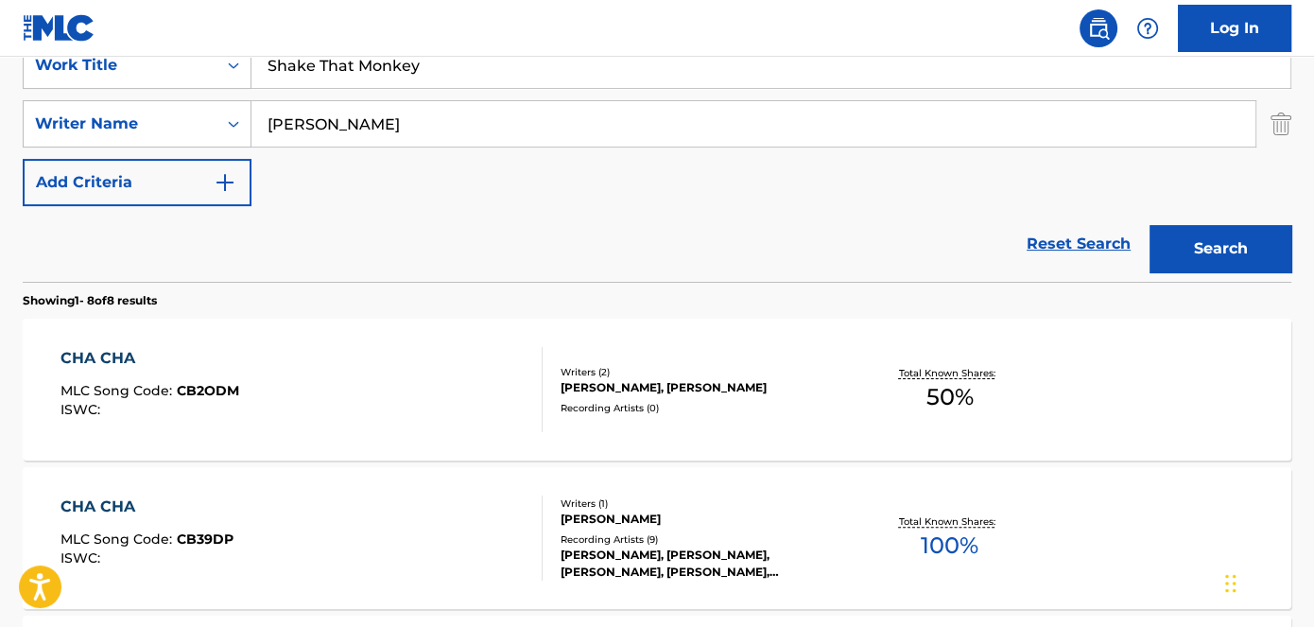
click at [401, 19] on nav "Log In" at bounding box center [657, 28] width 1314 height 57
click at [1209, 225] on button "Search" at bounding box center [1221, 248] width 142 height 47
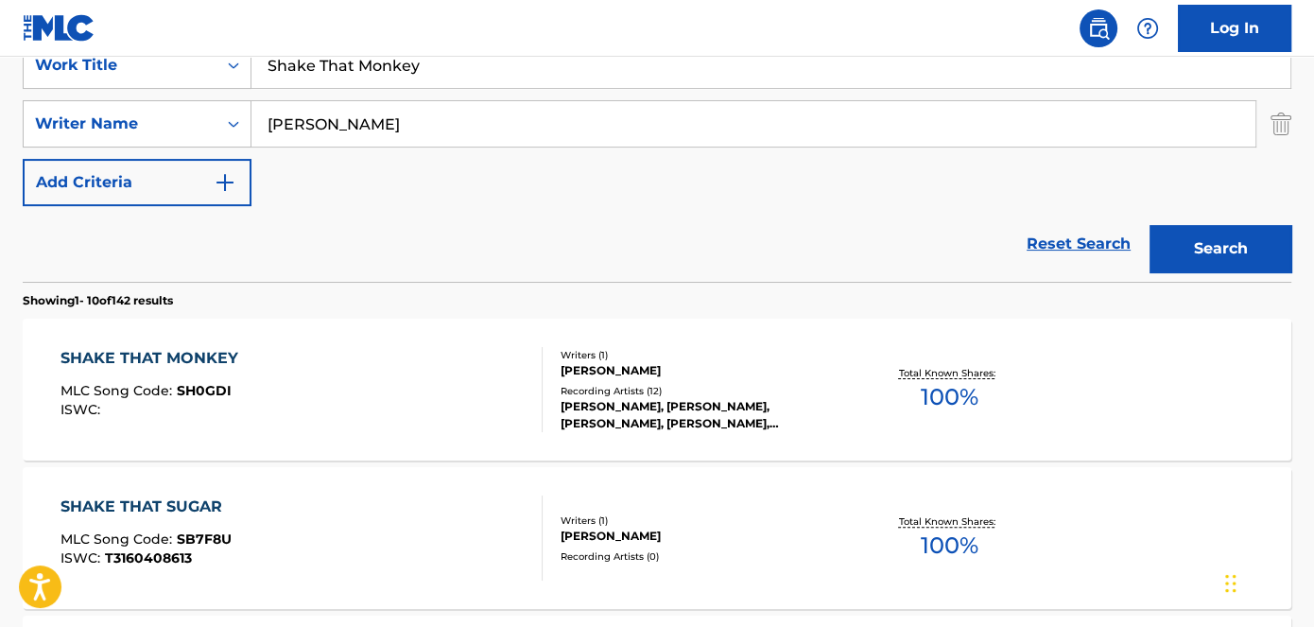
click at [201, 393] on span "SH0GDI" at bounding box center [204, 390] width 55 height 17
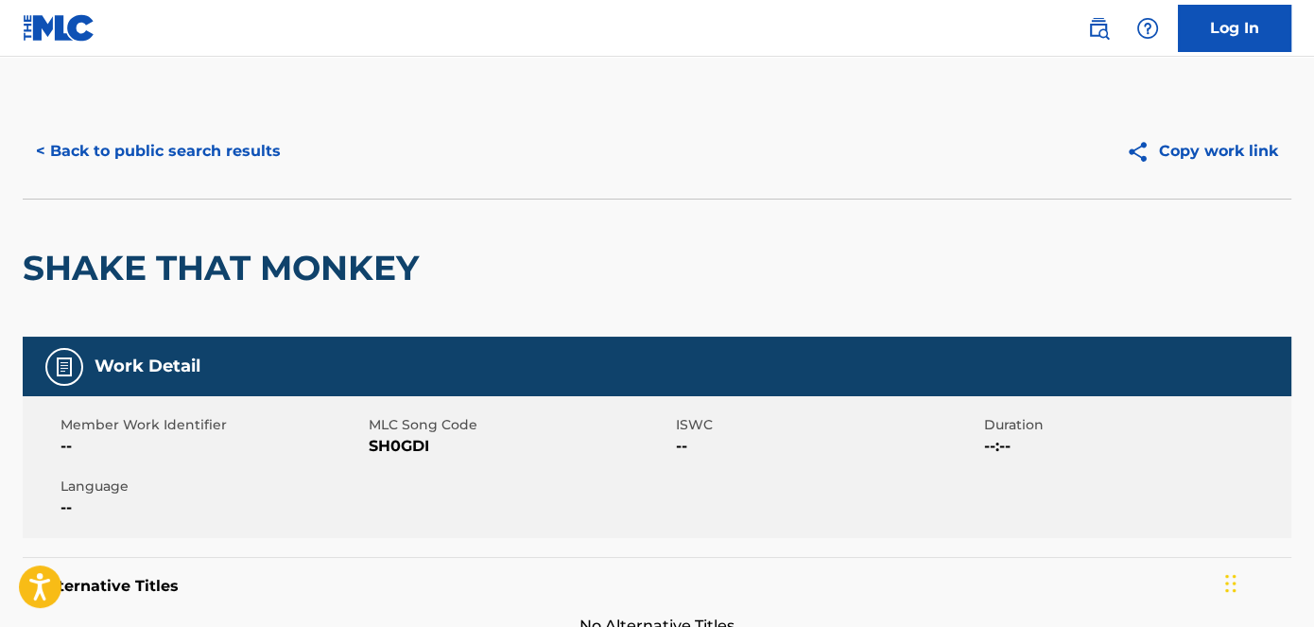
click at [419, 447] on span "SH0GDI" at bounding box center [521, 446] width 304 height 23
click at [194, 154] on button "< Back to public search results" at bounding box center [158, 151] width 271 height 47
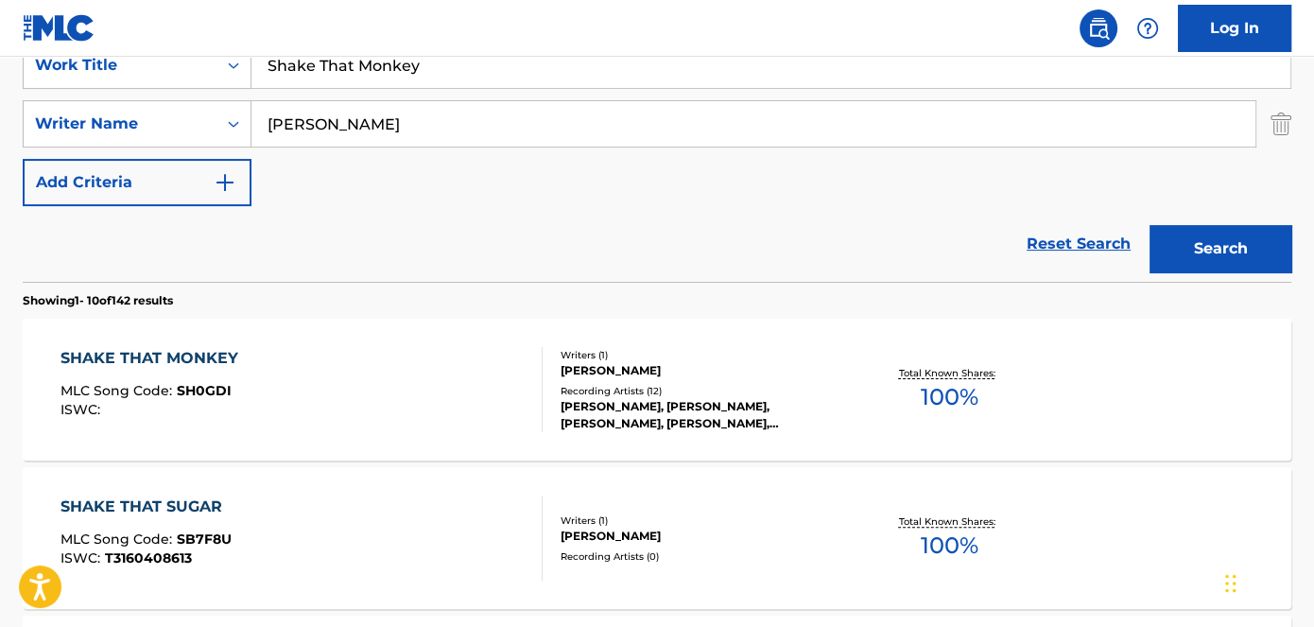
drag, startPoint x: 456, startPoint y: 53, endPoint x: 144, endPoint y: 52, distance: 312.1
type input "[PERSON_NAME] Gone Lie"
click at [454, 23] on nav "Log In" at bounding box center [657, 28] width 1314 height 57
click at [1187, 251] on button "Search" at bounding box center [1221, 248] width 142 height 47
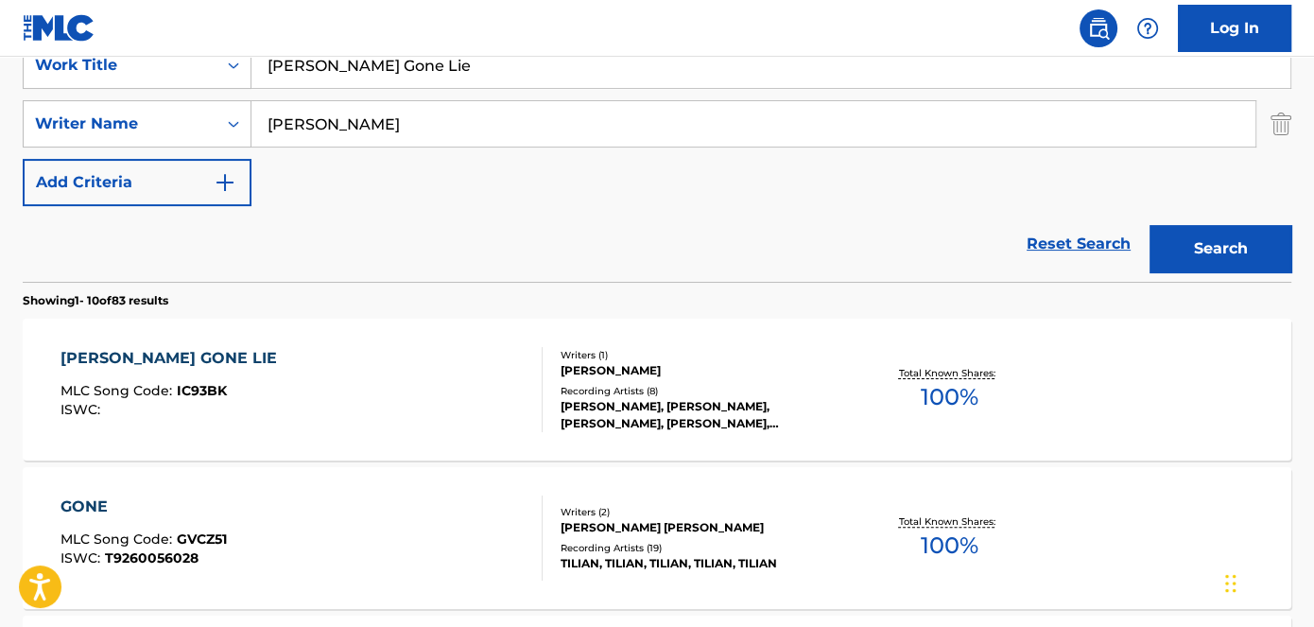
click at [209, 391] on span "IC93BK" at bounding box center [202, 390] width 50 height 17
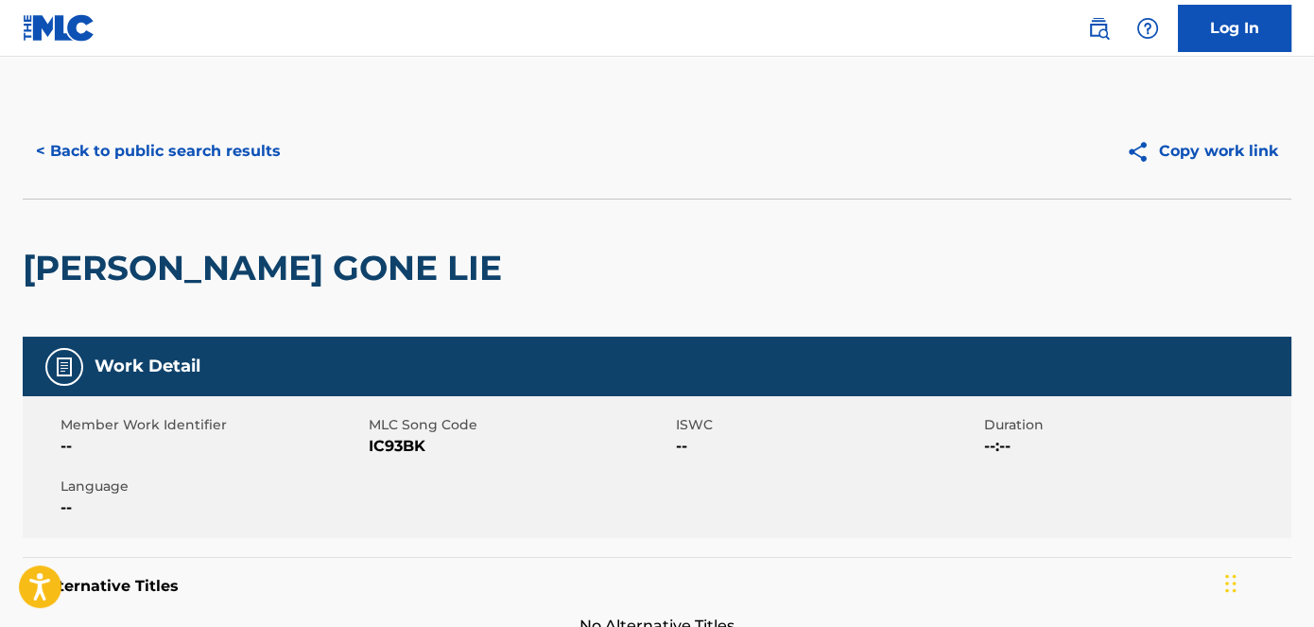
click at [402, 450] on span "IC93BK" at bounding box center [521, 446] width 304 height 23
click at [255, 154] on button "< Back to public search results" at bounding box center [158, 151] width 271 height 47
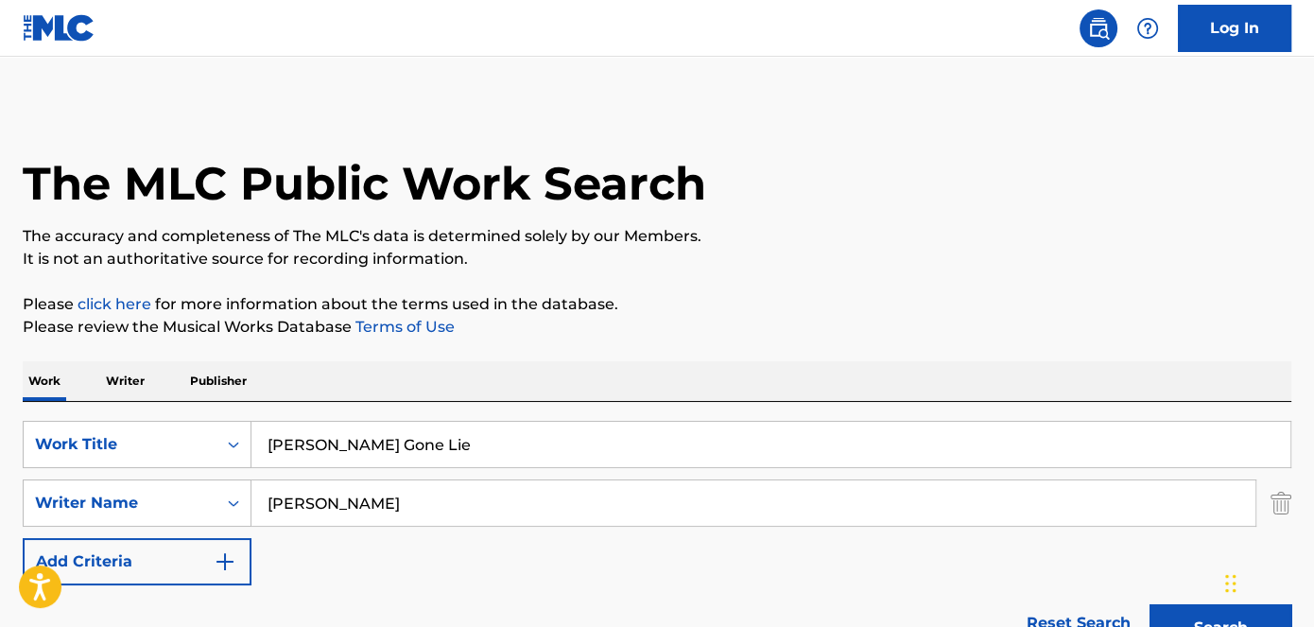
scroll to position [379, 0]
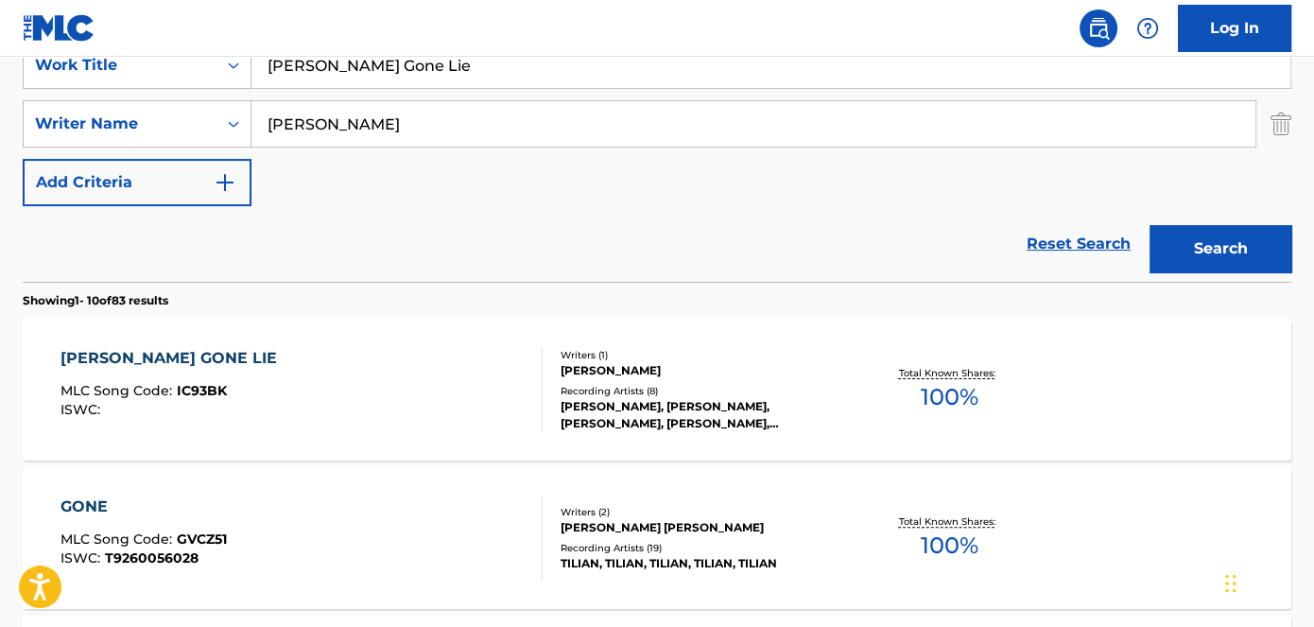
click at [199, 68] on div "SearchWithCriteriad53ada31-fe2b-4a6a-85b7-f682a3fb5272 Work Title [PERSON_NAME]" at bounding box center [657, 65] width 1269 height 47
type input "Toot That Sh!T Up"
drag, startPoint x: 326, startPoint y: 9, endPoint x: 342, endPoint y: 9, distance: 16.1
click at [327, 9] on nav "Log In" at bounding box center [657, 28] width 1314 height 57
click at [1250, 241] on button "Search" at bounding box center [1221, 248] width 142 height 47
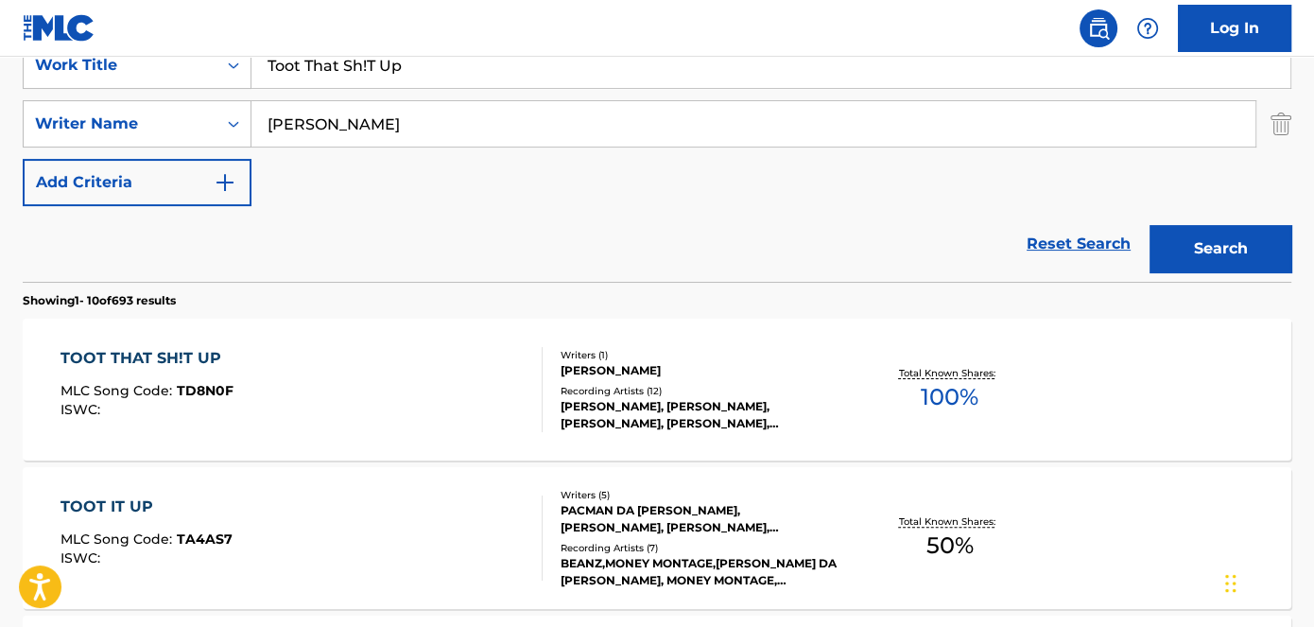
click at [217, 394] on span "TD8N0F" at bounding box center [205, 390] width 57 height 17
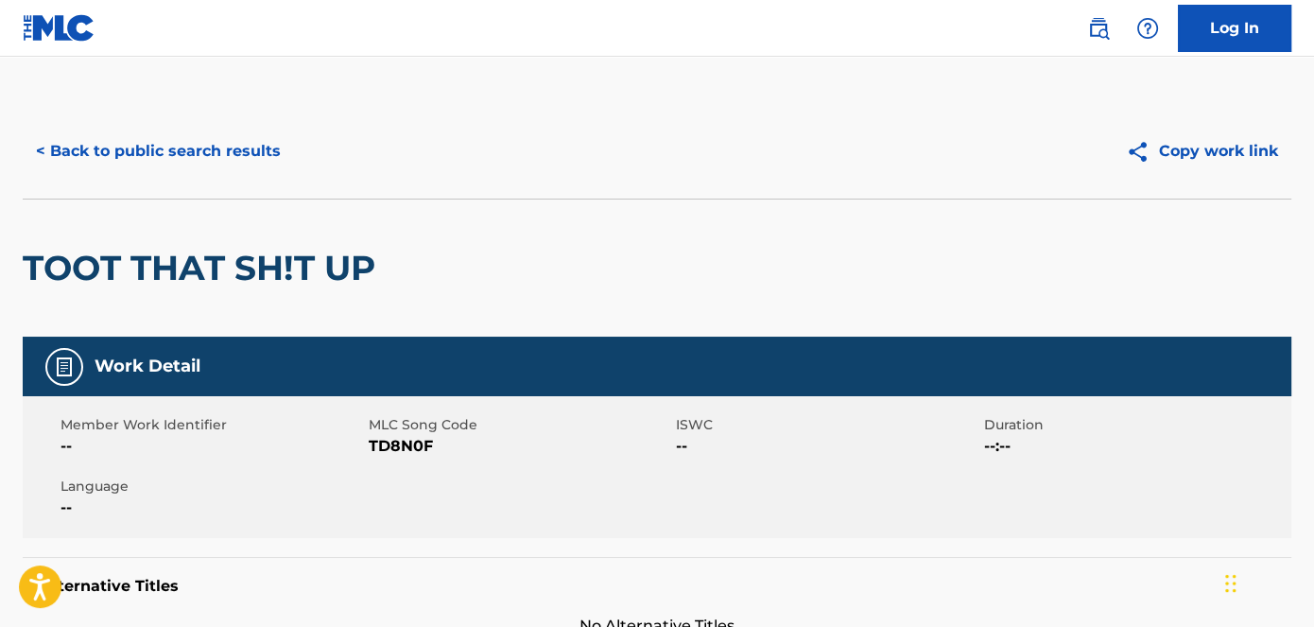
click at [399, 444] on span "TD8N0F" at bounding box center [521, 446] width 304 height 23
click at [226, 175] on div "< Back to public search results Copy work link" at bounding box center [657, 151] width 1269 height 95
click at [236, 162] on button "< Back to public search results" at bounding box center [158, 151] width 271 height 47
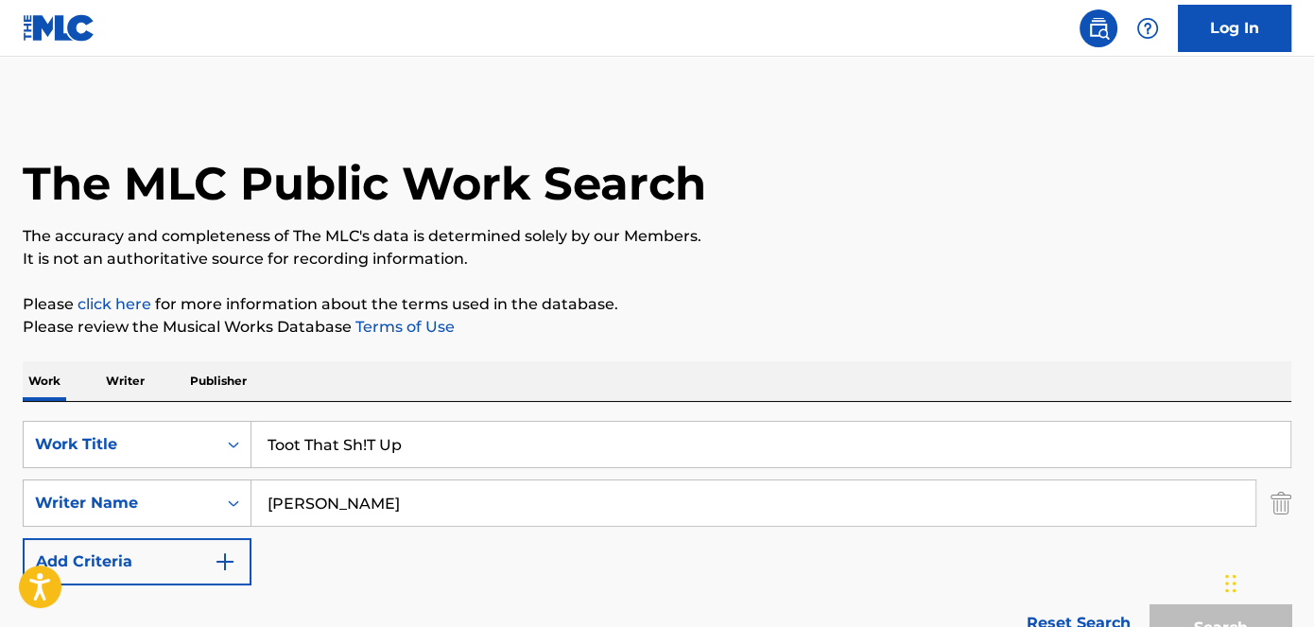
scroll to position [379, 0]
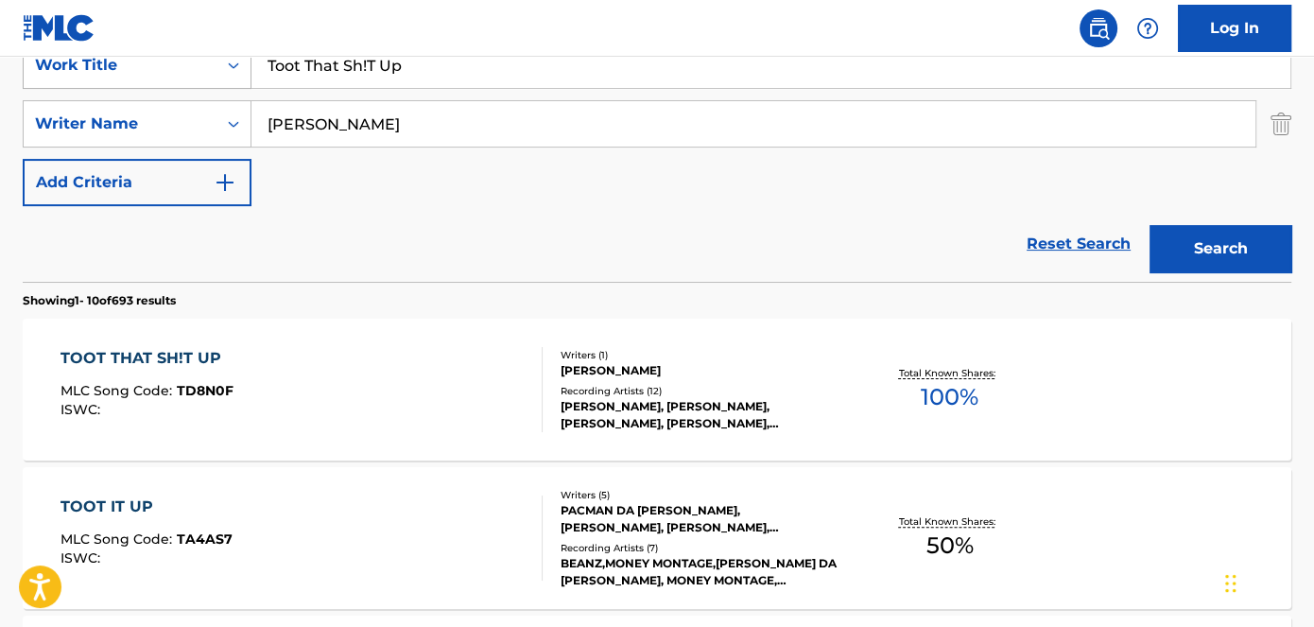
drag, startPoint x: 427, startPoint y: 74, endPoint x: 118, endPoint y: 69, distance: 309.3
click at [117, 72] on div "SearchWithCriteriad53ada31-fe2b-4a6a-85b7-f682a3fb5272 Work Title Toot That Sh!…" at bounding box center [657, 65] width 1269 height 47
type input "[PERSON_NAME]"
drag, startPoint x: 357, startPoint y: 23, endPoint x: 837, endPoint y: 81, distance: 483.0
click at [359, 23] on nav "Log In" at bounding box center [657, 28] width 1314 height 57
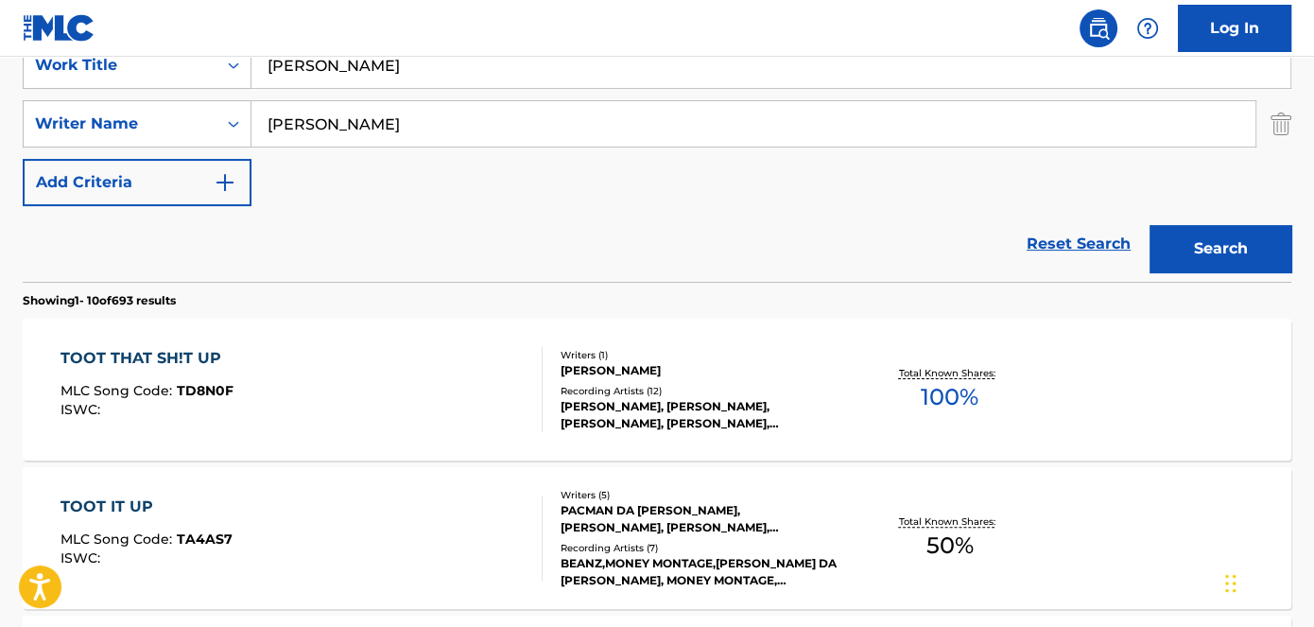
click at [1283, 242] on button "Search" at bounding box center [1221, 248] width 142 height 47
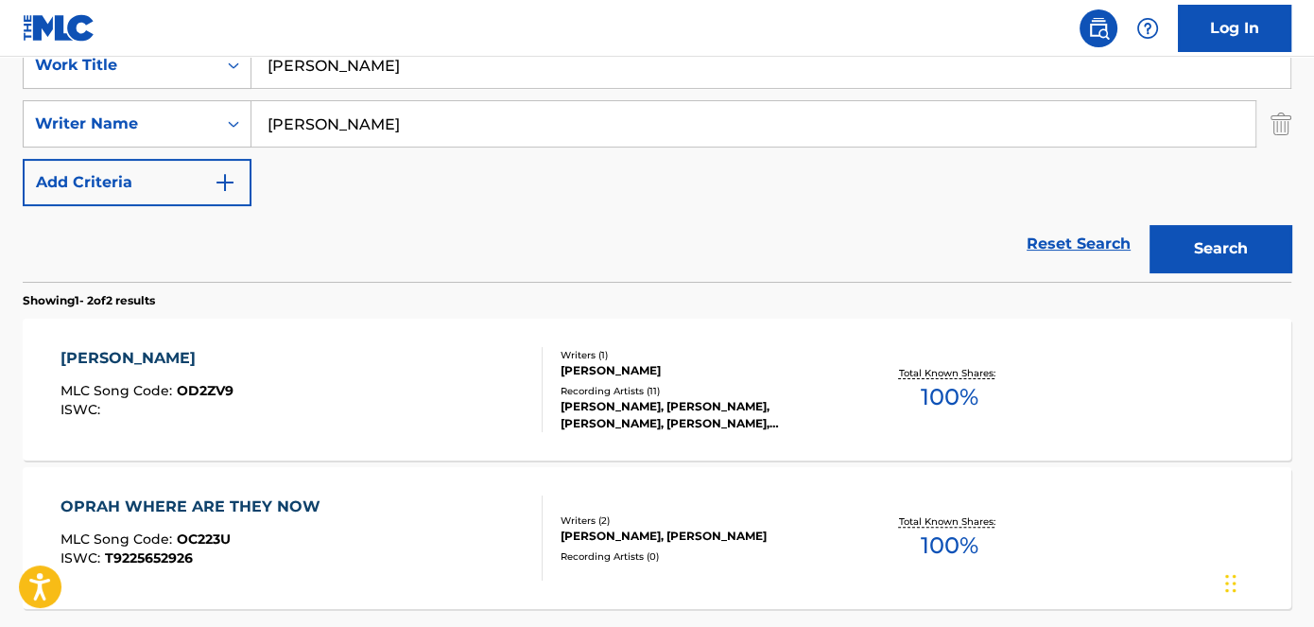
click at [214, 389] on span "OD2ZV9" at bounding box center [205, 390] width 57 height 17
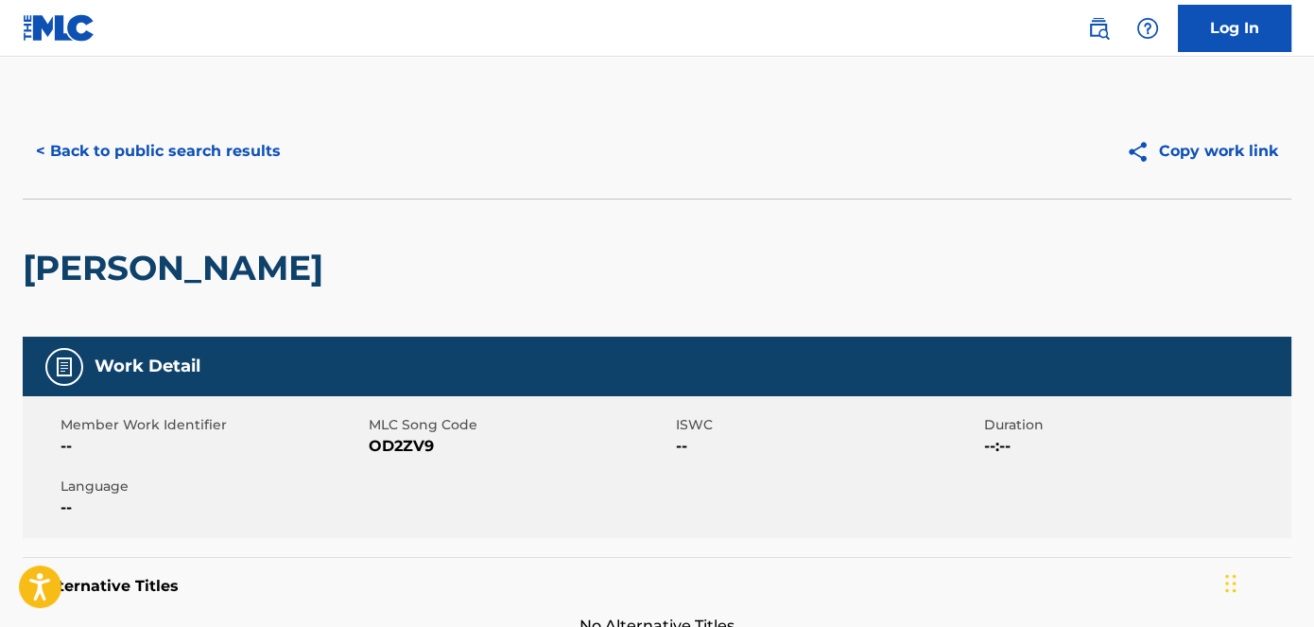
click at [401, 442] on span "OD2ZV9" at bounding box center [521, 446] width 304 height 23
click at [245, 154] on button "< Back to public search results" at bounding box center [158, 151] width 271 height 47
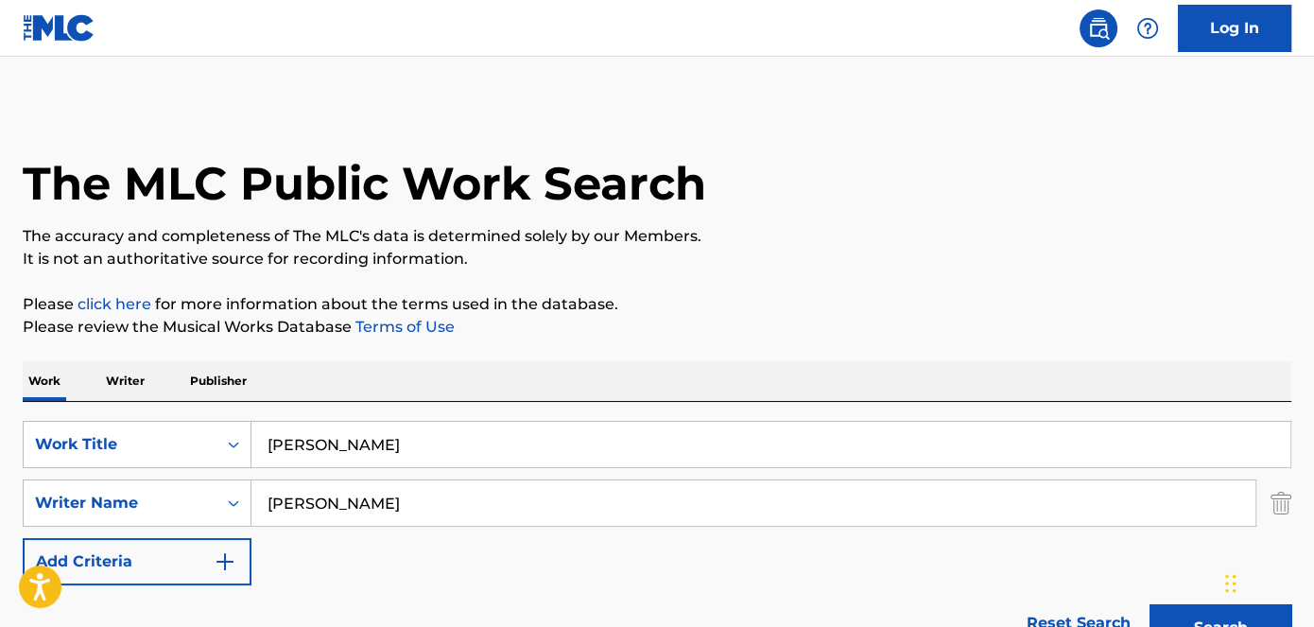
scroll to position [379, 0]
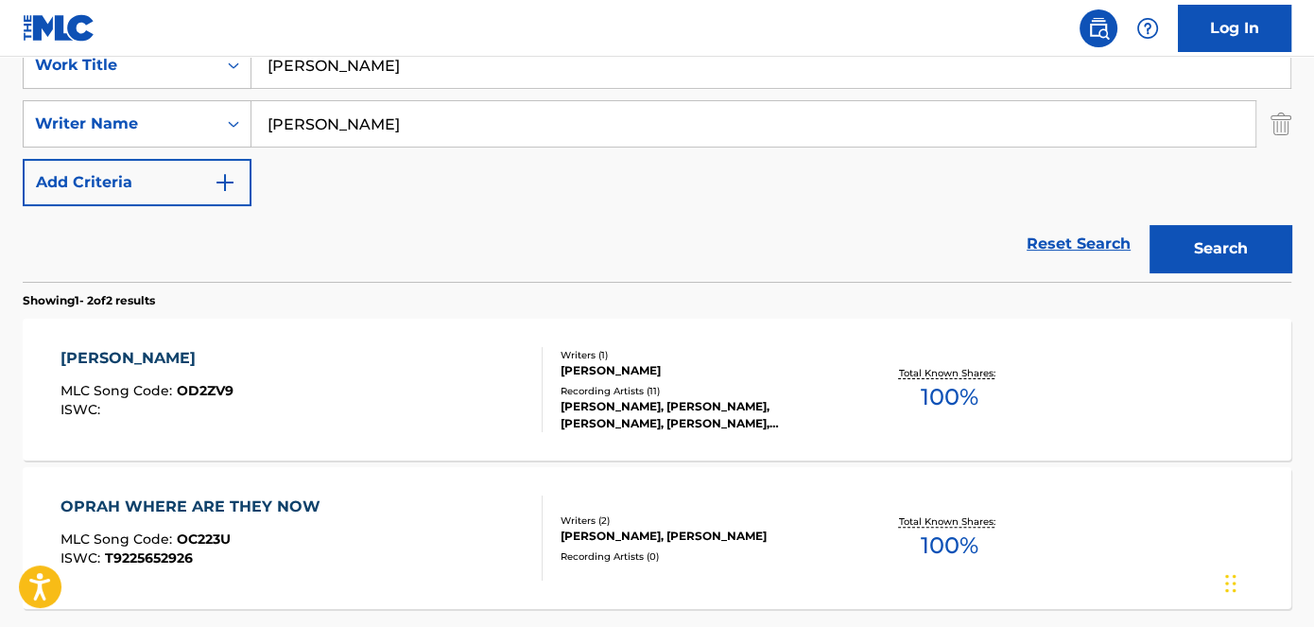
drag, startPoint x: 409, startPoint y: 62, endPoint x: 370, endPoint y: 54, distance: 40.6
click at [176, 69] on div "SearchWithCriteriad53ada31-fe2b-4a6a-85b7-f682a3fb5272 Work Title [PERSON_NAME]" at bounding box center [657, 65] width 1269 height 47
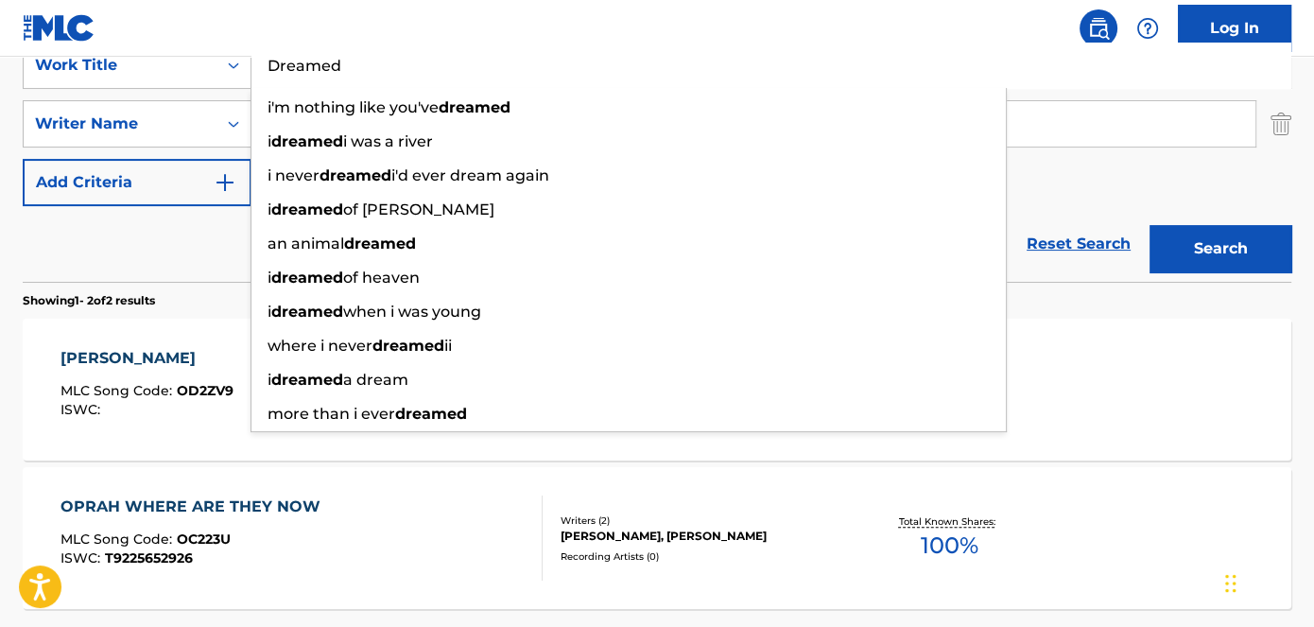
type input "Dreamed"
click at [1223, 252] on button "Search" at bounding box center [1221, 248] width 142 height 47
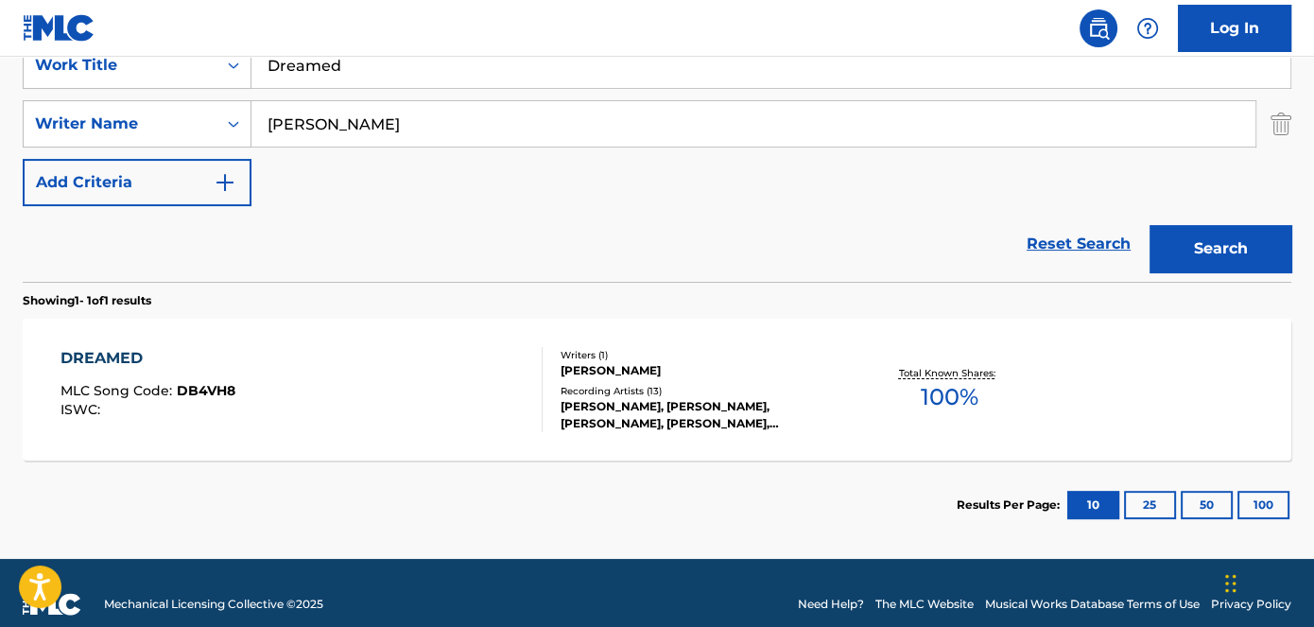
click at [224, 392] on span "DB4VH8" at bounding box center [206, 390] width 59 height 17
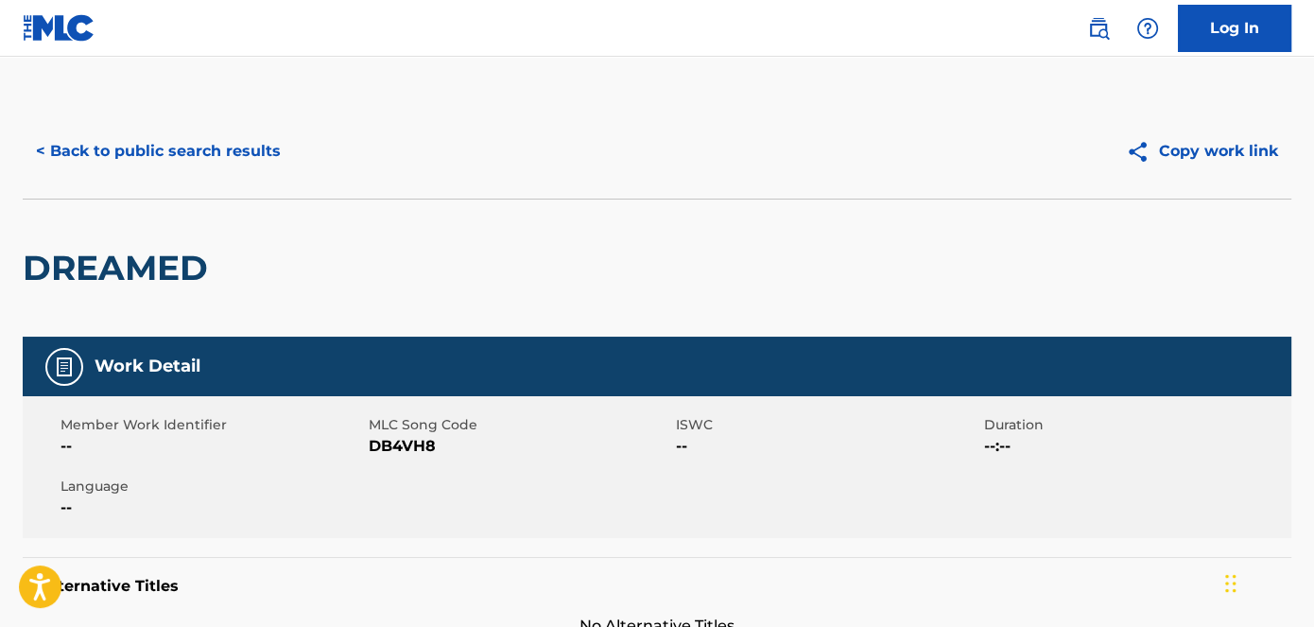
click at [406, 451] on span "DB4VH8" at bounding box center [521, 446] width 304 height 23
click at [409, 448] on span "DB4VH8" at bounding box center [521, 446] width 304 height 23
click at [191, 141] on button "< Back to public search results" at bounding box center [158, 151] width 271 height 47
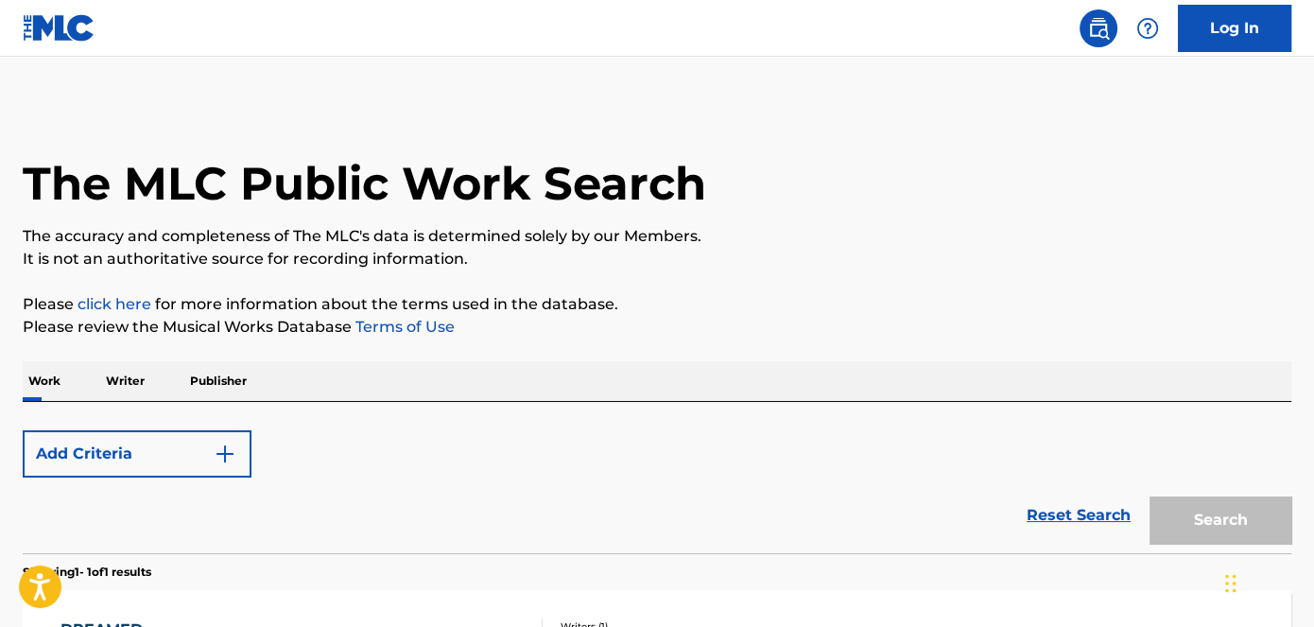
scroll to position [293, 0]
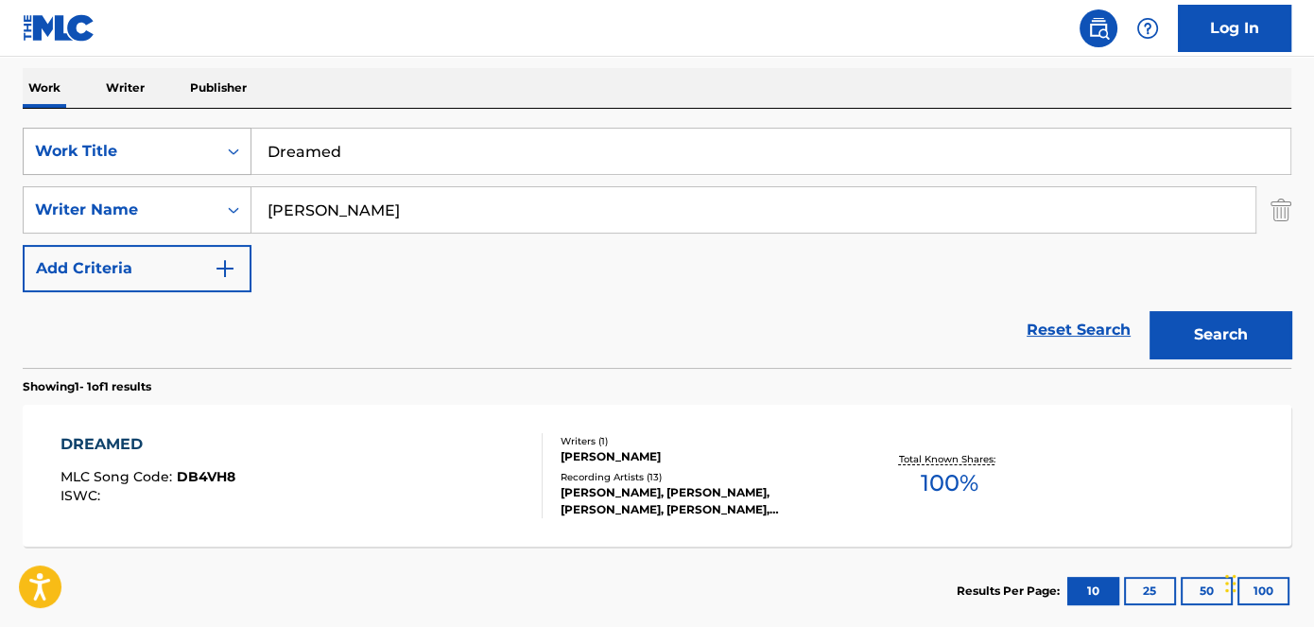
drag, startPoint x: 380, startPoint y: 151, endPoint x: 216, endPoint y: 152, distance: 164.5
click at [219, 153] on div "SearchWithCriteriad53ada31-fe2b-4a6a-85b7-f682a3fb5272 Work Title Dreamed" at bounding box center [657, 151] width 1269 height 47
drag, startPoint x: 386, startPoint y: 48, endPoint x: 681, endPoint y: 84, distance: 297.2
click at [392, 45] on nav "Log In" at bounding box center [657, 28] width 1314 height 57
click at [1209, 327] on button "Search" at bounding box center [1221, 334] width 142 height 47
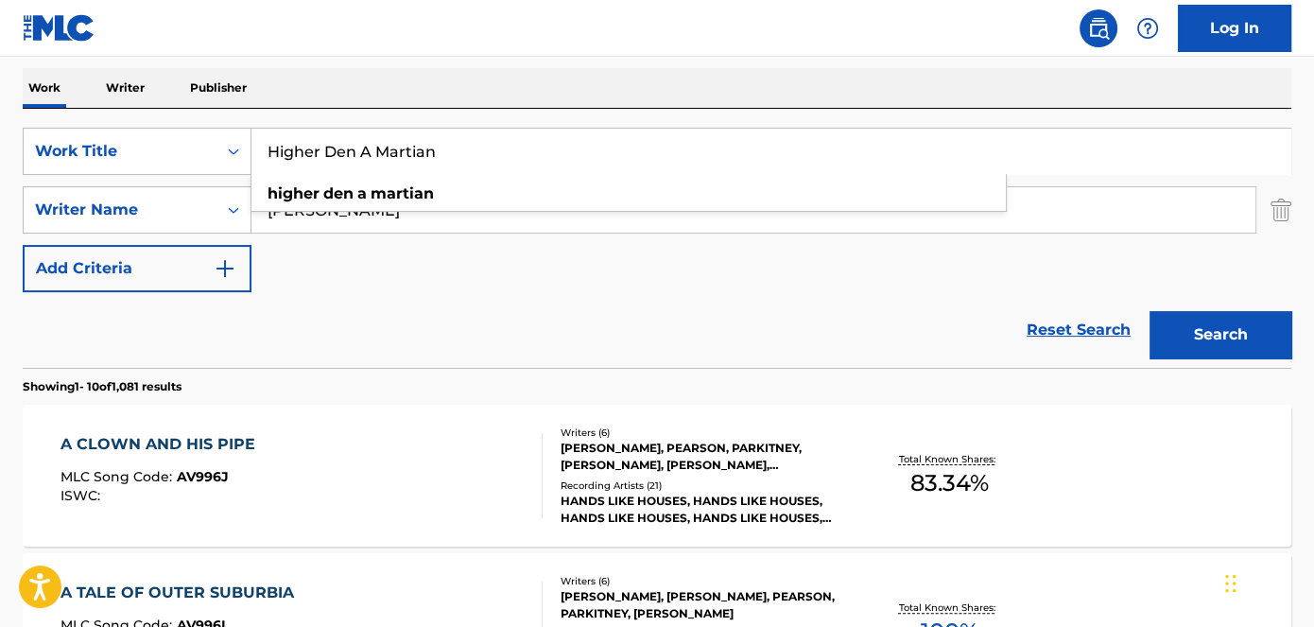
drag, startPoint x: 441, startPoint y: 158, endPoint x: 283, endPoint y: 166, distance: 158.1
click at [285, 166] on input "Higher Den A Martian" at bounding box center [771, 151] width 1039 height 45
drag, startPoint x: 490, startPoint y: 157, endPoint x: 254, endPoint y: 165, distance: 235.6
click at [254, 165] on input "HiLike I'm [PERSON_NAME]" at bounding box center [771, 151] width 1039 height 45
type input "Like I'm [PERSON_NAME]"
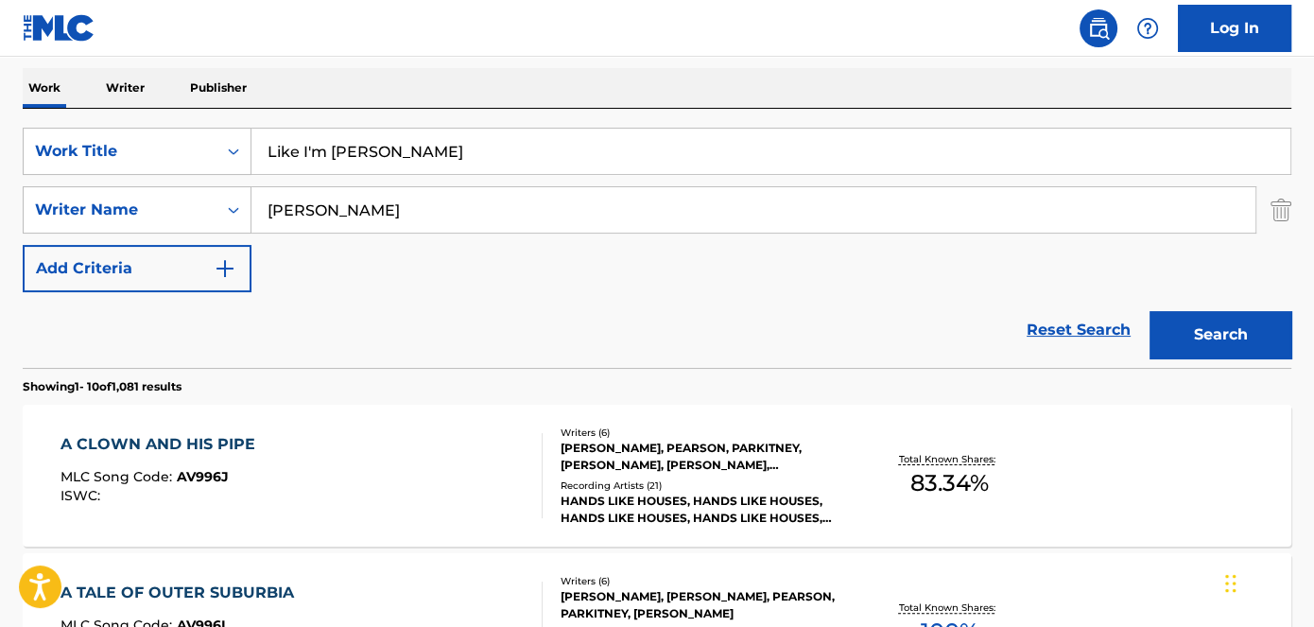
click at [428, 38] on nav "Log In" at bounding box center [657, 28] width 1314 height 57
click at [1208, 308] on div "Search" at bounding box center [1215, 330] width 151 height 76
click at [1214, 319] on button "Search" at bounding box center [1221, 334] width 142 height 47
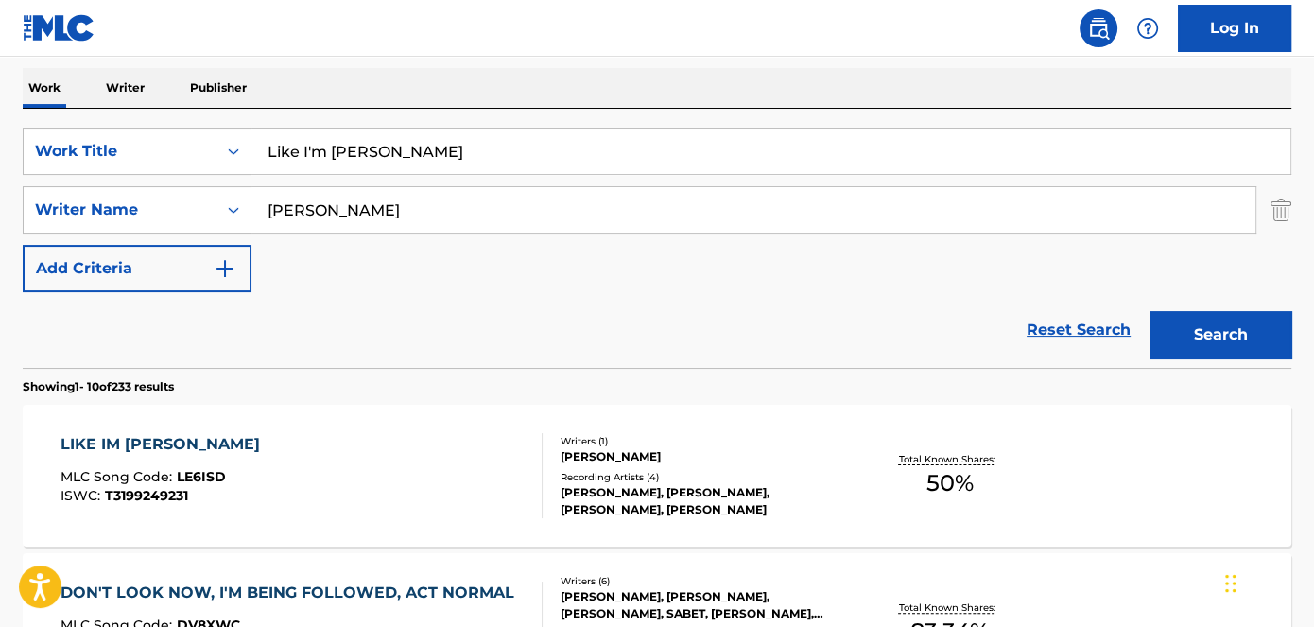
click at [168, 442] on div "LIKE IM [PERSON_NAME]" at bounding box center [165, 444] width 209 height 23
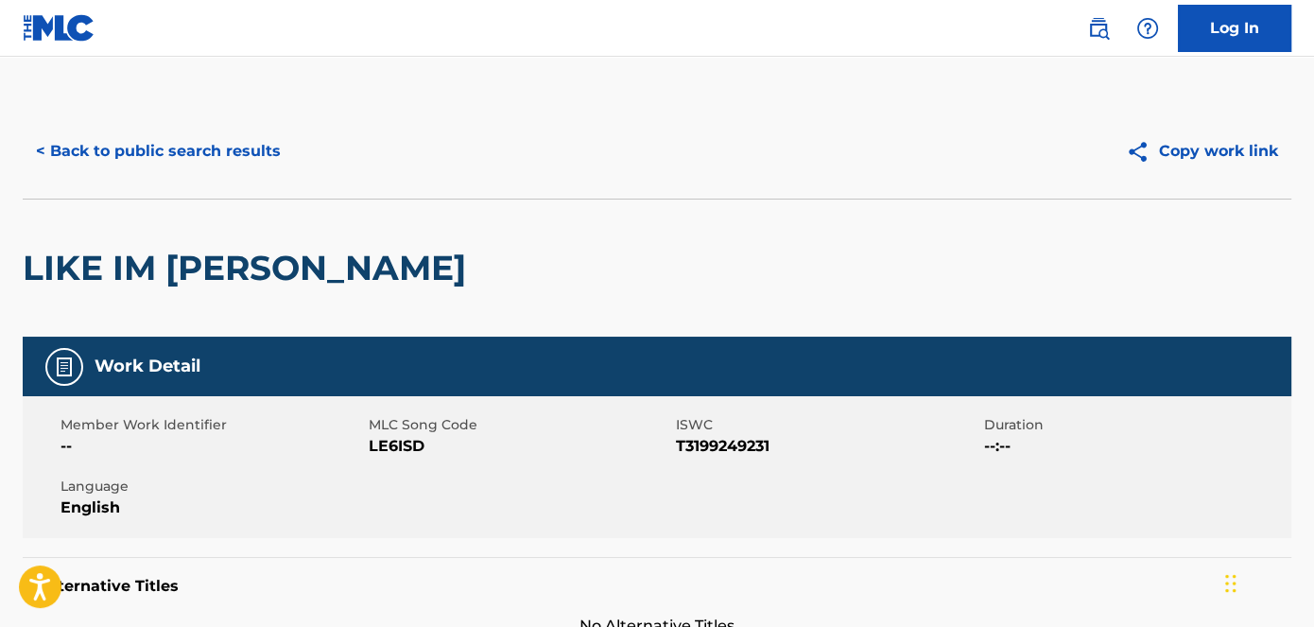
click at [400, 451] on span "LE6ISD" at bounding box center [521, 446] width 304 height 23
click at [224, 160] on button "< Back to public search results" at bounding box center [158, 151] width 271 height 47
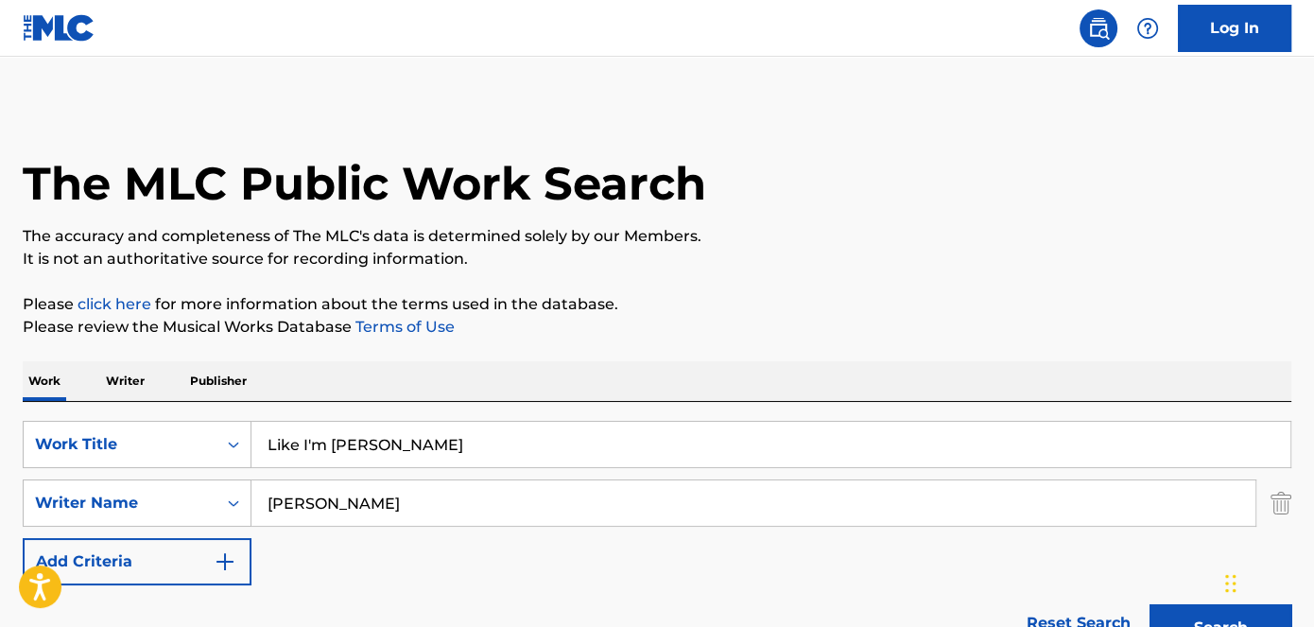
scroll to position [293, 0]
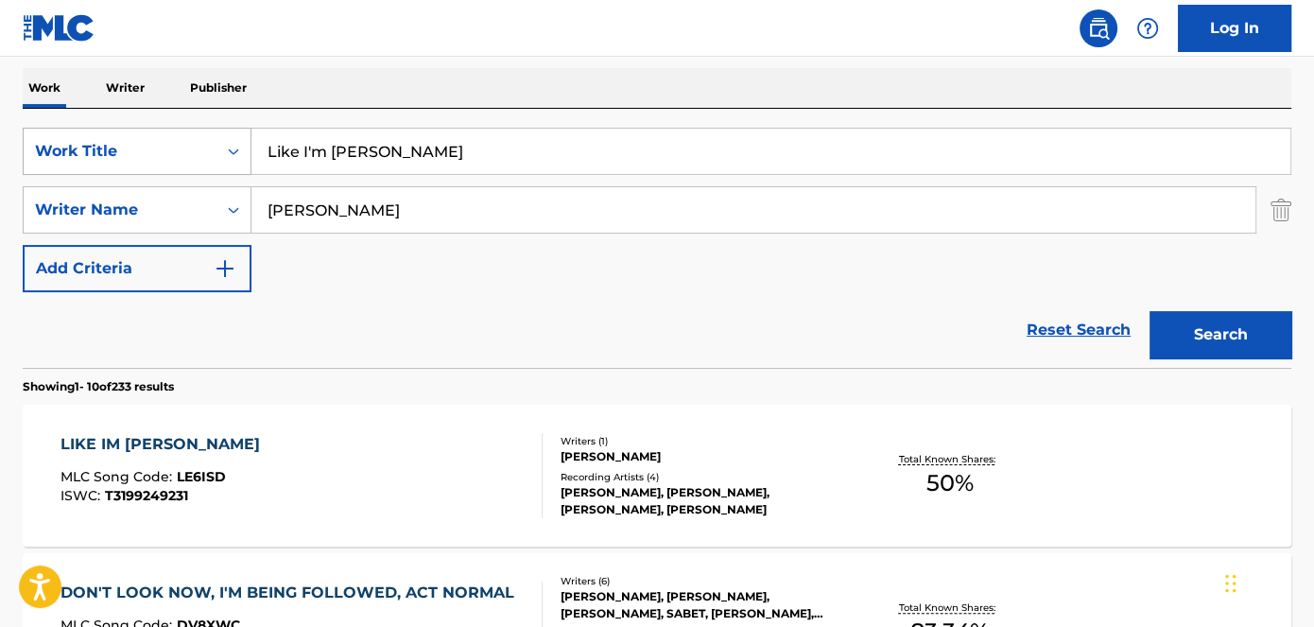
drag, startPoint x: 438, startPoint y: 163, endPoint x: 201, endPoint y: 152, distance: 236.6
click at [188, 160] on div "SearchWithCriteriad53ada31-fe2b-4a6a-85b7-f682a3fb5272 Work Title Like I'm [PER…" at bounding box center [657, 151] width 1269 height 47
type input "Crazy Off The Rip"
click at [371, 30] on nav "Log In" at bounding box center [657, 28] width 1314 height 57
click at [1229, 333] on button "Search" at bounding box center [1221, 334] width 142 height 47
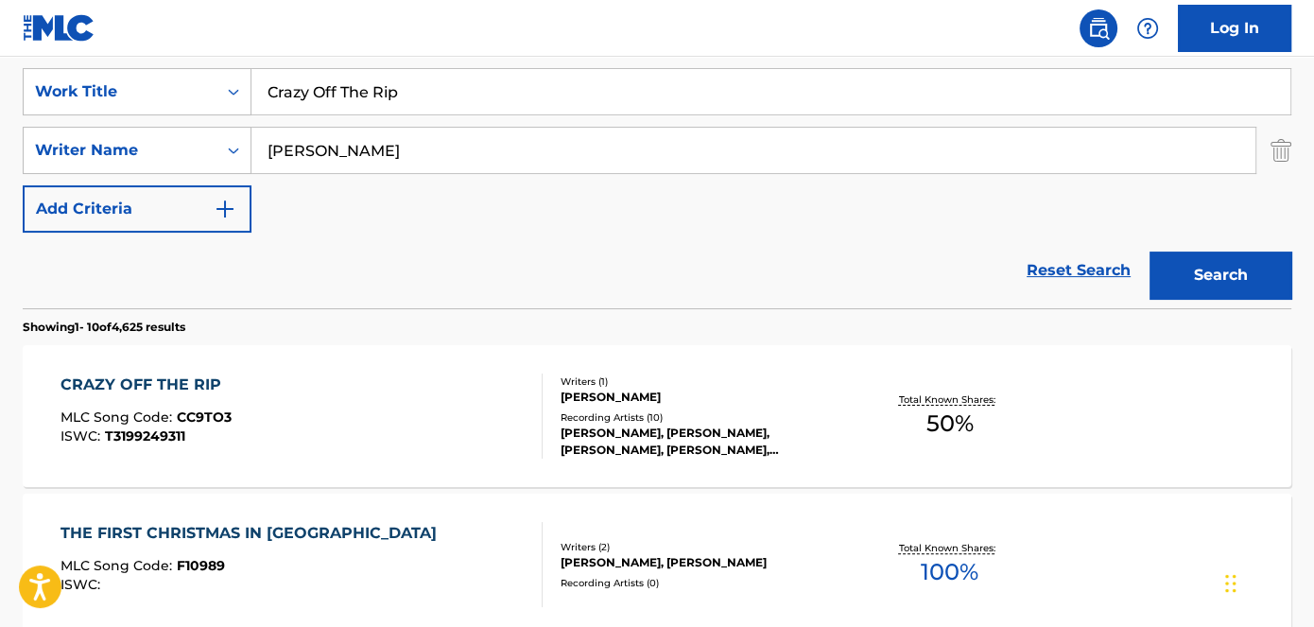
scroll to position [333, 0]
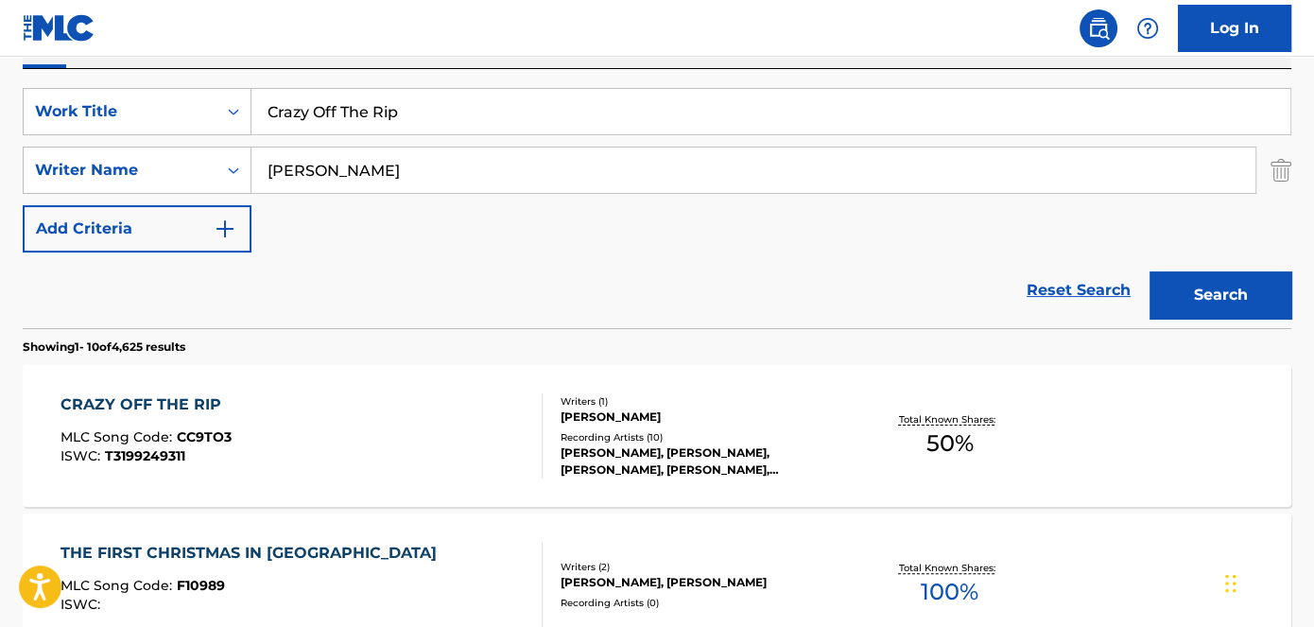
click at [204, 436] on span "CC9TO3" at bounding box center [204, 436] width 55 height 17
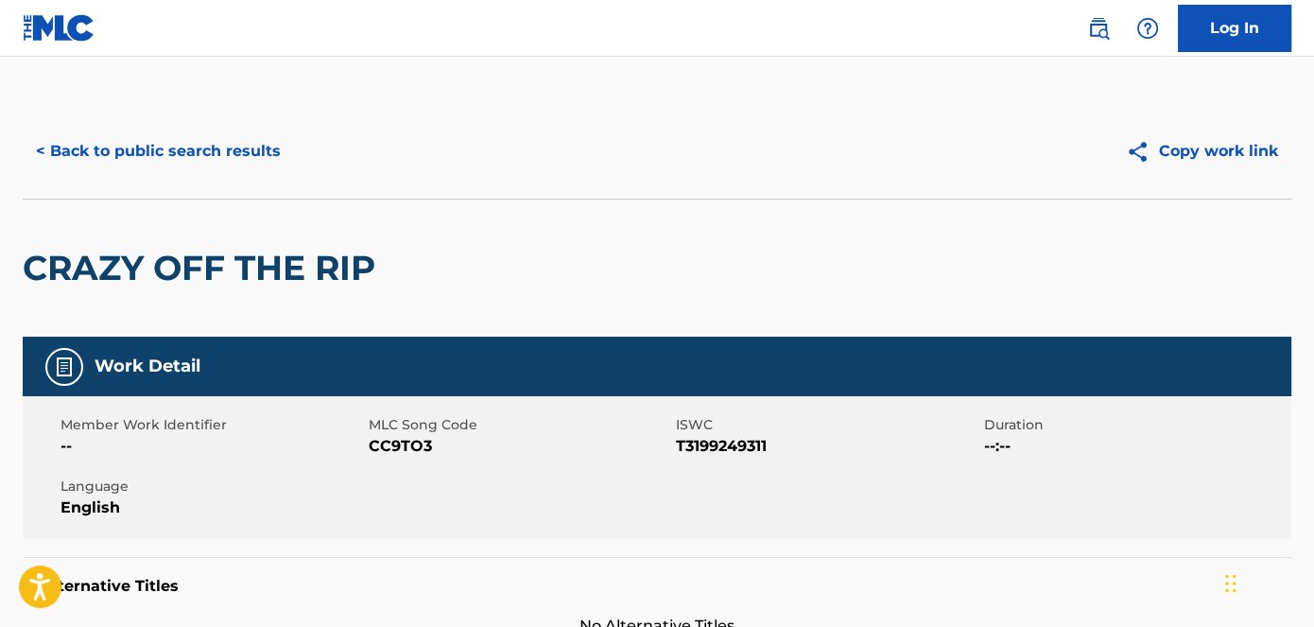
click at [387, 445] on span "CC9TO3" at bounding box center [521, 446] width 304 height 23
click at [205, 159] on button "< Back to public search results" at bounding box center [158, 151] width 271 height 47
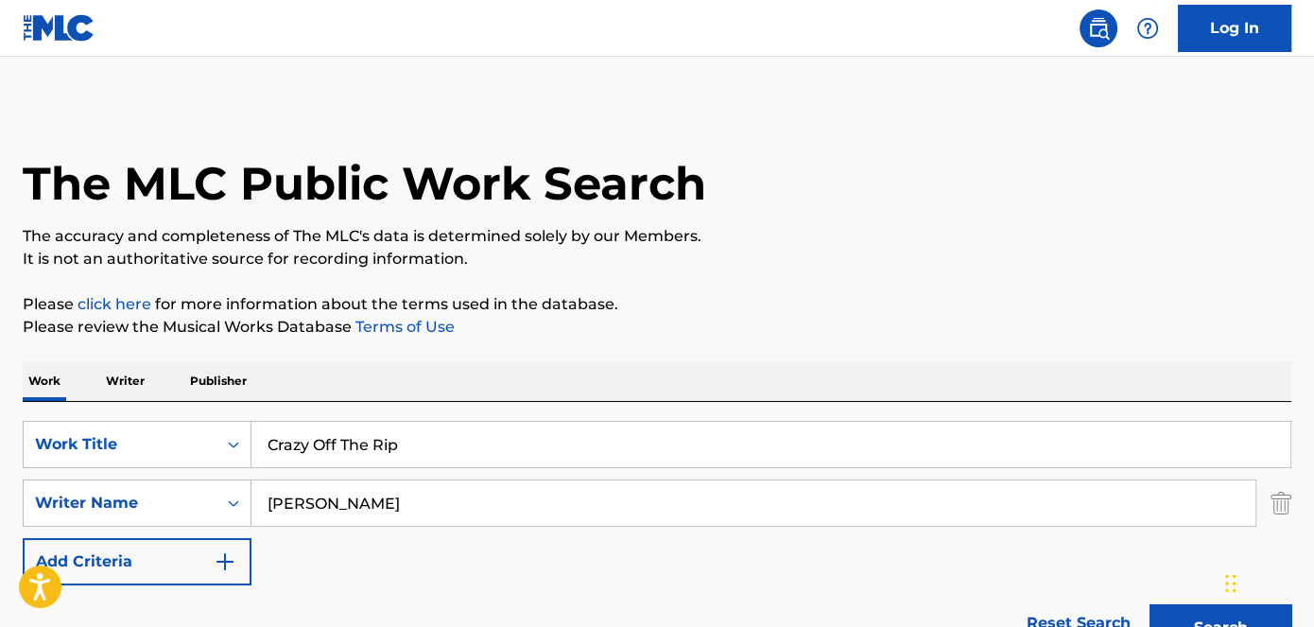
scroll to position [333, 0]
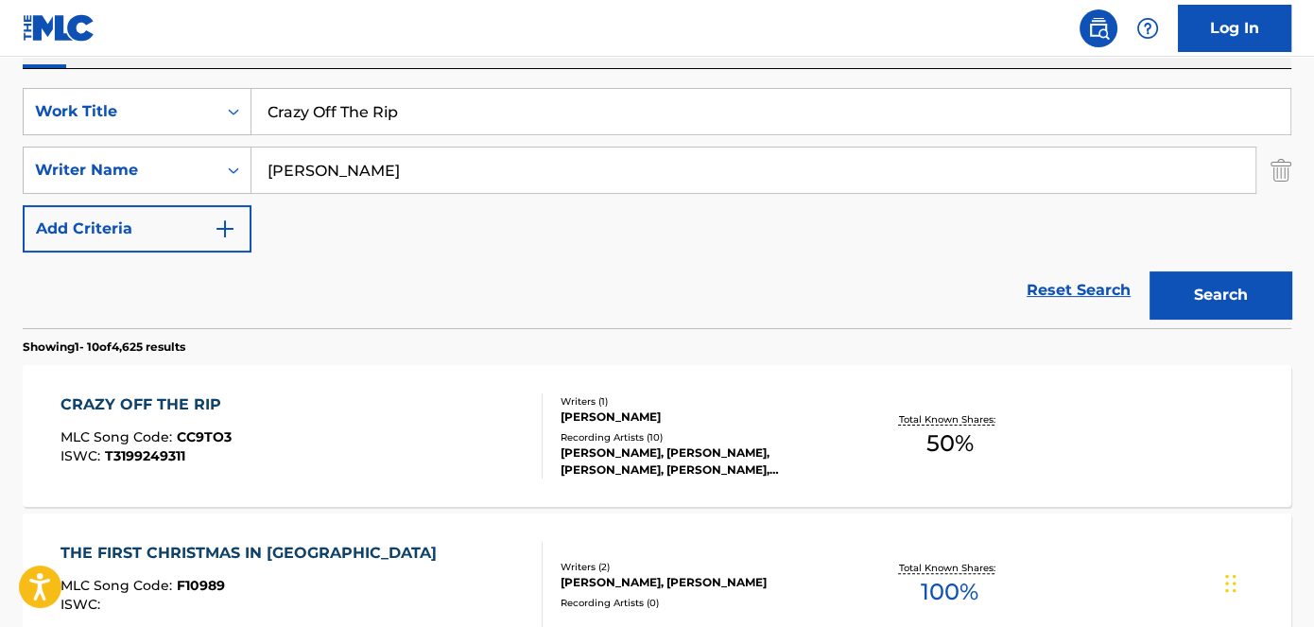
drag, startPoint x: 265, startPoint y: 112, endPoint x: 309, endPoint y: 71, distance: 60.2
click at [183, 112] on div "SearchWithCriteriad53ada31-fe2b-4a6a-85b7-f682a3fb5272 Work Title Crazy Off The…" at bounding box center [657, 111] width 1269 height 47
type input "Dior"
click at [383, 21] on nav "Log In" at bounding box center [657, 28] width 1314 height 57
click at [1209, 283] on button "Search" at bounding box center [1221, 294] width 142 height 47
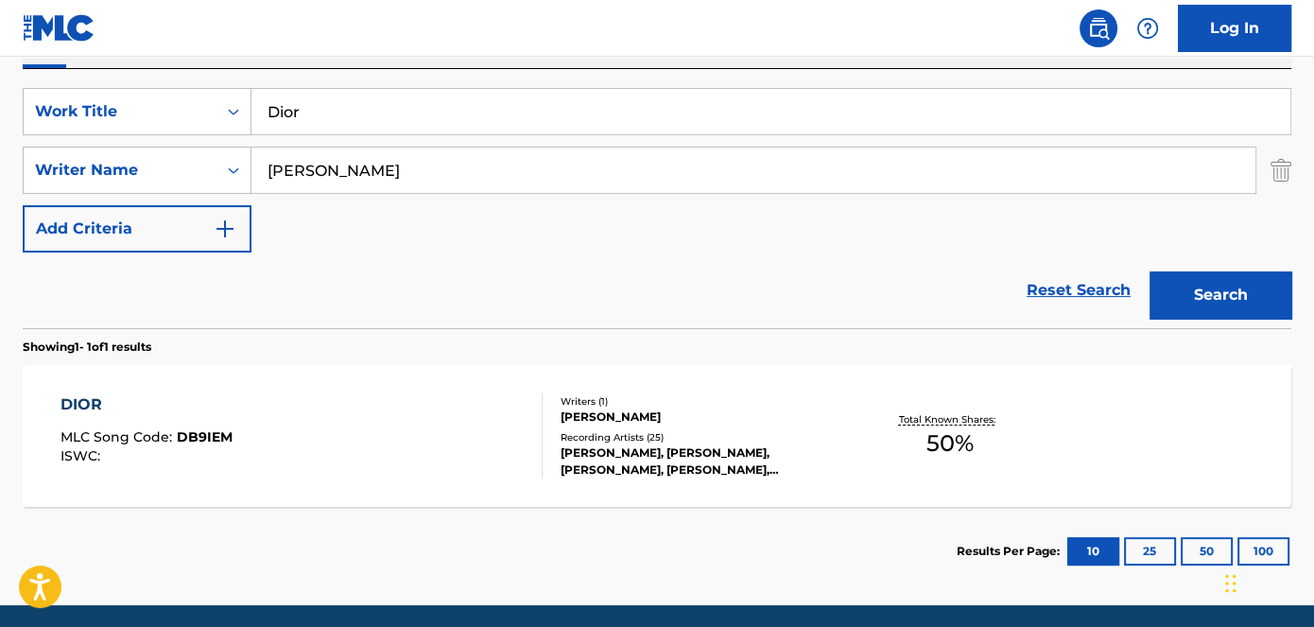
click at [200, 430] on span "DB9IEM" at bounding box center [205, 436] width 56 height 17
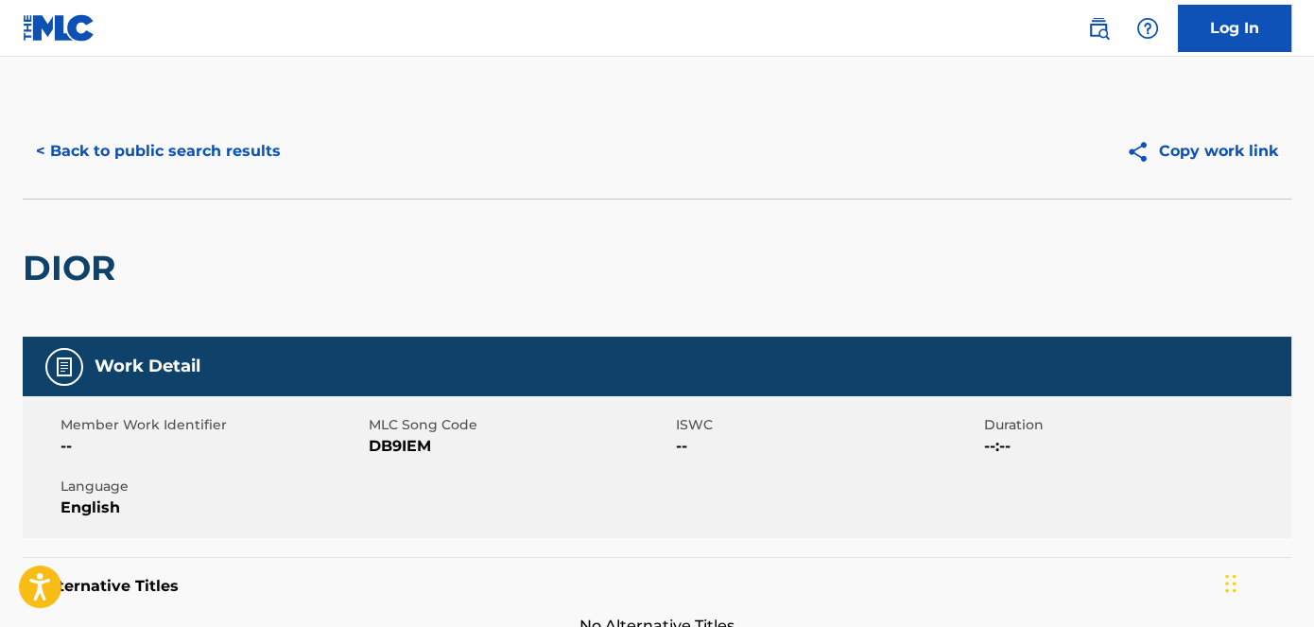
click at [388, 445] on span "DB9IEM" at bounding box center [521, 446] width 304 height 23
click at [169, 152] on button "< Back to public search results" at bounding box center [158, 151] width 271 height 47
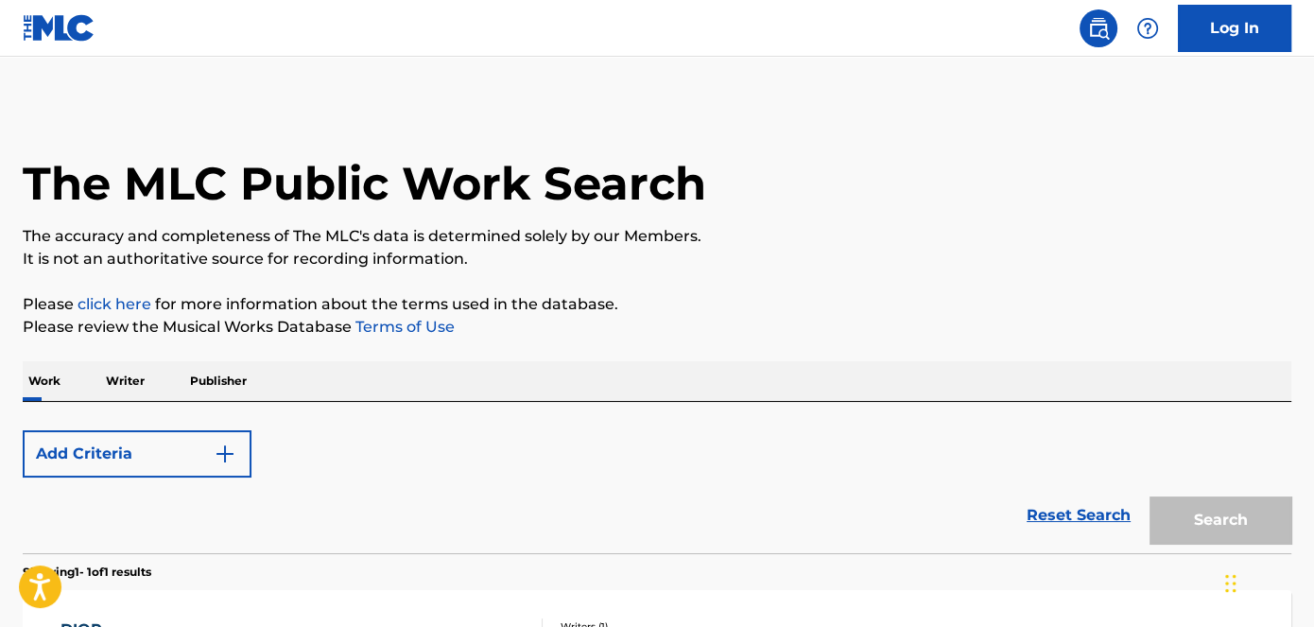
scroll to position [293, 0]
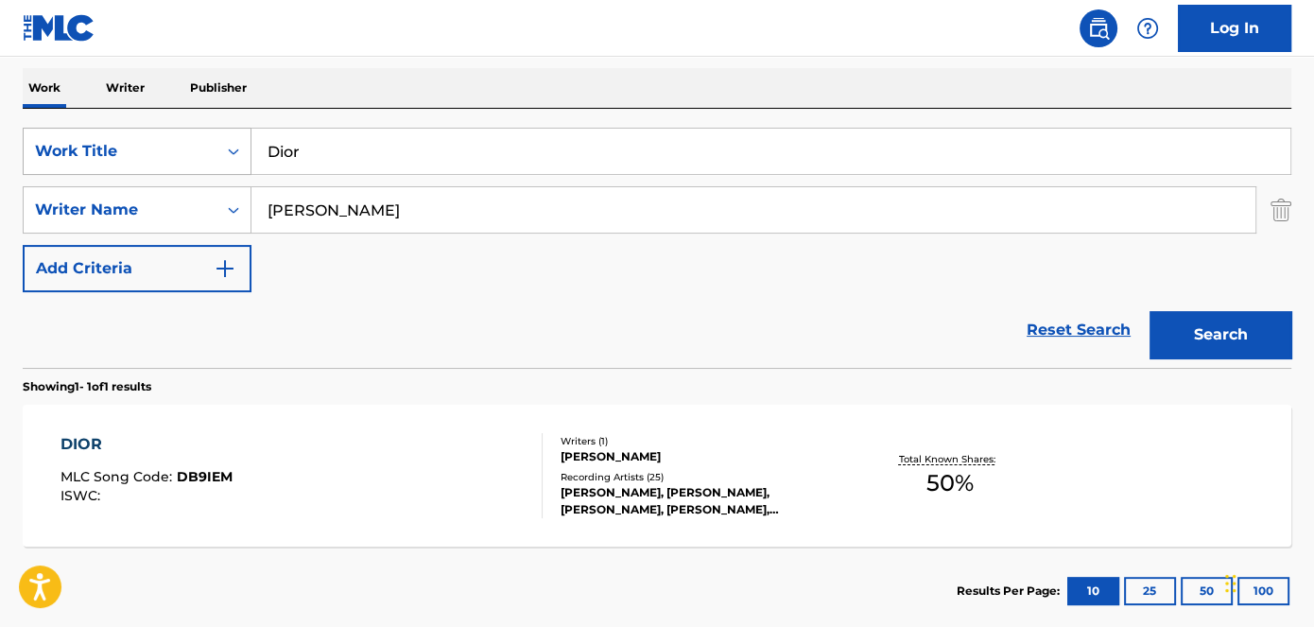
drag, startPoint x: 350, startPoint y: 147, endPoint x: 208, endPoint y: 145, distance: 141.9
click at [214, 147] on div "SearchWithCriteriad53ada31-fe2b-4a6a-85b7-f682a3fb5272 Work Title Dior" at bounding box center [657, 151] width 1269 height 47
type input "Wrong Song"
click at [410, 25] on nav "Log In" at bounding box center [657, 28] width 1314 height 57
click at [1253, 329] on button "Search" at bounding box center [1221, 334] width 142 height 47
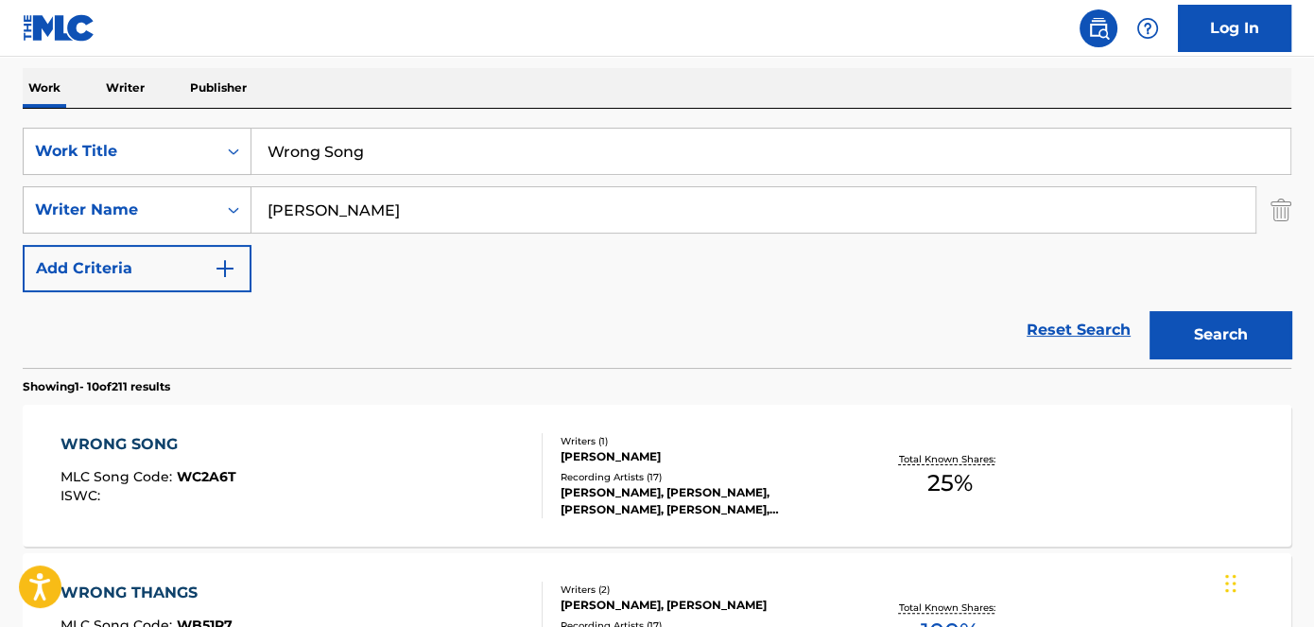
click at [216, 470] on span "WC2A6T" at bounding box center [207, 476] width 60 height 17
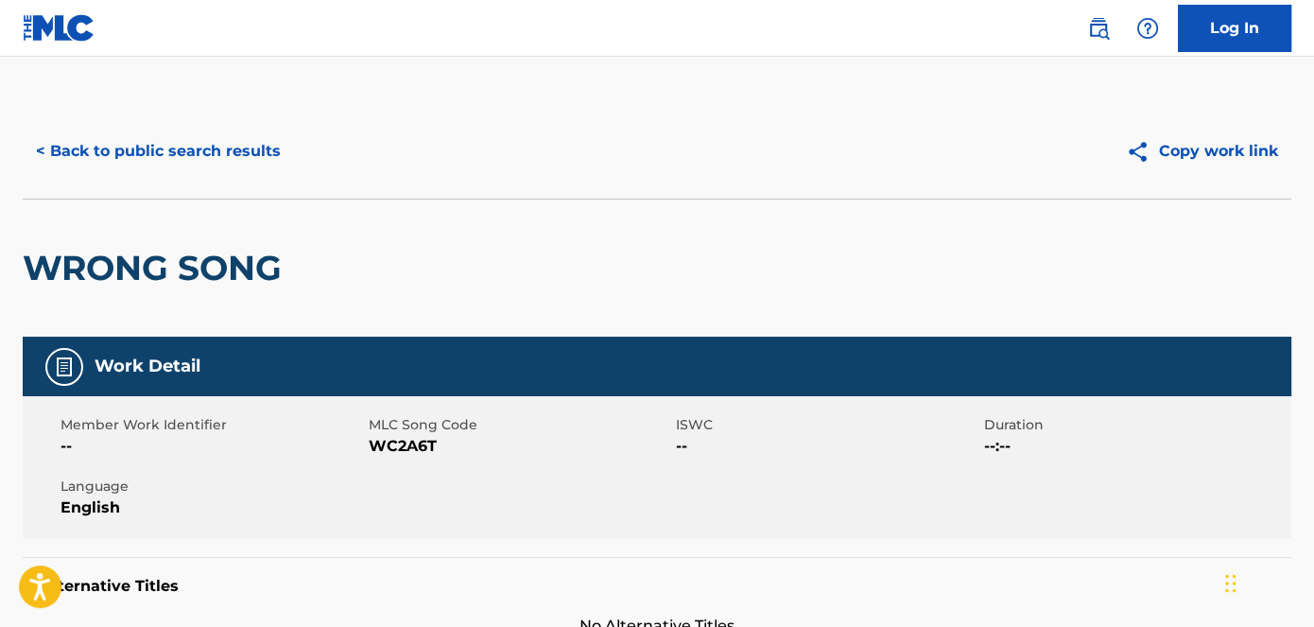
click at [418, 448] on span "WC2A6T" at bounding box center [521, 446] width 304 height 23
click at [217, 139] on button "< Back to public search results" at bounding box center [158, 151] width 271 height 47
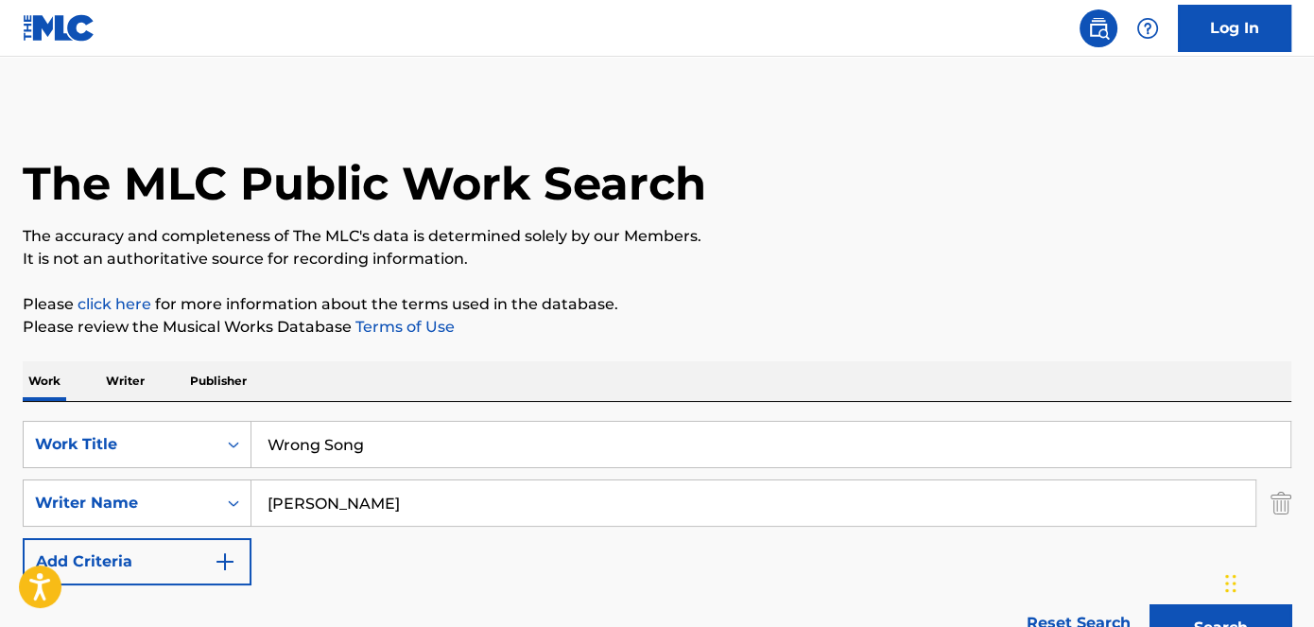
scroll to position [293, 0]
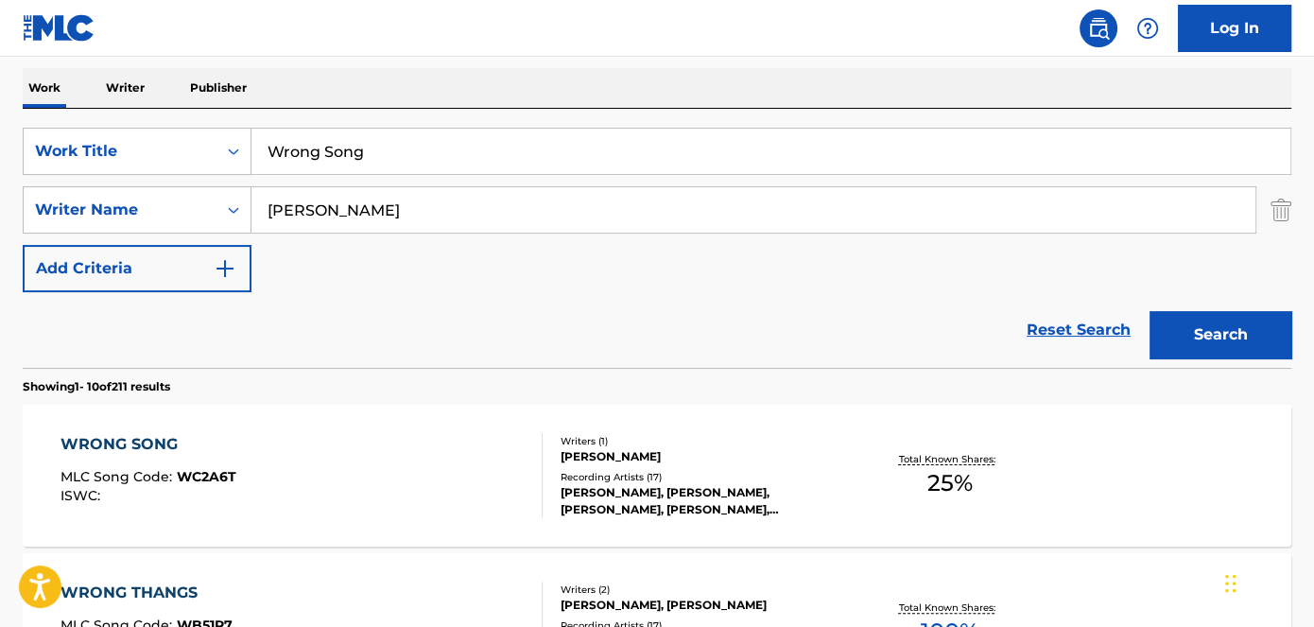
drag, startPoint x: 340, startPoint y: 153, endPoint x: 347, endPoint y: 73, distance: 80.6
click at [193, 153] on div "SearchWithCriteriad53ada31-fe2b-4a6a-85b7-f682a3fb5272 Work Title Wrong Song" at bounding box center [657, 151] width 1269 height 47
type input "Oh Boy Freestyle"
click at [387, 37] on nav "Log In" at bounding box center [657, 28] width 1314 height 57
click at [1214, 341] on button "Search" at bounding box center [1221, 334] width 142 height 47
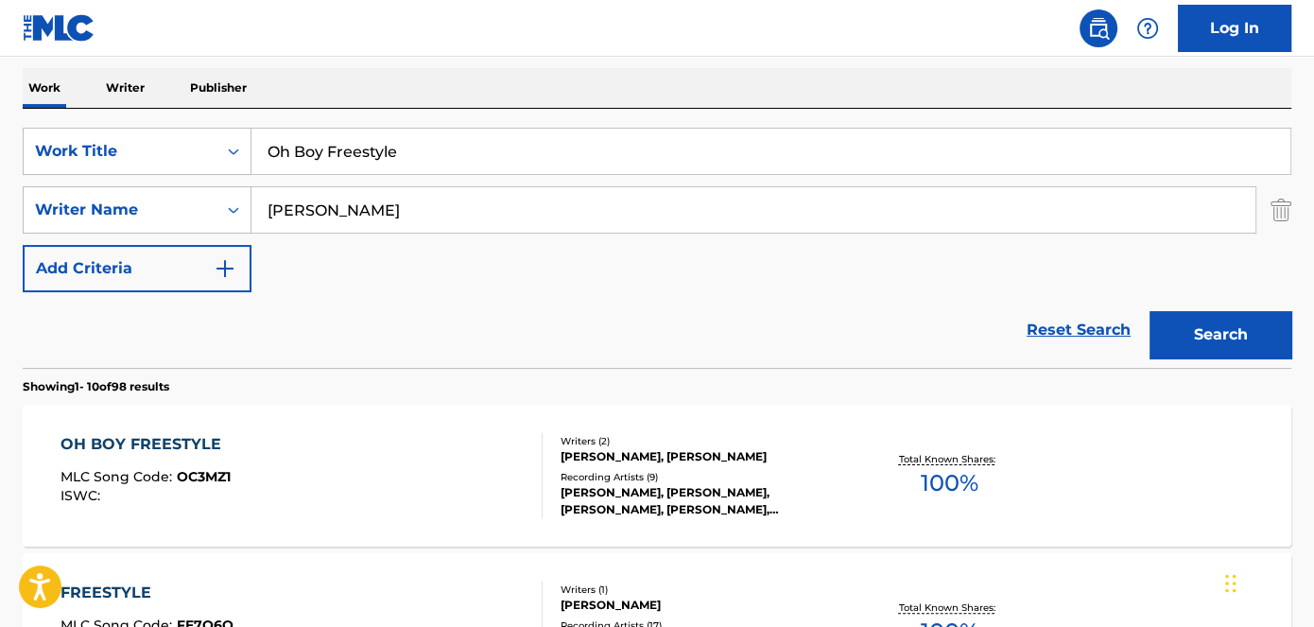
click at [205, 472] on span "OC3MZ1" at bounding box center [204, 476] width 54 height 17
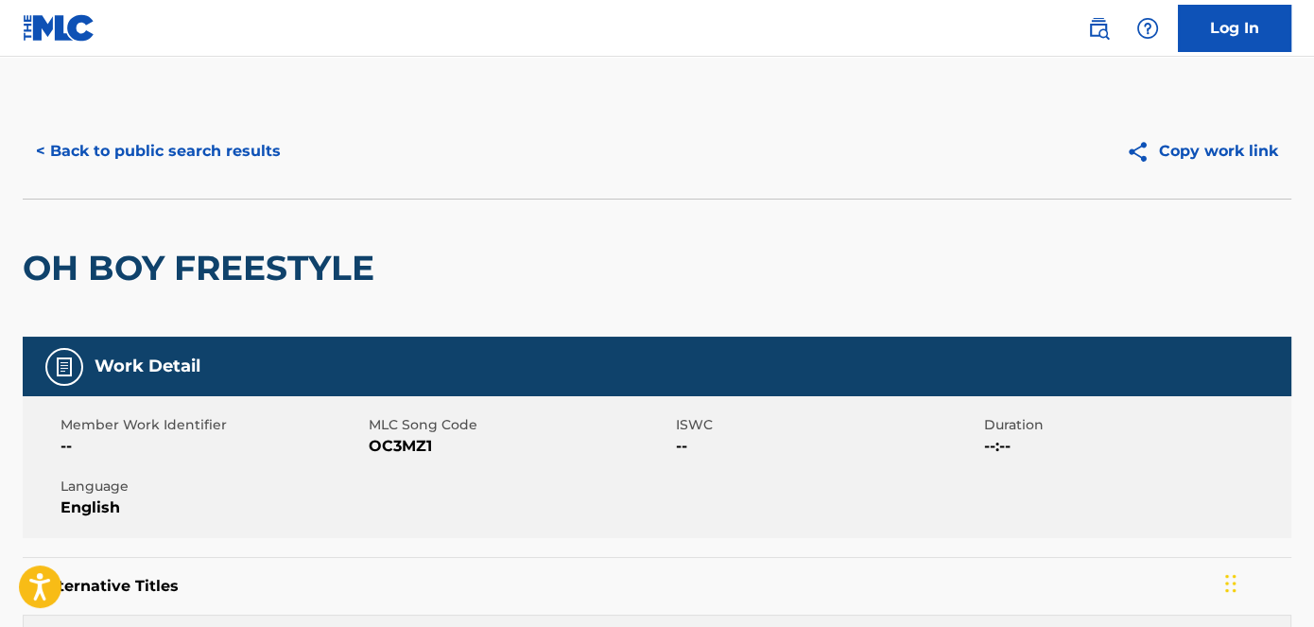
click at [424, 447] on span "OC3MZ1" at bounding box center [521, 446] width 304 height 23
click at [200, 142] on button "< Back to public search results" at bounding box center [158, 151] width 271 height 47
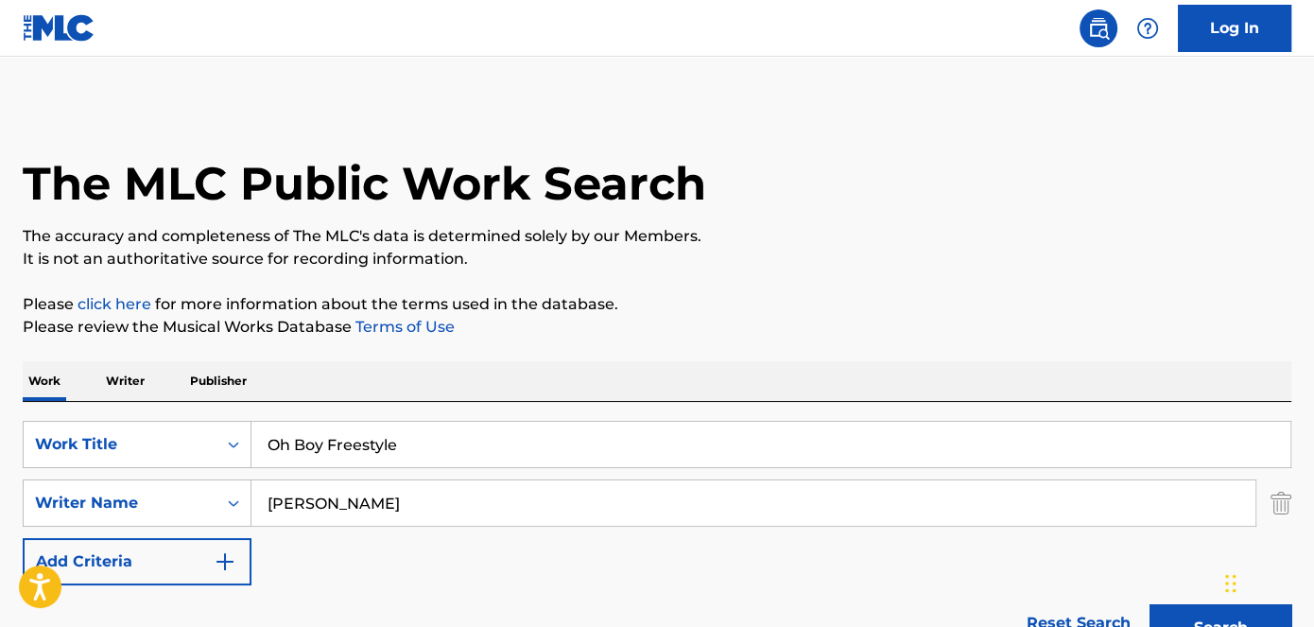
scroll to position [293, 0]
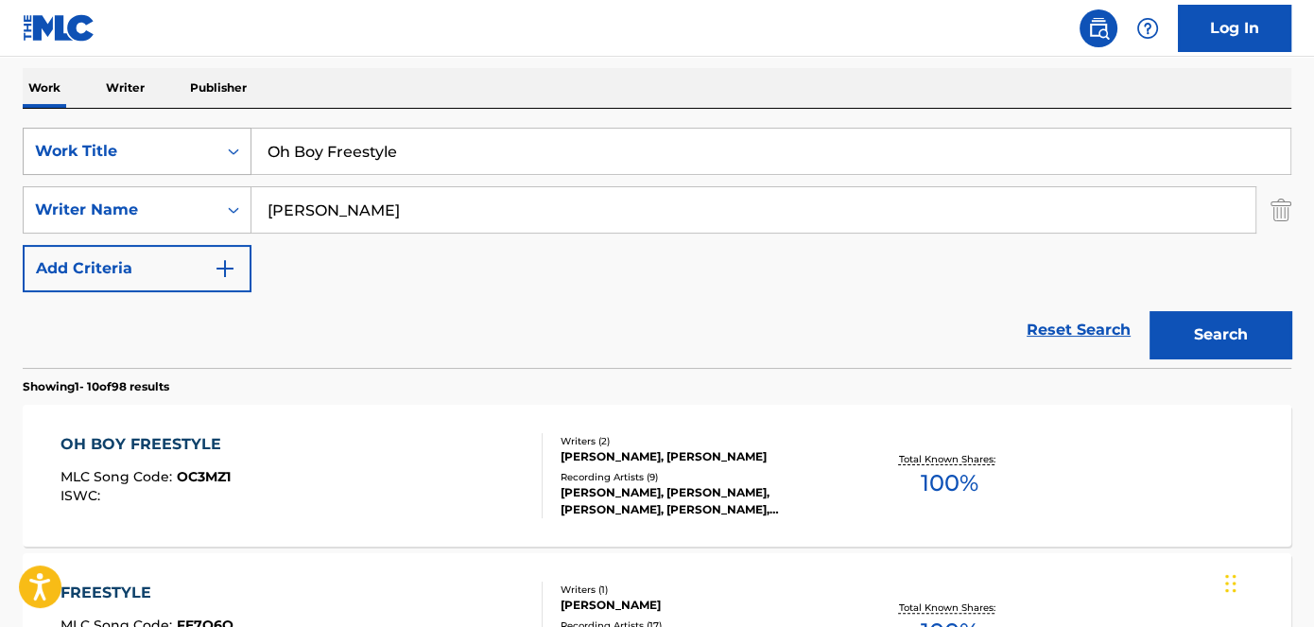
drag, startPoint x: 443, startPoint y: 155, endPoint x: 166, endPoint y: 153, distance: 277.1
click at [164, 155] on div "SearchWithCriteriad53ada31-fe2b-4a6a-85b7-f682a3fb5272 Work Title Oh Boy Freest…" at bounding box center [657, 151] width 1269 height 47
click at [381, 31] on nav "Log In" at bounding box center [657, 28] width 1314 height 57
click at [1171, 321] on button "Search" at bounding box center [1221, 334] width 142 height 47
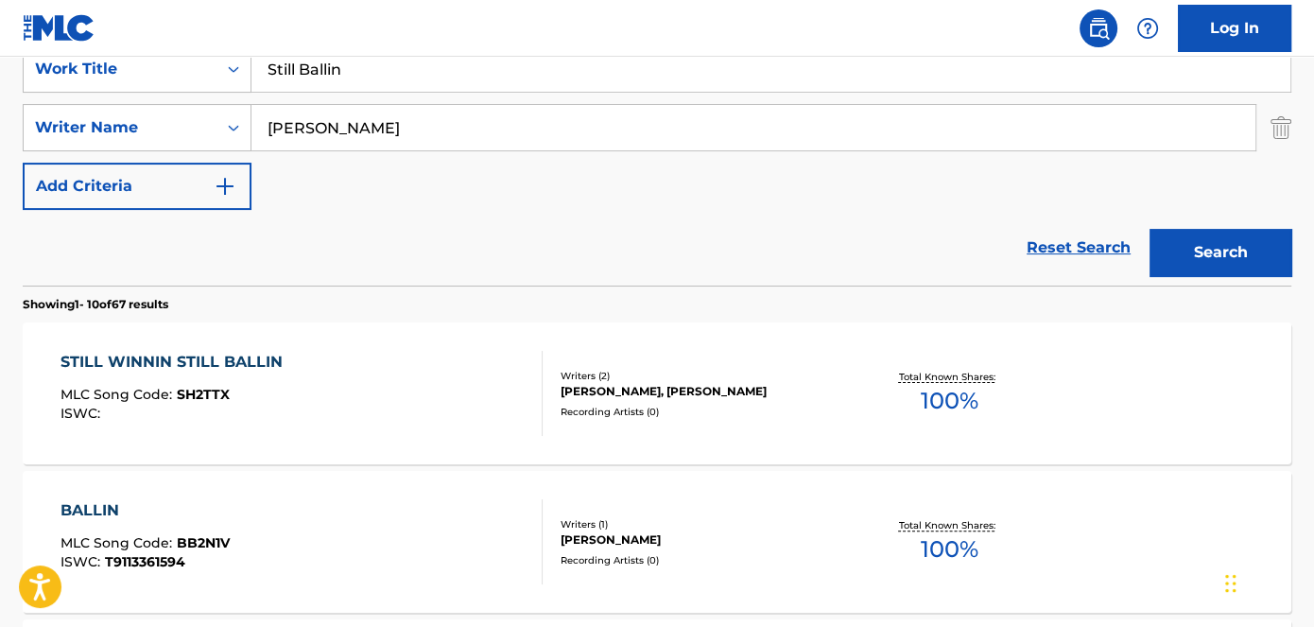
scroll to position [379, 0]
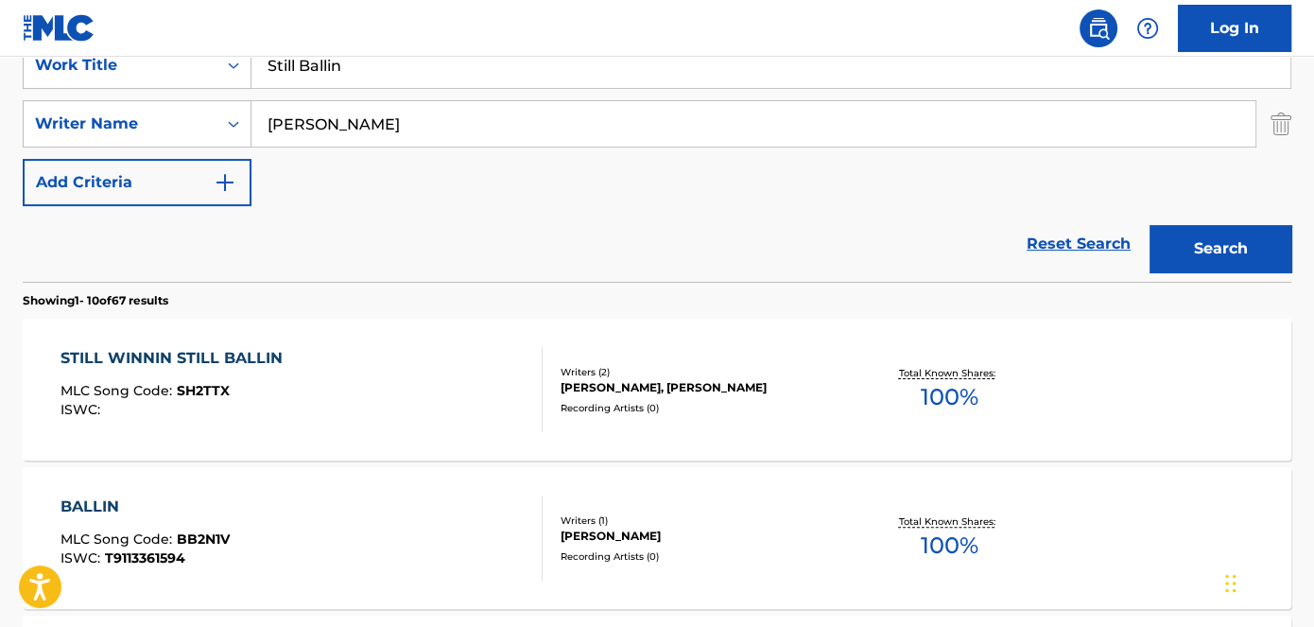
click at [389, 65] on input "Still Ballin" at bounding box center [771, 65] width 1039 height 45
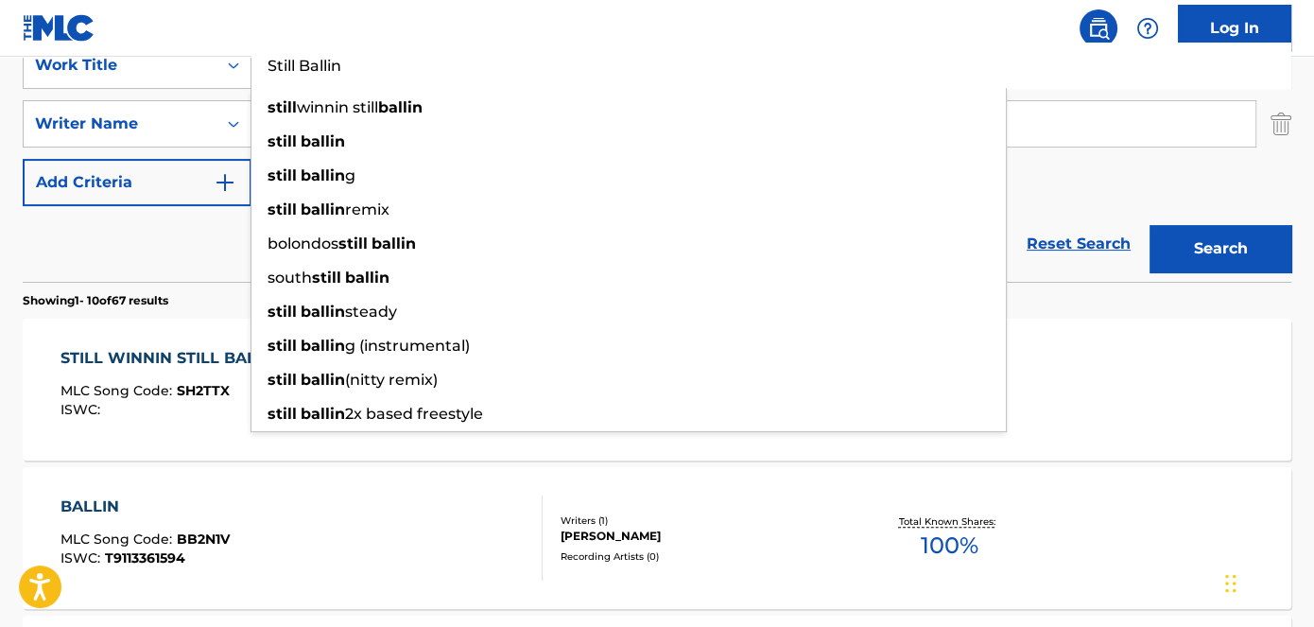
click at [286, 63] on input "Still Ballin" at bounding box center [771, 65] width 1039 height 45
click at [1150, 225] on button "Search" at bounding box center [1221, 248] width 142 height 47
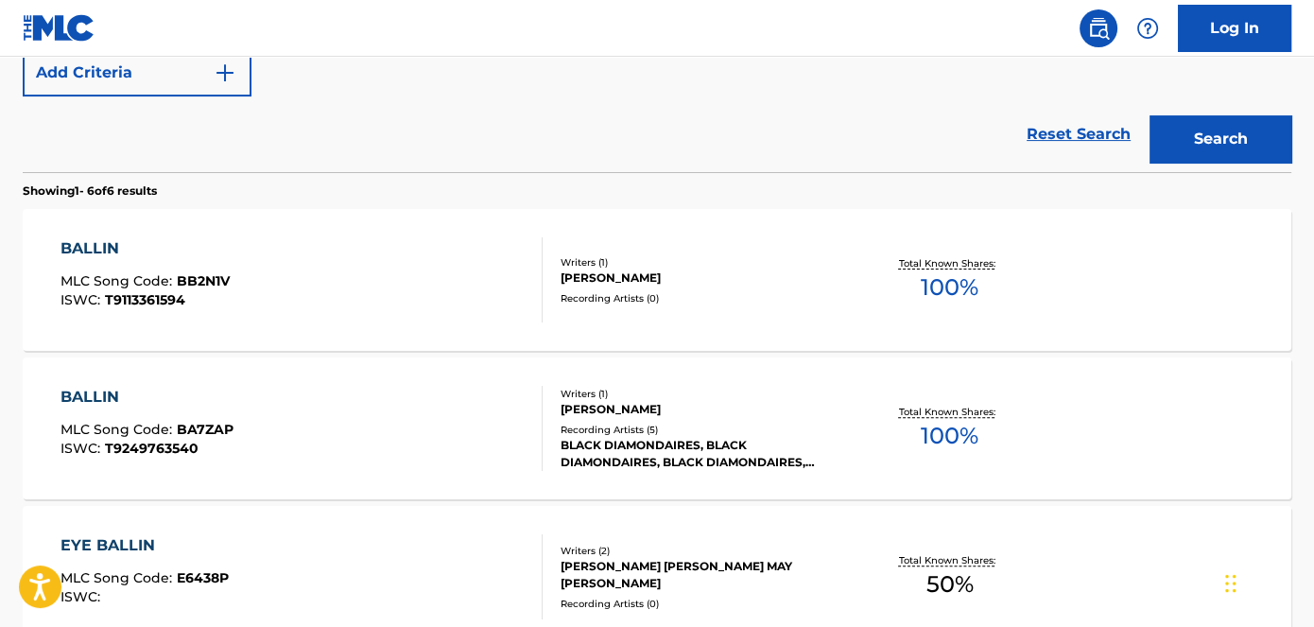
scroll to position [293, 0]
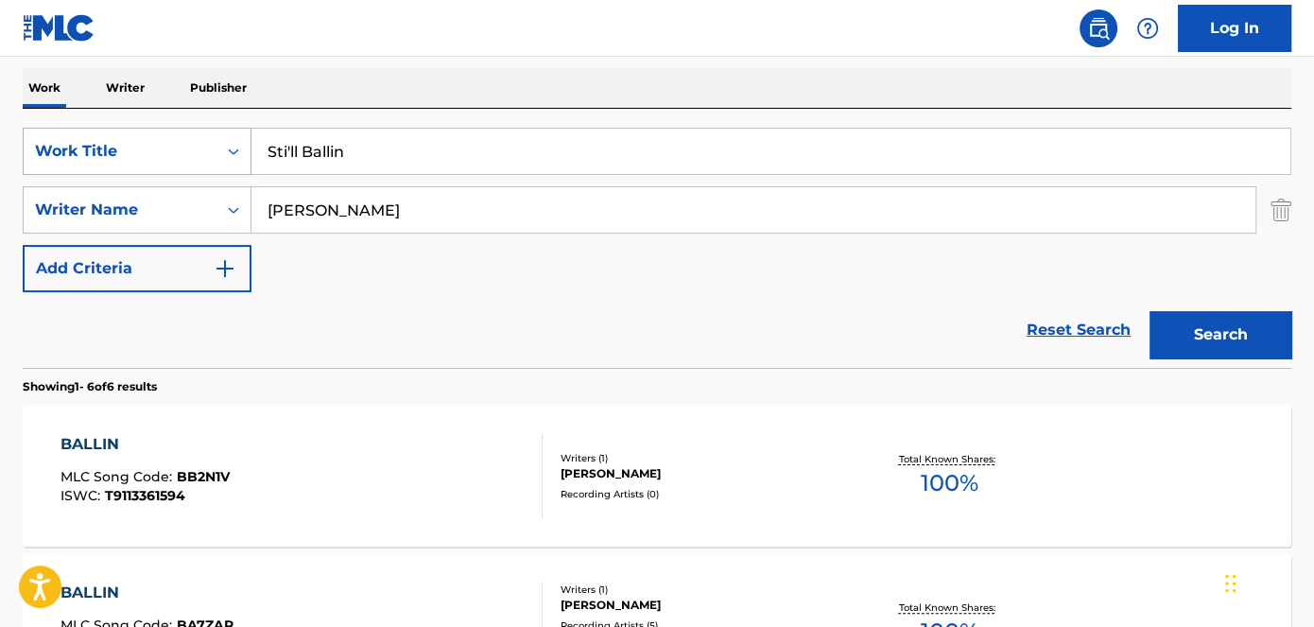
drag, startPoint x: 380, startPoint y: 159, endPoint x: 153, endPoint y: 170, distance: 227.2
click at [153, 170] on div "SearchWithCriteriad53ada31-fe2b-4a6a-85b7-f682a3fb5272 Work Title Sti'll Ballin" at bounding box center [657, 151] width 1269 height 47
click at [294, 153] on input "Sti'll Ballin" at bounding box center [771, 151] width 1039 height 45
click at [289, 148] on input "Sti'll Ballin" at bounding box center [771, 151] width 1039 height 45
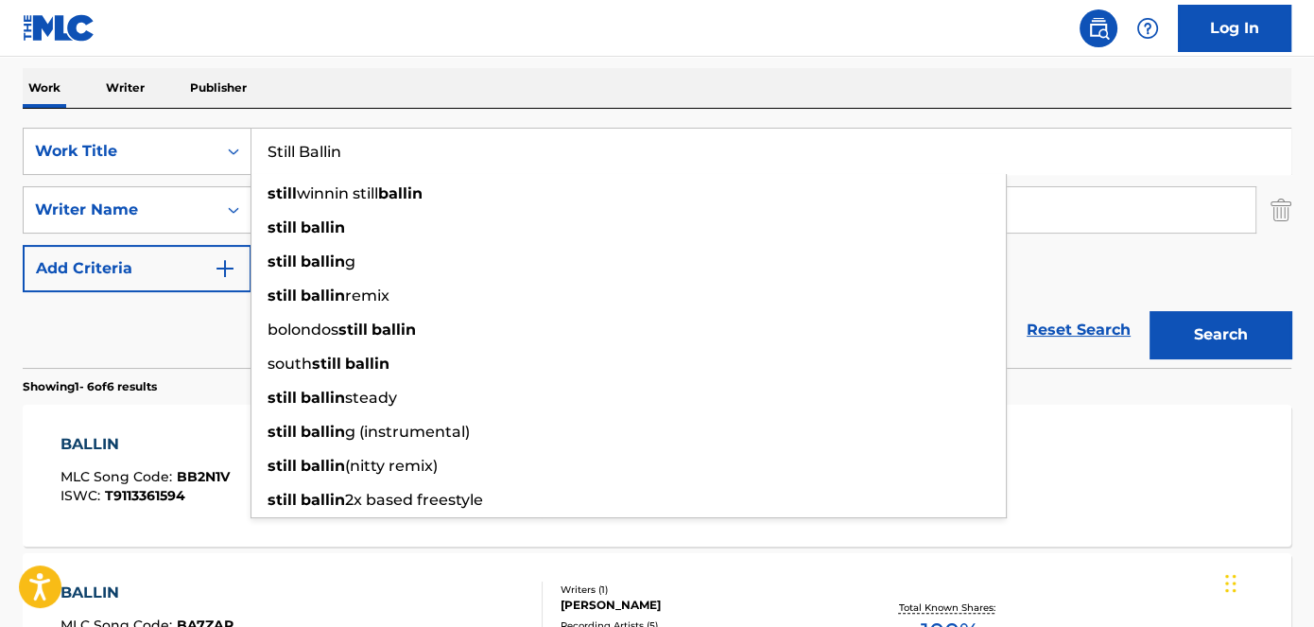
click at [328, 147] on input "Still Ballin" at bounding box center [771, 151] width 1039 height 45
click at [1150, 311] on button "Search" at bounding box center [1221, 334] width 142 height 47
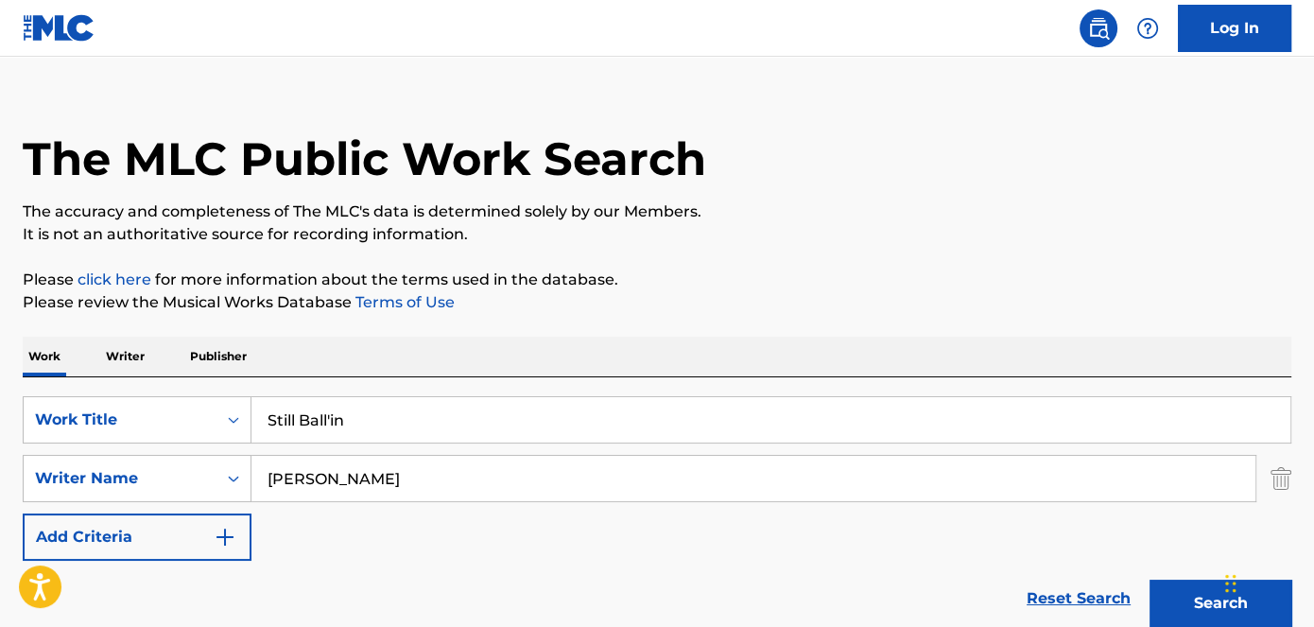
scroll to position [0, 0]
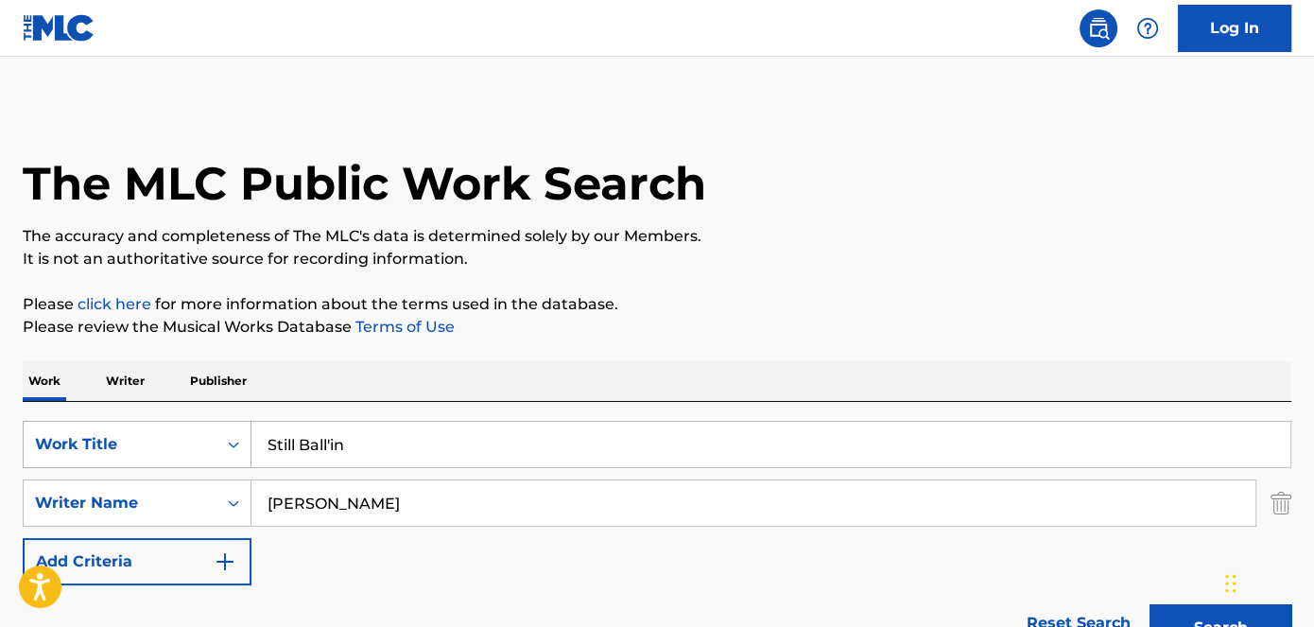
drag, startPoint x: 396, startPoint y: 443, endPoint x: 200, endPoint y: 443, distance: 196.7
click at [200, 443] on div "SearchWithCriteriad53ada31-fe2b-4a6a-85b7-f682a3fb5272 Work Title Still Ball'in" at bounding box center [657, 444] width 1269 height 47
type input "4AM Freestyle"
click at [847, 295] on p "Please click here for more information about the terms used in the database." at bounding box center [657, 304] width 1269 height 23
click at [1174, 618] on button "Search" at bounding box center [1221, 627] width 142 height 47
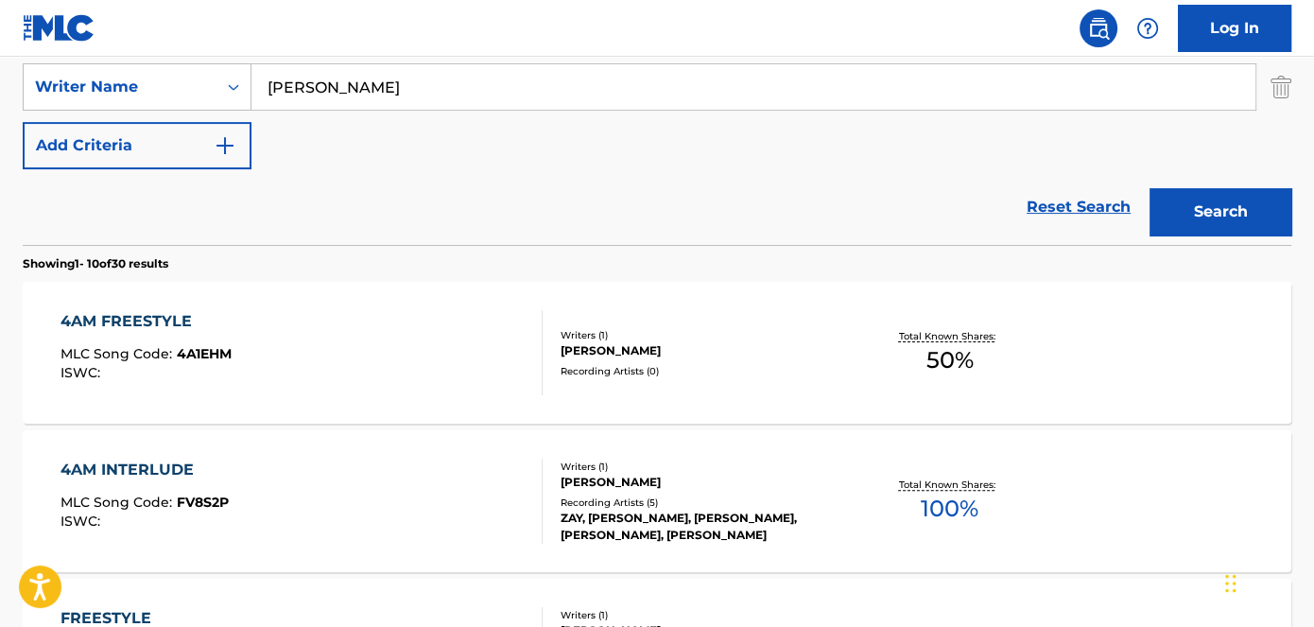
scroll to position [426, 0]
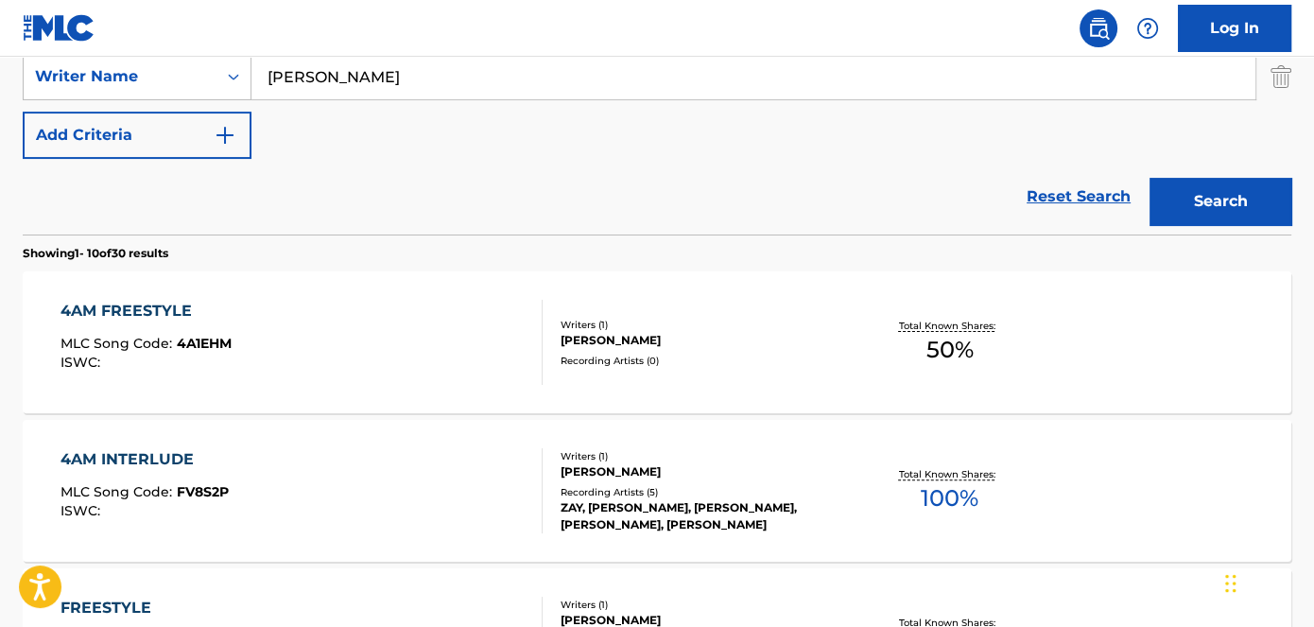
click at [197, 340] on span "4A1EHM" at bounding box center [204, 343] width 55 height 17
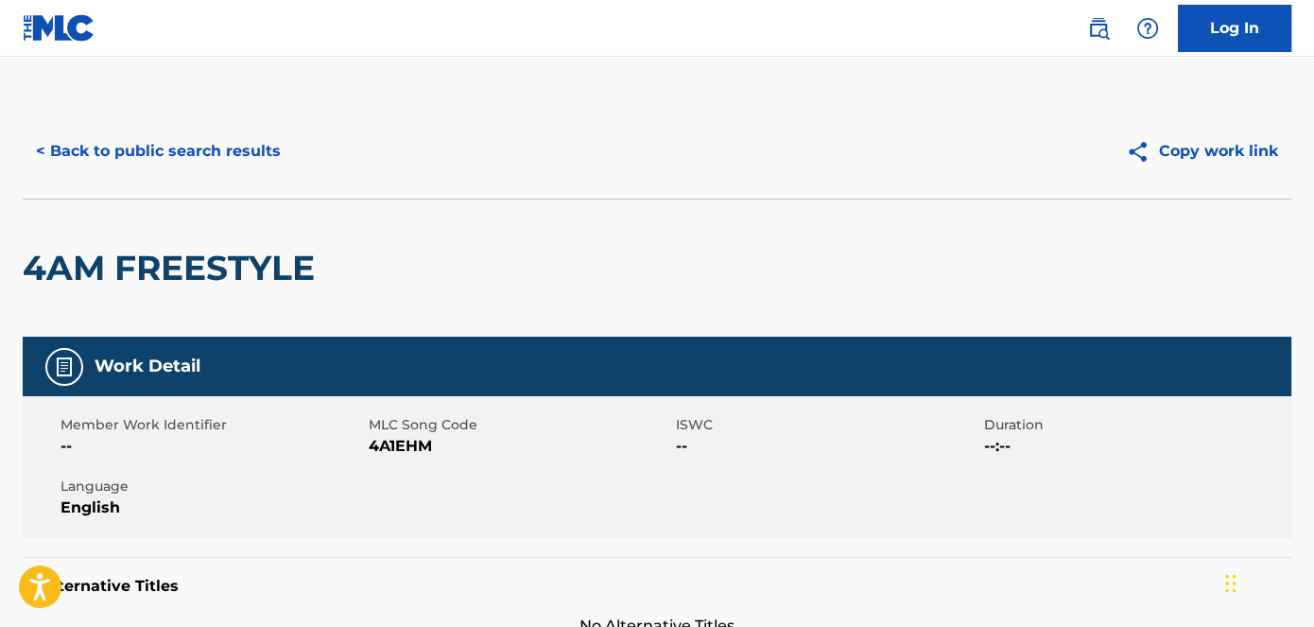
click at [389, 449] on span "4A1EHM" at bounding box center [521, 446] width 304 height 23
click at [183, 155] on button "< Back to public search results" at bounding box center [158, 151] width 271 height 47
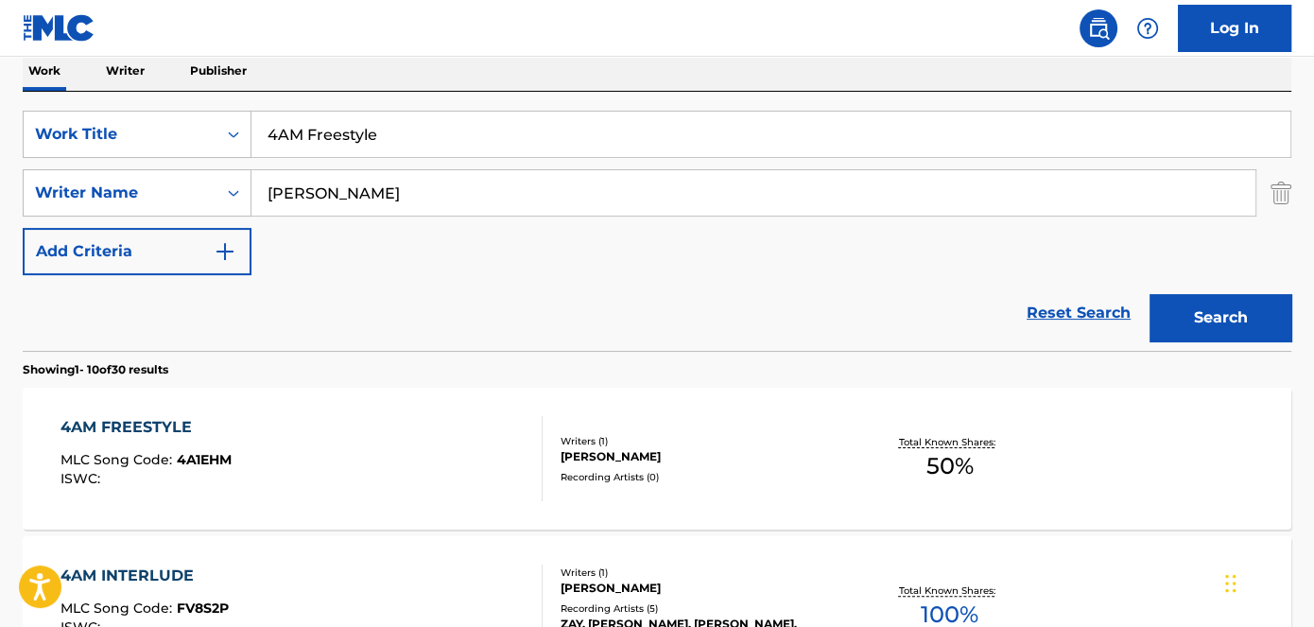
scroll to position [246, 0]
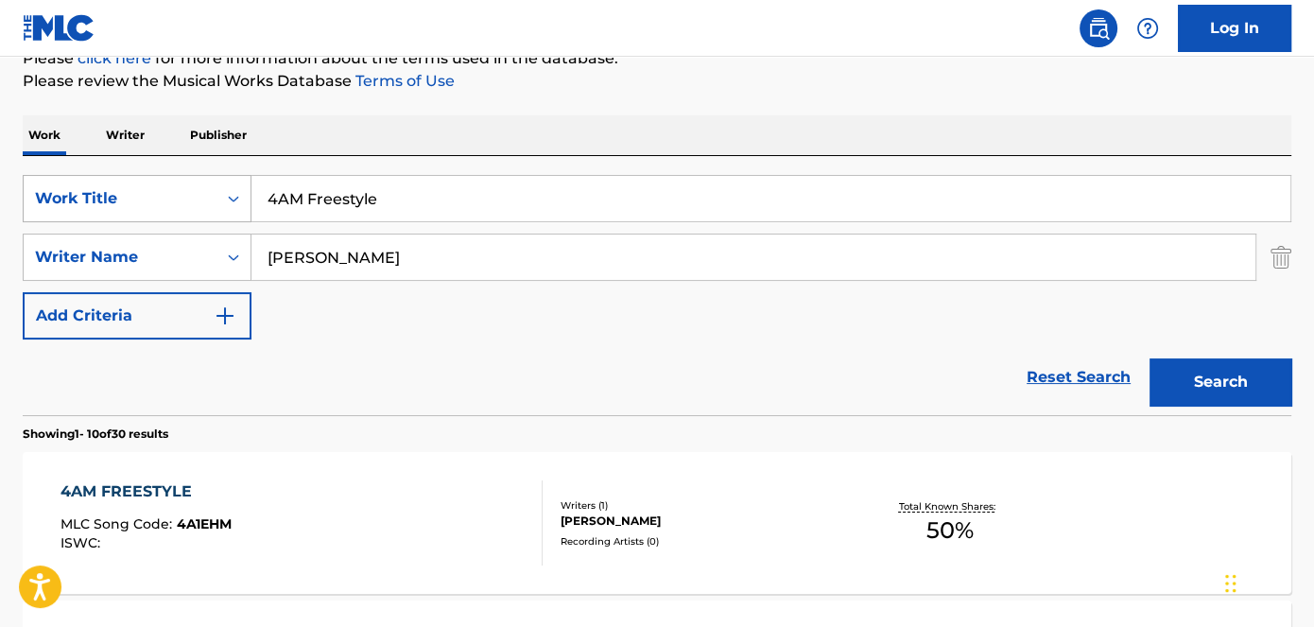
drag, startPoint x: 408, startPoint y: 201, endPoint x: 153, endPoint y: 201, distance: 254.4
click at [156, 201] on div "SearchWithCriteriad53ada31-fe2b-4a6a-85b7-f682a3fb5272 Work Title 4AM Freestyle" at bounding box center [657, 198] width 1269 height 47
type input "550 Benz"
click at [764, 87] on p "Please review the Musical Works Database Terms of Use" at bounding box center [657, 81] width 1269 height 23
click at [1204, 365] on button "Search" at bounding box center [1221, 381] width 142 height 47
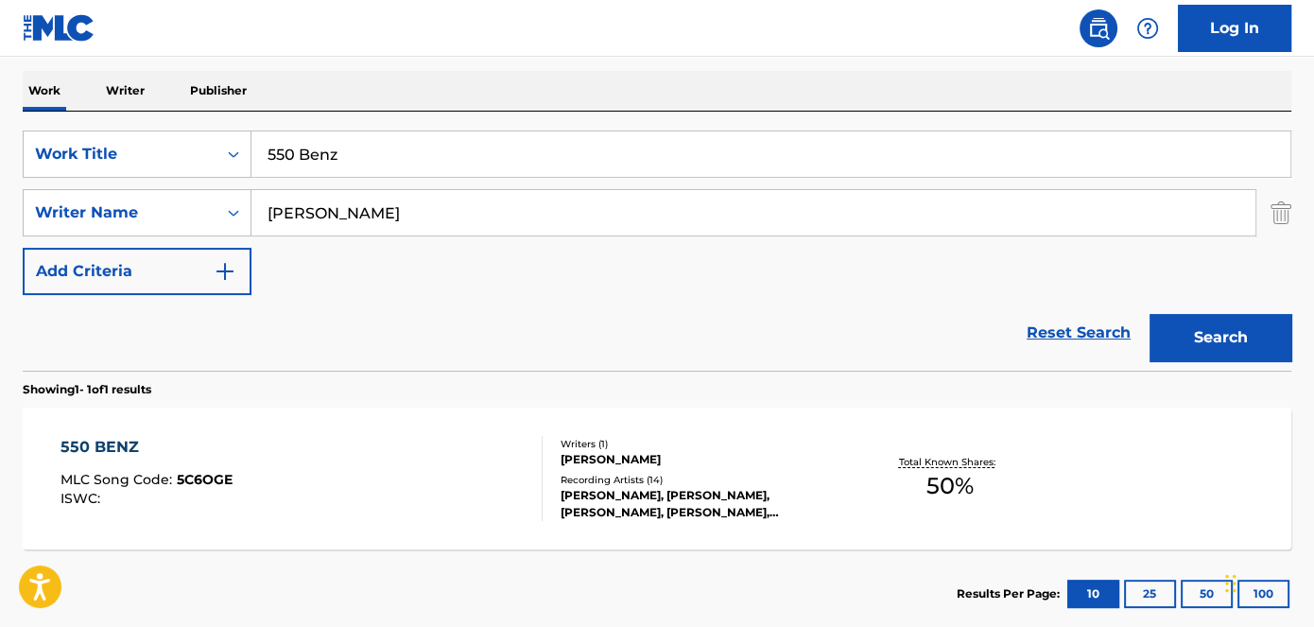
scroll to position [401, 0]
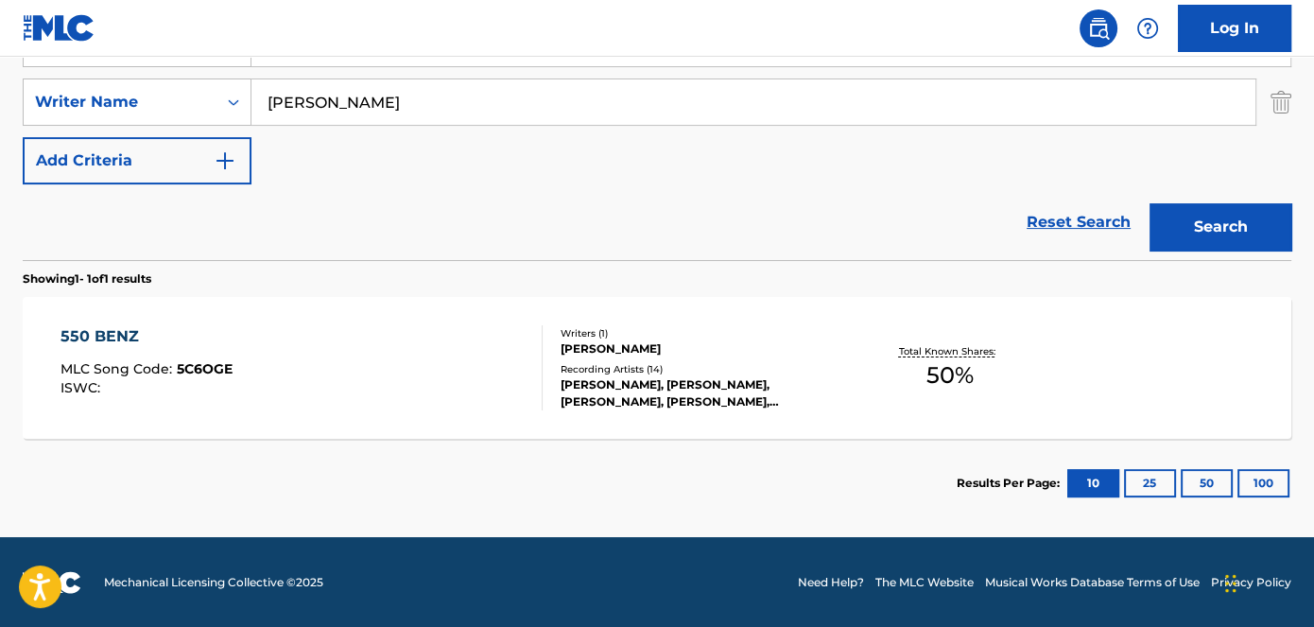
click at [208, 364] on span "5C6OGE" at bounding box center [205, 368] width 56 height 17
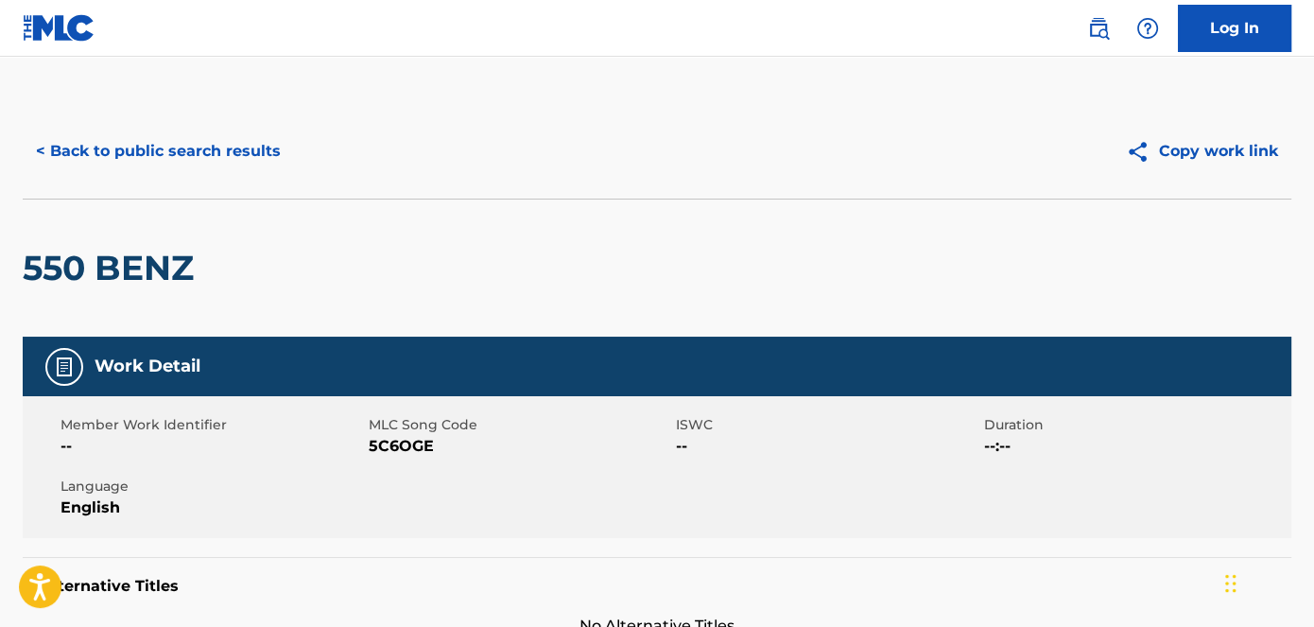
click at [408, 449] on span "5C6OGE" at bounding box center [521, 446] width 304 height 23
click at [182, 151] on button "< Back to public search results" at bounding box center [158, 151] width 271 height 47
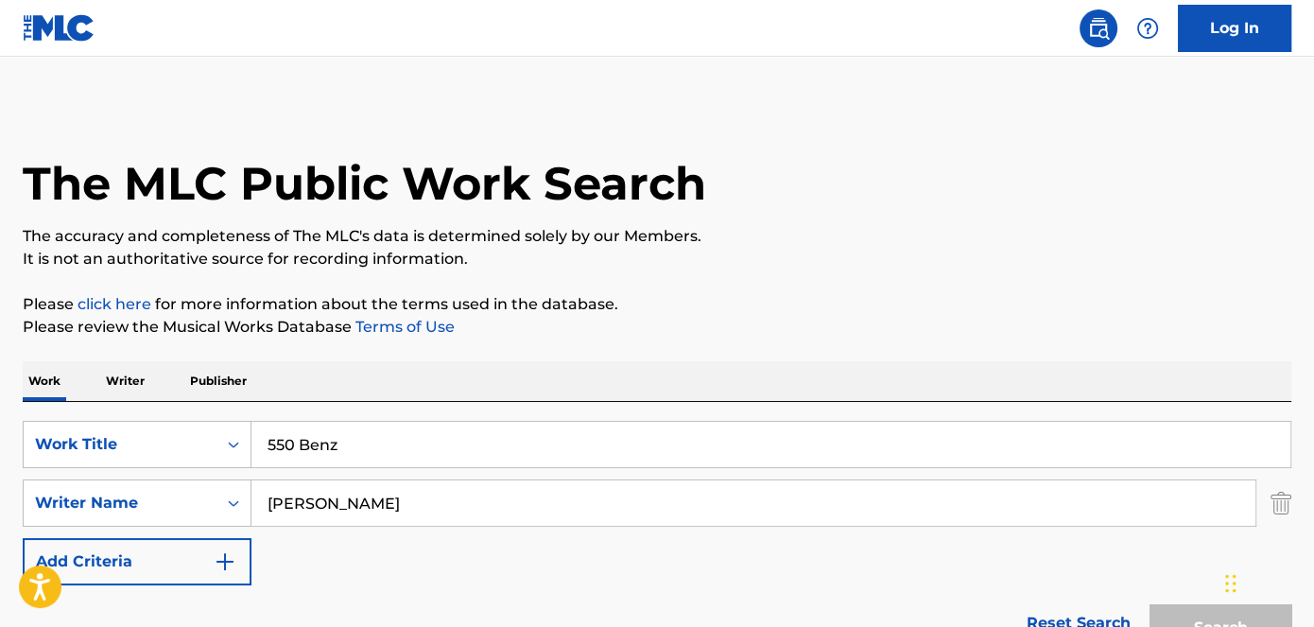
scroll to position [293, 0]
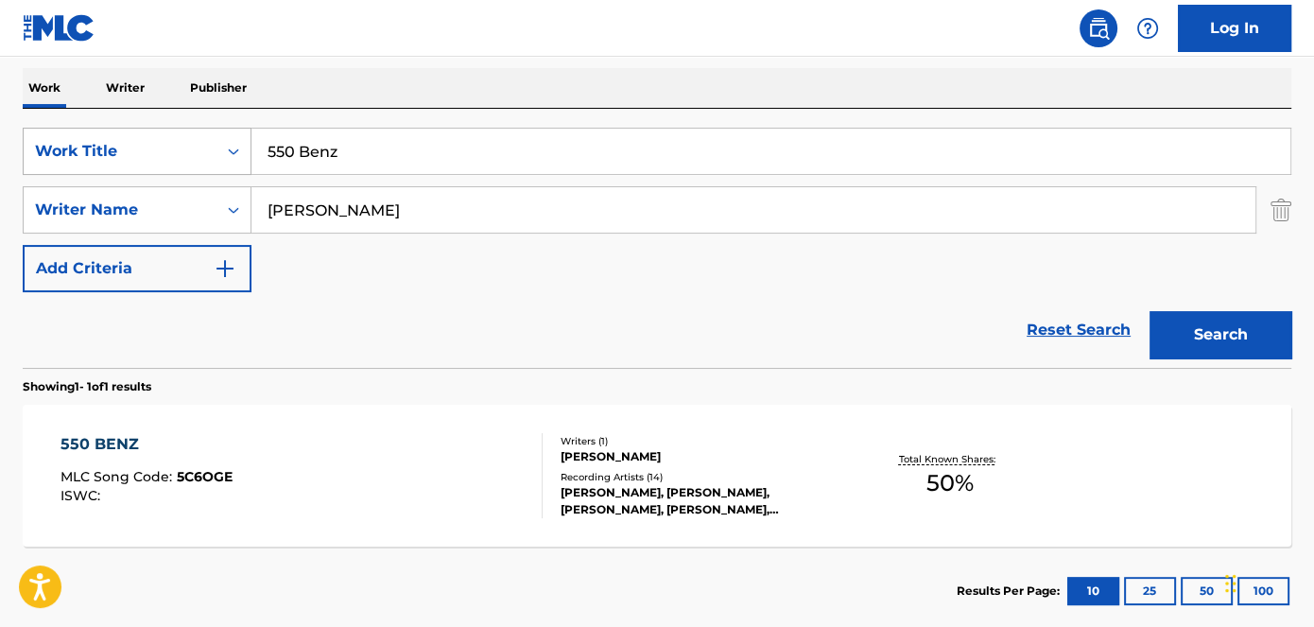
drag, startPoint x: 354, startPoint y: 144, endPoint x: 208, endPoint y: 159, distance: 146.4
click at [232, 155] on div "SearchWithCriteriad53ada31-fe2b-4a6a-85b7-f682a3fb5272 Work Title 550 Benz" at bounding box center [657, 151] width 1269 height 47
type input "Get Money Music"
drag, startPoint x: 432, startPoint y: 42, endPoint x: 443, endPoint y: 43, distance: 10.4
click at [433, 42] on nav "Log In" at bounding box center [657, 28] width 1314 height 57
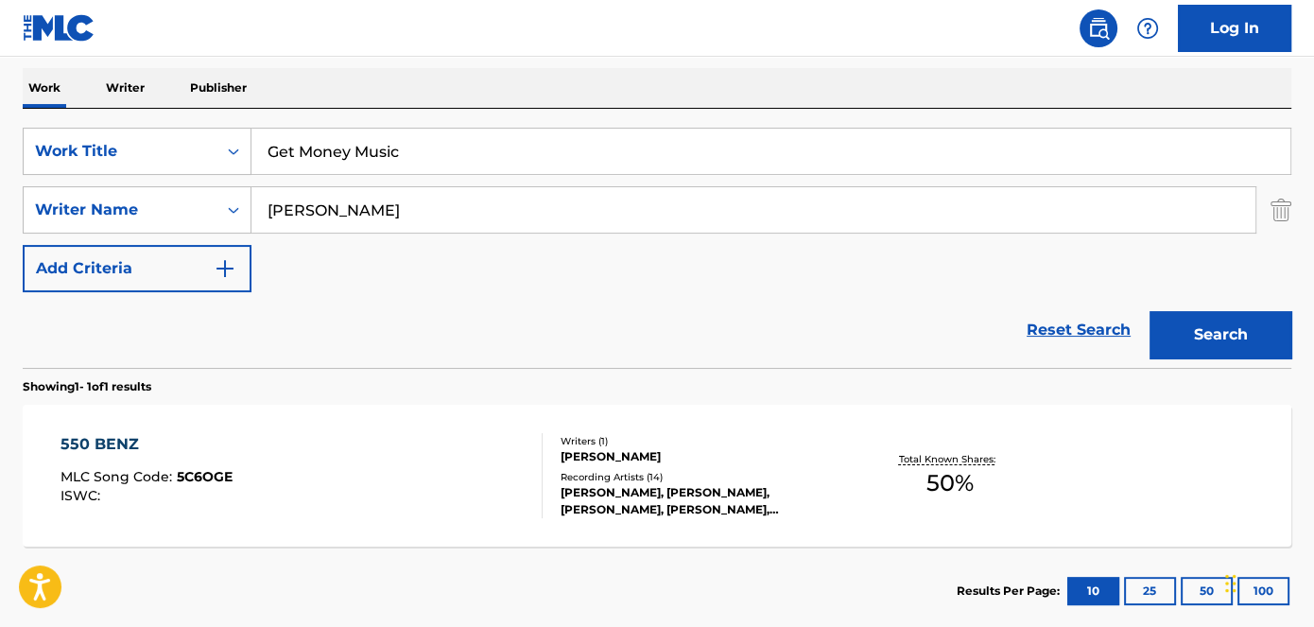
click at [1273, 326] on button "Search" at bounding box center [1221, 334] width 142 height 47
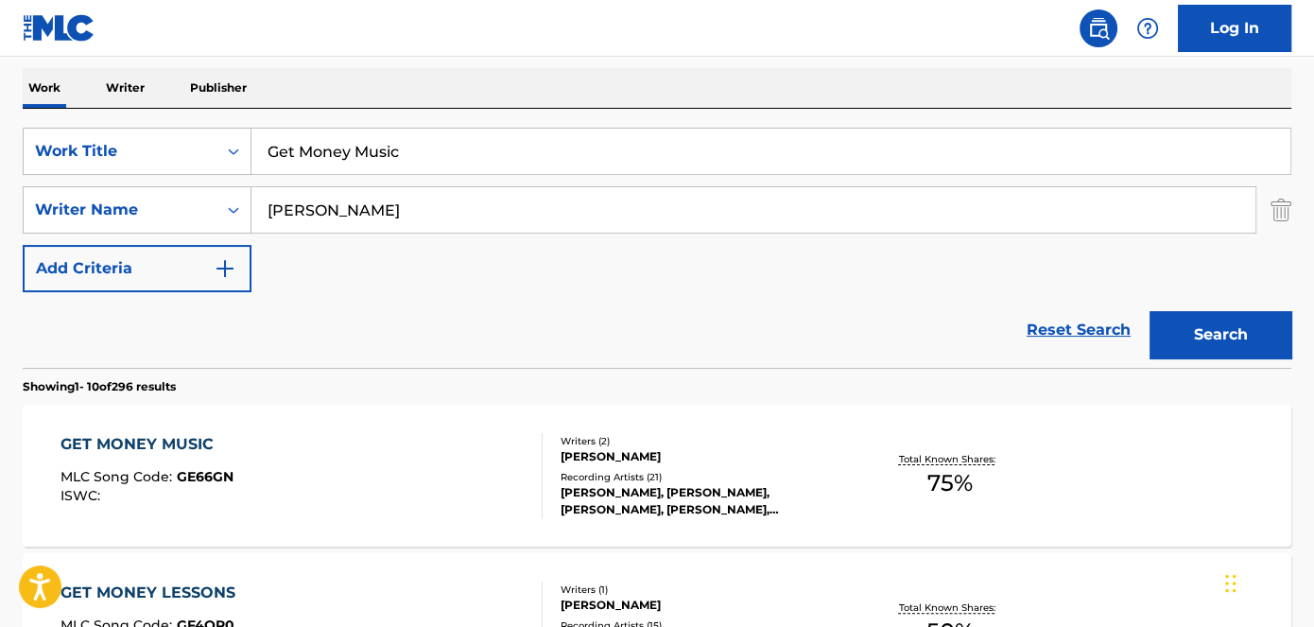
click at [212, 478] on span "GE66GN" at bounding box center [205, 476] width 57 height 17
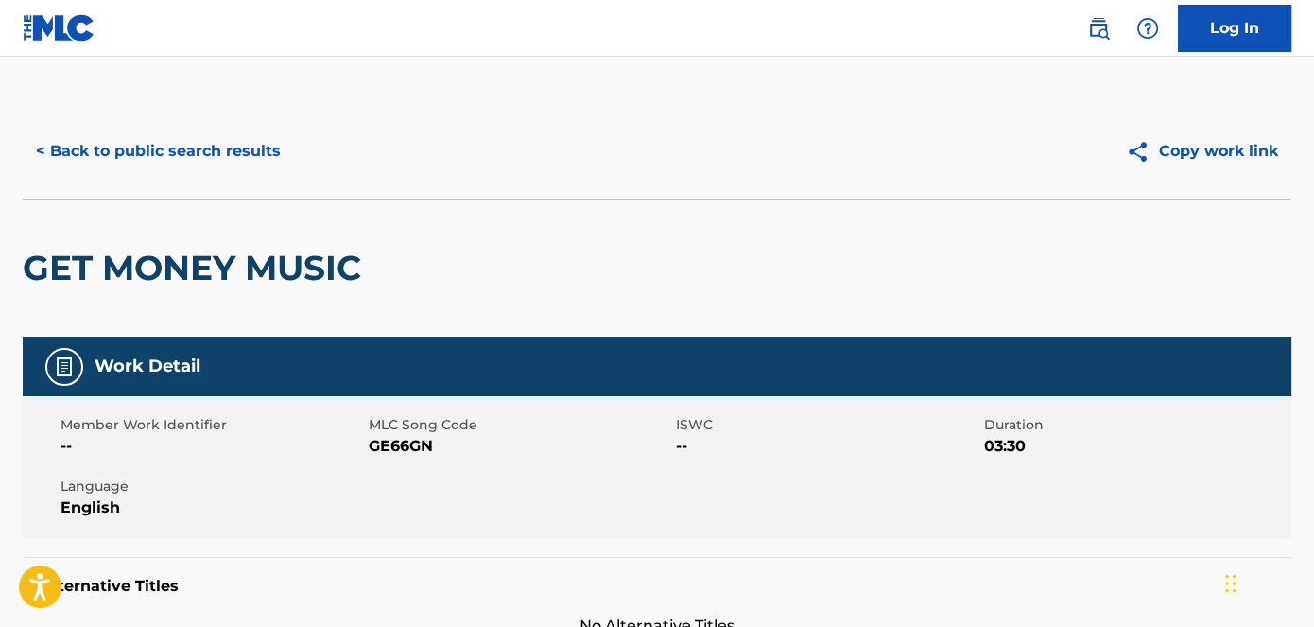
click at [406, 449] on span "GE66GN" at bounding box center [521, 446] width 304 height 23
click at [407, 449] on span "GE66GN" at bounding box center [521, 446] width 304 height 23
click at [186, 159] on button "< Back to public search results" at bounding box center [158, 151] width 271 height 47
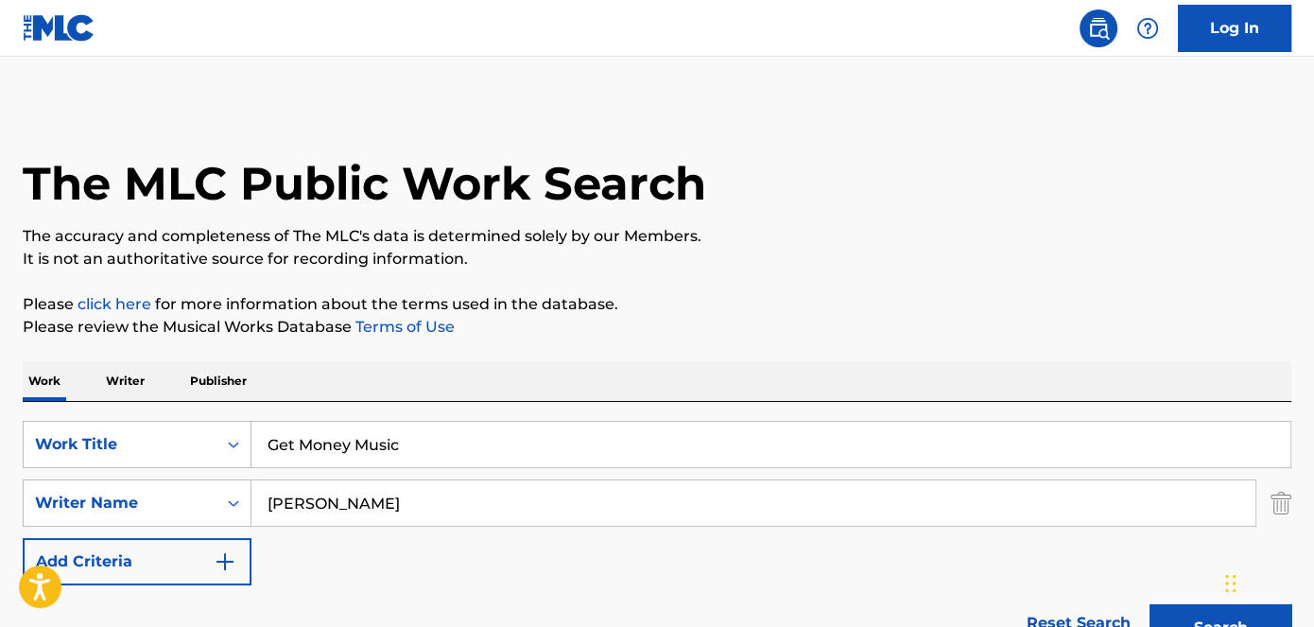
scroll to position [293, 0]
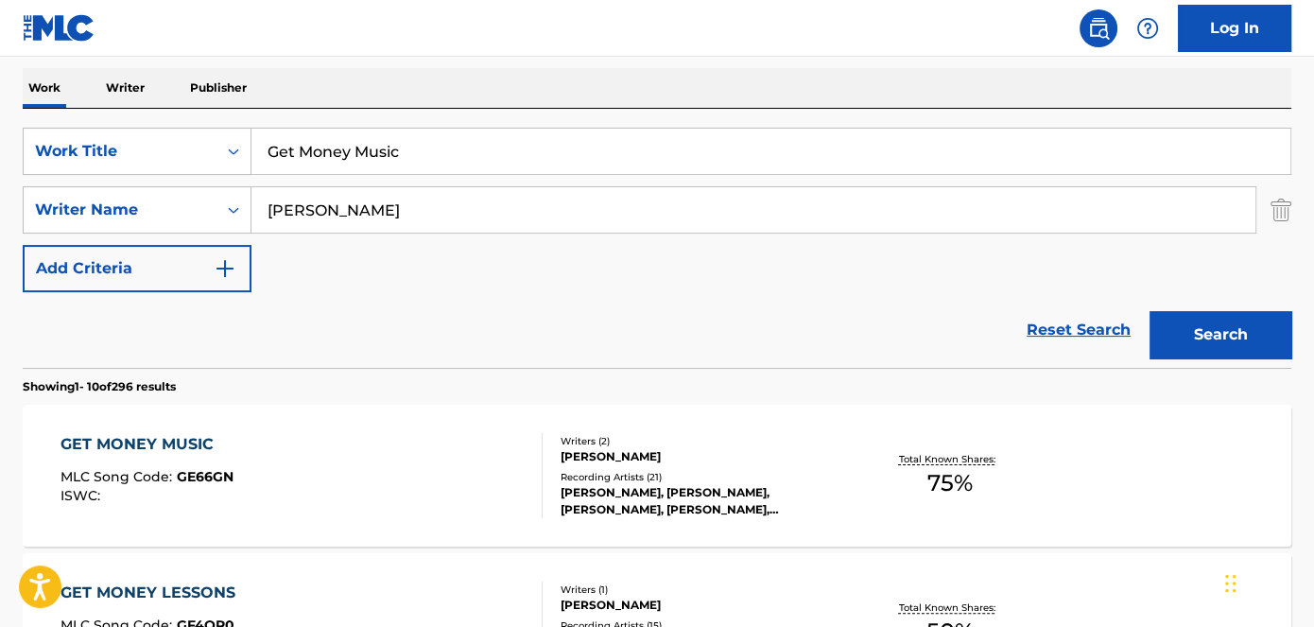
drag, startPoint x: 295, startPoint y: 151, endPoint x: 262, endPoint y: 78, distance: 80.0
click at [148, 153] on div "SearchWithCriteriad53ada31-fe2b-4a6a-85b7-f682a3fb5272 Work Title Get Money Mus…" at bounding box center [657, 151] width 1269 height 47
type input "Lower & Lower"
click at [336, 34] on nav "Log In" at bounding box center [657, 28] width 1314 height 57
click at [1194, 322] on button "Search" at bounding box center [1221, 334] width 142 height 47
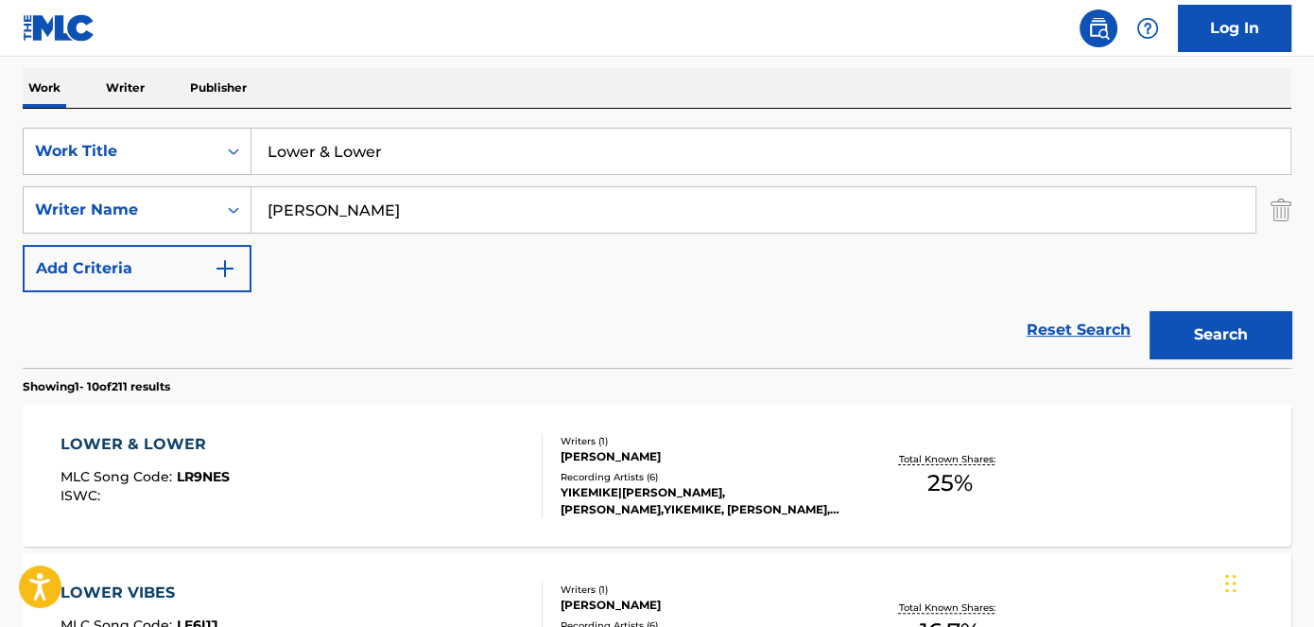
click at [206, 476] on span "LR9NES" at bounding box center [203, 476] width 53 height 17
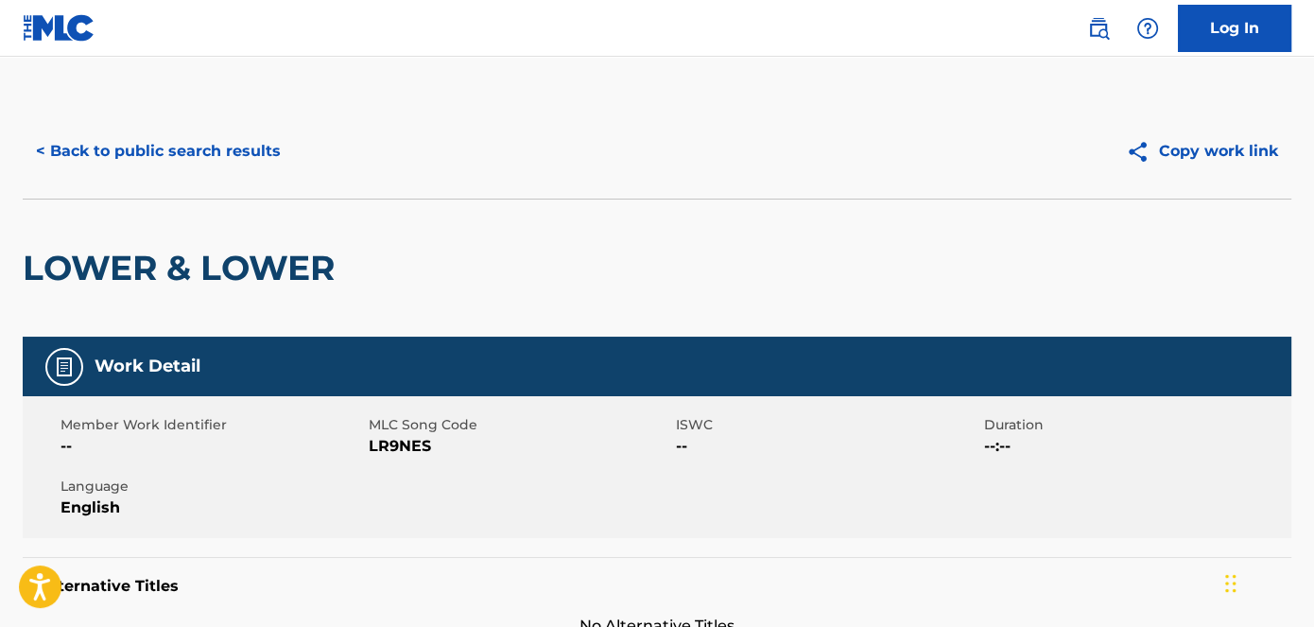
click at [420, 444] on span "LR9NES" at bounding box center [521, 446] width 304 height 23
click at [233, 139] on button "< Back to public search results" at bounding box center [158, 151] width 271 height 47
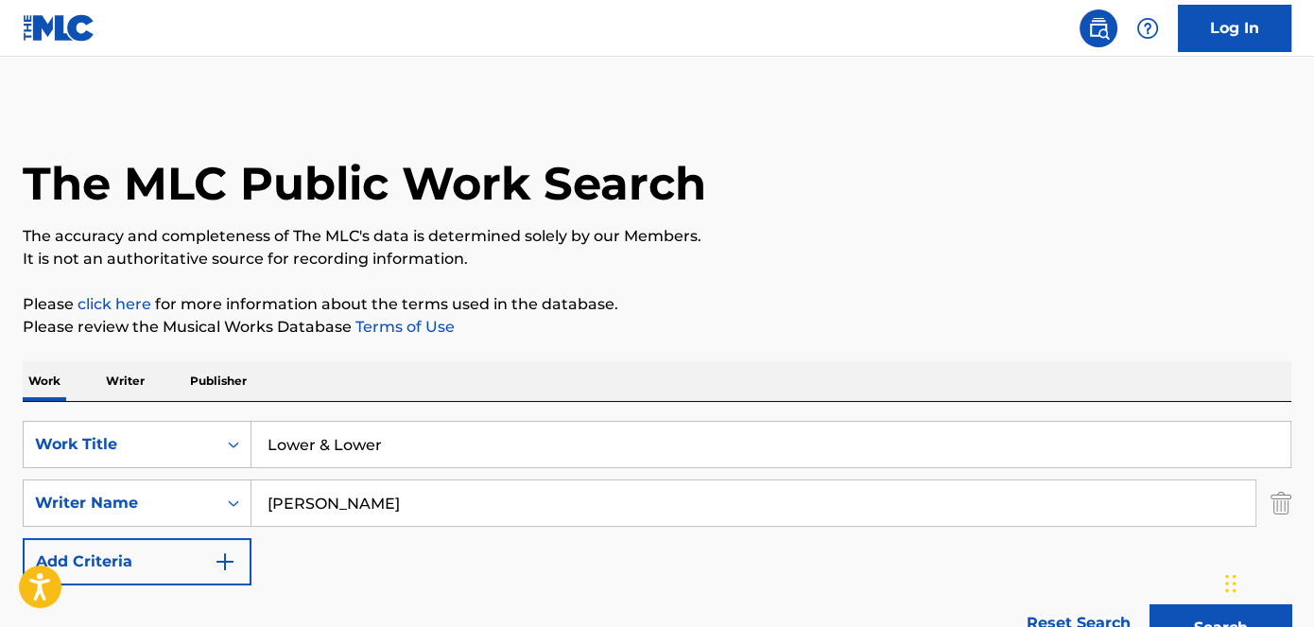
scroll to position [293, 0]
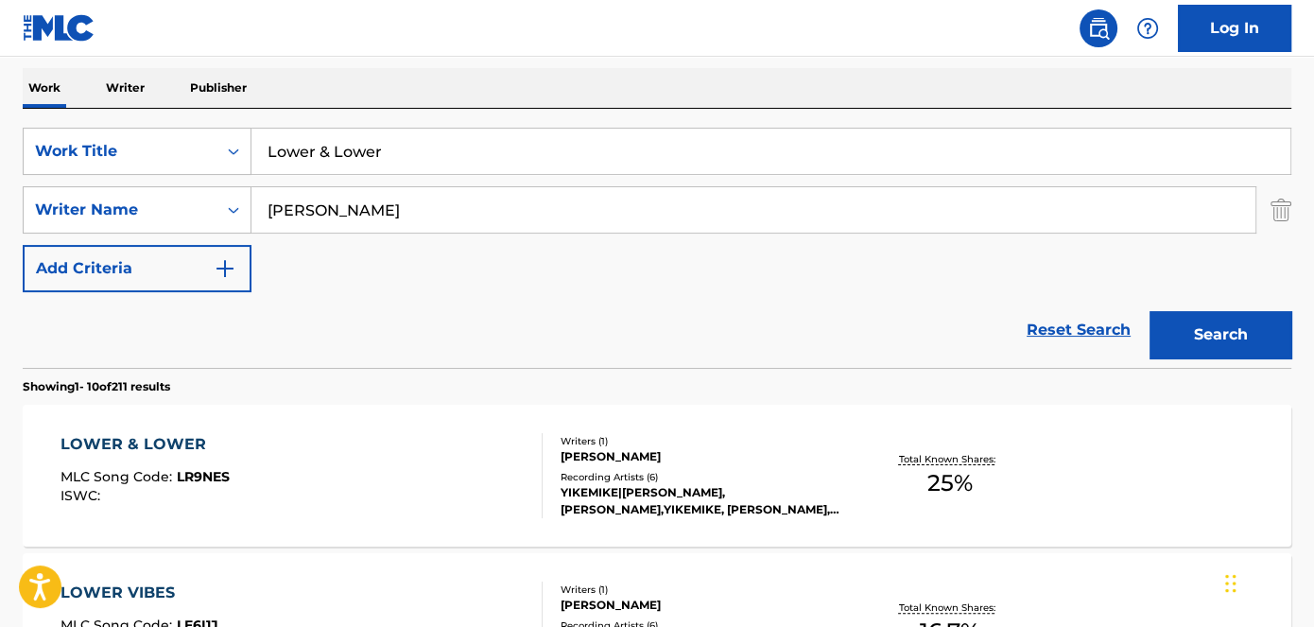
drag, startPoint x: 405, startPoint y: 157, endPoint x: 407, endPoint y: 76, distance: 81.3
click at [244, 162] on div "SearchWithCriteriad53ada31-fe2b-4a6a-85b7-f682a3fb5272 Work Title Lower & Lower" at bounding box center [657, 151] width 1269 height 47
type input "Get It Poppin"
drag, startPoint x: 439, startPoint y: 41, endPoint x: 512, endPoint y: 48, distance: 73.2
click at [439, 40] on nav "Log In" at bounding box center [657, 28] width 1314 height 57
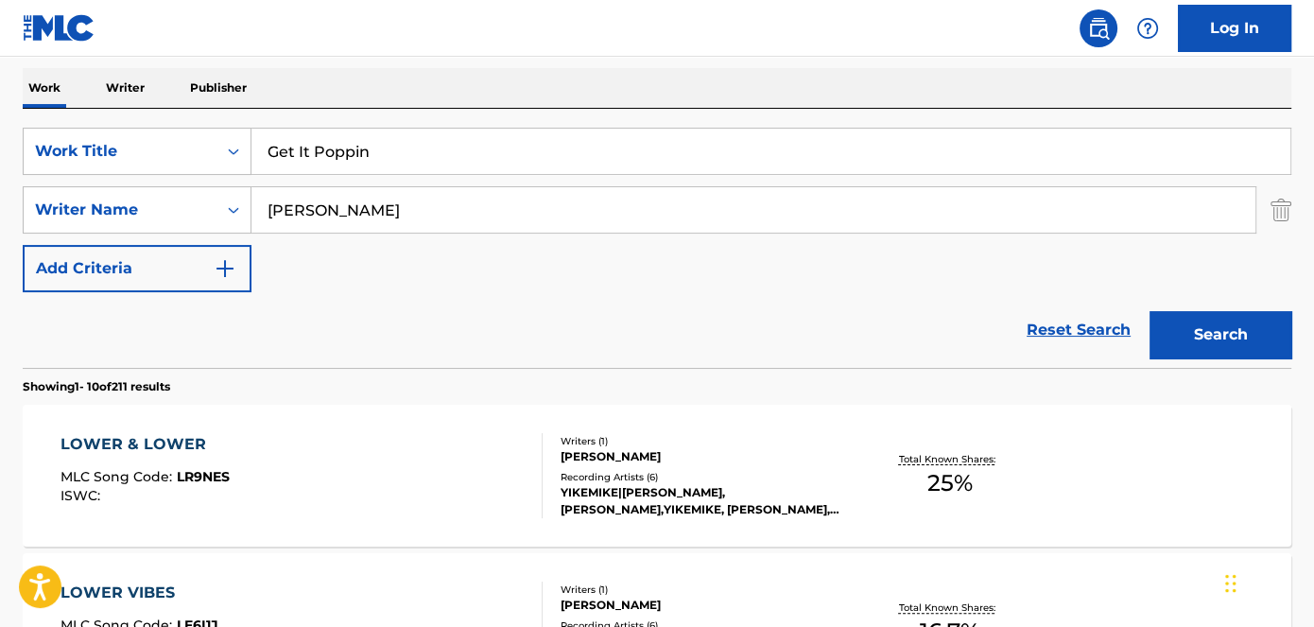
click at [1226, 318] on button "Search" at bounding box center [1221, 334] width 142 height 47
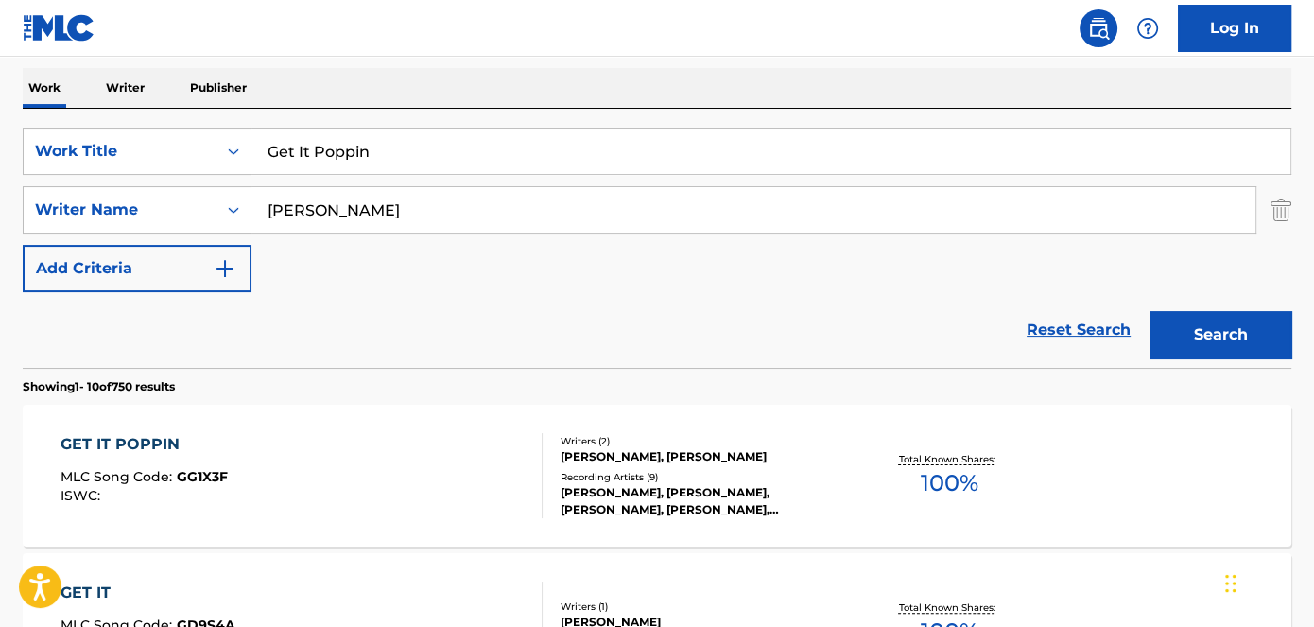
click at [204, 478] on span "GG1X3F" at bounding box center [202, 476] width 51 height 17
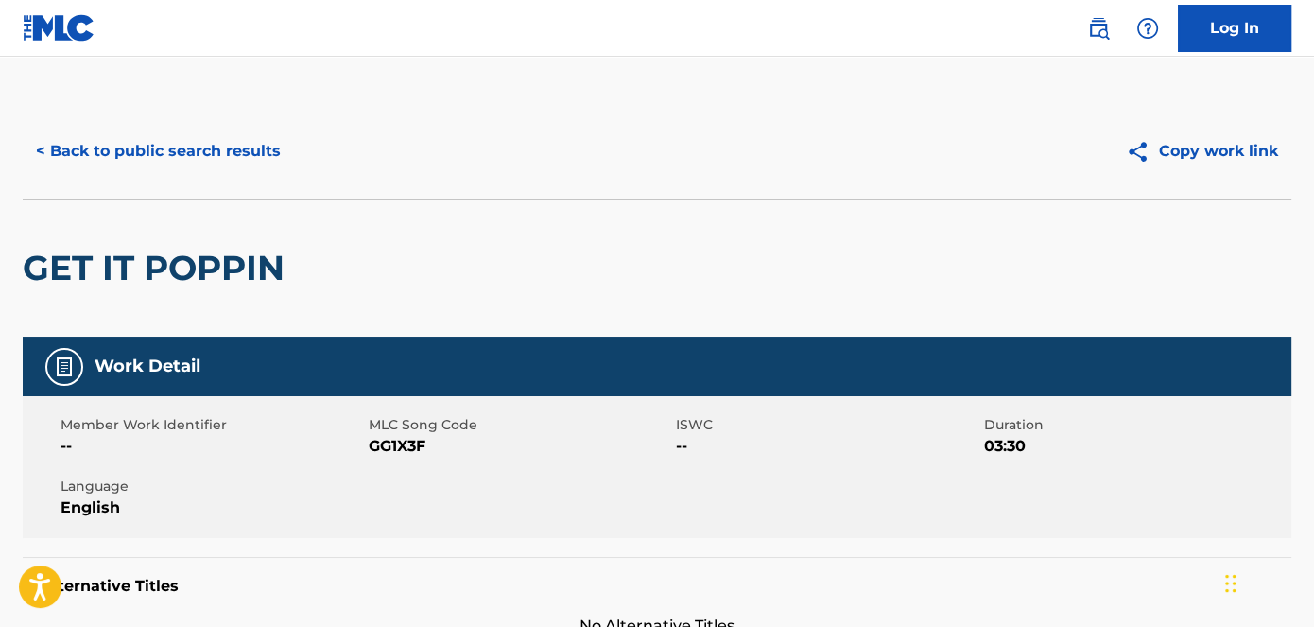
click at [408, 442] on span "GG1X3F" at bounding box center [521, 446] width 304 height 23
click at [236, 147] on button "< Back to public search results" at bounding box center [158, 151] width 271 height 47
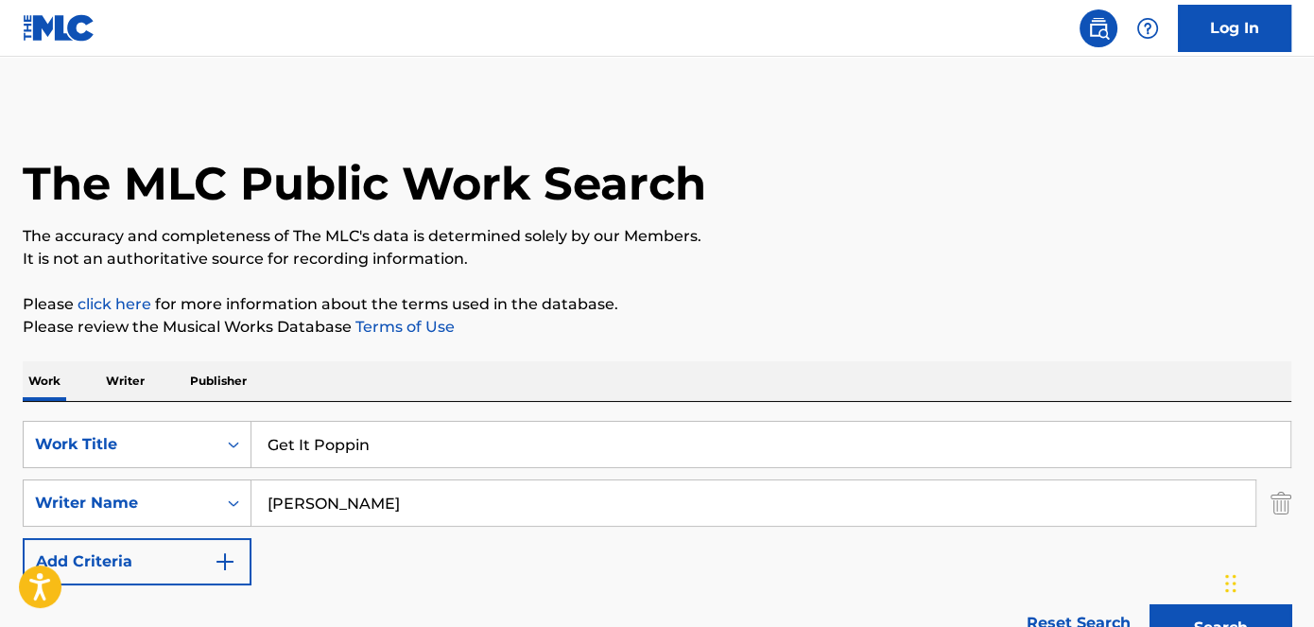
scroll to position [293, 0]
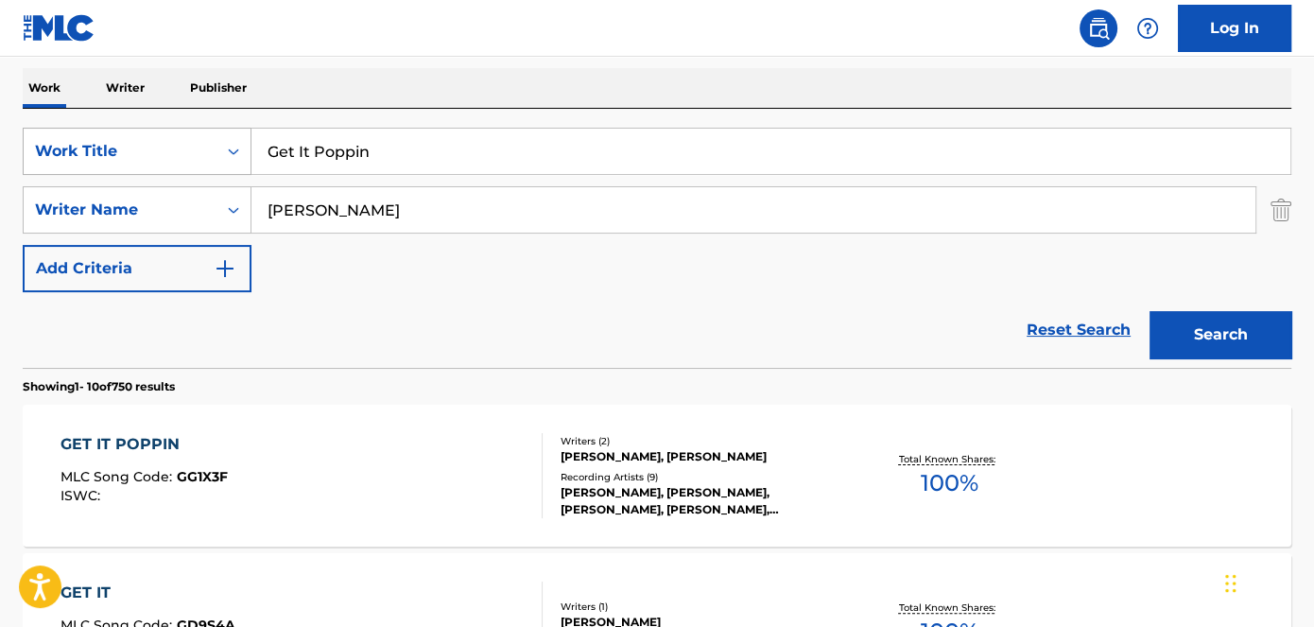
drag, startPoint x: 385, startPoint y: 144, endPoint x: 189, endPoint y: 163, distance: 196.7
click at [183, 165] on div "SearchWithCriteriad53ada31-fe2b-4a6a-85b7-f682a3fb5272 Work Title Get It Poppin" at bounding box center [657, 151] width 1269 height 47
type input "Past Life"
click at [426, 45] on nav "Log In" at bounding box center [657, 28] width 1314 height 57
click at [1262, 348] on button "Search" at bounding box center [1221, 334] width 142 height 47
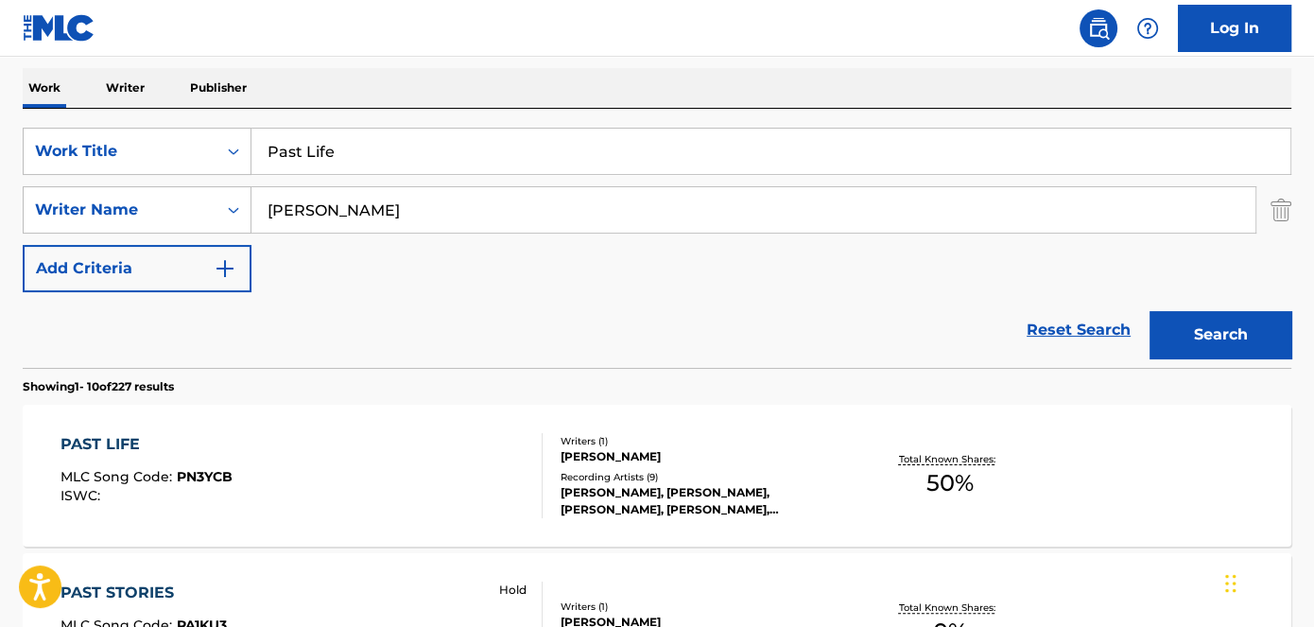
click at [214, 478] on span "PN3YCB" at bounding box center [205, 476] width 56 height 17
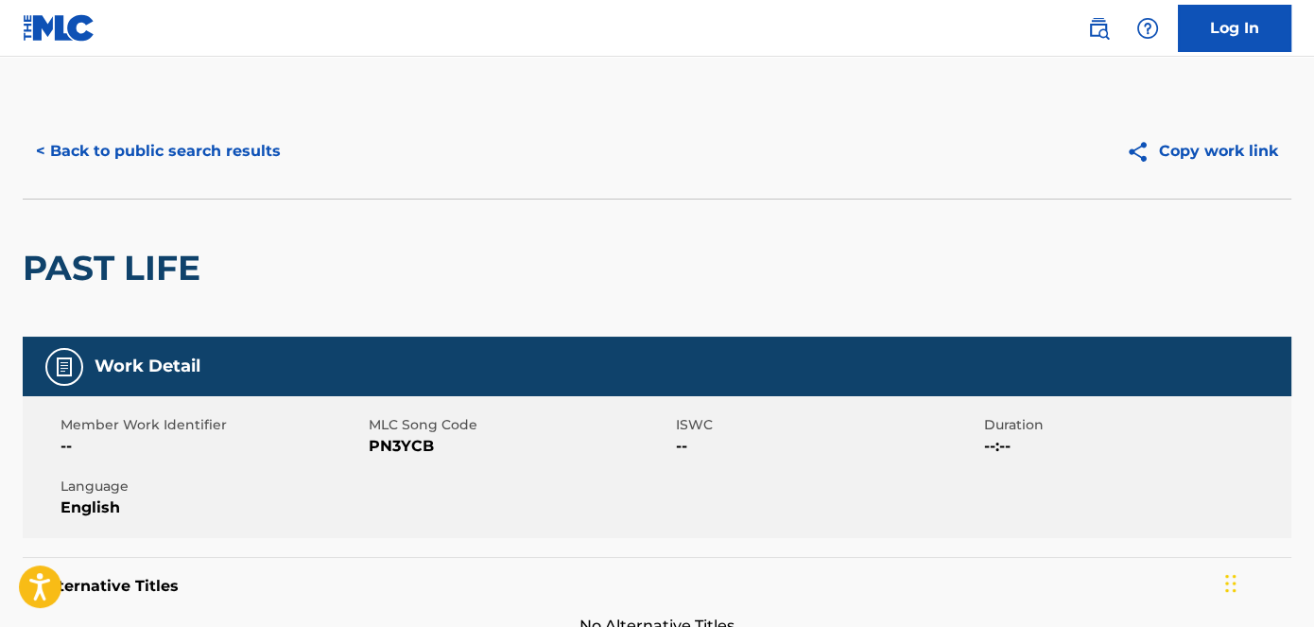
click at [400, 444] on span "PN3YCB" at bounding box center [521, 446] width 304 height 23
click at [224, 165] on button "< Back to public search results" at bounding box center [158, 151] width 271 height 47
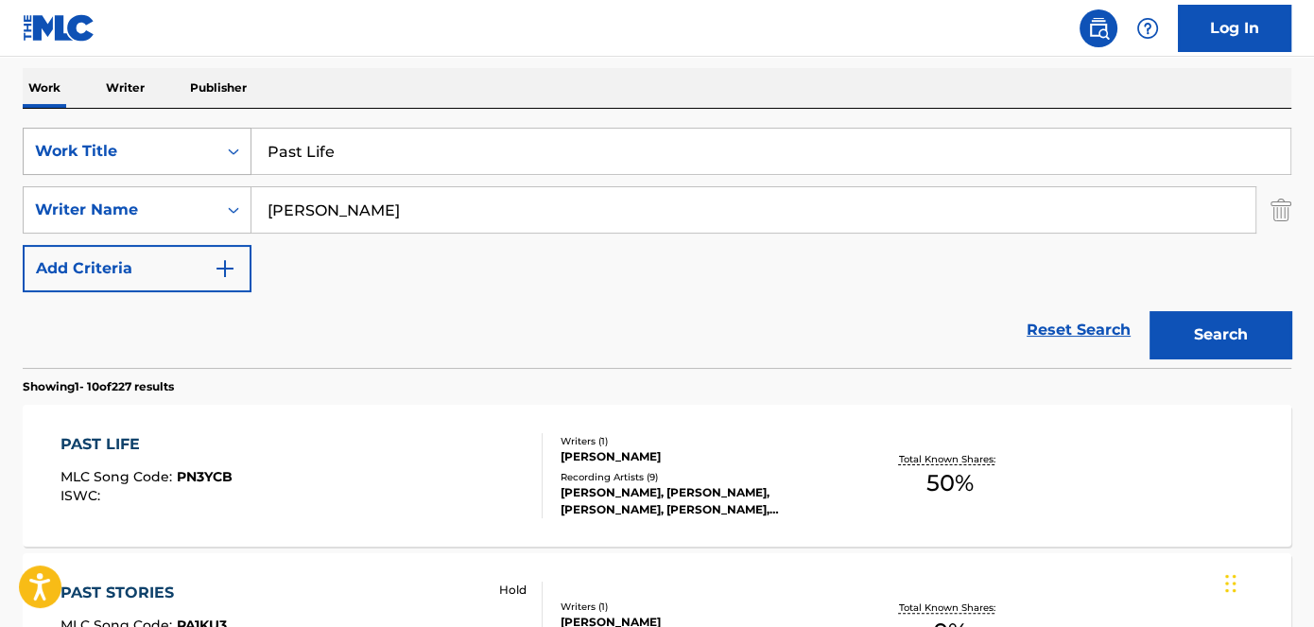
click at [206, 158] on div "SearchWithCriteriad53ada31-fe2b-4a6a-85b7-f682a3fb5272 Work Title Past Life" at bounding box center [657, 151] width 1269 height 47
paste input "Change My"
type input "Change My Life"
drag, startPoint x: 413, startPoint y: 26, endPoint x: 612, endPoint y: 71, distance: 203.5
click at [417, 26] on nav "Log In" at bounding box center [657, 28] width 1314 height 57
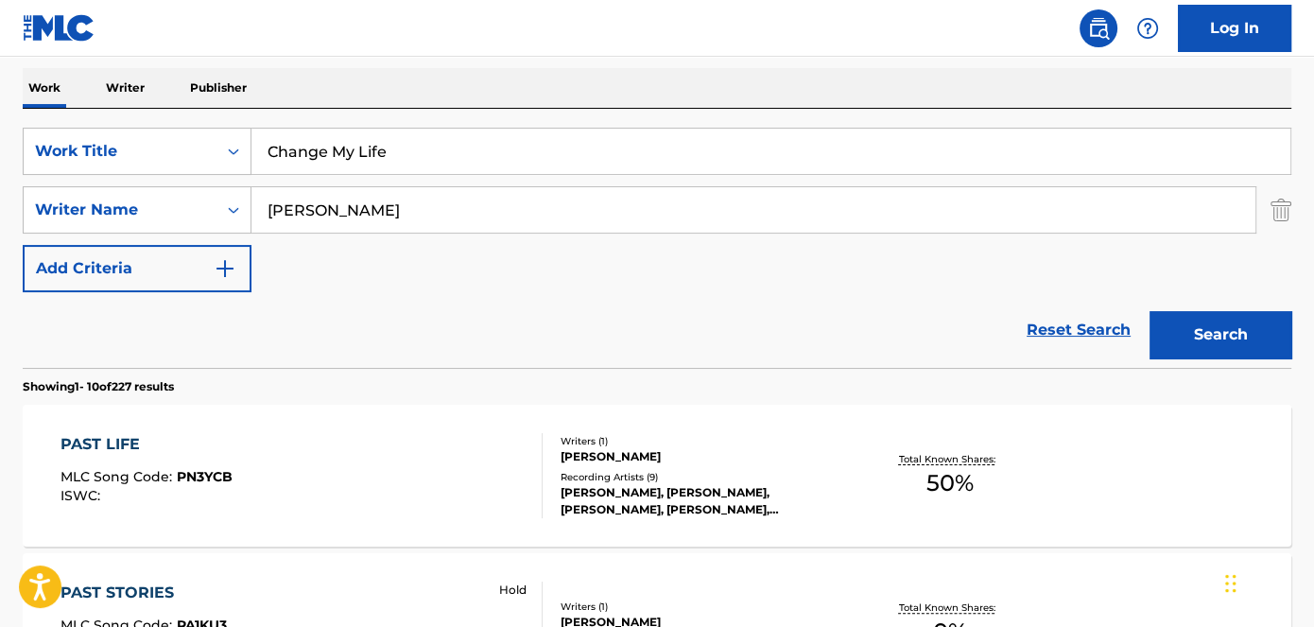
click at [1245, 316] on button "Search" at bounding box center [1221, 334] width 142 height 47
click at [208, 486] on div "MLC Song Code : CK7SD2" at bounding box center [146, 479] width 171 height 19
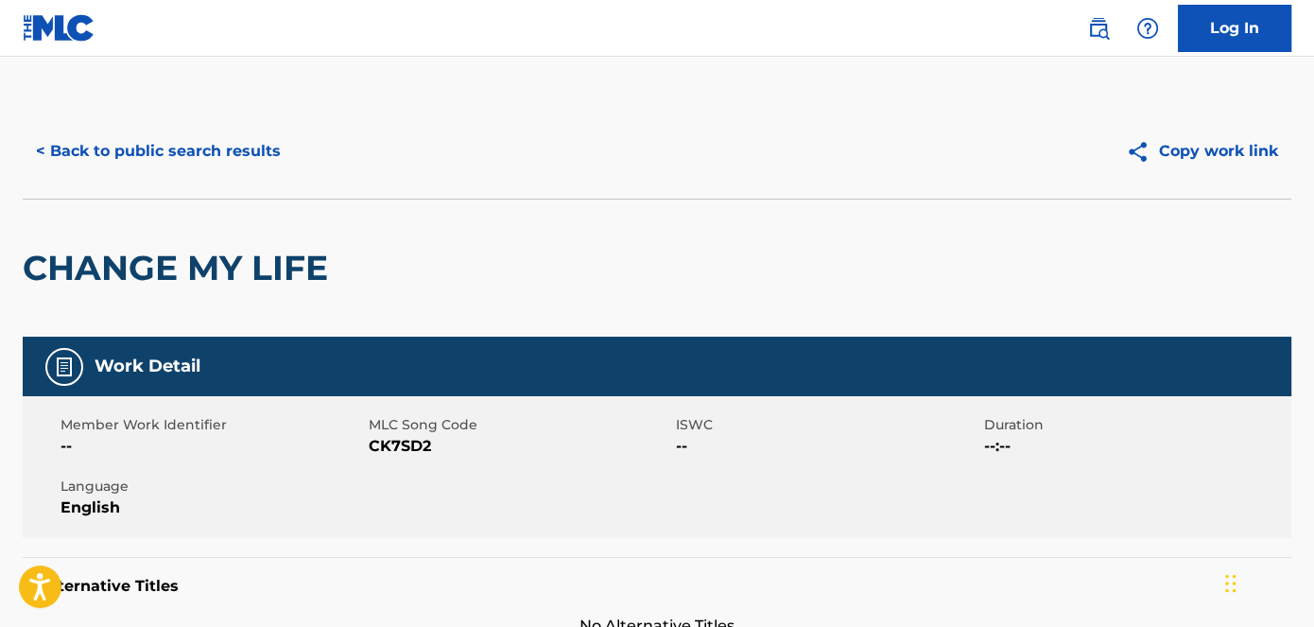
click at [405, 446] on span "CK7SD2" at bounding box center [521, 446] width 304 height 23
click at [233, 147] on button "< Back to public search results" at bounding box center [158, 151] width 271 height 47
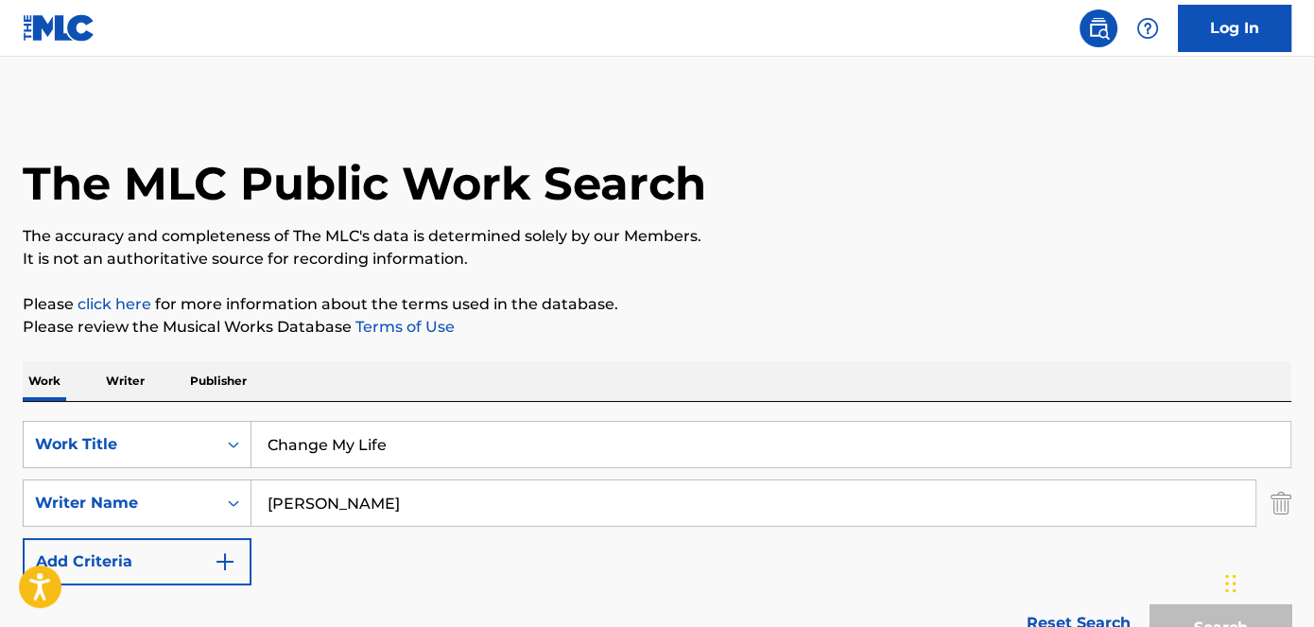
scroll to position [293, 0]
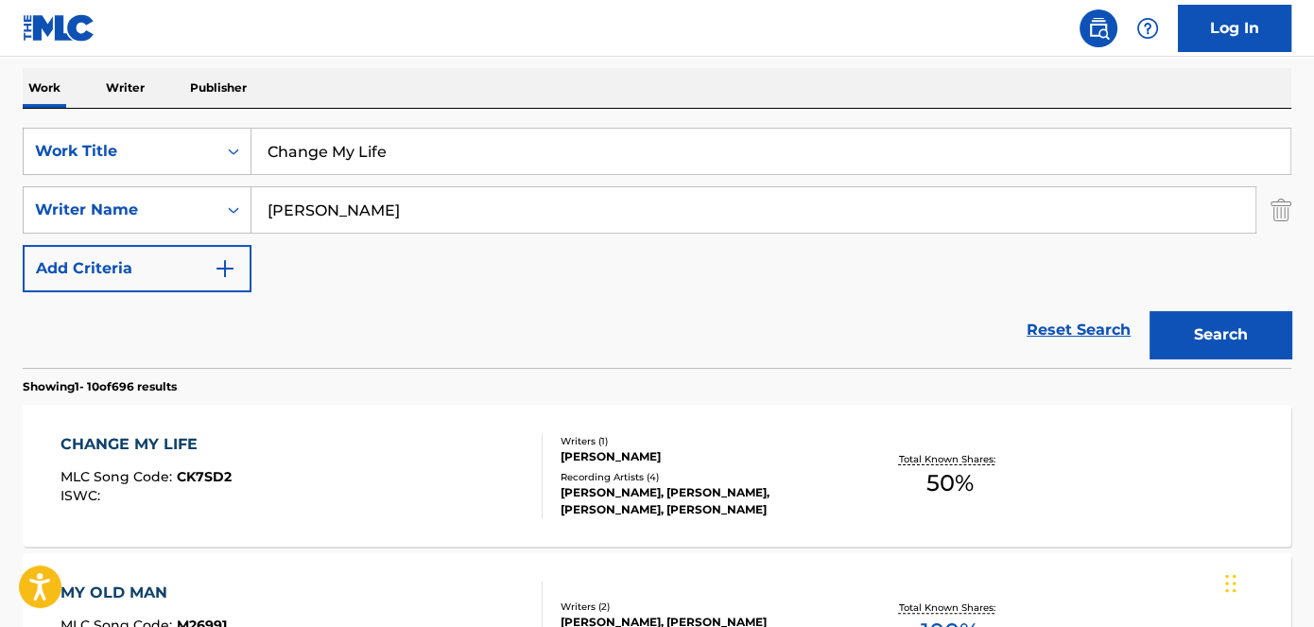
drag, startPoint x: 314, startPoint y: 157, endPoint x: 332, endPoint y: 70, distance: 88.8
click at [150, 163] on div "SearchWithCriteriad53ada31-fe2b-4a6a-85b7-f682a3fb5272 Work Title Change My Life" at bounding box center [657, 151] width 1269 height 47
paste input "Big Leagues"
type input "Big Leagues"
click at [380, 33] on nav "Log In" at bounding box center [657, 28] width 1314 height 57
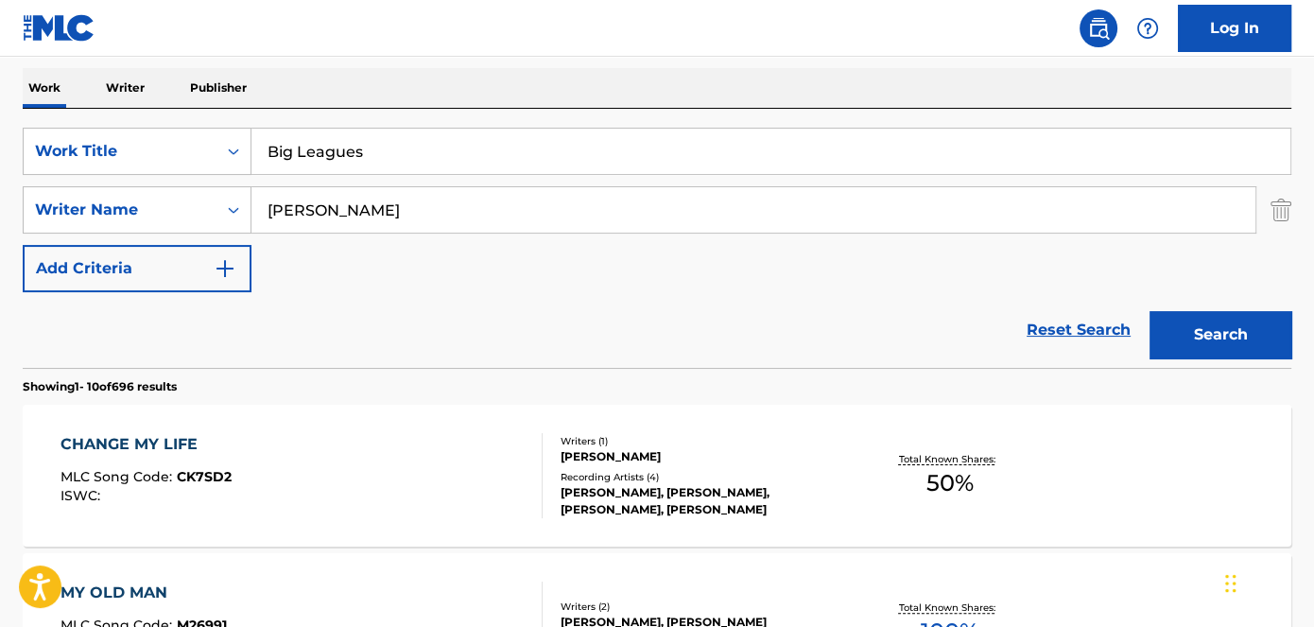
click at [1200, 322] on button "Search" at bounding box center [1221, 334] width 142 height 47
click at [214, 474] on span "BD9DCK" at bounding box center [207, 476] width 61 height 17
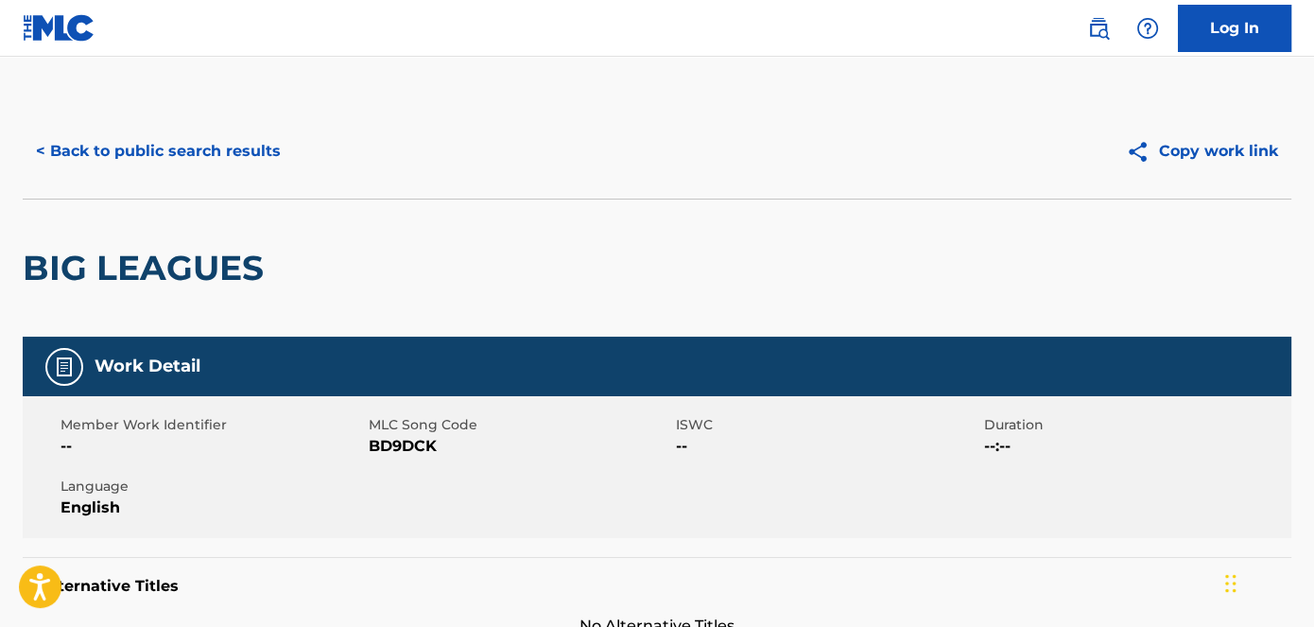
click at [412, 452] on span "BD9DCK" at bounding box center [521, 446] width 304 height 23
copy span "BD9DCK"
click at [212, 165] on button "< Back to public search results" at bounding box center [158, 151] width 271 height 47
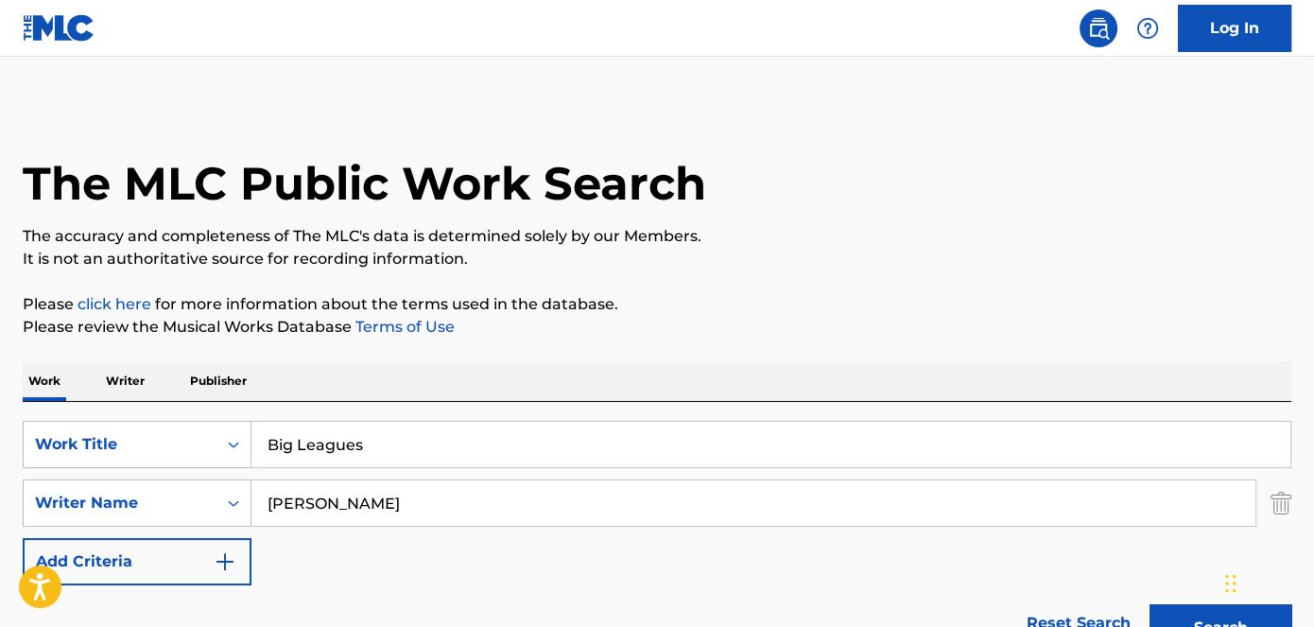
scroll to position [293, 0]
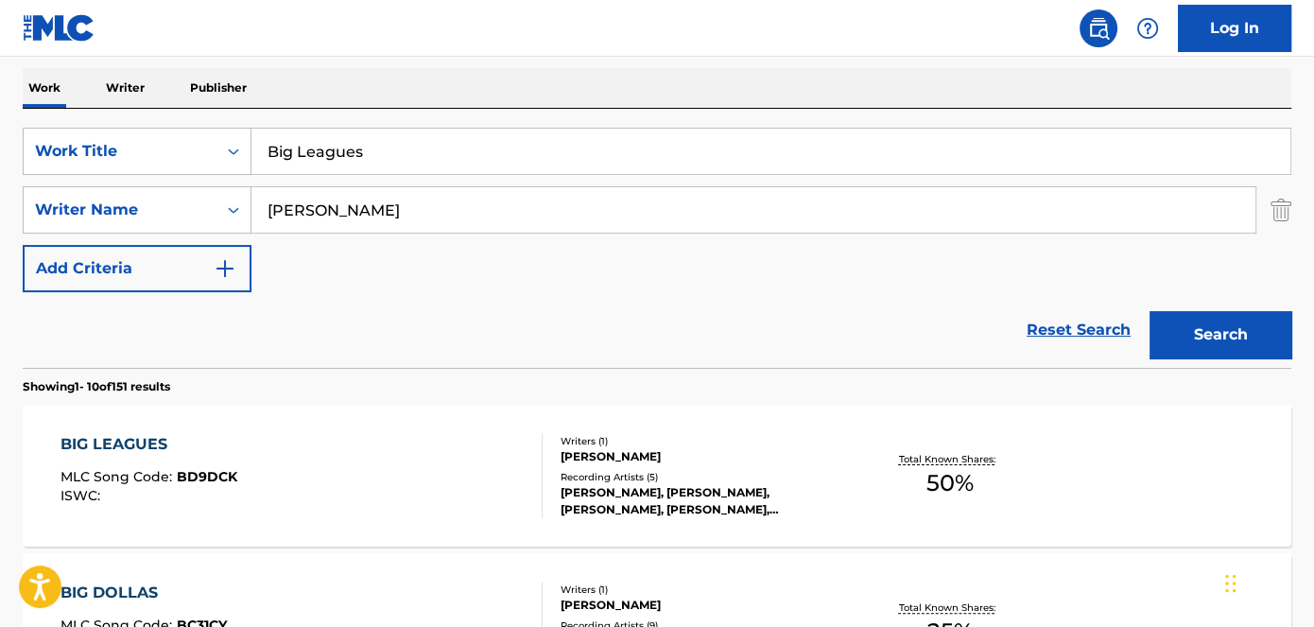
drag, startPoint x: 374, startPoint y: 154, endPoint x: 363, endPoint y: 54, distance: 100.9
click at [183, 154] on div "SearchWithCriteriad53ada31-fe2b-4a6a-85b7-f682a3fb5272 Work Title Big Leagues" at bounding box center [657, 151] width 1269 height 47
paste input "Ricky Owen"
type input "Ricky Owens"
click at [424, 23] on nav "Log In" at bounding box center [657, 28] width 1314 height 57
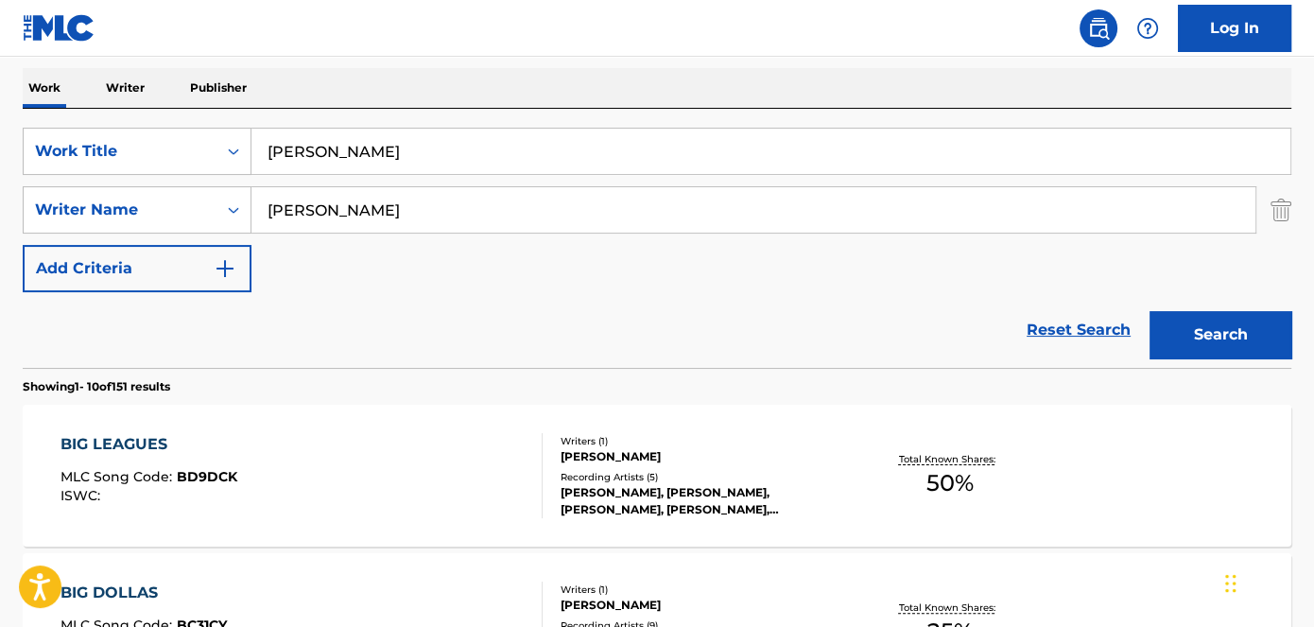
click at [1257, 321] on button "Search" at bounding box center [1221, 334] width 142 height 47
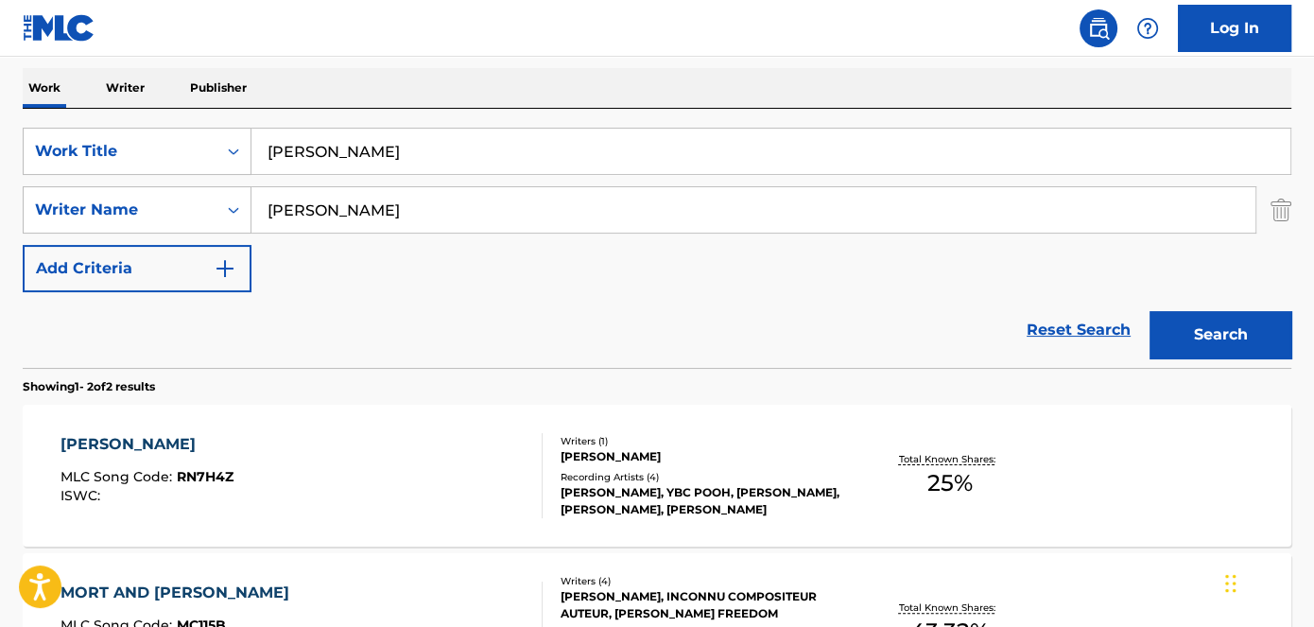
click at [217, 457] on div "RICKY OWENS MLC Song Code : RN7H4Z ISWC :" at bounding box center [147, 475] width 173 height 85
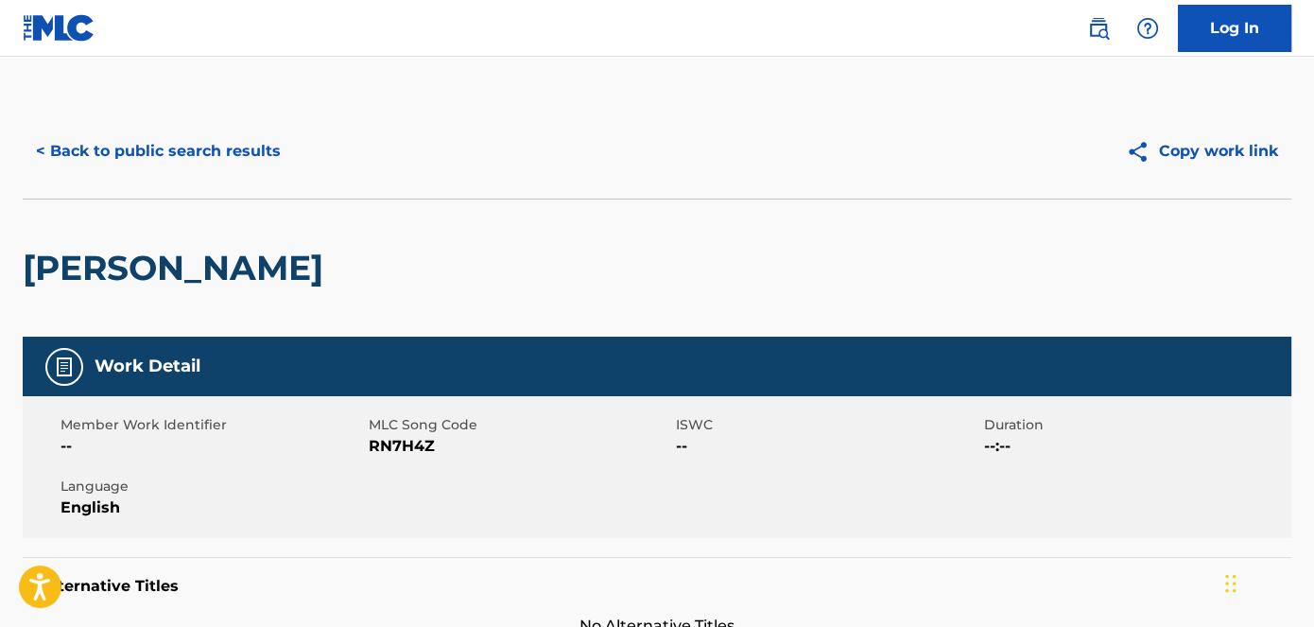
click at [412, 438] on span "RN7H4Z" at bounding box center [521, 446] width 304 height 23
copy span "RN7H4Z"
click at [478, 464] on div "Member Work Identifier -- MLC Song Code RN7H4Z ISWC -- Duration --:-- Language …" at bounding box center [657, 467] width 1269 height 142
click at [404, 449] on span "RN7H4Z" at bounding box center [521, 446] width 304 height 23
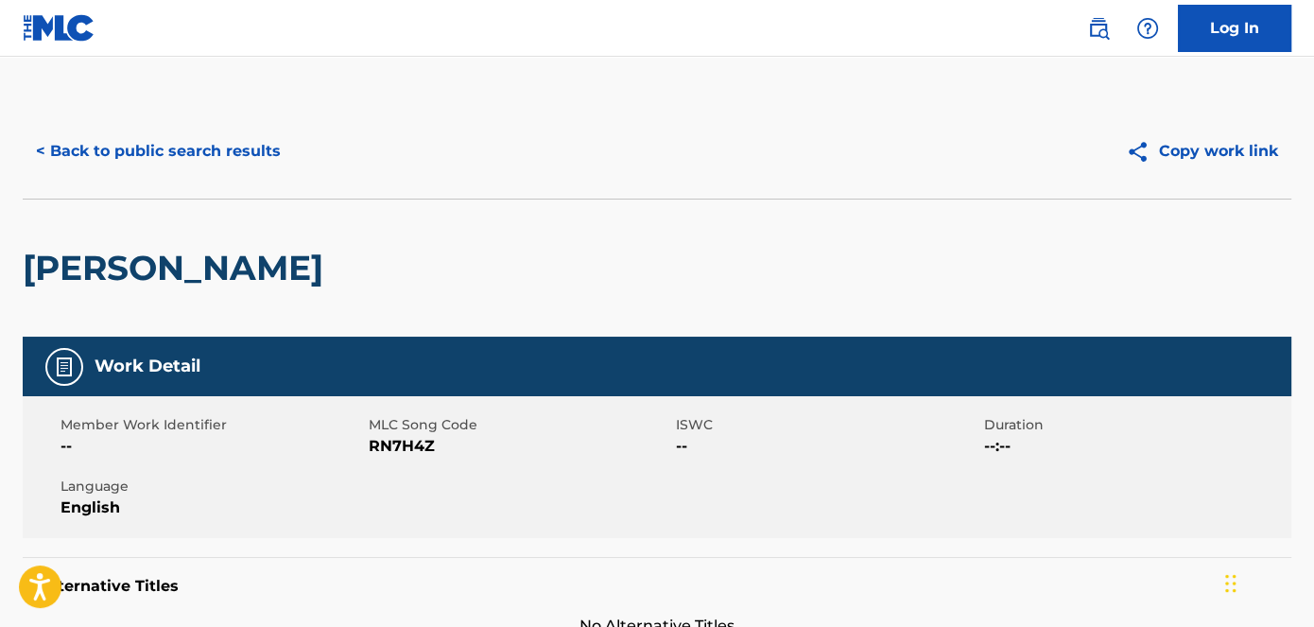
click at [404, 449] on span "RN7H4Z" at bounding box center [521, 446] width 304 height 23
copy span "RN7H4Z"
click at [244, 149] on button "< Back to public search results" at bounding box center [158, 151] width 271 height 47
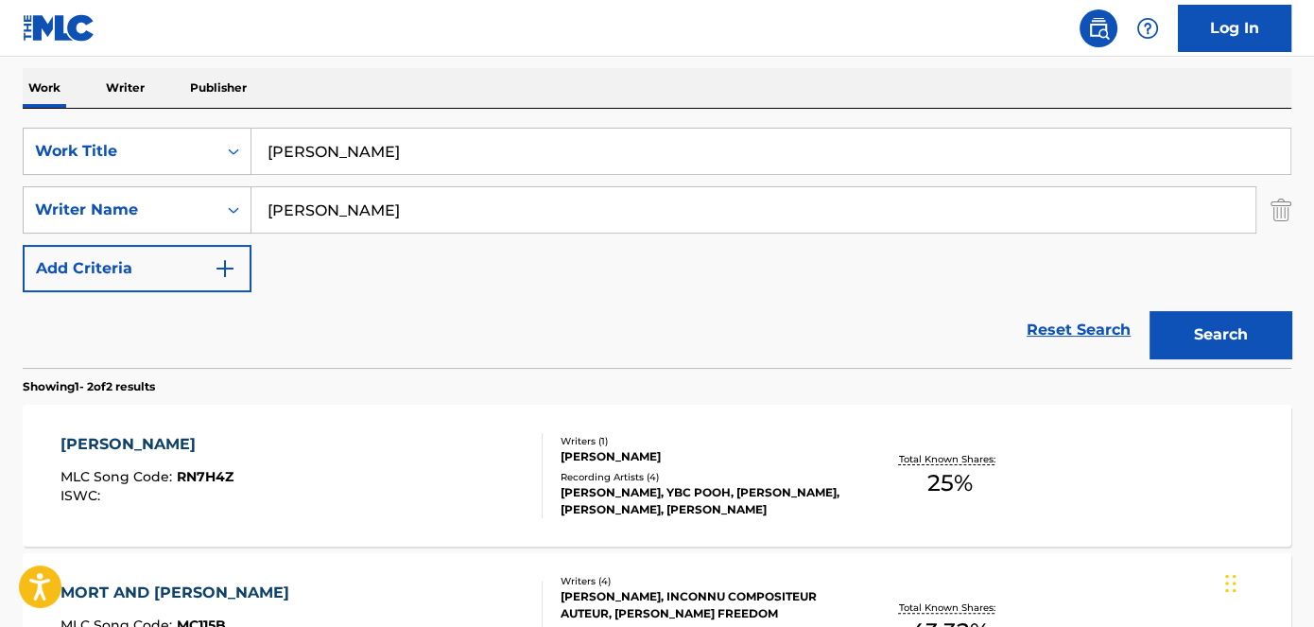
drag, startPoint x: 314, startPoint y: 151, endPoint x: 386, endPoint y: 89, distance: 95.2
click at [229, 151] on div "SearchWithCriteriad53ada31-fe2b-4a6a-85b7-f682a3fb5272 Work Title Ricky Owens" at bounding box center [657, 151] width 1269 height 47
paste input "Jeff Hardy"
type input "Jeff Hardy"
click at [411, 68] on div "Work Writer Publisher" at bounding box center [657, 88] width 1269 height 40
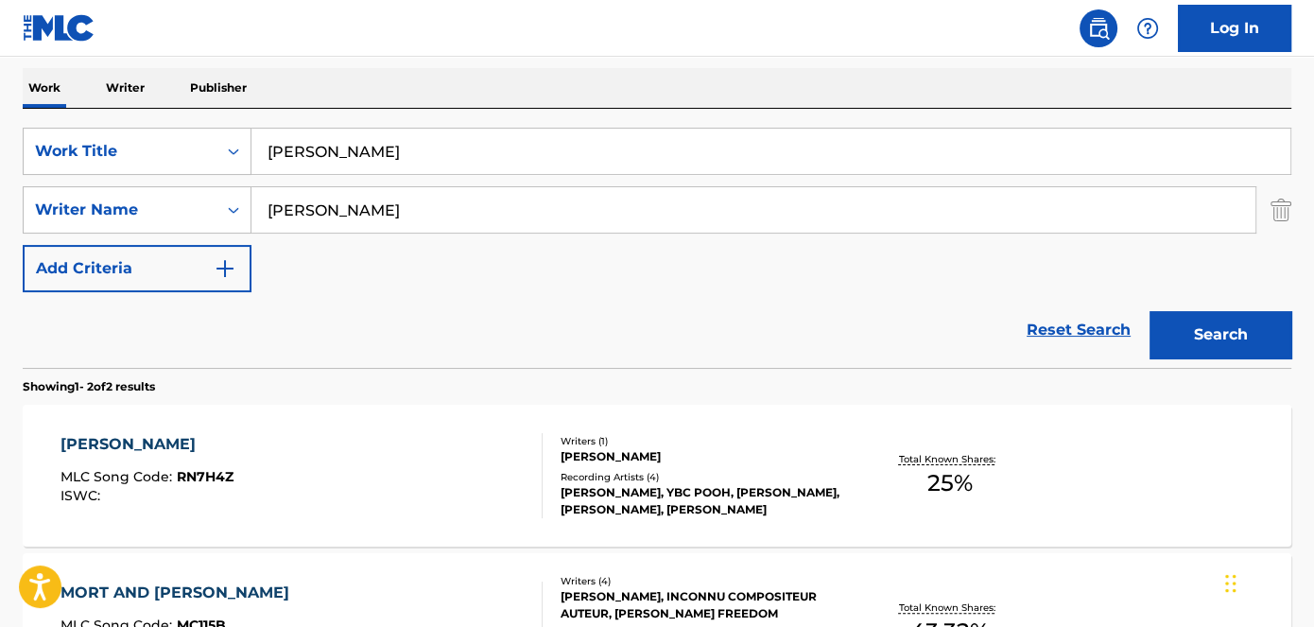
click at [1195, 350] on button "Search" at bounding box center [1221, 334] width 142 height 47
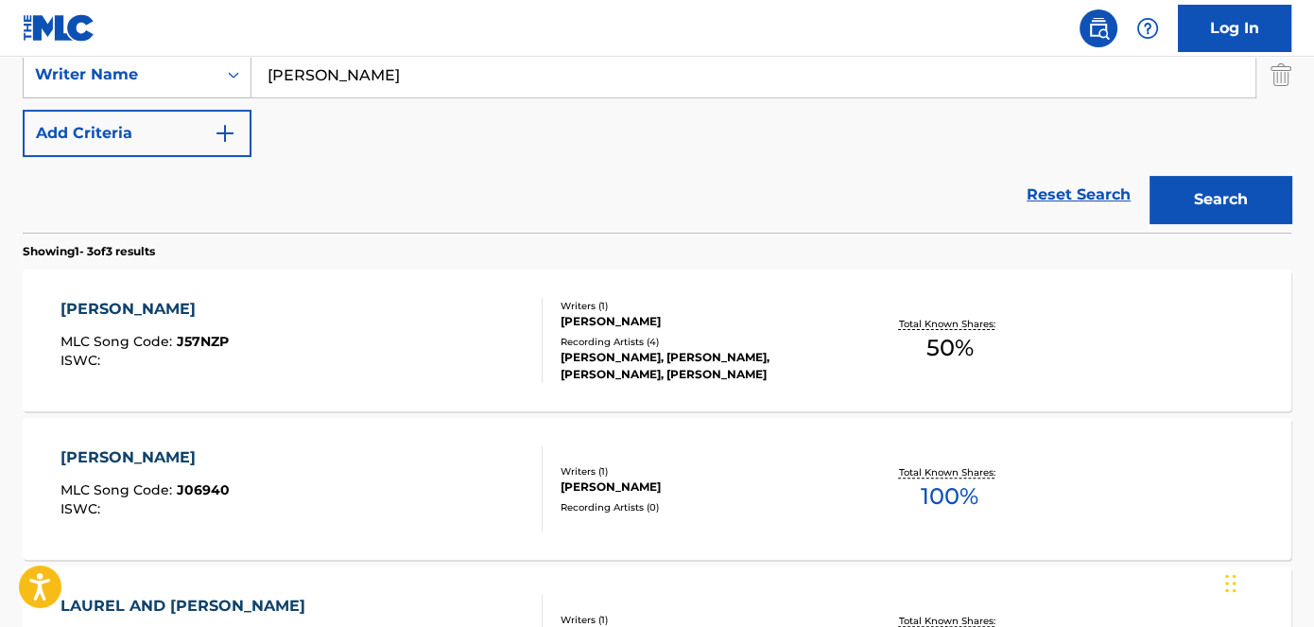
scroll to position [465, 0]
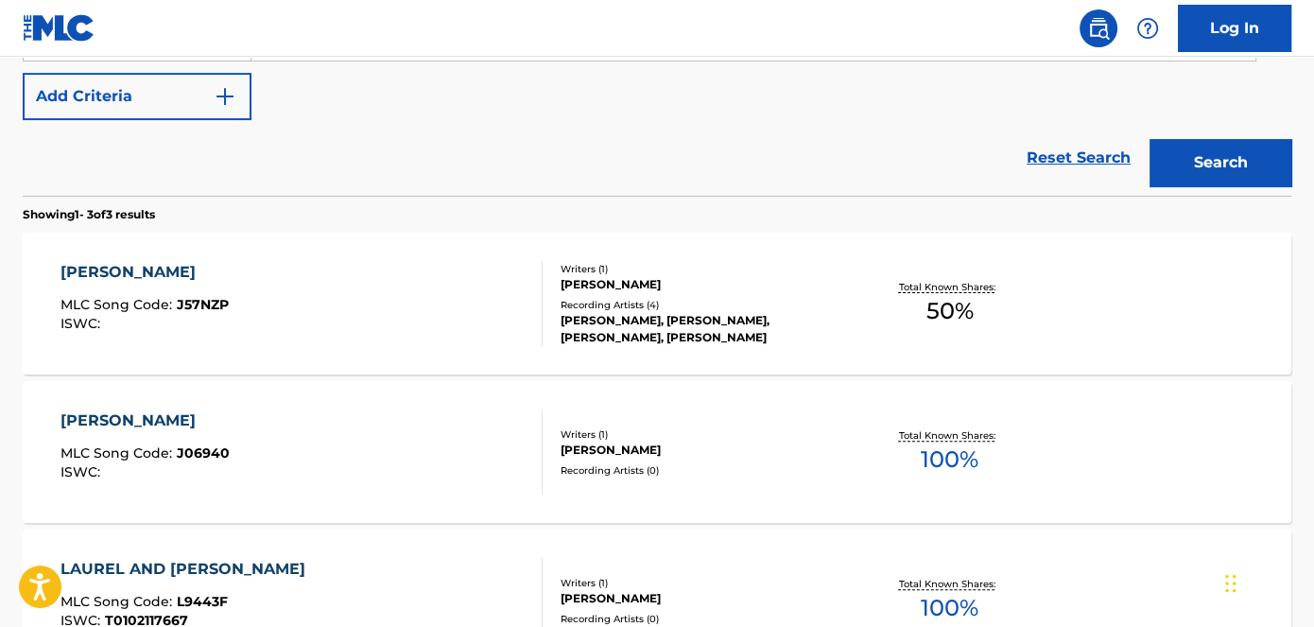
click at [195, 298] on span "J57NZP" at bounding box center [203, 304] width 52 height 17
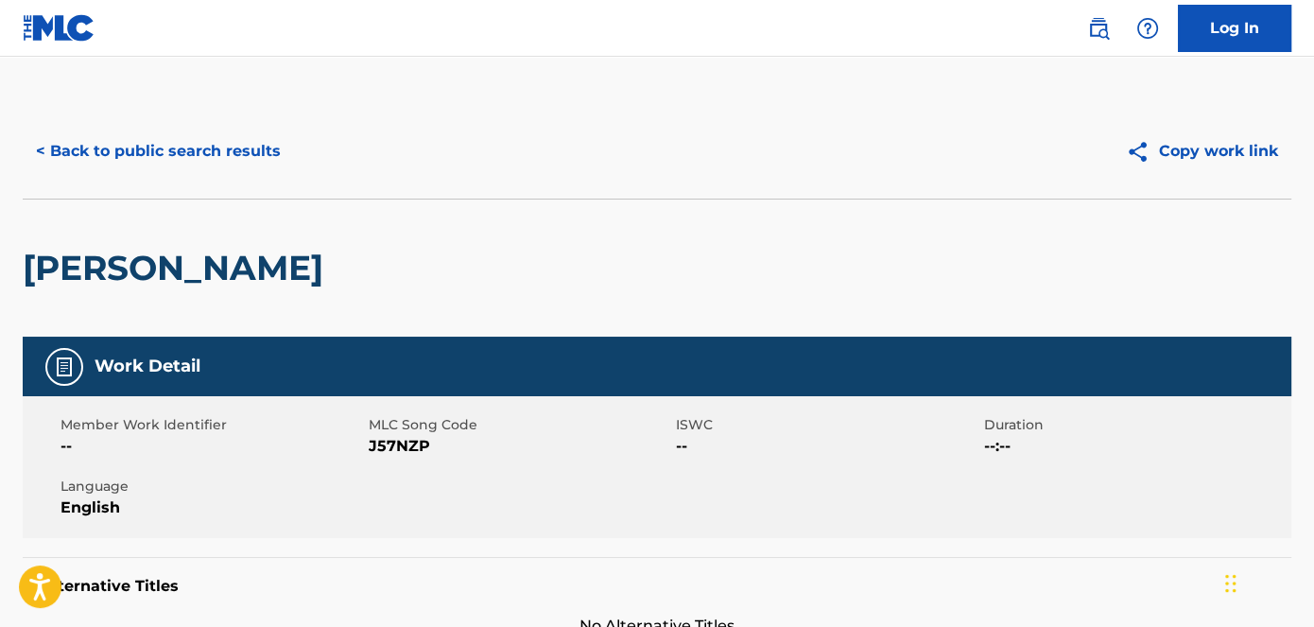
click at [409, 444] on span "J57NZP" at bounding box center [521, 446] width 304 height 23
copy span "J57NZP"
click at [200, 167] on button "< Back to public search results" at bounding box center [158, 151] width 271 height 47
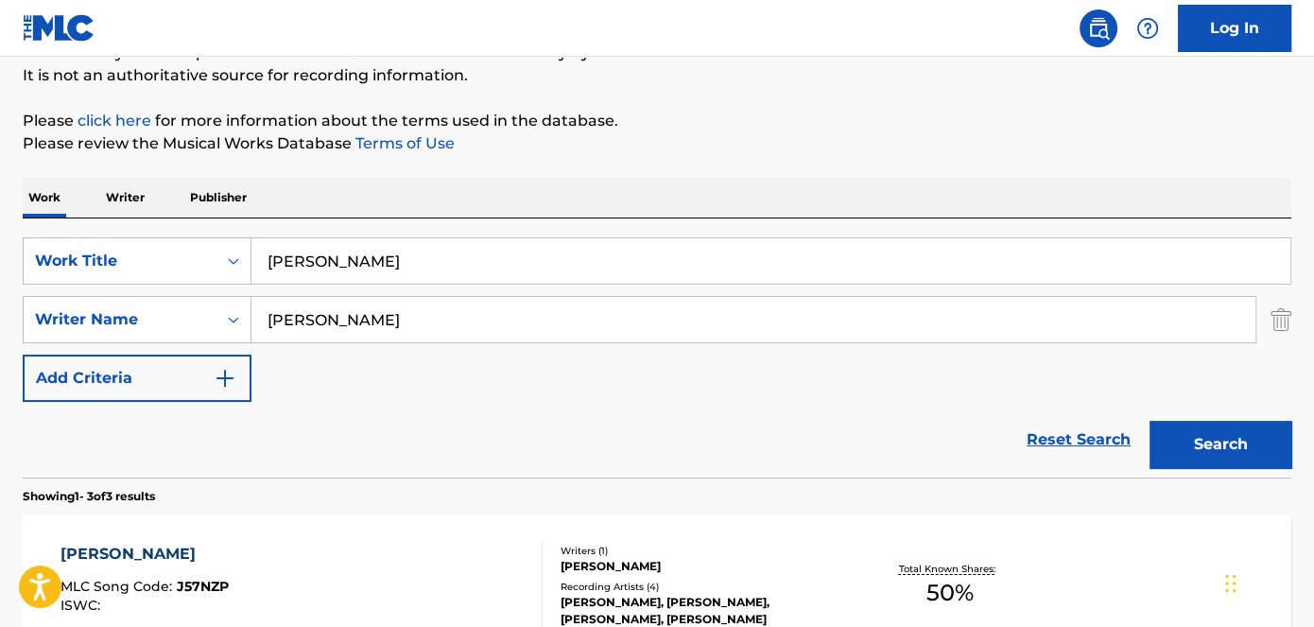
scroll to position [58, 0]
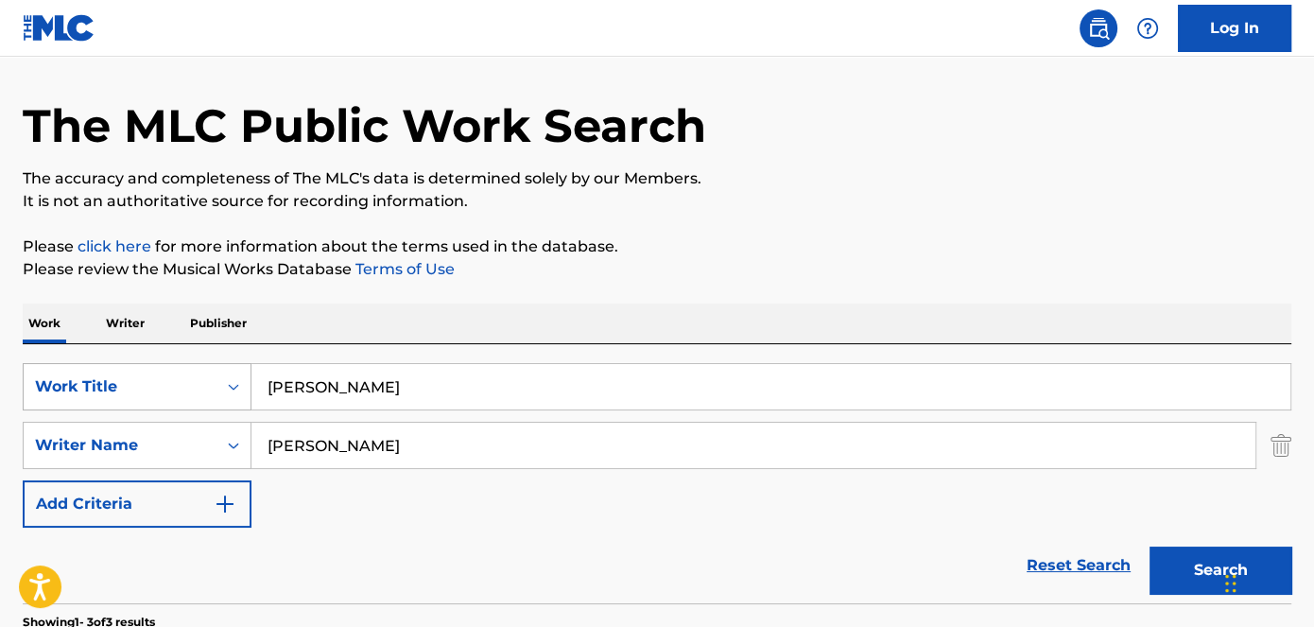
drag, startPoint x: 386, startPoint y: 385, endPoint x: 131, endPoint y: 376, distance: 254.5
click at [141, 381] on div "SearchWithCriteriad53ada31-fe2b-4a6a-85b7-f682a3fb5272 Work Title Jeff Hardy" at bounding box center [657, 386] width 1269 height 47
paste input "Holy Ghost"
type input "Holy Ghost"
drag, startPoint x: 862, startPoint y: 235, endPoint x: 1123, endPoint y: 507, distance: 377.2
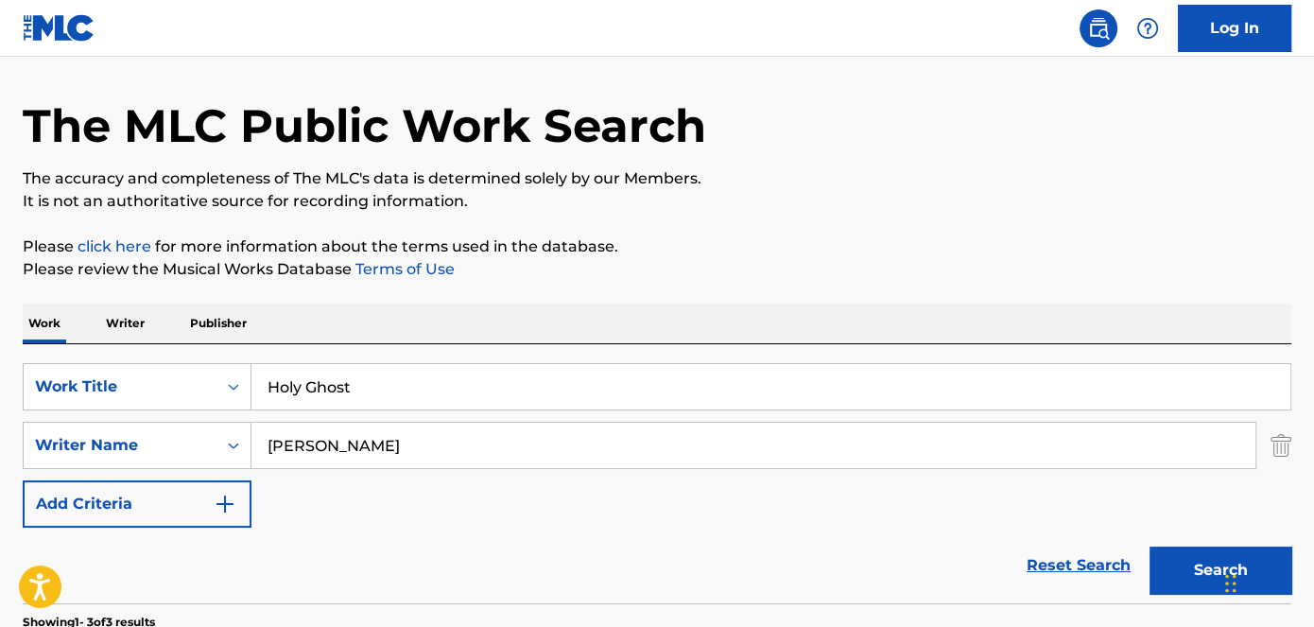
click at [866, 235] on div "The MLC Public Work Search The accuracy and completeness of The MLC's data is d…" at bounding box center [657, 607] width 1314 height 1122
click at [1218, 558] on button "Search" at bounding box center [1221, 570] width 142 height 47
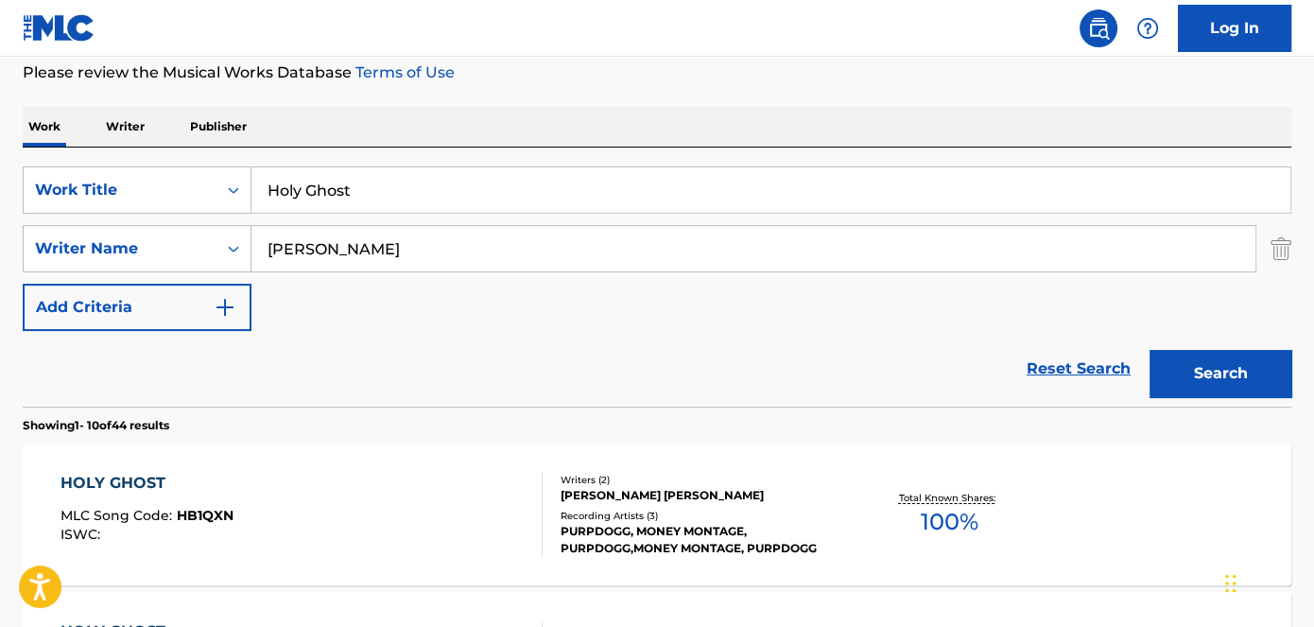
scroll to position [600, 0]
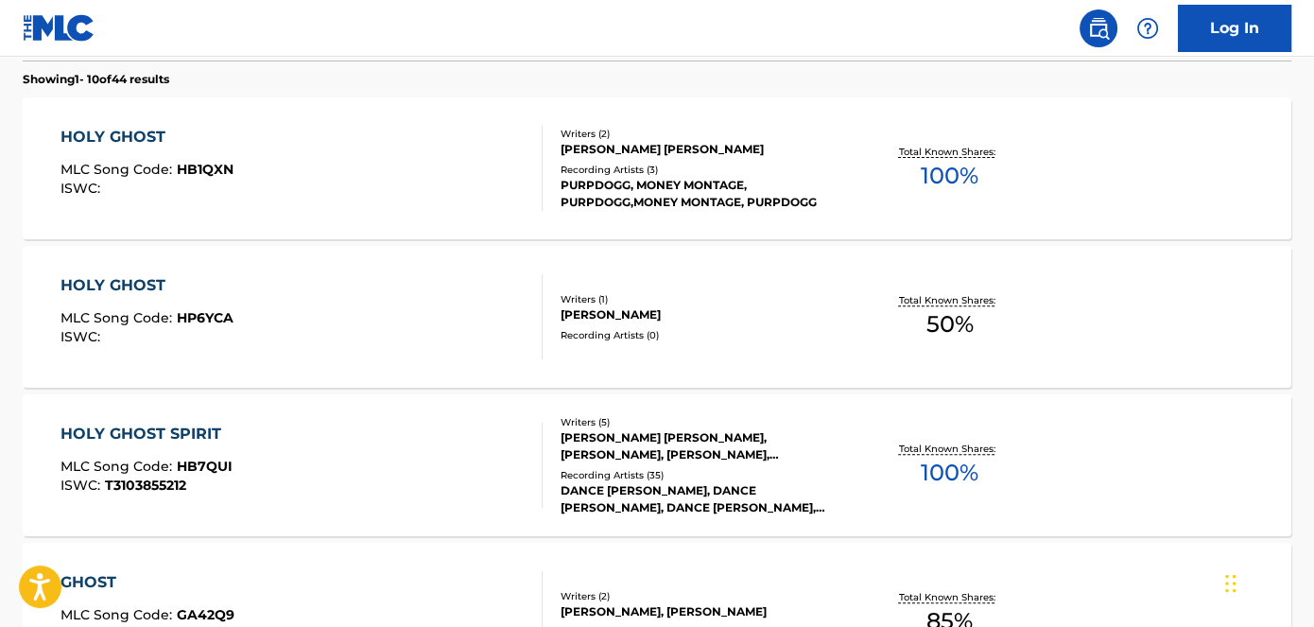
click at [197, 315] on span "HP6YCA" at bounding box center [205, 317] width 57 height 17
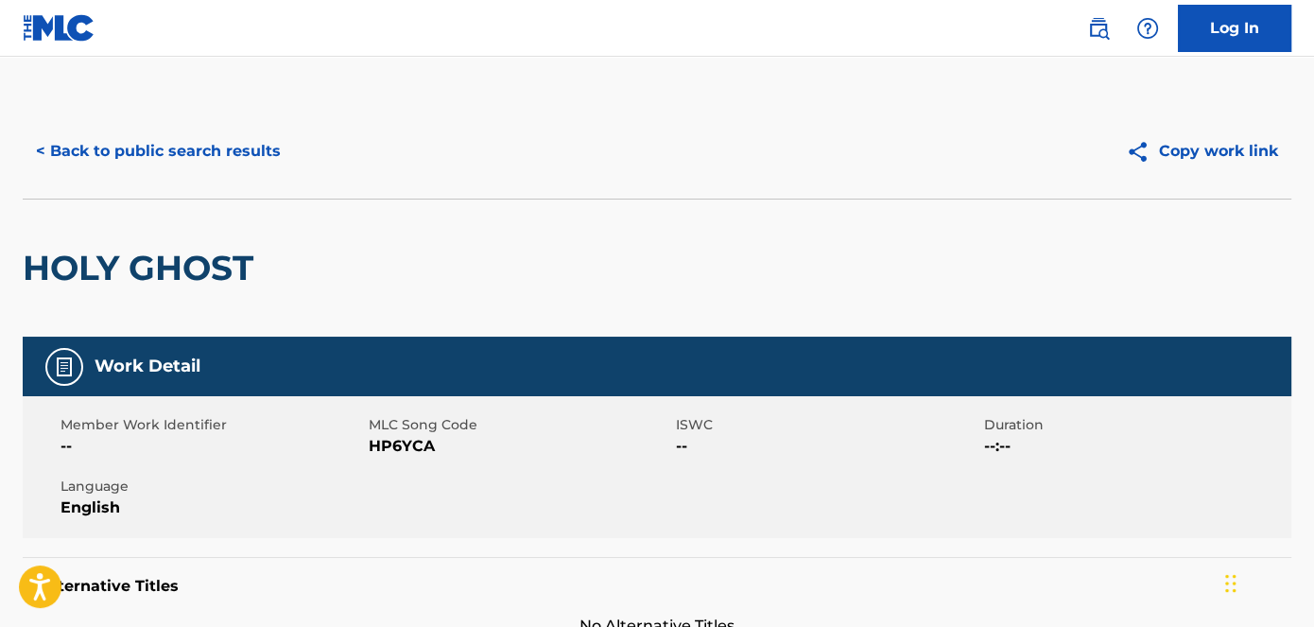
click at [401, 445] on span "HP6YCA" at bounding box center [521, 446] width 304 height 23
copy span "HP6YCA"
click at [164, 153] on button "< Back to public search results" at bounding box center [158, 151] width 271 height 47
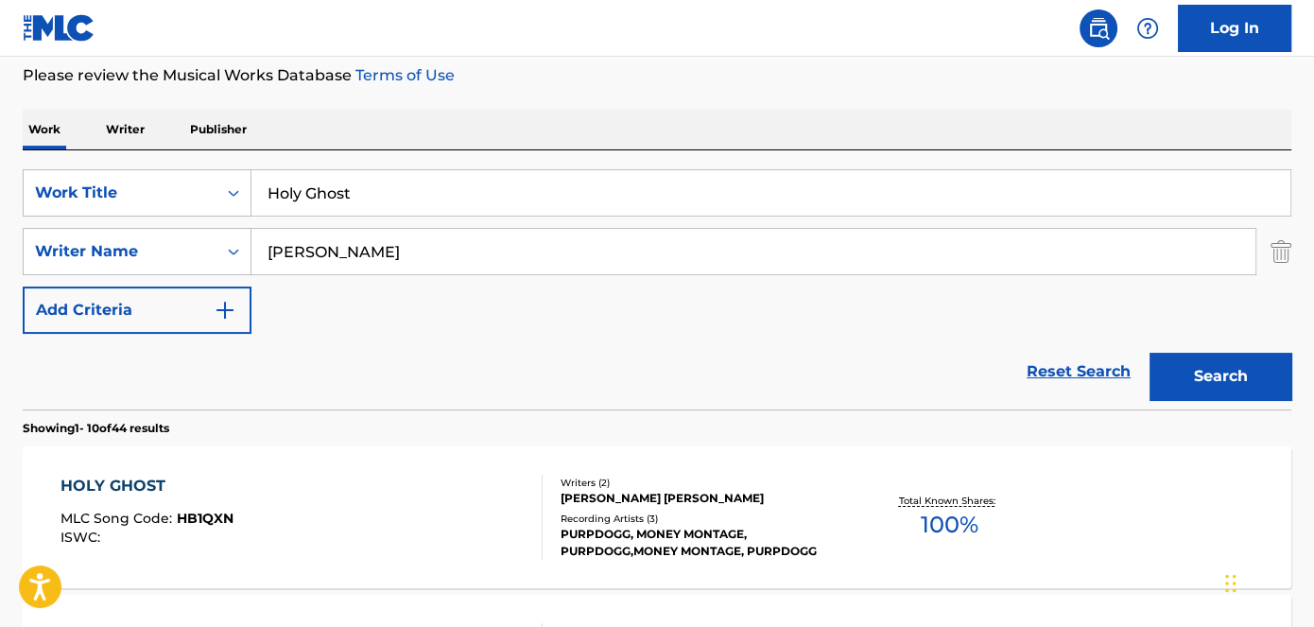
scroll to position [192, 0]
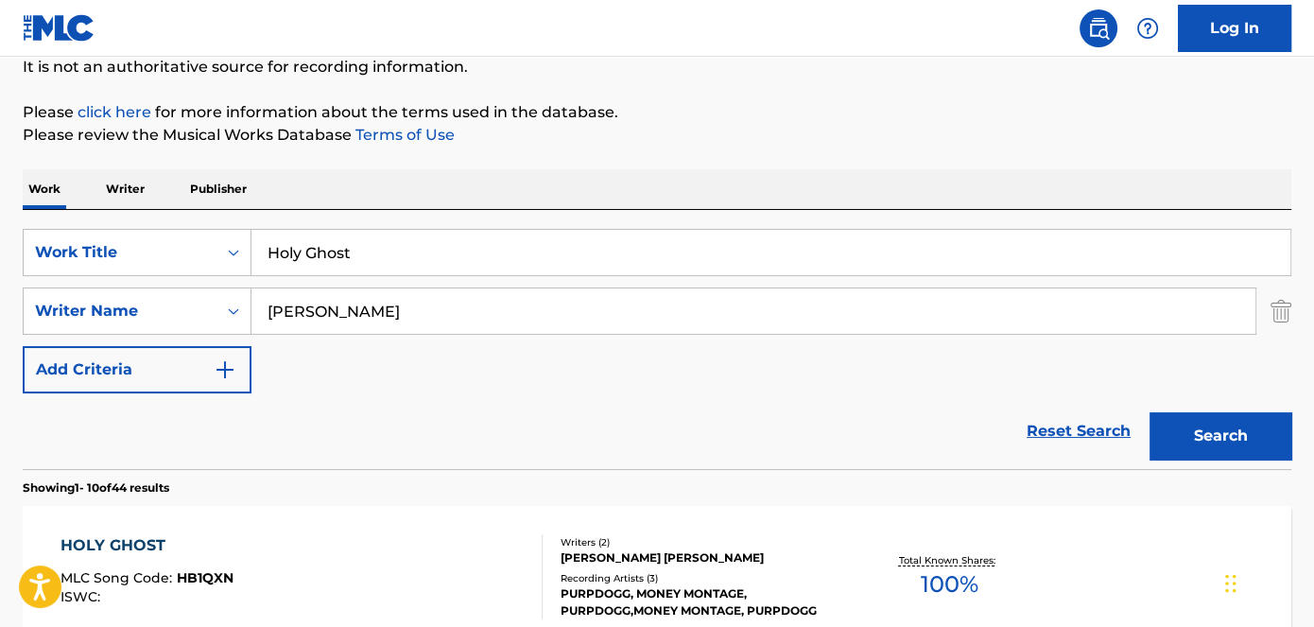
drag, startPoint x: 297, startPoint y: 260, endPoint x: 477, endPoint y: 175, distance: 198.8
click at [185, 255] on div "SearchWithCriteriad53ada31-fe2b-4a6a-85b7-f682a3fb5272 Work Title Holy Ghost" at bounding box center [657, 252] width 1269 height 47
paste input "My Days"
type input "My Days"
click at [766, 131] on p "Please review the Musical Works Database Terms of Use" at bounding box center [657, 135] width 1269 height 23
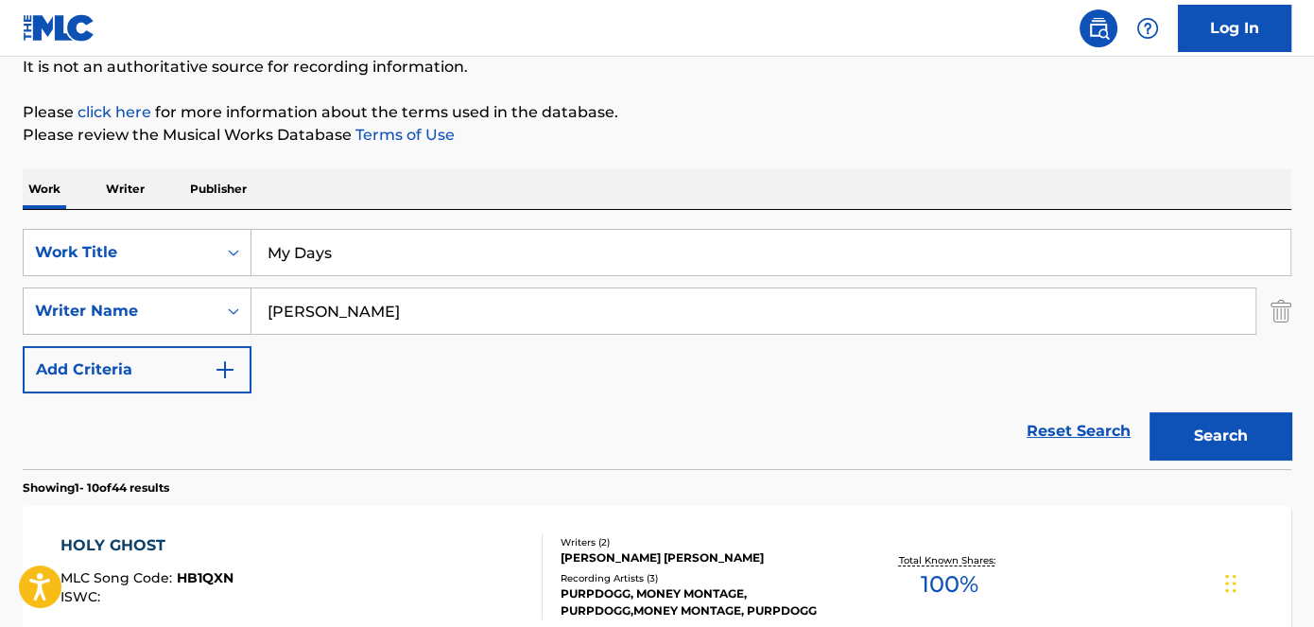
click at [1230, 419] on button "Search" at bounding box center [1221, 435] width 142 height 47
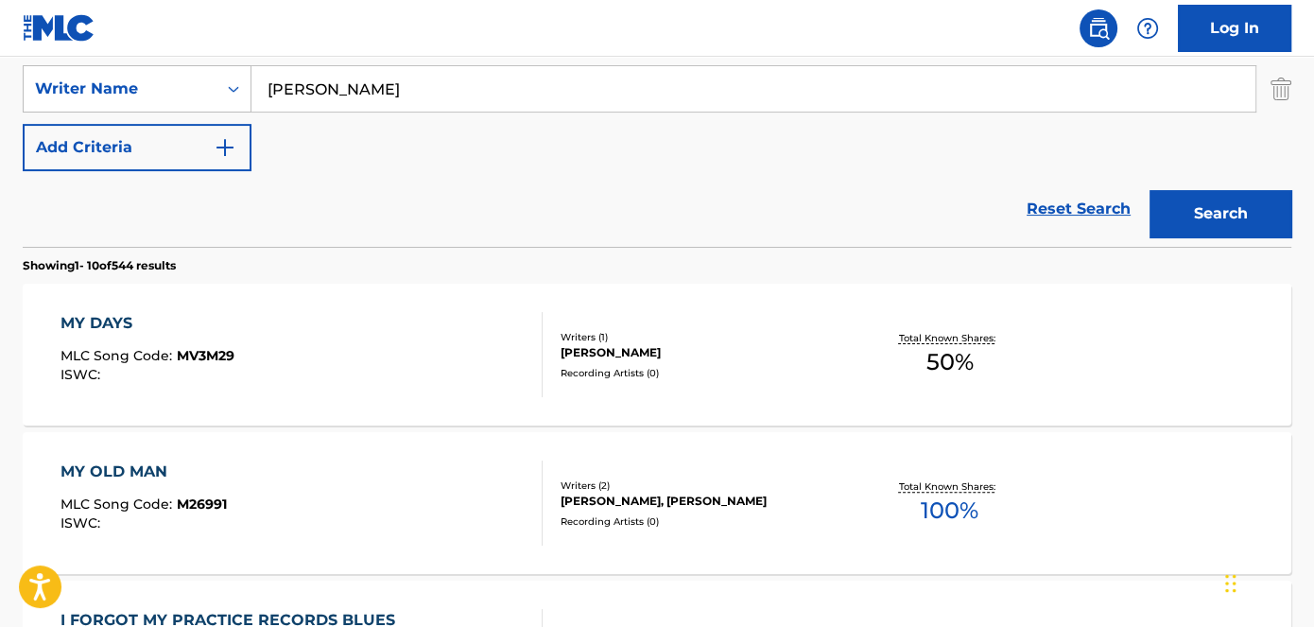
scroll to position [450, 0]
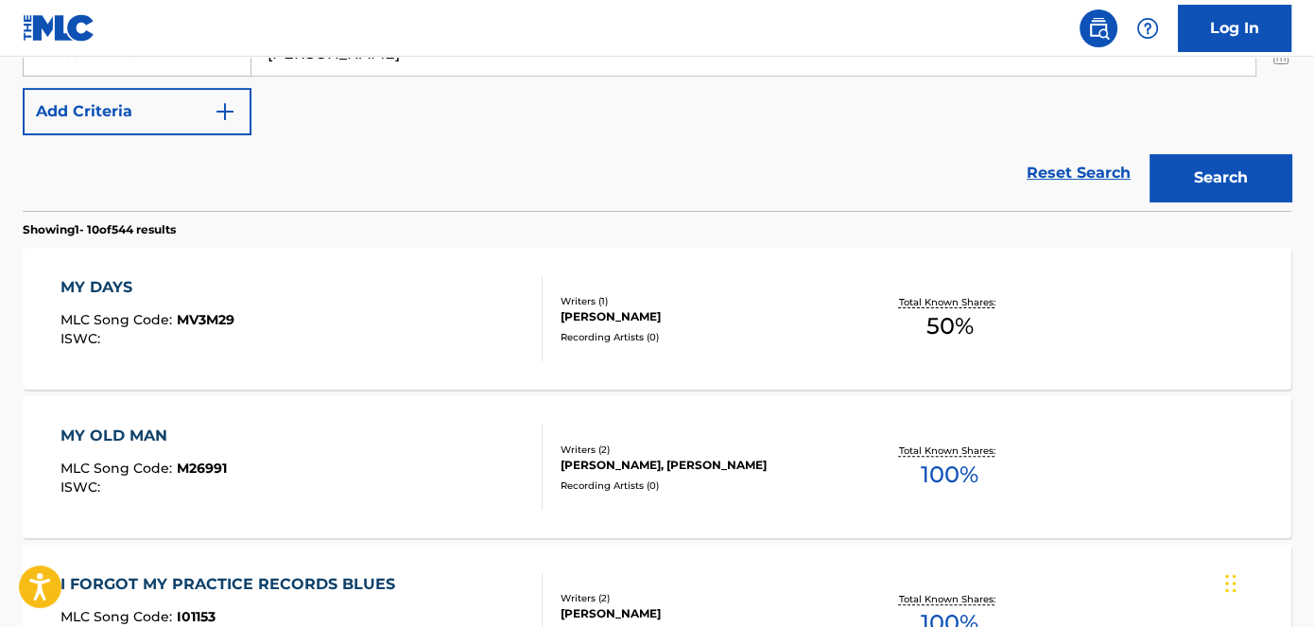
click at [201, 321] on span "MV3M29" at bounding box center [206, 319] width 58 height 17
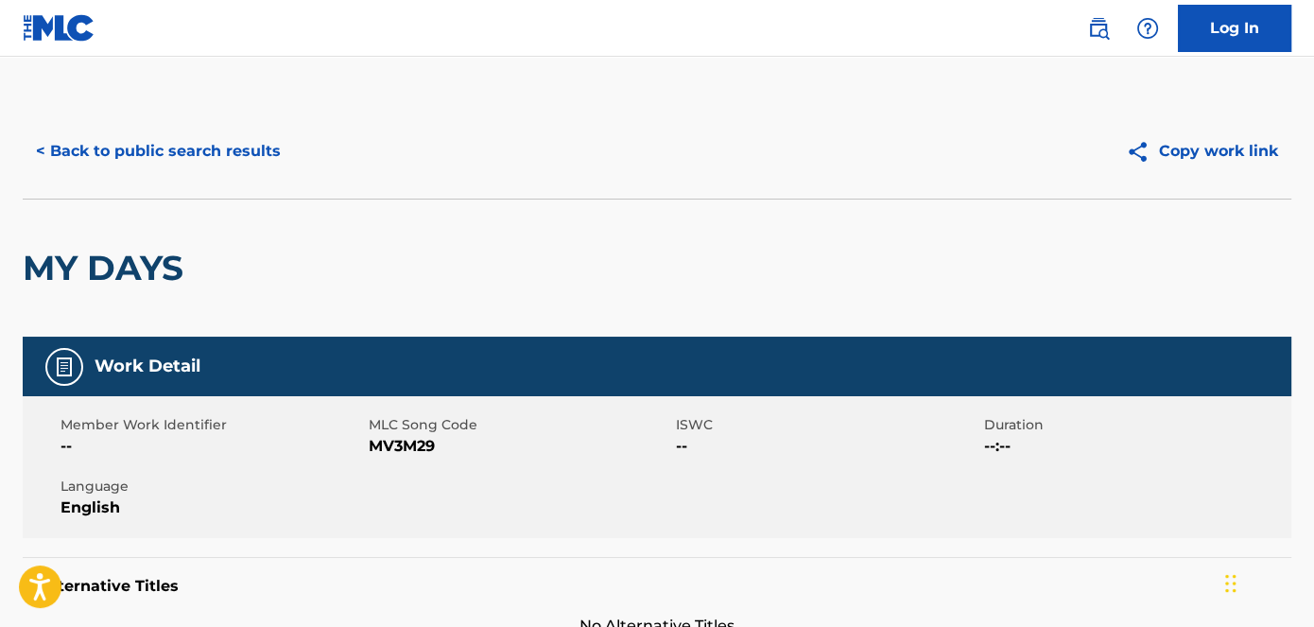
click at [414, 447] on span "MV3M29" at bounding box center [521, 446] width 304 height 23
copy span "MV3M29"
click at [222, 160] on button "< Back to public search results" at bounding box center [158, 151] width 271 height 47
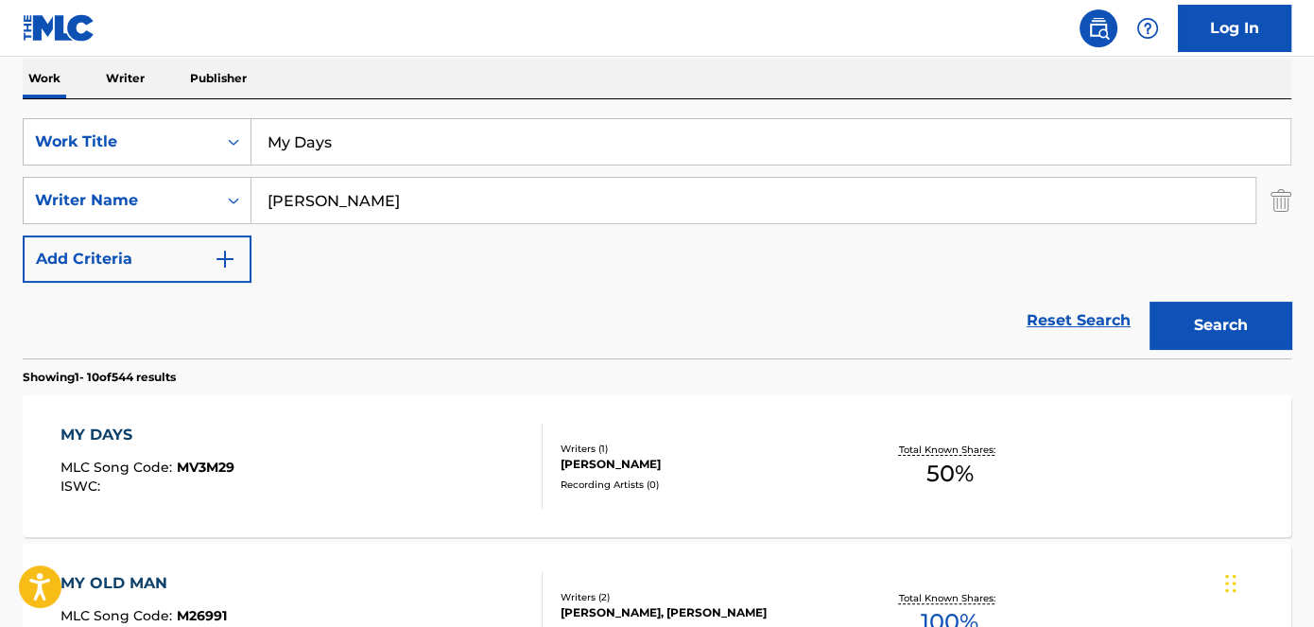
scroll to position [300, 0]
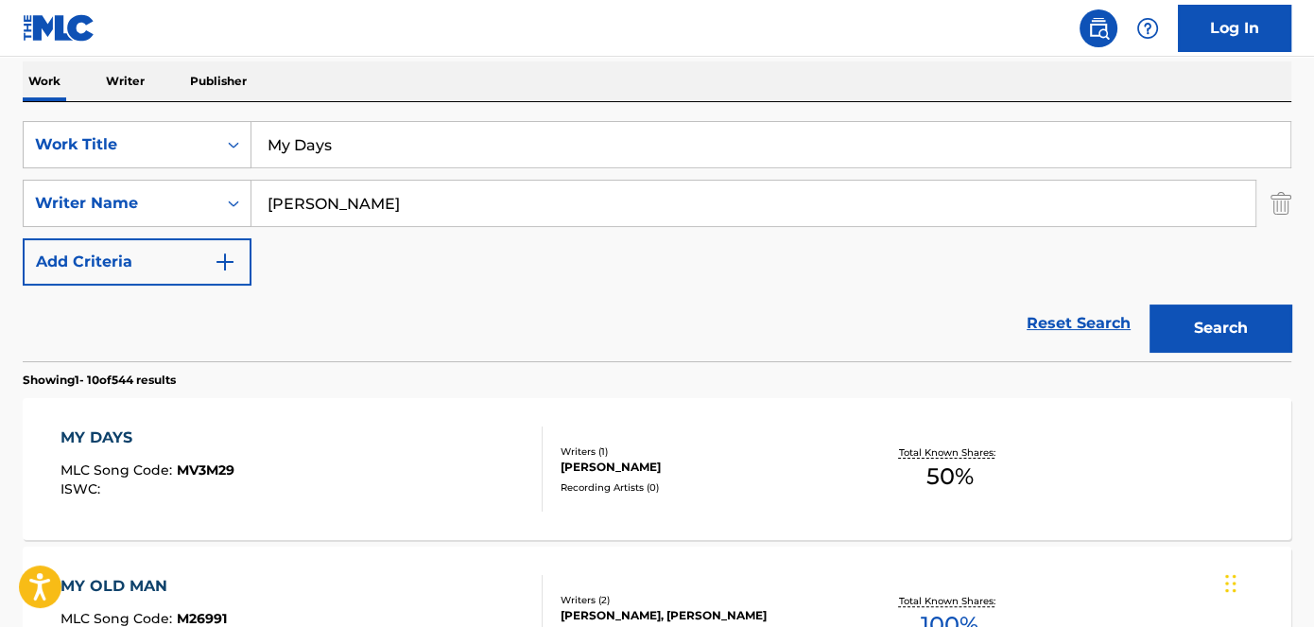
drag, startPoint x: 338, startPoint y: 154, endPoint x: 351, endPoint y: 81, distance: 74.0
click at [212, 154] on div "SearchWithCriteriad53ada31-fe2b-4a6a-85b7-f682a3fb5272 Work Title My Days" at bounding box center [657, 144] width 1269 height 47
paste input "Chanel n Y$l"
type input "Chanel n Y$l"
drag, startPoint x: 409, startPoint y: 38, endPoint x: 426, endPoint y: 41, distance: 17.3
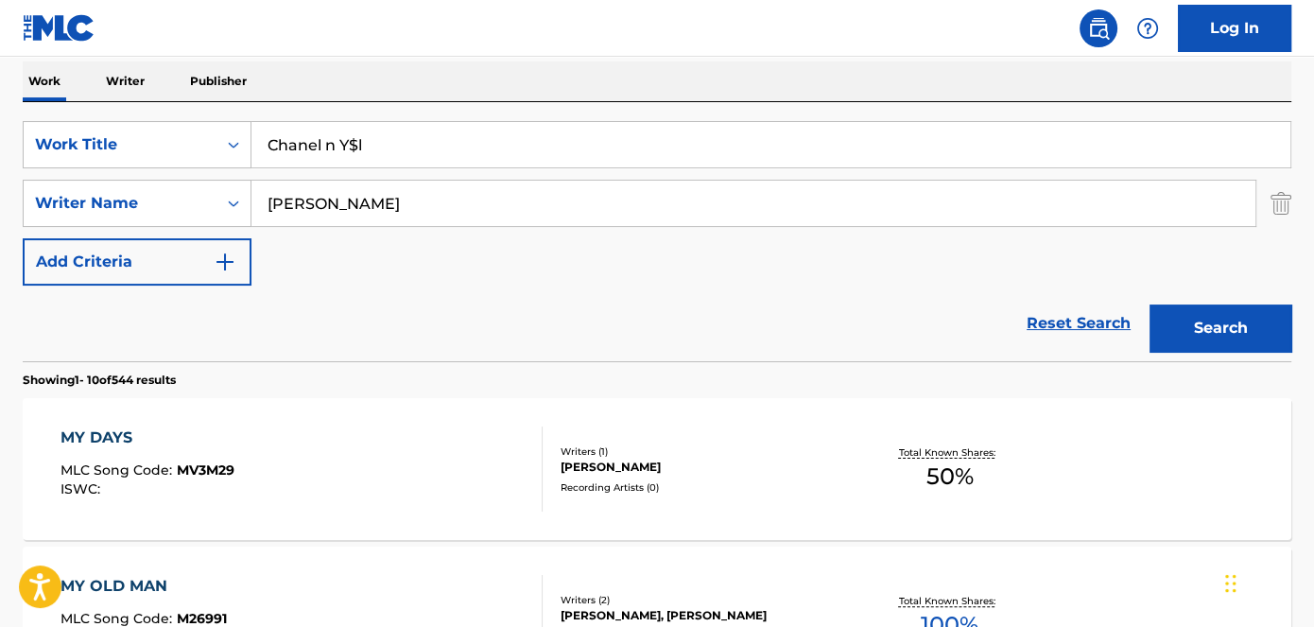
click at [410, 36] on nav "Log In" at bounding box center [657, 28] width 1314 height 57
click at [1207, 323] on button "Search" at bounding box center [1221, 327] width 142 height 47
click at [205, 469] on span "CK8PO4" at bounding box center [206, 469] width 58 height 17
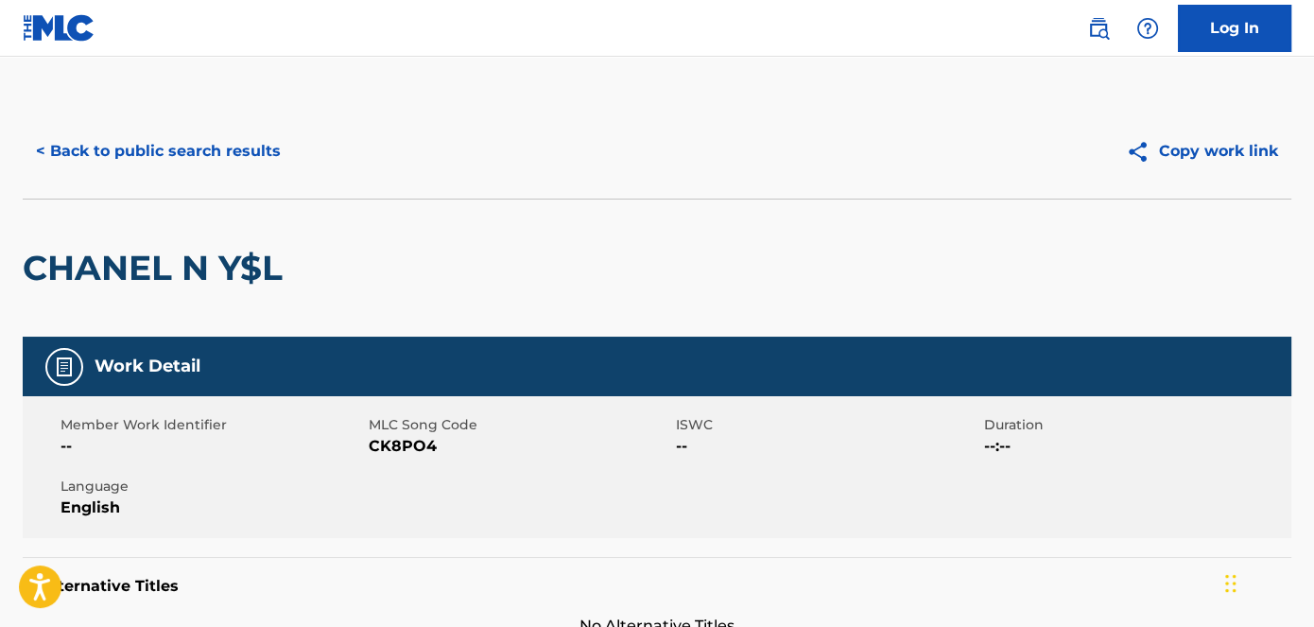
click at [407, 450] on span "CK8PO4" at bounding box center [521, 446] width 304 height 23
copy span "CK8PO4"
click at [200, 151] on button "< Back to public search results" at bounding box center [158, 151] width 271 height 47
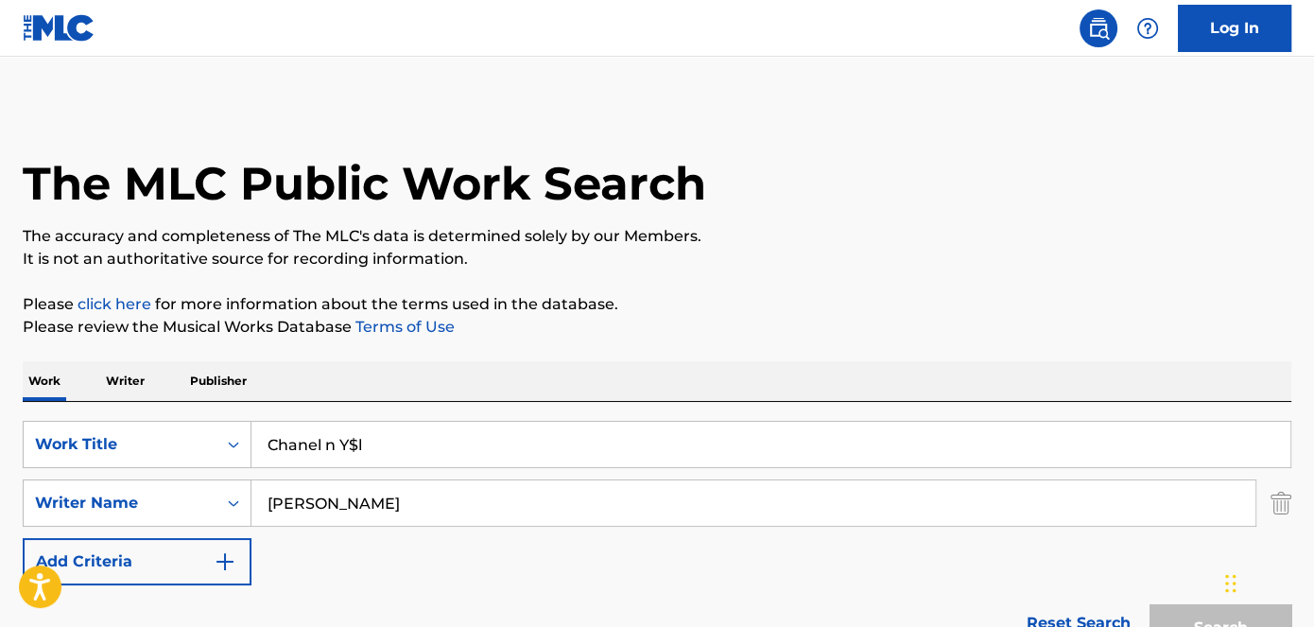
scroll to position [300, 0]
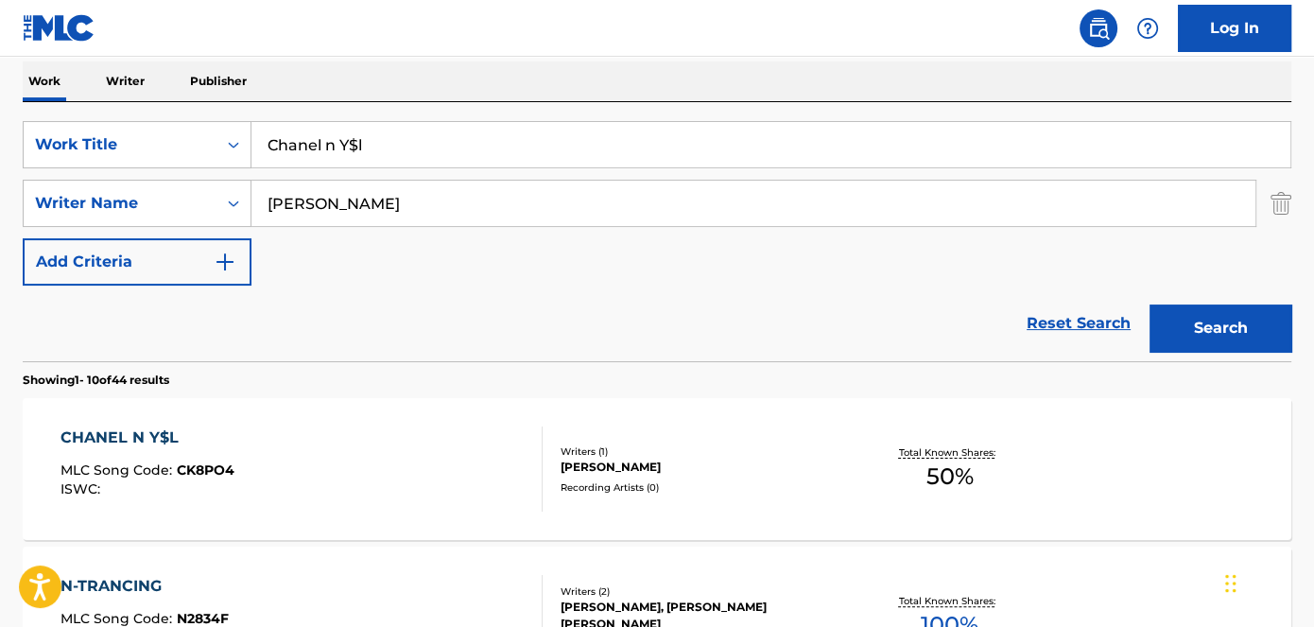
drag, startPoint x: 331, startPoint y: 137, endPoint x: 378, endPoint y: 50, distance: 99.0
click at [247, 137] on div "SearchWithCriteriad53ada31-fe2b-4a6a-85b7-f682a3fb5272 Work Title Chanel n Y$l" at bounding box center [657, 144] width 1269 height 47
paste input "Search Form"
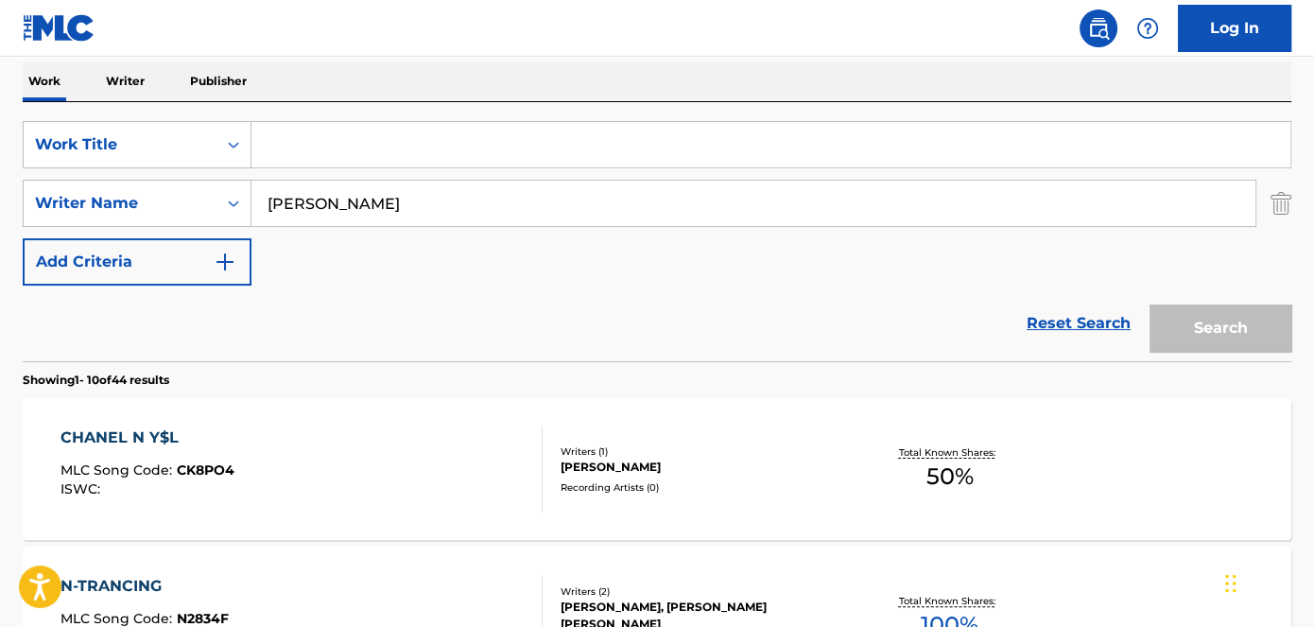
click at [421, 13] on nav "Log In" at bounding box center [657, 28] width 1314 height 57
click at [386, 159] on input "Search Form" at bounding box center [771, 144] width 1039 height 45
drag, startPoint x: 379, startPoint y: 149, endPoint x: 366, endPoint y: 147, distance: 13.5
click at [367, 147] on input "Search Form" at bounding box center [771, 144] width 1039 height 45
paste input "Carry On"
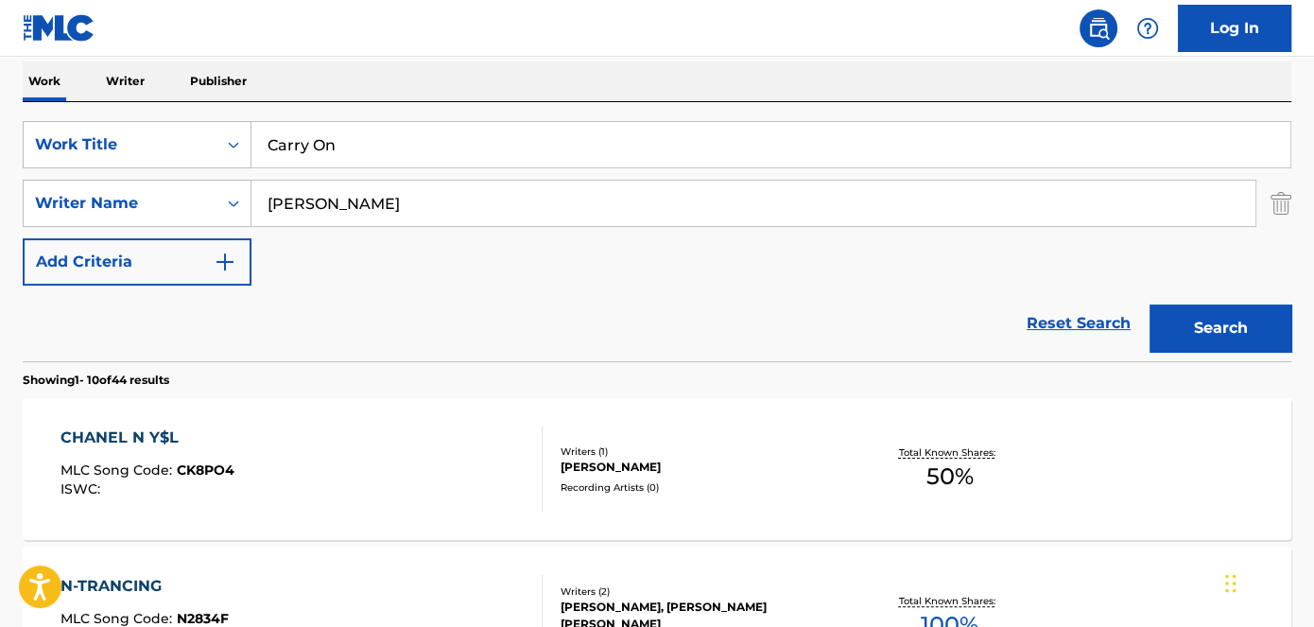
type input "Carry On"
drag, startPoint x: 451, startPoint y: 45, endPoint x: 870, endPoint y: 182, distance: 440.5
click at [453, 44] on nav "Log In" at bounding box center [657, 28] width 1314 height 57
click at [1194, 336] on button "Search" at bounding box center [1221, 327] width 142 height 47
click at [212, 471] on span "CK8PQ5" at bounding box center [205, 469] width 56 height 17
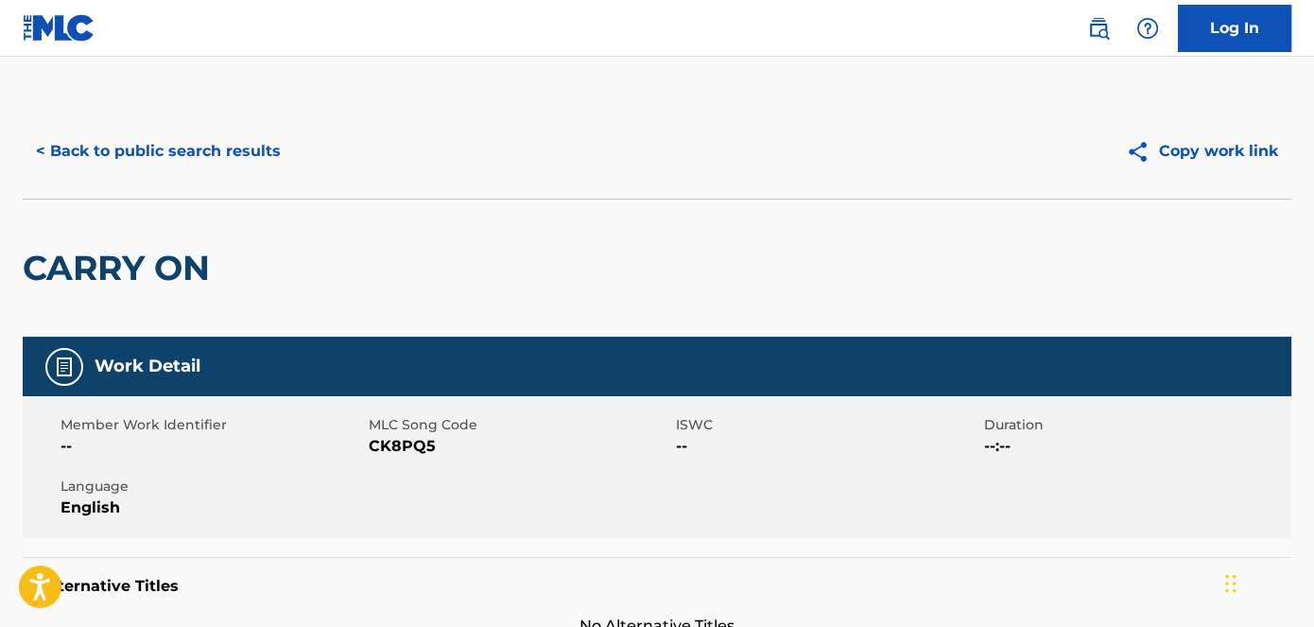
click at [420, 446] on span "CK8PQ5" at bounding box center [521, 446] width 304 height 23
click at [217, 144] on button "< Back to public search results" at bounding box center [158, 151] width 271 height 47
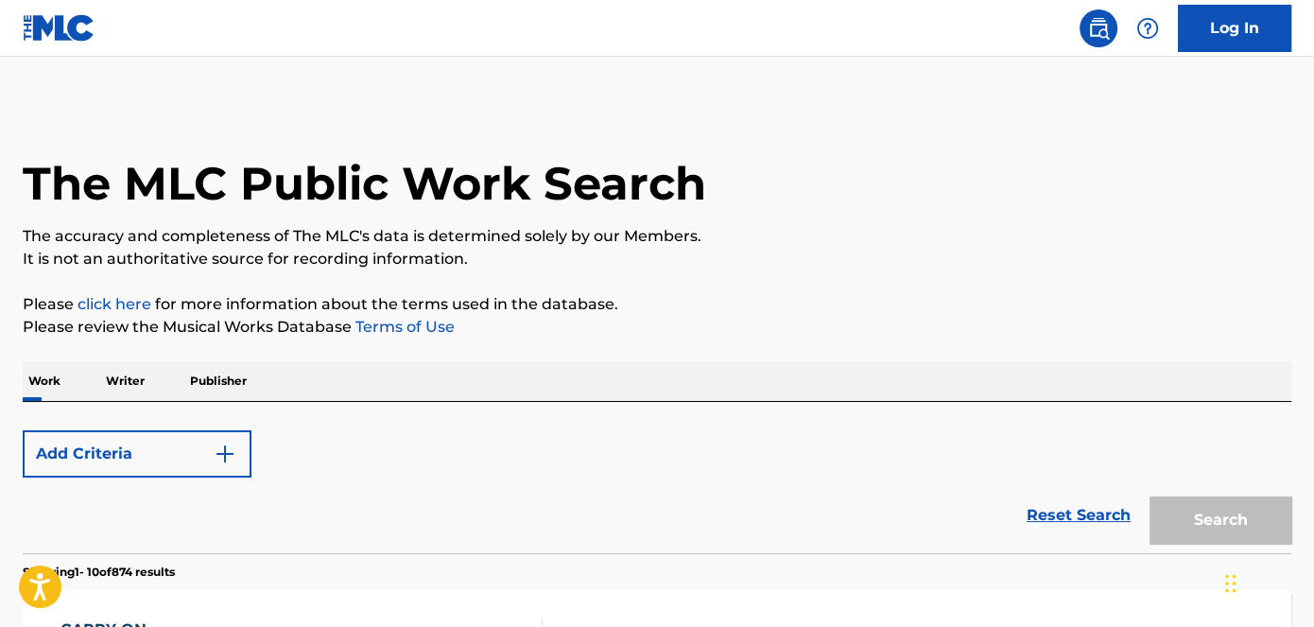
scroll to position [300, 0]
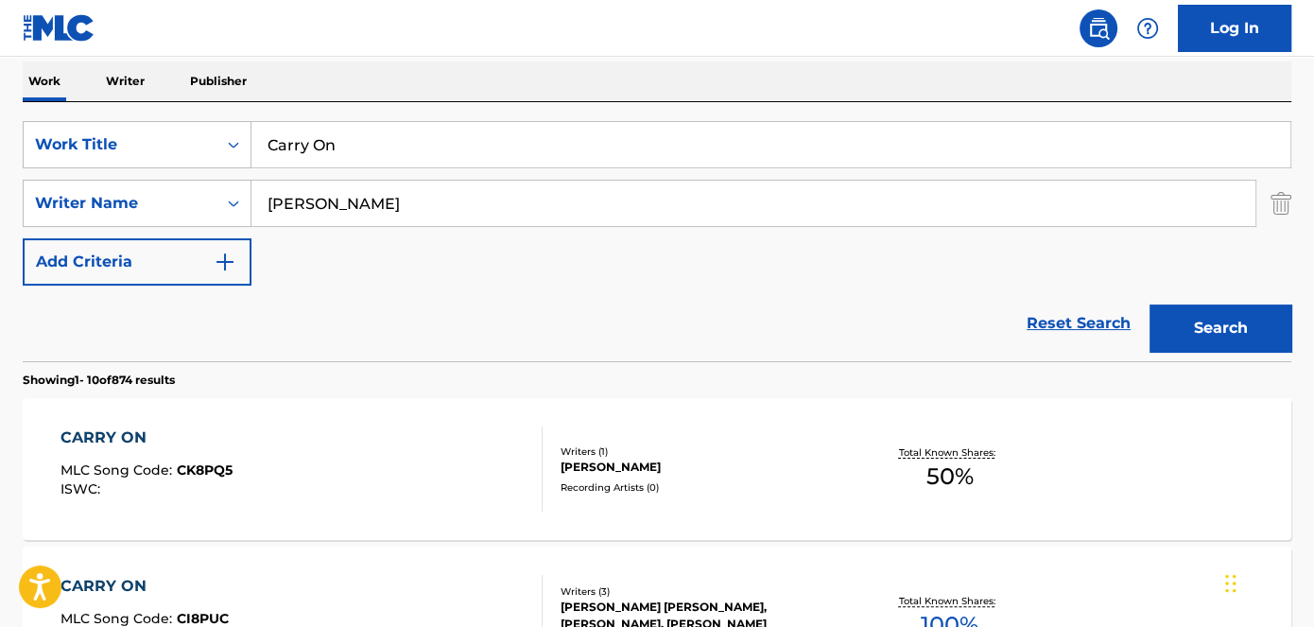
drag, startPoint x: 365, startPoint y: 137, endPoint x: 407, endPoint y: 81, distance: 69.6
click at [256, 143] on input "Carry On" at bounding box center [771, 144] width 1039 height 45
paste input "Wipe Me Dow"
type input "Wipe Me Down"
click at [441, 43] on nav "Log In" at bounding box center [657, 28] width 1314 height 57
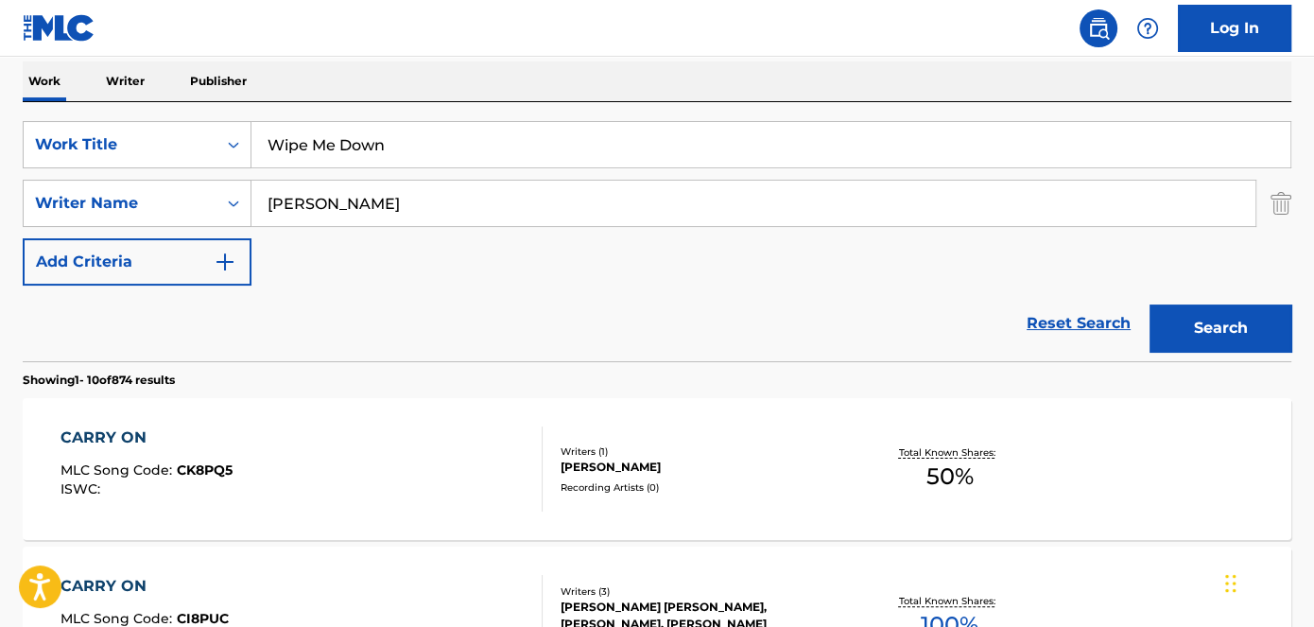
click at [1211, 321] on button "Search" at bounding box center [1221, 327] width 142 height 47
click at [217, 469] on span "W63KSI" at bounding box center [204, 469] width 54 height 17
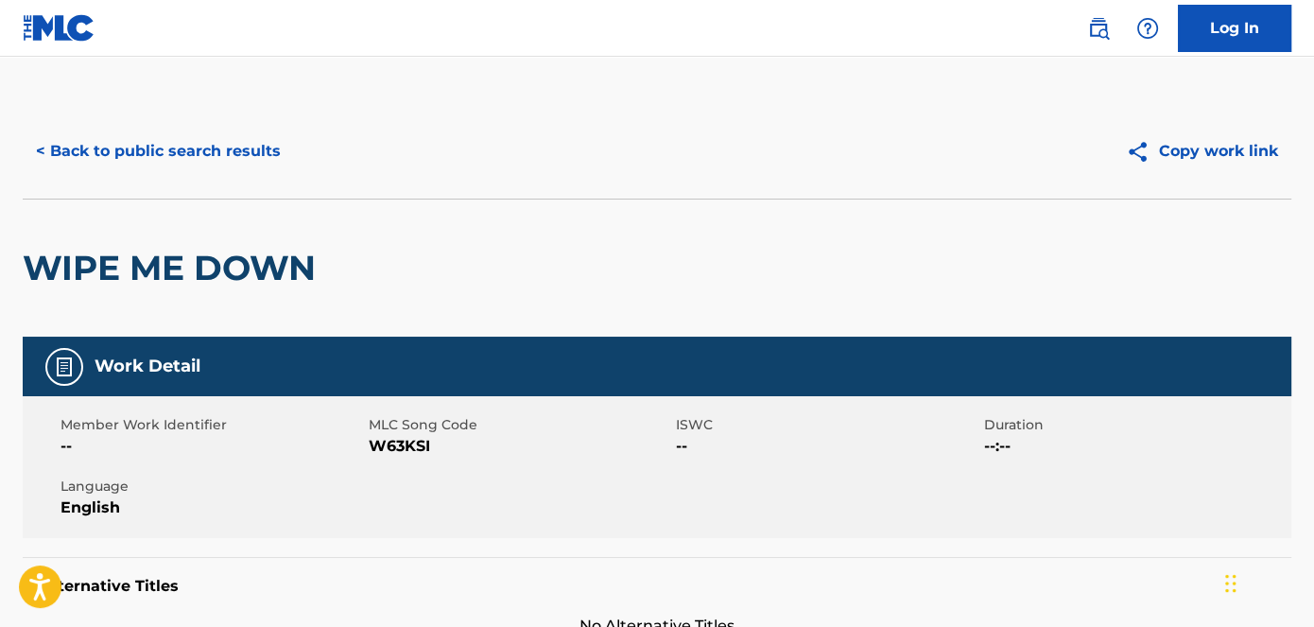
click at [413, 452] on span "W63KSI" at bounding box center [521, 446] width 304 height 23
copy span "W63KSI"
click at [248, 162] on button "< Back to public search results" at bounding box center [158, 151] width 271 height 47
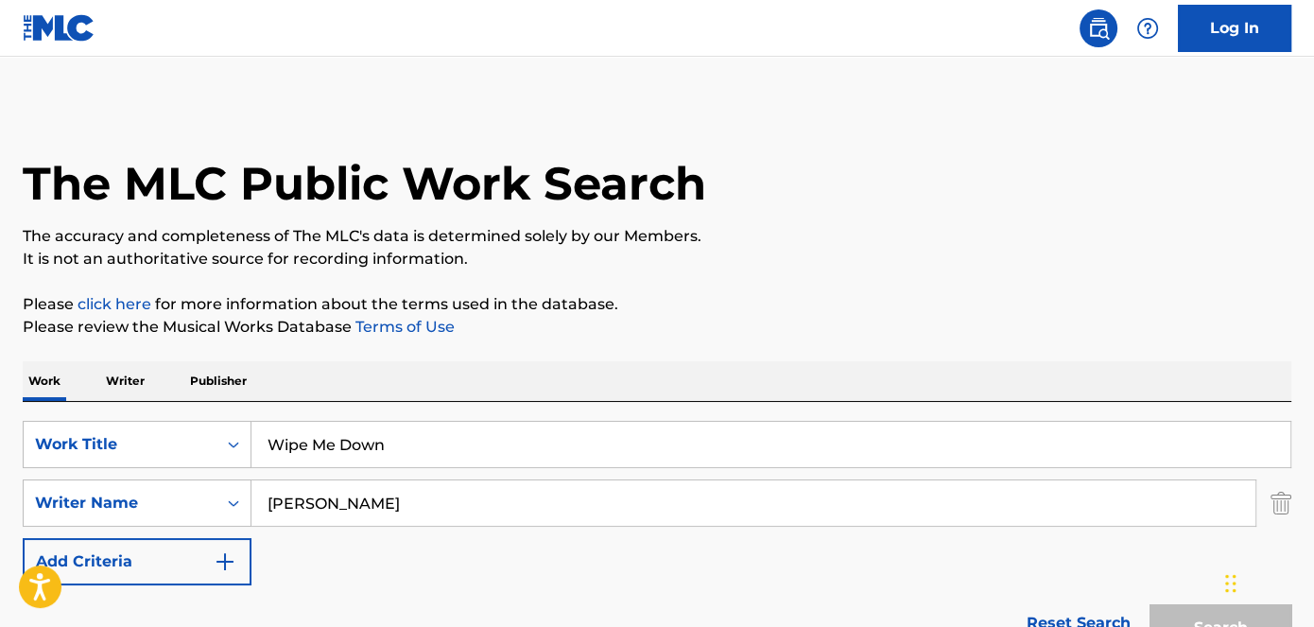
scroll to position [300, 0]
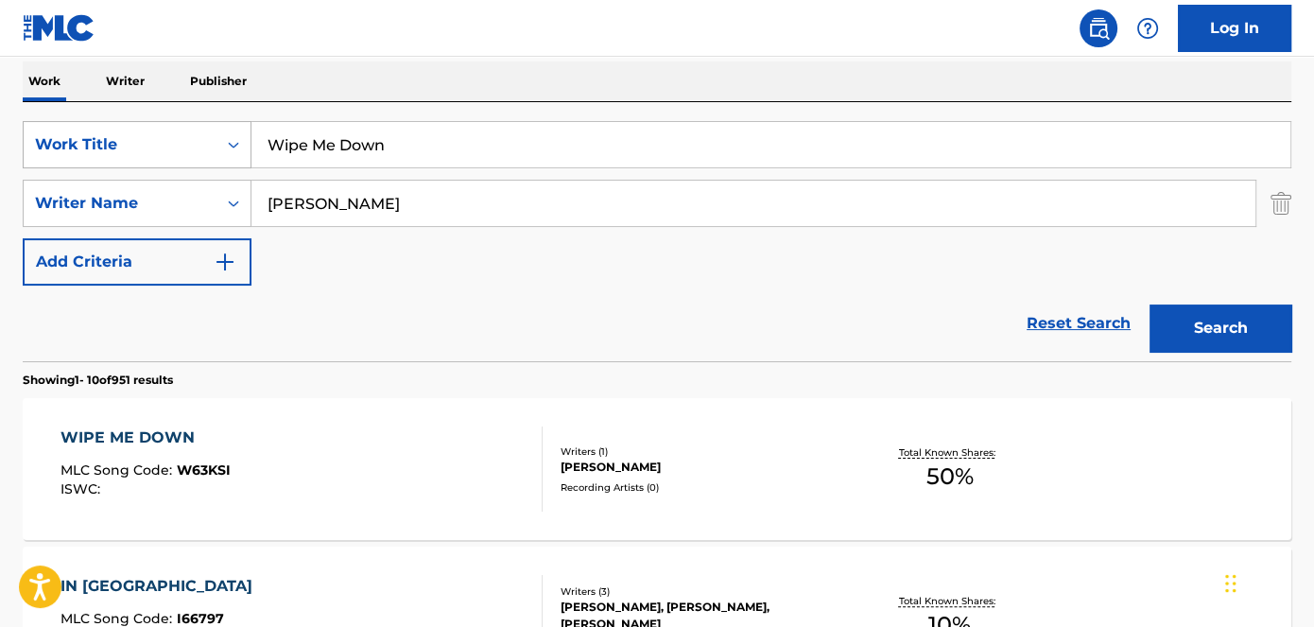
drag, startPoint x: 409, startPoint y: 157, endPoint x: 132, endPoint y: 152, distance: 276.2
click at [134, 154] on div "SearchWithCriteriad53ada31-fe2b-4a6a-85b7-f682a3fb5272 Work Title Wipe Me Down" at bounding box center [657, 144] width 1269 height 47
paste input "Did Alotta, Pt. 2"
type input "Did Alotta, Pt. 2"
click at [424, 26] on nav "Log In" at bounding box center [657, 28] width 1314 height 57
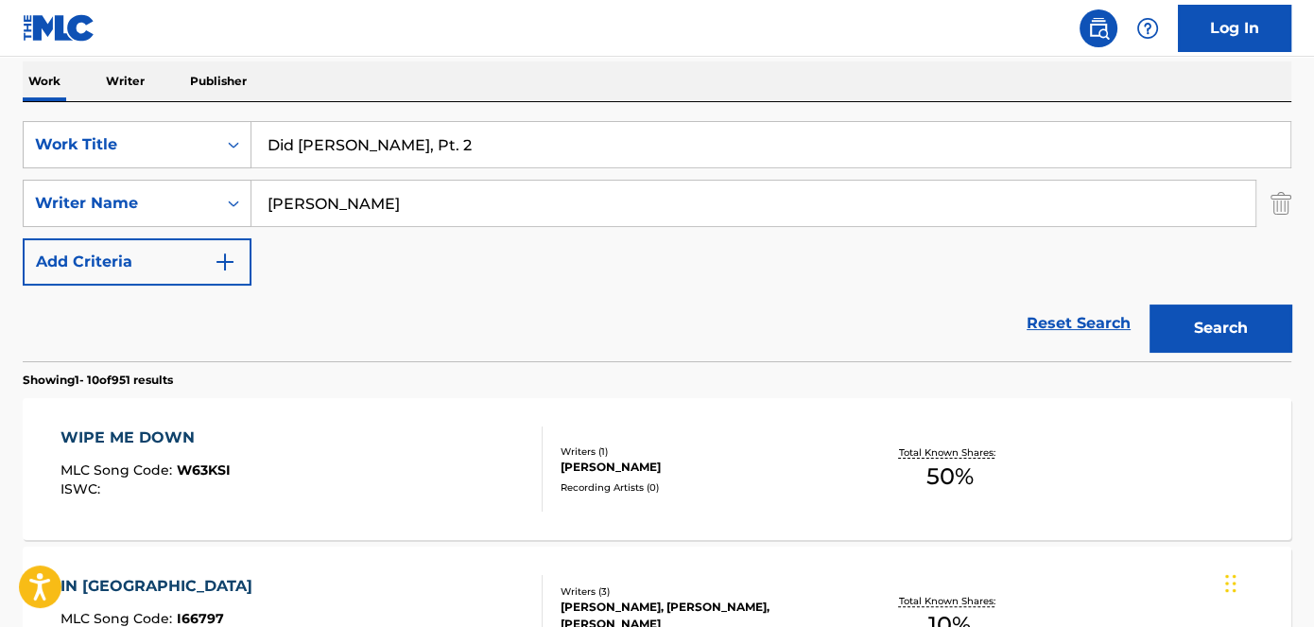
click at [1175, 321] on button "Search" at bounding box center [1221, 327] width 142 height 47
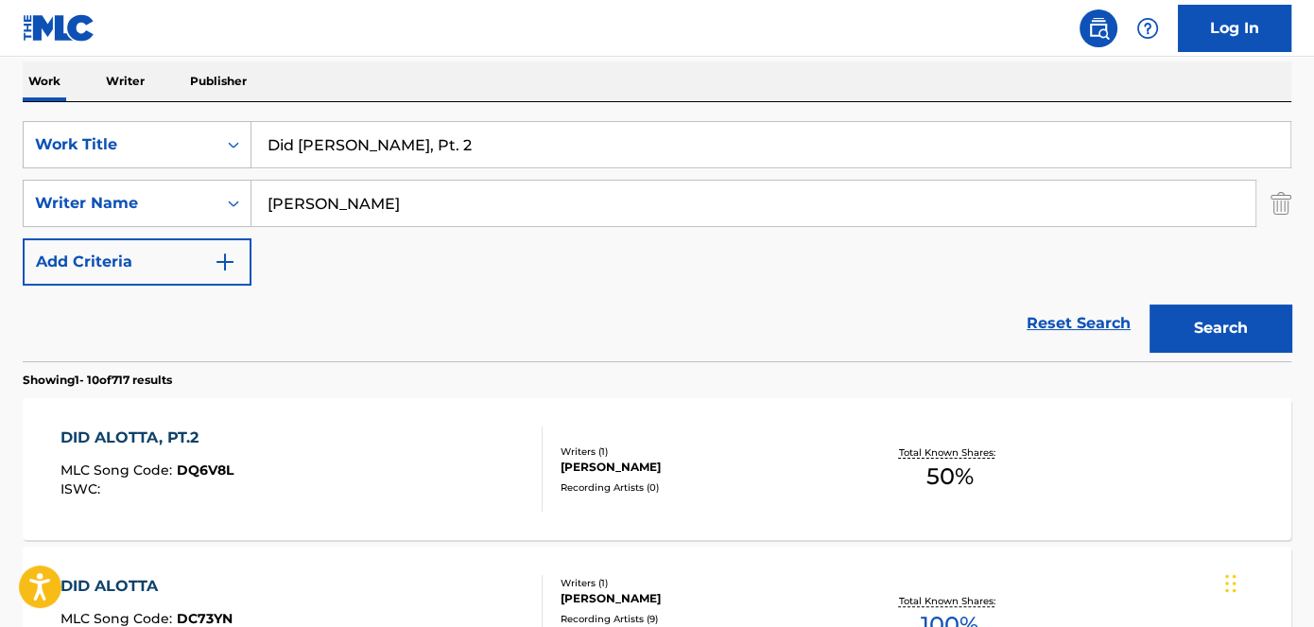
click at [167, 435] on div "DID ALOTTA, PT.2" at bounding box center [147, 437] width 173 height 23
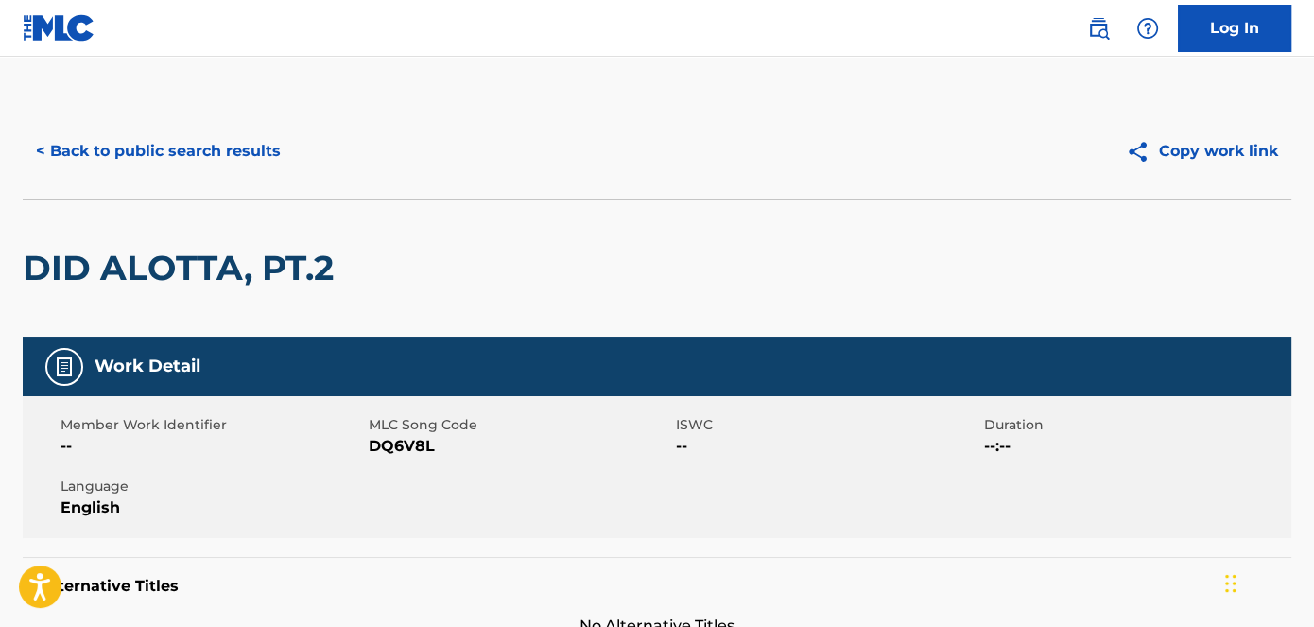
click at [396, 448] on span "DQ6V8L" at bounding box center [521, 446] width 304 height 23
copy span "DQ6V8L"
click at [239, 148] on button "< Back to public search results" at bounding box center [158, 151] width 271 height 47
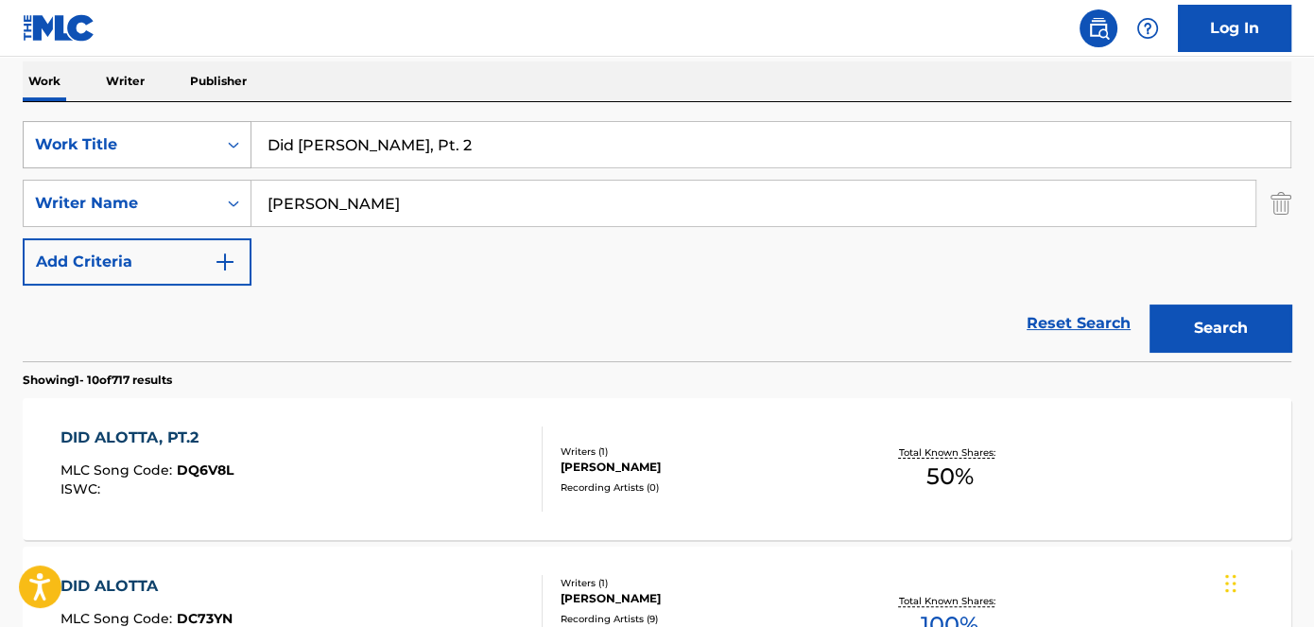
drag, startPoint x: 403, startPoint y: 144, endPoint x: 240, endPoint y: 142, distance: 162.7
click at [247, 142] on div "SearchWithCriteriad53ada31-fe2b-4a6a-85b7-f682a3fb5272 Work Title Did Alotta, P…" at bounding box center [657, 144] width 1269 height 47
paste input "Coca Cola Freestyle"
type input "Coca Cola Freestyle"
click at [389, 53] on nav "Log In" at bounding box center [657, 28] width 1314 height 57
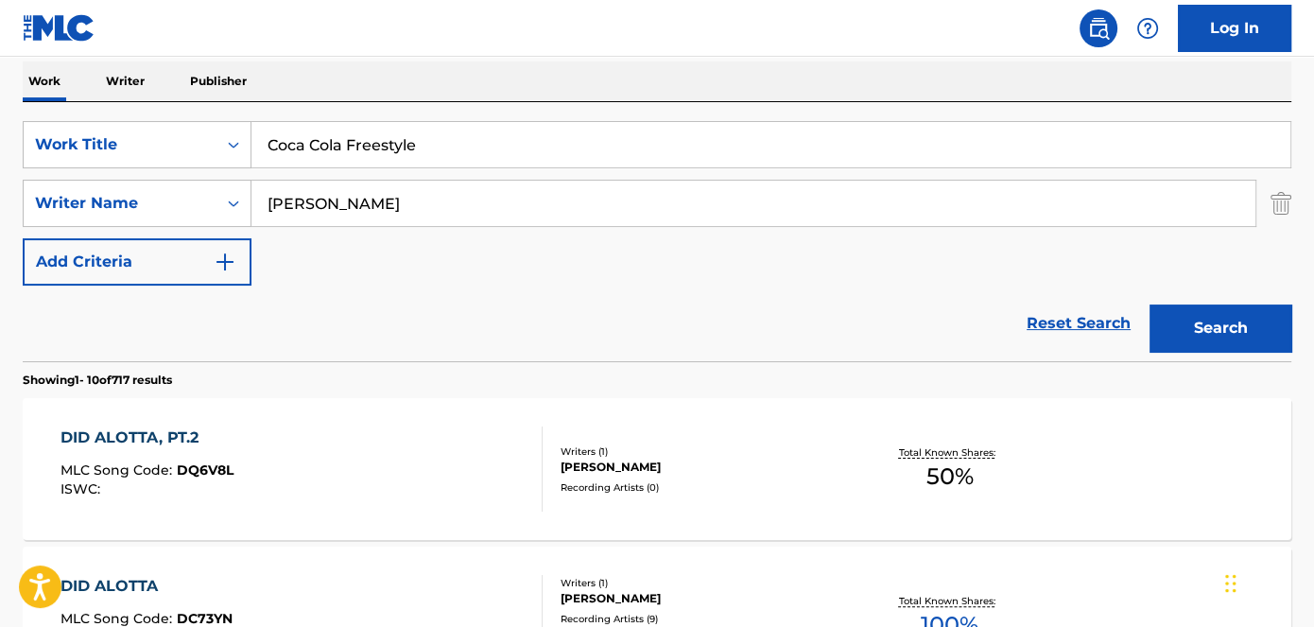
click at [1262, 339] on button "Search" at bounding box center [1221, 327] width 142 height 47
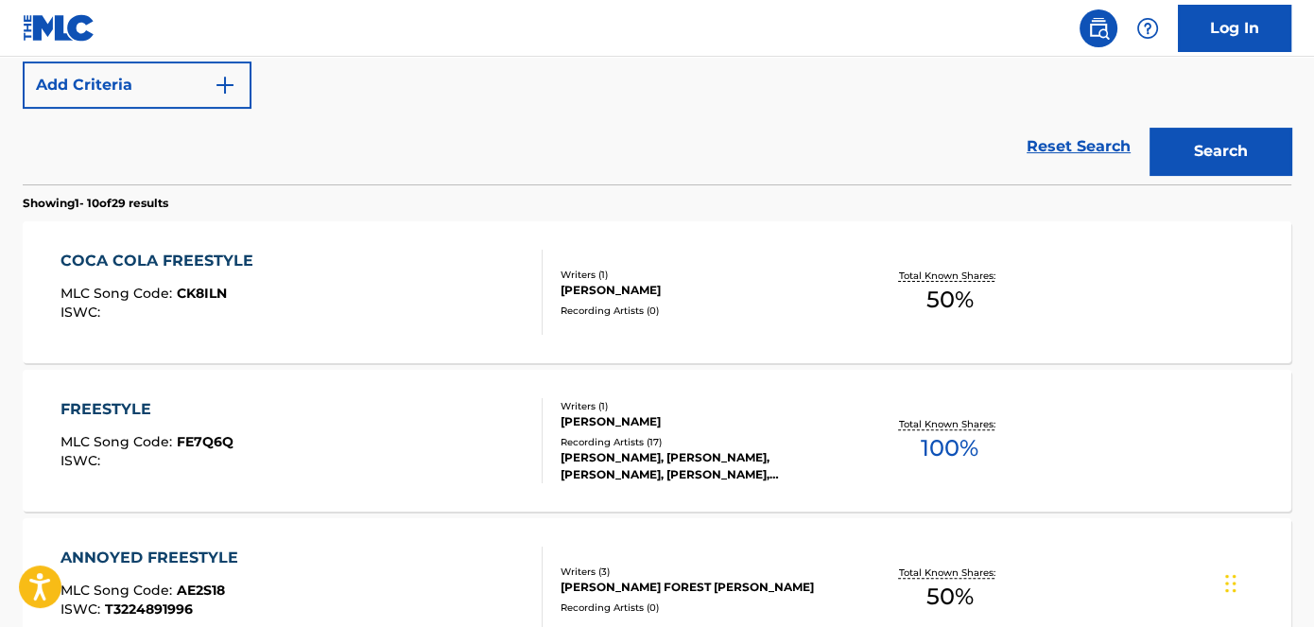
scroll to position [472, 0]
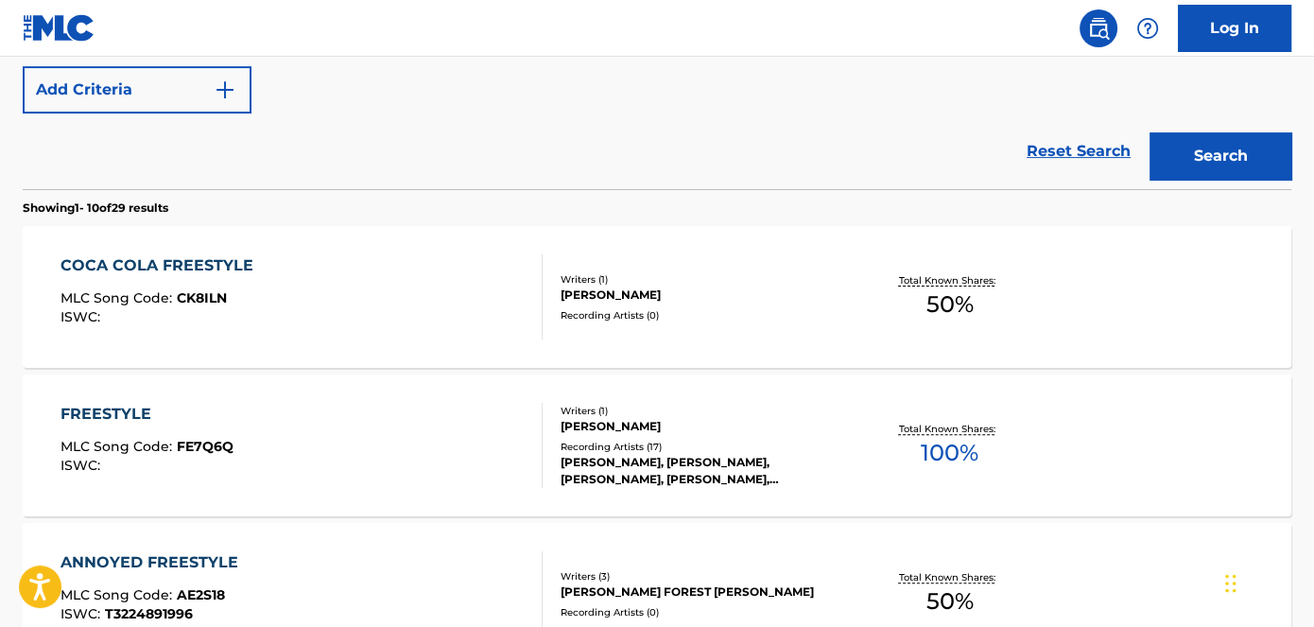
click at [212, 264] on div "COCA COLA FREESTYLE" at bounding box center [162, 265] width 202 height 23
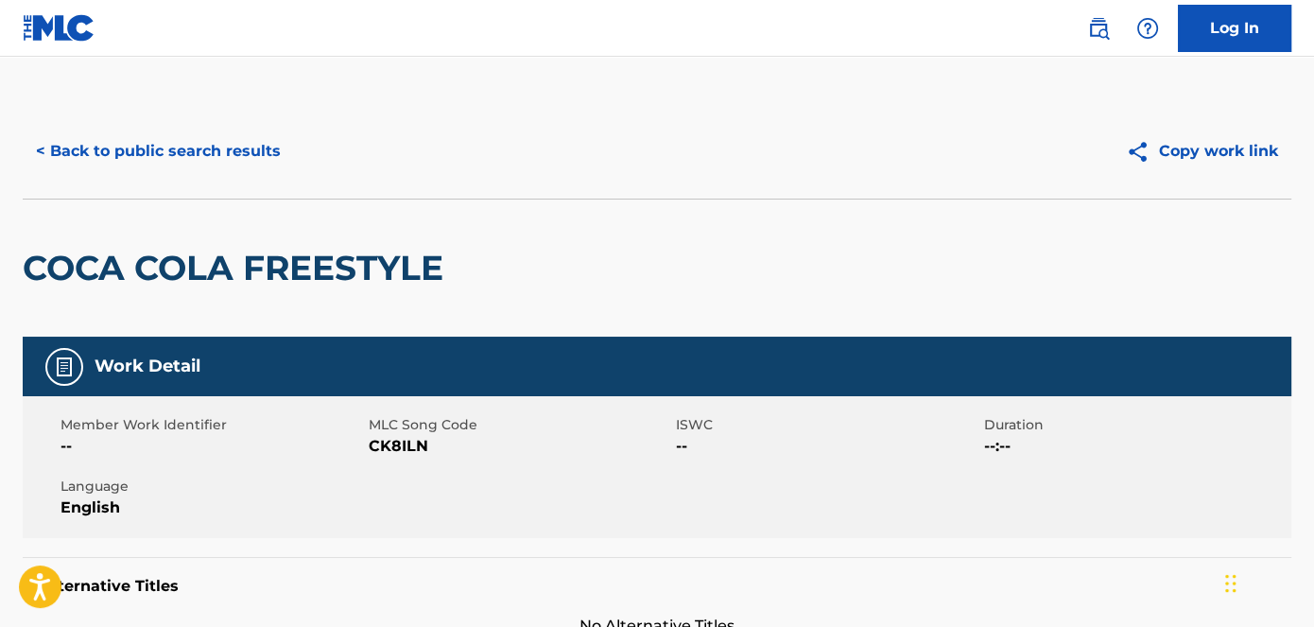
click at [414, 446] on span "CK8ILN" at bounding box center [521, 446] width 304 height 23
copy span "CK8ILN"
click at [242, 151] on button "< Back to public search results" at bounding box center [158, 151] width 271 height 47
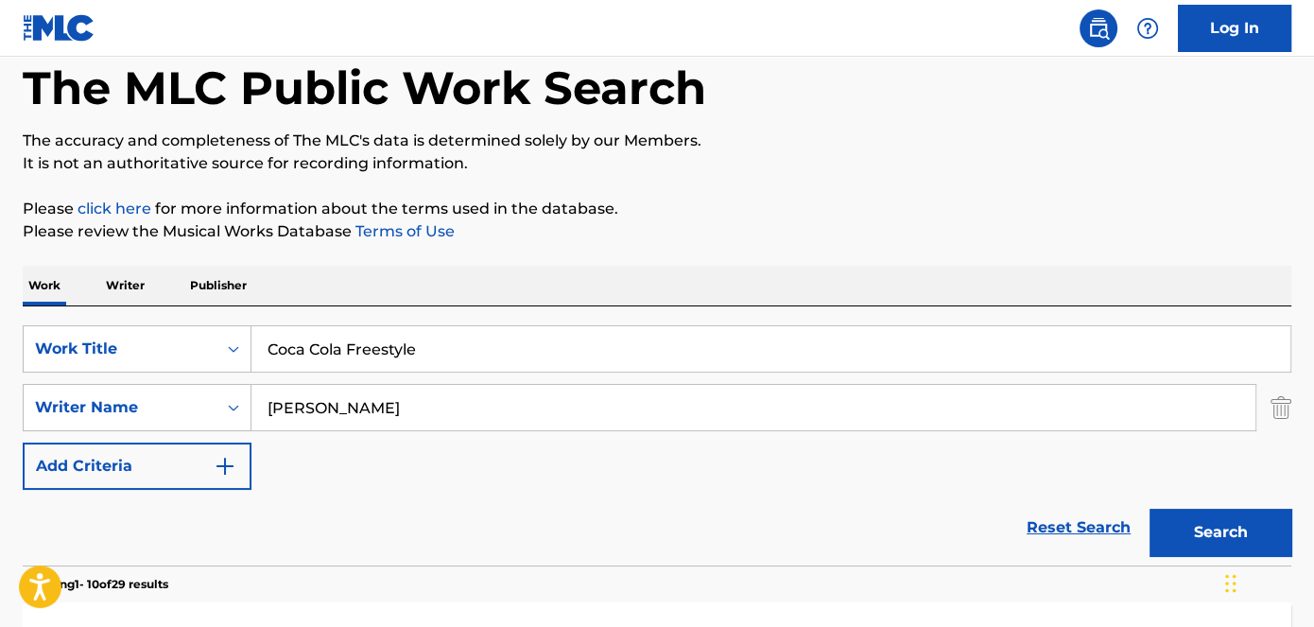
scroll to position [64, 0]
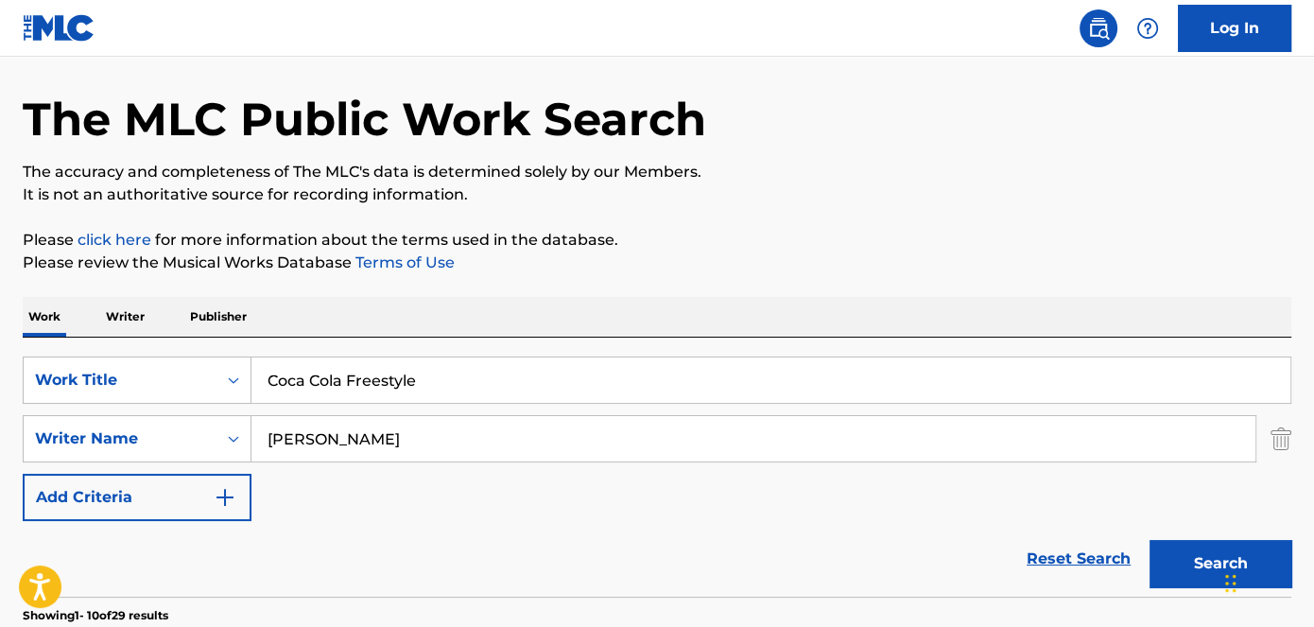
drag, startPoint x: 483, startPoint y: 379, endPoint x: 436, endPoint y: 301, distance: 91.6
click at [103, 361] on div "SearchWithCriteriad53ada31-fe2b-4a6a-85b7-f682a3fb5272 Work Title Coca Cola Fre…" at bounding box center [657, 379] width 1269 height 47
paste input "Fuck a Deal"
type input "Fuck a Deal"
click at [1197, 561] on button "Search" at bounding box center [1221, 563] width 142 height 47
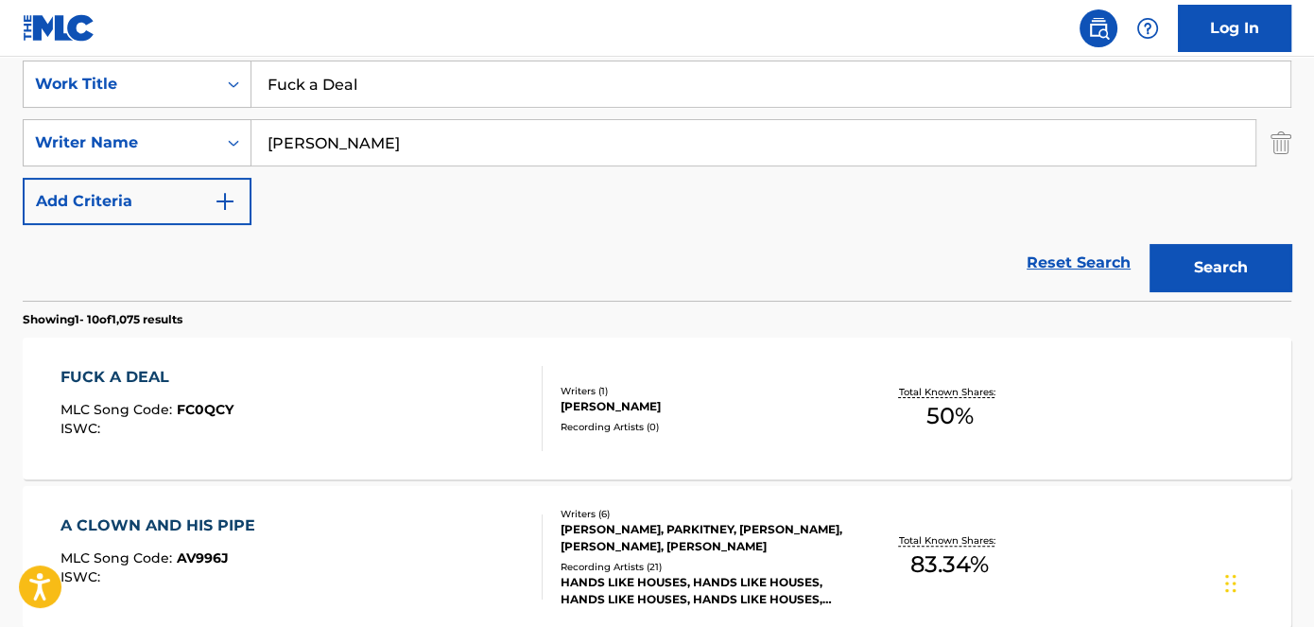
scroll to position [409, 0]
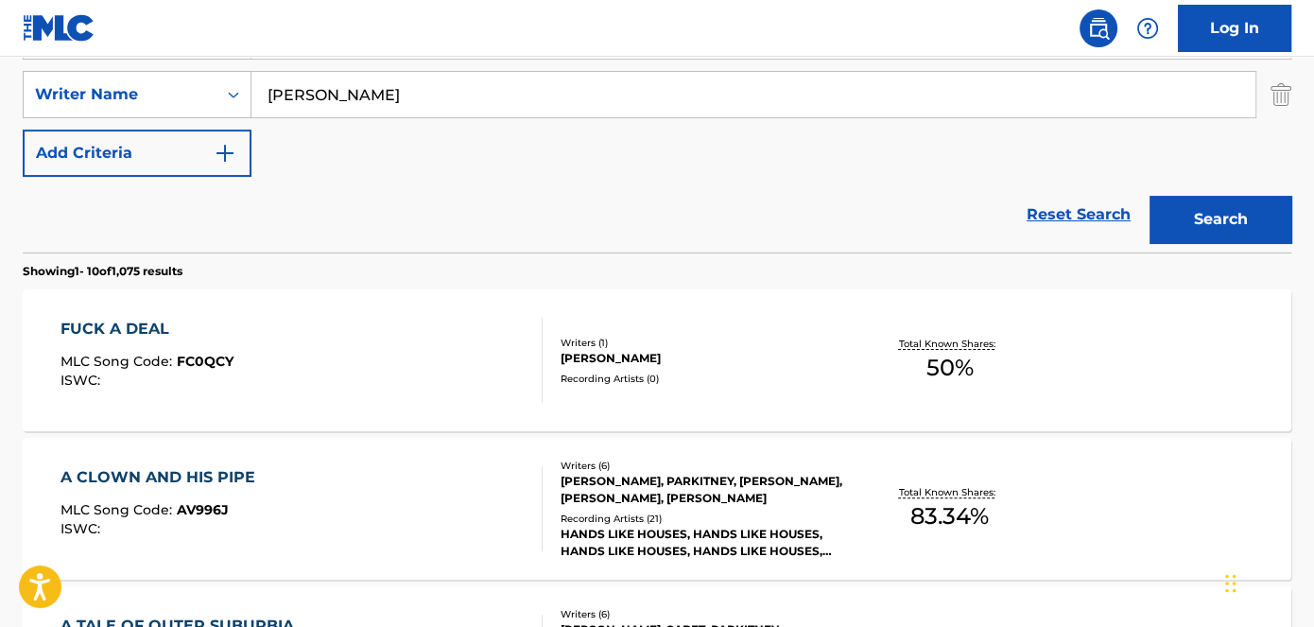
click at [204, 357] on span "FC0QCY" at bounding box center [205, 361] width 57 height 17
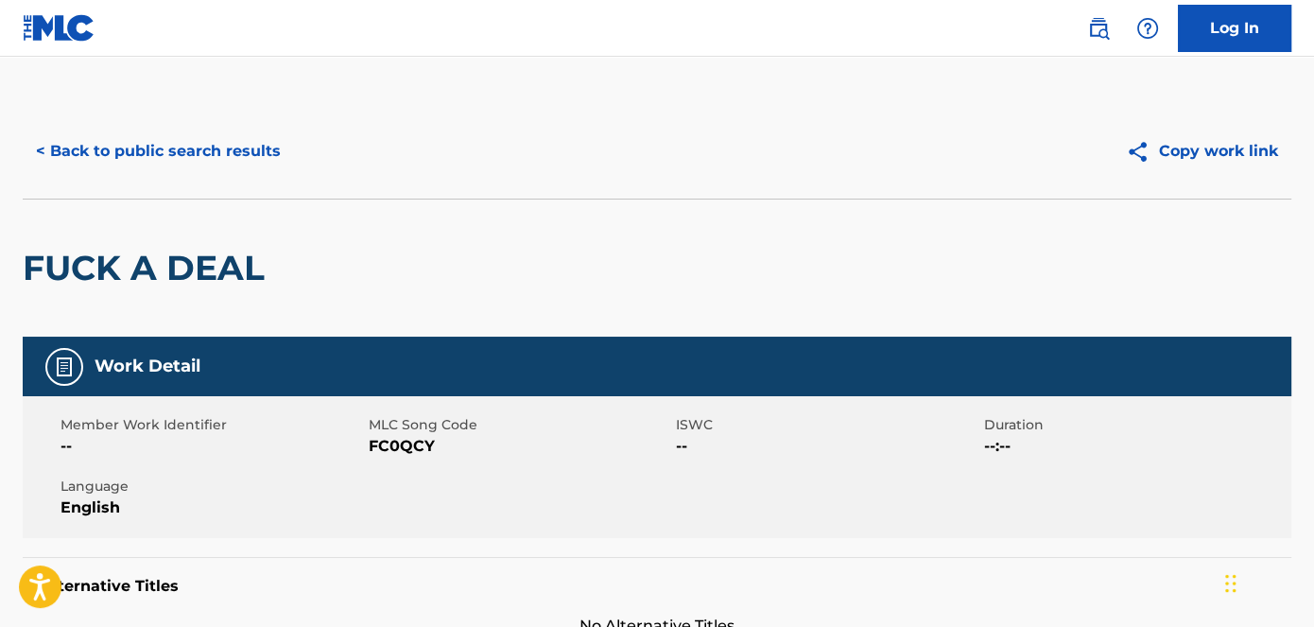
click at [410, 446] on span "FC0QCY" at bounding box center [521, 446] width 304 height 23
click at [243, 148] on button "< Back to public search results" at bounding box center [158, 151] width 271 height 47
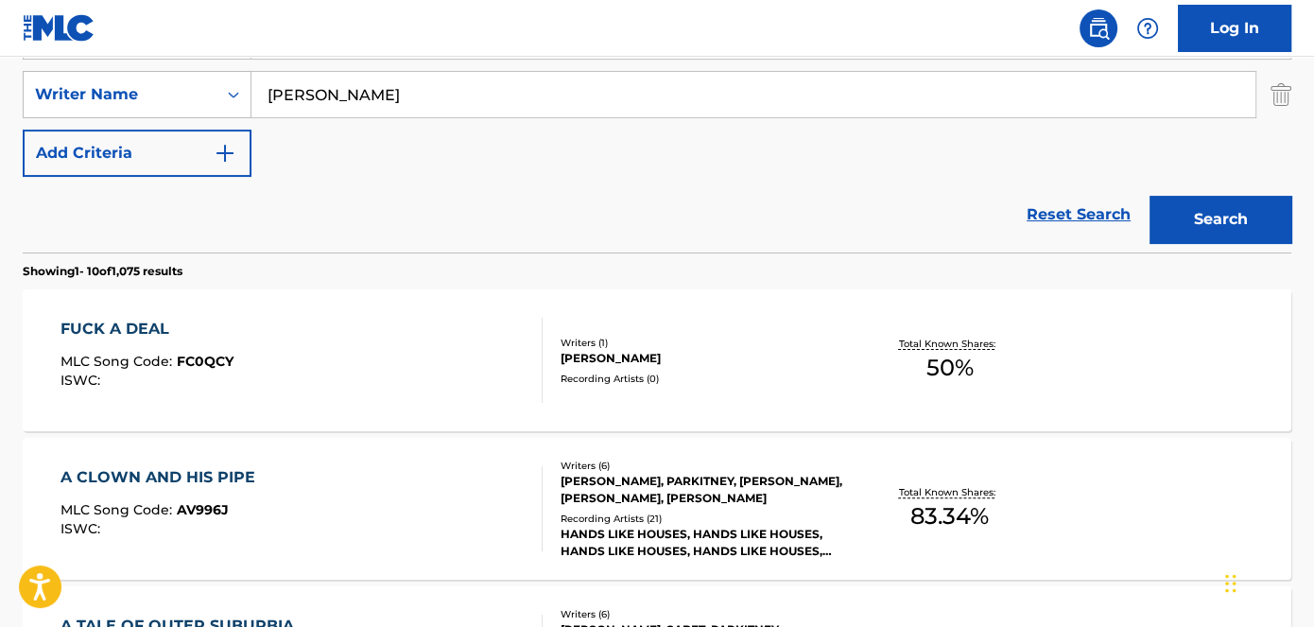
drag, startPoint x: 373, startPoint y: 101, endPoint x: 330, endPoint y: 71, distance: 52.2
click at [191, 100] on div "SearchWithCriteriaeb3390ce-48b5-4ffd-91de-88d8338efe1c Writer Name PEARSON" at bounding box center [657, 94] width 1269 height 47
paste input "Broke B4"
type input "B"
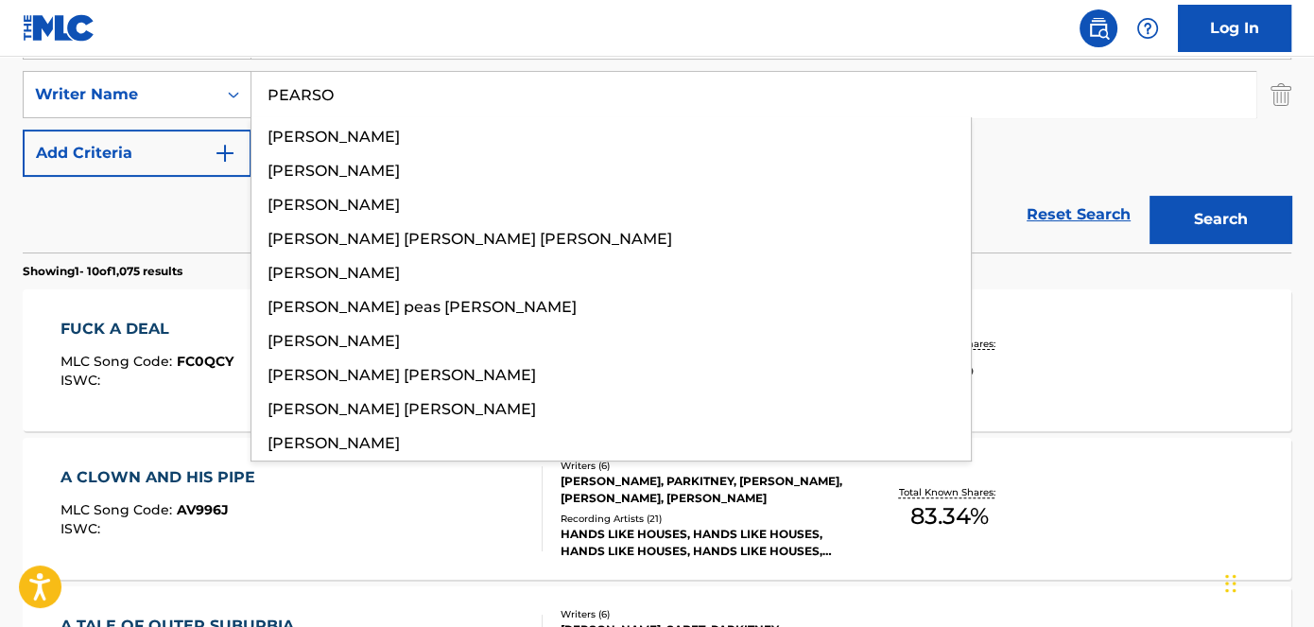
type input "[PERSON_NAME]"
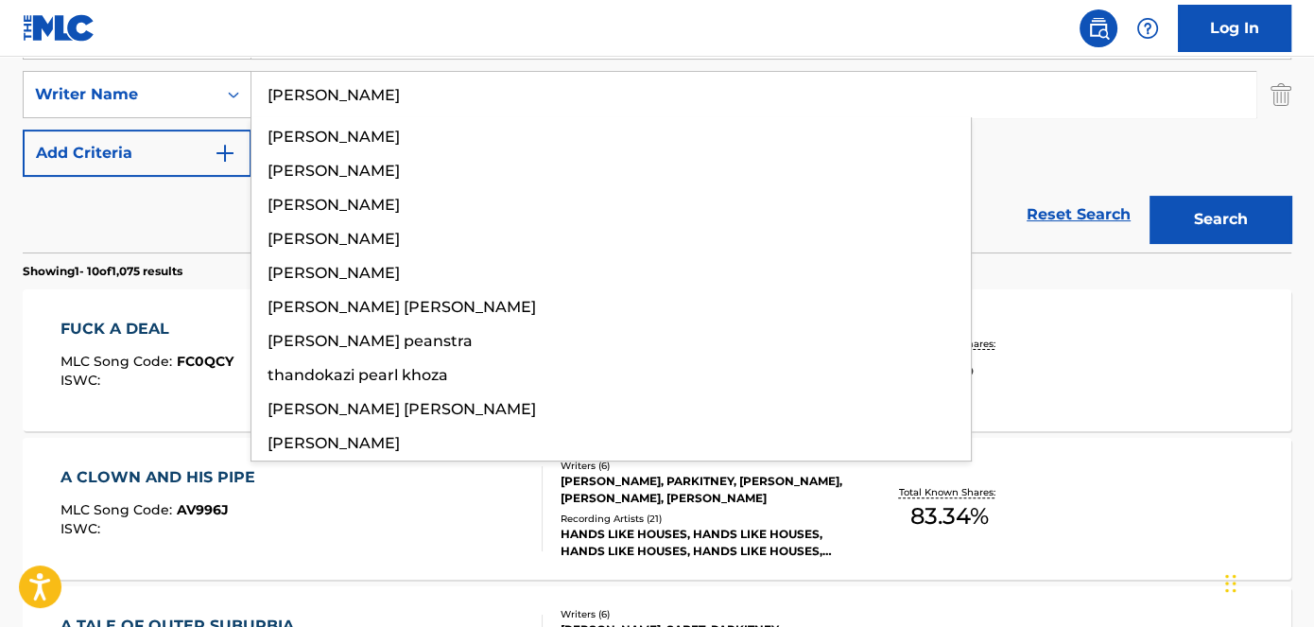
click at [437, 38] on nav "Log In" at bounding box center [657, 28] width 1314 height 57
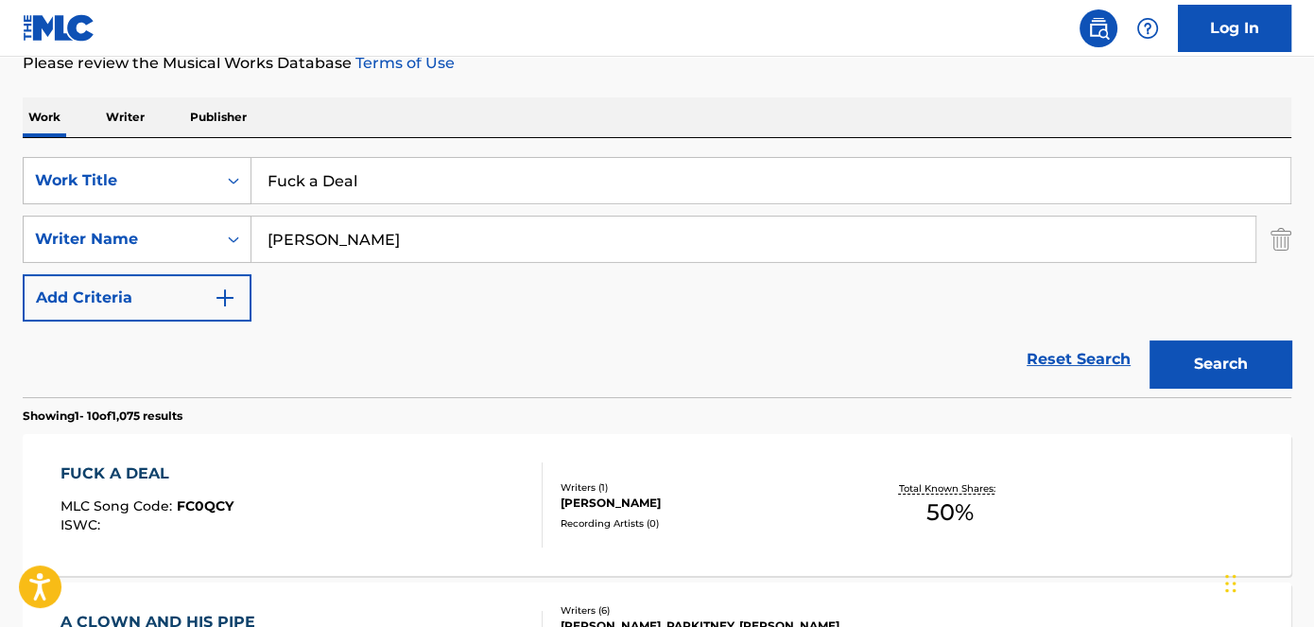
scroll to position [236, 0]
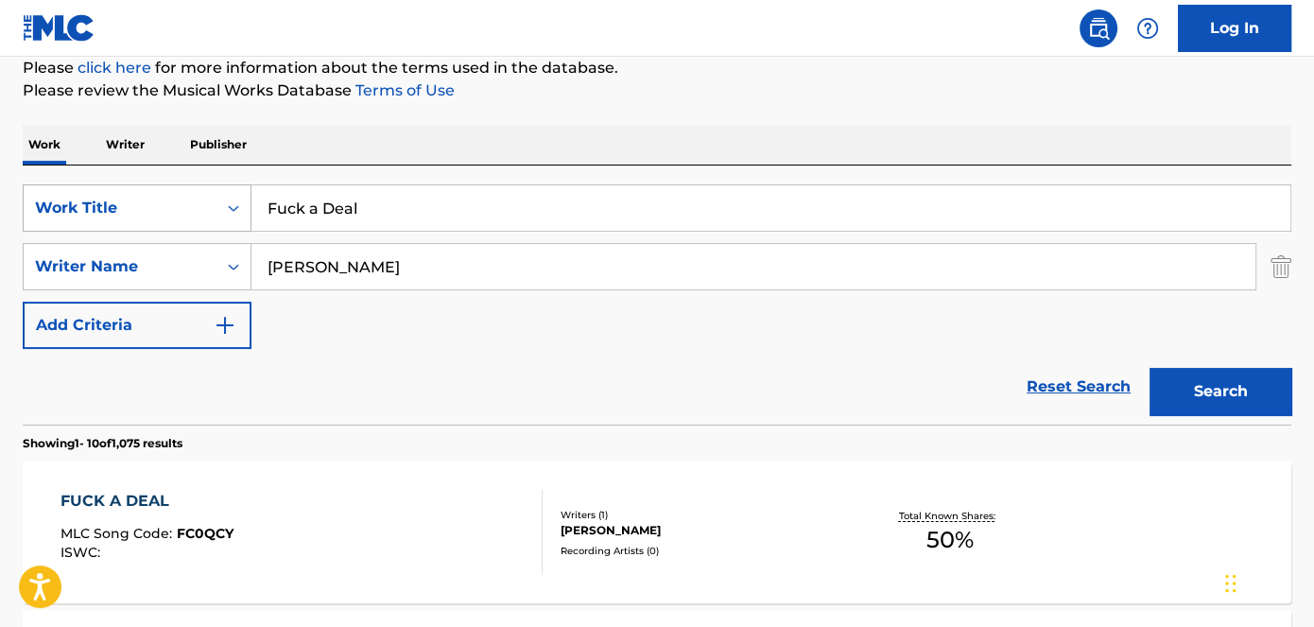
drag, startPoint x: 383, startPoint y: 215, endPoint x: 135, endPoint y: 212, distance: 247.8
click at [145, 215] on div "SearchWithCriteriad53ada31-fe2b-4a6a-85b7-f682a3fb5272 Work Title Fuck a Deal" at bounding box center [657, 207] width 1269 height 47
paste input "Broke B4"
type input "Broke B4"
click at [1223, 376] on button "Search" at bounding box center [1221, 391] width 142 height 47
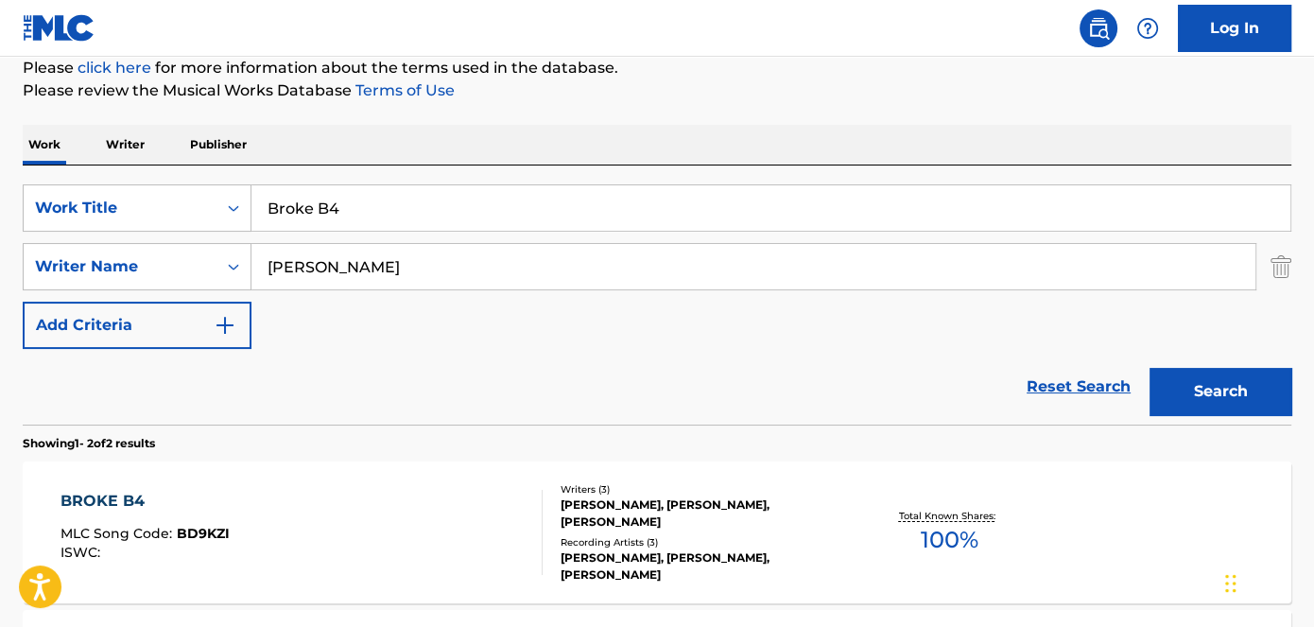
click at [196, 535] on span "BD9KZI" at bounding box center [203, 533] width 53 height 17
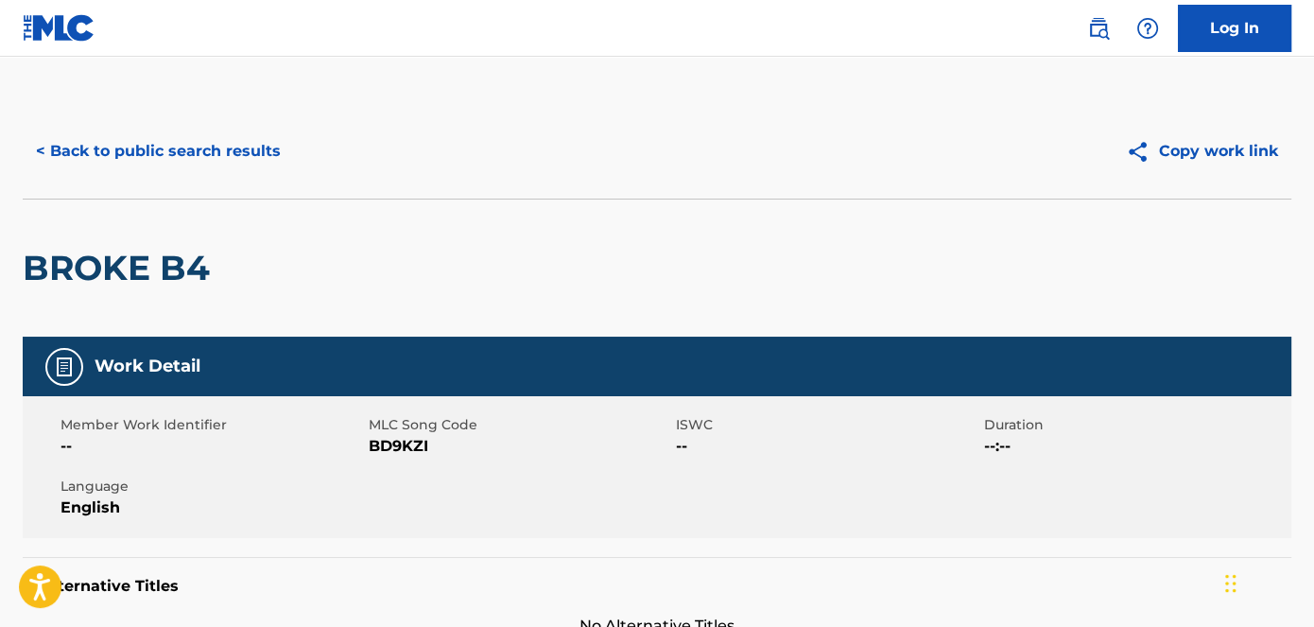
click at [406, 449] on span "BD9KZI" at bounding box center [521, 446] width 304 height 23
drag, startPoint x: 668, startPoint y: 467, endPoint x: 414, endPoint y: 452, distance: 253.9
click at [414, 452] on span "BD9KZI" at bounding box center [521, 446] width 304 height 23
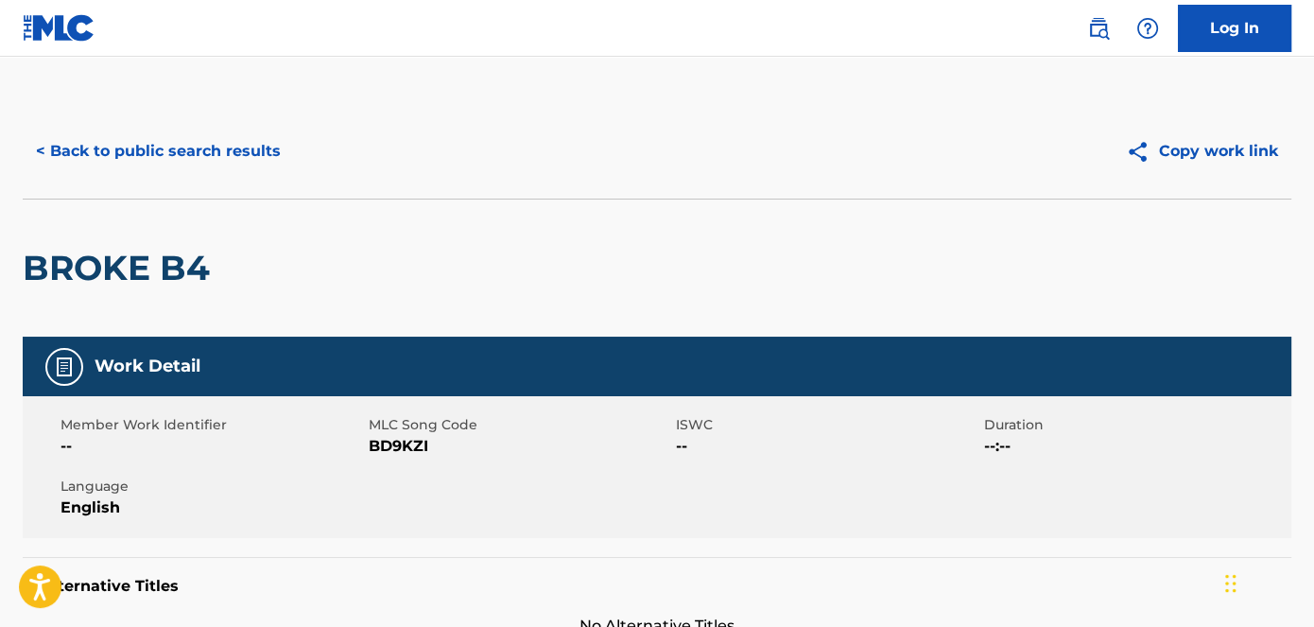
click at [414, 452] on span "BD9KZI" at bounding box center [521, 446] width 304 height 23
click at [239, 163] on button "< Back to public search results" at bounding box center [158, 151] width 271 height 47
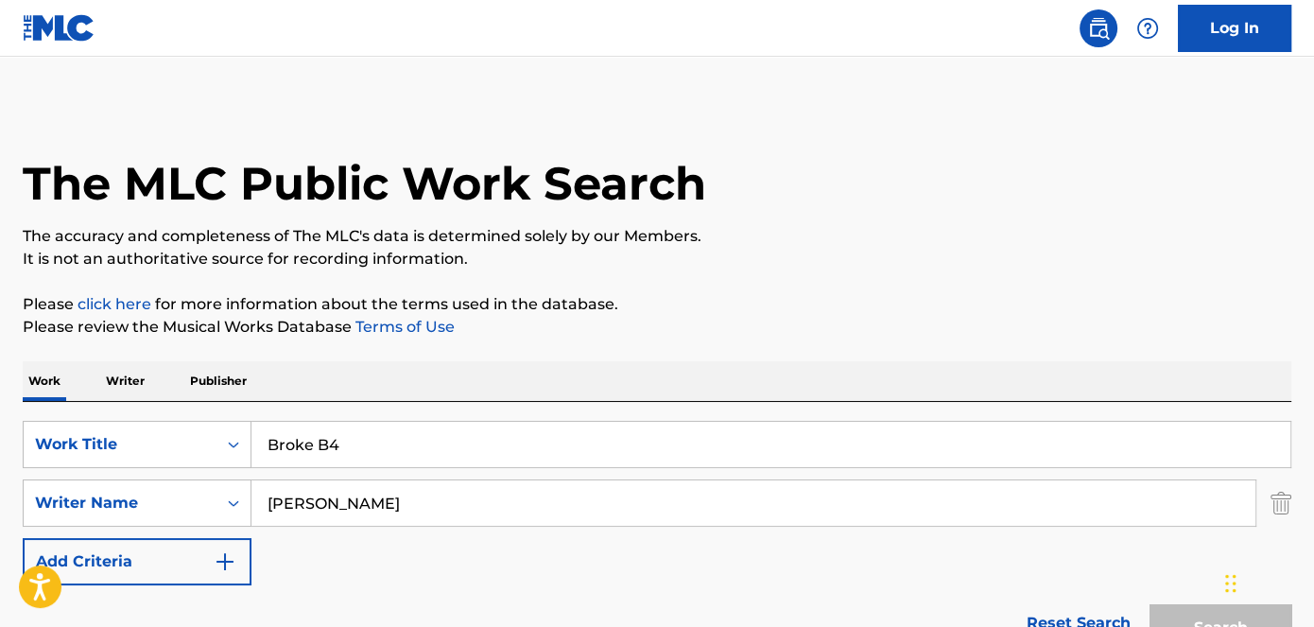
scroll to position [236, 0]
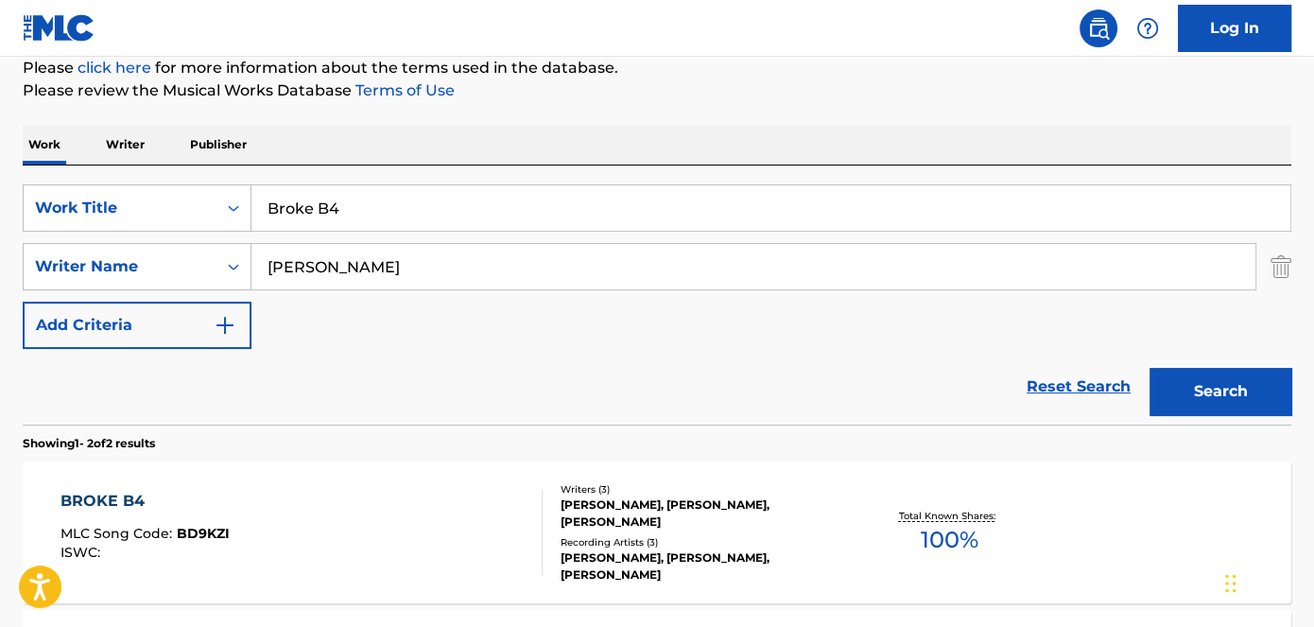
drag, startPoint x: 334, startPoint y: 208, endPoint x: 364, endPoint y: 165, distance: 53.0
click at [216, 208] on div "SearchWithCriteriad53ada31-fe2b-4a6a-85b7-f682a3fb5272 Work Title Broke B4" at bounding box center [657, 207] width 1269 height 47
paste input "No Rap Bap"
type input "No Rap Bap"
click at [453, 127] on div "Work Writer Publisher" at bounding box center [657, 145] width 1269 height 40
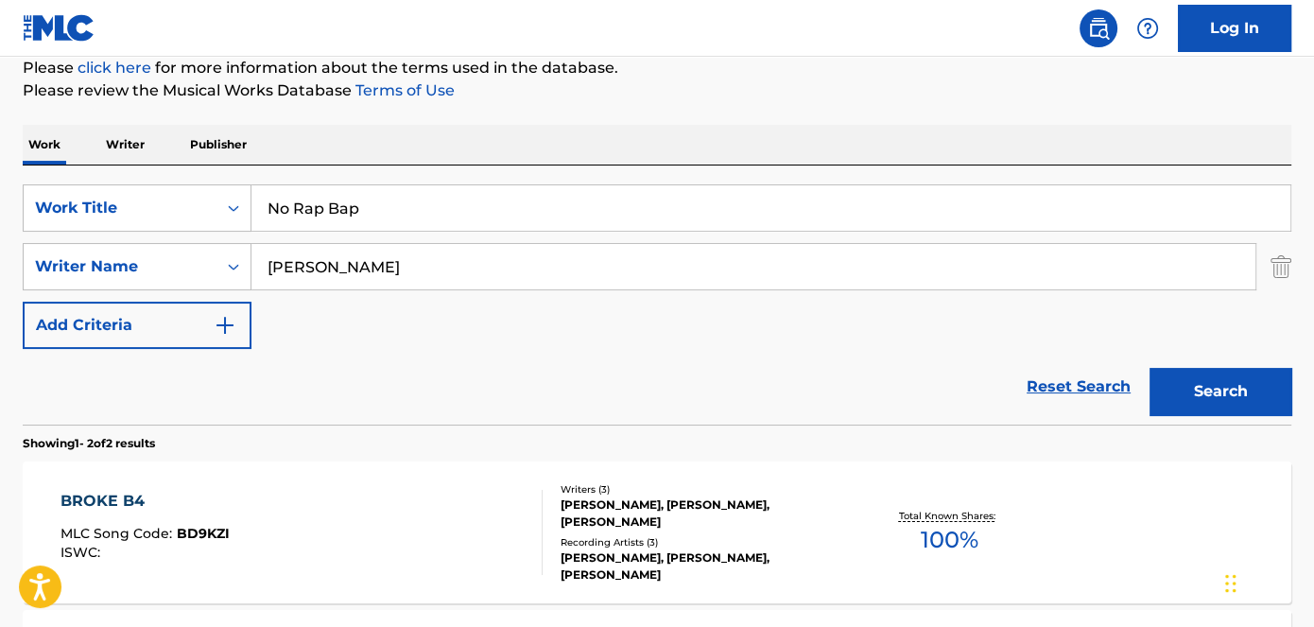
click at [1256, 403] on button "Search" at bounding box center [1221, 391] width 142 height 47
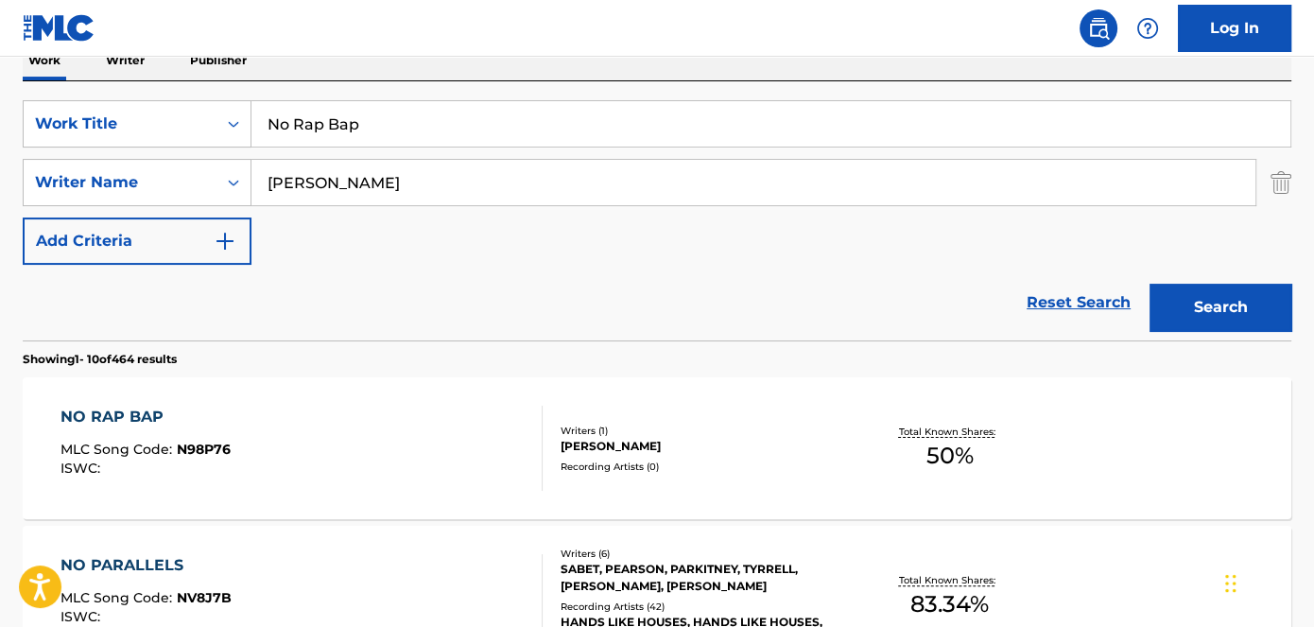
scroll to position [322, 0]
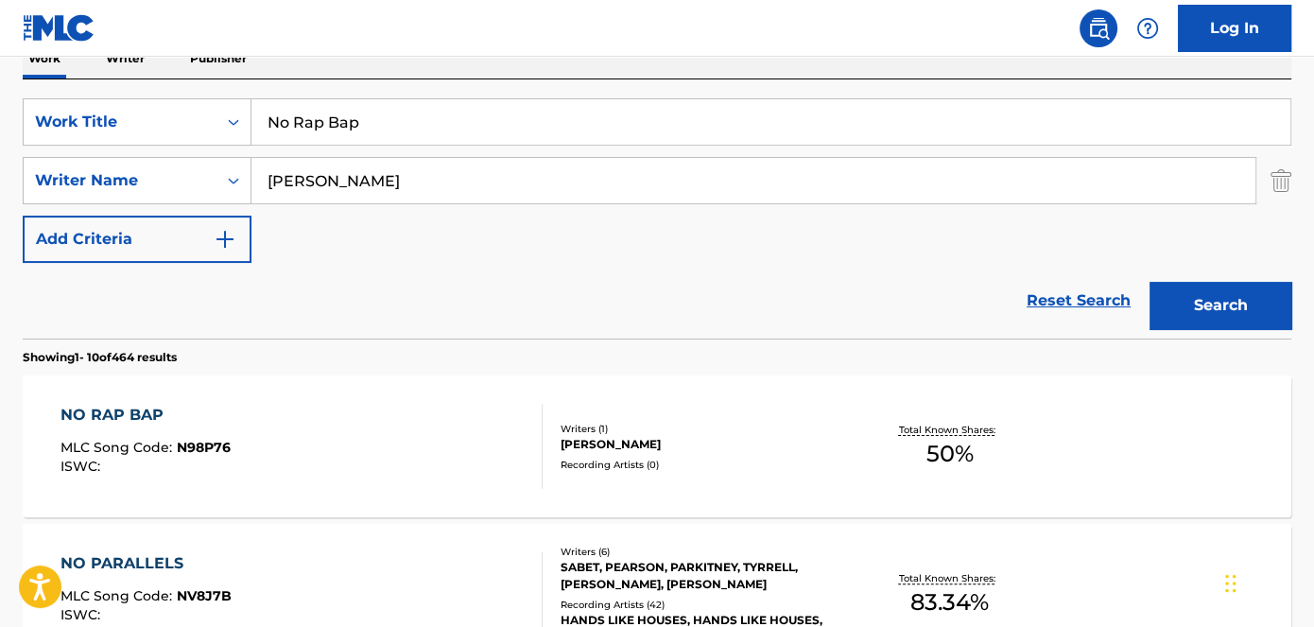
click at [212, 444] on span "N98P76" at bounding box center [204, 447] width 54 height 17
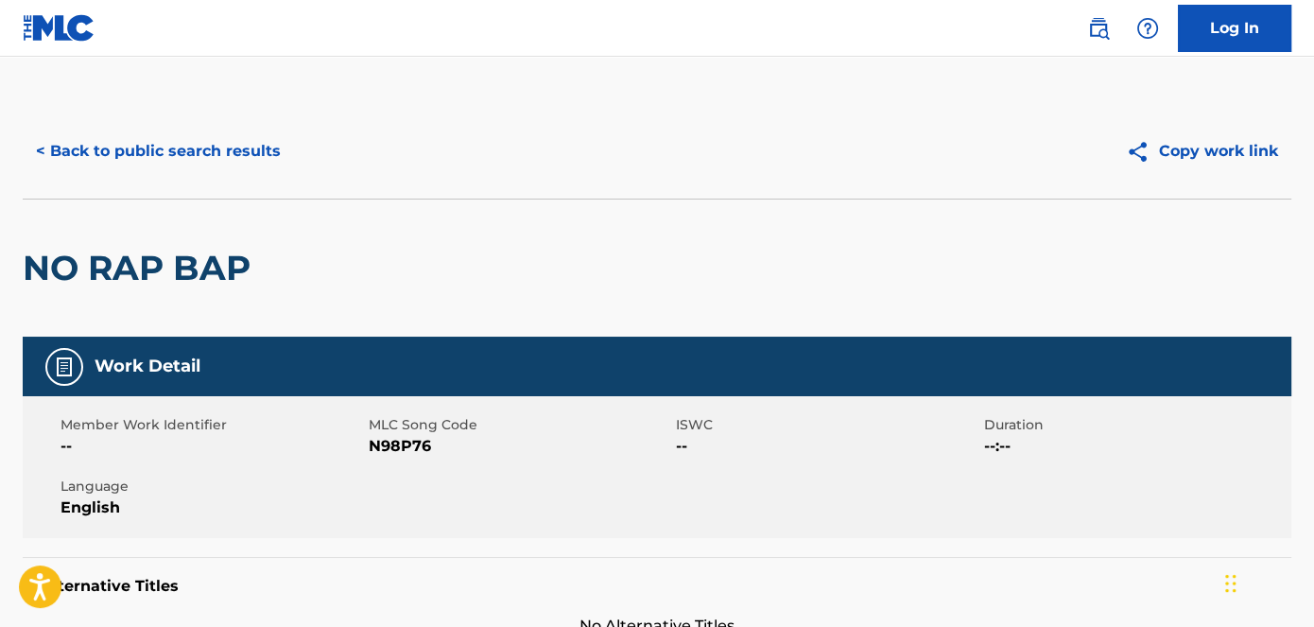
click at [417, 450] on span "N98P76" at bounding box center [521, 446] width 304 height 23
click at [207, 142] on button "< Back to public search results" at bounding box center [158, 151] width 271 height 47
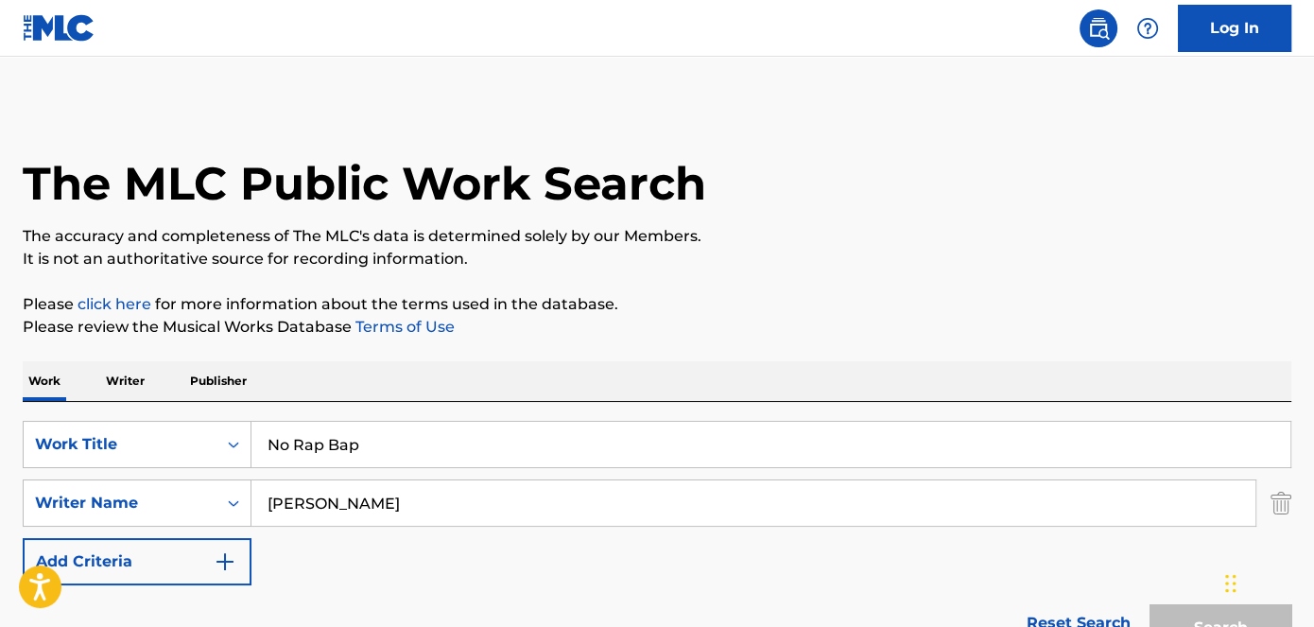
scroll to position [322, 0]
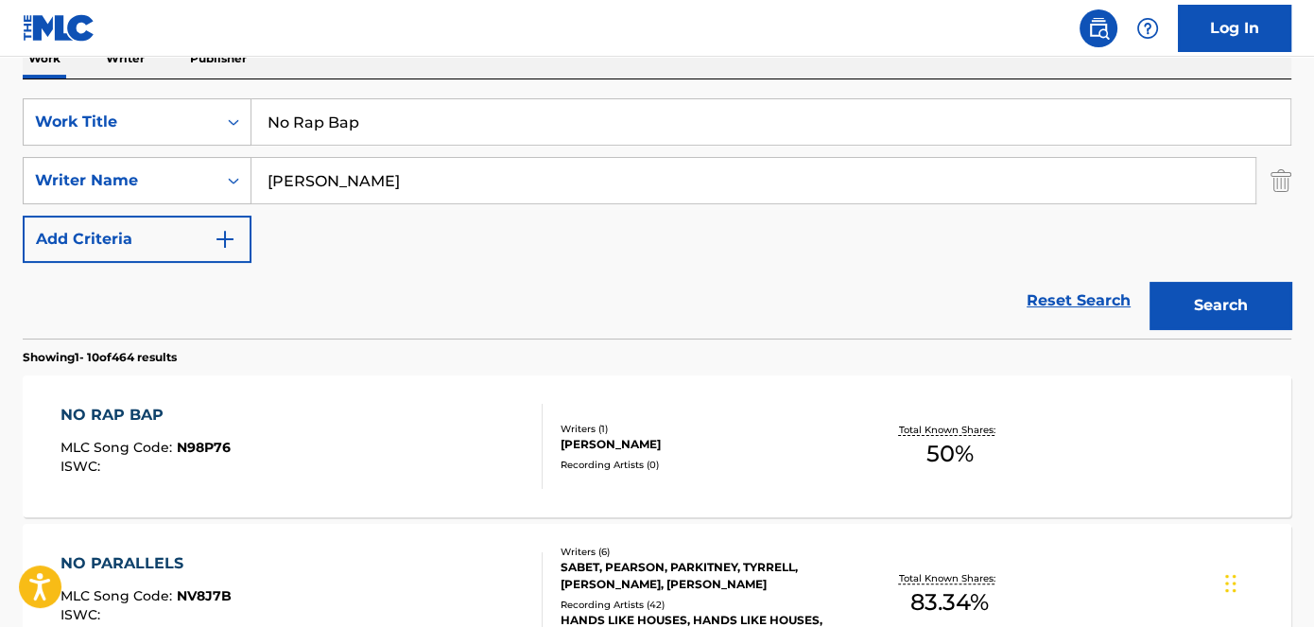
drag, startPoint x: 383, startPoint y: 111, endPoint x: 322, endPoint y: 34, distance: 97.6
click at [205, 109] on div "SearchWithCriteriad53ada31-fe2b-4a6a-85b7-f682a3fb5272 Work Title No Rap Bap" at bounding box center [657, 121] width 1269 height 47
paste input "Back Street Buster"
type input "Back Street Buster"
click at [373, 12] on nav "Log In" at bounding box center [657, 28] width 1314 height 57
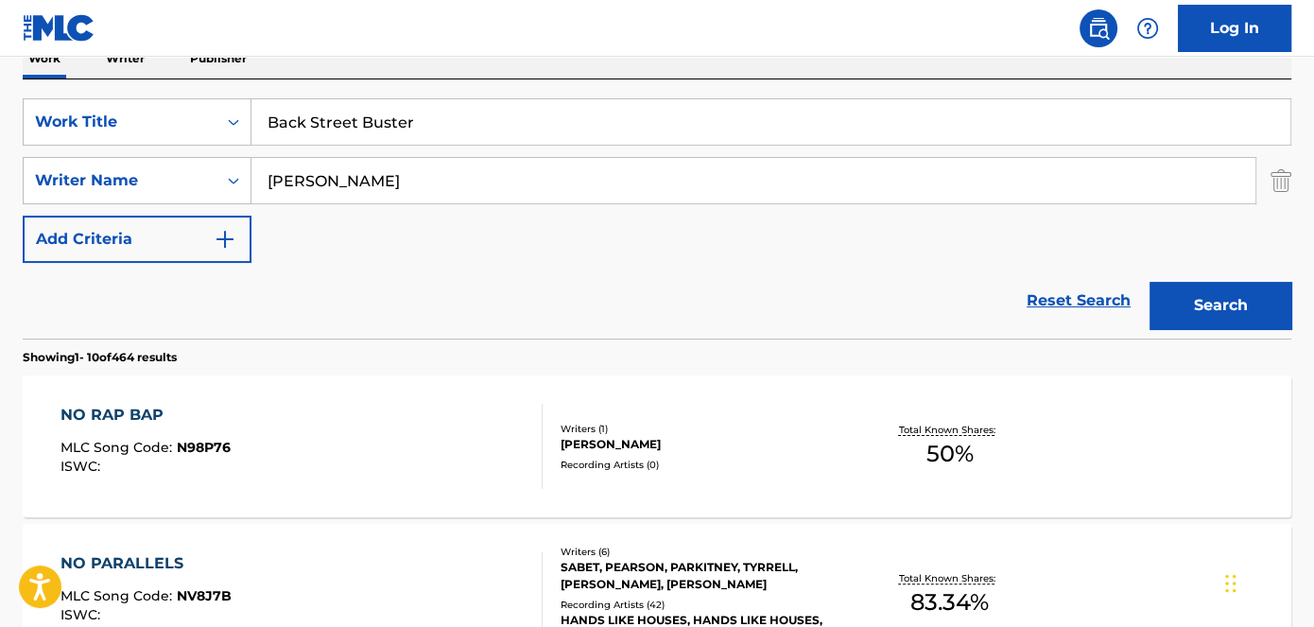
click at [1261, 293] on button "Search" at bounding box center [1221, 305] width 142 height 47
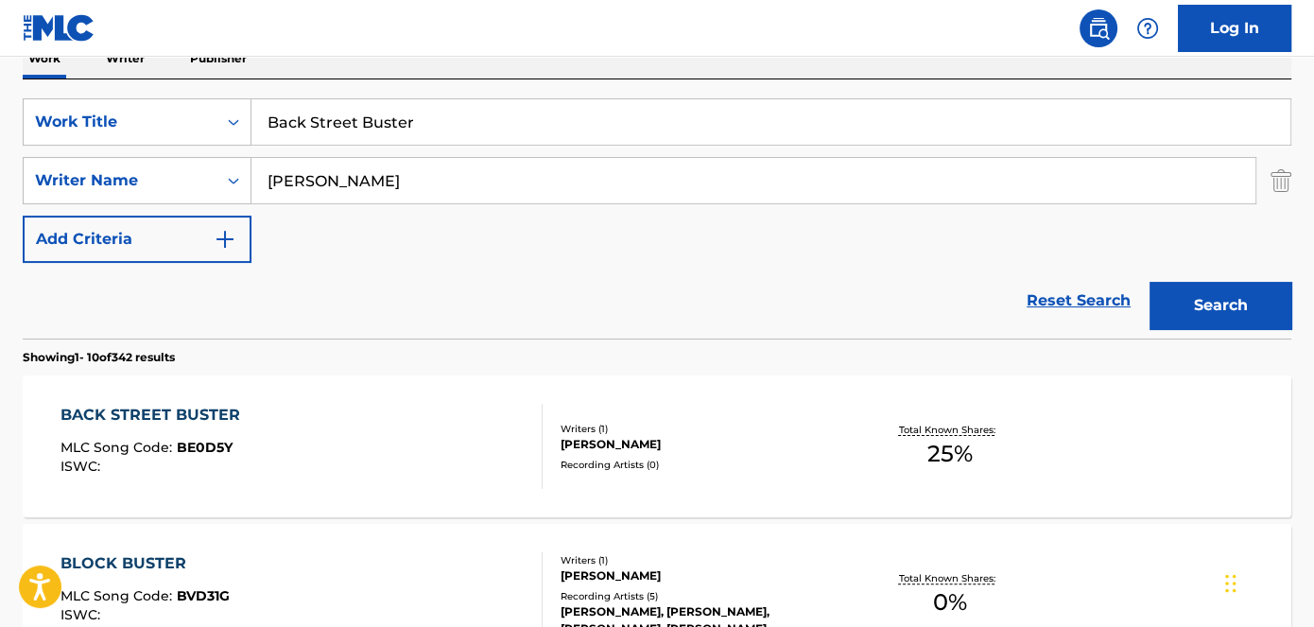
click at [197, 446] on span "BE0D5Y" at bounding box center [205, 447] width 56 height 17
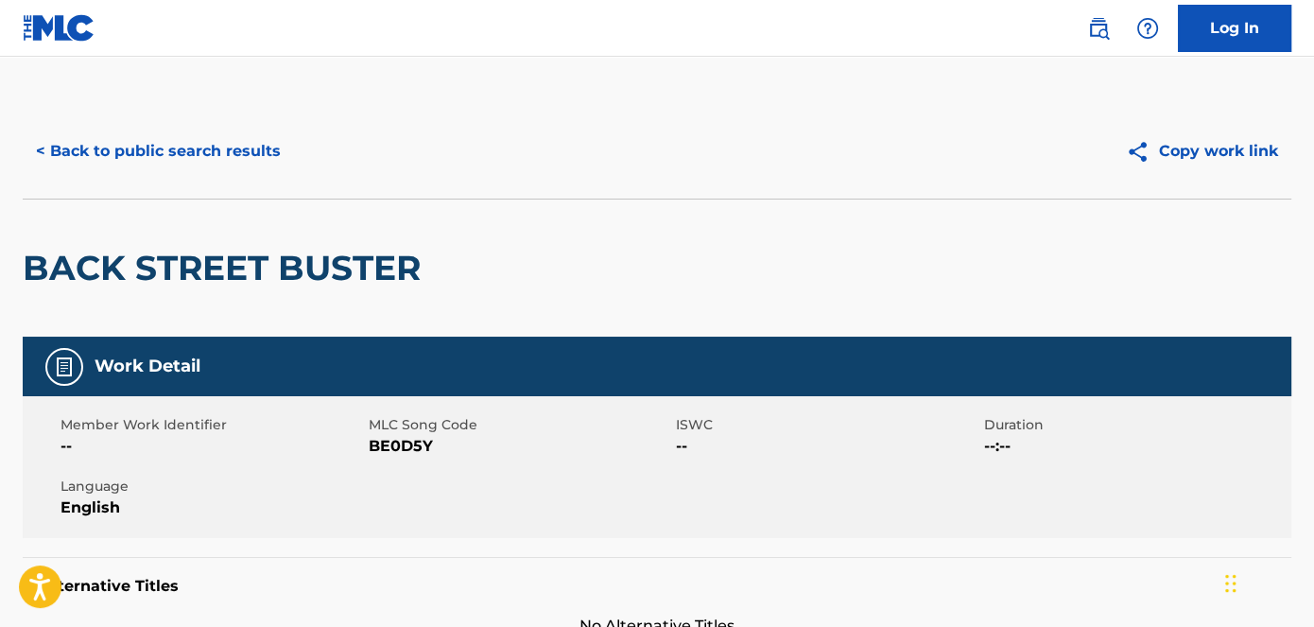
click at [413, 447] on span "BE0D5Y" at bounding box center [521, 446] width 304 height 23
click at [413, 446] on span "BE0D5Y" at bounding box center [521, 446] width 304 height 23
click at [232, 119] on div "< Back to public search results Copy work link" at bounding box center [657, 151] width 1269 height 95
click at [247, 148] on button "< Back to public search results" at bounding box center [158, 151] width 271 height 47
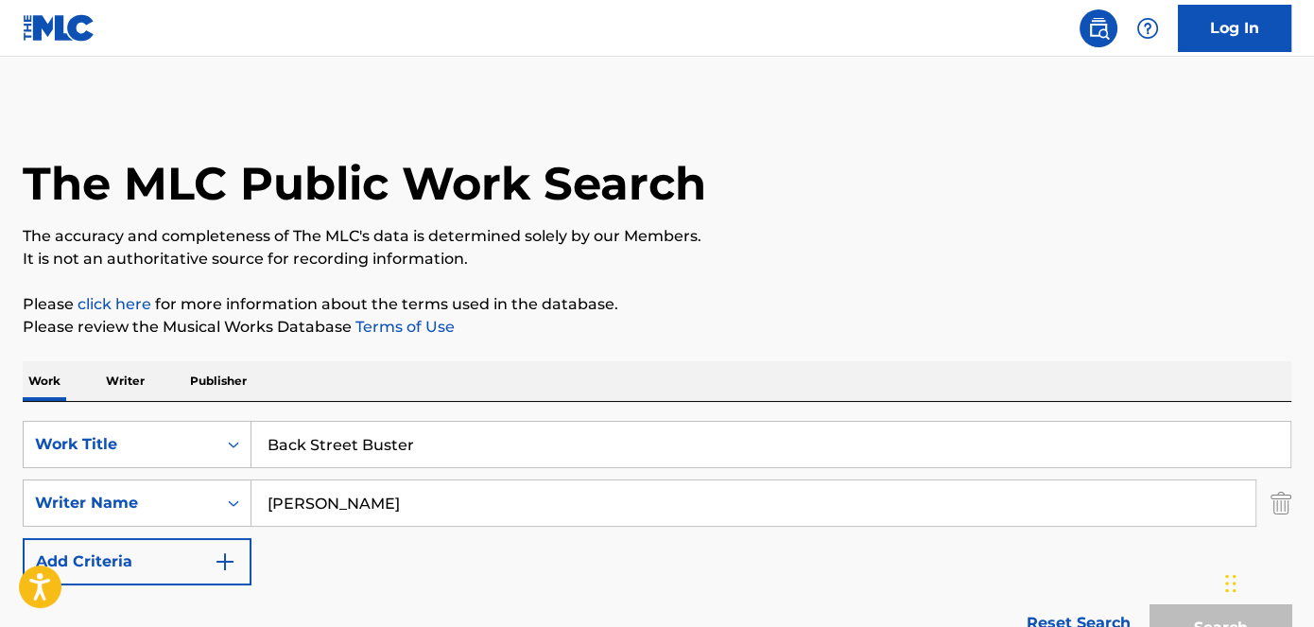
scroll to position [322, 0]
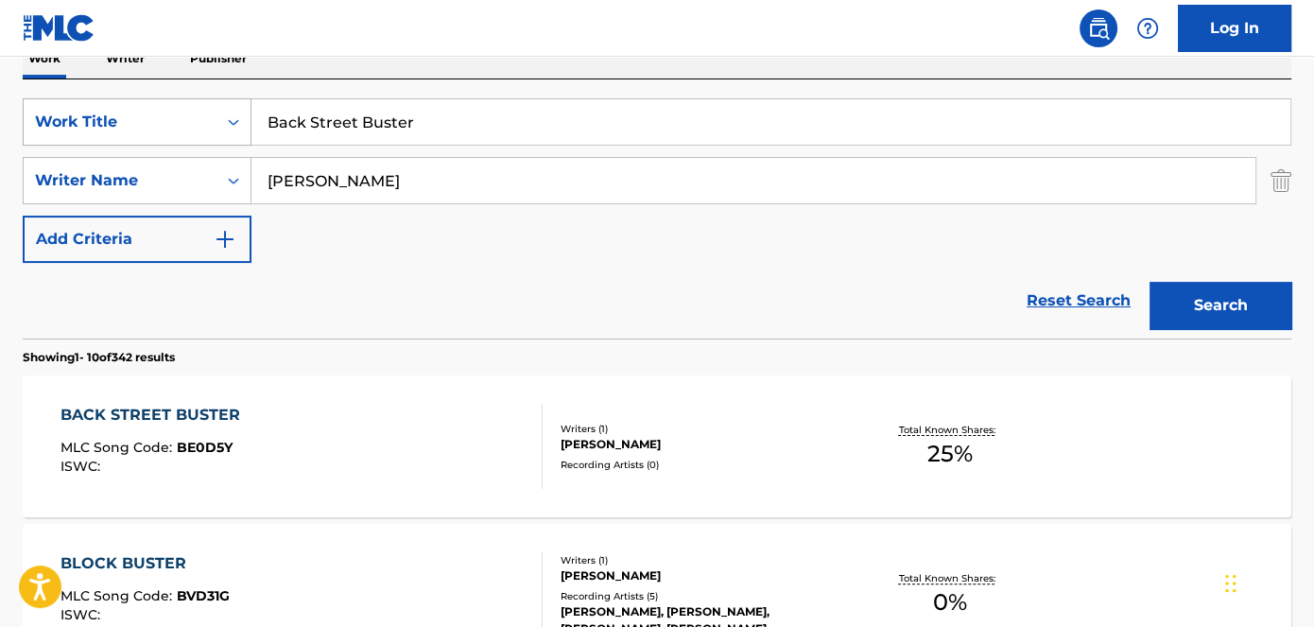
drag, startPoint x: 423, startPoint y: 115, endPoint x: 186, endPoint y: 103, distance: 236.7
click at [166, 115] on div "SearchWithCriteriad53ada31-fe2b-4a6a-85b7-f682a3fb5272 Work Title Back Street B…" at bounding box center [657, 121] width 1269 height 47
paste input "nd Camp Outro"
type input "Band Camp Outro"
click at [447, 24] on nav "Log In" at bounding box center [657, 28] width 1314 height 57
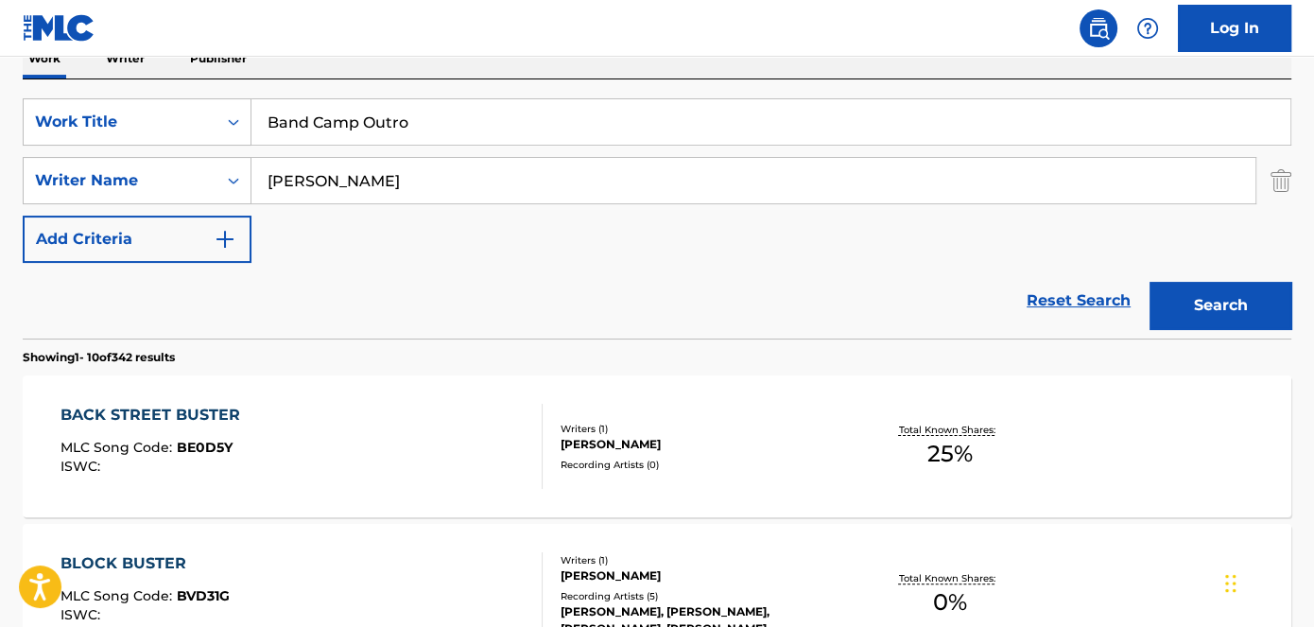
click at [1197, 314] on button "Search" at bounding box center [1221, 305] width 142 height 47
click at [194, 443] on span "BE0D46" at bounding box center [206, 447] width 58 height 17
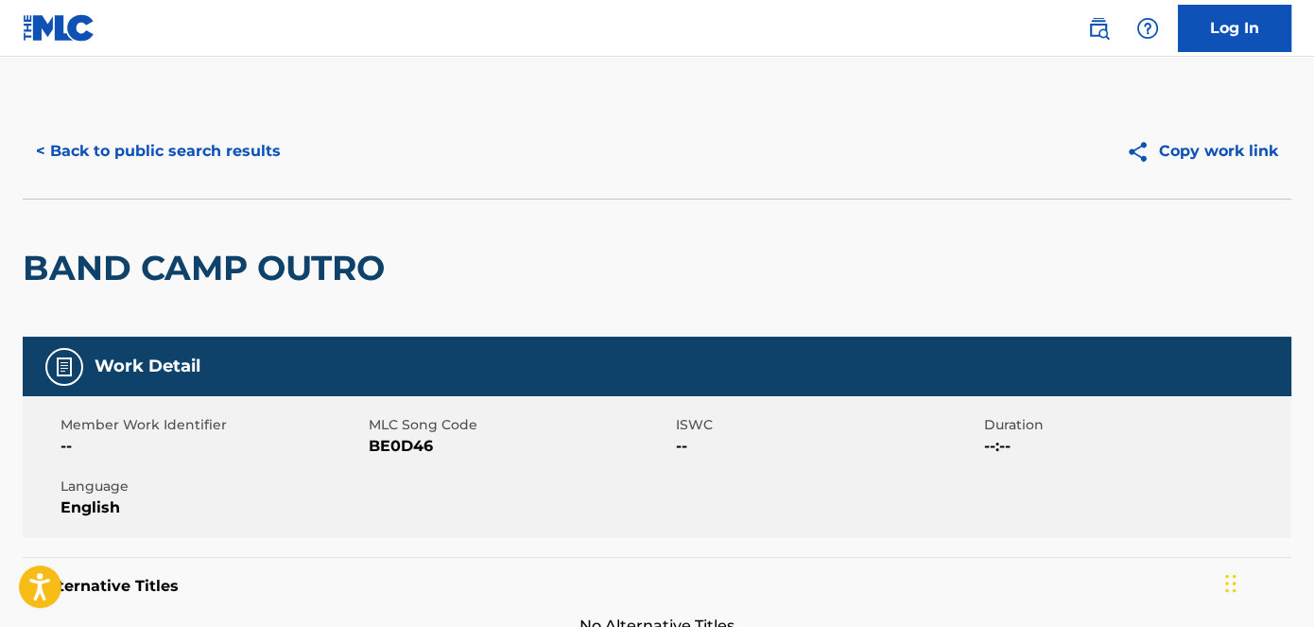
click at [385, 458] on div "Member Work Identifier -- MLC Song Code BE0D46 ISWC -- Duration --:-- Language …" at bounding box center [657, 467] width 1269 height 142
click at [400, 449] on span "BE0D46" at bounding box center [521, 446] width 304 height 23
click at [152, 167] on button "< Back to public search results" at bounding box center [158, 151] width 271 height 47
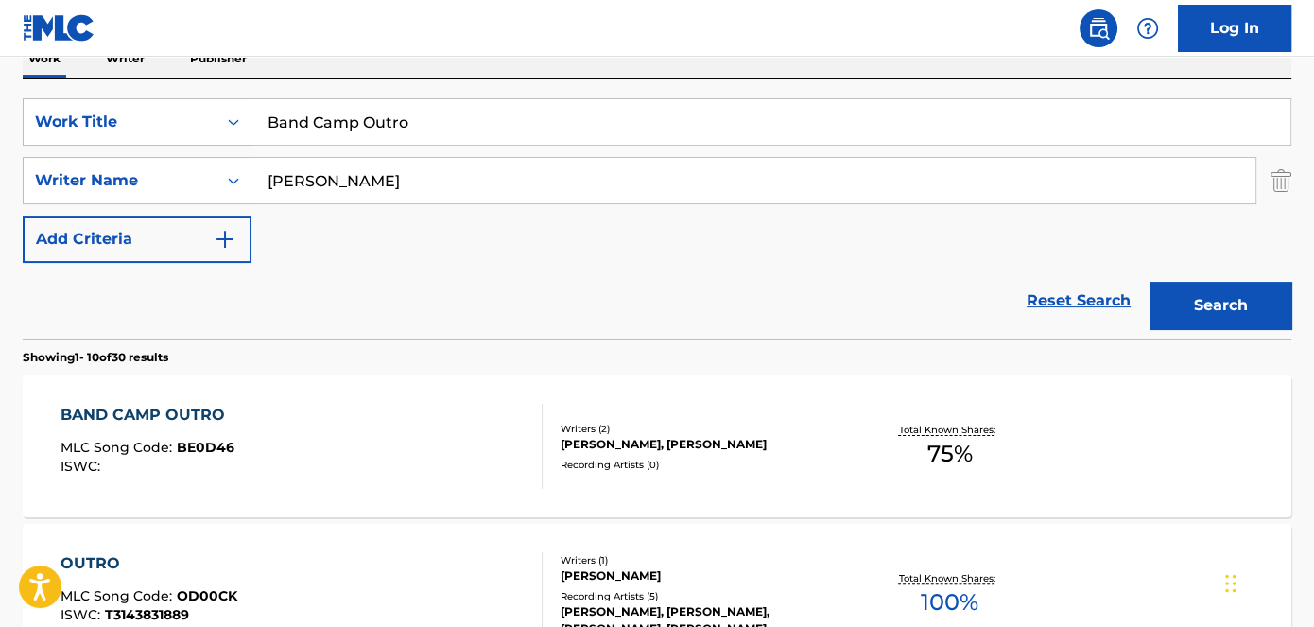
scroll to position [236, 0]
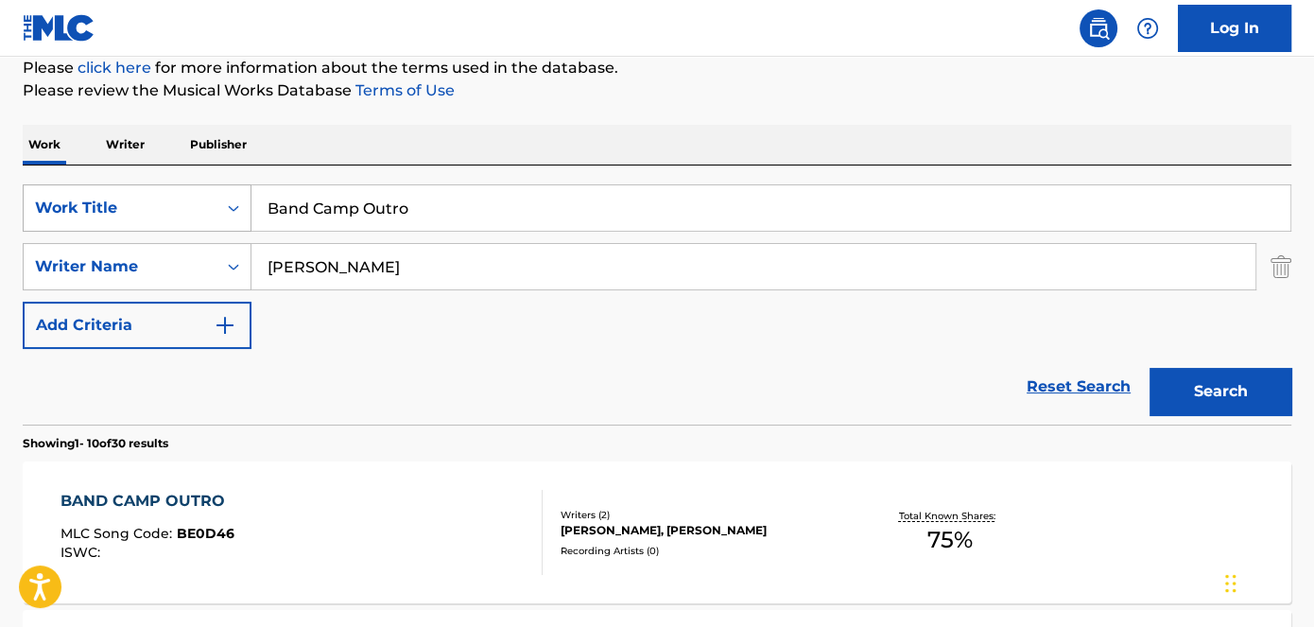
drag, startPoint x: 443, startPoint y: 216, endPoint x: 111, endPoint y: 213, distance: 332.9
click at [114, 213] on div "SearchWithCriteriad53ada31-fe2b-4a6a-85b7-f682a3fb5272 Work Title Band Camp Out…" at bounding box center [657, 207] width 1269 height 47
paste input "ecky Freestyle"
click at [1212, 381] on button "Search" at bounding box center [1221, 391] width 142 height 47
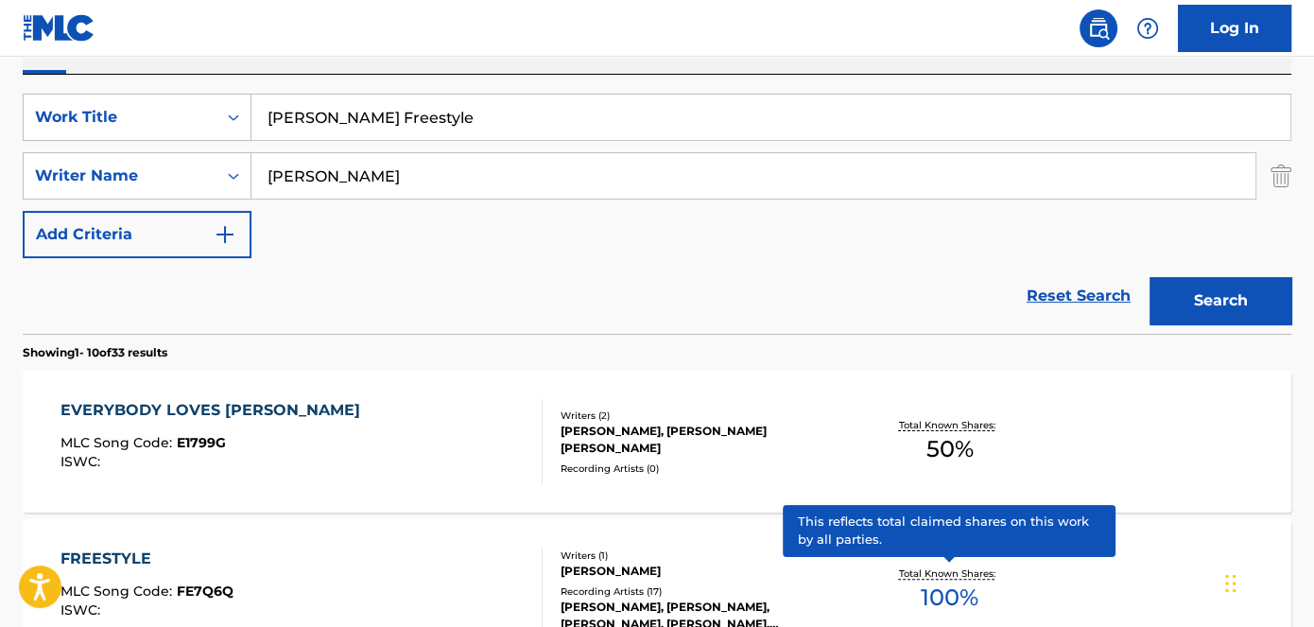
scroll to position [325, 0]
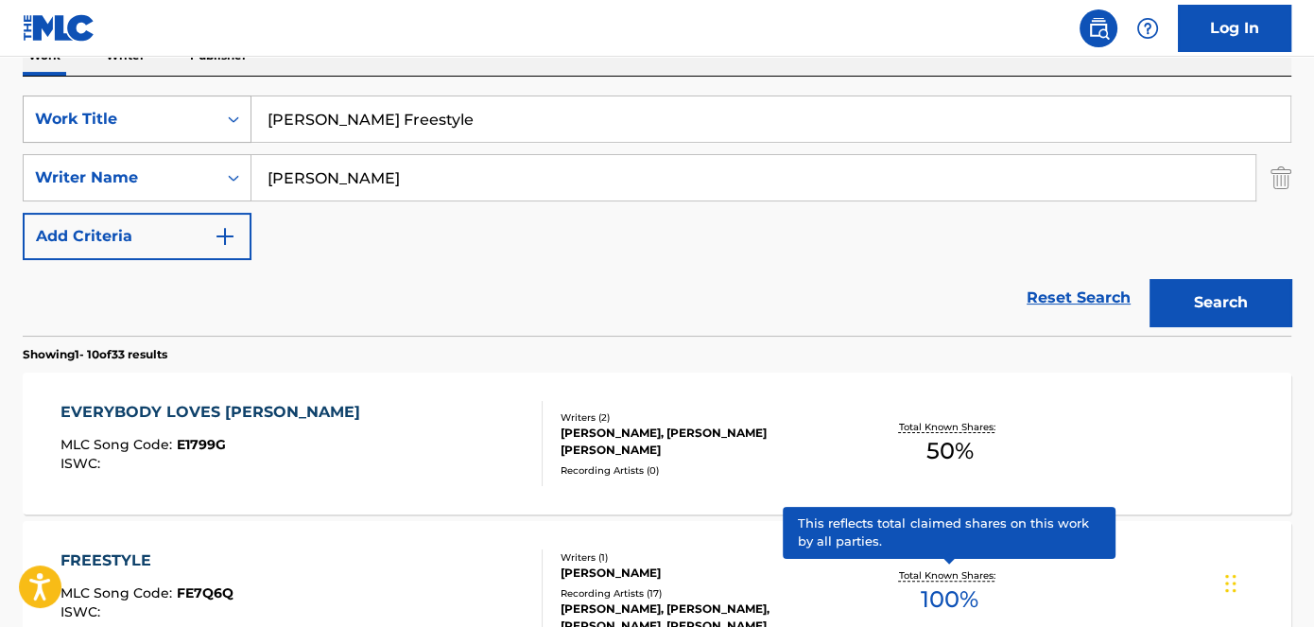
drag, startPoint x: 449, startPoint y: 131, endPoint x: 235, endPoint y: 124, distance: 213.8
click at [217, 131] on div "SearchWithCriteriad53ada31-fe2b-4a6a-85b7-f682a3fb5272 Work Title Becky Freesty…" at bounding box center [657, 119] width 1269 height 47
paste input "Paid the Cost"
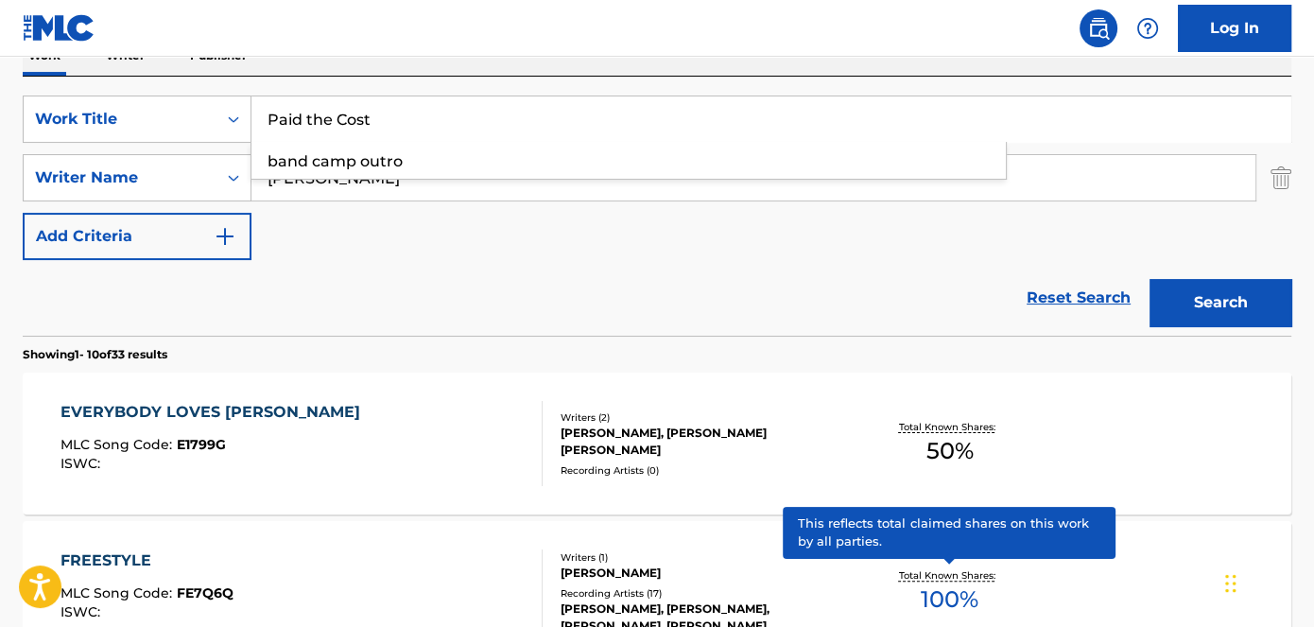
click at [440, 35] on nav "Log In" at bounding box center [657, 28] width 1314 height 57
click at [1286, 294] on button "Search" at bounding box center [1221, 302] width 142 height 47
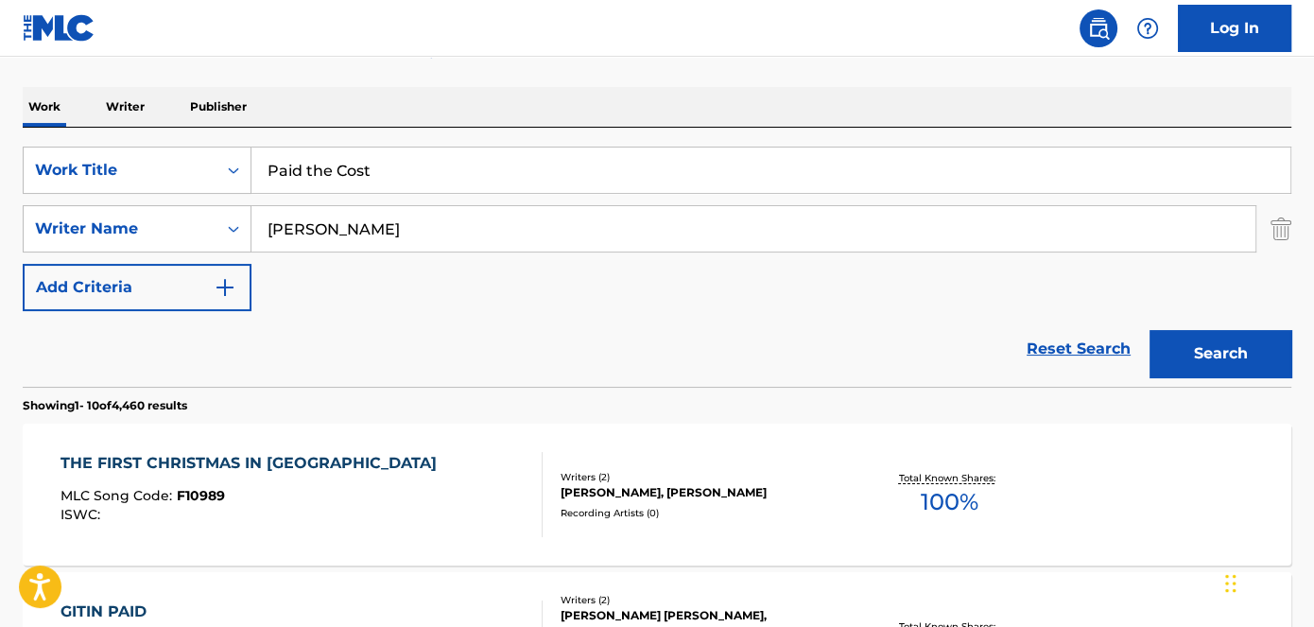
scroll to position [0, 0]
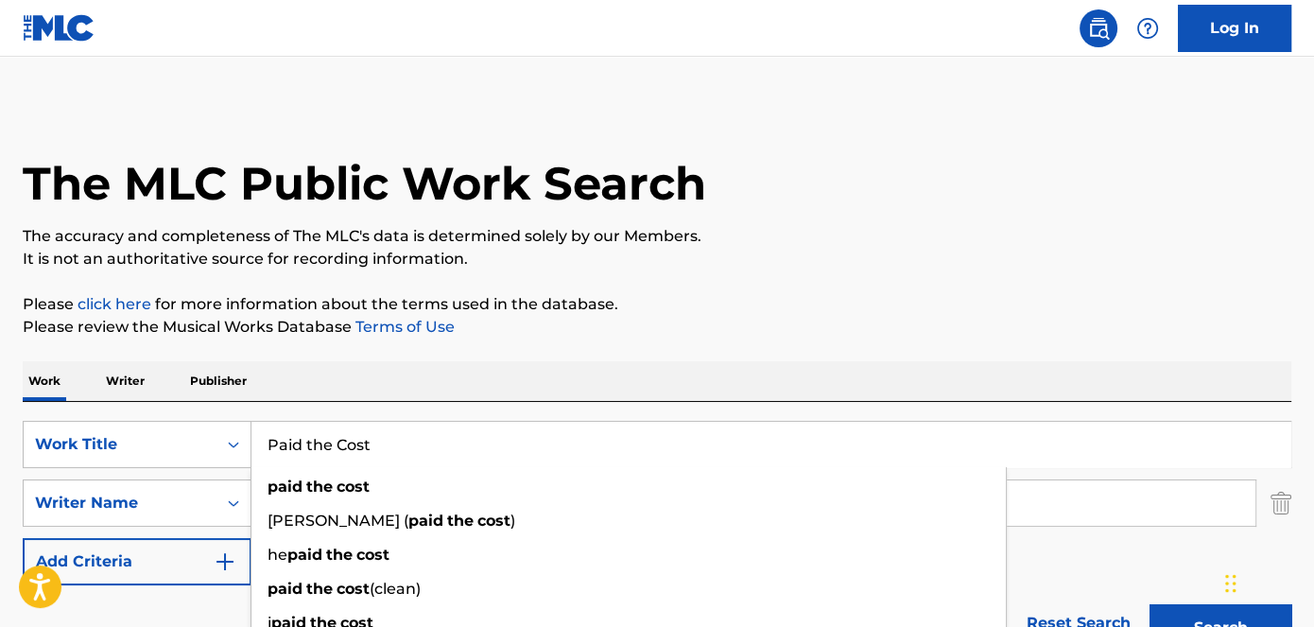
drag, startPoint x: 373, startPoint y: 454, endPoint x: 503, endPoint y: 409, distance: 137.9
click at [186, 454] on div "SearchWithCriteriad53ada31-fe2b-4a6a-85b7-f682a3fb5272 Work Title Paid the Cost…" at bounding box center [657, 444] width 1269 height 47
paste input "Lil Bi"
type input "Lil Bit"
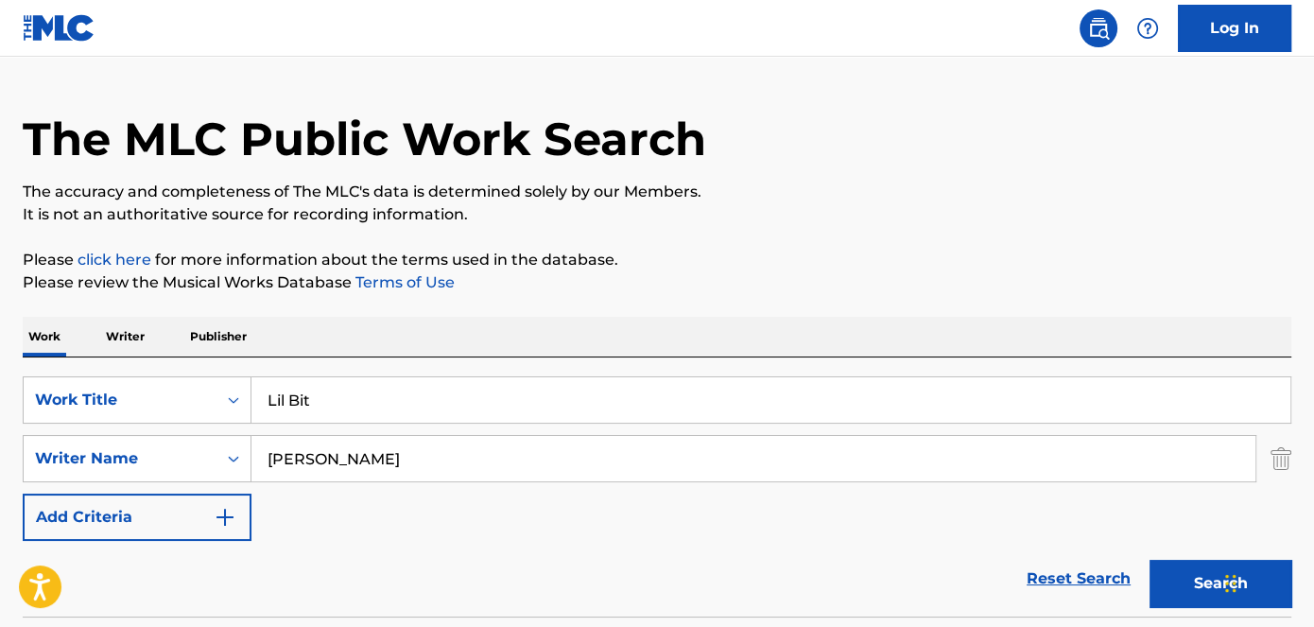
scroll to position [85, 0]
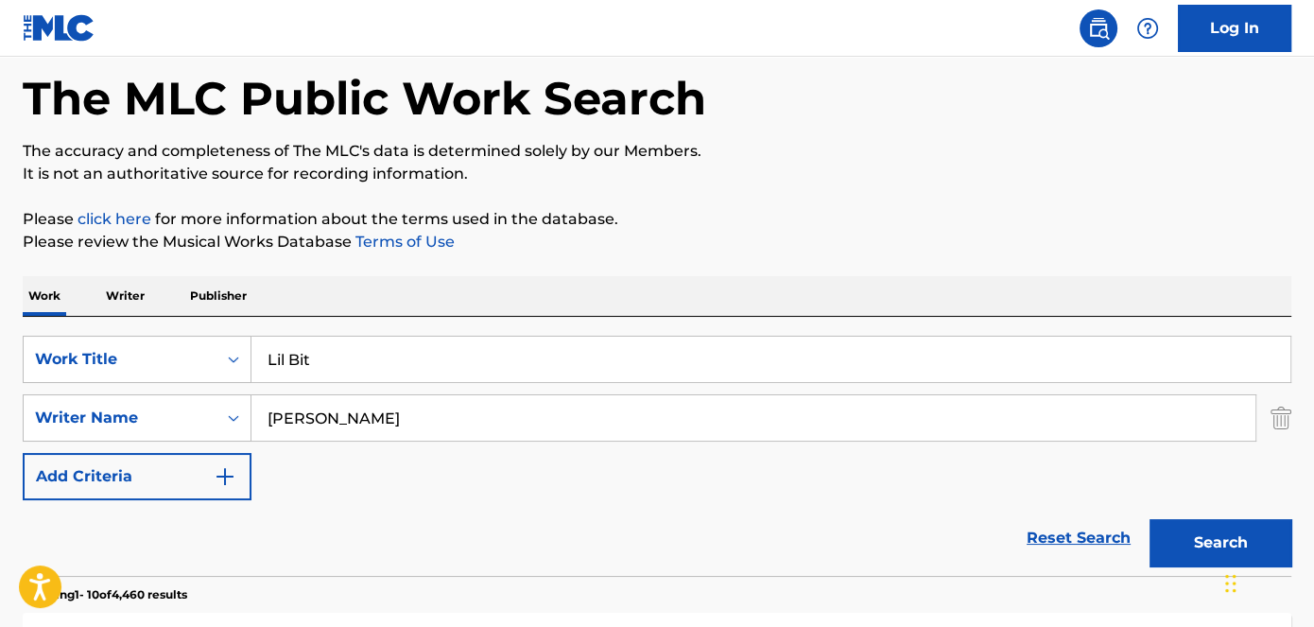
click at [1197, 530] on button "Search" at bounding box center [1221, 542] width 142 height 47
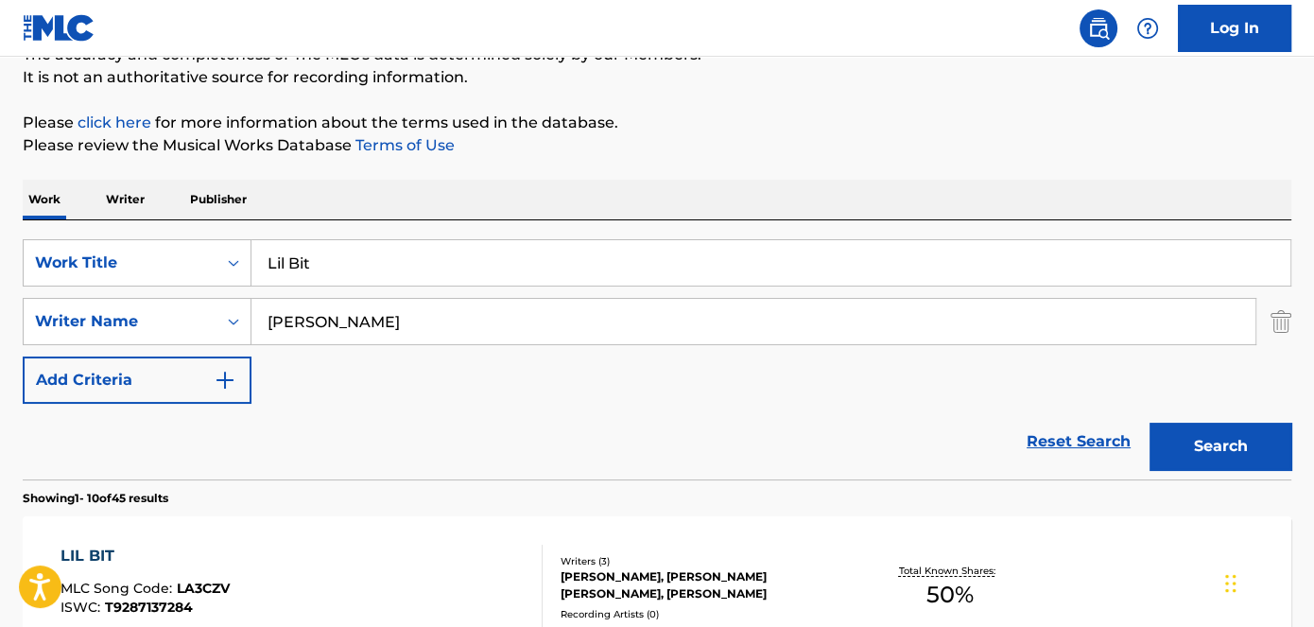
scroll to position [171, 0]
